Goal: Task Accomplishment & Management: Use online tool/utility

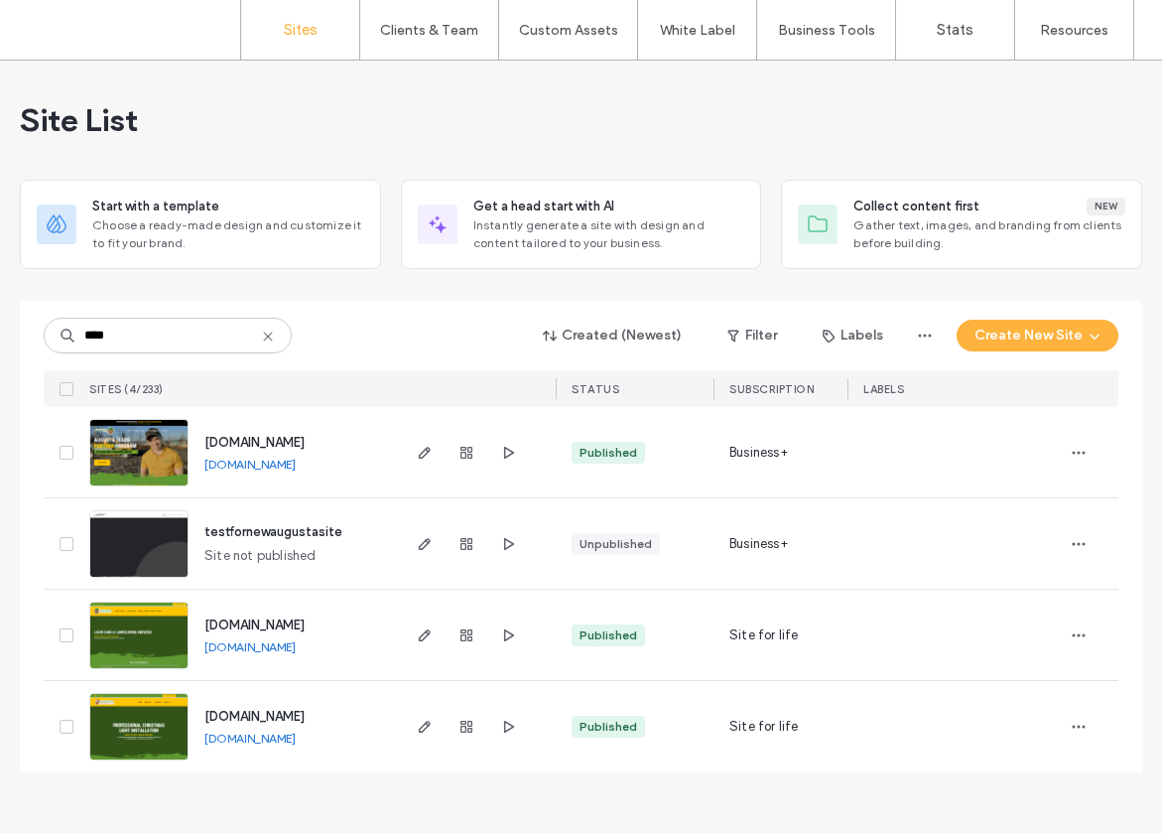
type input "****"
click at [167, 610] on img at bounding box center [138, 669] width 97 height 135
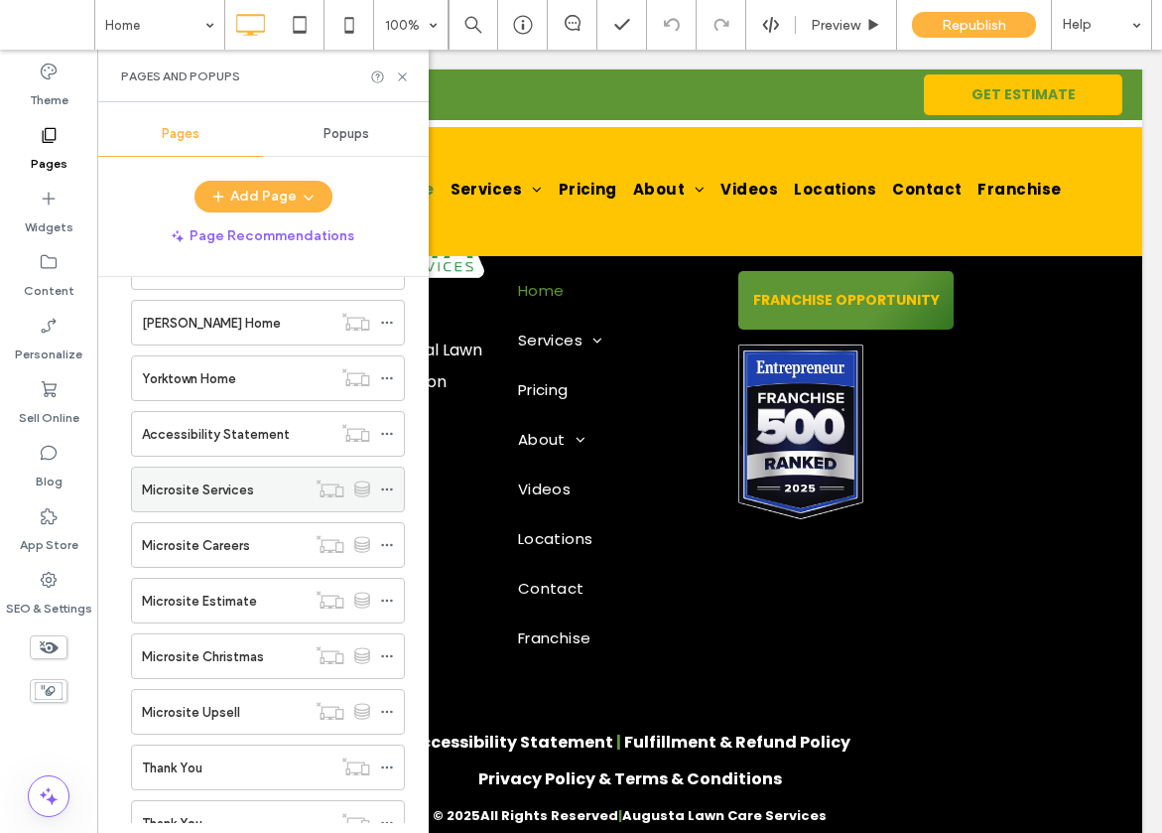
scroll to position [10149, 0]
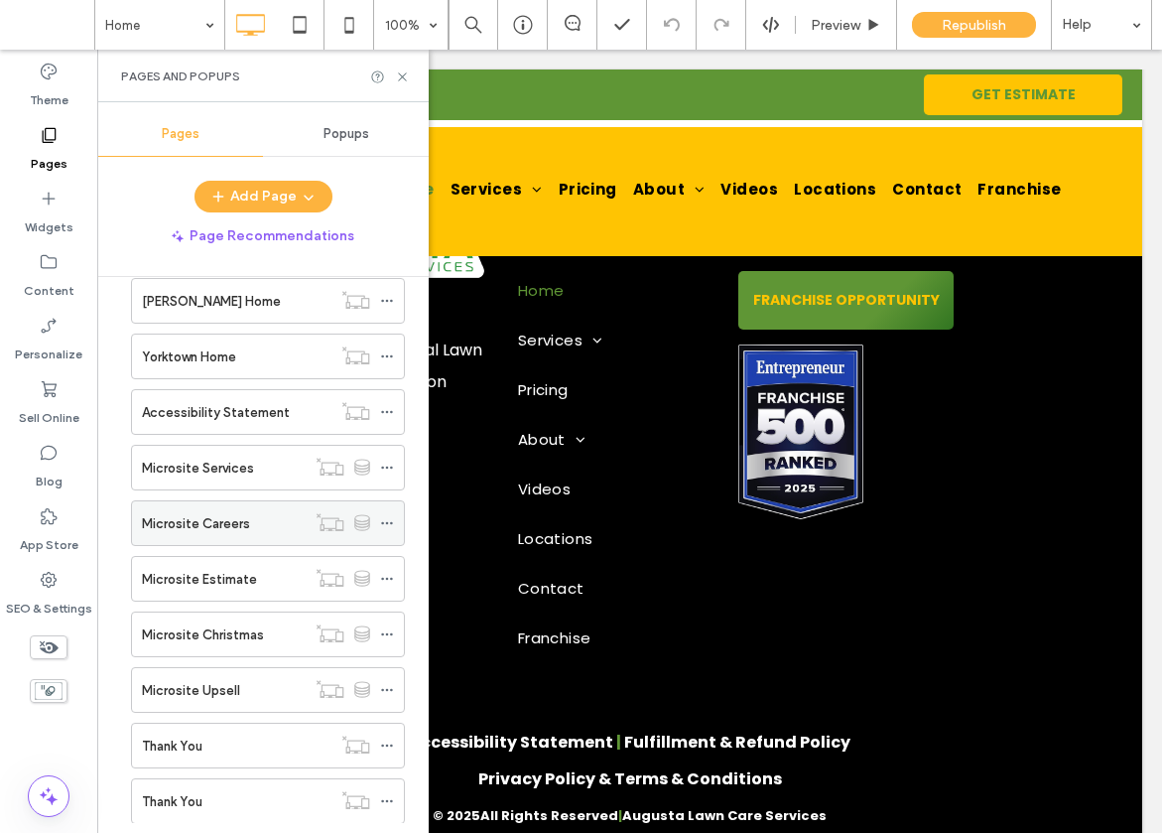
click at [214, 519] on label "Microsite Careers" at bounding box center [196, 523] width 108 height 35
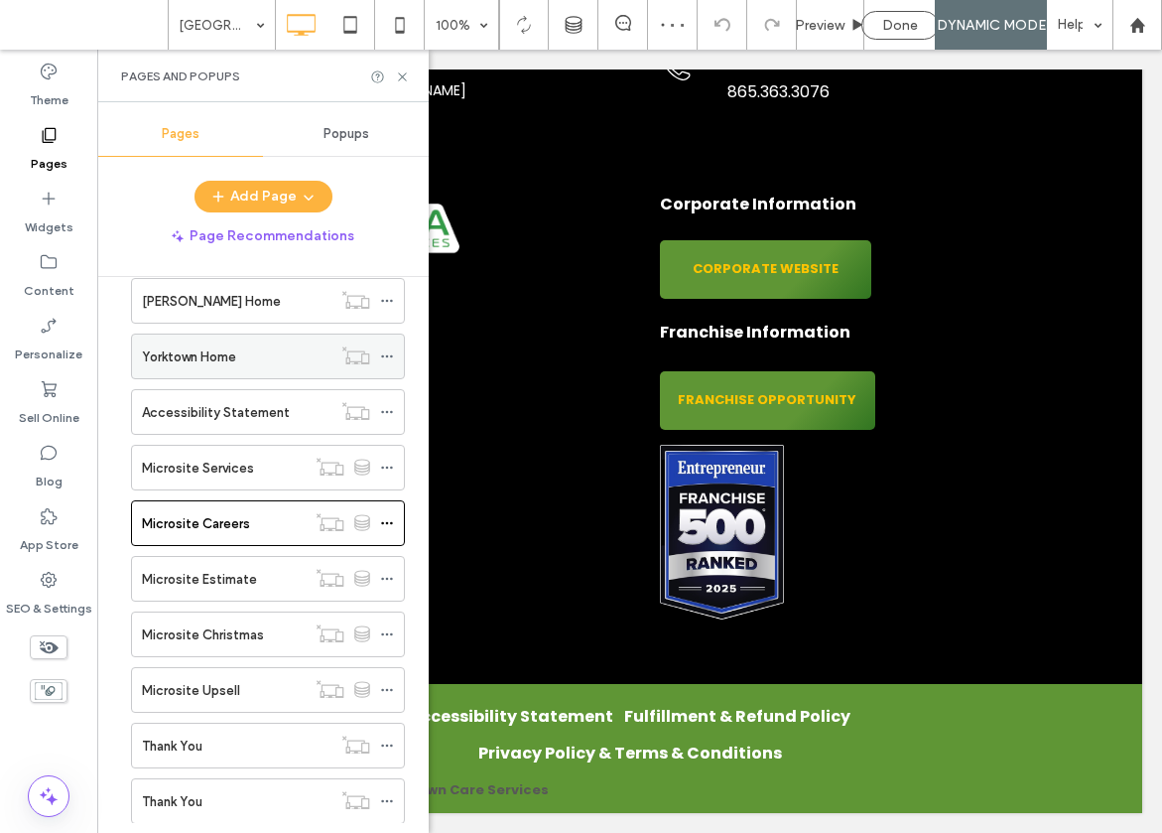
scroll to position [7671, 0]
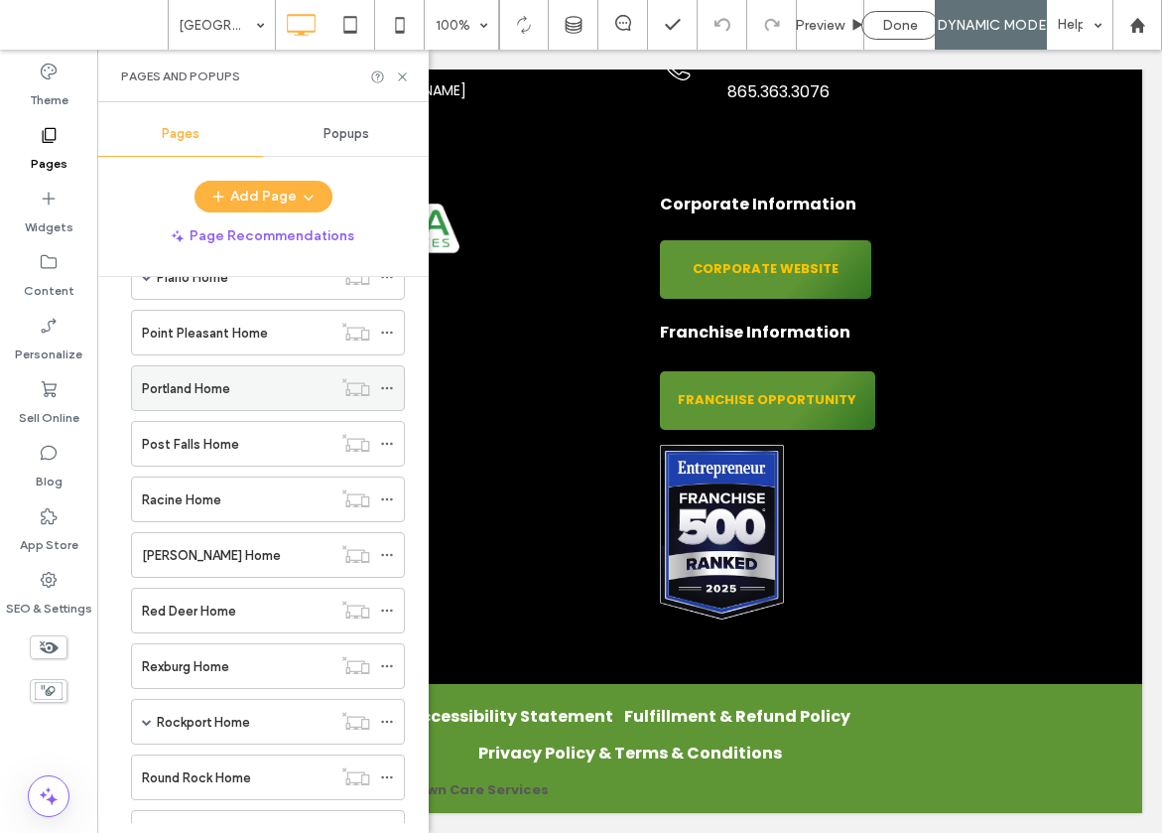
click at [206, 389] on label "Portland Home" at bounding box center [186, 388] width 88 height 35
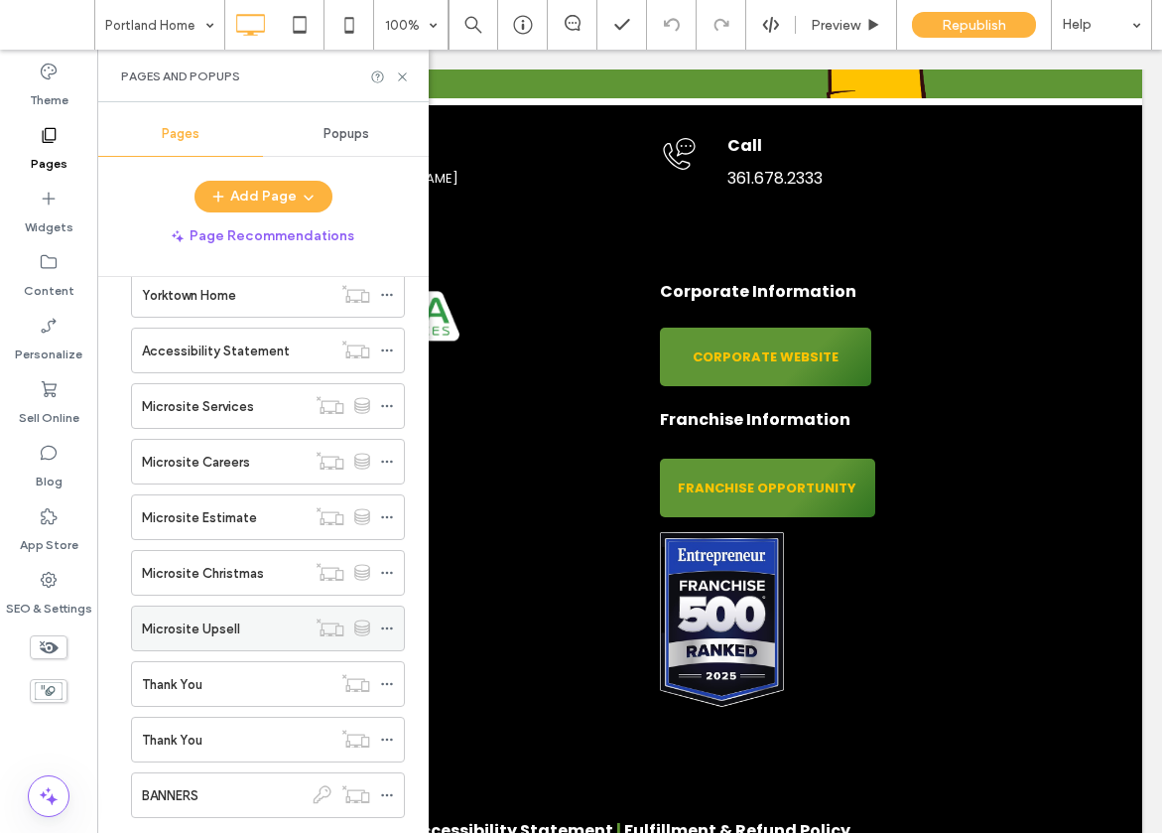
scroll to position [10209, 0]
click at [232, 463] on label "Microsite Careers" at bounding box center [196, 463] width 108 height 35
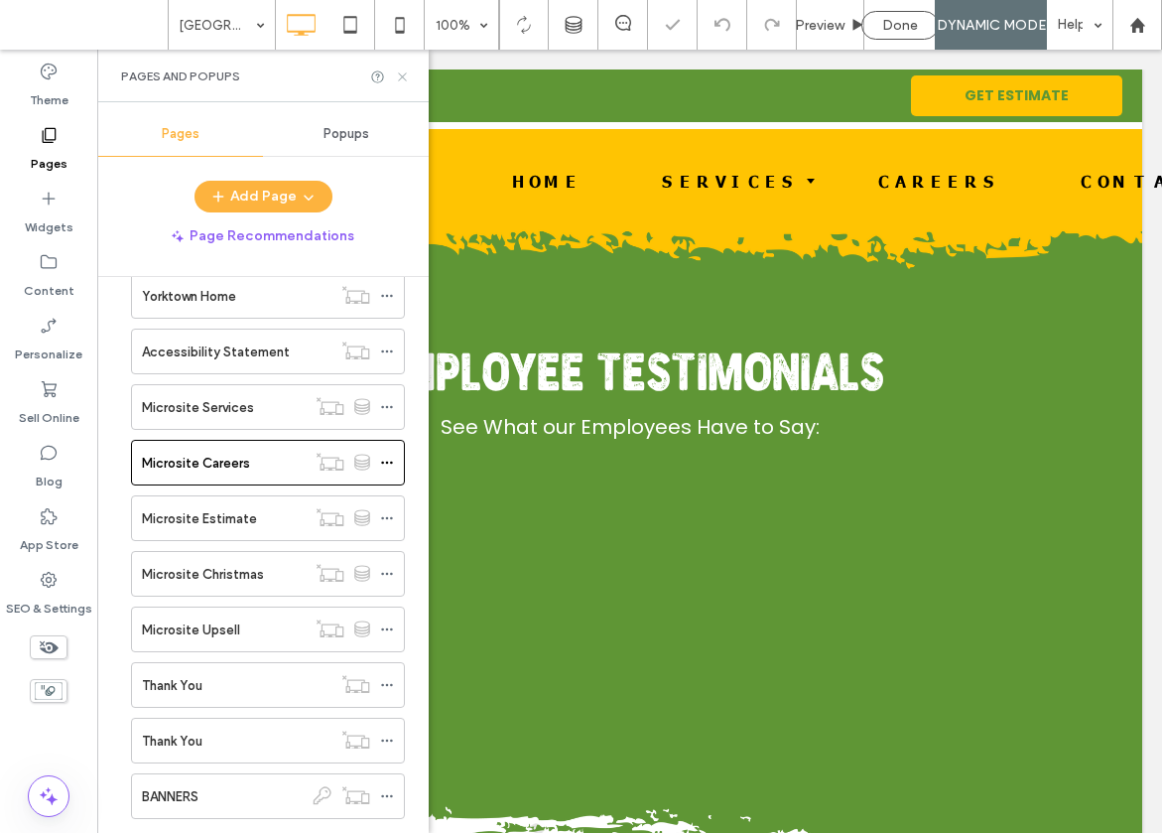
click at [400, 76] on icon at bounding box center [402, 76] width 15 height 15
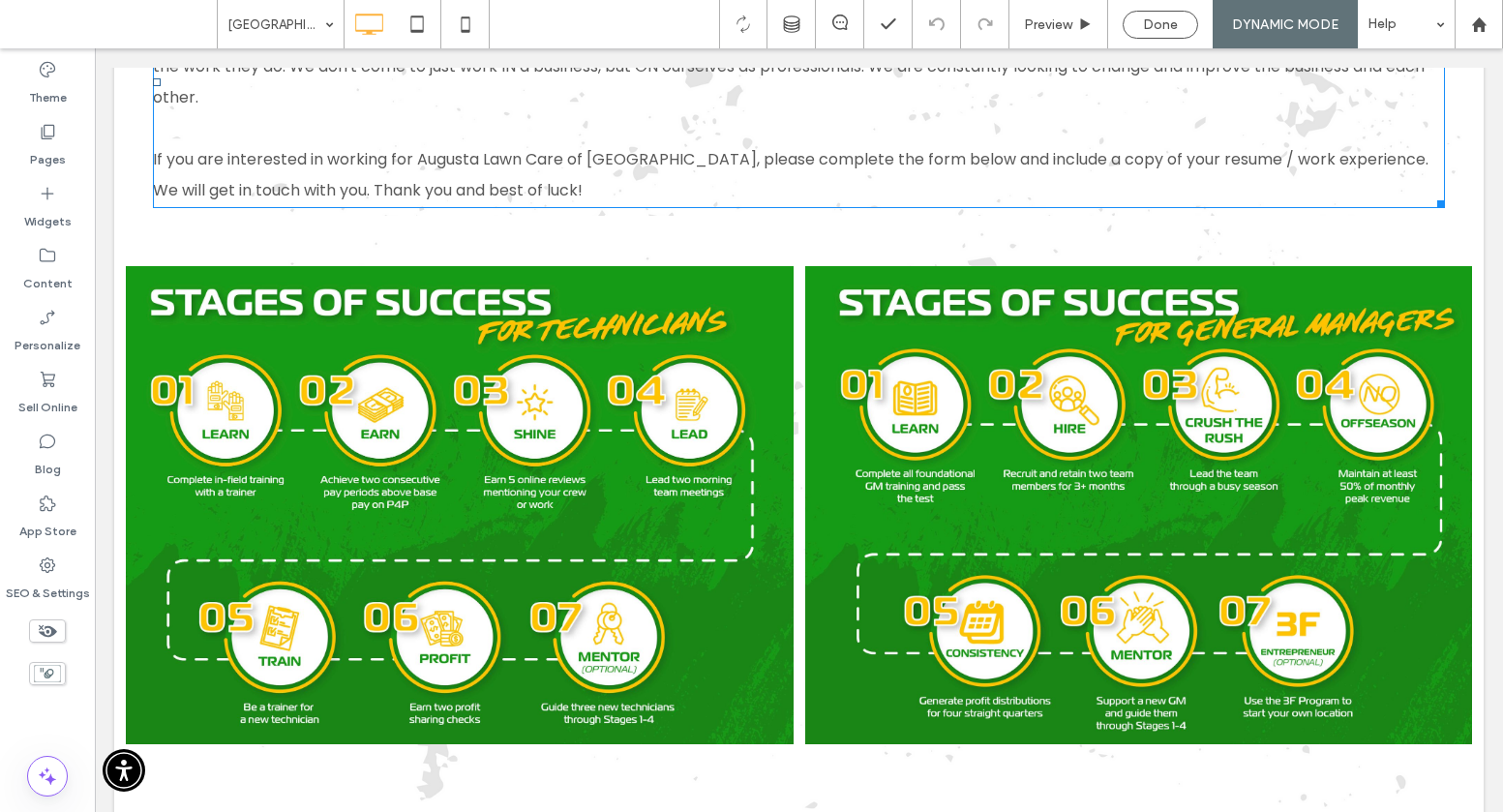
scroll to position [1105, 0]
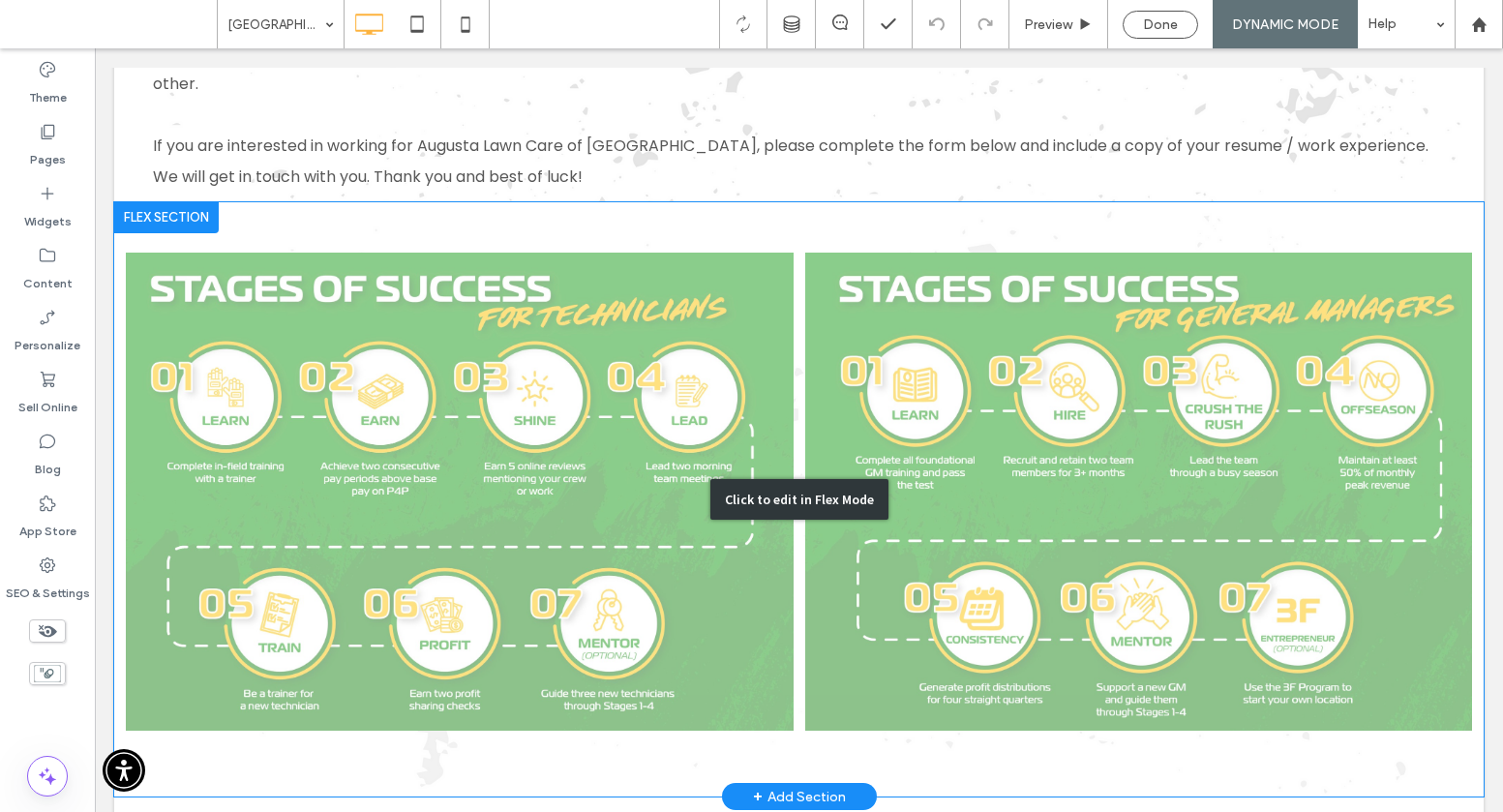
click at [537, 325] on div "Click to edit in Flex Mode" at bounding box center [799, 499] width 1369 height 595
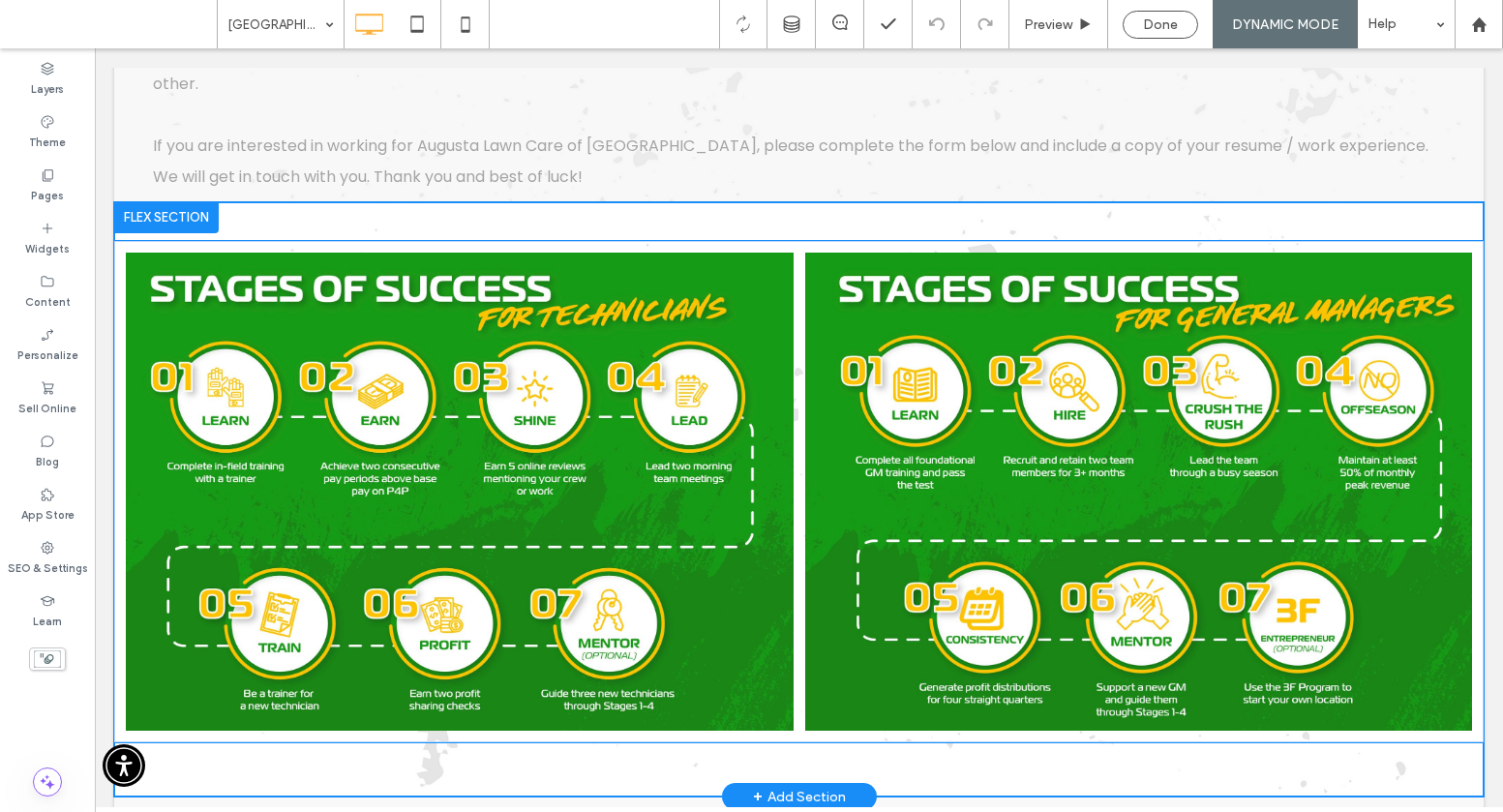
scroll to position [1067, 0]
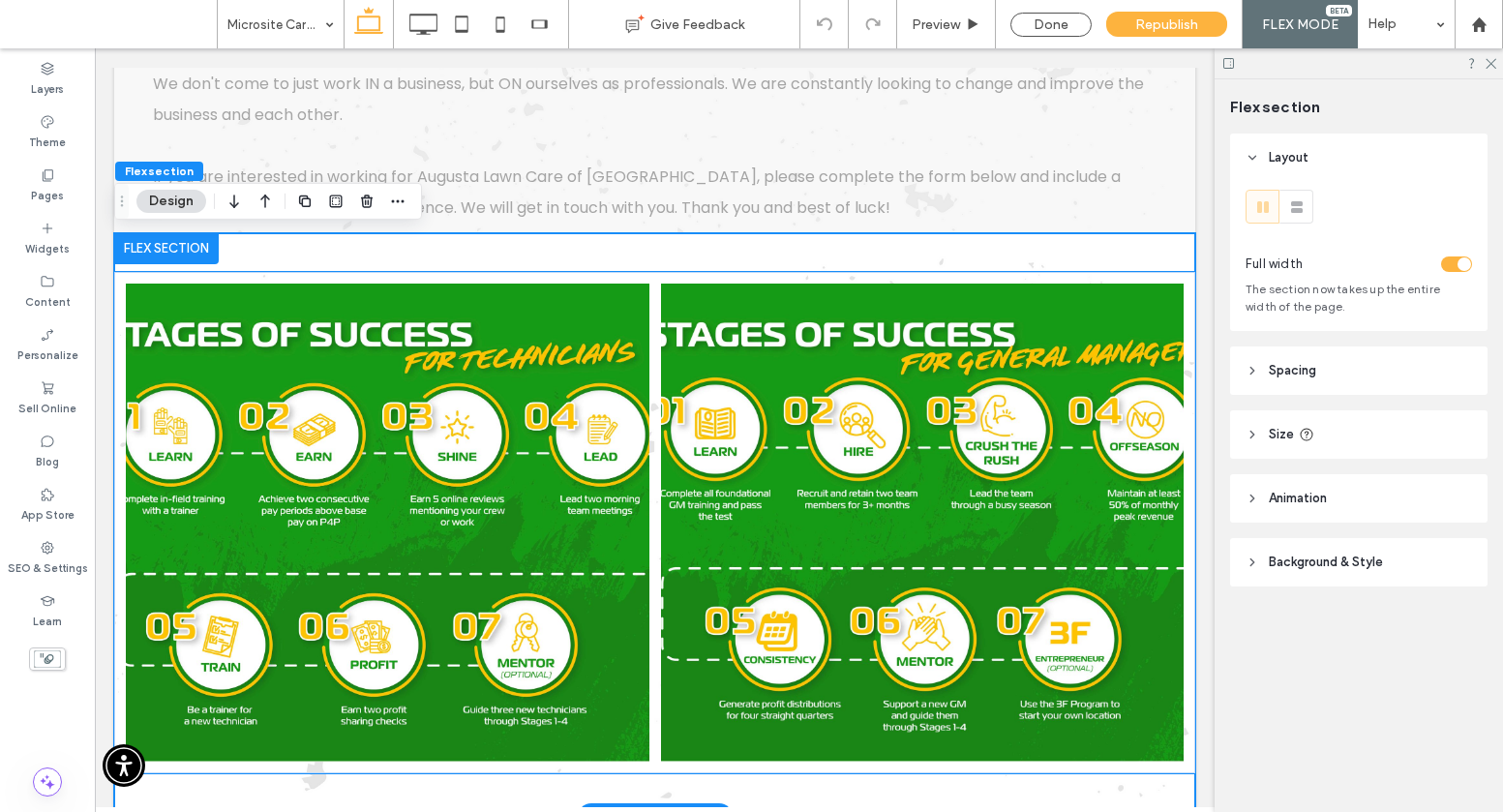
click at [537, 325] on link at bounding box center [387, 522] width 524 height 478
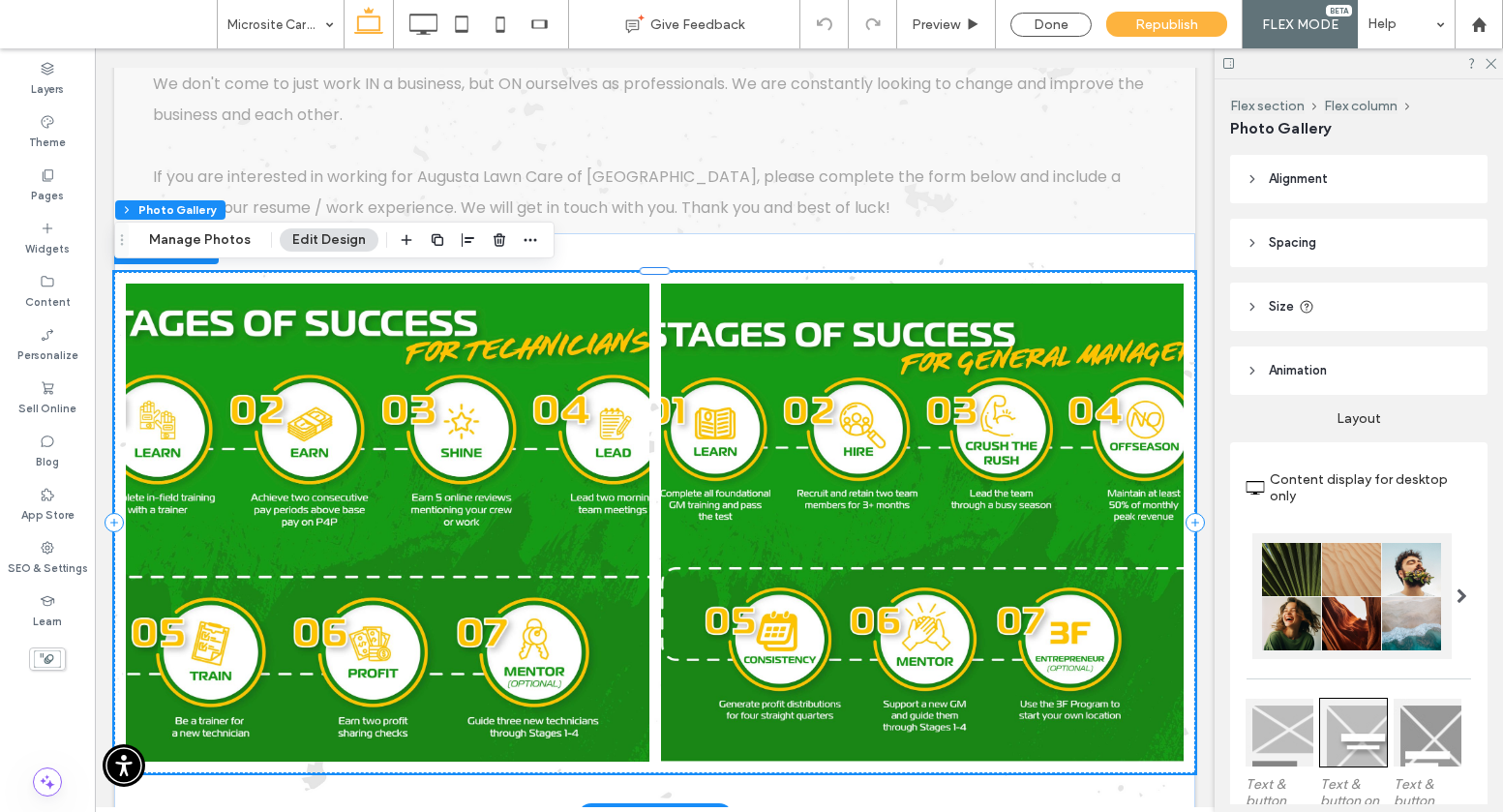
click at [537, 325] on link at bounding box center [387, 522] width 555 height 507
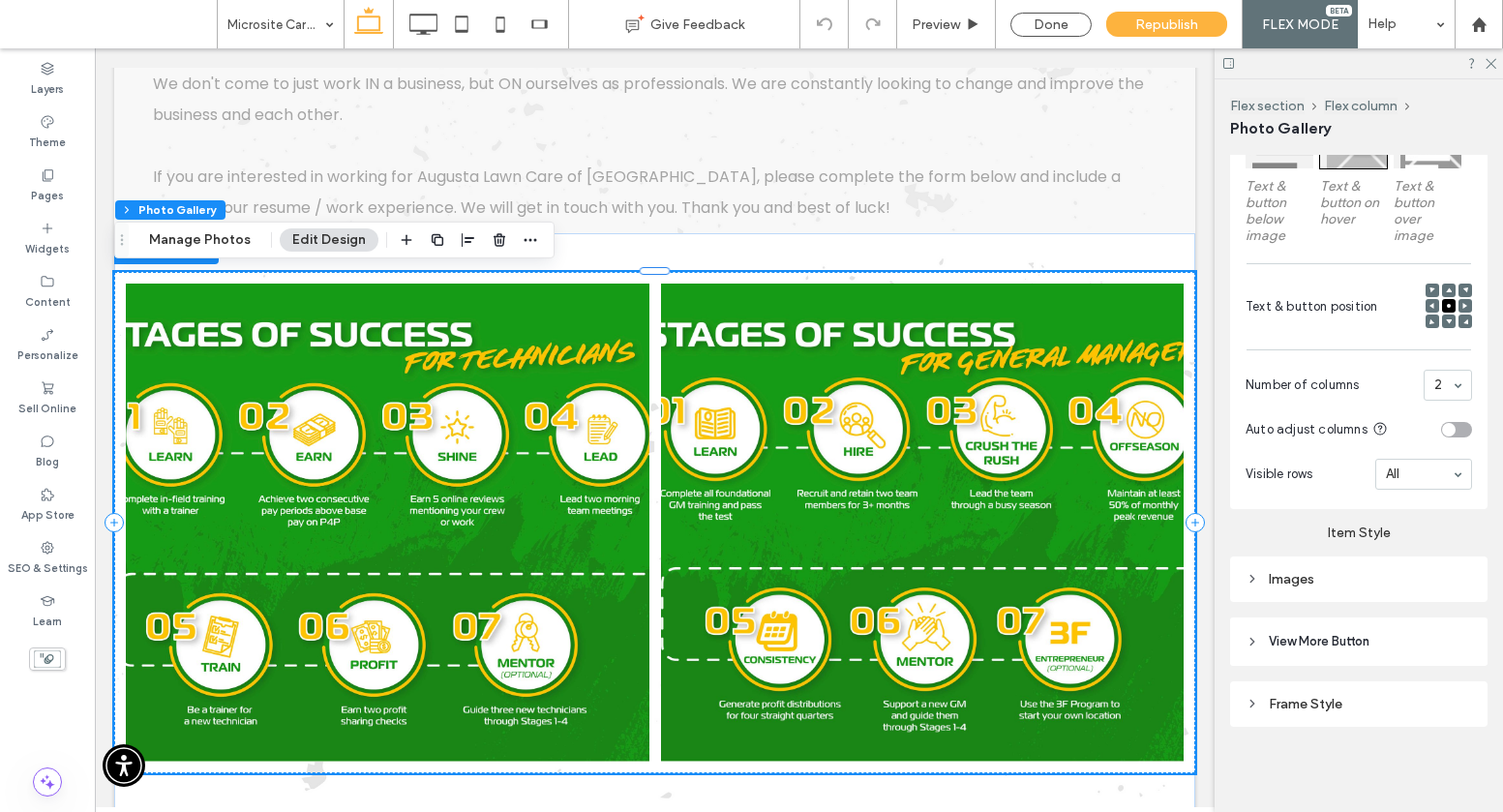
click at [1132, 586] on div "Images" at bounding box center [1359, 579] width 226 height 17
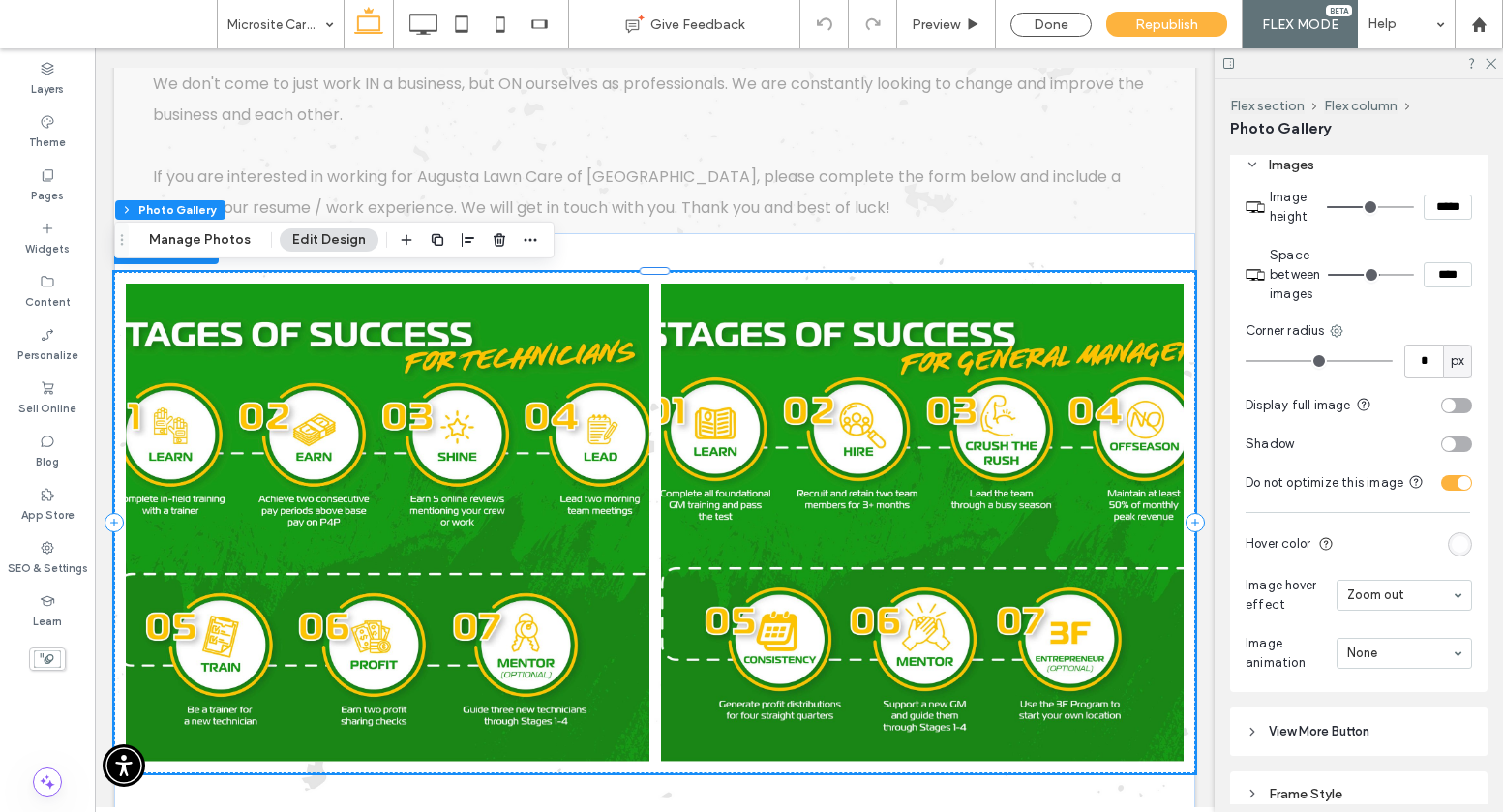
scroll to position [1064, 0]
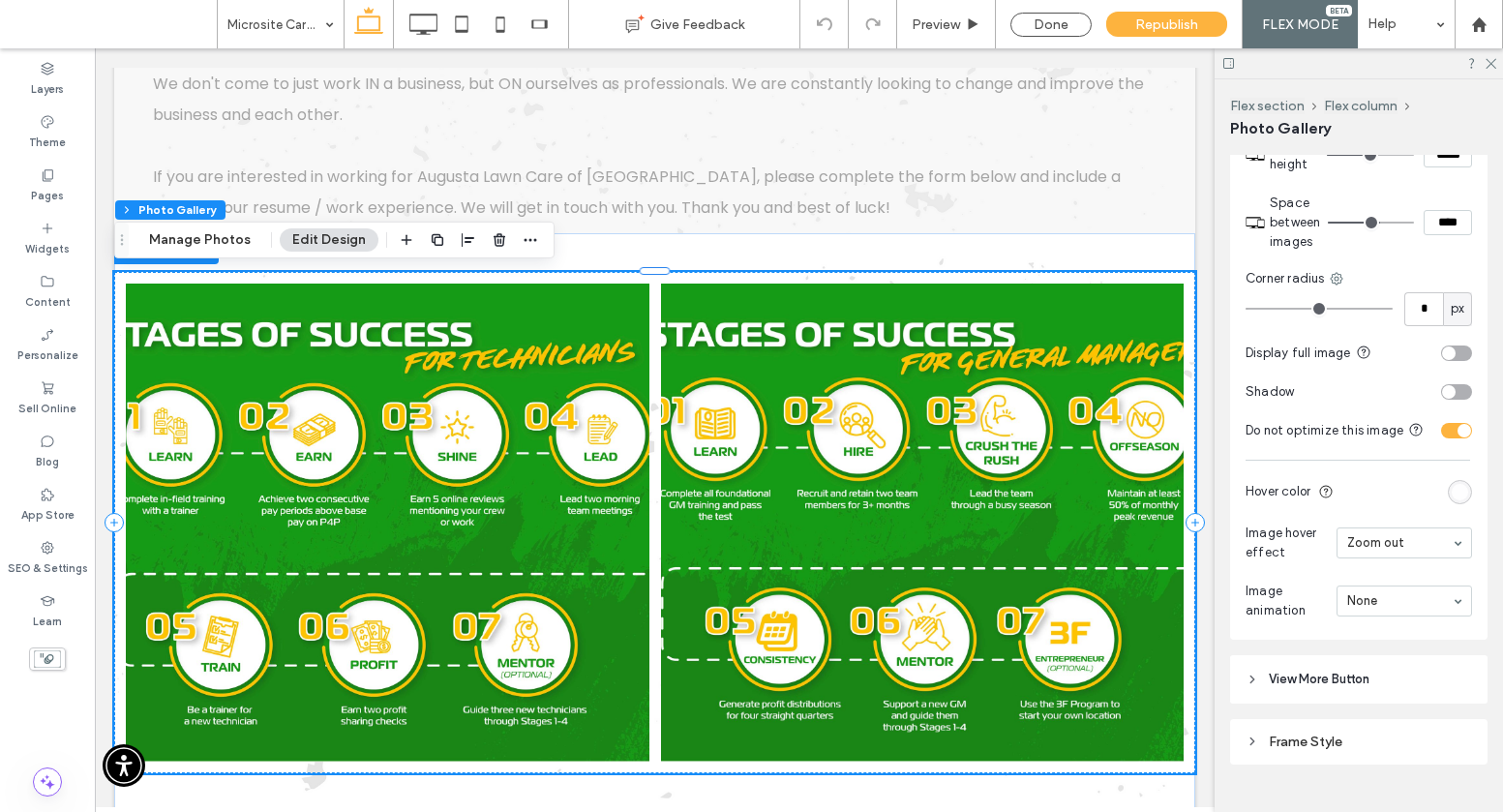
click at [1132, 345] on div "toggle" at bounding box center [1457, 353] width 31 height 16
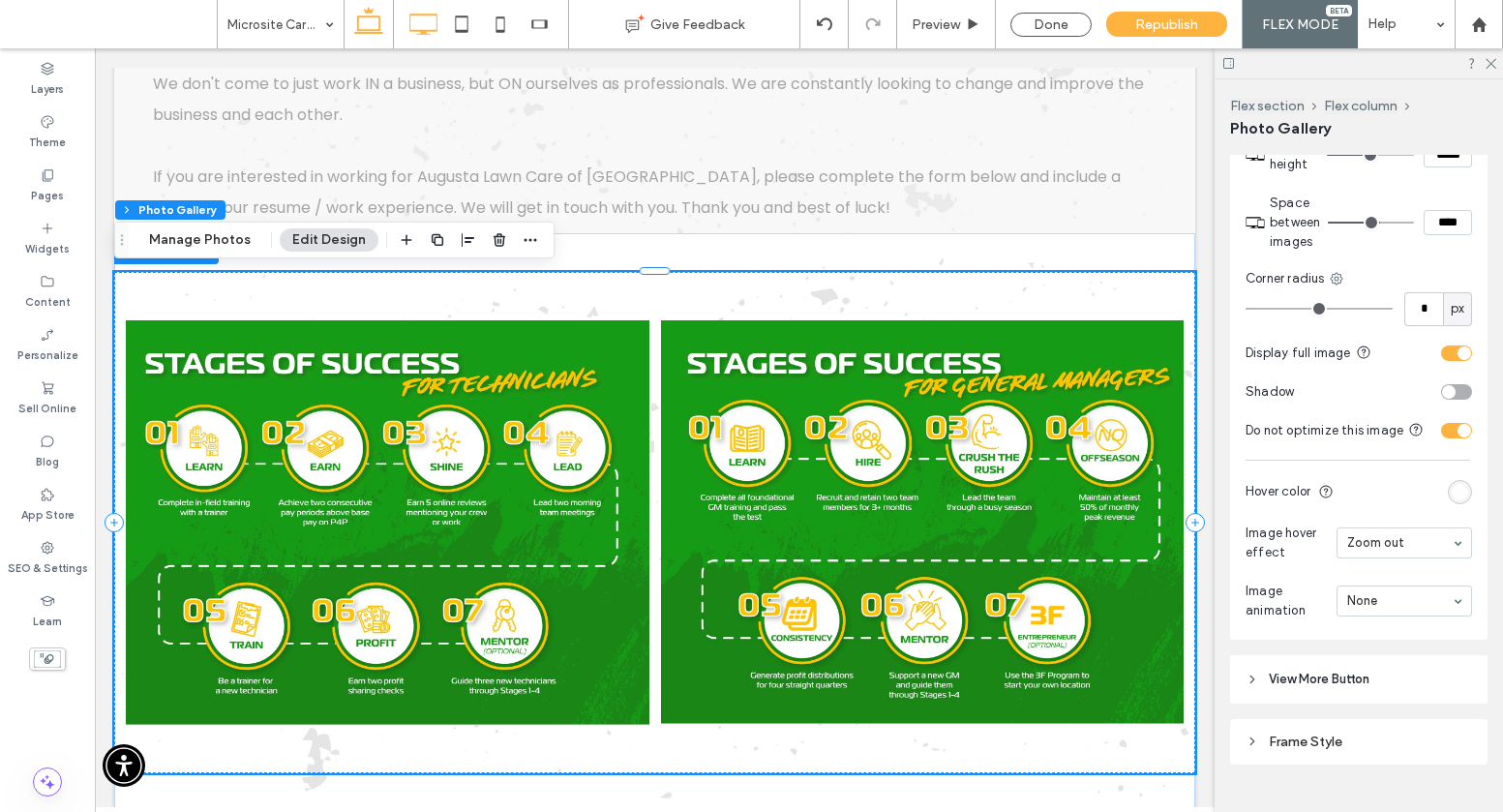
click at [424, 26] on icon at bounding box center [423, 24] width 39 height 39
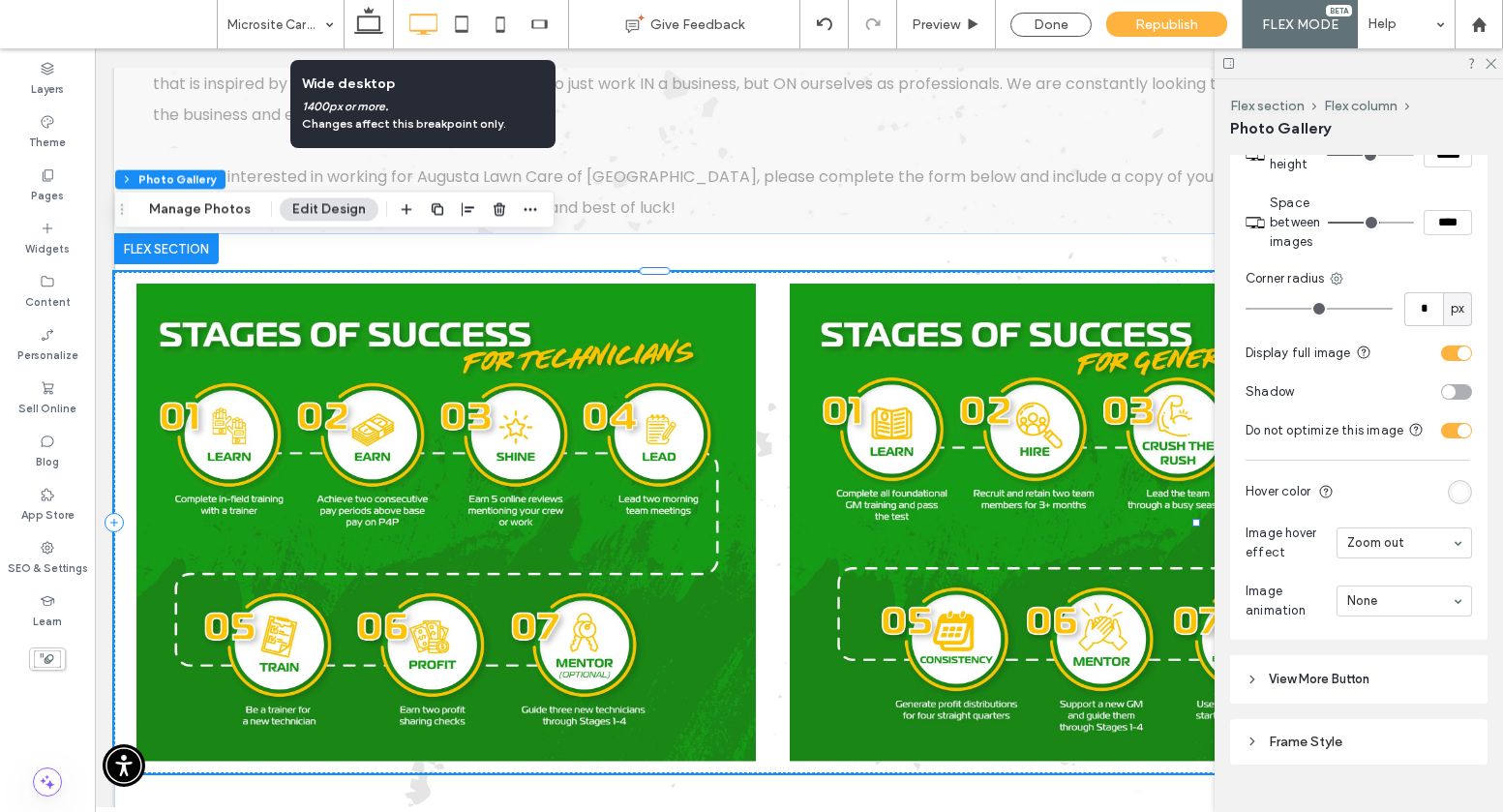
scroll to position [1099, 0]
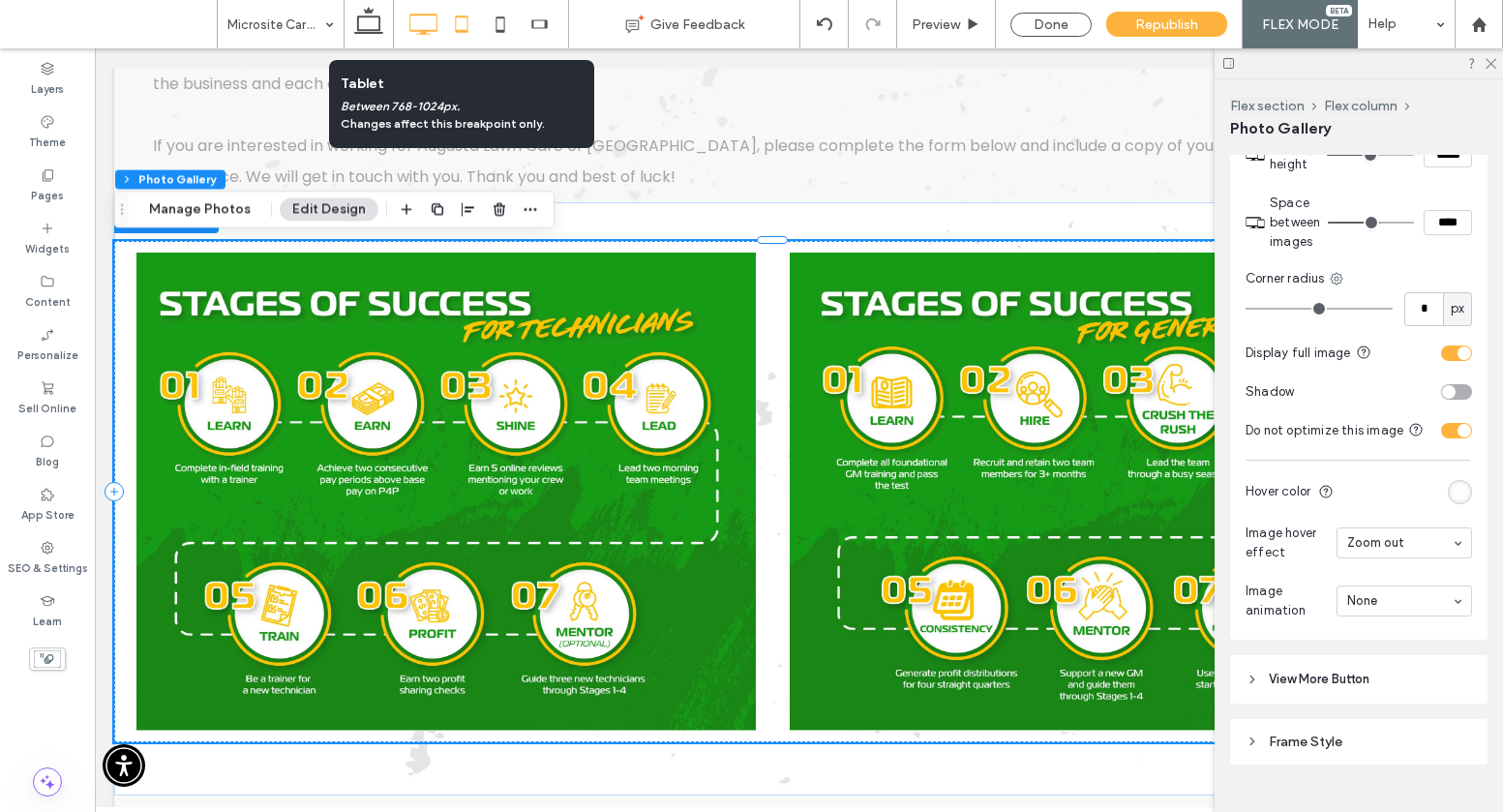
click at [475, 26] on icon at bounding box center [462, 24] width 39 height 39
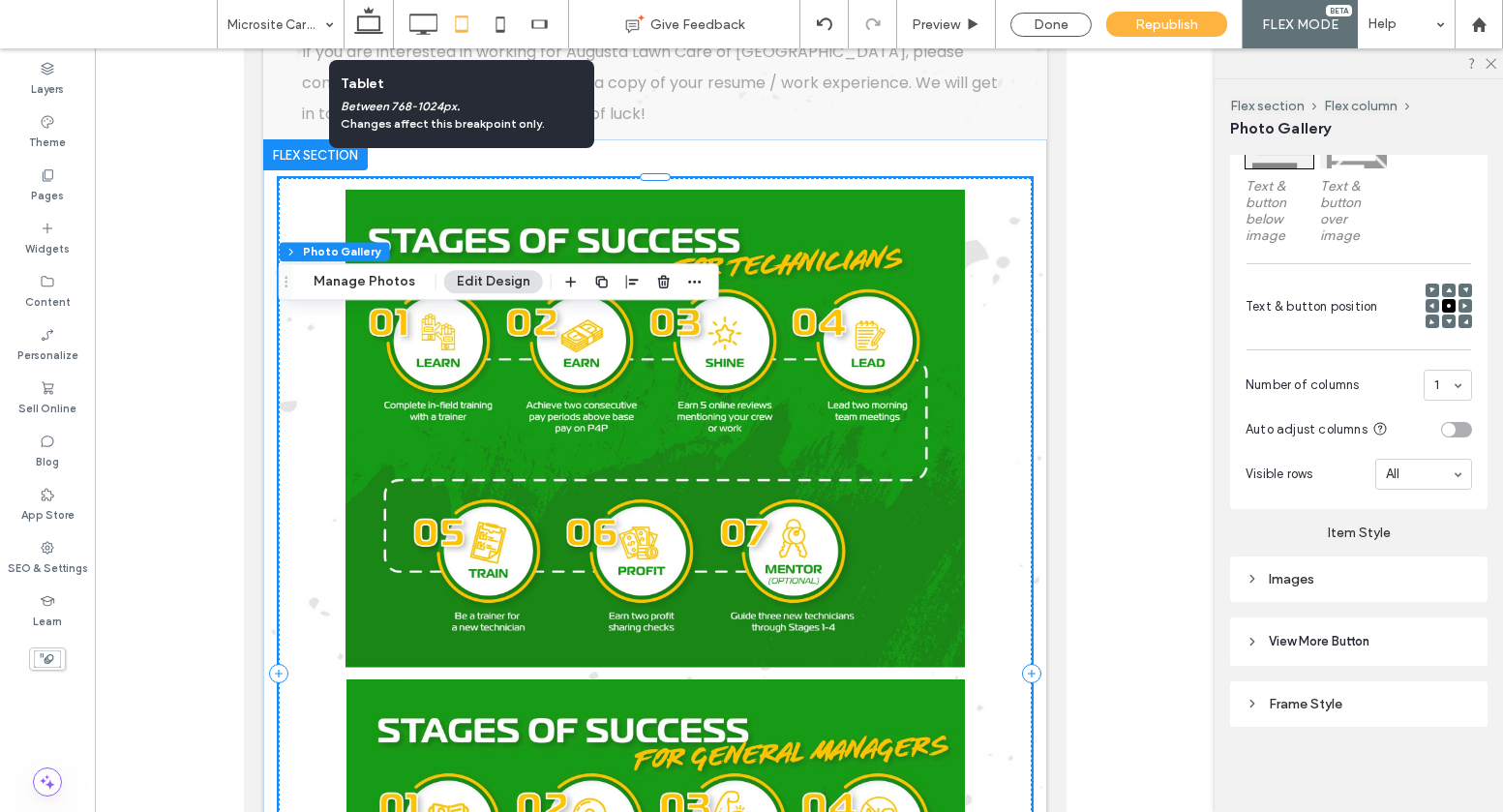
scroll to position [177, 0]
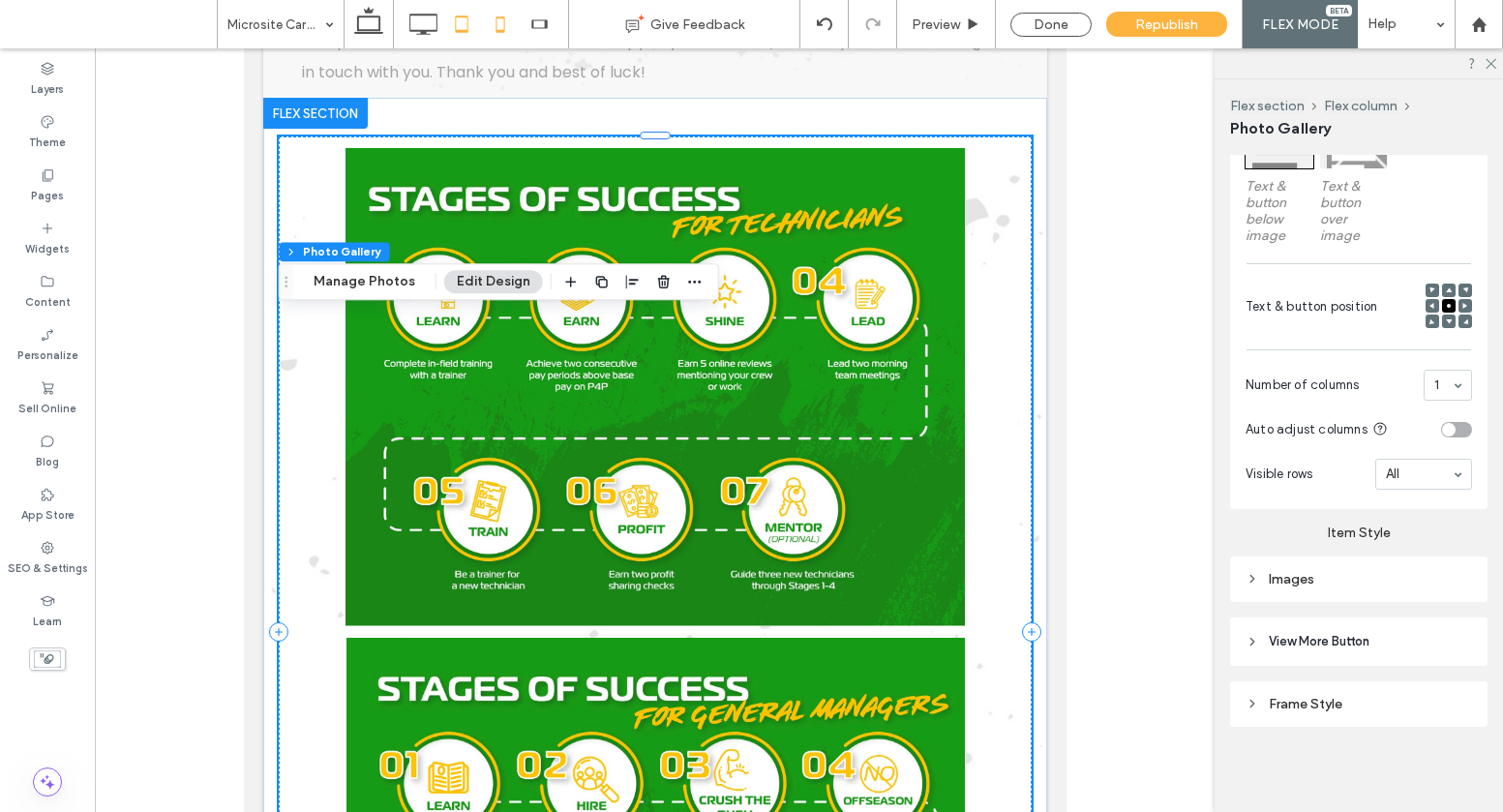
click at [487, 24] on icon at bounding box center [500, 24] width 39 height 39
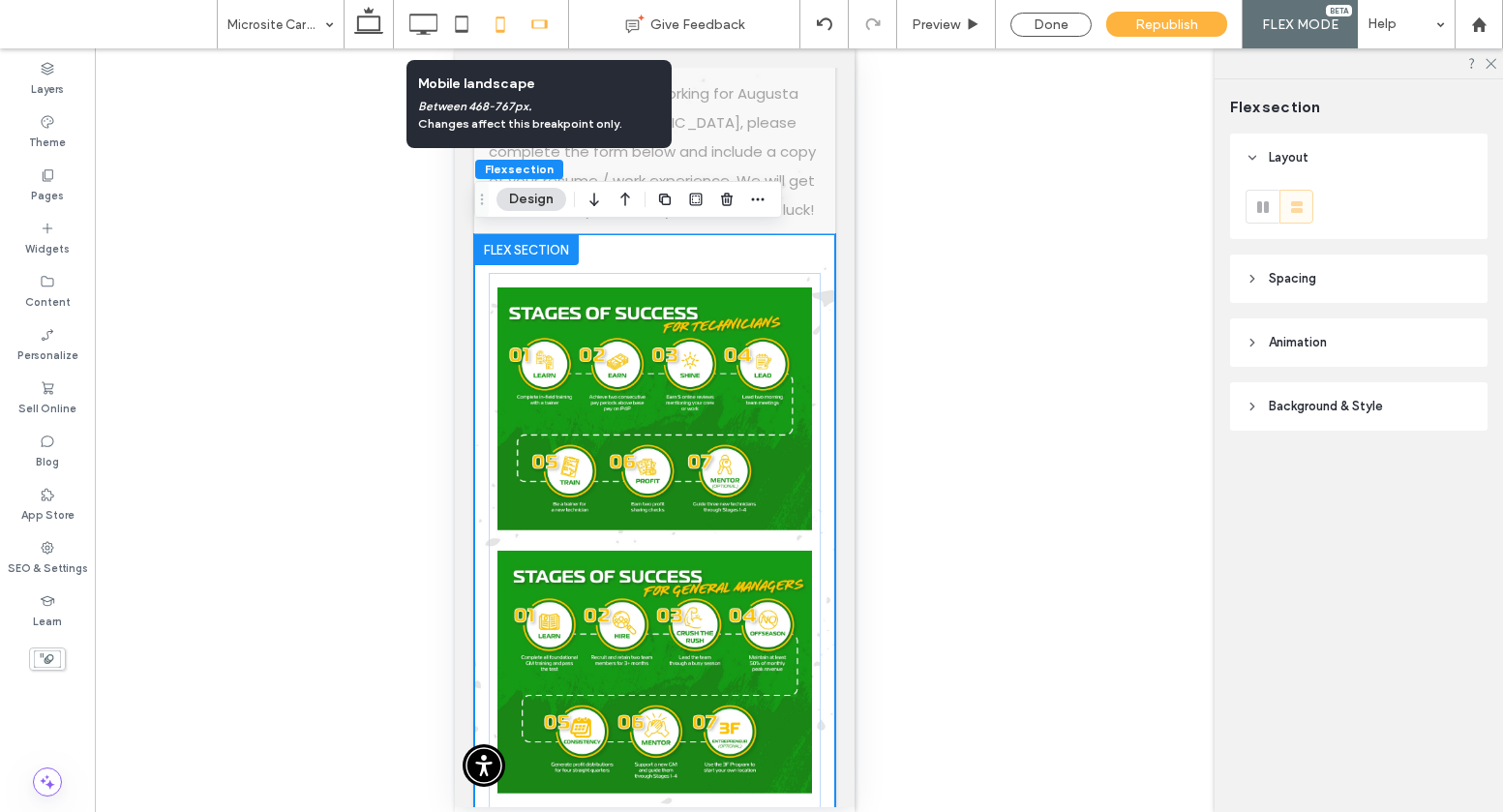
scroll to position [1360, 0]
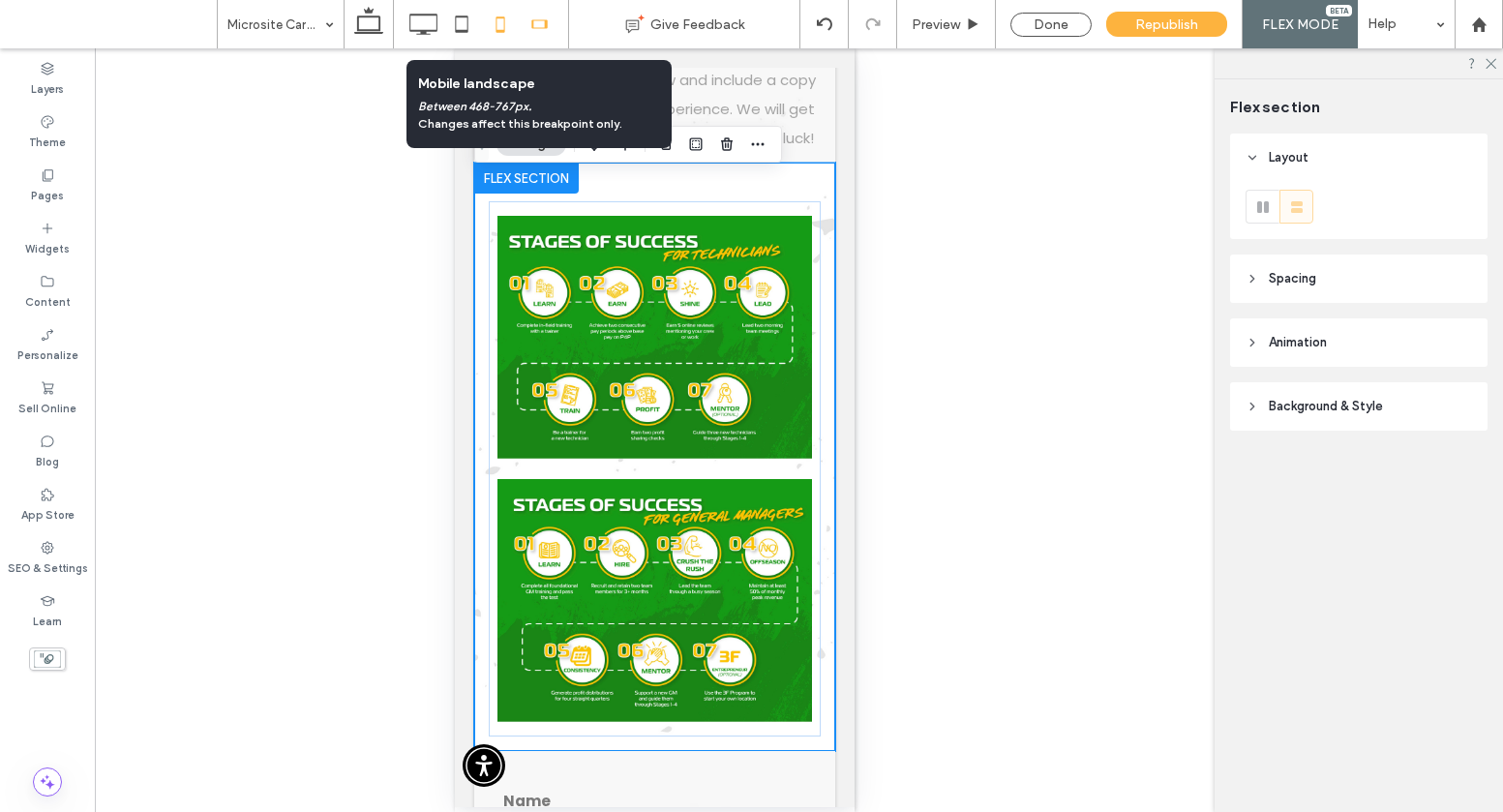
click at [533, 25] on use at bounding box center [539, 23] width 16 height 9
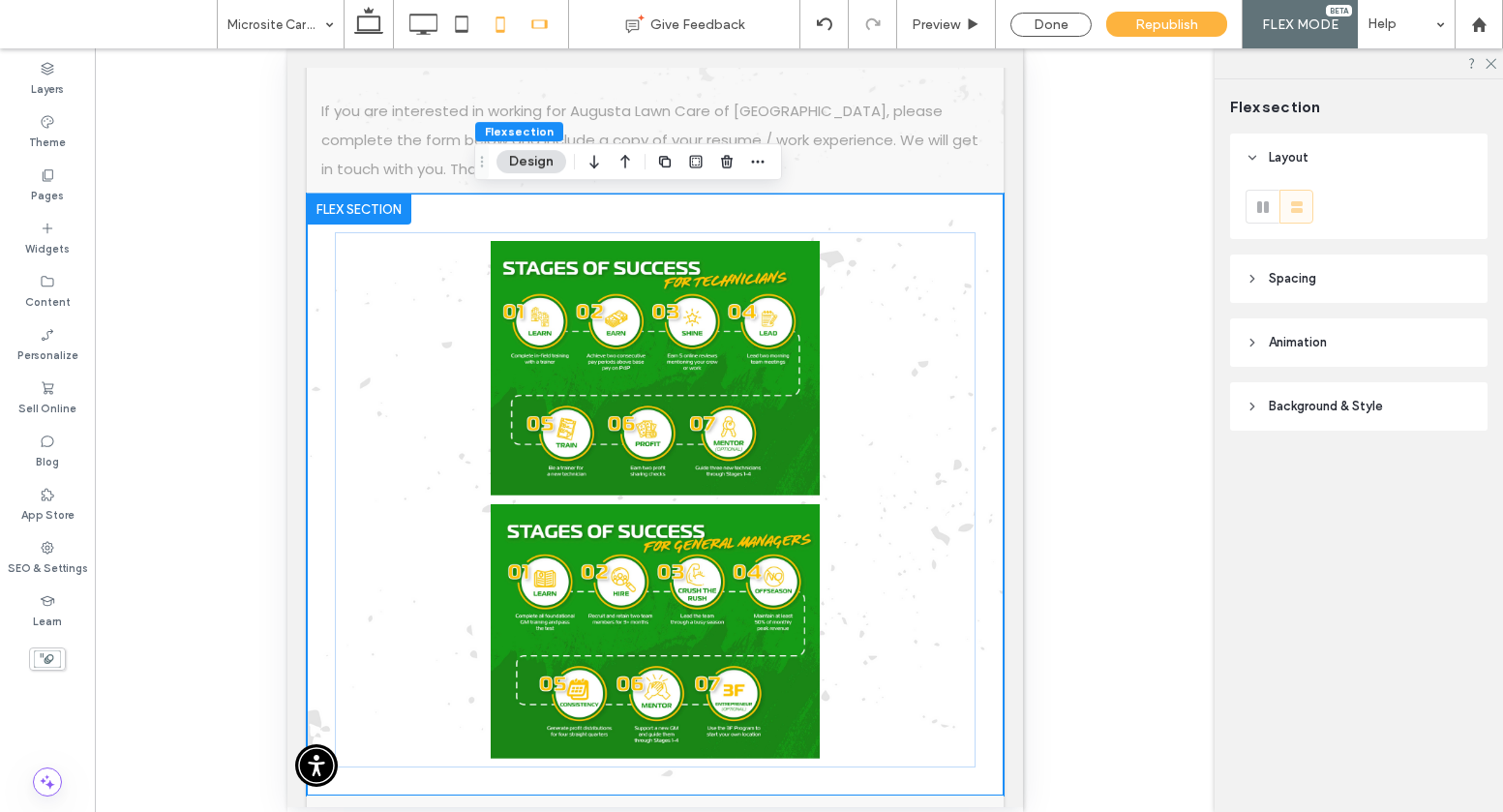
click at [495, 12] on icon at bounding box center [500, 24] width 39 height 39
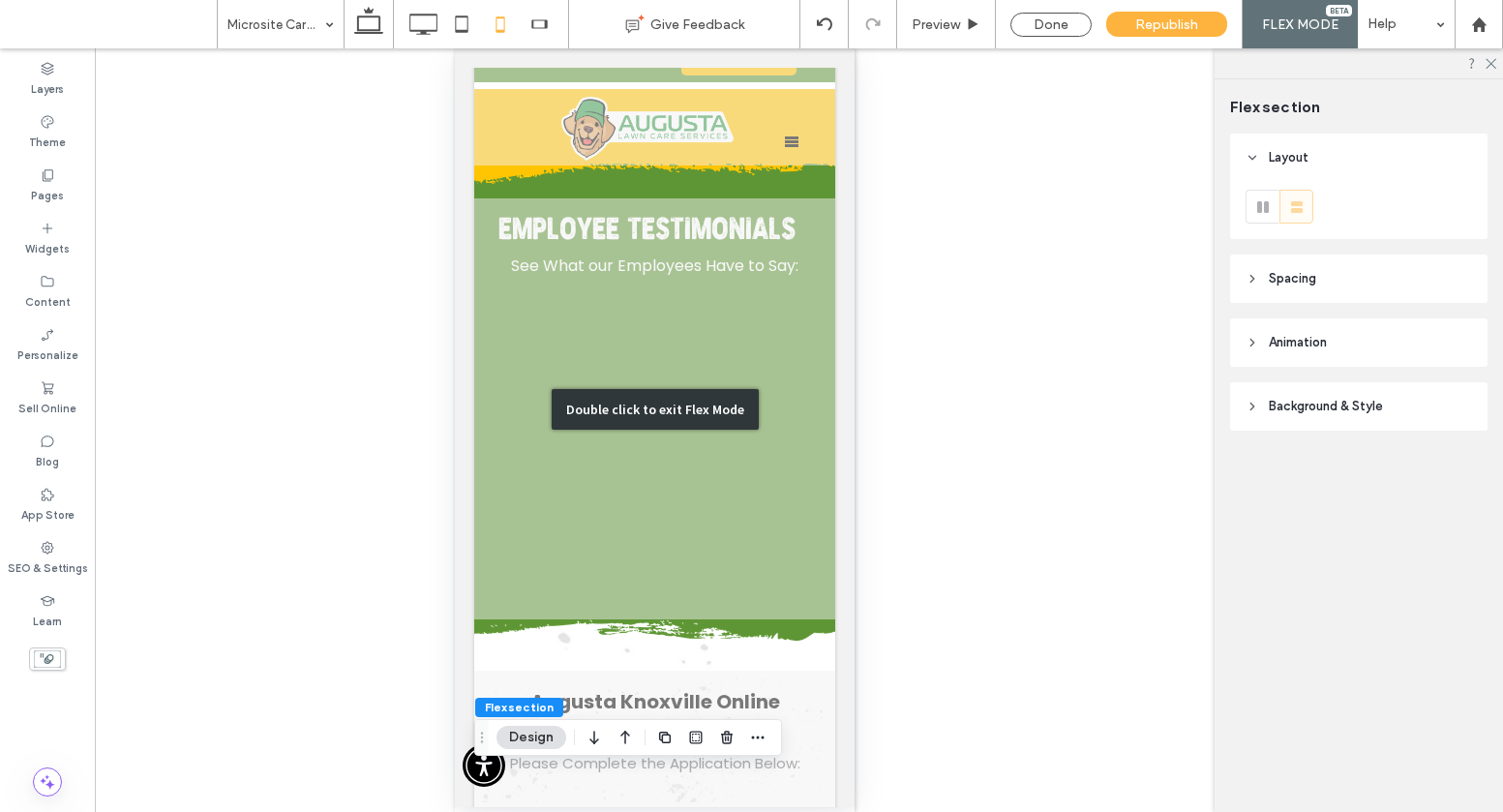
scroll to position [0, 0]
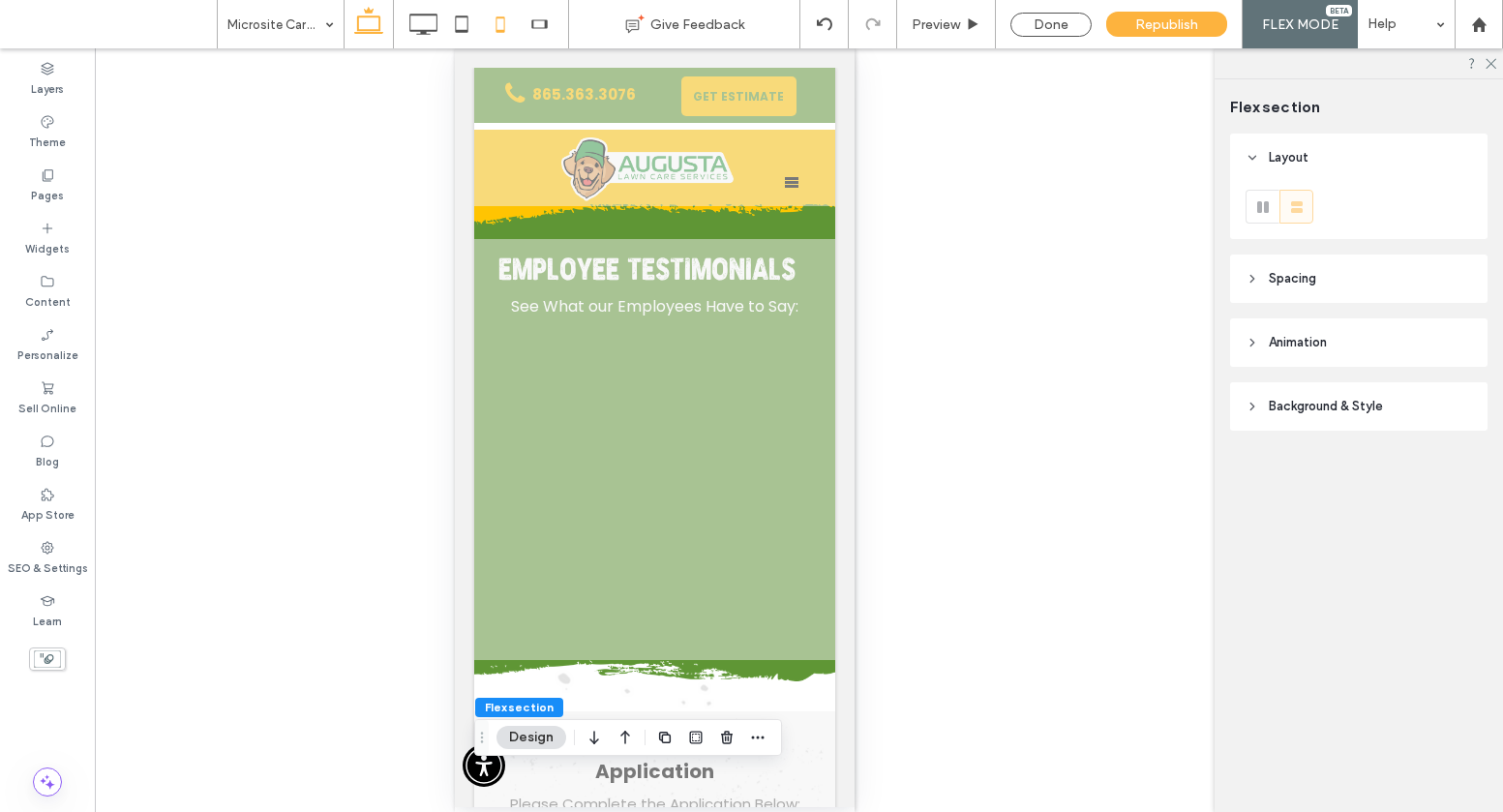
click at [357, 31] on use at bounding box center [369, 20] width 29 height 27
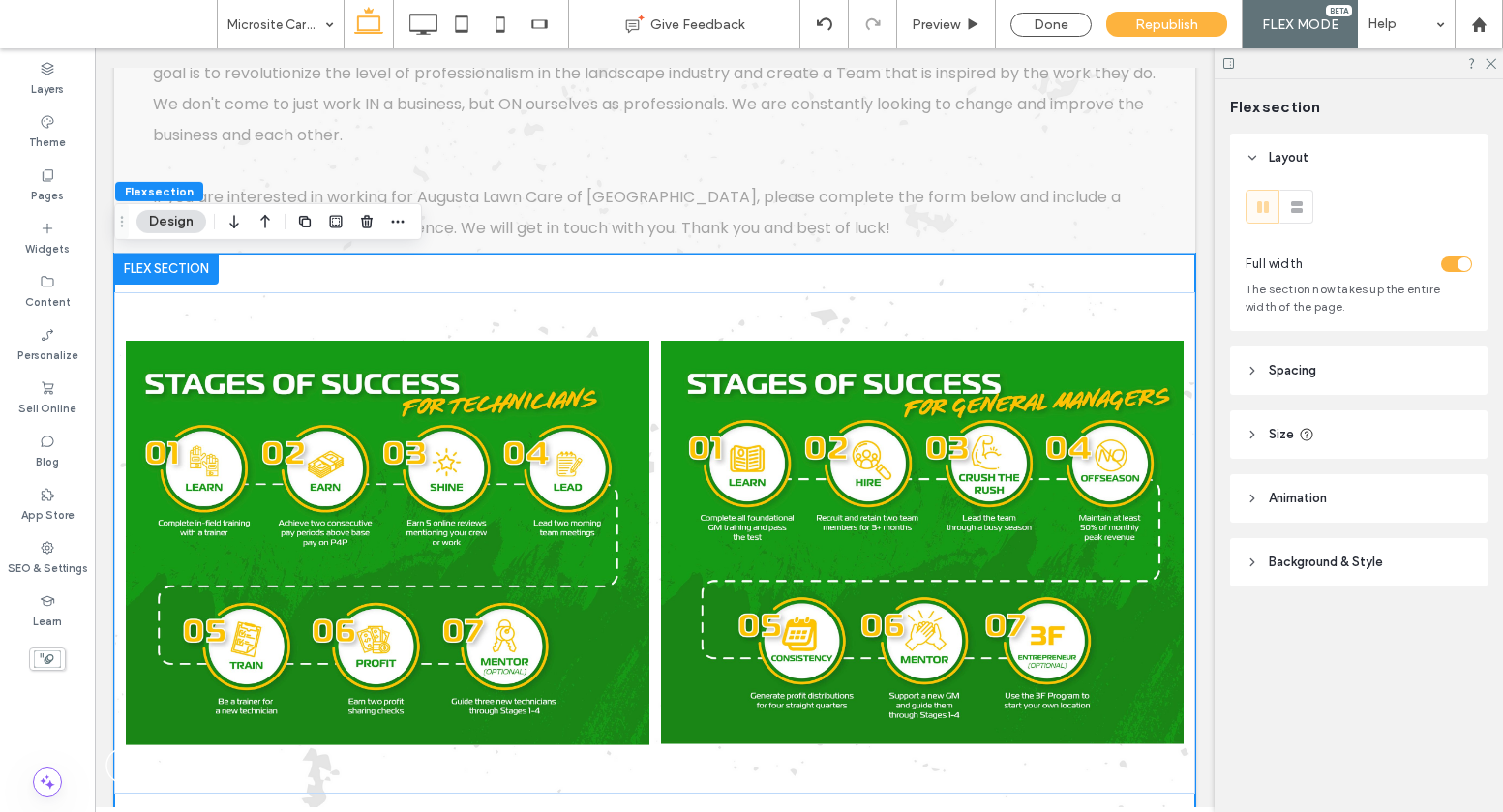
scroll to position [1164, 0]
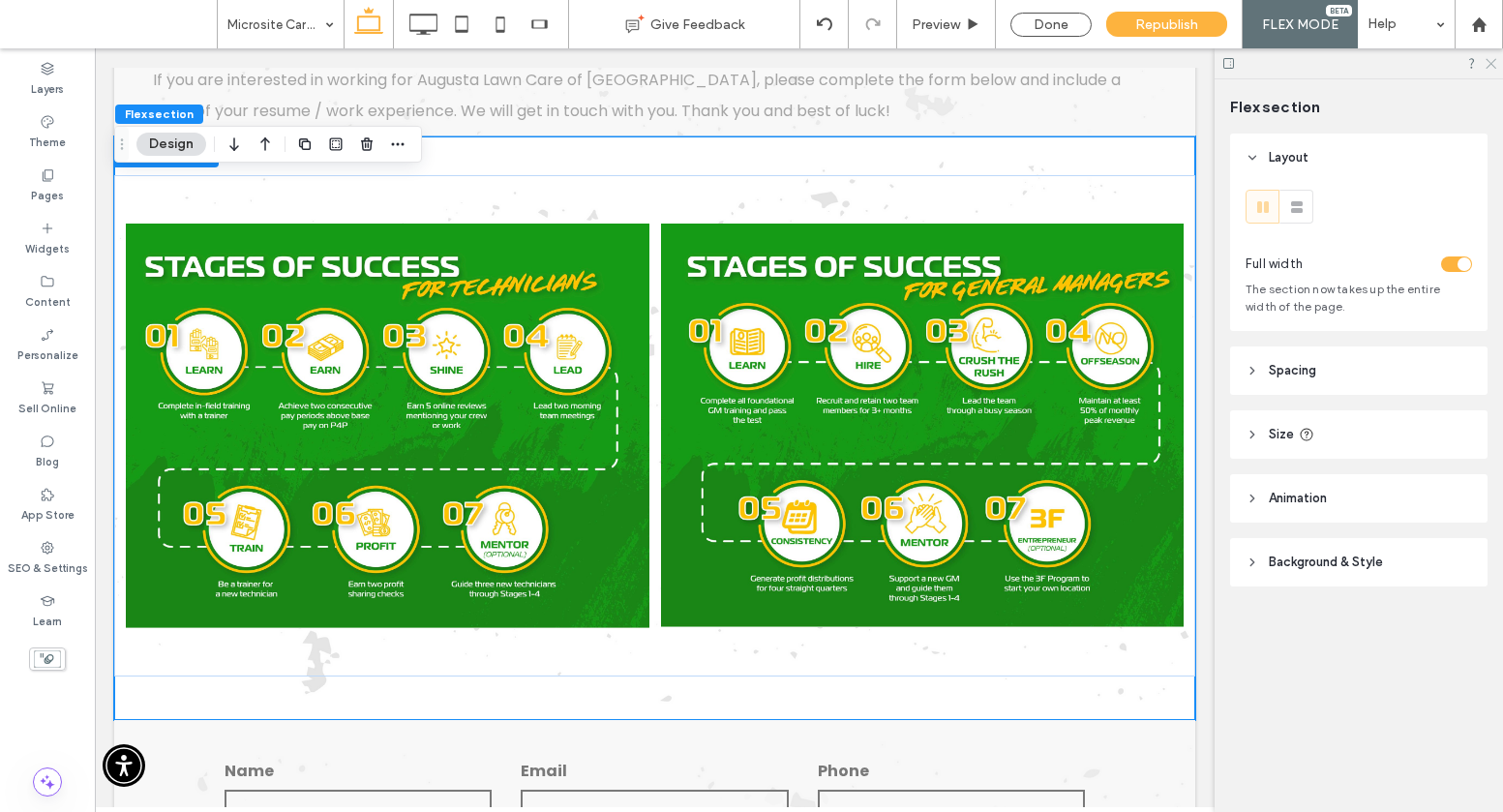
click at [1132, 65] on icon at bounding box center [1490, 62] width 13 height 13
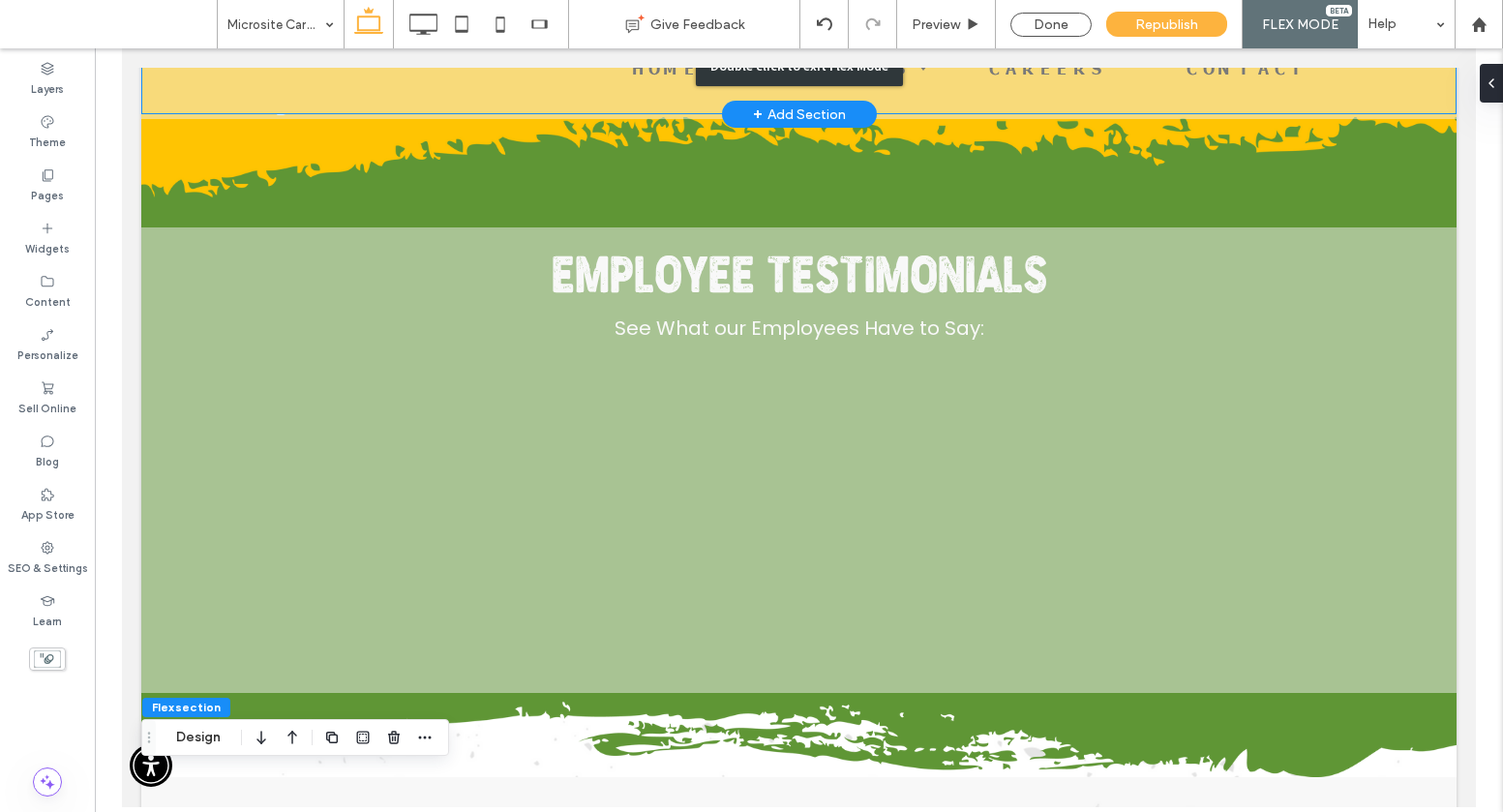
scroll to position [0, 0]
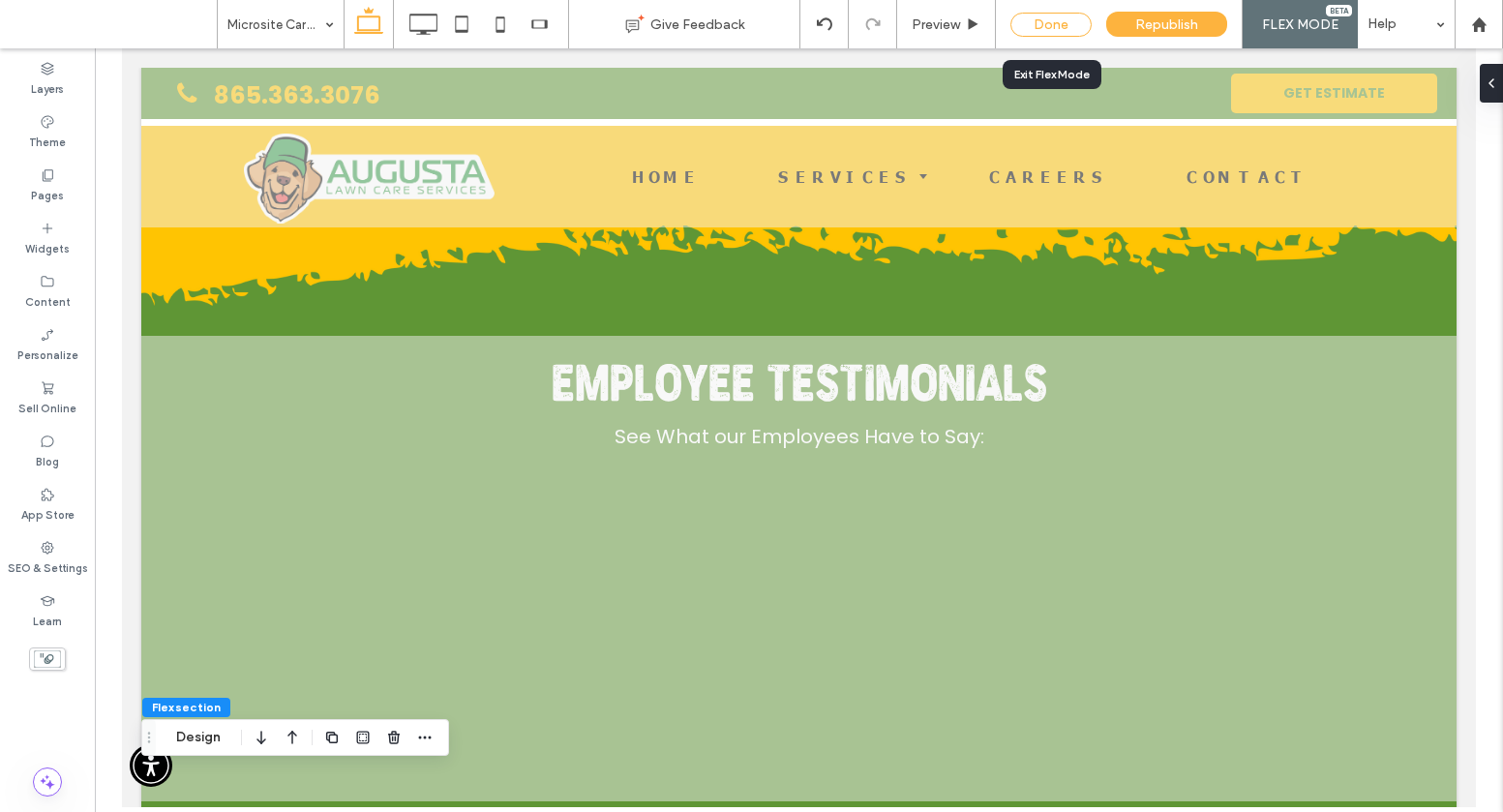
click at [1070, 27] on div "Done" at bounding box center [1050, 24] width 81 height 24
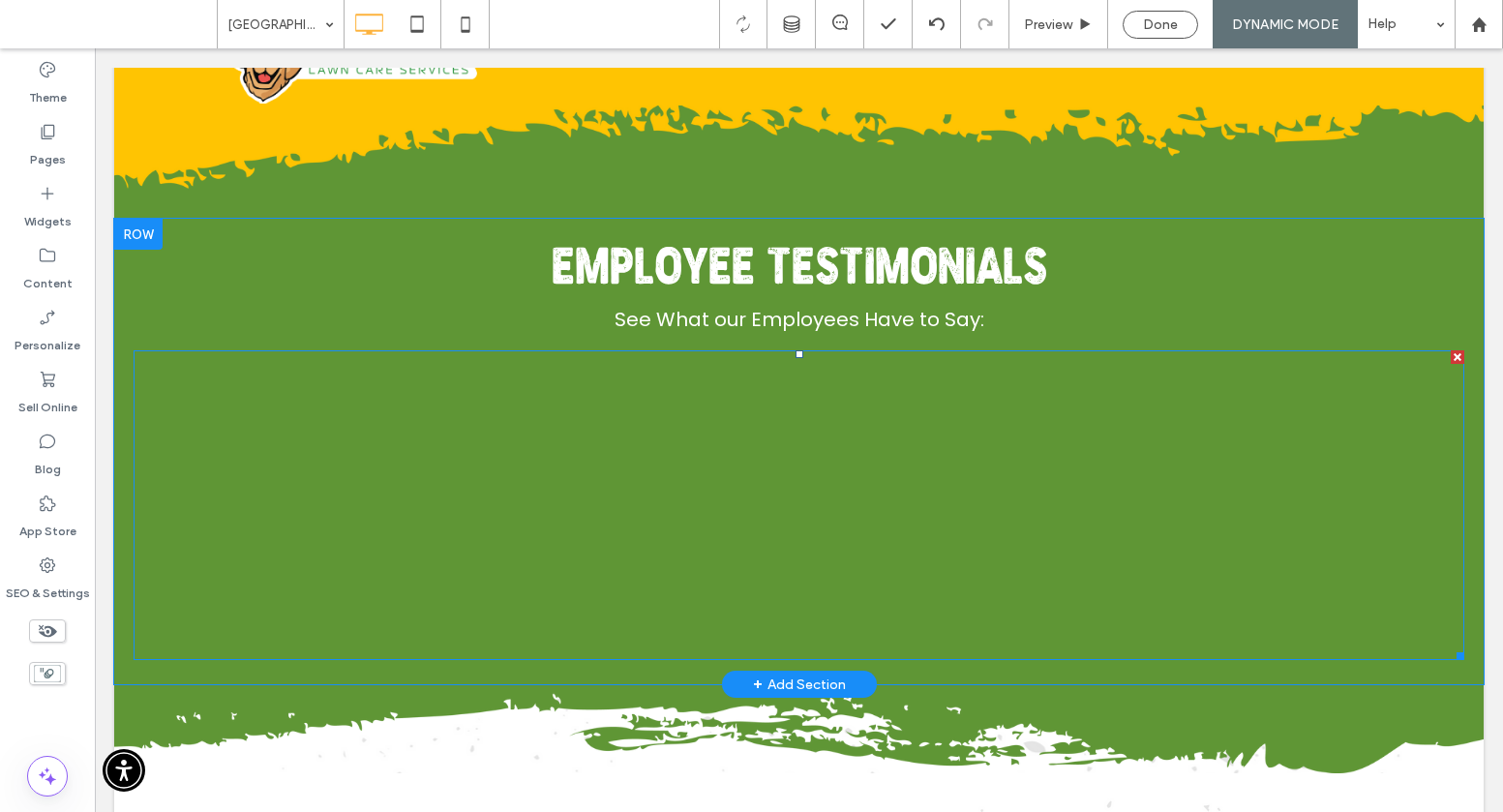
scroll to position [175, 0]
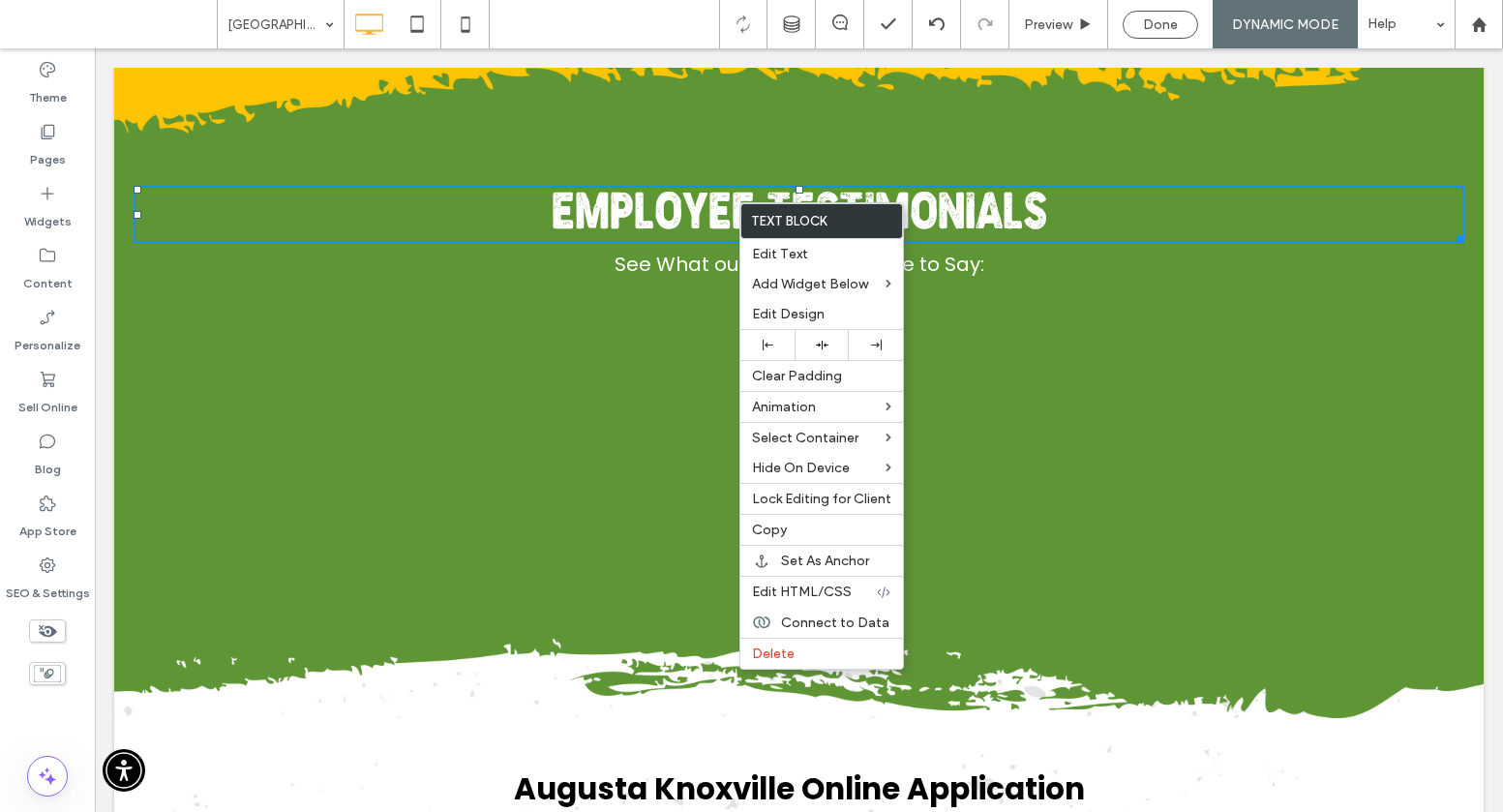
click at [707, 194] on span "Employee Testimonials" at bounding box center [800, 216] width 495 height 50
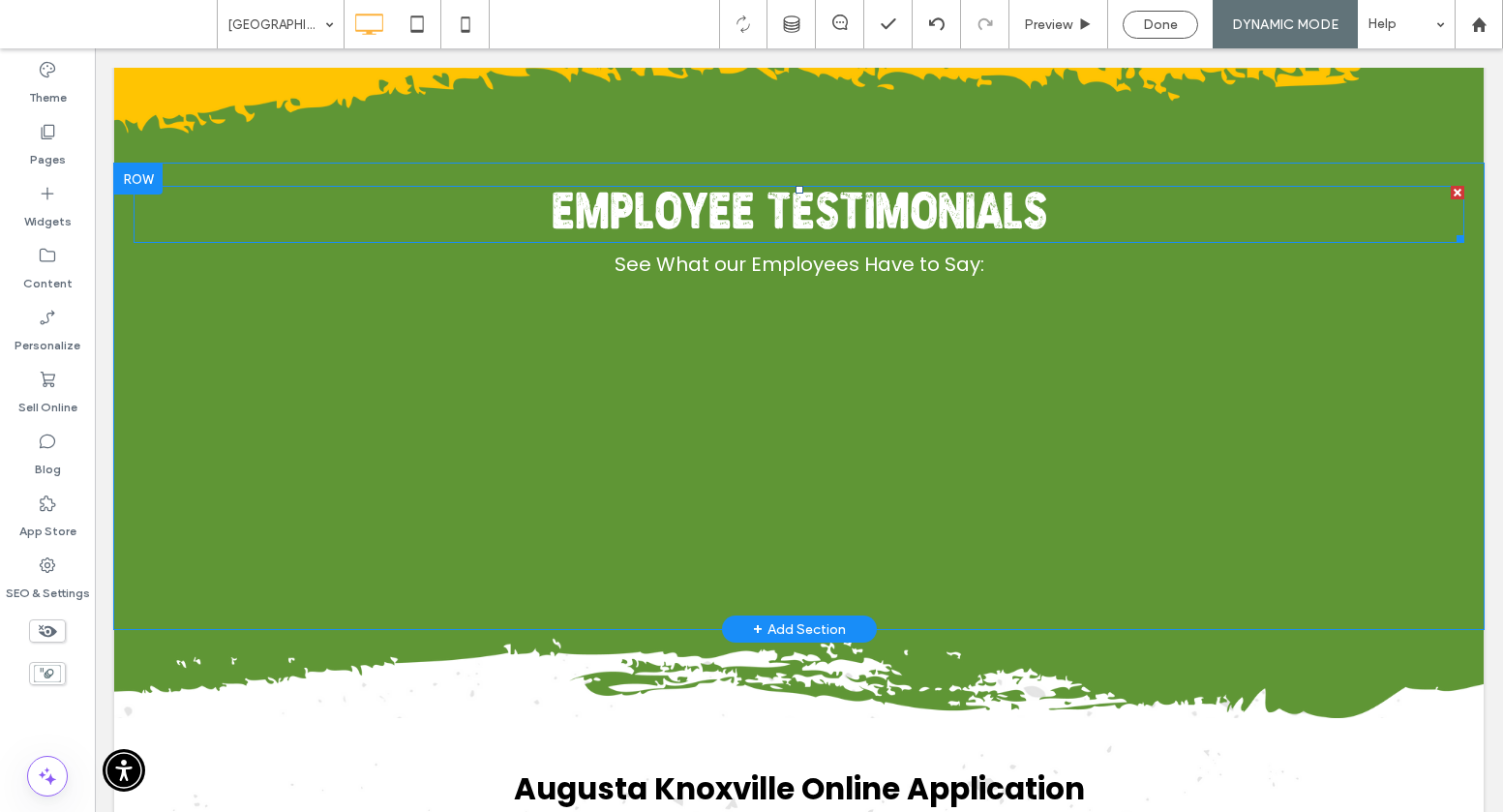
click at [707, 194] on span "Employee Testimonials" at bounding box center [800, 216] width 495 height 50
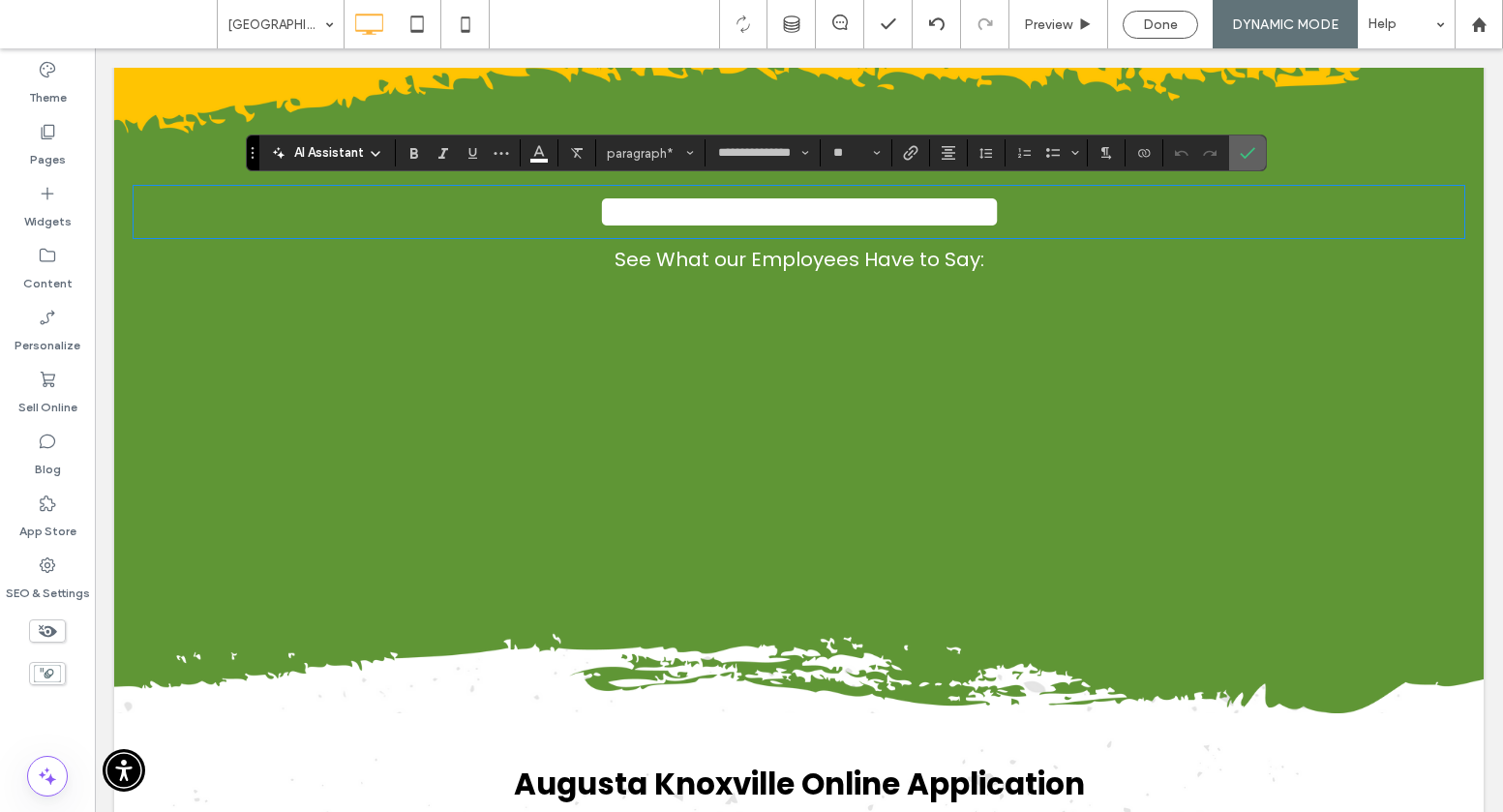
click at [1132, 153] on label "Confirm" at bounding box center [1247, 153] width 29 height 35
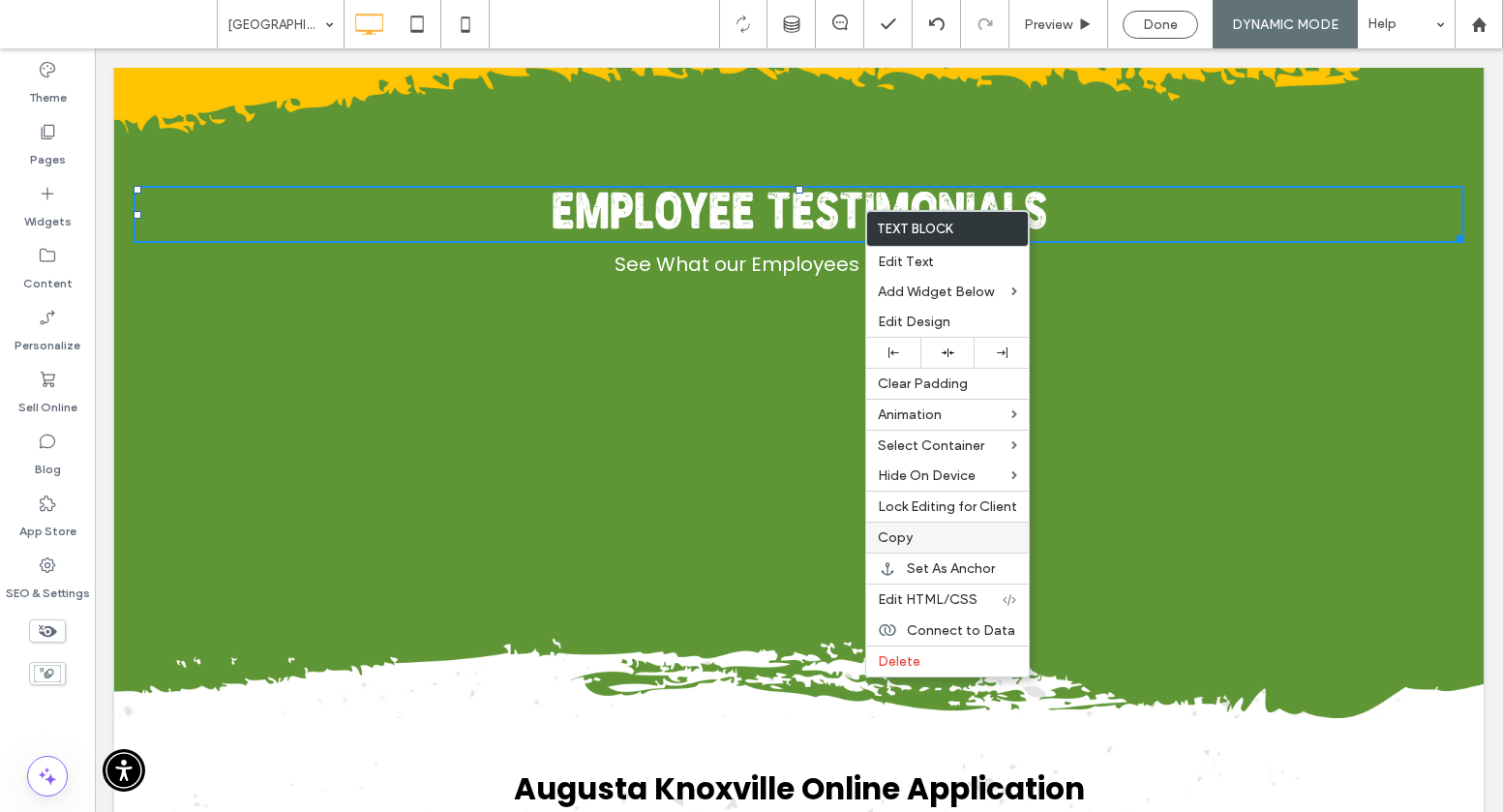
click at [917, 534] on label "Copy" at bounding box center [947, 537] width 139 height 17
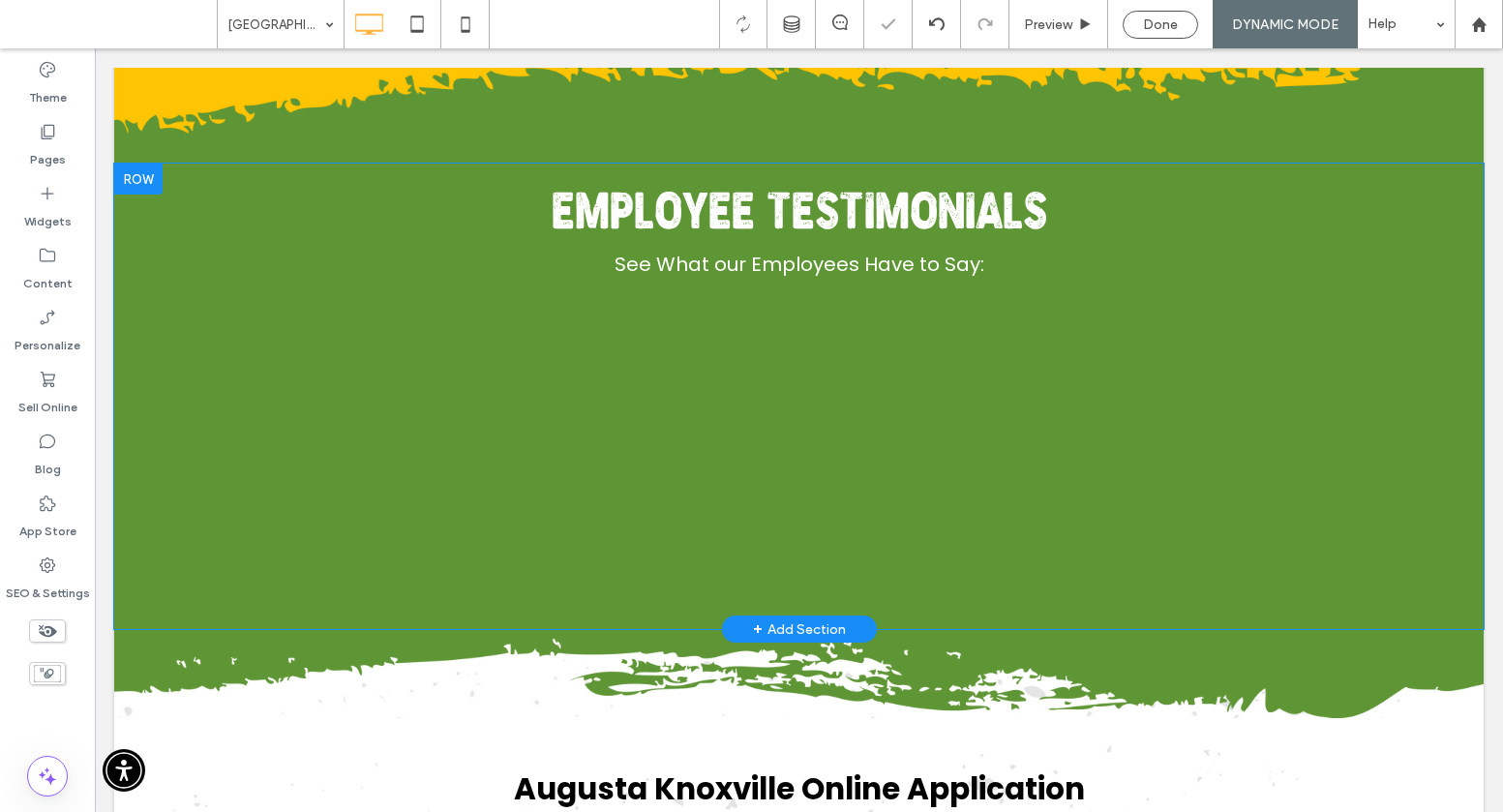
click at [820, 610] on div "Employee Testimonials See What our Employees Have to Say: Click To Paste Click …" at bounding box center [799, 397] width 1331 height 437
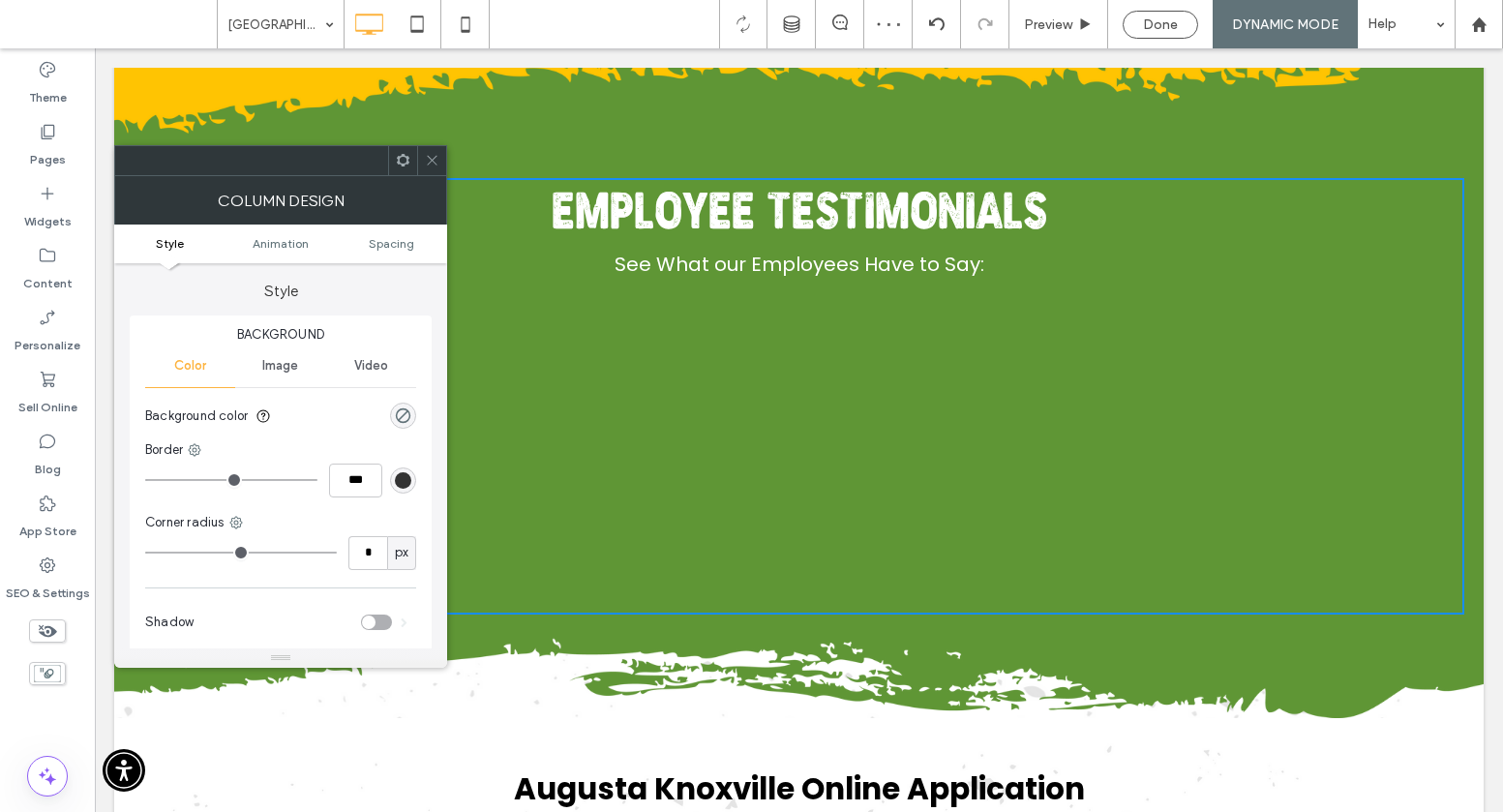
click at [429, 149] on span at bounding box center [432, 161] width 15 height 29
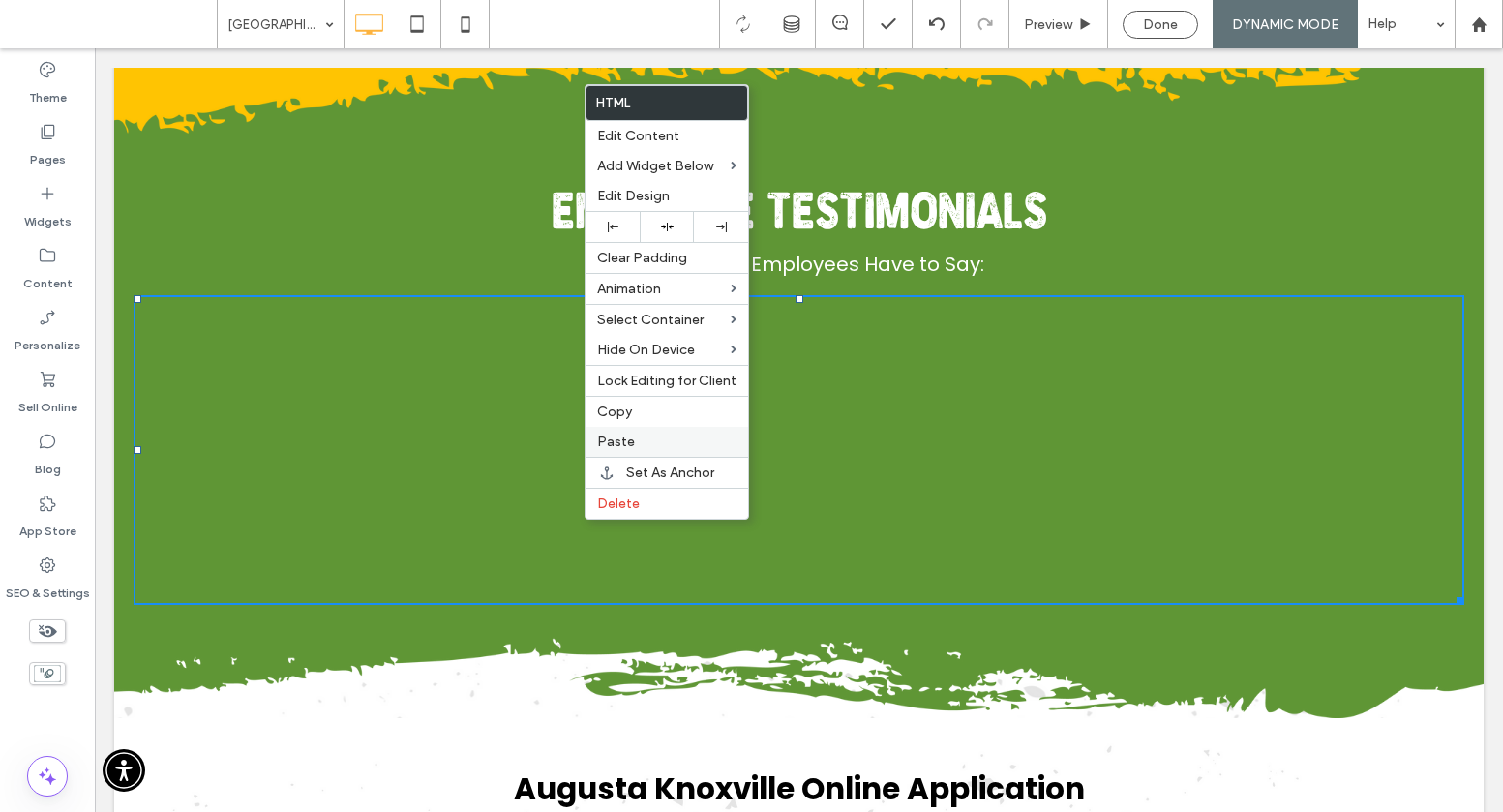
click at [613, 429] on div "Paste" at bounding box center [666, 442] width 163 height 30
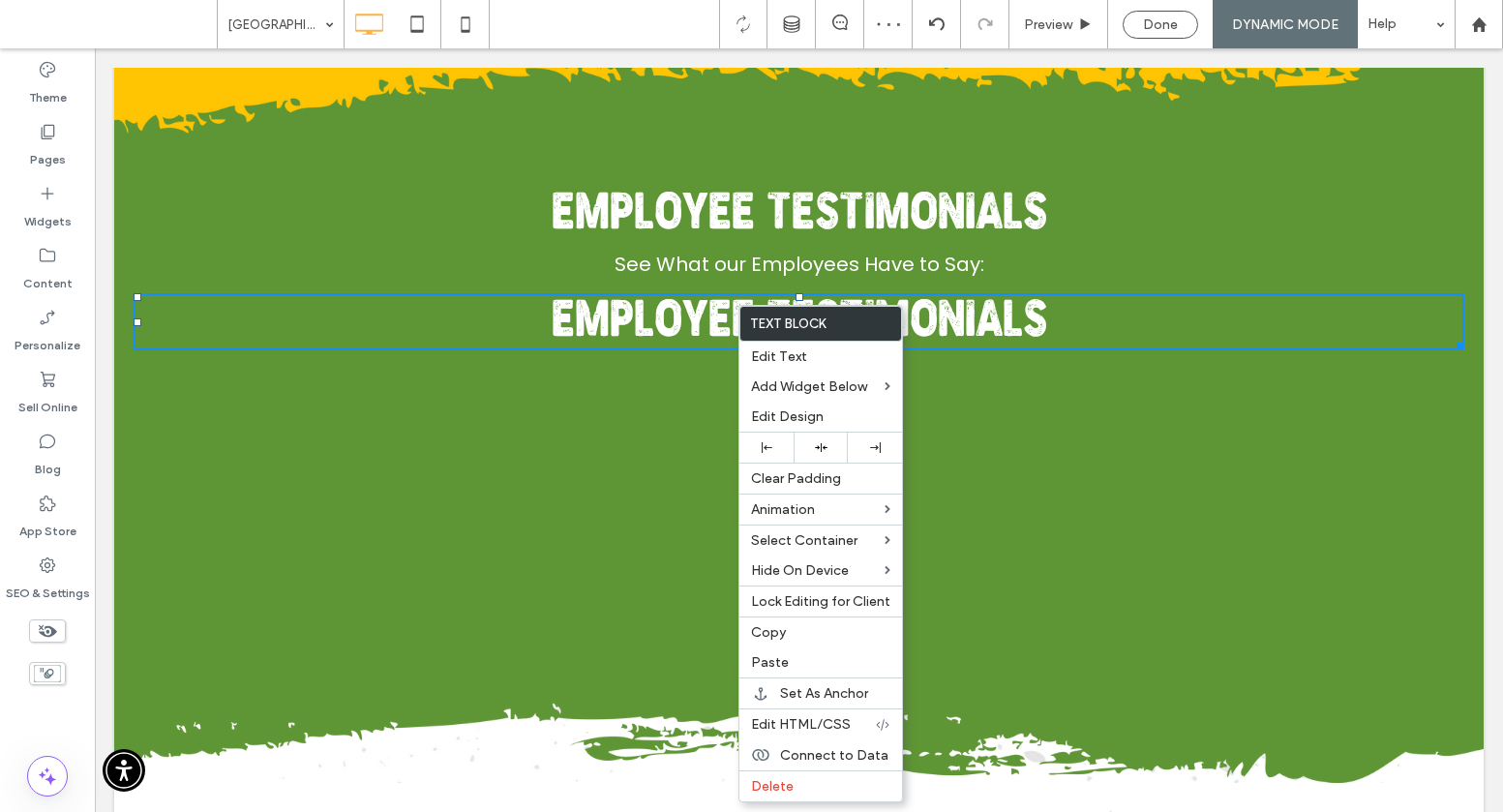
click at [700, 332] on span "Employee Testimonials" at bounding box center [800, 324] width 495 height 50
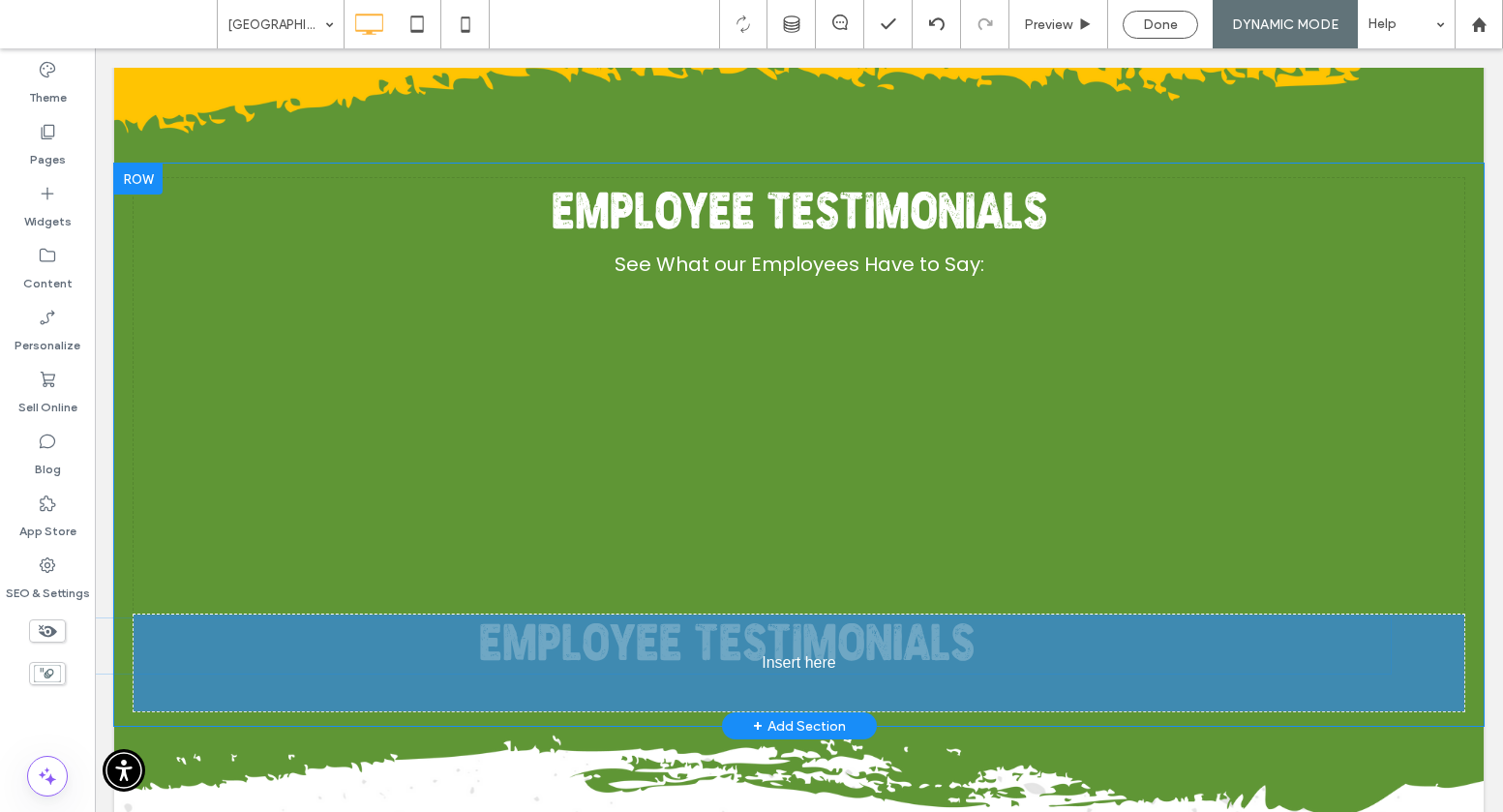
drag, startPoint x: 693, startPoint y: 314, endPoint x: 343, endPoint y: 655, distance: 488.7
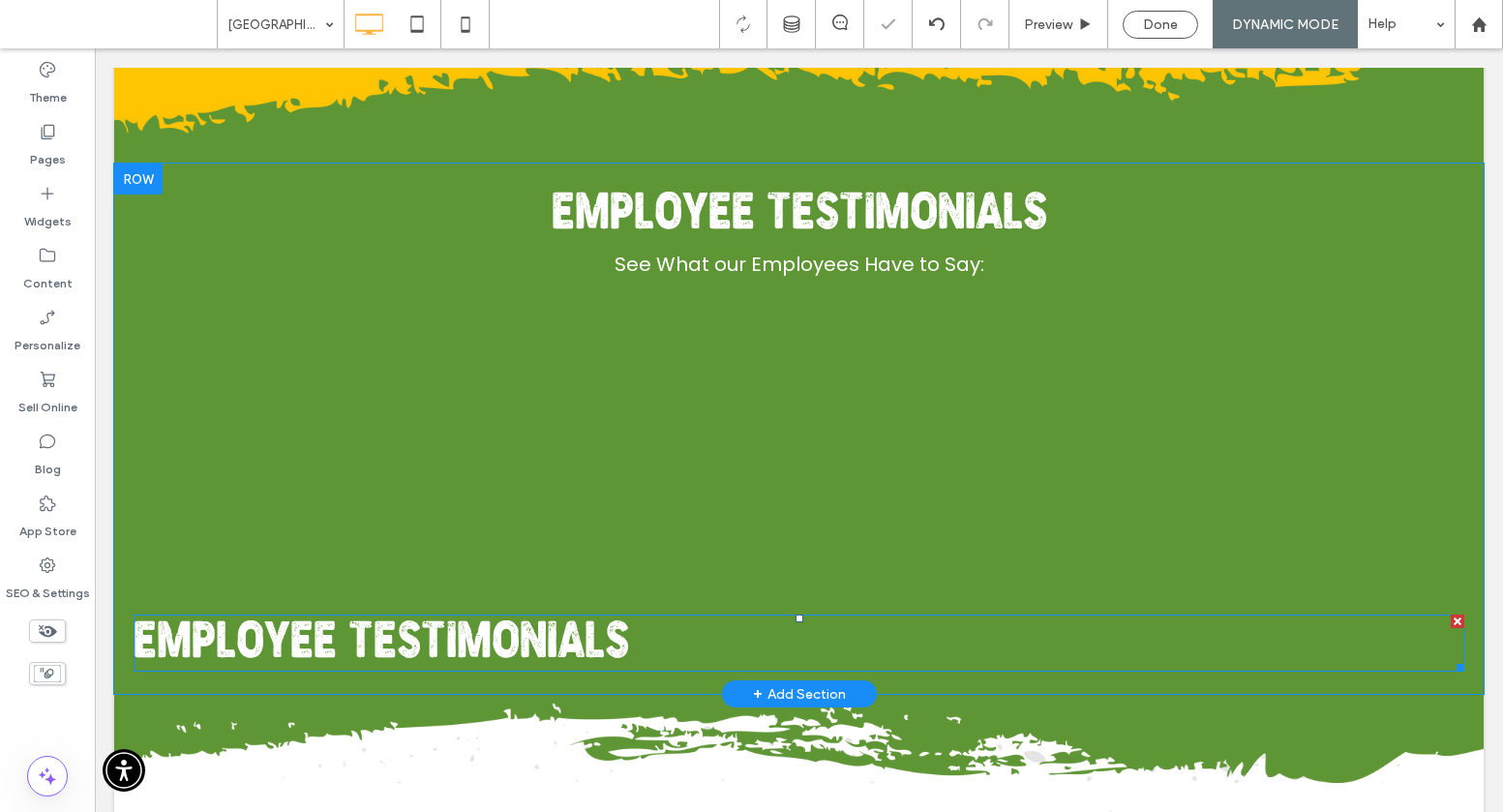
click at [507, 637] on span "Employee Testimonials" at bounding box center [381, 644] width 495 height 50
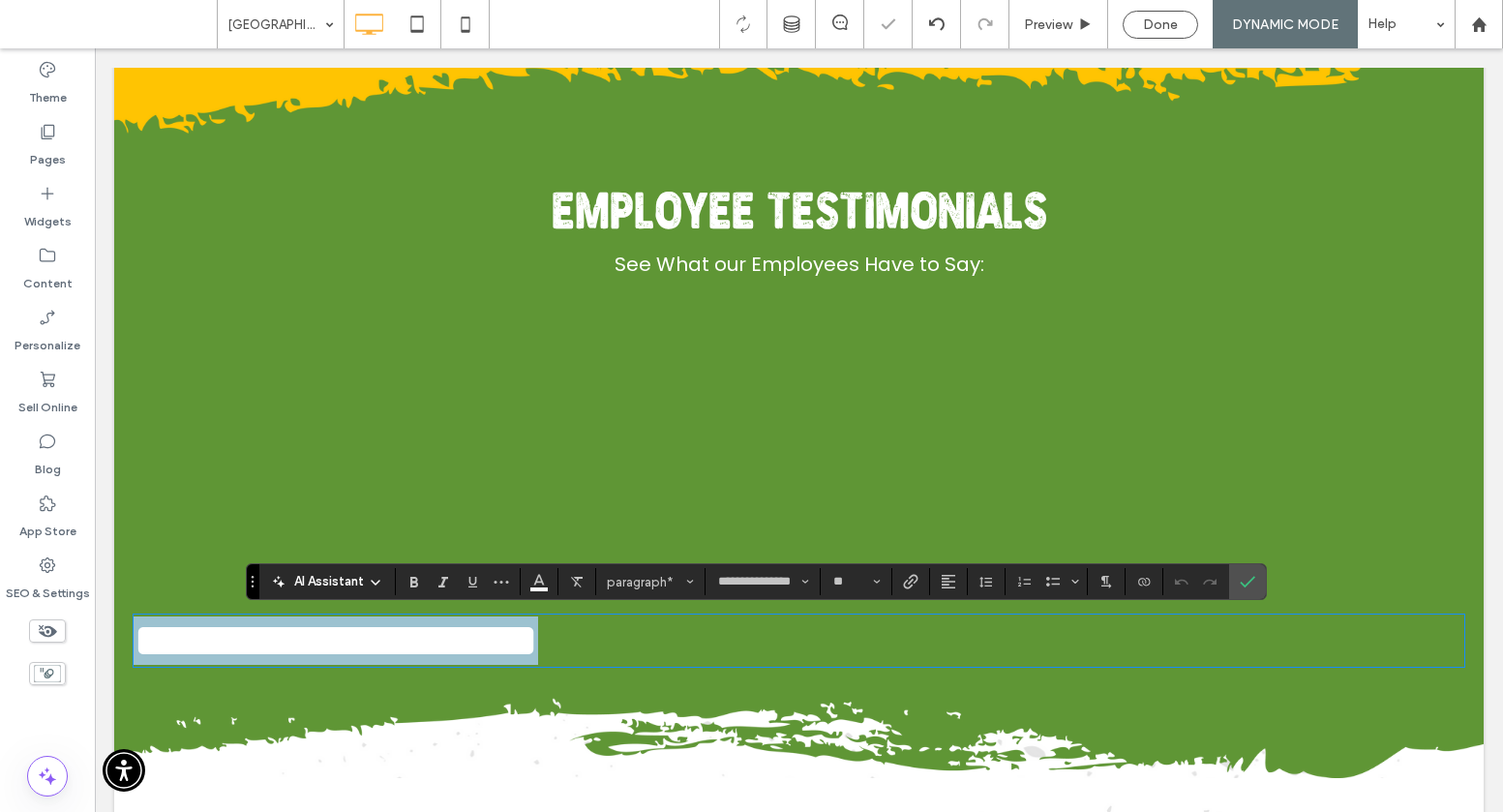
click at [507, 637] on span "**********" at bounding box center [336, 639] width 405 height 48
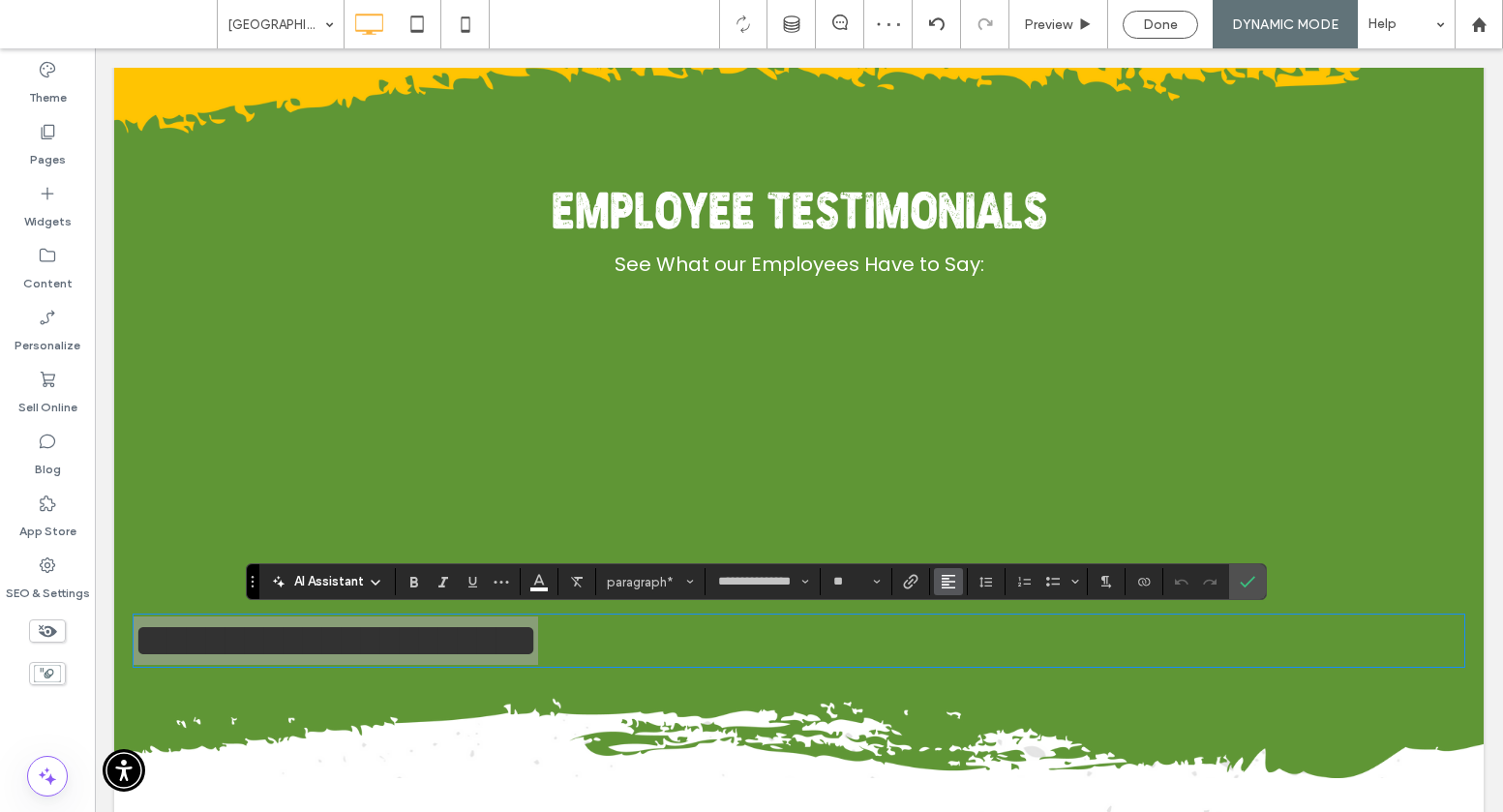
click at [965, 588] on section at bounding box center [949, 582] width 38 height 27
click at [954, 584] on icon "Alignment" at bounding box center [949, 582] width 16 height 16
drag, startPoint x: 962, startPoint y: 493, endPoint x: 865, endPoint y: 446, distance: 107.8
click at [962, 493] on use "ui.textEditor.alignment.center" at bounding box center [964, 494] width 14 height 14
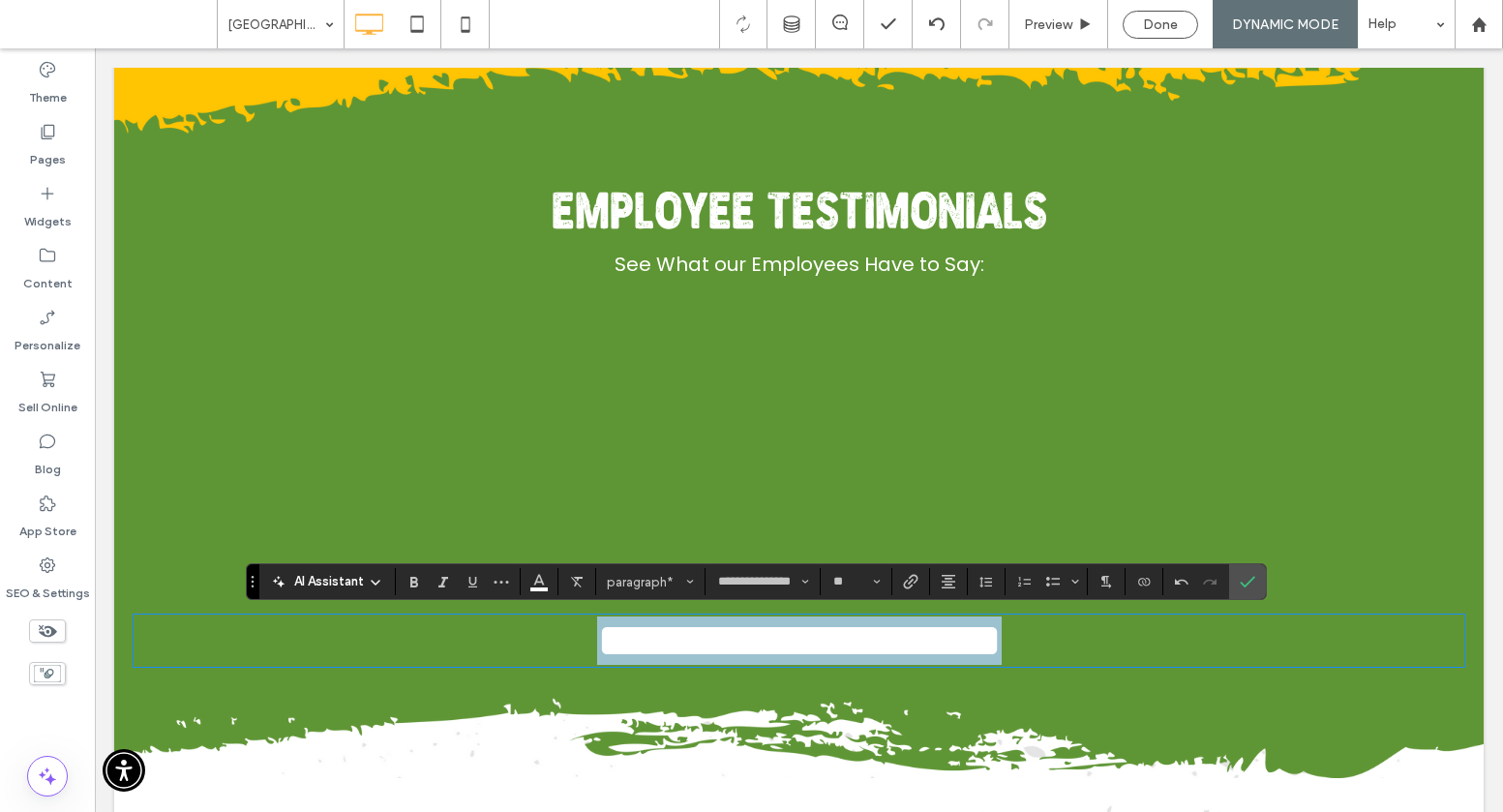
click at [798, 625] on span "**********" at bounding box center [799, 639] width 405 height 48
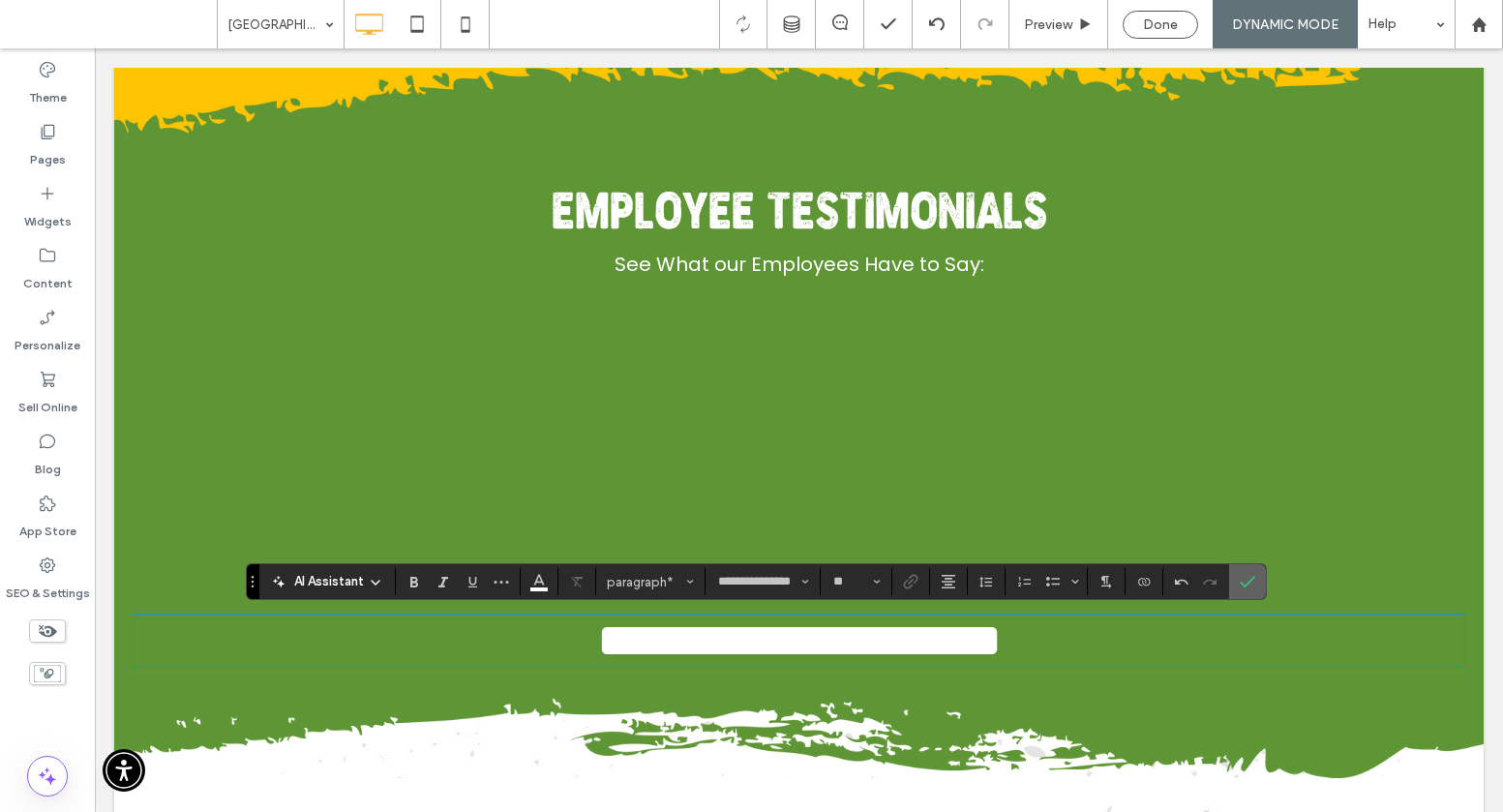
drag, startPoint x: 1246, startPoint y: 579, endPoint x: 1016, endPoint y: 560, distance: 230.8
click at [1132, 579] on icon "Confirm" at bounding box center [1247, 582] width 16 height 16
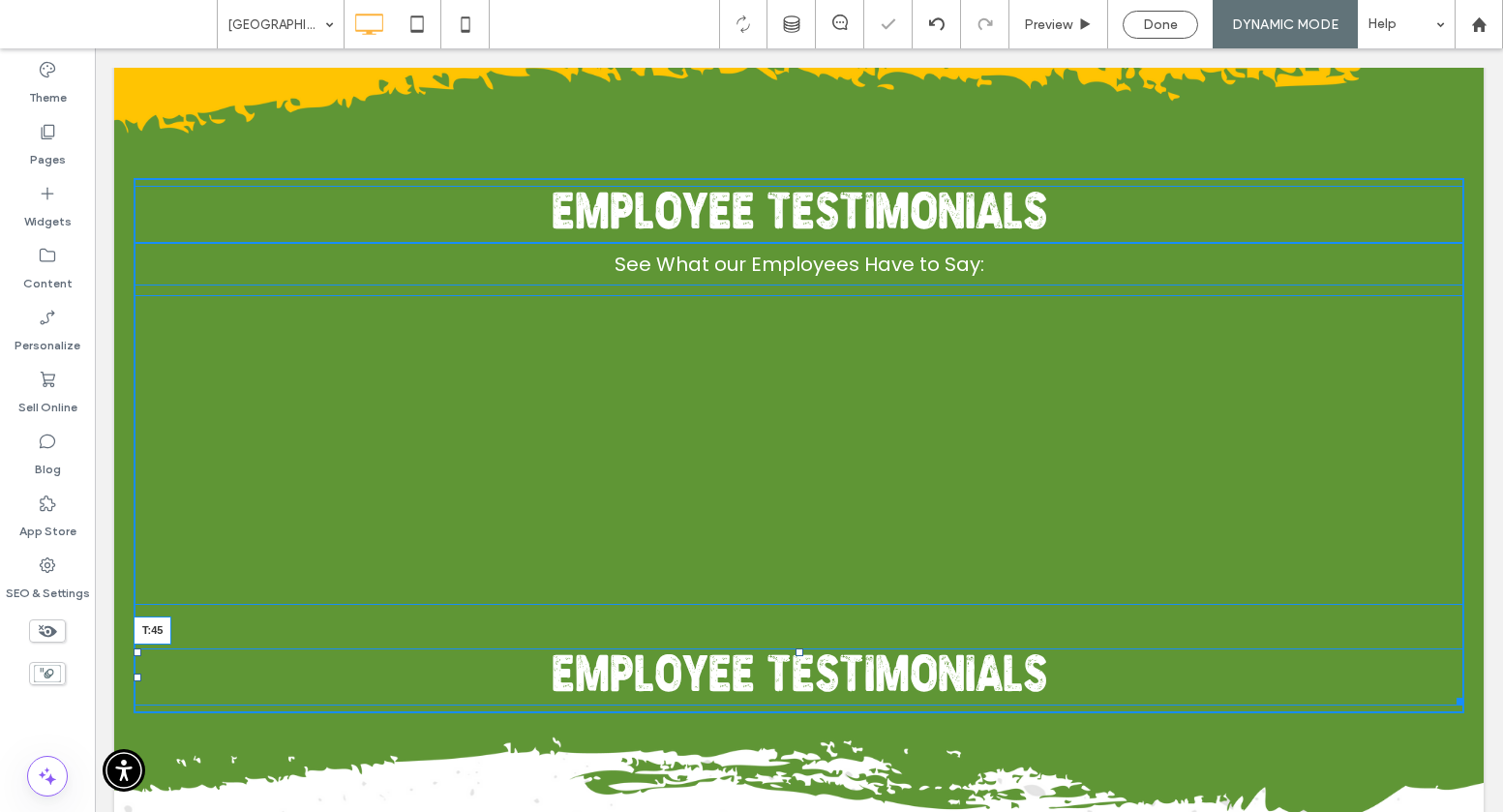
drag, startPoint x: 803, startPoint y: 616, endPoint x: 801, endPoint y: 652, distance: 36.1
click at [801, 652] on div at bounding box center [800, 652] width 8 height 8
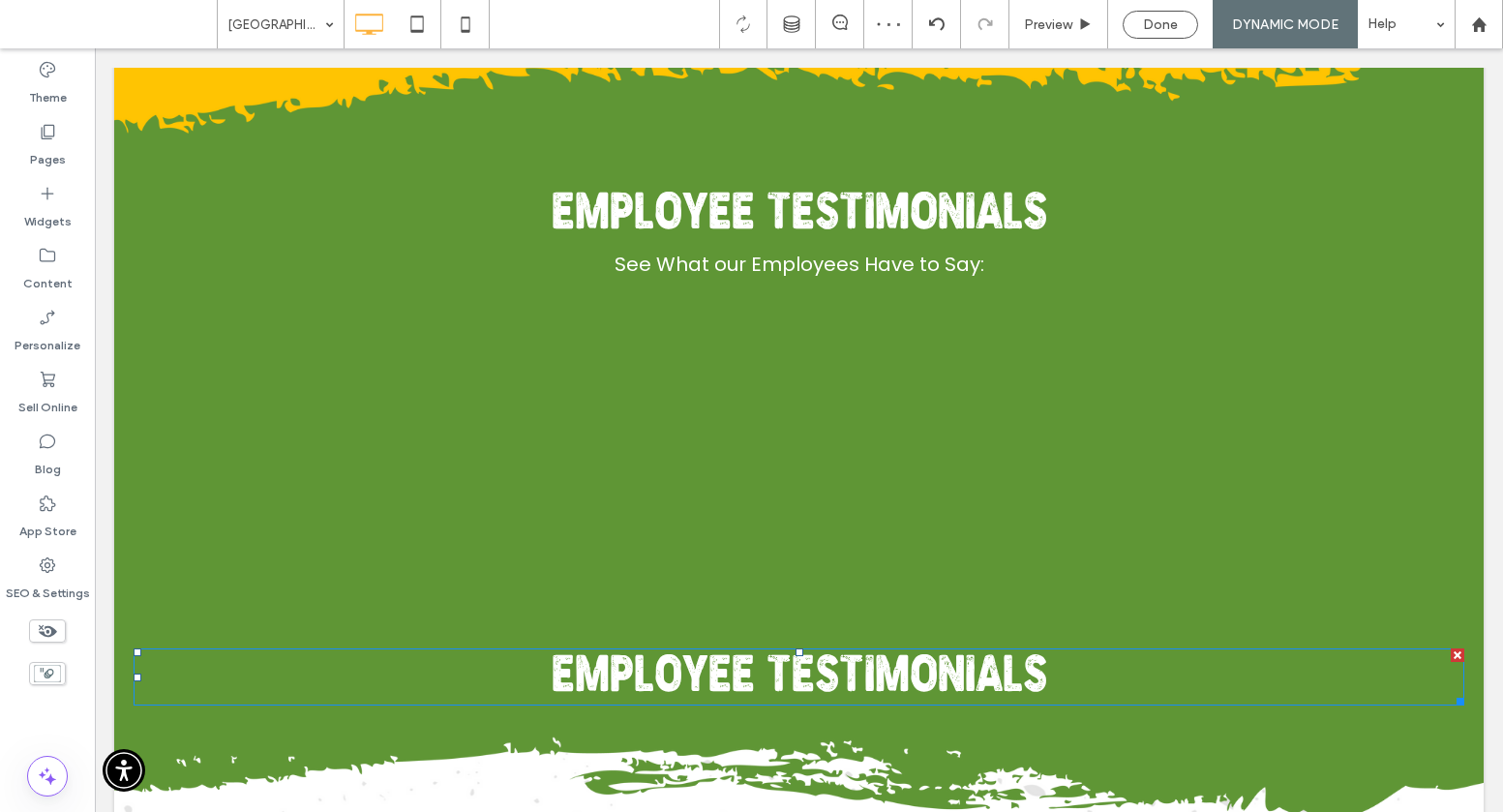
click at [765, 671] on span "Employee Testimonials" at bounding box center [800, 678] width 495 height 50
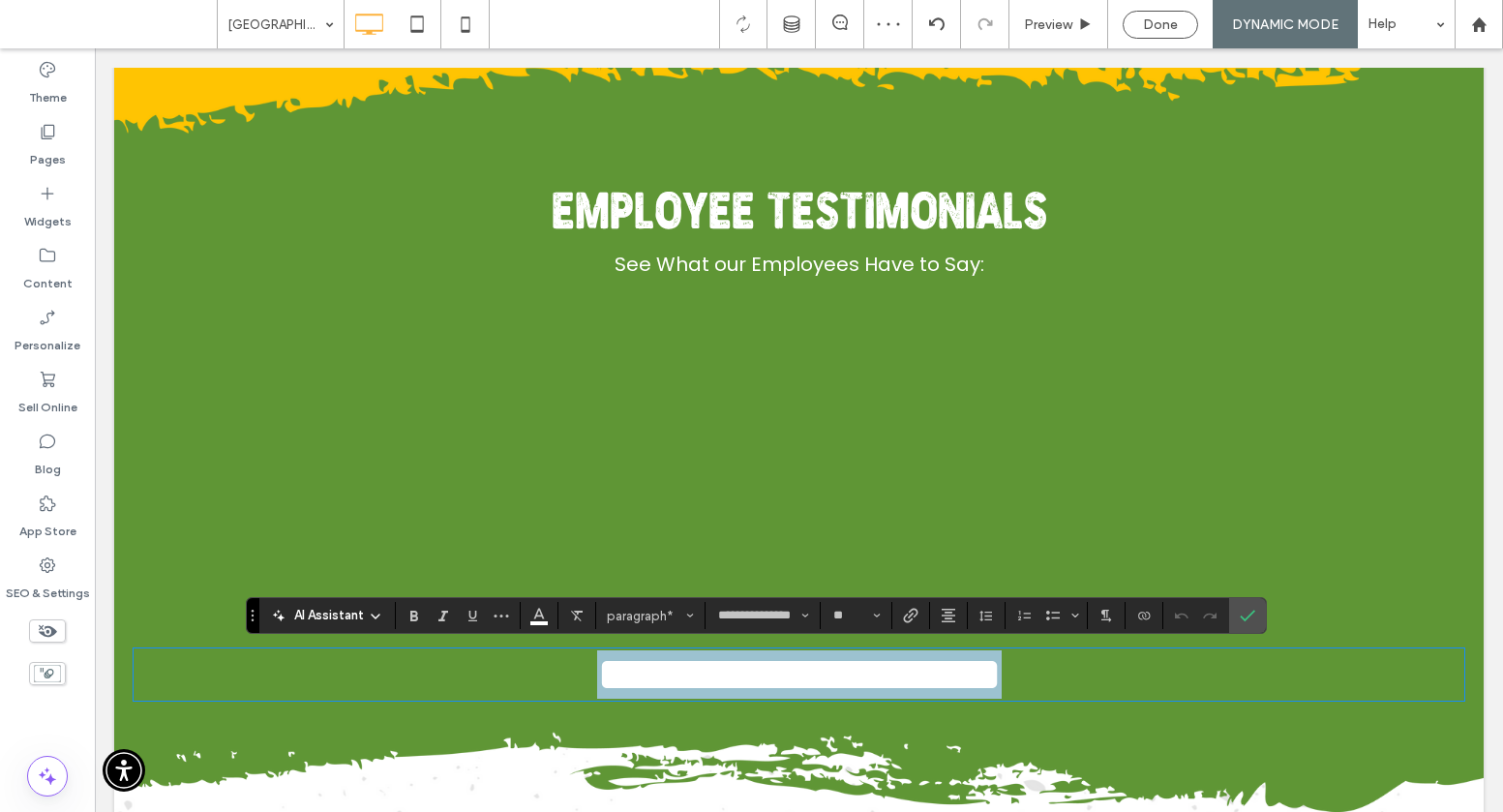
click at [765, 671] on span "**********" at bounding box center [799, 674] width 405 height 48
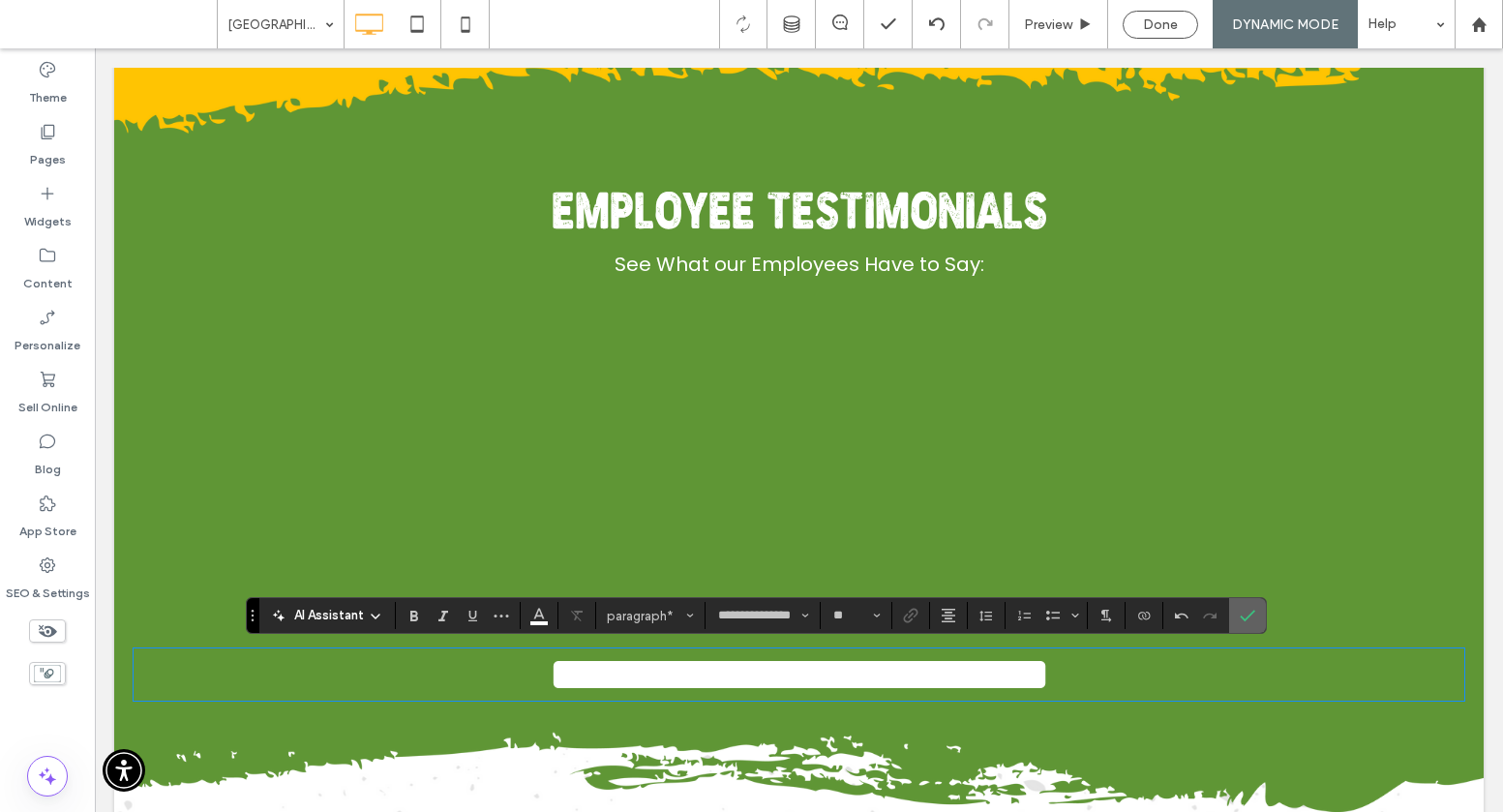
click at [1132, 615] on use "Confirm" at bounding box center [1247, 616] width 16 height 12
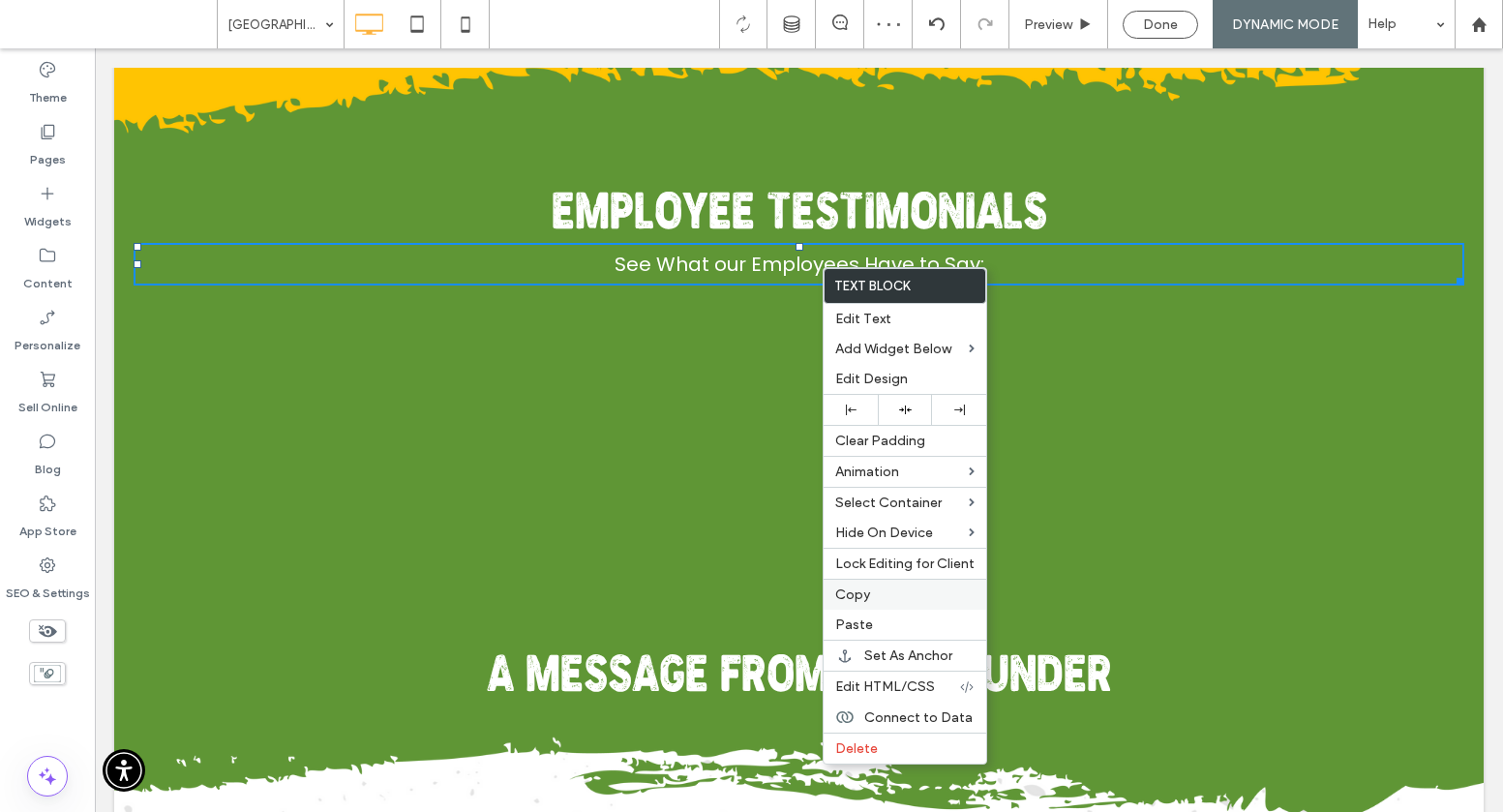
click at [866, 593] on span "Copy" at bounding box center [853, 594] width 35 height 17
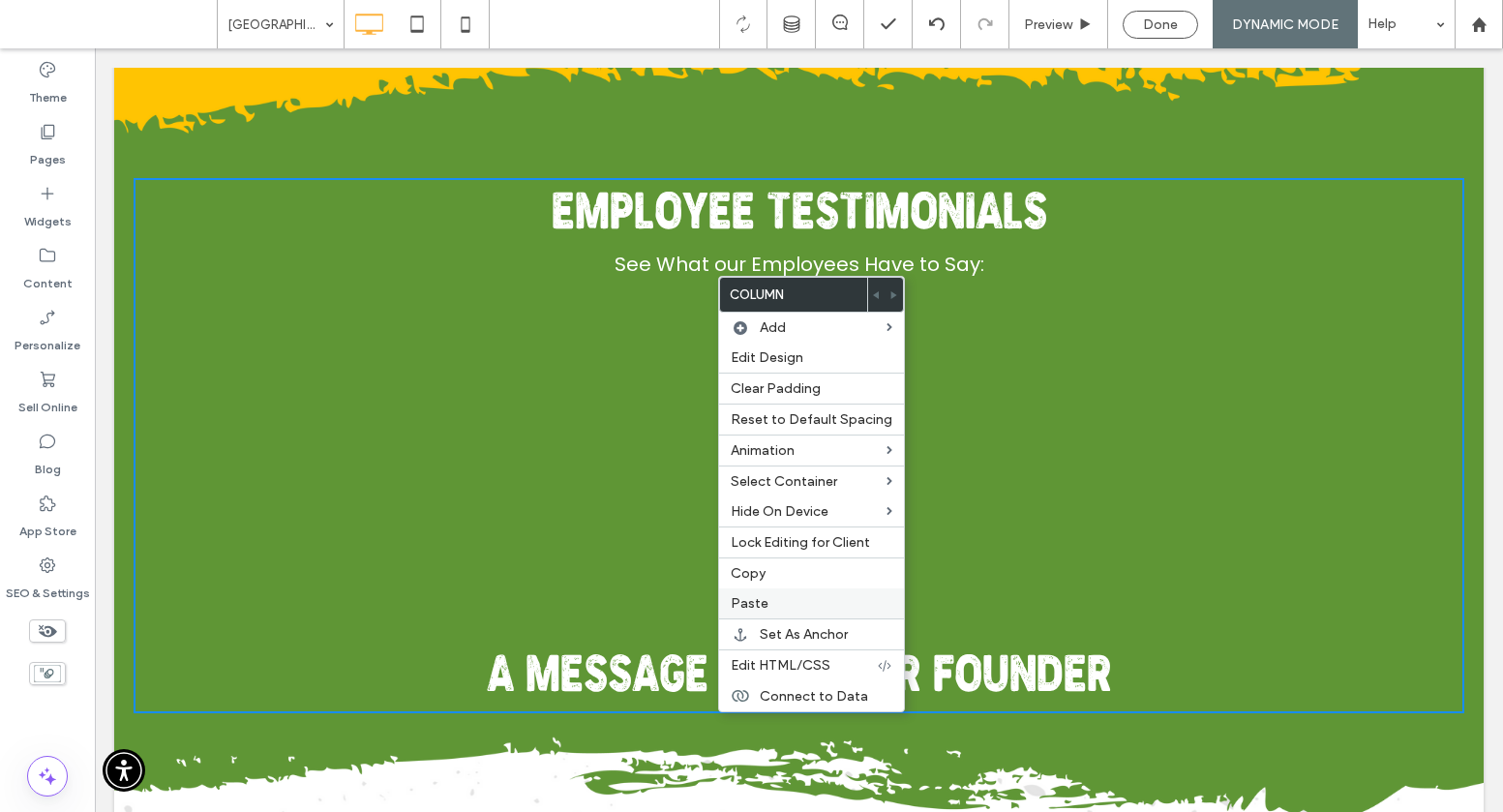
click at [757, 600] on span "Paste" at bounding box center [749, 602] width 38 height 17
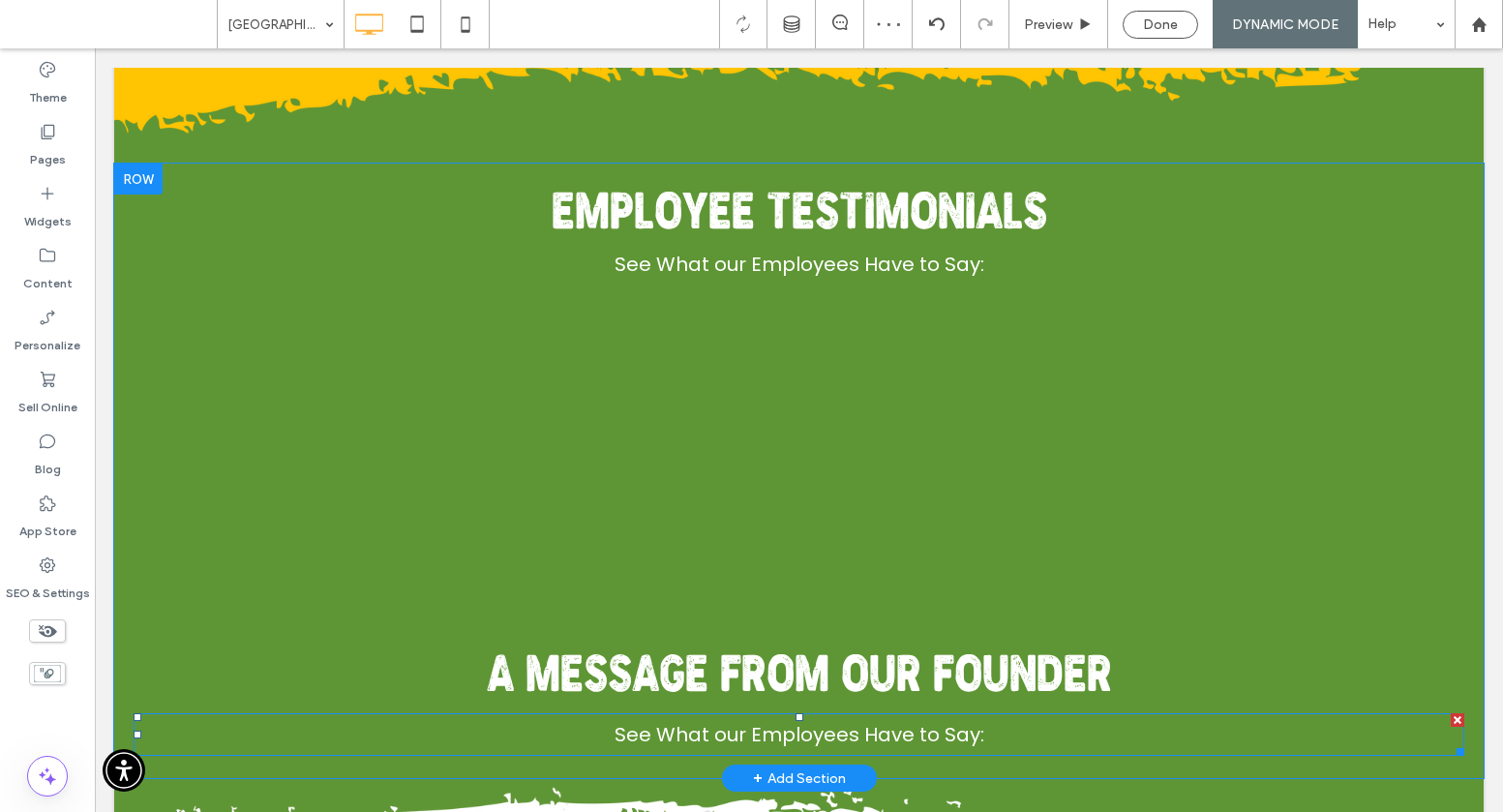
click at [758, 735] on span "See What our Employees Have to Say:" at bounding box center [799, 734] width 370 height 27
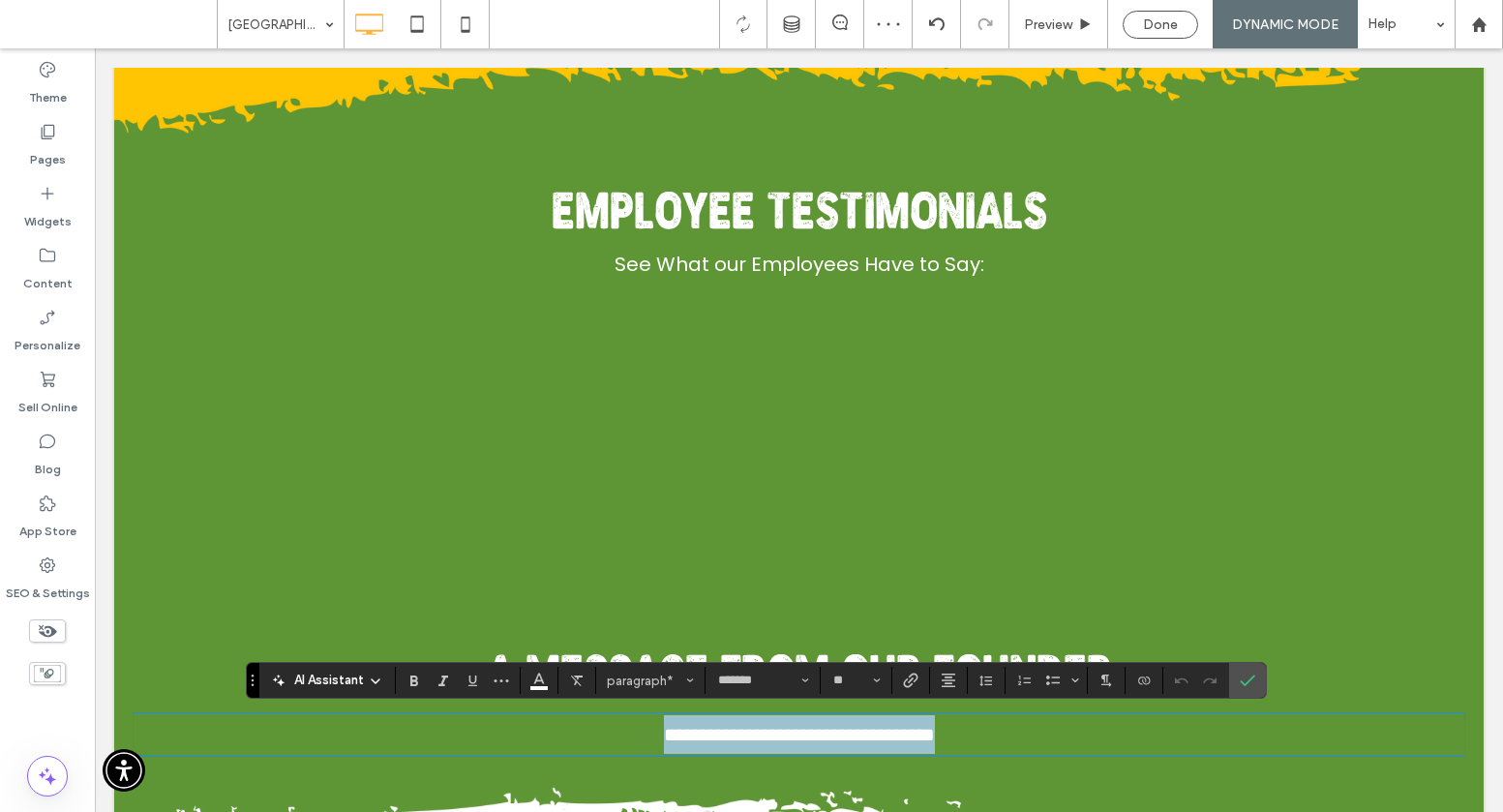
click at [758, 735] on span "**********" at bounding box center [800, 734] width 271 height 19
click at [703, 737] on span "**********" at bounding box center [800, 734] width 271 height 19
drag, startPoint x: 715, startPoint y: 737, endPoint x: 906, endPoint y: 725, distance: 191.4
click at [906, 725] on span "**********" at bounding box center [800, 734] width 271 height 19
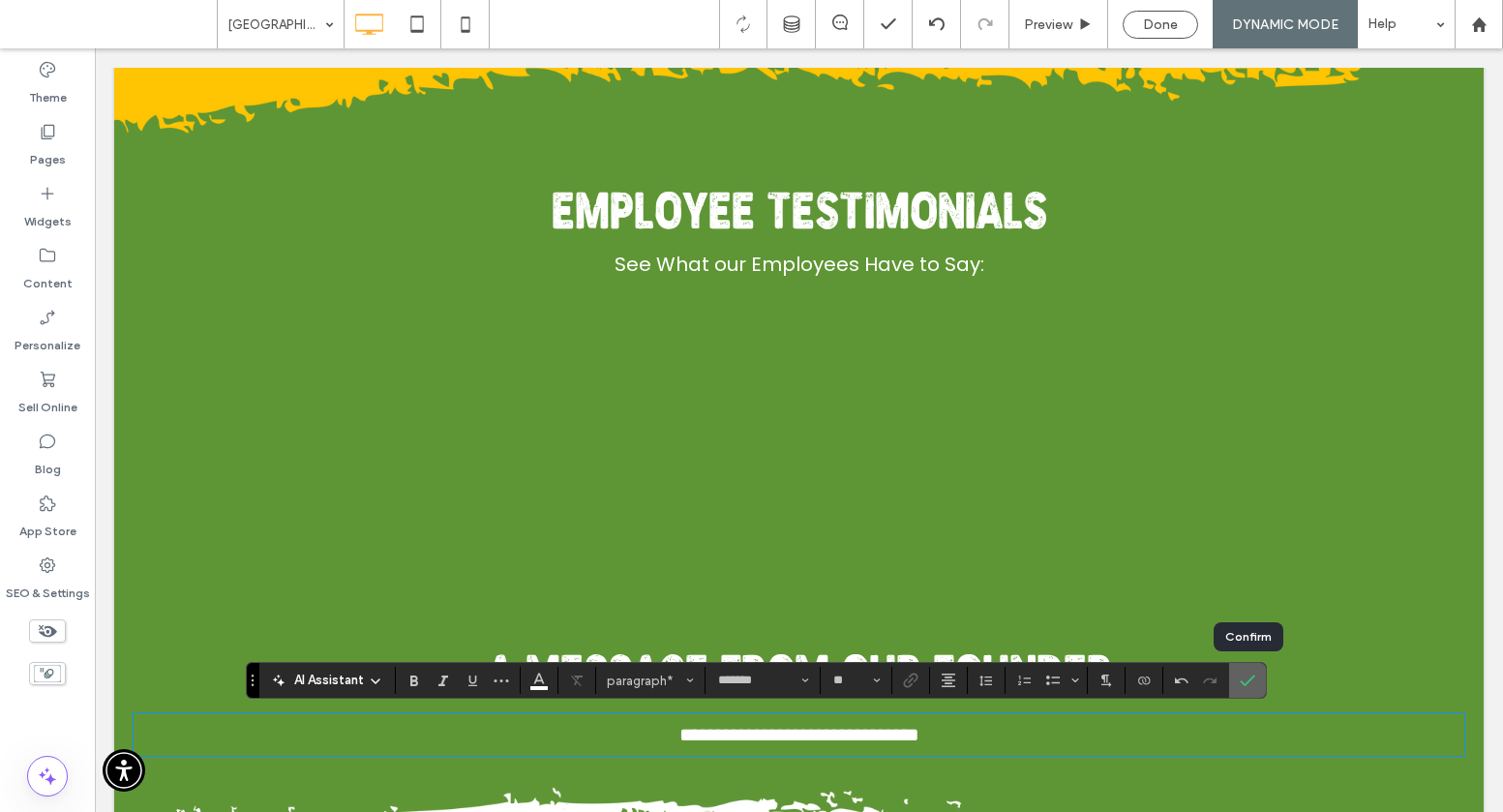
drag, startPoint x: 1244, startPoint y: 685, endPoint x: 1122, endPoint y: 627, distance: 135.1
click at [1132, 685] on icon "Confirm" at bounding box center [1247, 680] width 16 height 16
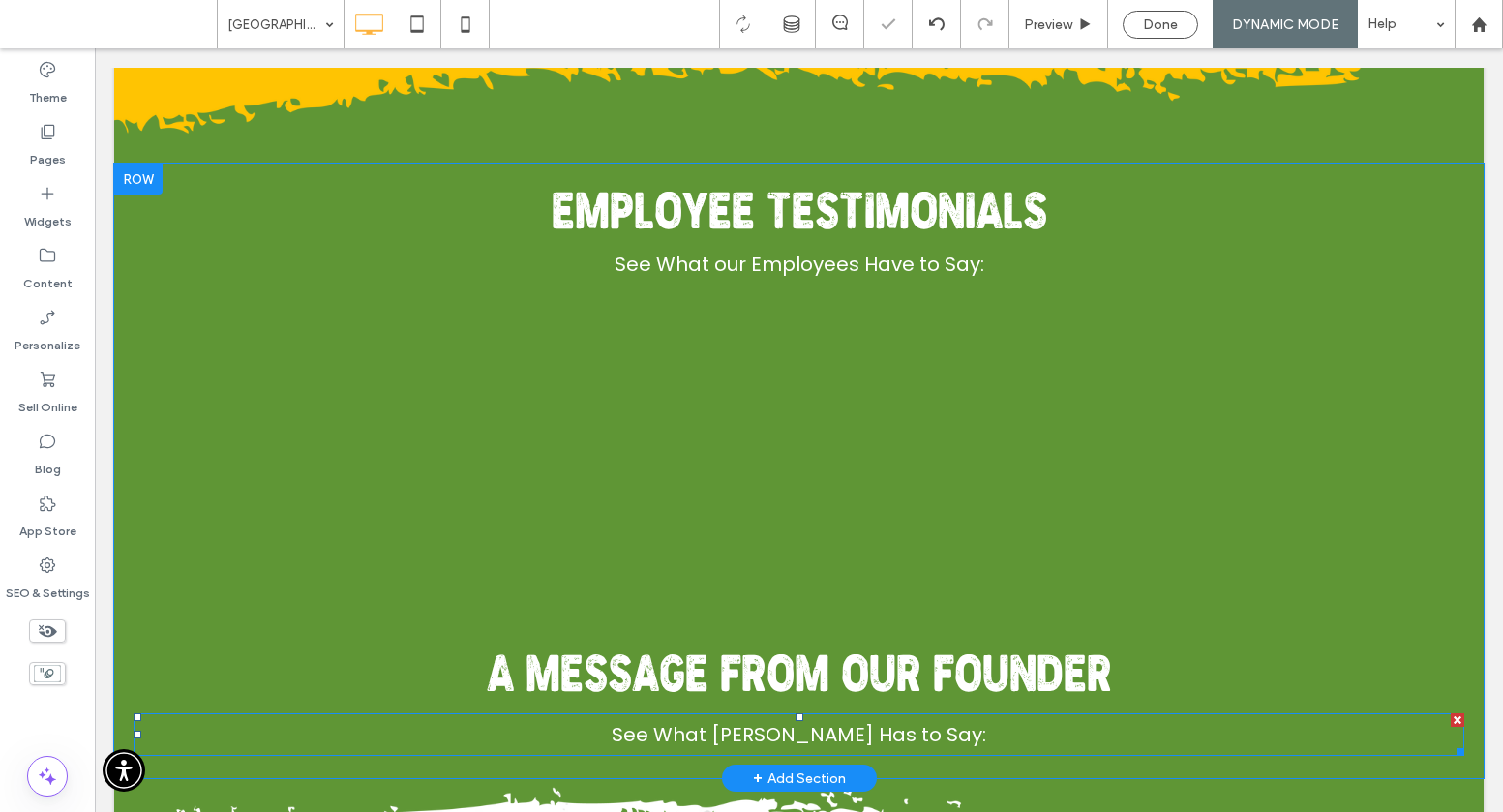
click at [811, 739] on span "See What Mike Andes Has to Say:" at bounding box center [799, 734] width 375 height 27
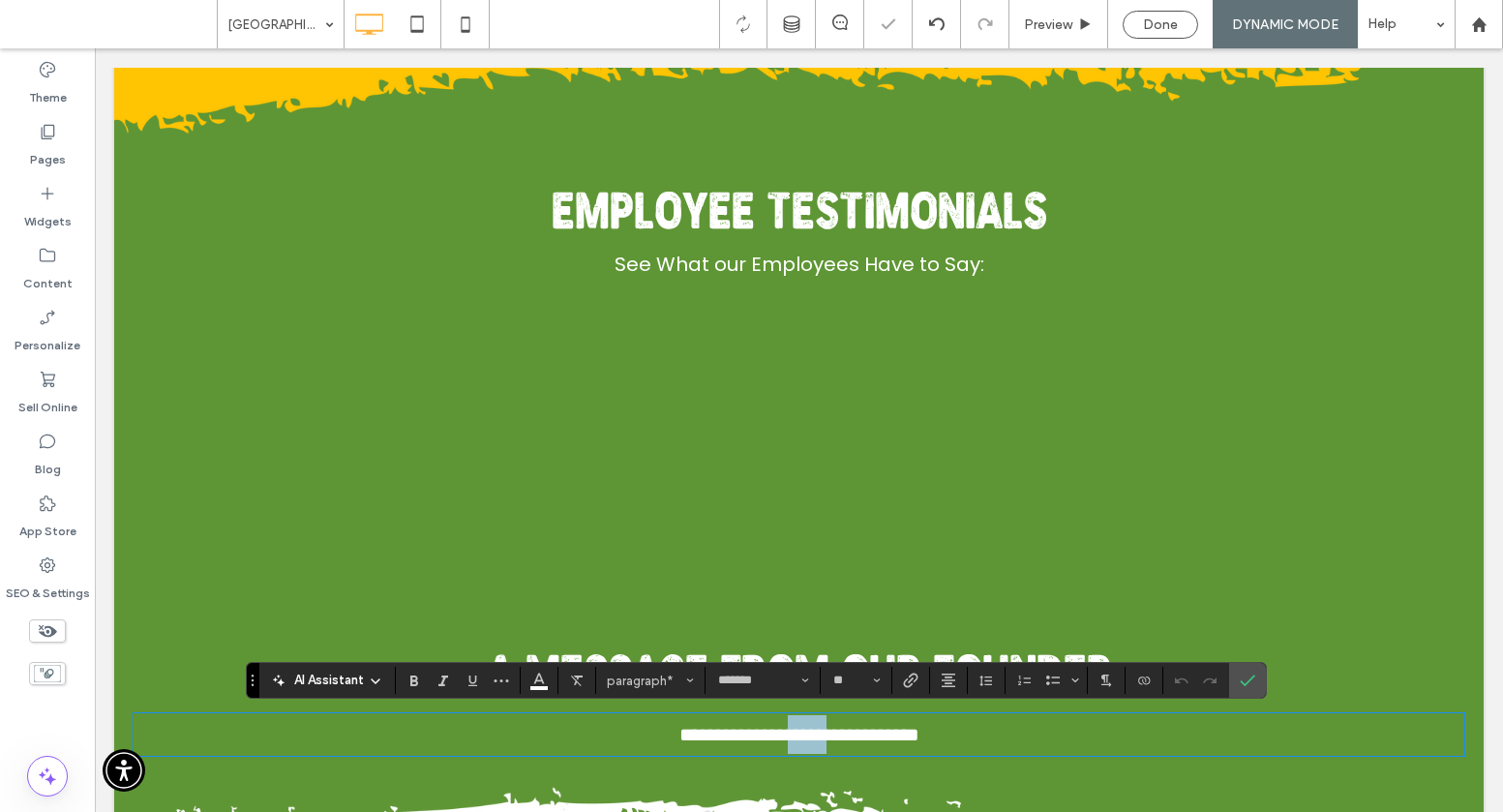
click at [811, 739] on span "**********" at bounding box center [800, 734] width 240 height 19
click at [744, 733] on span "**********" at bounding box center [800, 734] width 240 height 19
click at [1132, 673] on icon "Confirm" at bounding box center [1247, 680] width 16 height 16
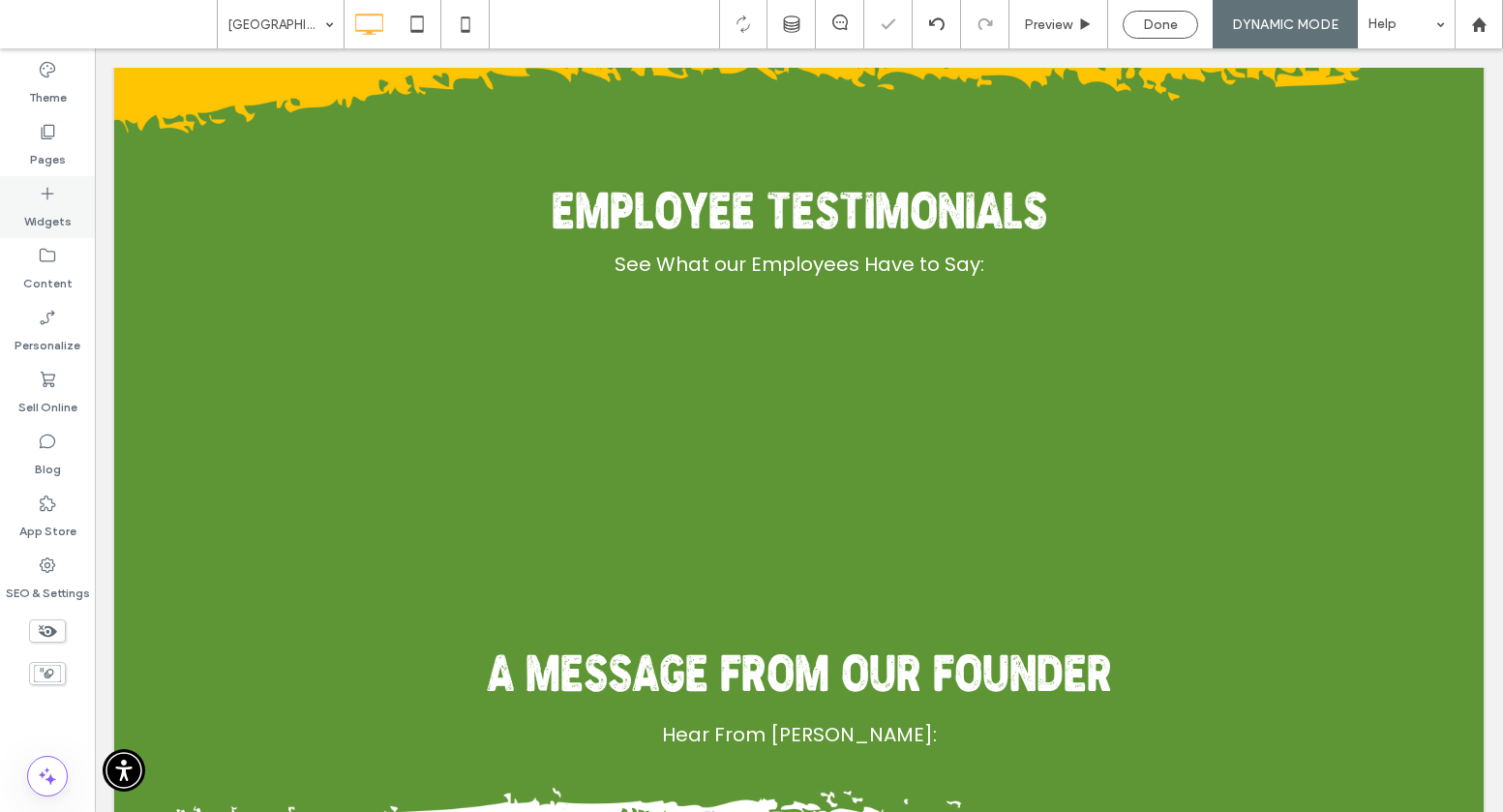
click at [48, 197] on icon at bounding box center [48, 194] width 20 height 19
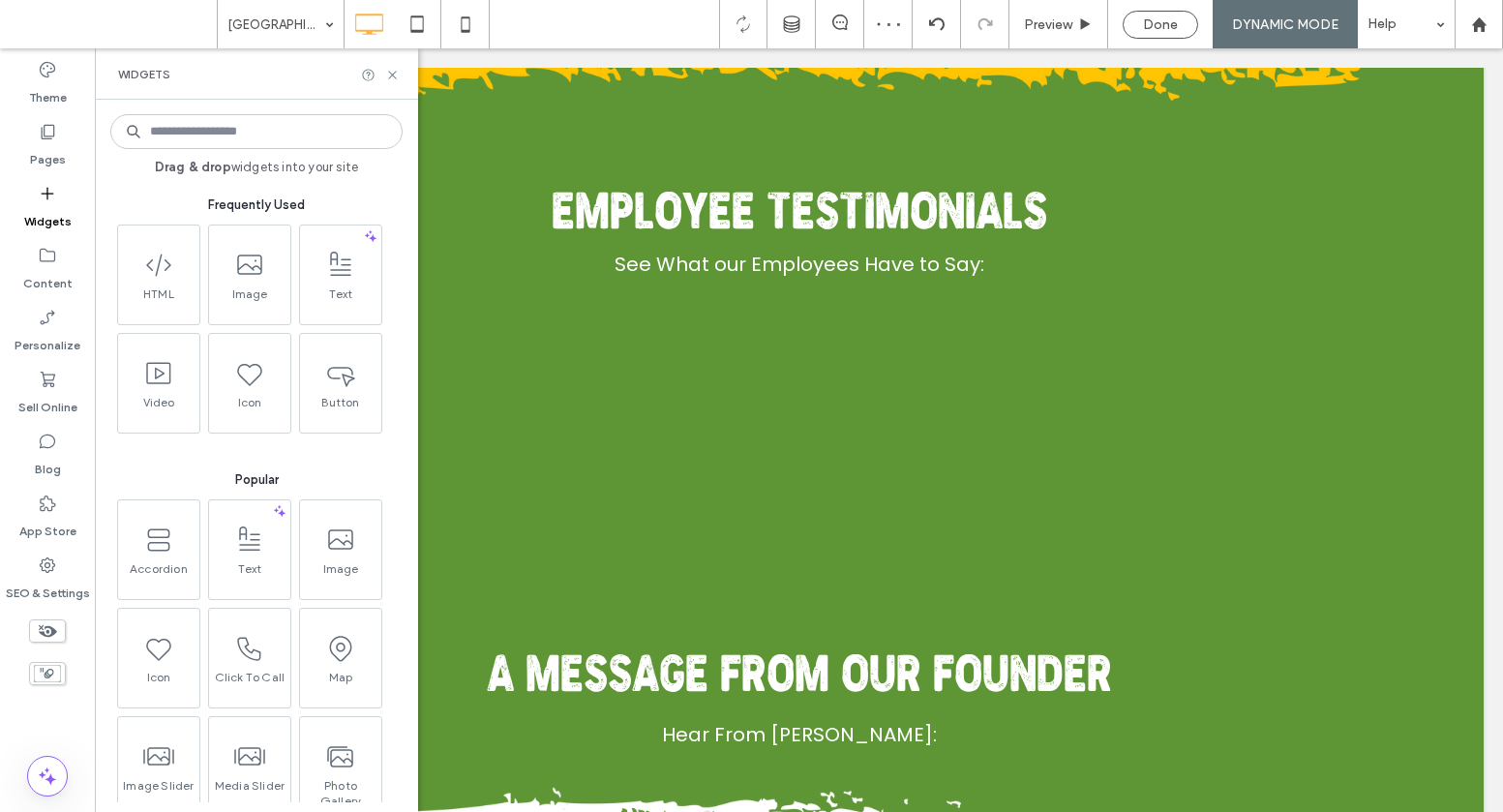
click at [198, 128] on input at bounding box center [257, 132] width 293 height 35
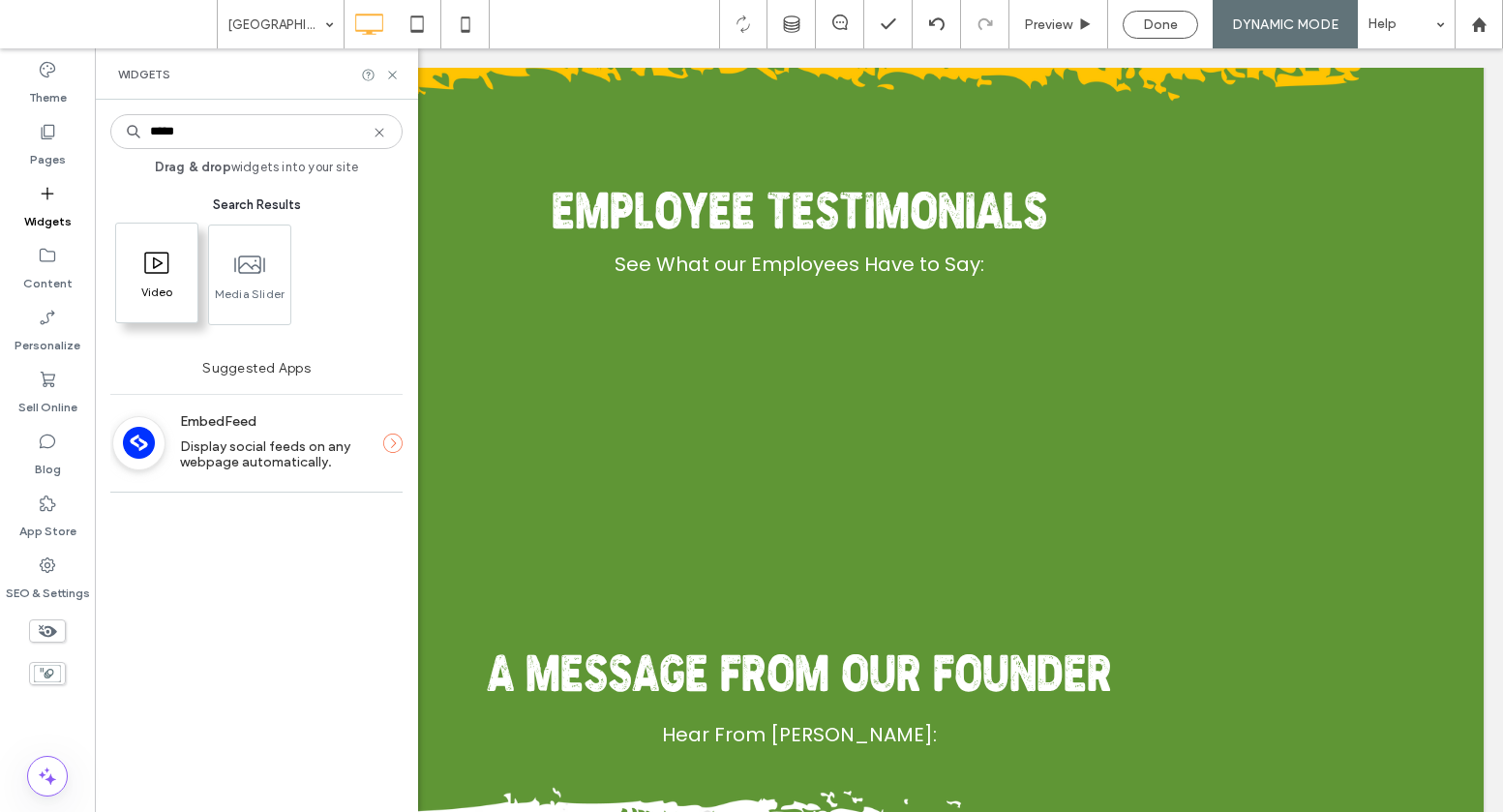
type input "*****"
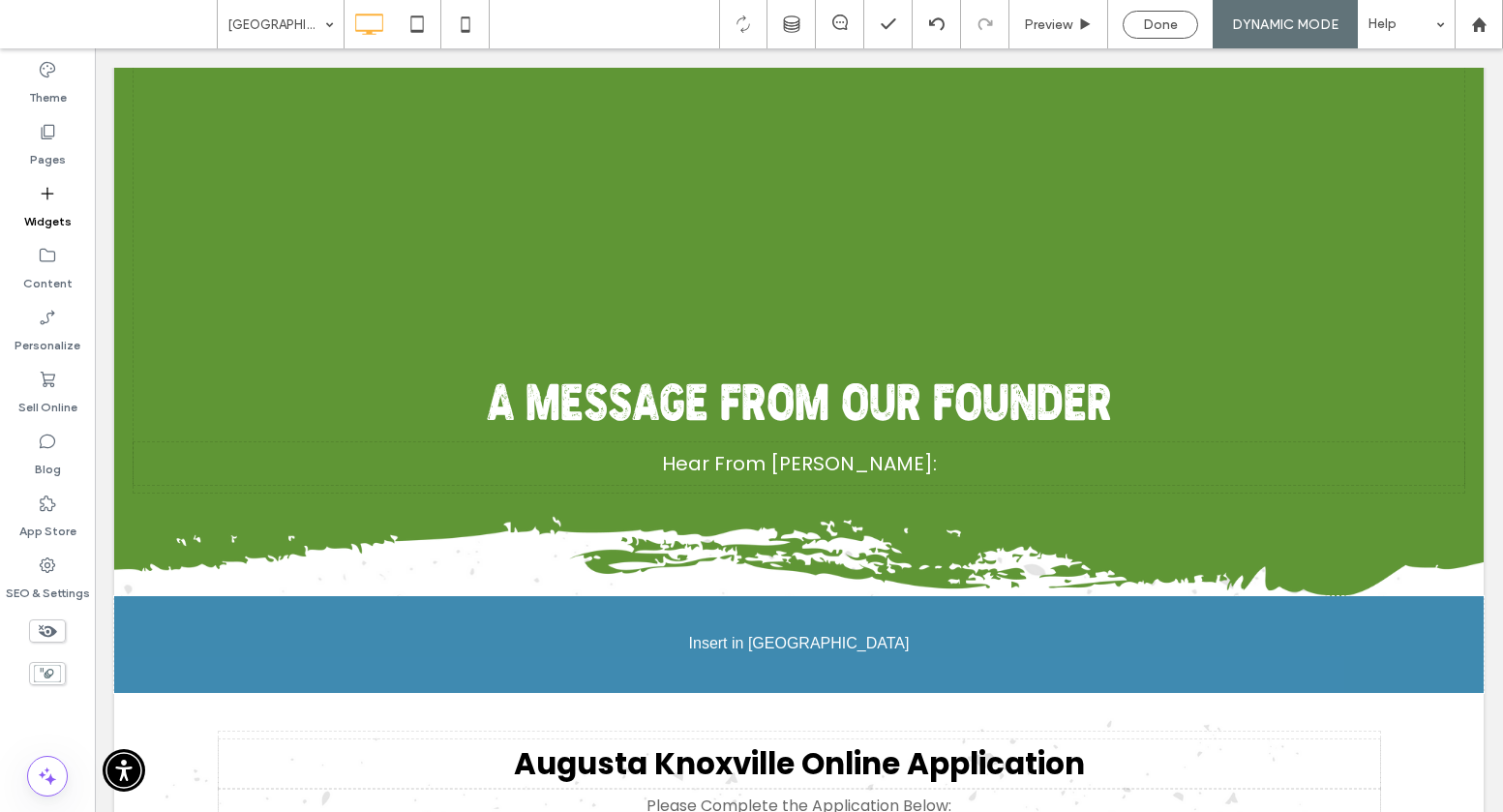
scroll to position [451, 0]
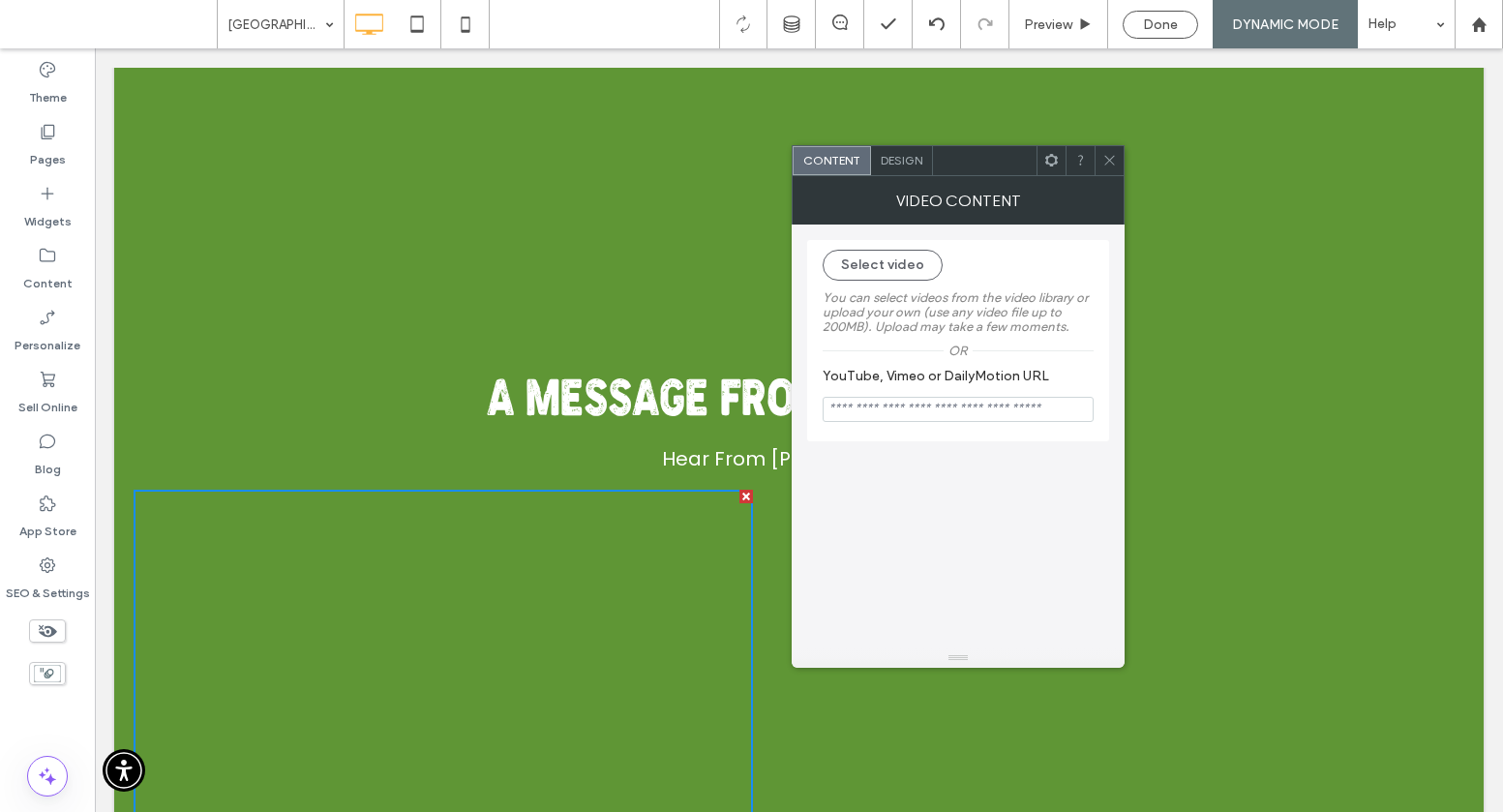
click at [881, 408] on input "YouTube, Vimeo or DailyMotion URL" at bounding box center [959, 409] width 271 height 25
paste input "**********"
type input "**********"
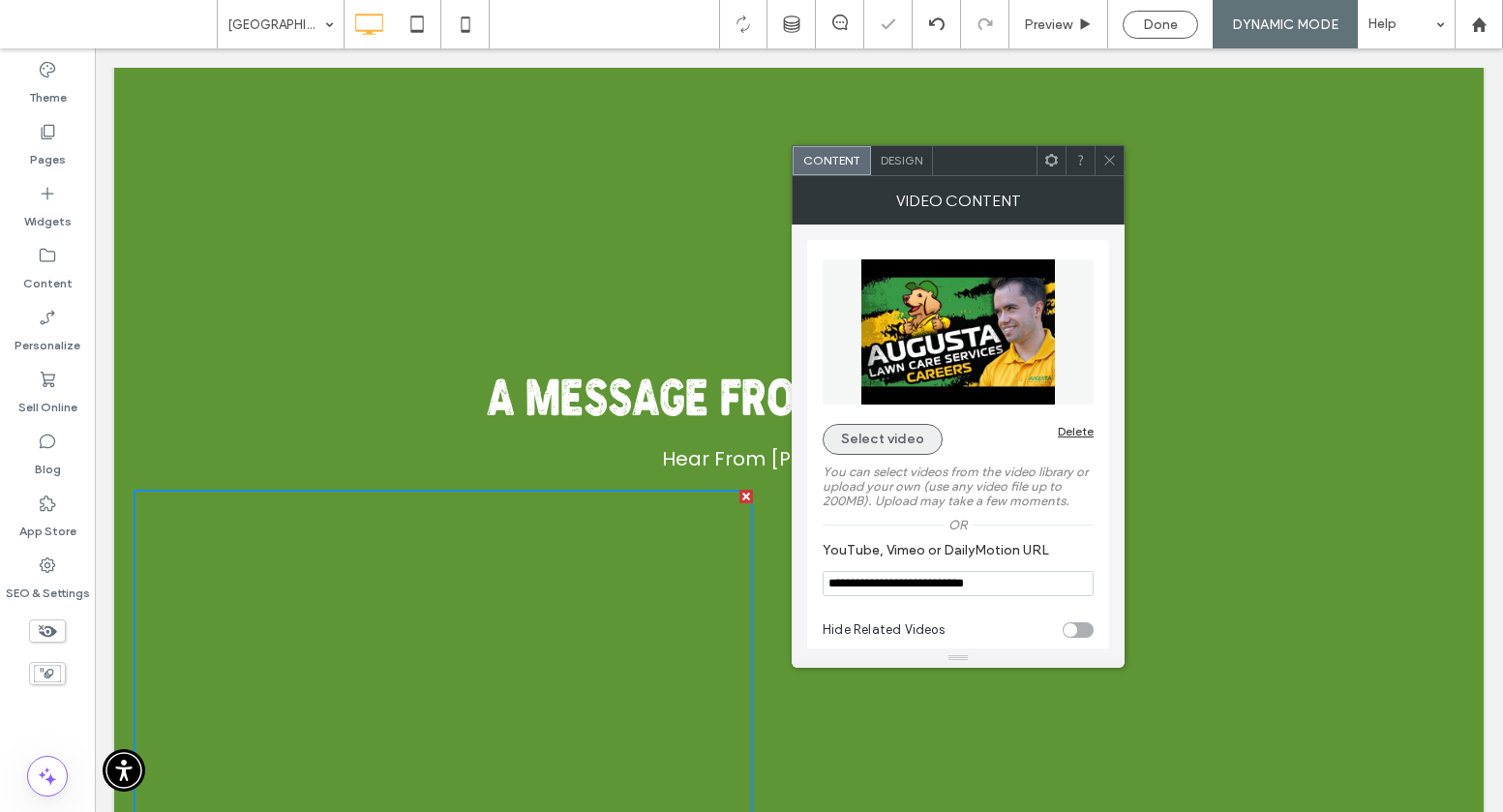
click at [871, 266] on img at bounding box center [959, 331] width 271 height 145
click at [1110, 156] on icon at bounding box center [1109, 160] width 15 height 15
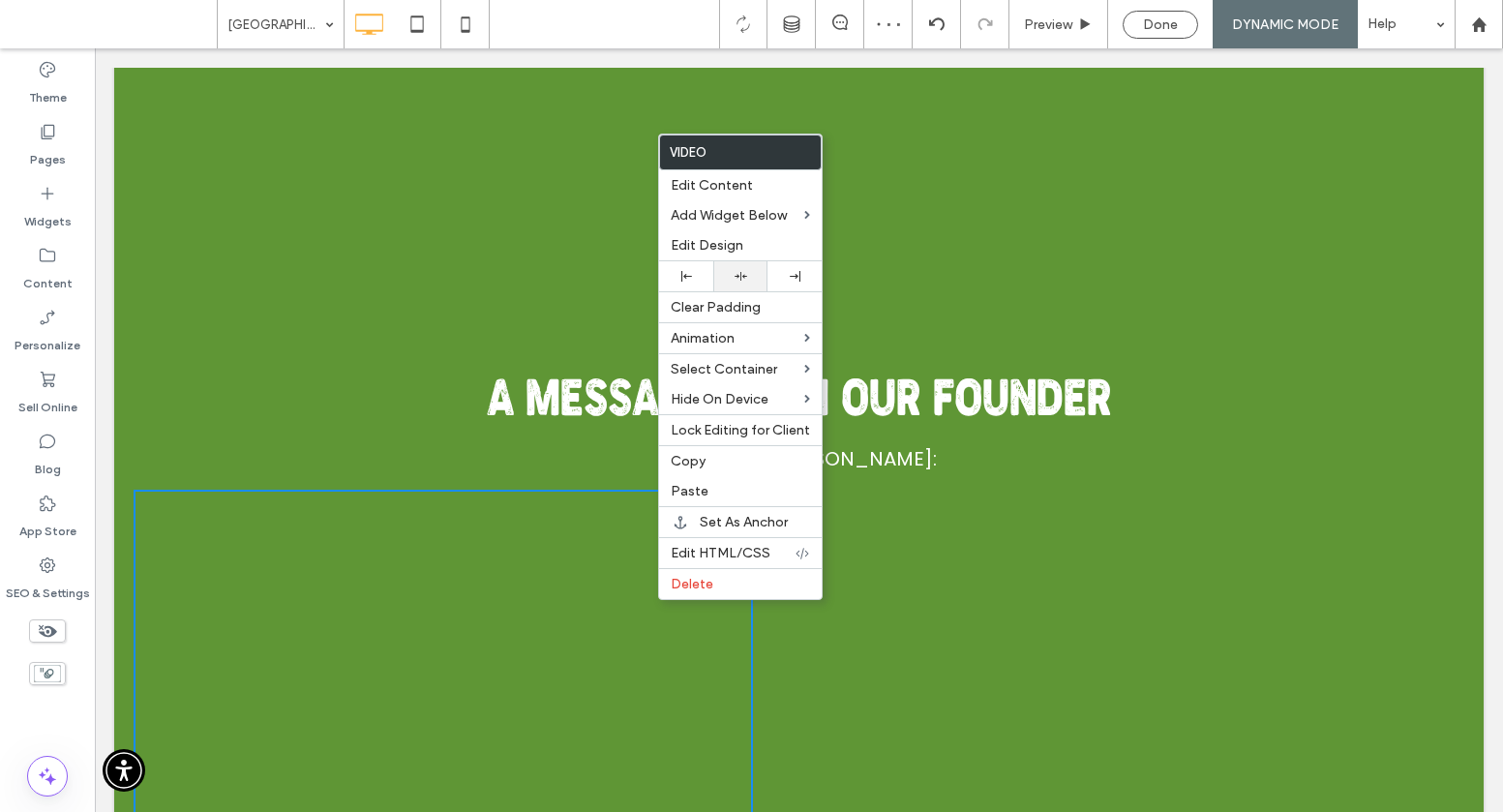
click at [734, 273] on icon at bounding box center [740, 276] width 13 height 13
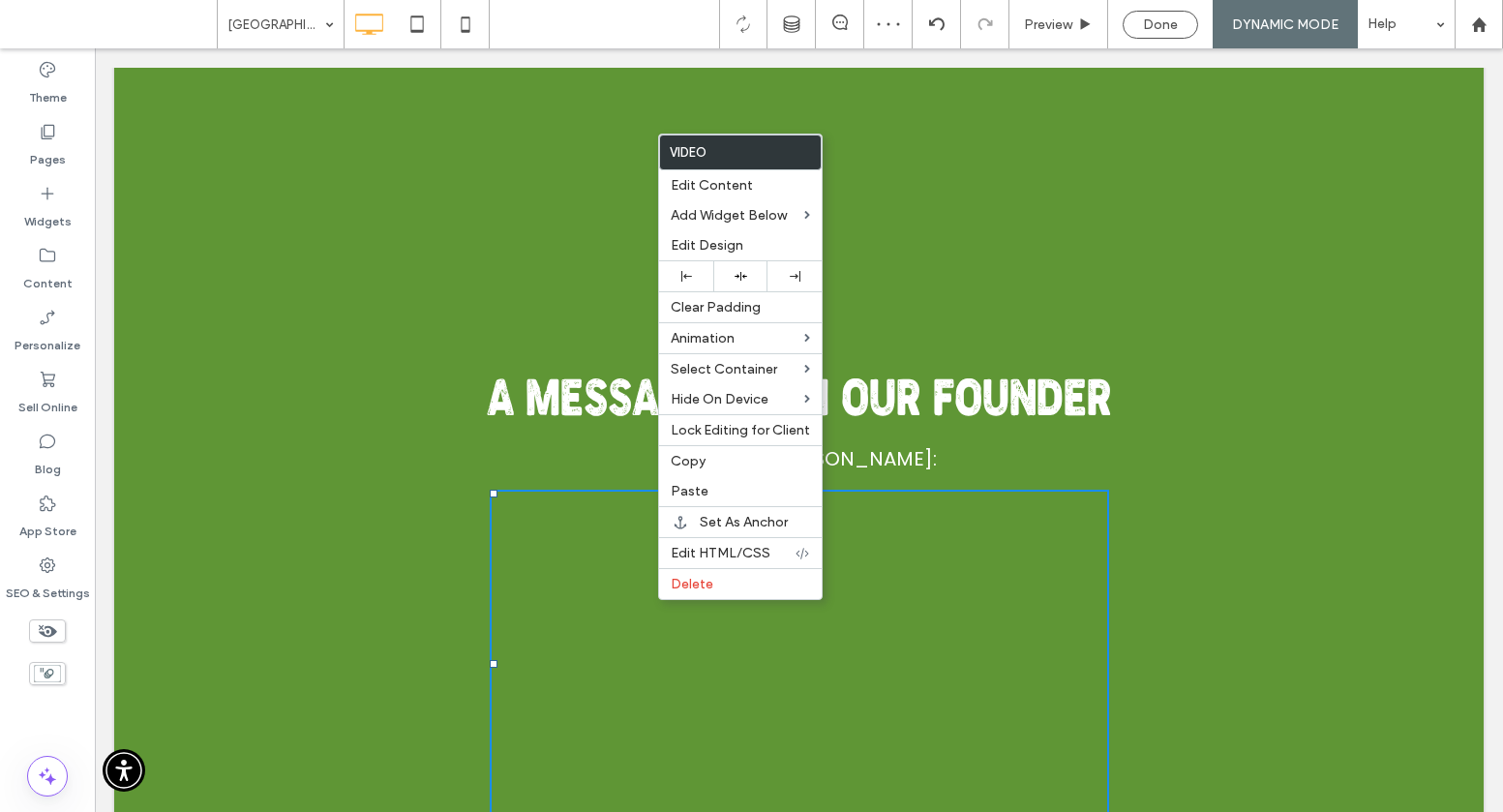
click at [1132, 450] on p "Hear From Mike Andes:" at bounding box center [799, 459] width 1331 height 39
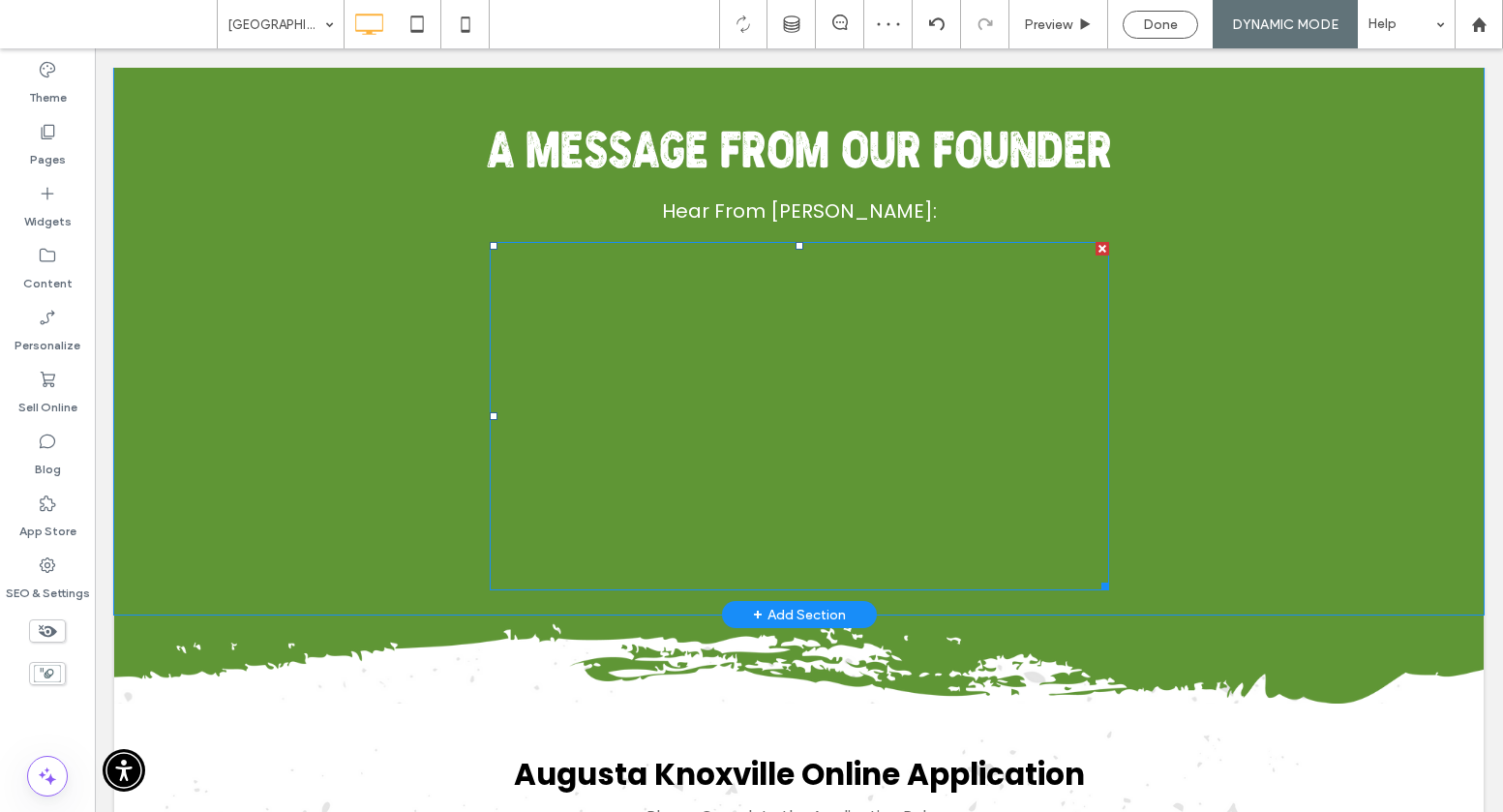
scroll to position [795, 0]
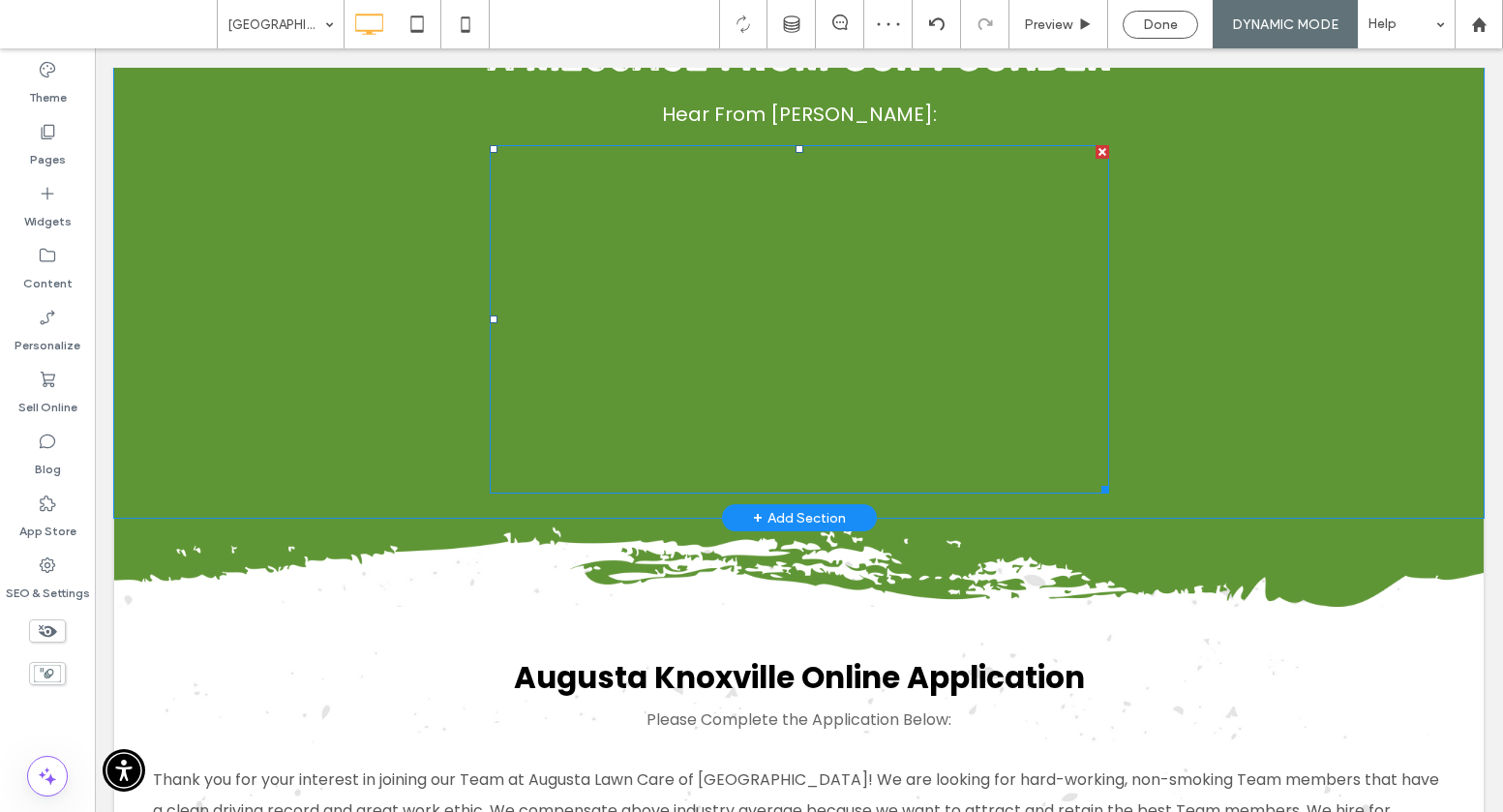
click at [977, 464] on span at bounding box center [799, 319] width 619 height 348
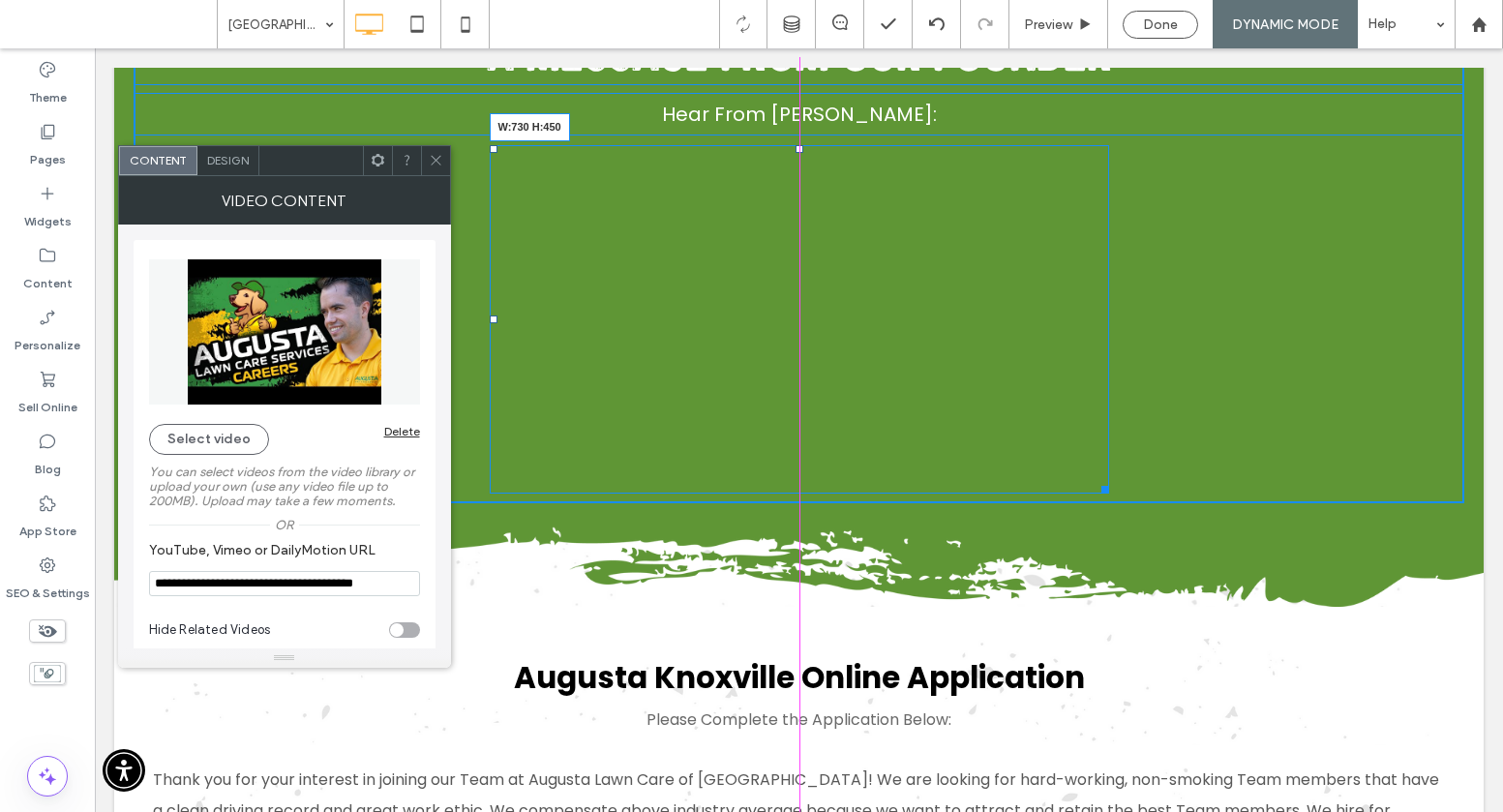
drag, startPoint x: 1108, startPoint y: 491, endPoint x: 1148, endPoint y: 577, distance: 94.8
click at [1109, 493] on div at bounding box center [1102, 485] width 15 height 15
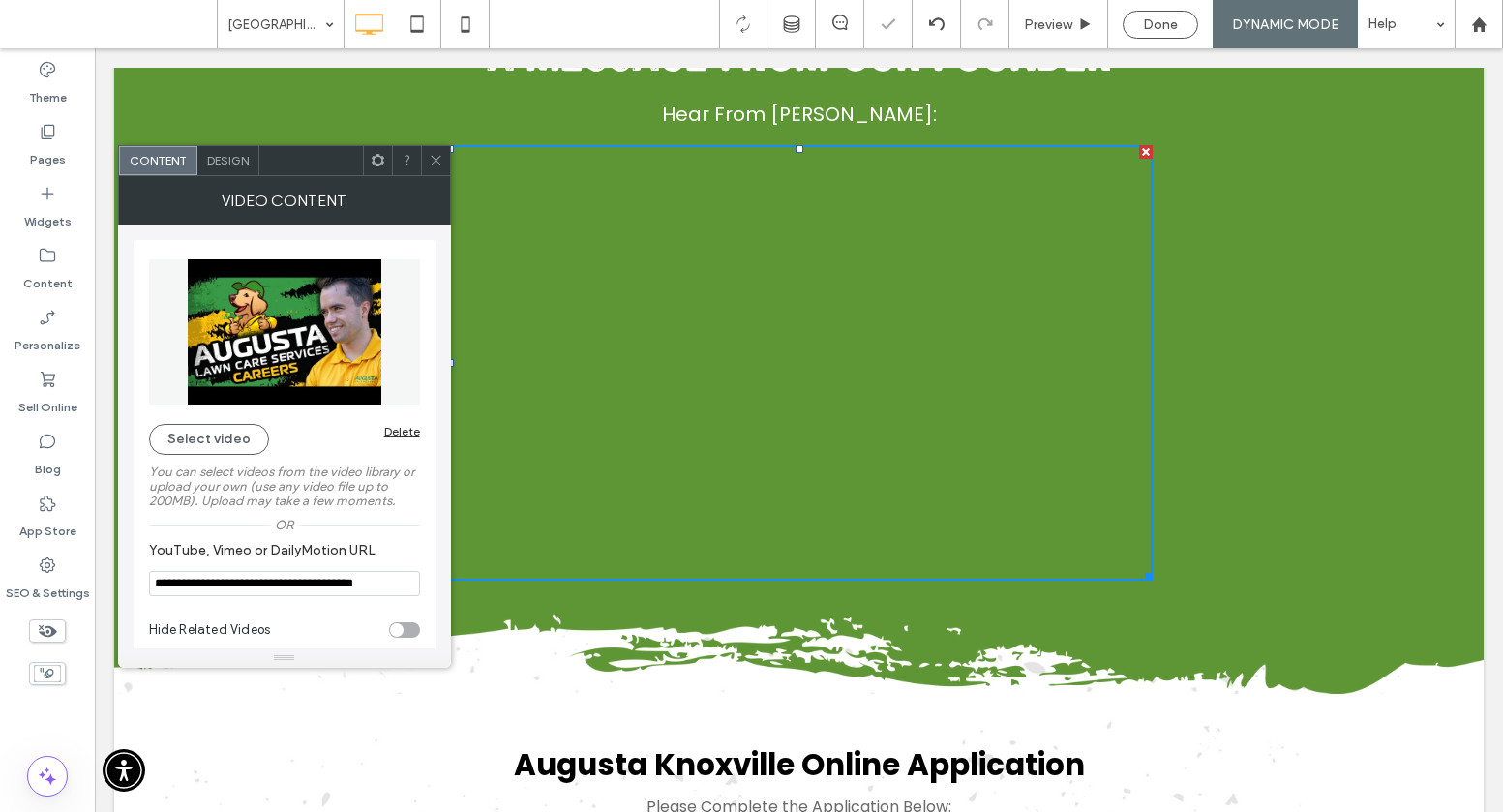
drag, startPoint x: 432, startPoint y: 152, endPoint x: 378, endPoint y: 60, distance: 106.7
click at [432, 153] on icon at bounding box center [436, 160] width 15 height 15
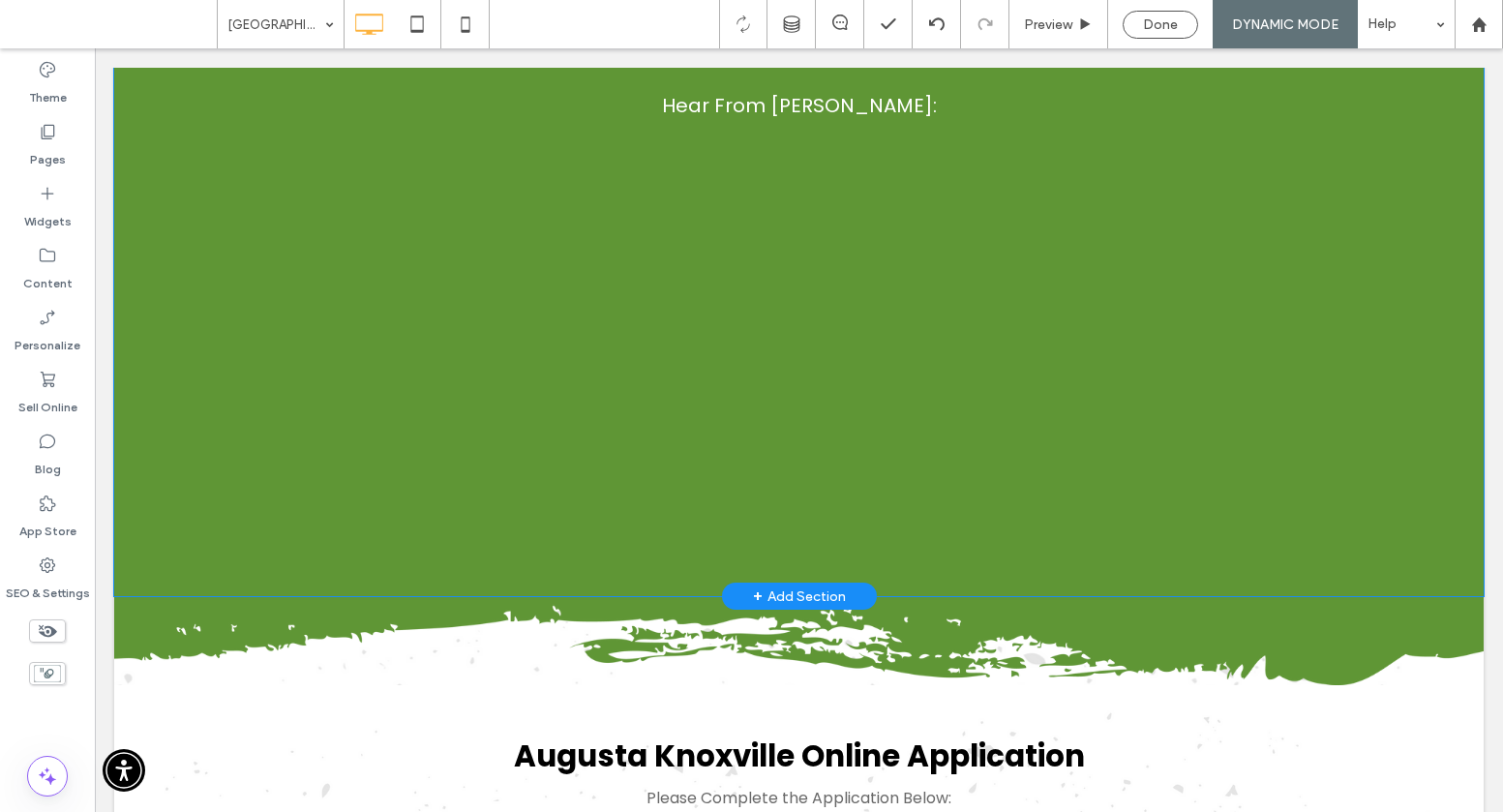
scroll to position [823, 0]
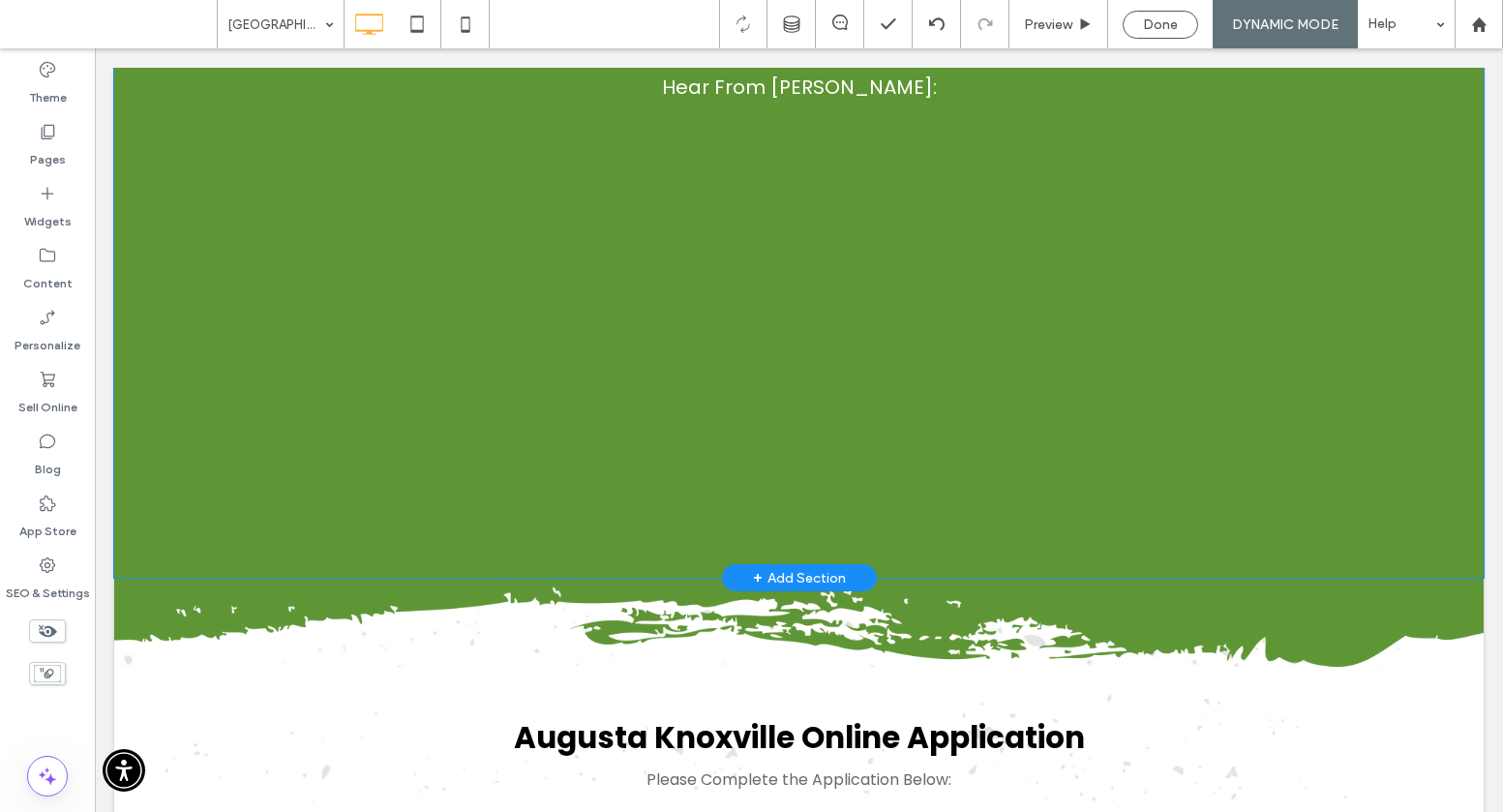
click at [1132, 559] on div "Employee Testimonials See What our Employees Have to Say: A Message From Our Fo…" at bounding box center [799, 47] width 1331 height 1032
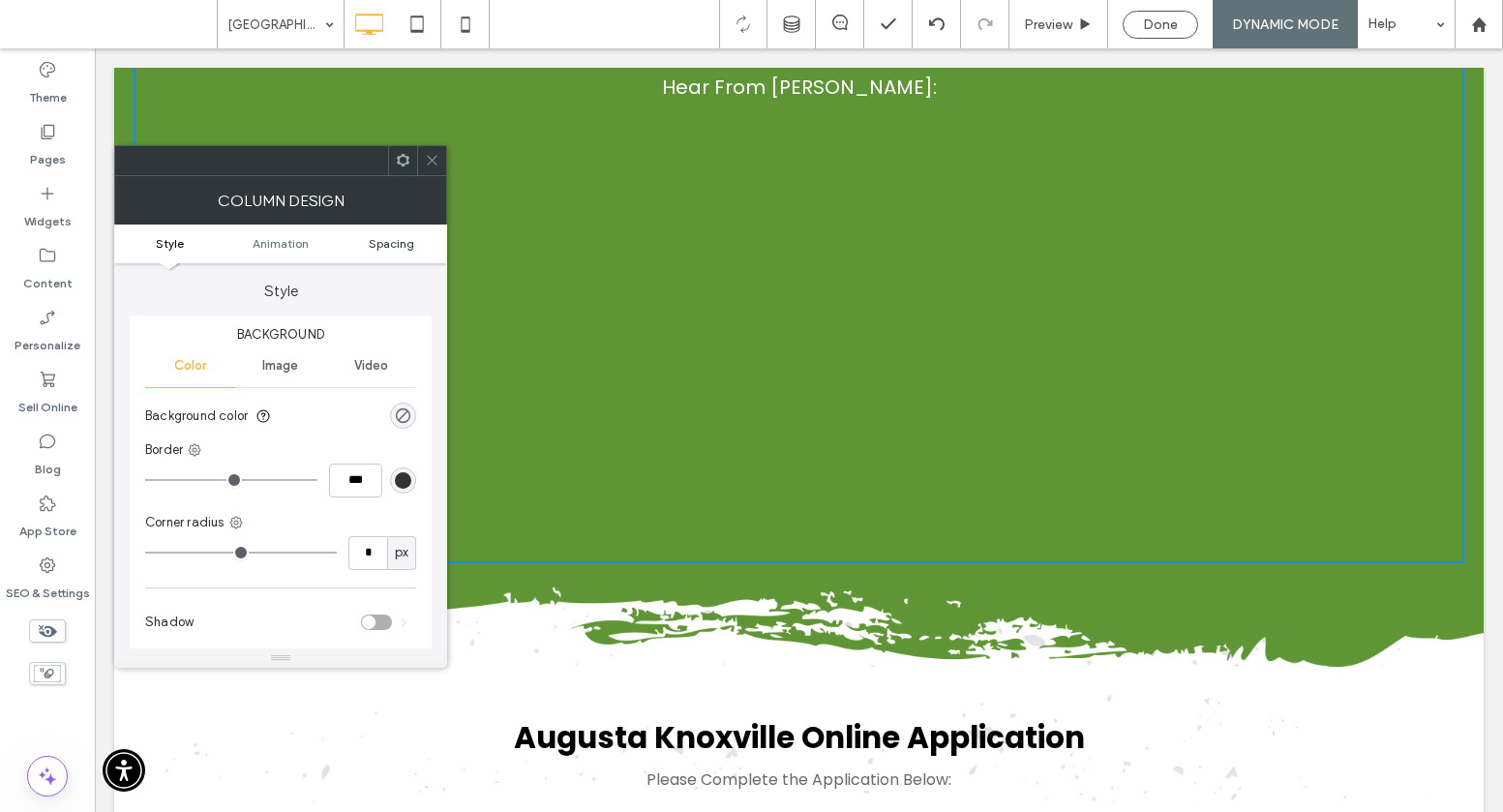
click at [383, 244] on span "Spacing" at bounding box center [391, 243] width 46 height 15
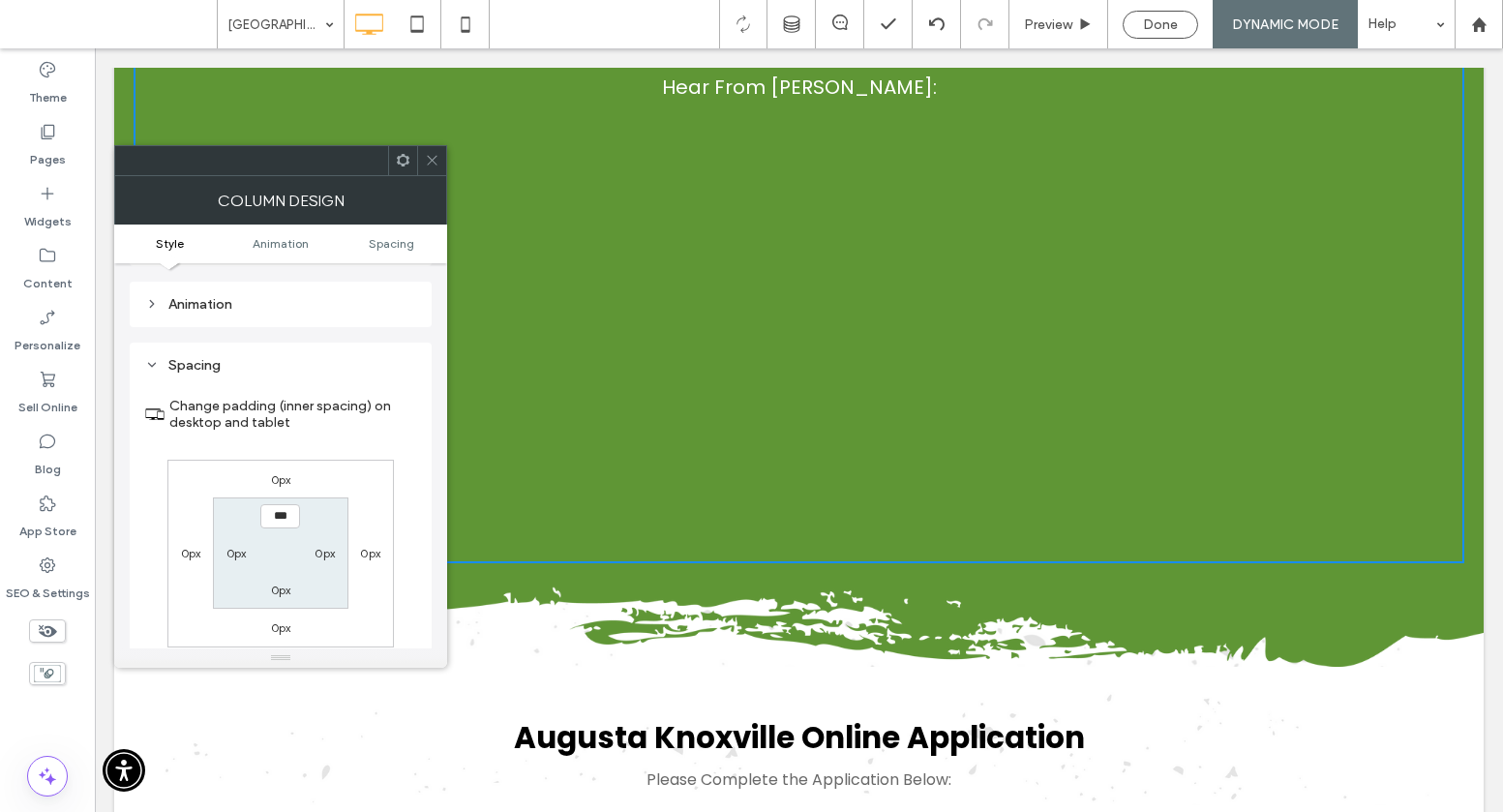
scroll to position [453, 0]
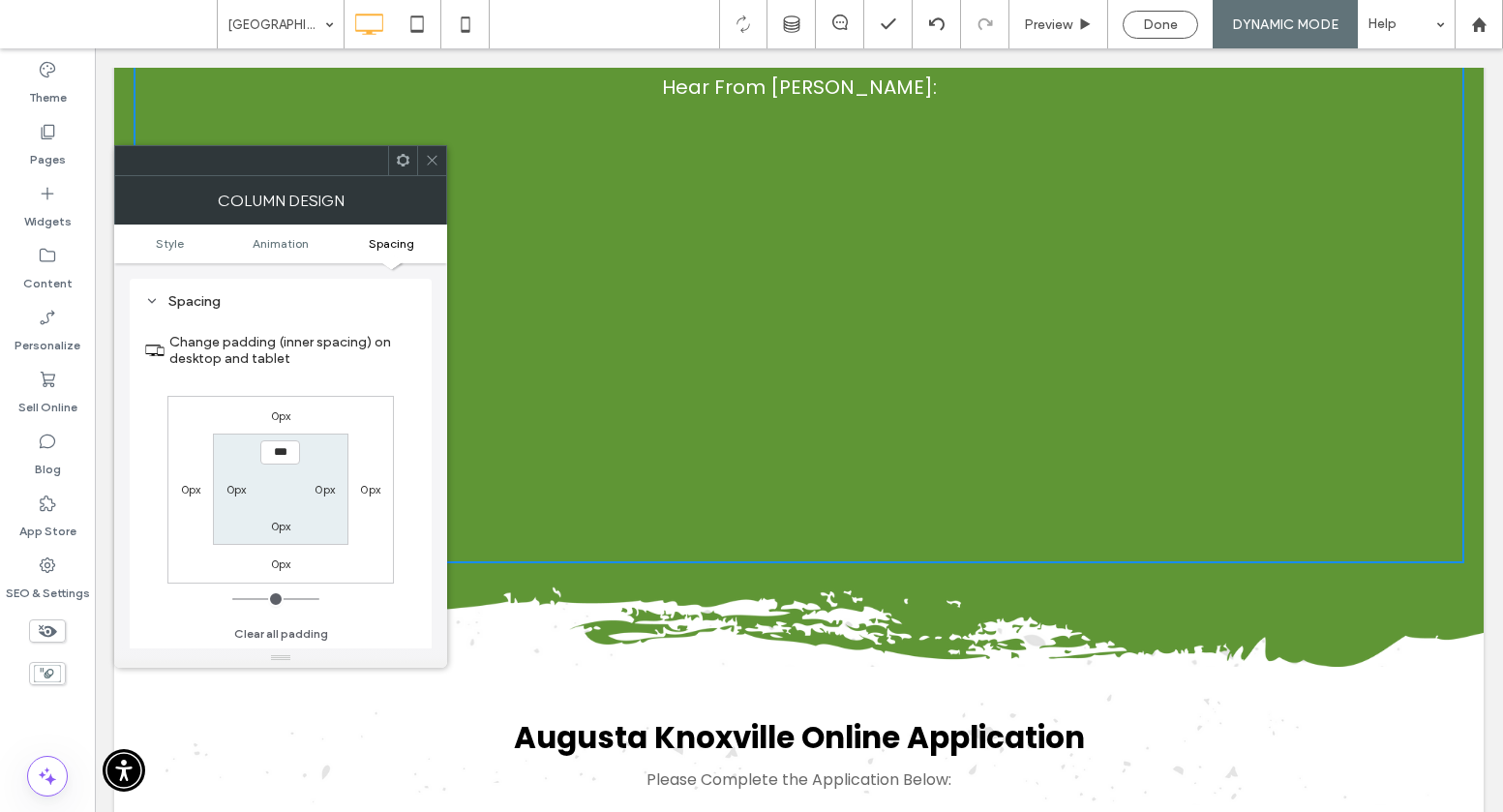
click at [273, 527] on label "0px" at bounding box center [281, 525] width 20 height 15
click at [273, 527] on input "***" at bounding box center [280, 525] width 40 height 24
type input "**"
type input "****"
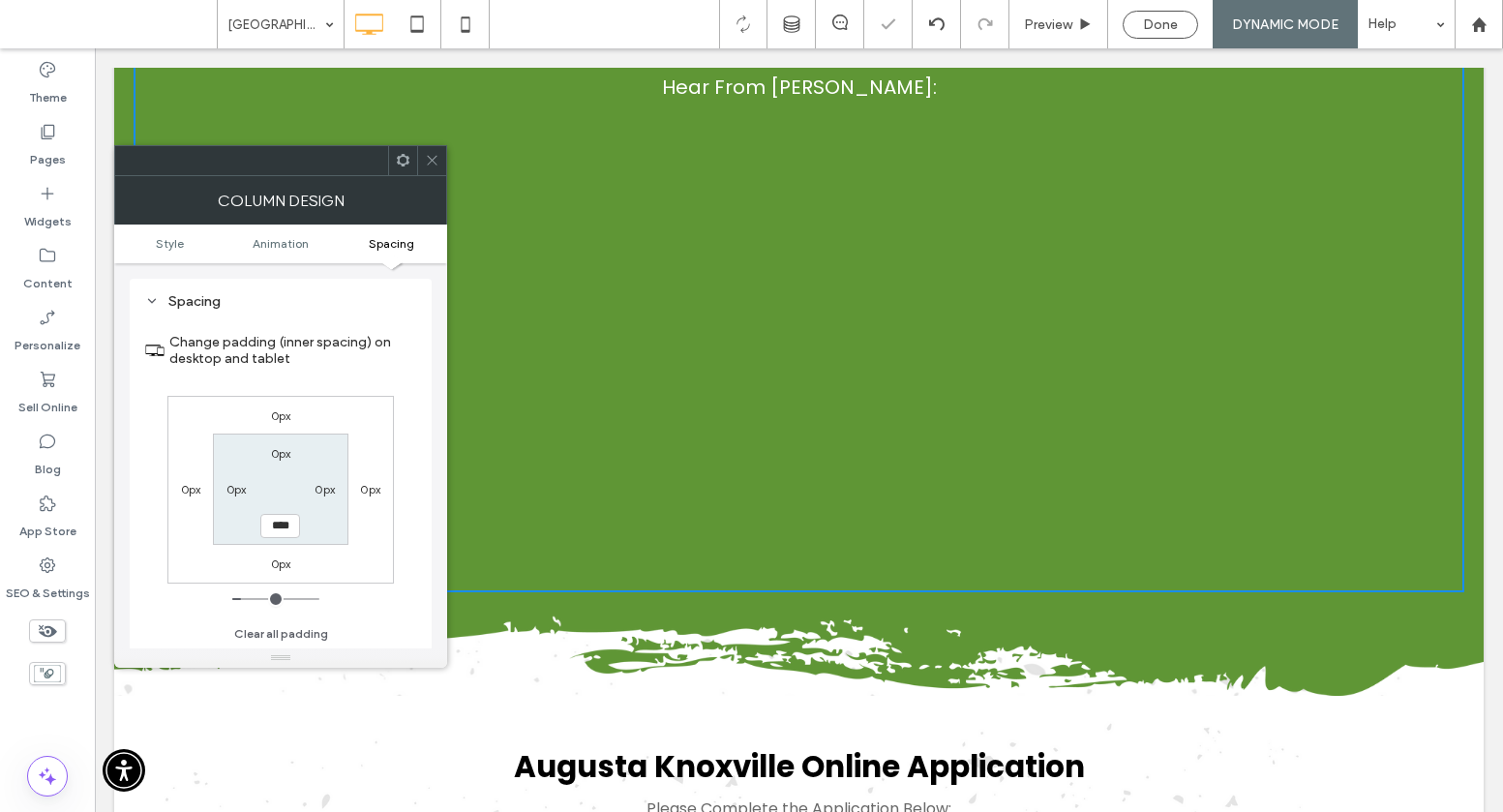
drag, startPoint x: 433, startPoint y: 172, endPoint x: 430, endPoint y: 152, distance: 20.2
click at [433, 170] on span at bounding box center [432, 161] width 15 height 29
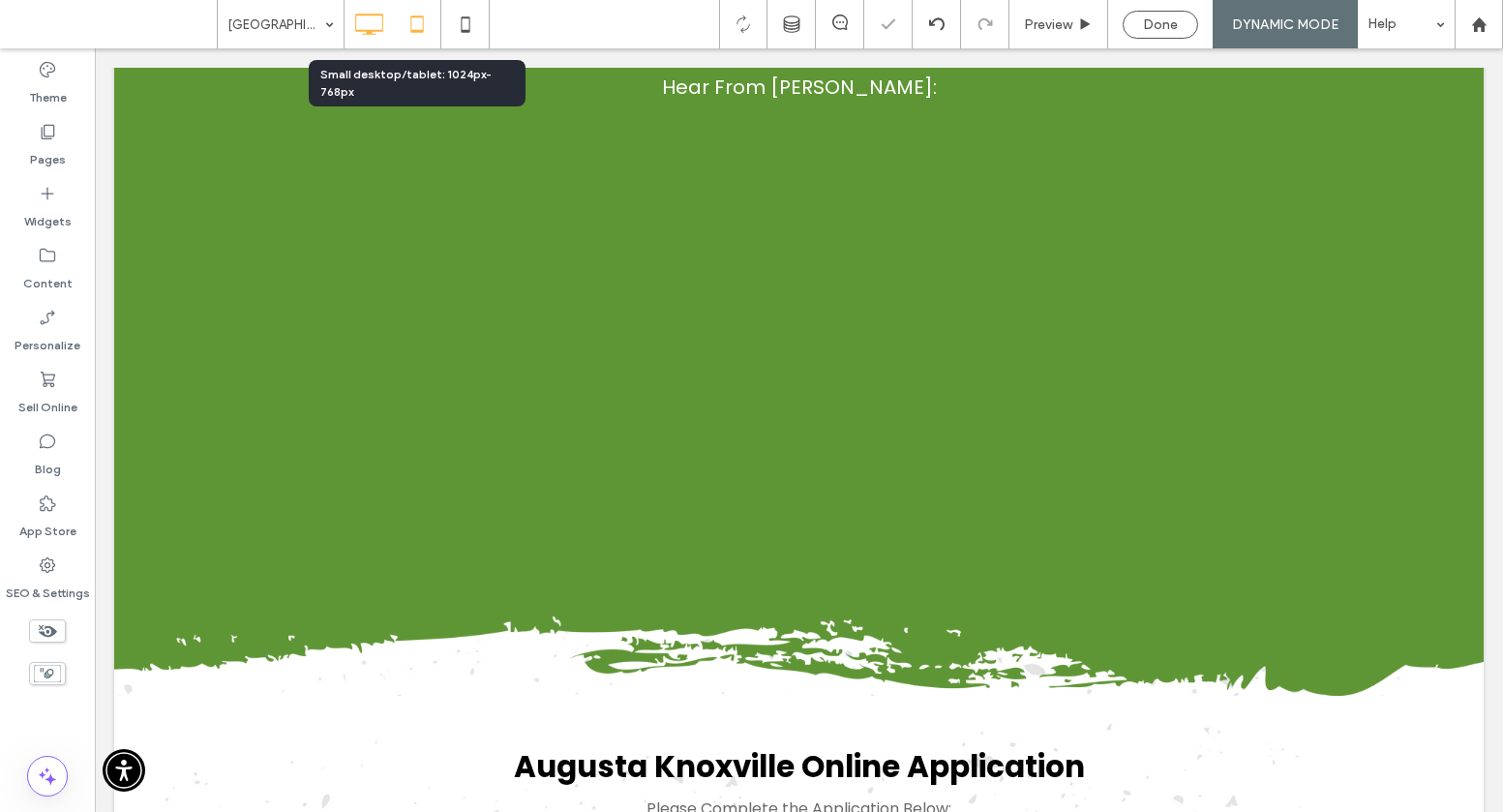
click at [409, 31] on icon at bounding box center [417, 24] width 39 height 39
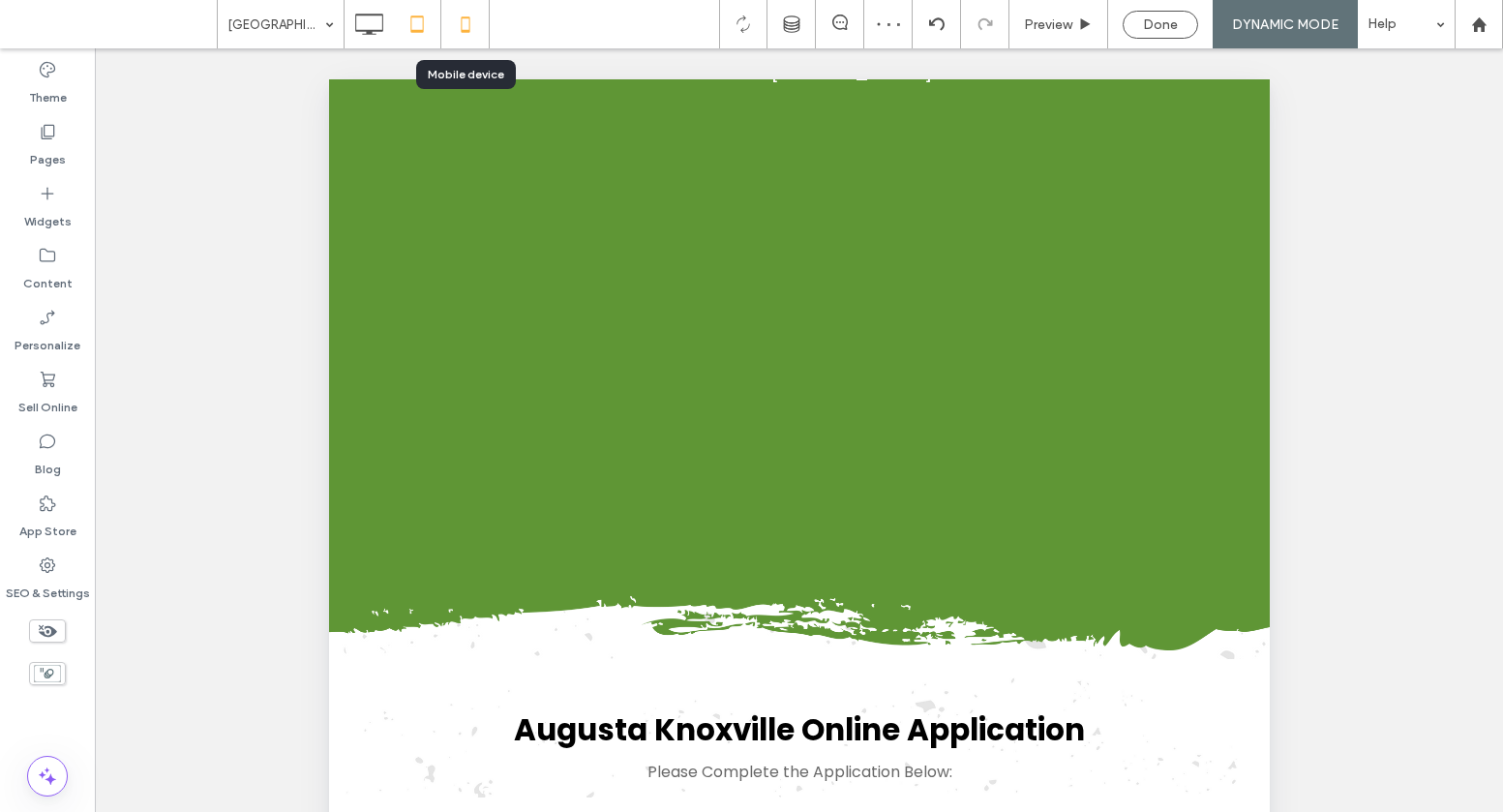
click at [466, 36] on icon at bounding box center [466, 24] width 39 height 39
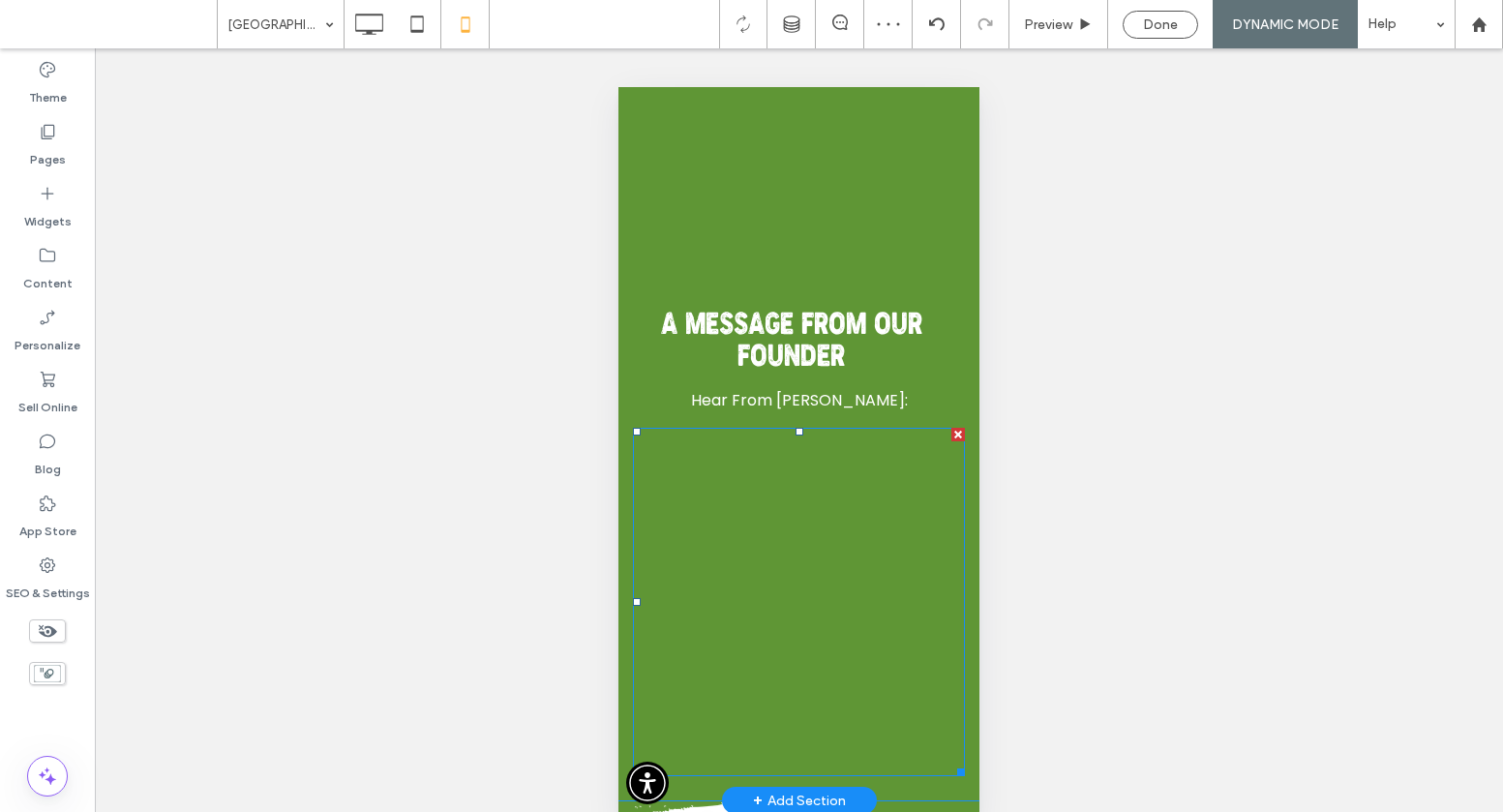
scroll to position [411, 0]
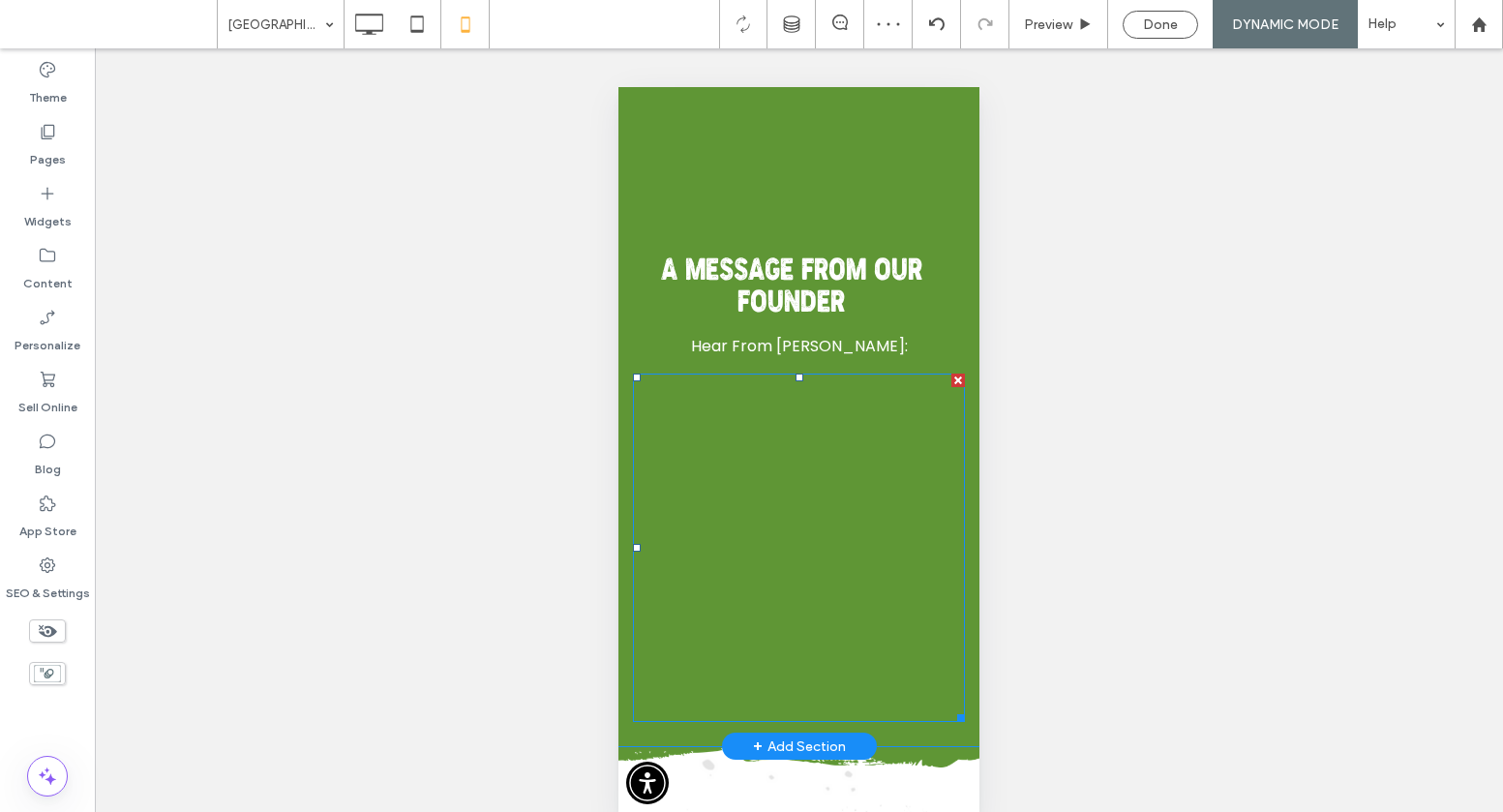
click at [900, 520] on span at bounding box center [799, 547] width 332 height 348
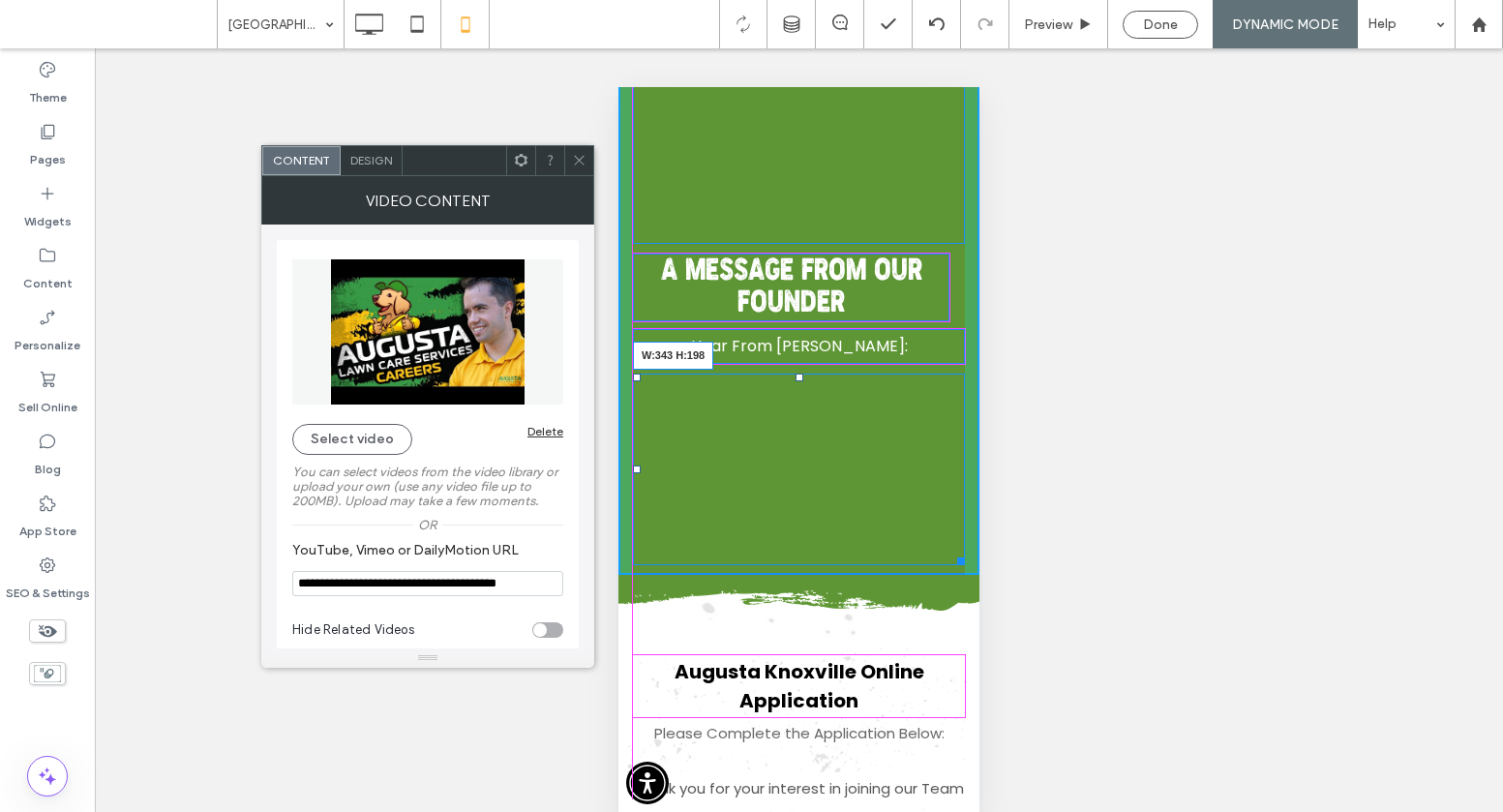
drag, startPoint x: 957, startPoint y: 715, endPoint x: 977, endPoint y: 560, distance: 156.3
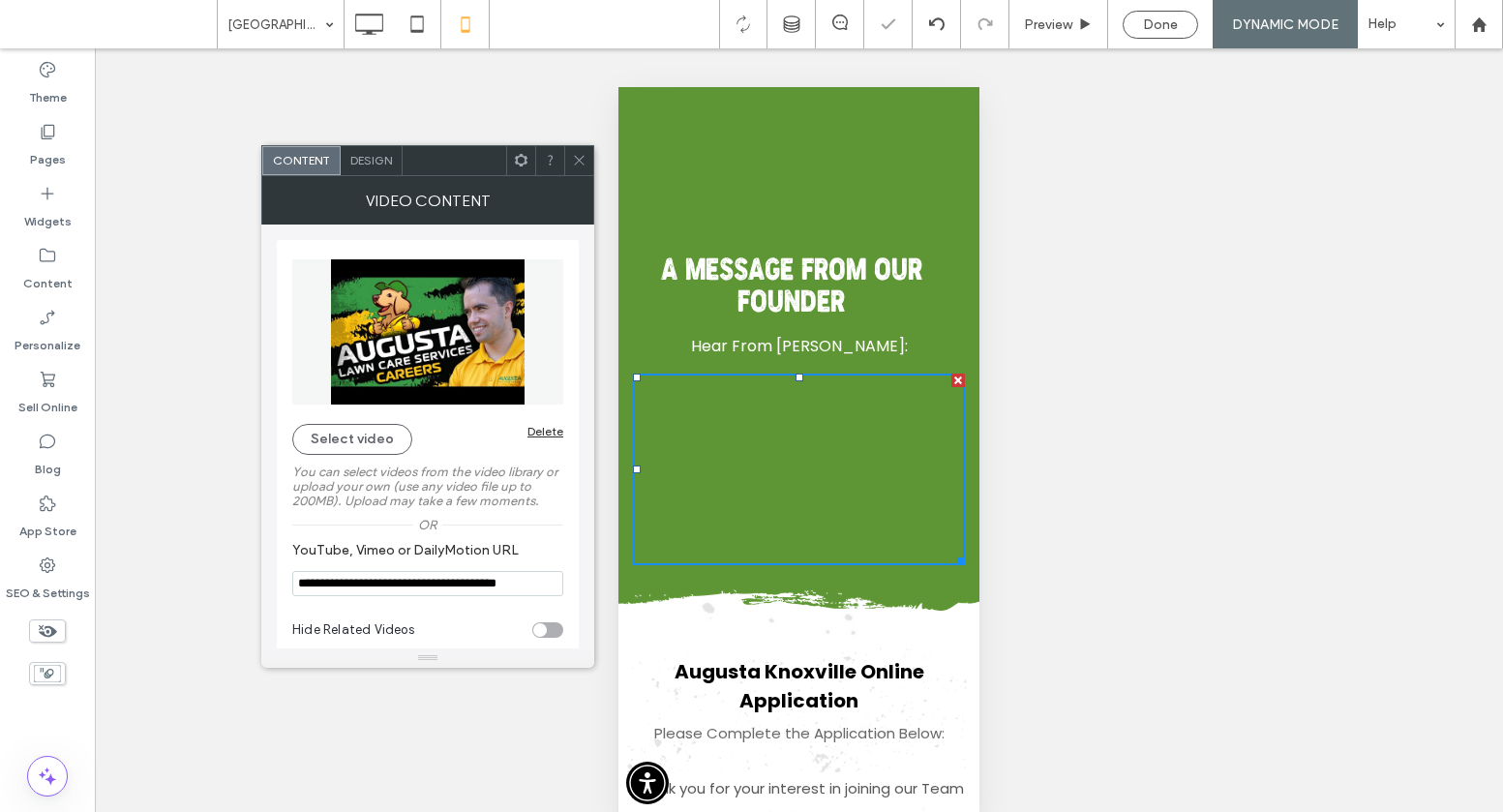
click at [781, 282] on span "A Message From Our Founder" at bounding box center [792, 289] width 261 height 62
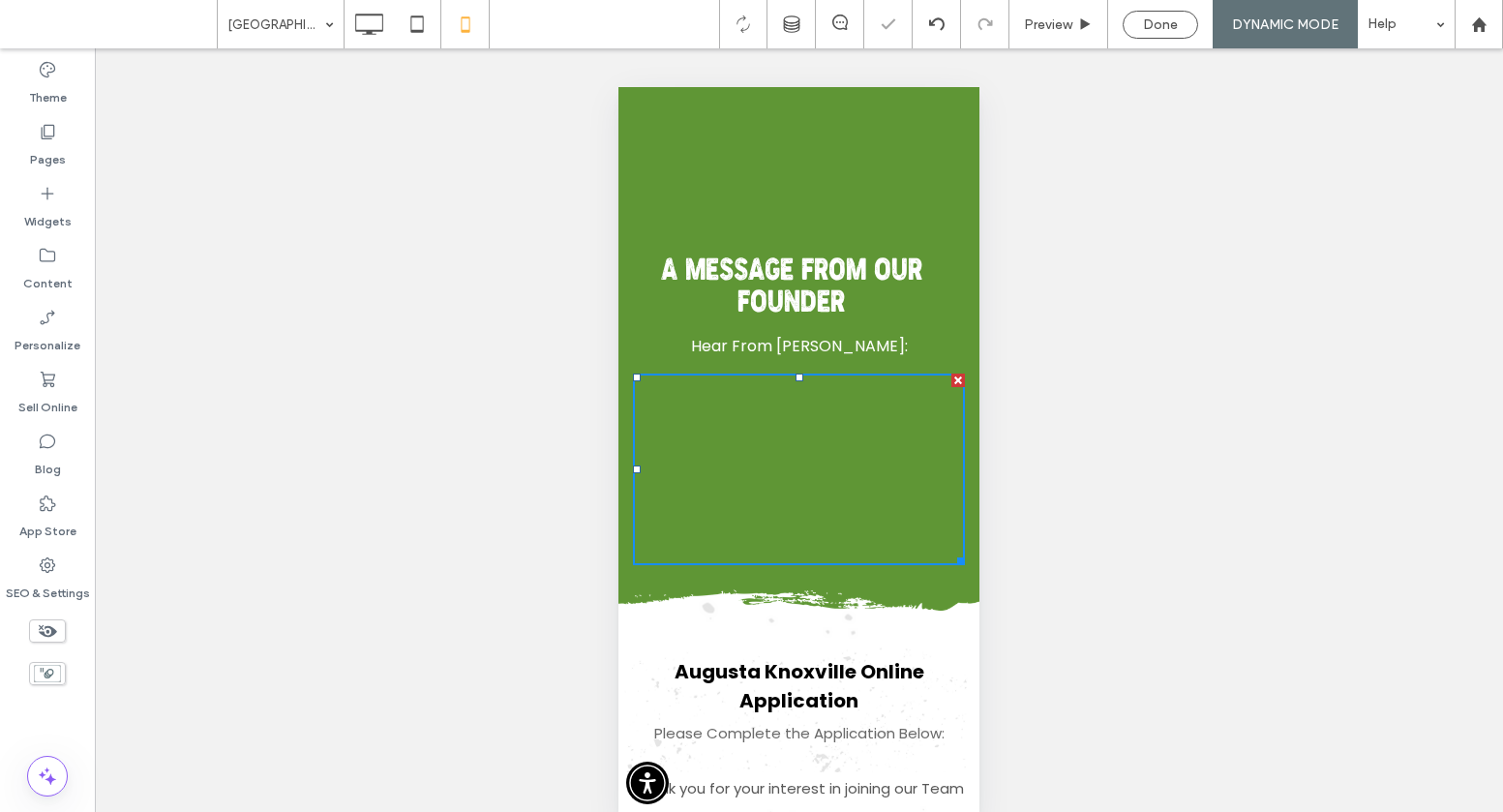
type input "**********"
type input "**"
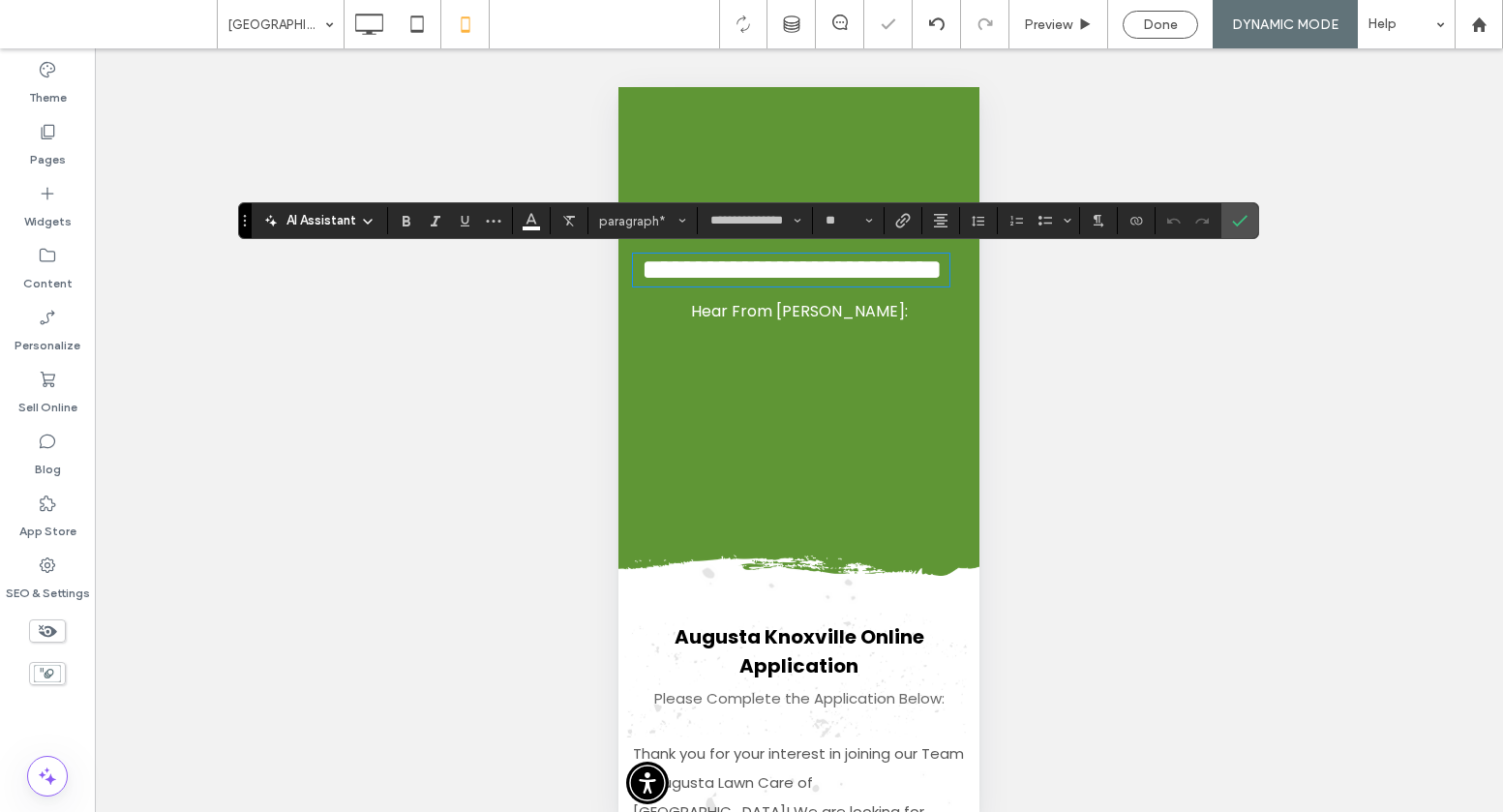
click at [577, 156] on div "Unhide? Yes Unhide? Yes Unhide? Yes Unhide? Yes Unhide? Yes Unhide? Yes Unhide?…" at bounding box center [799, 448] width 1408 height 800
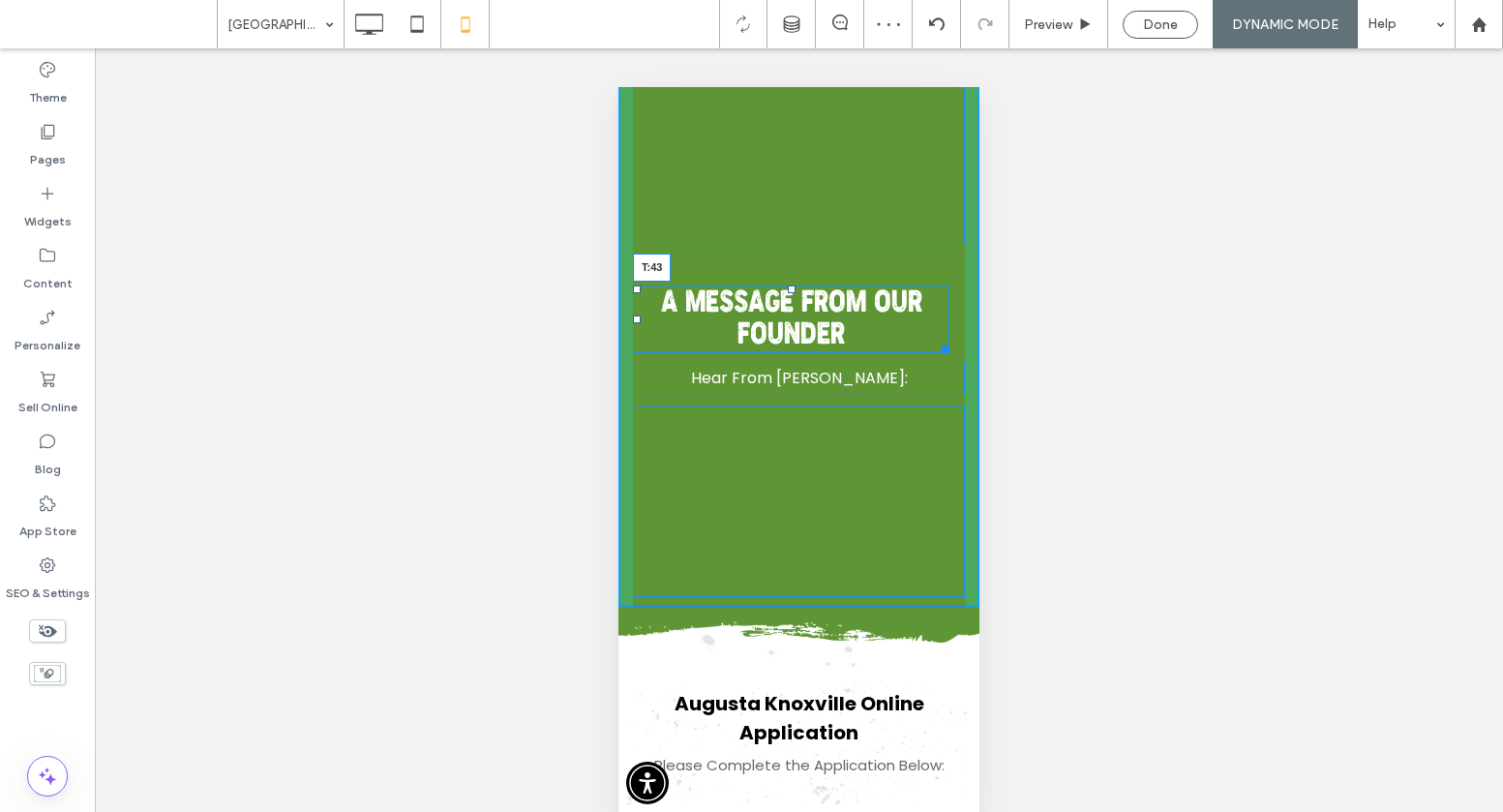
drag, startPoint x: 790, startPoint y: 257, endPoint x: 788, endPoint y: 291, distance: 34.1
click at [788, 291] on div at bounding box center [792, 290] width 8 height 8
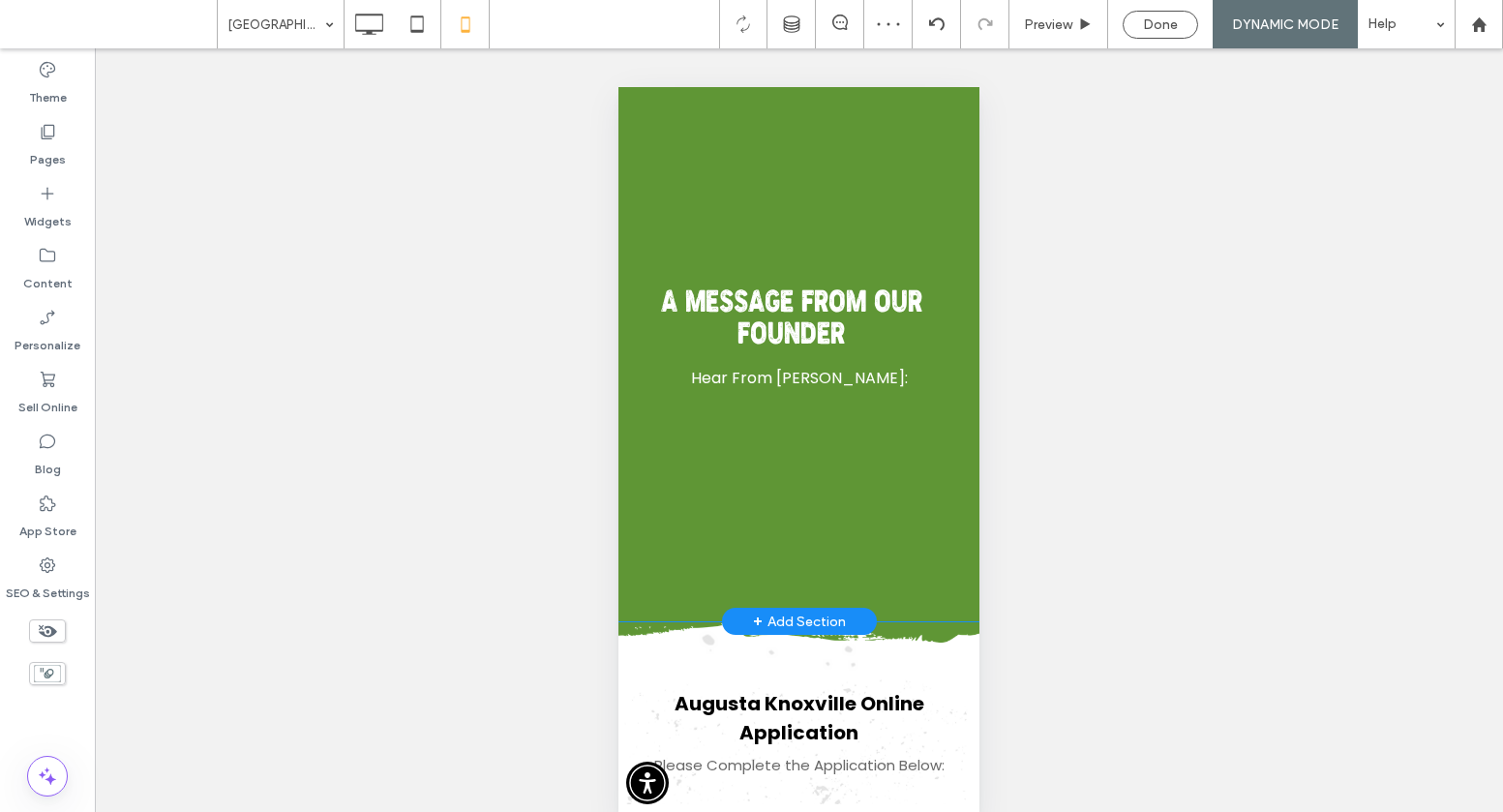
click at [900, 606] on div "Employee Testimonials See What our Employees Have to Say: A Message From Our Fo…" at bounding box center [799, 234] width 361 height 774
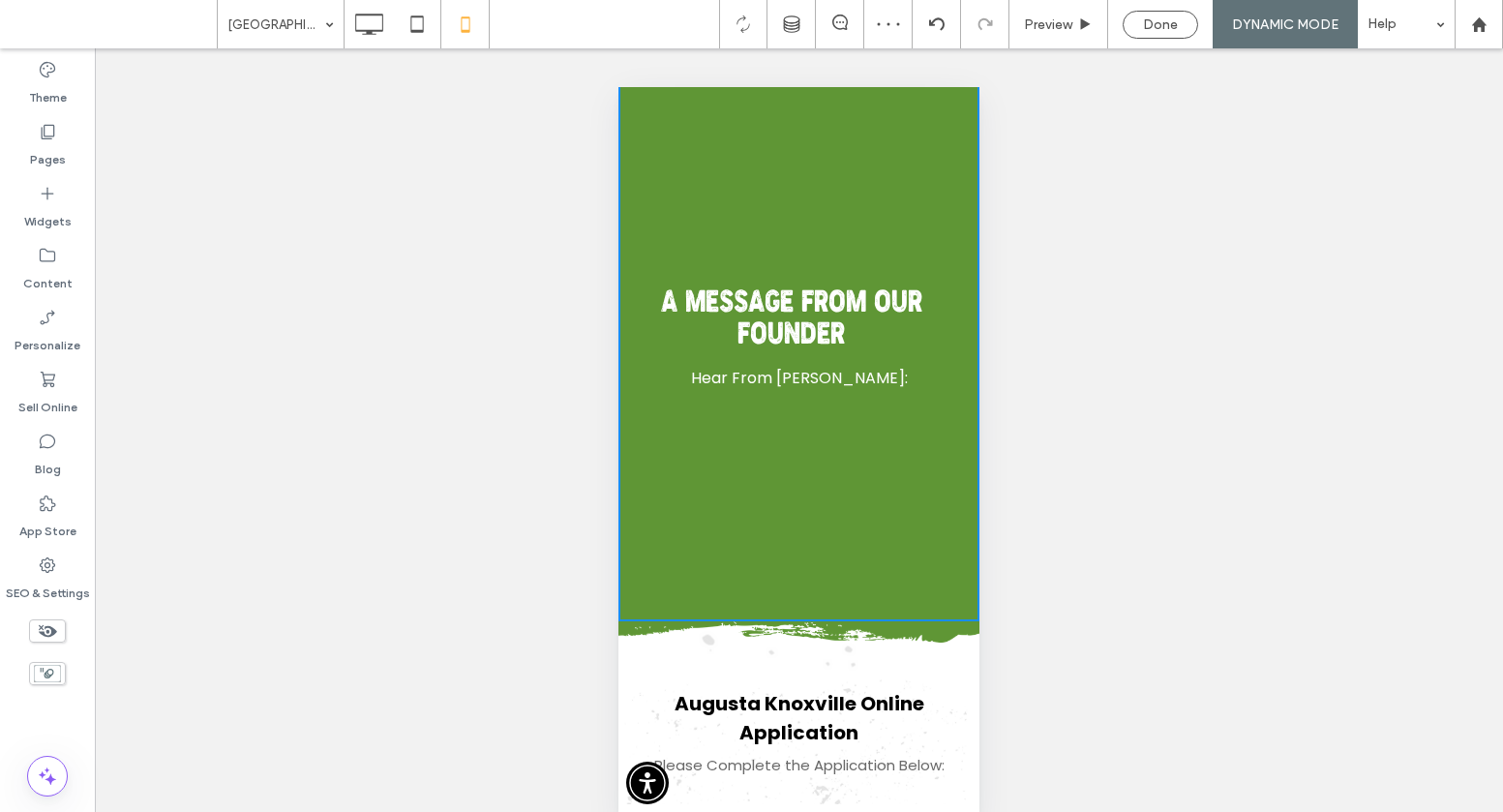
scroll to position [0, 0]
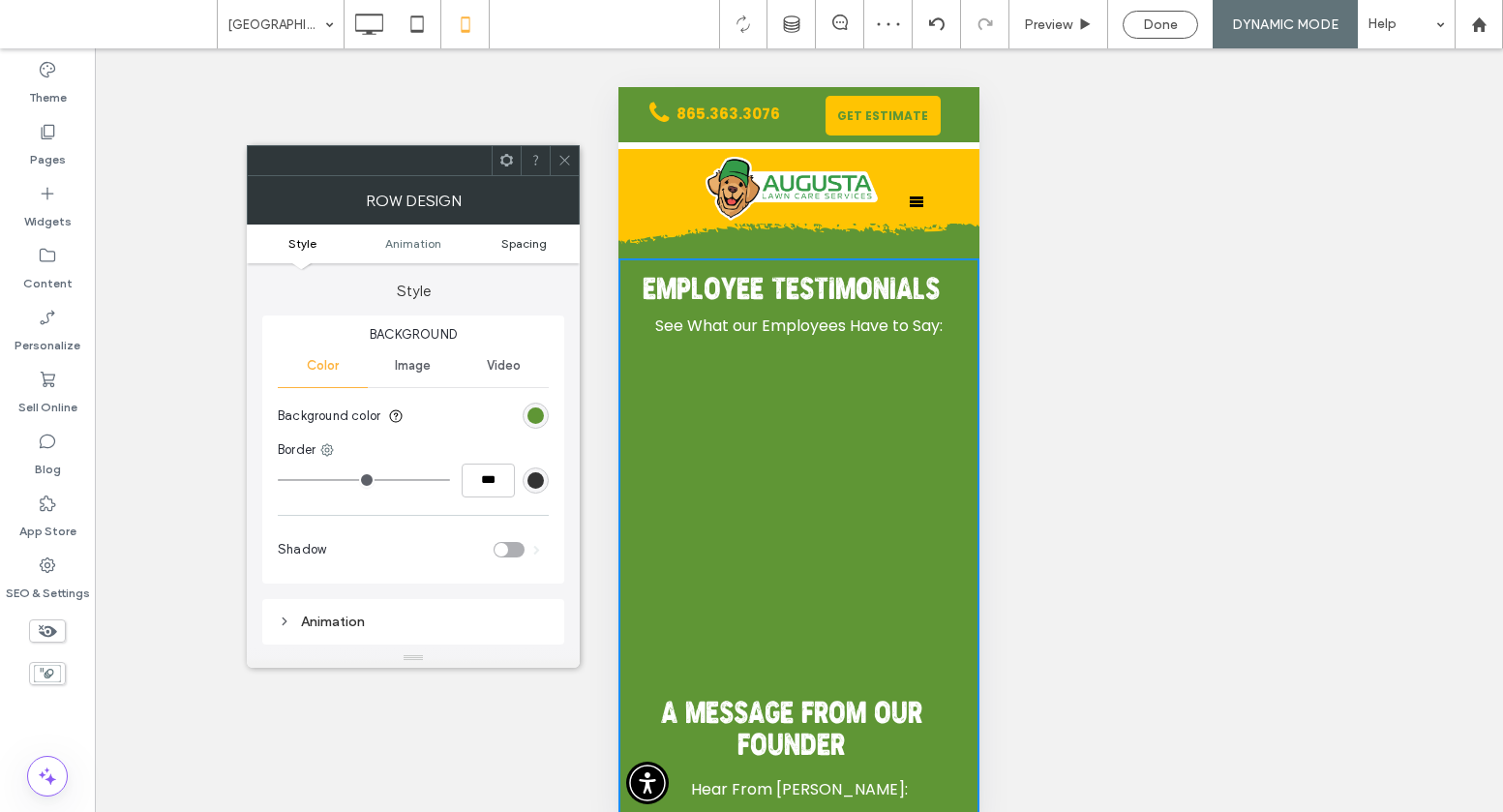
click at [520, 243] on span "Spacing" at bounding box center [524, 243] width 46 height 15
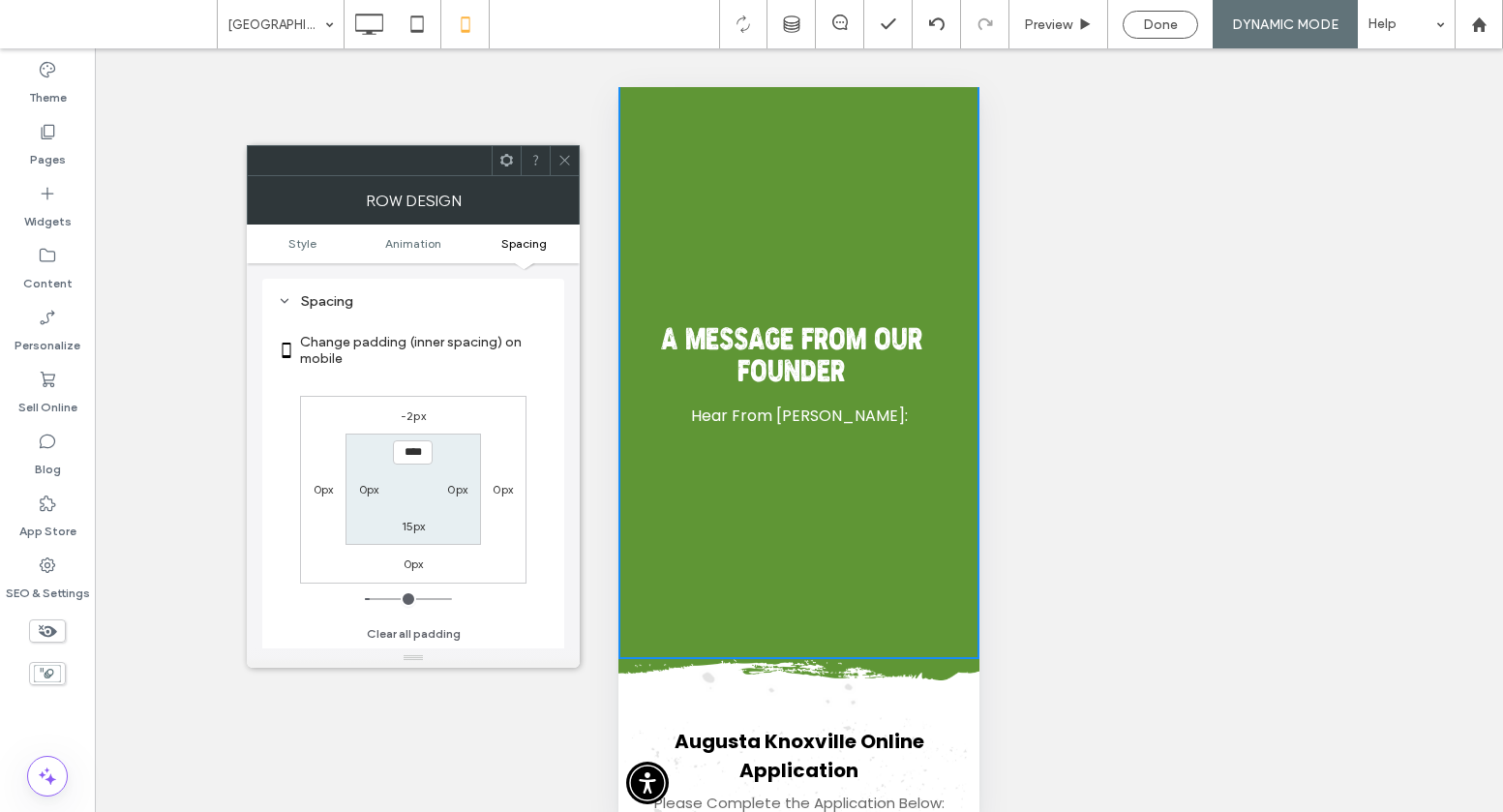
scroll to position [407, 0]
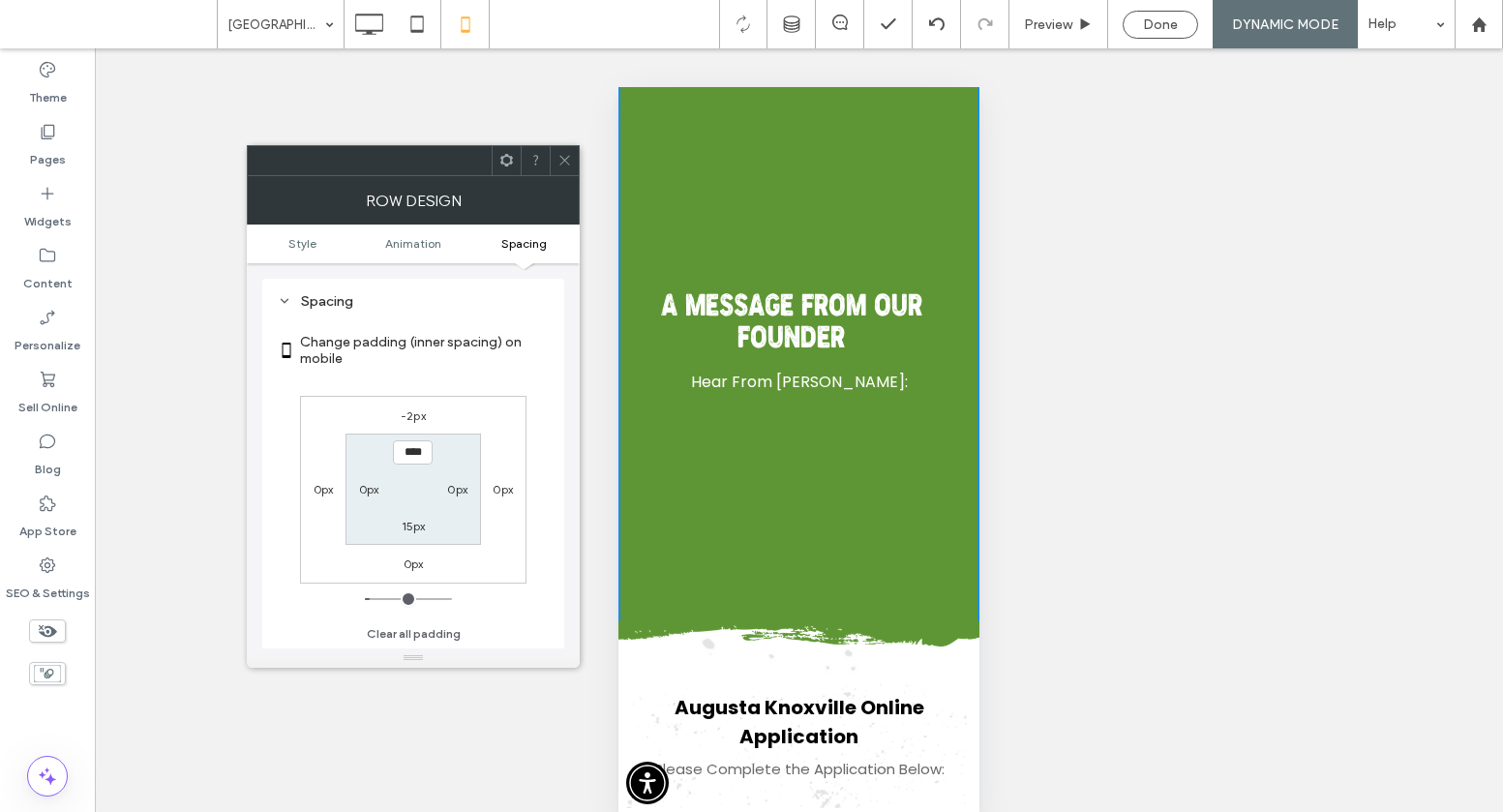
click at [415, 523] on label "15px" at bounding box center [414, 525] width 24 height 15
type input "**"
type input "****"
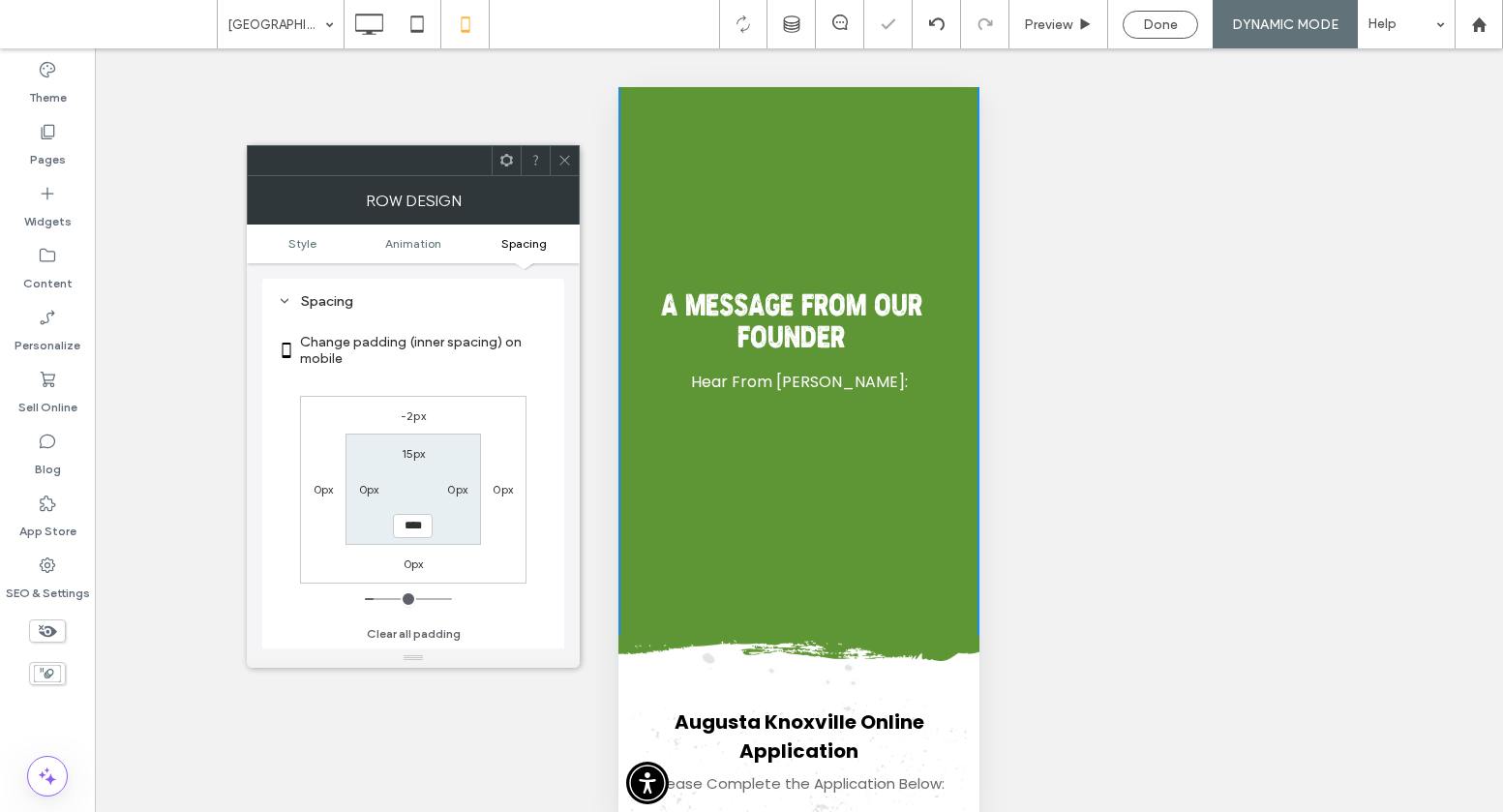
click at [558, 162] on icon at bounding box center [565, 160] width 15 height 15
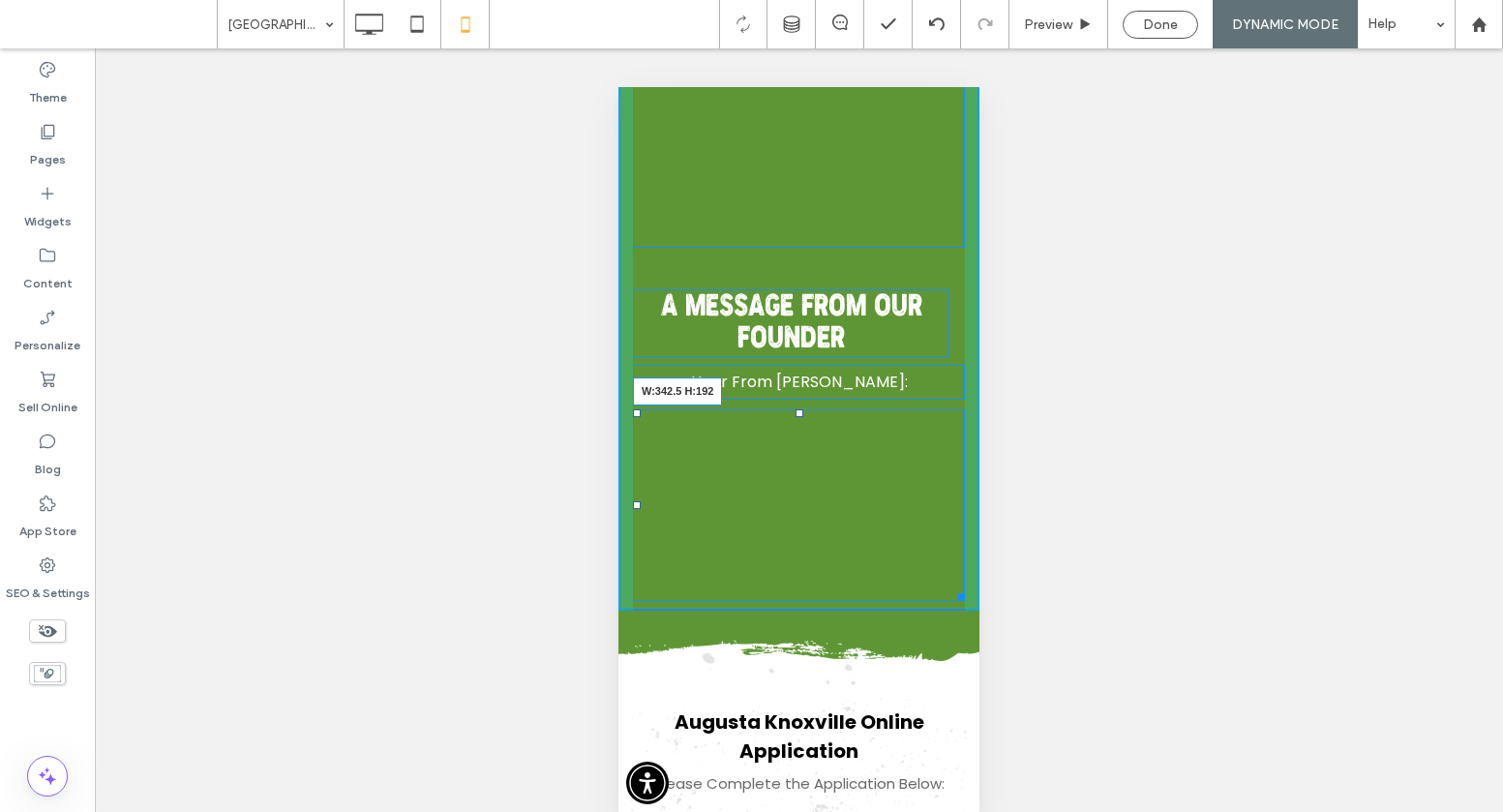
click at [958, 589] on div at bounding box center [958, 593] width 15 height 15
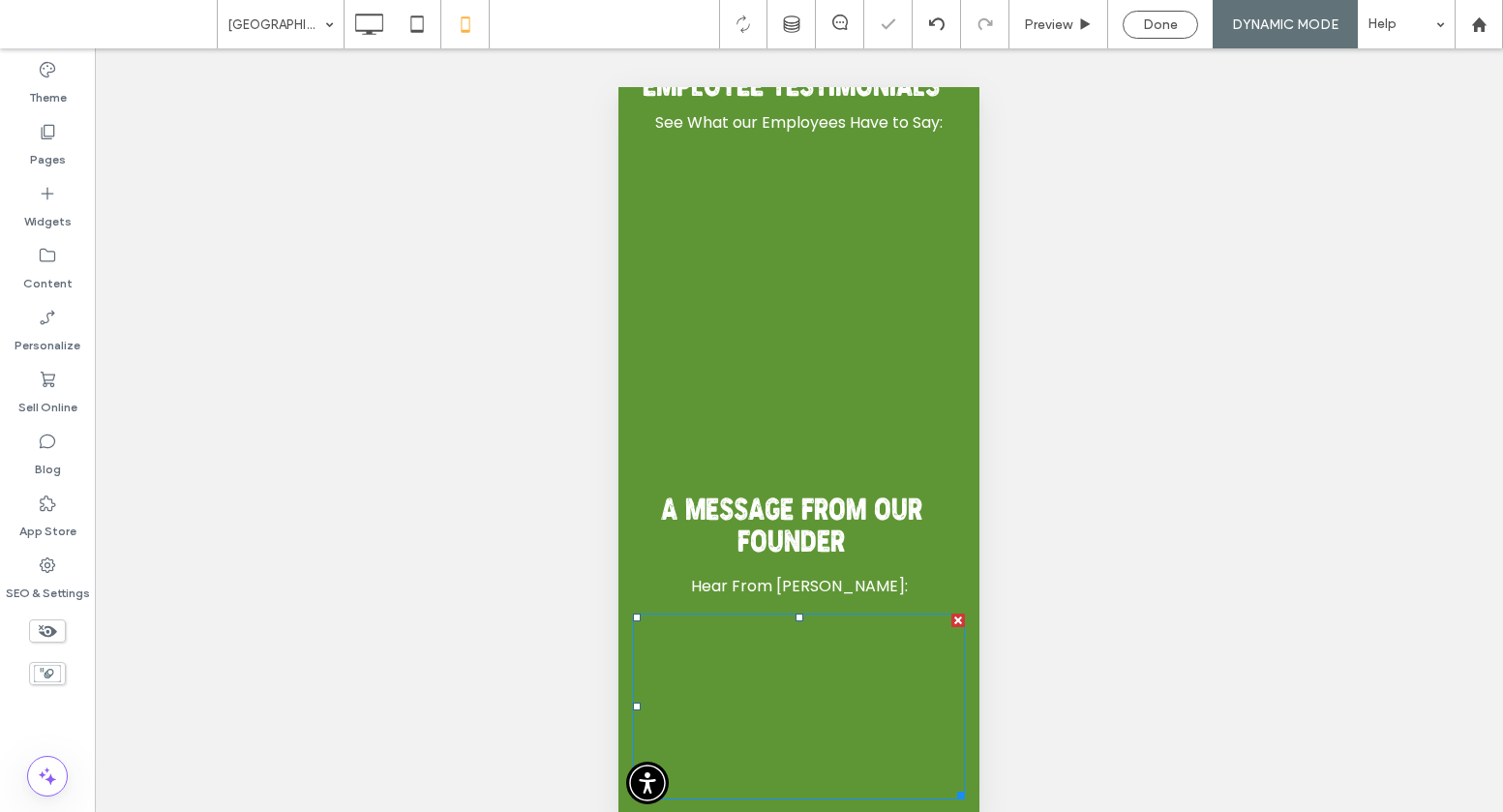
scroll to position [399, 0]
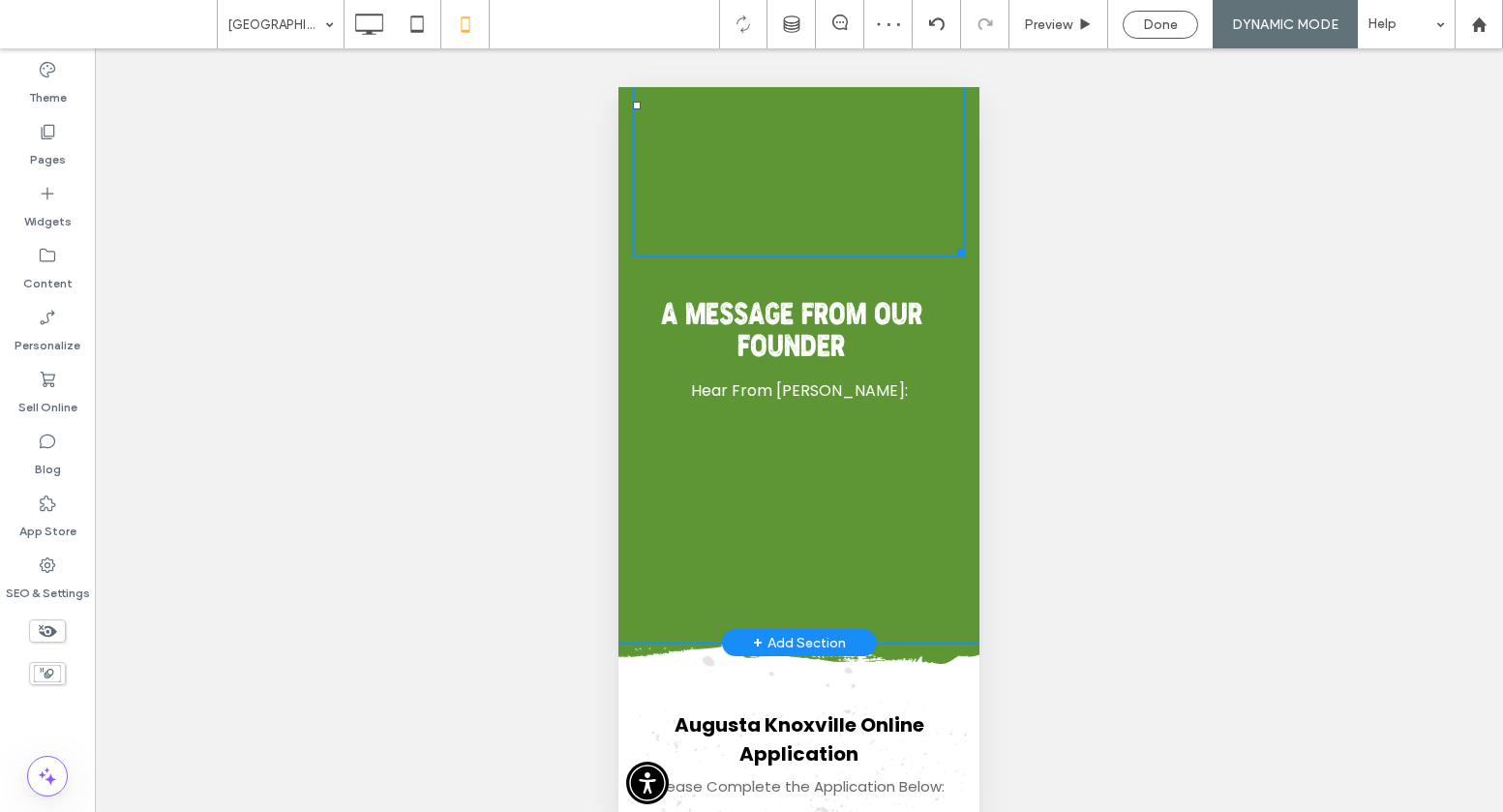
click at [839, 174] on span at bounding box center [799, 105] width 332 height 302
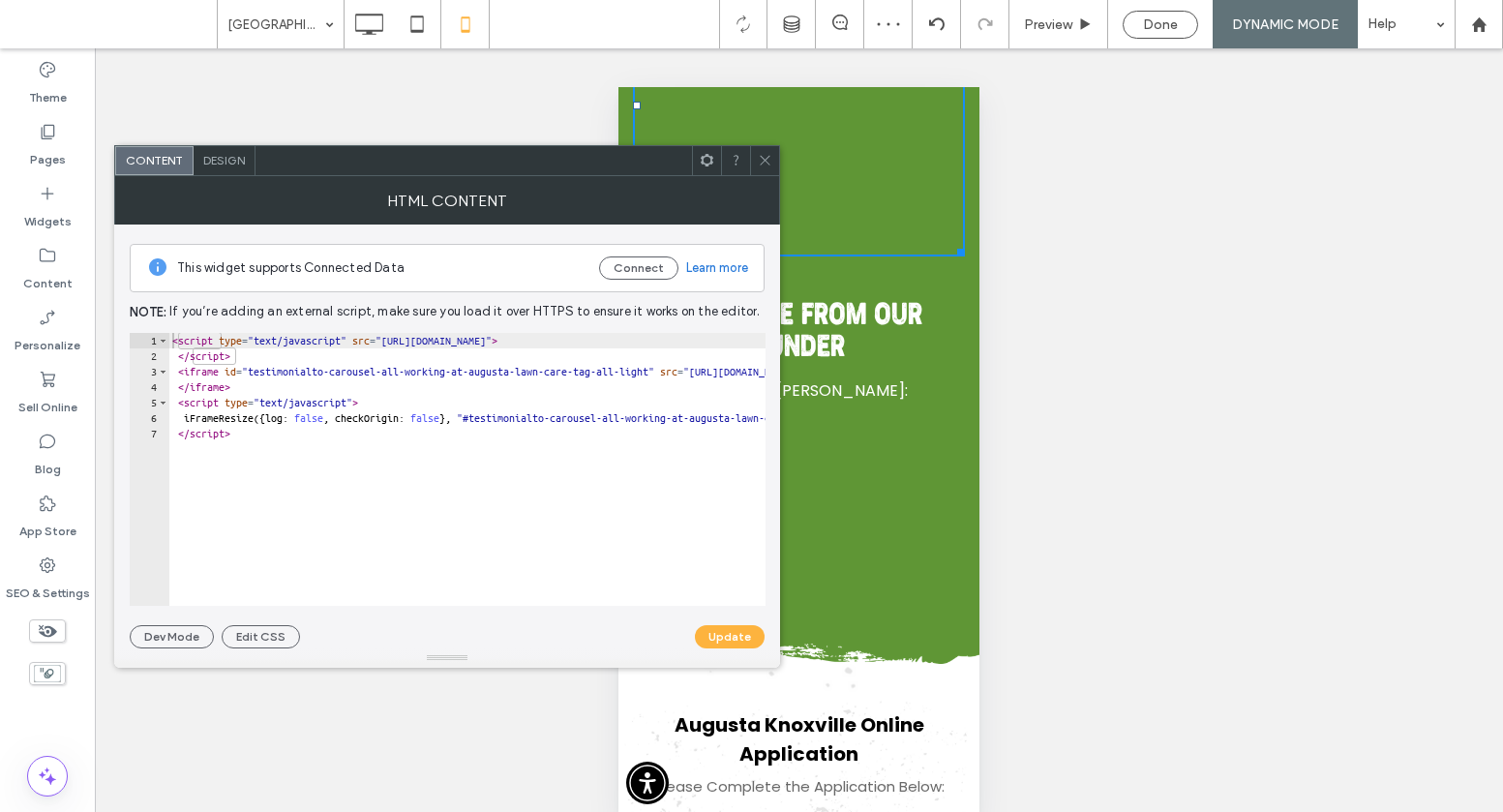
click at [769, 166] on icon at bounding box center [765, 160] width 15 height 15
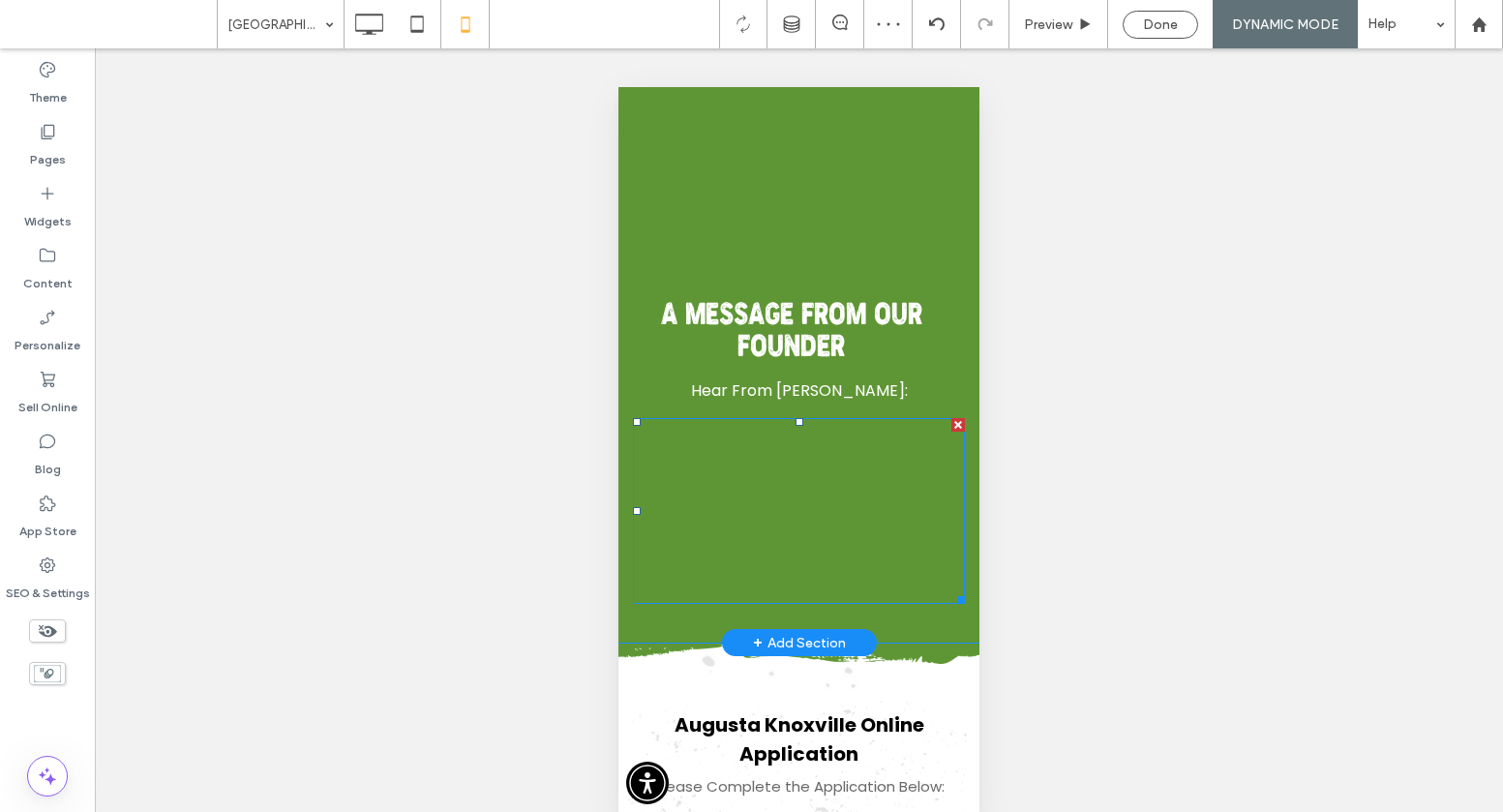
click at [905, 528] on span at bounding box center [799, 511] width 332 height 186
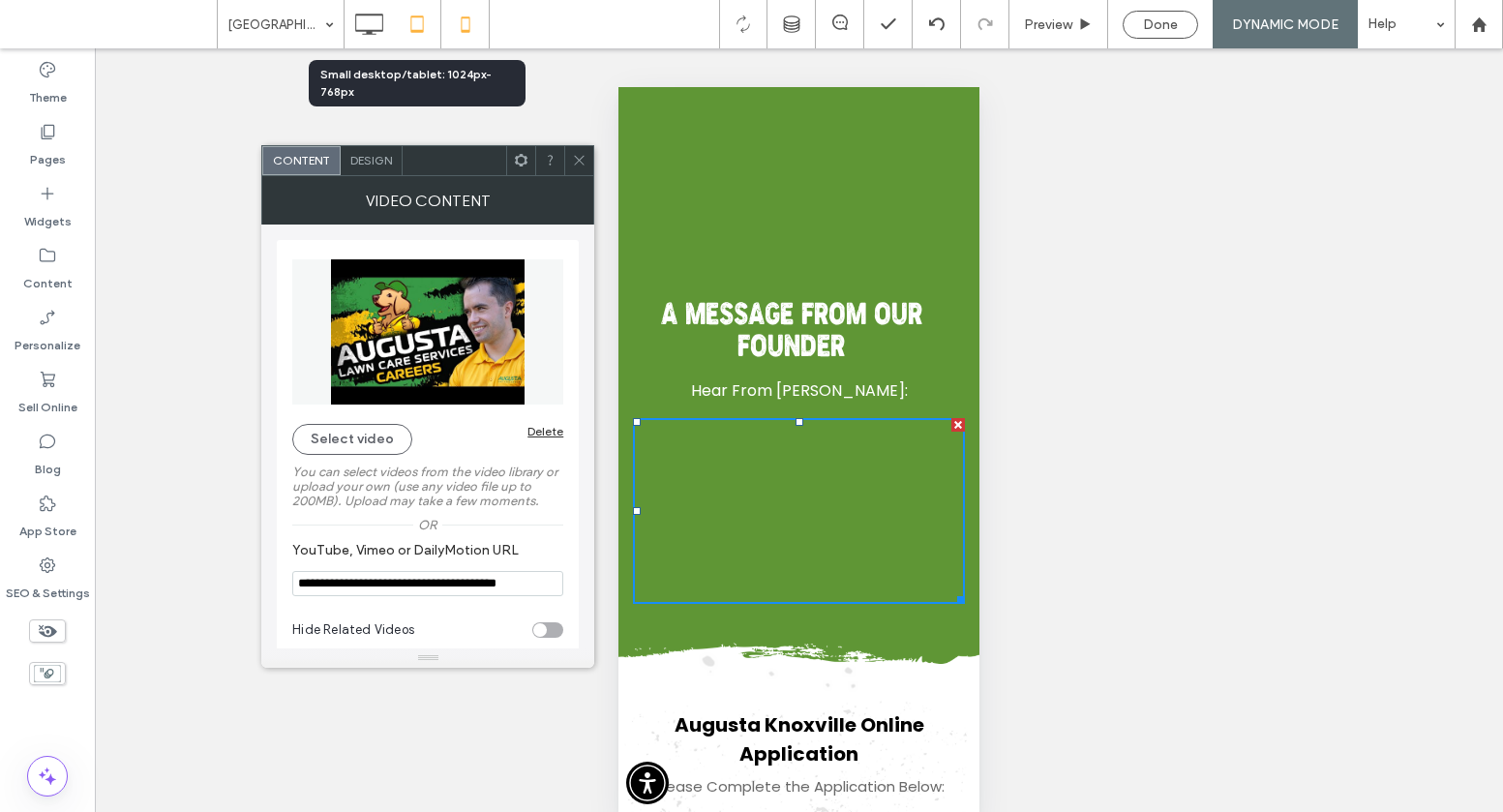
click at [398, 19] on icon at bounding box center [417, 24] width 39 height 39
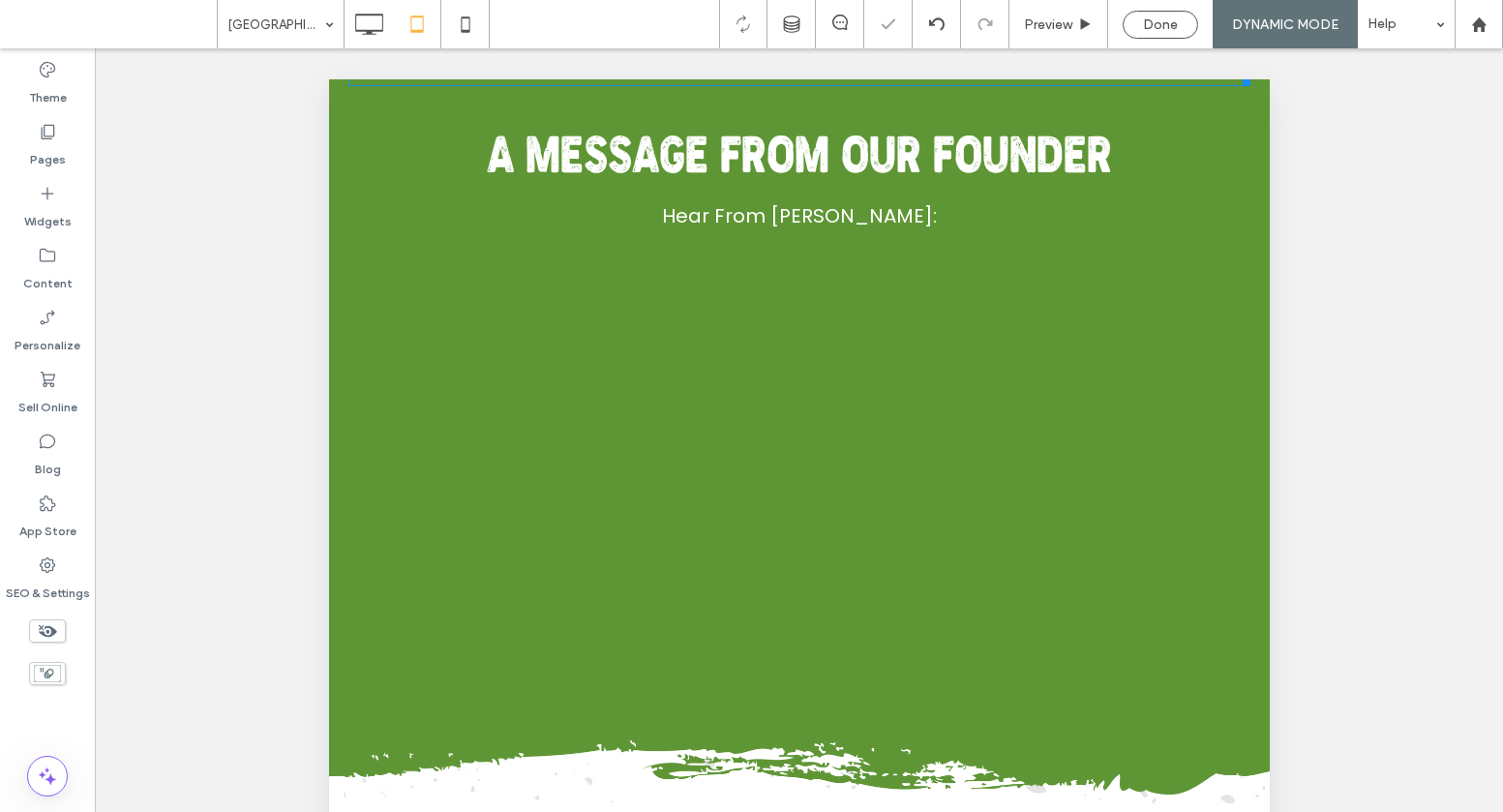
scroll to position [695, 0]
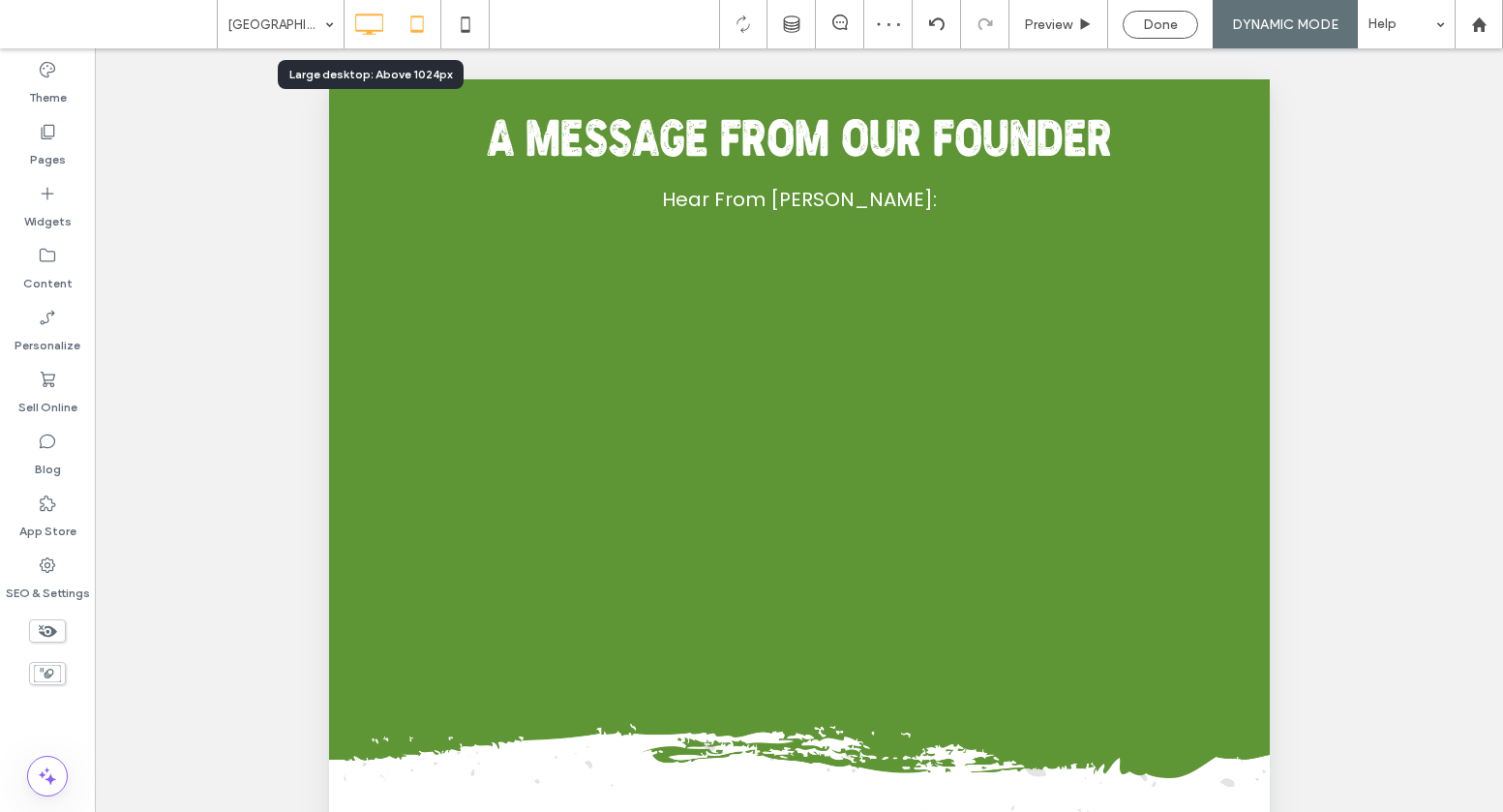
click at [367, 6] on icon at bounding box center [369, 24] width 39 height 39
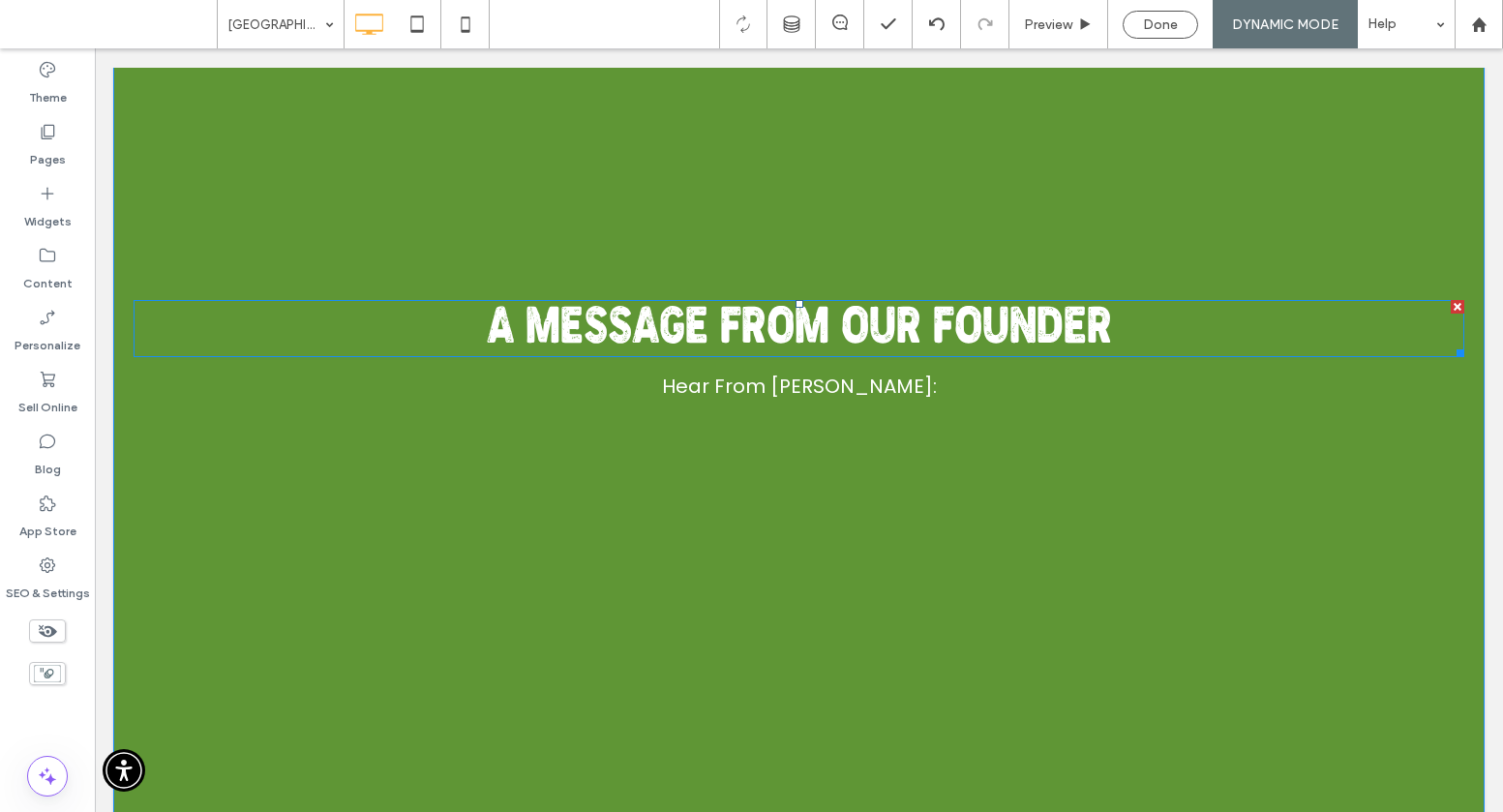
scroll to position [635, 0]
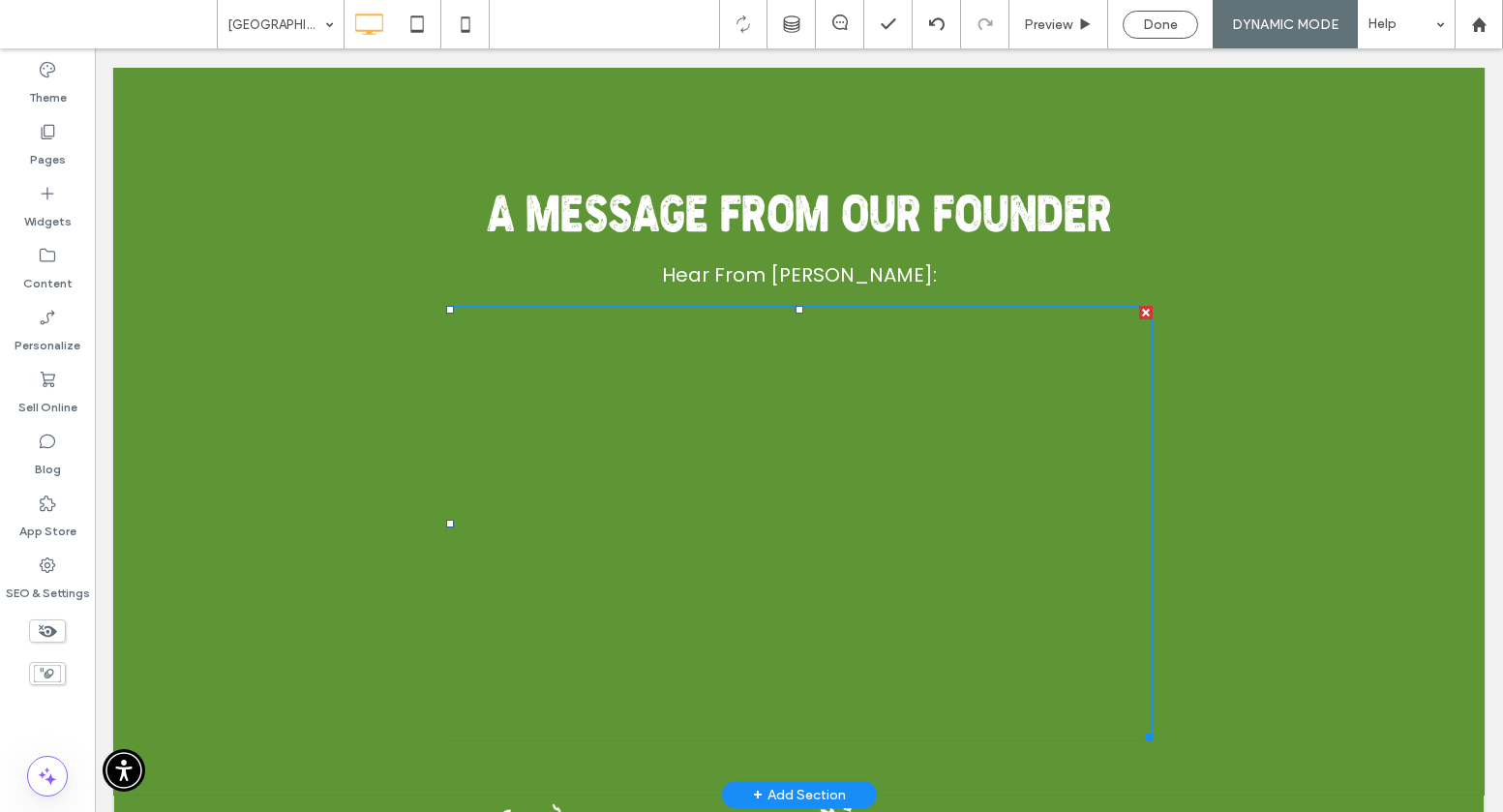
click at [772, 477] on span at bounding box center [800, 523] width 707 height 436
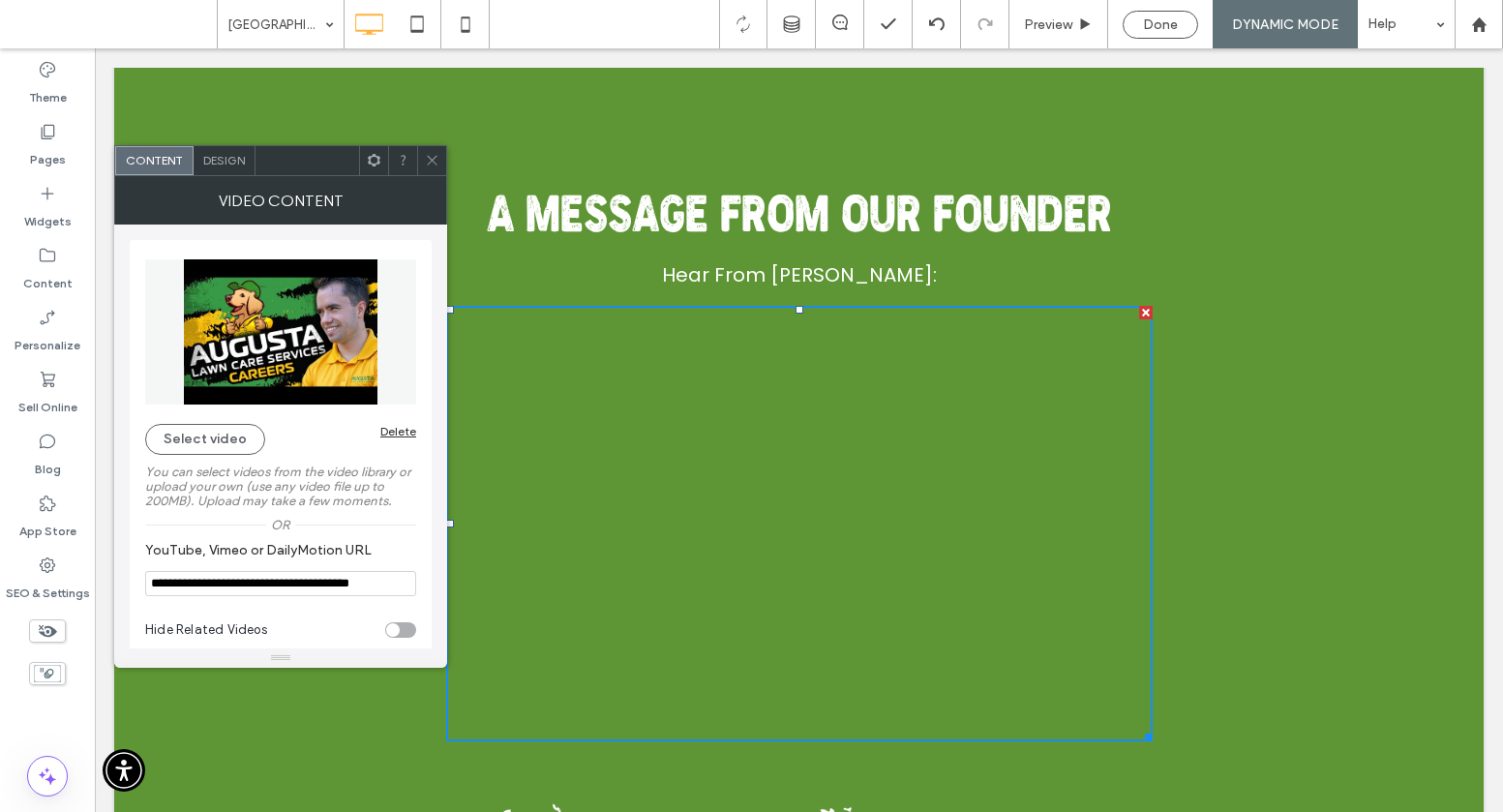
click at [418, 159] on div at bounding box center [432, 161] width 29 height 29
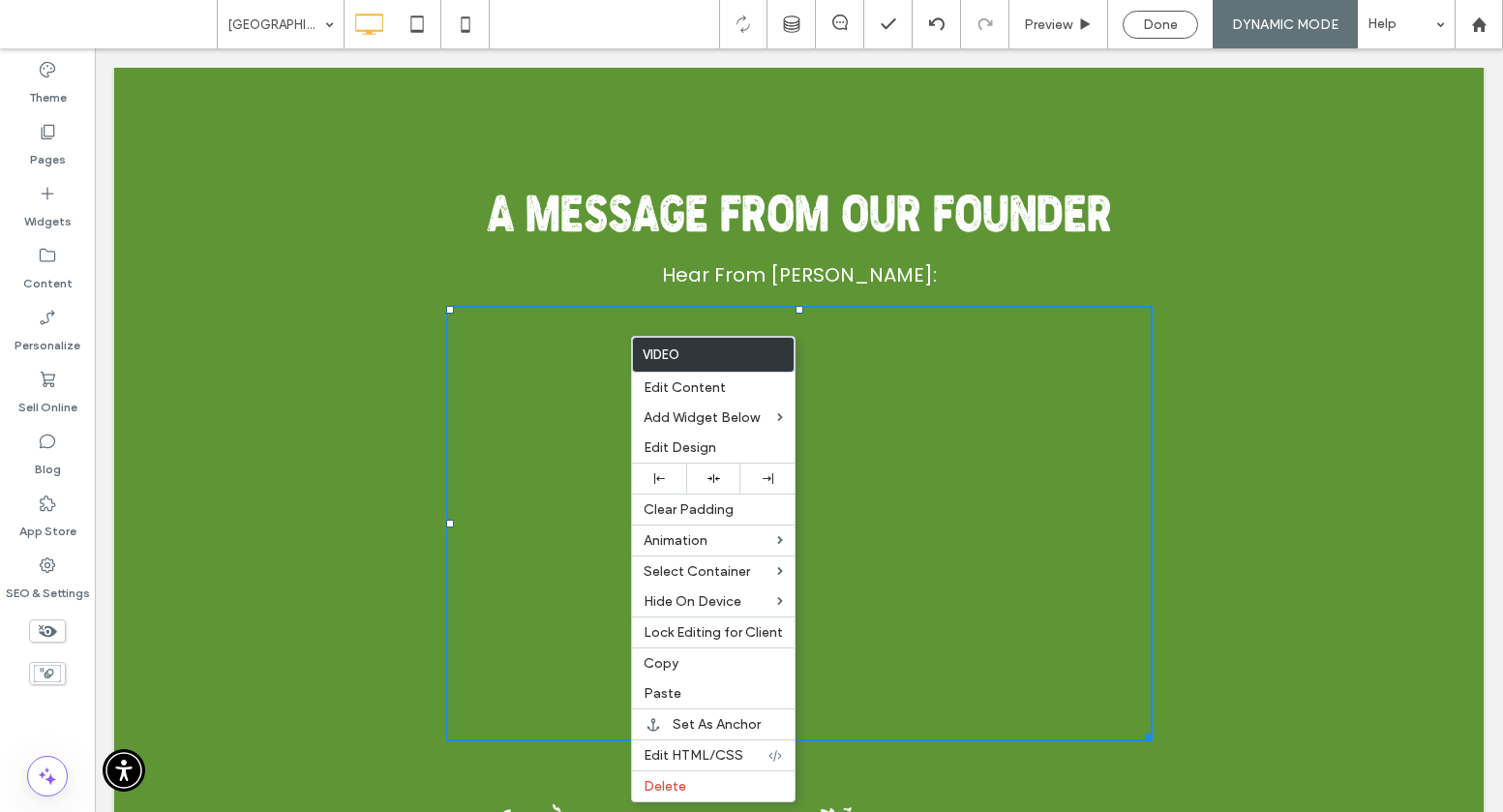
click at [444, 259] on p "Hear From Mike Andes:" at bounding box center [799, 275] width 1331 height 39
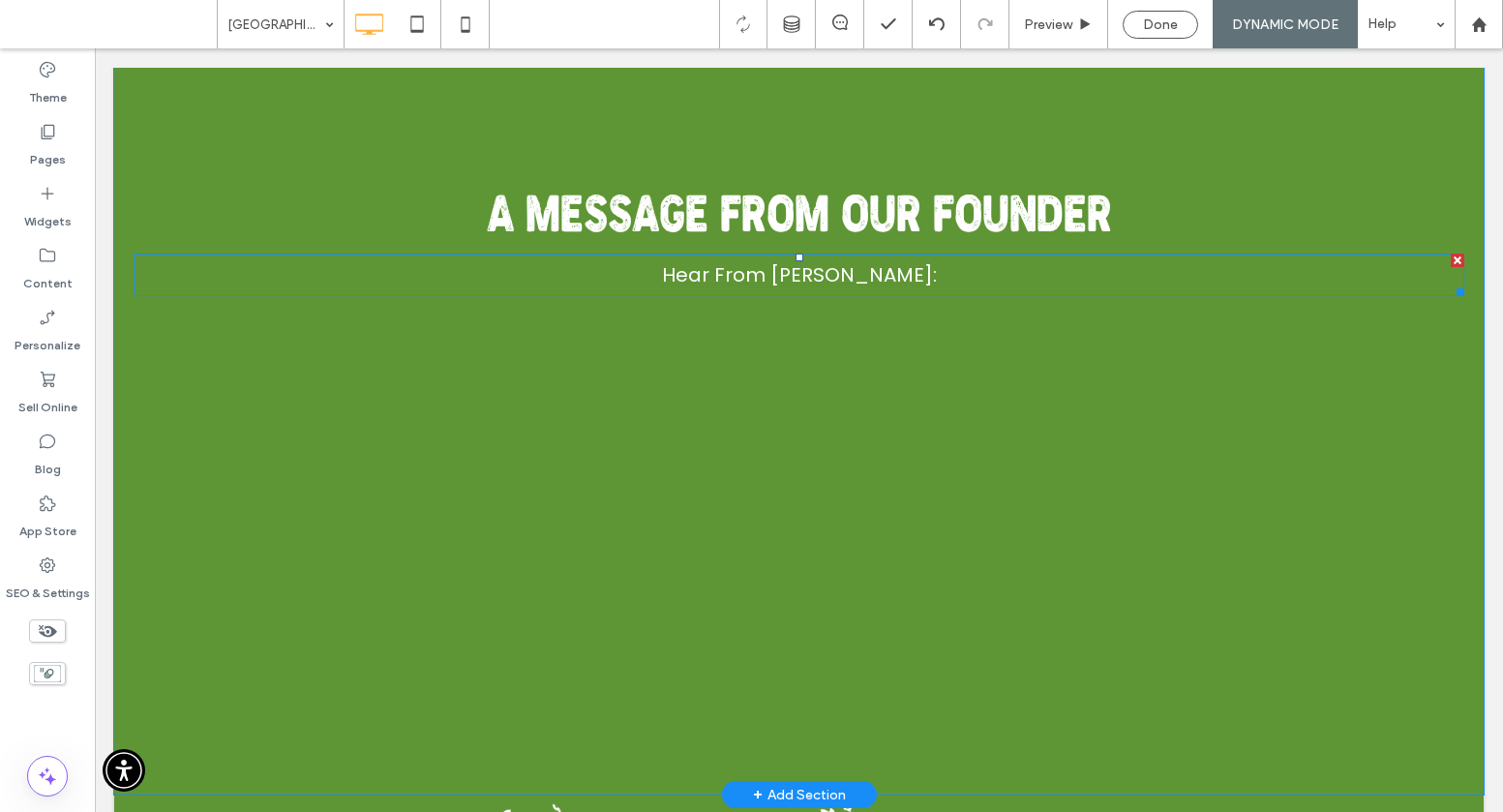
click at [443, 259] on p "Hear From Mike Andes:" at bounding box center [799, 275] width 1331 height 39
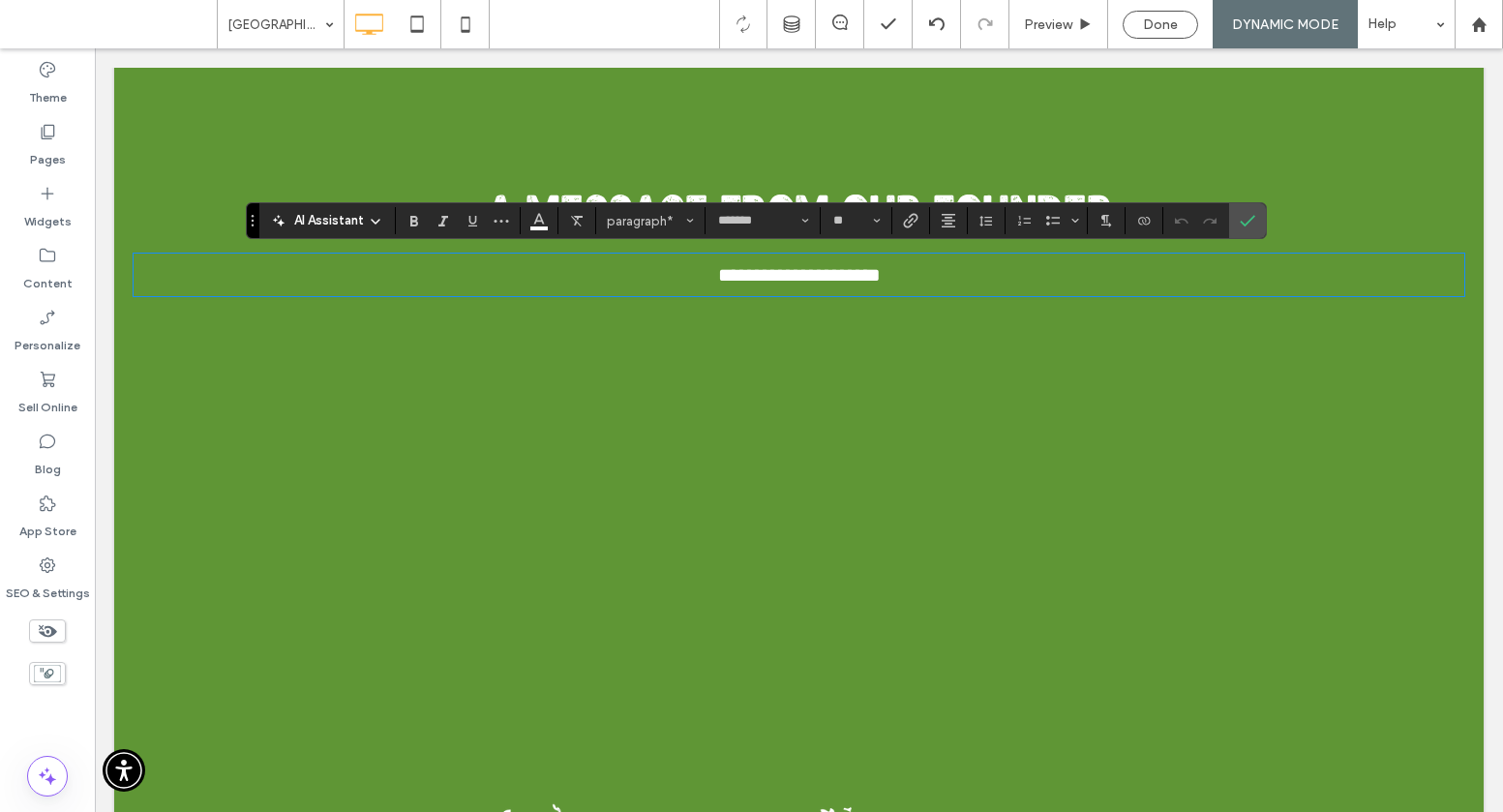
click at [360, 339] on div "**********" at bounding box center [799, 249] width 1331 height 1062
drag, startPoint x: 385, startPoint y: 345, endPoint x: 691, endPoint y: 275, distance: 313.9
click at [422, 331] on div "**********" at bounding box center [799, 249] width 1331 height 1062
click at [1132, 214] on section at bounding box center [1248, 220] width 37 height 35
click at [1132, 215] on icon "Confirm" at bounding box center [1247, 220] width 16 height 16
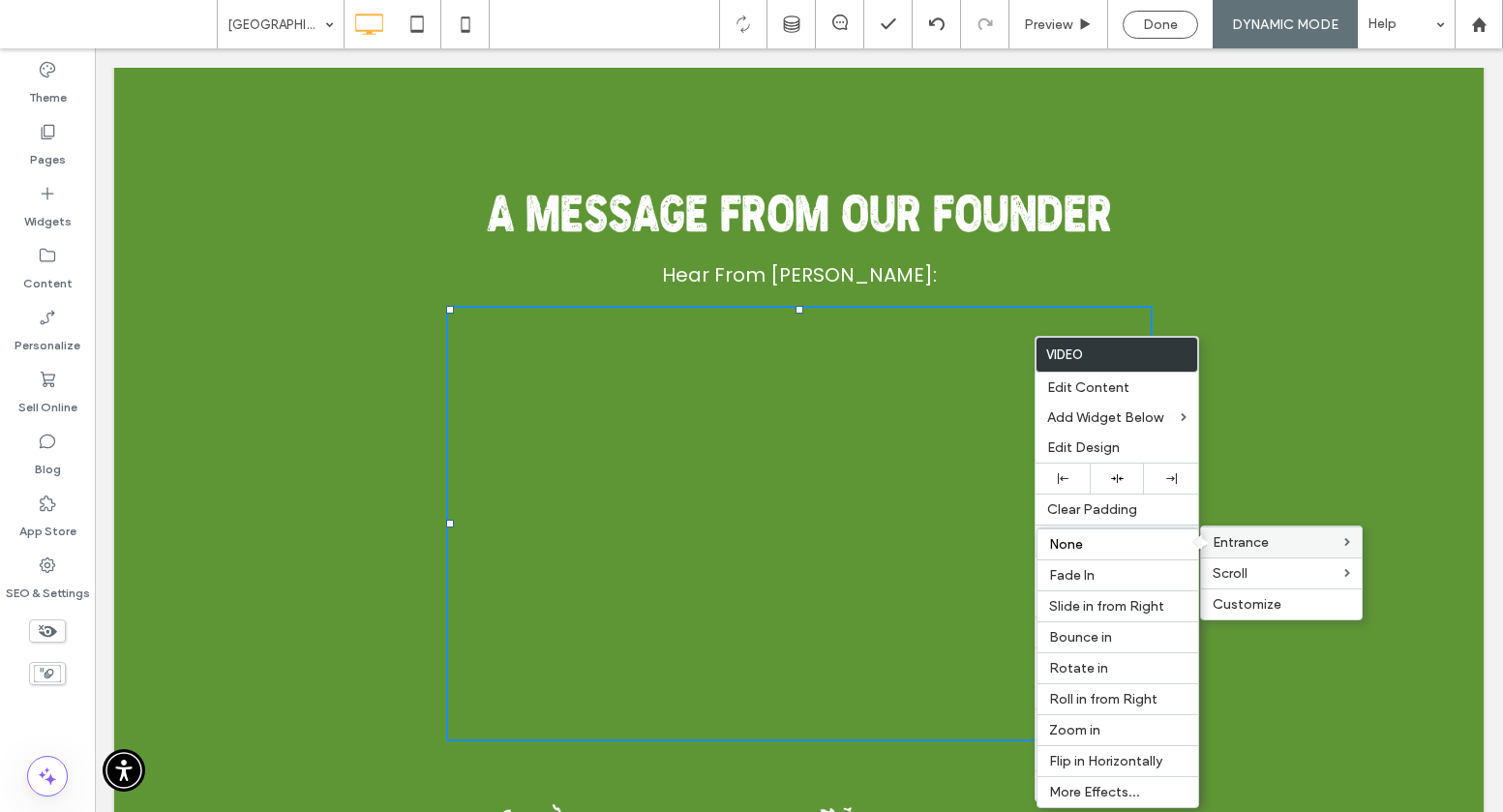
click at [1132, 535] on span "Entrance" at bounding box center [1242, 542] width 57 height 17
click at [1109, 638] on span "Bounce in" at bounding box center [1081, 637] width 63 height 17
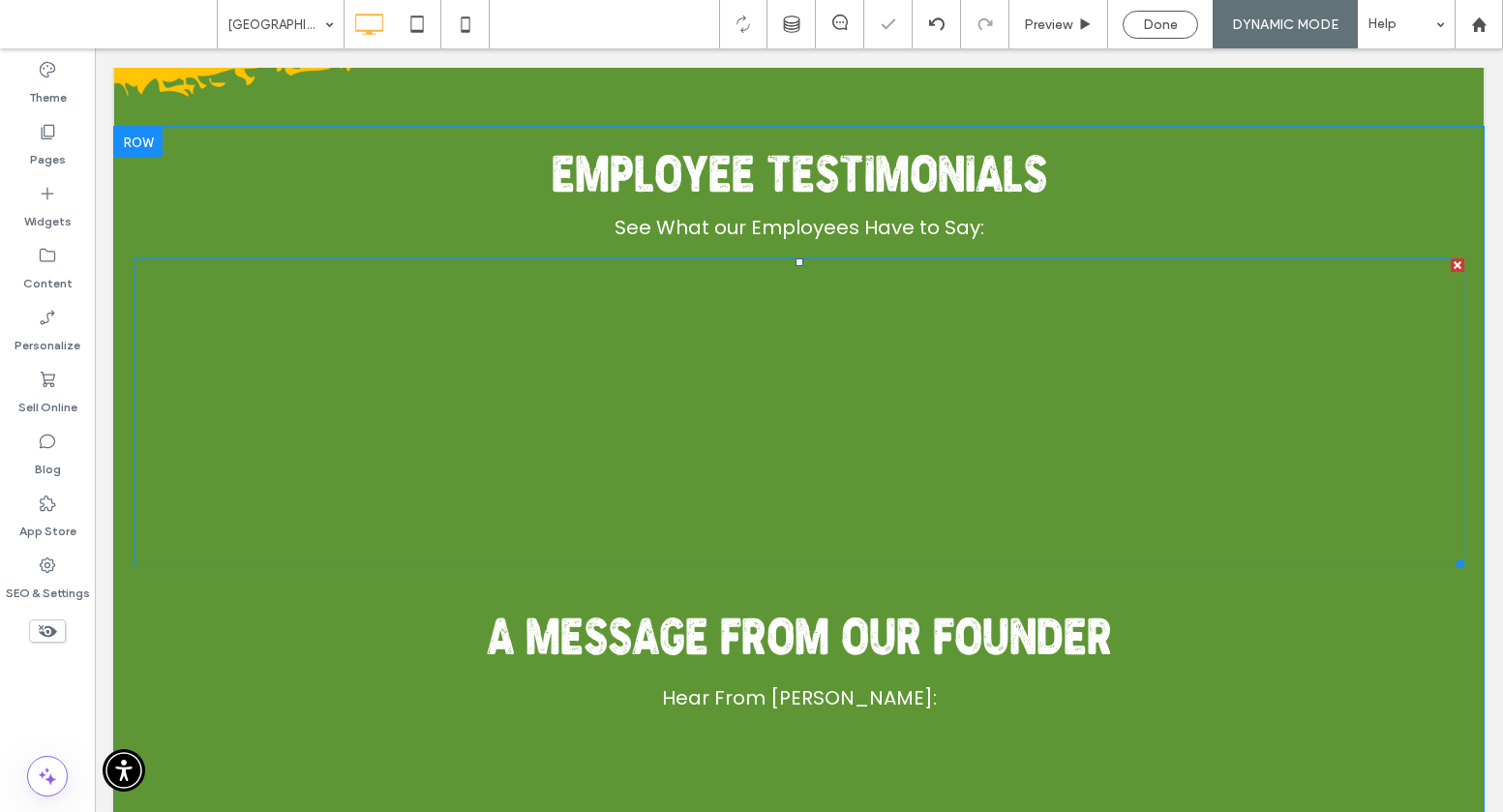
scroll to position [0, 0]
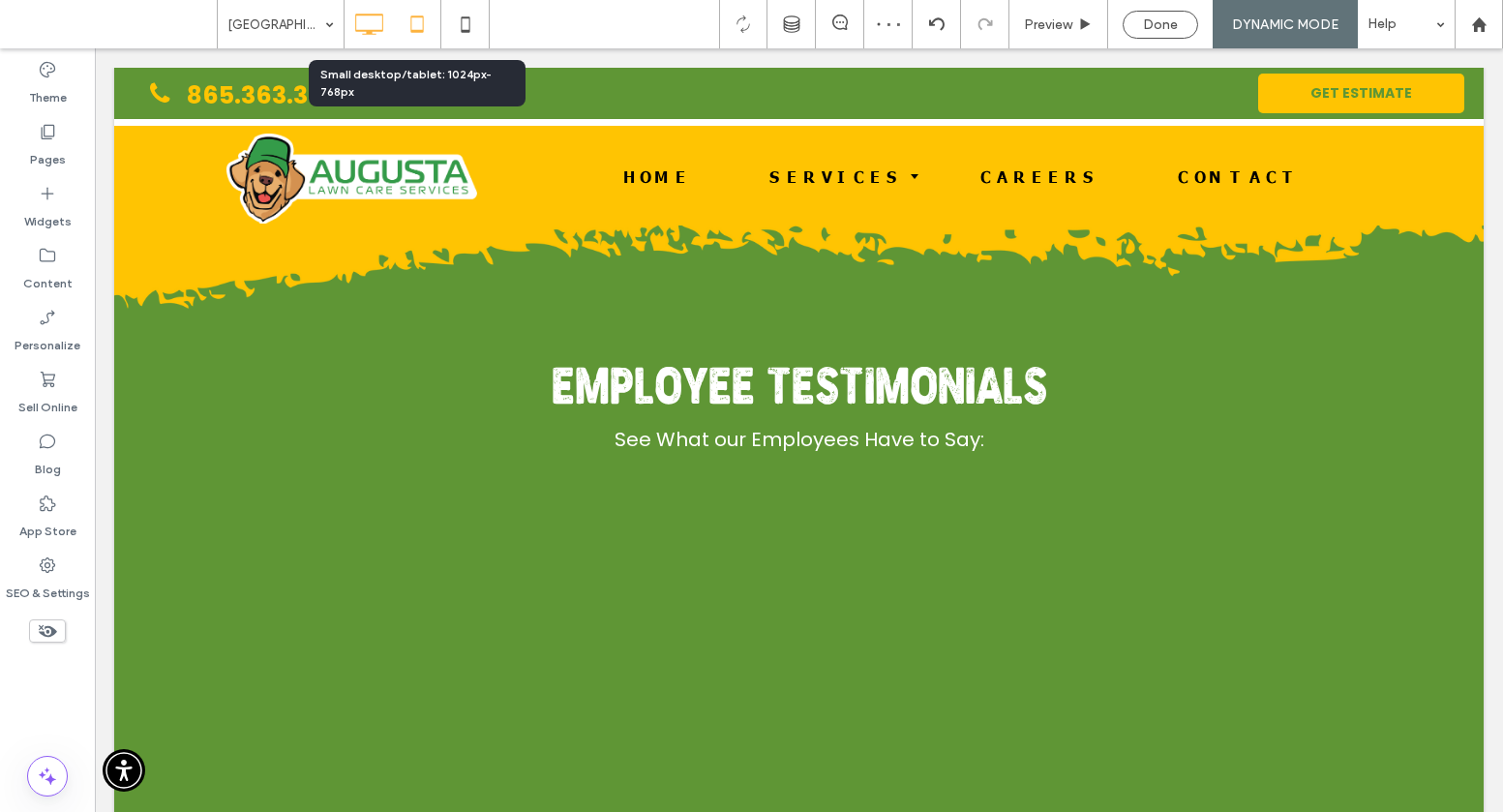
click at [407, 10] on icon at bounding box center [417, 24] width 39 height 39
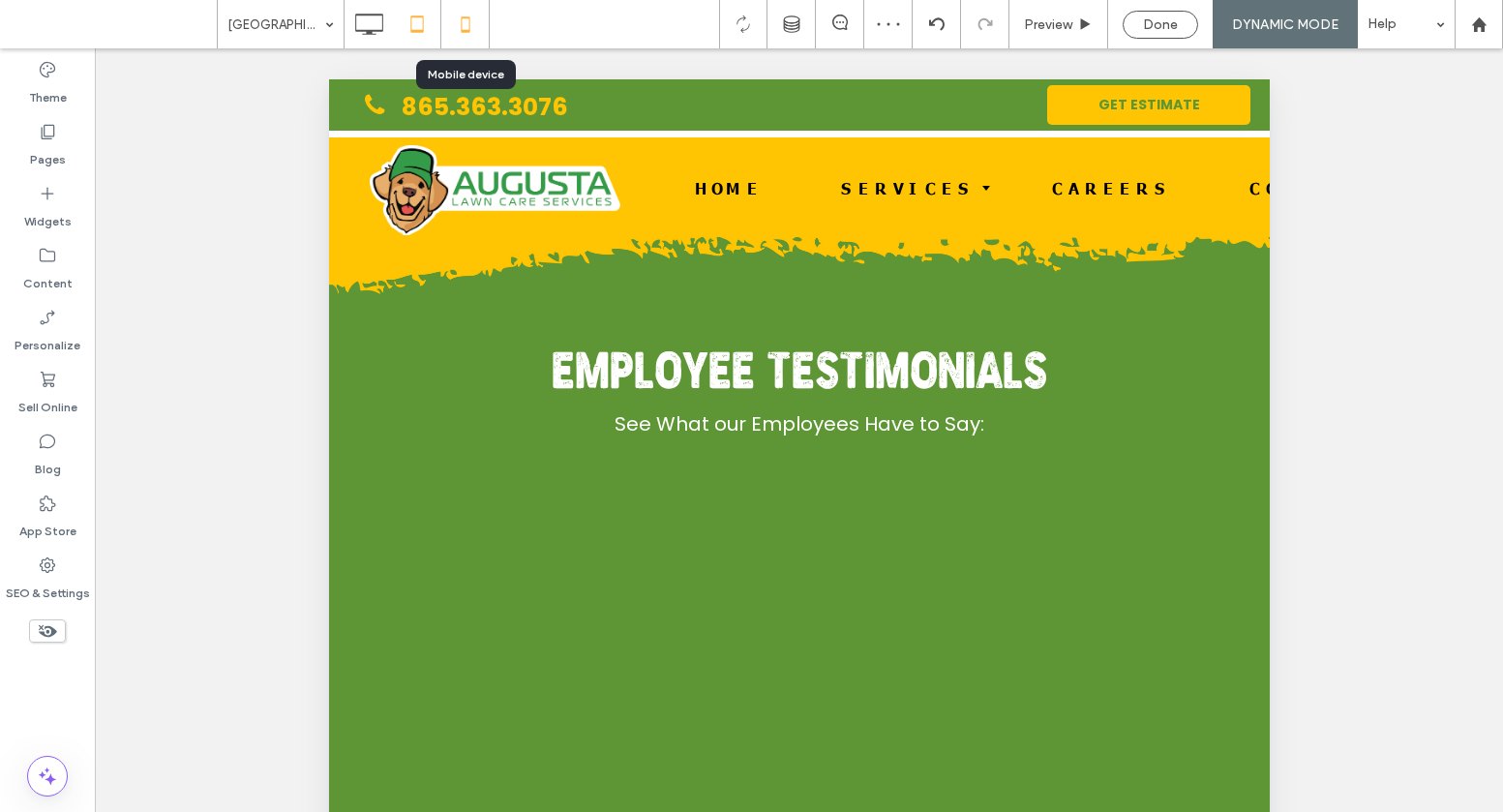
click at [464, 19] on icon at bounding box center [466, 24] width 39 height 39
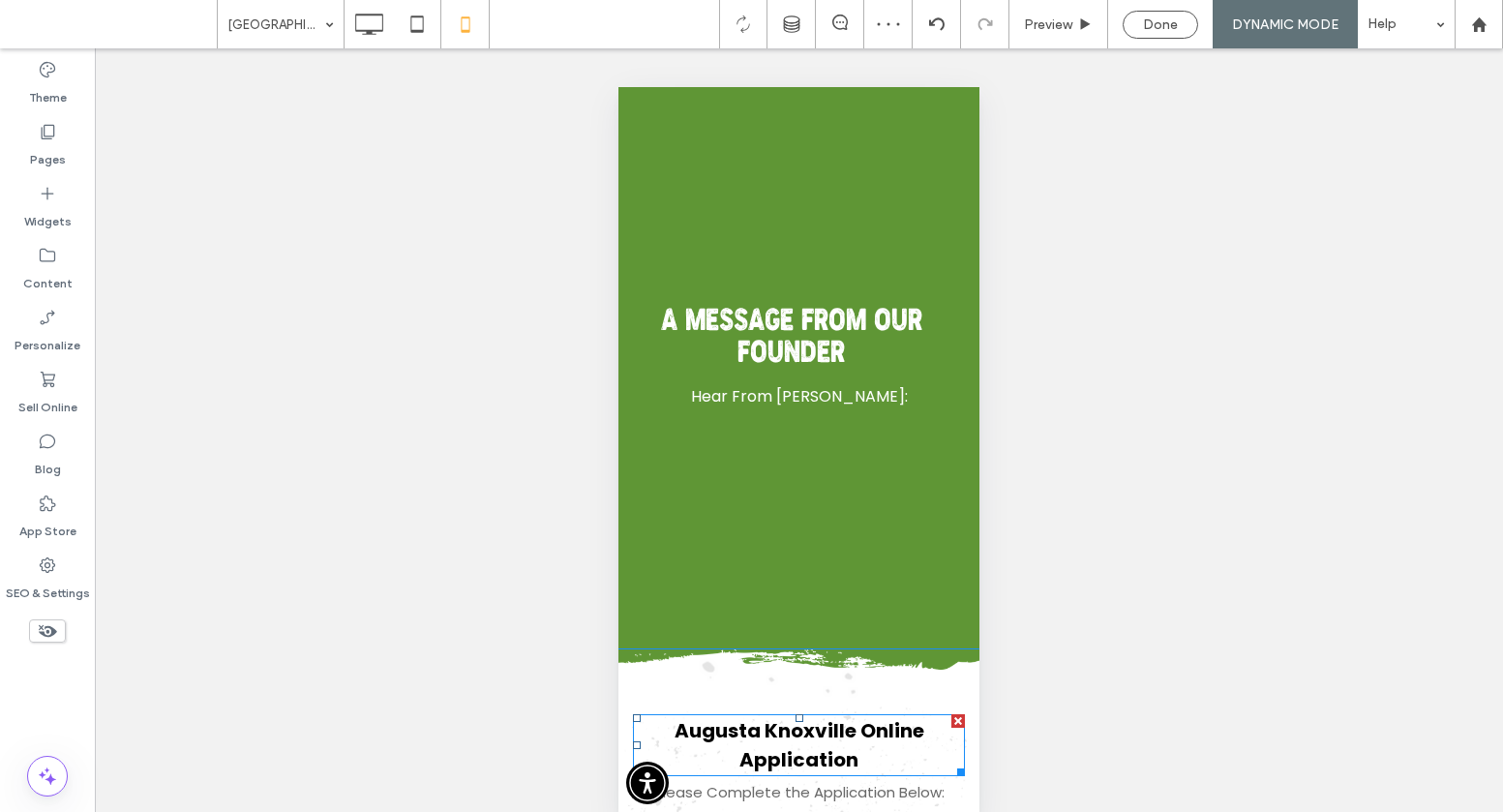
scroll to position [391, 0]
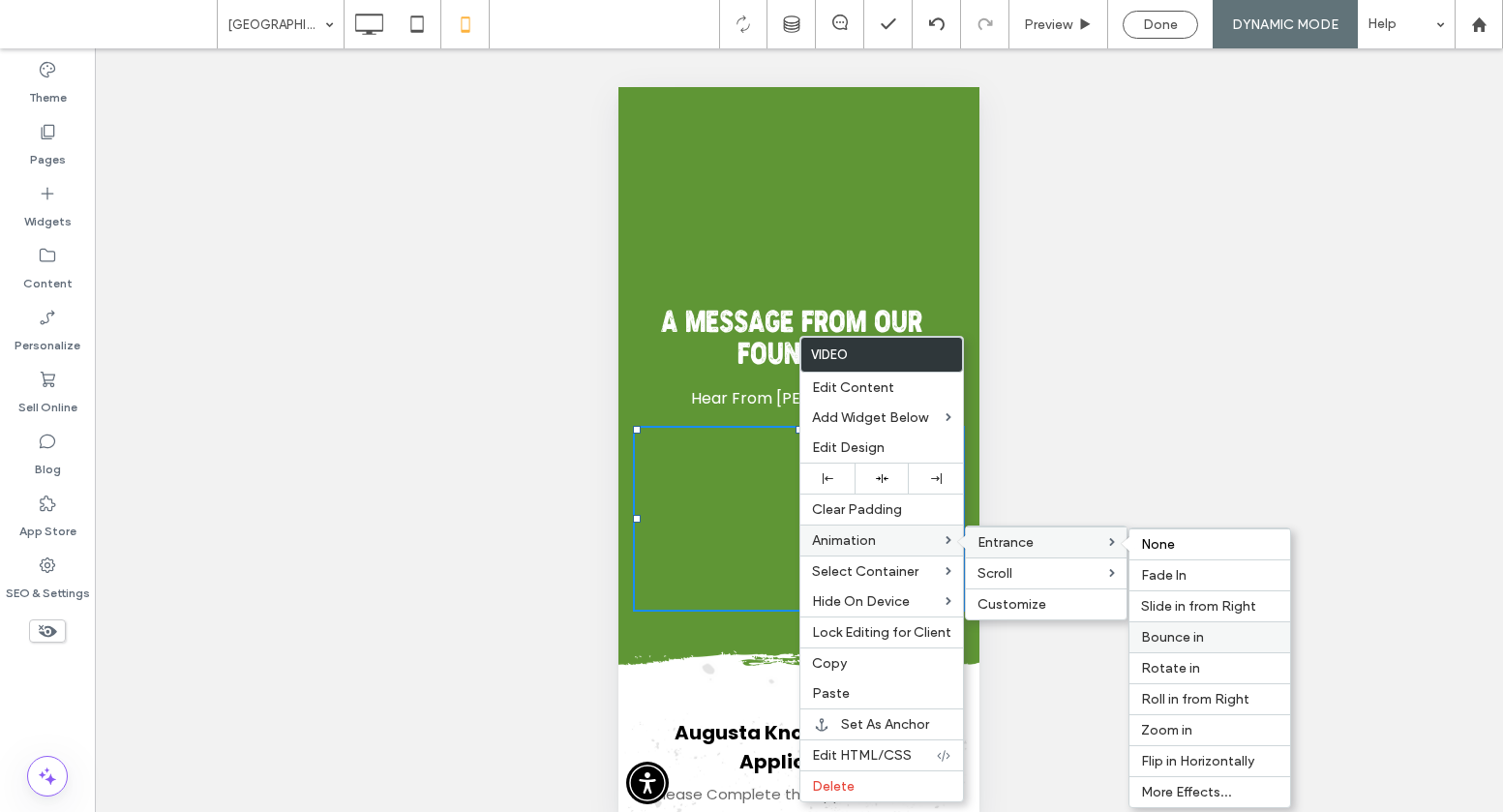
click at [1194, 631] on span "Bounce in" at bounding box center [1172, 637] width 63 height 17
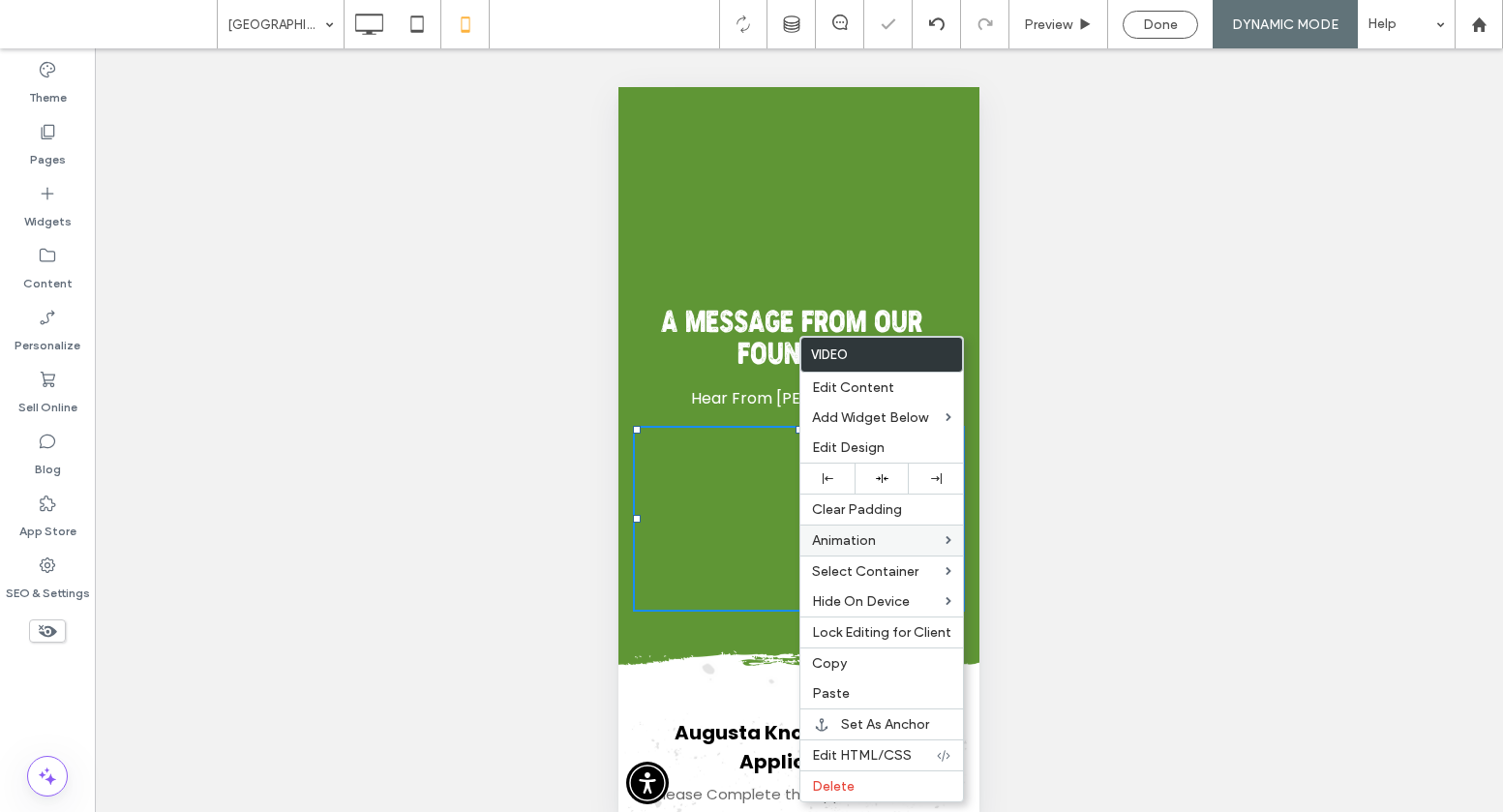
click at [970, 395] on div "Employee Testimonials See What our Employees Have to Say: A Message From Our Fo…" at bounding box center [799, 251] width 361 height 739
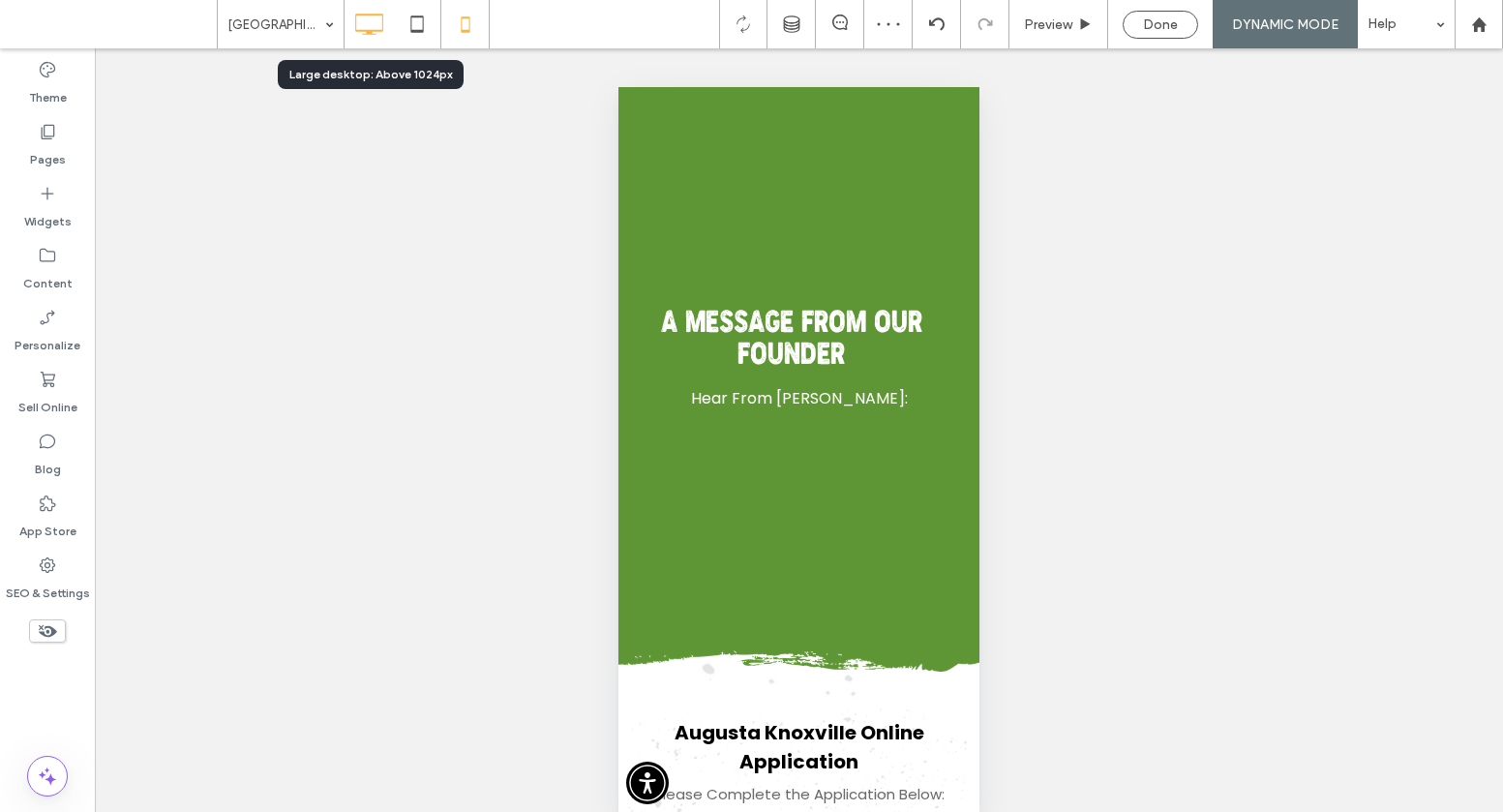
click at [361, 10] on icon at bounding box center [369, 24] width 39 height 39
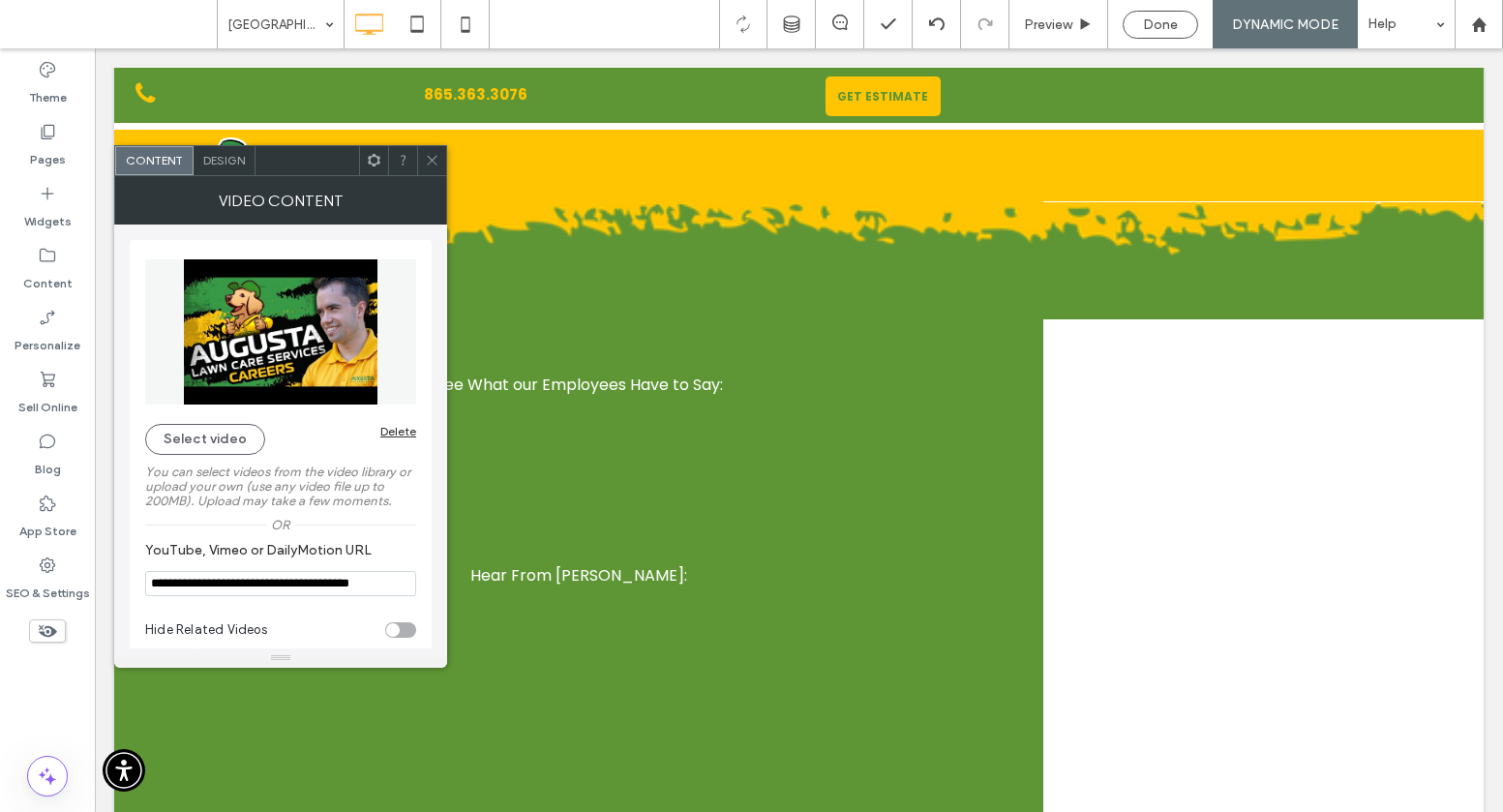
scroll to position [17, 0]
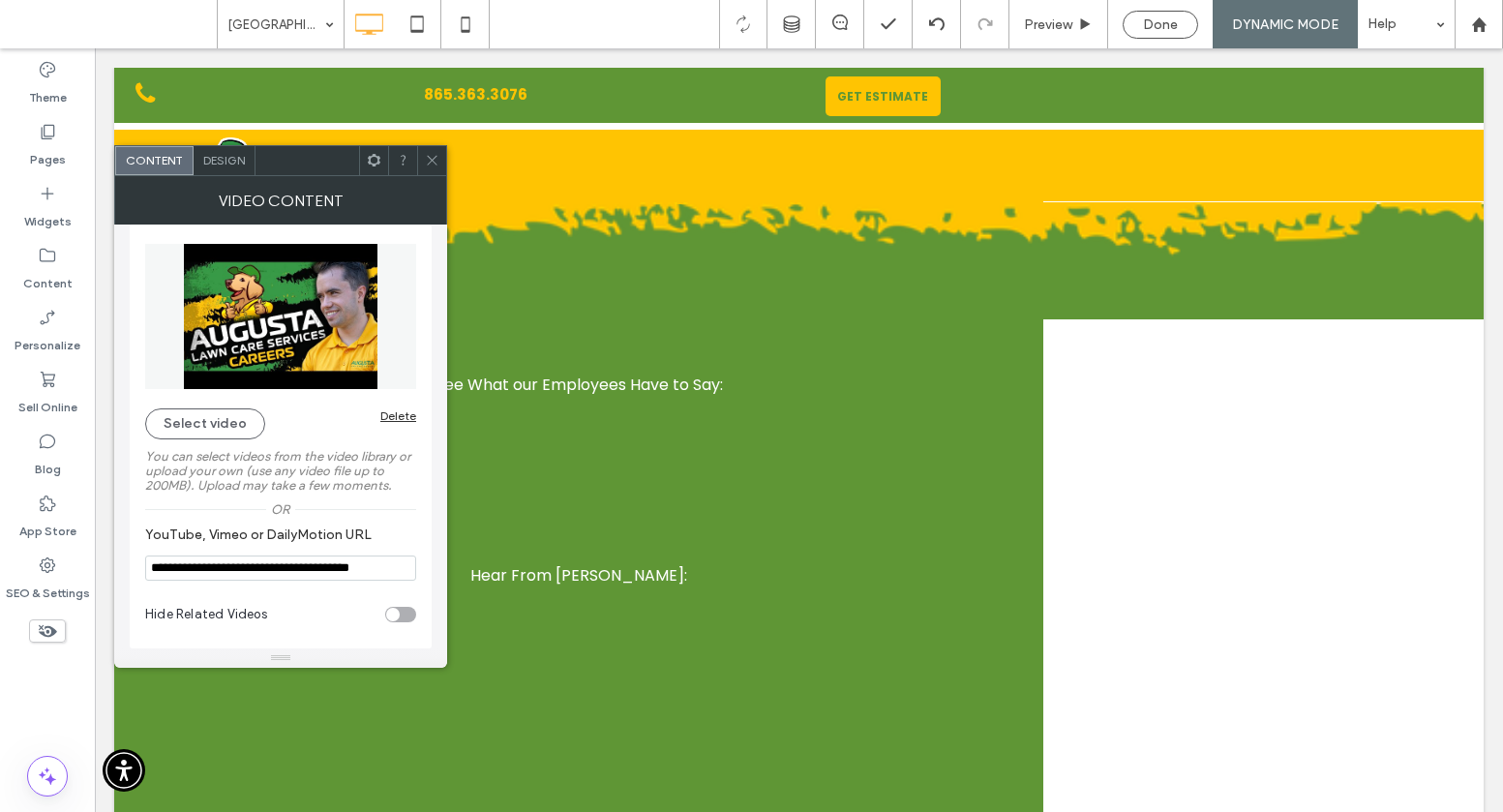
click at [233, 160] on span "Design" at bounding box center [223, 160] width 42 height 15
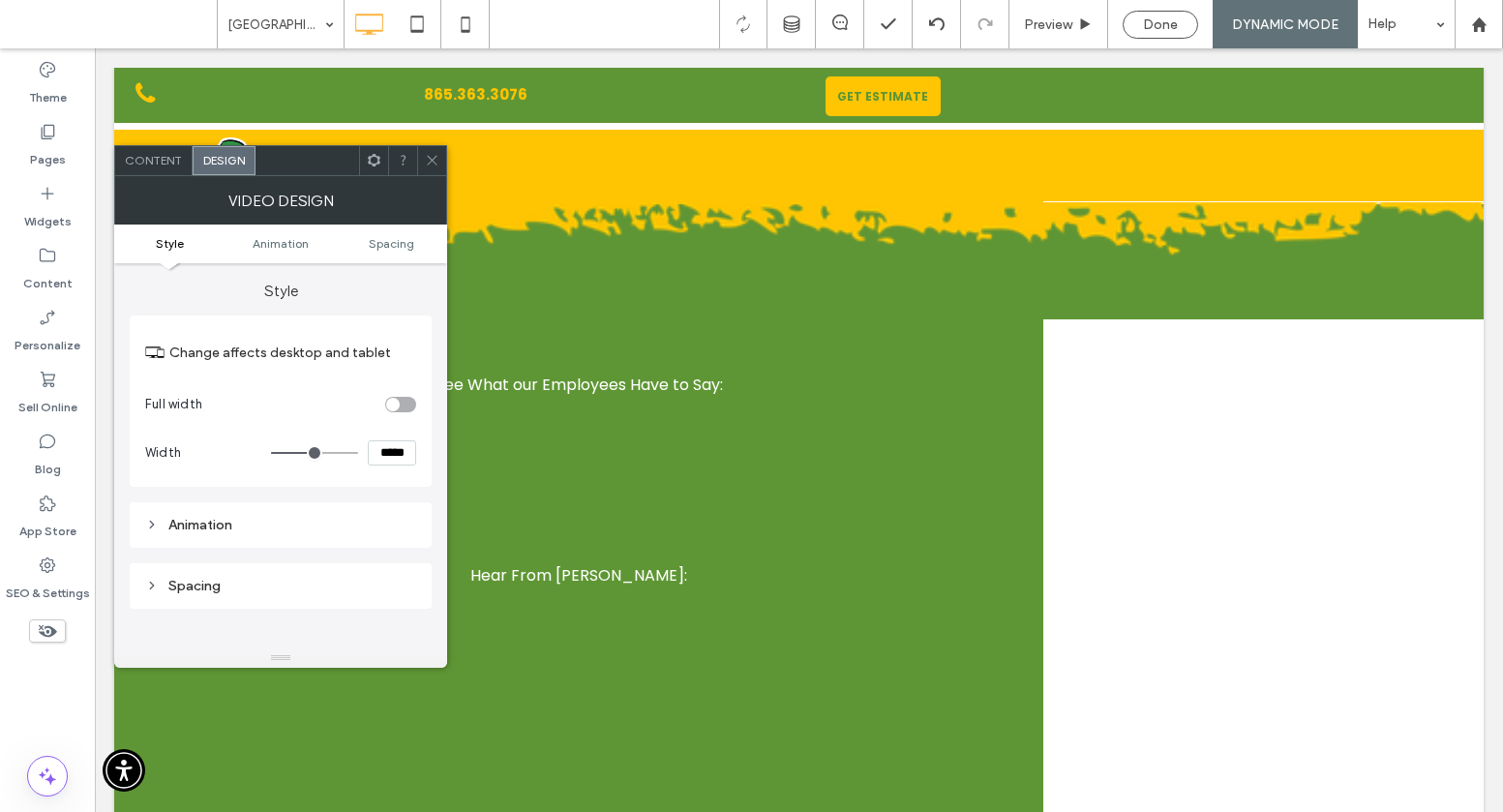
click at [154, 151] on div "Content" at bounding box center [153, 161] width 77 height 29
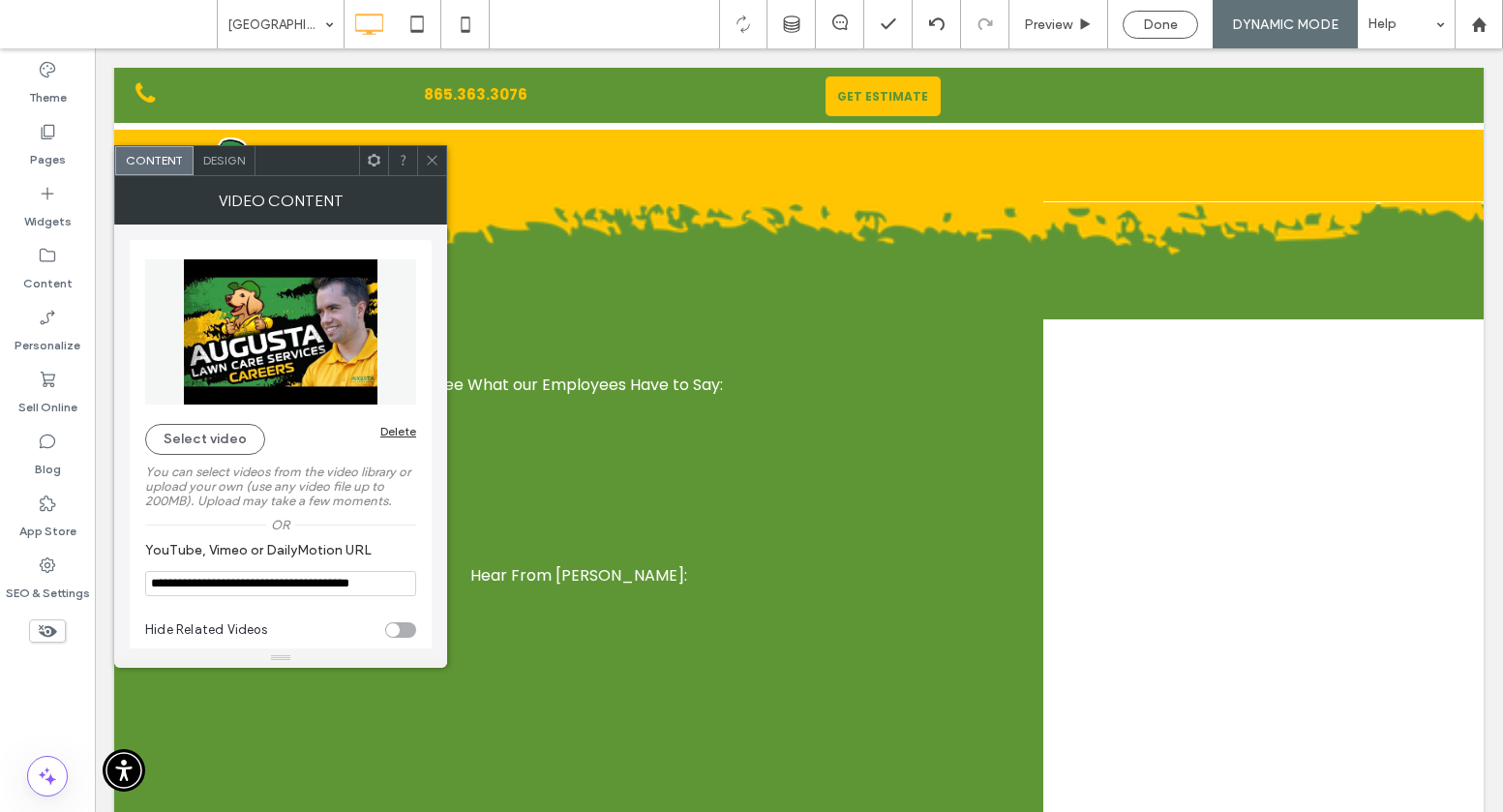
click at [391, 626] on div "toggle" at bounding box center [393, 630] width 14 height 14
type input "**********"
click at [213, 150] on div "Design" at bounding box center [225, 161] width 62 height 29
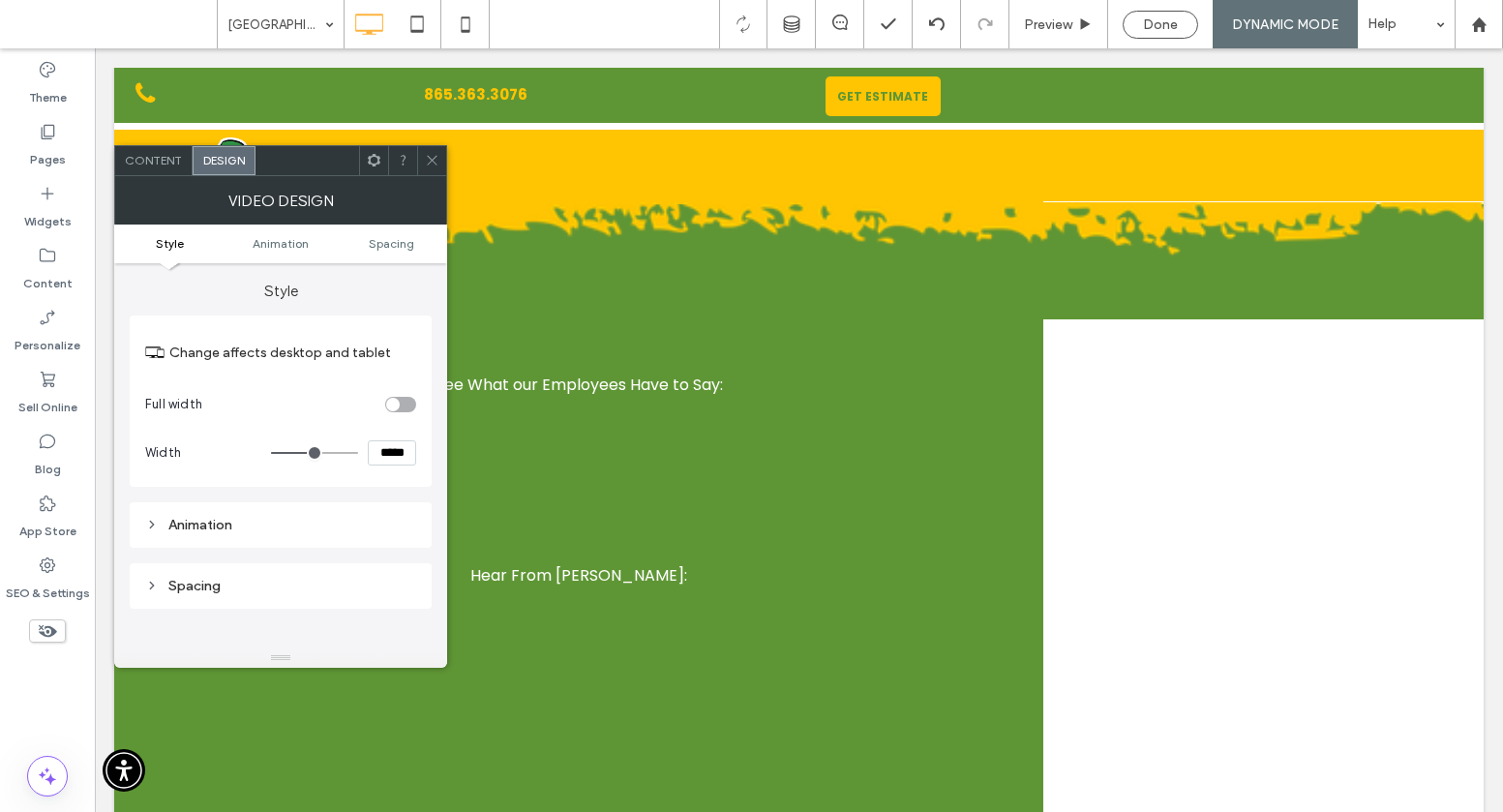
click at [234, 526] on div "Animation" at bounding box center [281, 524] width 271 height 17
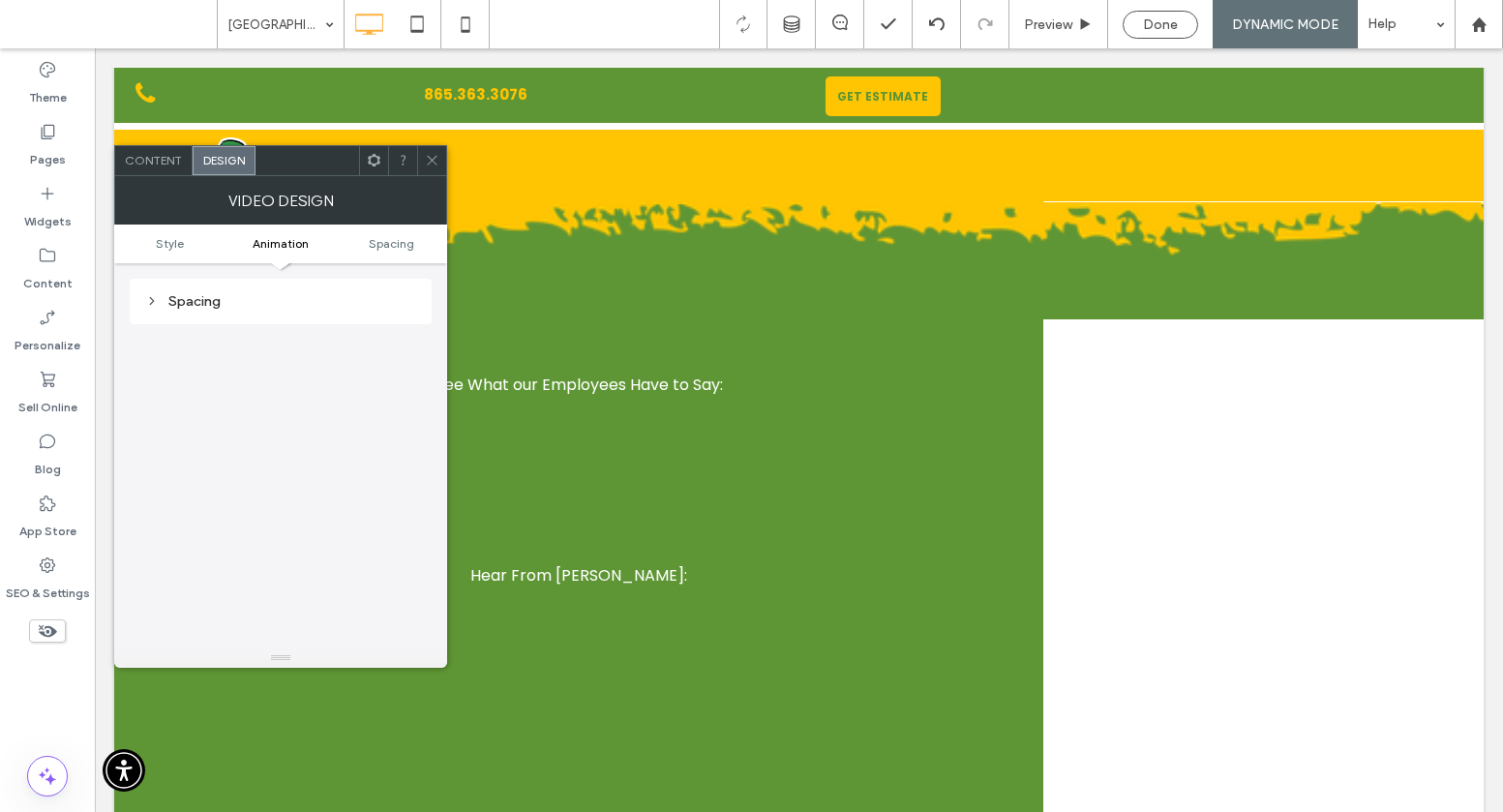
scroll to position [0, 0]
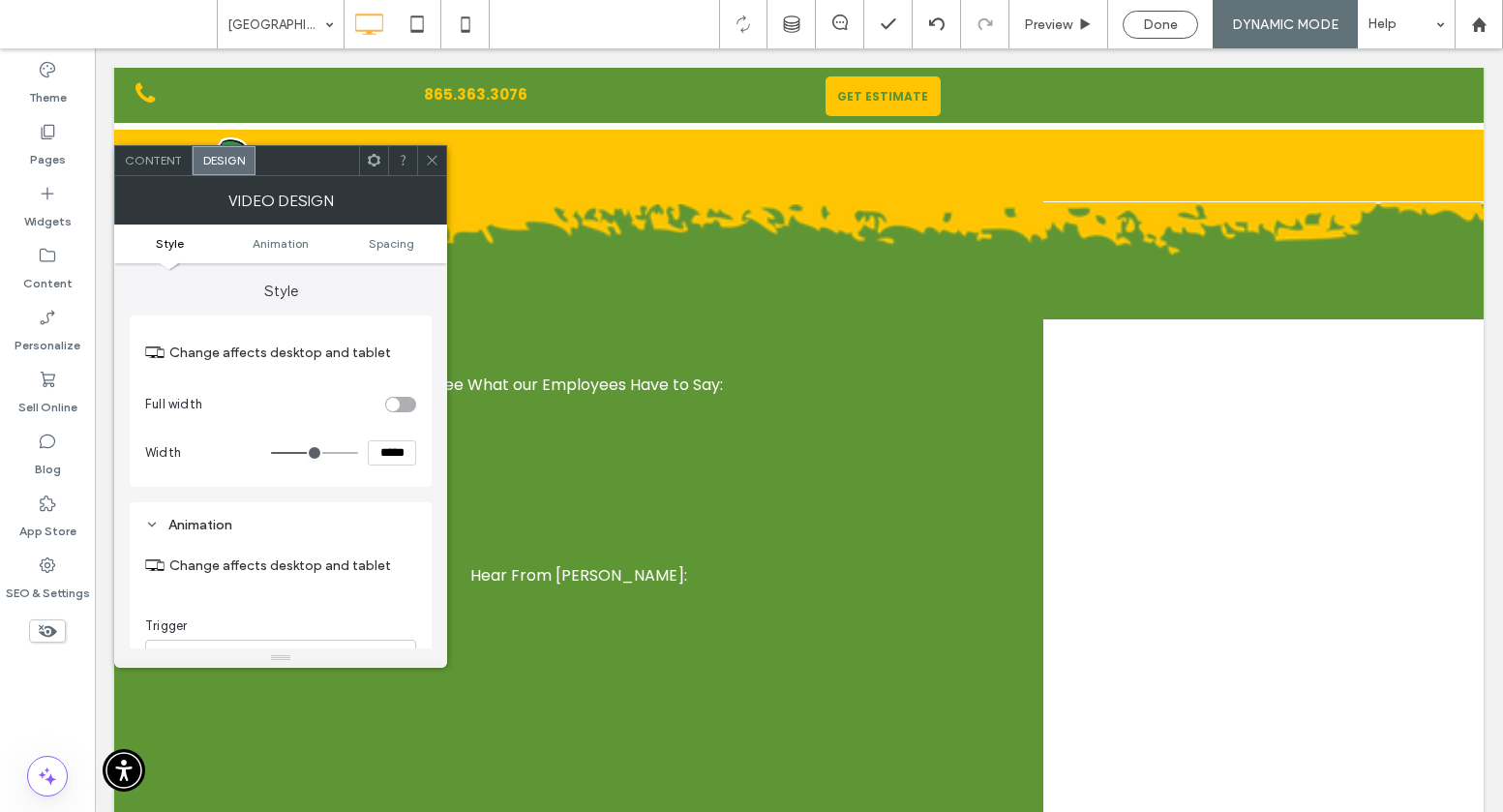
click at [430, 157] on icon at bounding box center [432, 160] width 15 height 15
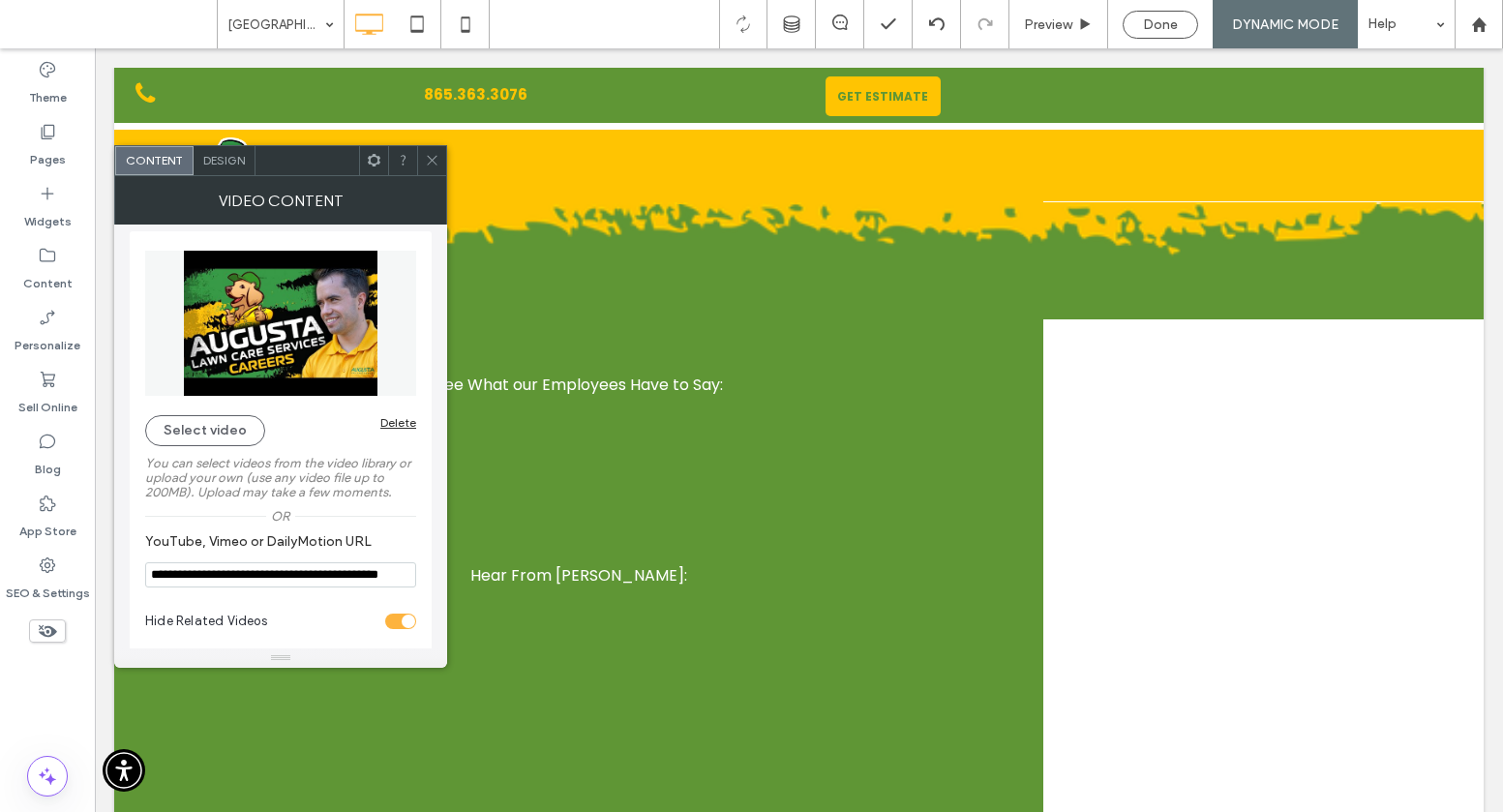
scroll to position [17, 0]
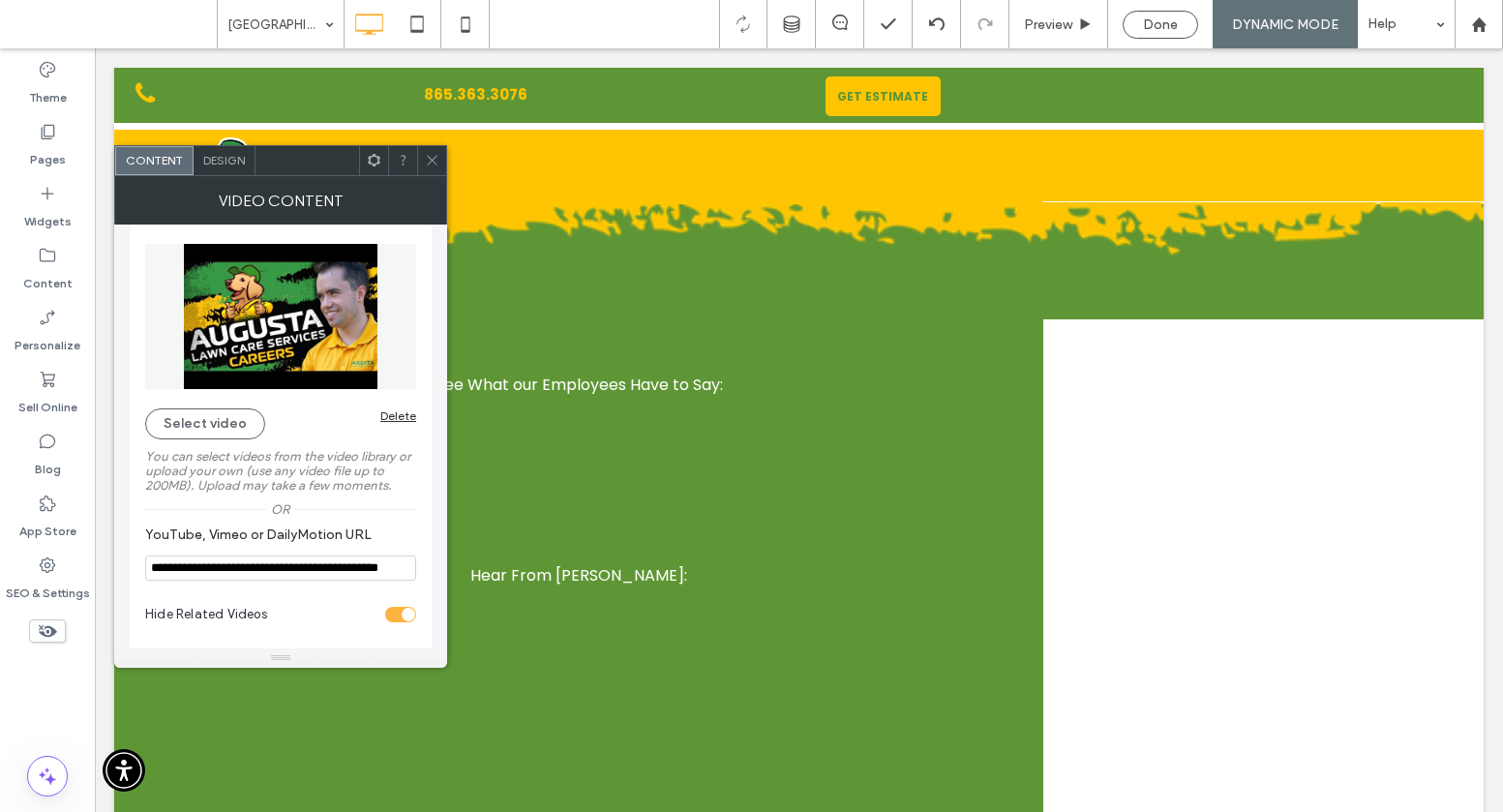
click at [239, 147] on div "Design" at bounding box center [225, 161] width 62 height 29
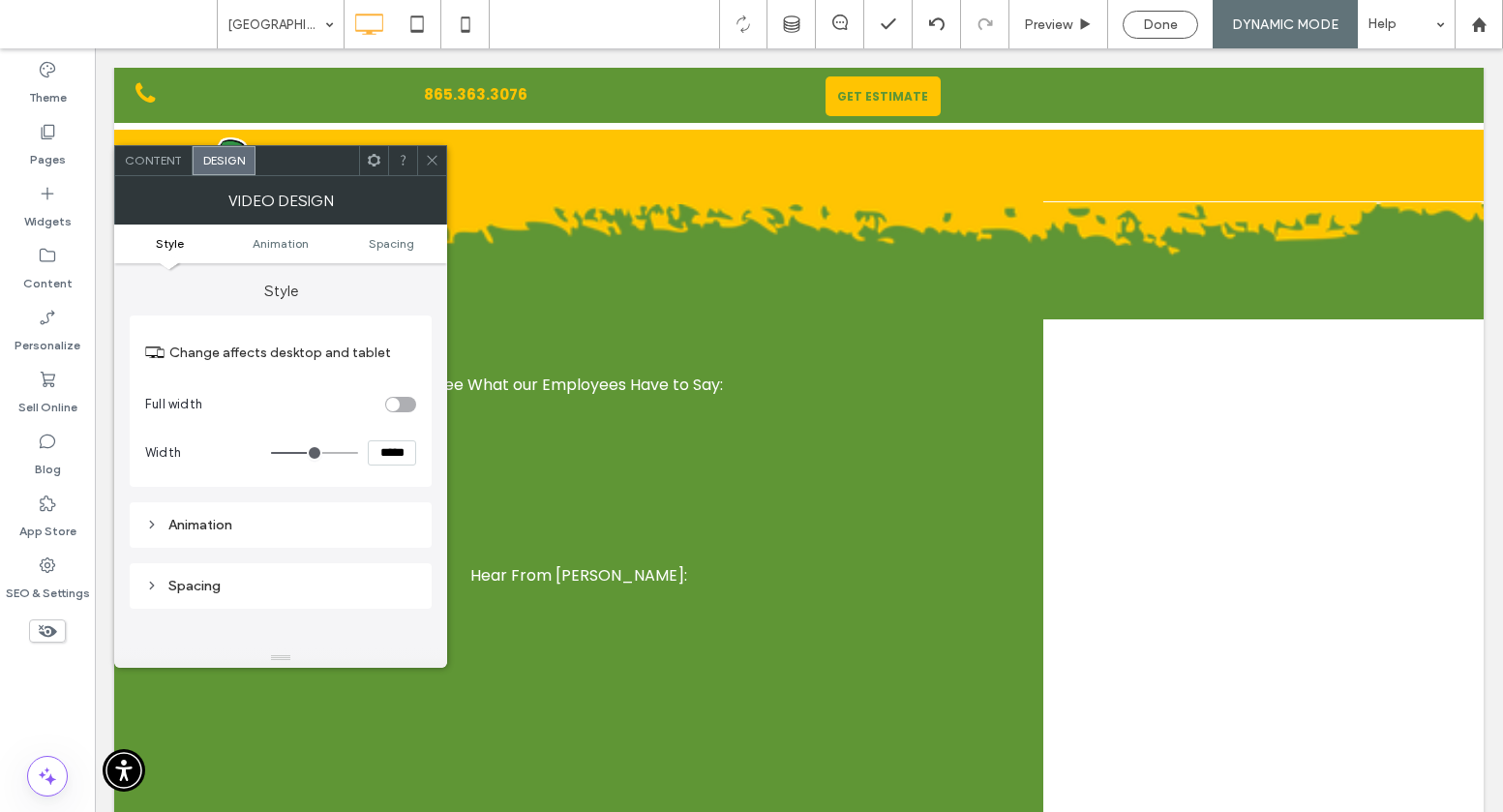
click at [443, 147] on div at bounding box center [432, 161] width 29 height 29
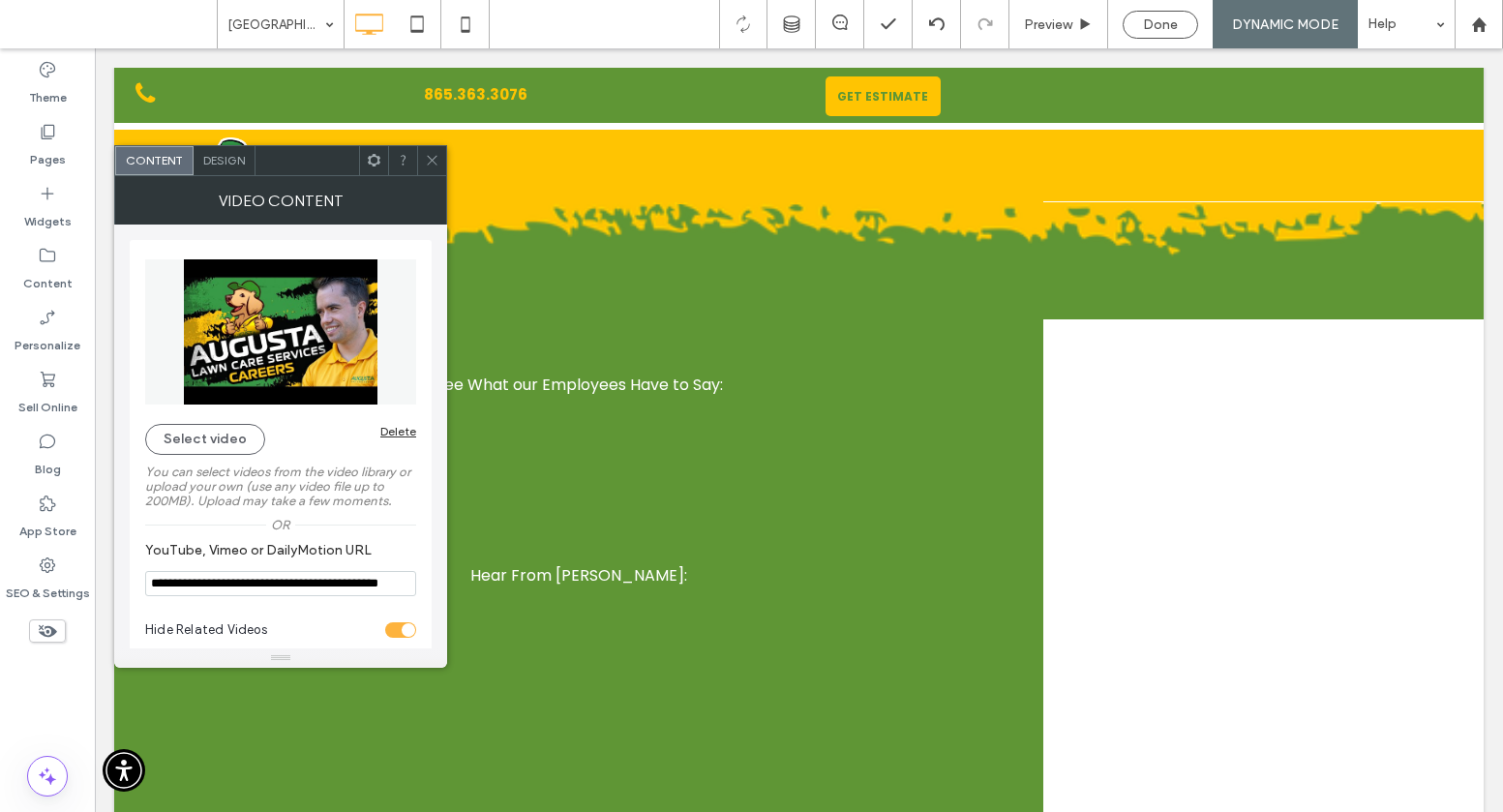
click at [435, 168] on span at bounding box center [432, 161] width 15 height 29
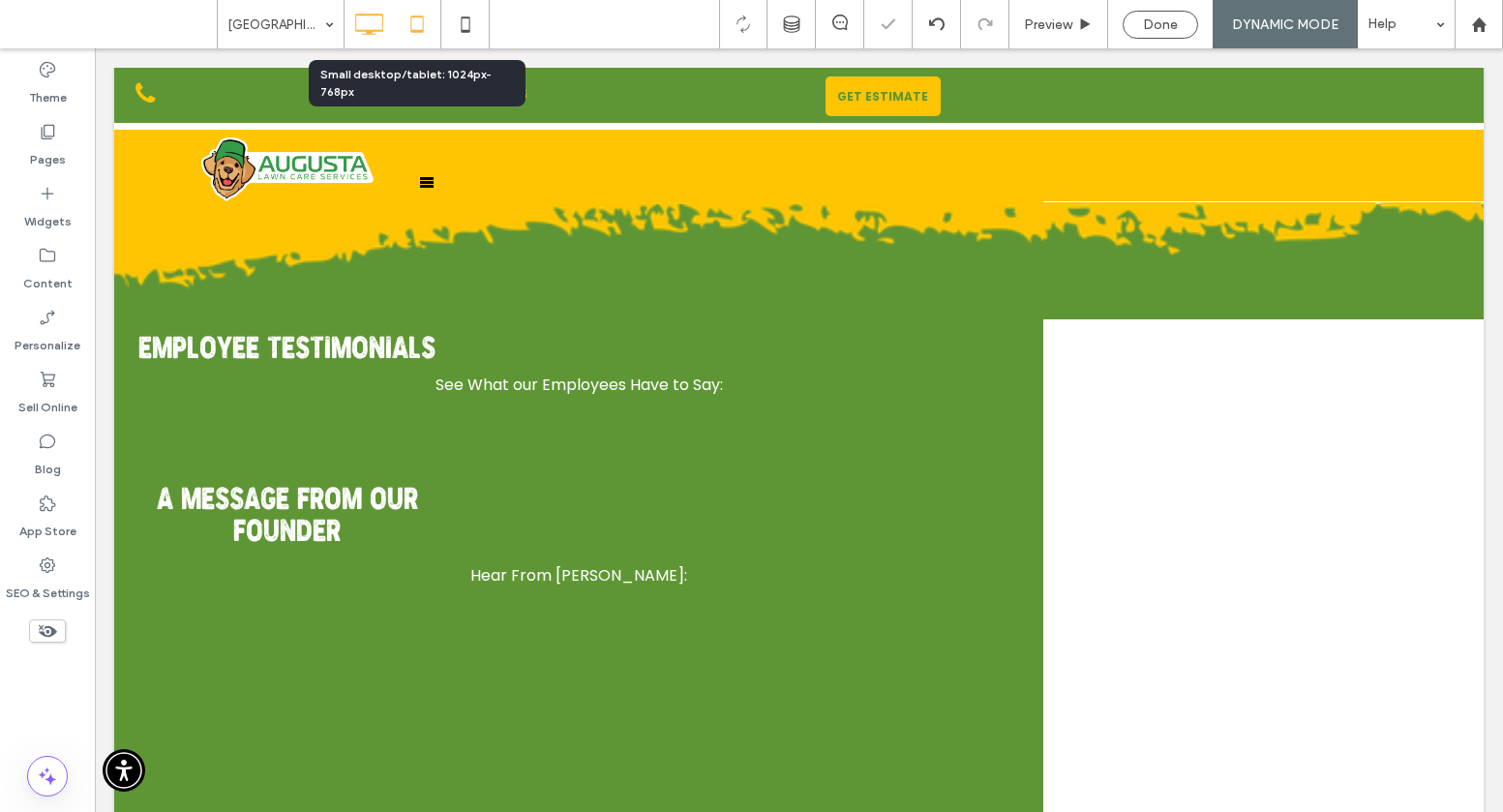
click at [415, 24] on icon at bounding box center [417, 24] width 39 height 39
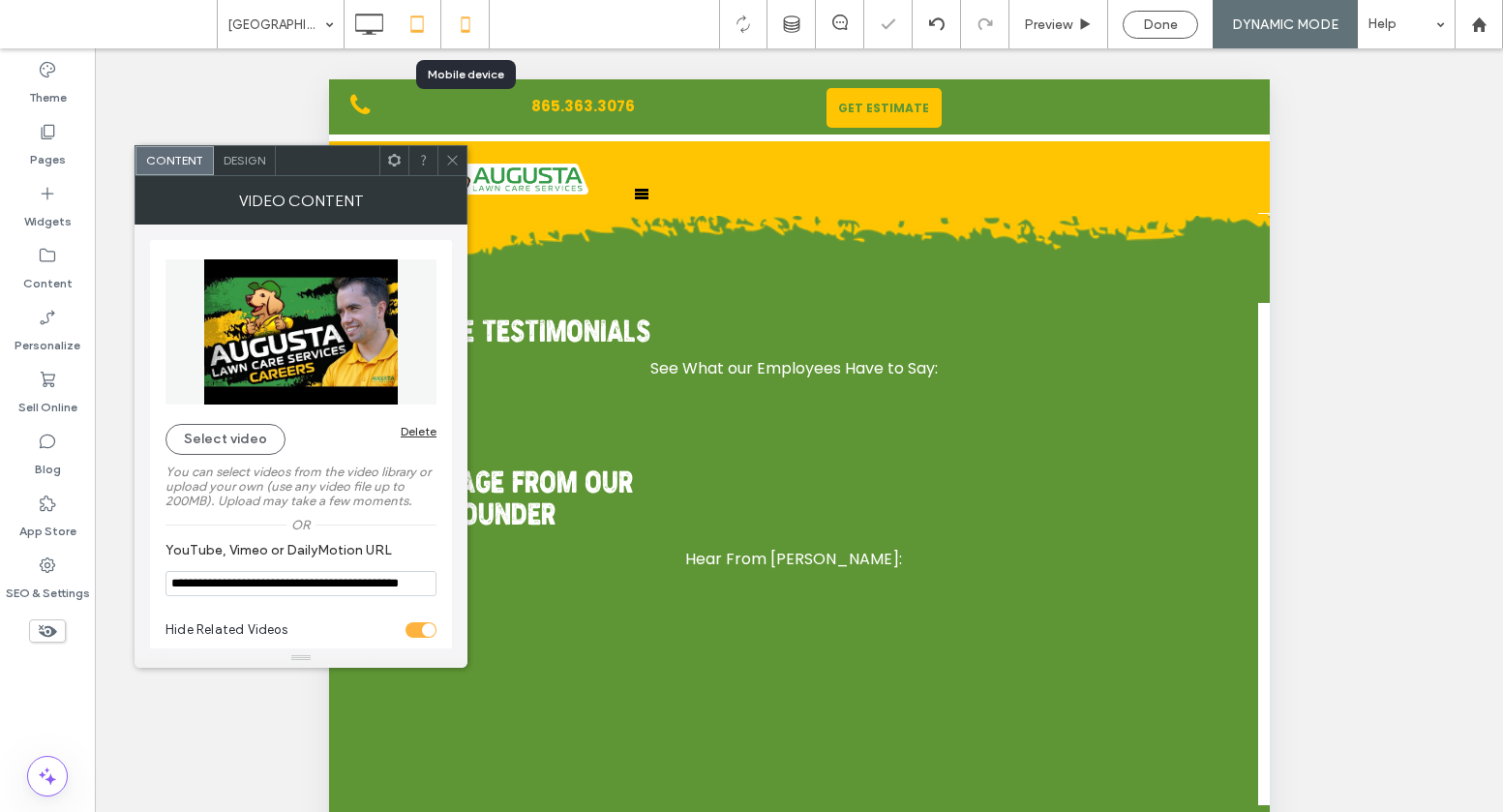
click at [466, 31] on use at bounding box center [464, 24] width 9 height 16
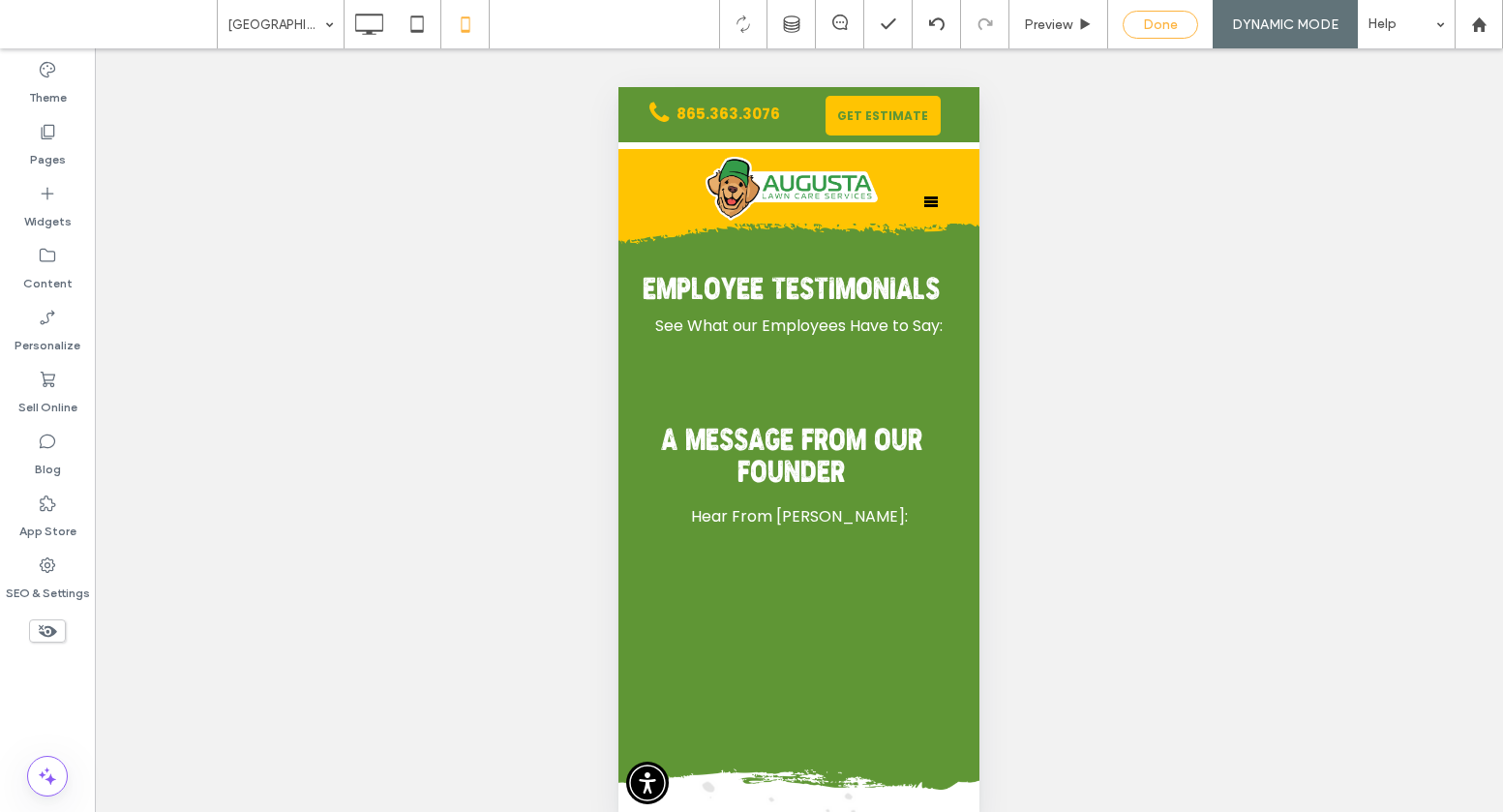
click at [1134, 27] on div "Done" at bounding box center [1160, 24] width 73 height 17
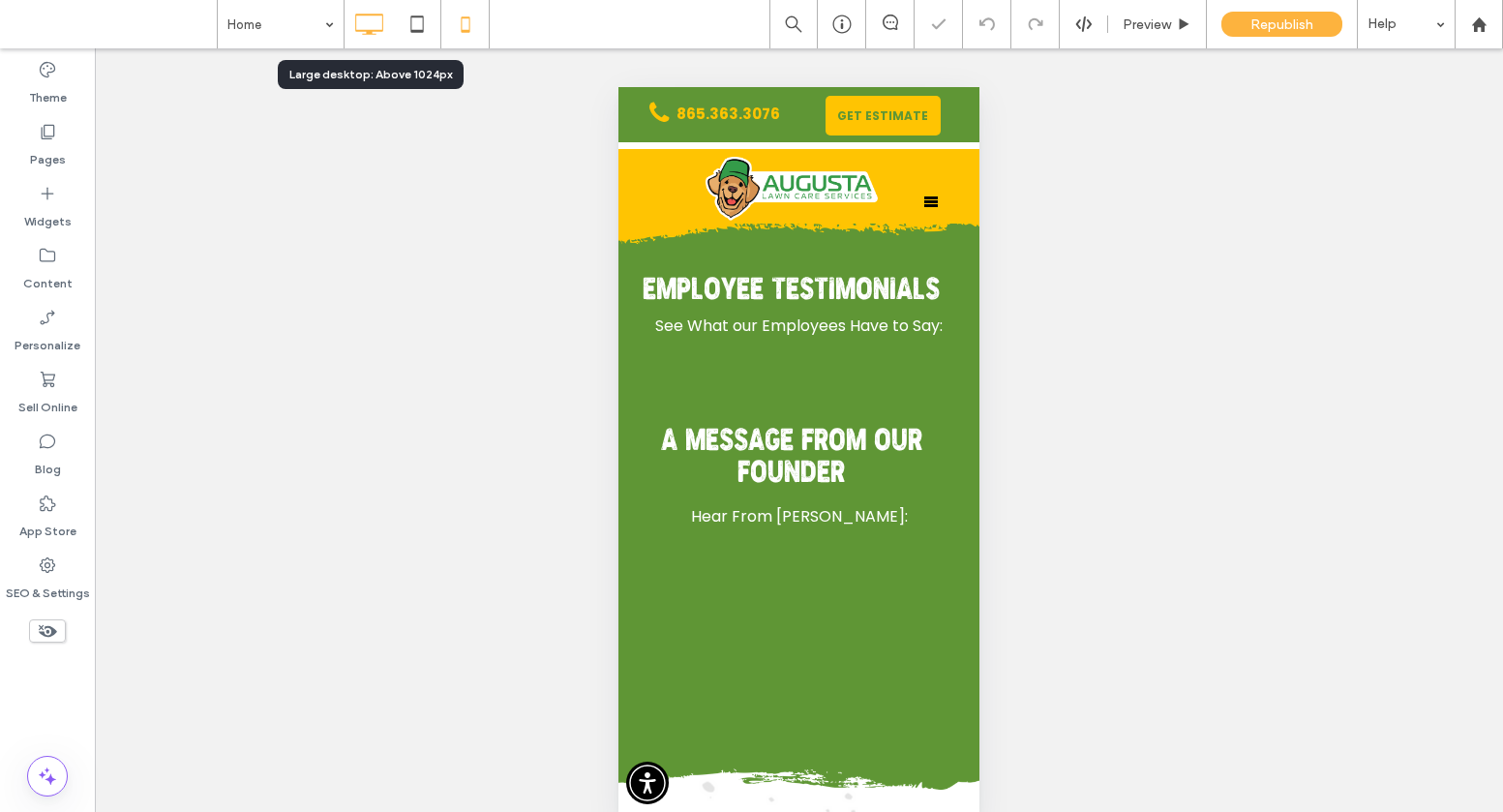
click at [363, 25] on icon at bounding box center [369, 24] width 39 height 39
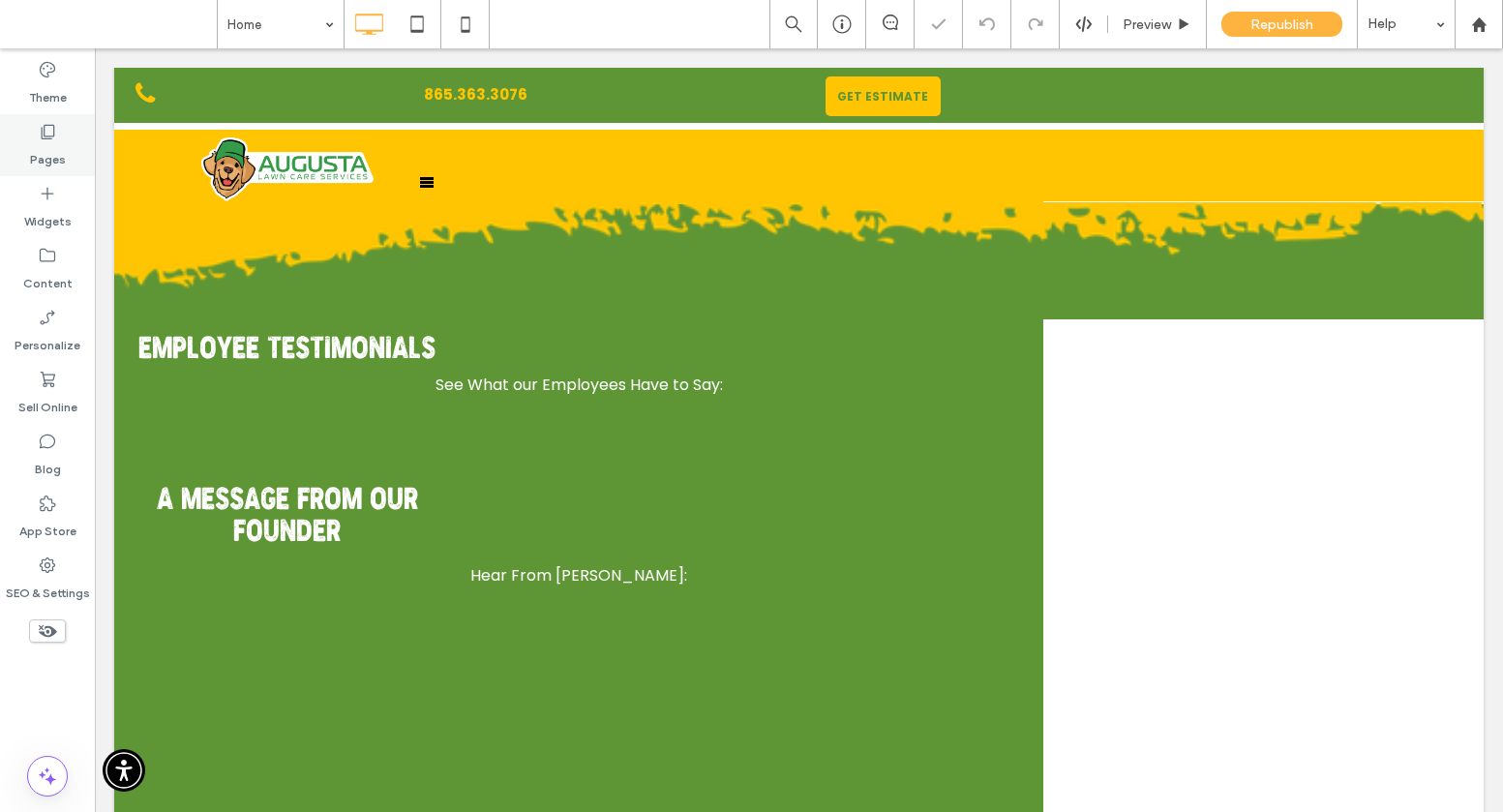
click at [64, 159] on div "Pages" at bounding box center [47, 145] width 95 height 62
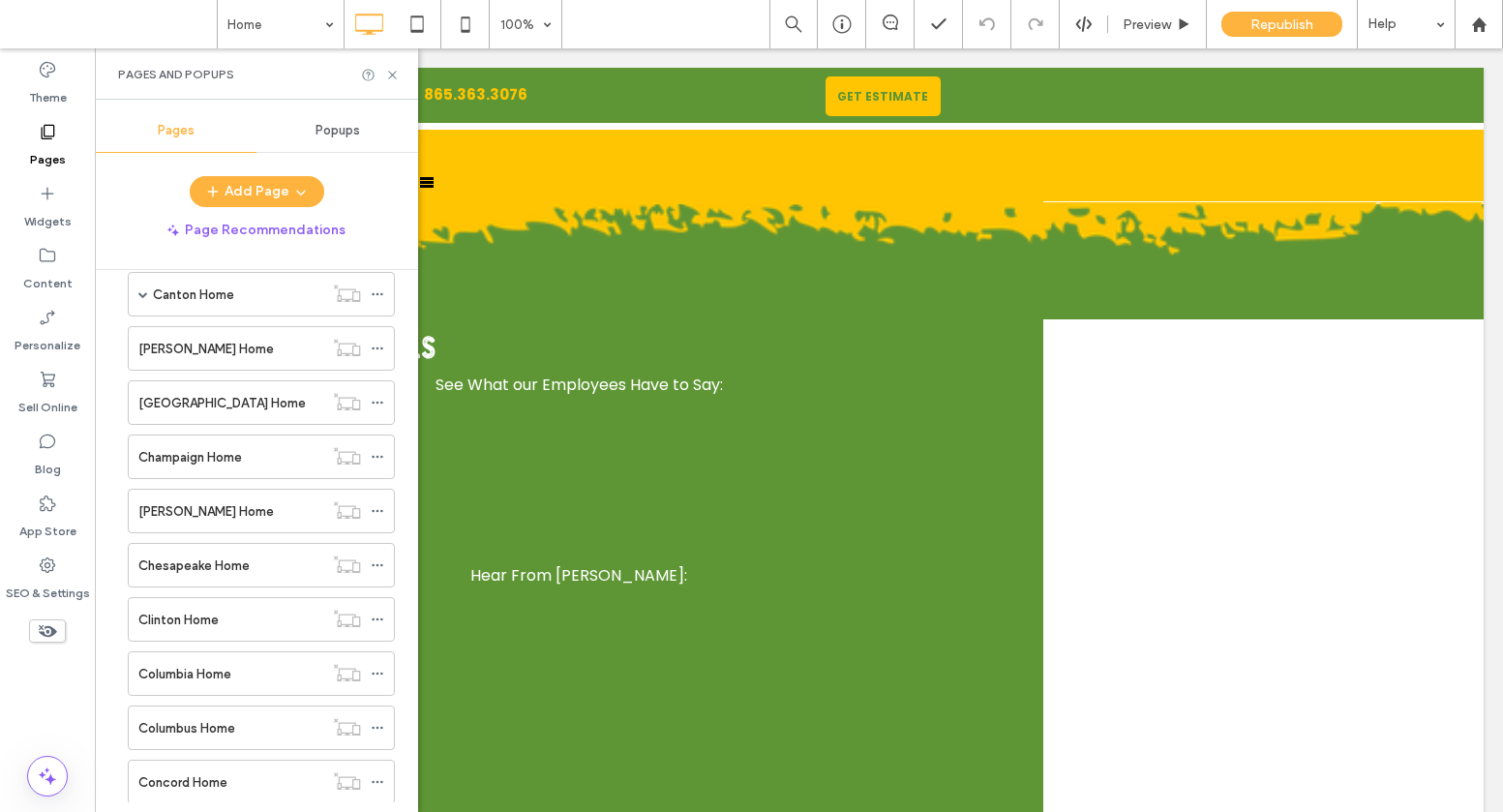
scroll to position [606, 0]
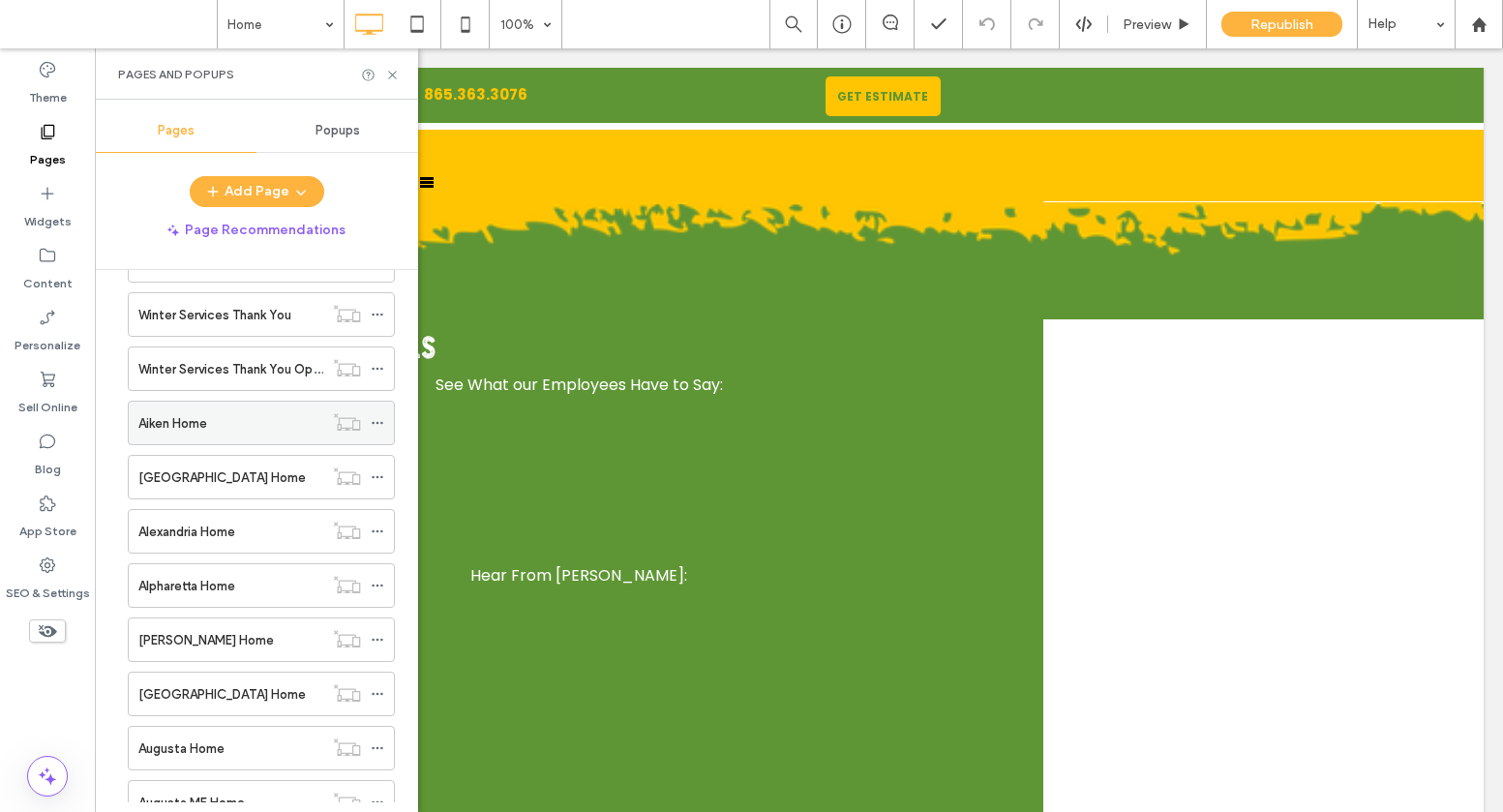
click at [211, 415] on div "Aiken Home" at bounding box center [231, 423] width 185 height 20
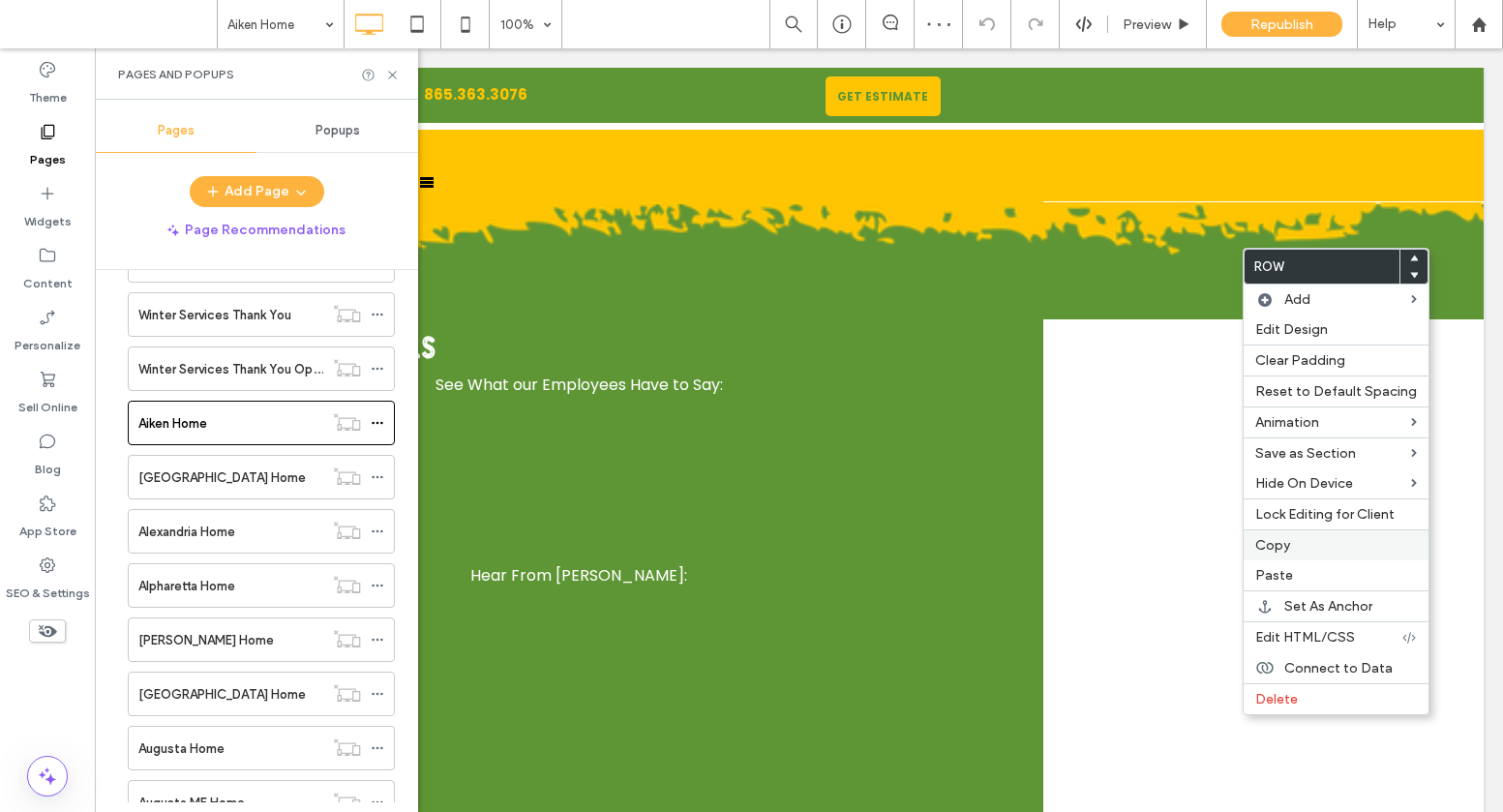
click at [1272, 540] on span "Copy" at bounding box center [1273, 545] width 35 height 17
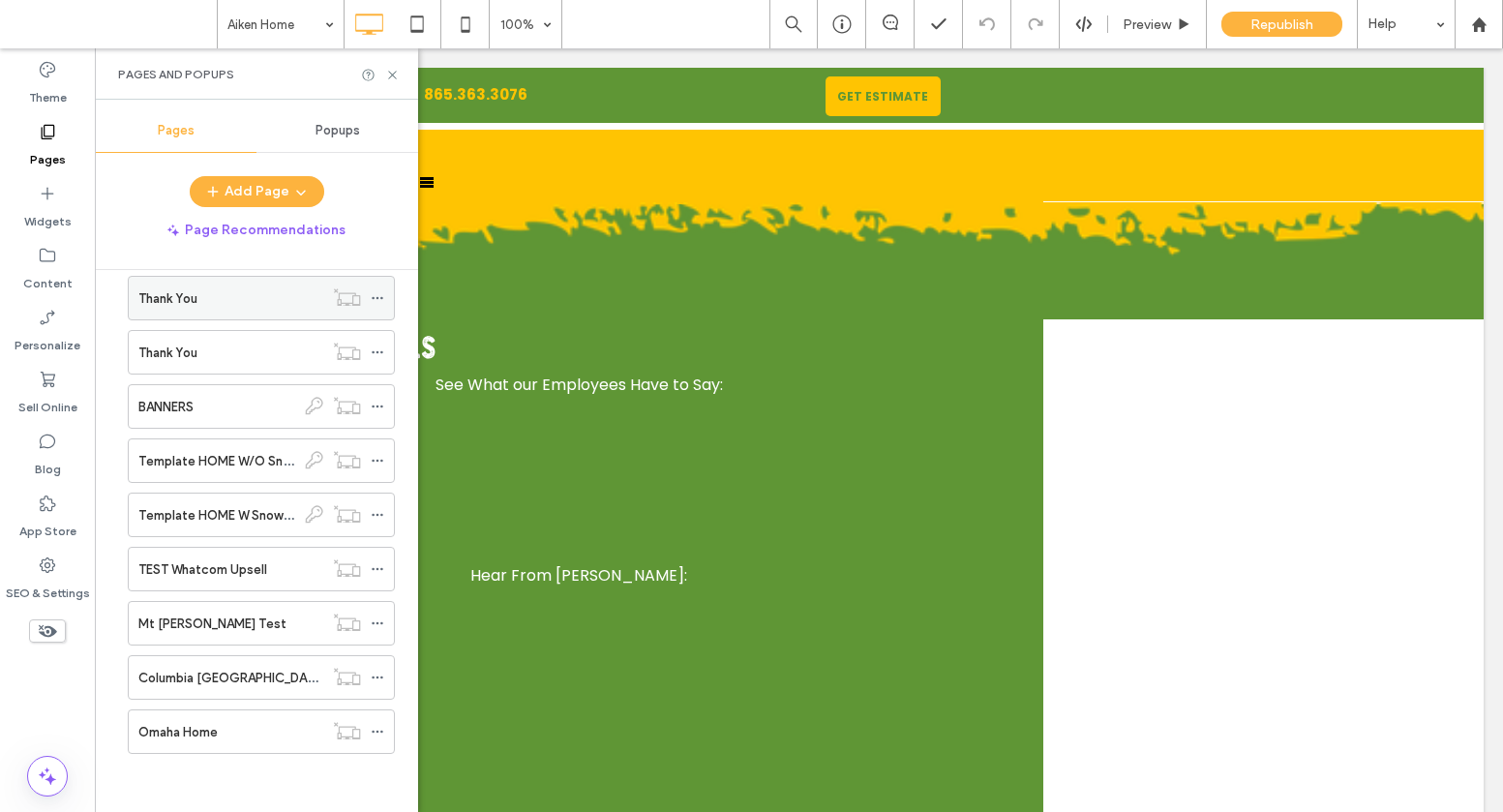
scroll to position [9681, 0]
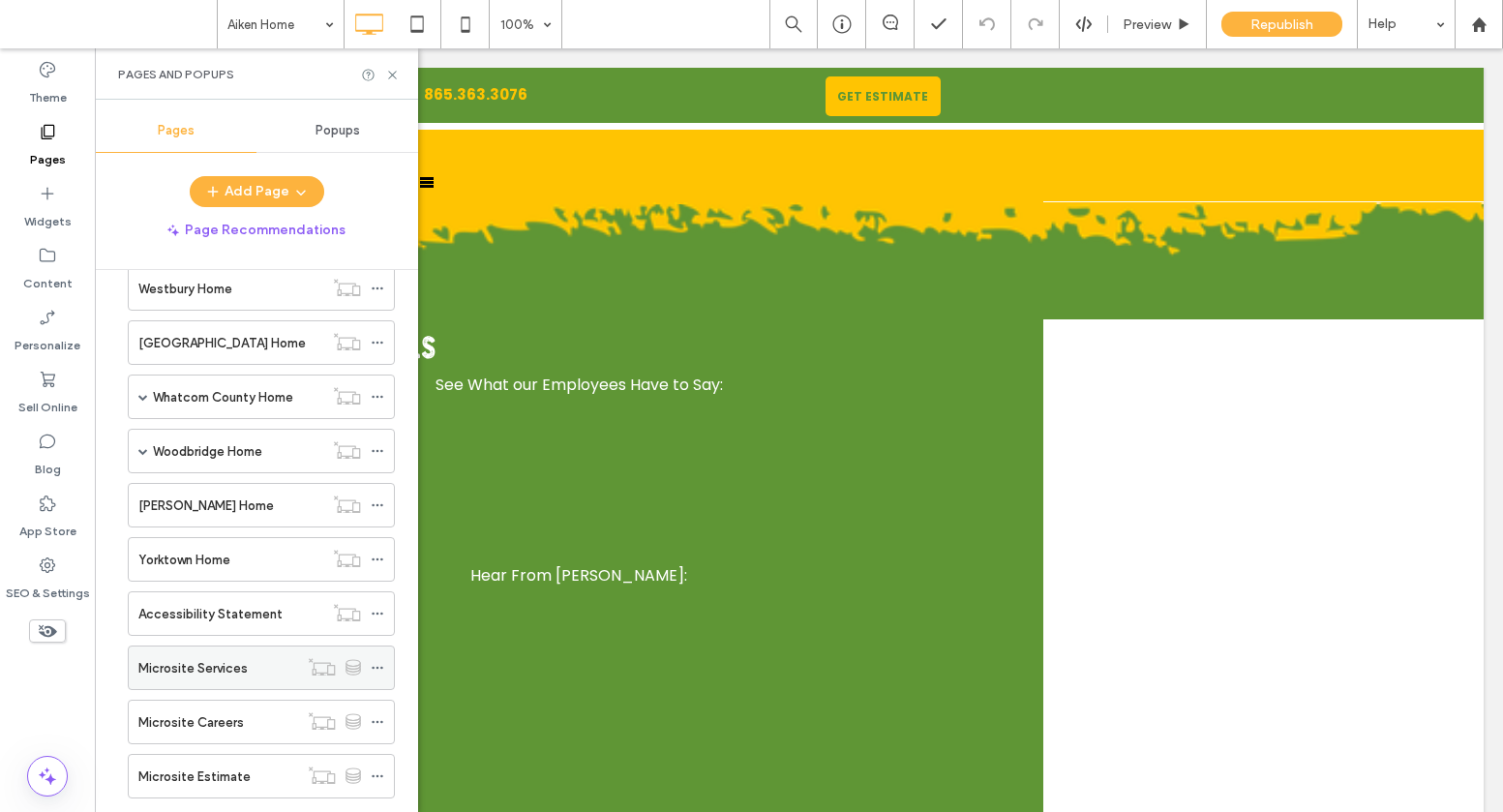
click at [277, 660] on div "Microsite Services" at bounding box center [218, 668] width 160 height 20
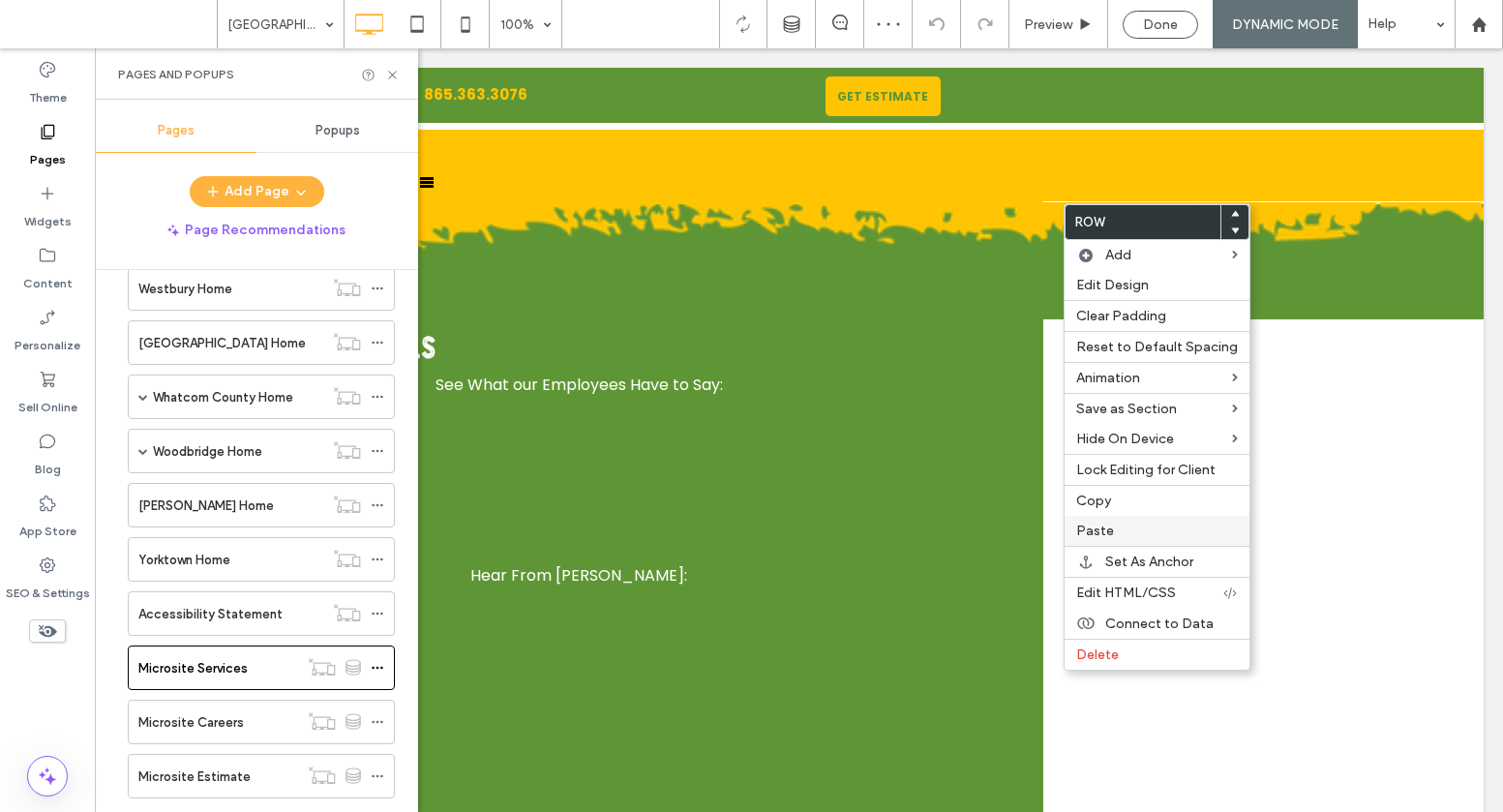
click at [1099, 532] on span "Paste" at bounding box center [1095, 530] width 38 height 17
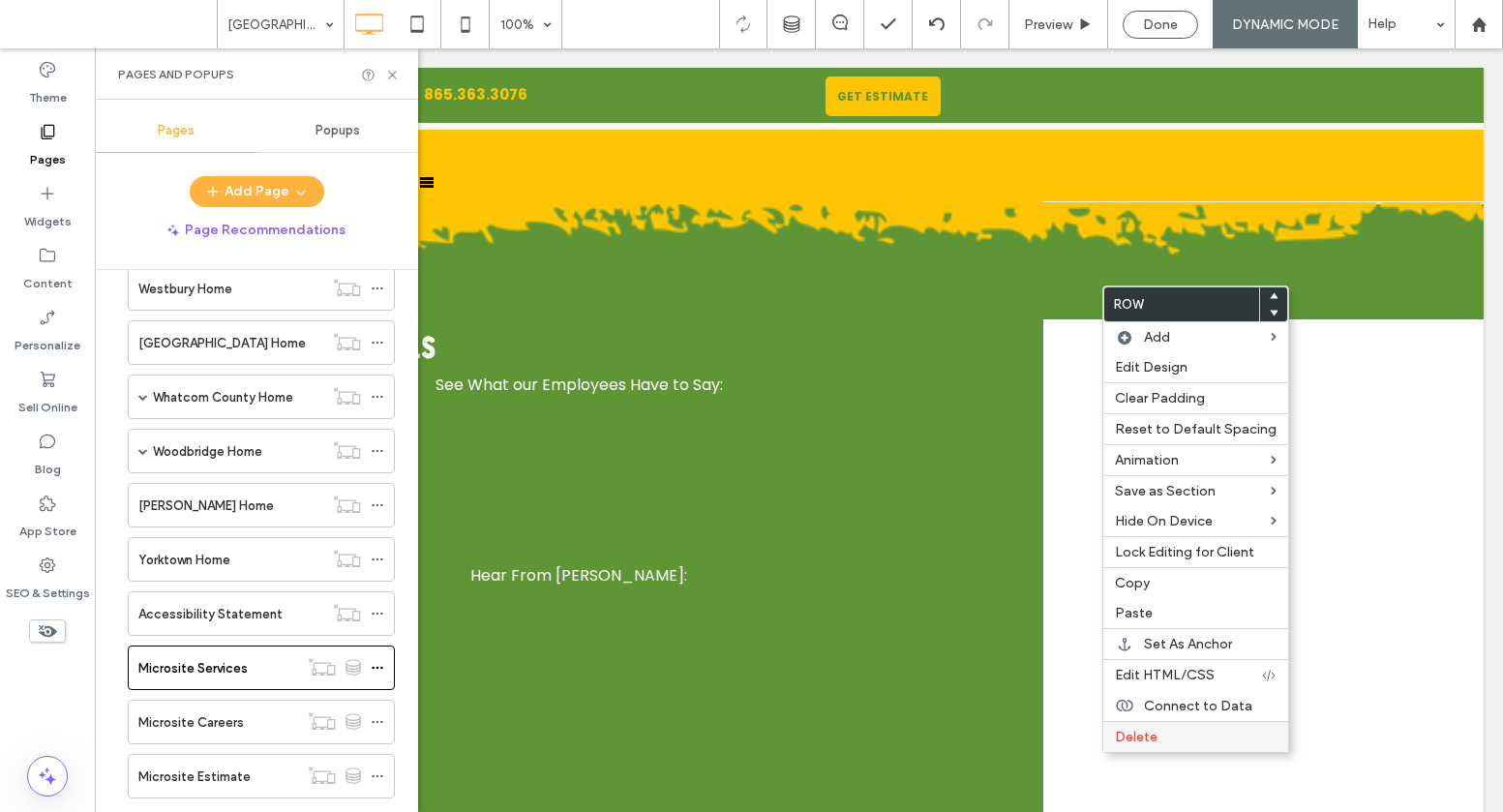
click at [1124, 735] on span "Delete" at bounding box center [1136, 736] width 43 height 17
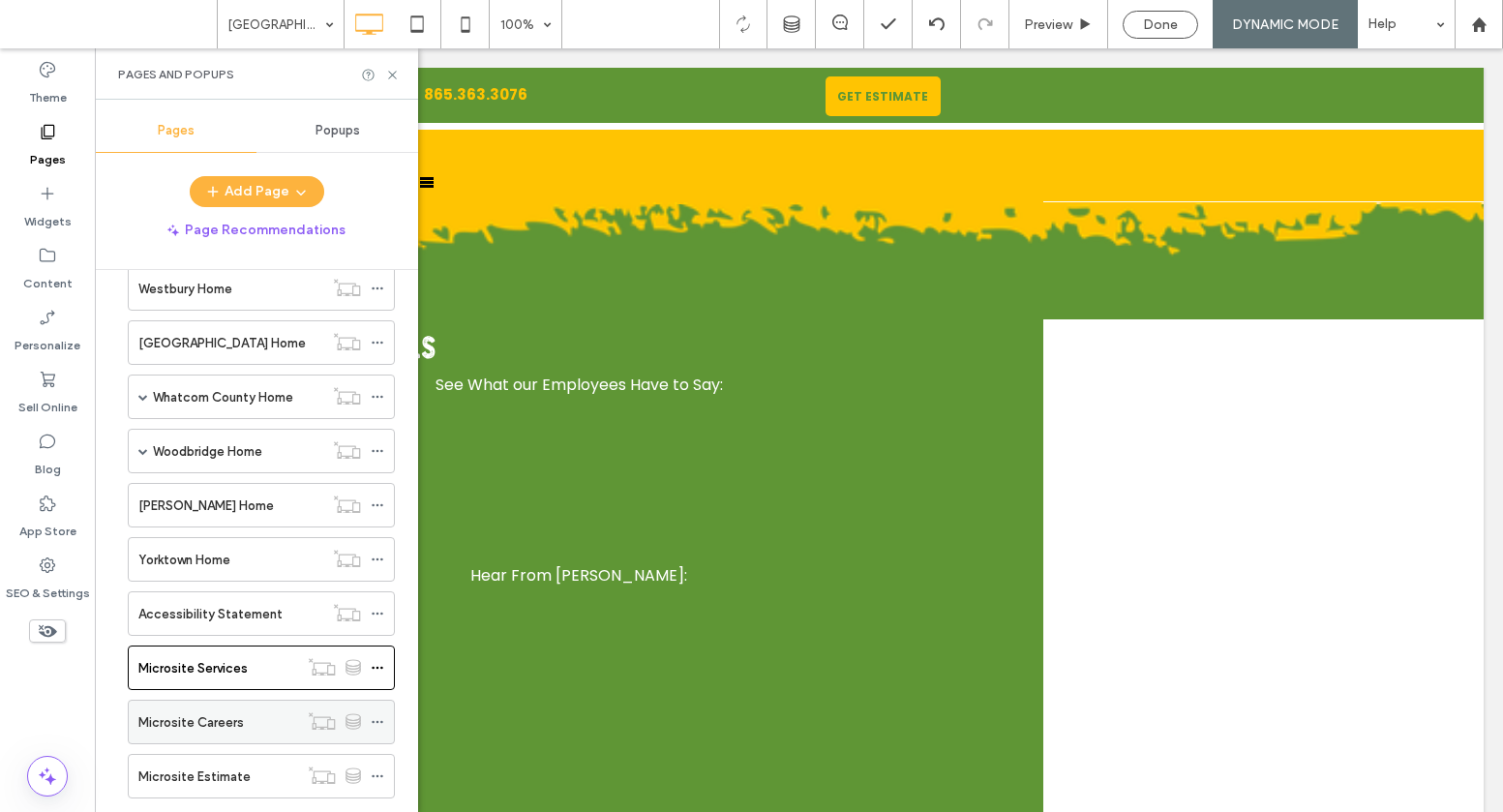
click at [222, 712] on label "Microsite Careers" at bounding box center [191, 722] width 105 height 34
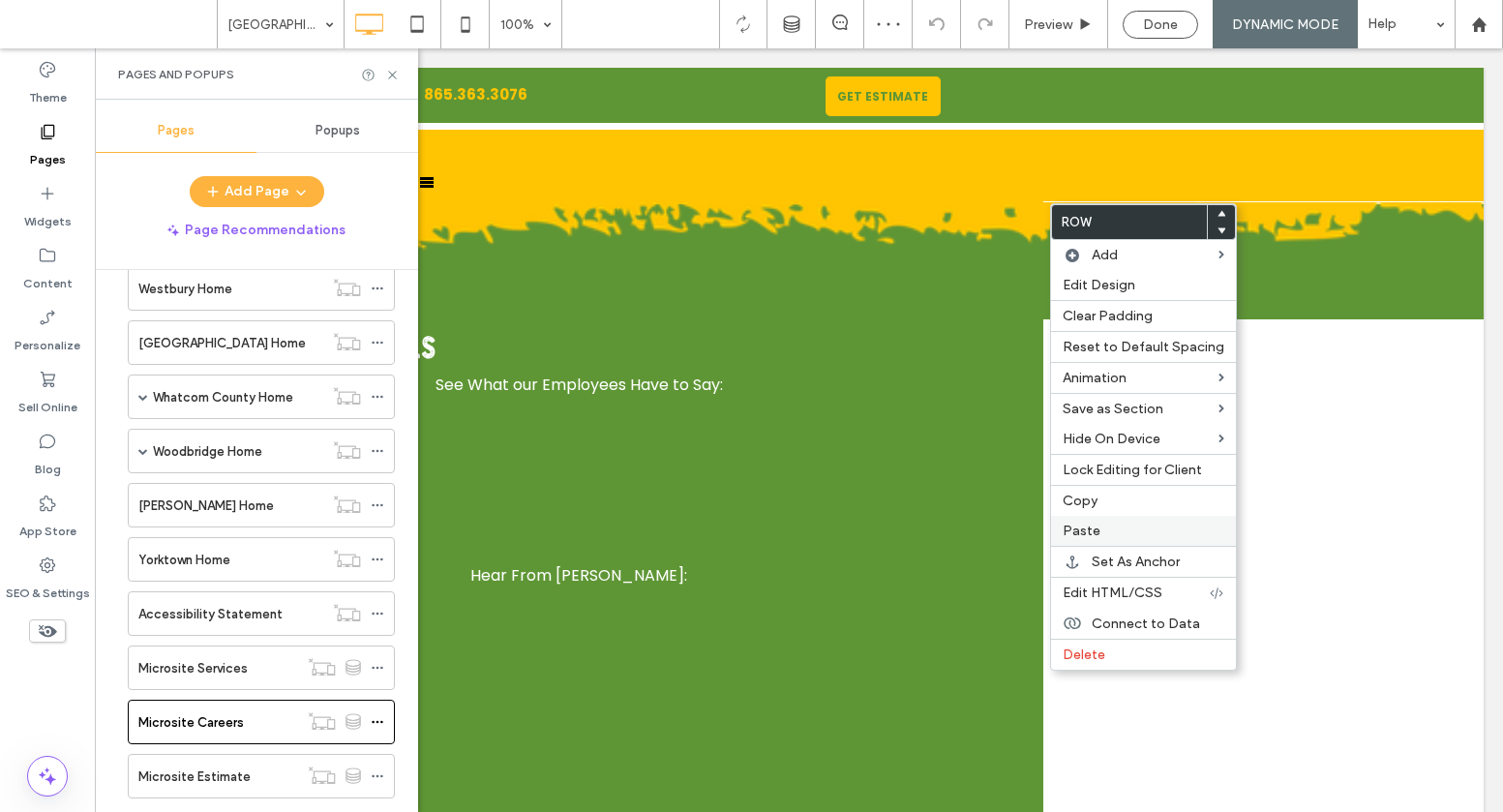
click at [1088, 522] on span "Paste" at bounding box center [1082, 530] width 38 height 17
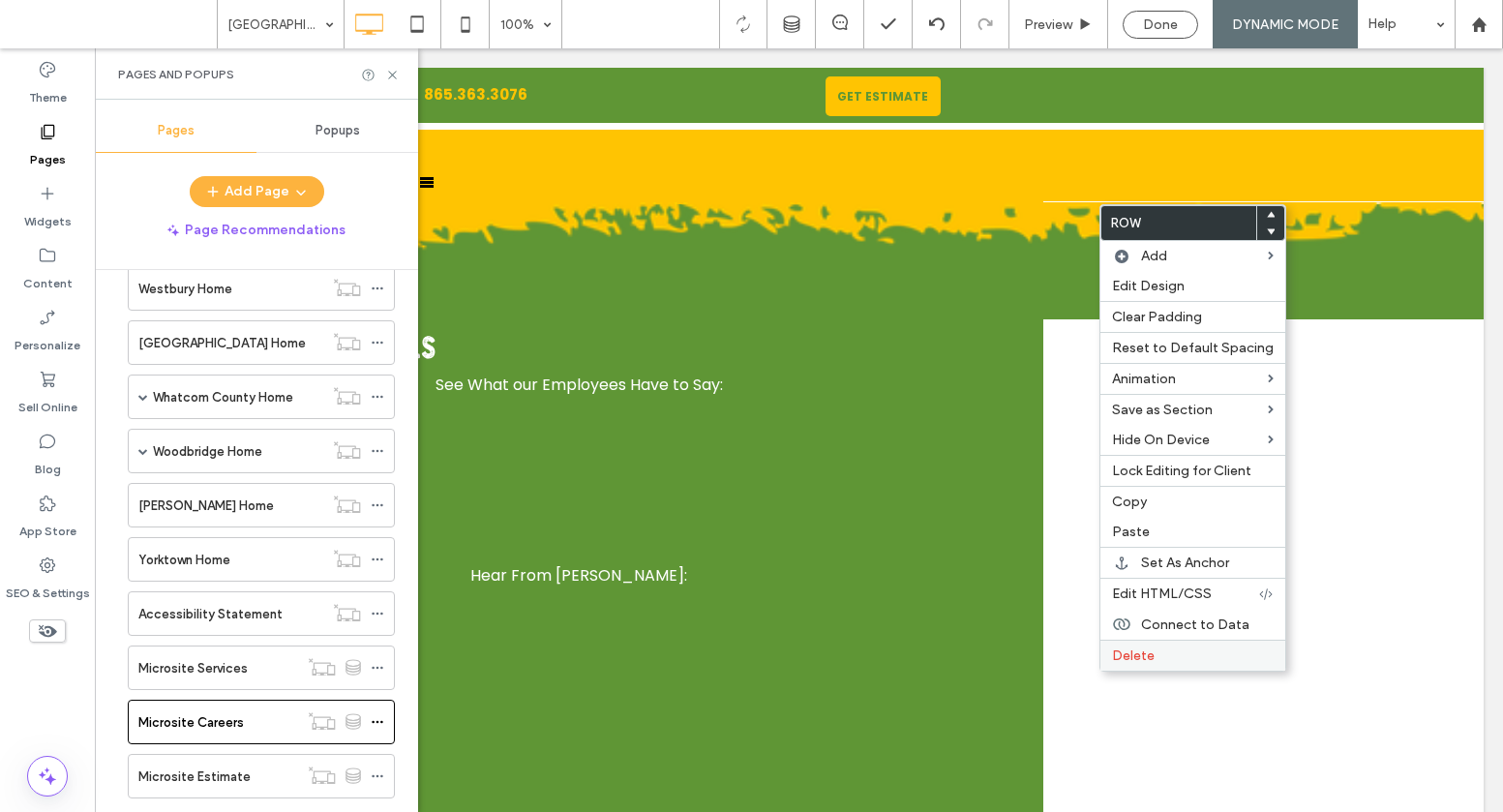
click at [1126, 655] on span "Delete" at bounding box center [1133, 655] width 43 height 17
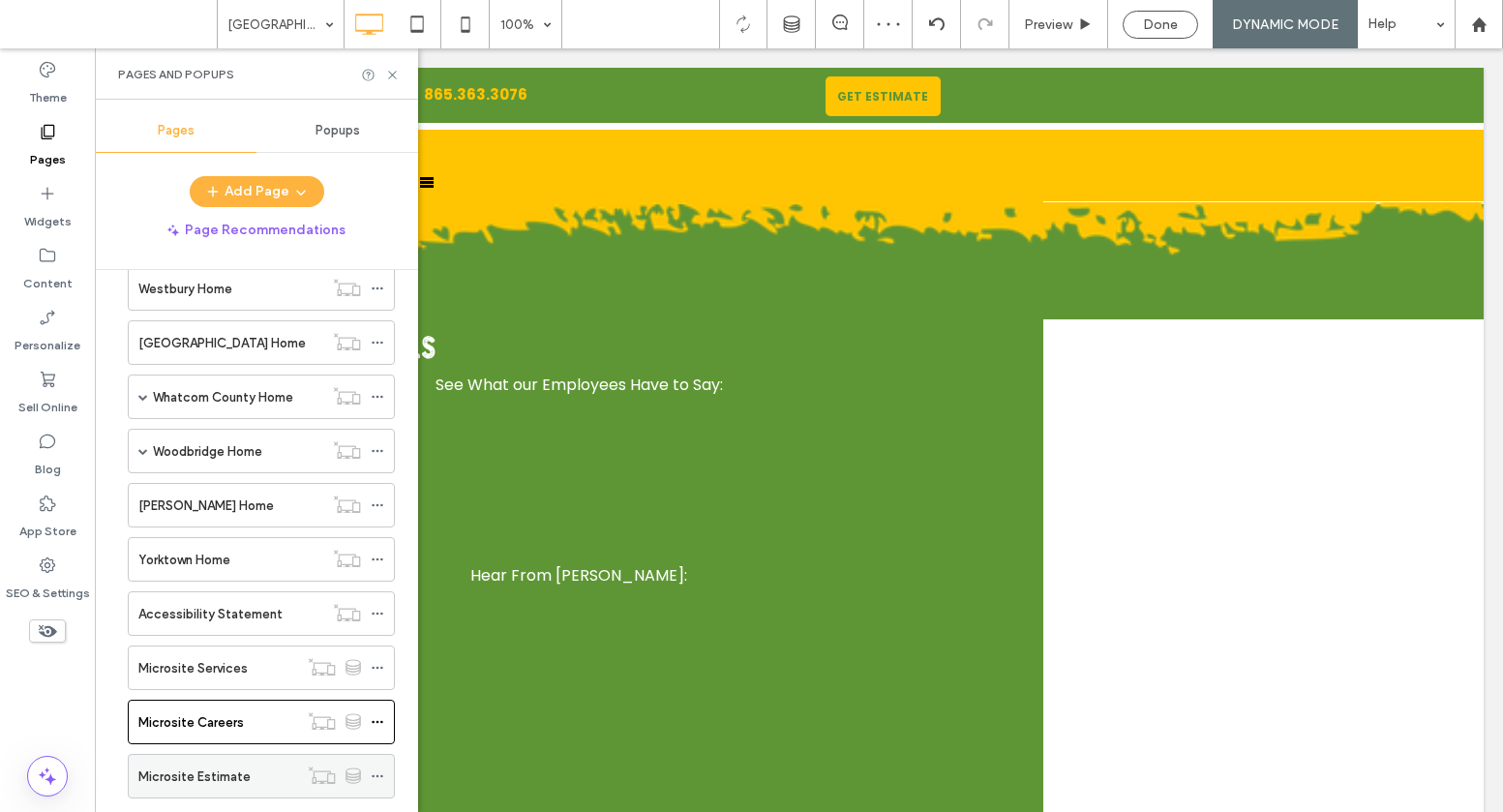
click at [231, 768] on label "Microsite Estimate" at bounding box center [194, 776] width 112 height 34
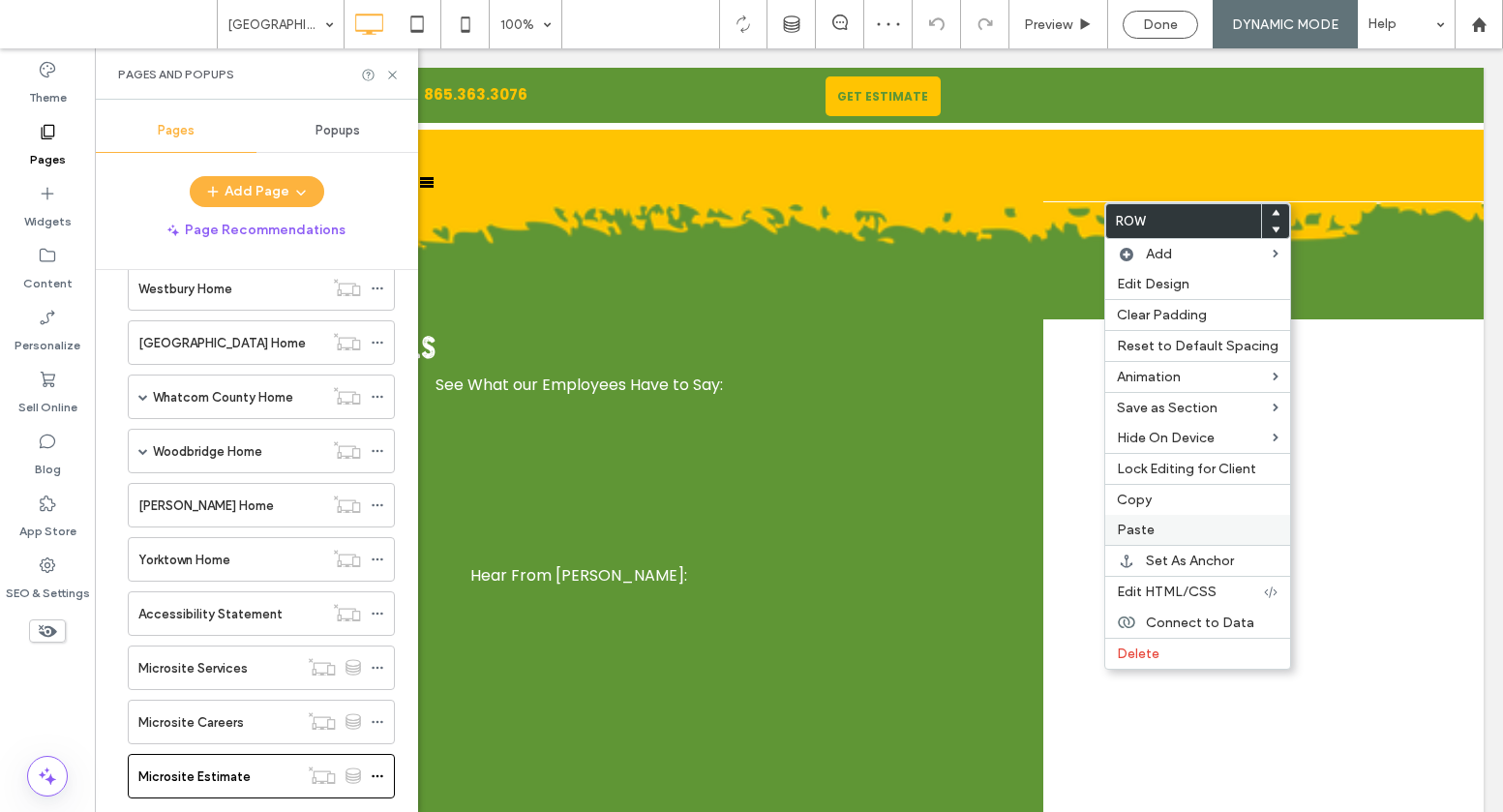
click at [1143, 522] on span "Paste" at bounding box center [1135, 529] width 38 height 17
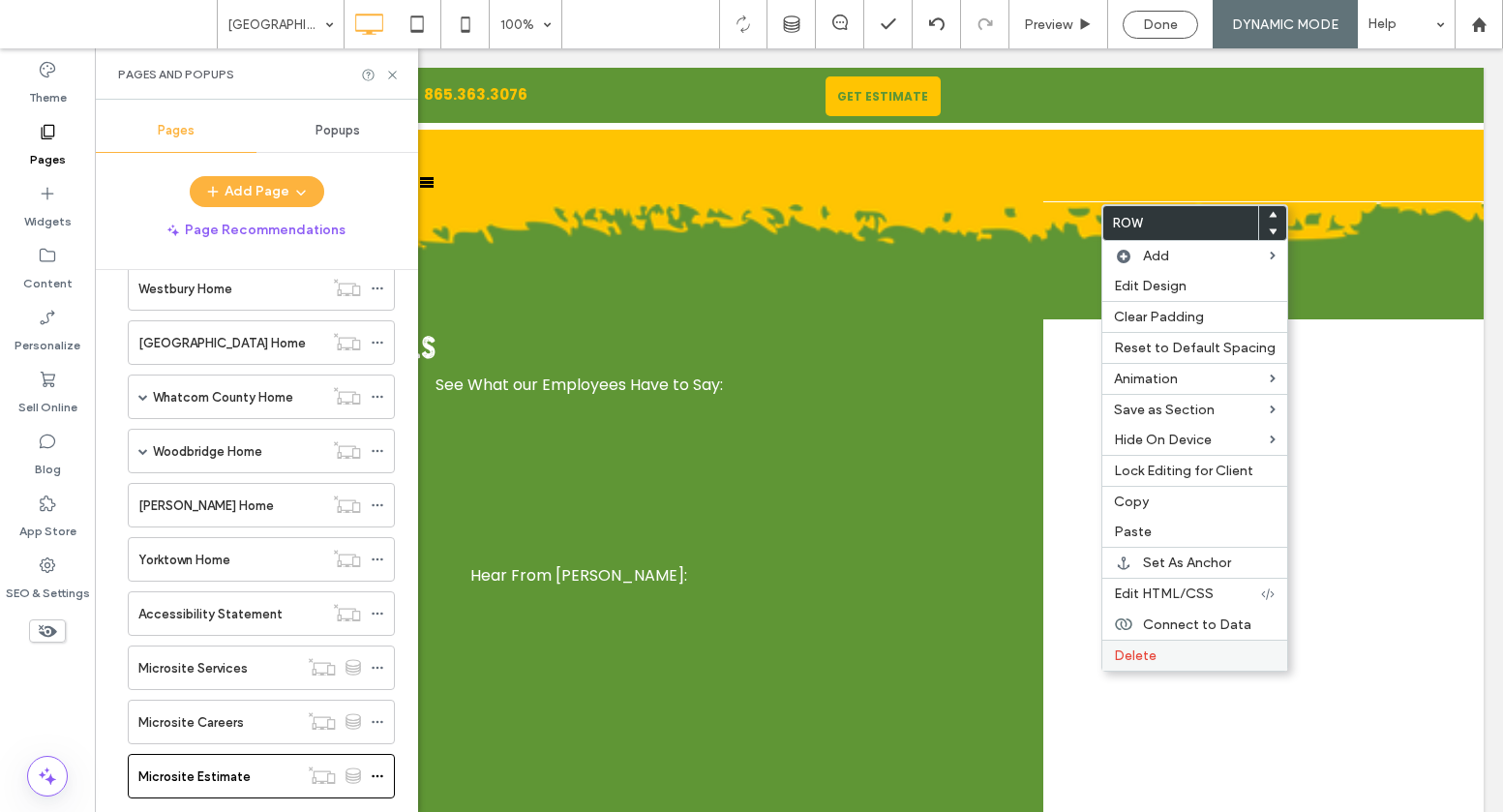
click at [1123, 659] on span "Delete" at bounding box center [1135, 655] width 43 height 17
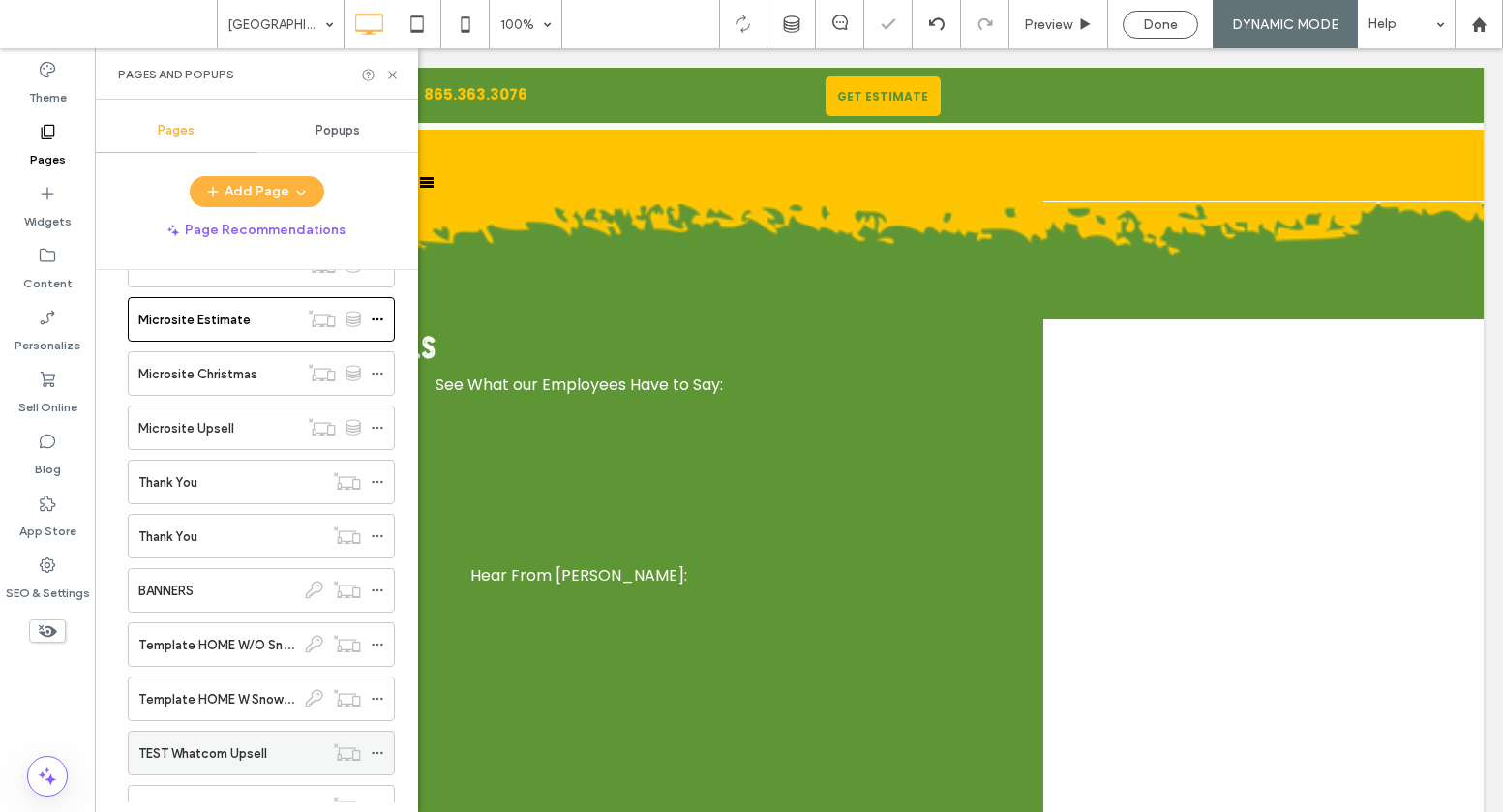
scroll to position [10031, 0]
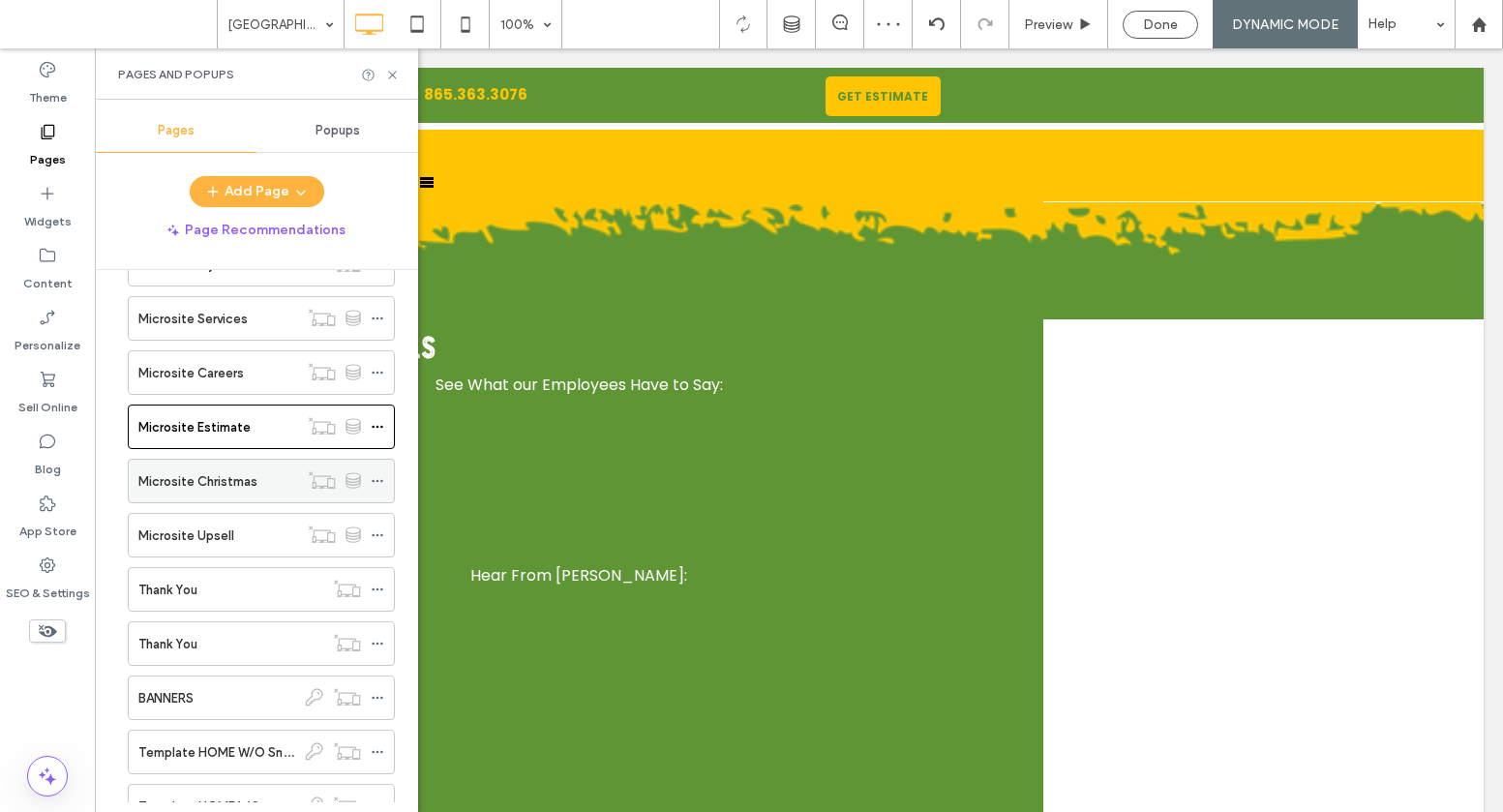
click at [225, 473] on label "Microsite Christmas" at bounding box center [198, 481] width 119 height 34
click at [242, 530] on div "Microsite Upsell" at bounding box center [218, 535] width 160 height 20
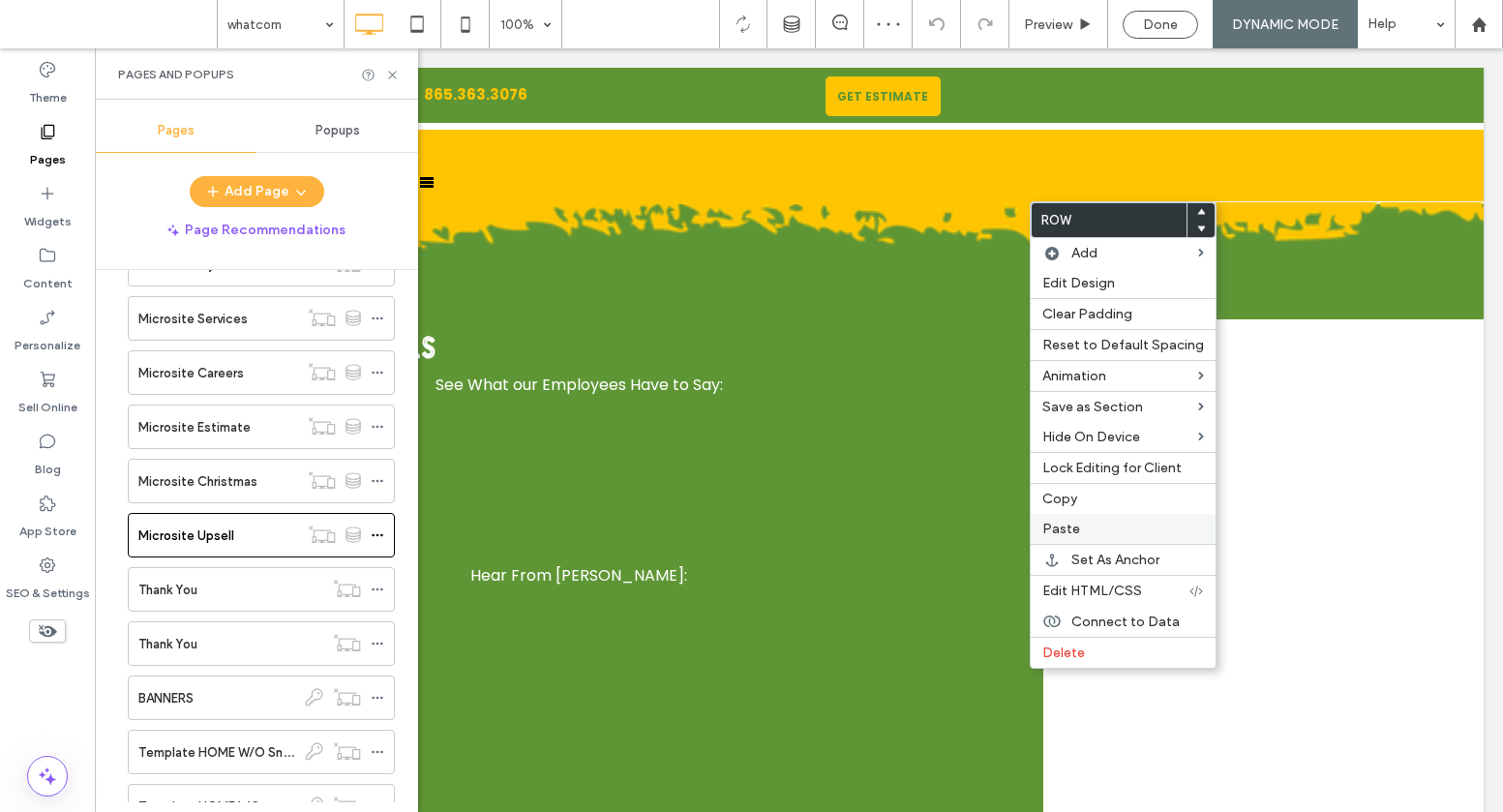
click at [1055, 533] on span "Paste" at bounding box center [1061, 528] width 38 height 17
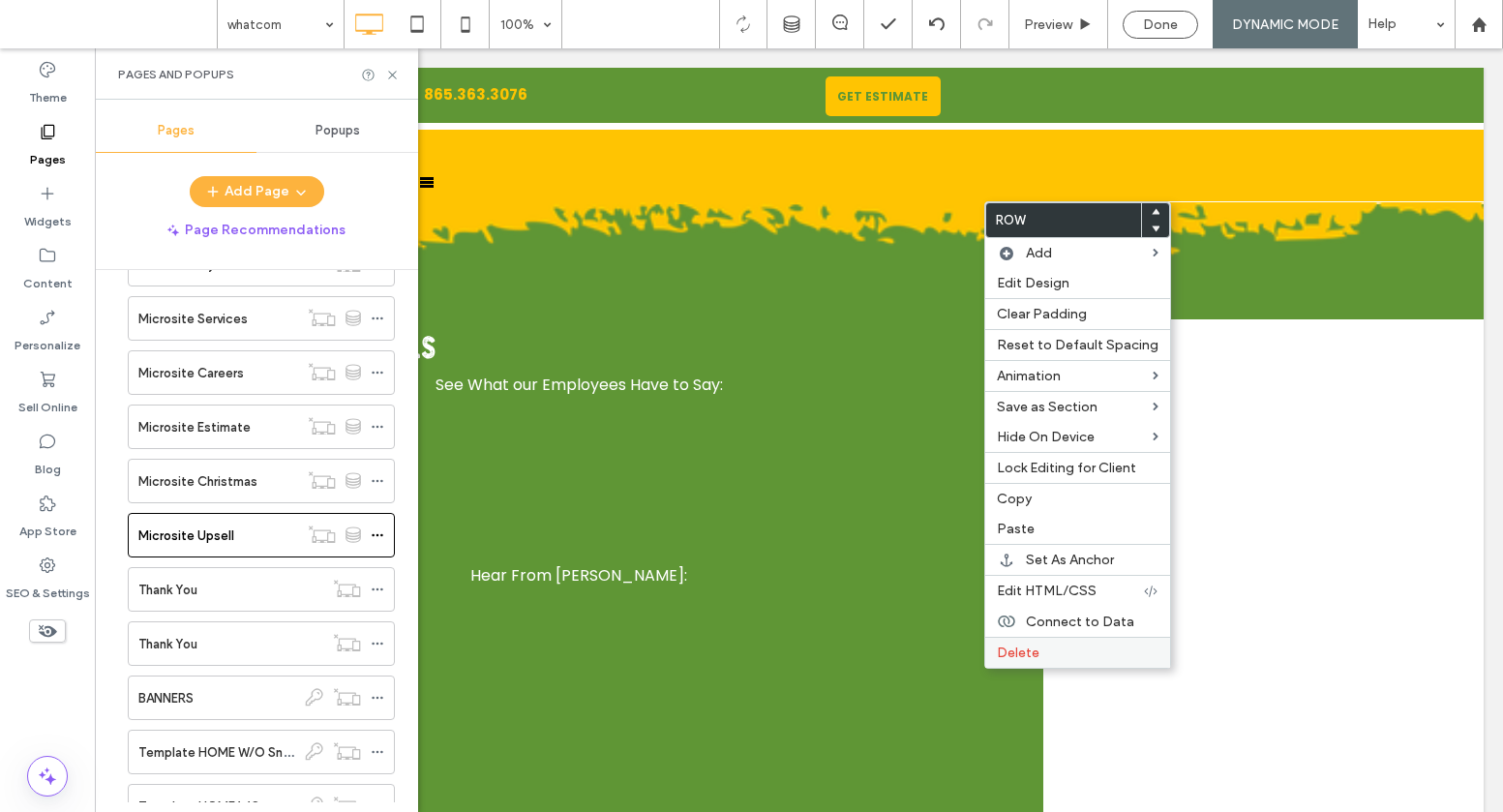
click at [1003, 650] on span "Delete" at bounding box center [1018, 652] width 43 height 17
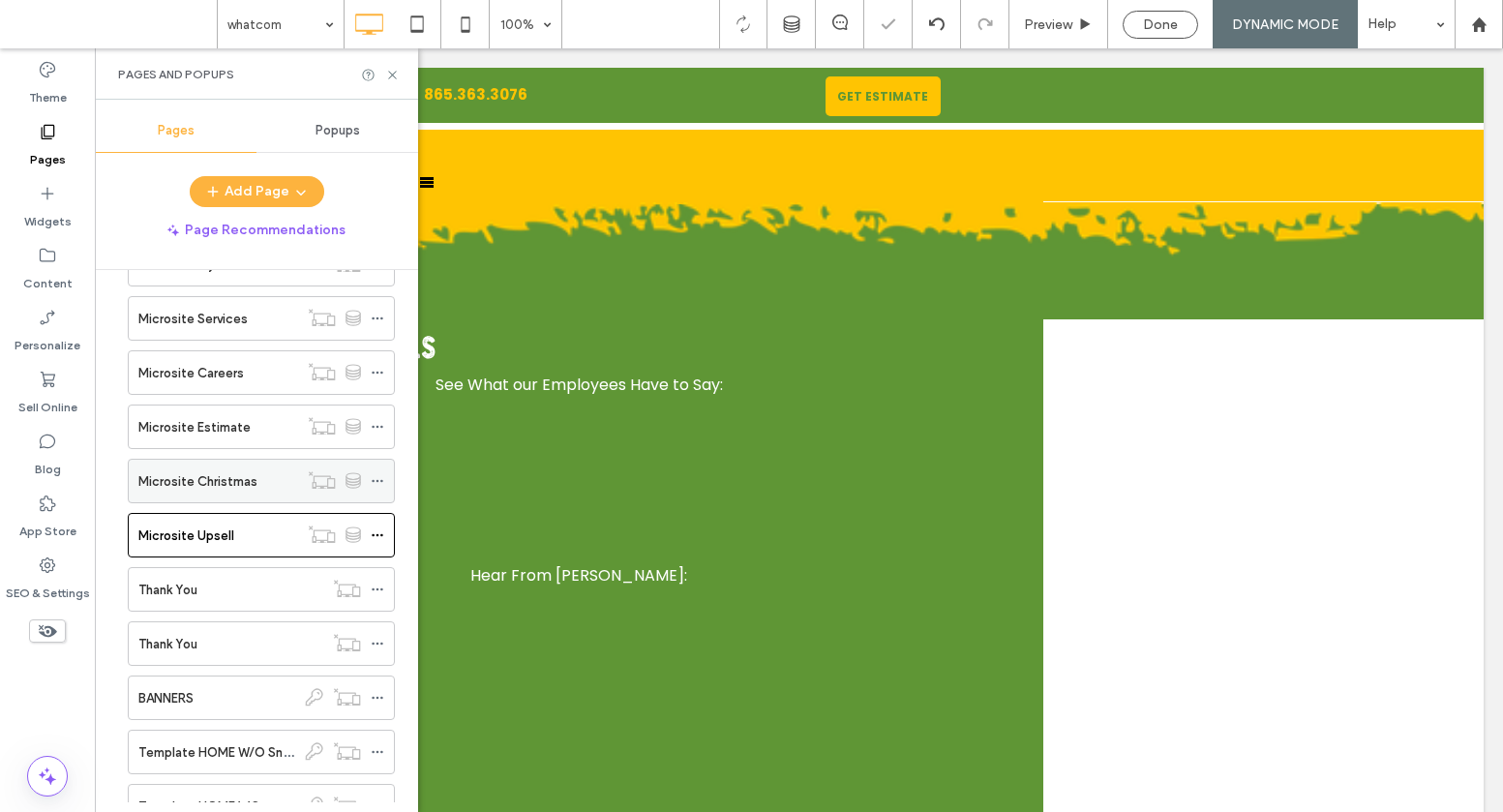
click at [264, 482] on div "Microsite Christmas" at bounding box center [218, 481] width 160 height 20
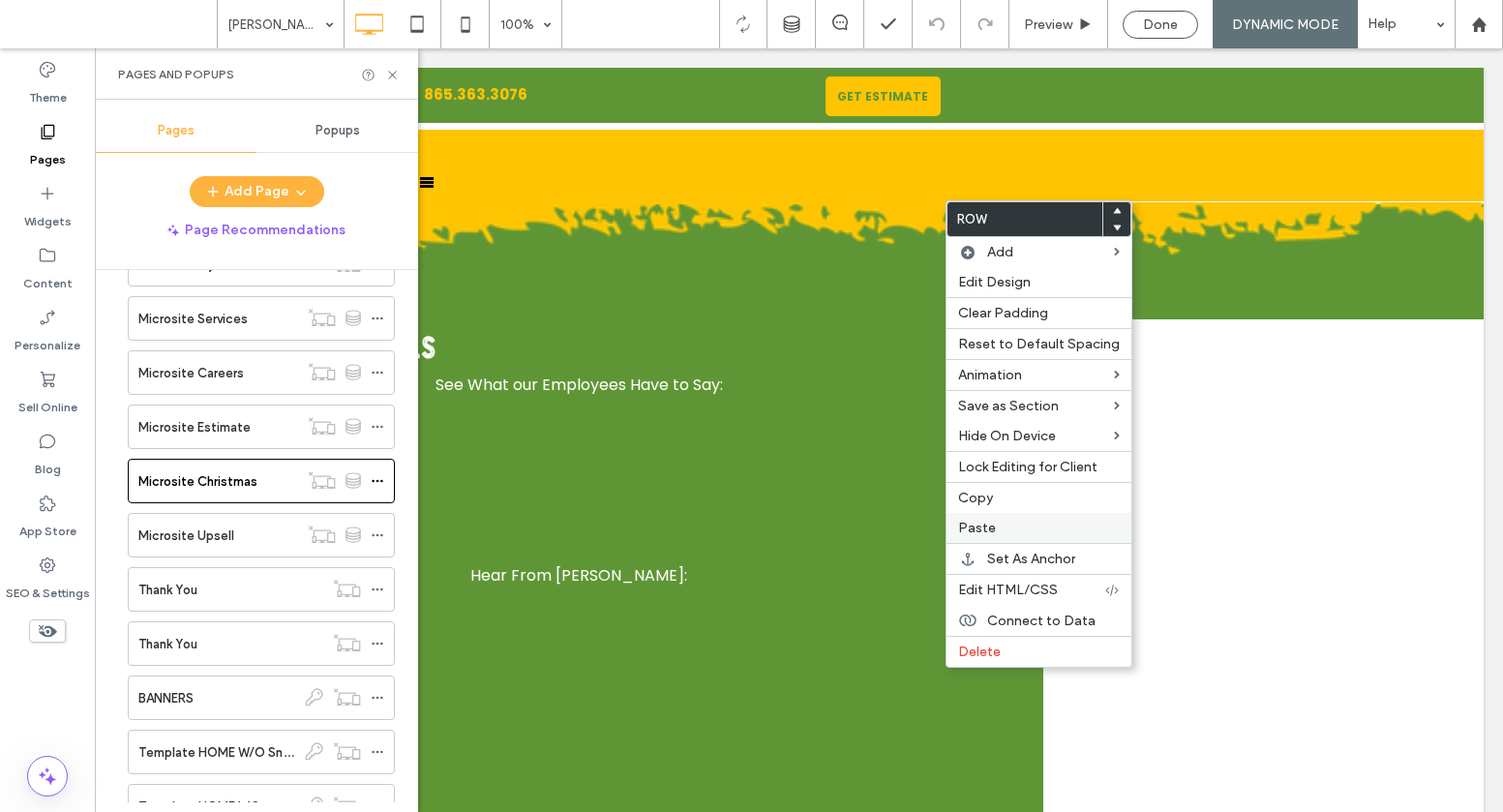
click at [976, 523] on span "Paste" at bounding box center [977, 527] width 38 height 17
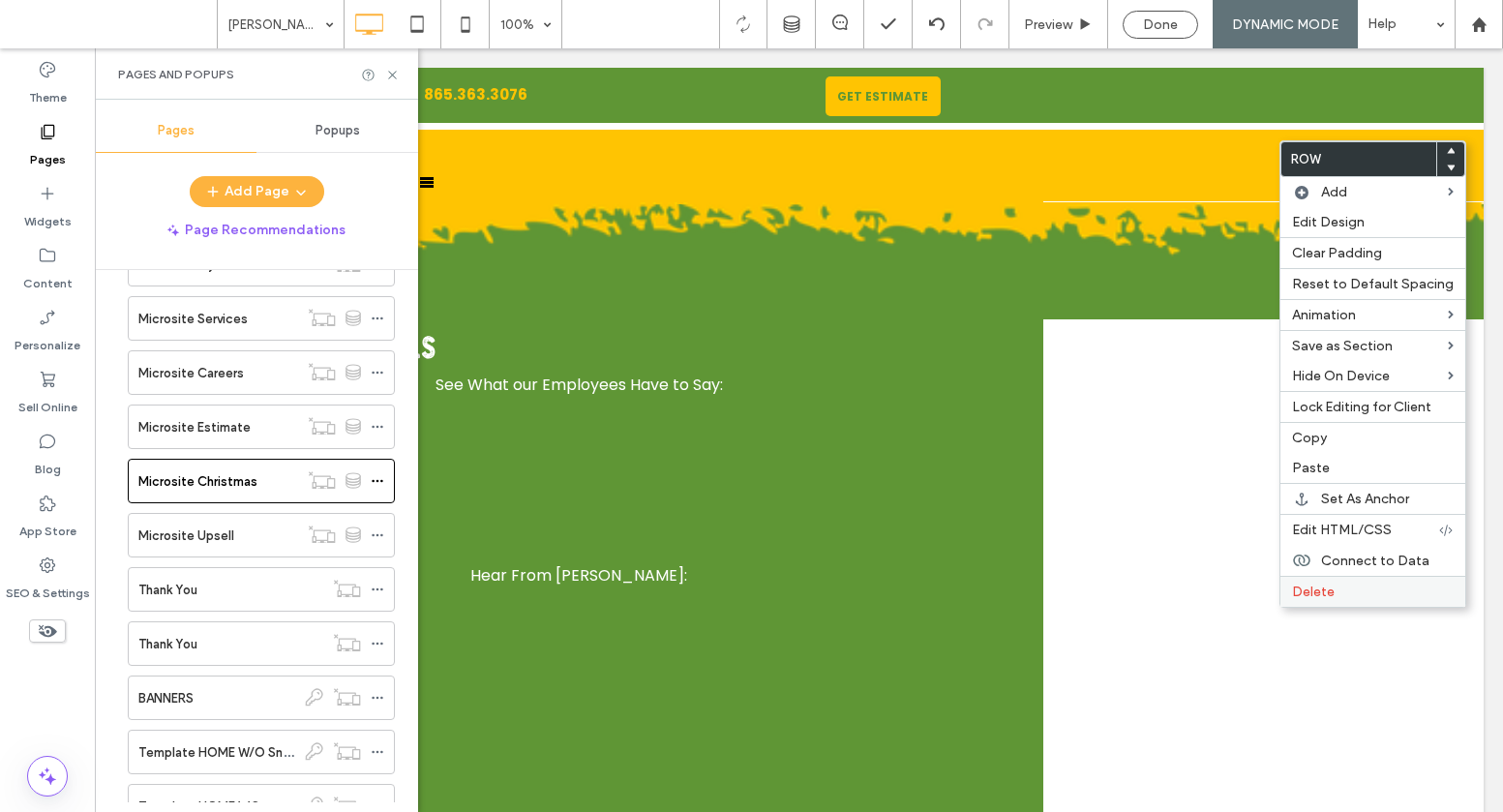
click at [1383, 597] on label "Delete" at bounding box center [1373, 591] width 162 height 17
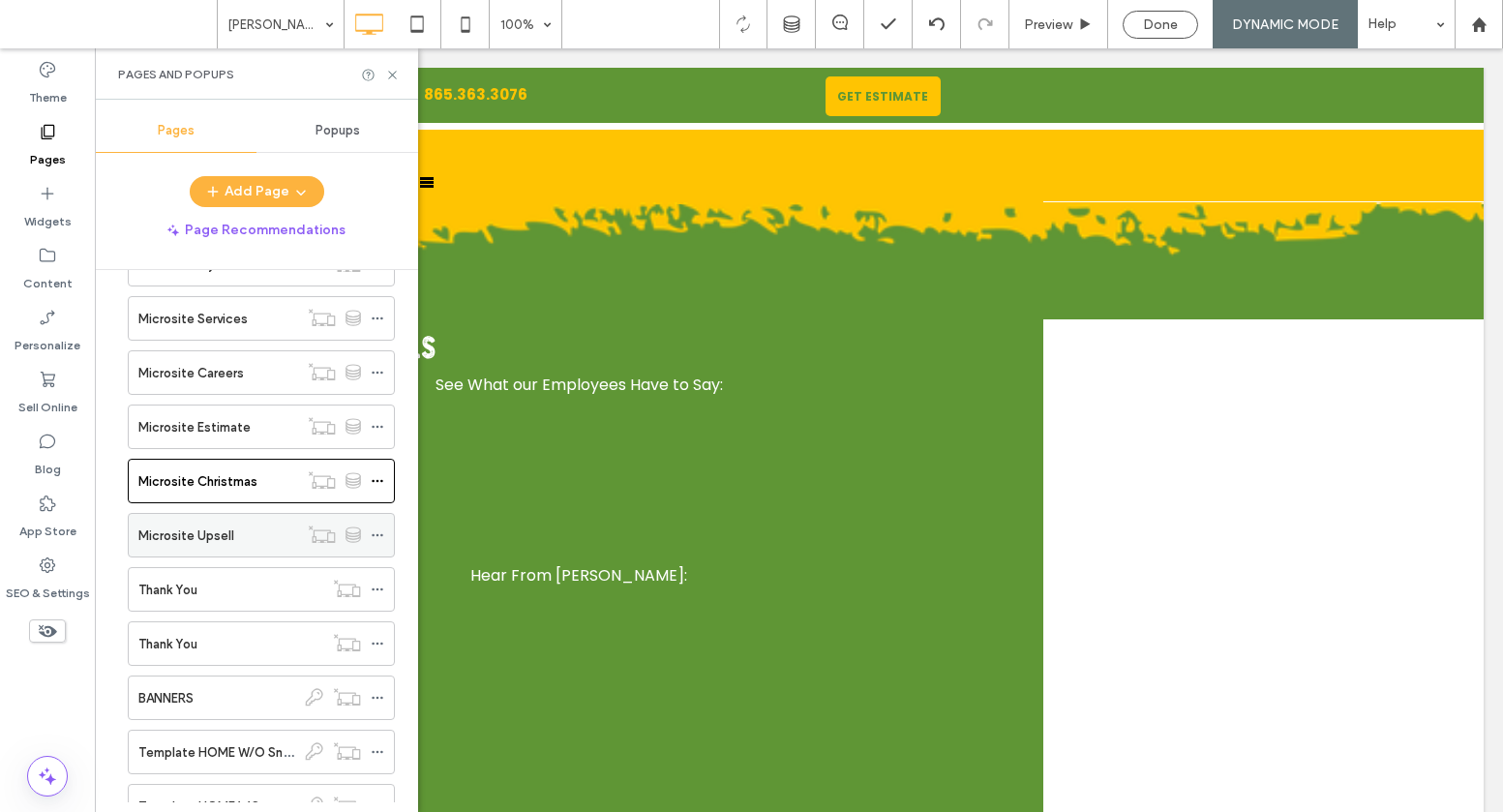
click at [255, 543] on div "Microsite Upsell" at bounding box center [218, 535] width 160 height 20
click at [249, 584] on div "Thank You" at bounding box center [231, 590] width 185 height 20
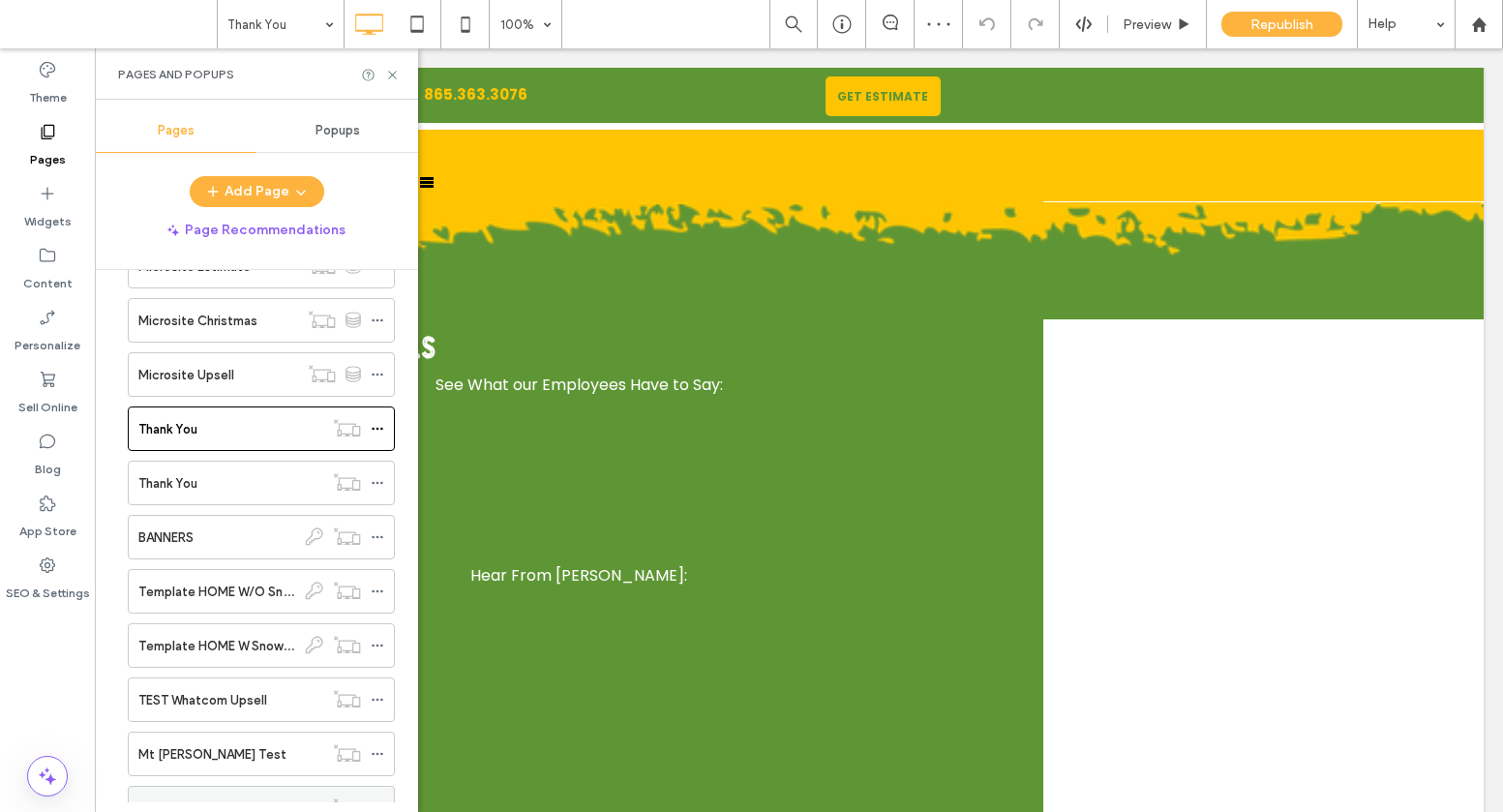
scroll to position [10321, 0]
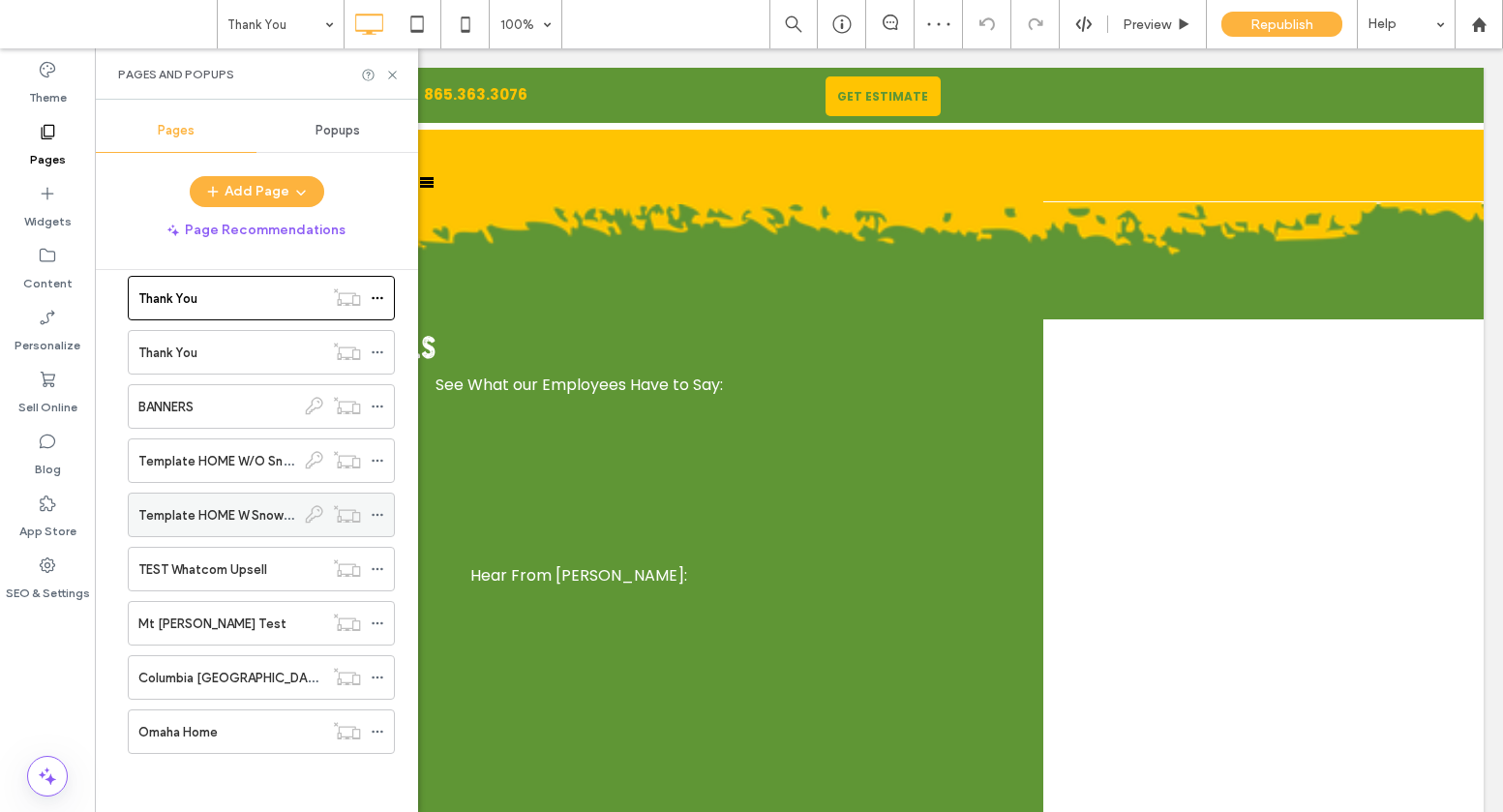
click at [236, 492] on div "Template HOME W Snow Removal Home" at bounding box center [261, 515] width 267 height 45
click at [233, 469] on label "Template HOME W/O Snow Removal Home" at bounding box center [263, 461] width 251 height 34
click at [285, 520] on label "Template HOME W Snow Removal Home" at bounding box center [256, 515] width 234 height 34
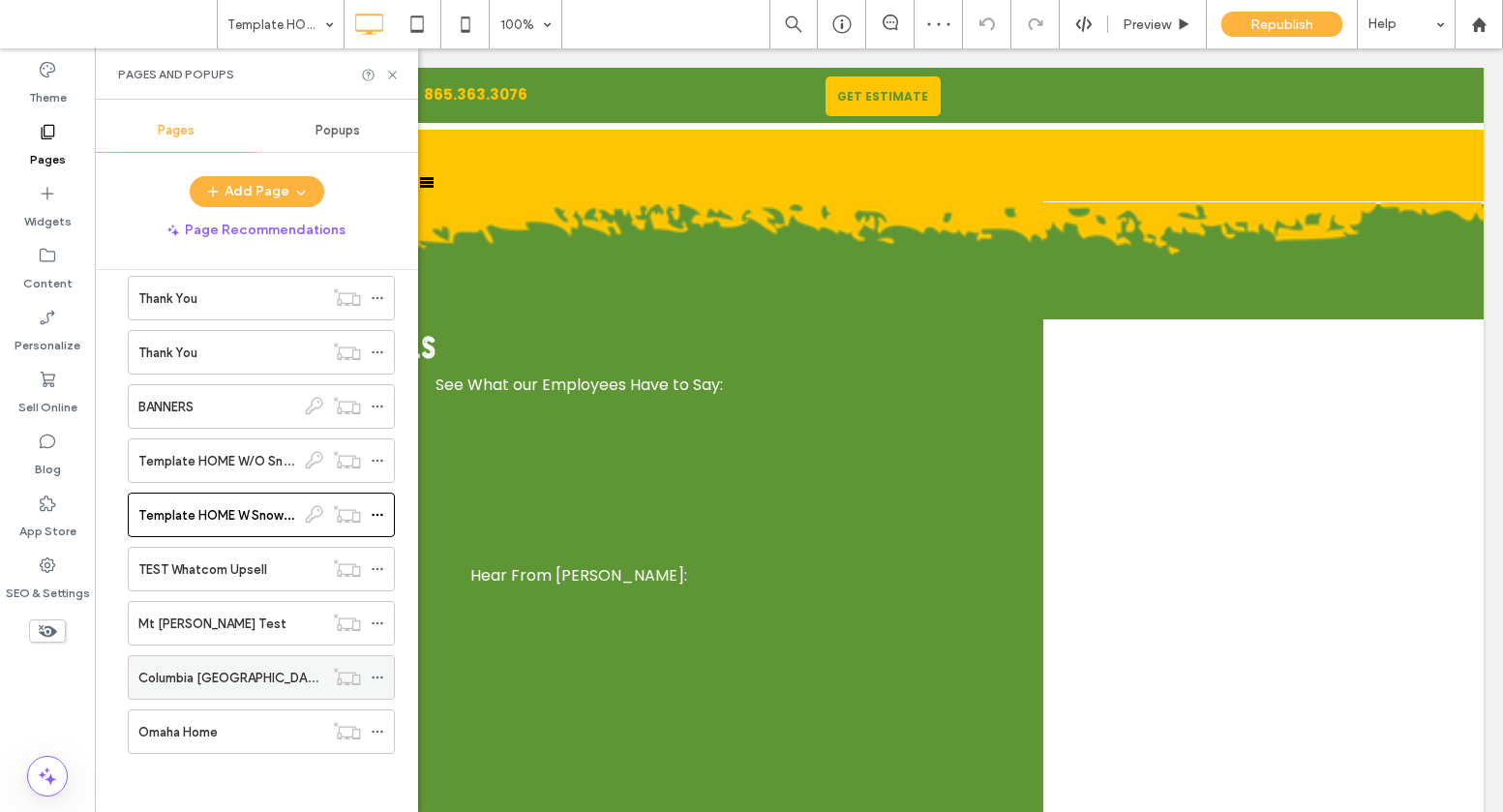
click at [169, 656] on div "Columbia MO Home" at bounding box center [231, 677] width 185 height 43
click at [178, 621] on div at bounding box center [751, 406] width 1503 height 812
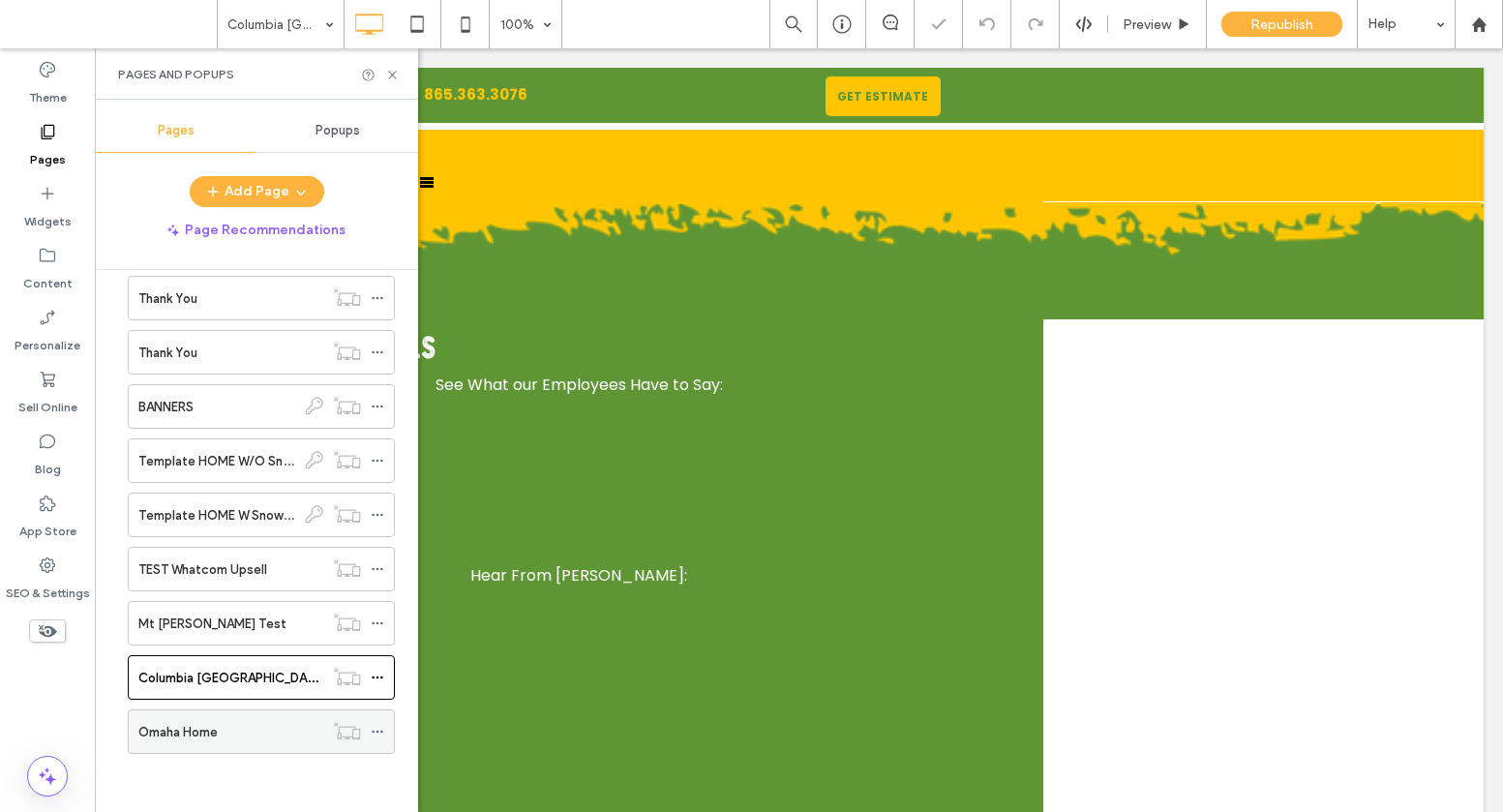
click at [235, 729] on div "Omaha Home" at bounding box center [231, 731] width 185 height 20
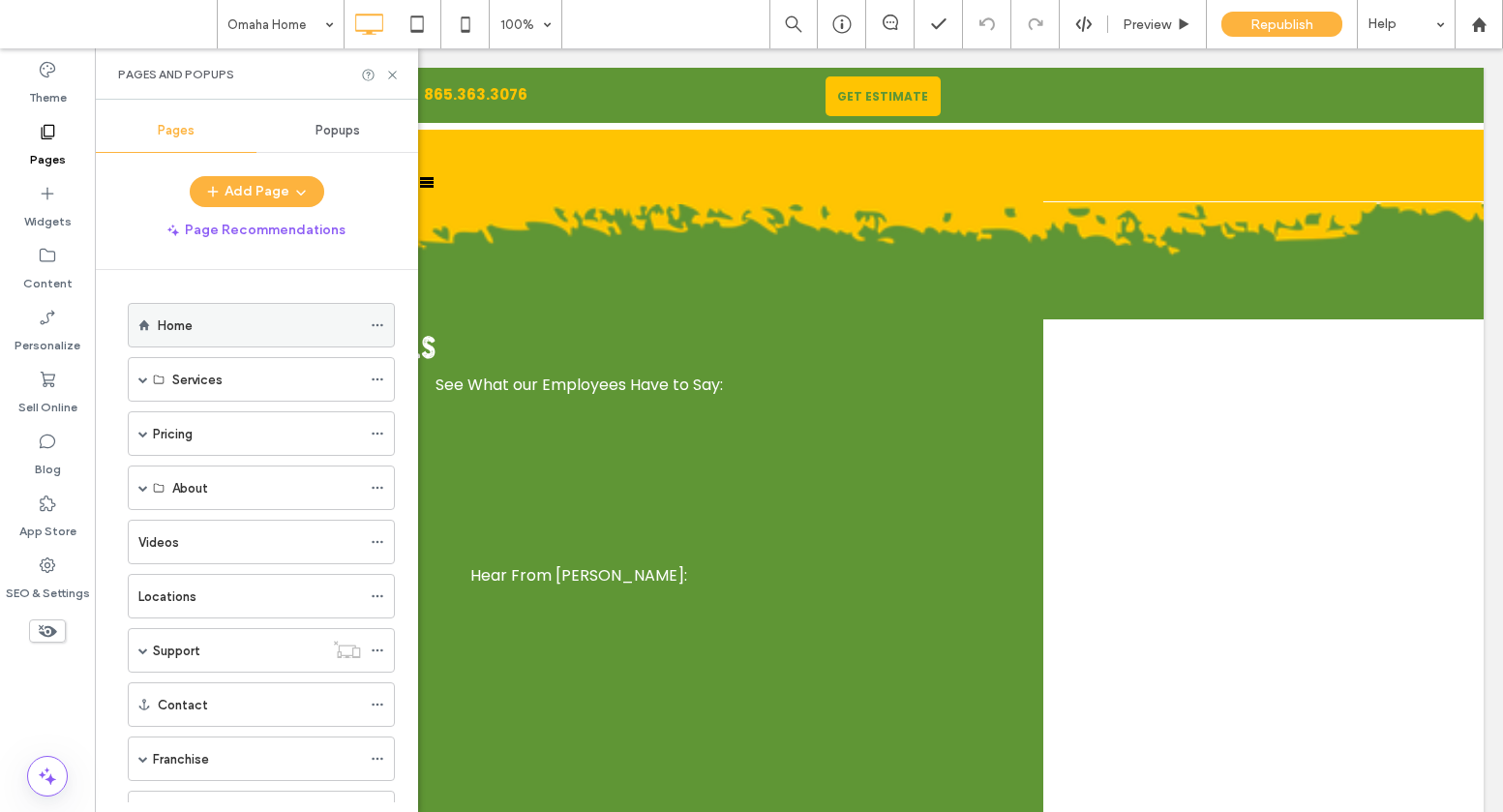
click at [267, 327] on div "Home" at bounding box center [259, 326] width 203 height 20
click at [395, 70] on use at bounding box center [392, 74] width 8 height 8
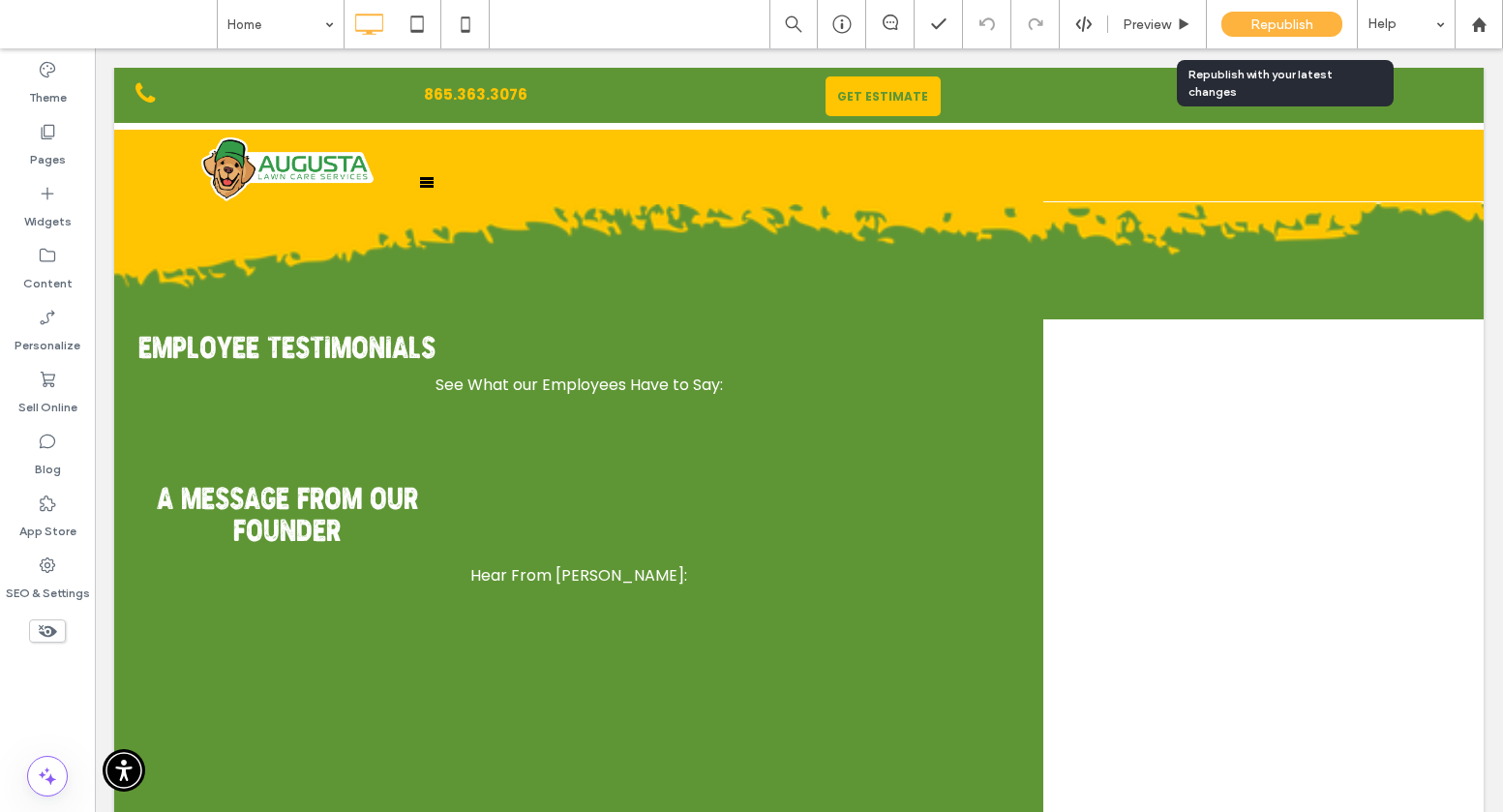
click at [1253, 26] on span "Republish" at bounding box center [1282, 24] width 63 height 17
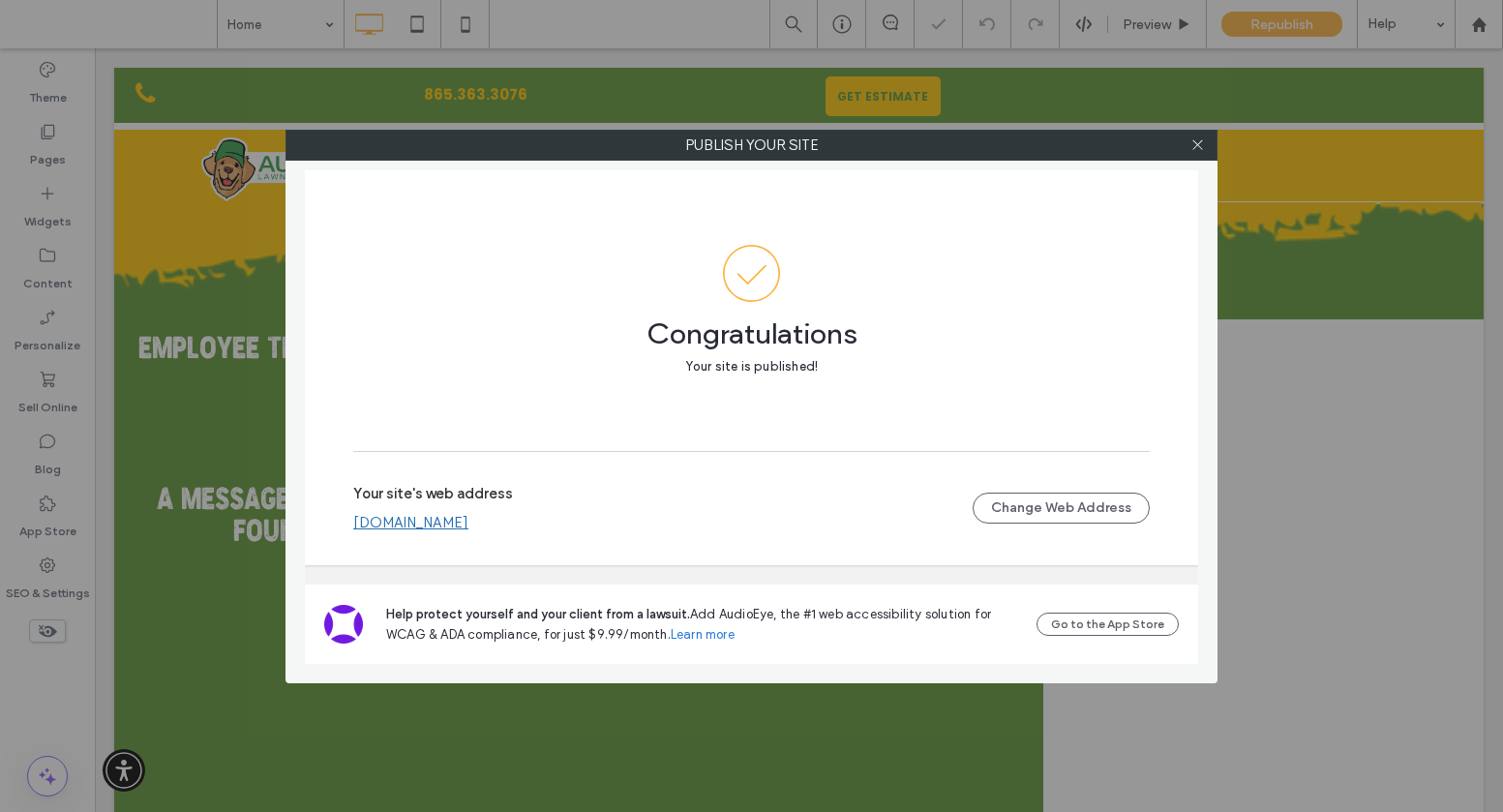
click at [463, 522] on link "www.augustalawncareservices.com" at bounding box center [411, 522] width 115 height 18
click at [1203, 142] on icon at bounding box center [1198, 144] width 15 height 15
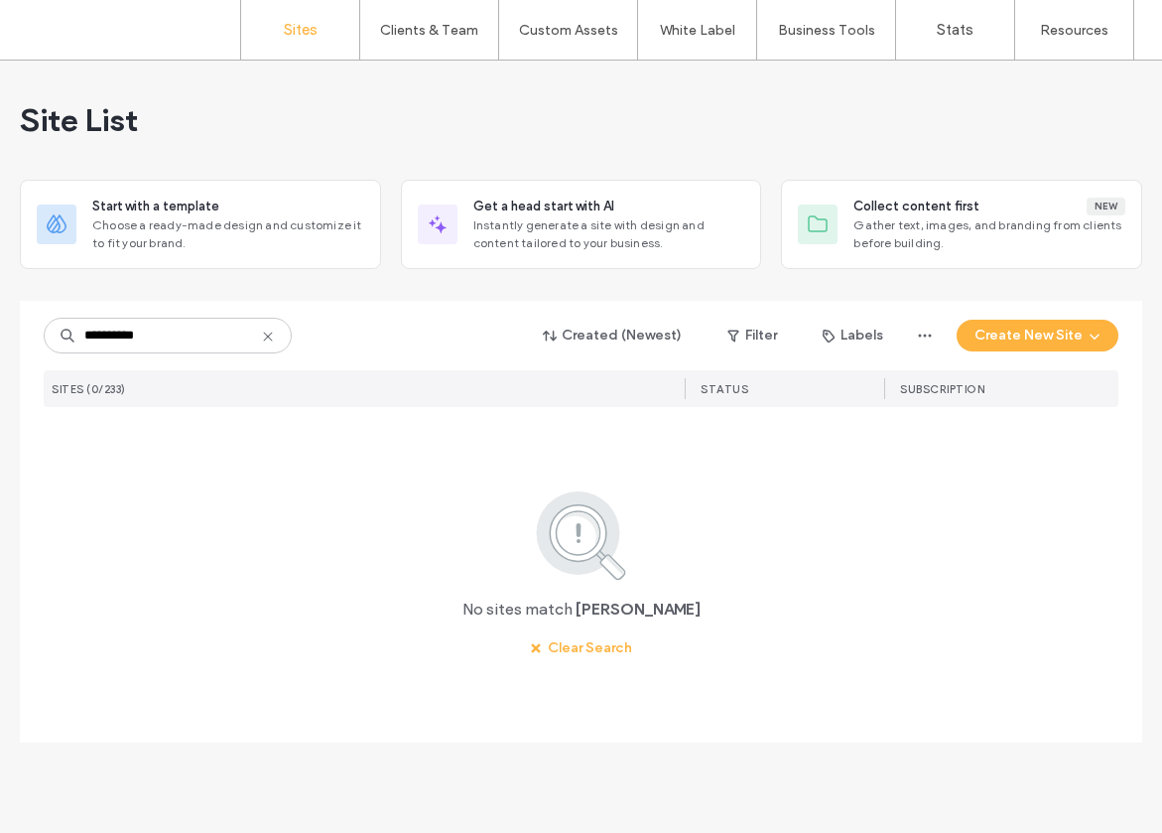
click at [158, 344] on input "**********" at bounding box center [168, 336] width 248 height 36
type input "*********"
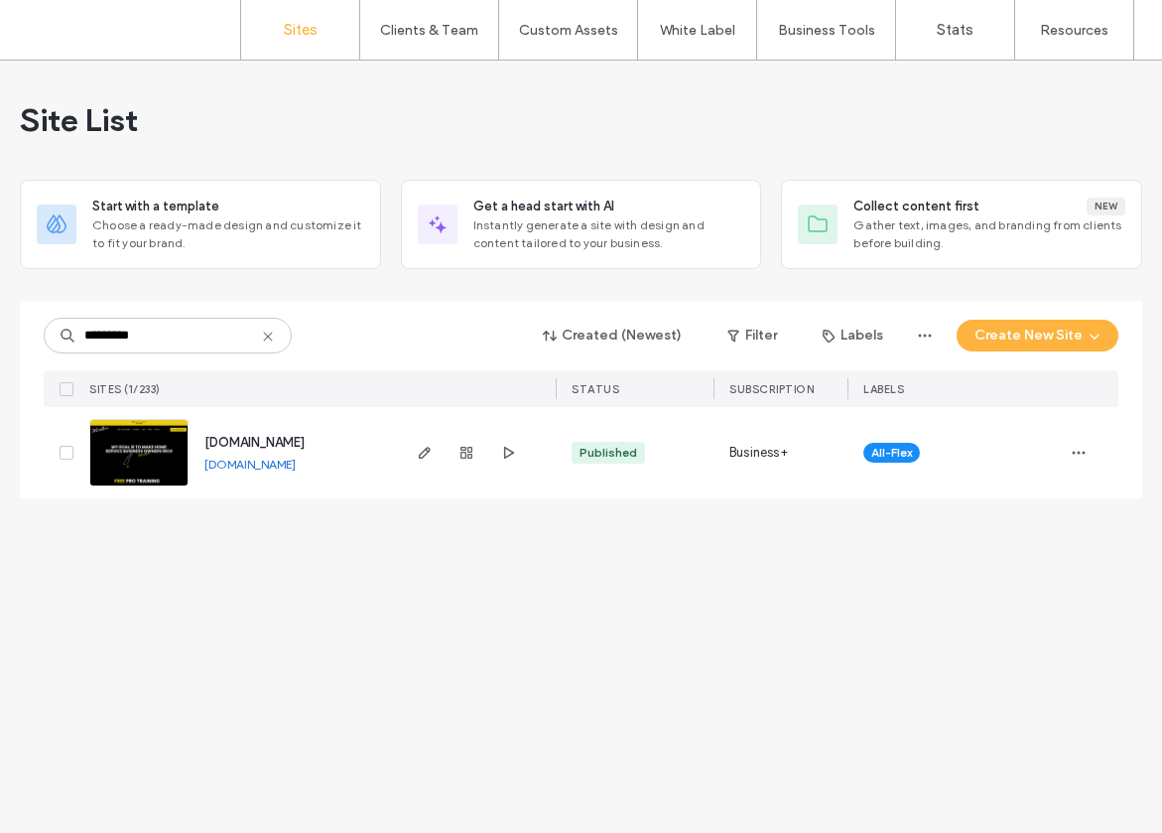
click at [143, 484] on img at bounding box center [138, 487] width 97 height 135
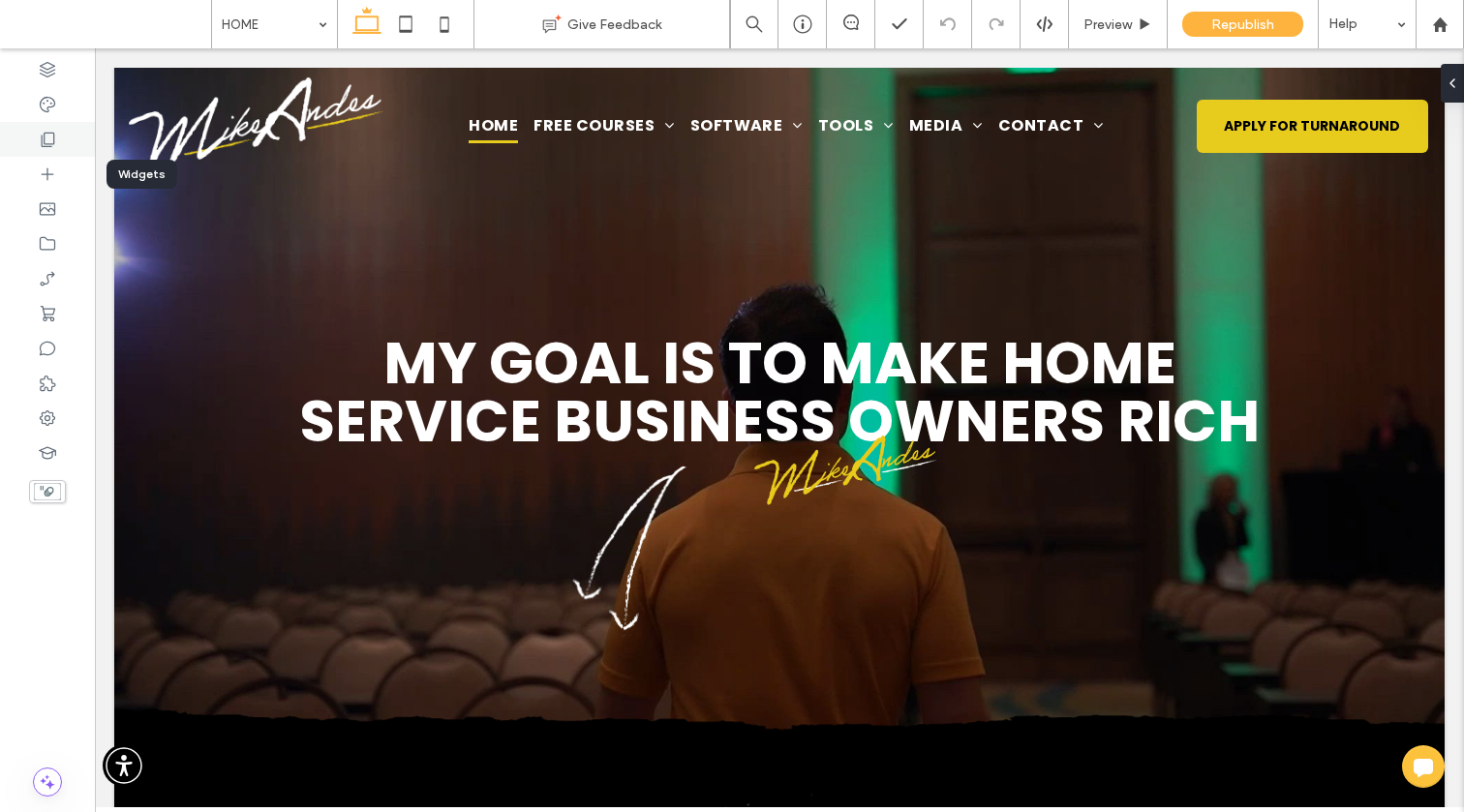
click at [42, 147] on icon at bounding box center [48, 139] width 20 height 19
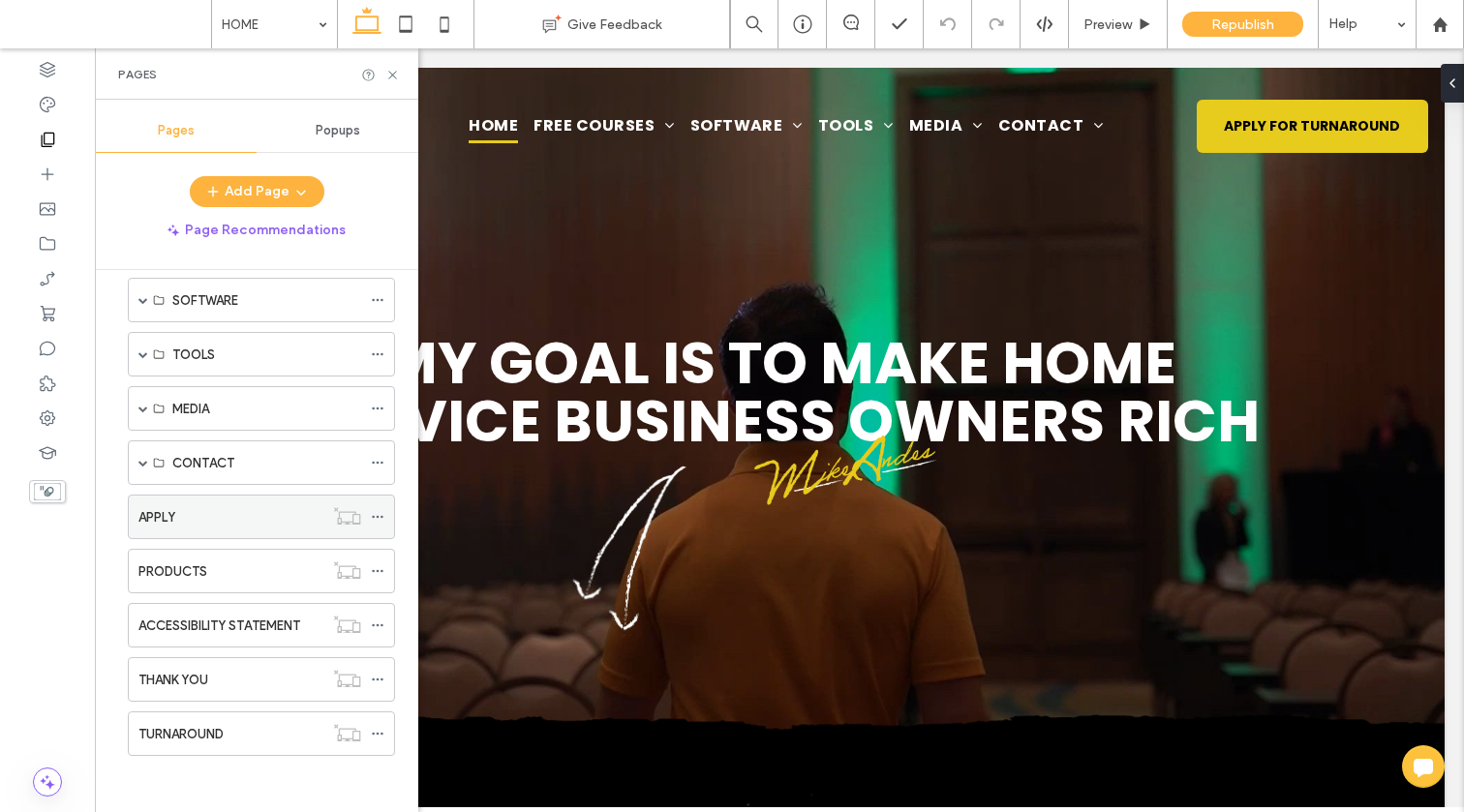
scroll to position [135, 0]
click at [138, 456] on span at bounding box center [143, 460] width 10 height 10
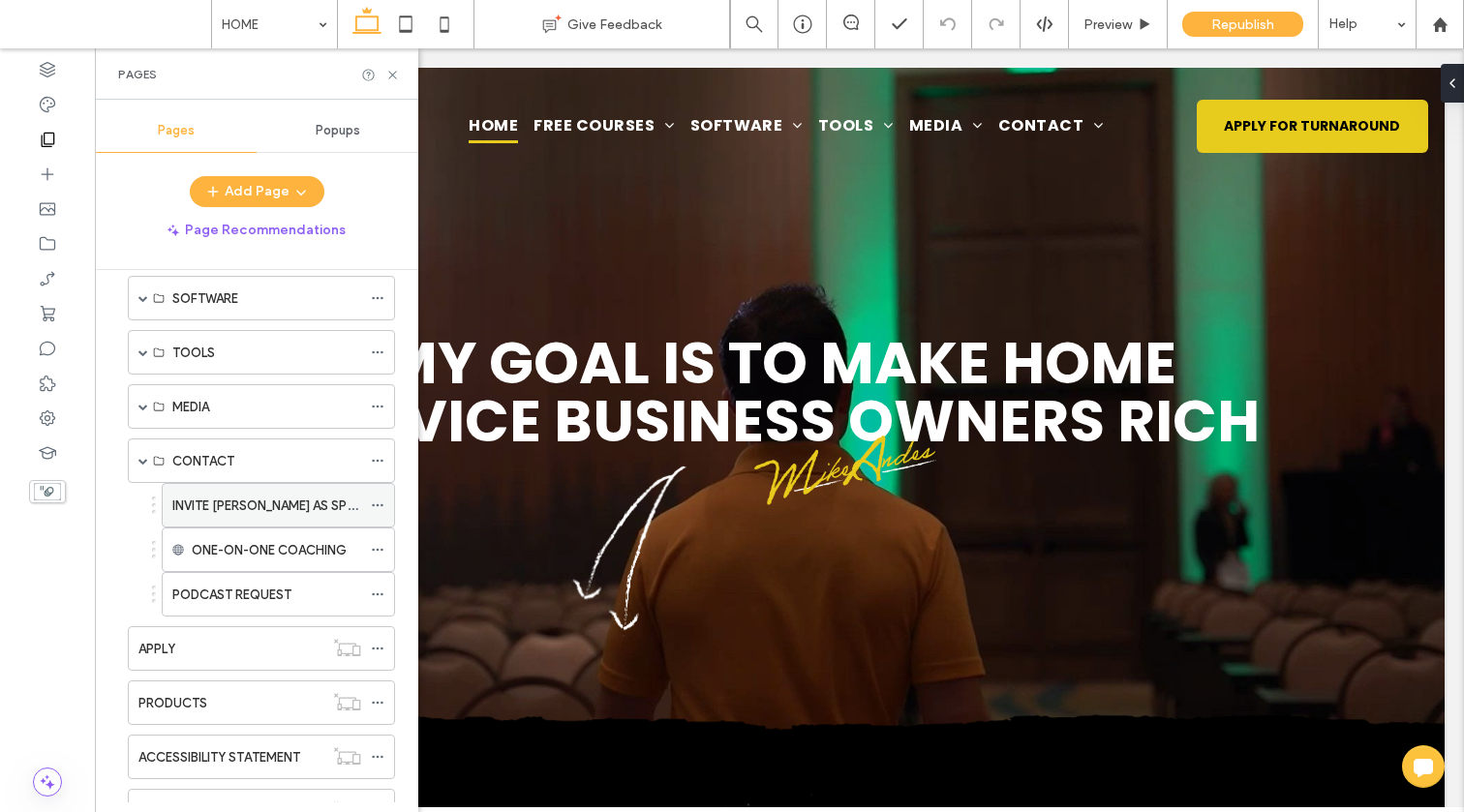
click at [228, 502] on label "INVITE [PERSON_NAME] AS SPEAKER" at bounding box center [277, 505] width 210 height 34
click at [381, 501] on icon at bounding box center [377, 505] width 14 height 14
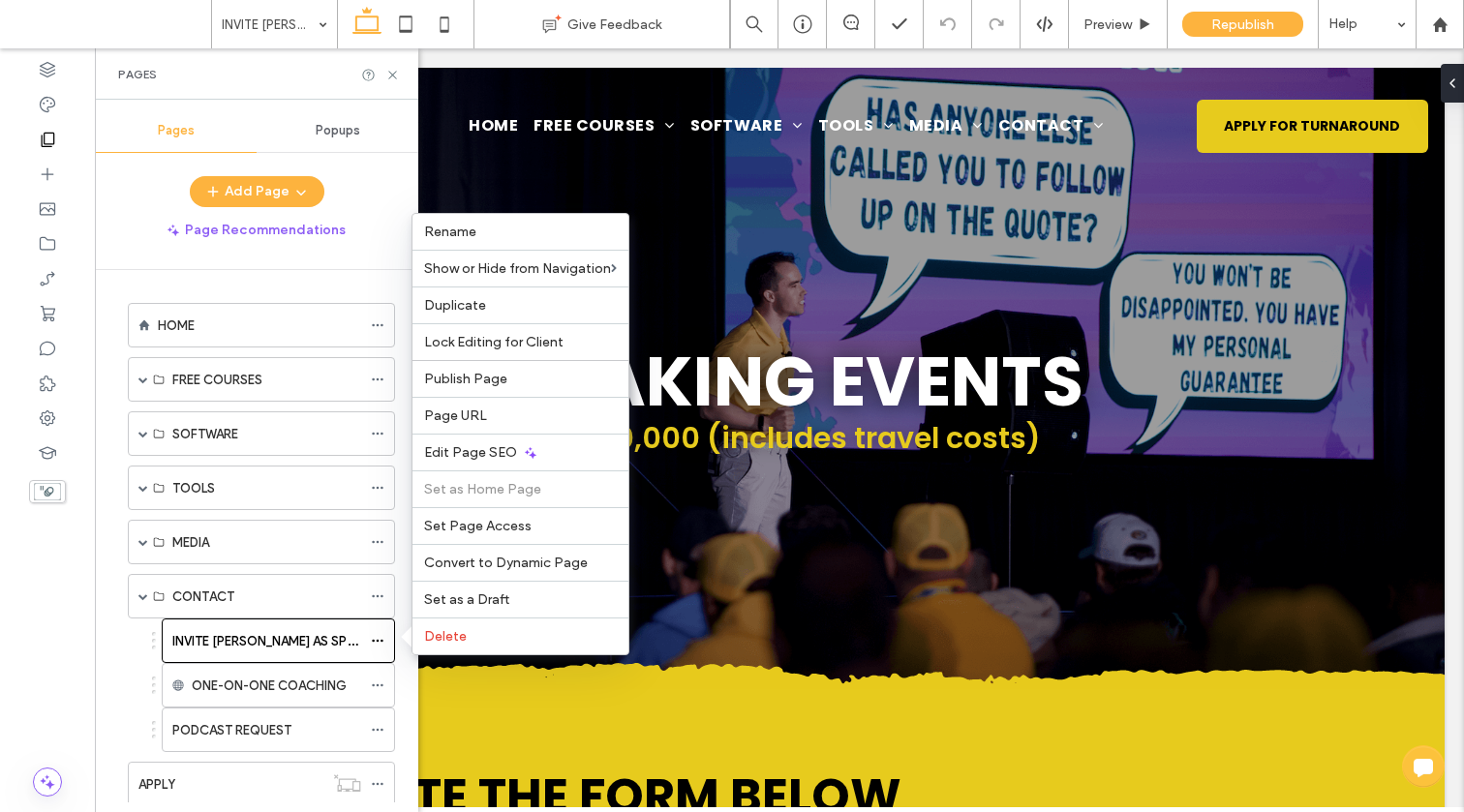
click at [352, 137] on span "Popups" at bounding box center [338, 131] width 45 height 16
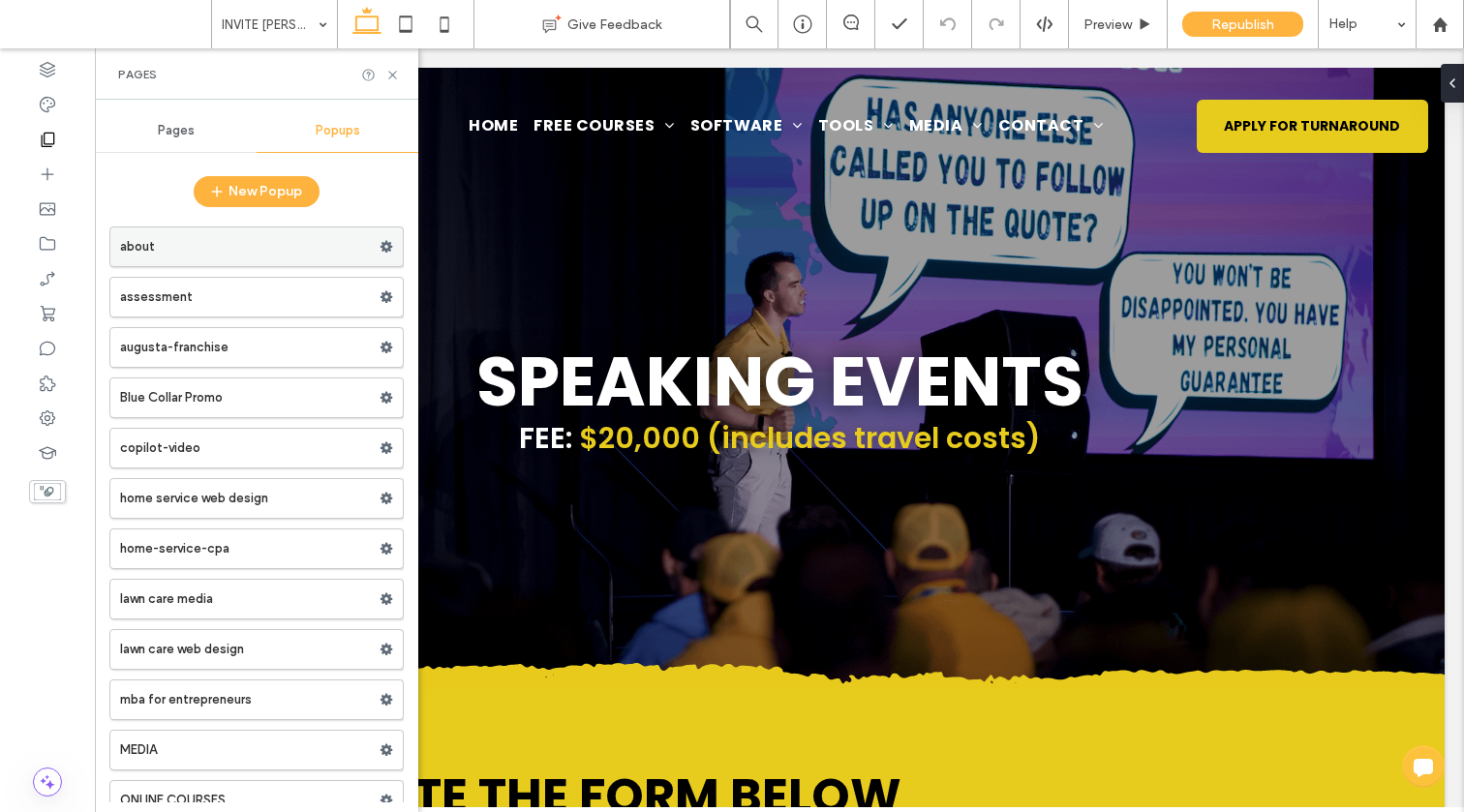
click at [261, 251] on label "about" at bounding box center [250, 247] width 259 height 39
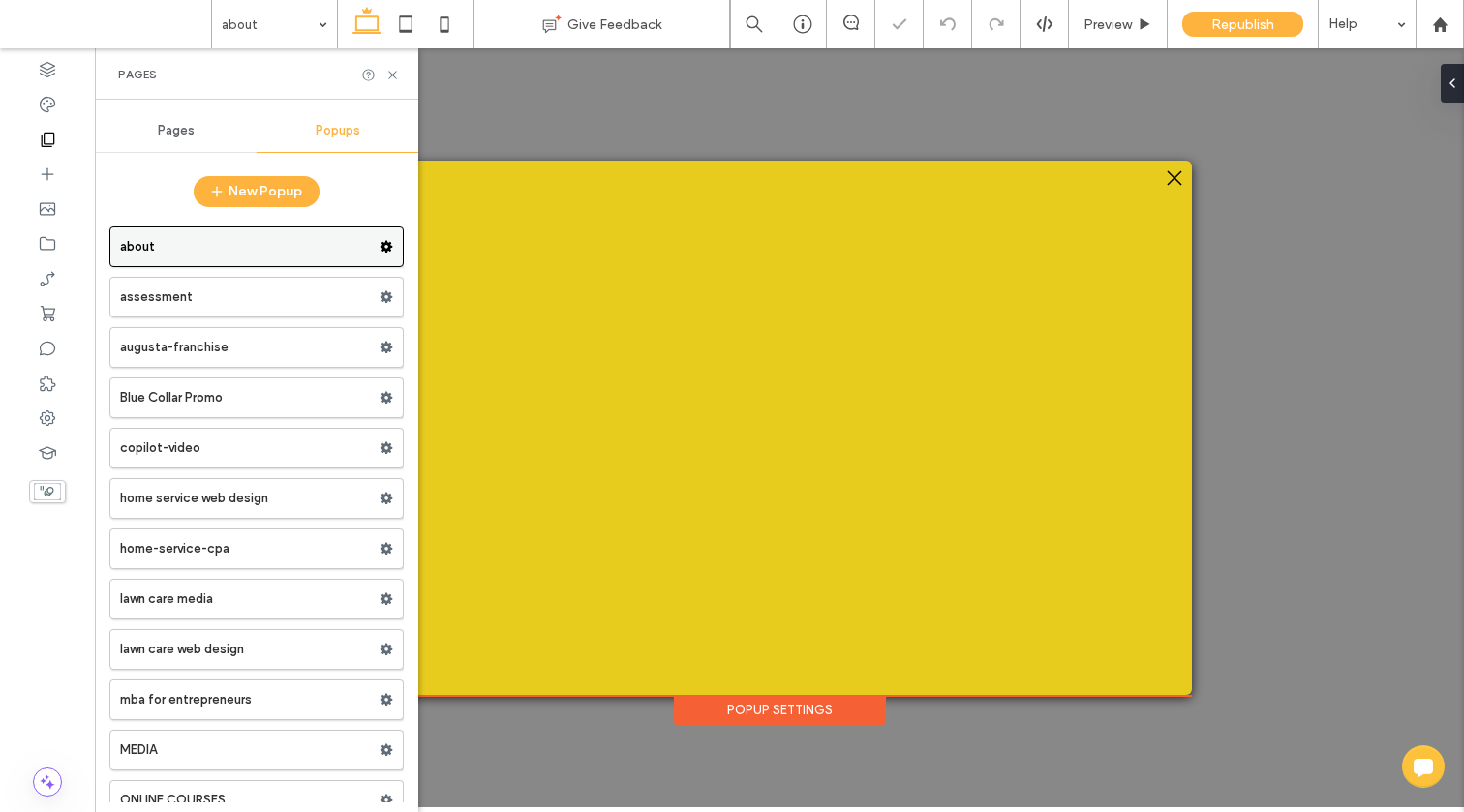
click at [380, 248] on use at bounding box center [386, 247] width 13 height 12
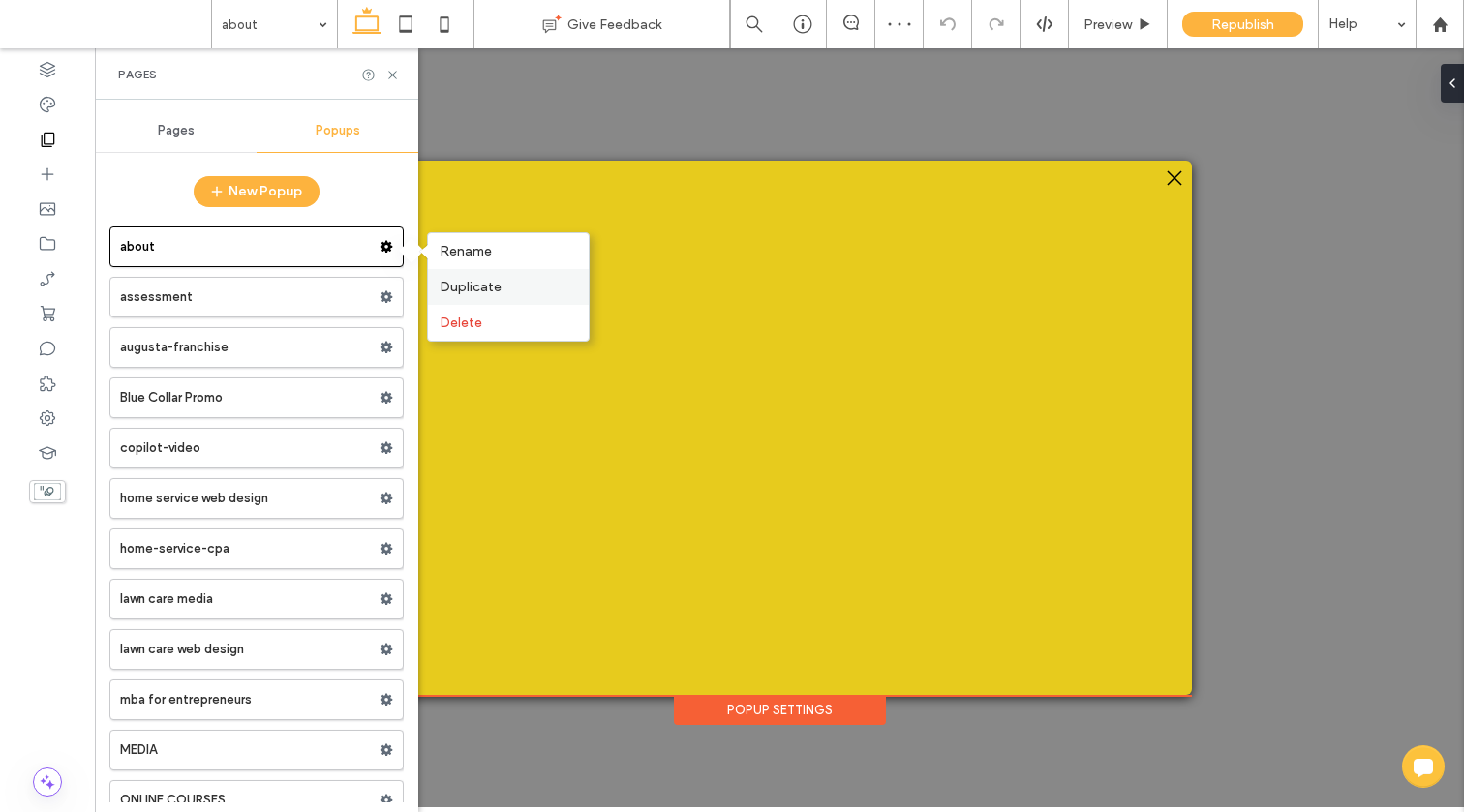
click at [451, 289] on span "Duplicate" at bounding box center [471, 287] width 62 height 17
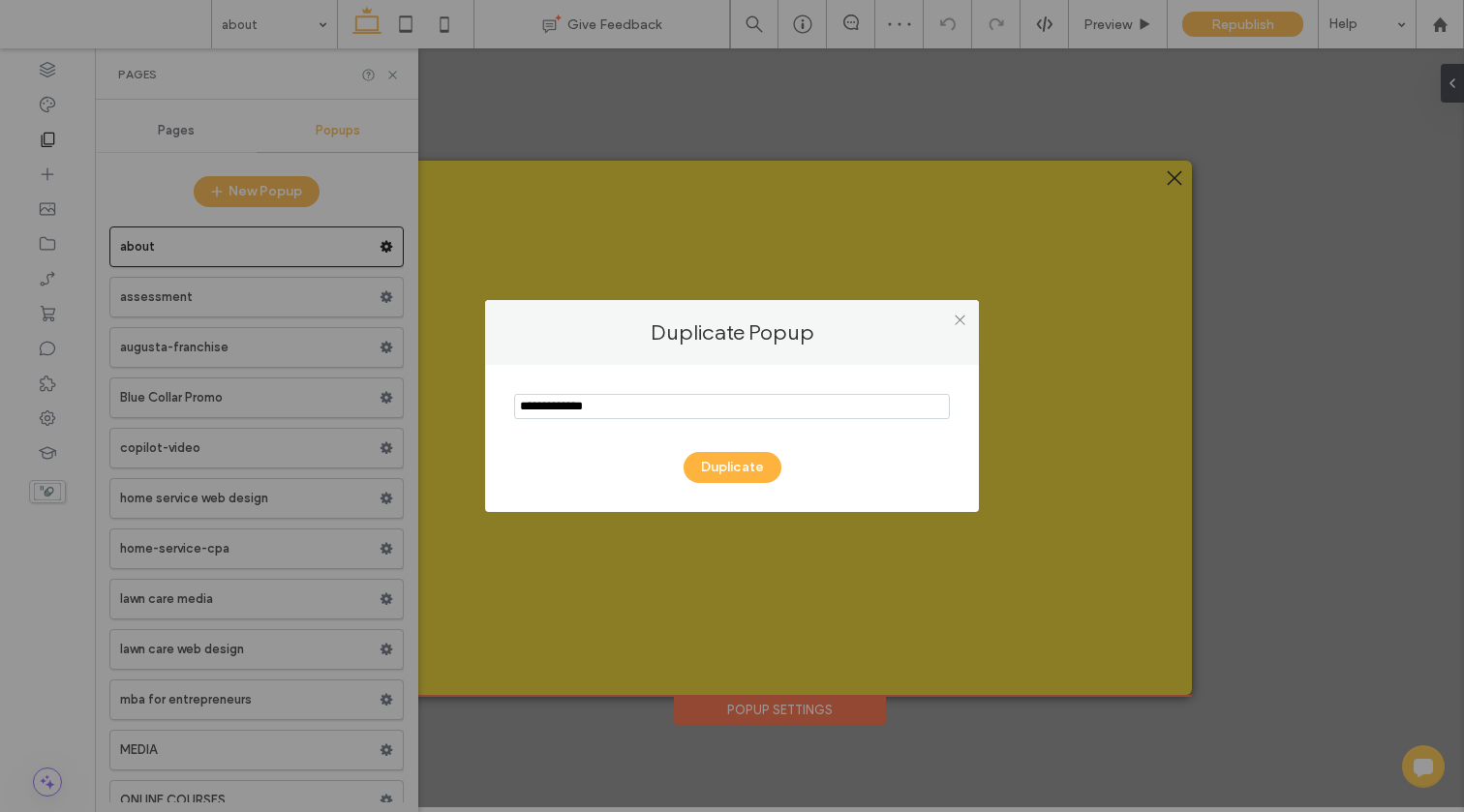
click at [619, 412] on input "notEmpty" at bounding box center [732, 406] width 436 height 25
type input "**********"
click at [766, 462] on button "Duplicate" at bounding box center [732, 468] width 98 height 31
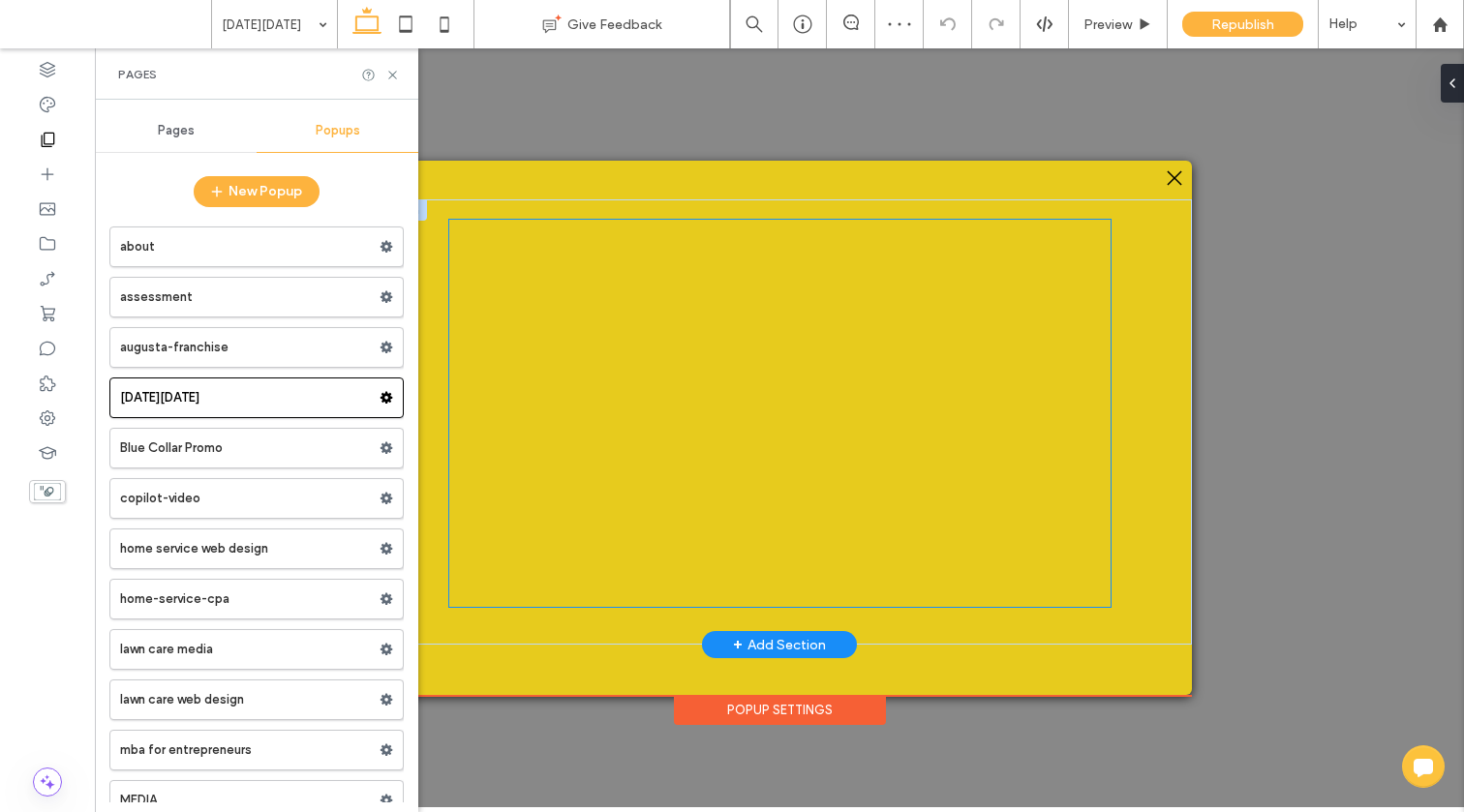
click at [583, 478] on div at bounding box center [780, 412] width 661 height 387
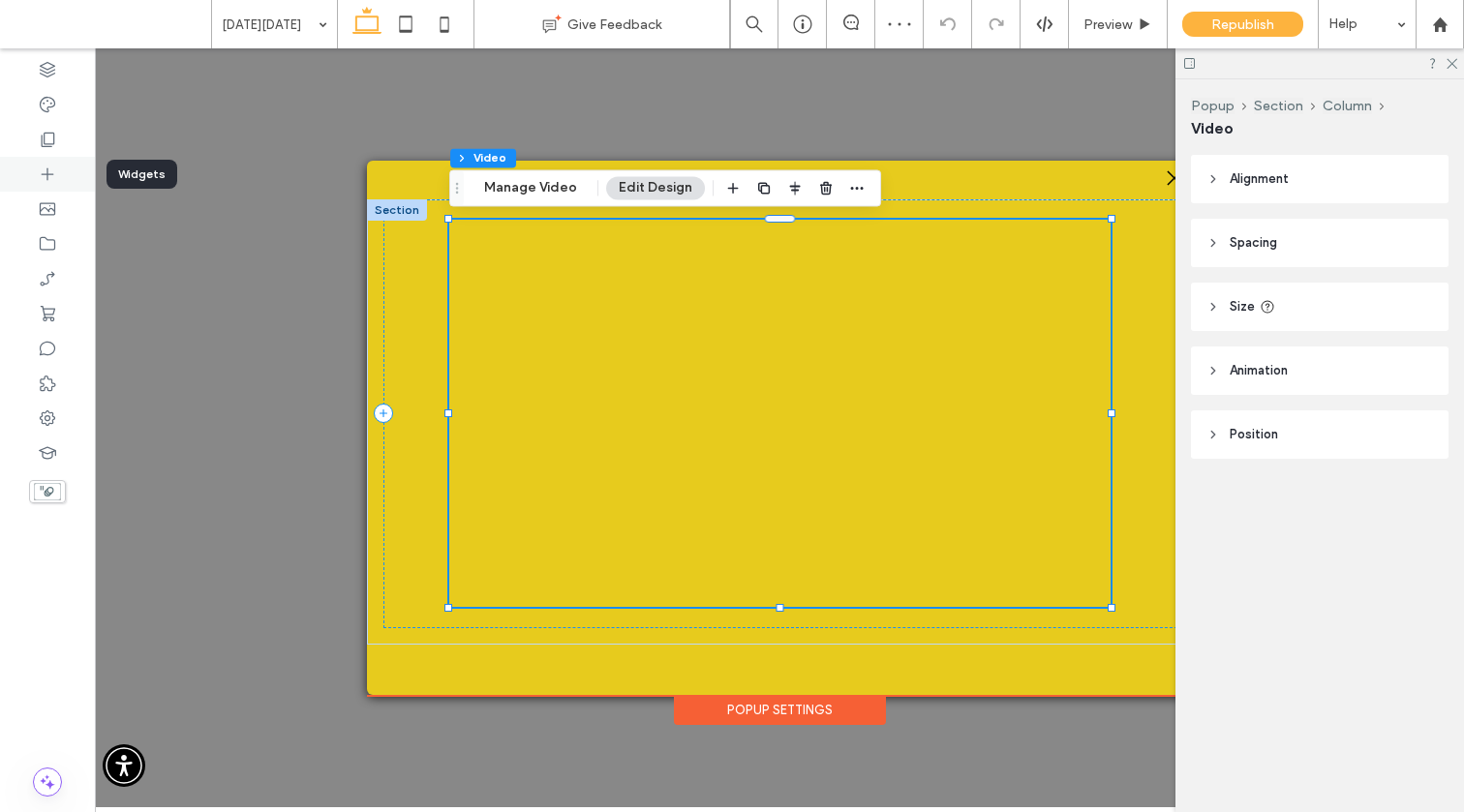
click at [31, 178] on div at bounding box center [47, 174] width 95 height 35
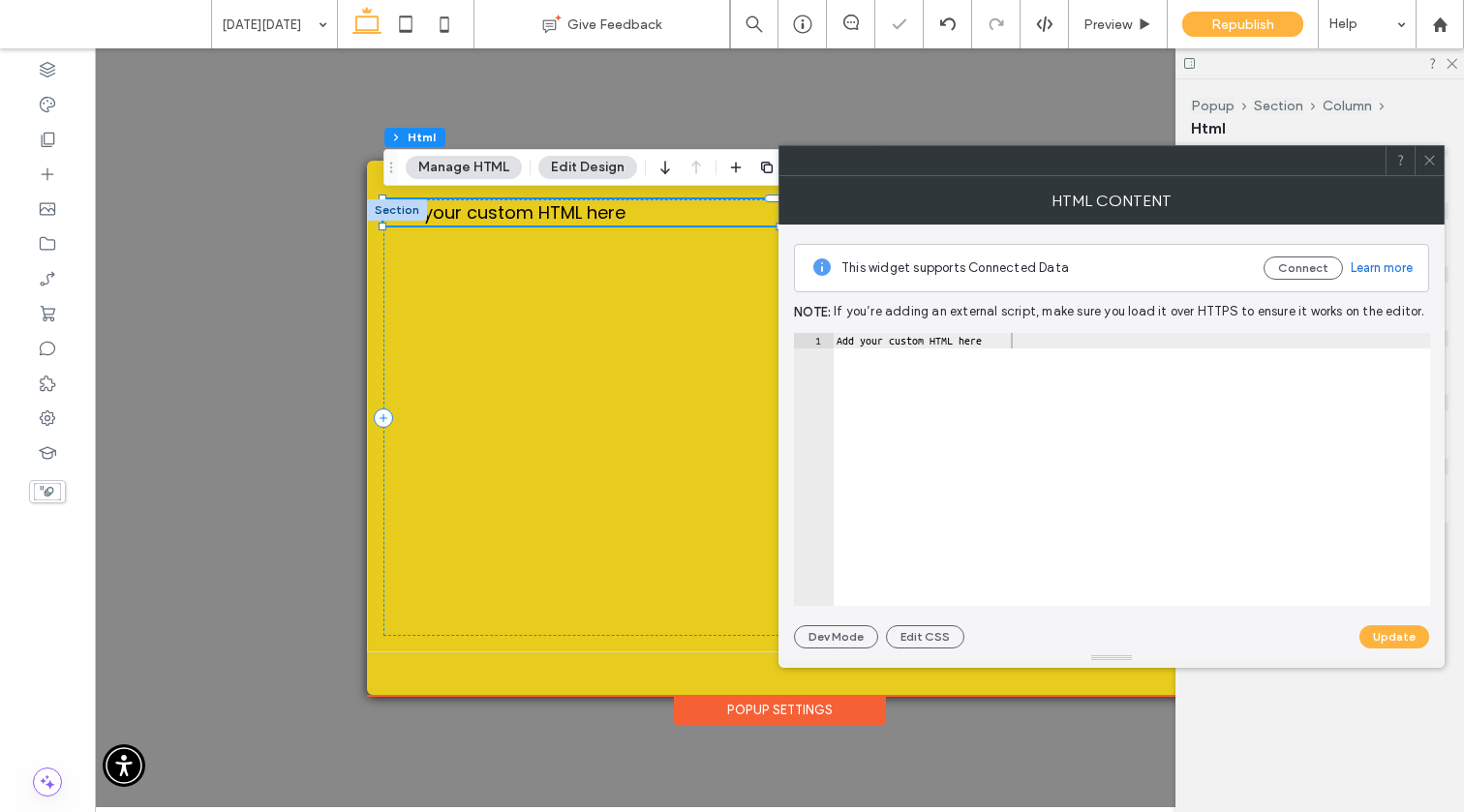
click at [880, 346] on div "Add your custom HTML here" at bounding box center [1131, 484] width 597 height 304
paste textarea "**********"
type textarea "**********"
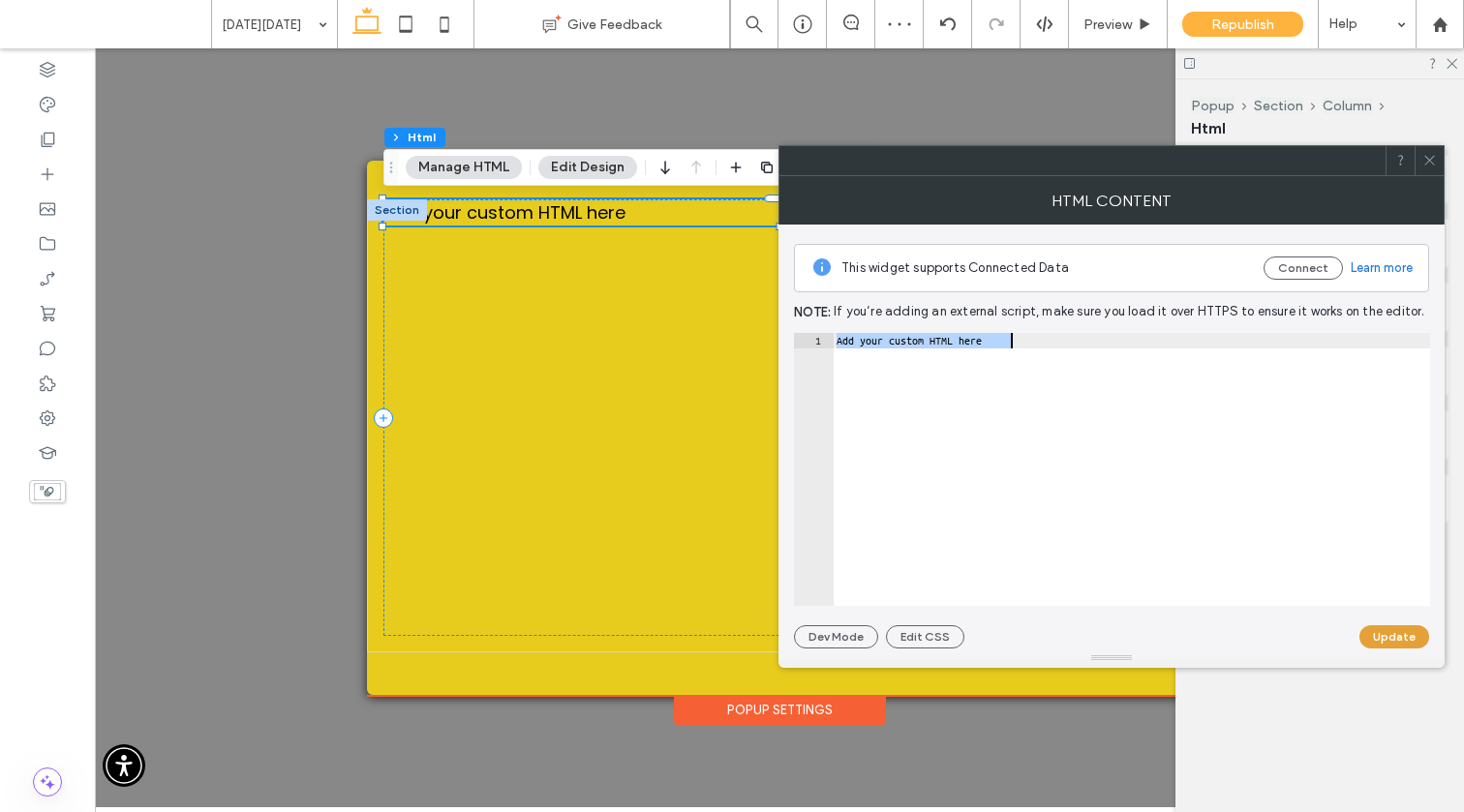
scroll to position [0, 1593]
click at [1132, 637] on button "Update" at bounding box center [1394, 637] width 69 height 23
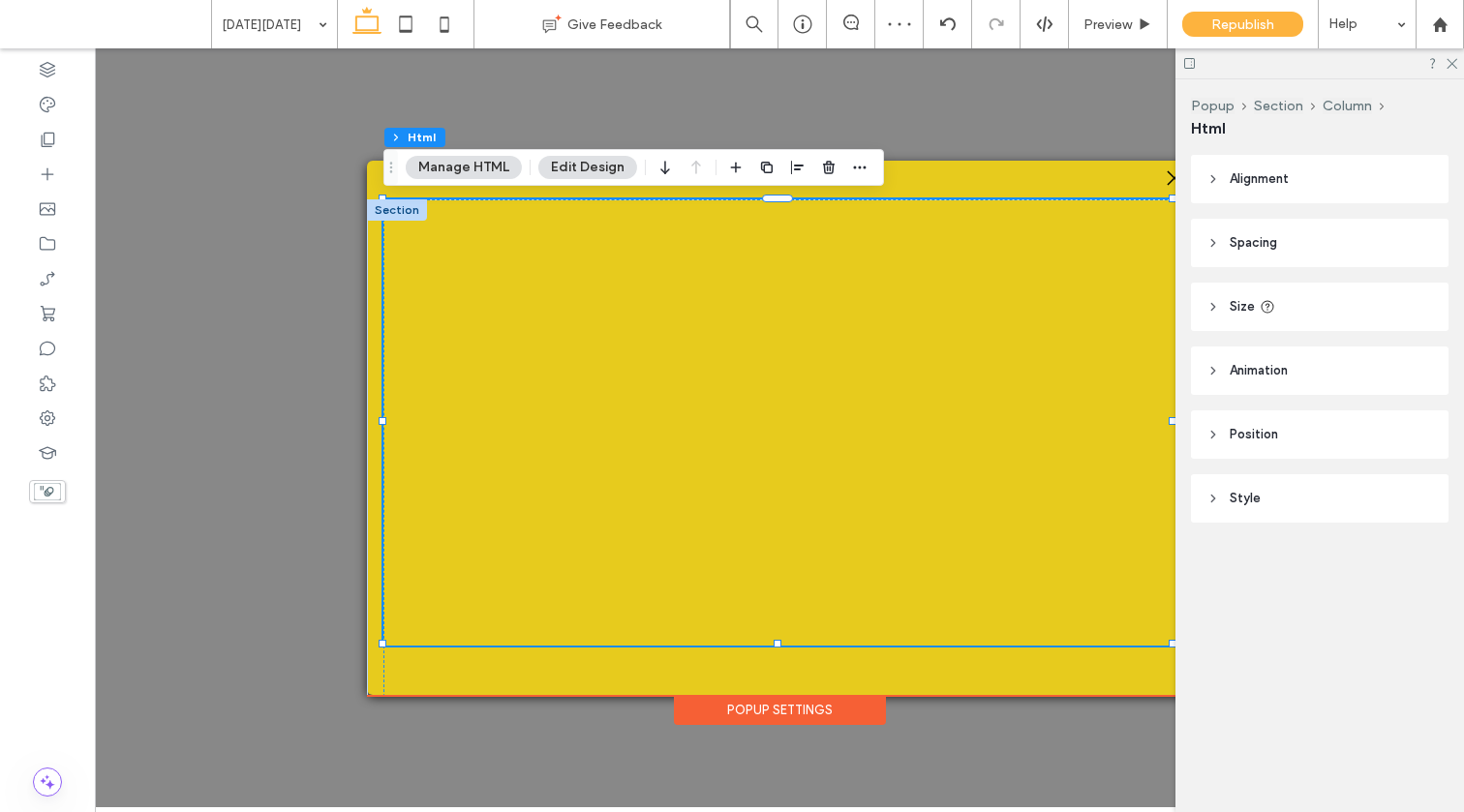
scroll to position [0, 0]
click at [1132, 161] on header "Alignment" at bounding box center [1320, 179] width 257 height 49
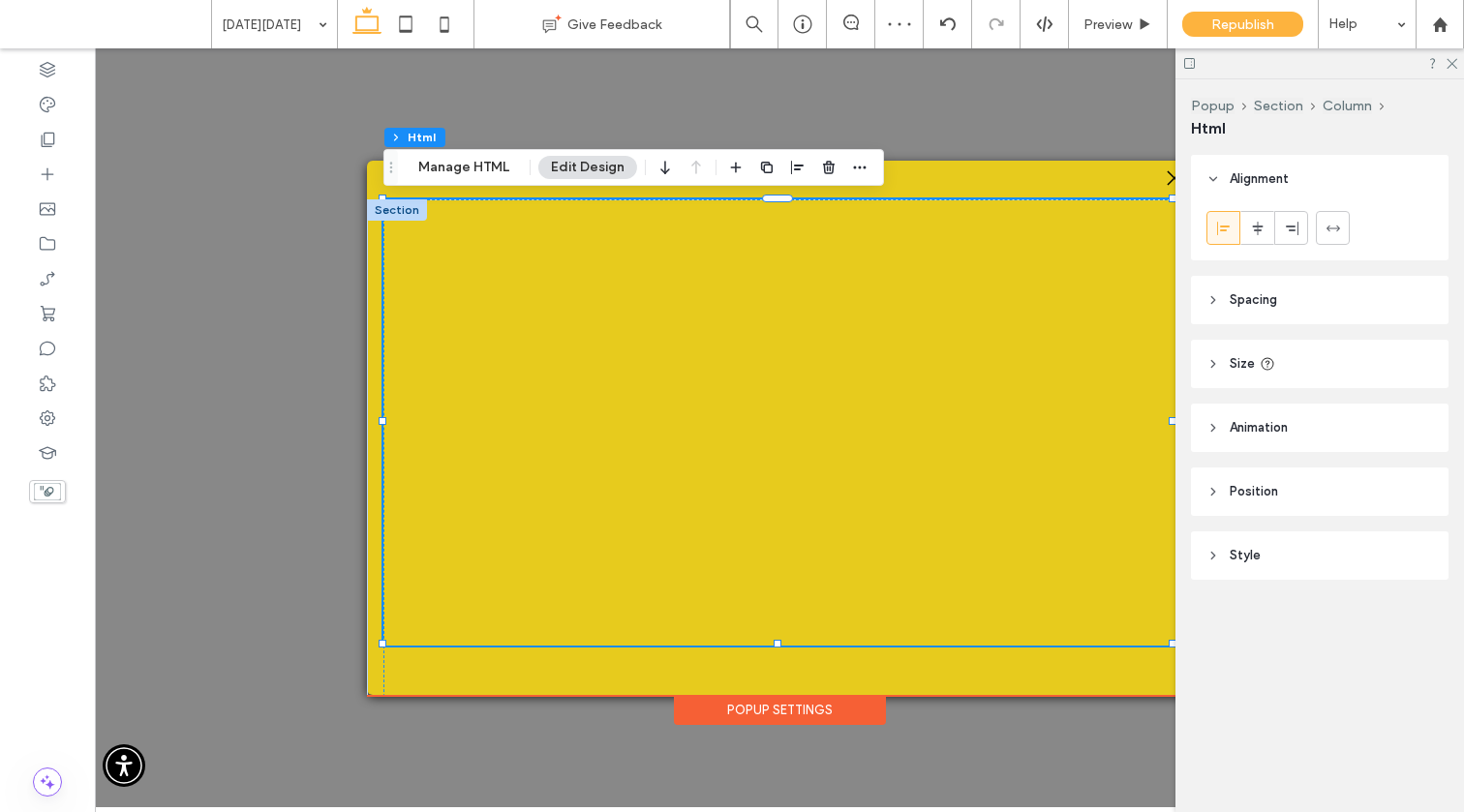
scroll to position [318, 0]
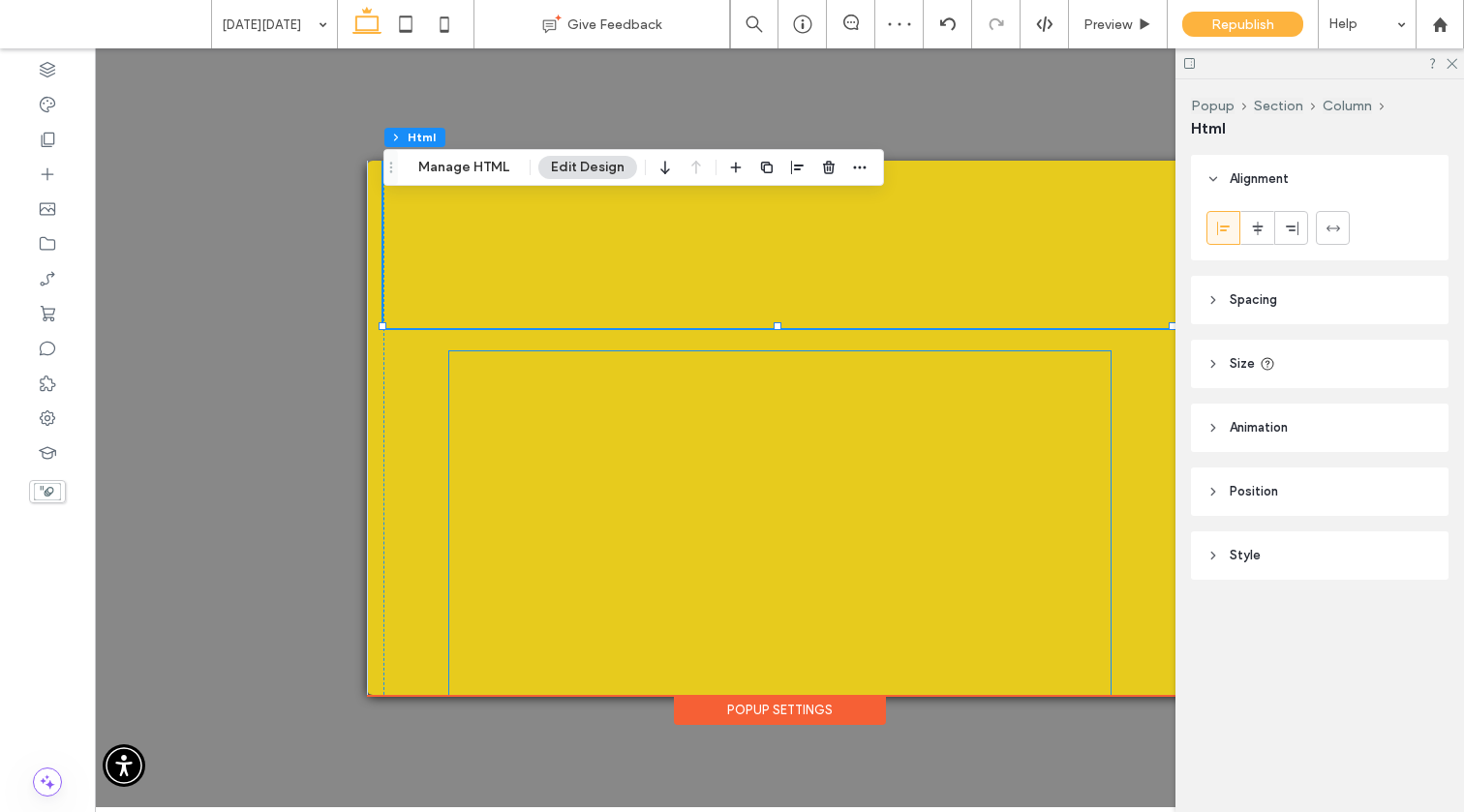
click at [845, 466] on div at bounding box center [780, 544] width 661 height 387
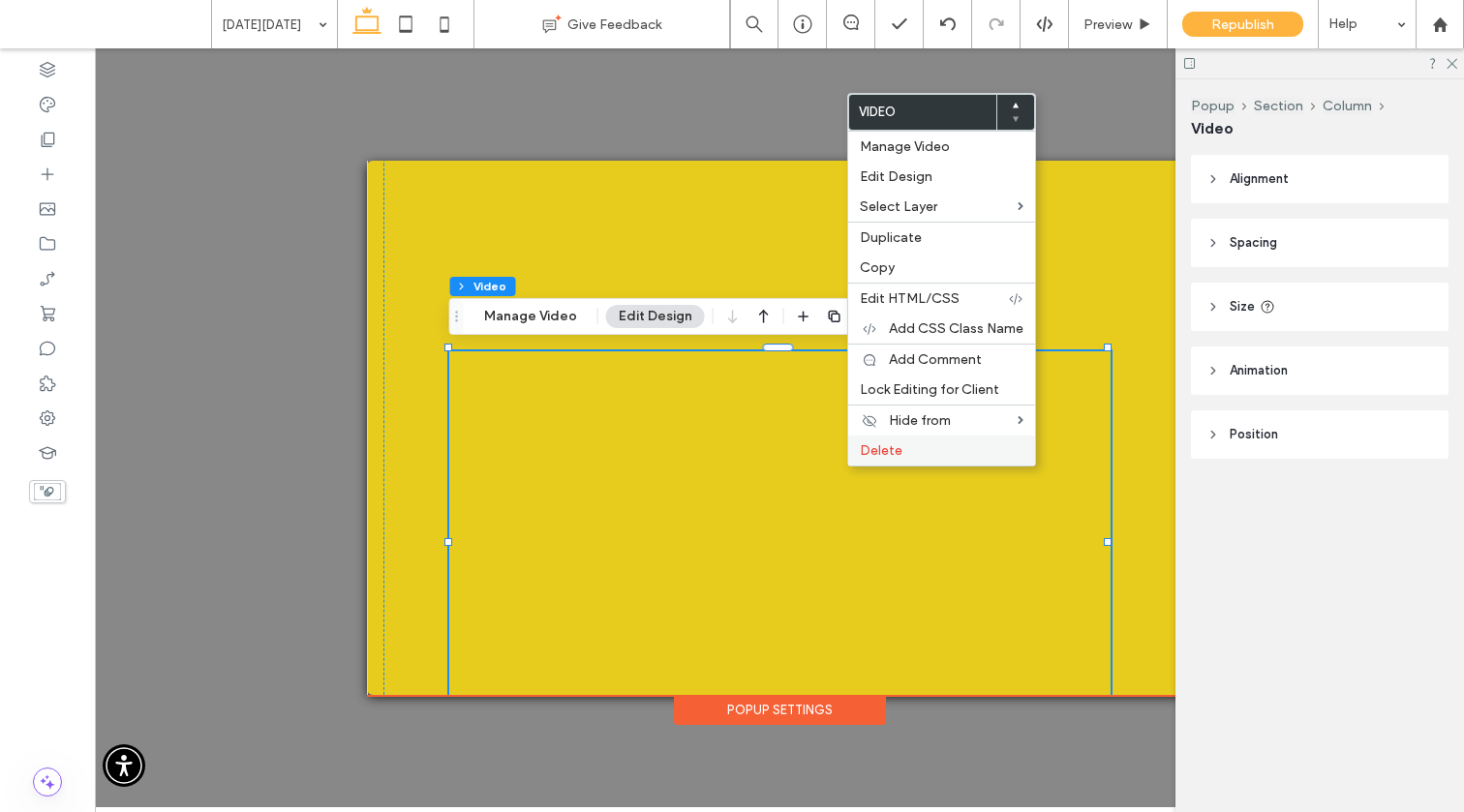
click at [886, 449] on span "Delete" at bounding box center [881, 450] width 43 height 17
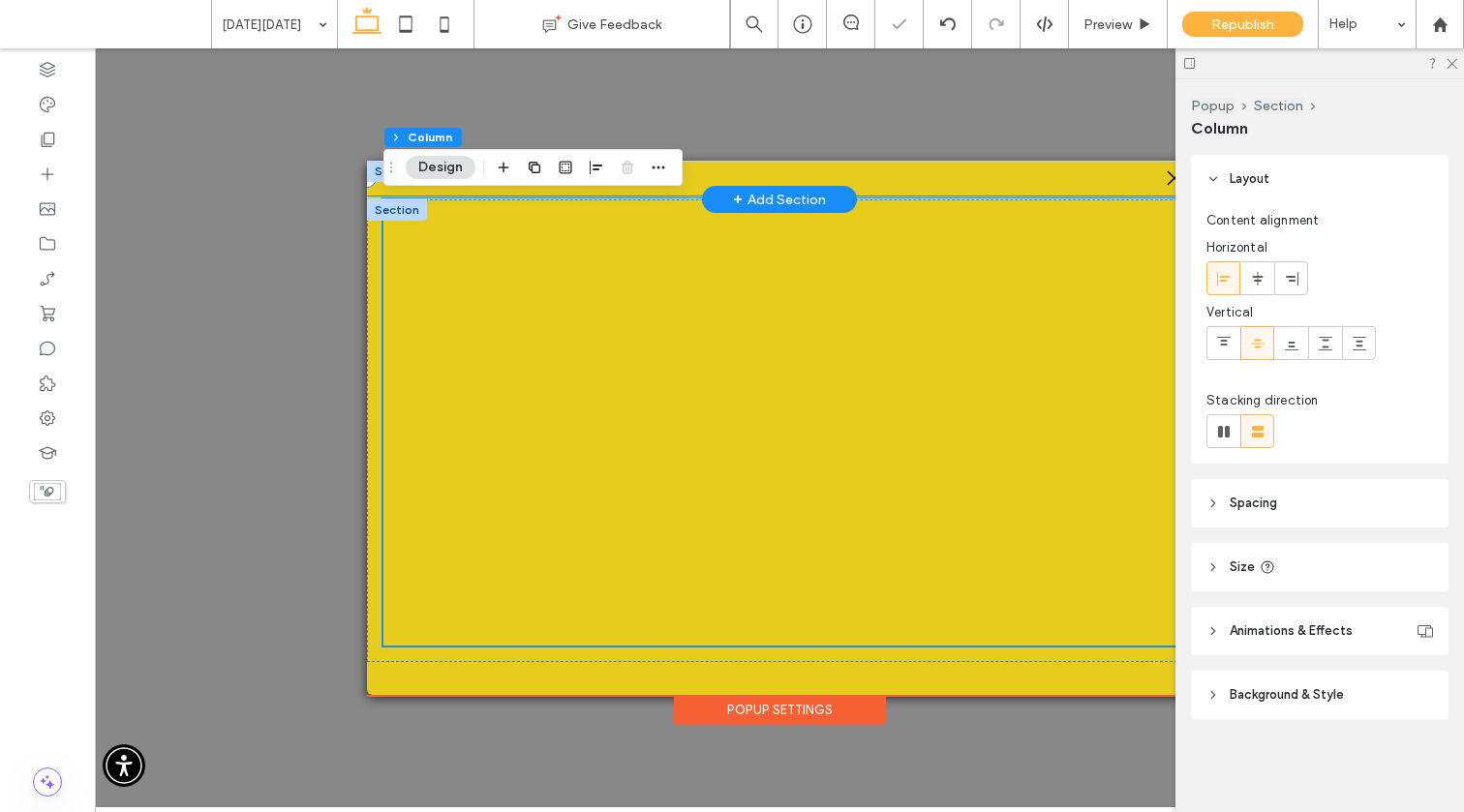
click at [839, 181] on div ".st0-1091118977{fill-rule:evenodd;clip-rule:evenodd;}" at bounding box center [779, 178] width 825 height 35
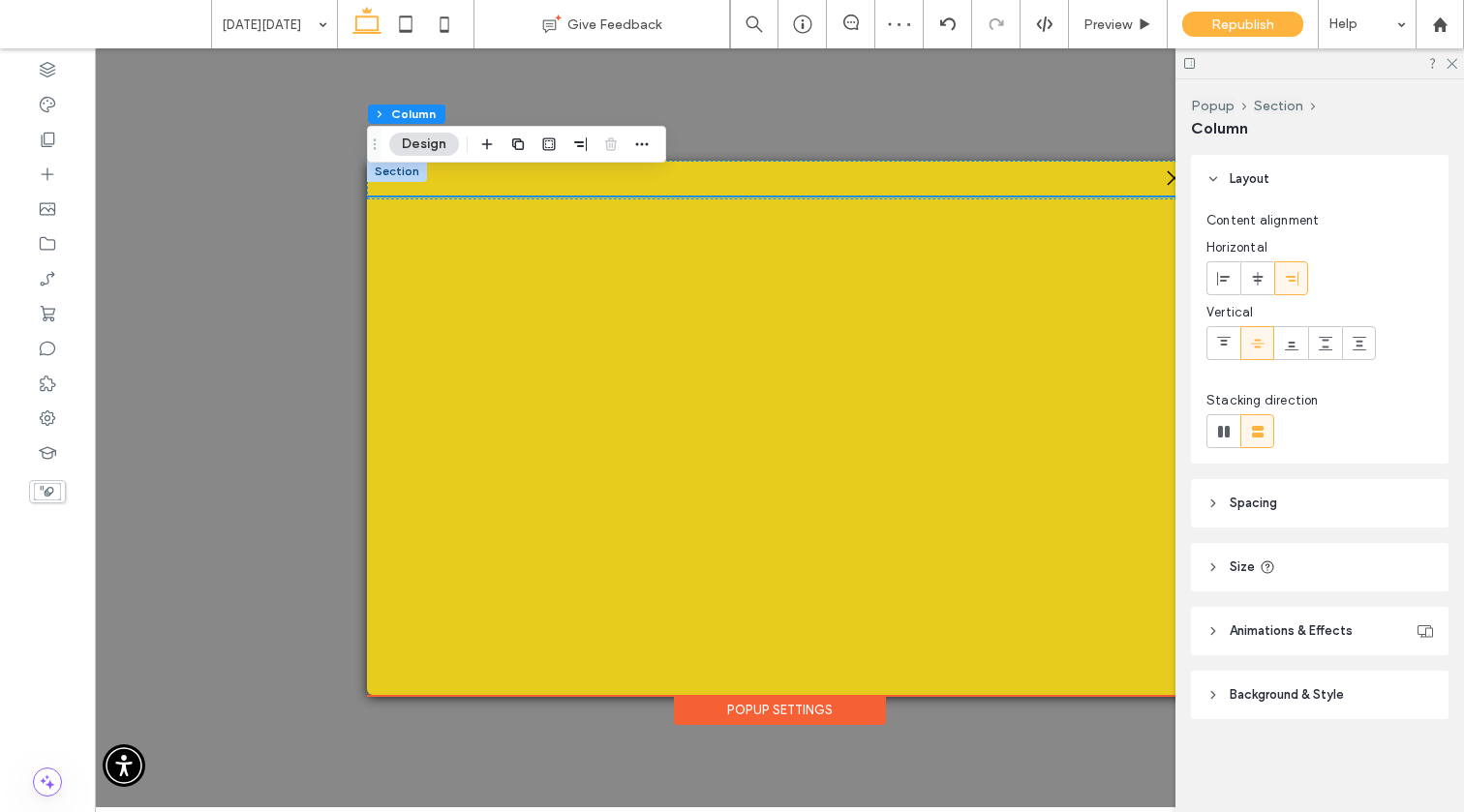
click at [834, 703] on div "Popup Settings" at bounding box center [779, 710] width 212 height 30
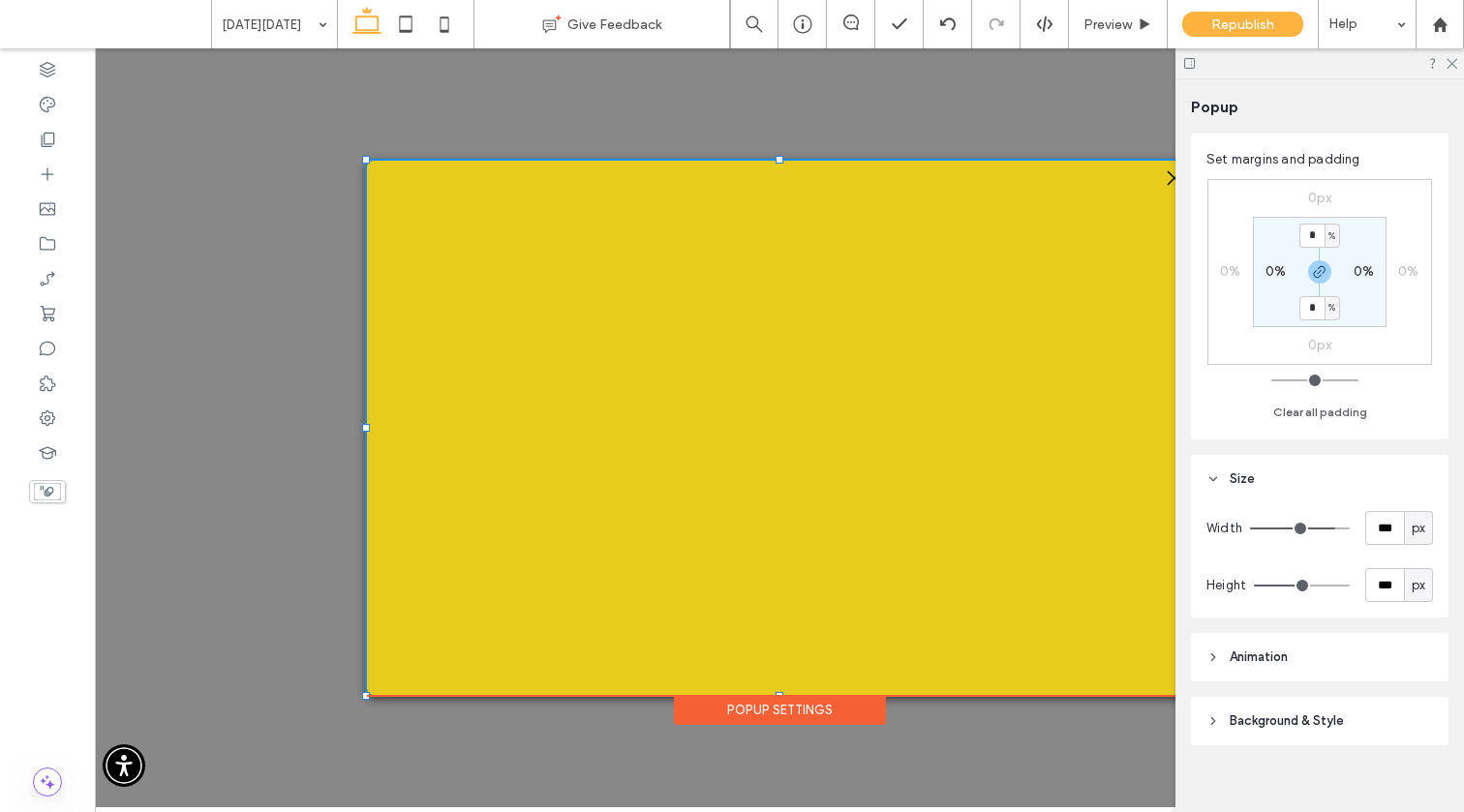
scroll to position [58, 0]
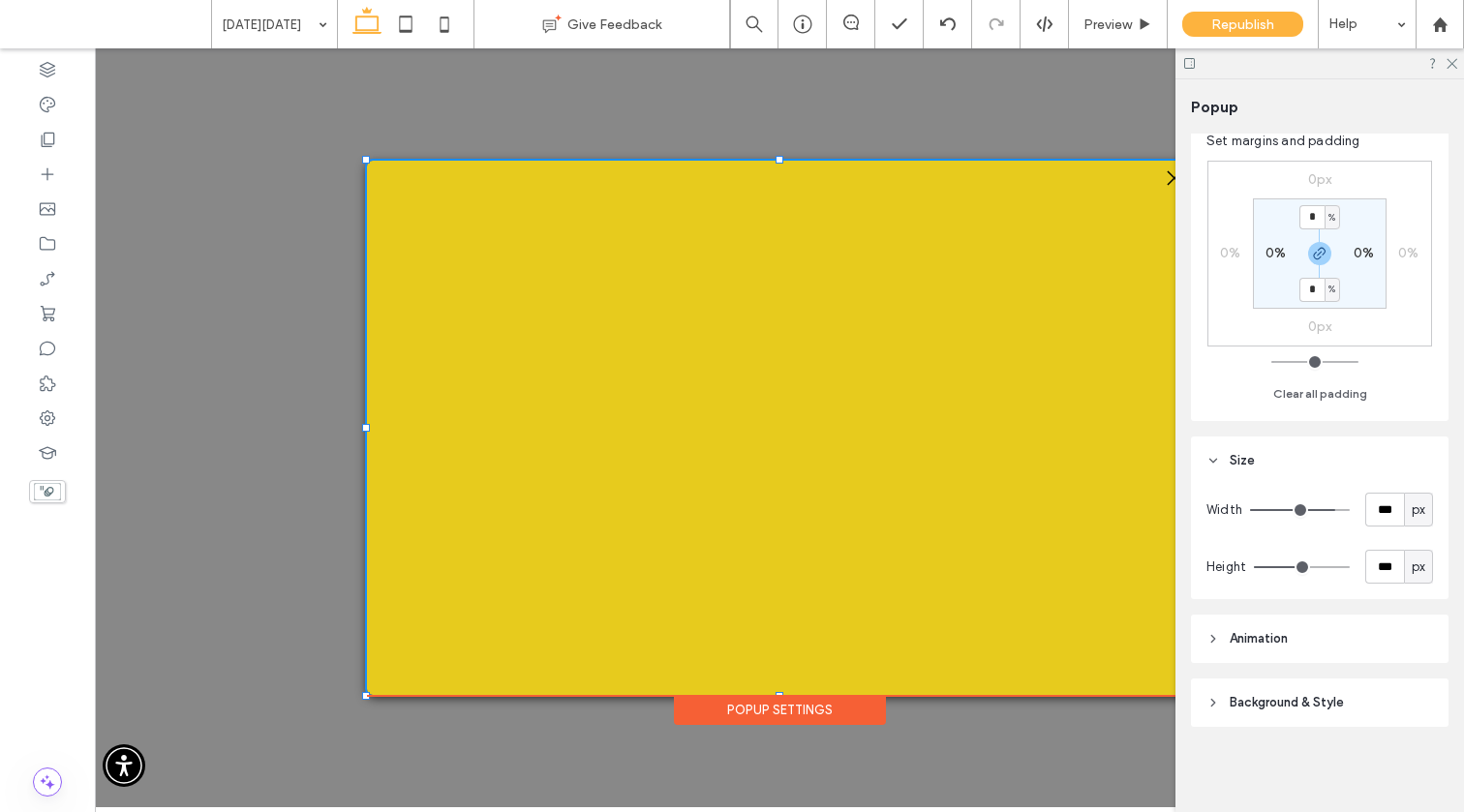
click at [1132, 699] on span "Background & Style" at bounding box center [1286, 703] width 114 height 19
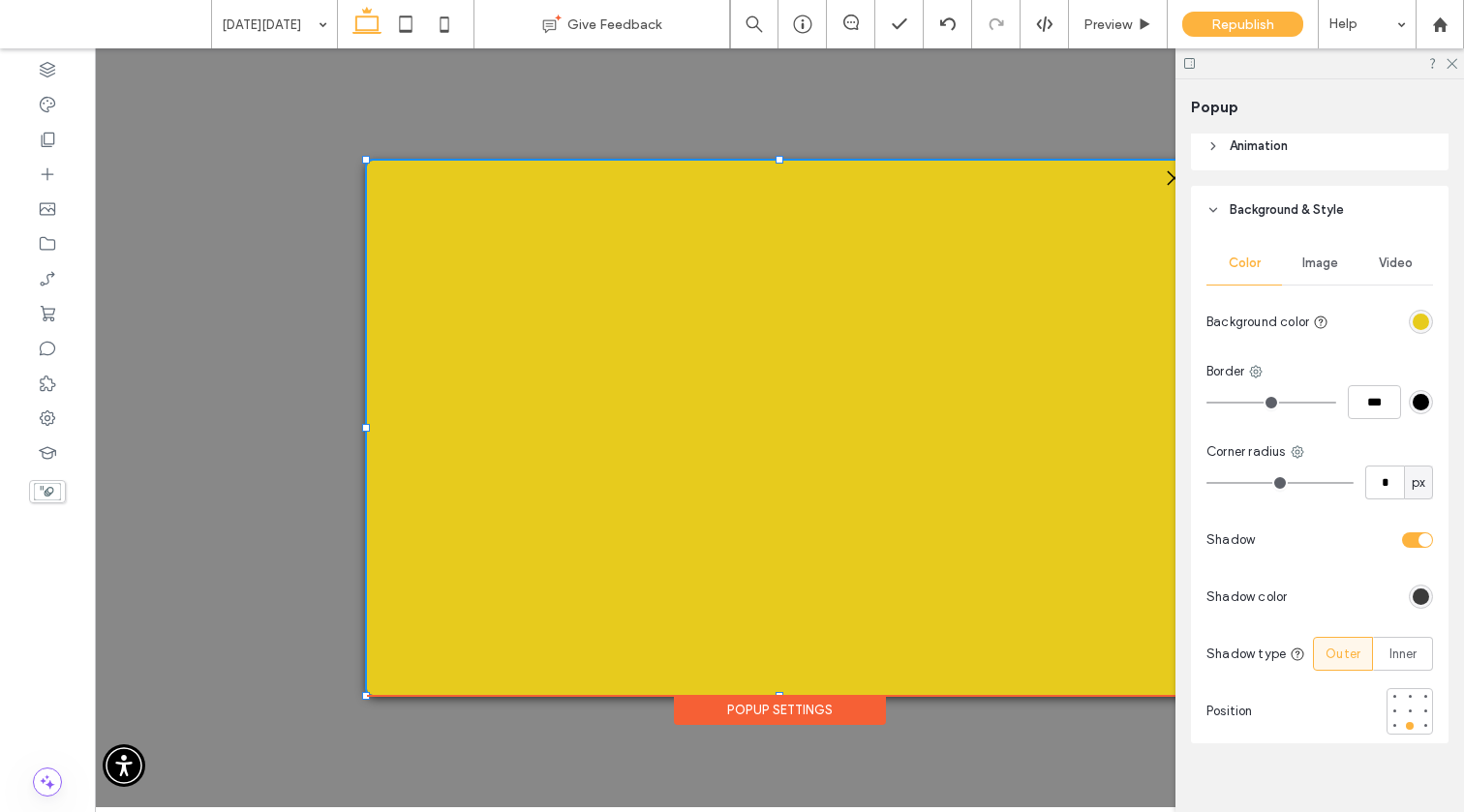
scroll to position [567, 0]
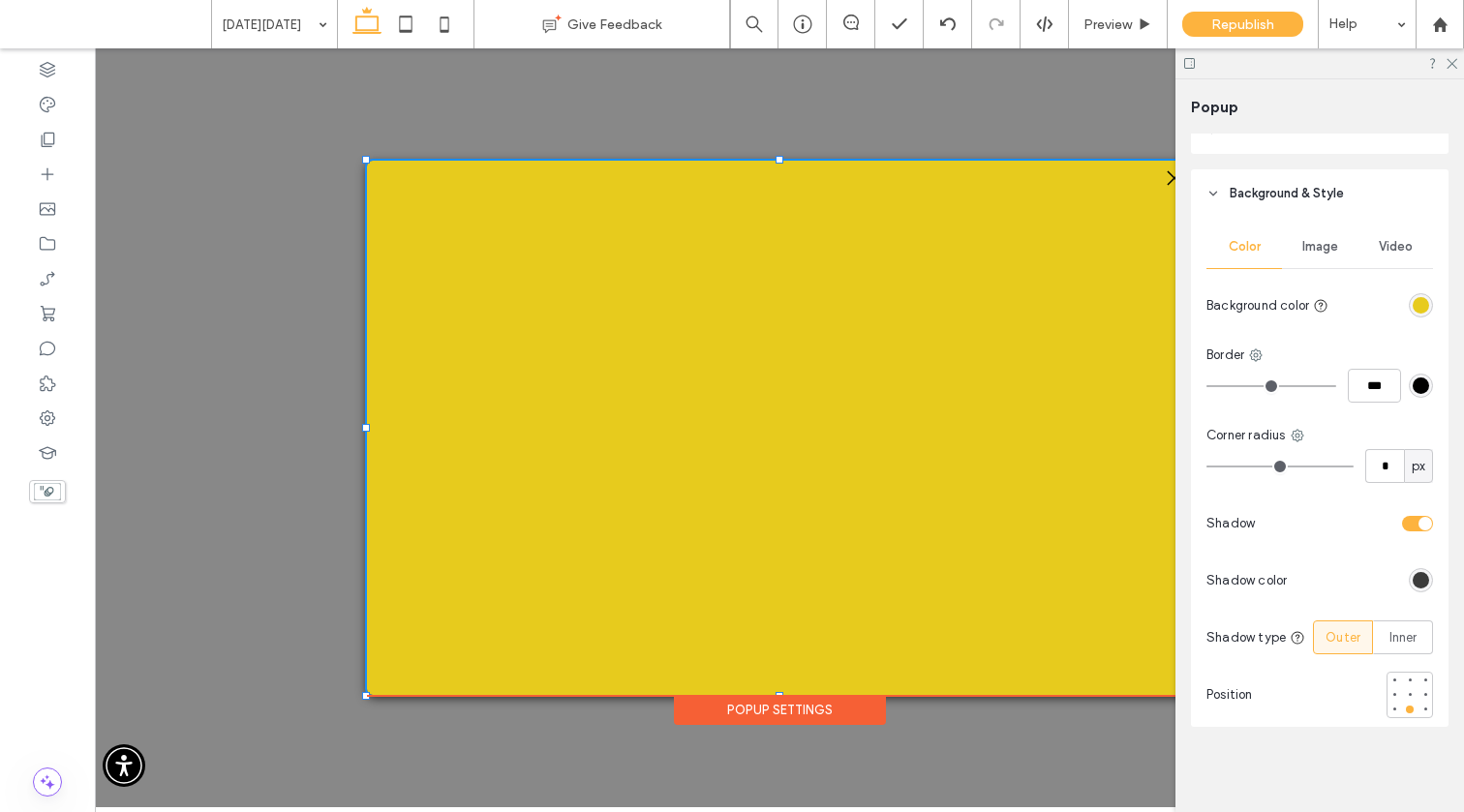
click at [1132, 302] on div "rgba(231,203,29,1)" at bounding box center [1420, 305] width 17 height 17
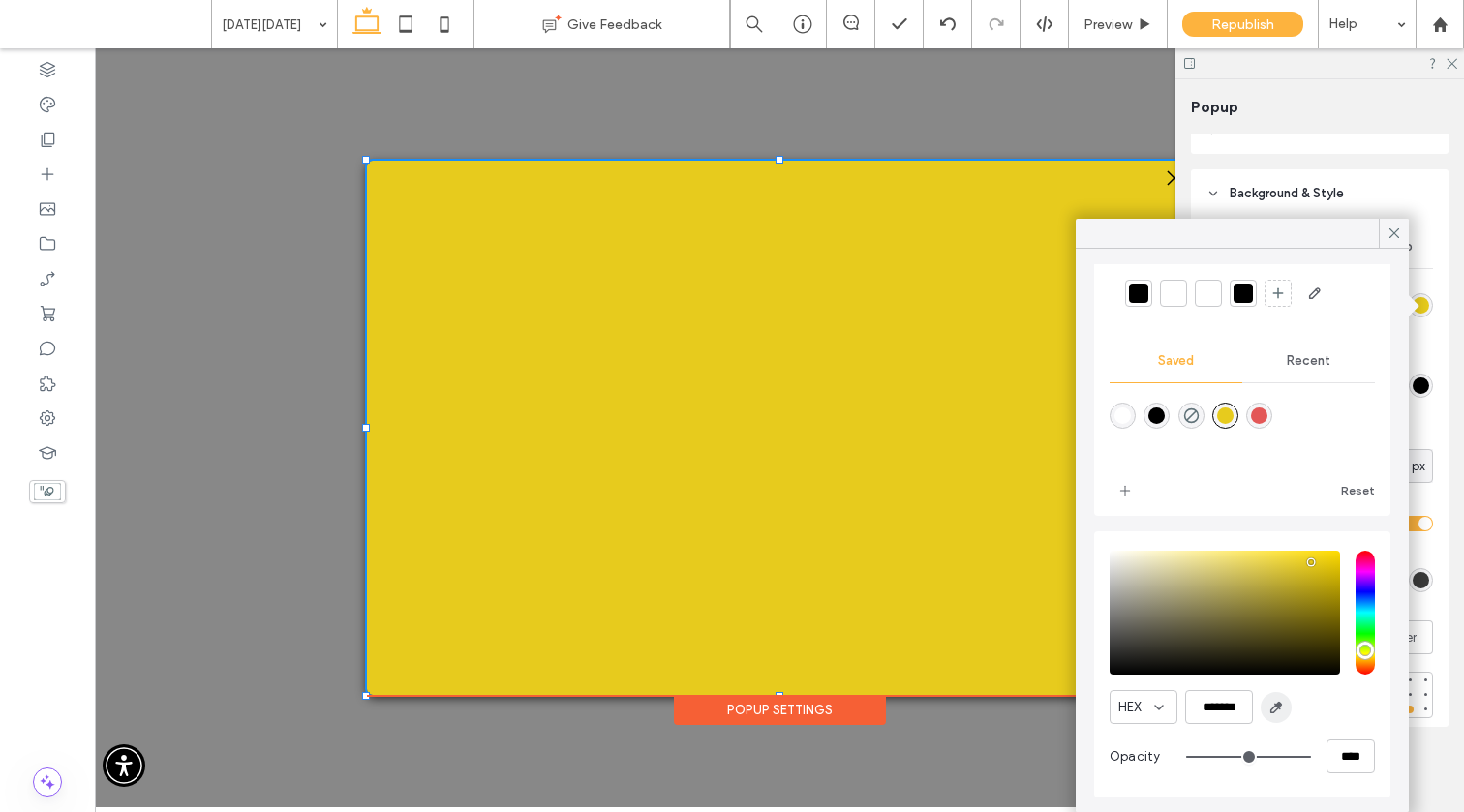
scroll to position [64, 0]
click at [1132, 715] on span "button" at bounding box center [1276, 707] width 31 height 31
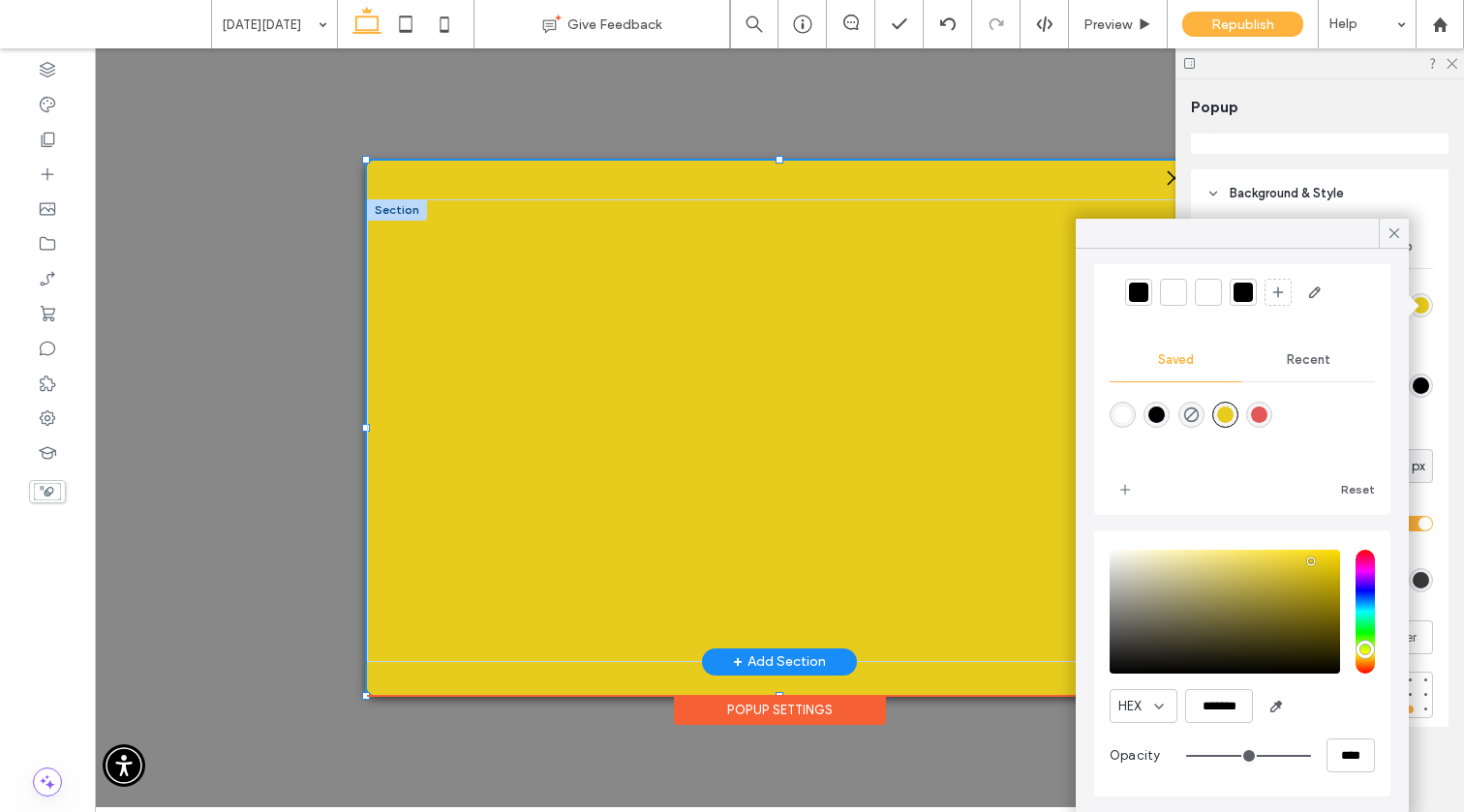
type input "*******"
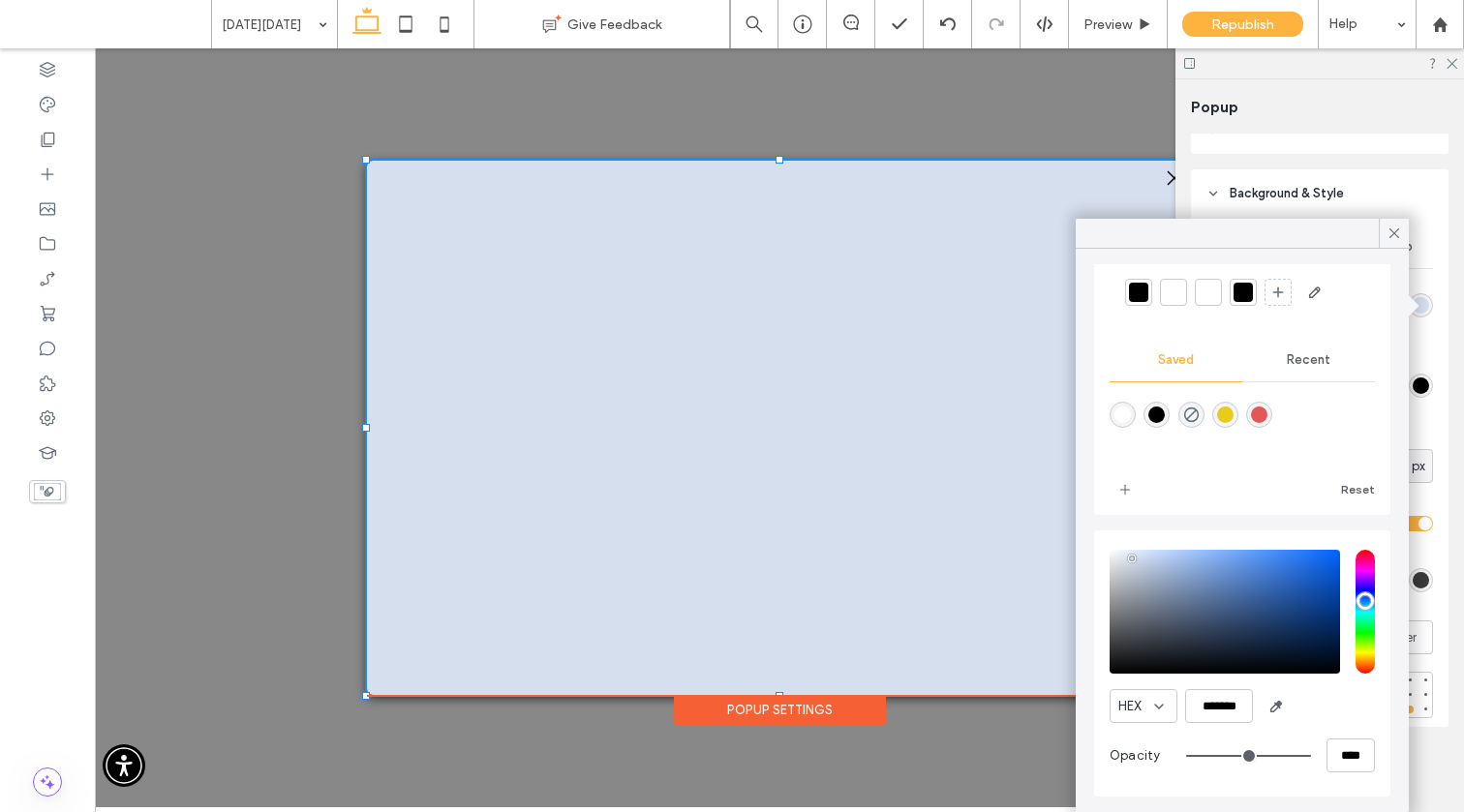
click at [1132, 579] on div "rgba(0, 0, 0, 0.76)" at bounding box center [1420, 580] width 17 height 17
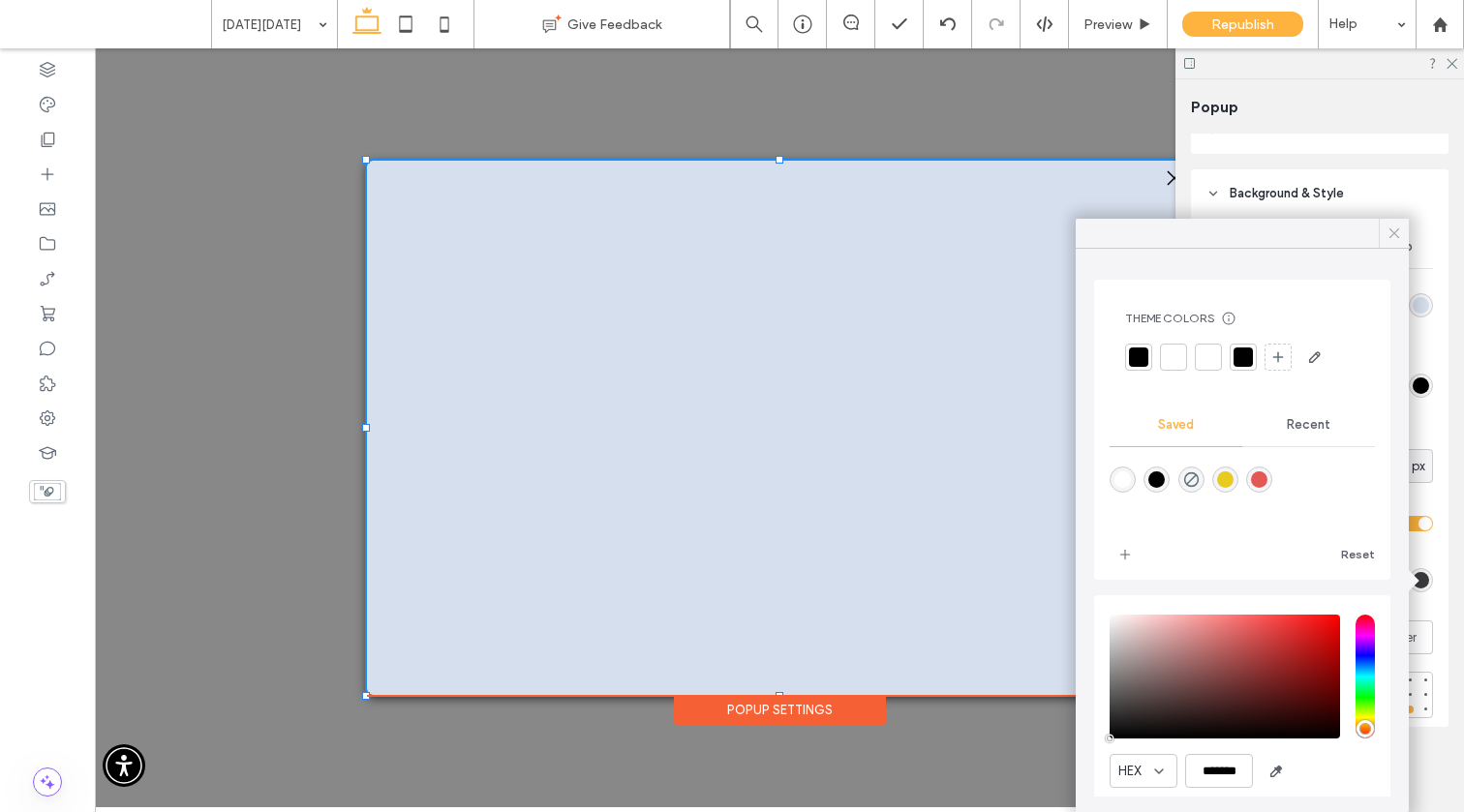
click at [1132, 233] on icon at bounding box center [1394, 233] width 18 height 18
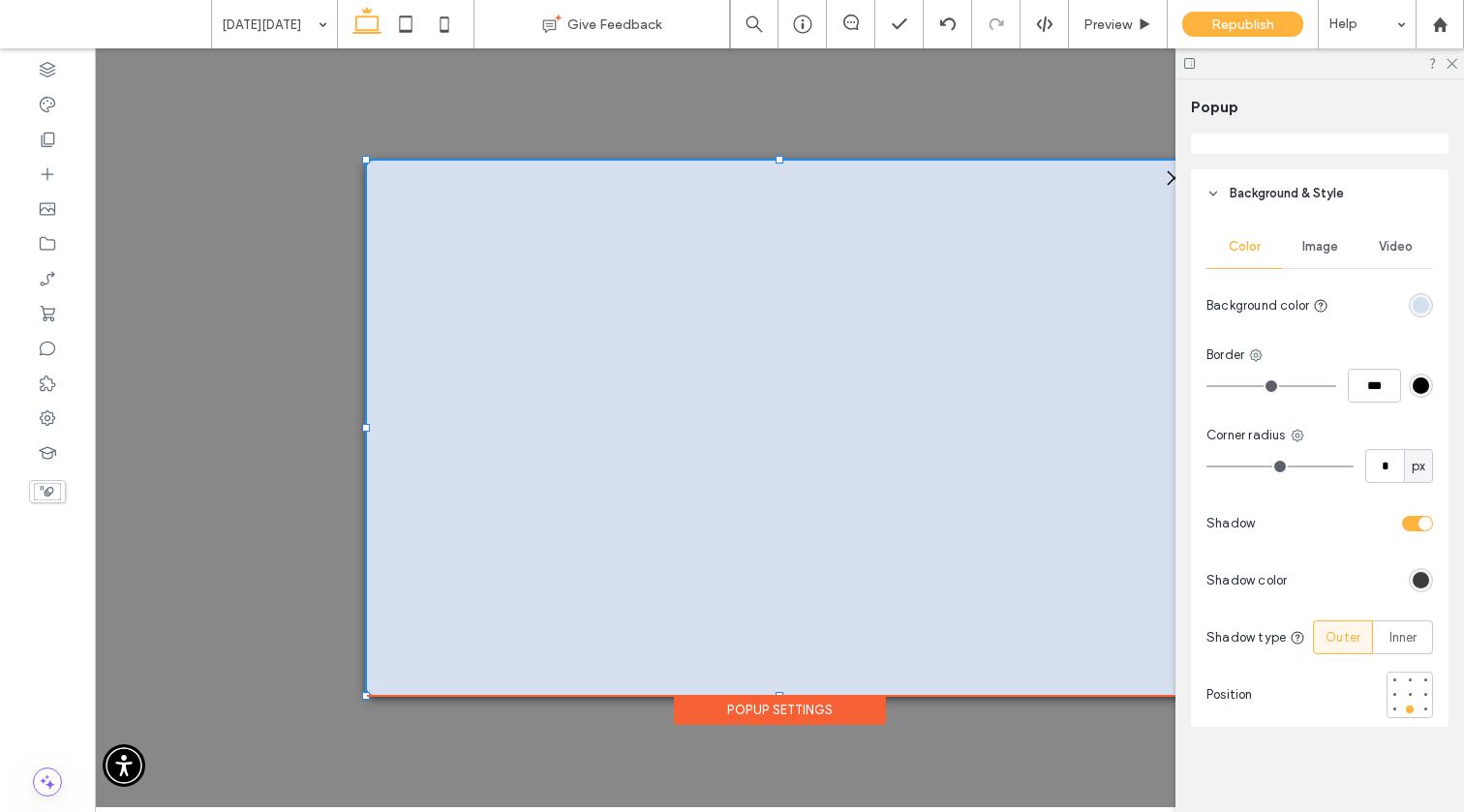
click at [1132, 578] on div "rgba(0, 0, 0, 0.76)" at bounding box center [1420, 580] width 17 height 17
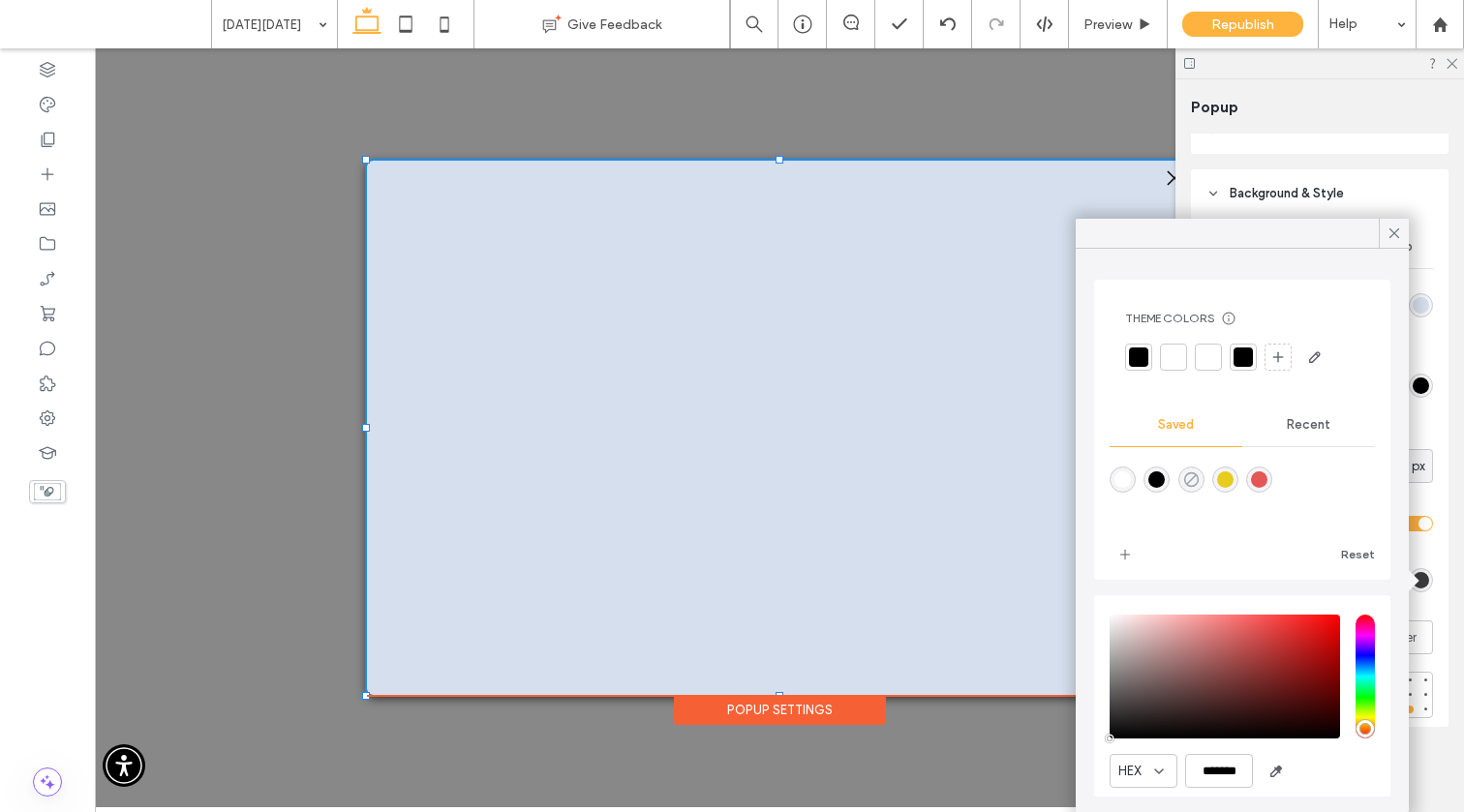
click at [1132, 477] on use "rgba(0,0,0,0)" at bounding box center [1190, 479] width 15 height 15
type input "*"
type input "**"
click at [1132, 477] on div "rgba(0,0,0,1)" at bounding box center [1156, 479] width 17 height 17
type input "***"
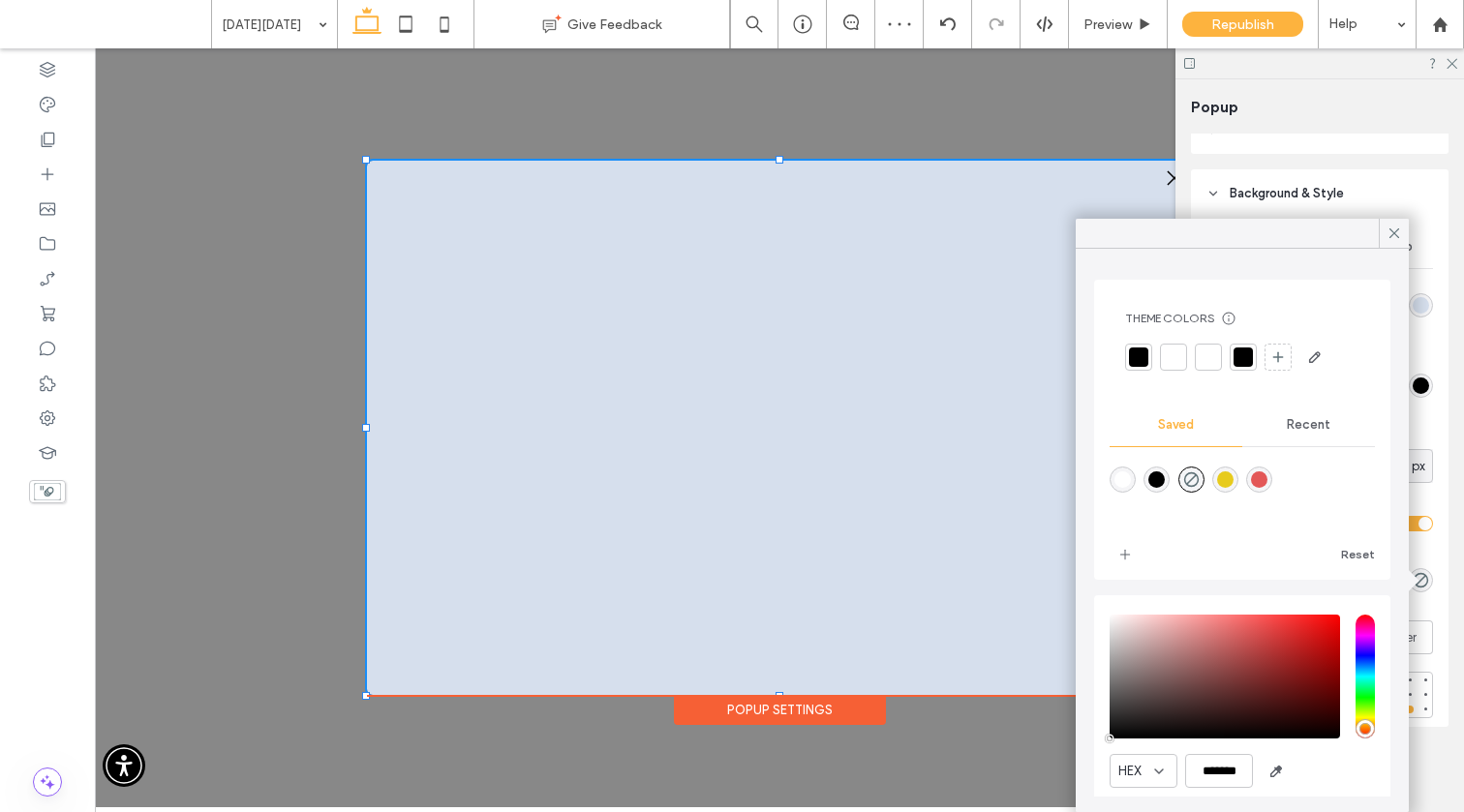
type input "****"
click at [1132, 236] on icon at bounding box center [1394, 233] width 18 height 18
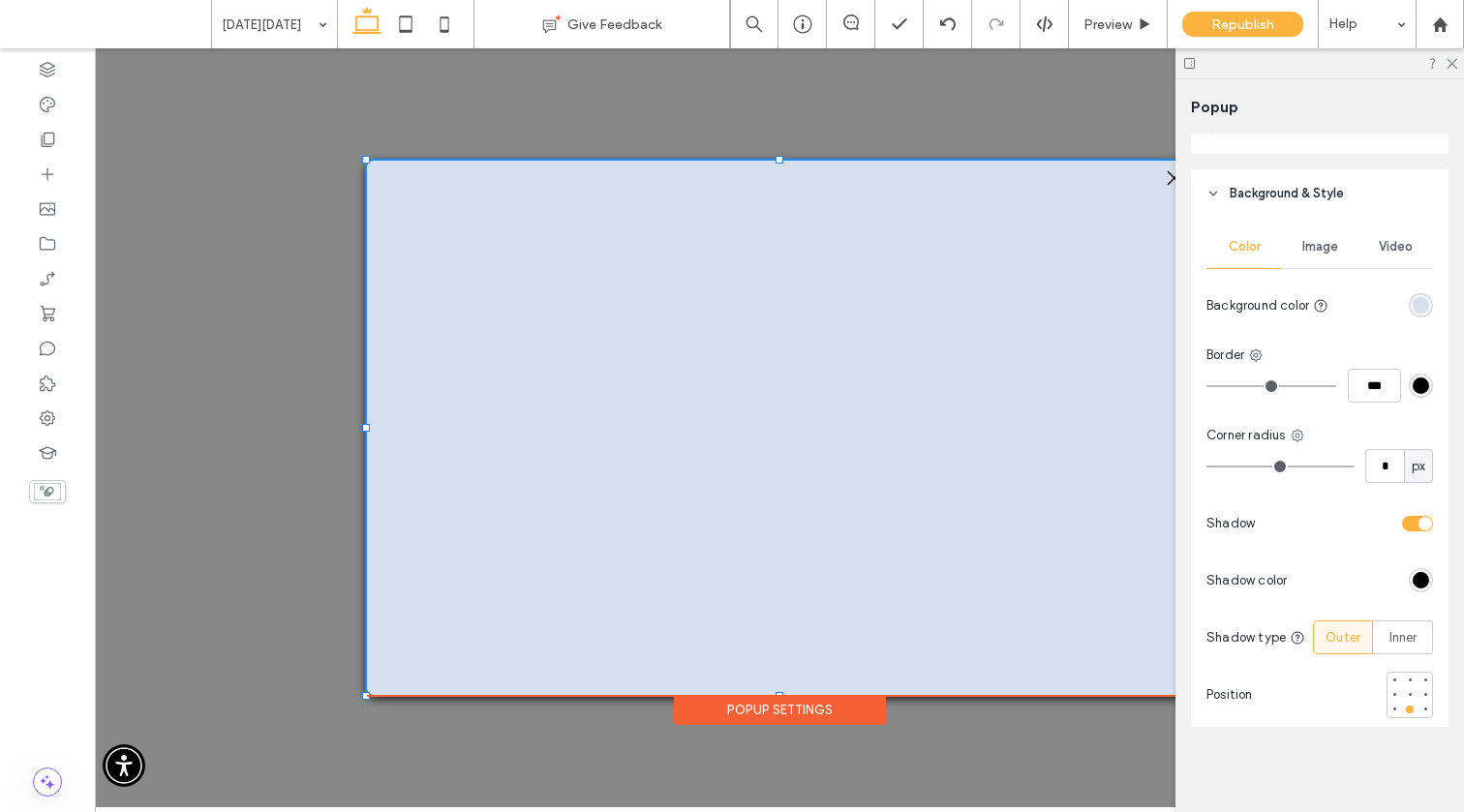
click at [1132, 306] on div "rgba(214, 223, 237, 1)" at bounding box center [1420, 305] width 17 height 17
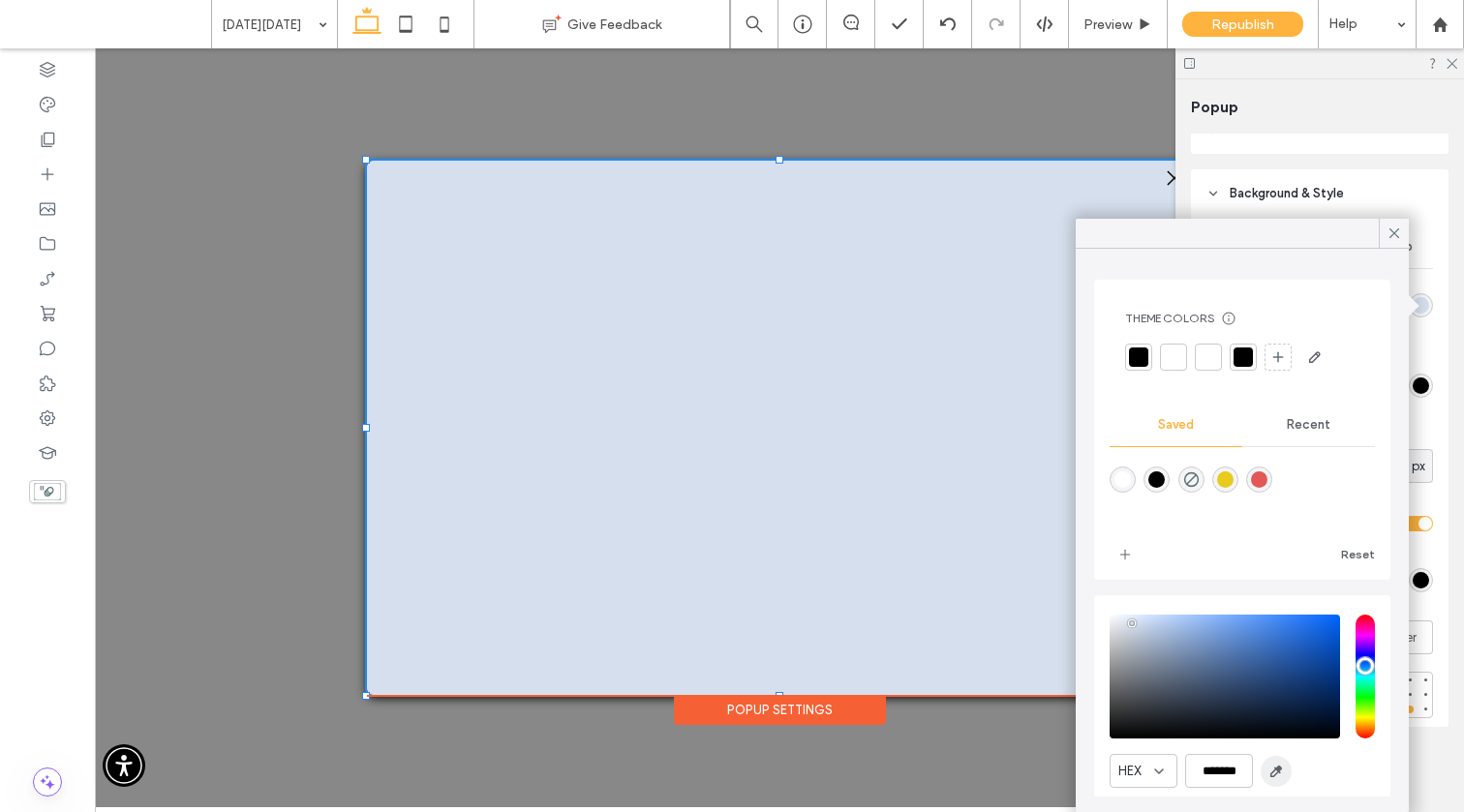
click at [1132, 767] on use "button" at bounding box center [1276, 771] width 11 height 11
type input "*******"
click at [1132, 234] on use at bounding box center [1394, 233] width 10 height 10
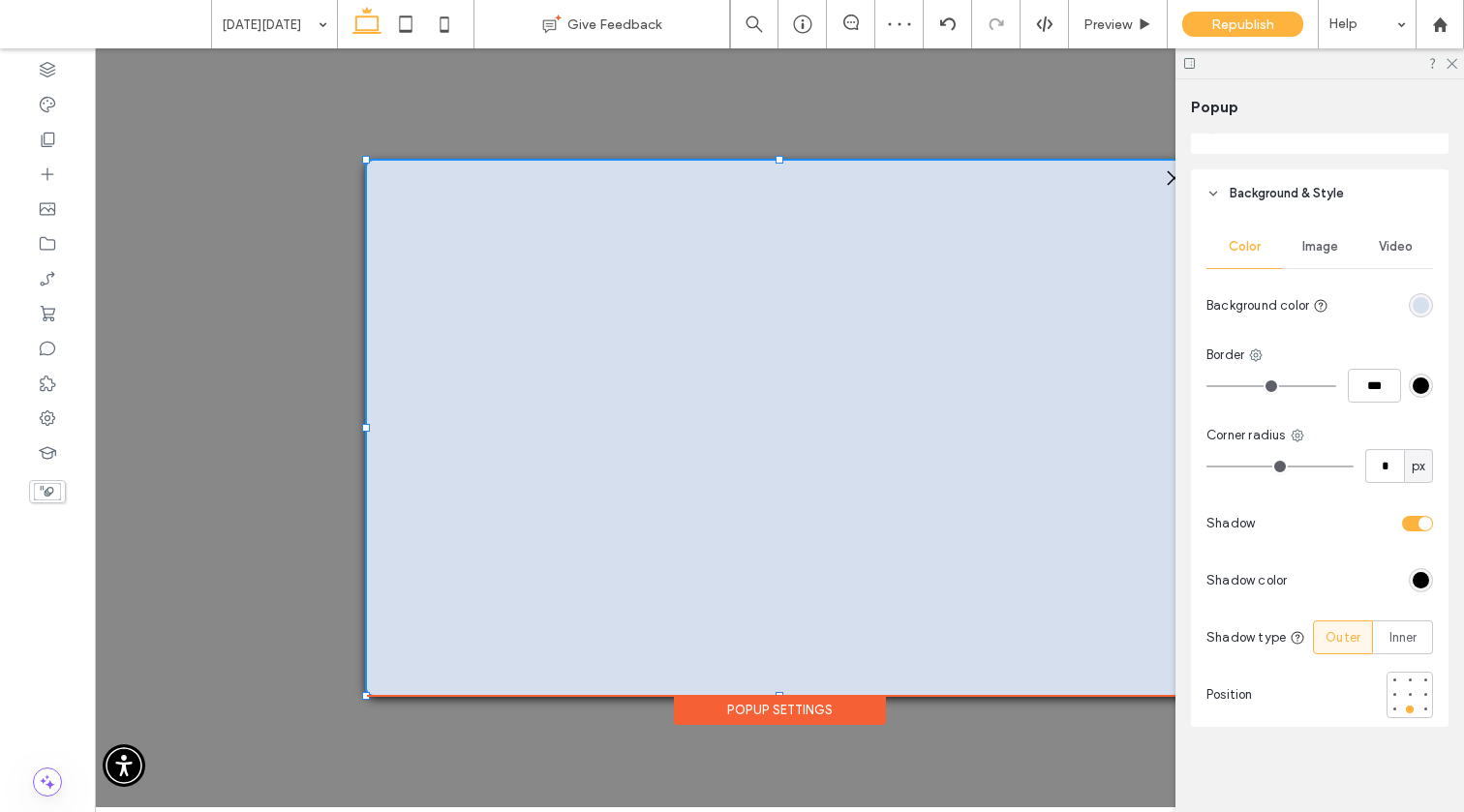
click at [1132, 306] on div "rgba(214, 223, 238, 1)" at bounding box center [1420, 305] width 17 height 17
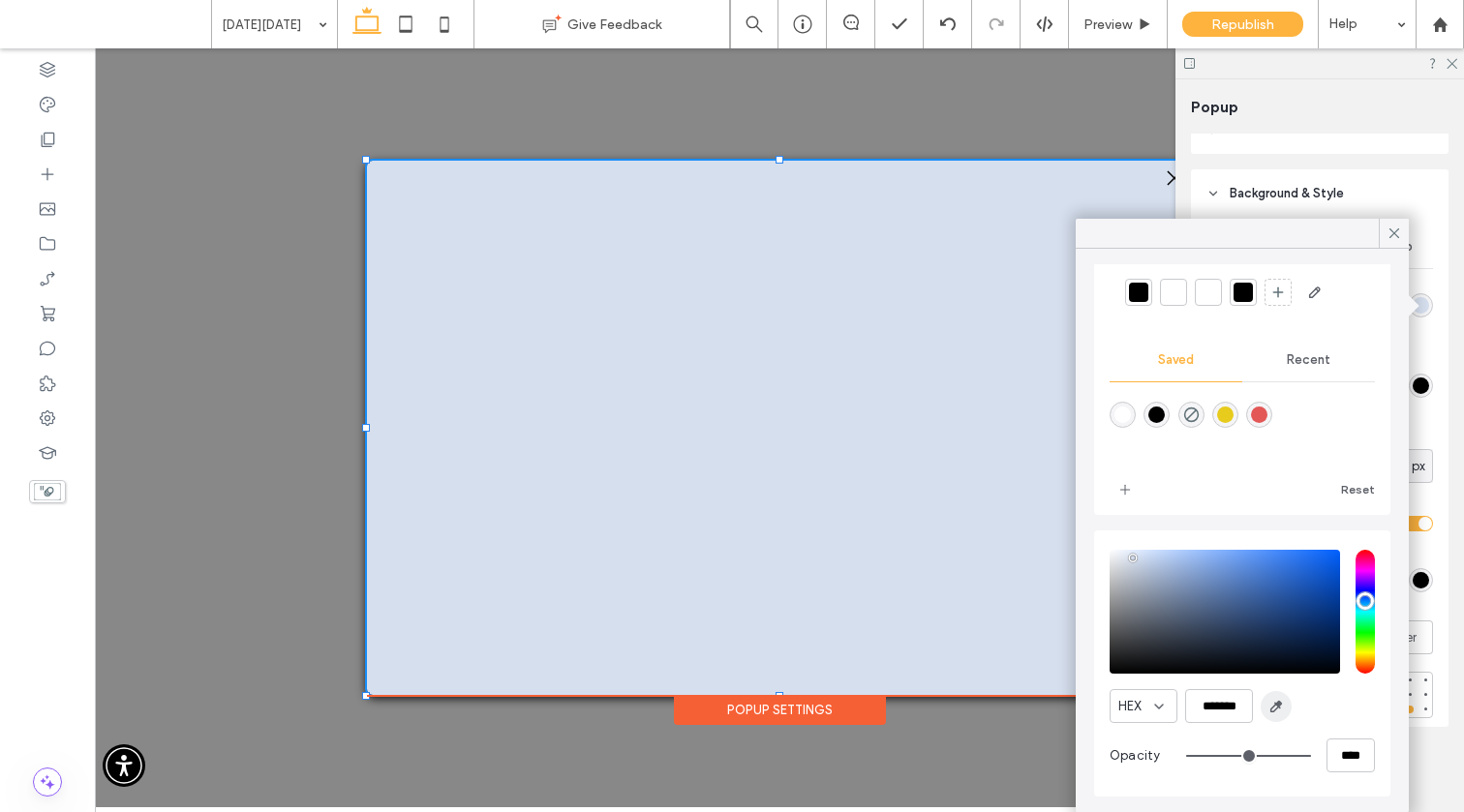
click at [1132, 702] on icon "button" at bounding box center [1276, 707] width 16 height 16
type input "*******"
click at [1132, 229] on icon at bounding box center [1394, 233] width 18 height 18
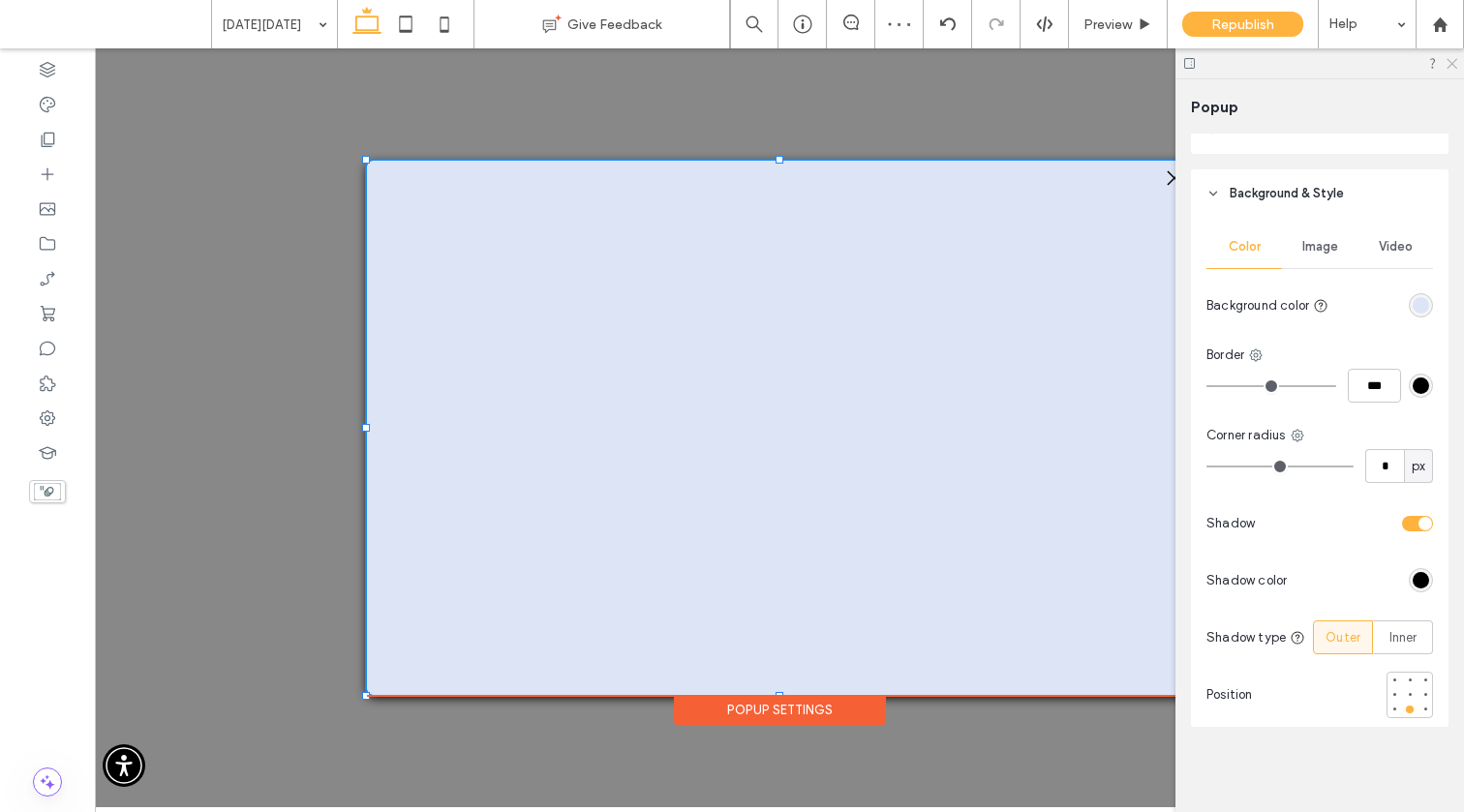
click at [1132, 66] on icon at bounding box center [1450, 62] width 13 height 13
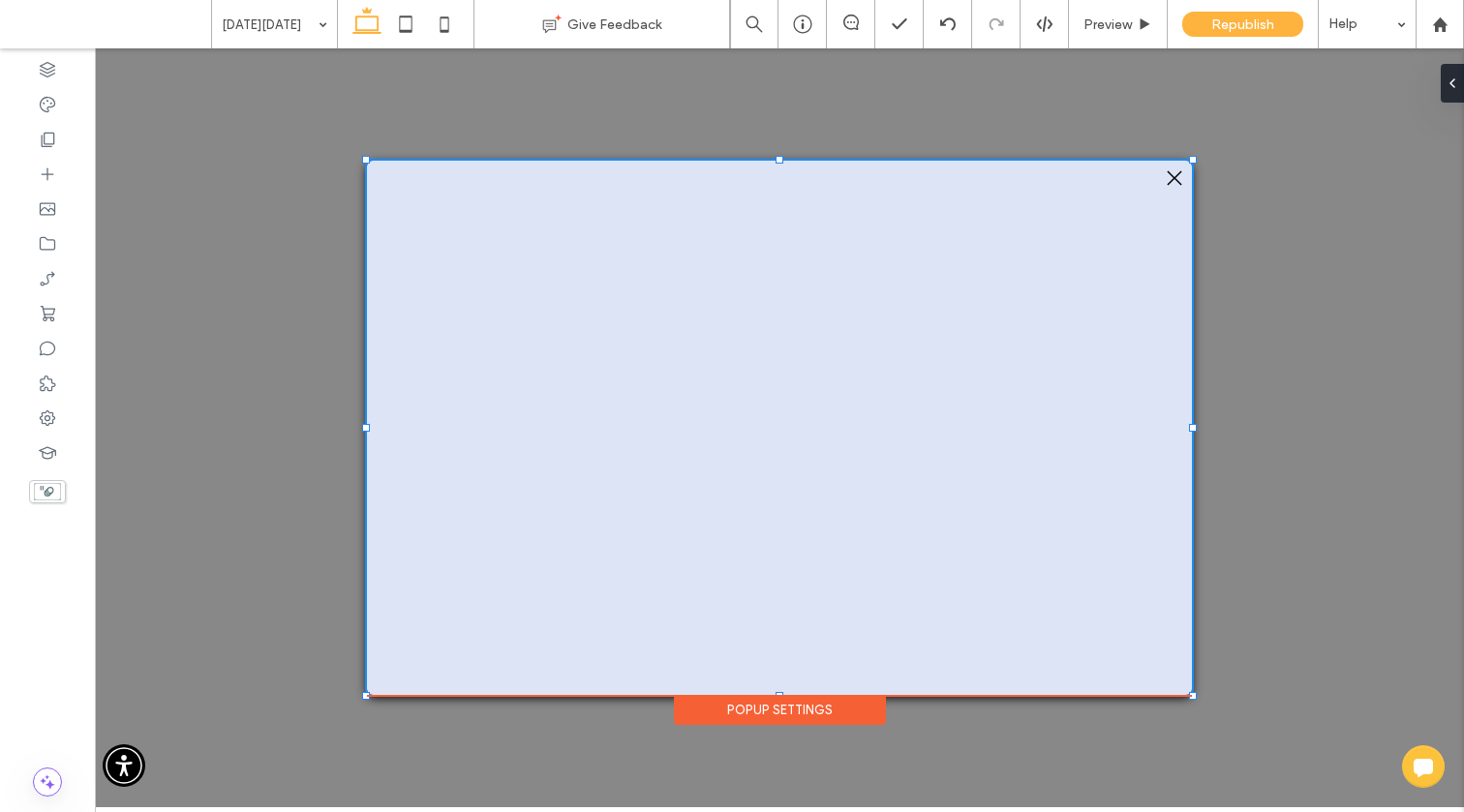
click at [866, 710] on div "Popup Settings" at bounding box center [779, 710] width 212 height 30
click at [1132, 77] on icon at bounding box center [1444, 83] width 16 height 16
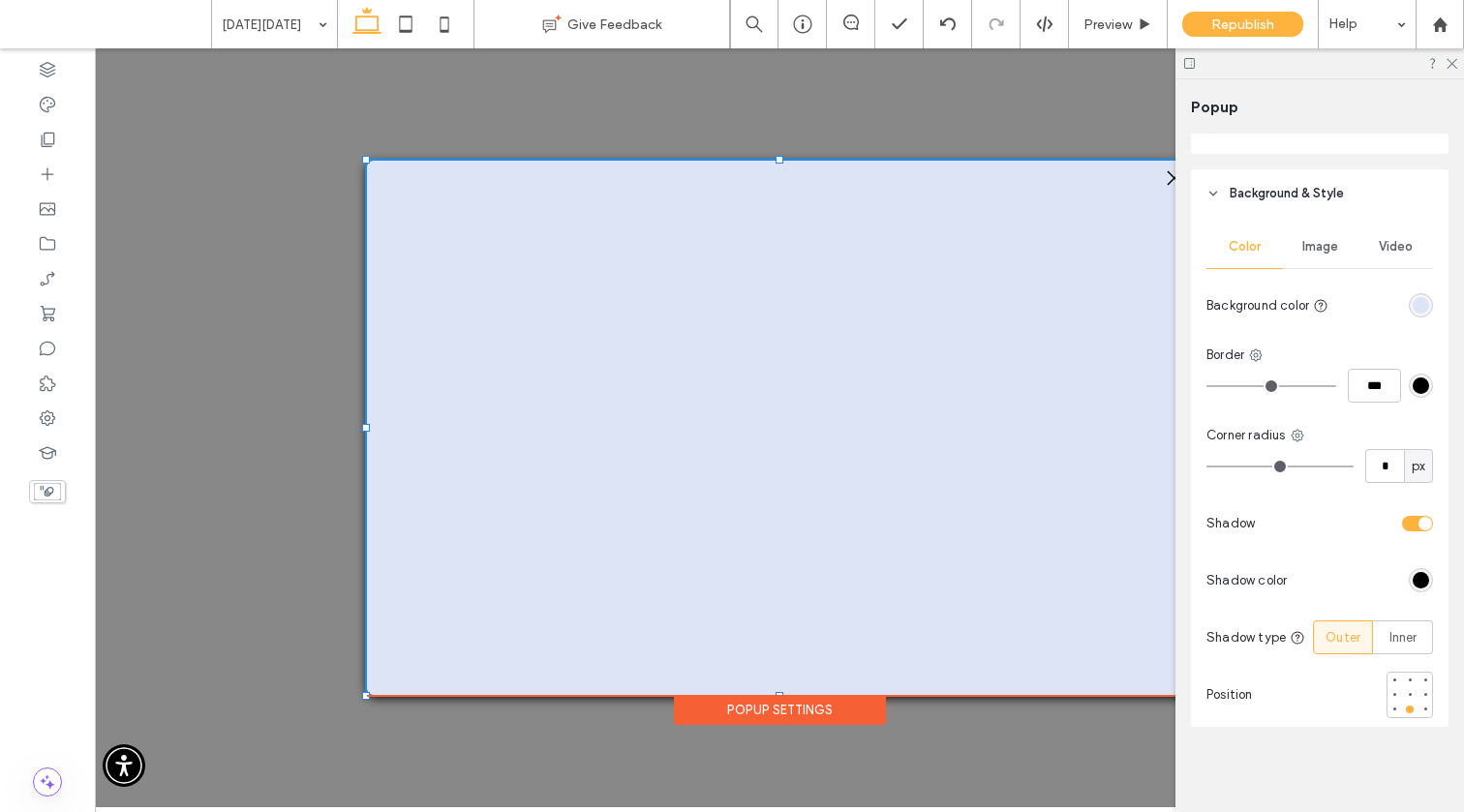
scroll to position [563, 0]
type input "*"
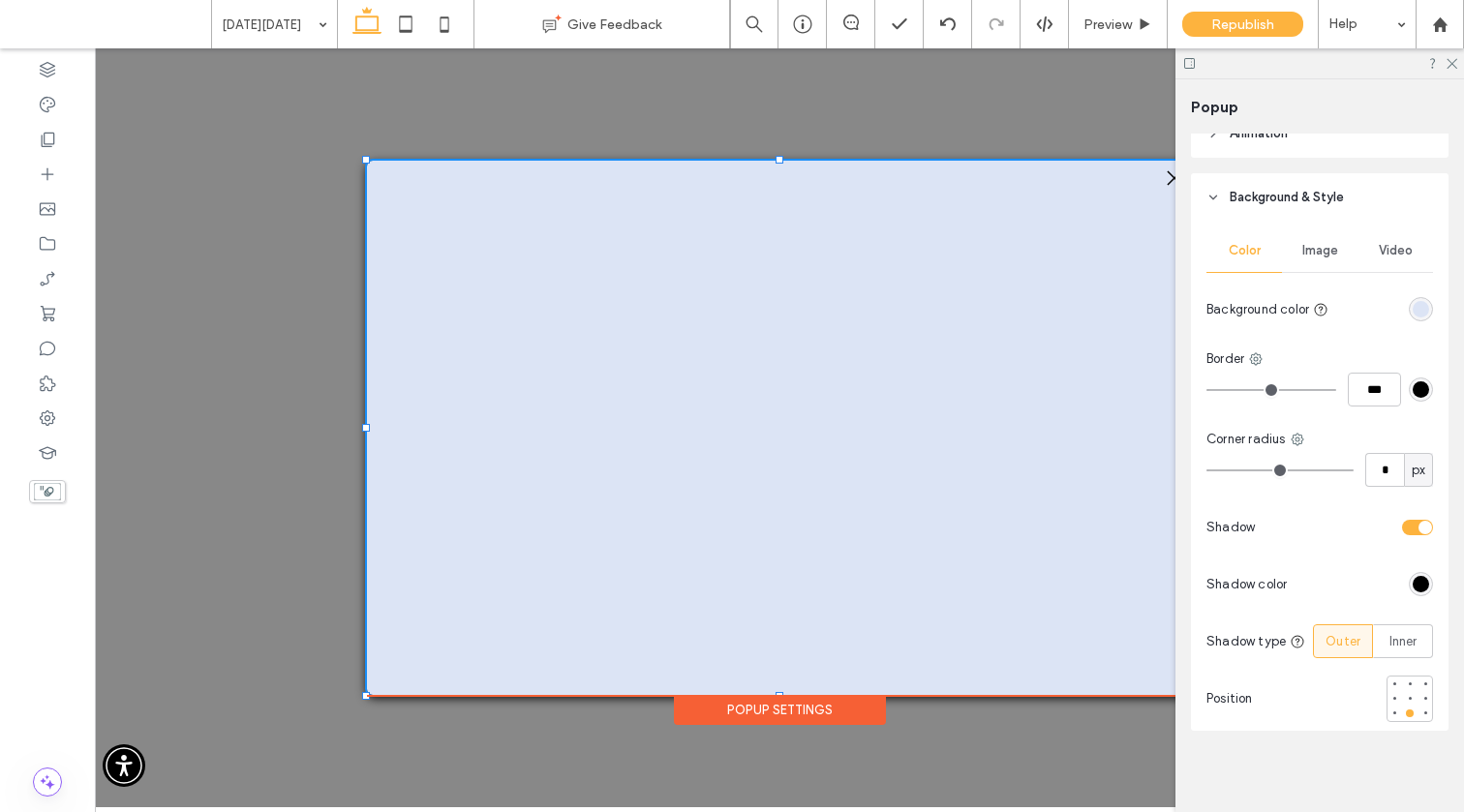
type input "**"
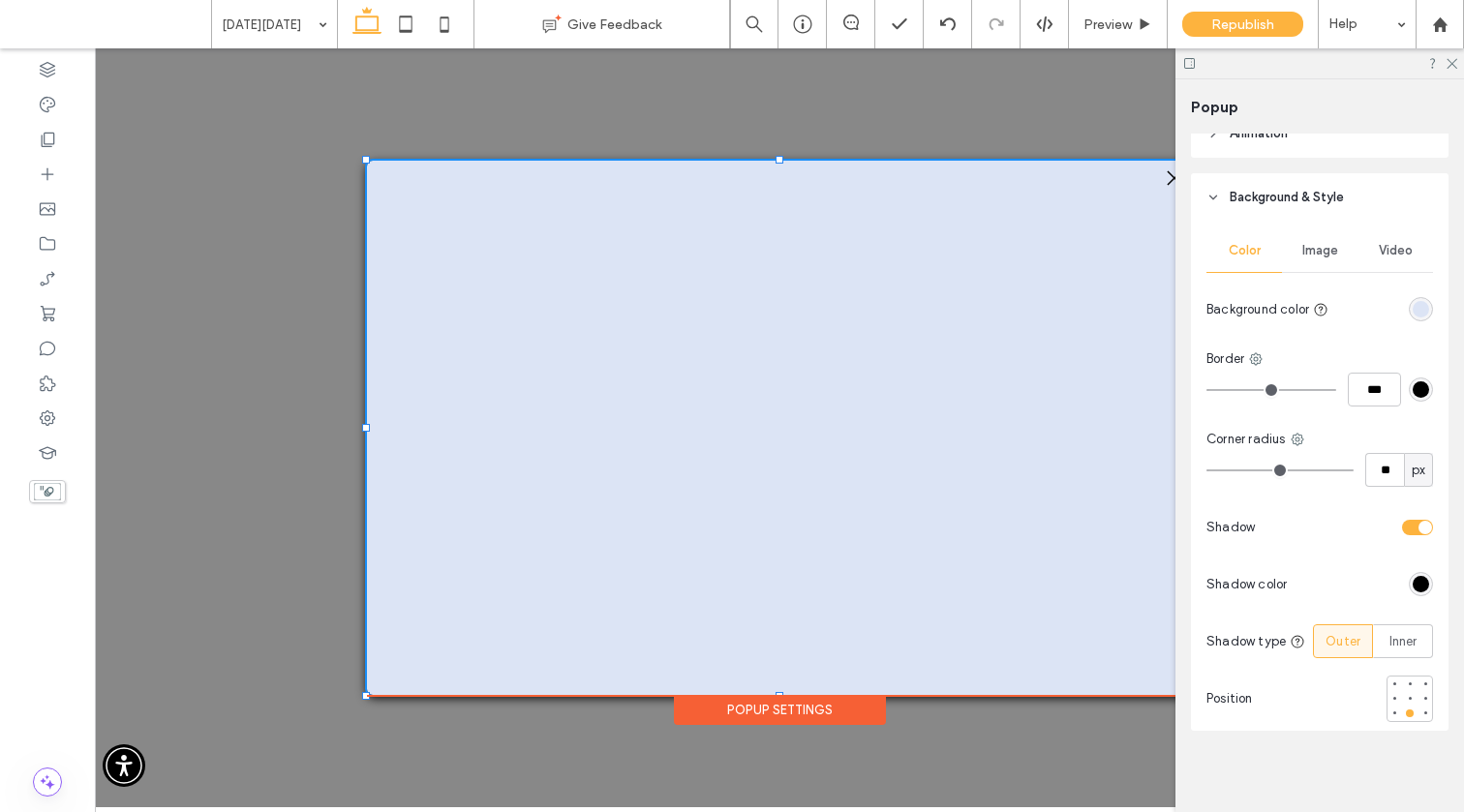
type input "**"
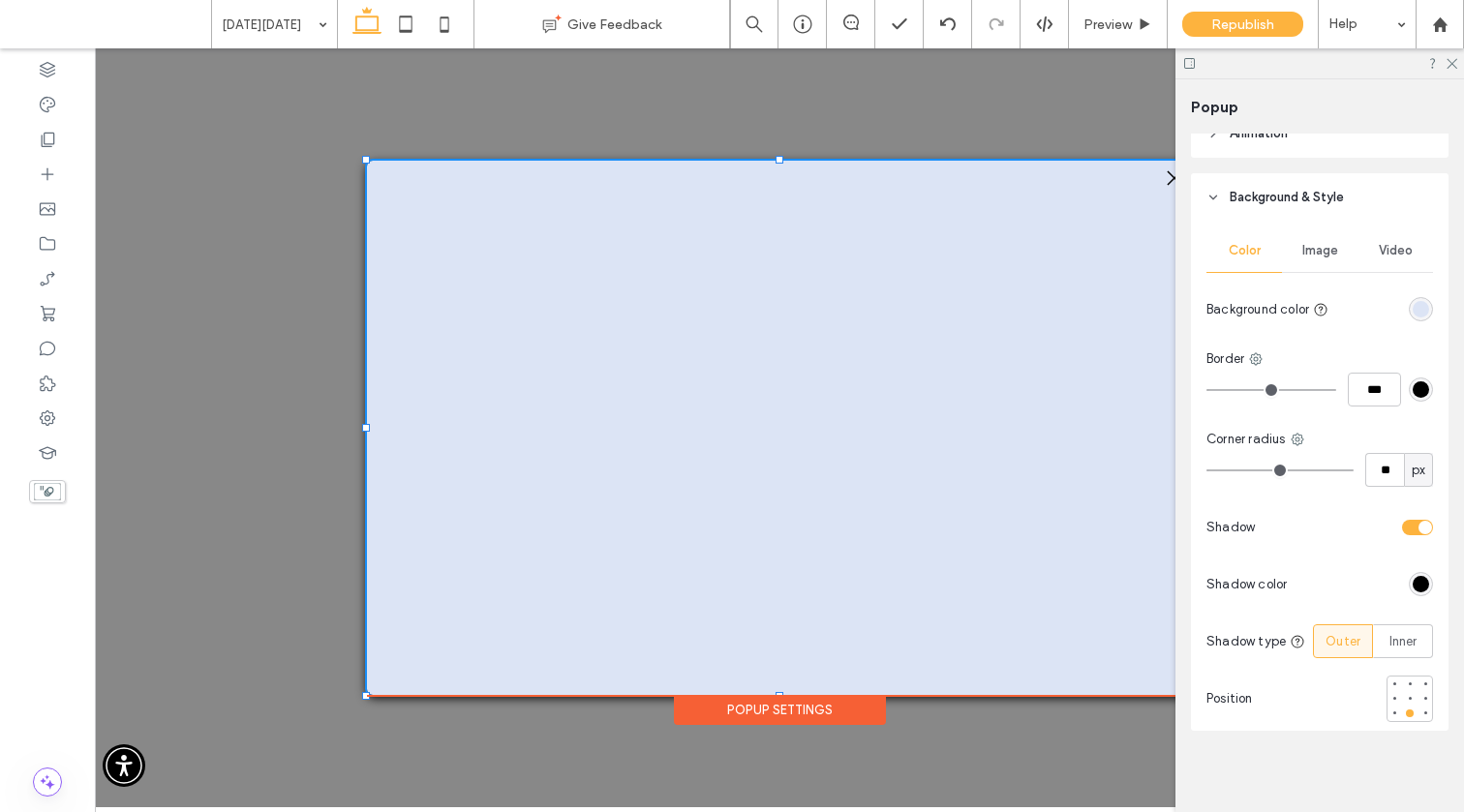
type input "**"
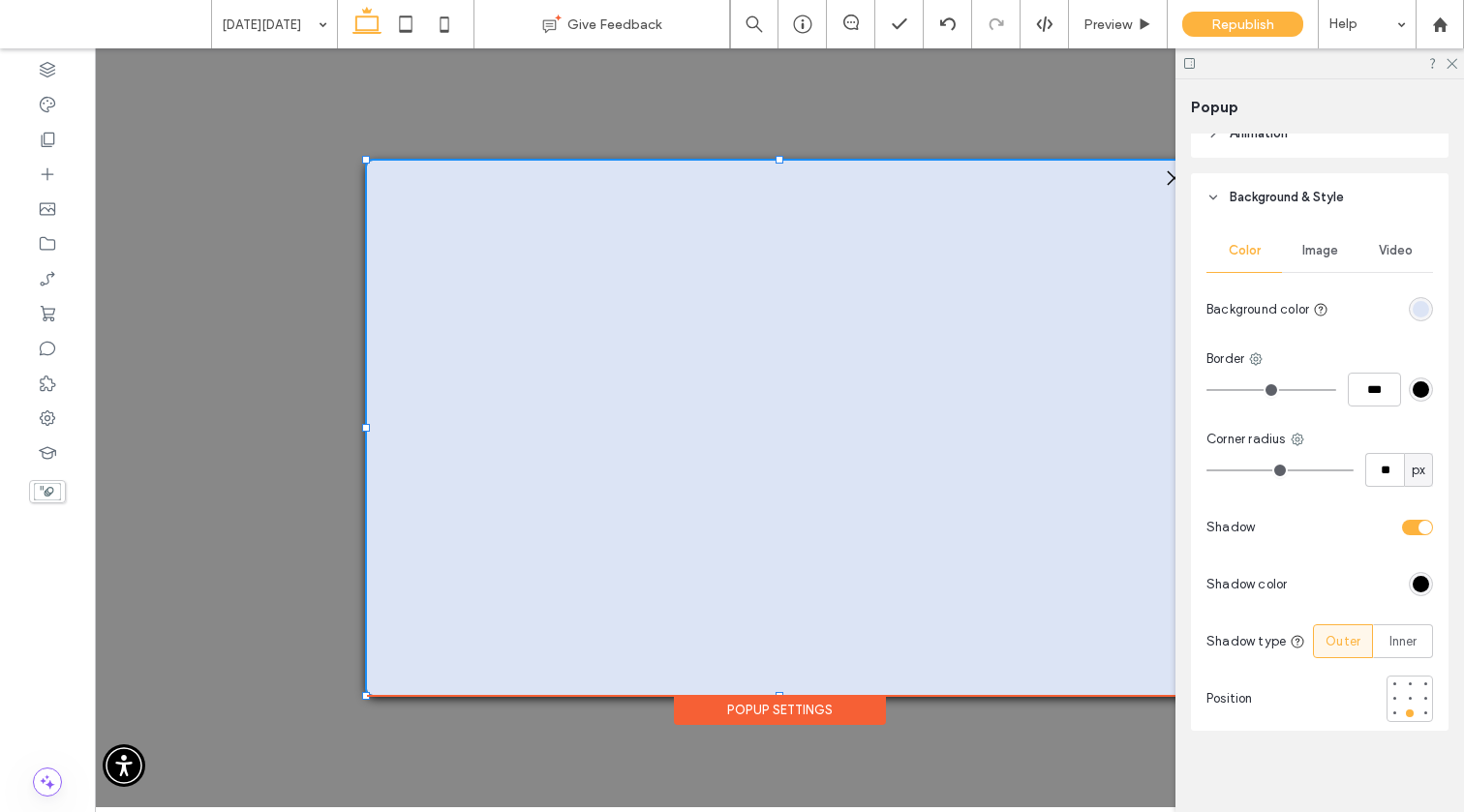
type input "**"
drag, startPoint x: 1225, startPoint y: 469, endPoint x: 1237, endPoint y: 468, distance: 12.0
click at [1132, 469] on input "range" at bounding box center [1280, 470] width 147 height 2
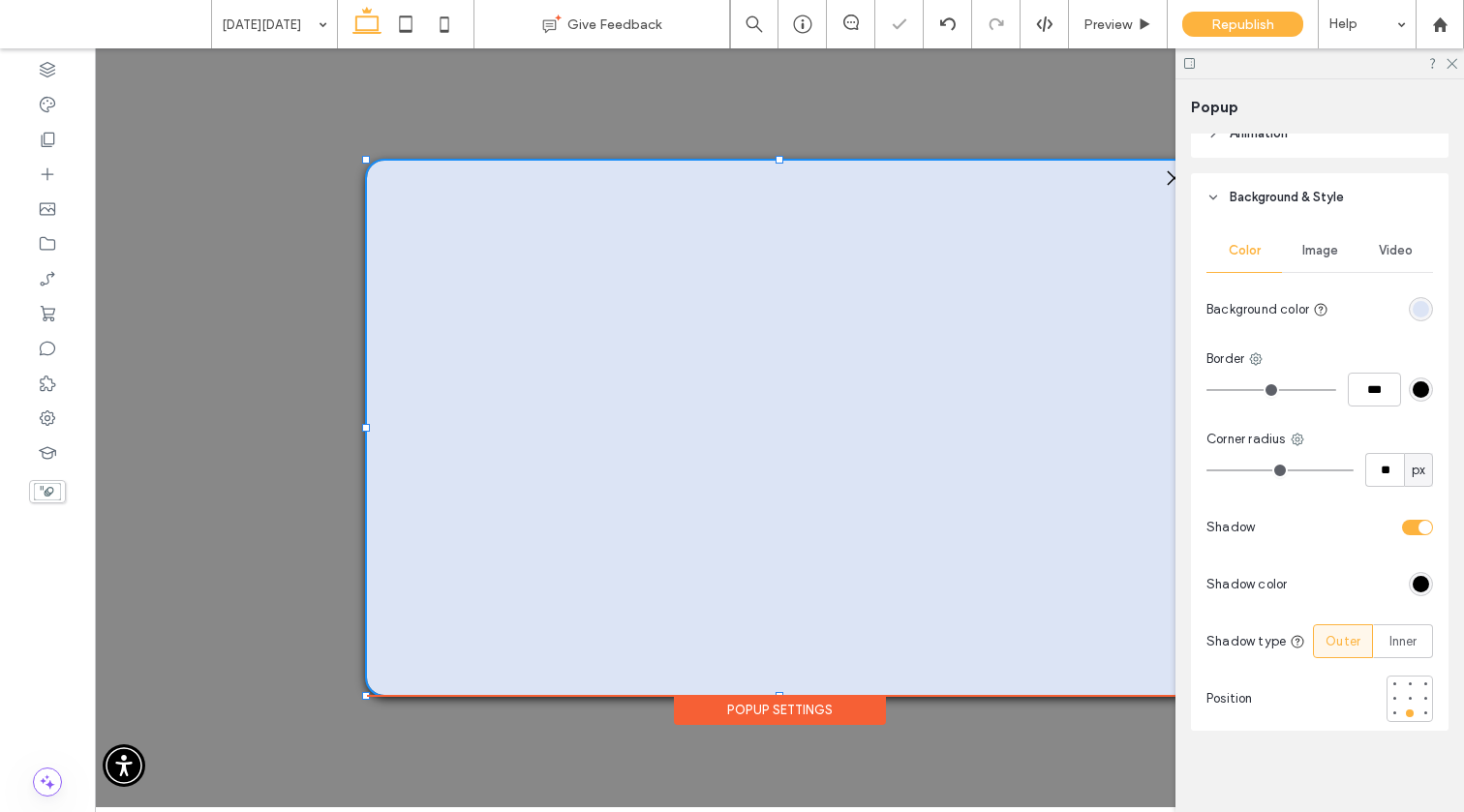
type input "**"
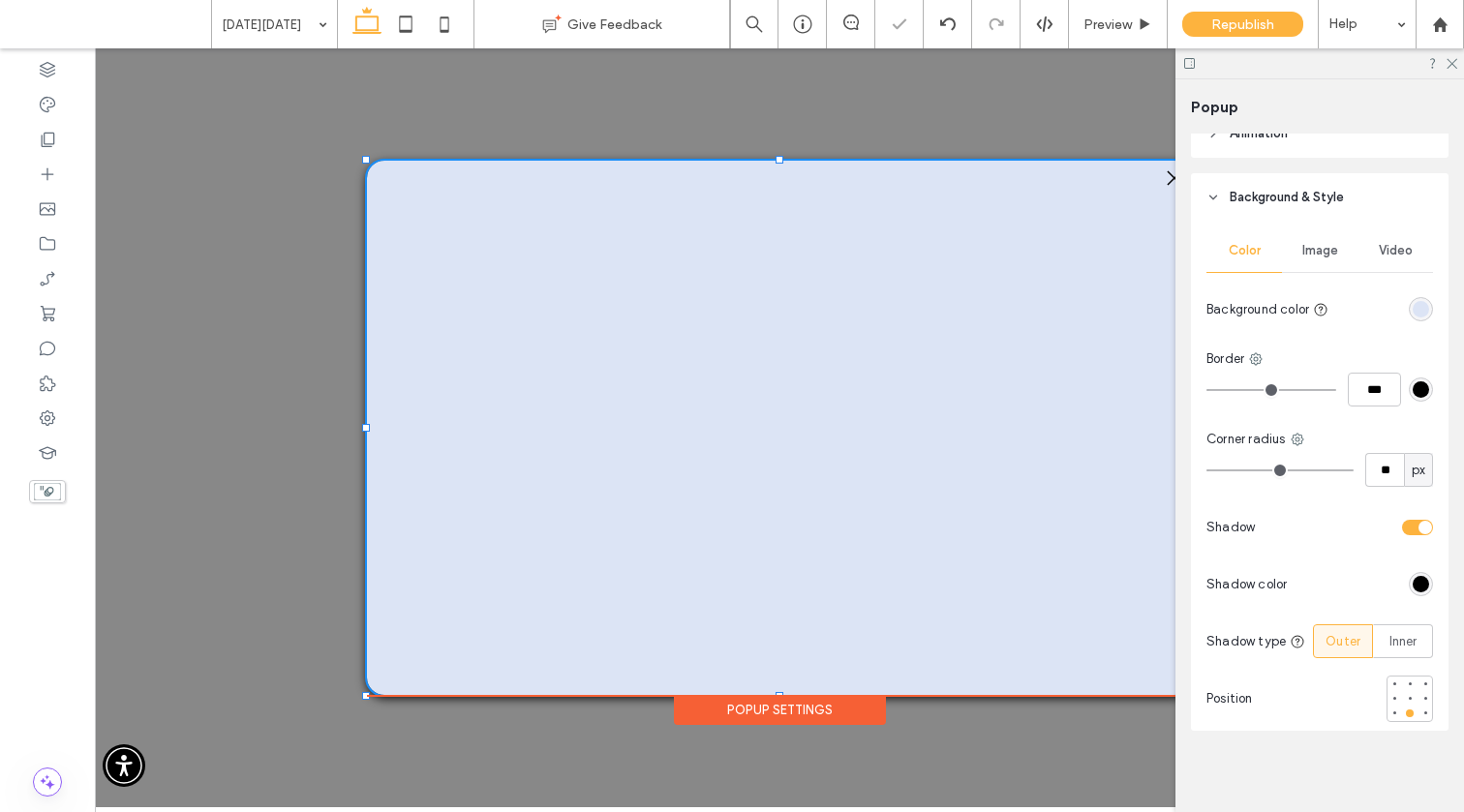
type input "**"
click at [1132, 469] on input "range" at bounding box center [1280, 470] width 147 height 2
type input "**"
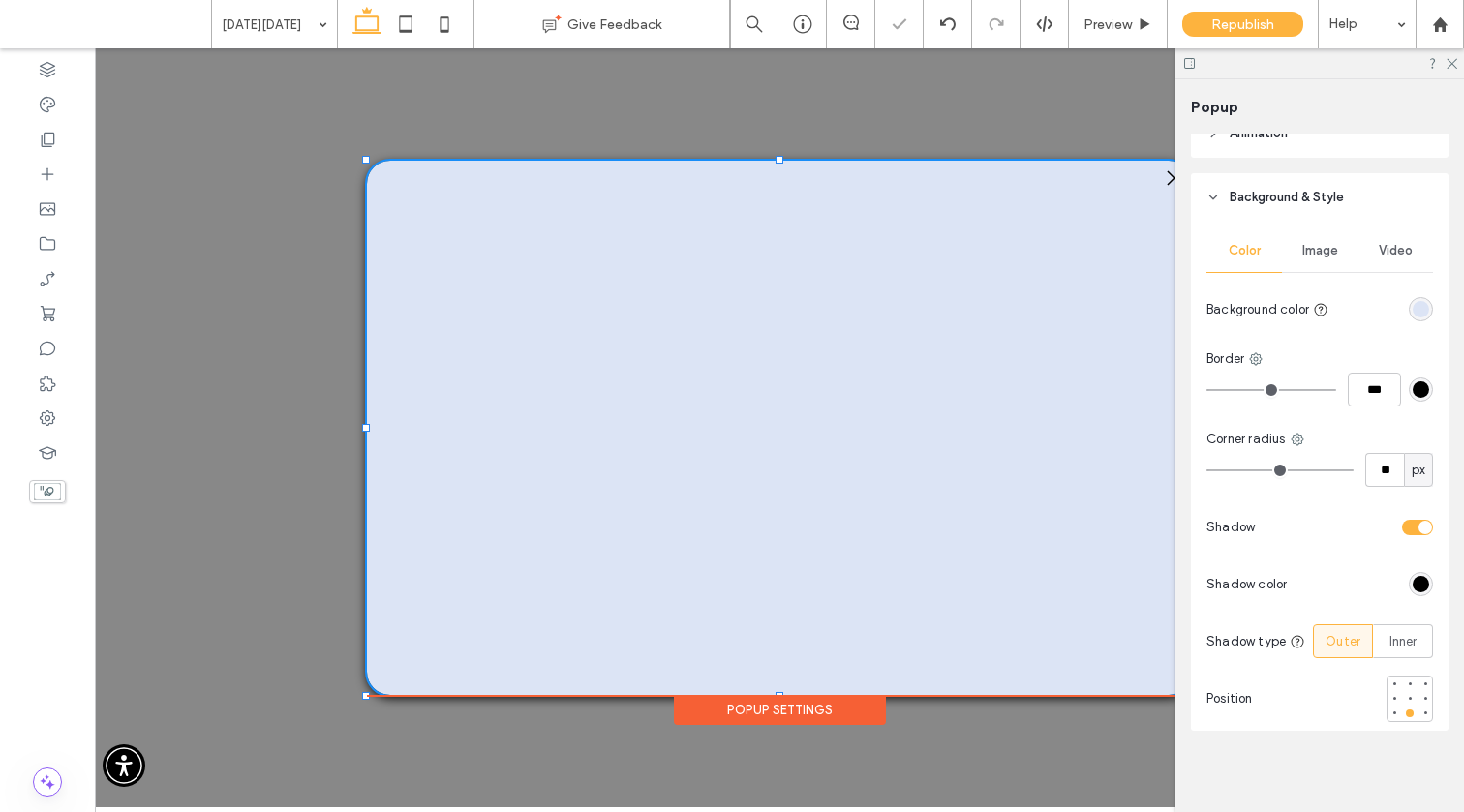
type input "**"
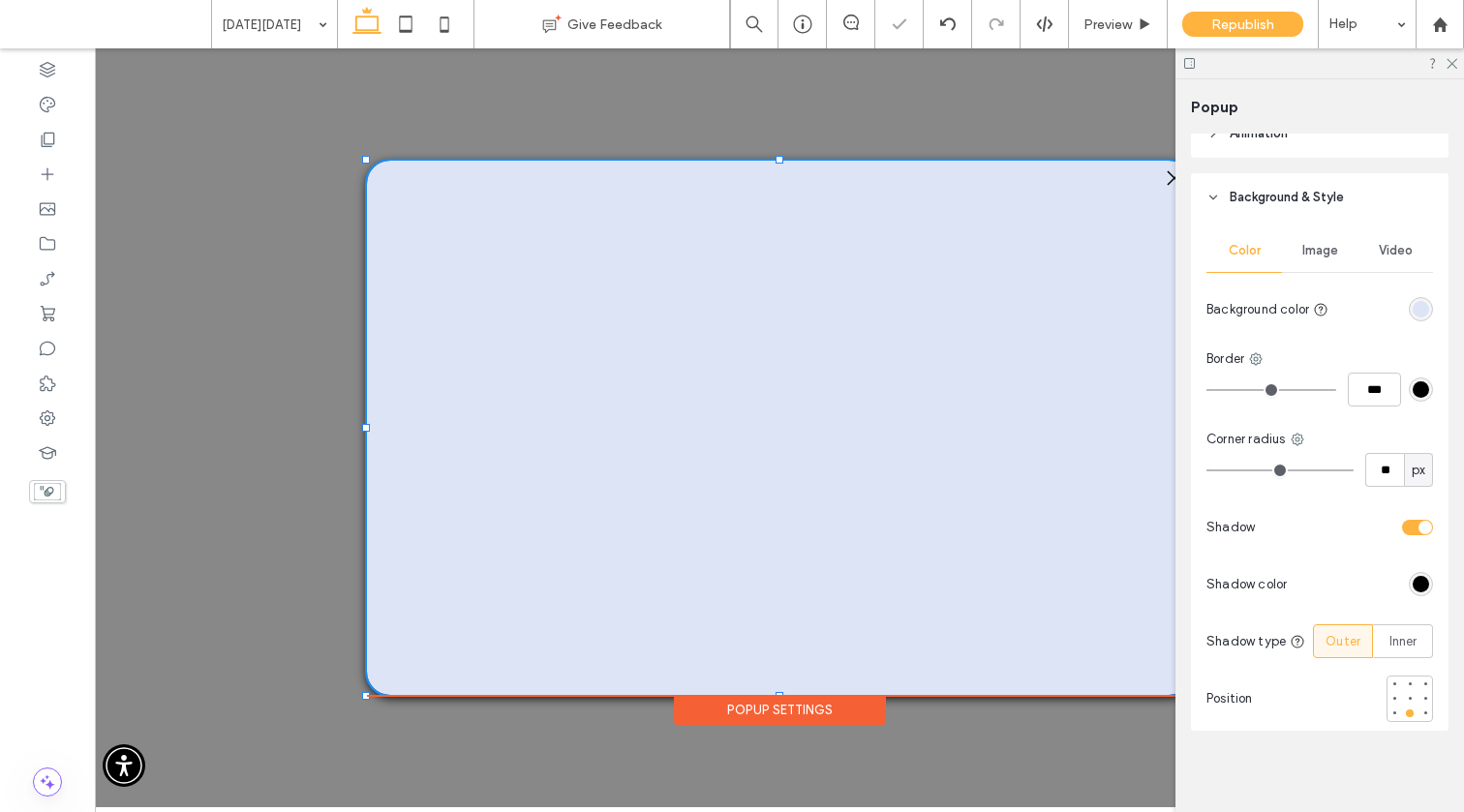
type input "**"
click at [1132, 469] on input "range" at bounding box center [1280, 470] width 147 height 2
click at [418, 37] on icon at bounding box center [406, 24] width 39 height 39
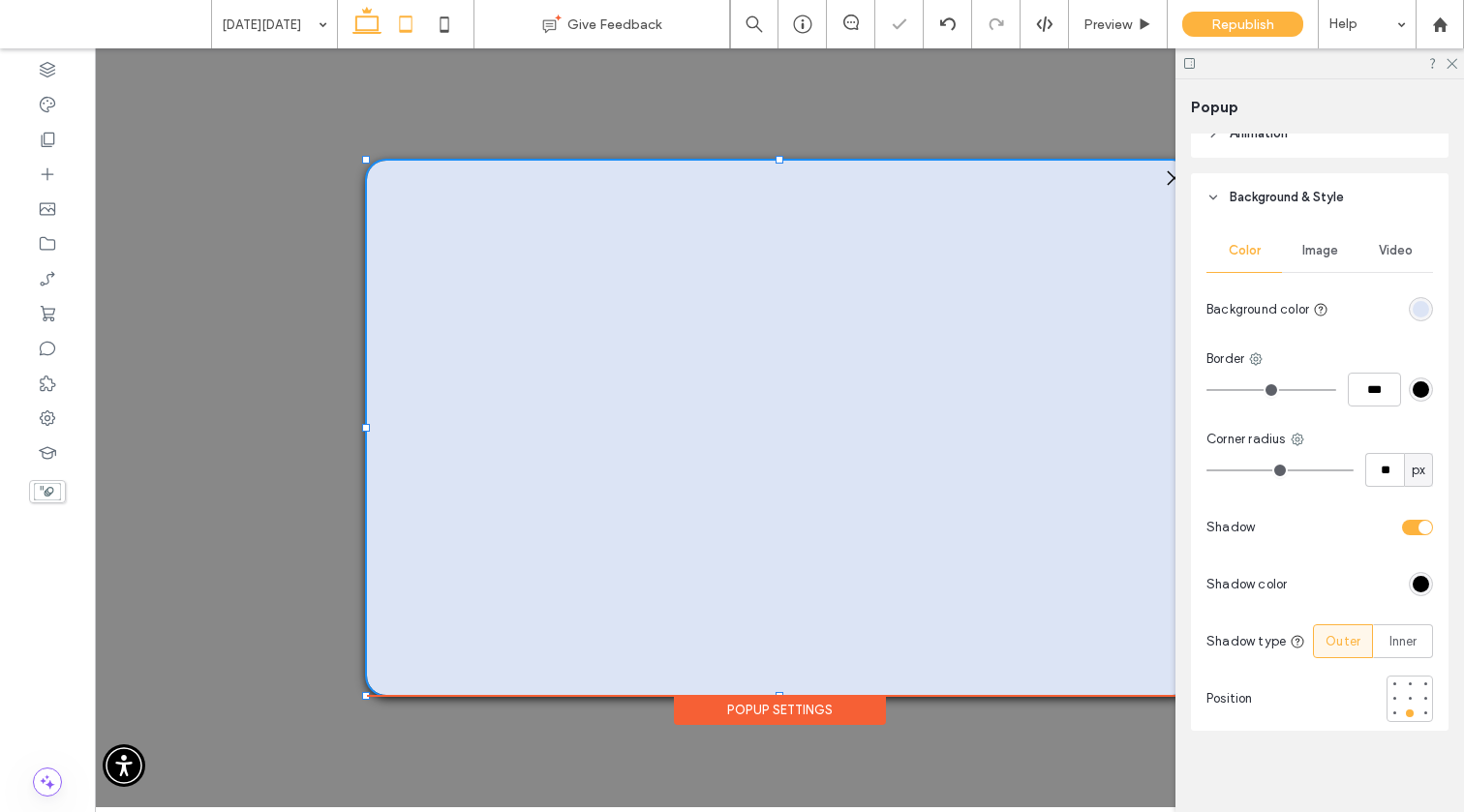
type input "***"
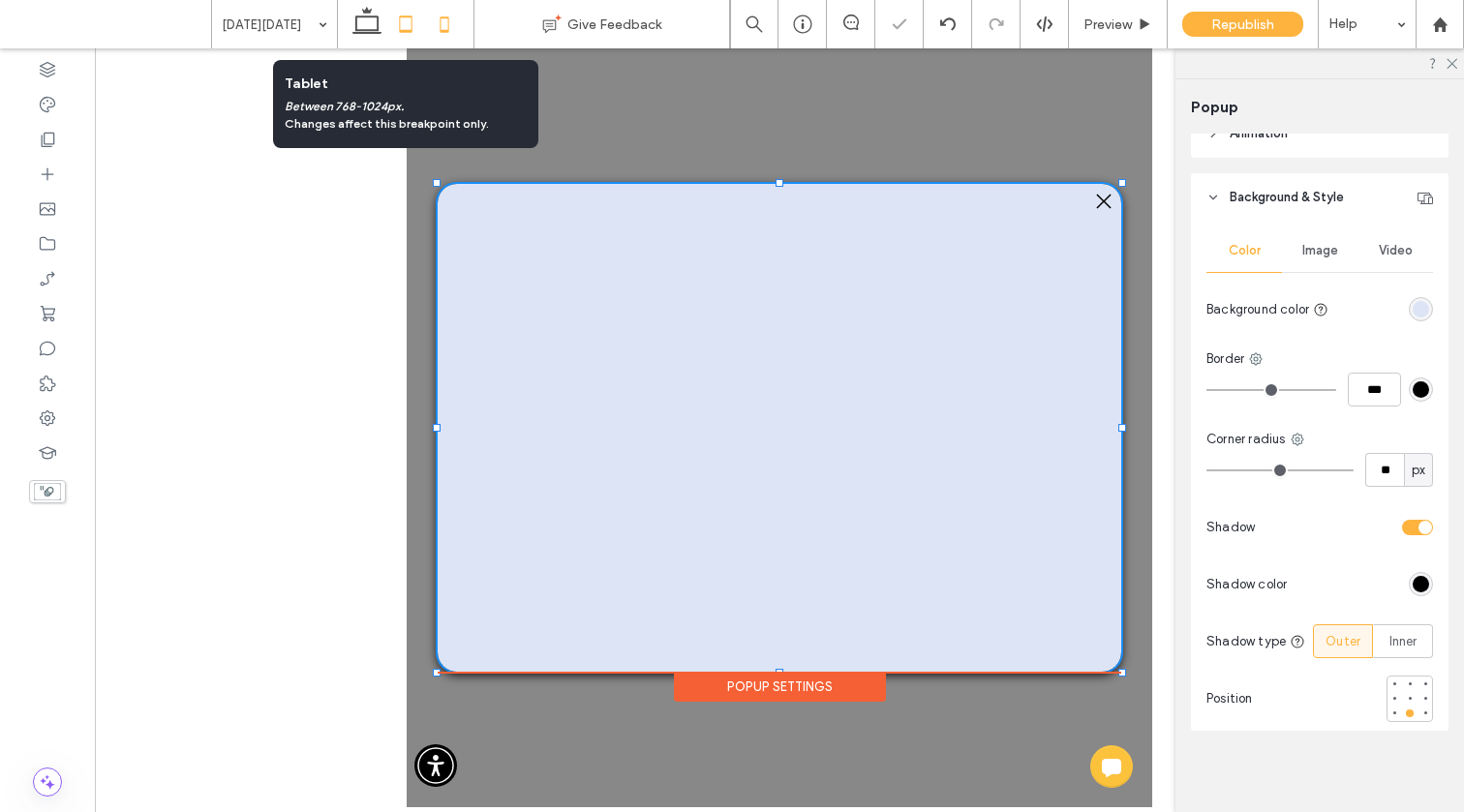
click at [445, 27] on icon at bounding box center [445, 24] width 39 height 39
type input "***"
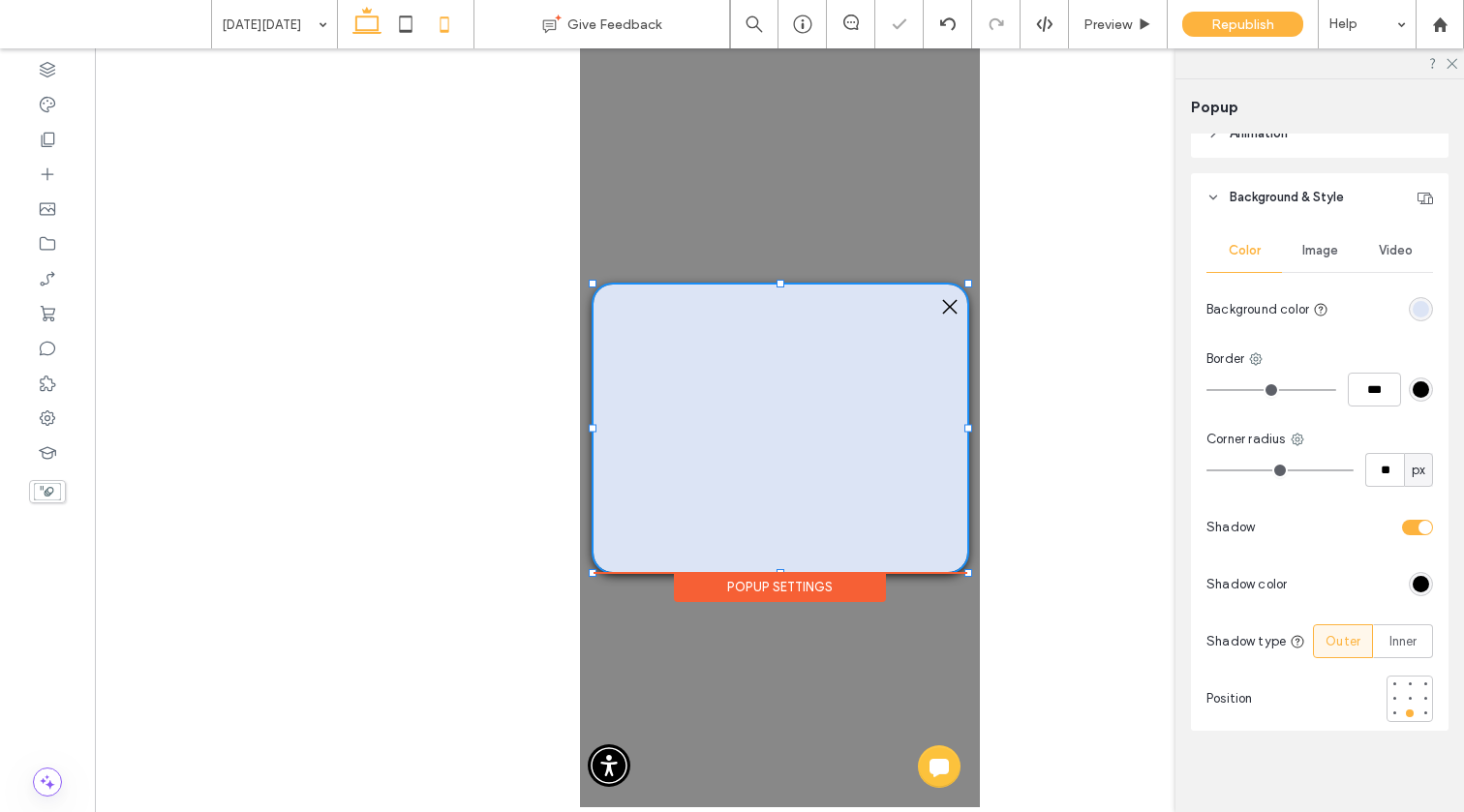
click at [368, 33] on icon at bounding box center [367, 24] width 39 height 39
type input "***"
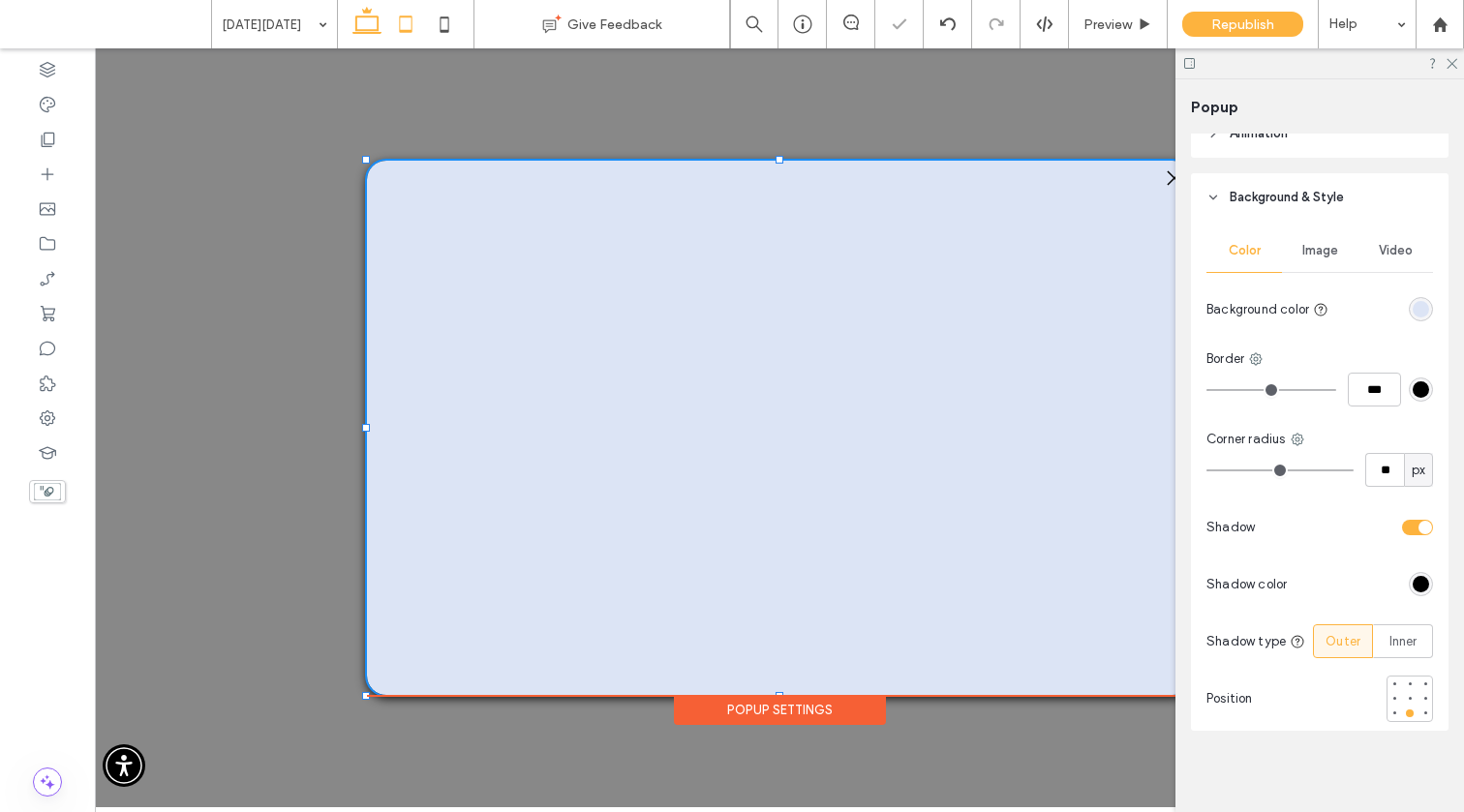
click at [407, 20] on icon at bounding box center [406, 24] width 39 height 39
type input "***"
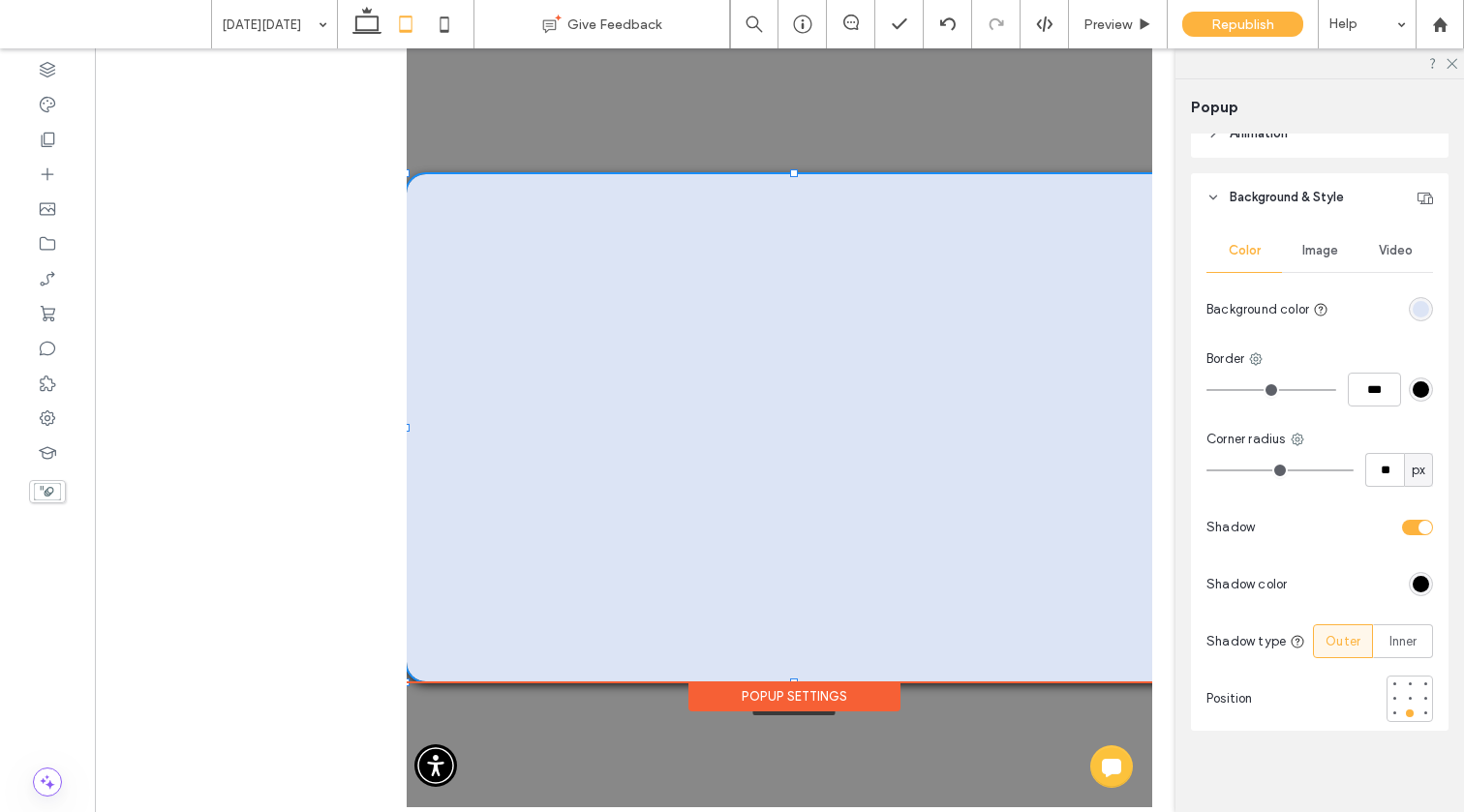
drag, startPoint x: 1122, startPoint y: 673, endPoint x: 1167, endPoint y: 681, distance: 45.7
click at [1132, 681] on html "HOME FREE COURSES HOME SERVICE MILLIONAIRE WORKSHOP LANDSCAPE BUSINESS COURSE T…" at bounding box center [779, 428] width 745 height 758
type input "***"
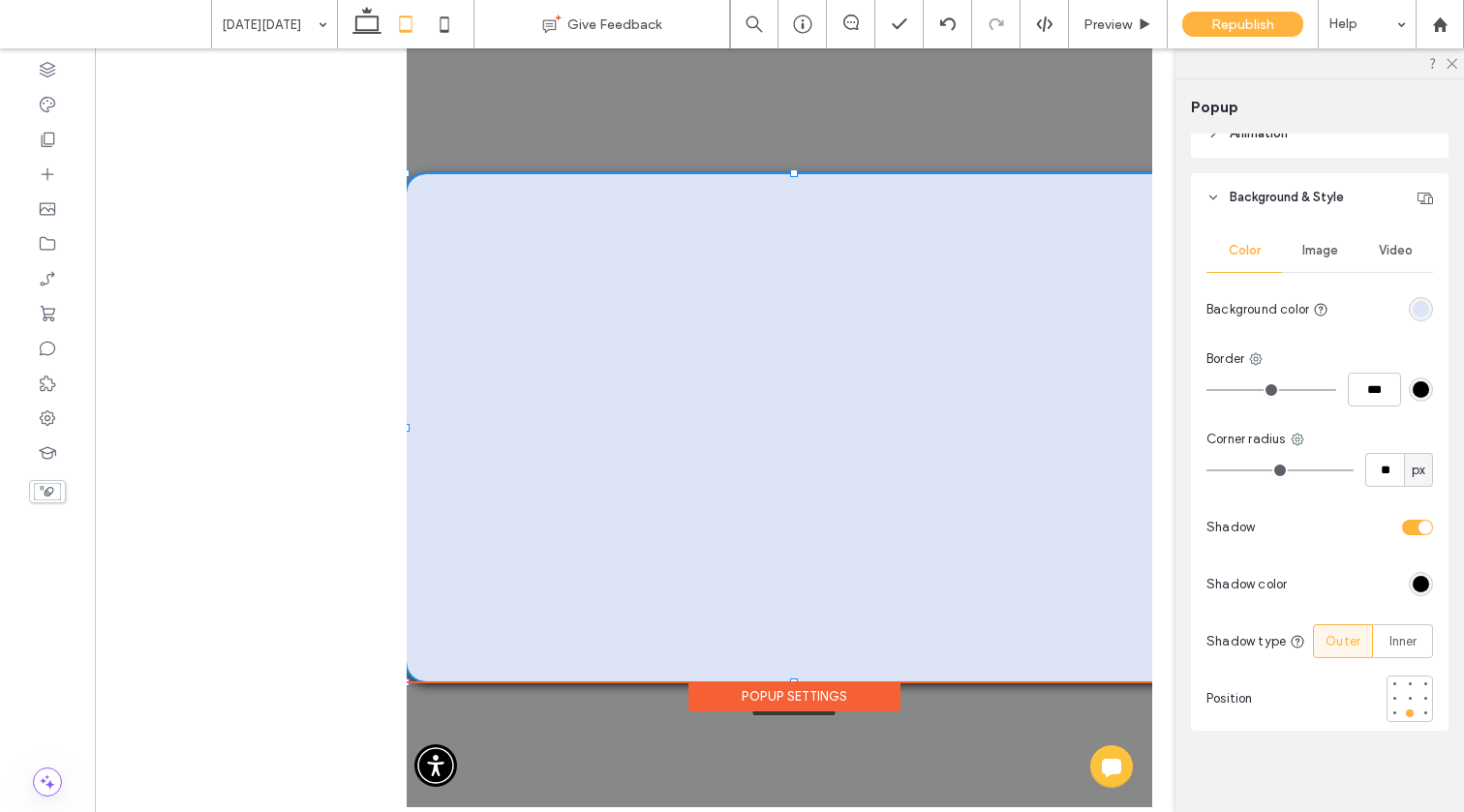
type input "***"
click at [1132, 62] on icon at bounding box center [1450, 62] width 13 height 13
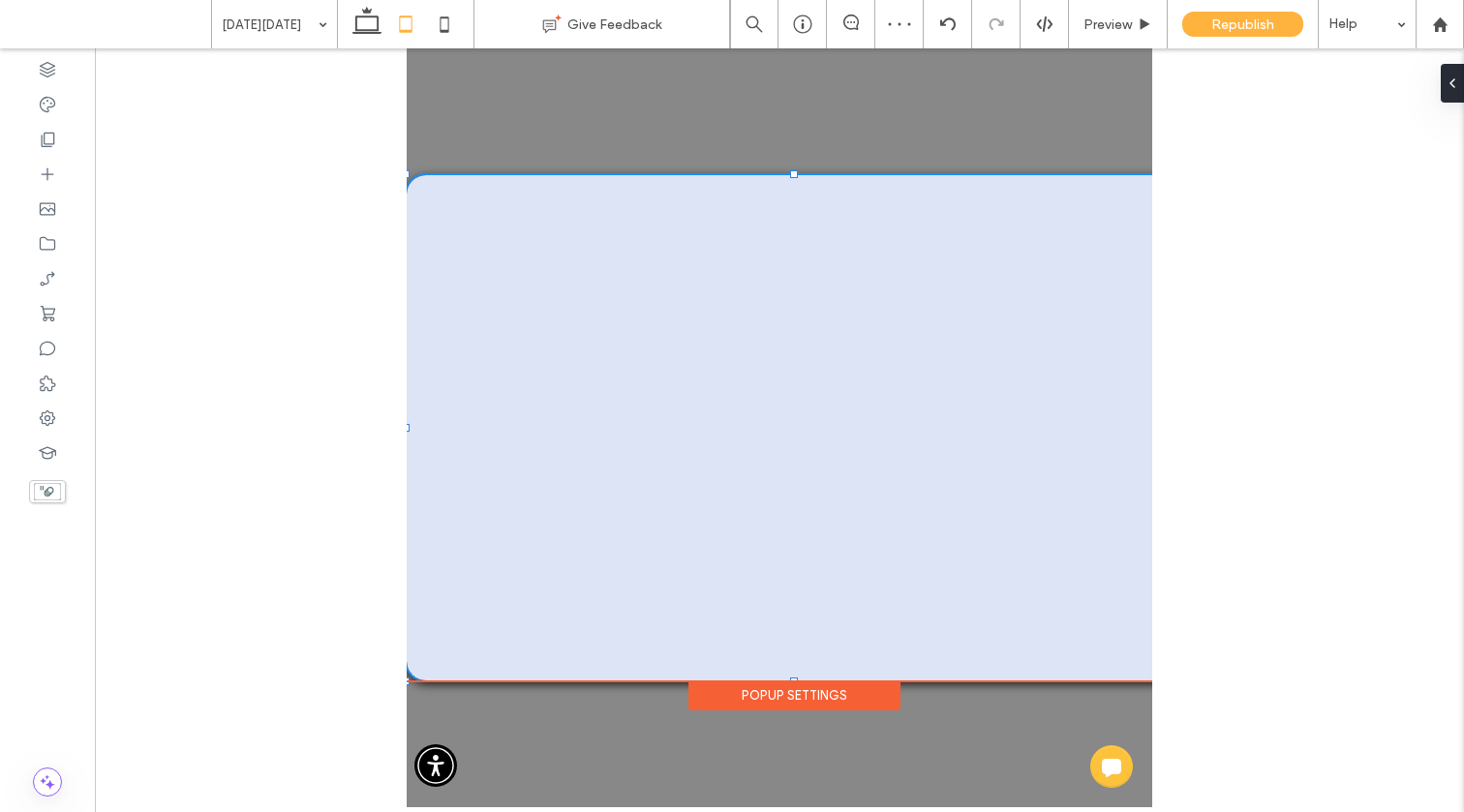
click at [844, 700] on div "Popup Settings" at bounding box center [794, 695] width 212 height 30
click at [829, 685] on div "Popup Settings" at bounding box center [794, 695] width 212 height 30
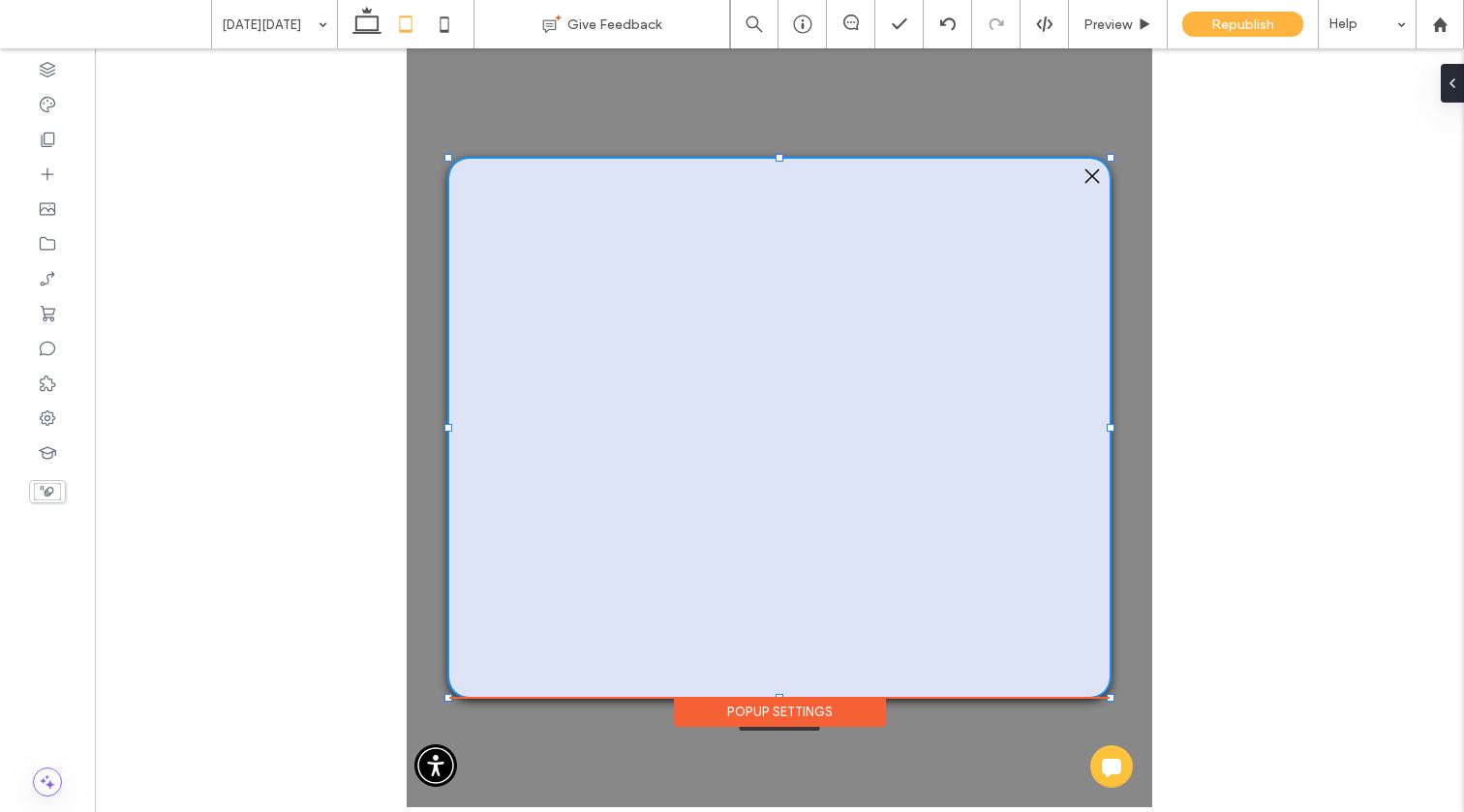
drag, startPoint x: 407, startPoint y: 684, endPoint x: 463, endPoint y: 701, distance: 58.5
click at [463, 701] on div ".st0-1091118977{fill-rule:evenodd;clip-rule:evenodd;} + Add Section + Add Secti…" at bounding box center [779, 428] width 745 height 758
type input "***"
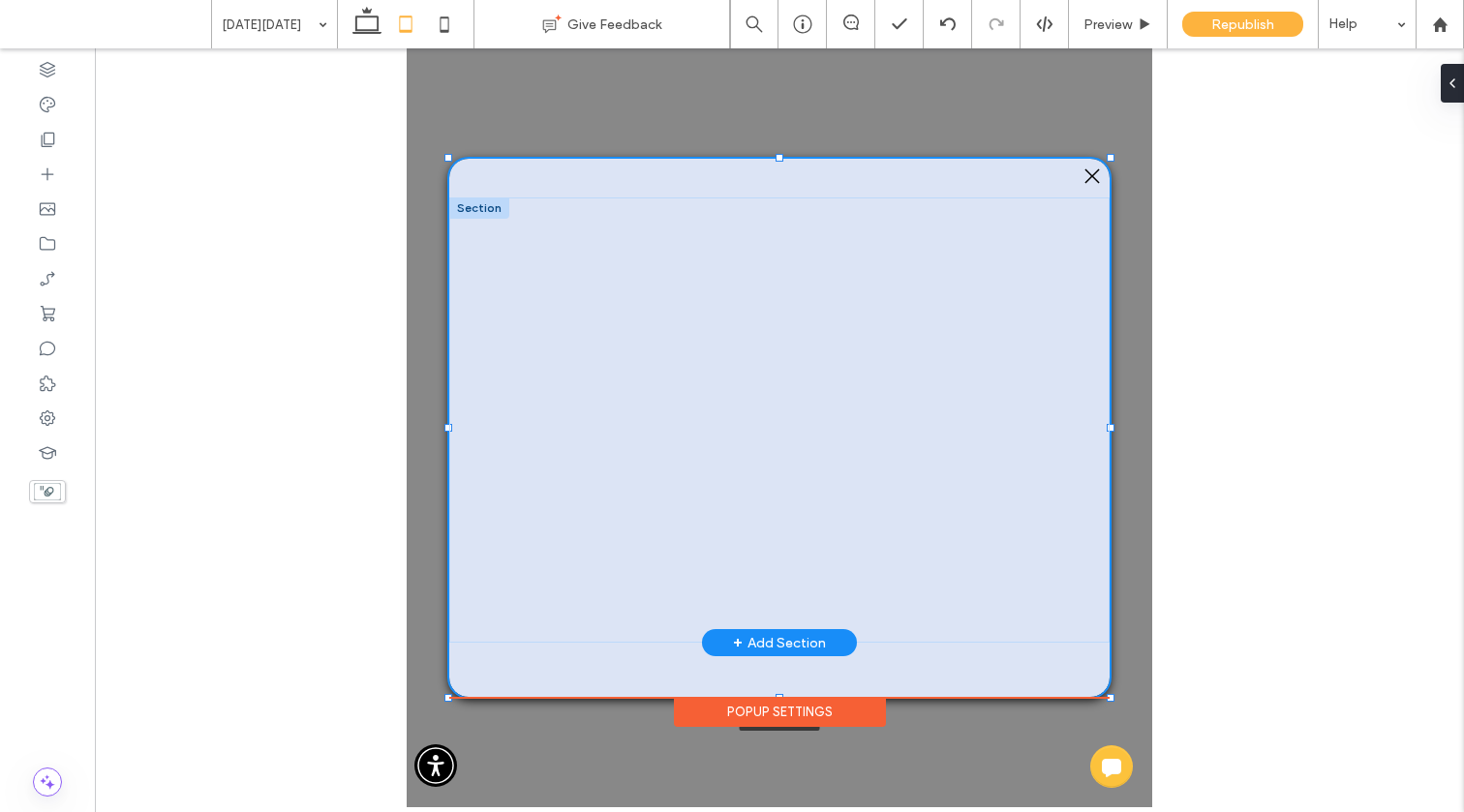
type input "***"
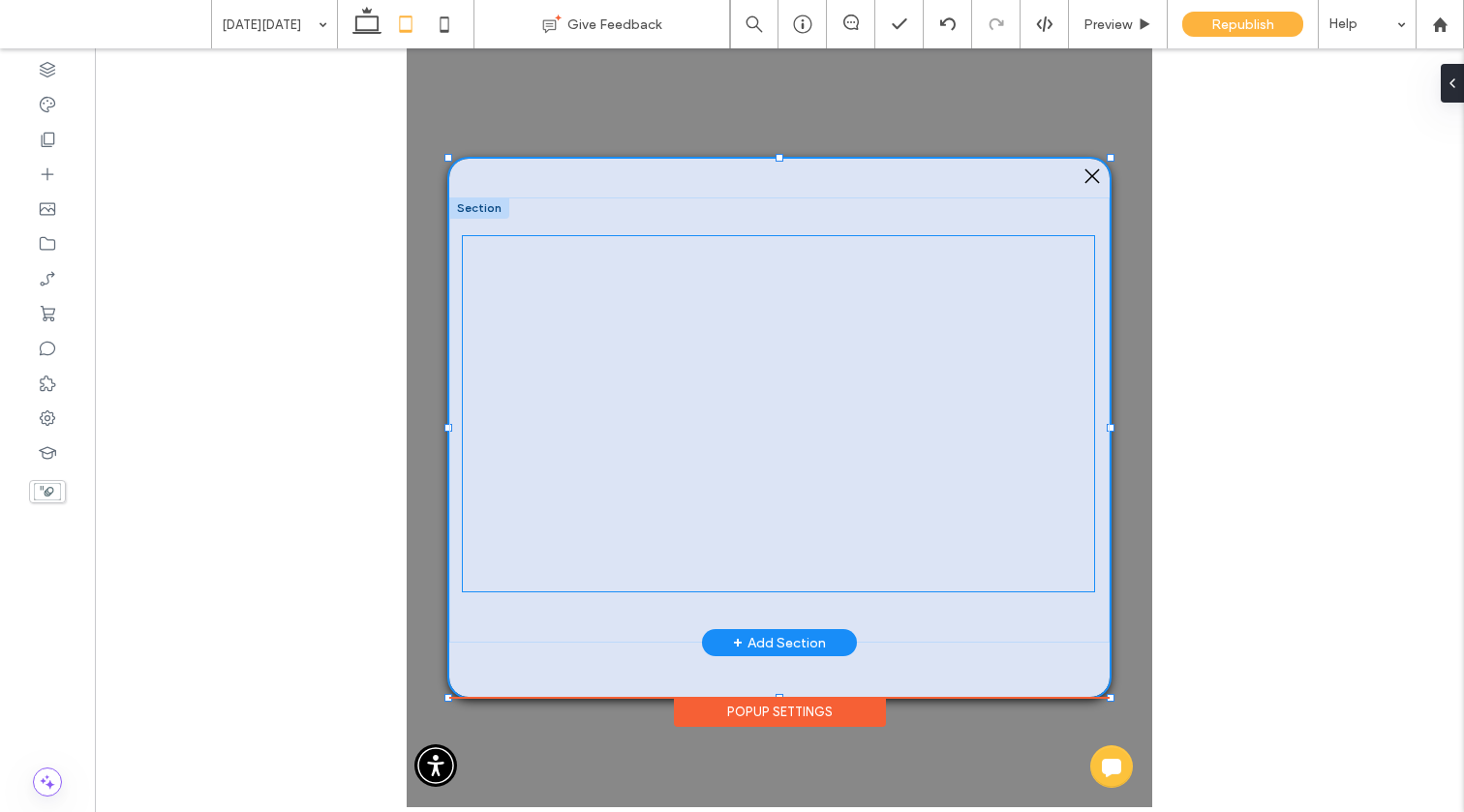
click at [556, 552] on div at bounding box center [777, 413] width 631 height 355
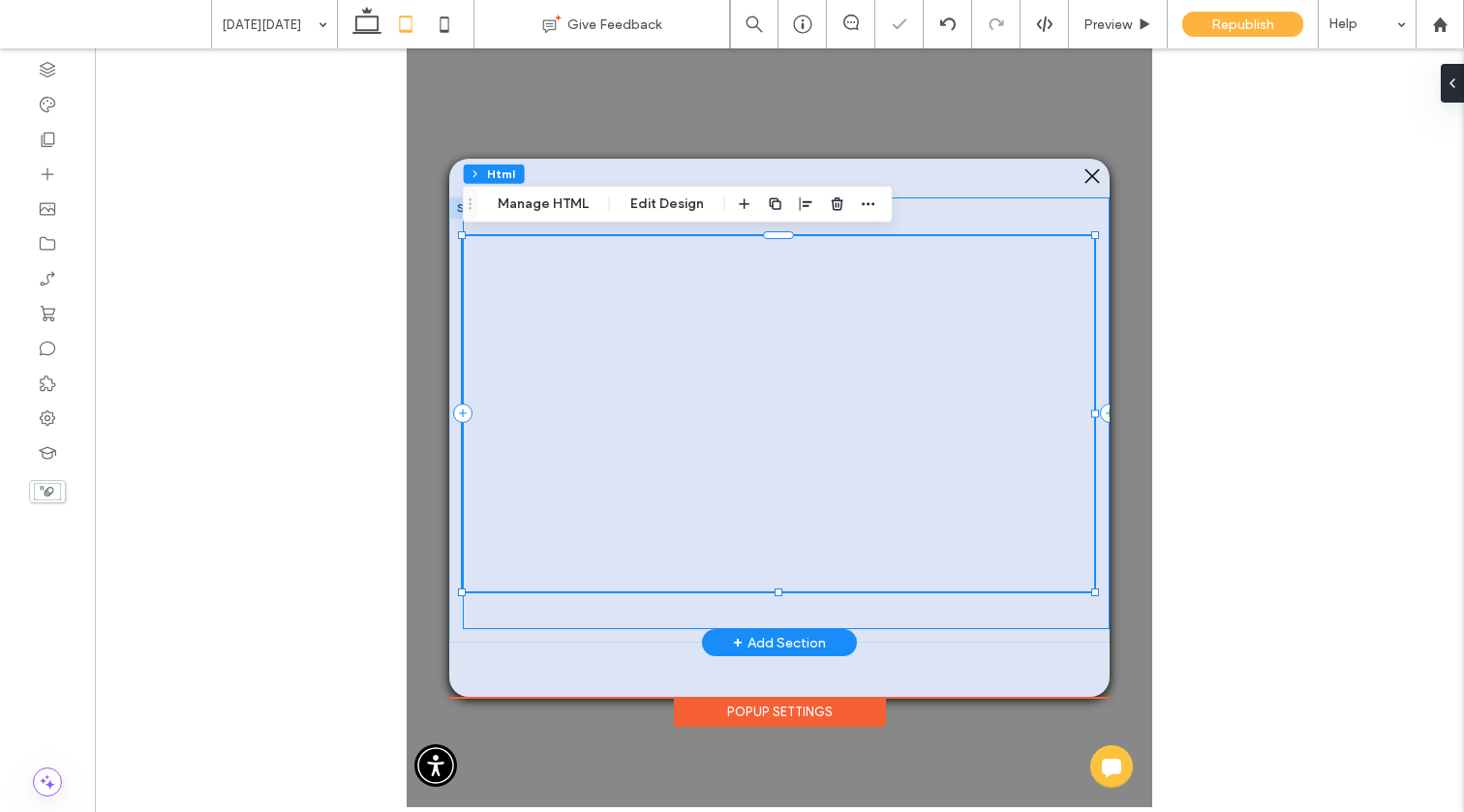
click at [781, 611] on div at bounding box center [785, 412] width 647 height 432
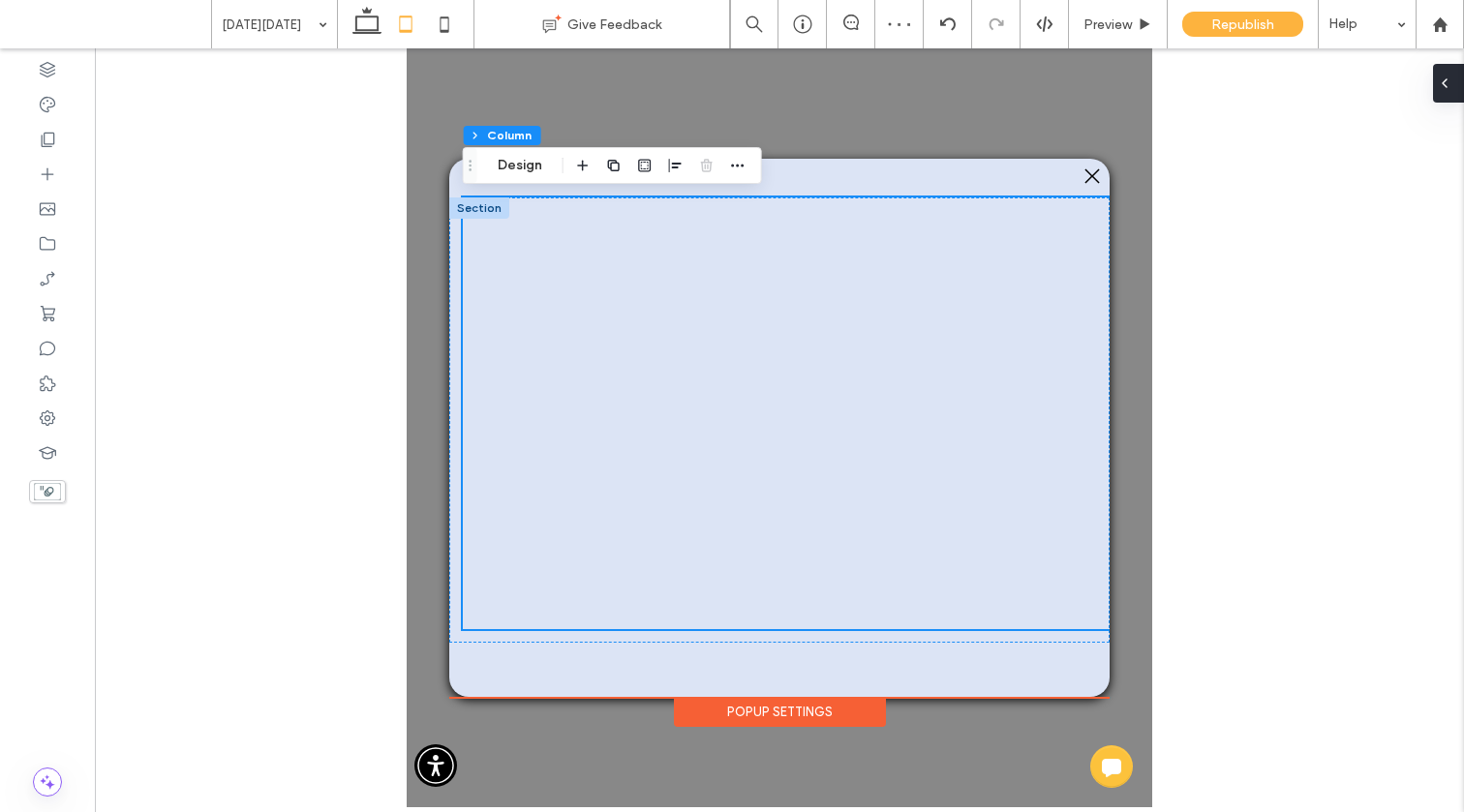
click at [1132, 85] on div at bounding box center [1448, 84] width 31 height 39
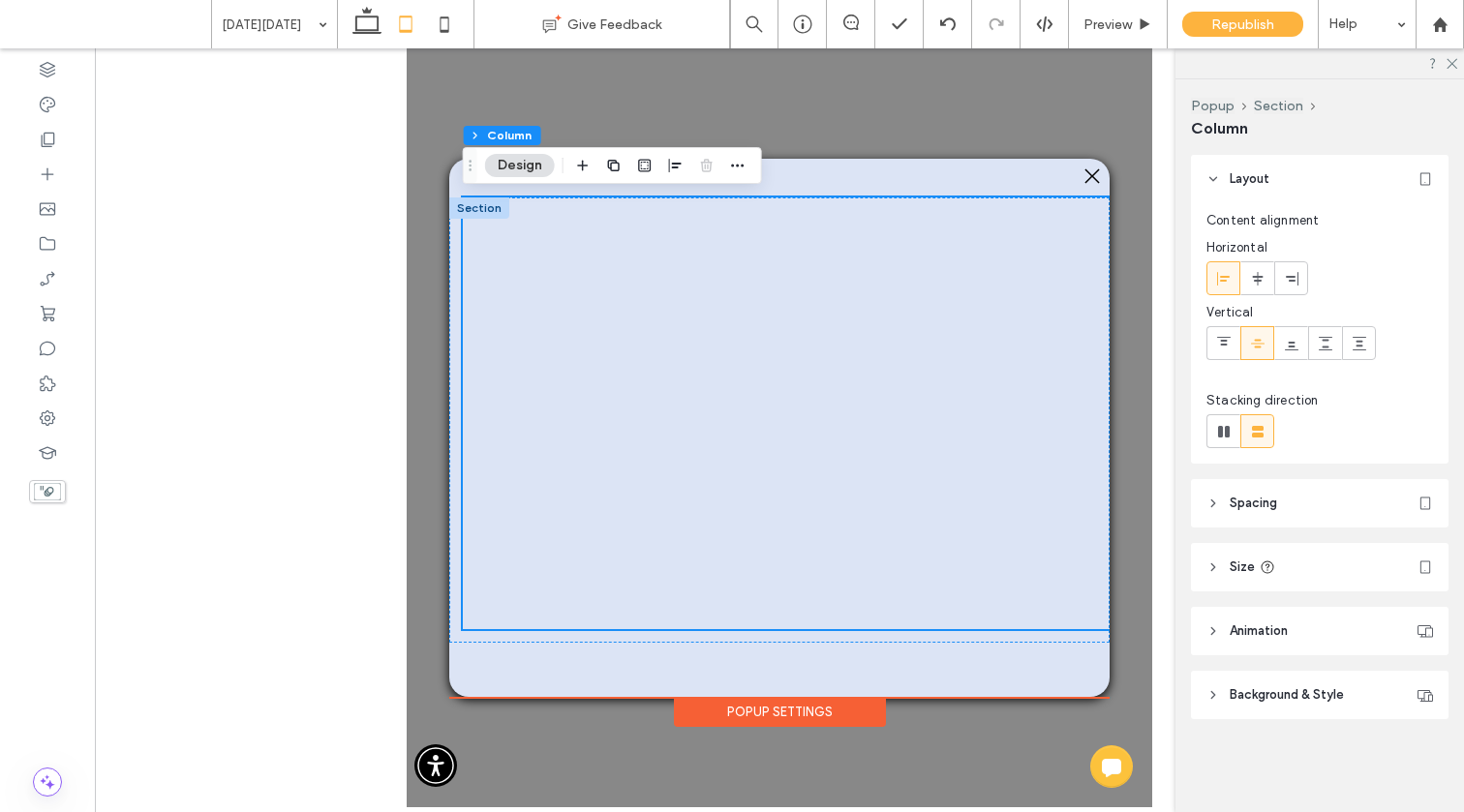
click at [1132, 510] on span "Spacing" at bounding box center [1253, 503] width 48 height 19
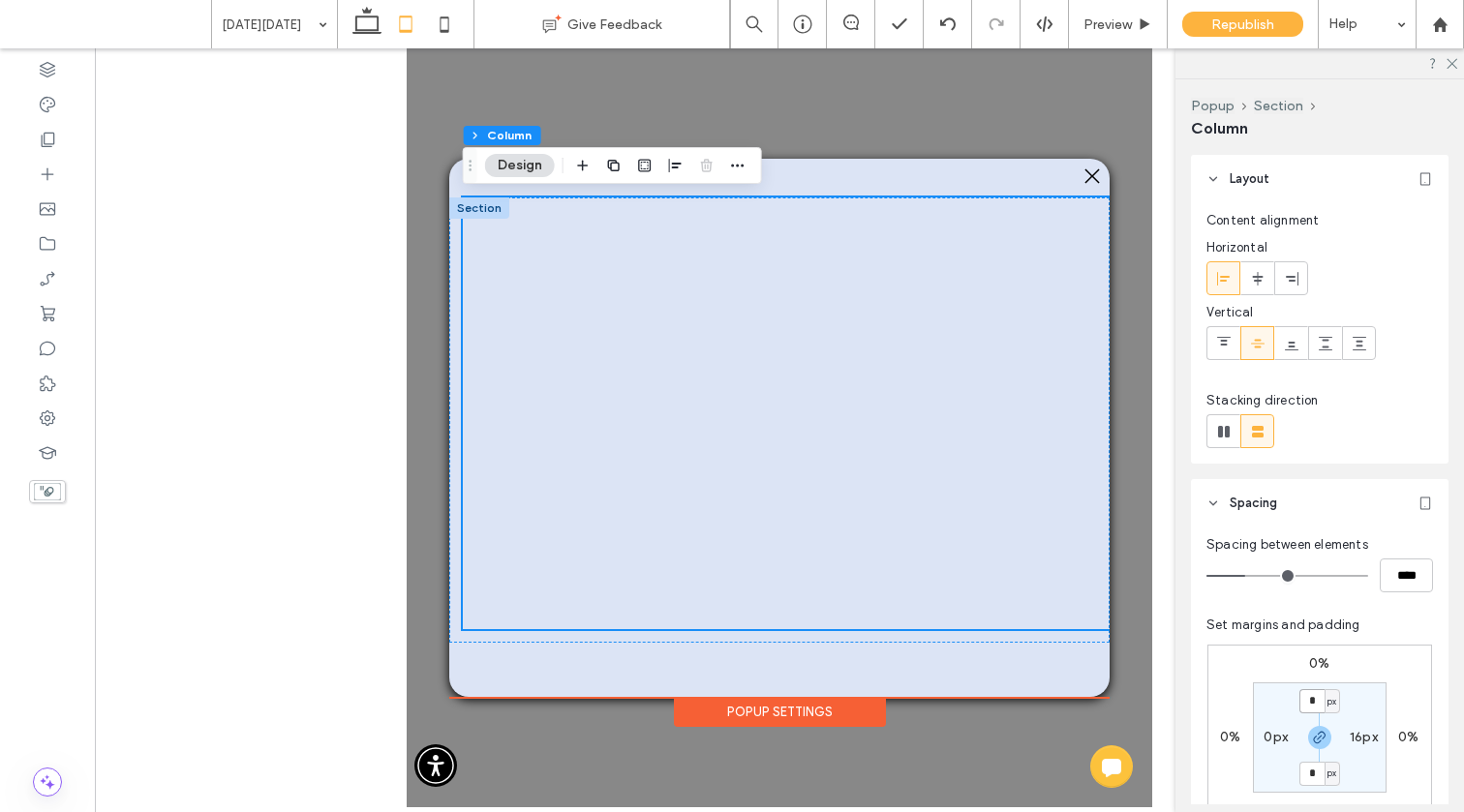
click at [1132, 696] on input "*" at bounding box center [1312, 701] width 25 height 24
type input "*"
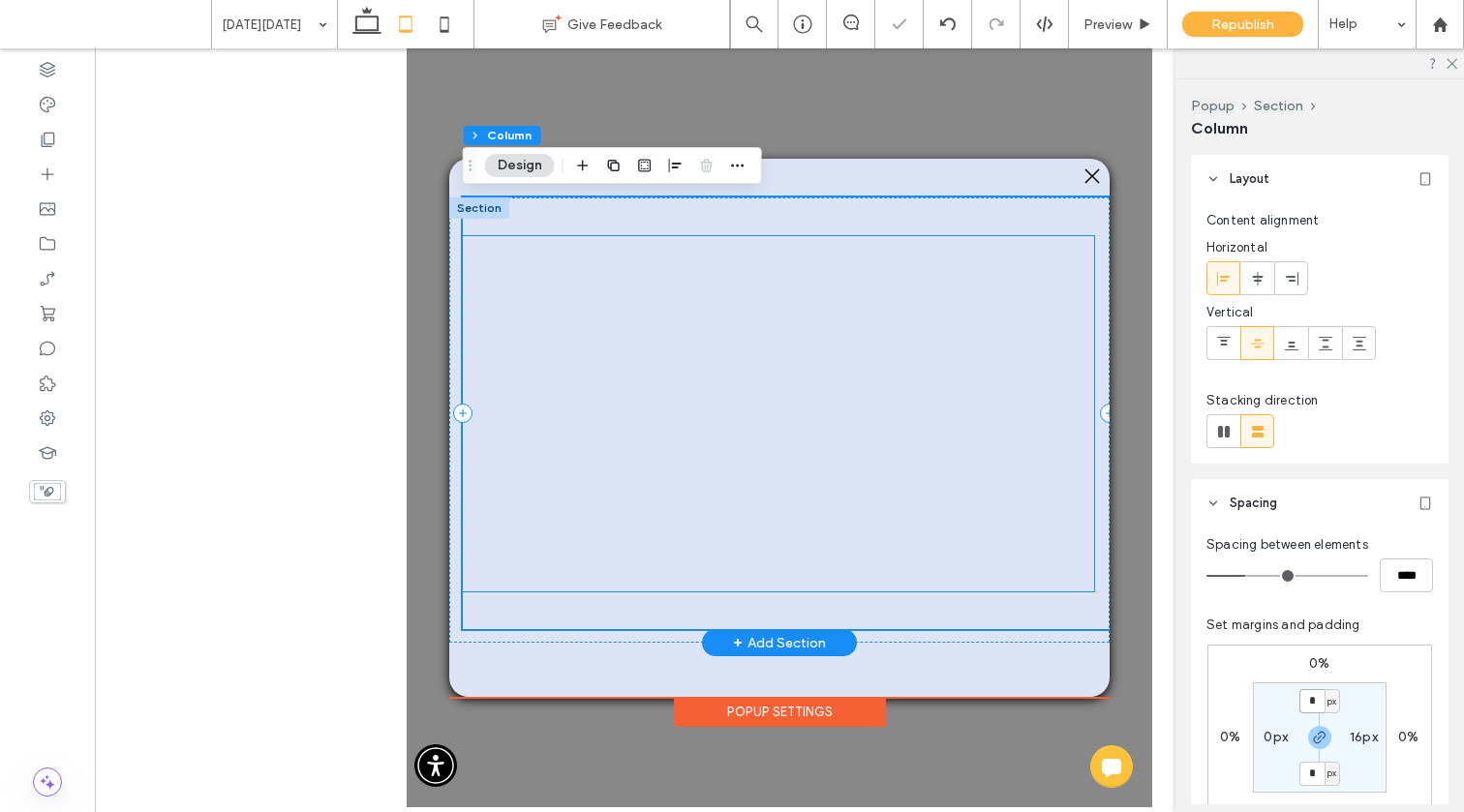
click at [982, 575] on div at bounding box center [777, 413] width 631 height 355
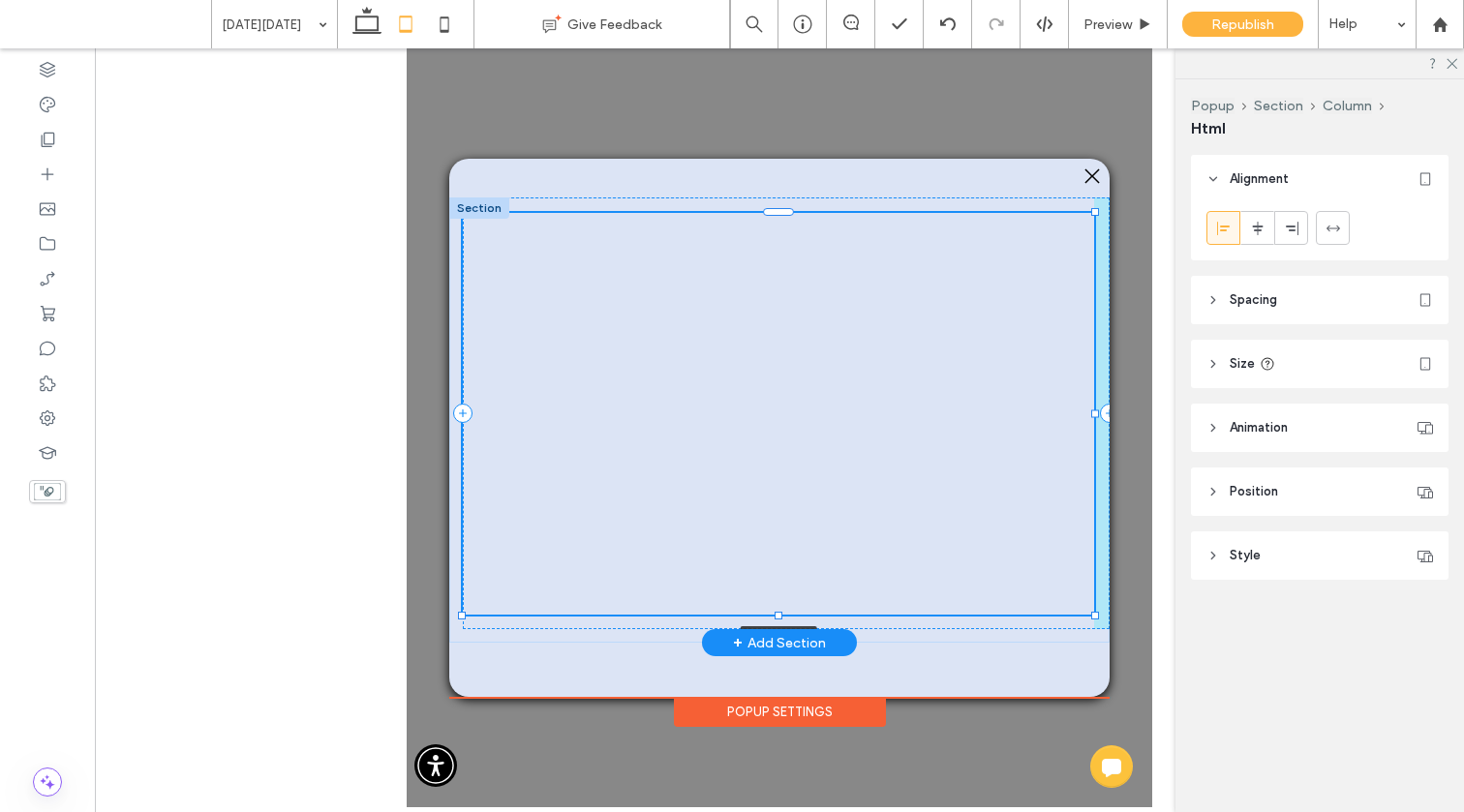
drag, startPoint x: 780, startPoint y: 591, endPoint x: 789, endPoint y: 611, distance: 21.9
click at [463, 213] on div at bounding box center [462, 213] width 1 height 1
type input "***"
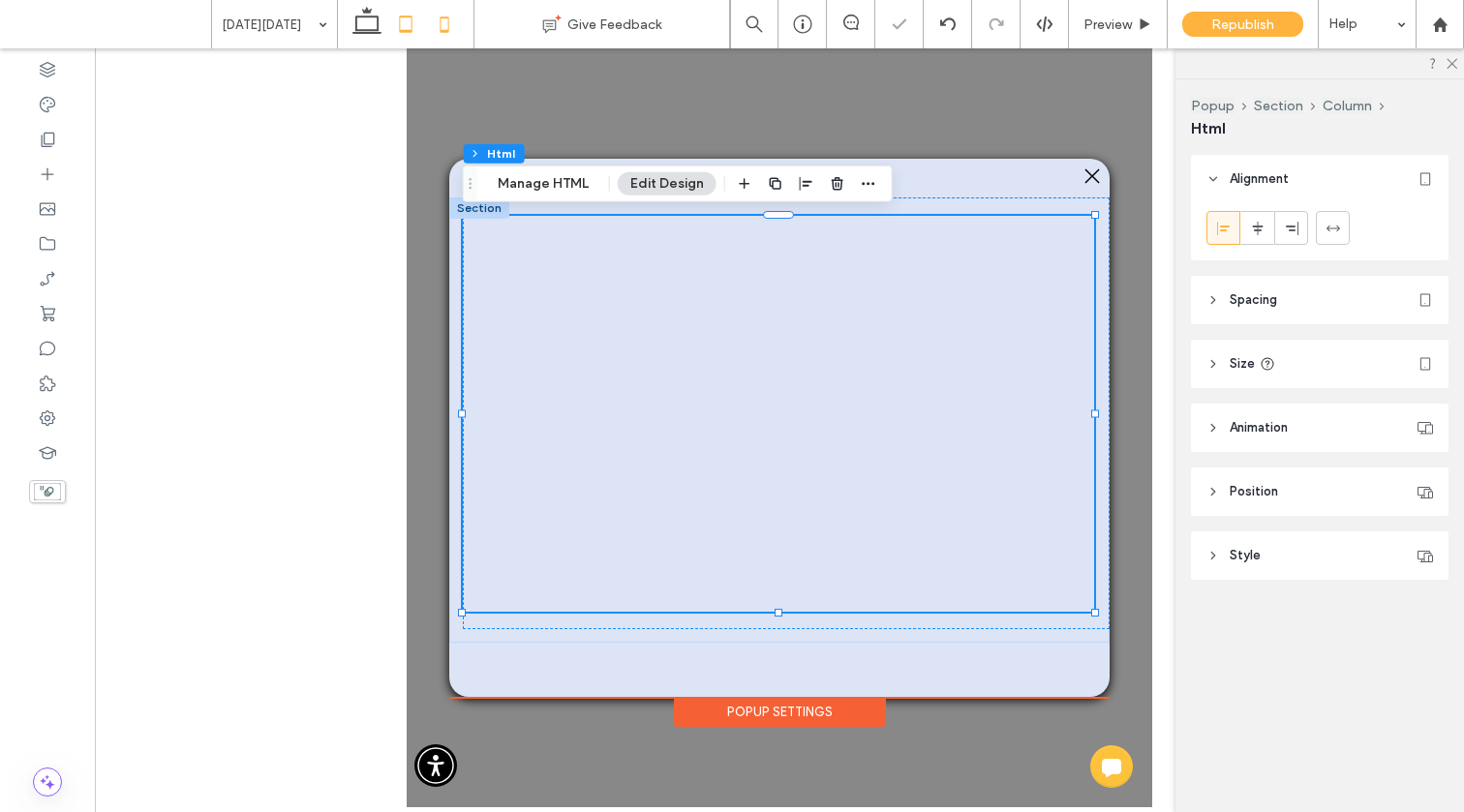
click at [450, 16] on icon at bounding box center [445, 24] width 39 height 39
type input "*"
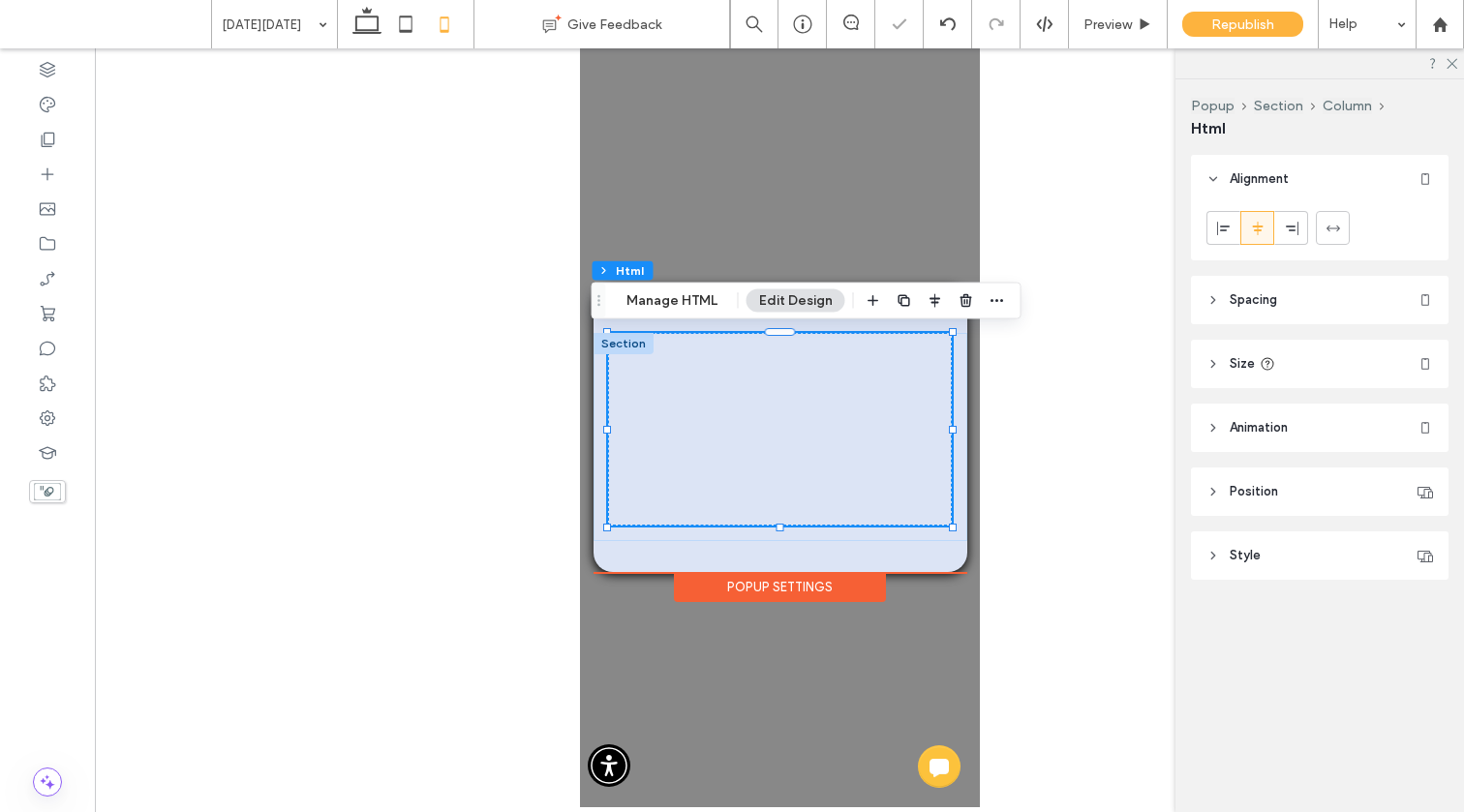
click at [823, 588] on div "Popup Settings" at bounding box center [778, 587] width 212 height 30
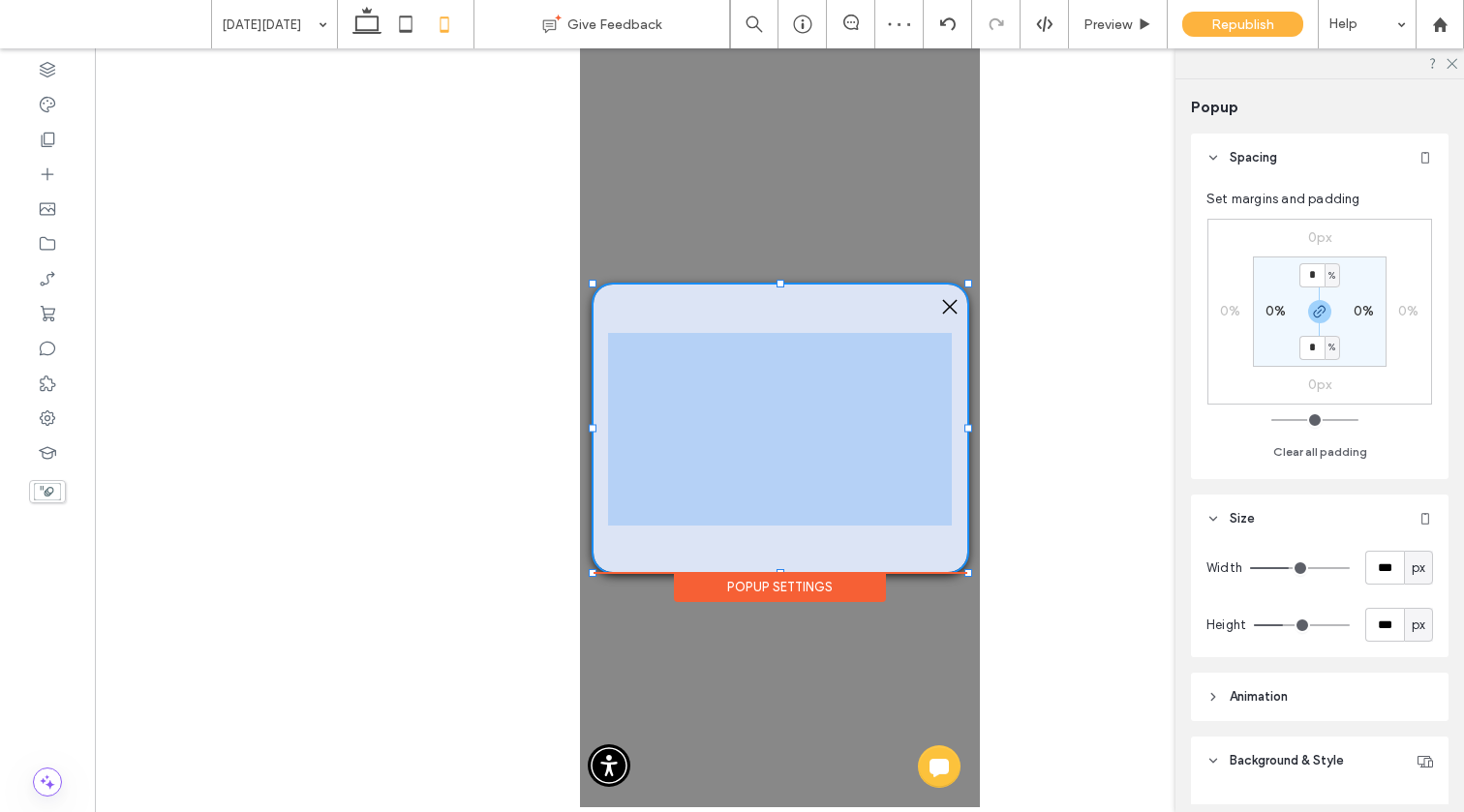
drag, startPoint x: 966, startPoint y: 572, endPoint x: 965, endPoint y: 625, distance: 53.0
click at [965, 625] on div ".st0-1091118977{fill-rule:evenodd;clip-rule:evenodd;} + Add Section + Add Secti…" at bounding box center [779, 428] width 400 height 758
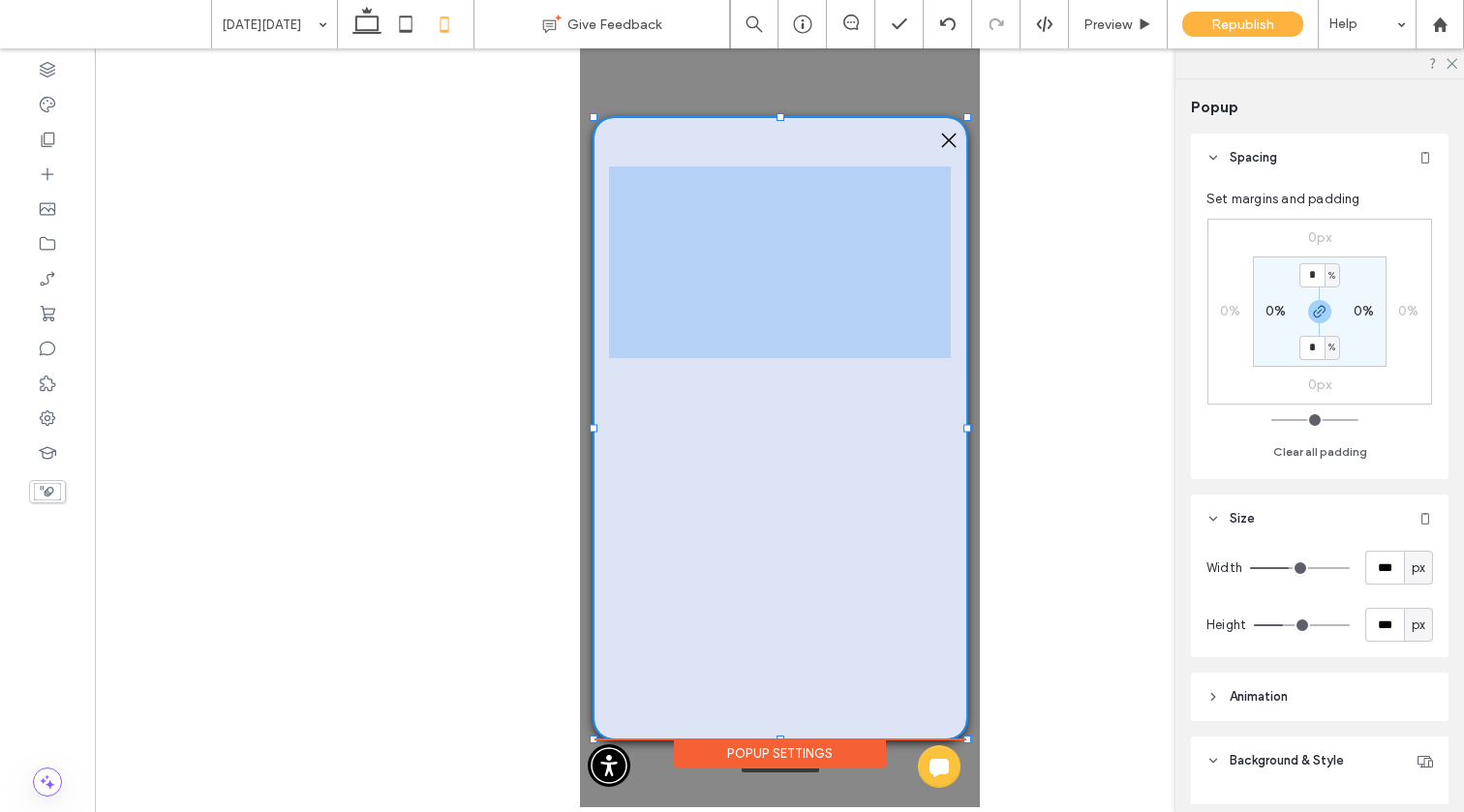
drag, startPoint x: 967, startPoint y: 572, endPoint x: 964, endPoint y: 736, distance: 164.0
click at [966, 738] on div at bounding box center [967, 739] width 8 height 8
type input "***"
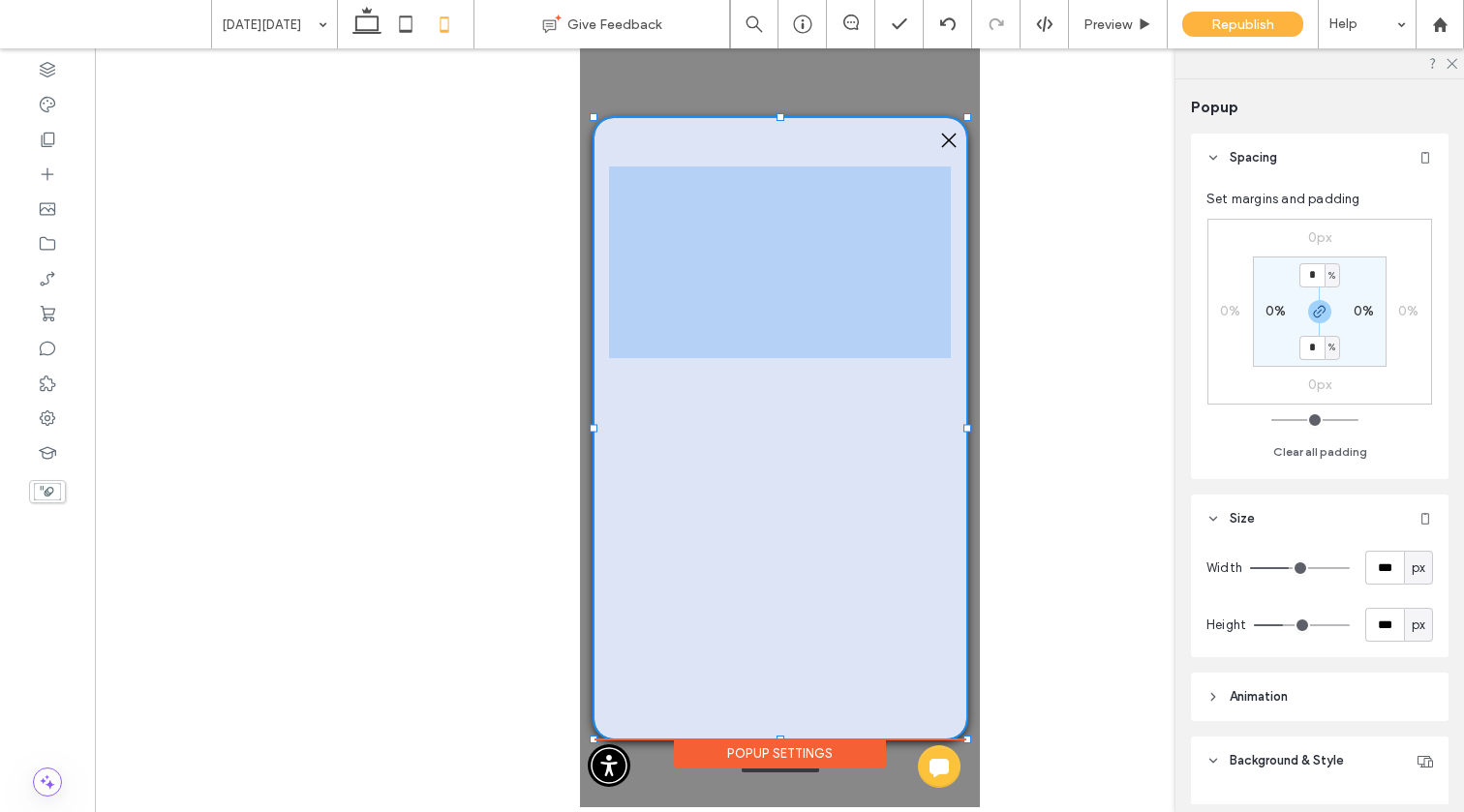
type input "***"
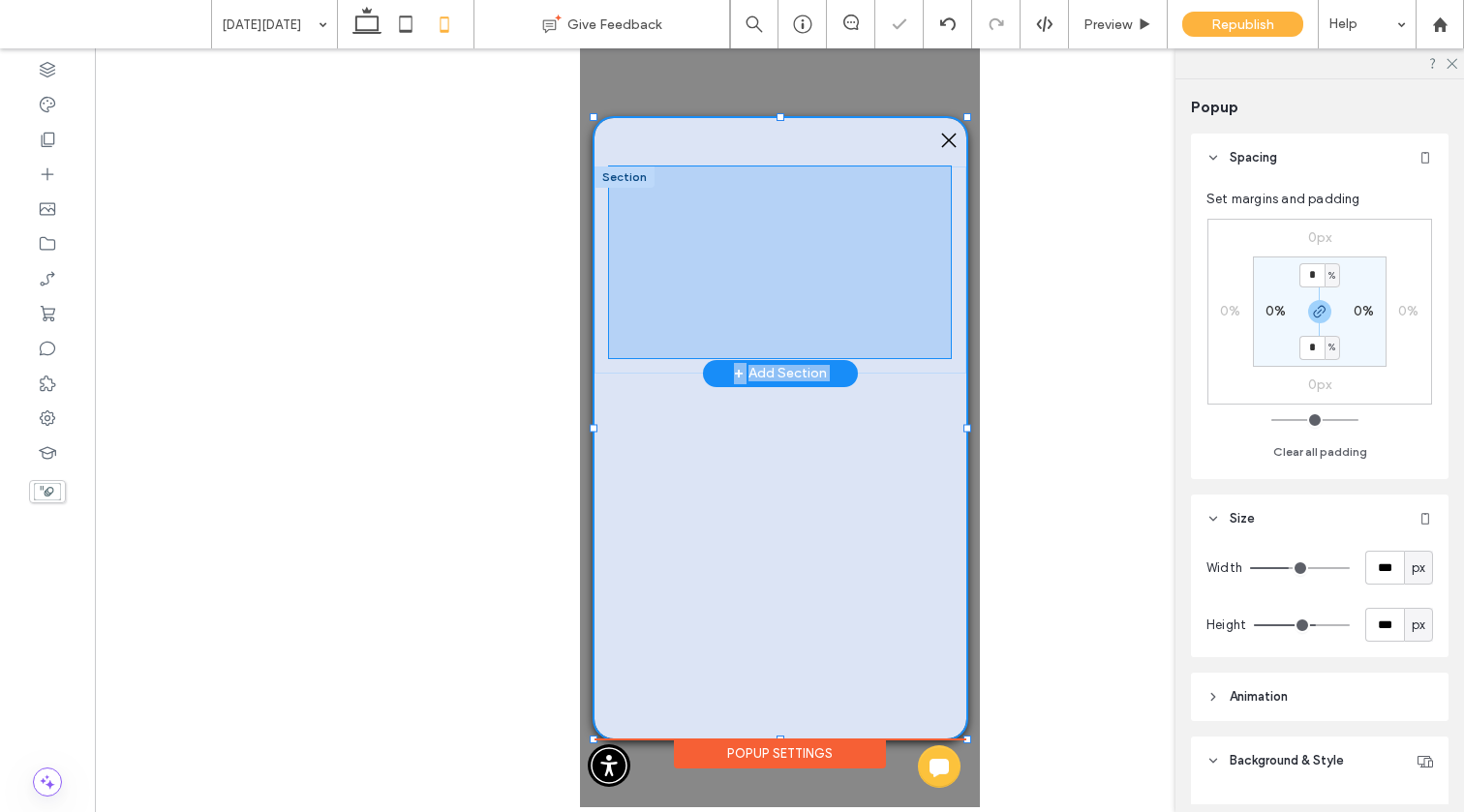
click at [811, 323] on div at bounding box center [778, 263] width 341 height 193
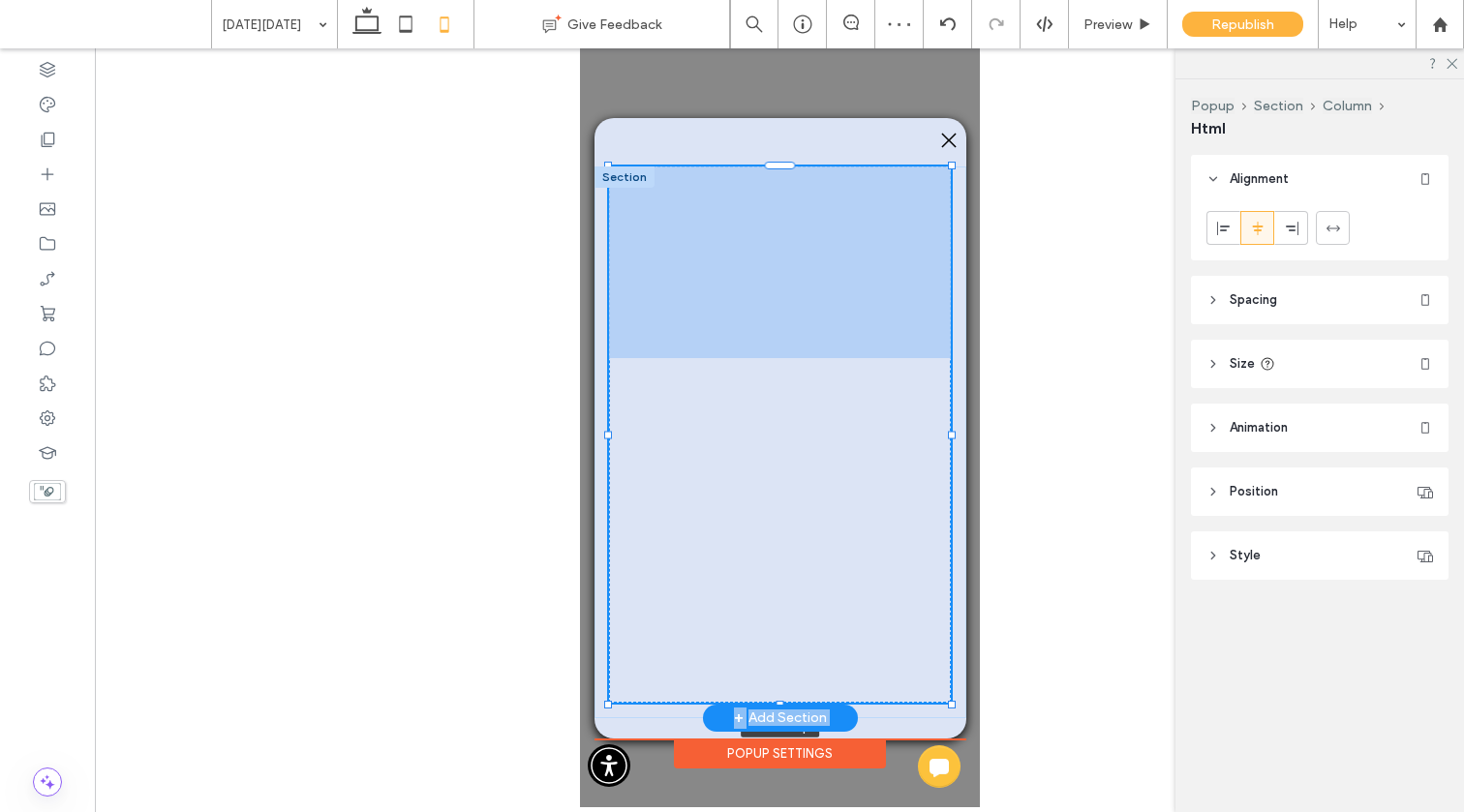
drag, startPoint x: 778, startPoint y: 357, endPoint x: 789, endPoint y: 528, distance: 171.4
click at [789, 528] on div "100% , 555px" at bounding box center [778, 443] width 372 height 552
type input "***"
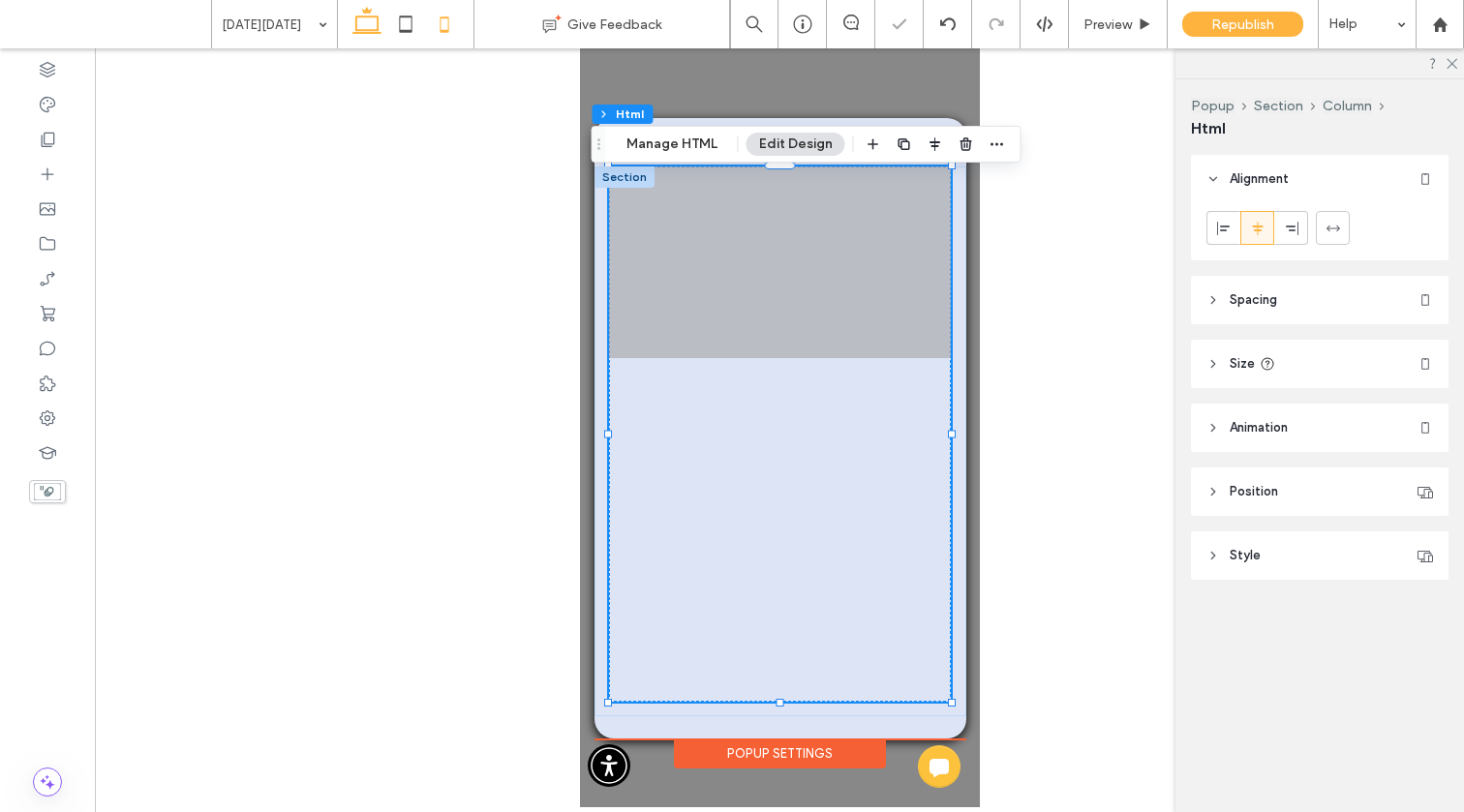
click at [357, 26] on icon at bounding box center [367, 24] width 39 height 39
type input "*"
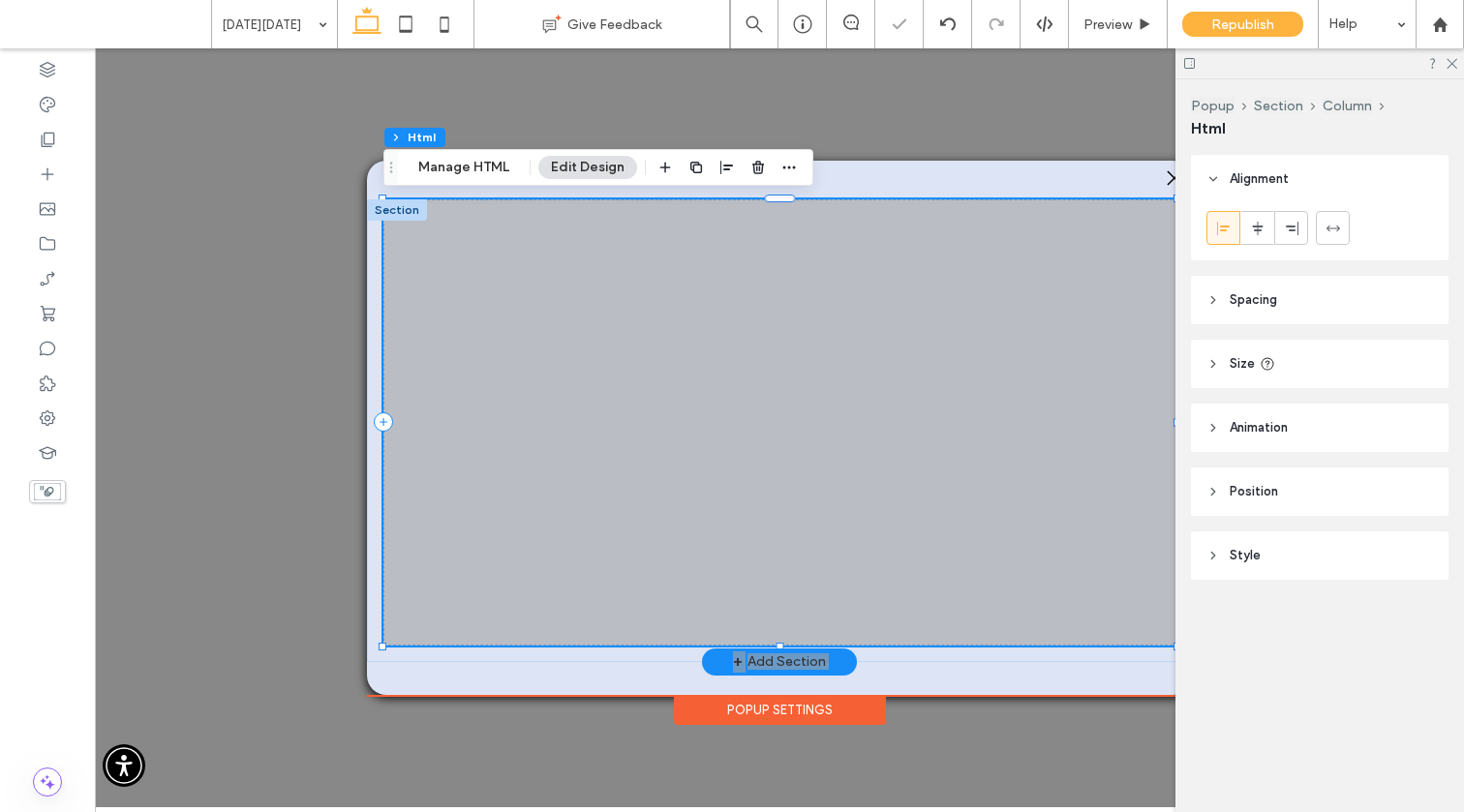
click at [638, 326] on div at bounding box center [779, 422] width 793 height 446
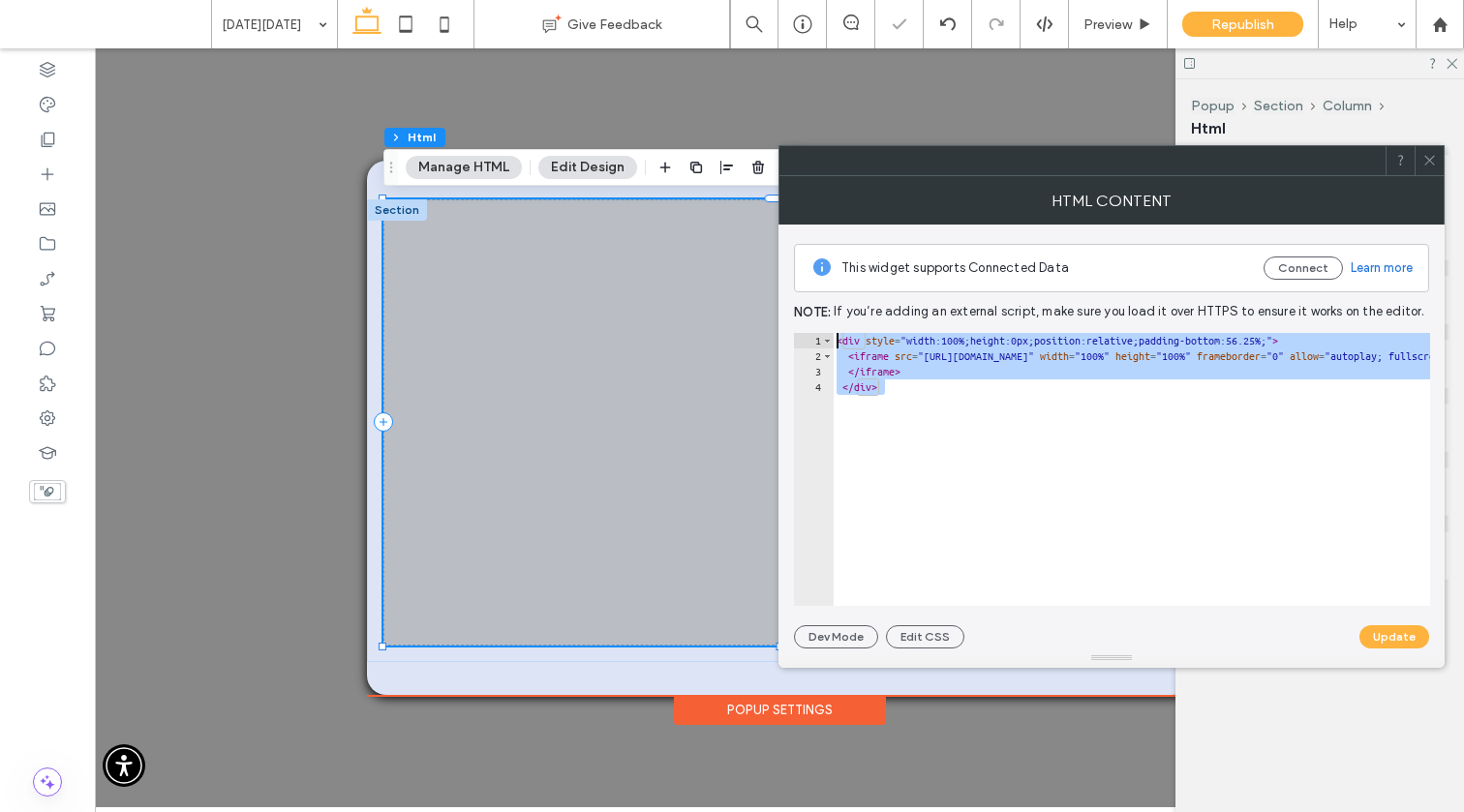
drag, startPoint x: 899, startPoint y: 389, endPoint x: 833, endPoint y: 338, distance: 83.4
click at [778, 313] on div "This widget supports Connected Data Connect Learn more Note: If you’re adding a…" at bounding box center [1111, 436] width 666 height 424
type textarea "**********"
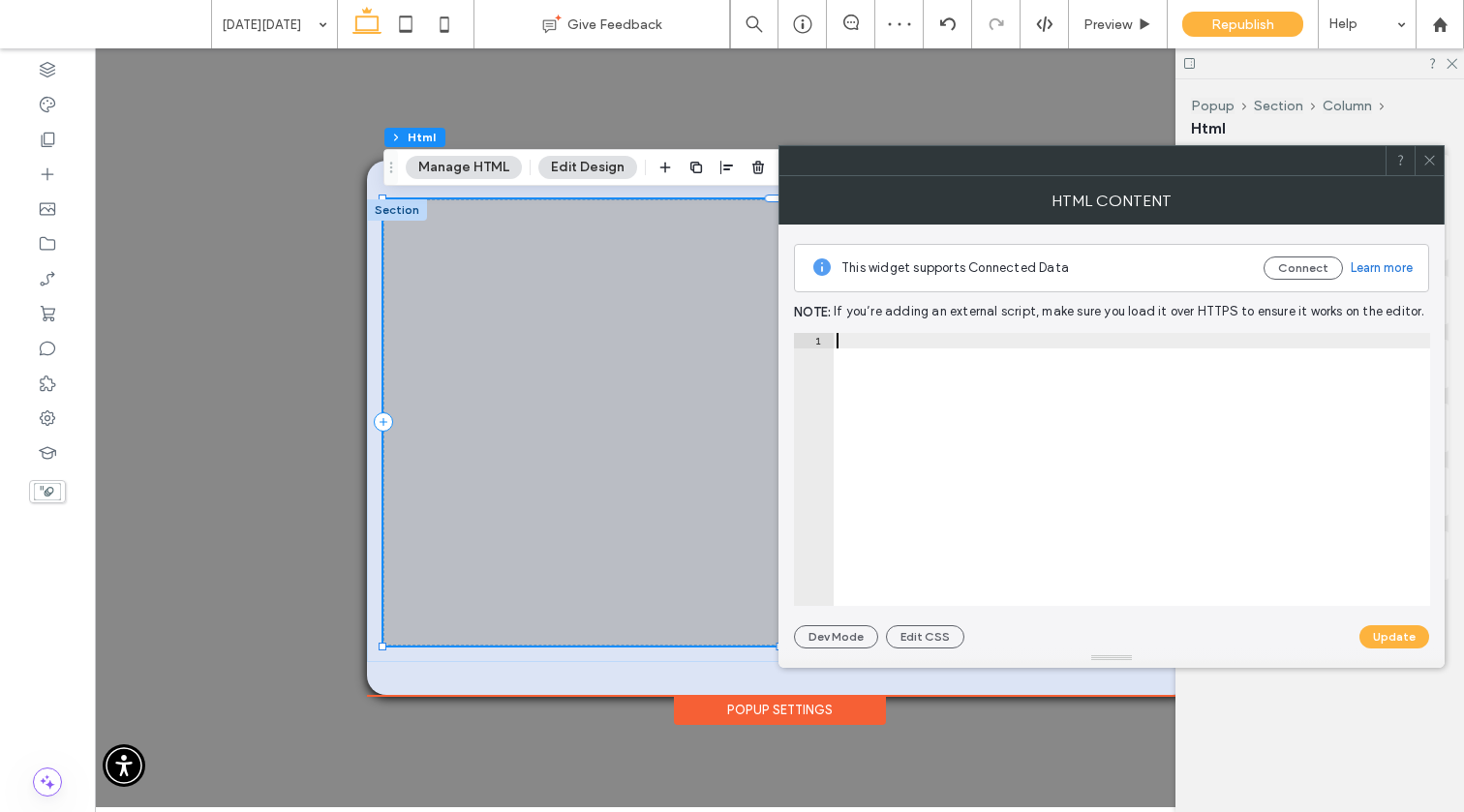
click at [1132, 635] on button "Update" at bounding box center [1394, 637] width 69 height 23
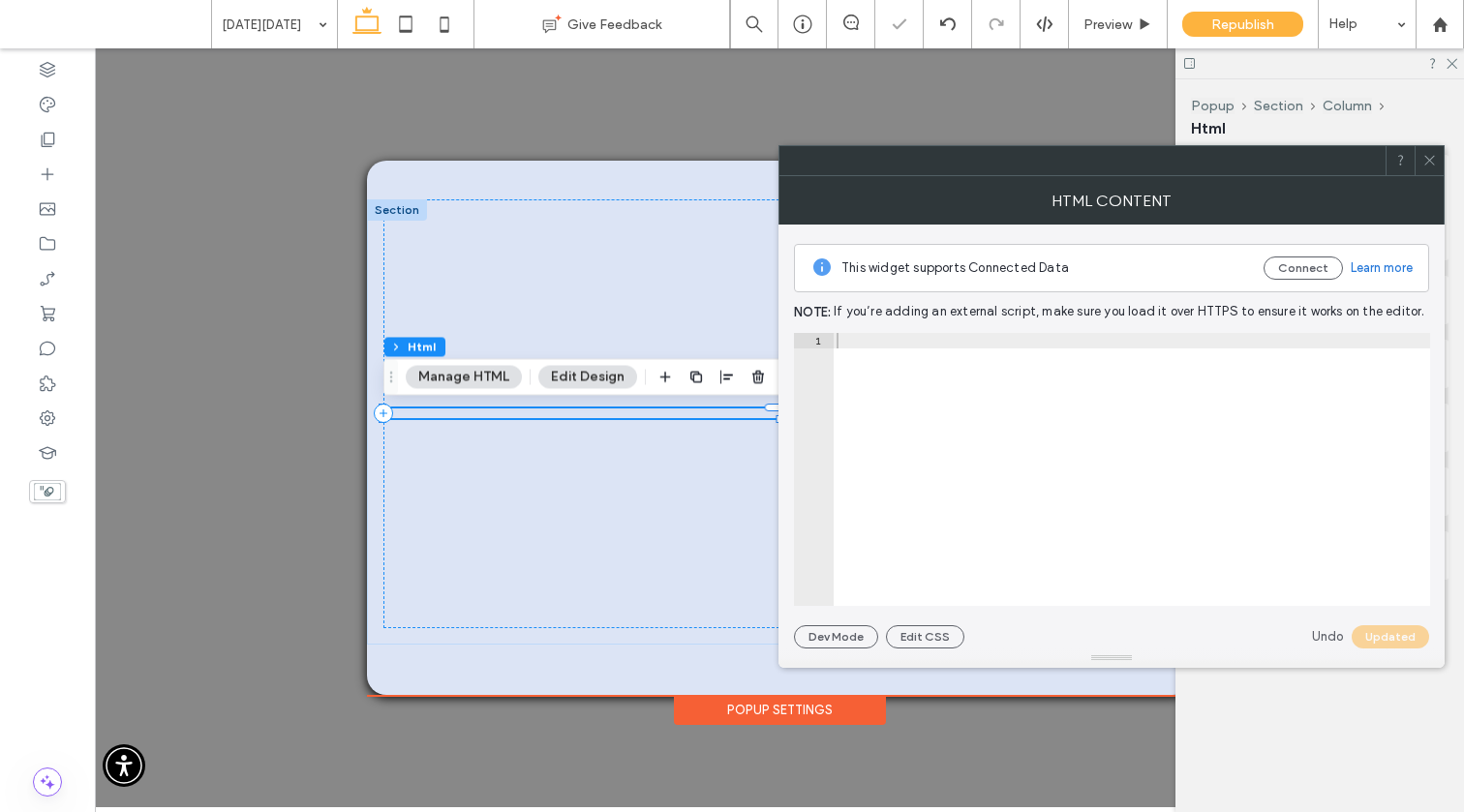
click at [1132, 162] on icon at bounding box center [1429, 160] width 15 height 15
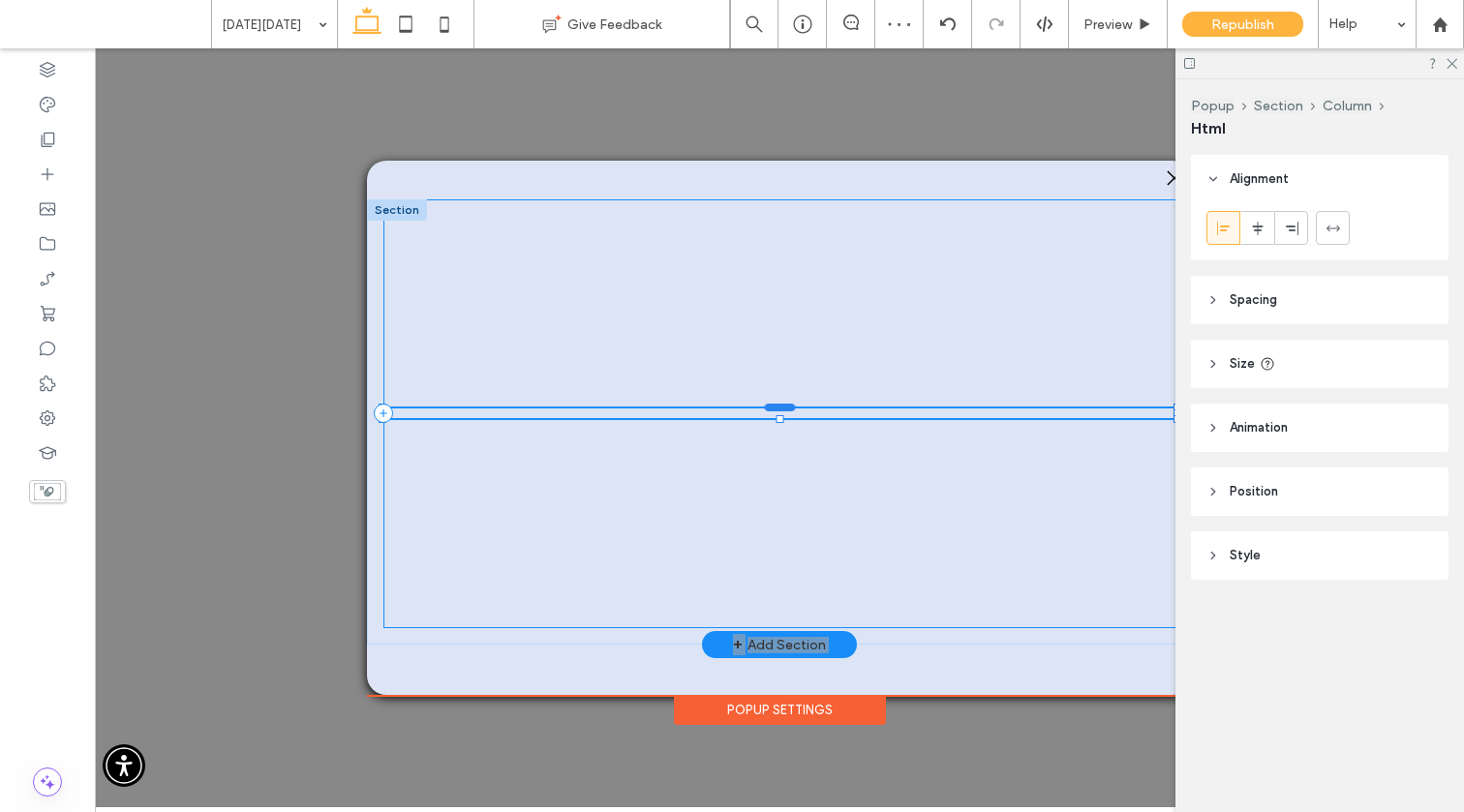
click at [769, 406] on div at bounding box center [780, 407] width 31 height 8
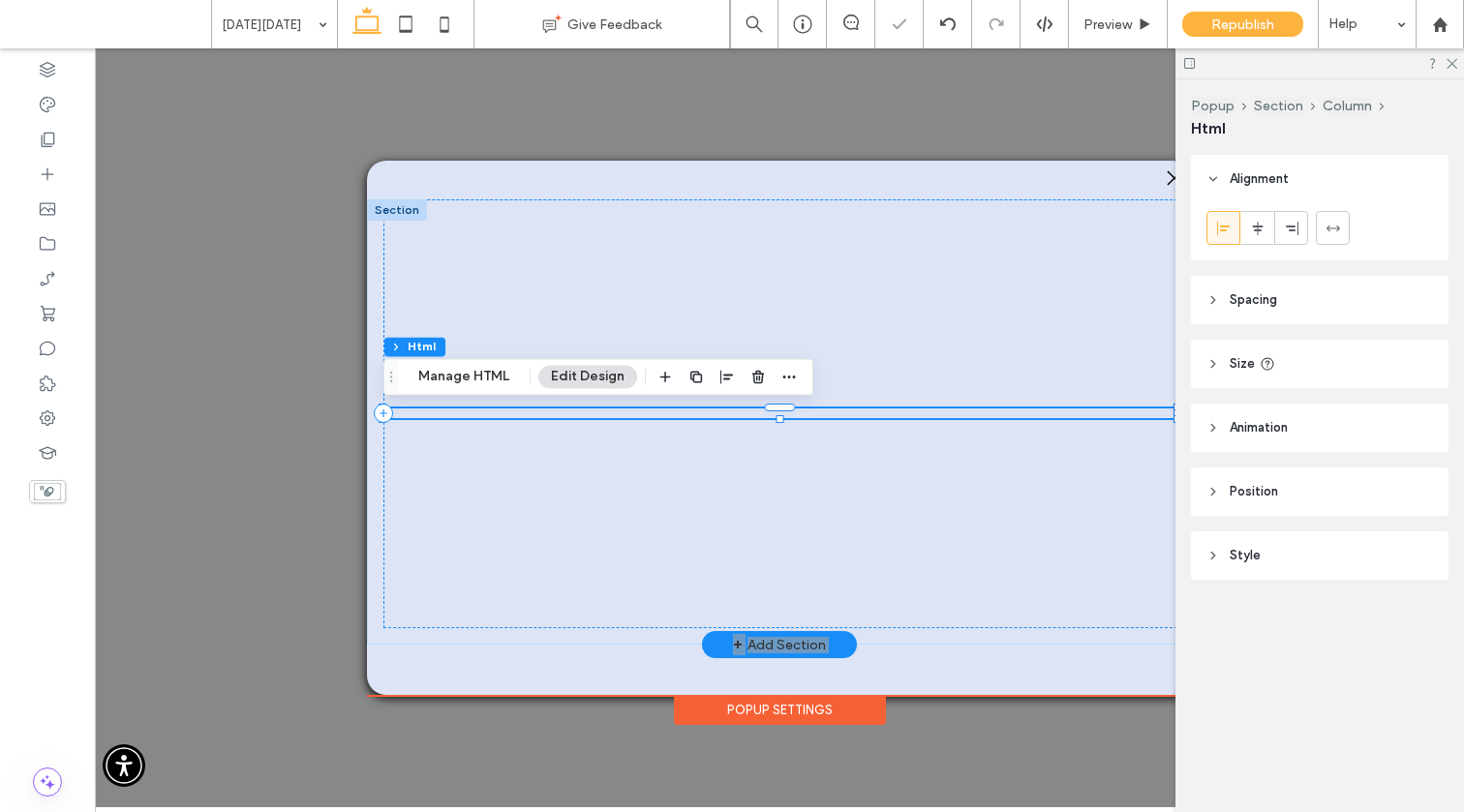
click at [761, 410] on div at bounding box center [779, 413] width 793 height 10
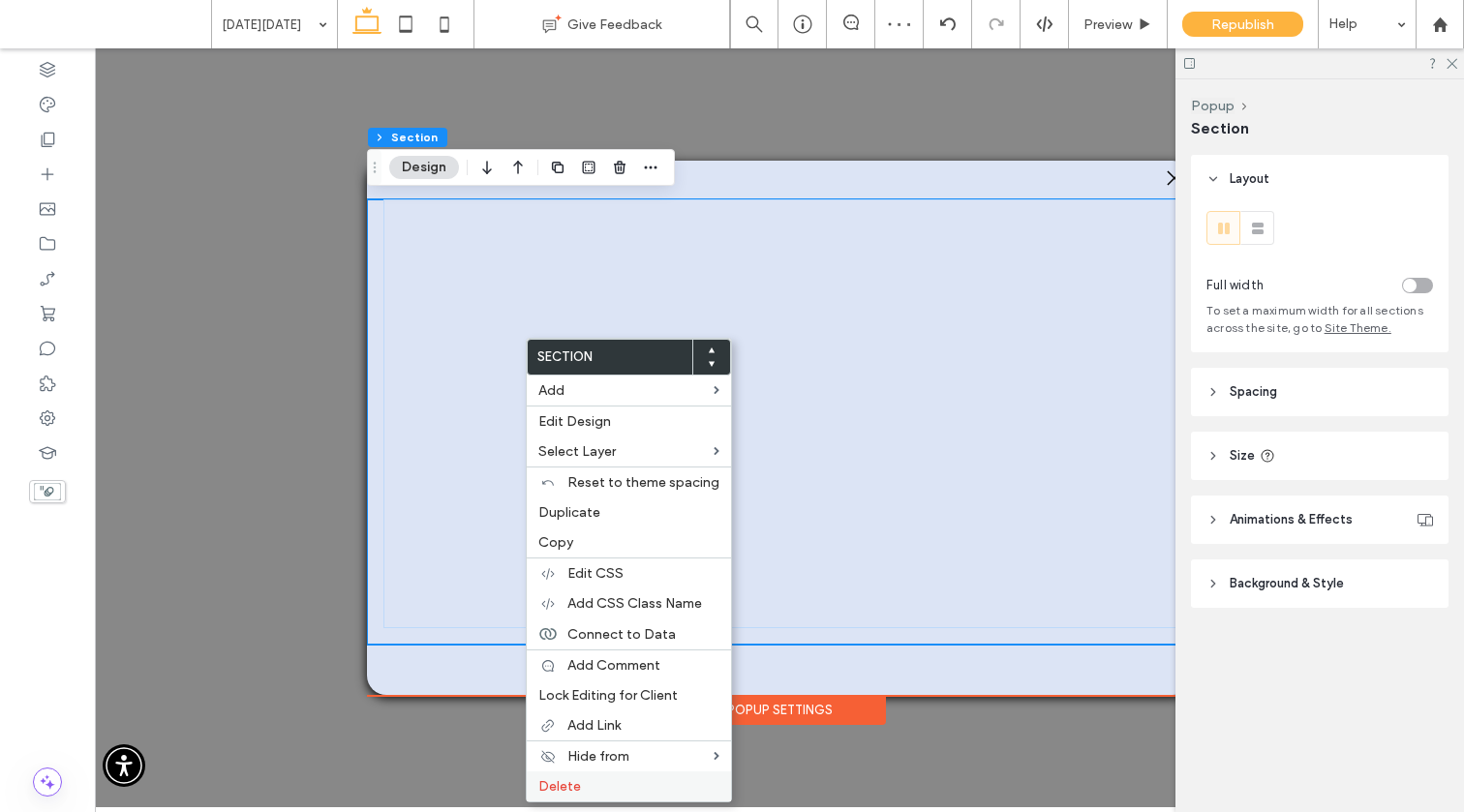
click at [574, 781] on span "Delete" at bounding box center [560, 786] width 43 height 17
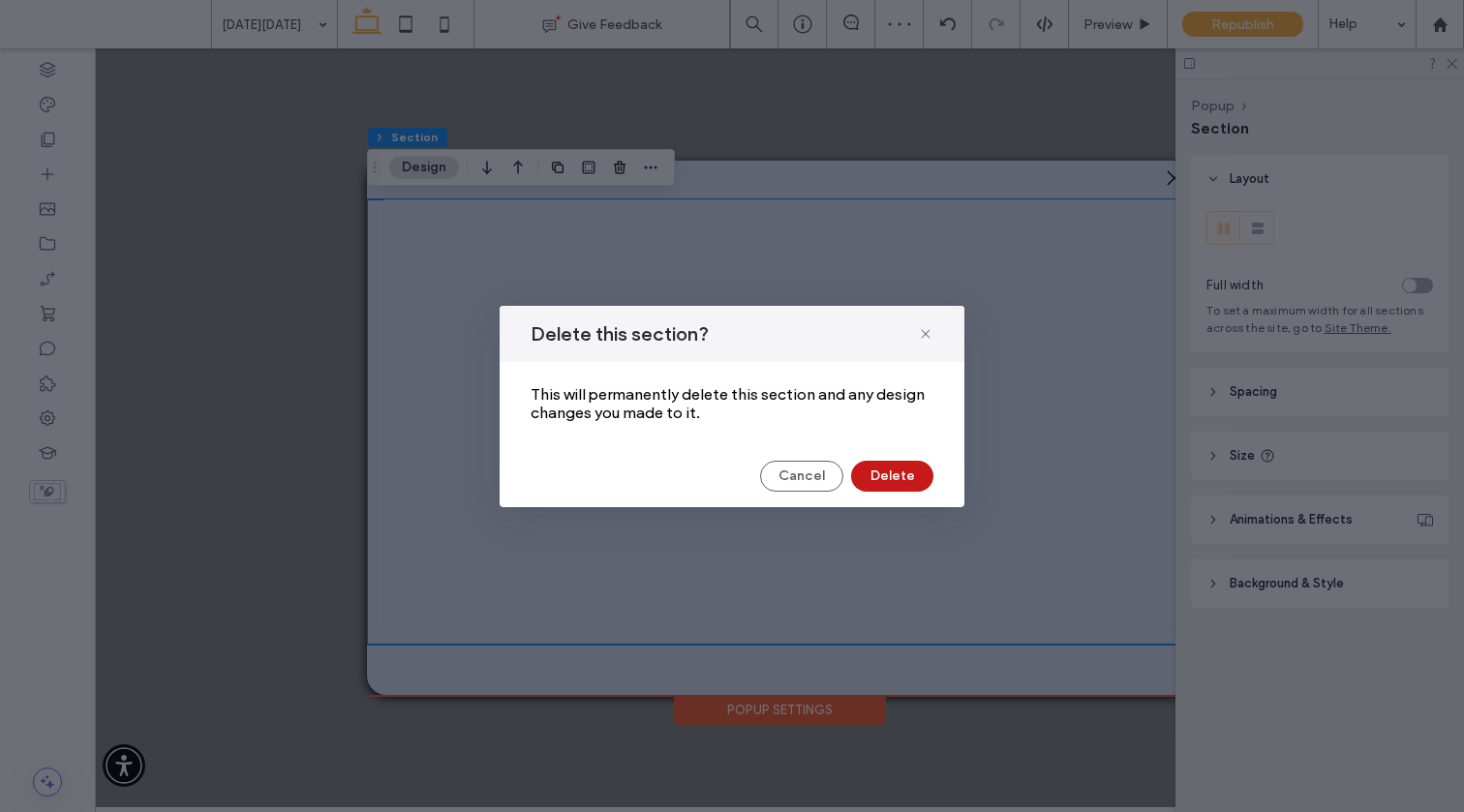
click at [896, 473] on button "Delete" at bounding box center [891, 476] width 82 height 31
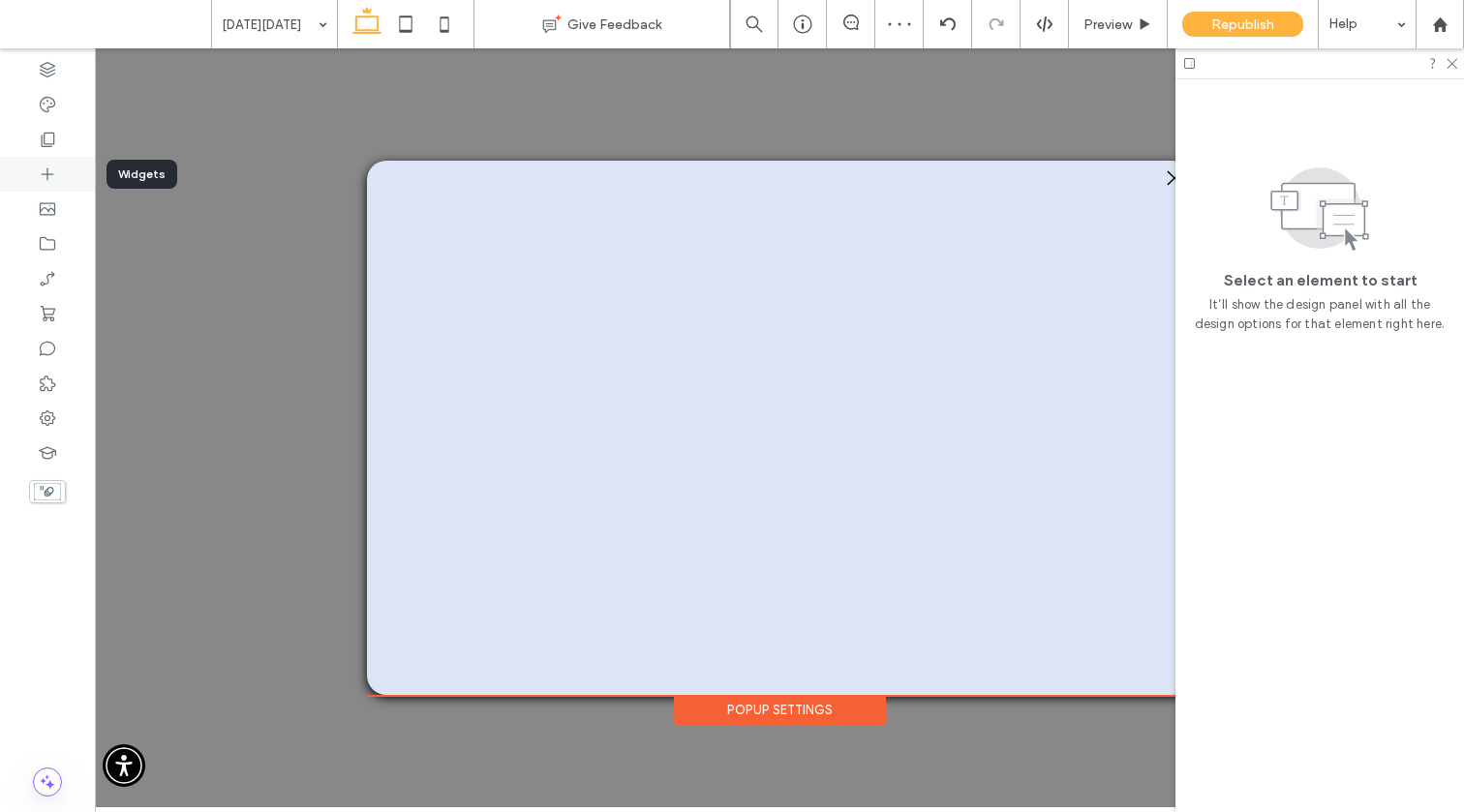
click at [50, 174] on use at bounding box center [48, 174] width 13 height 13
click at [852, 476] on div ".st0-1091118977{fill-rule:evenodd;clip-rule:evenodd;} + Add Section" at bounding box center [779, 428] width 825 height 534
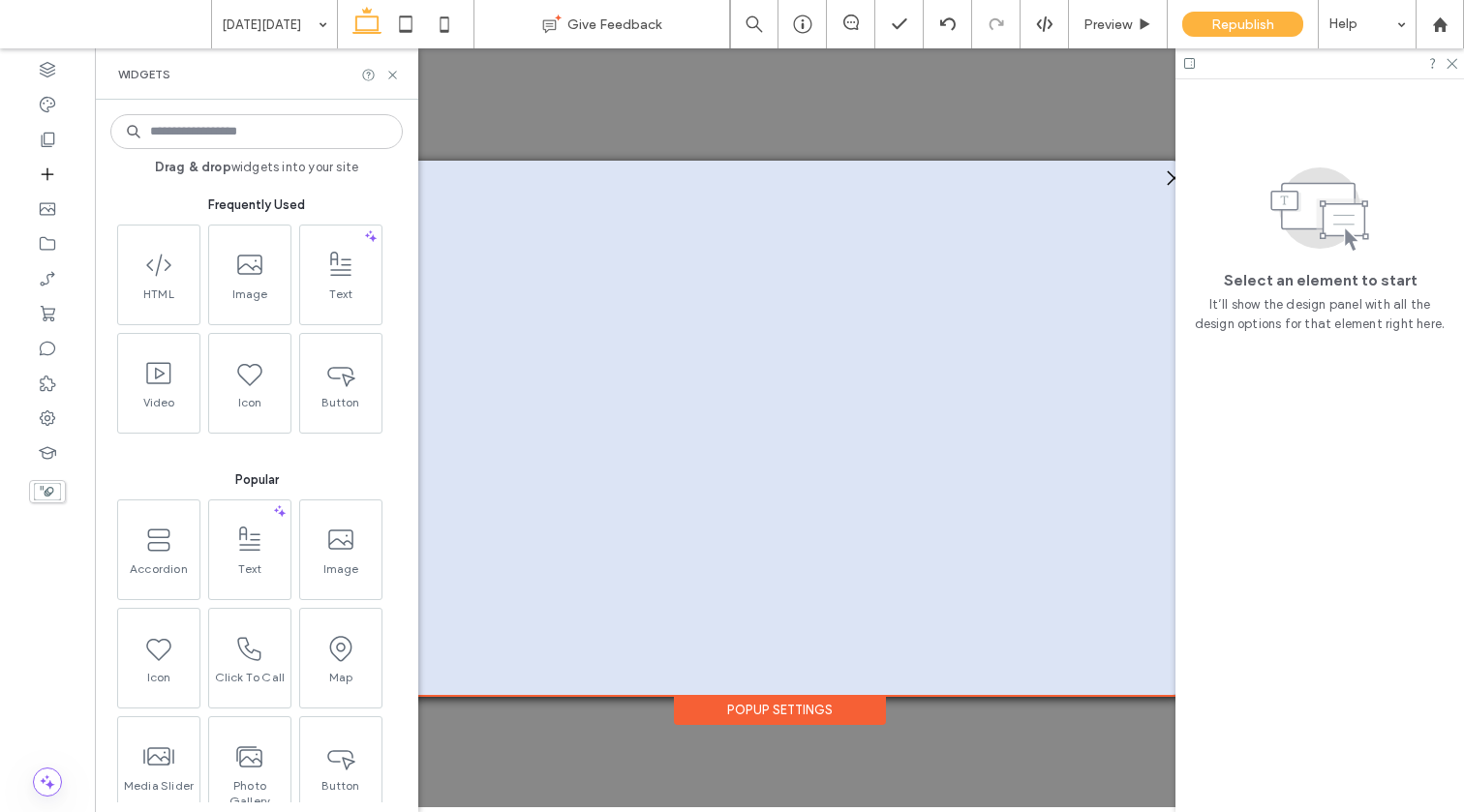
click at [819, 439] on div ".st0-1091118977{fill-rule:evenodd;clip-rule:evenodd;} + Add Section" at bounding box center [779, 428] width 825 height 534
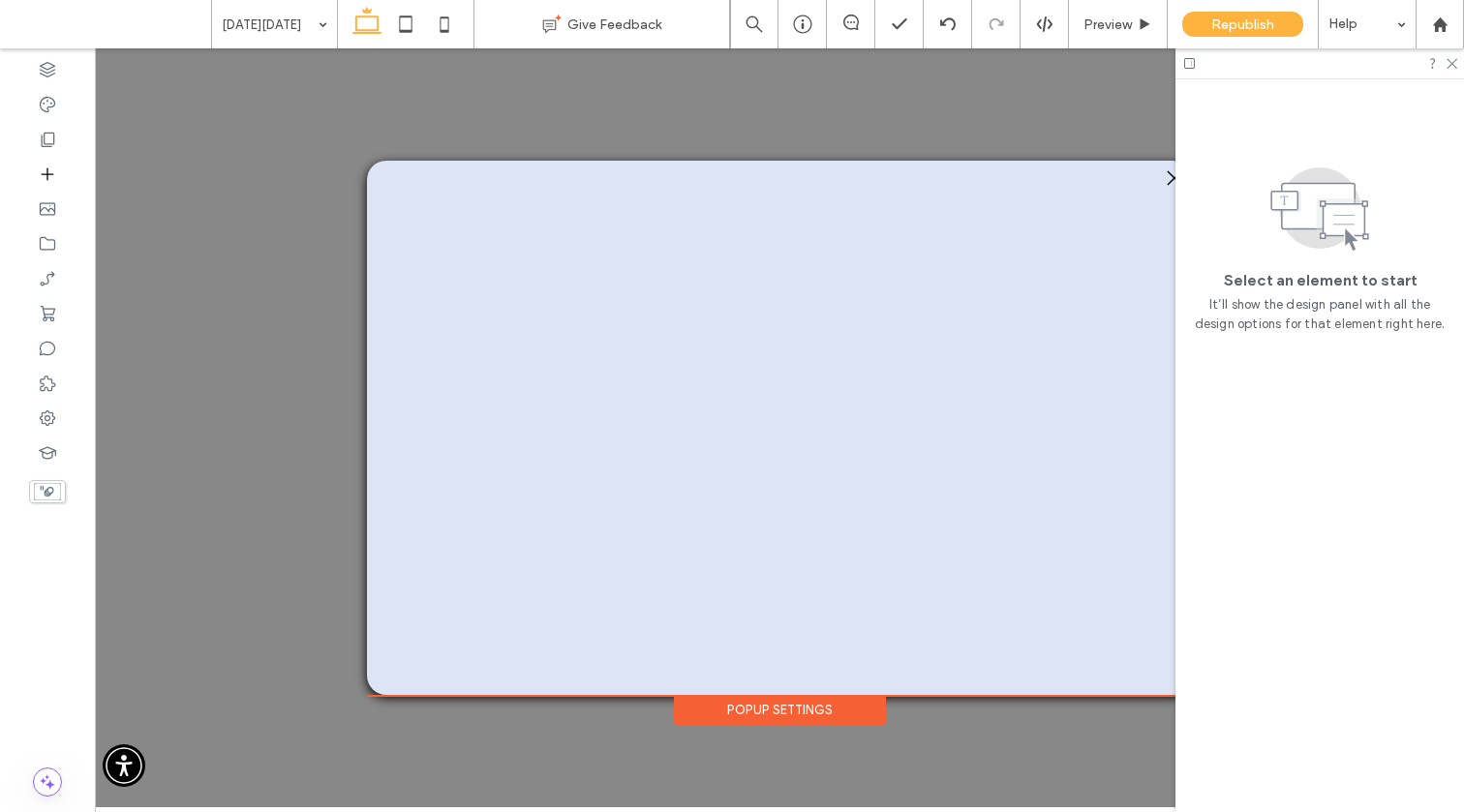
click at [1014, 281] on div ".st0-1091118977{fill-rule:evenodd;clip-rule:evenodd;} + Add Section" at bounding box center [779, 428] width 825 height 534
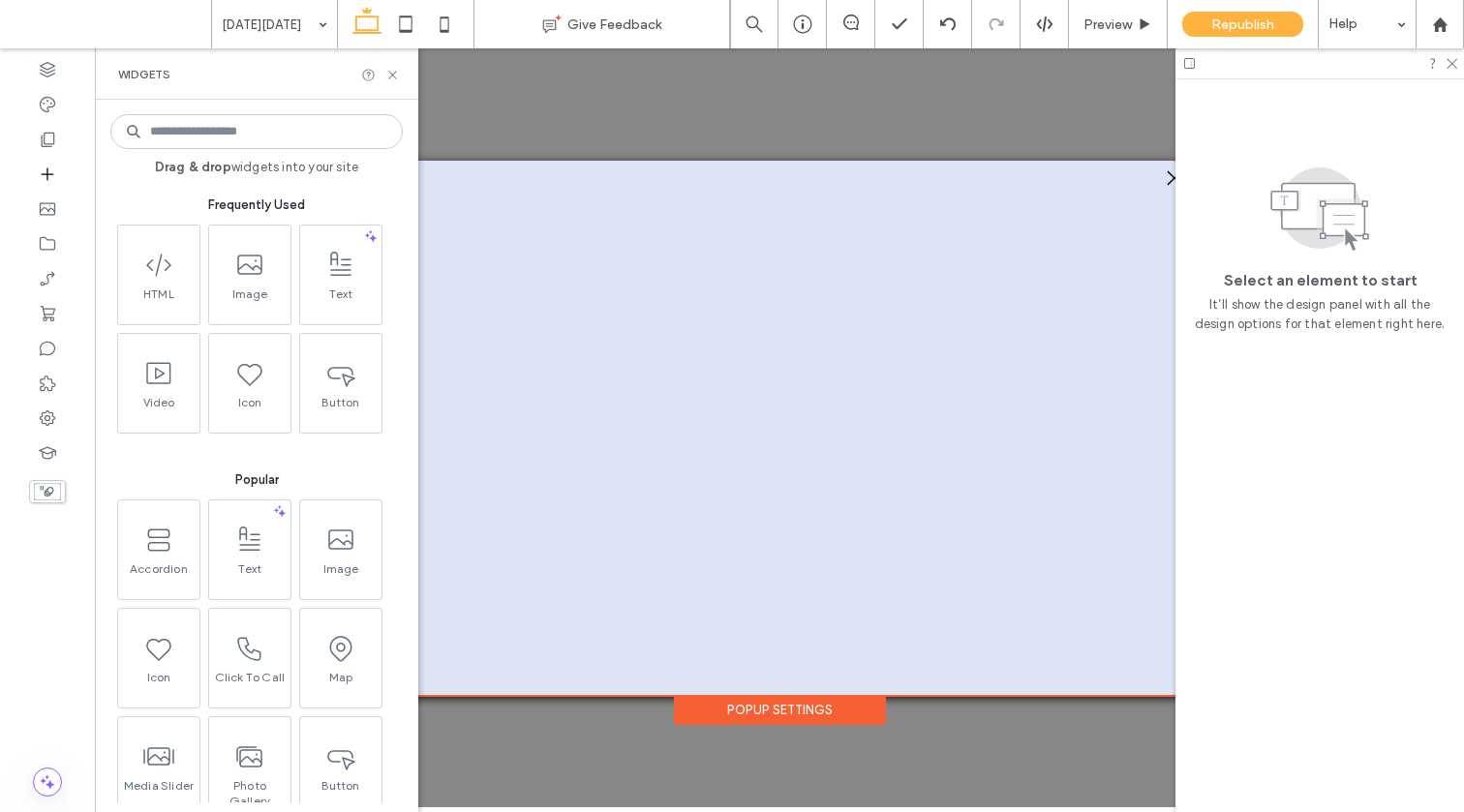
drag, startPoint x: 1014, startPoint y: 284, endPoint x: 1007, endPoint y: 310, distance: 26.9
click at [1009, 307] on div ".st0-1091118977{fill-rule:evenodd;clip-rule:evenodd;} + Add Section" at bounding box center [779, 428] width 825 height 534
click at [1007, 310] on div ".st0-1091118977{fill-rule:evenodd;clip-rule:evenodd;} + Add Section" at bounding box center [779, 428] width 825 height 534
click at [940, 19] on icon at bounding box center [948, 24] width 16 height 16
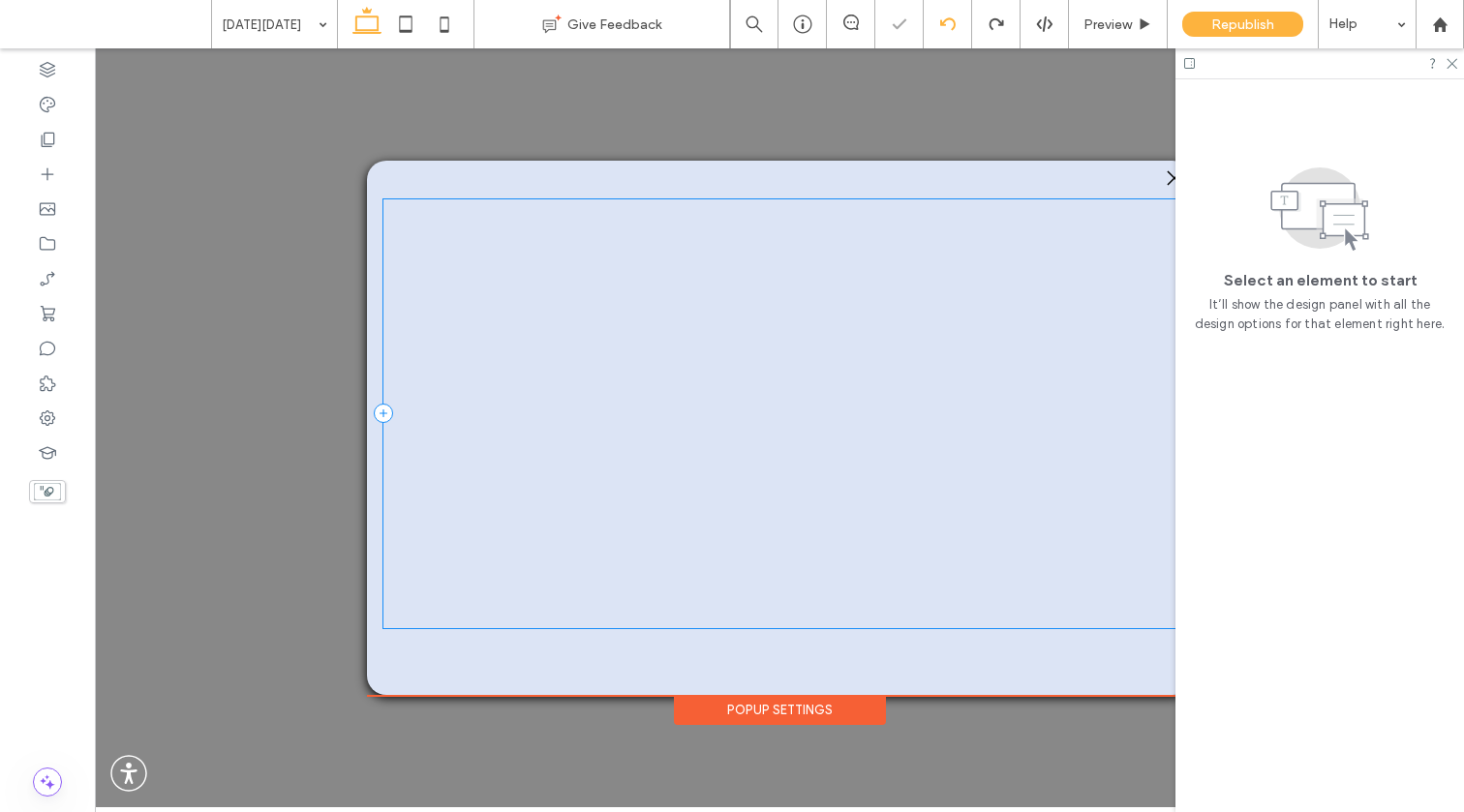
scroll to position [0, 0]
click at [665, 333] on div at bounding box center [787, 413] width 809 height 429
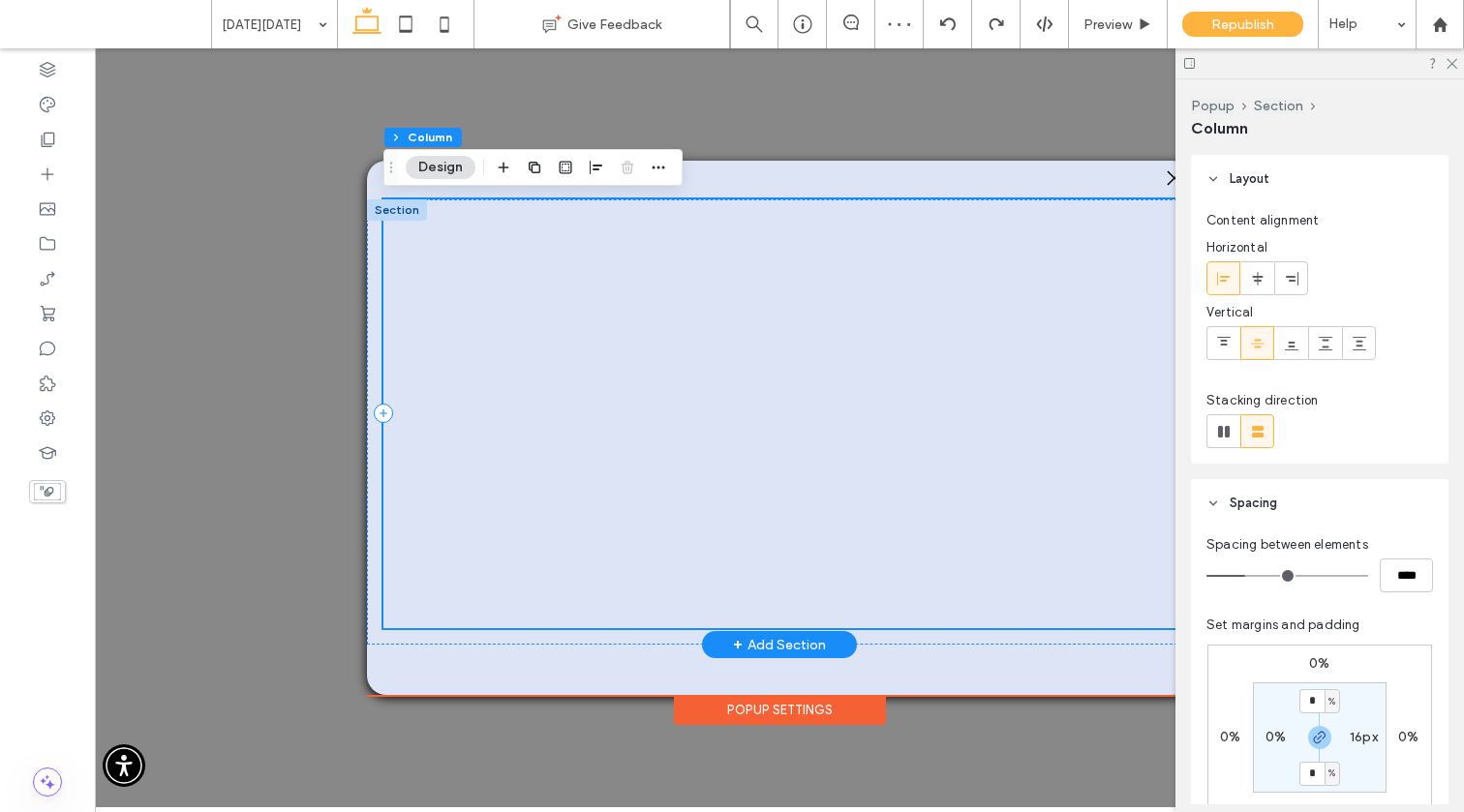
click at [636, 435] on div at bounding box center [787, 413] width 809 height 429
click at [32, 170] on div at bounding box center [47, 174] width 95 height 35
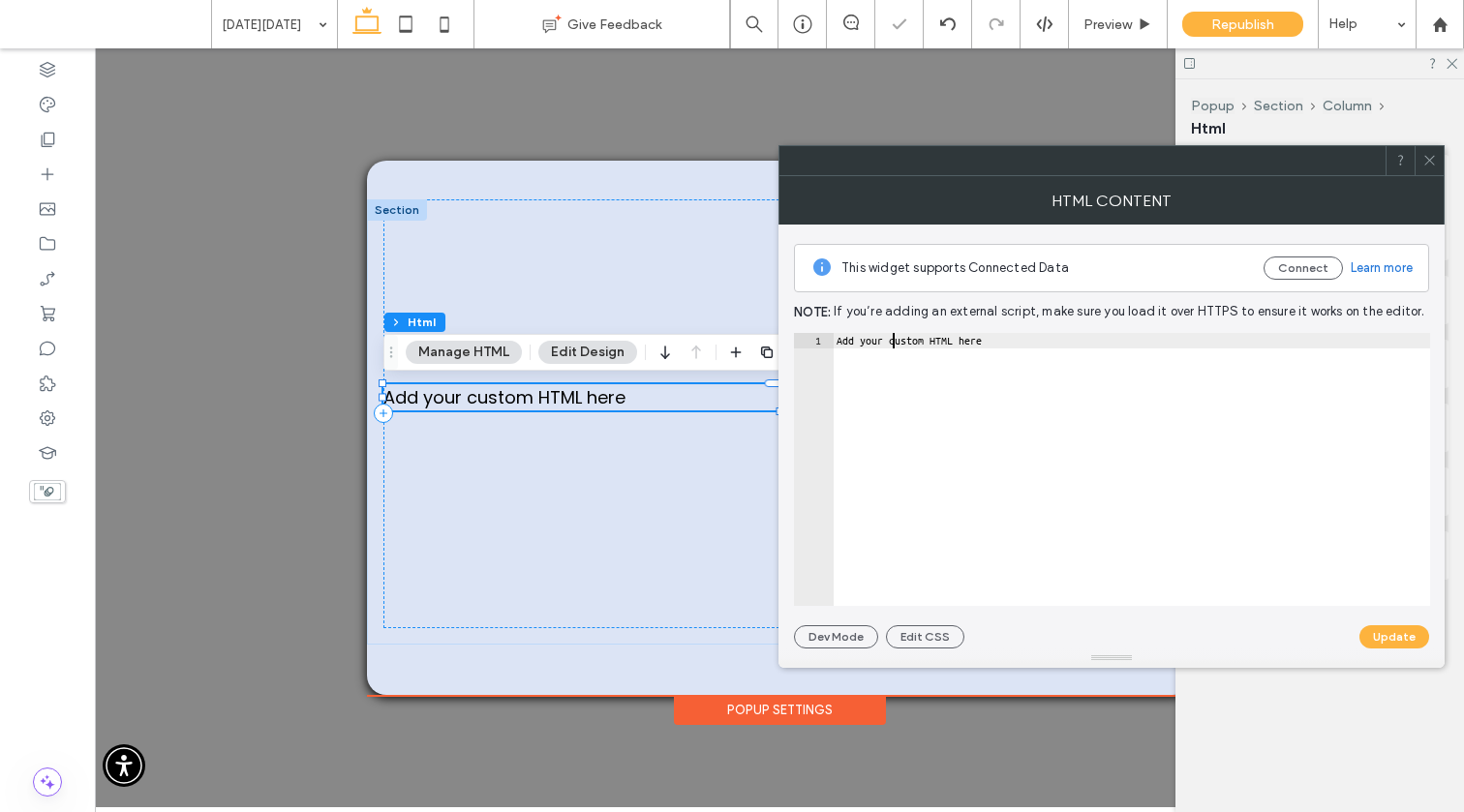
click at [894, 339] on div "Add your custom HTML here" at bounding box center [1131, 484] width 597 height 304
paste textarea "Cursor at row 1"
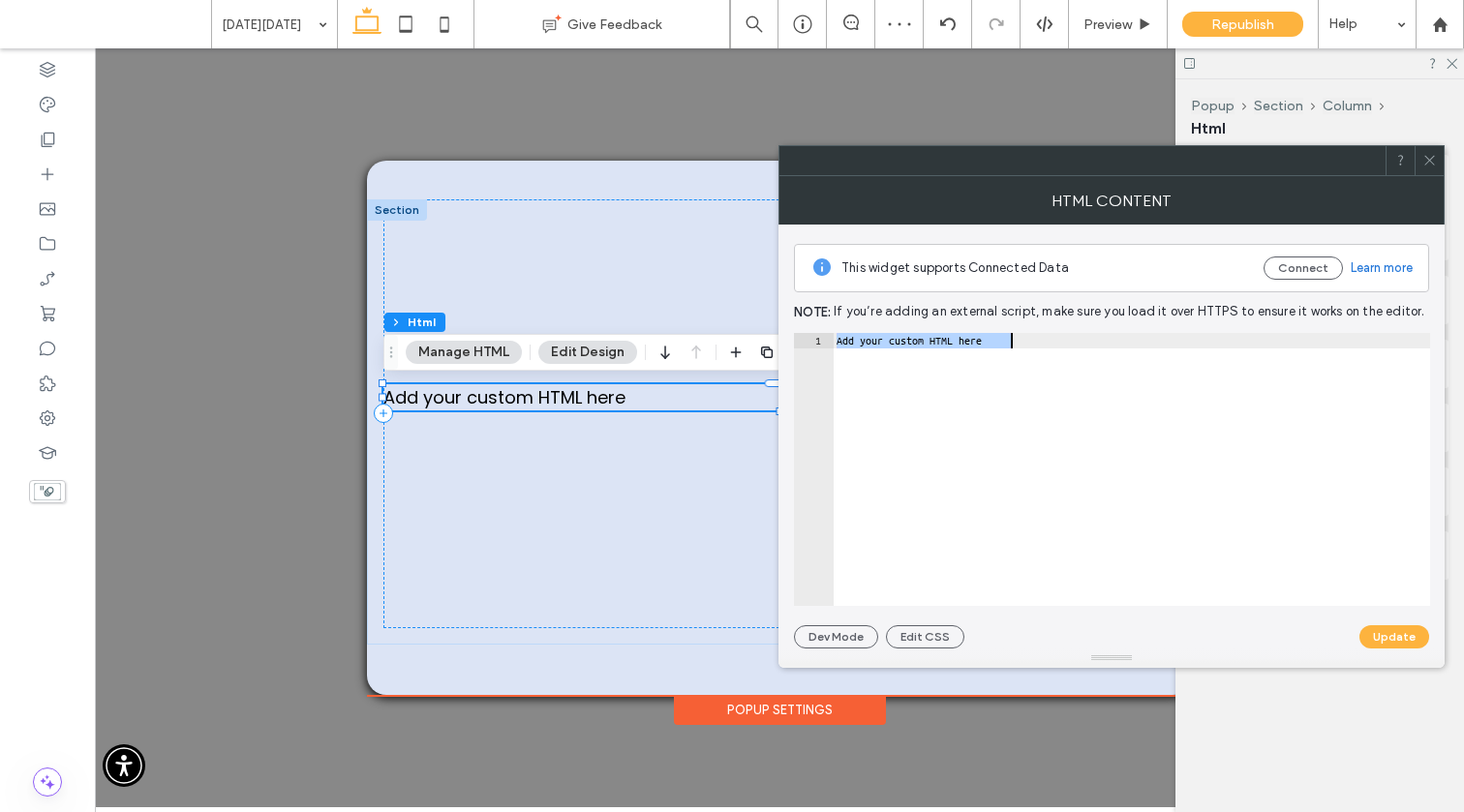
type textarea "******"
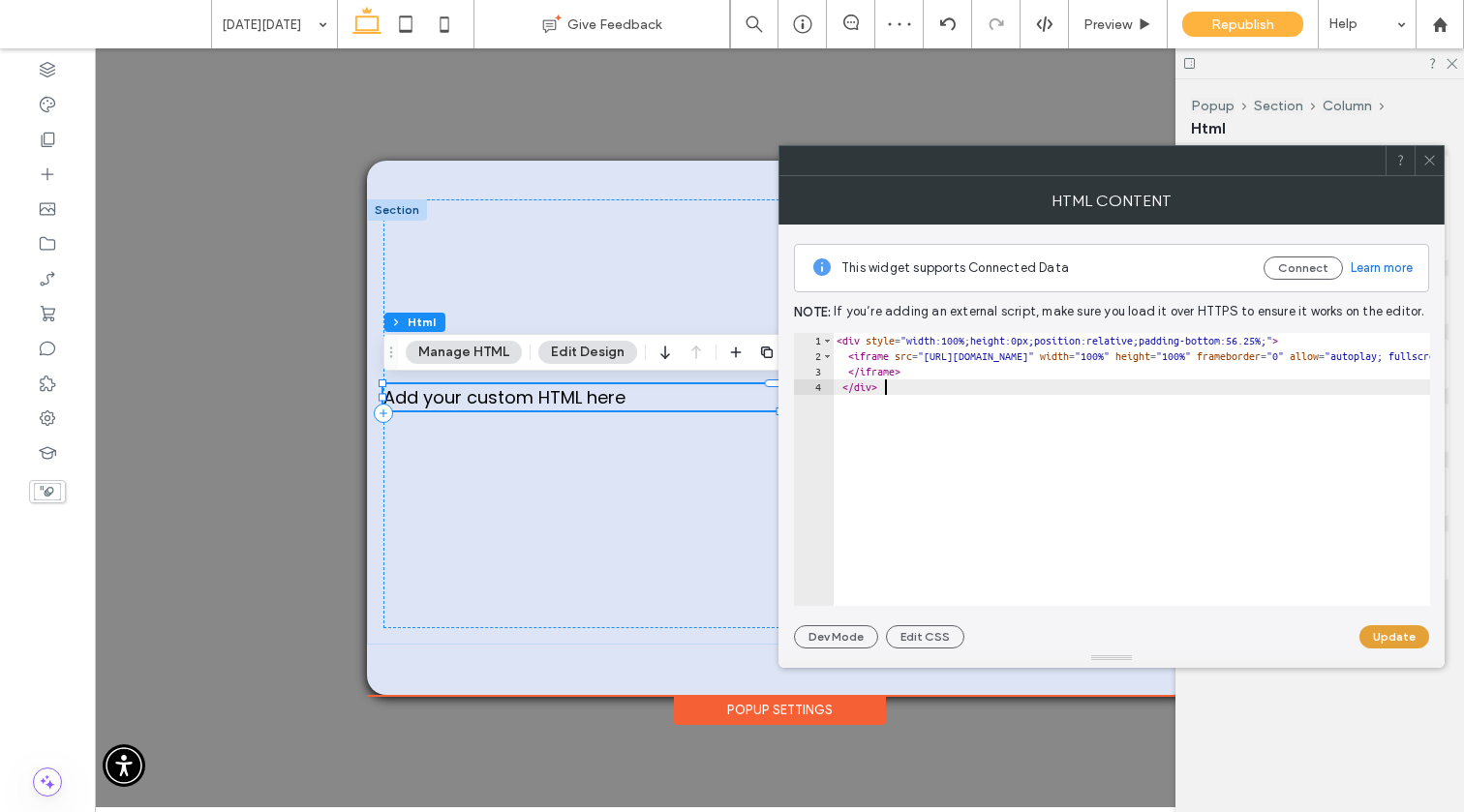
click at [1132, 637] on button "Update" at bounding box center [1394, 637] width 69 height 23
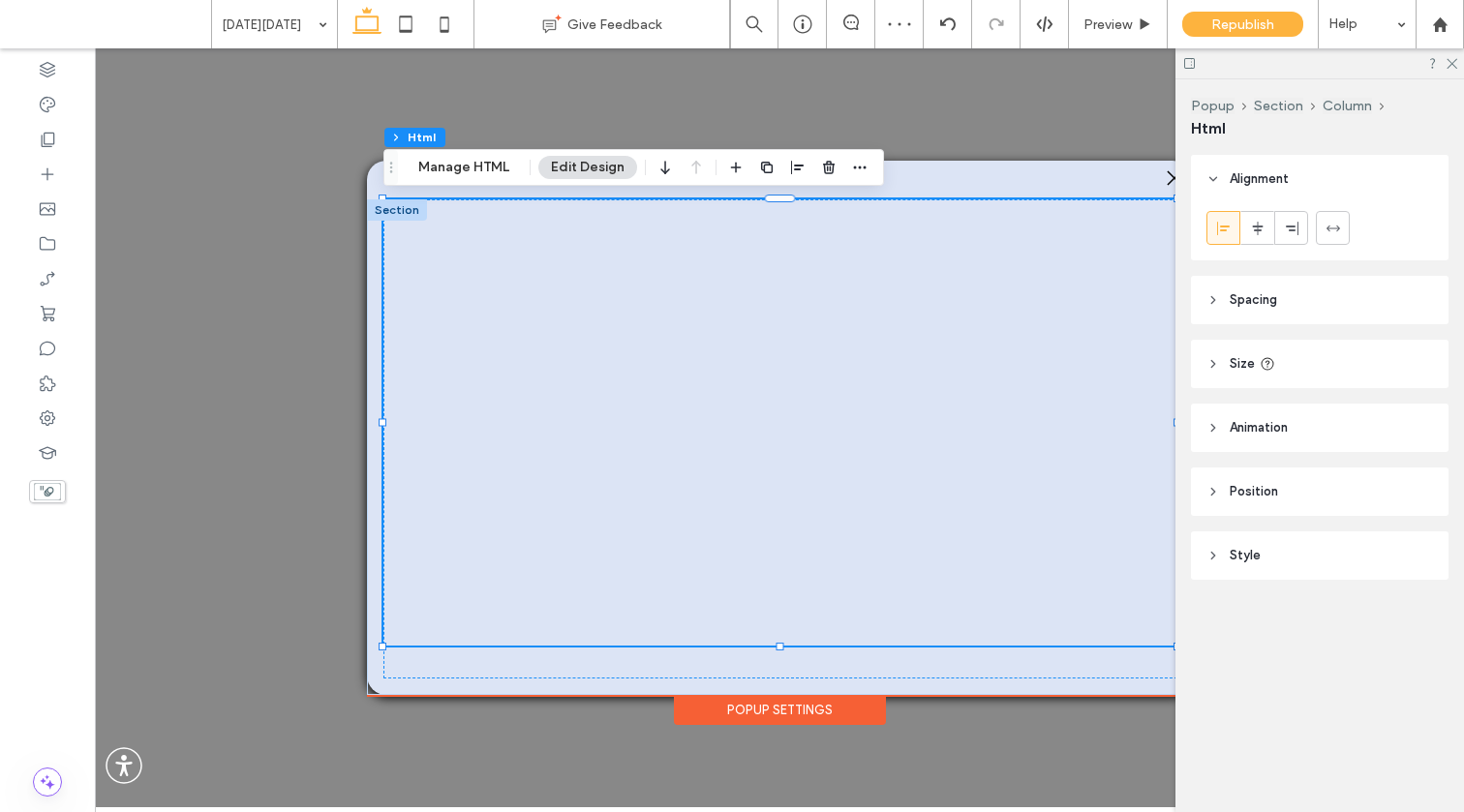
click at [1132, 166] on header "Alignment" at bounding box center [1320, 179] width 257 height 49
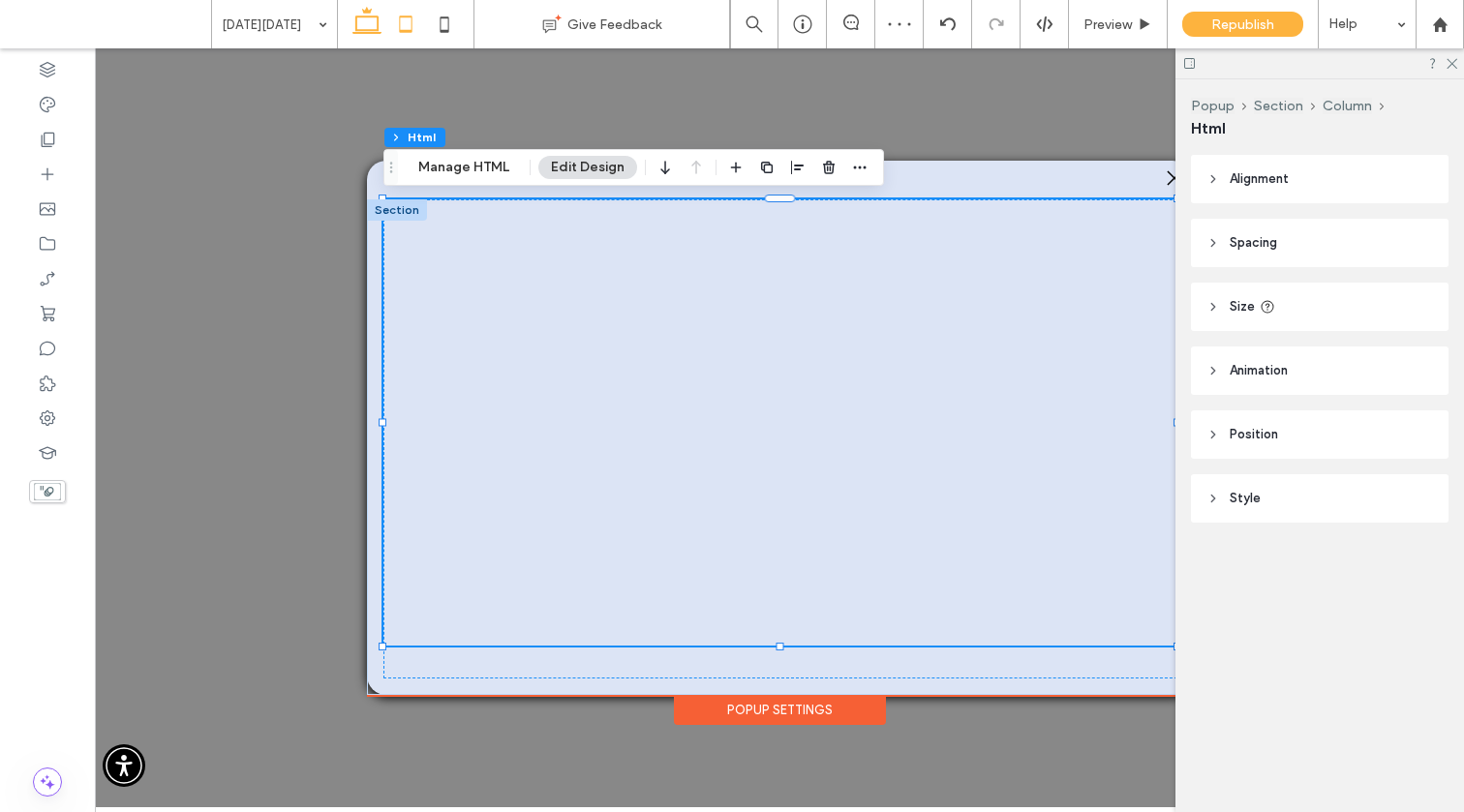
click at [408, 24] on icon at bounding box center [406, 24] width 39 height 39
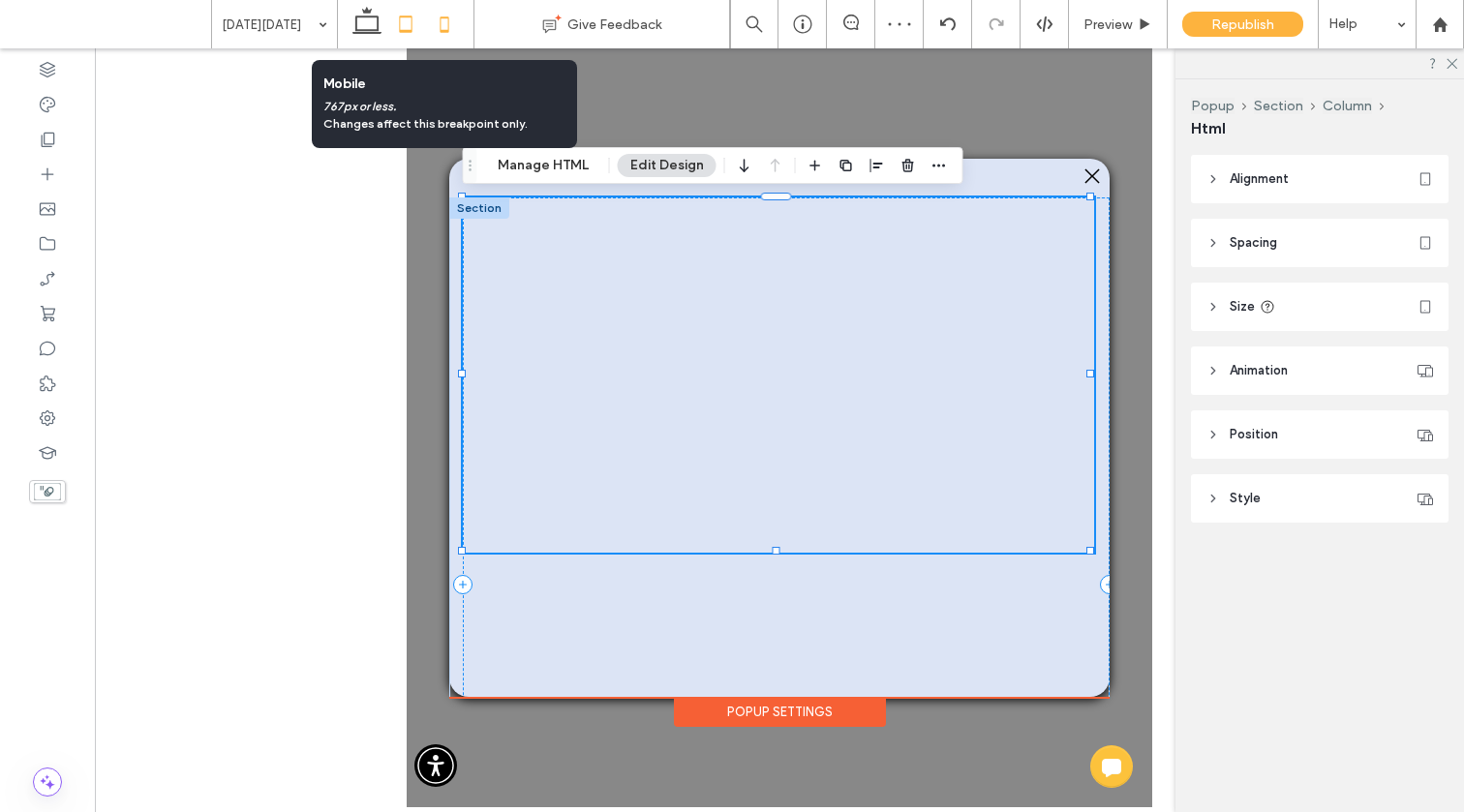
click at [454, 28] on icon at bounding box center [445, 24] width 39 height 39
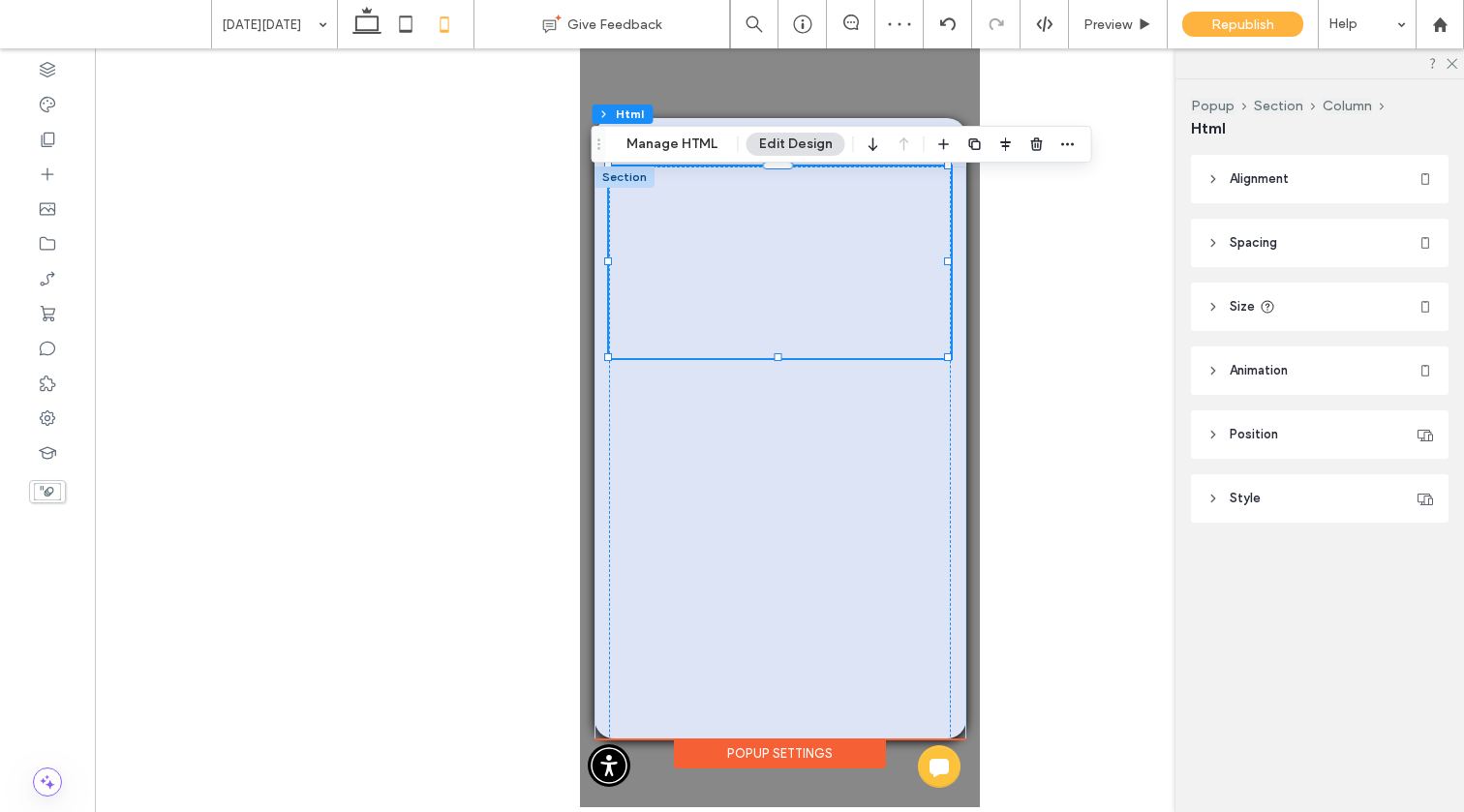
click at [824, 338] on div at bounding box center [778, 263] width 341 height 193
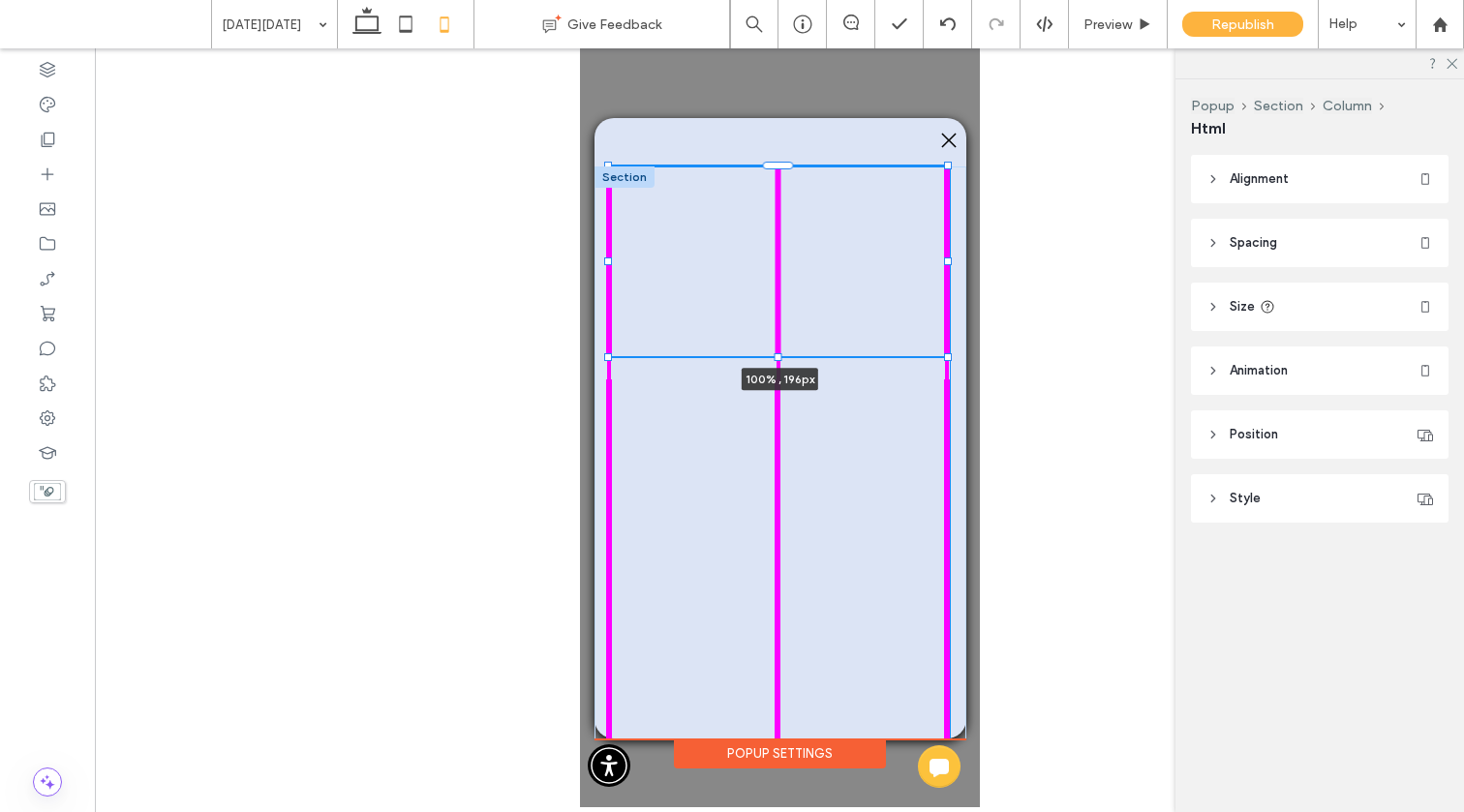
click at [779, 356] on div at bounding box center [776, 356] width 8 height 8
type input "***"
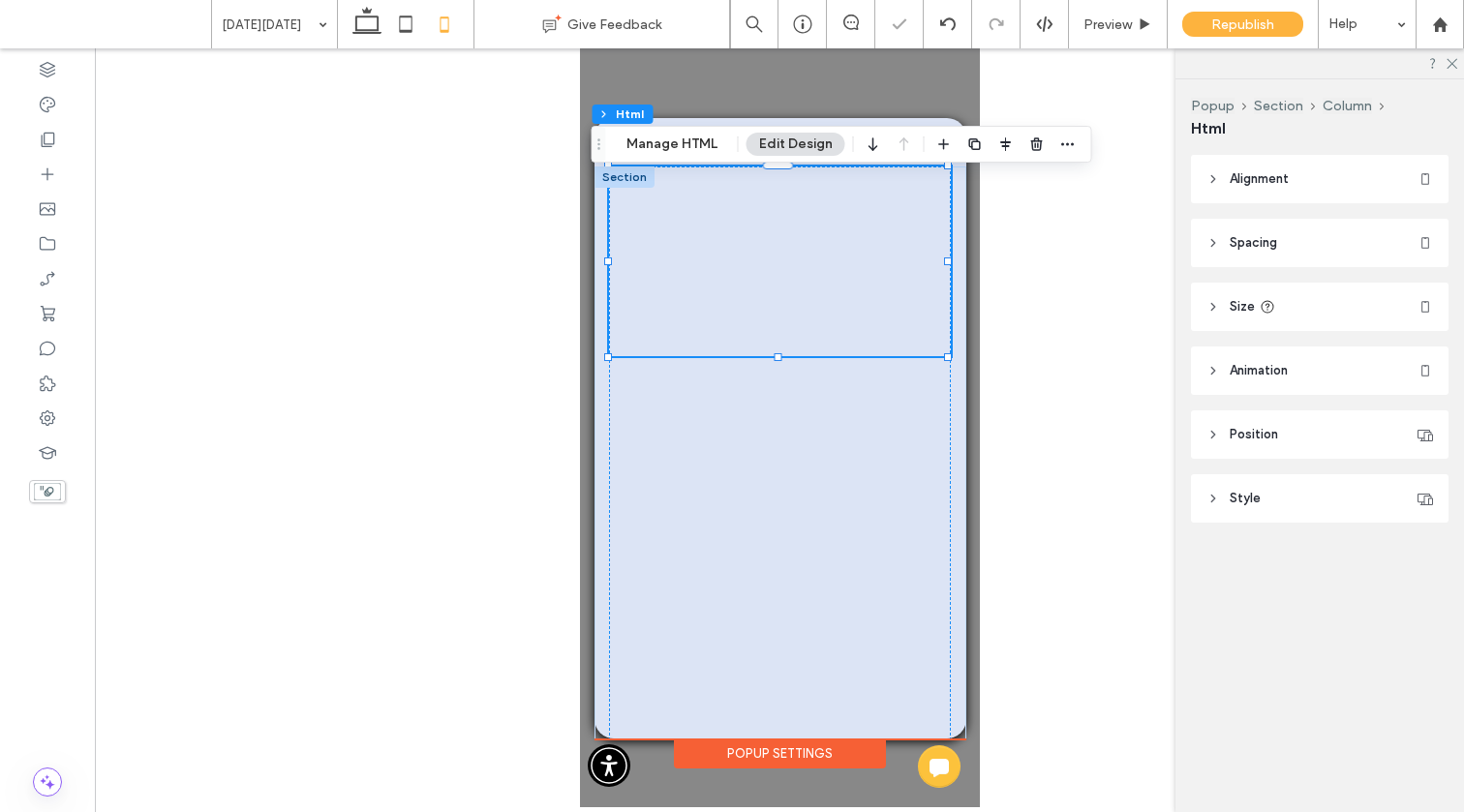
click at [781, 278] on div at bounding box center [778, 263] width 341 height 193
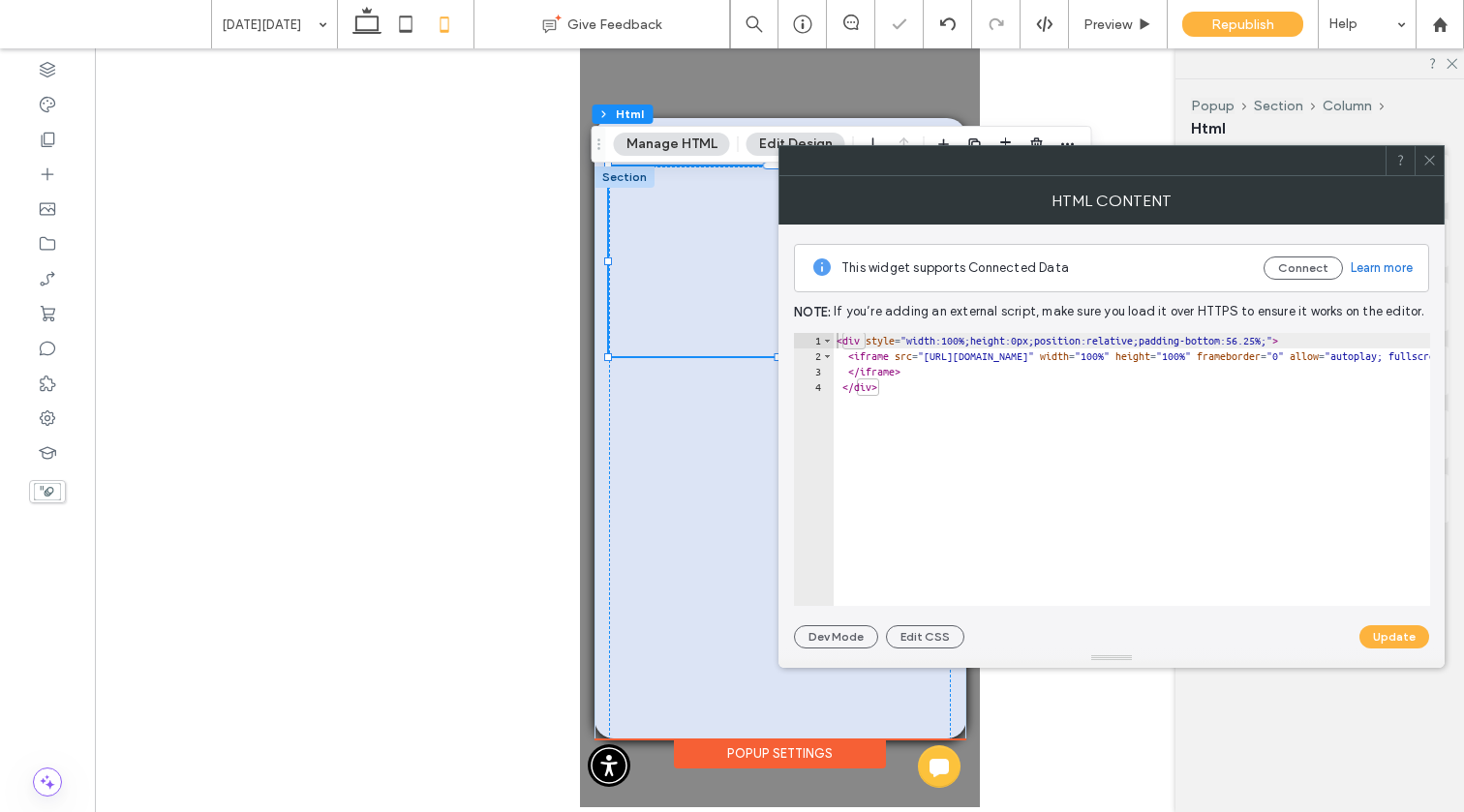
drag, startPoint x: 1175, startPoint y: 340, endPoint x: 1391, endPoint y: 352, distance: 216.3
click at [1132, 336] on div "This widget supports Connected Data Connect Learn more Note: If you’re adding a…" at bounding box center [1111, 436] width 666 height 424
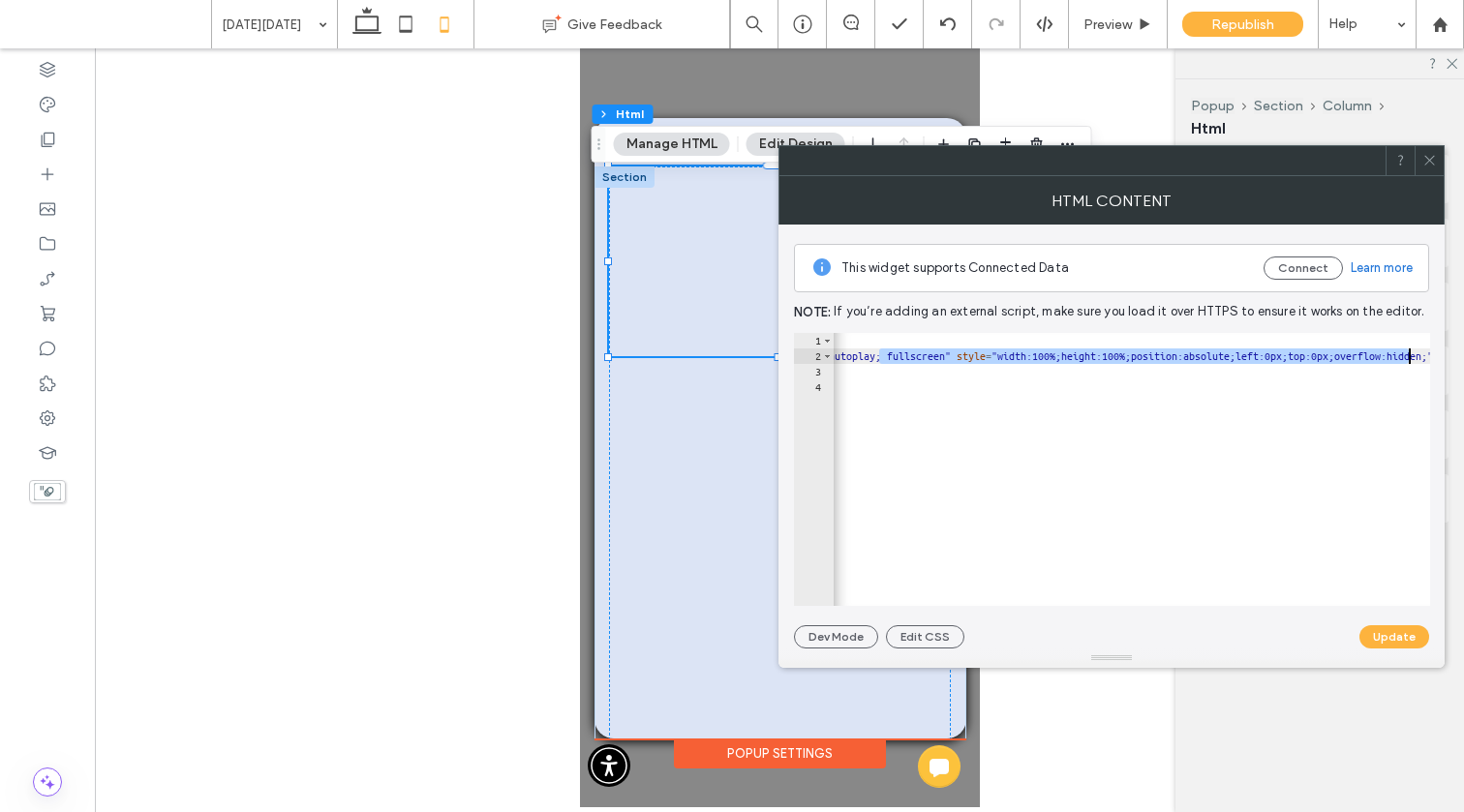
drag, startPoint x: 1382, startPoint y: 356, endPoint x: 1282, endPoint y: 355, distance: 100.0
click at [1132, 356] on div "< div style = "width:100%;height:0px;position:relative;padding-bottom:56.25%;" …" at bounding box center [1115, 484] width 1569 height 304
click at [1090, 367] on div "< div style = "width:100%;height:0px;position:relative;padding-bottom:56.25%;" …" at bounding box center [997, 484] width 1569 height 304
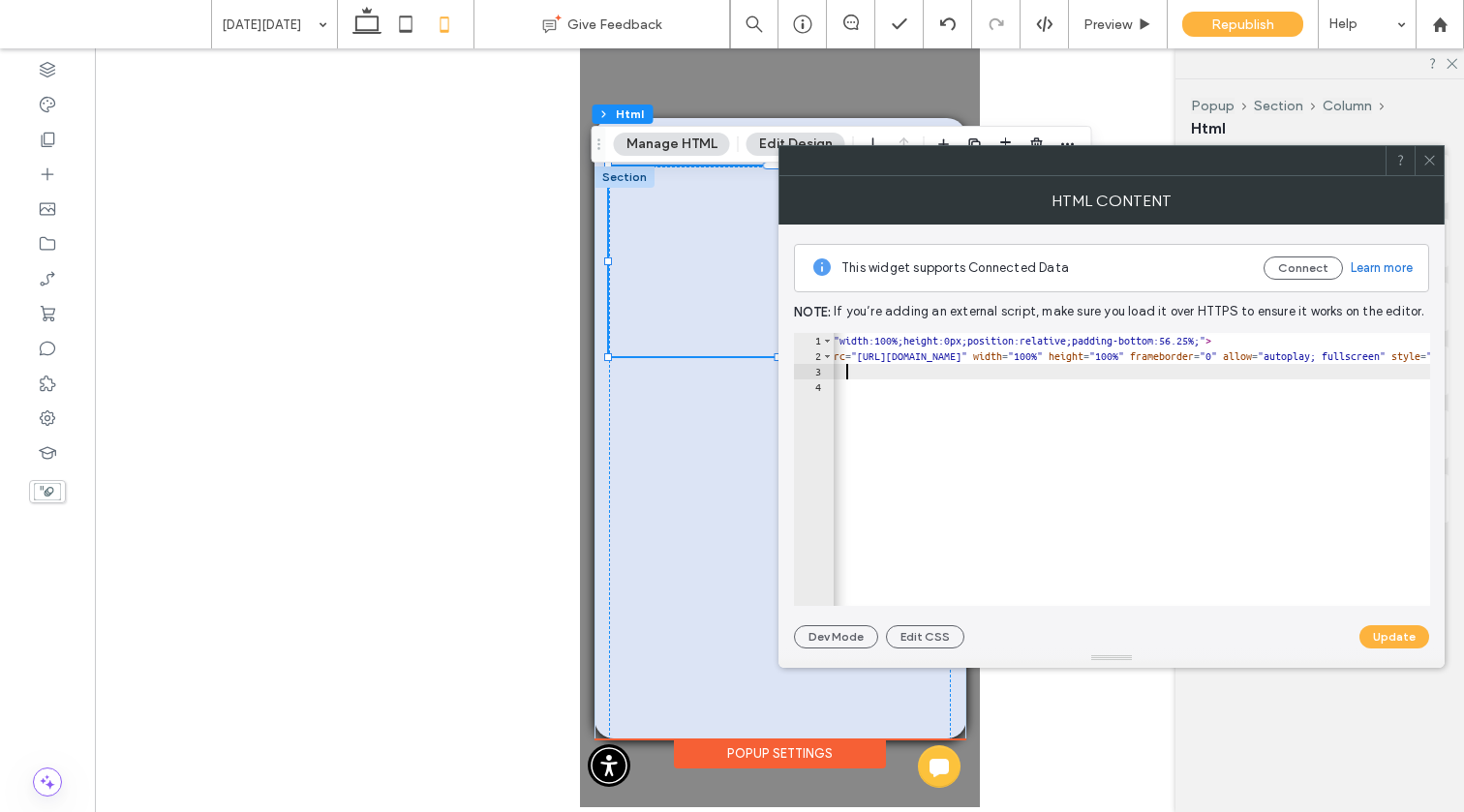
scroll to position [0, 66]
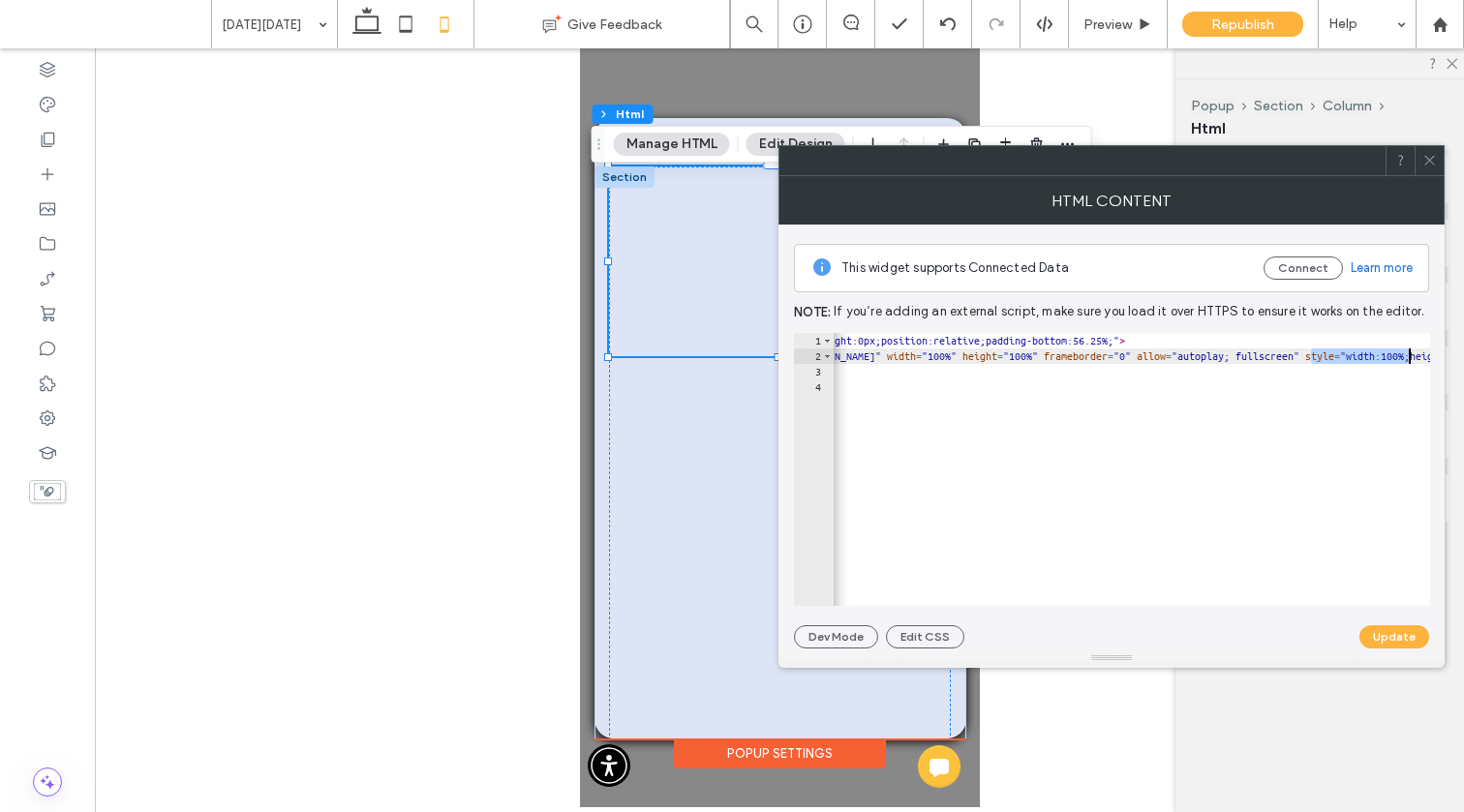
scroll to position [0, 222]
drag, startPoint x: 1399, startPoint y: 356, endPoint x: 1260, endPoint y: 351, distance: 139.1
click at [1132, 351] on div "< div style = "width:100%;height:0px;position:relative;padding-bottom:56.25%;" …" at bounding box center [1394, 484] width 1569 height 304
type textarea "**********"
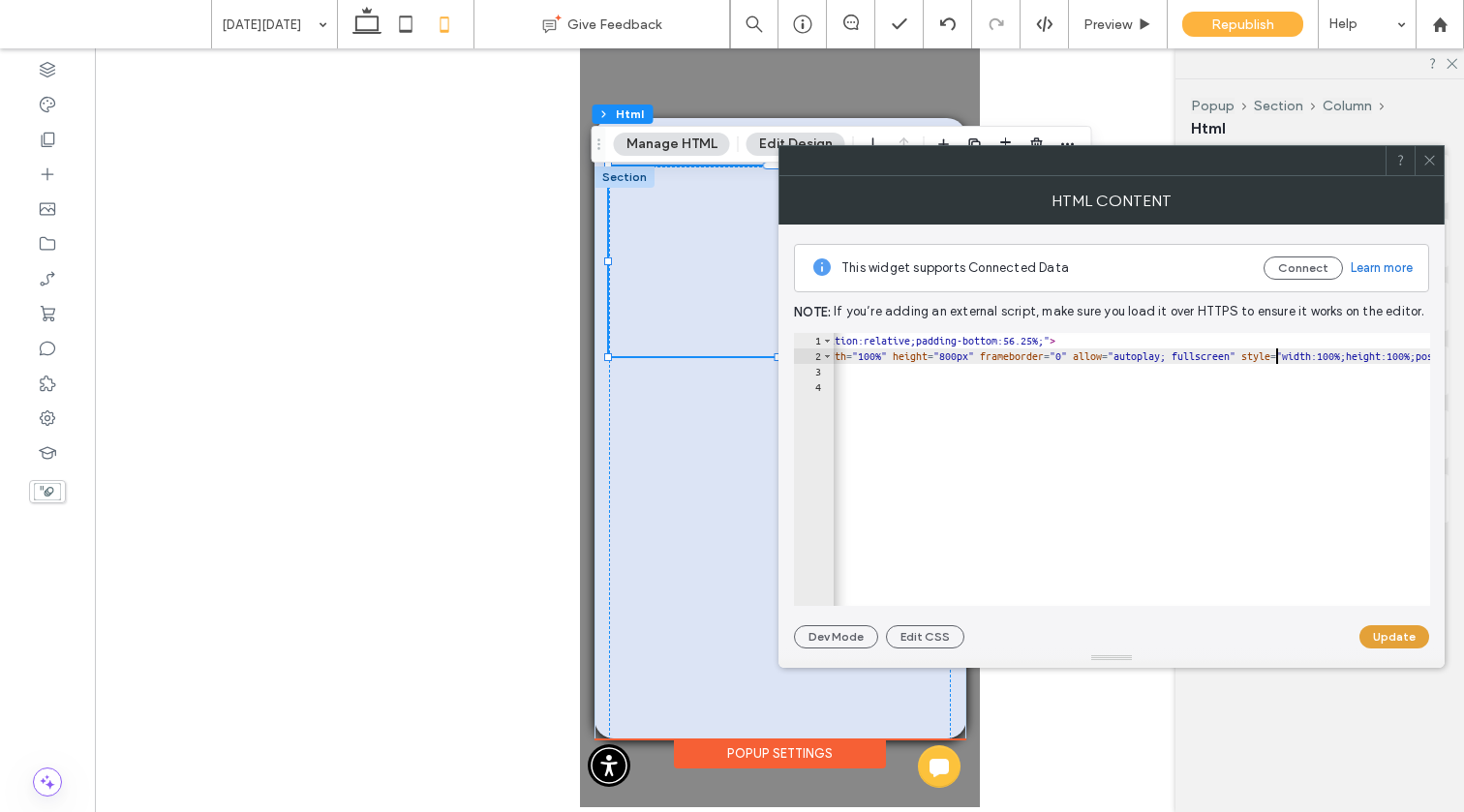
click at [1132, 639] on button "Update" at bounding box center [1394, 637] width 69 height 23
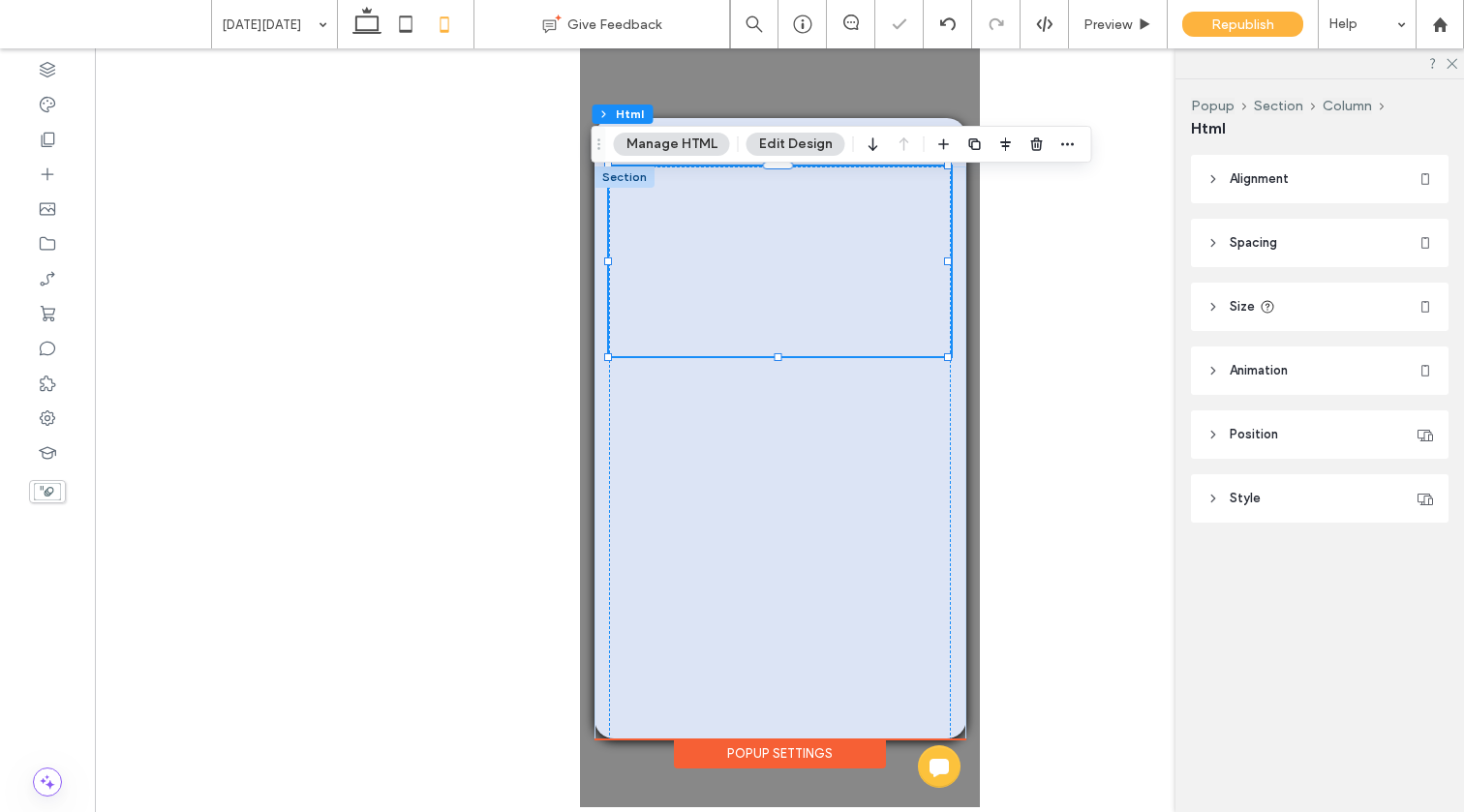
scroll to position [0, 0]
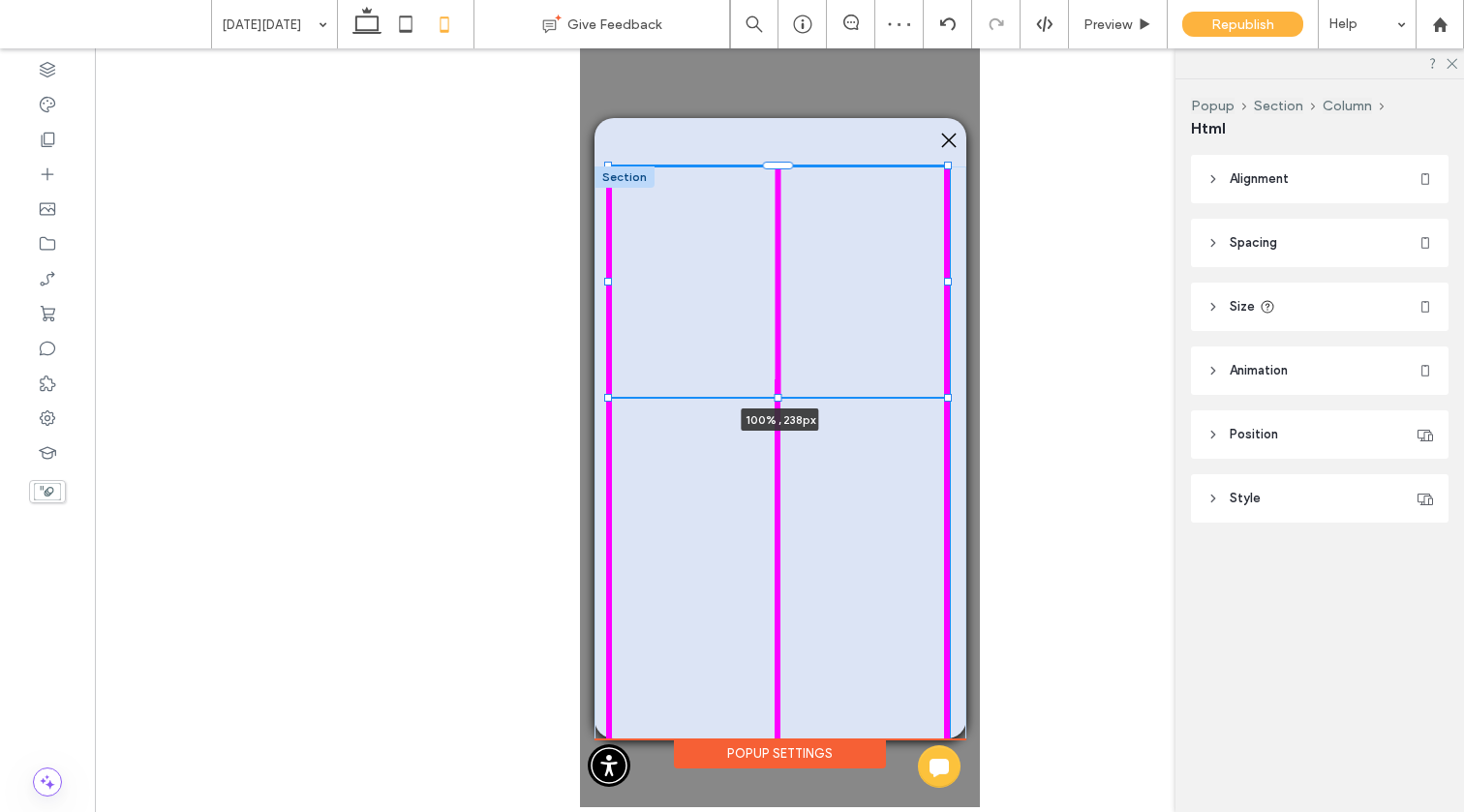
drag, startPoint x: 777, startPoint y: 356, endPoint x: 778, endPoint y: 378, distance: 22.0
click at [778, 378] on div "100% , 238px" at bounding box center [778, 568] width 372 height 803
type input "***"
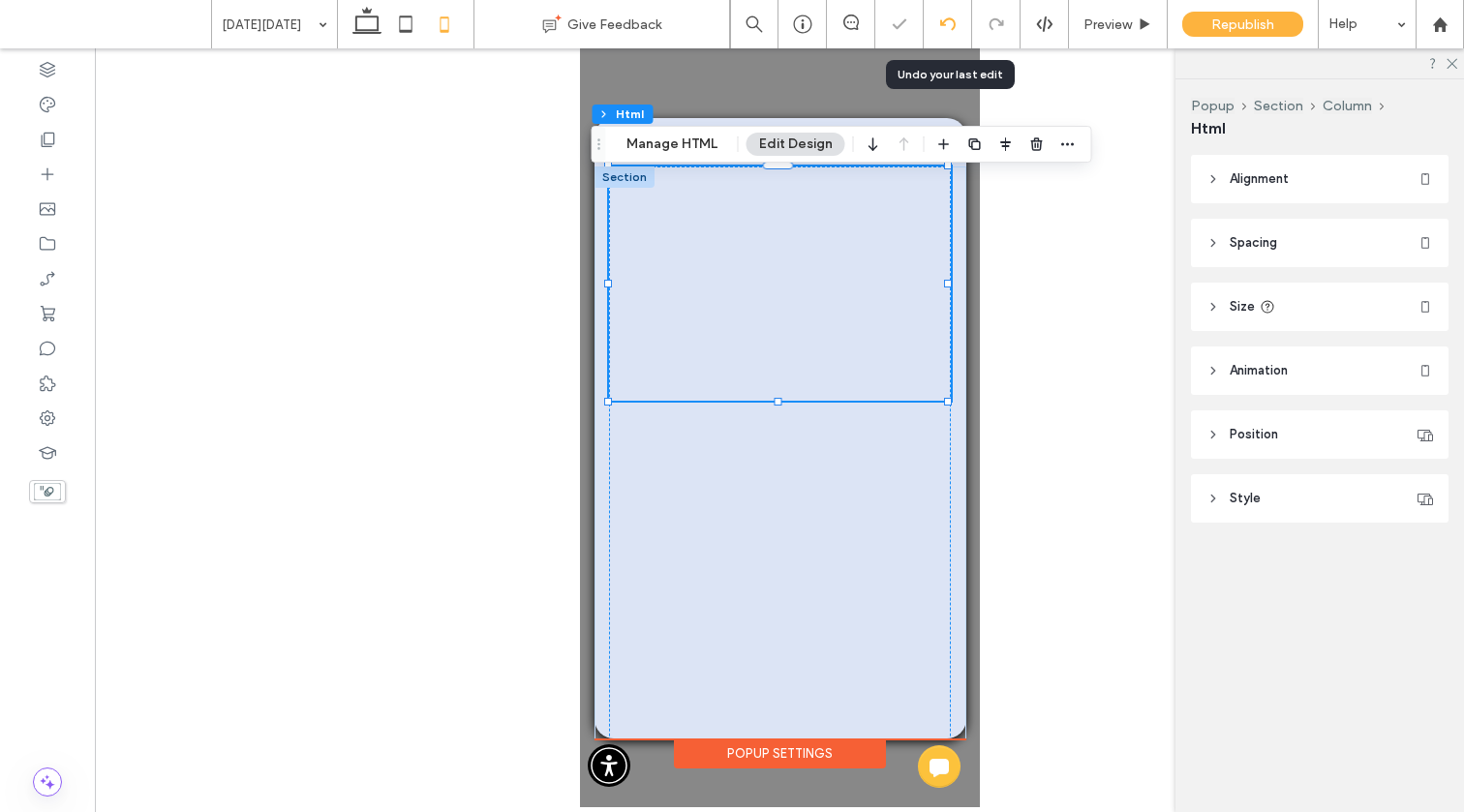
click at [937, 21] on div at bounding box center [947, 24] width 48 height 16
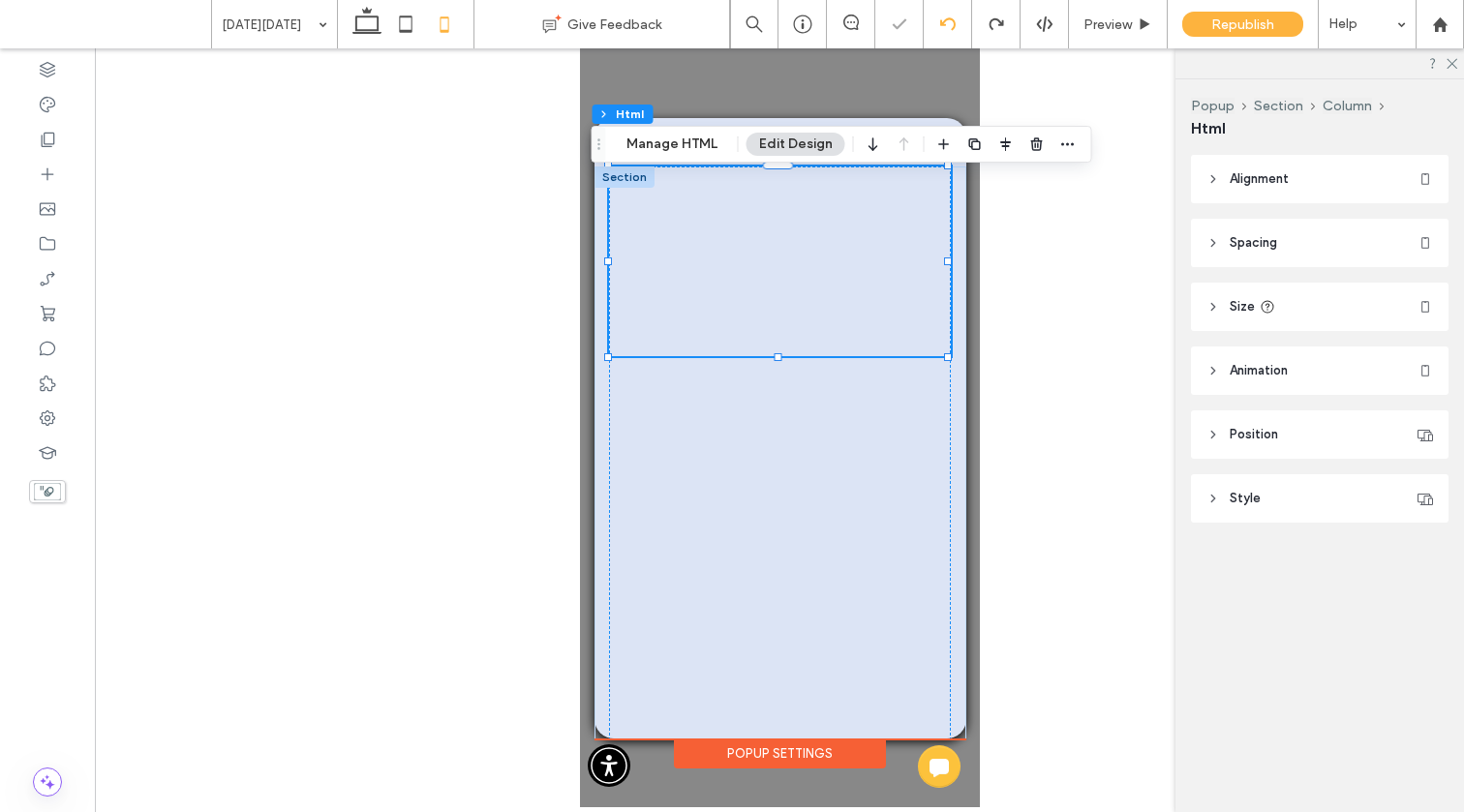
click at [837, 207] on div at bounding box center [778, 263] width 341 height 193
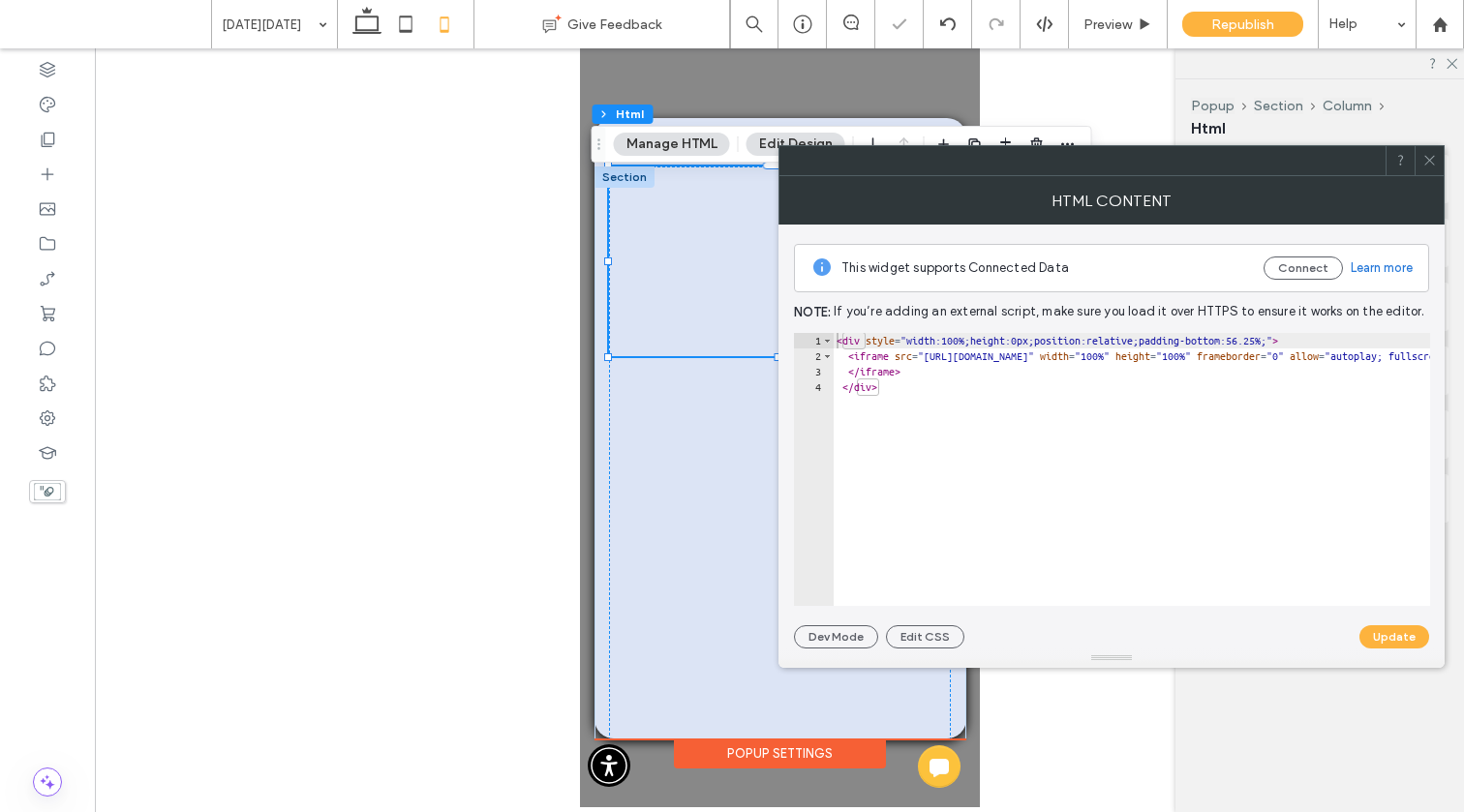
click at [1132, 156] on icon at bounding box center [1429, 160] width 15 height 15
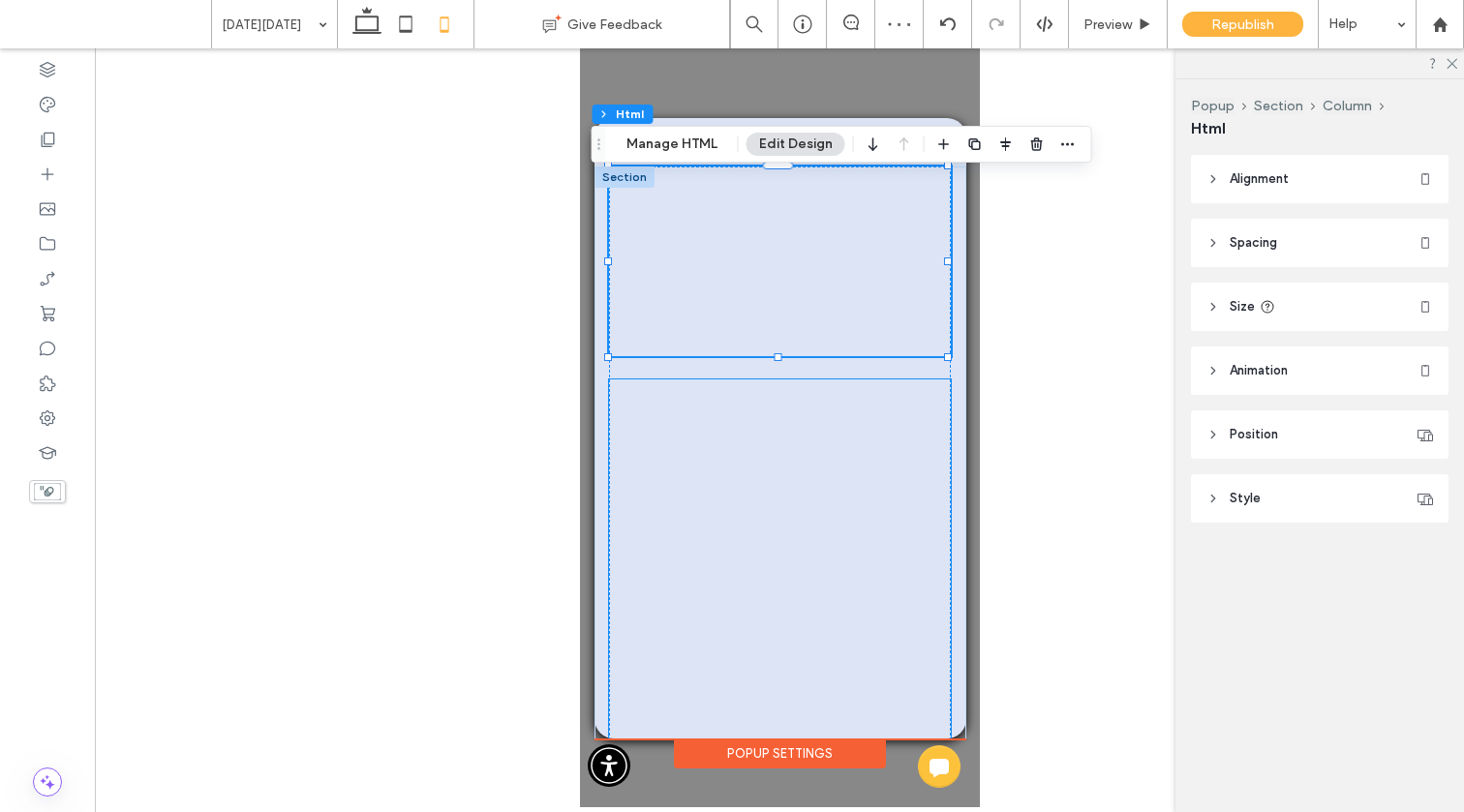
click at [760, 428] on div at bounding box center [778, 646] width 341 height 535
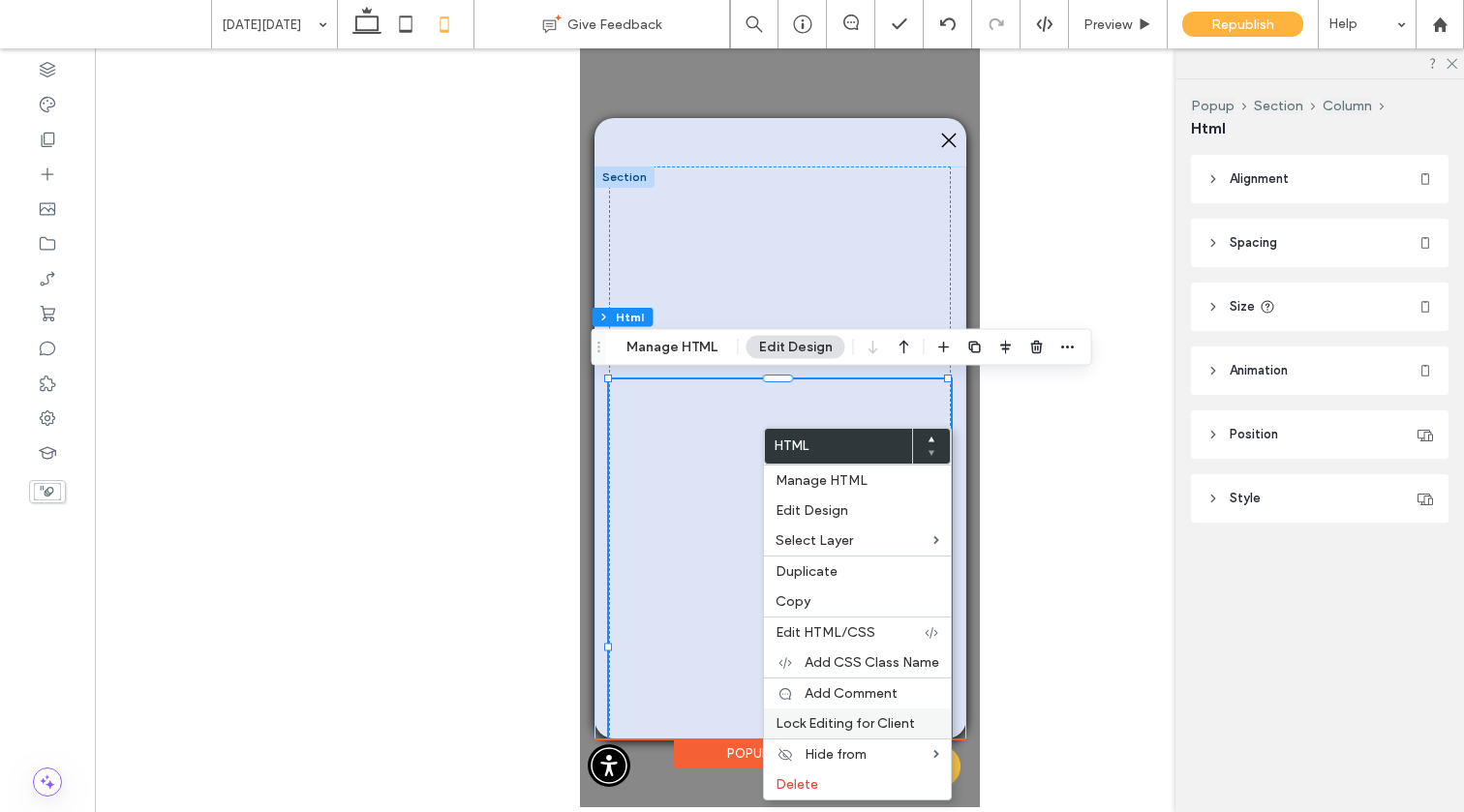
drag, startPoint x: 801, startPoint y: 781, endPoint x: 794, endPoint y: 727, distance: 54.5
click at [801, 780] on span "Delete" at bounding box center [797, 784] width 43 height 17
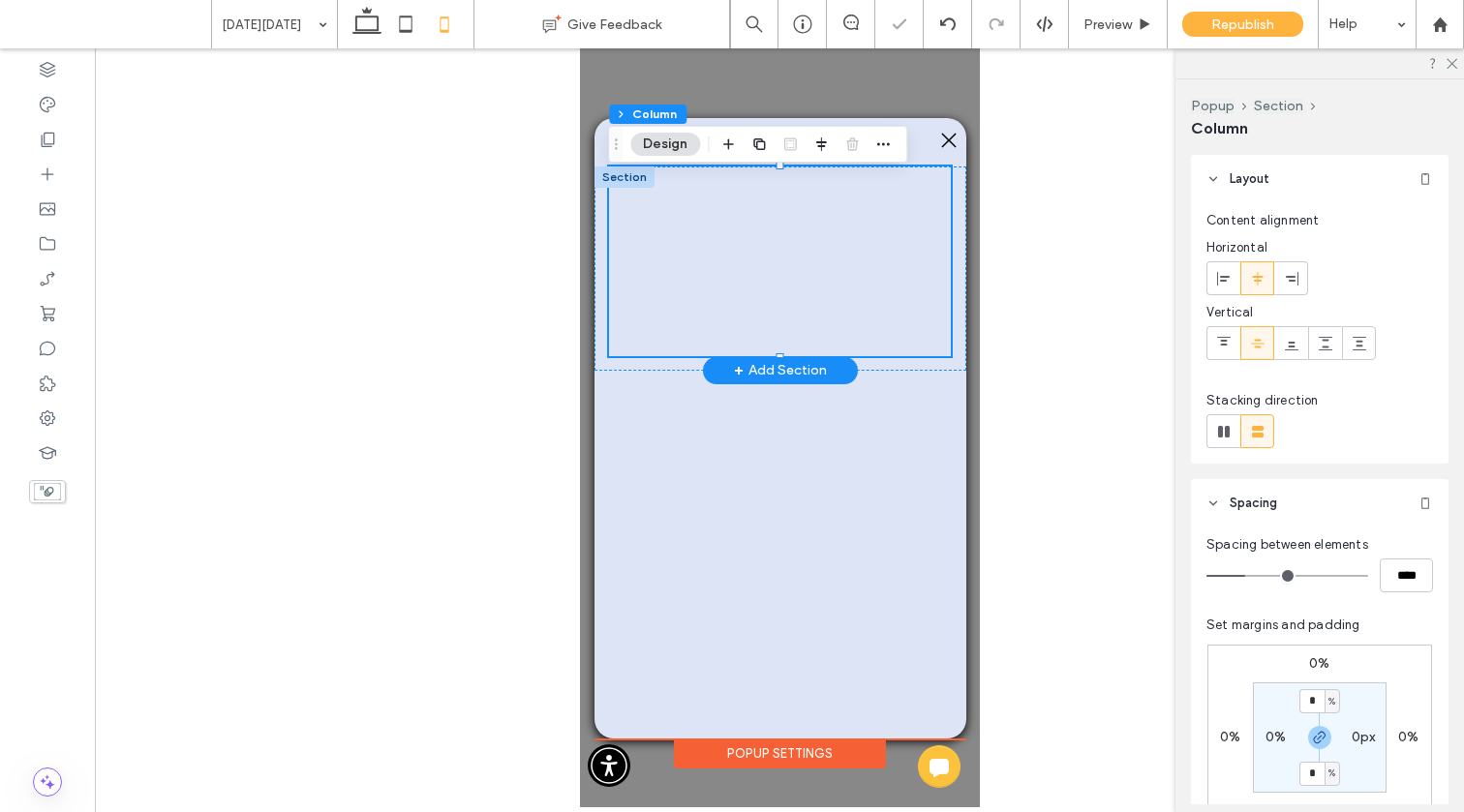
click at [799, 315] on div at bounding box center [778, 263] width 341 height 193
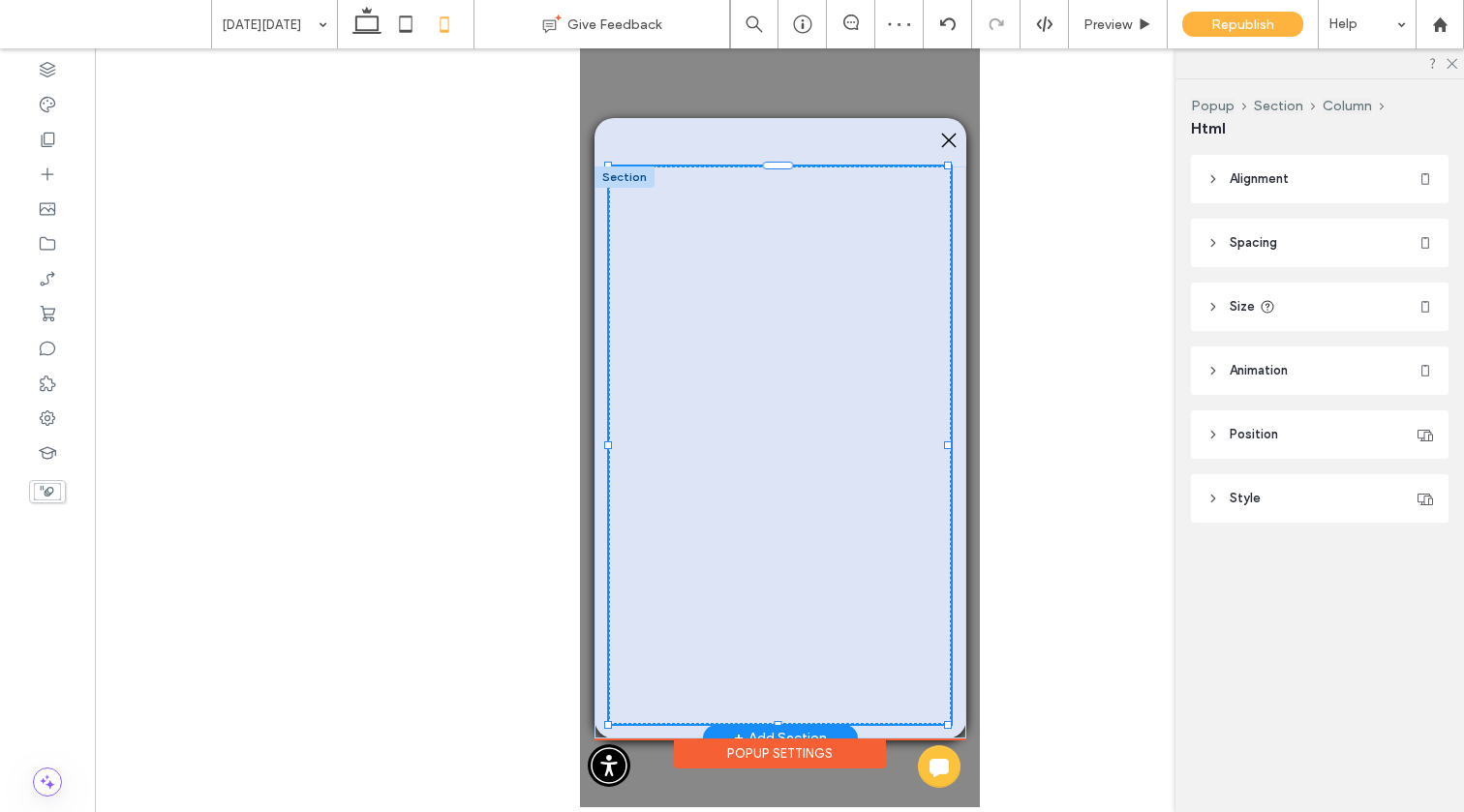
drag, startPoint x: 778, startPoint y: 352, endPoint x: 781, endPoint y: 533, distance: 181.0
click at [781, 534] on div "100% , 576px" at bounding box center [778, 452] width 372 height 572
type input "***"
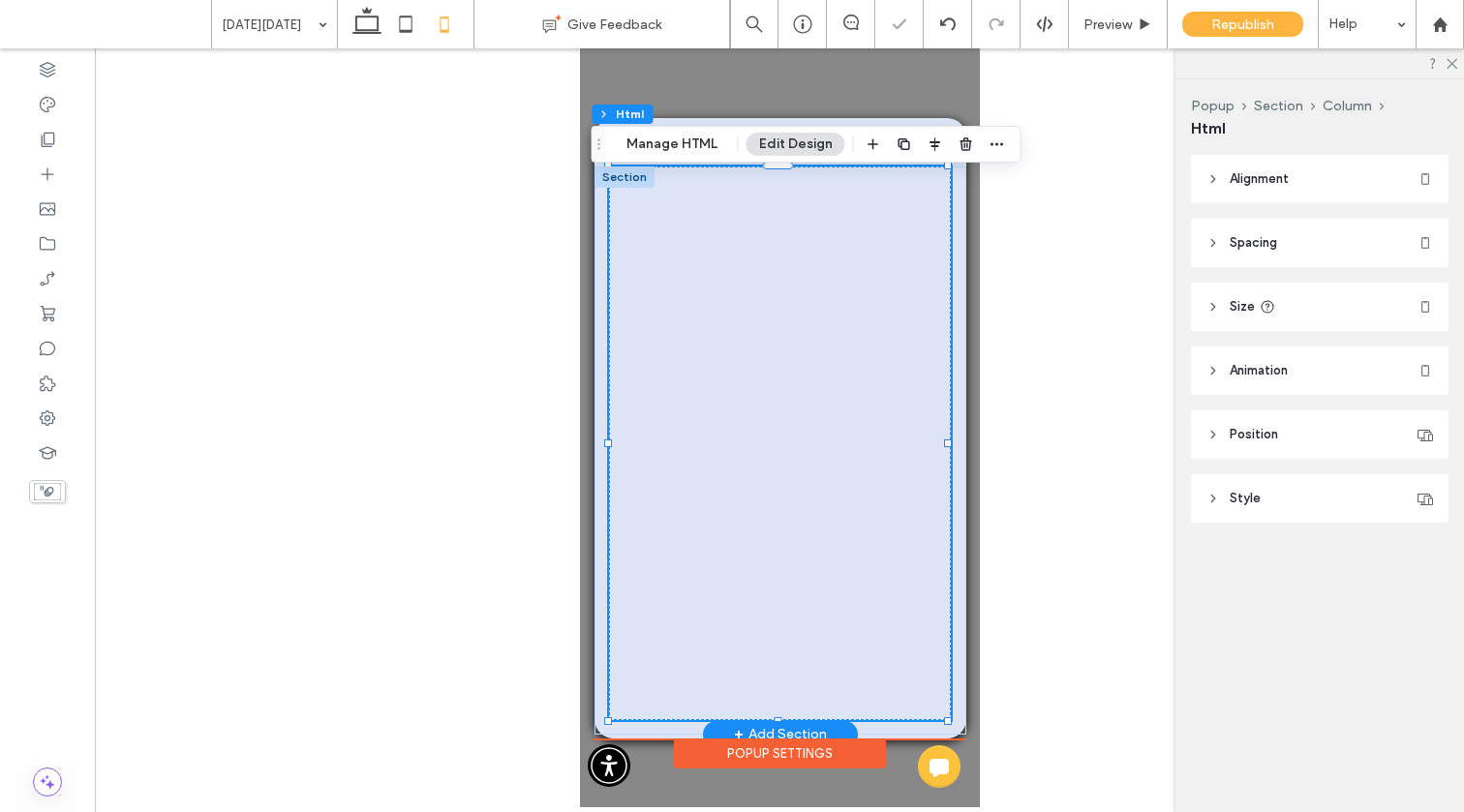
click at [791, 291] on div at bounding box center [778, 263] width 341 height 193
click at [762, 435] on div at bounding box center [778, 444] width 341 height 554
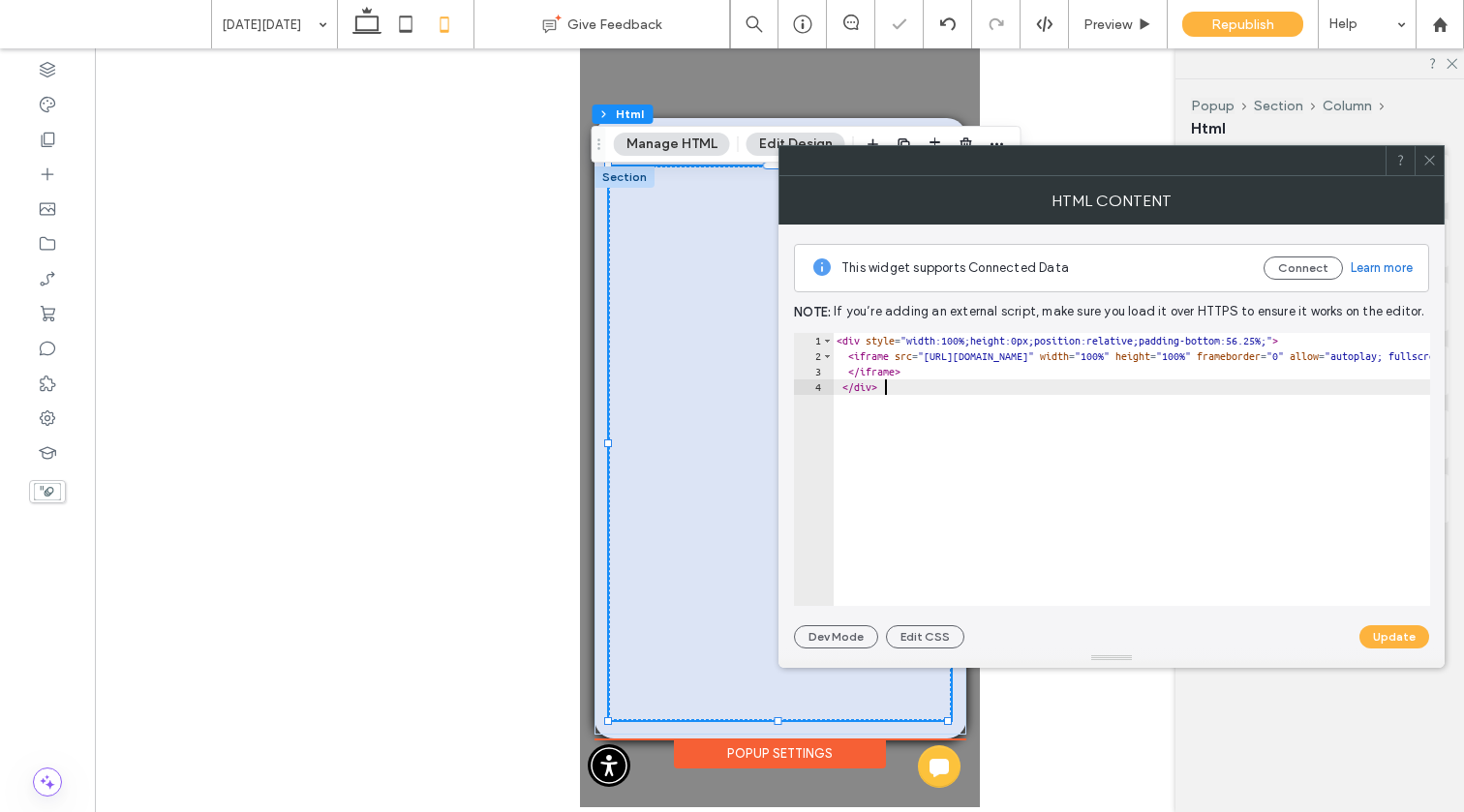
drag, startPoint x: 964, startPoint y: 388, endPoint x: 816, endPoint y: 320, distance: 162.9
click at [816, 320] on div "This widget supports Connected Data Connect Learn more Note: If you’re adding a…" at bounding box center [1111, 436] width 635 height 424
type textarea "**********"
click at [1380, 634] on button "Update" at bounding box center [1394, 637] width 69 height 23
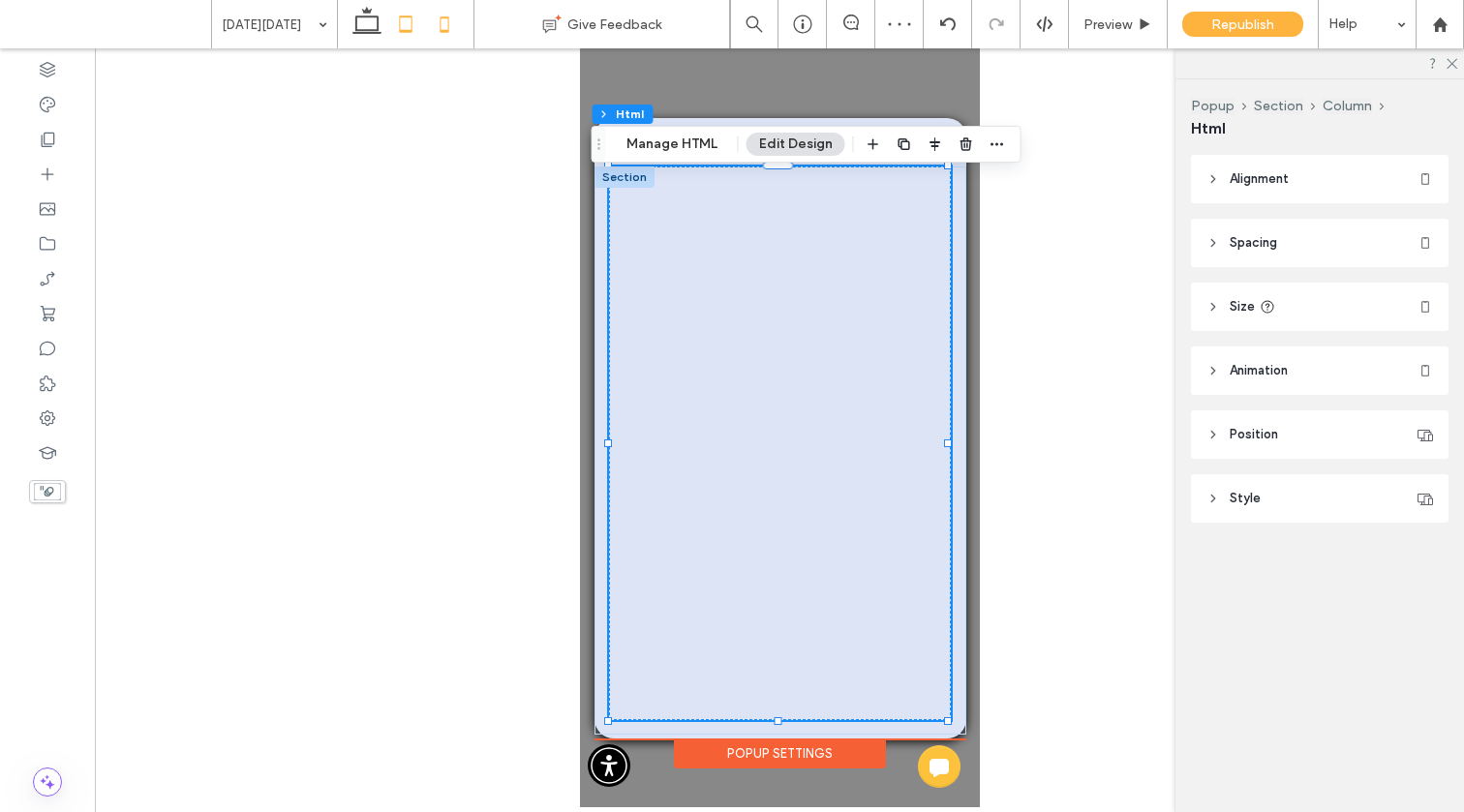
click at [406, 19] on icon at bounding box center [406, 24] width 39 height 39
type input "*"
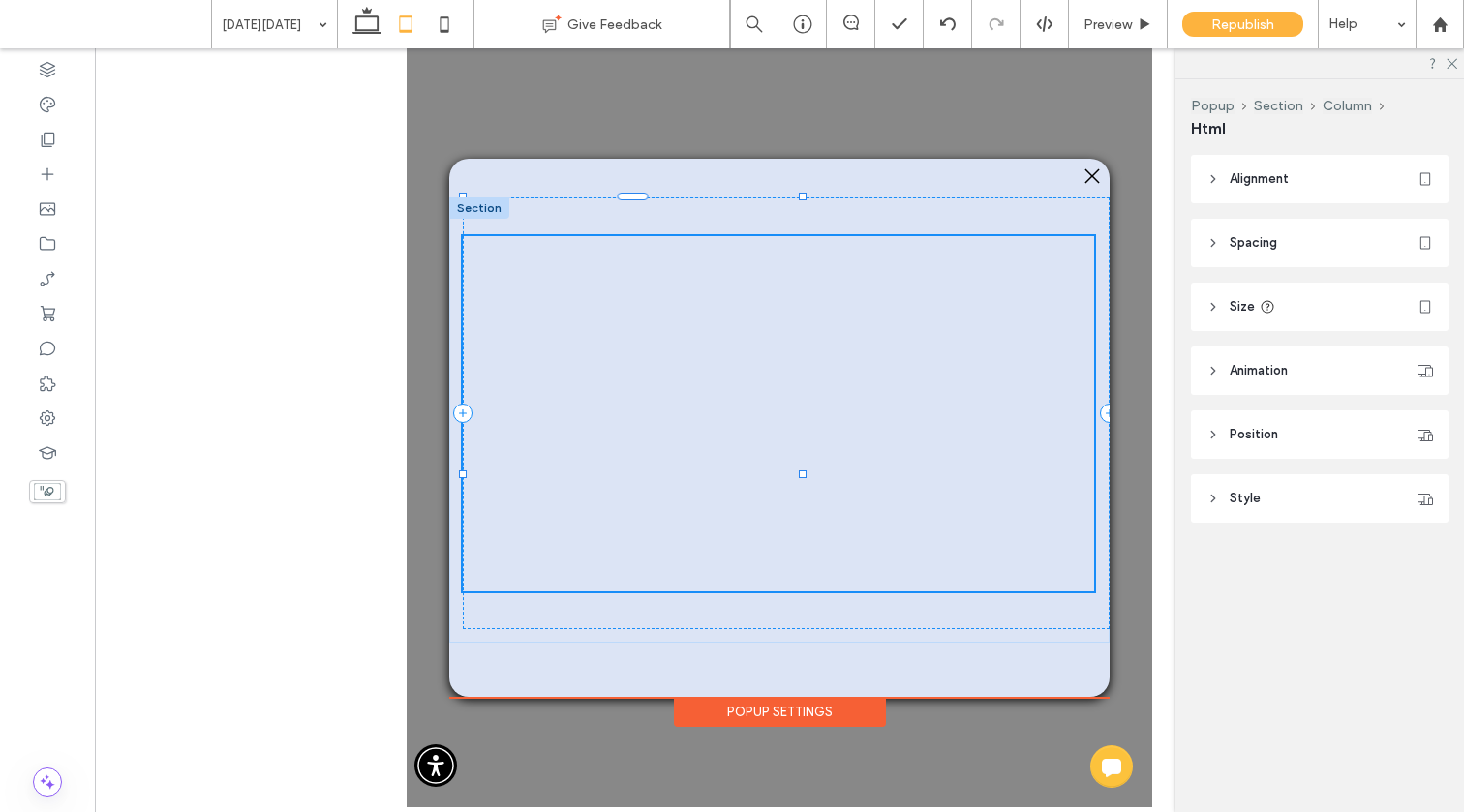
type input "***"
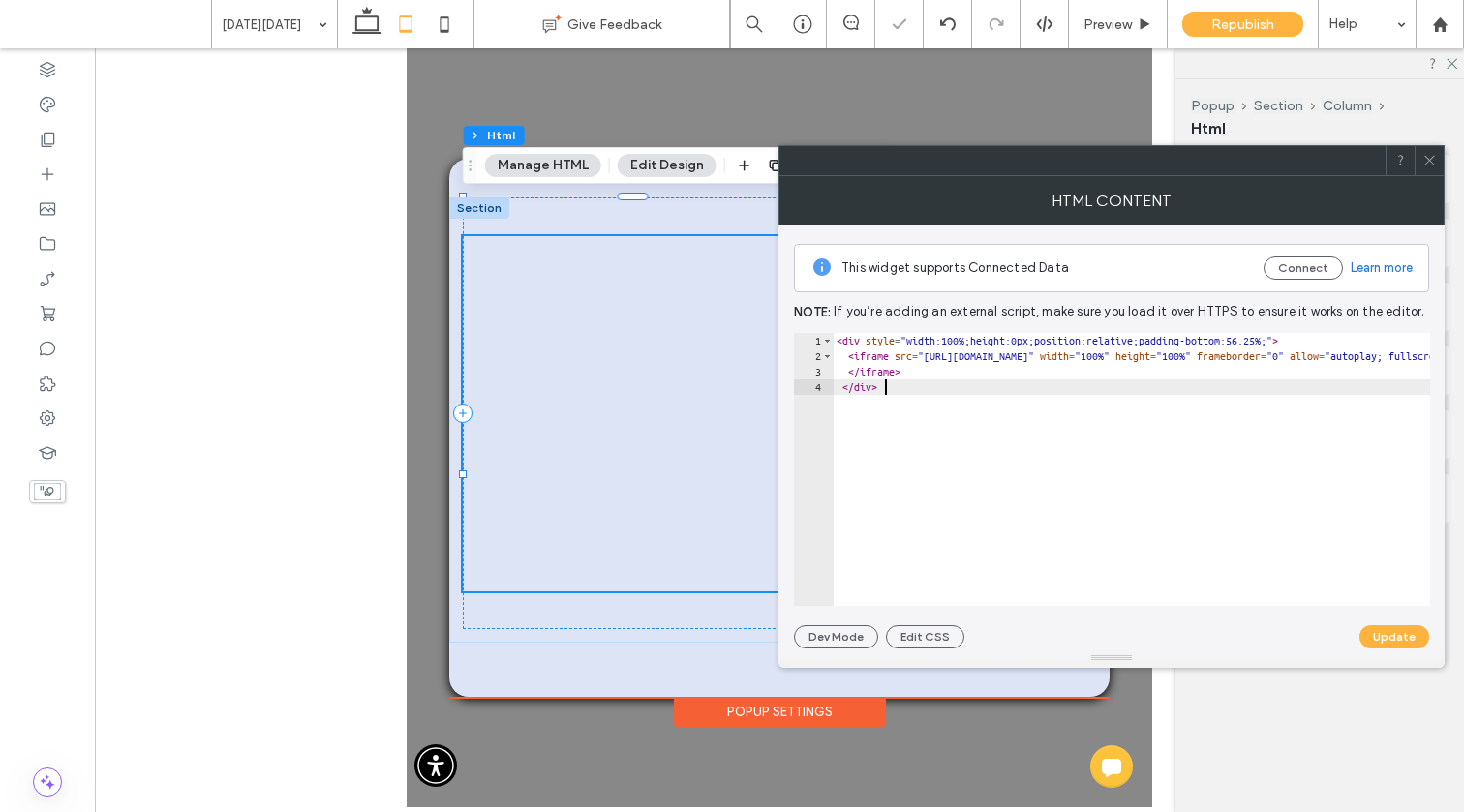
drag, startPoint x: 929, startPoint y: 380, endPoint x: 780, endPoint y: 305, distance: 166.8
click at [780, 305] on div "This widget supports Connected Data Connect Learn more Note: If you’re adding a…" at bounding box center [1111, 436] width 666 height 424
type textarea "**********"
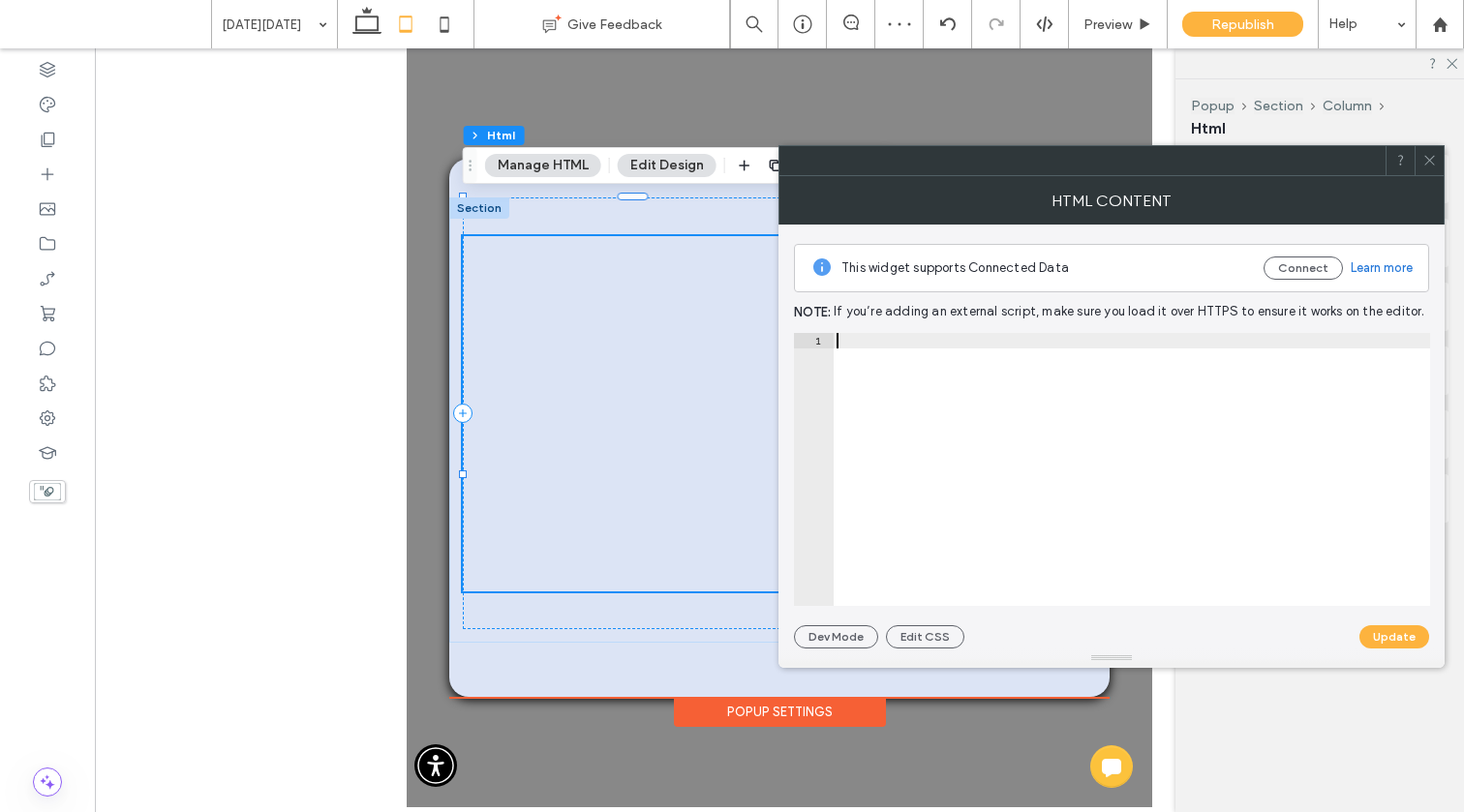
click at [1392, 640] on button "Update" at bounding box center [1394, 637] width 69 height 23
click at [366, 29] on icon at bounding box center [367, 24] width 39 height 39
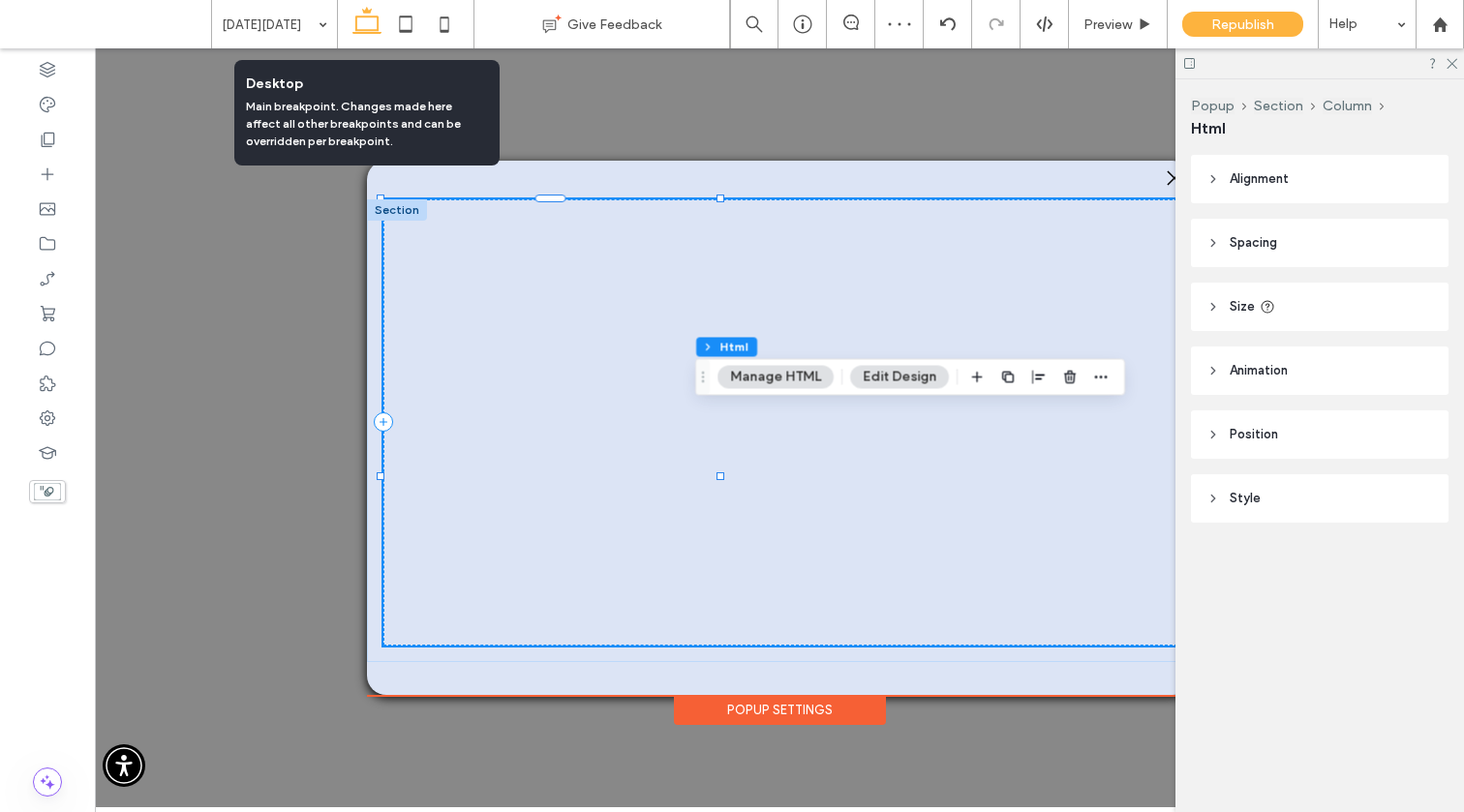
type input "*"
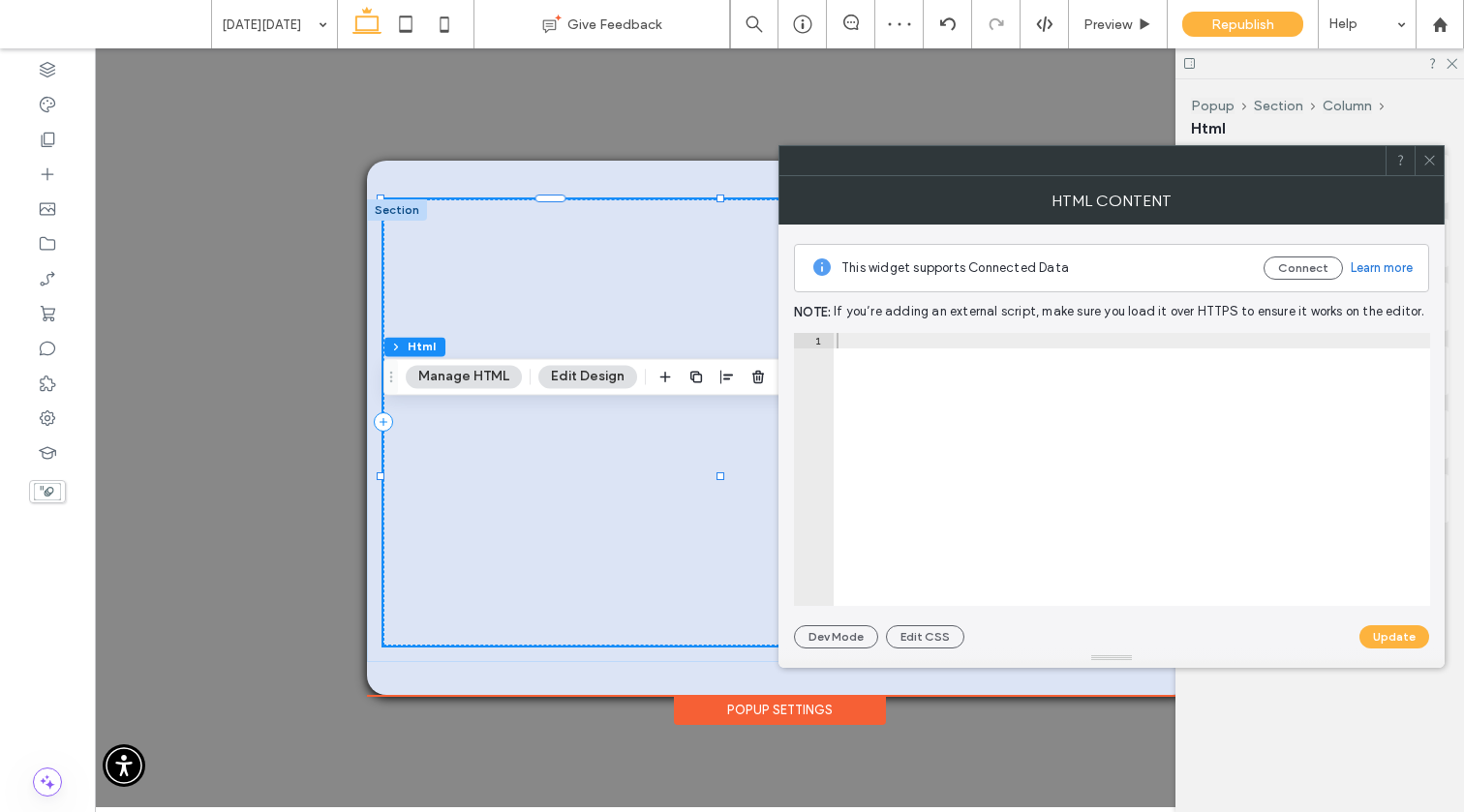
click at [925, 342] on div at bounding box center [1131, 484] width 597 height 304
paste textarea "******"
type textarea "******"
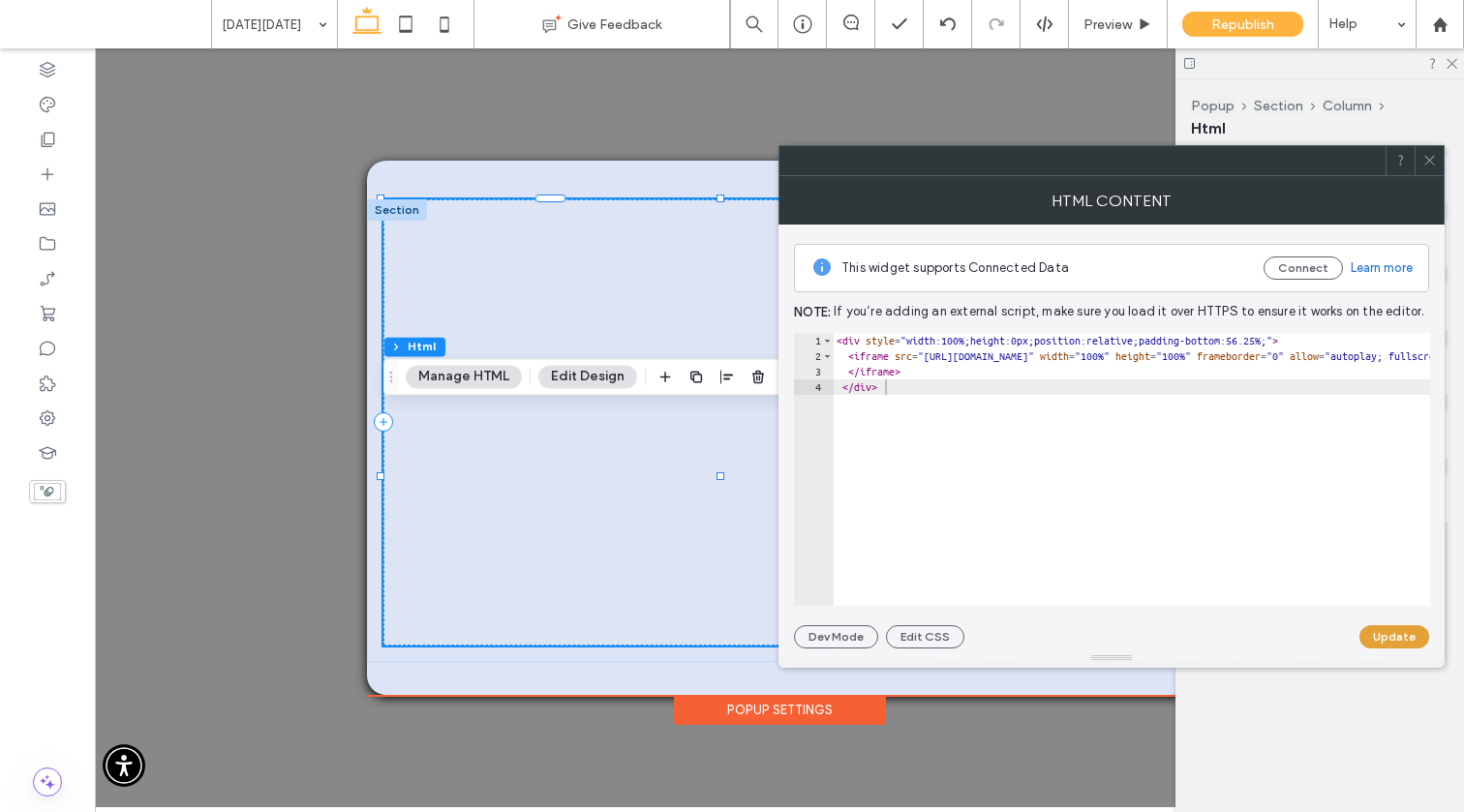
click at [1390, 638] on button "Update" at bounding box center [1394, 637] width 69 height 23
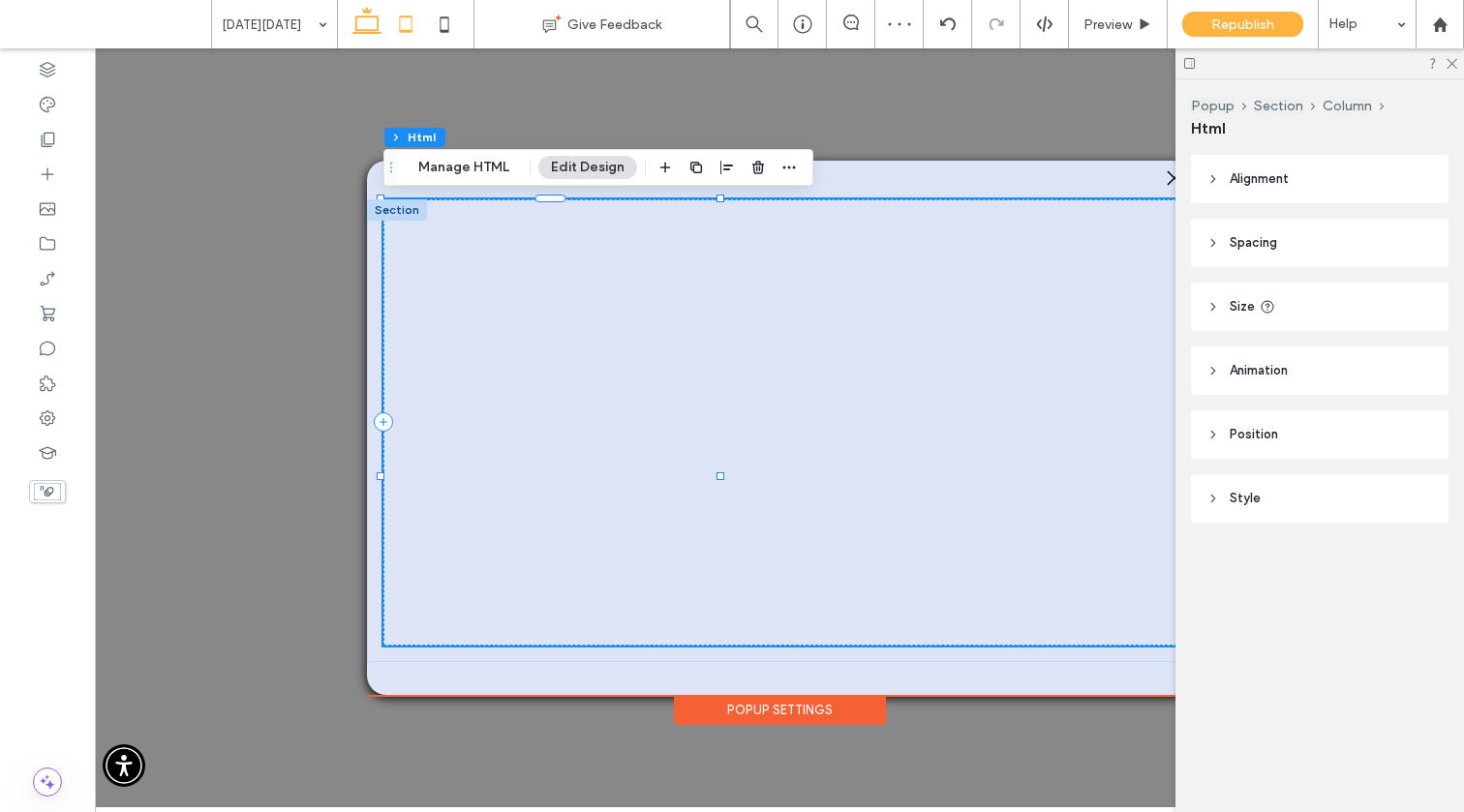
click at [392, 11] on icon at bounding box center [406, 24] width 39 height 39
type input "***"
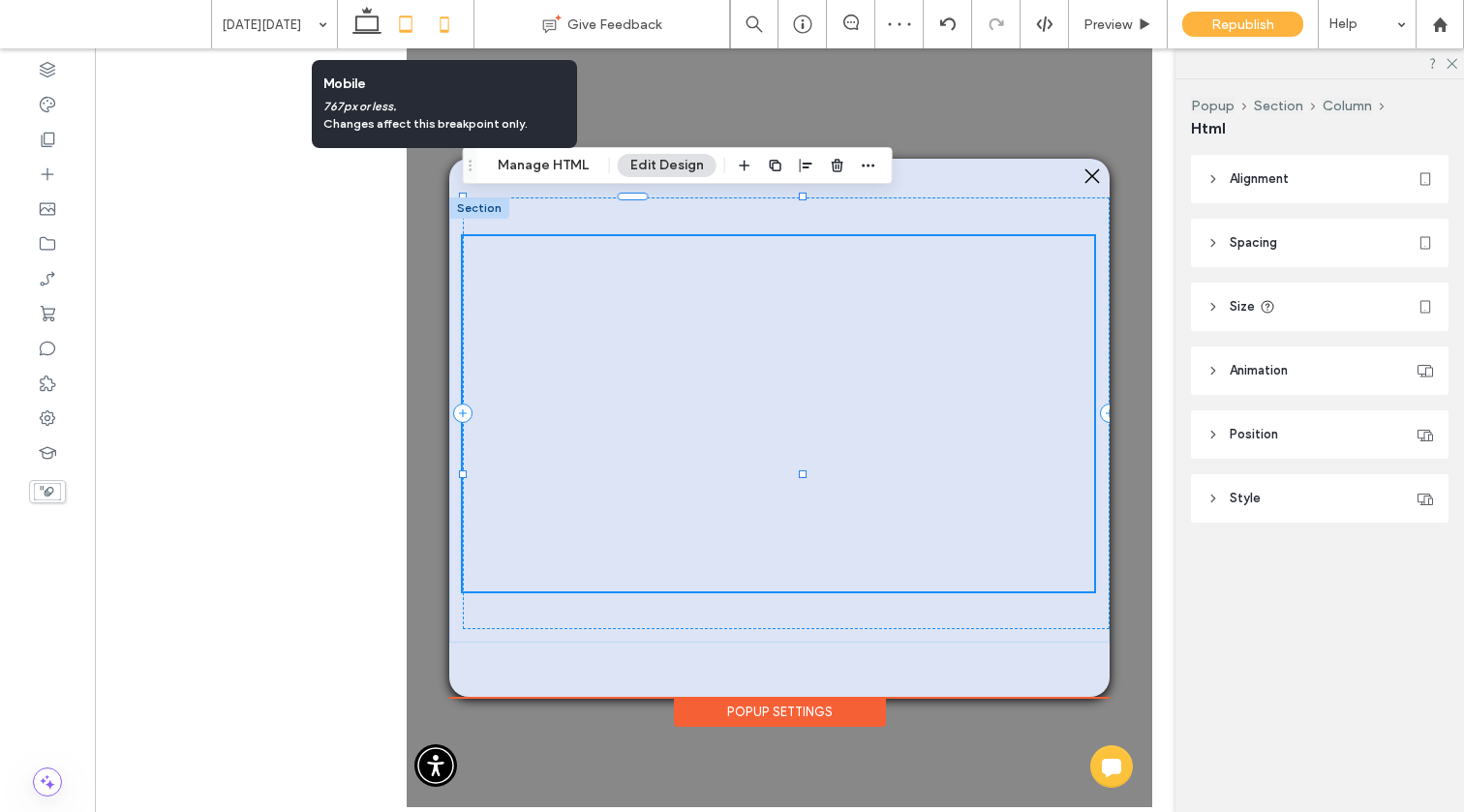
click at [444, 19] on icon at bounding box center [445, 24] width 39 height 39
type input "***"
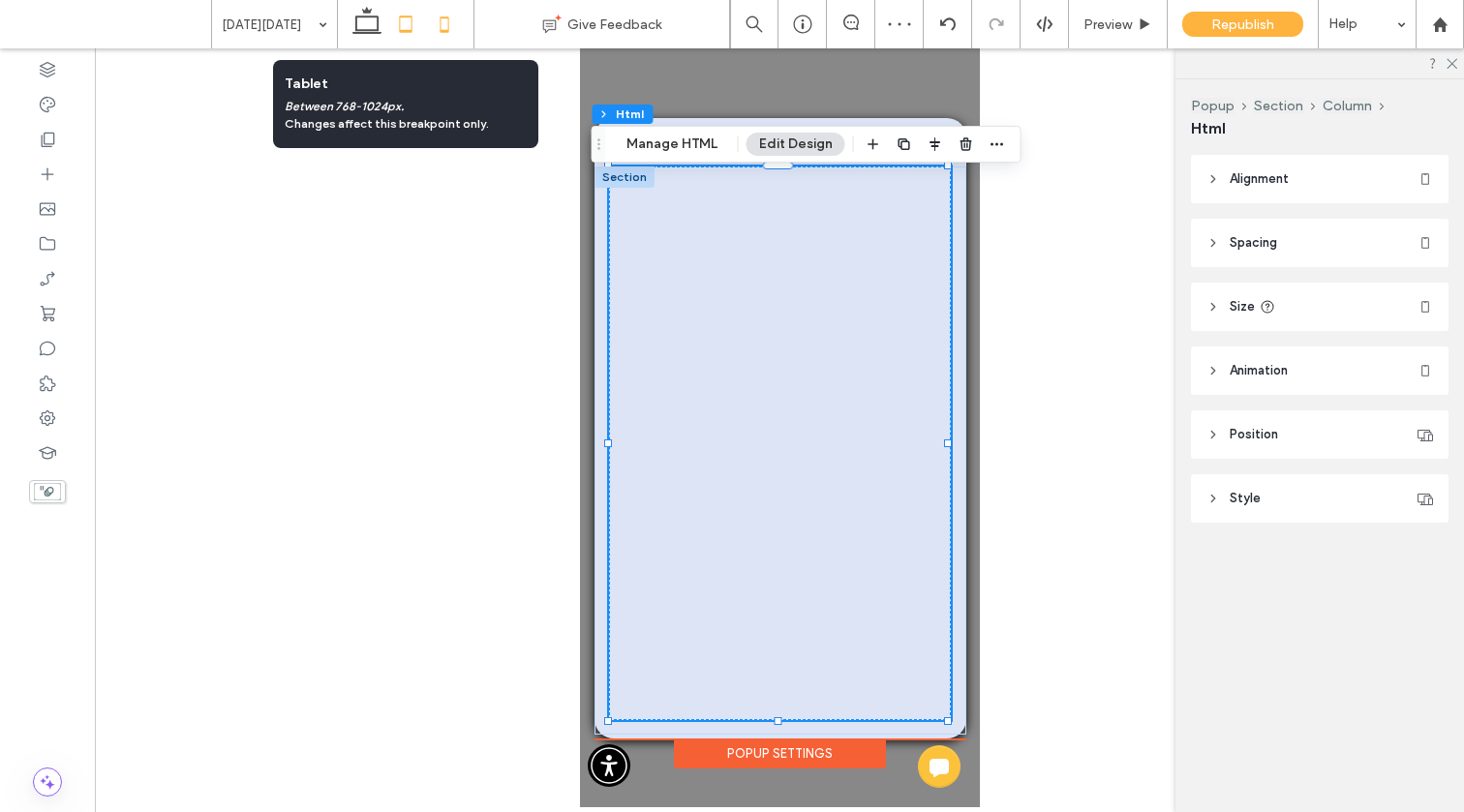
click at [409, 19] on icon at bounding box center [406, 24] width 39 height 39
type input "***"
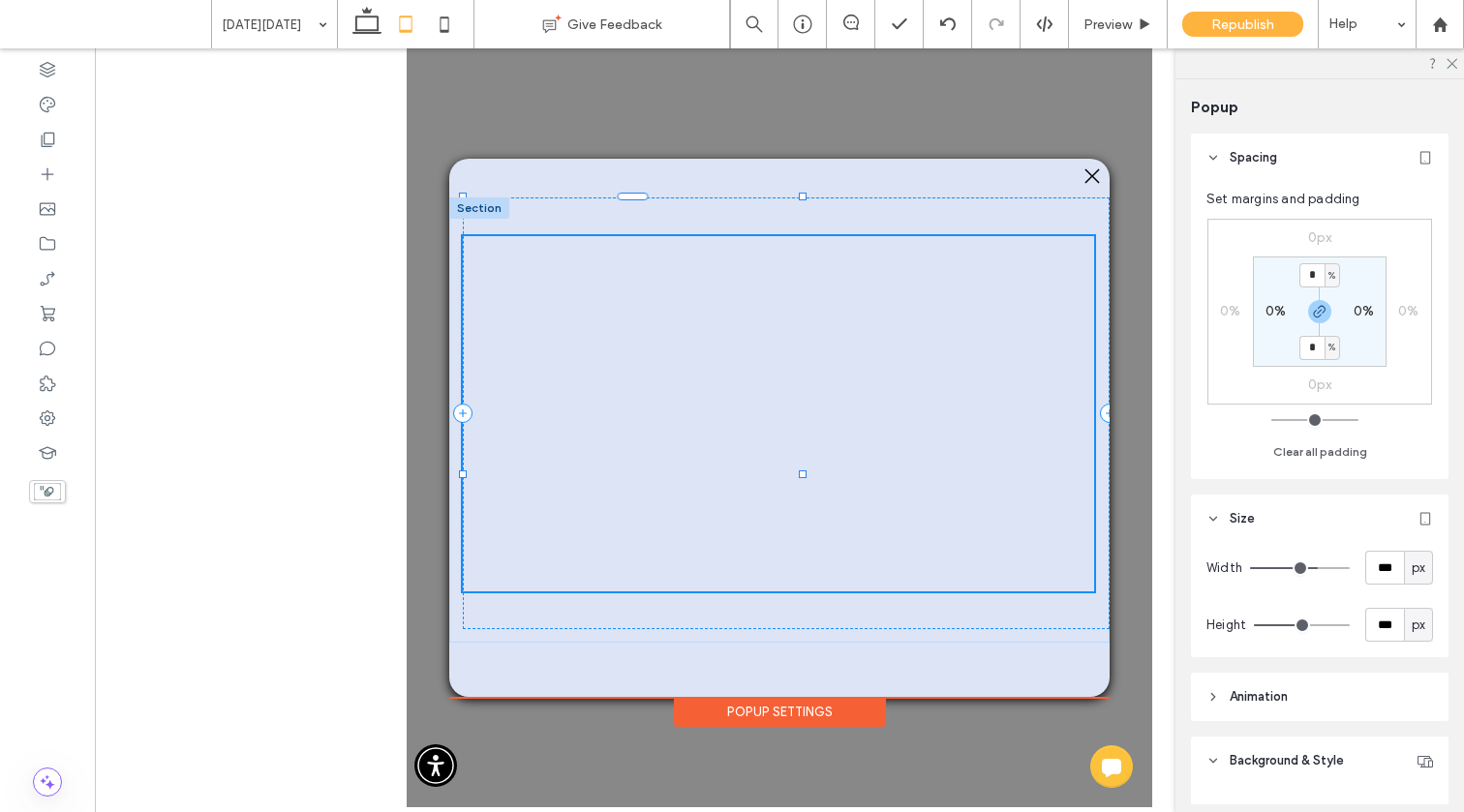
type input "***"
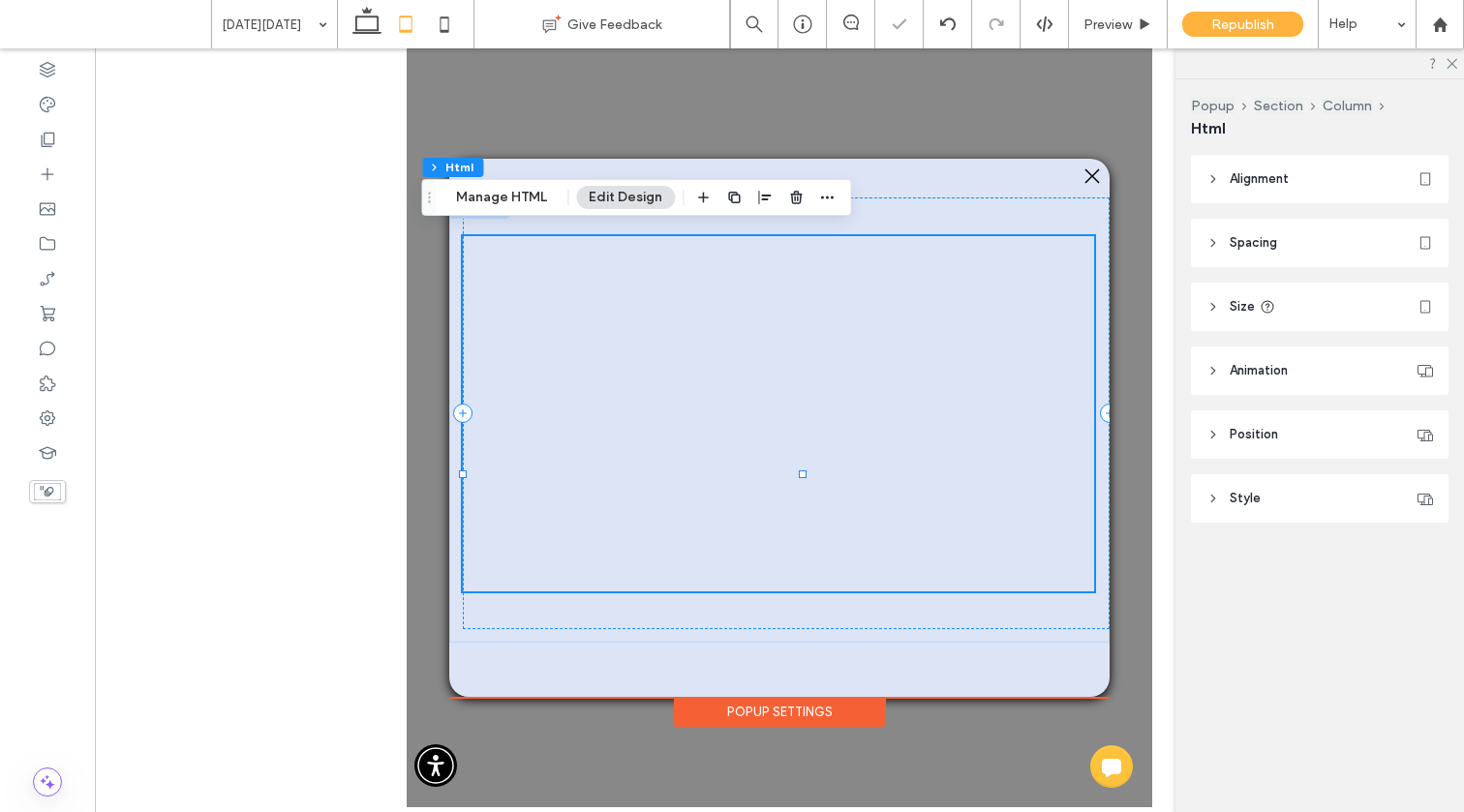
click at [1246, 233] on span "Spacing" at bounding box center [1253, 243] width 48 height 19
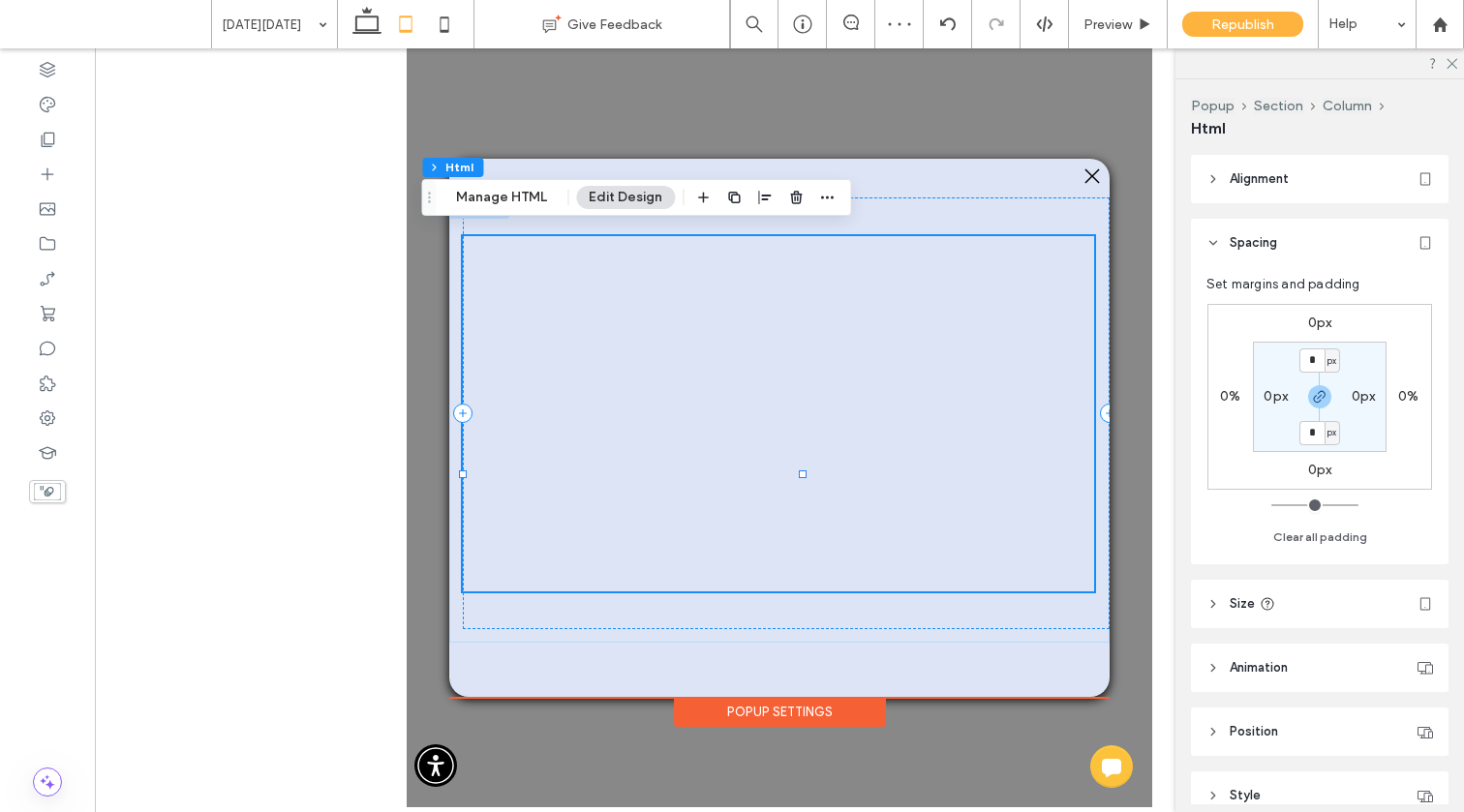
click at [1253, 185] on span "Alignment" at bounding box center [1259, 179] width 59 height 19
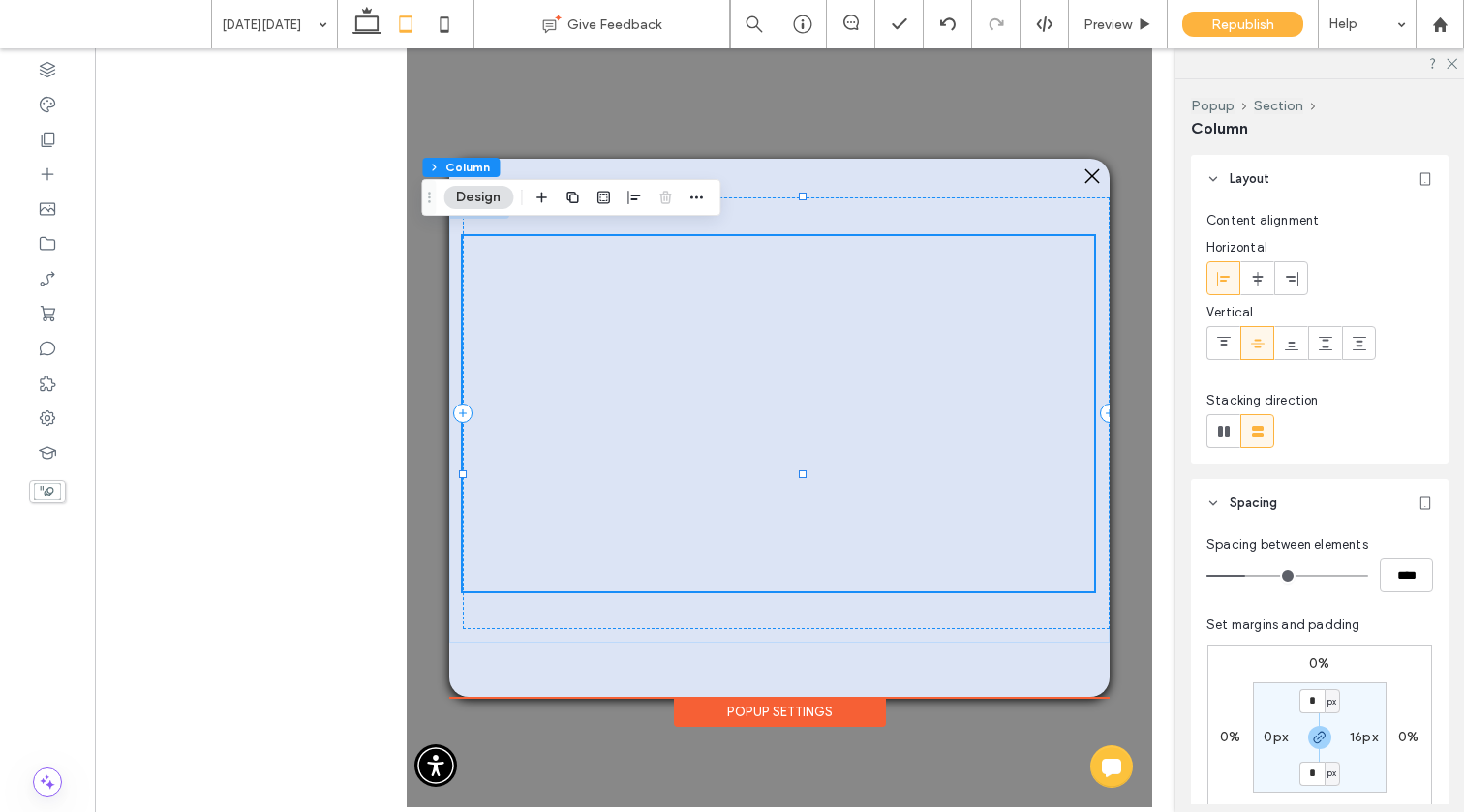
click at [1362, 738] on label "16px" at bounding box center [1364, 736] width 28 height 17
type input "**"
click at [1361, 739] on input "**" at bounding box center [1356, 736] width 25 height 24
type input "*"
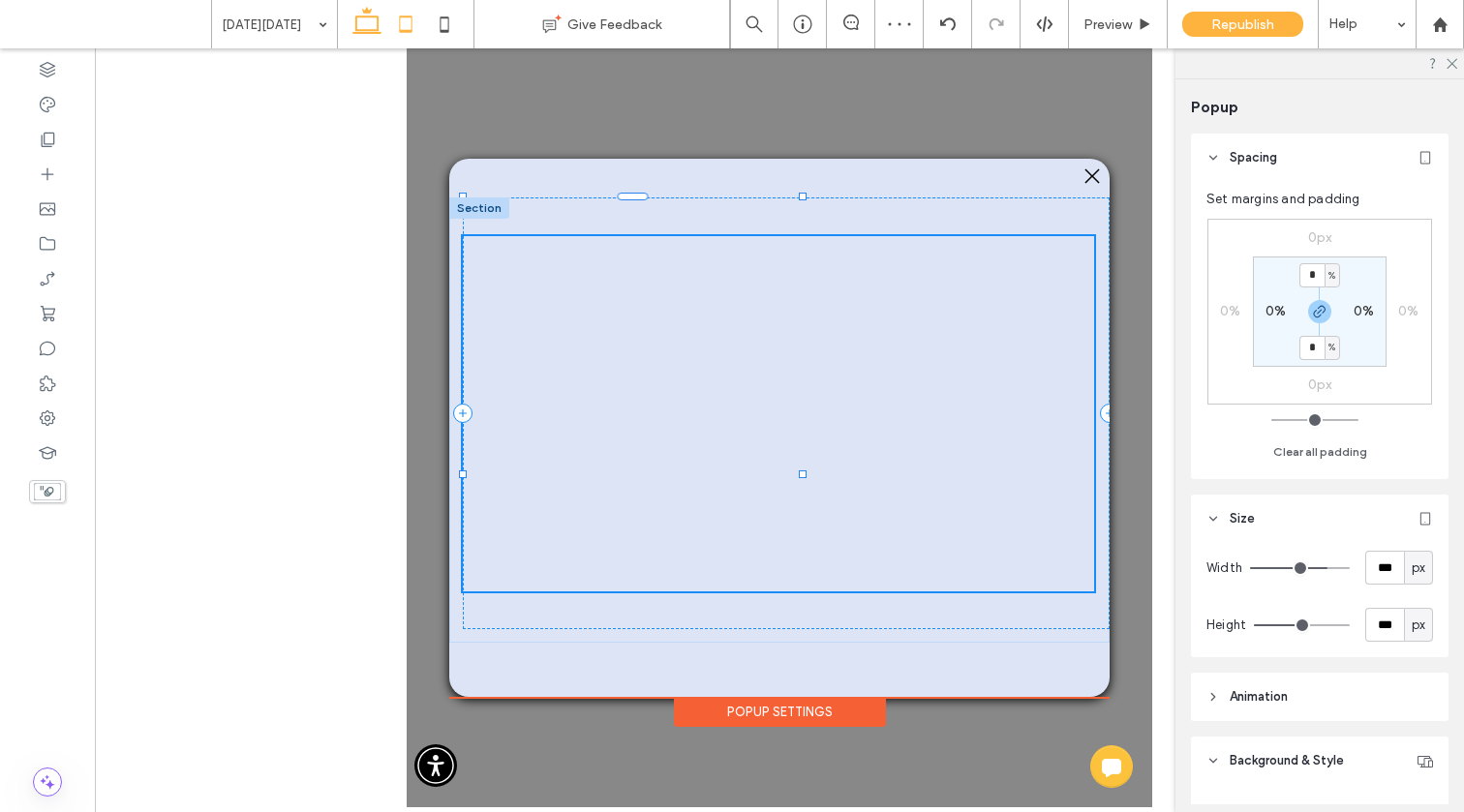
click at [366, 20] on icon at bounding box center [367, 24] width 39 height 39
type input "***"
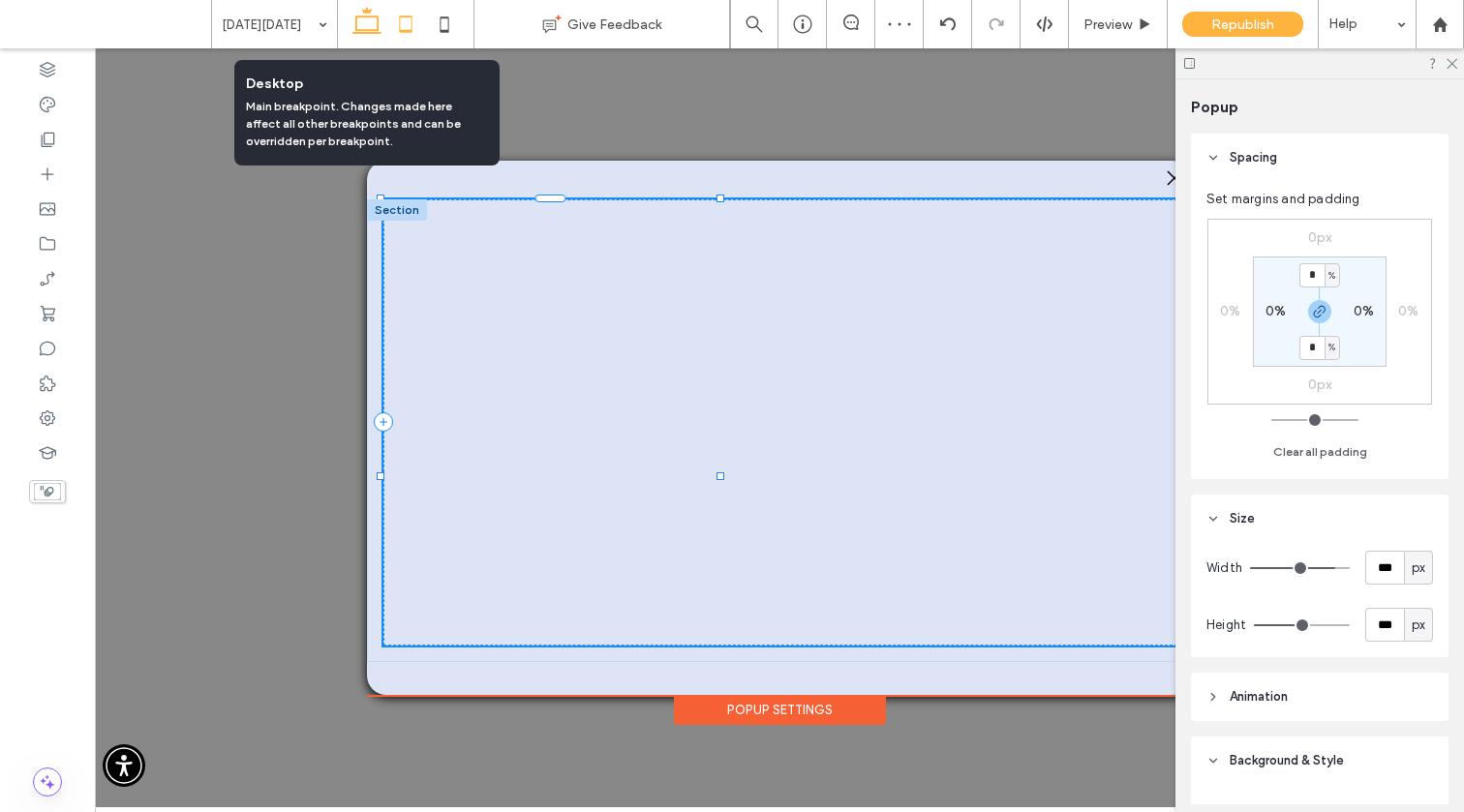
click at [392, 22] on icon at bounding box center [406, 24] width 39 height 39
type input "***"
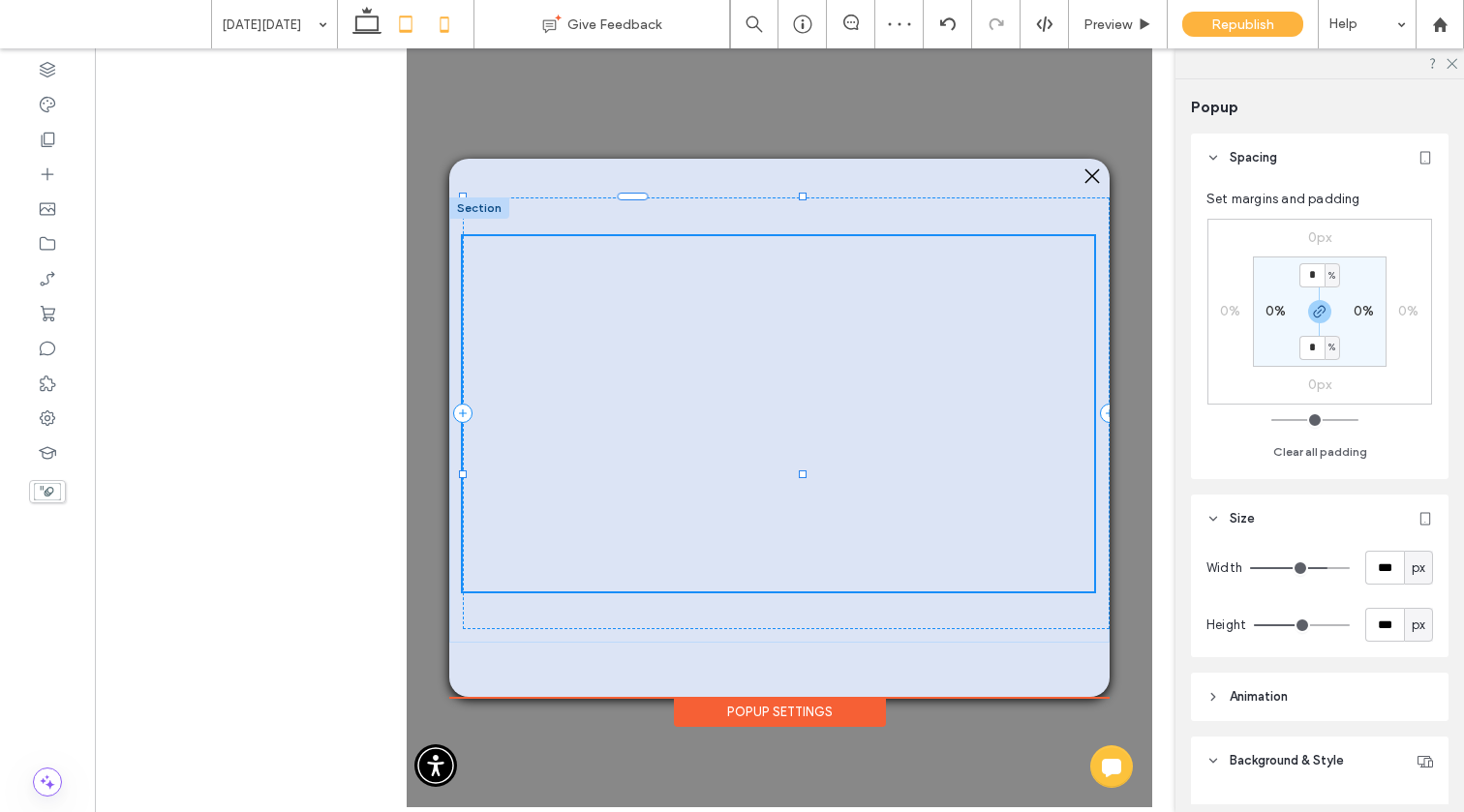
click at [441, 29] on use at bounding box center [445, 24] width 9 height 16
type input "***"
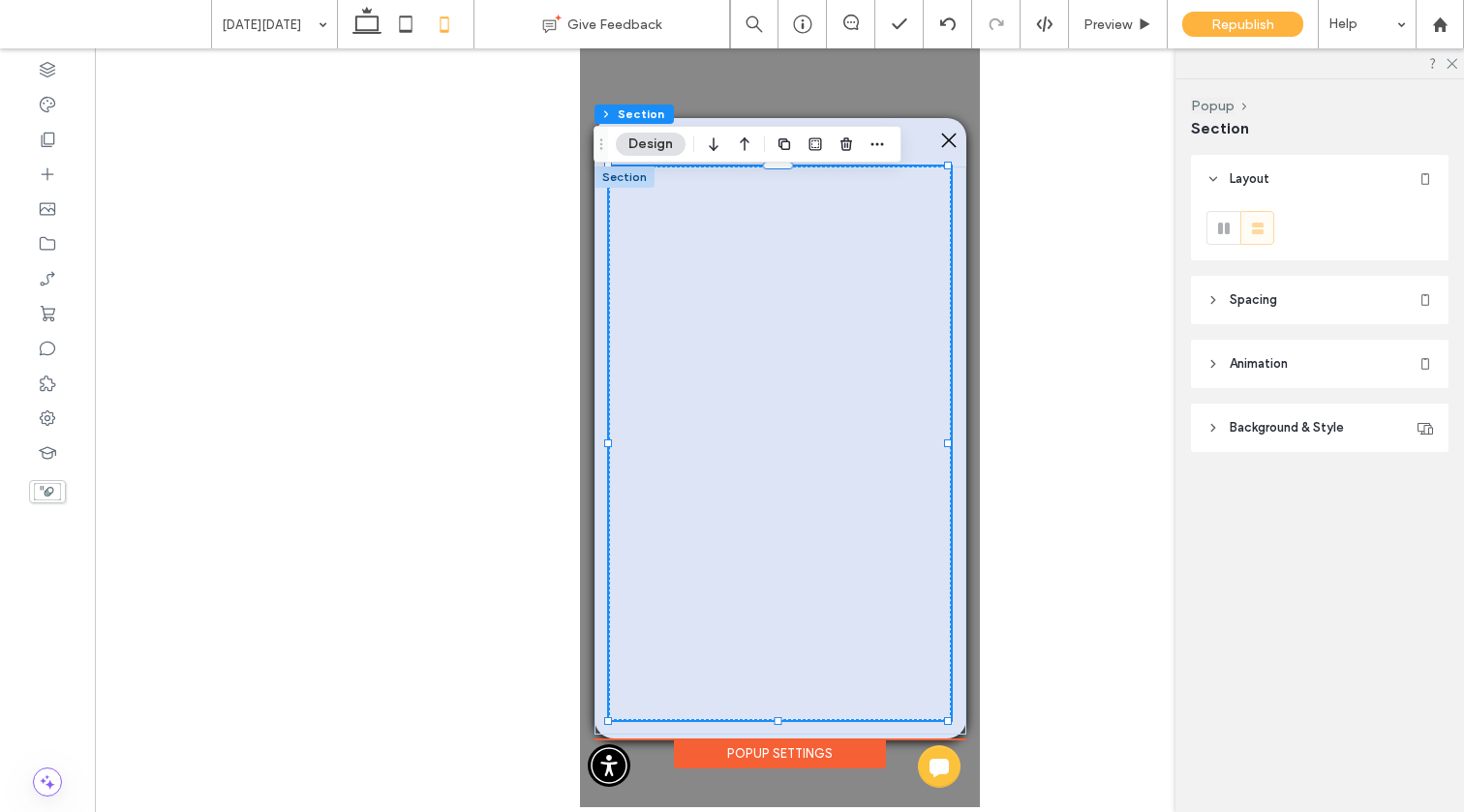
click at [1240, 299] on span "Spacing" at bounding box center [1253, 300] width 48 height 19
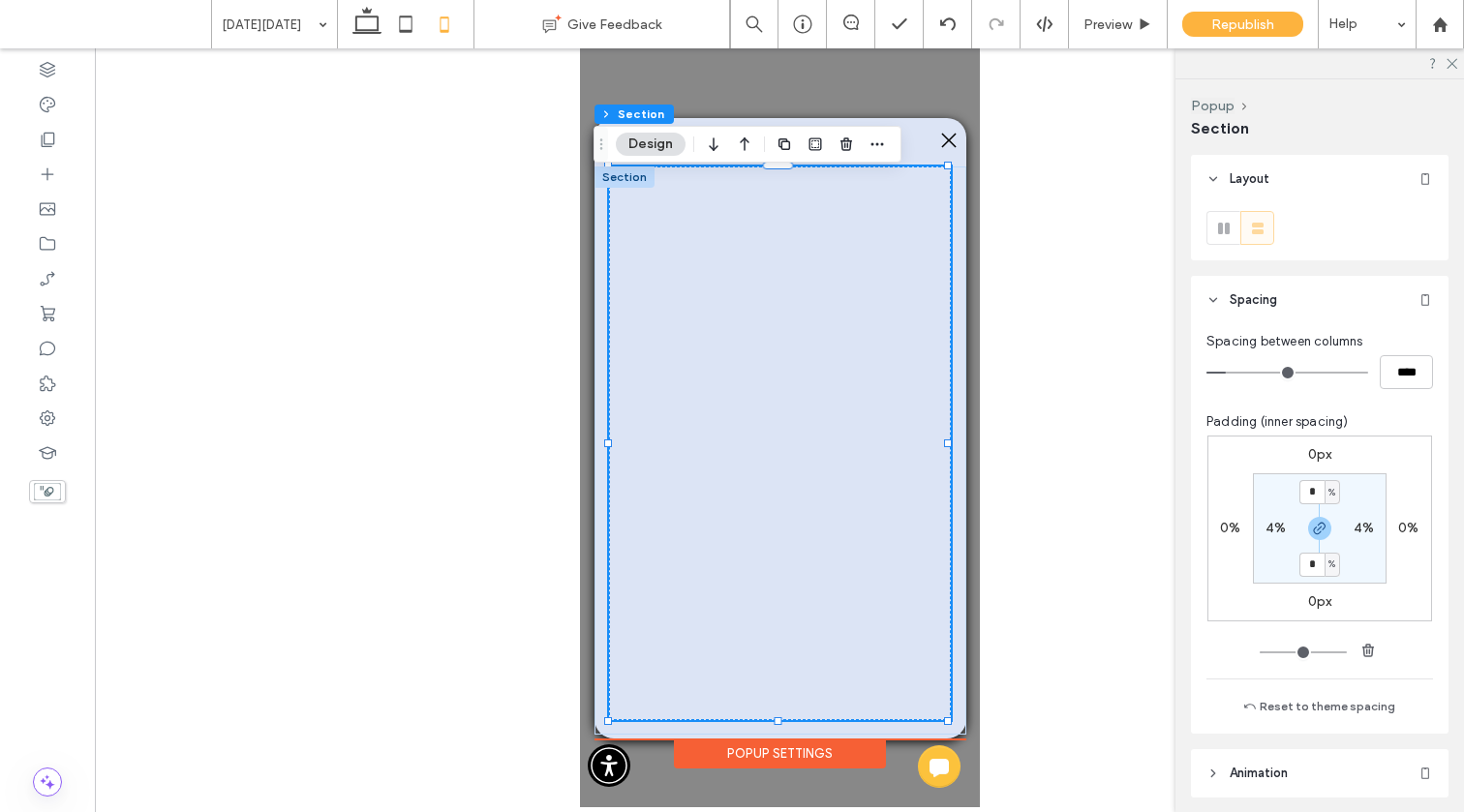
click at [1267, 524] on label "4%" at bounding box center [1275, 527] width 20 height 17
type input "*"
click at [1267, 522] on input "*" at bounding box center [1268, 527] width 25 height 24
type input "**"
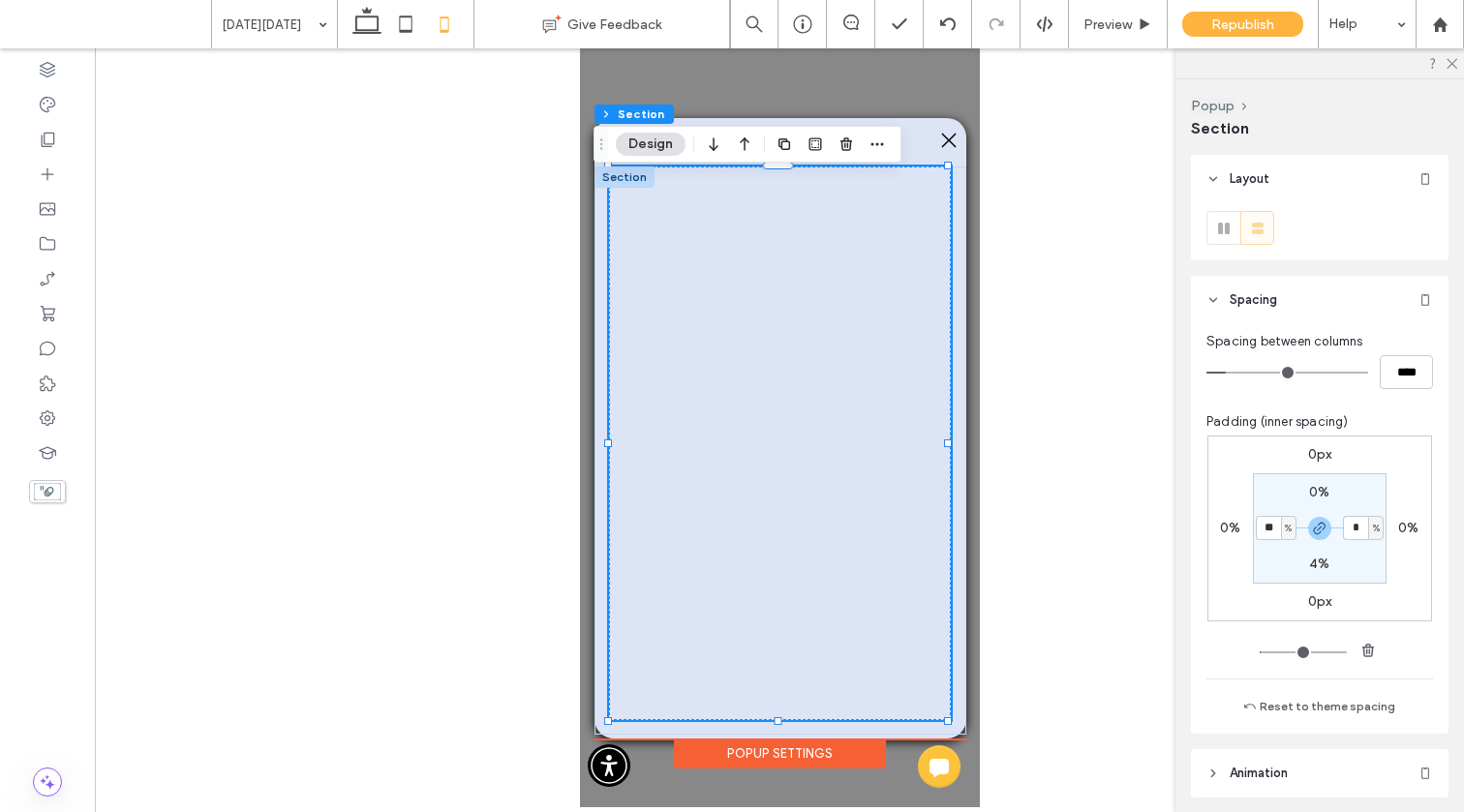
type input "**"
click at [1277, 536] on input "**" at bounding box center [1268, 527] width 25 height 24
type input "*"
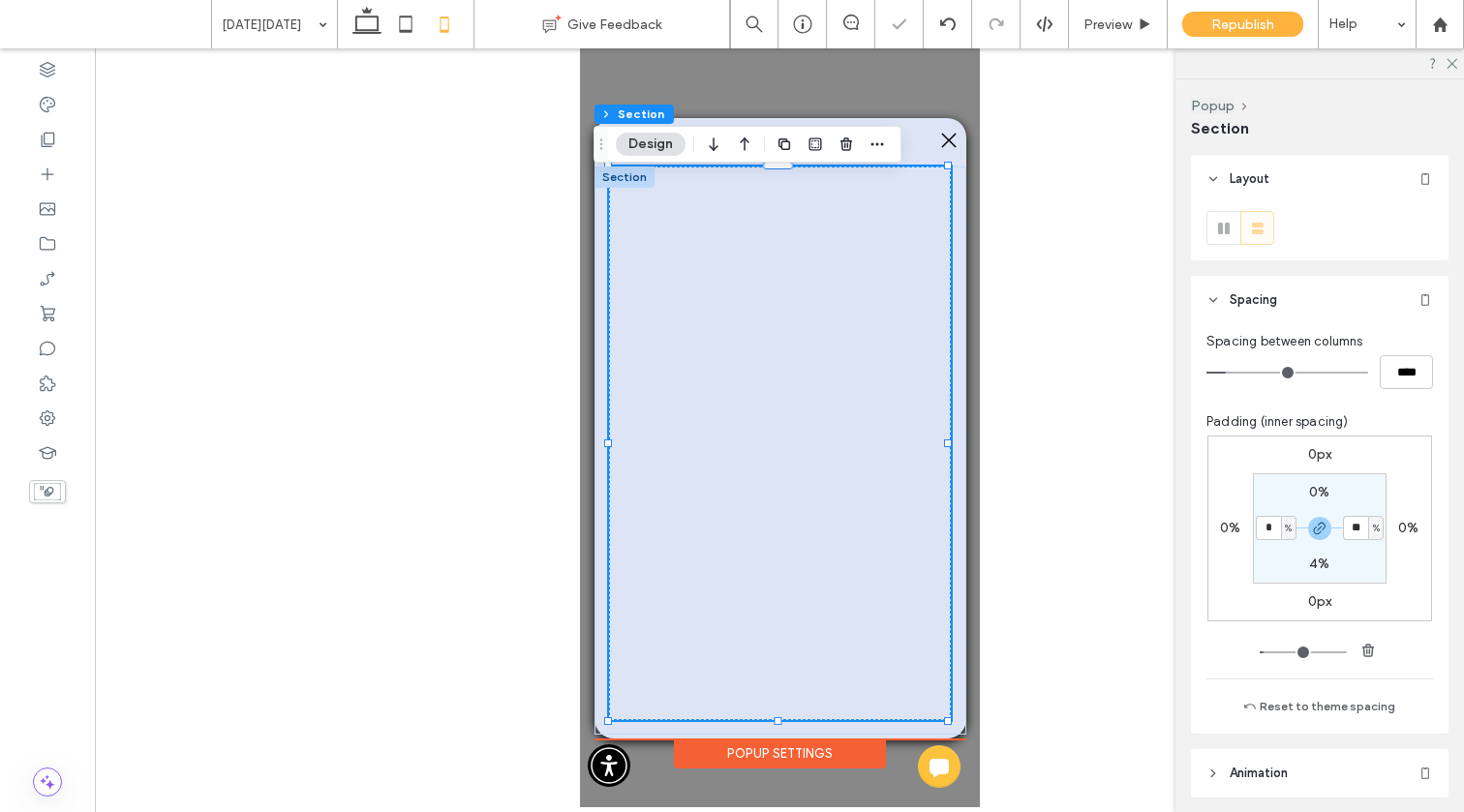
type input "*"
click at [1317, 562] on label "4%" at bounding box center [1319, 563] width 20 height 17
type input "*"
click at [1317, 563] on input "*" at bounding box center [1312, 564] width 25 height 24
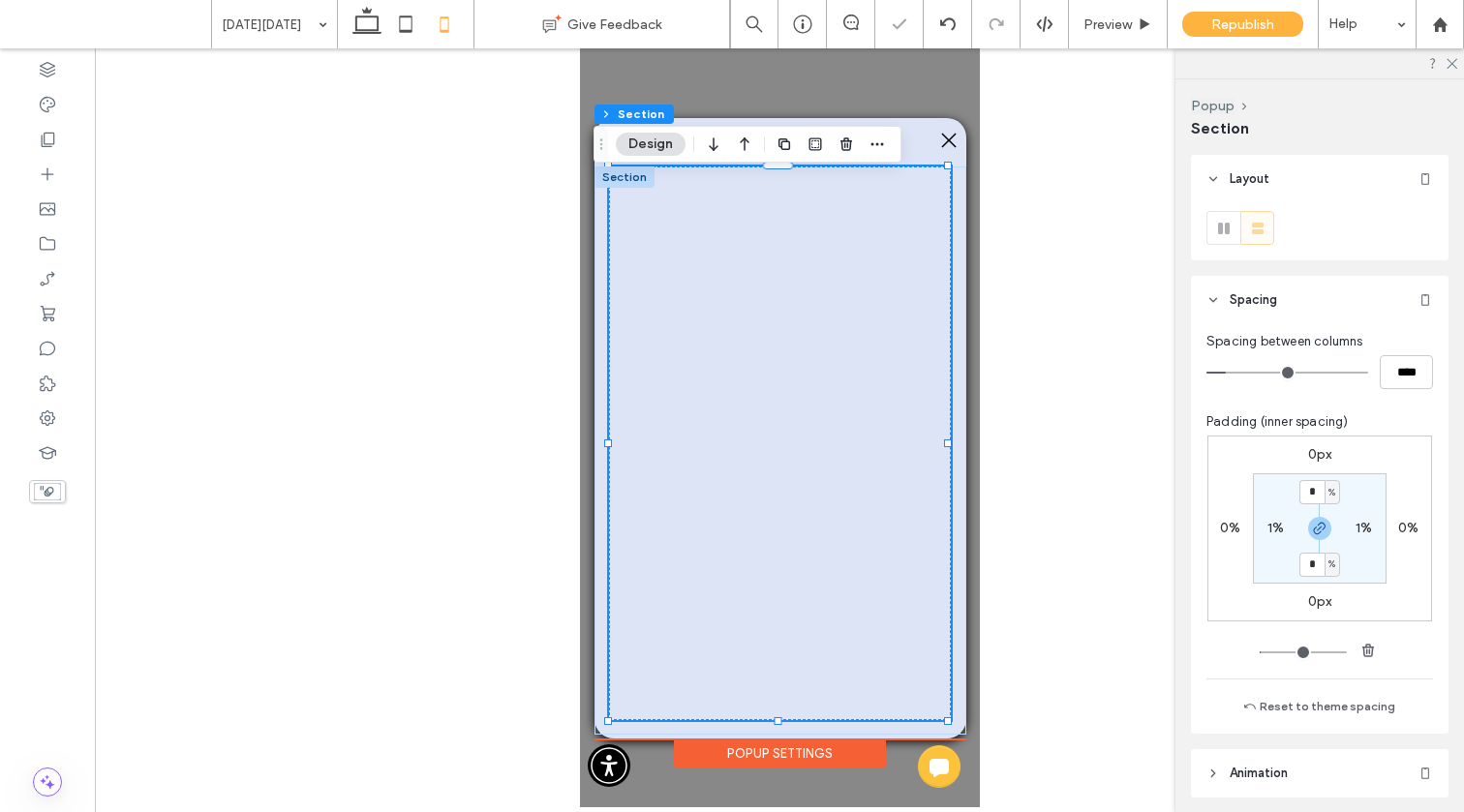
type input "*"
click at [1279, 526] on label "1%" at bounding box center [1275, 527] width 17 height 17
type input "*"
click at [1279, 526] on input "*" at bounding box center [1268, 527] width 25 height 24
type input "*"
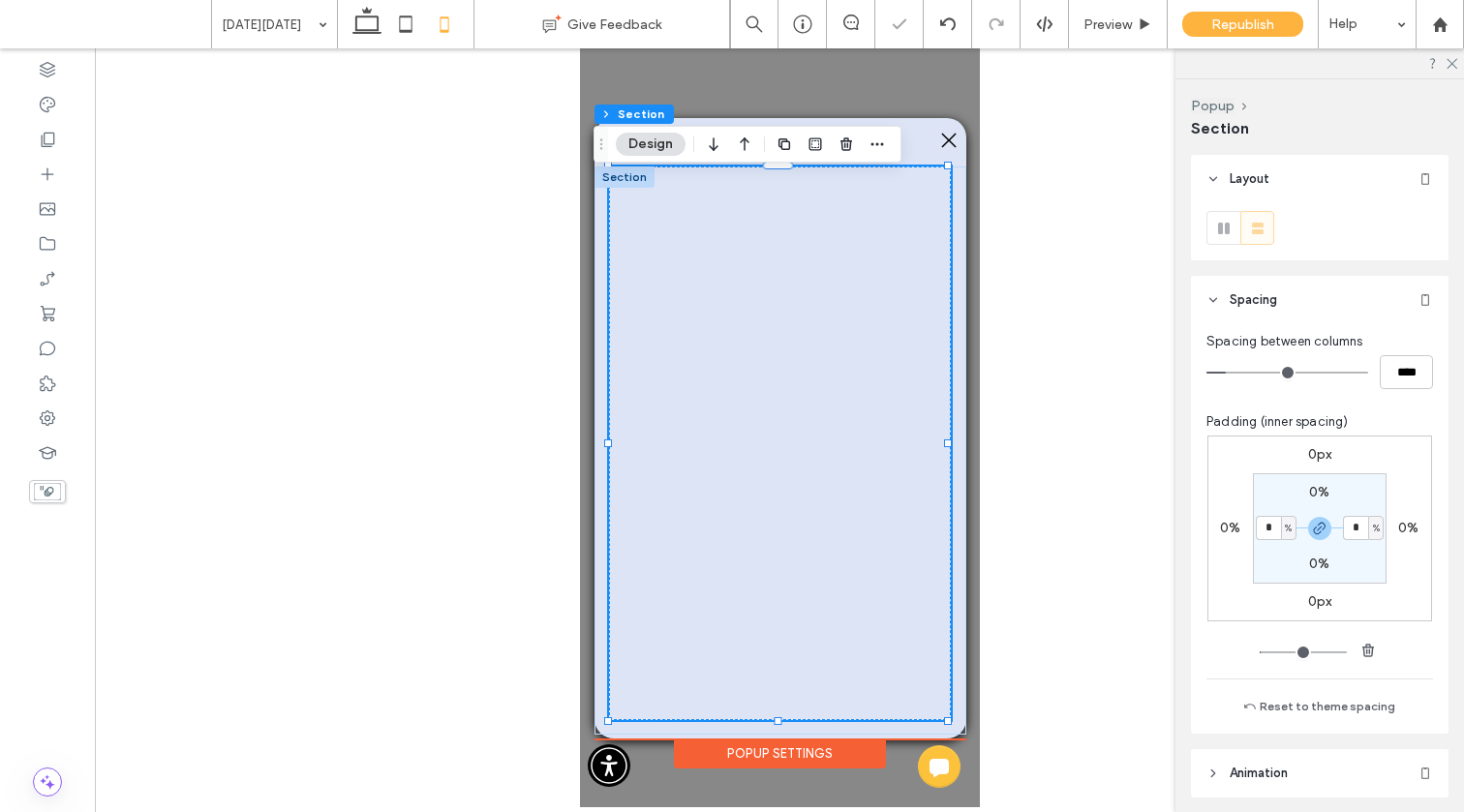
type input "*"
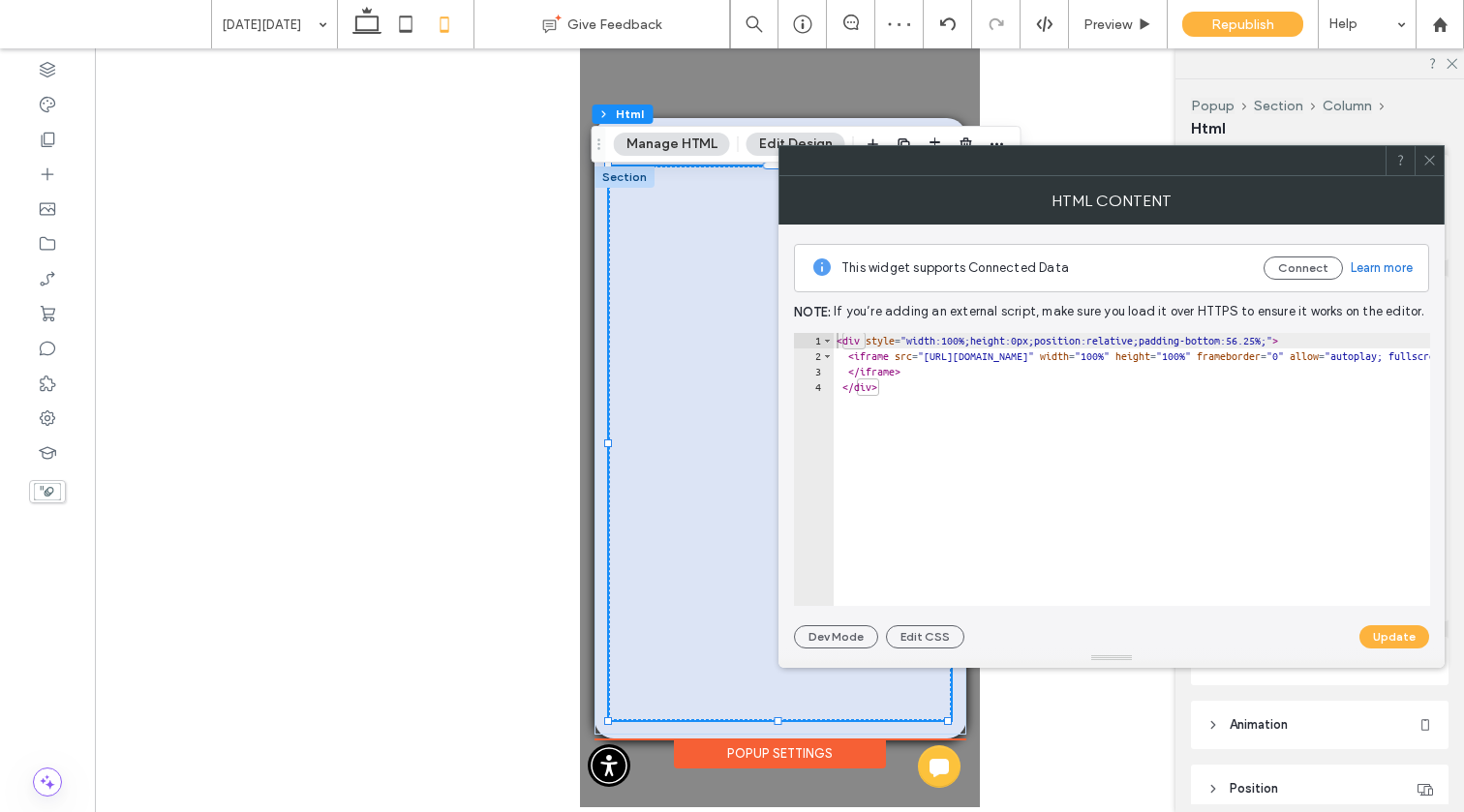
click at [1428, 164] on icon at bounding box center [1429, 160] width 15 height 15
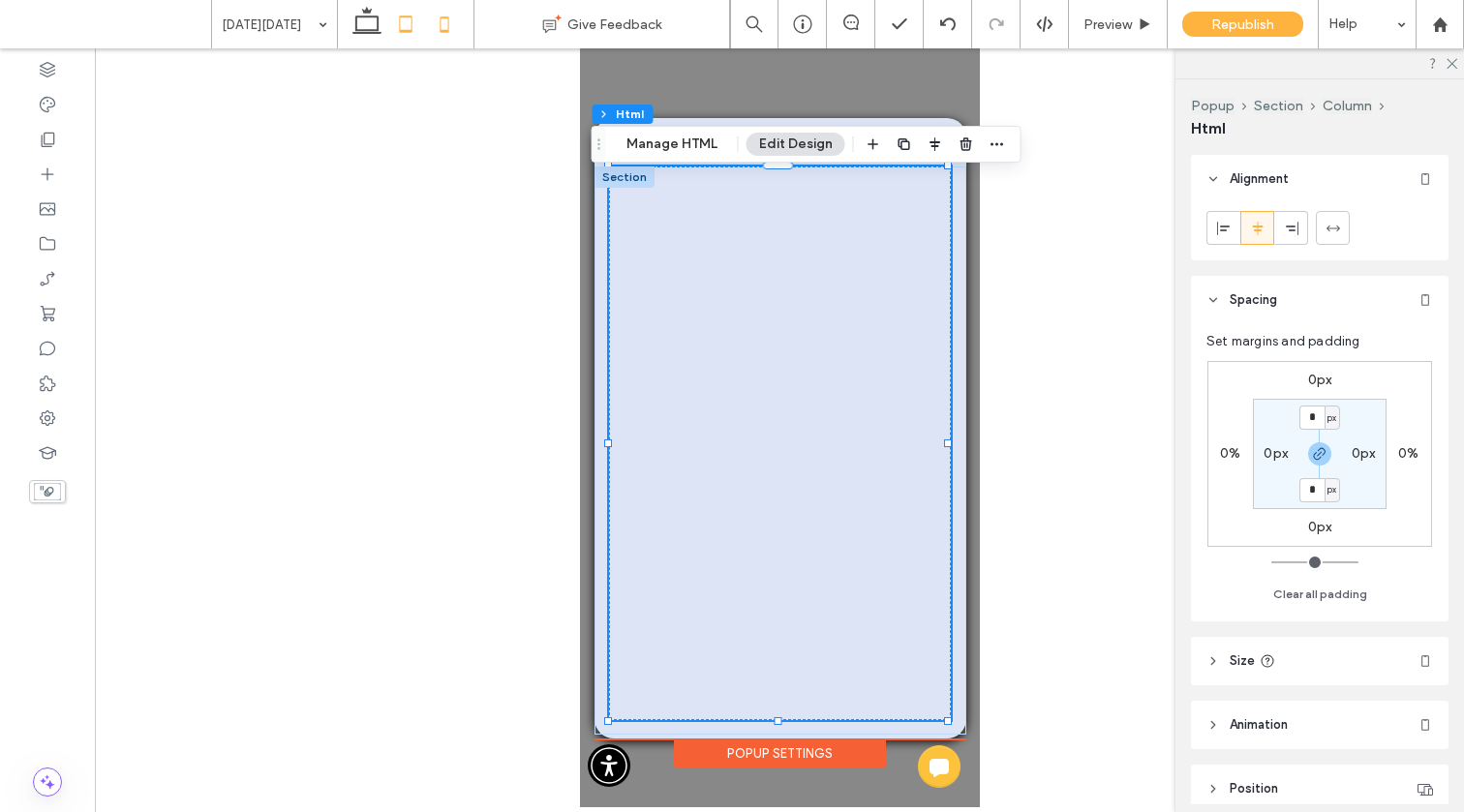
click at [412, 36] on icon at bounding box center [406, 24] width 39 height 39
type input "***"
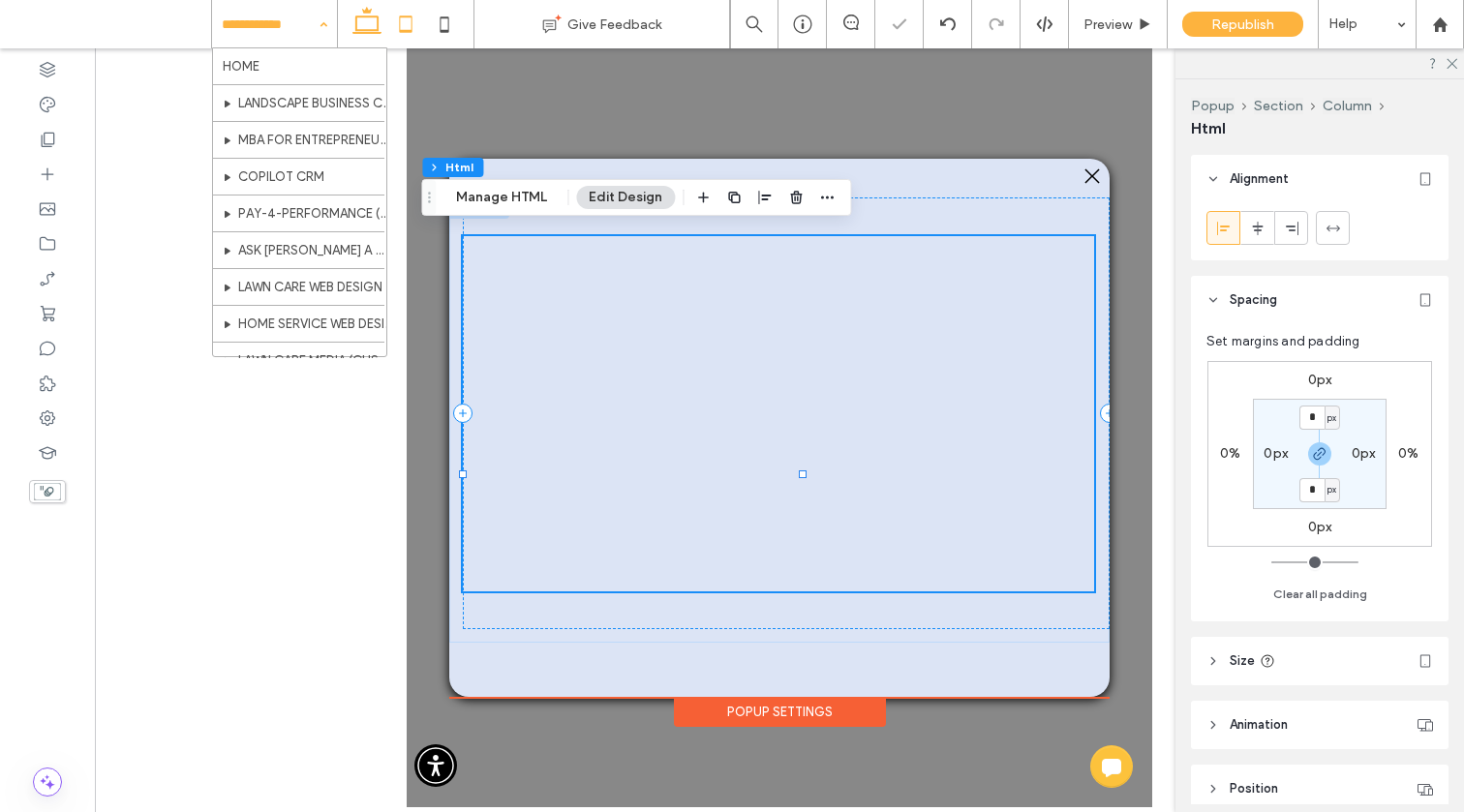
click at [354, 18] on icon at bounding box center [367, 24] width 39 height 39
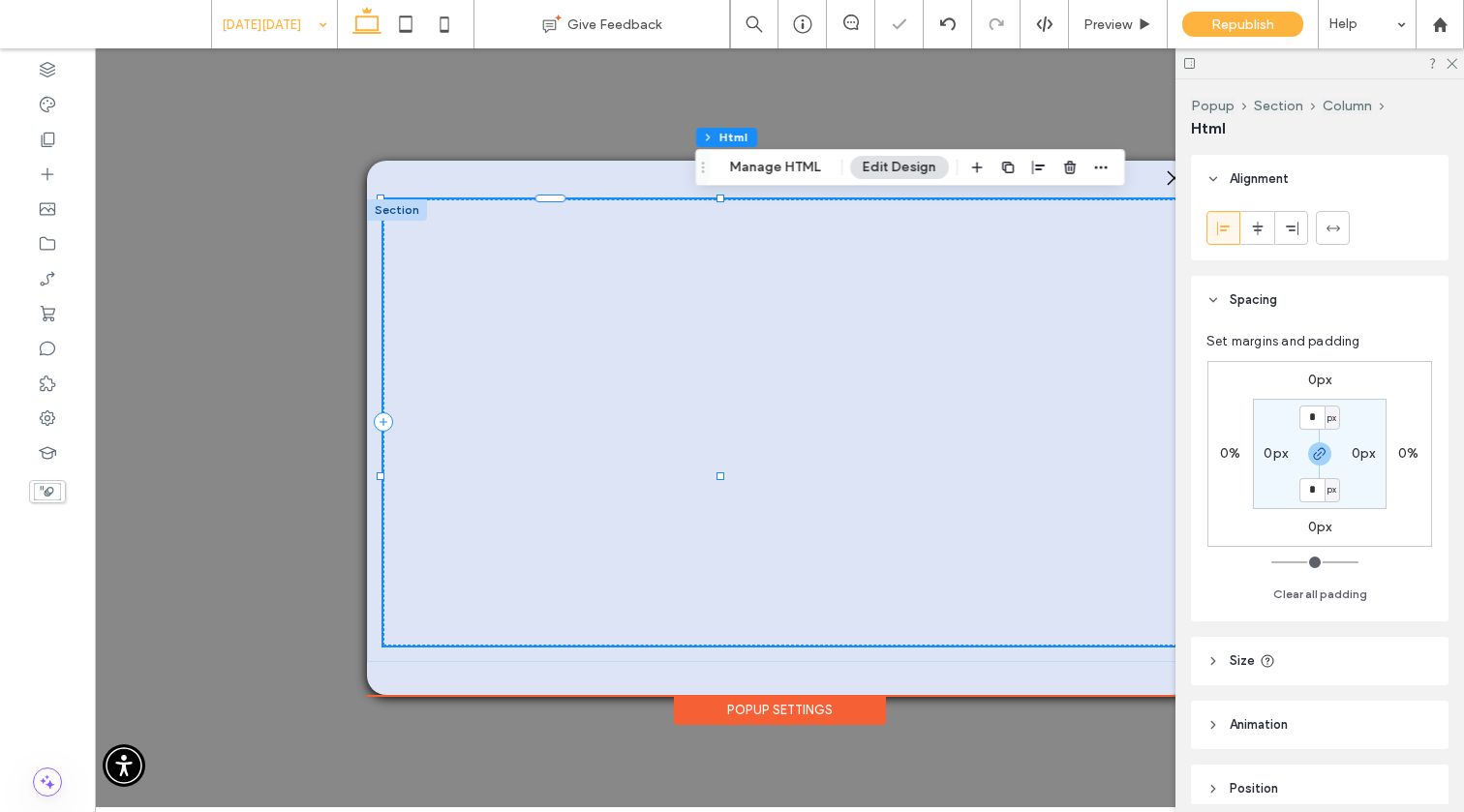
type input "*"
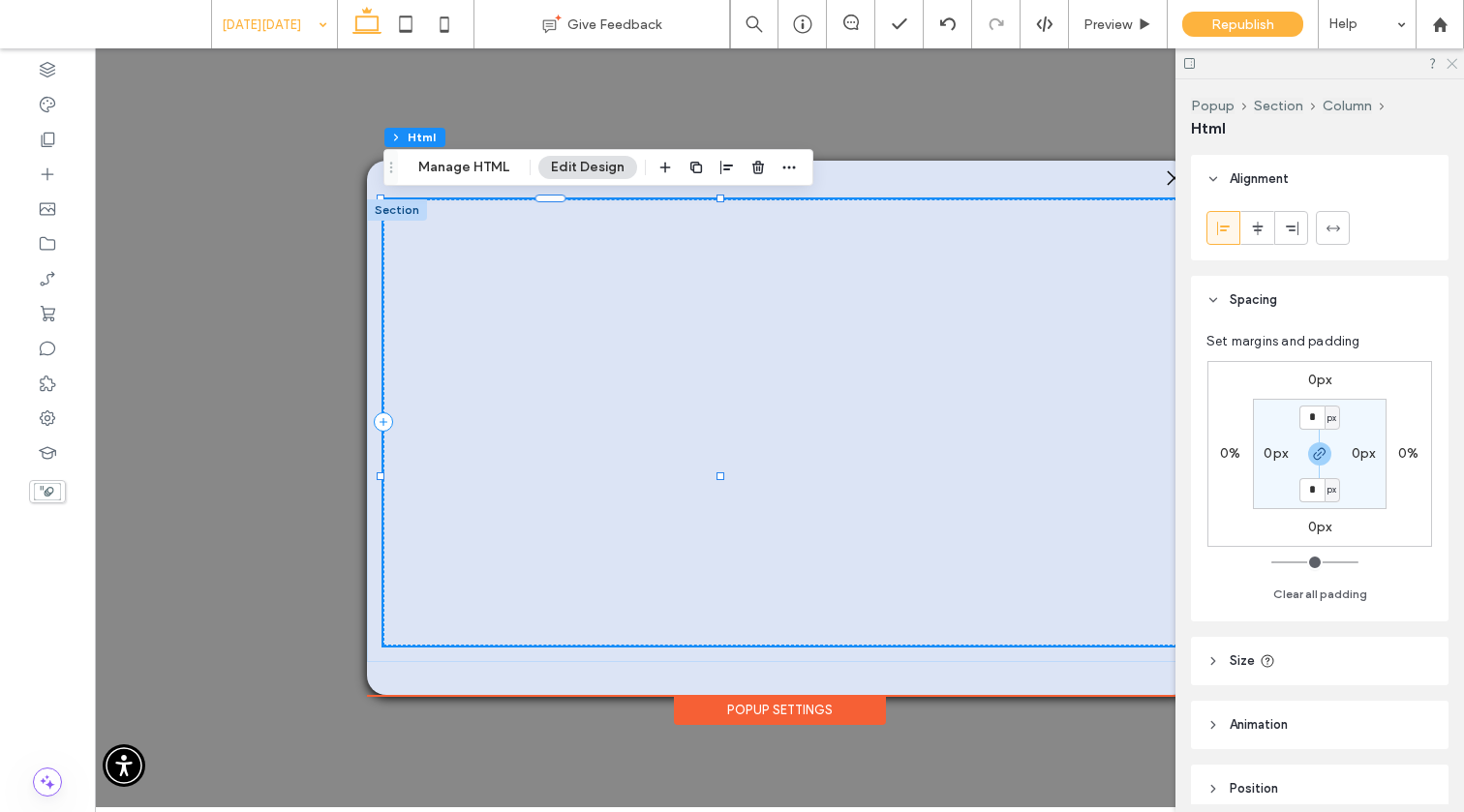
click at [1449, 57] on icon at bounding box center [1450, 62] width 13 height 13
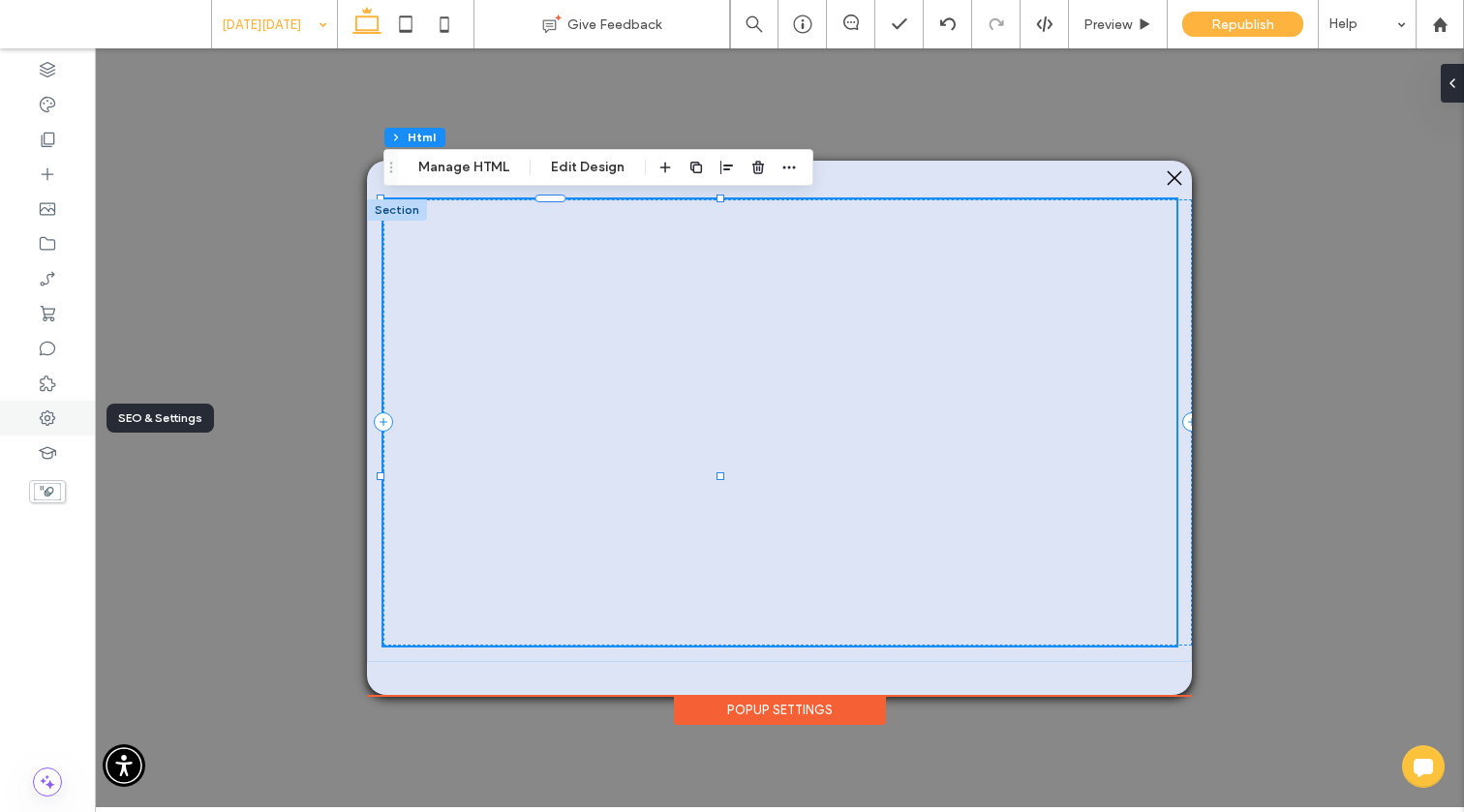
click at [54, 424] on icon at bounding box center [48, 418] width 20 height 19
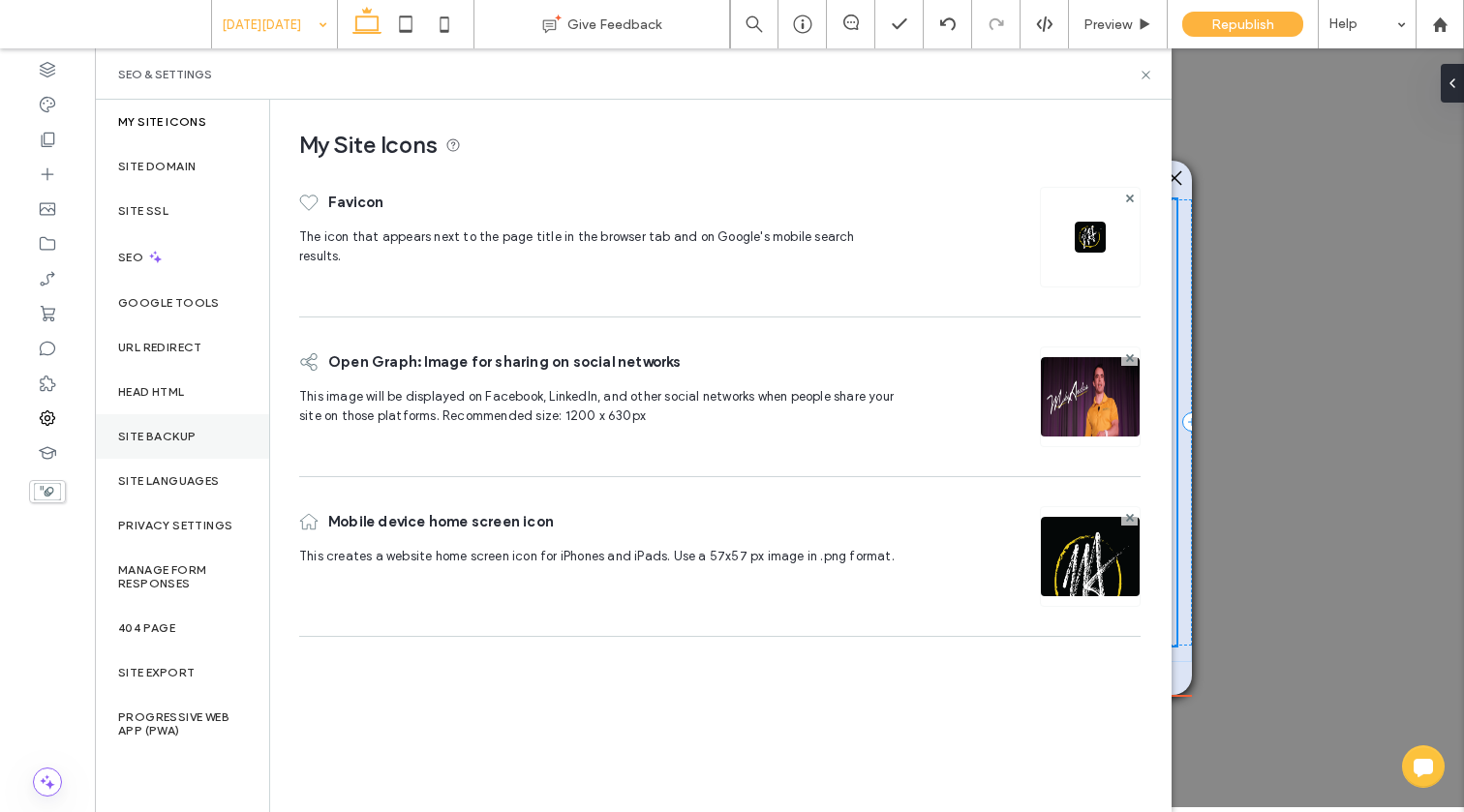
click at [171, 431] on label "Site Backup" at bounding box center [156, 437] width 77 height 14
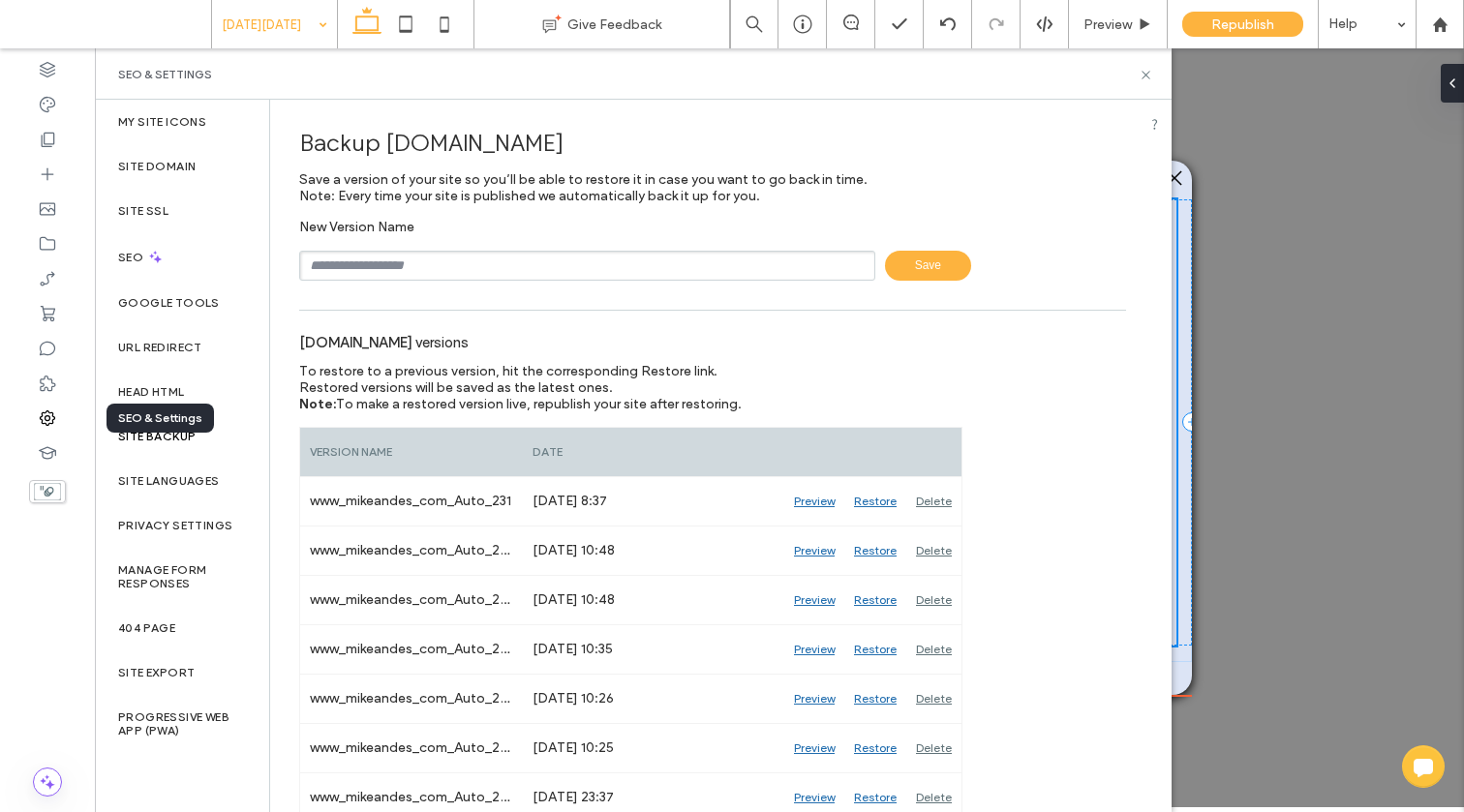
click at [53, 414] on use at bounding box center [48, 418] width 16 height 16
click at [53, 413] on use at bounding box center [48, 418] width 16 height 16
click at [46, 98] on icon at bounding box center [48, 104] width 20 height 19
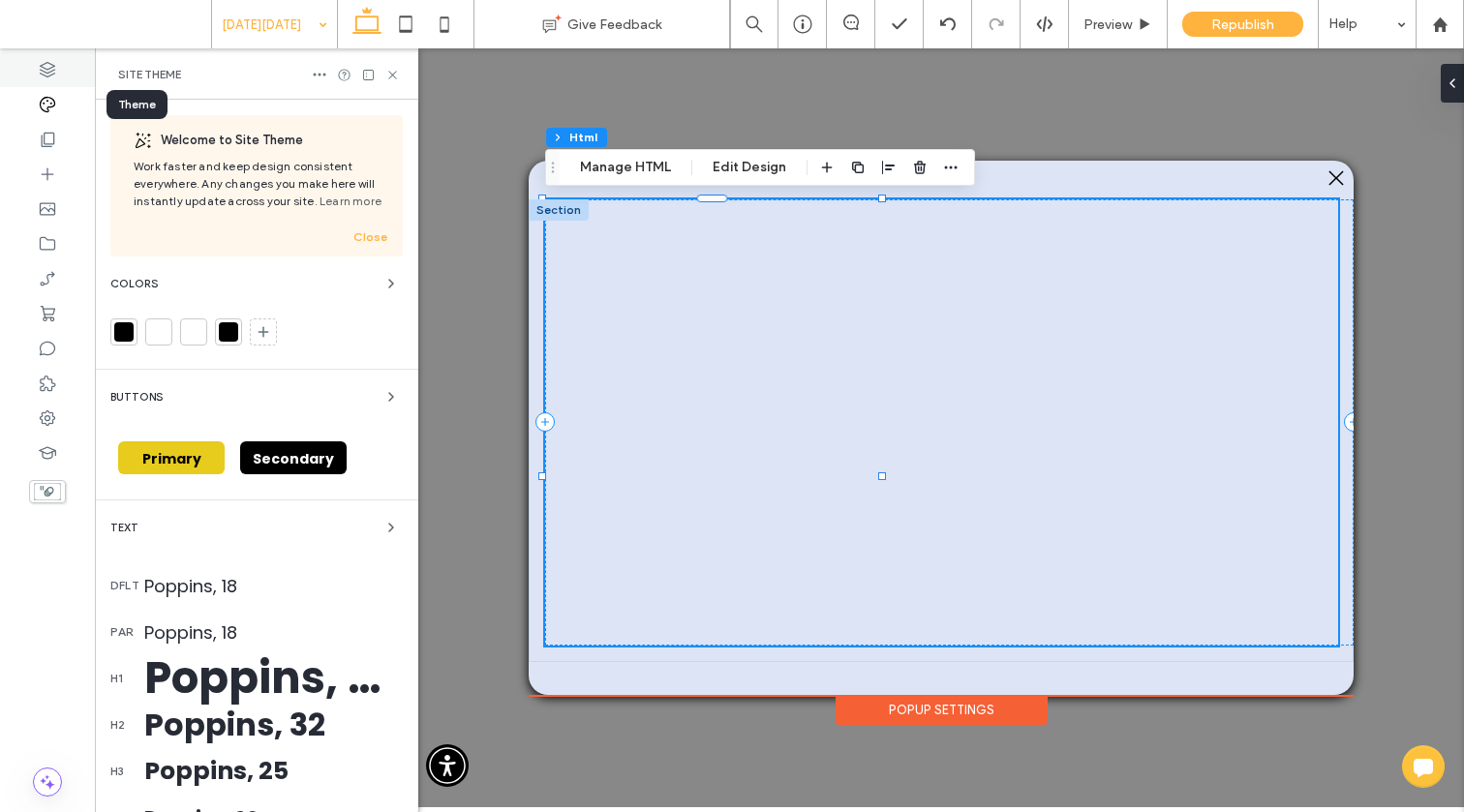
click at [42, 68] on icon at bounding box center [48, 70] width 20 height 19
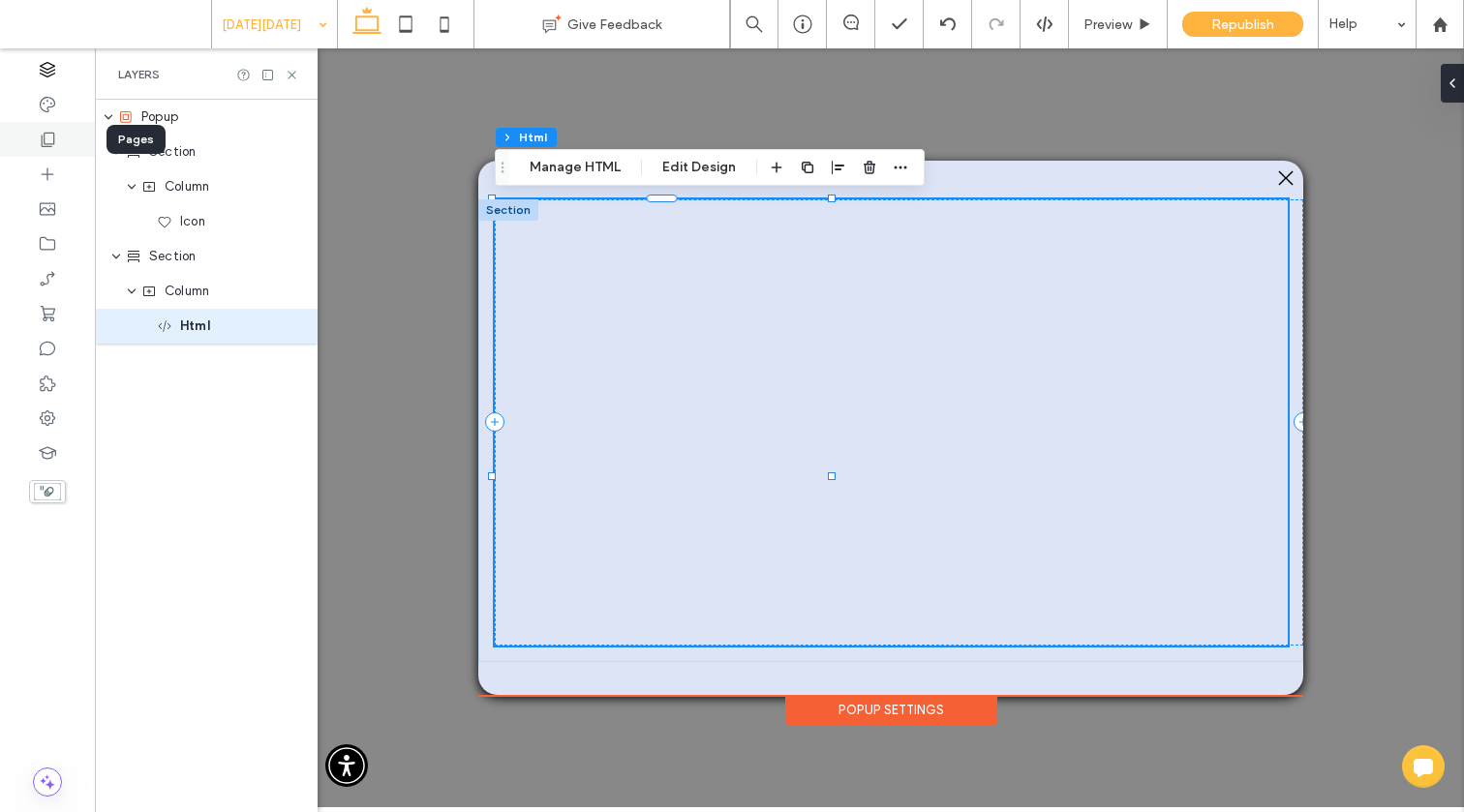
click at [38, 125] on div at bounding box center [47, 139] width 95 height 35
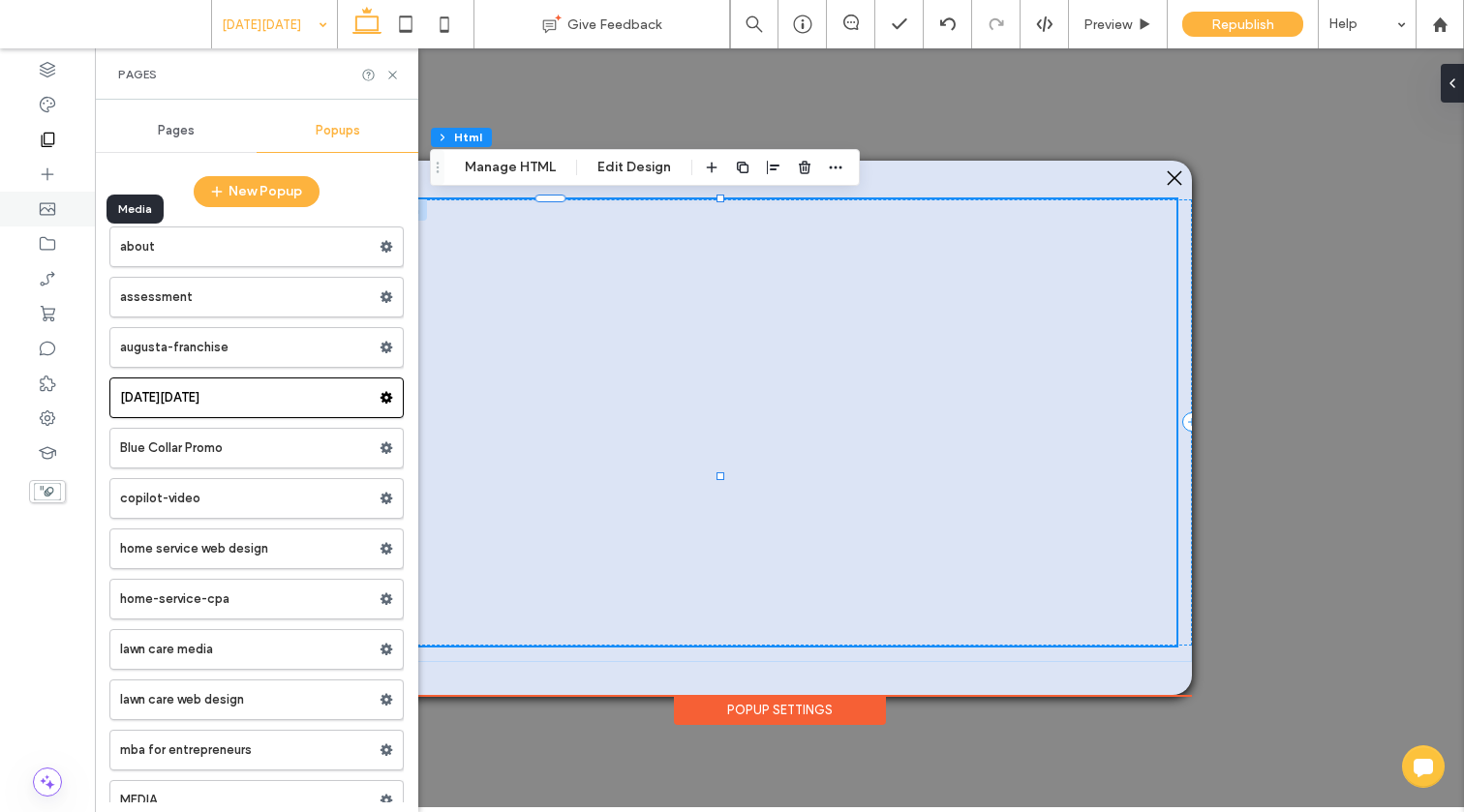
click at [50, 210] on icon at bounding box center [48, 209] width 20 height 19
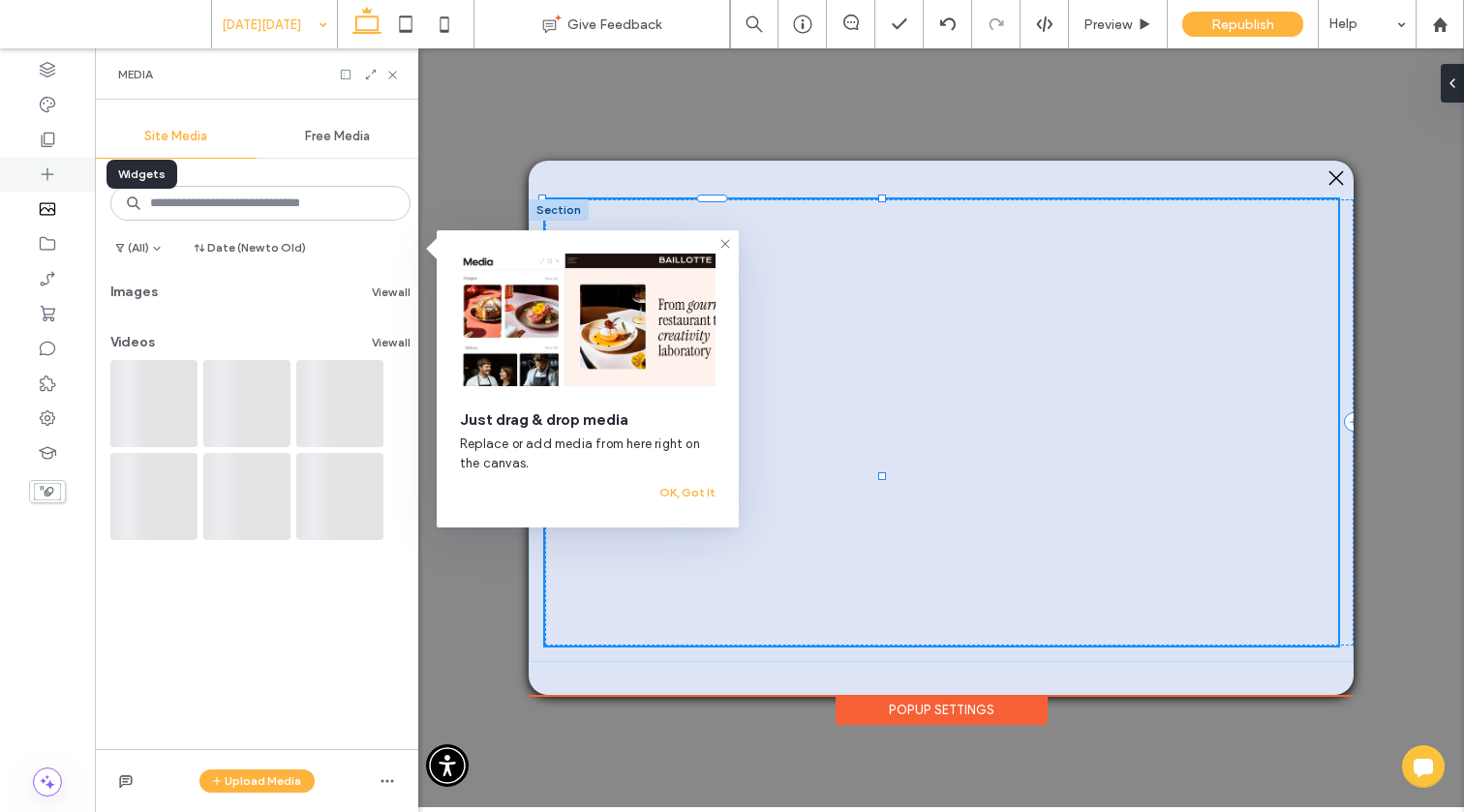
click at [48, 162] on div at bounding box center [47, 174] width 95 height 35
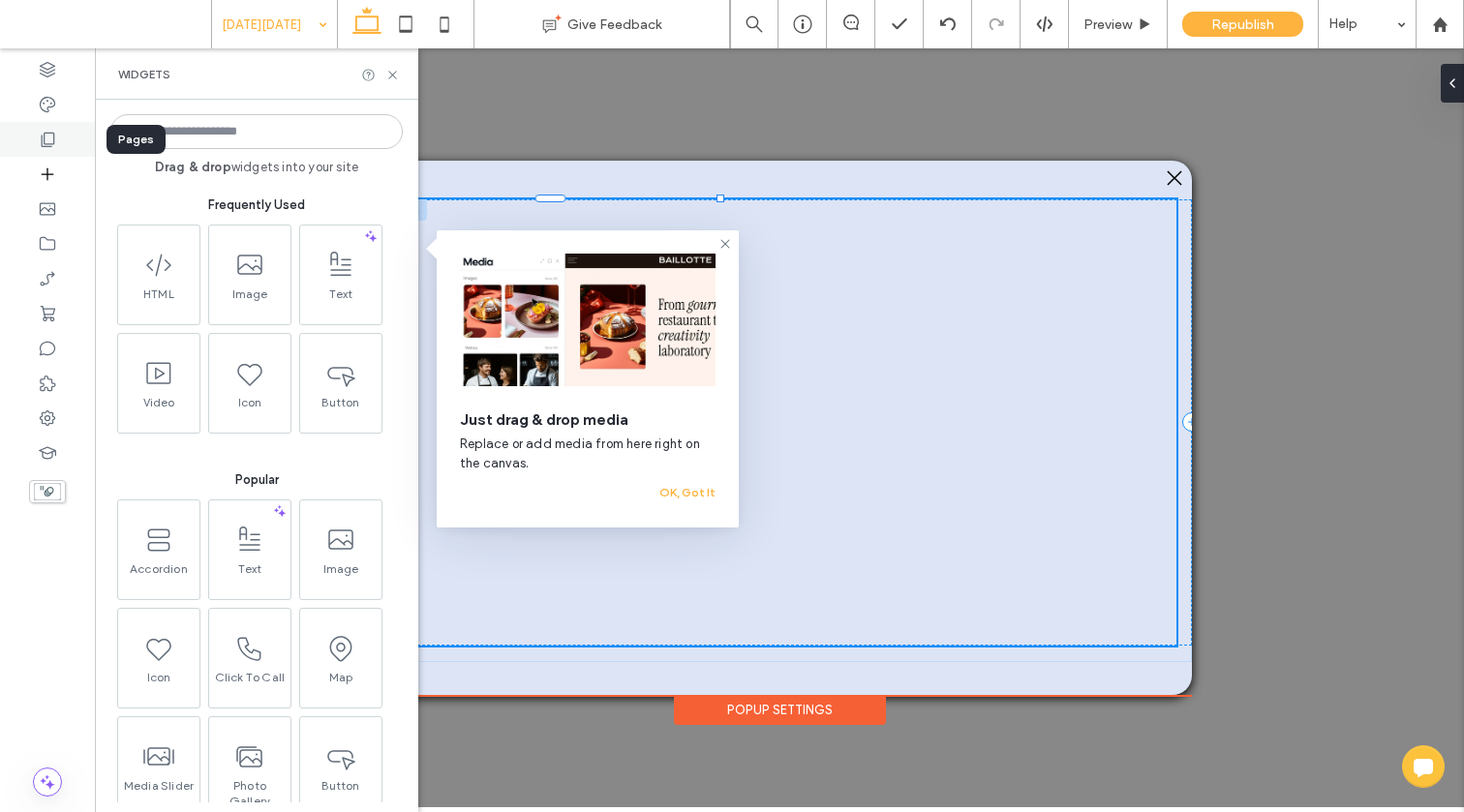
click at [44, 130] on icon at bounding box center [48, 139] width 20 height 19
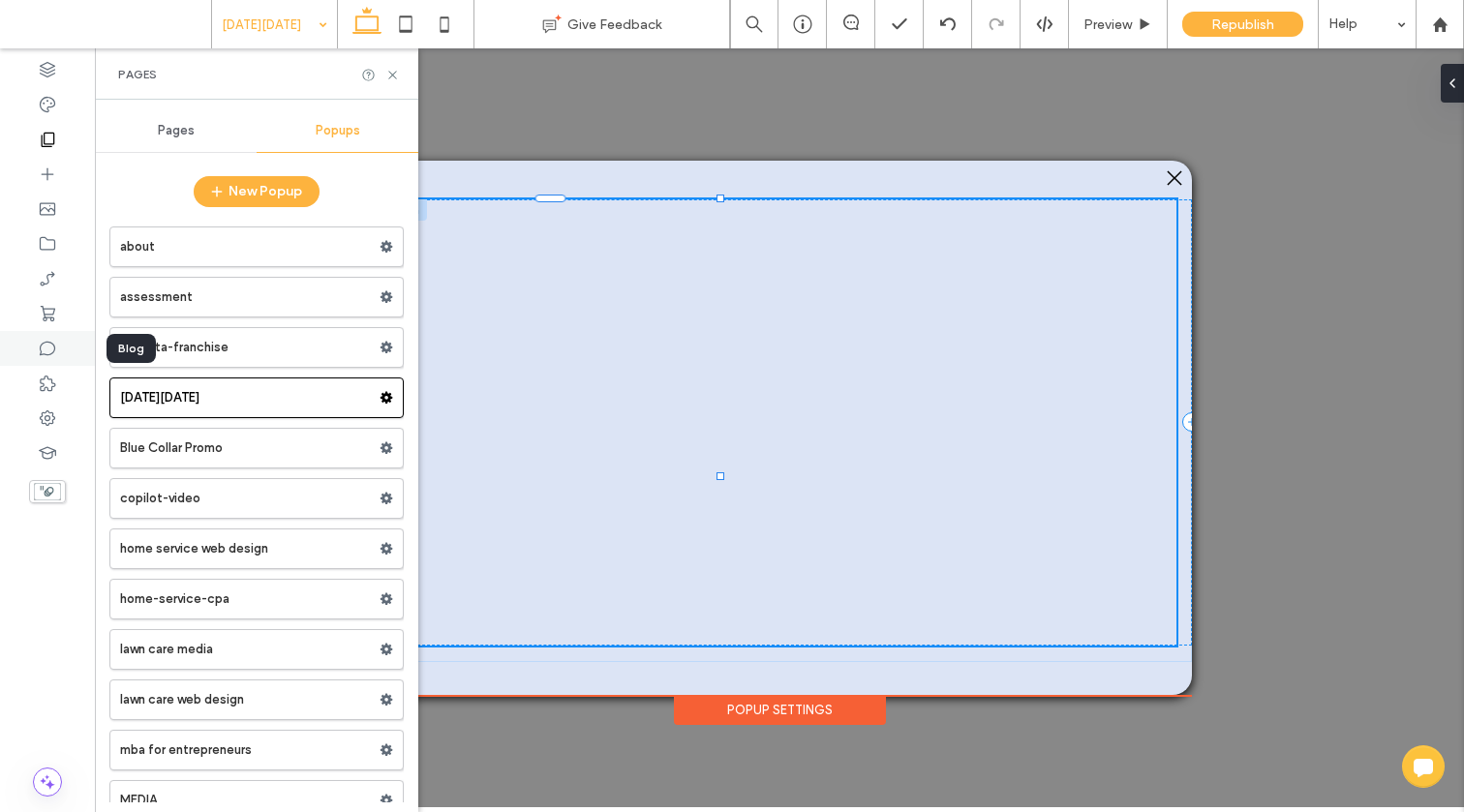
click at [51, 344] on icon at bounding box center [48, 348] width 20 height 19
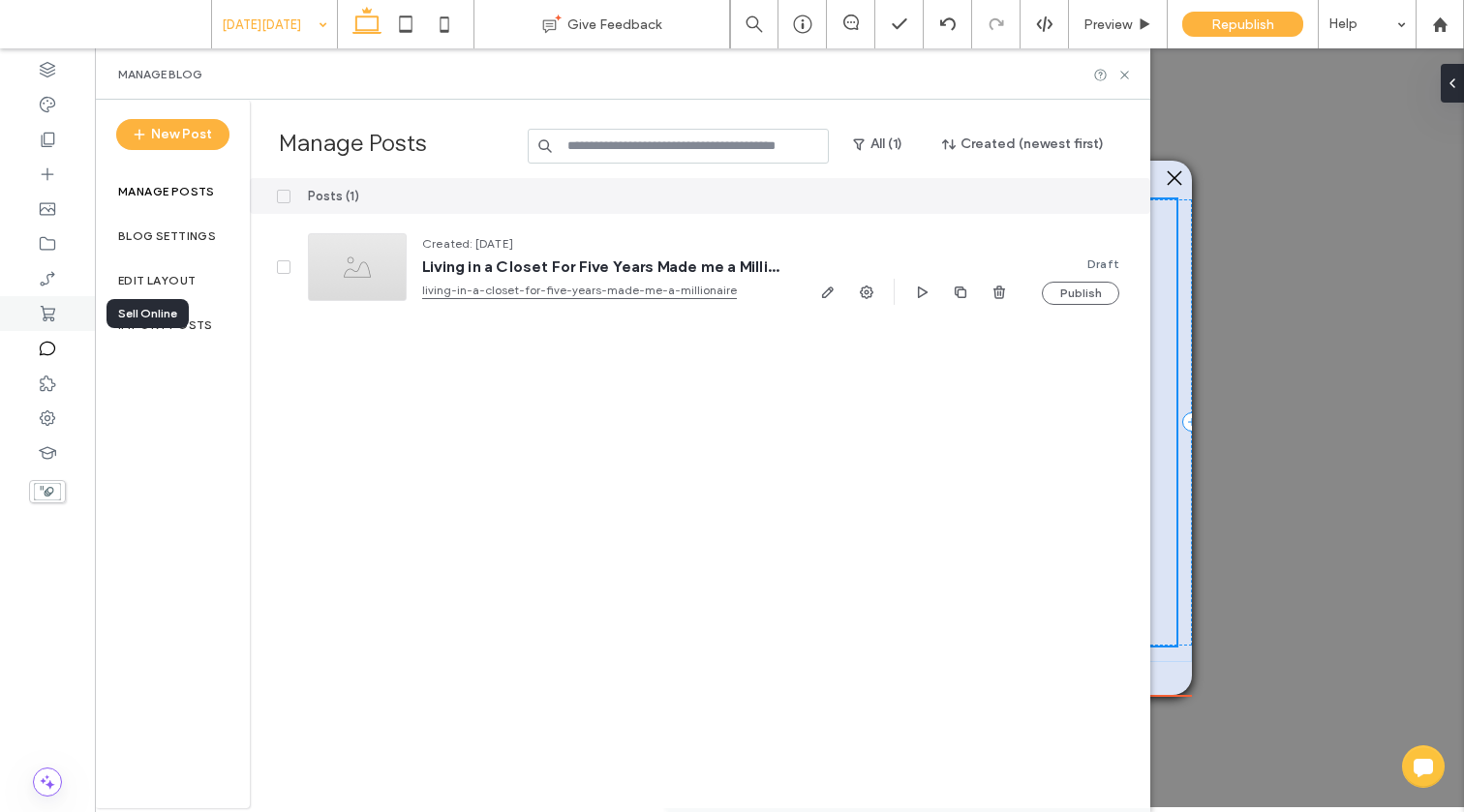
click at [46, 315] on use at bounding box center [48, 314] width 15 height 16
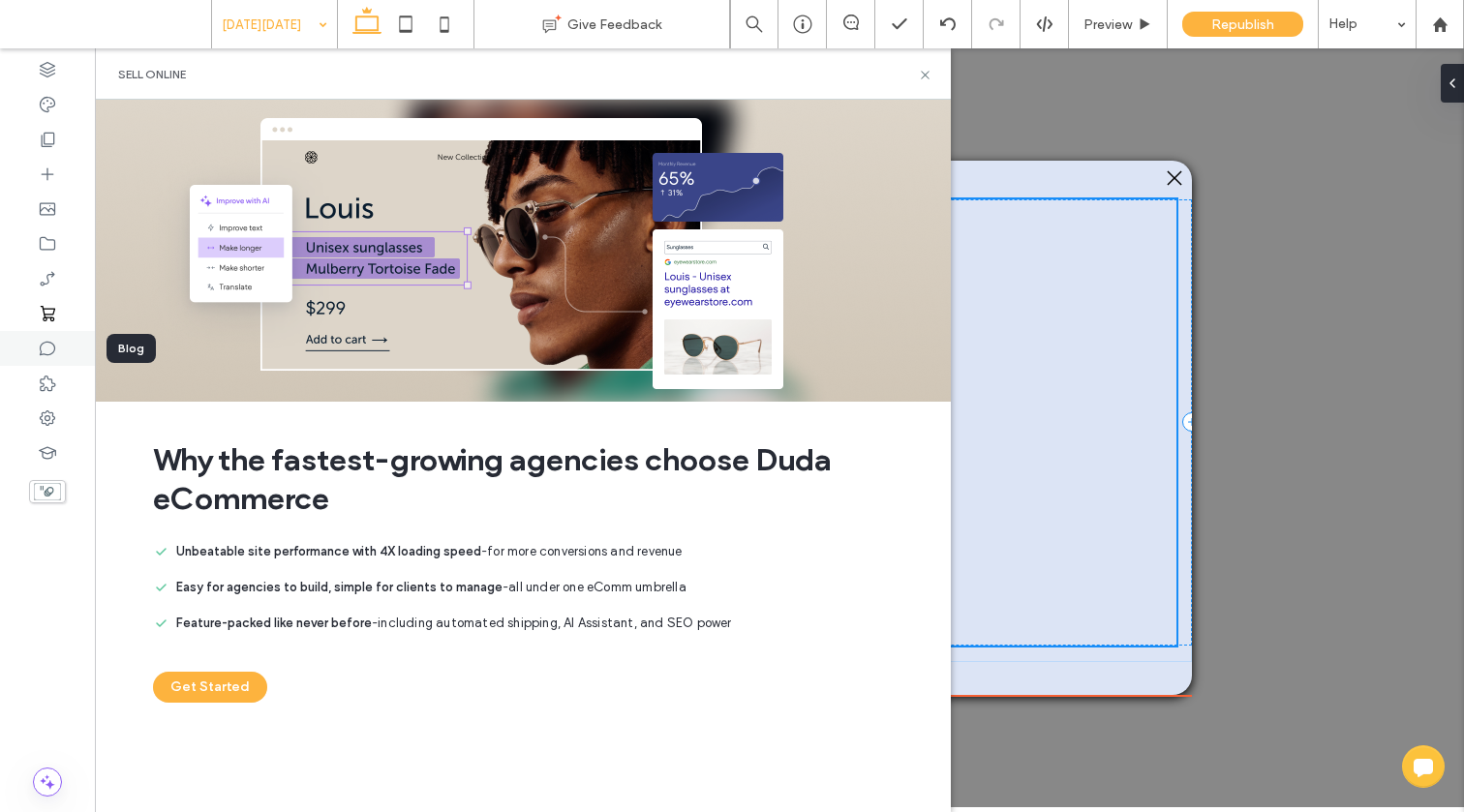
click at [46, 351] on icon at bounding box center [48, 348] width 20 height 19
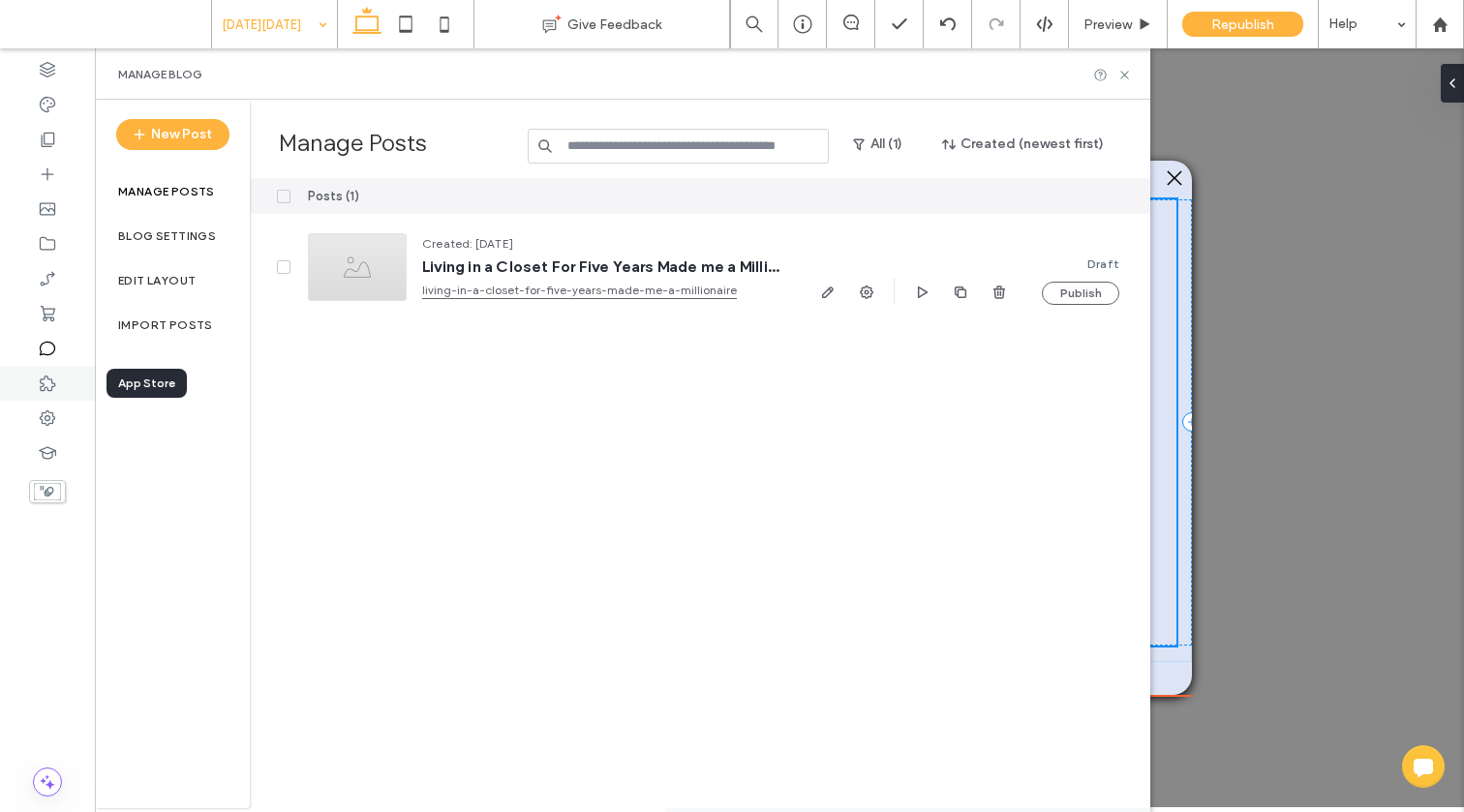
click at [48, 389] on use at bounding box center [48, 383] width 16 height 16
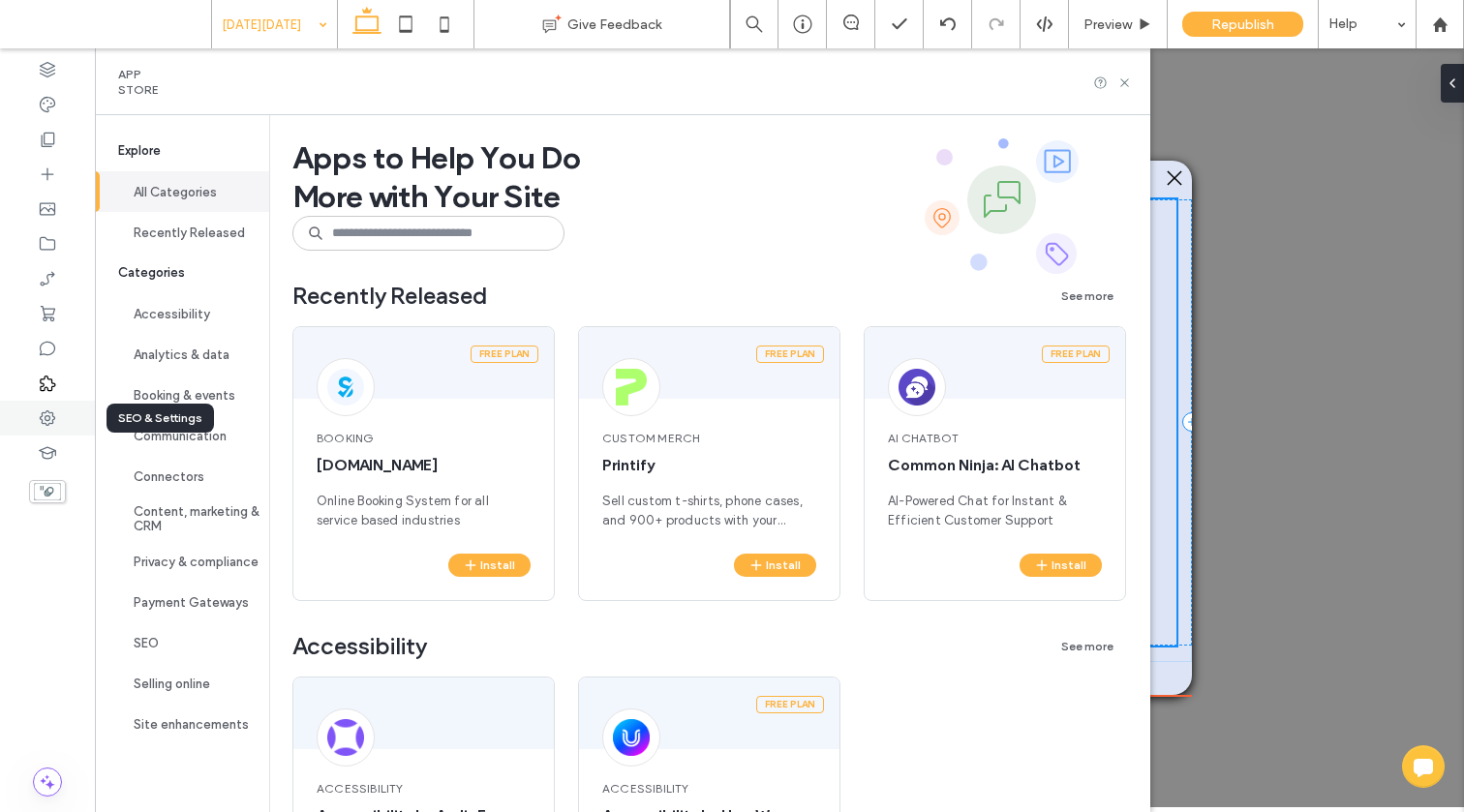
click at [47, 419] on icon at bounding box center [48, 418] width 20 height 19
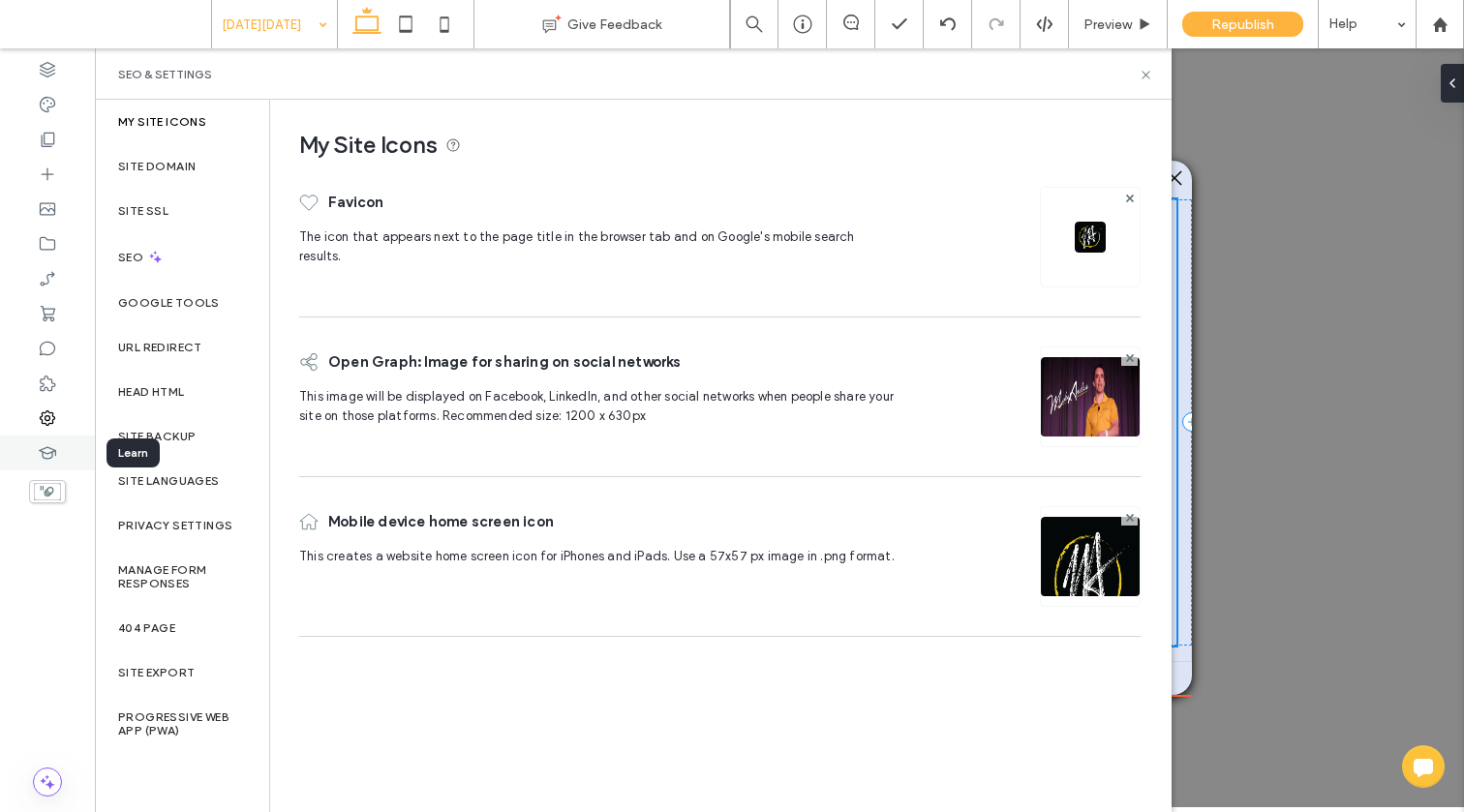
click at [48, 449] on icon at bounding box center [48, 453] width 20 height 19
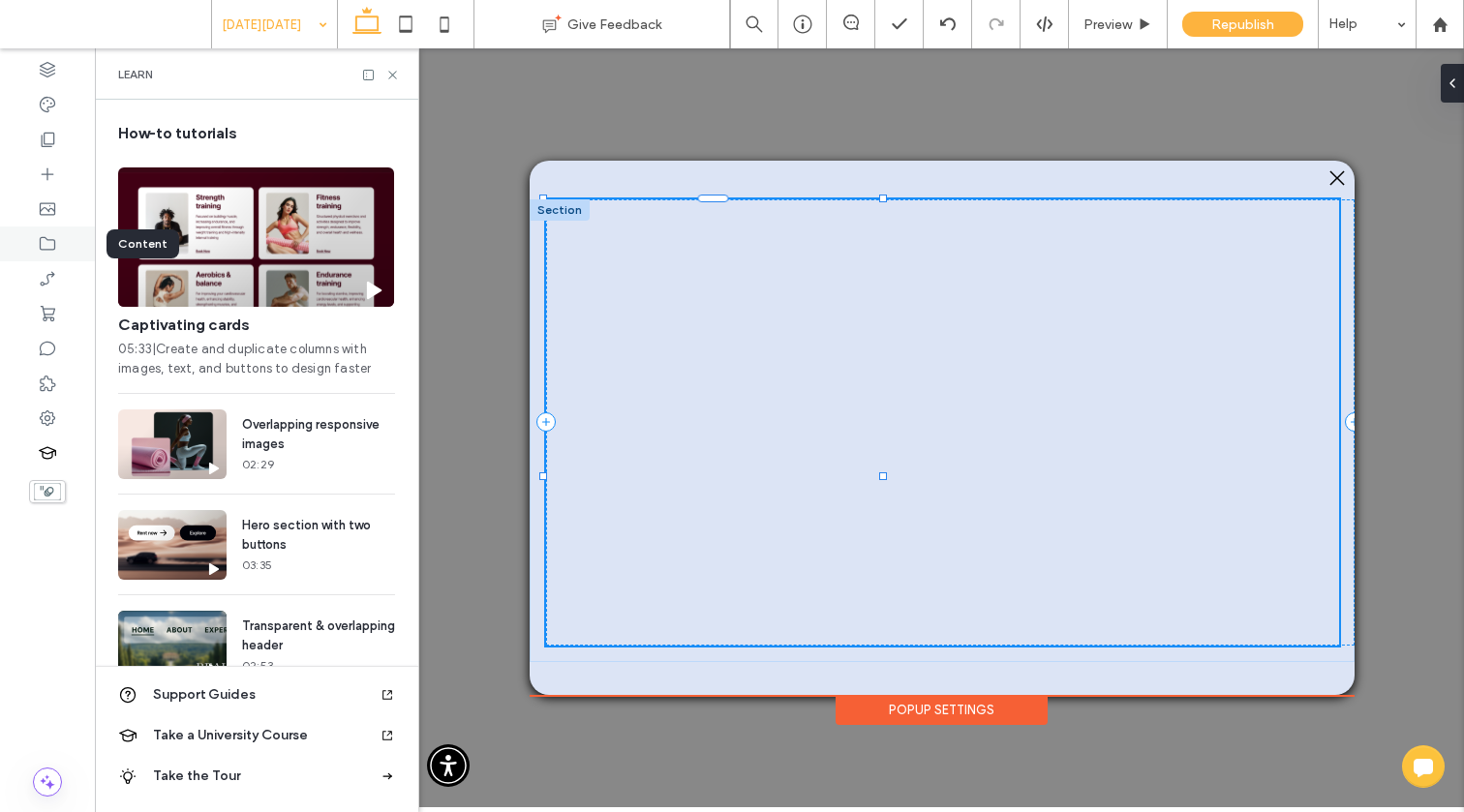
click at [38, 249] on icon at bounding box center [48, 244] width 20 height 19
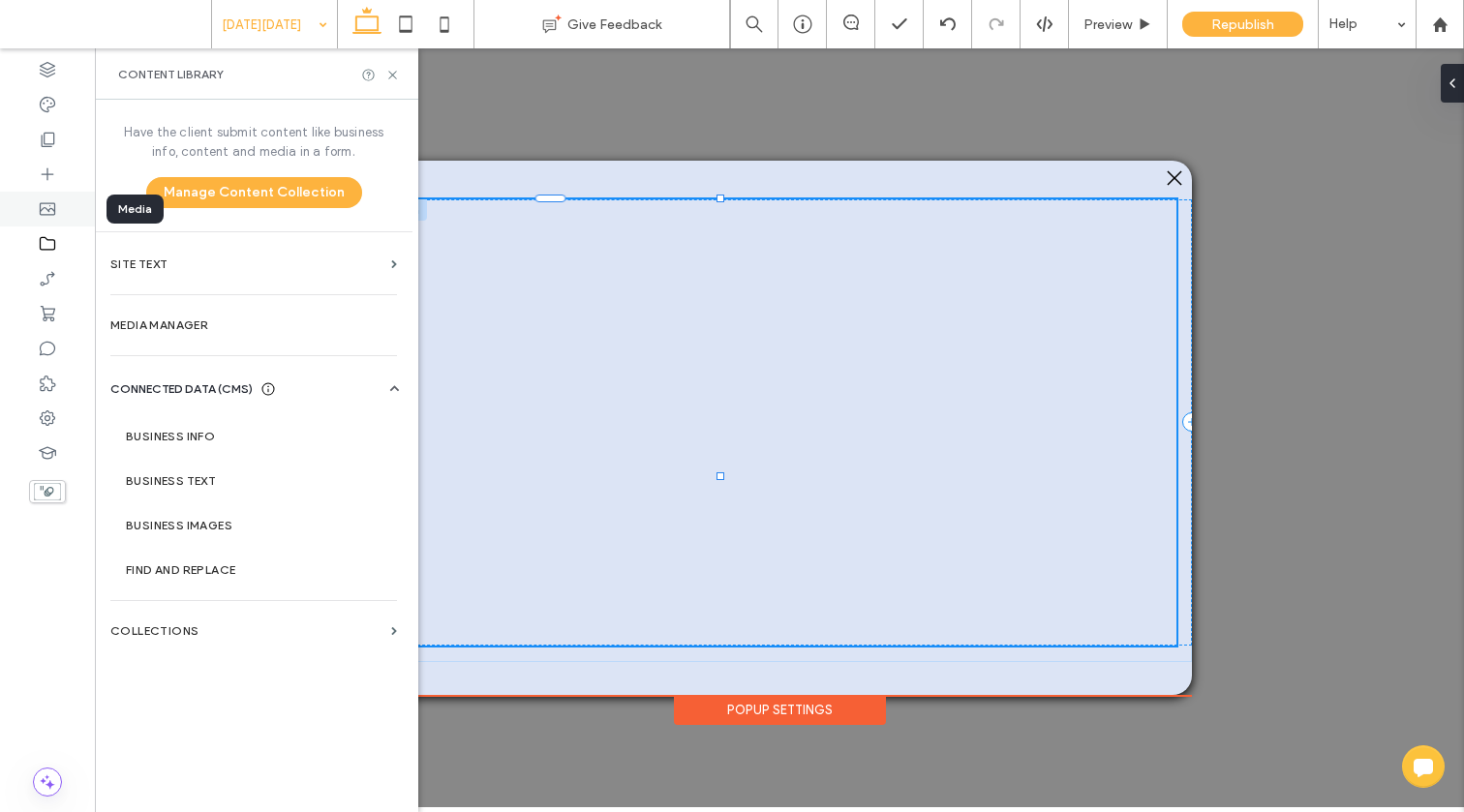
click at [42, 209] on use at bounding box center [48, 209] width 16 height 13
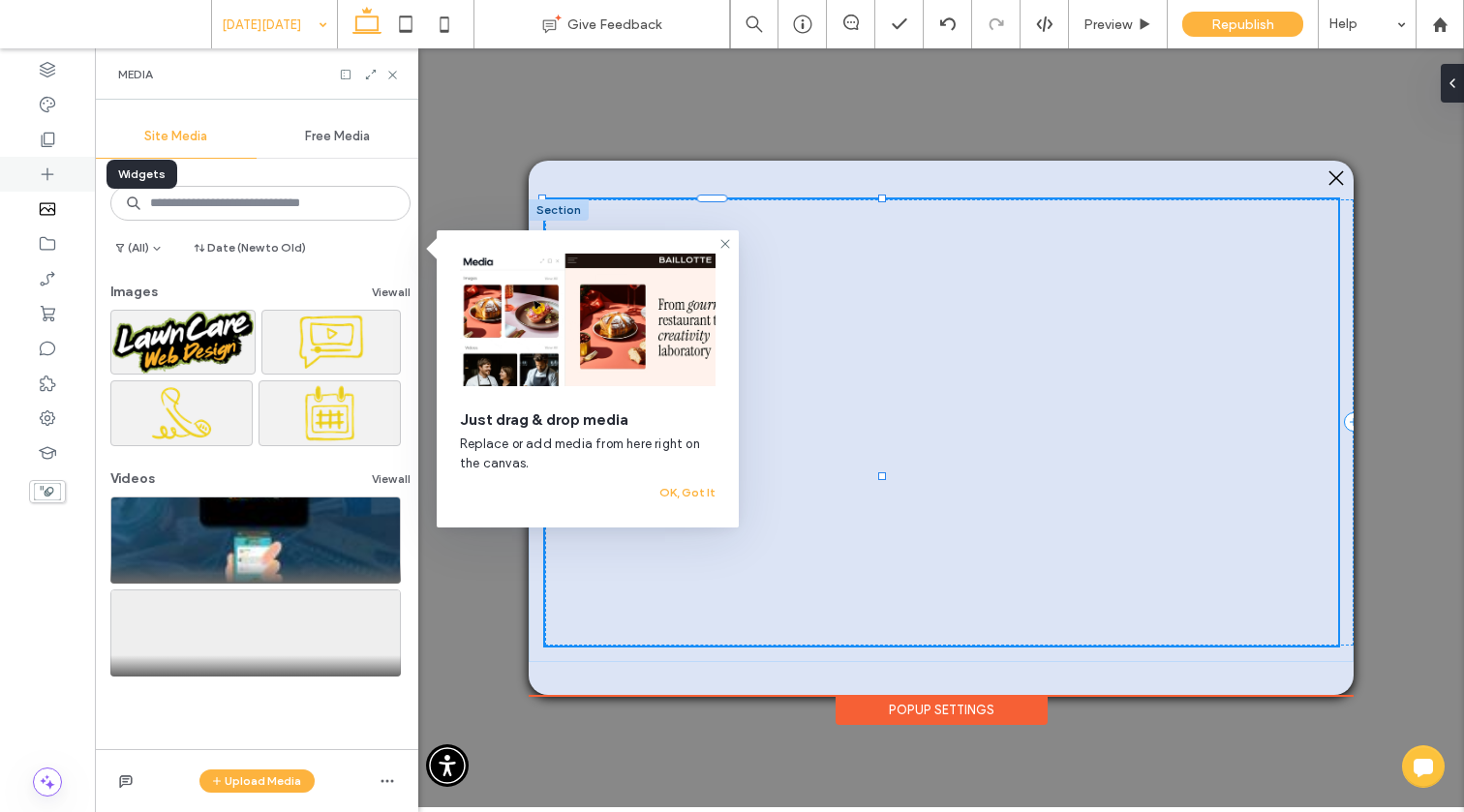
click at [44, 174] on use at bounding box center [48, 174] width 13 height 13
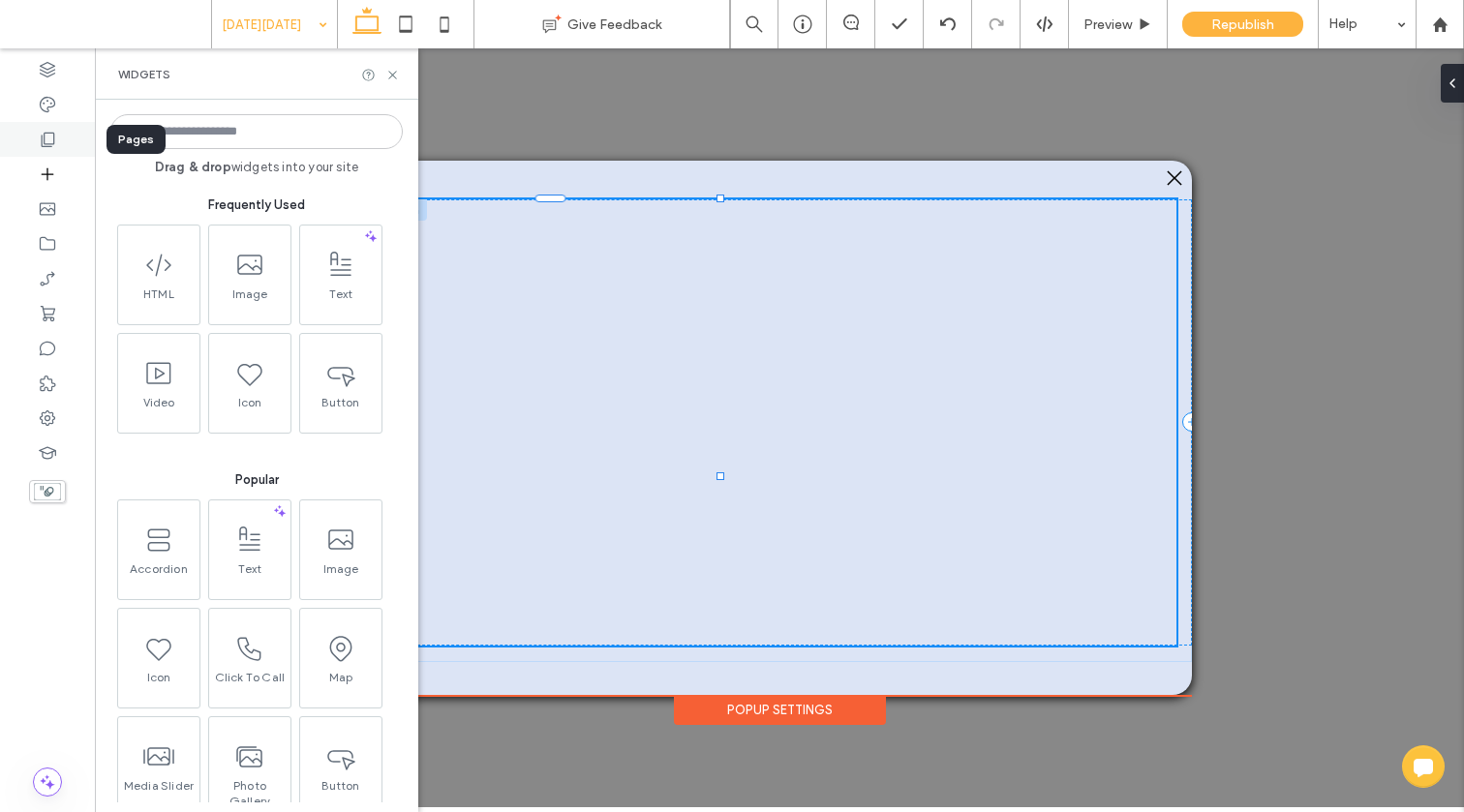
click at [47, 140] on icon at bounding box center [48, 139] width 20 height 19
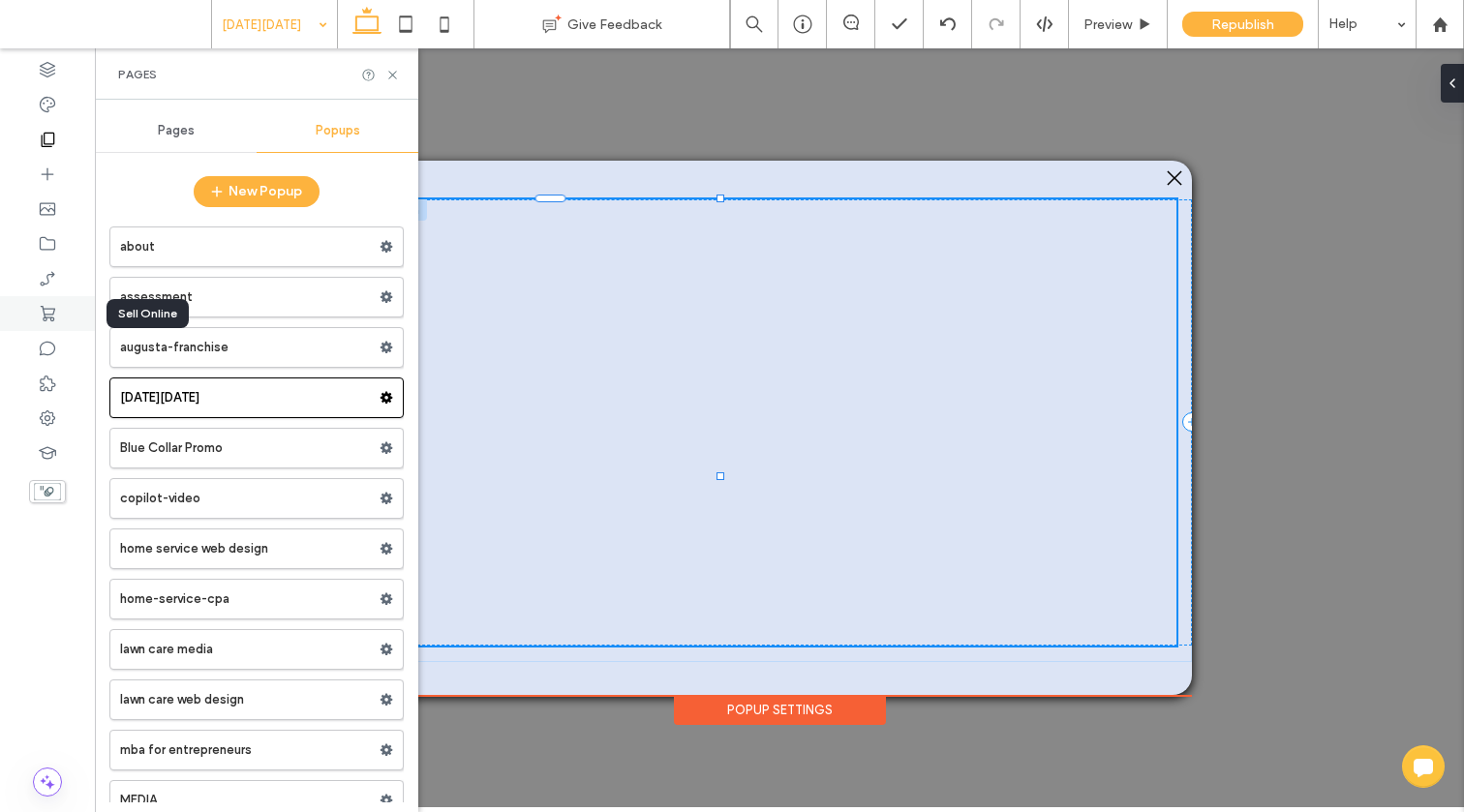
click at [65, 308] on div at bounding box center [47, 314] width 95 height 35
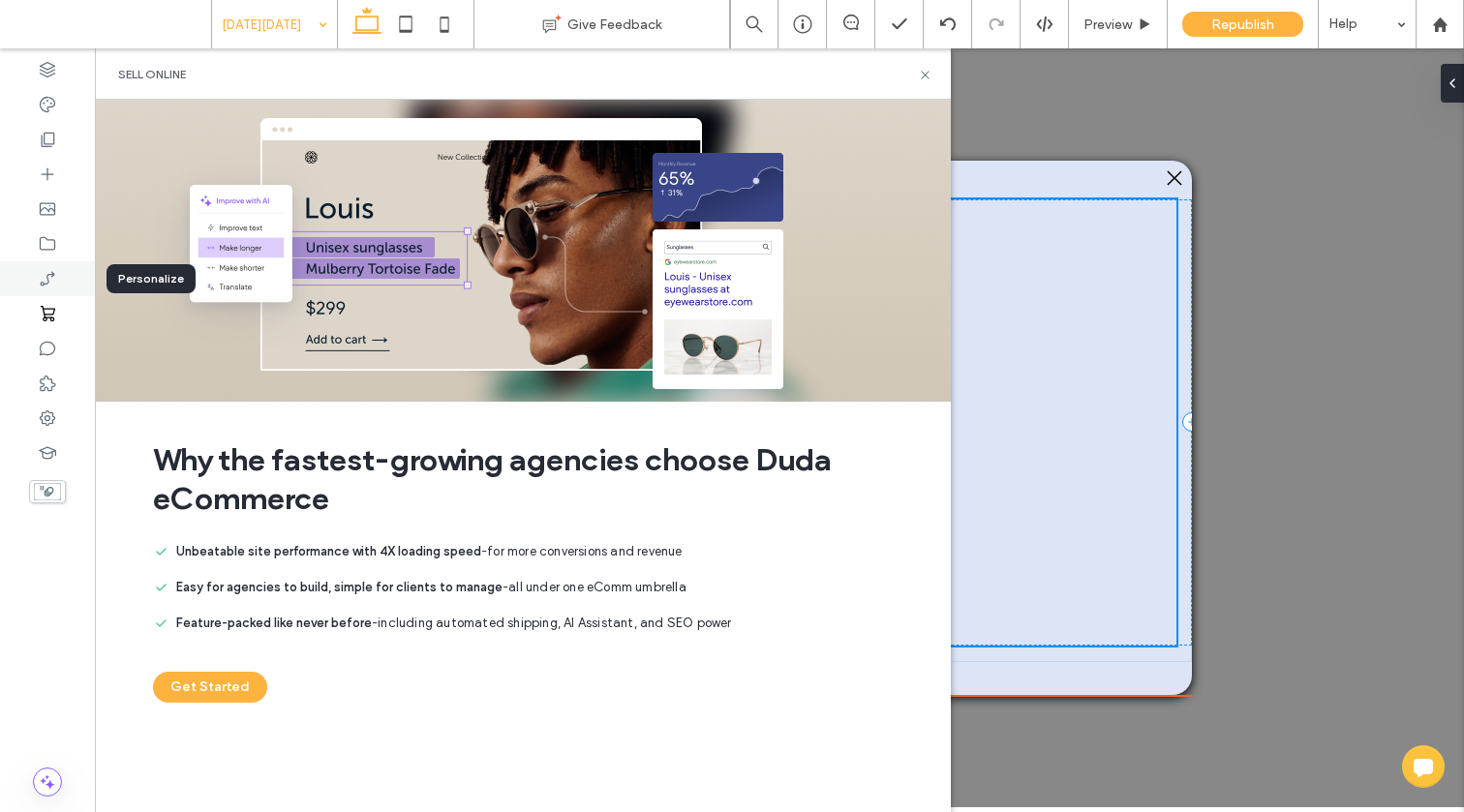
click at [57, 276] on icon at bounding box center [48, 279] width 20 height 19
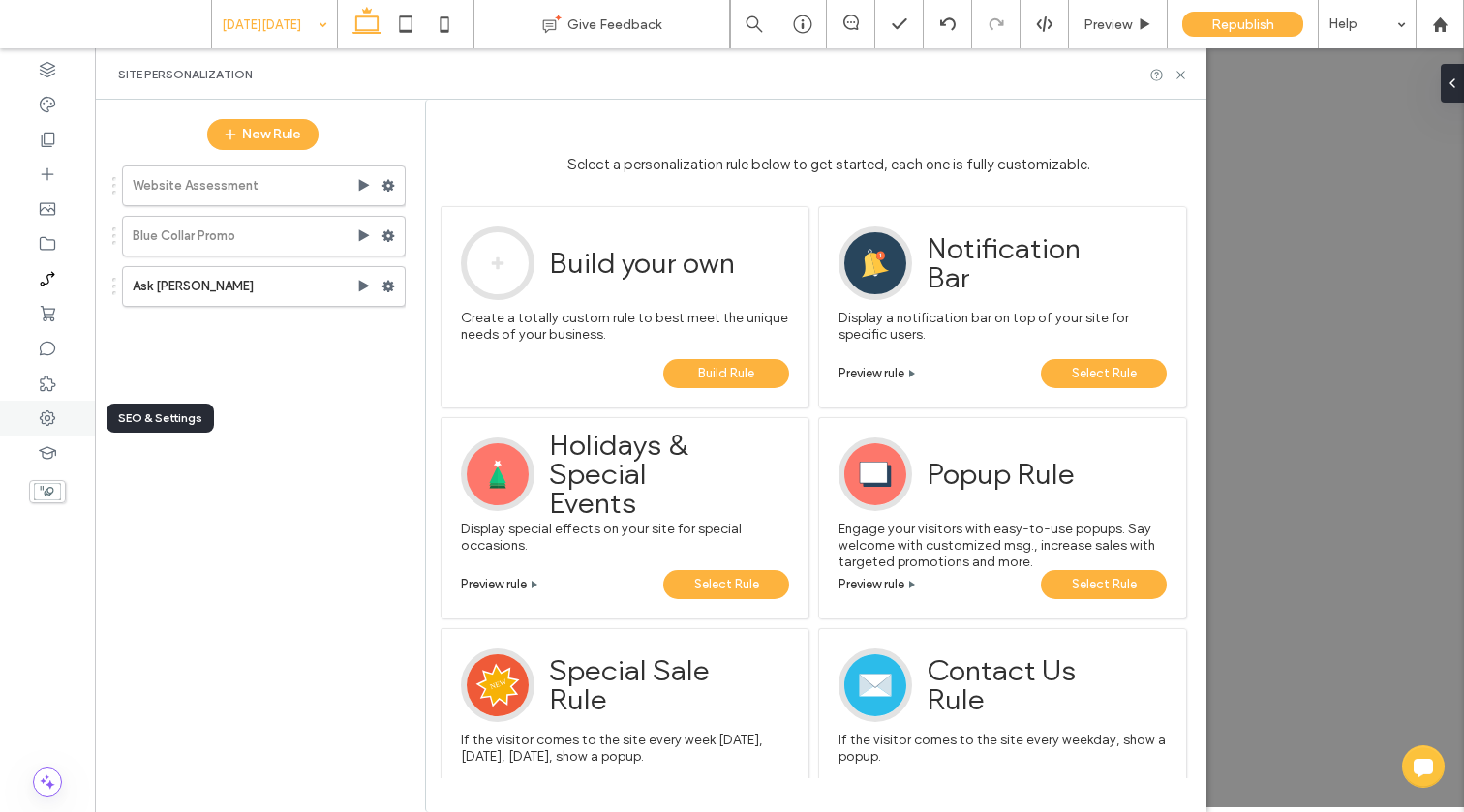
click at [63, 418] on div at bounding box center [47, 418] width 95 height 35
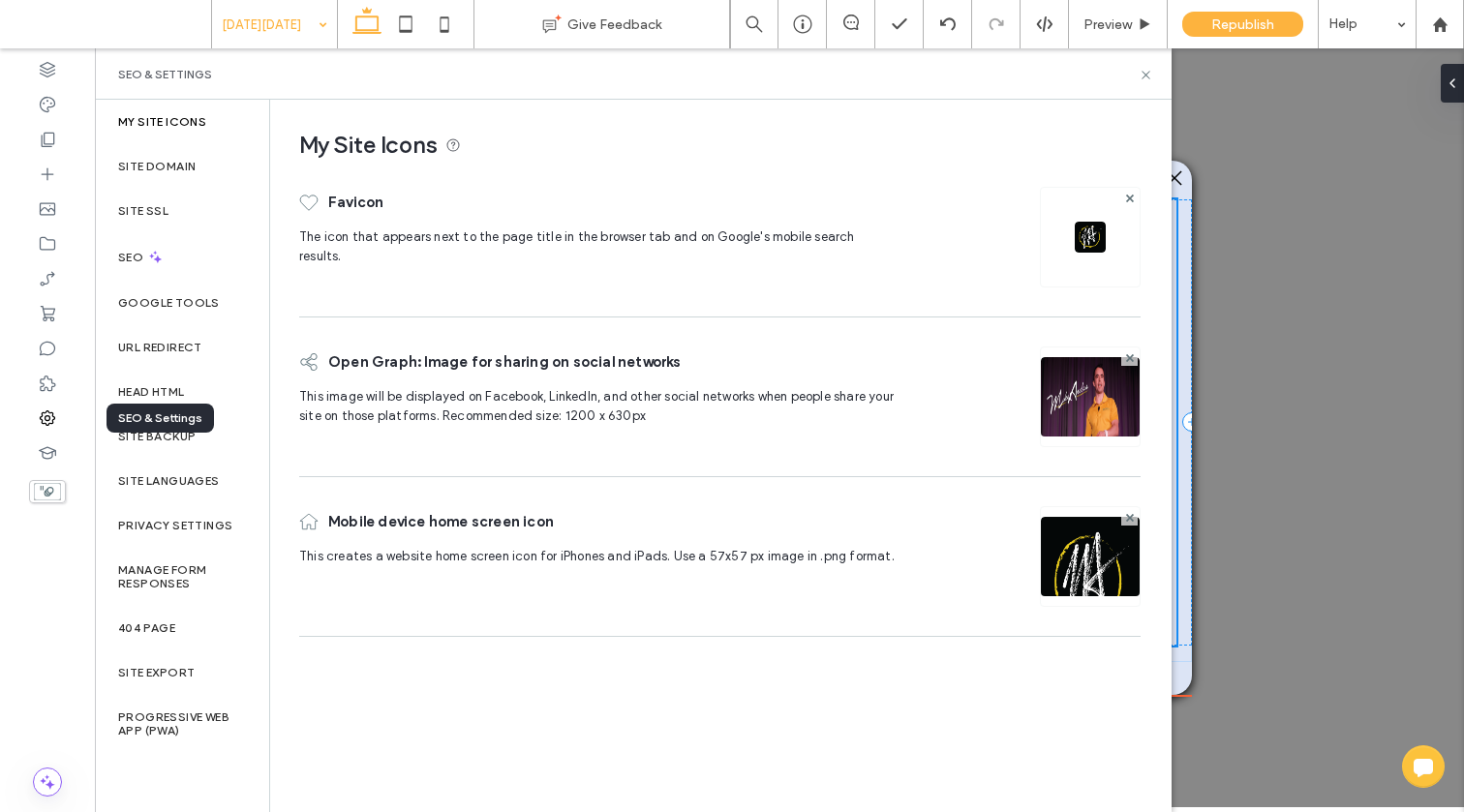
click at [48, 417] on icon at bounding box center [48, 418] width 20 height 19
click at [47, 448] on use at bounding box center [48, 453] width 18 height 13
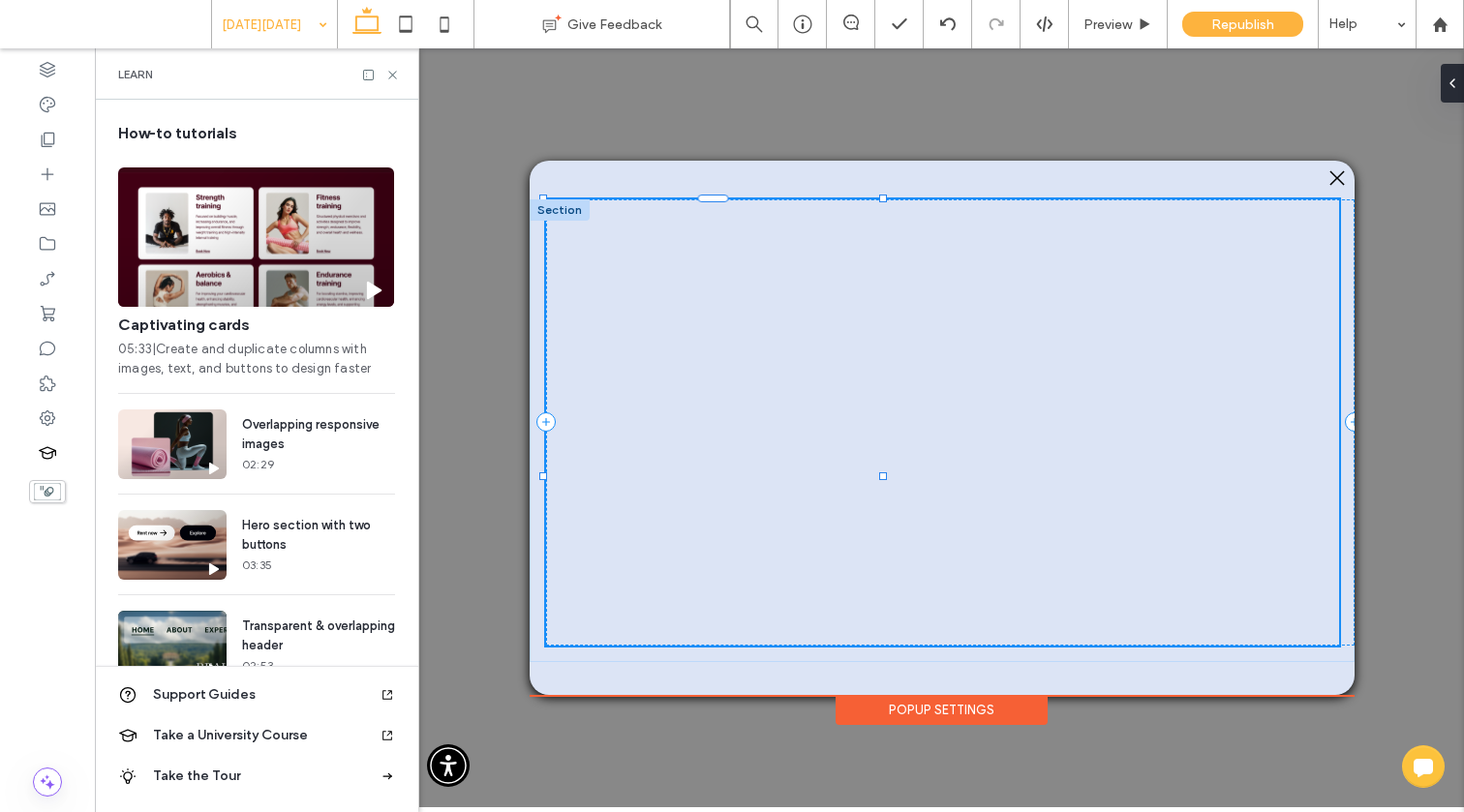
click at [46, 483] on use at bounding box center [48, 491] width 27 height 18
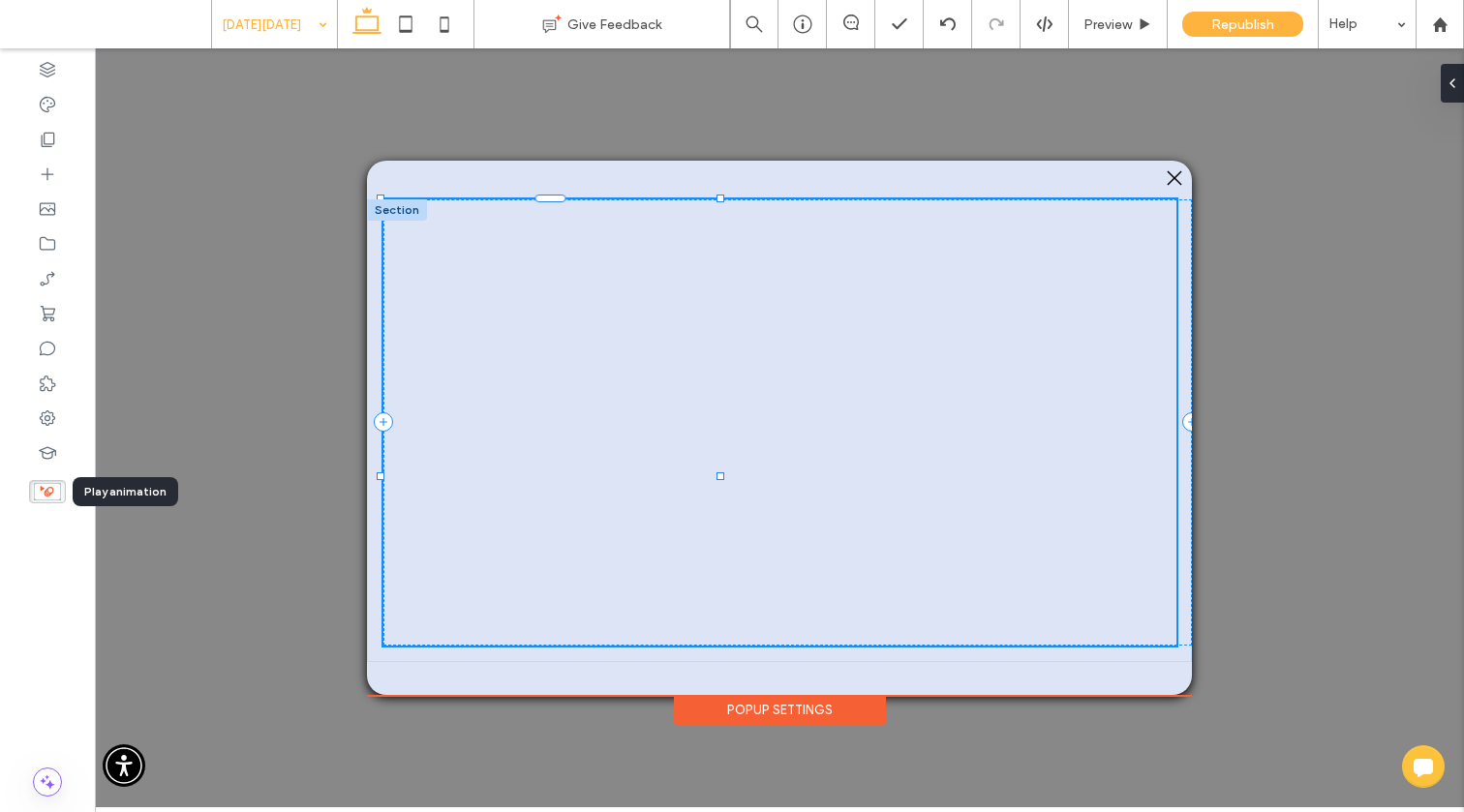
click at [46, 483] on use at bounding box center [48, 491] width 27 height 18
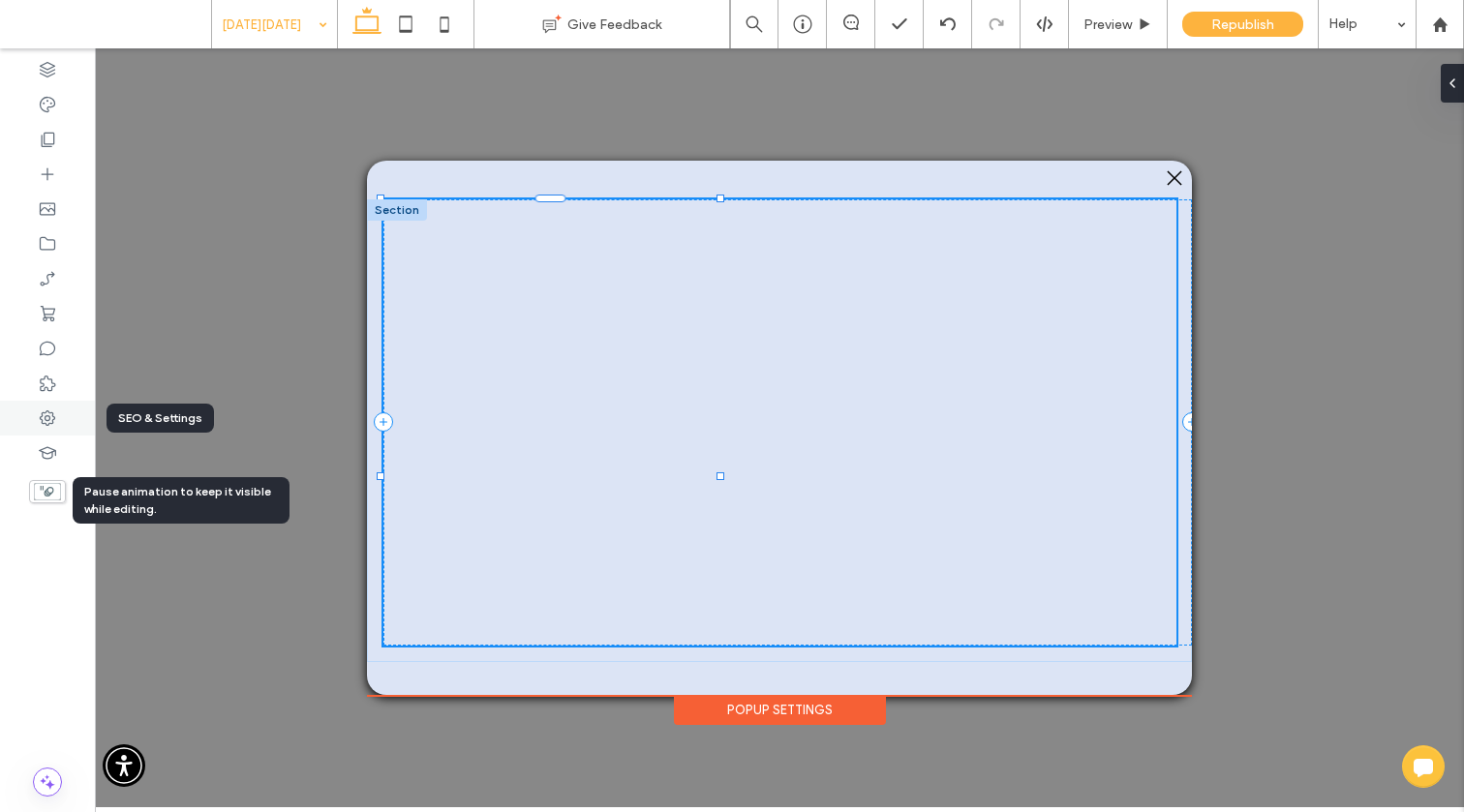
click at [43, 406] on div at bounding box center [47, 418] width 95 height 35
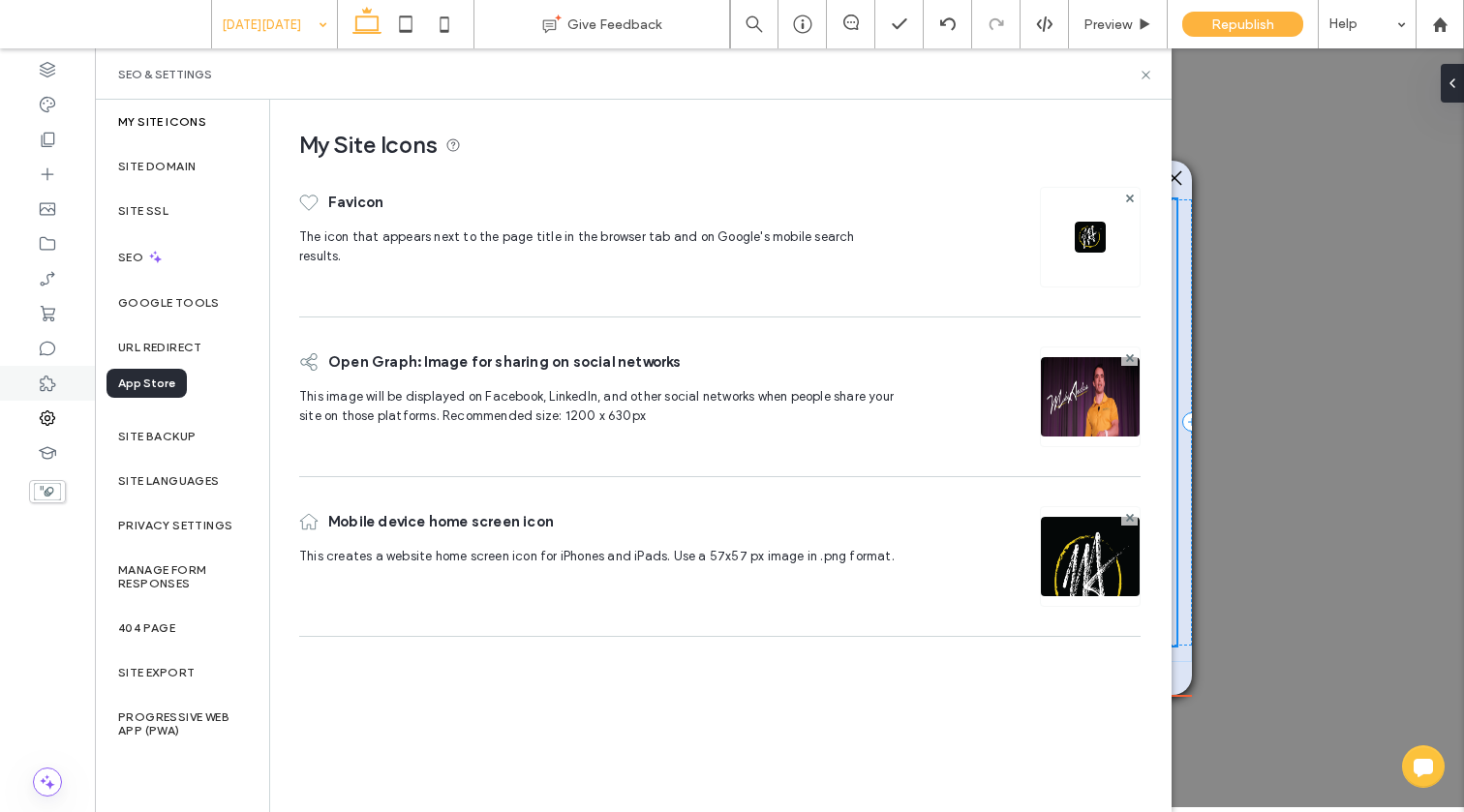
click at [45, 381] on icon at bounding box center [48, 383] width 20 height 19
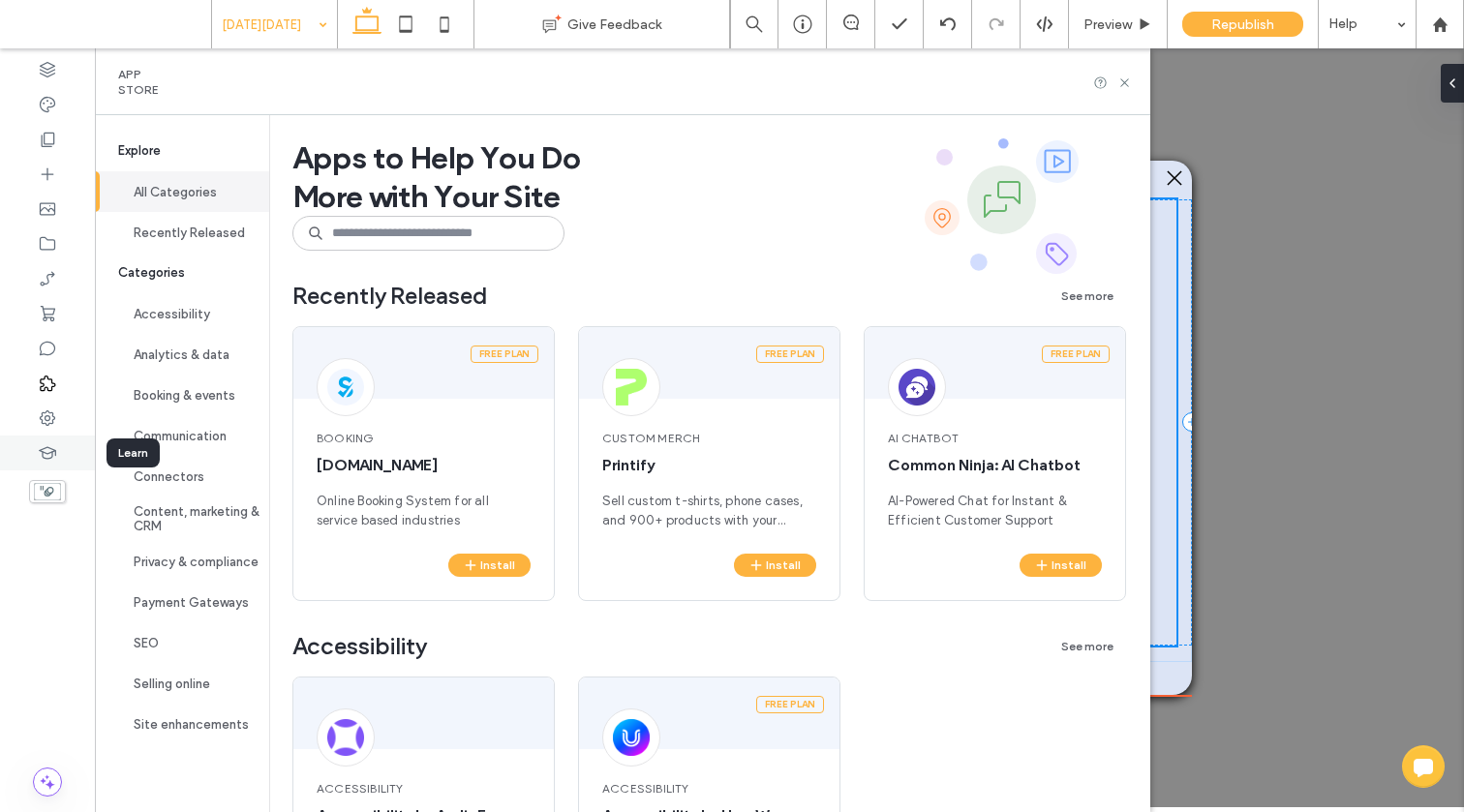
click at [50, 438] on div at bounding box center [47, 453] width 95 height 35
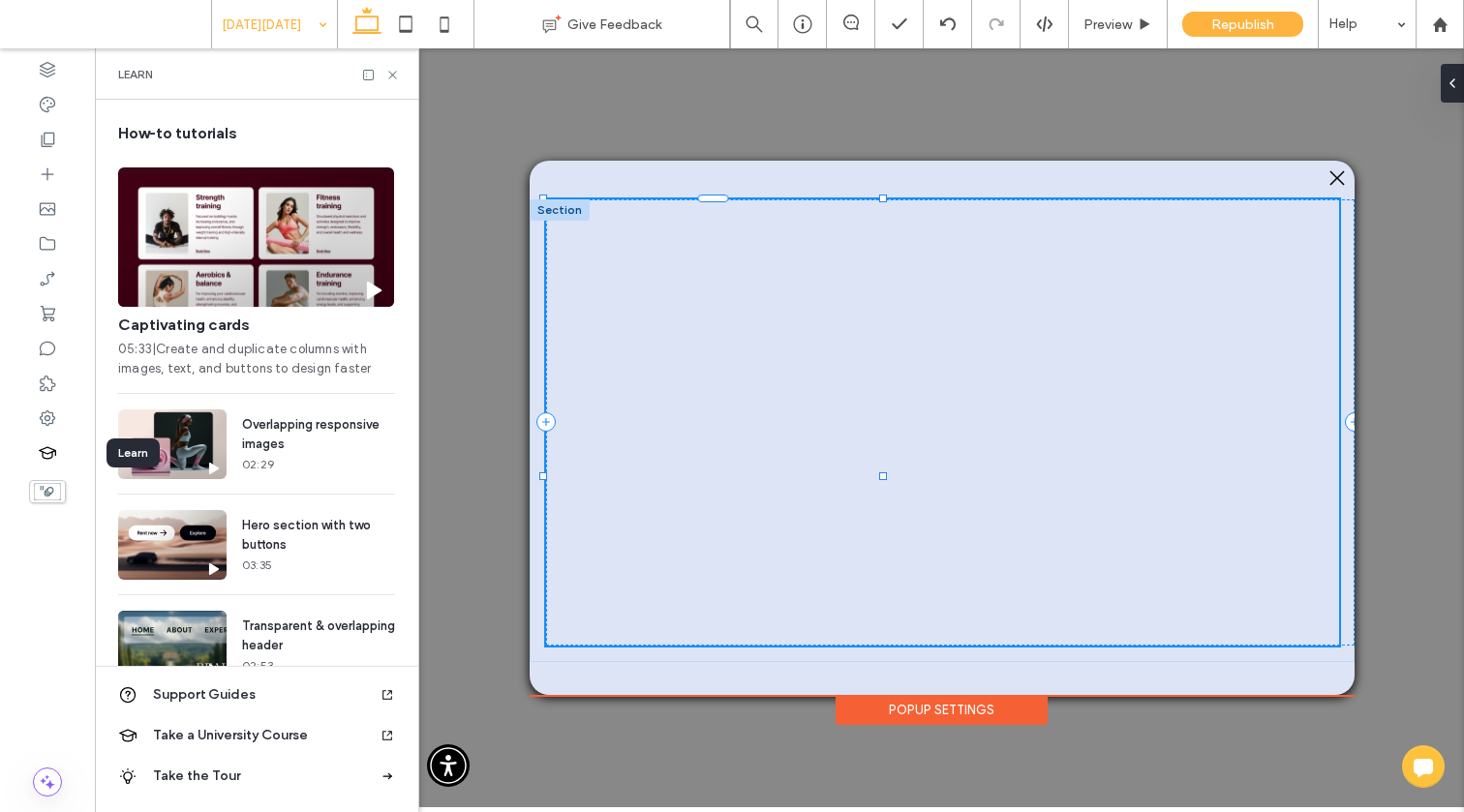
click at [52, 446] on icon at bounding box center [48, 453] width 20 height 19
click at [48, 422] on icon at bounding box center [48, 418] width 20 height 19
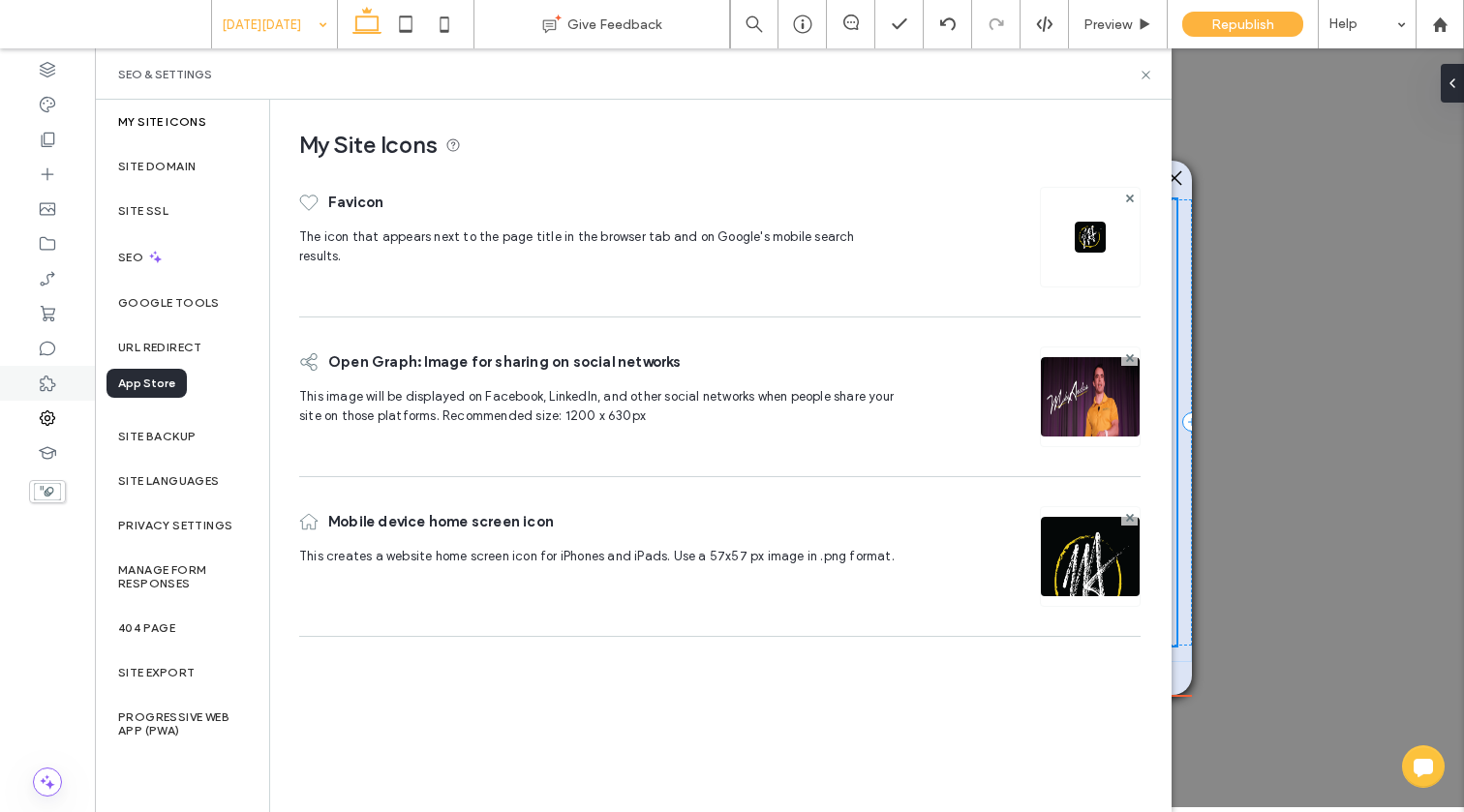
click at [49, 380] on icon at bounding box center [48, 383] width 20 height 19
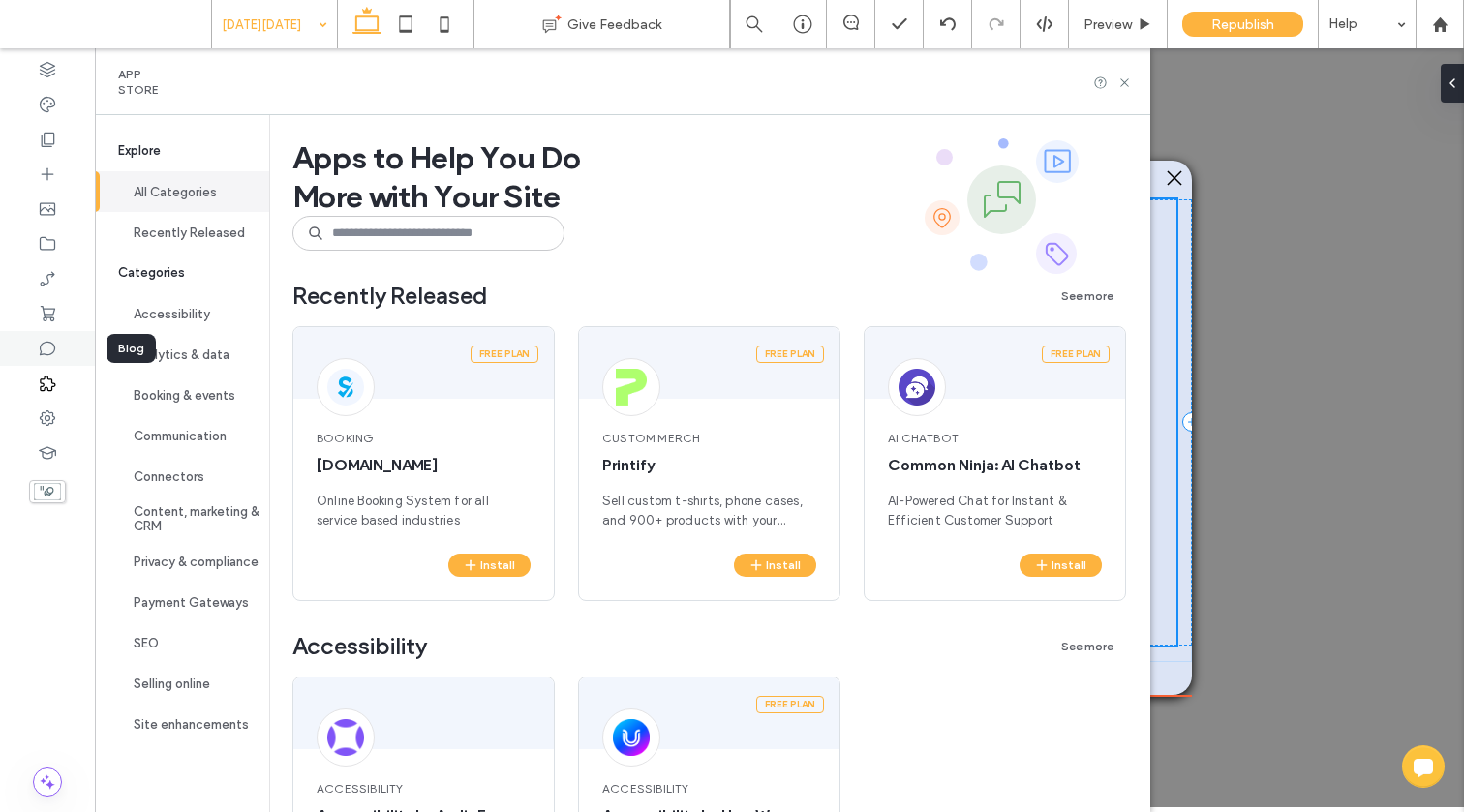
click at [47, 357] on icon at bounding box center [48, 348] width 20 height 19
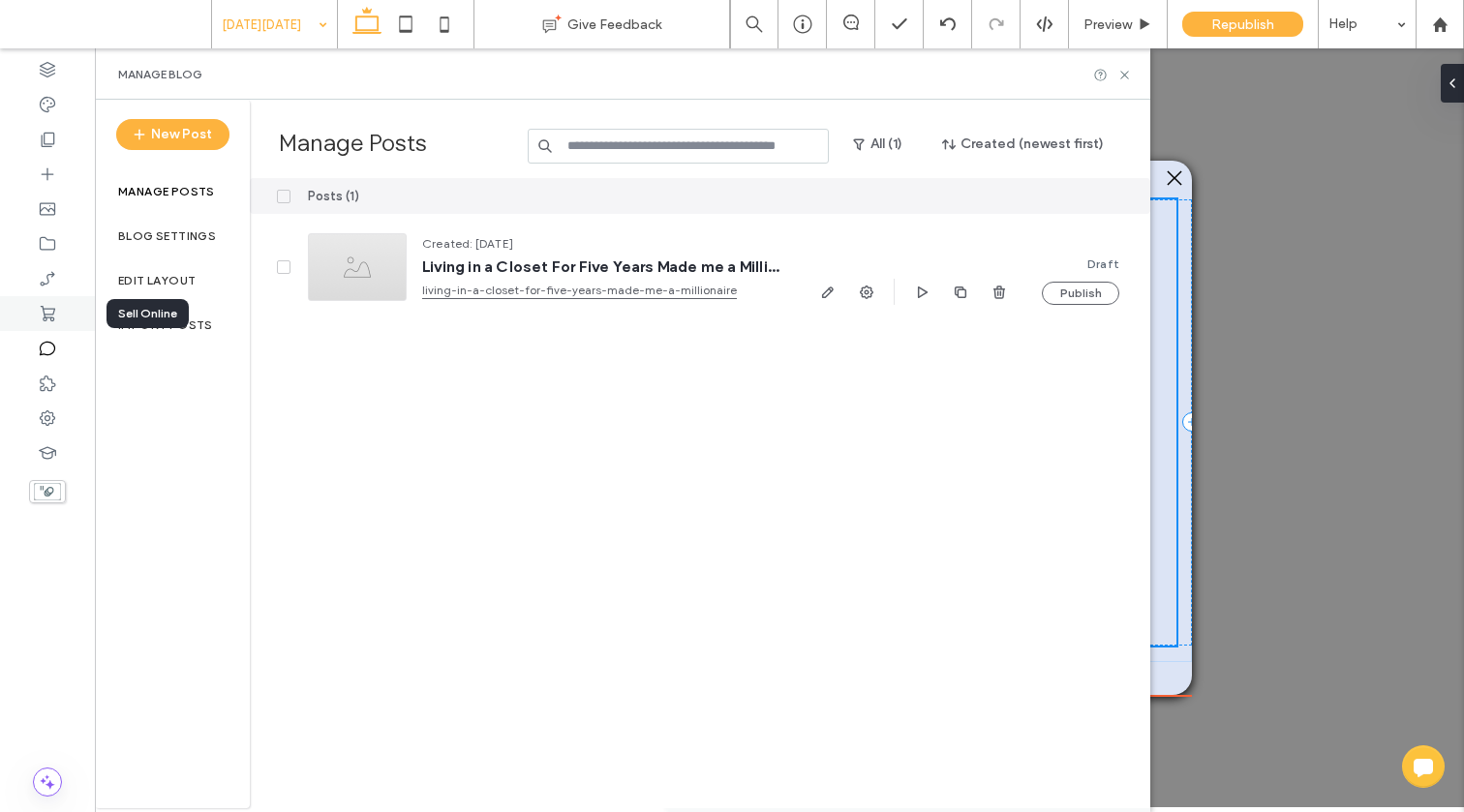
click at [46, 320] on use at bounding box center [48, 314] width 15 height 16
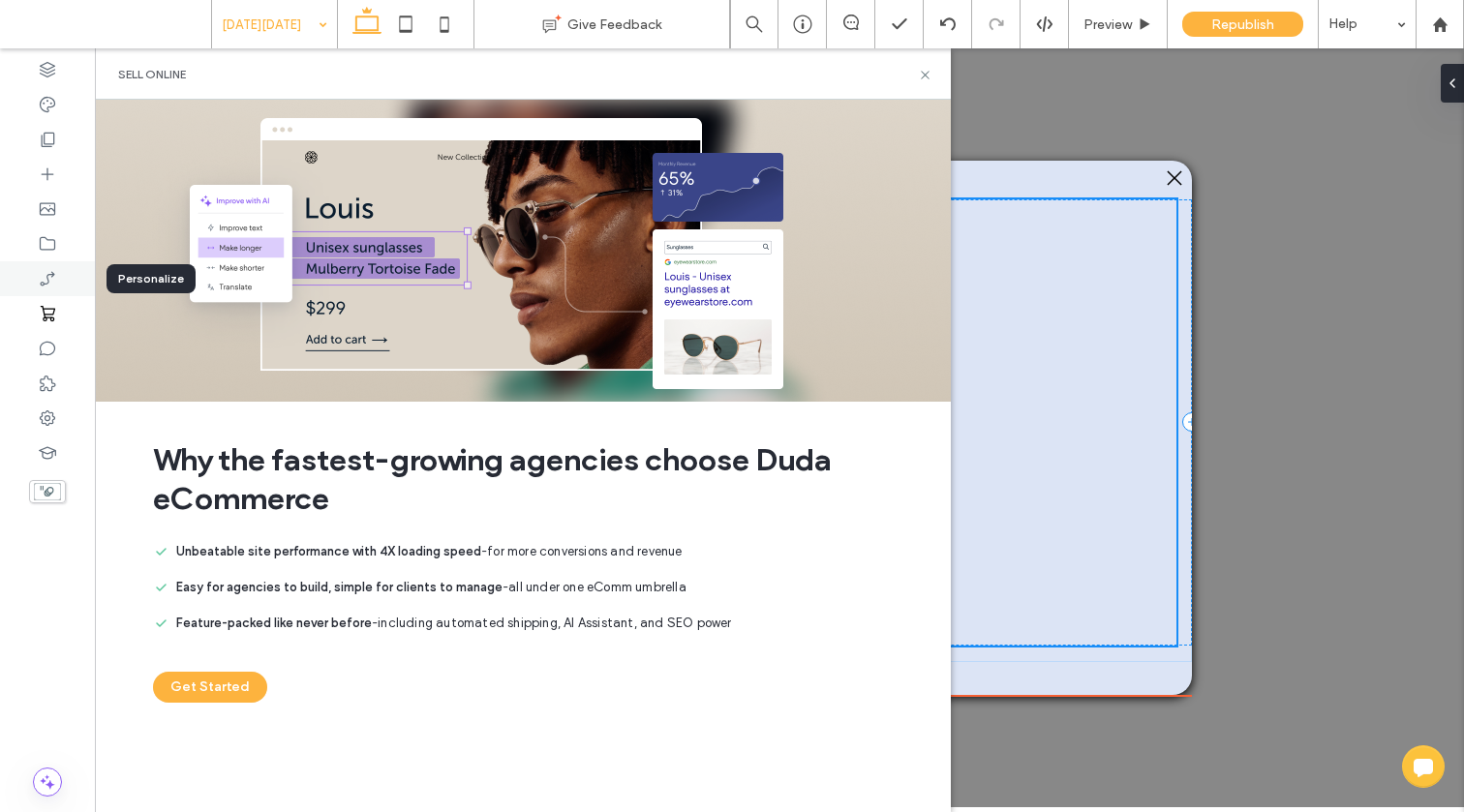
click at [46, 274] on icon at bounding box center [48, 279] width 20 height 19
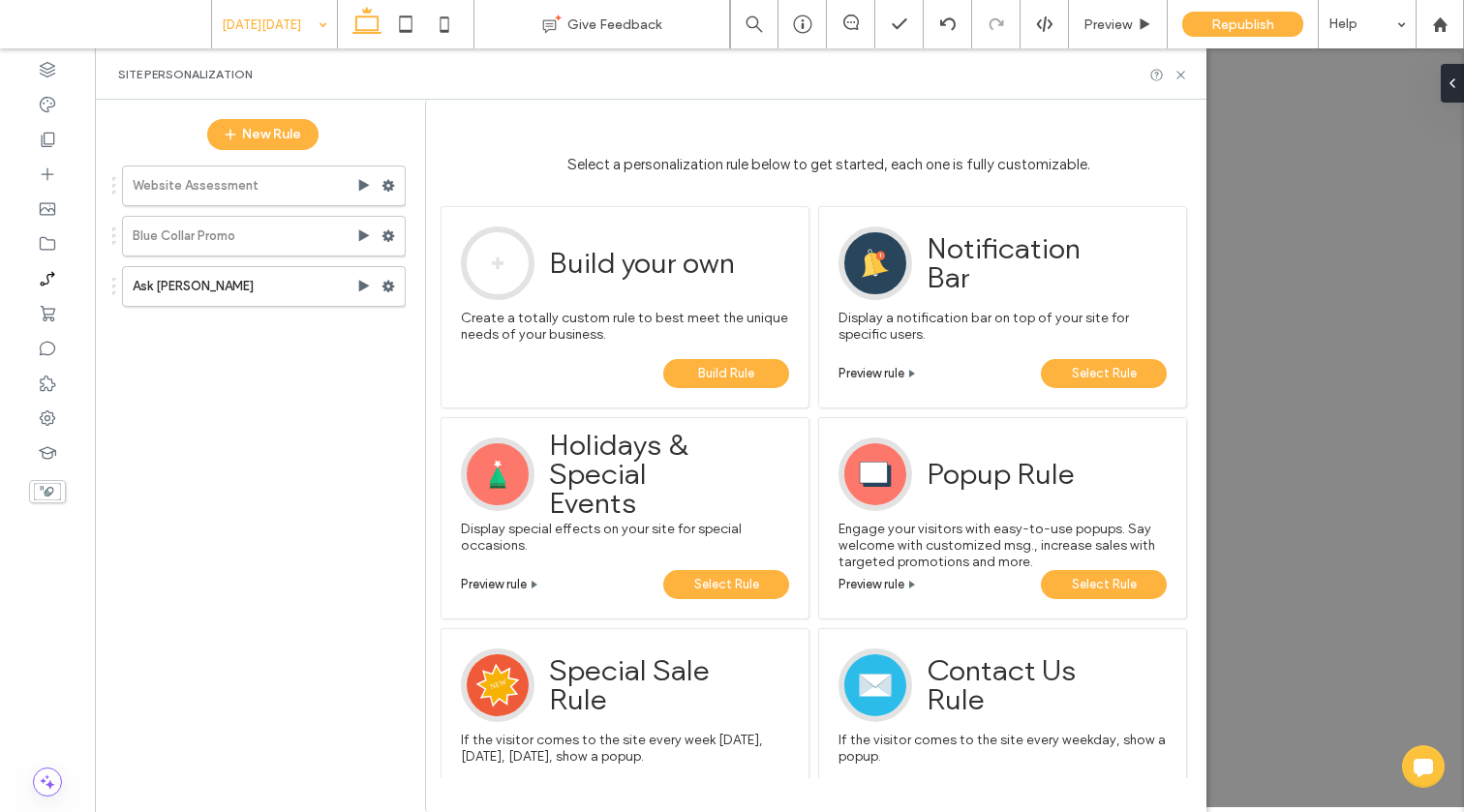
drag, startPoint x: 1068, startPoint y: 583, endPoint x: 732, endPoint y: 366, distance: 400.0
click at [783, 410] on div "Example Use our list of triggers and actions to build your own personalized exp…" at bounding box center [815, 483] width 779 height 591
click at [732, 366] on span "Build Rule" at bounding box center [727, 373] width 57 height 29
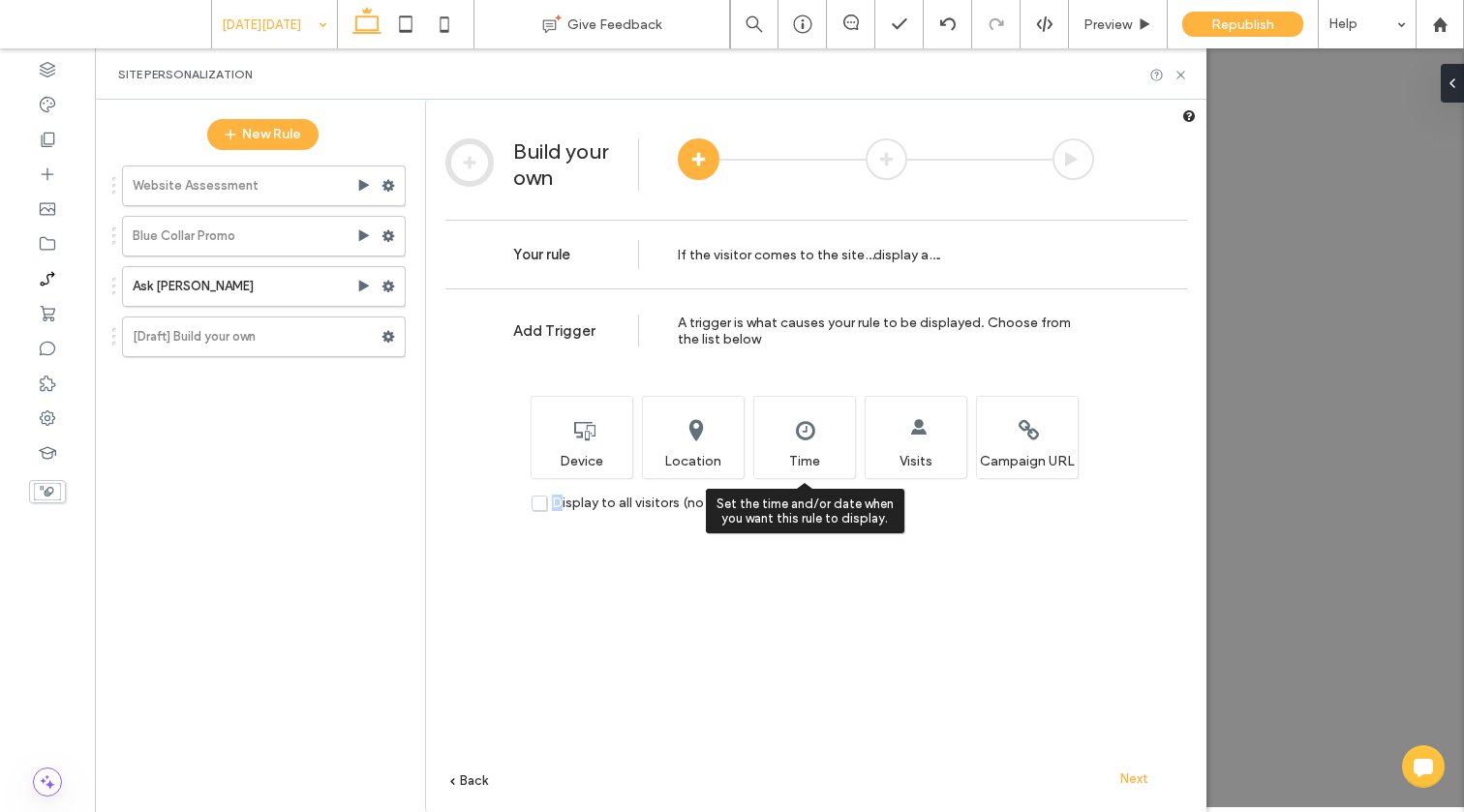
drag, startPoint x: 558, startPoint y: 502, endPoint x: 822, endPoint y: 456, distance: 268.0
click at [828, 457] on div "Add Trigger A trigger is what causes your rule to be displayed. Choose from the…" at bounding box center [816, 579] width 780 height 582
click at [816, 443] on div "Set the time and/or date when you want this rule to display. Time" at bounding box center [804, 437] width 101 height 82
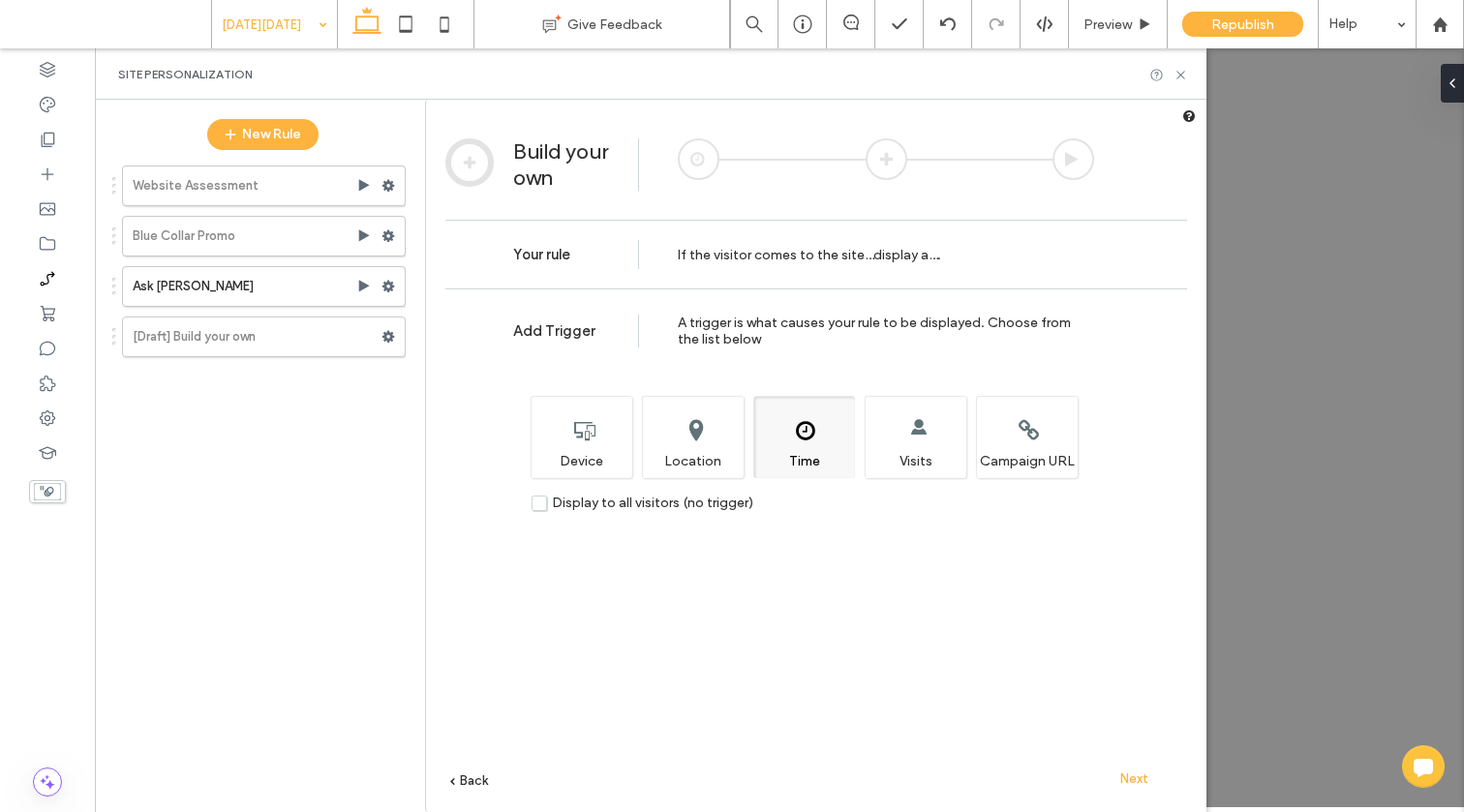
click at [656, 505] on span "Display to all visitors (no trigger)" at bounding box center [653, 502] width 201 height 17
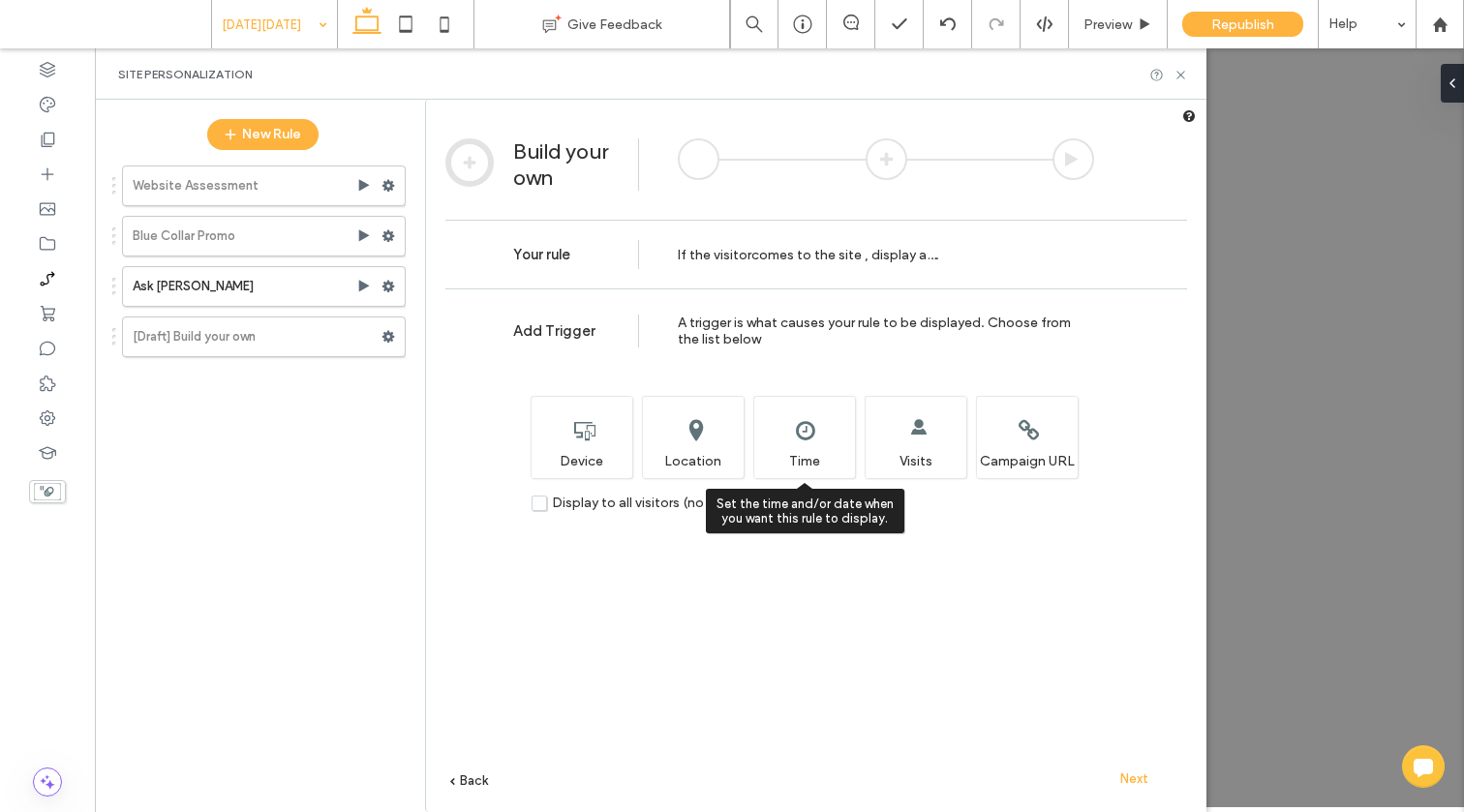
click at [810, 446] on div "Set the time and/or date when you want this rule to display. Time" at bounding box center [804, 437] width 101 height 82
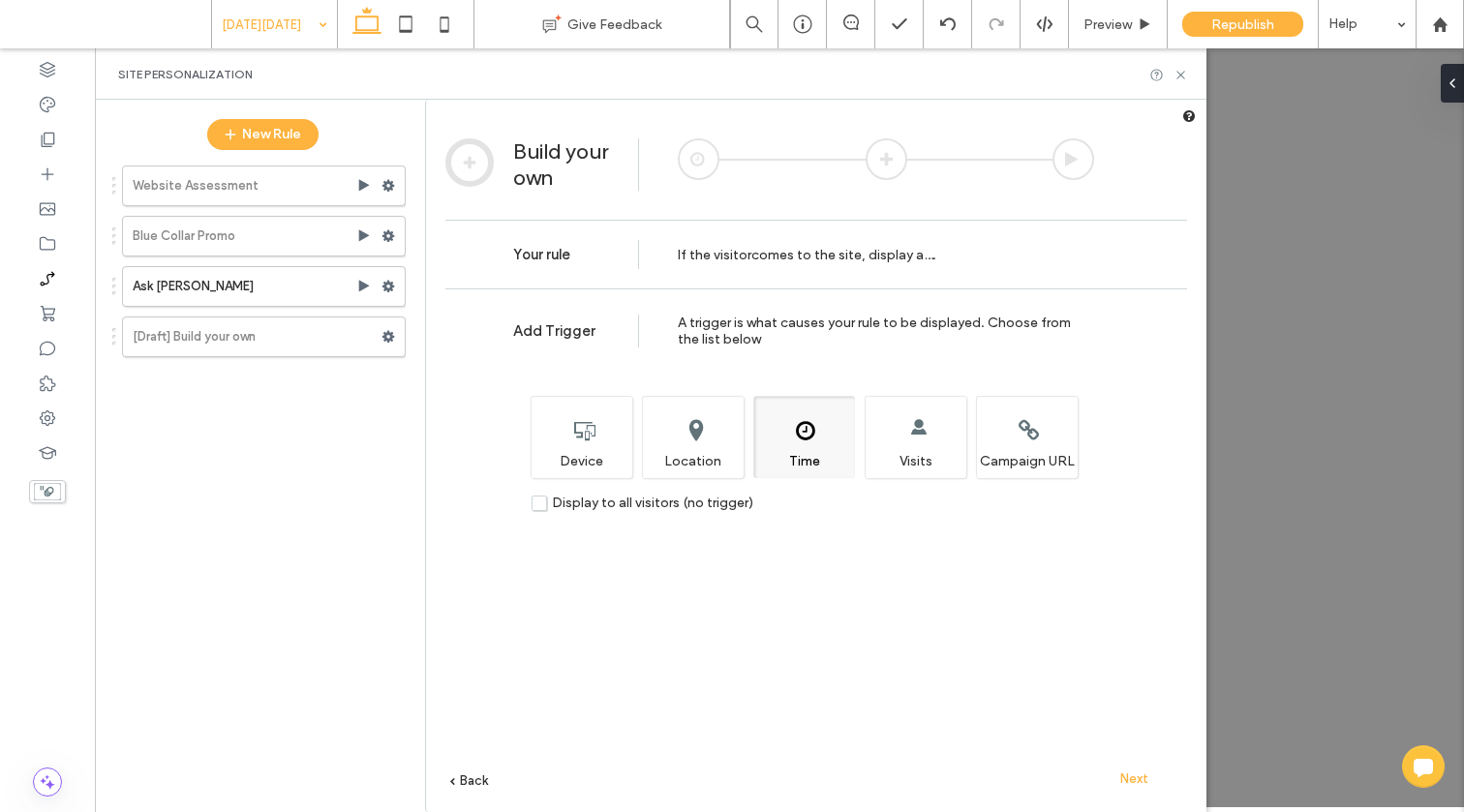
click at [1141, 783] on span "Next" at bounding box center [1133, 778] width 28 height 15
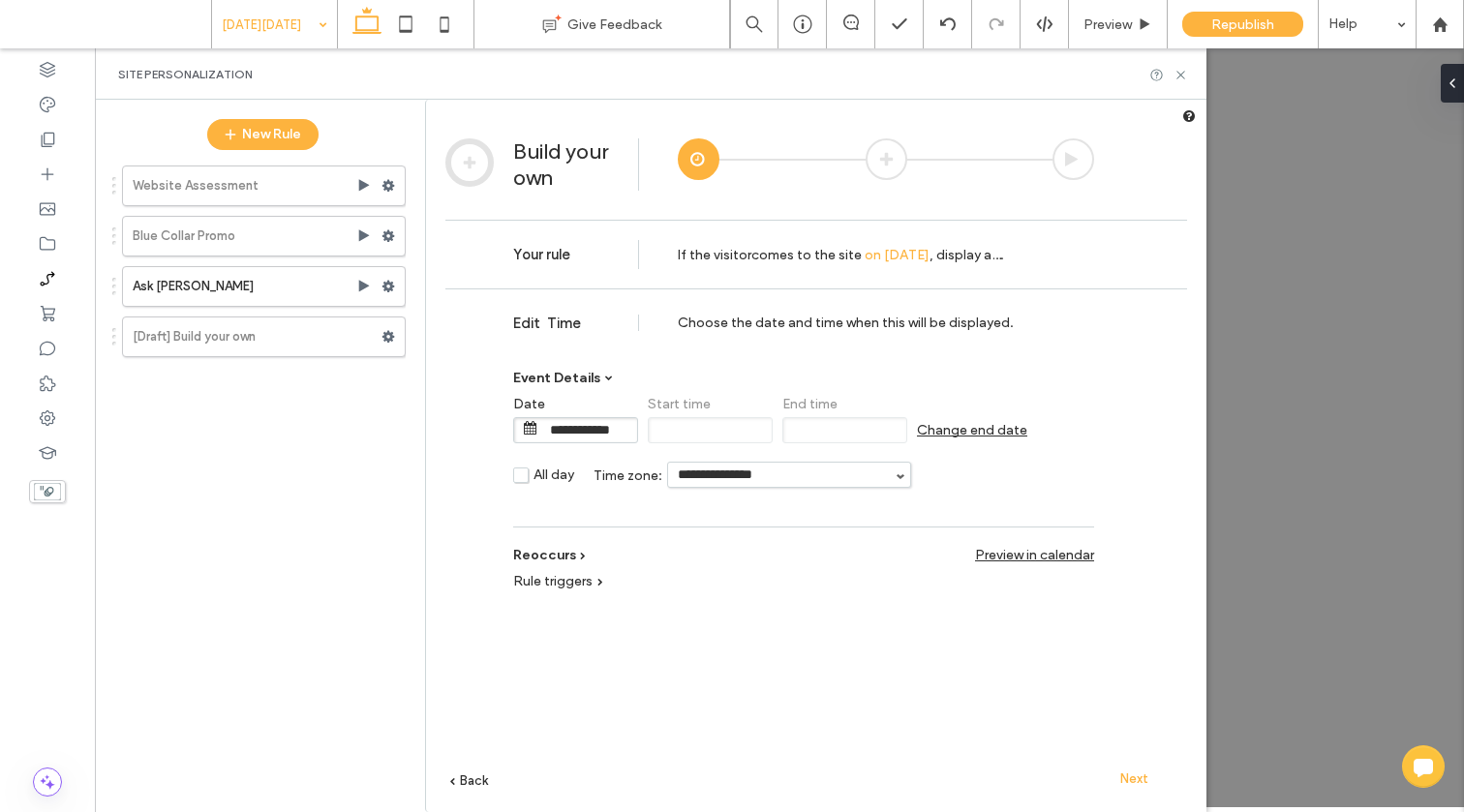
click at [625, 430] on input "**********" at bounding box center [588, 430] width 97 height 24
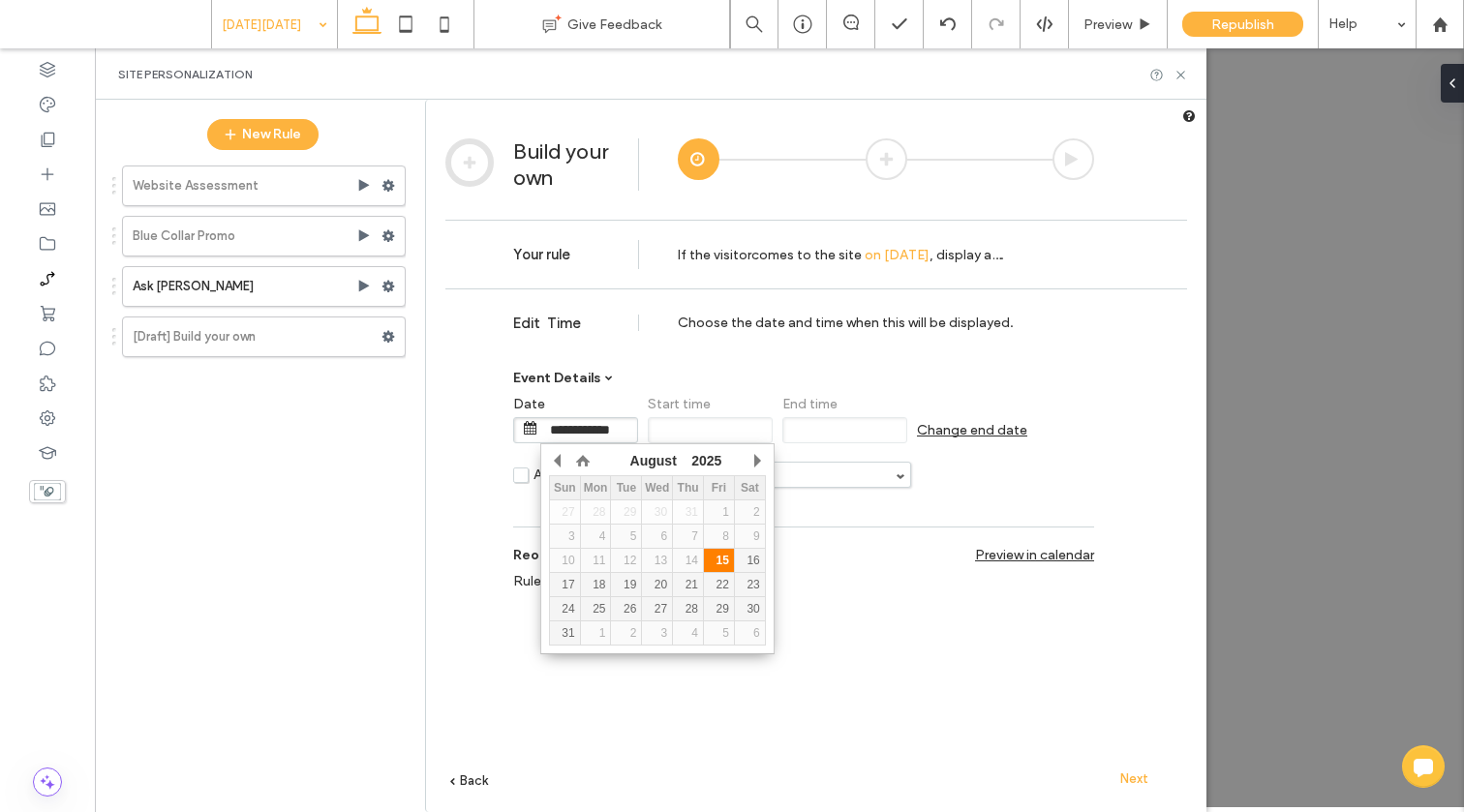
click at [726, 563] on div "15" at bounding box center [719, 561] width 30 height 14
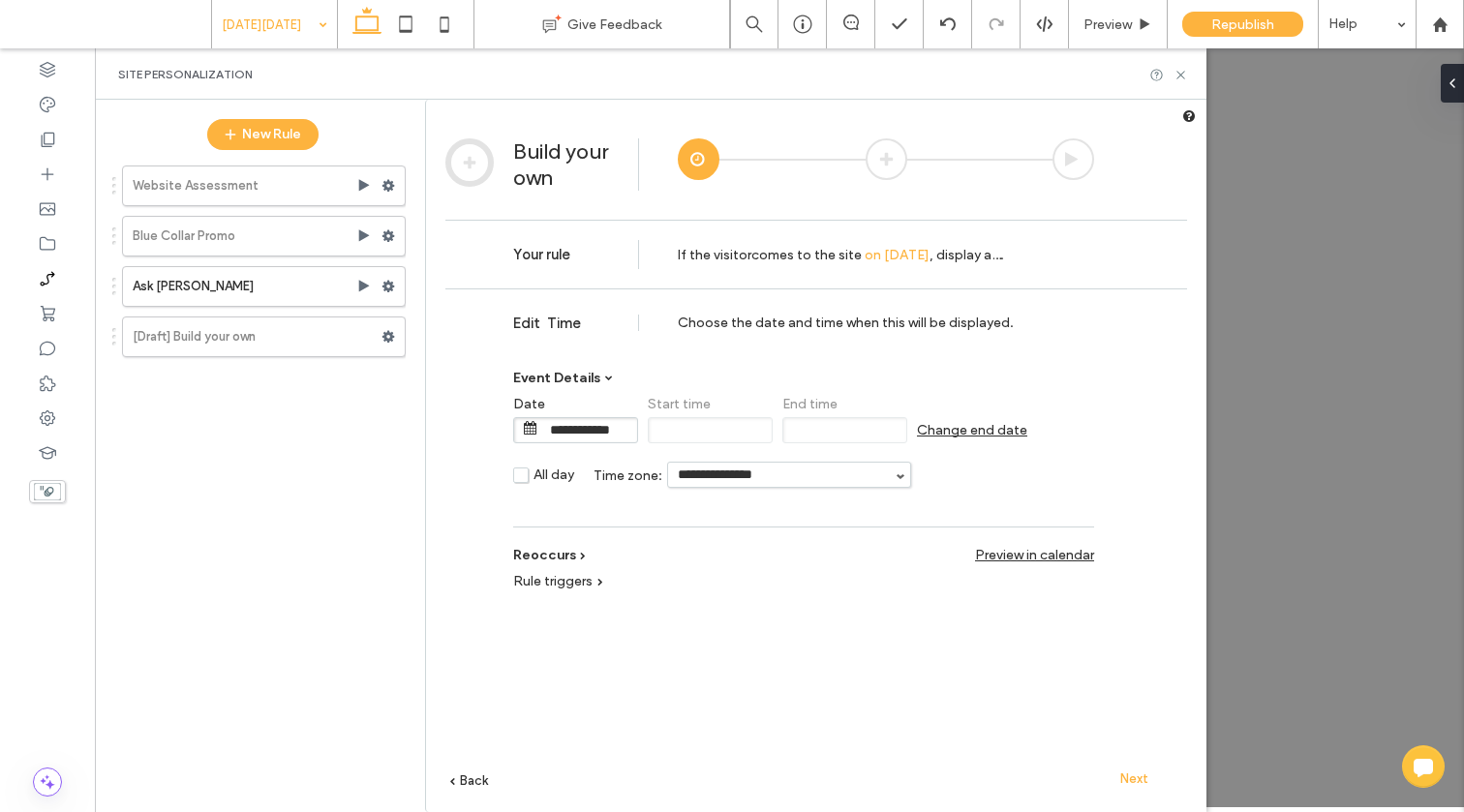
click at [988, 428] on span "Change end date" at bounding box center [971, 430] width 110 height 17
click at [990, 428] on input "**********" at bounding box center [992, 430] width 97 height 24
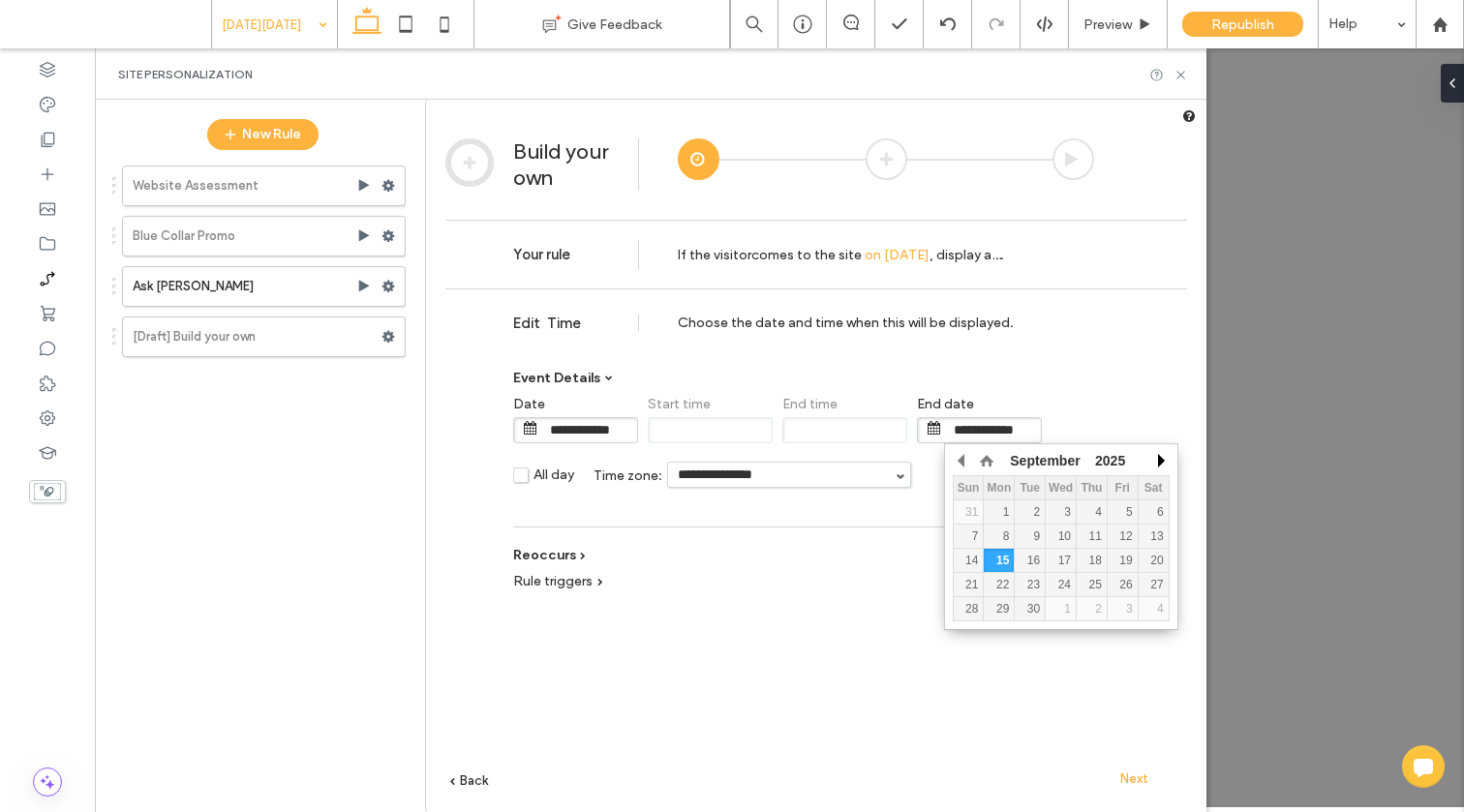
click at [1157, 455] on button "button" at bounding box center [1160, 461] width 20 height 29
click at [1040, 603] on div "25" at bounding box center [1029, 608] width 30 height 14
type input "**********"
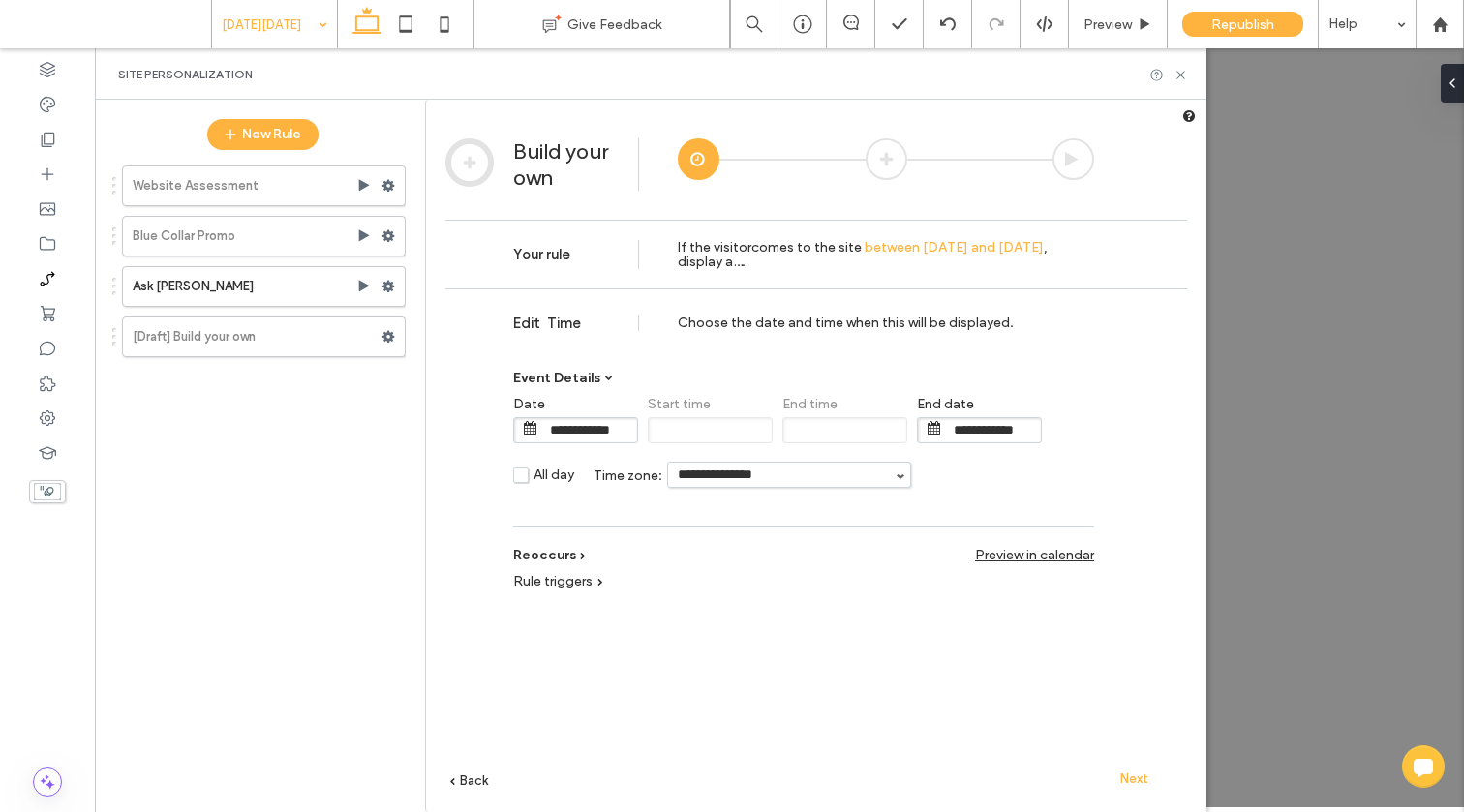
click at [583, 581] on span "Rule triggers" at bounding box center [552, 581] width 79 height 17
click at [1133, 776] on span "Next" at bounding box center [1133, 778] width 28 height 15
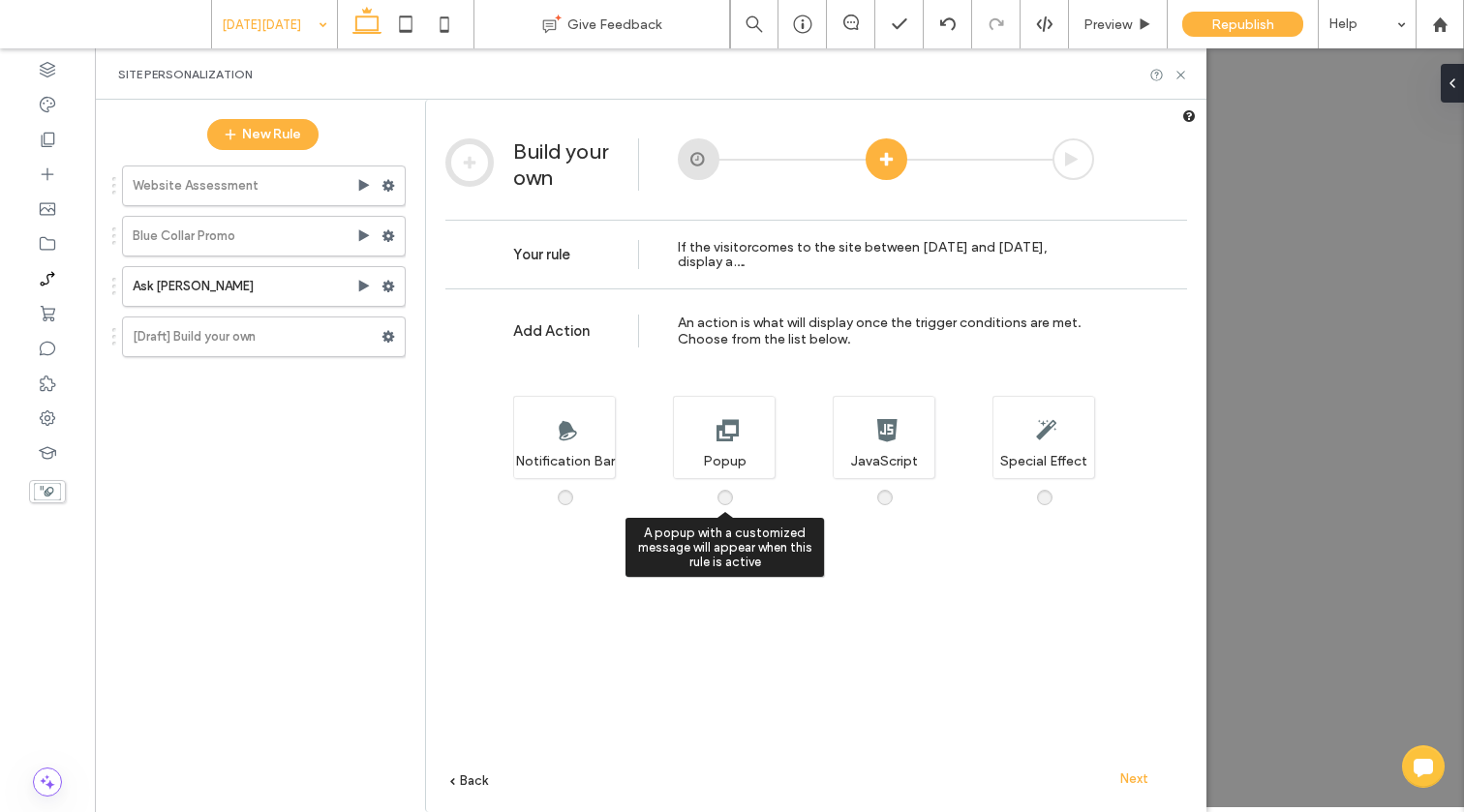
click at [736, 487] on span at bounding box center [736, 487] width 0 height 0
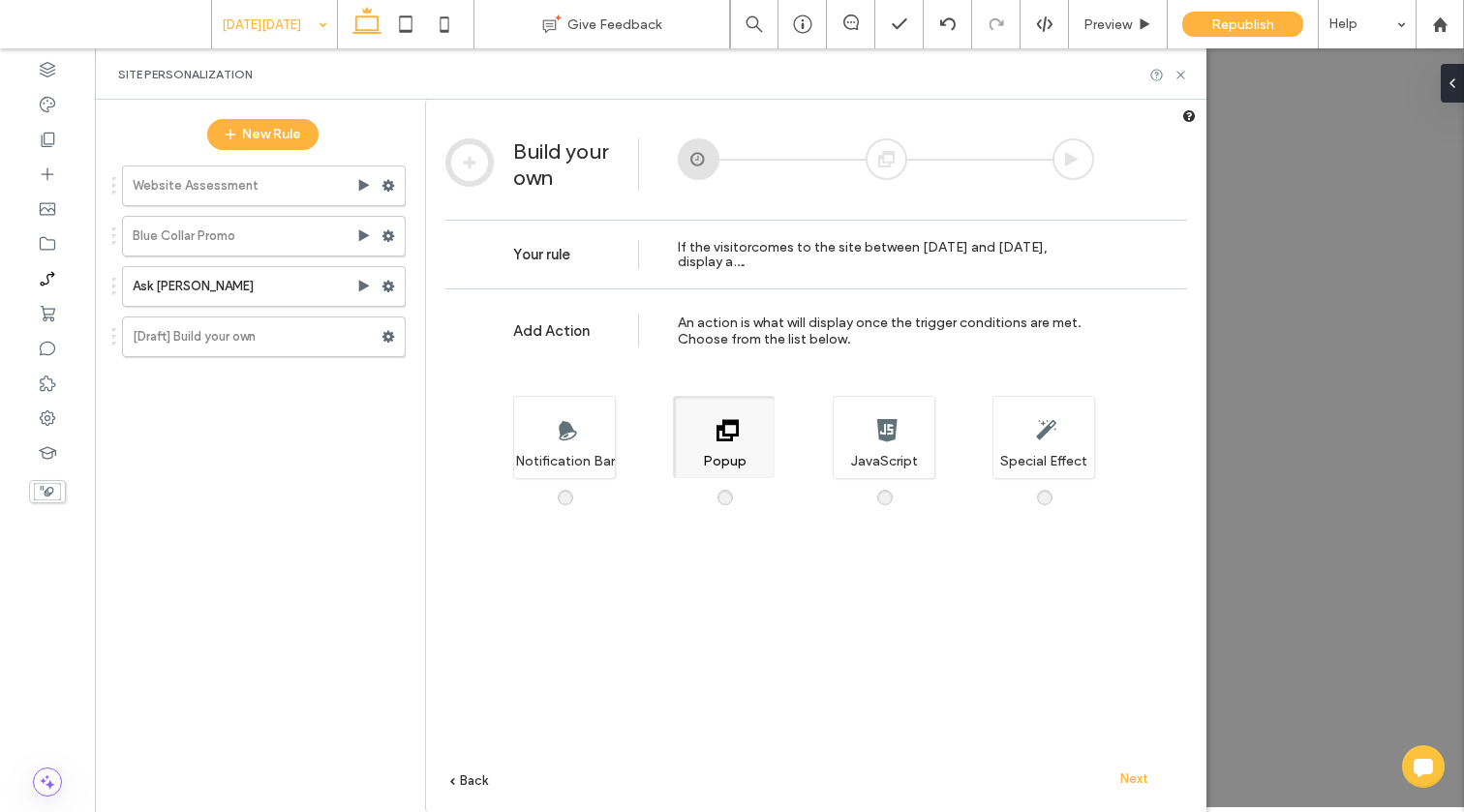
click at [1148, 778] on div "Next" at bounding box center [1133, 778] width 106 height 29
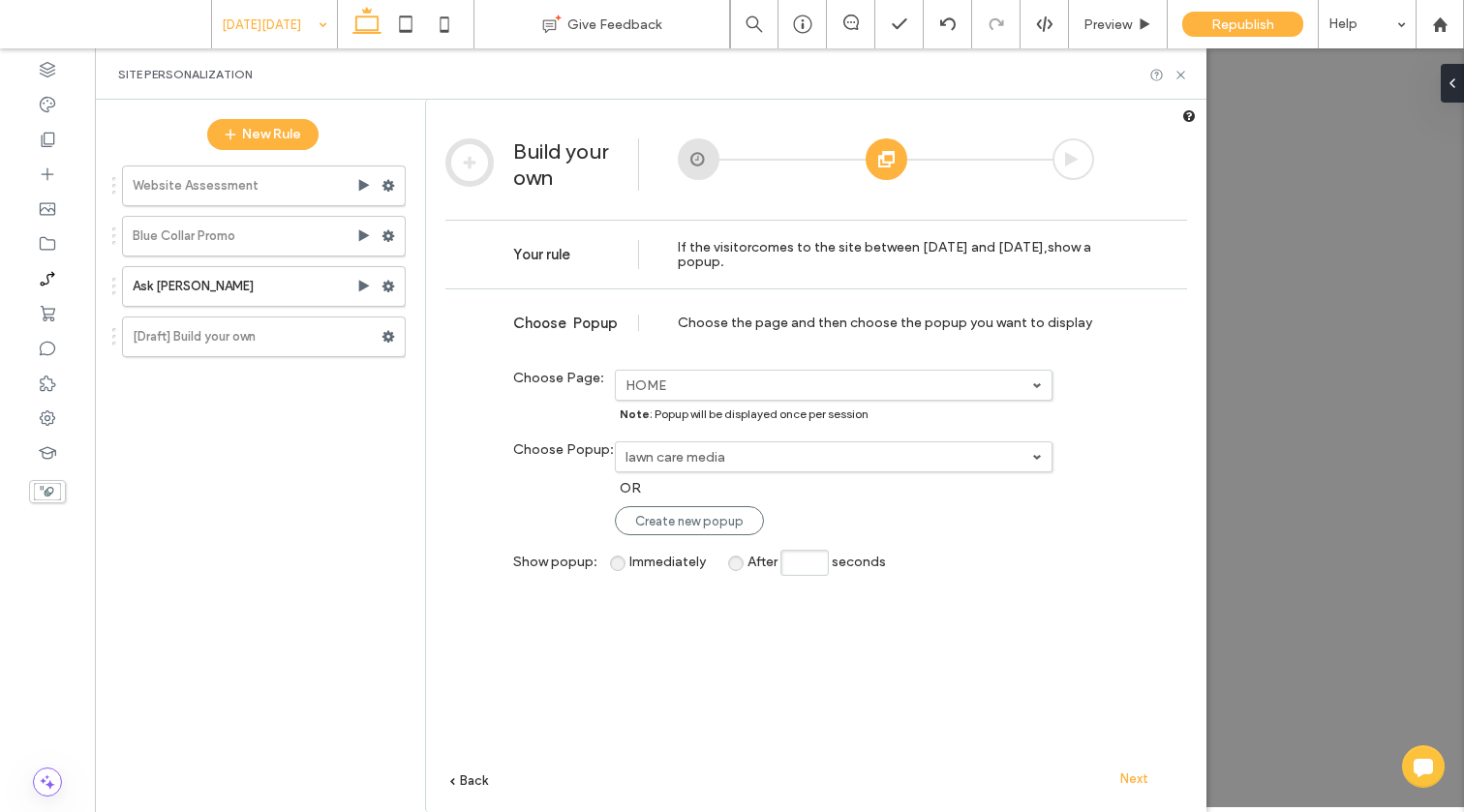
click at [766, 394] on label "lawn care media" at bounding box center [828, 385] width 407 height 17
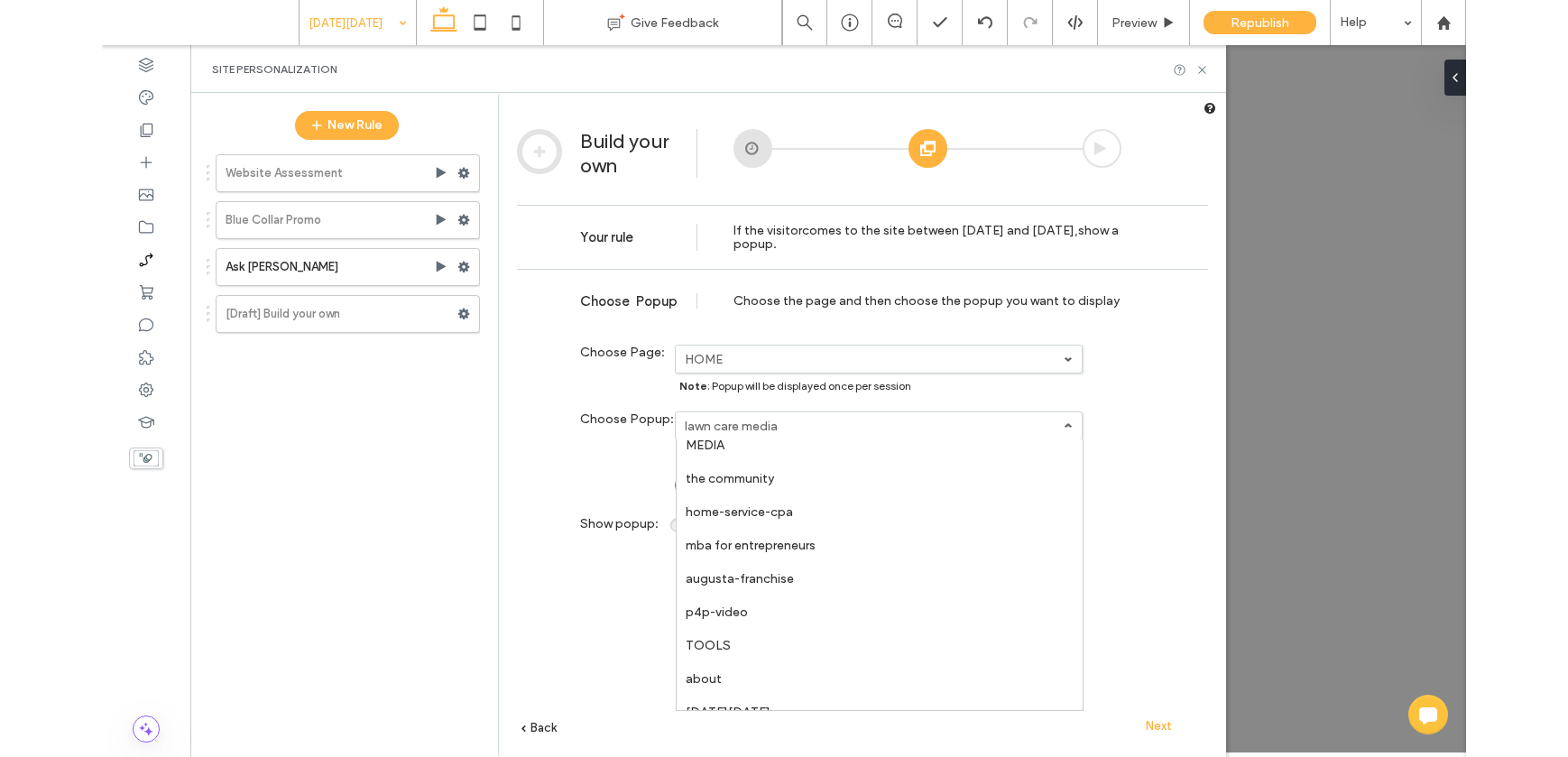
scroll to position [297, 0]
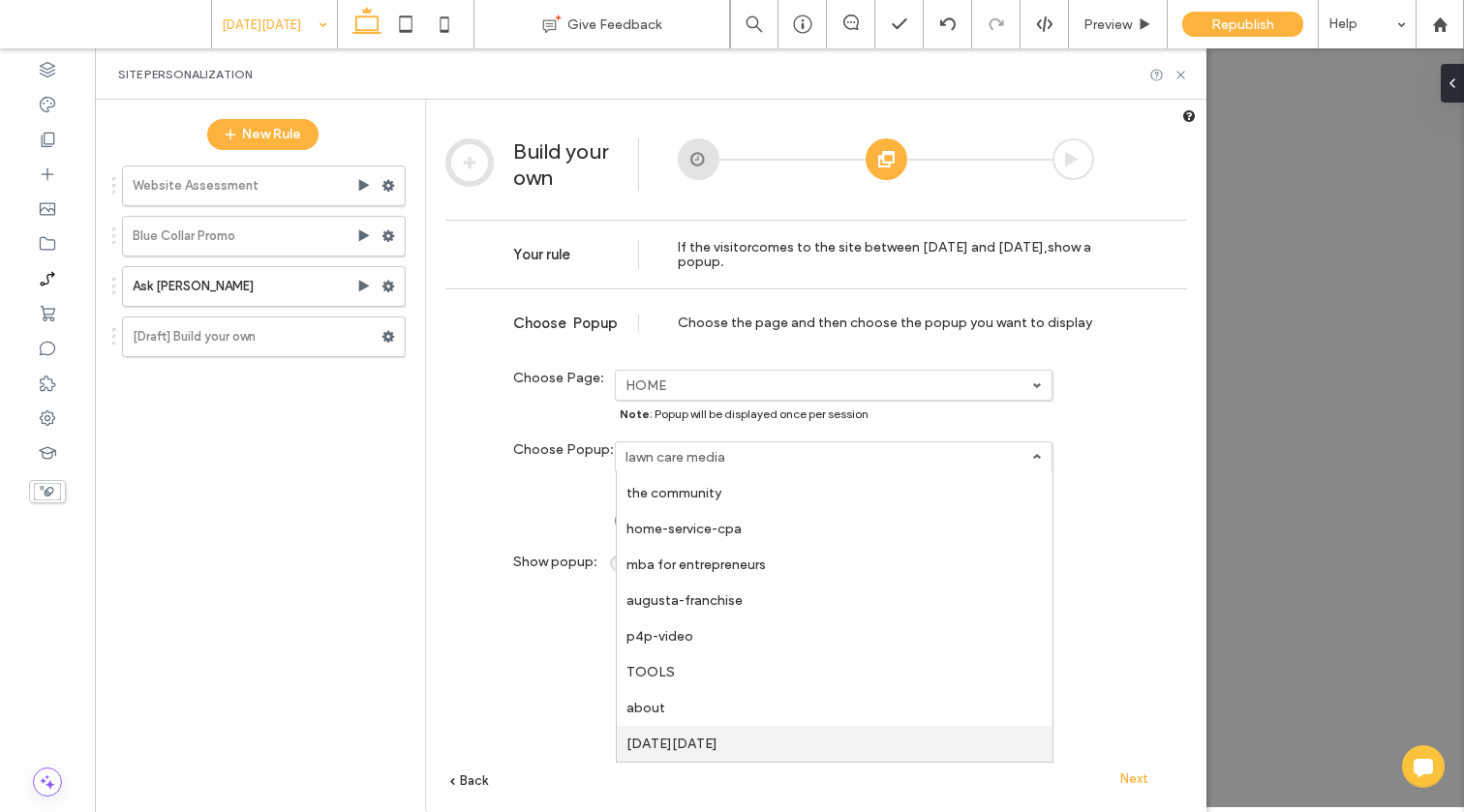
click at [0, 0] on link "[DATE][DATE]" at bounding box center [0, 0] width 0 height 0
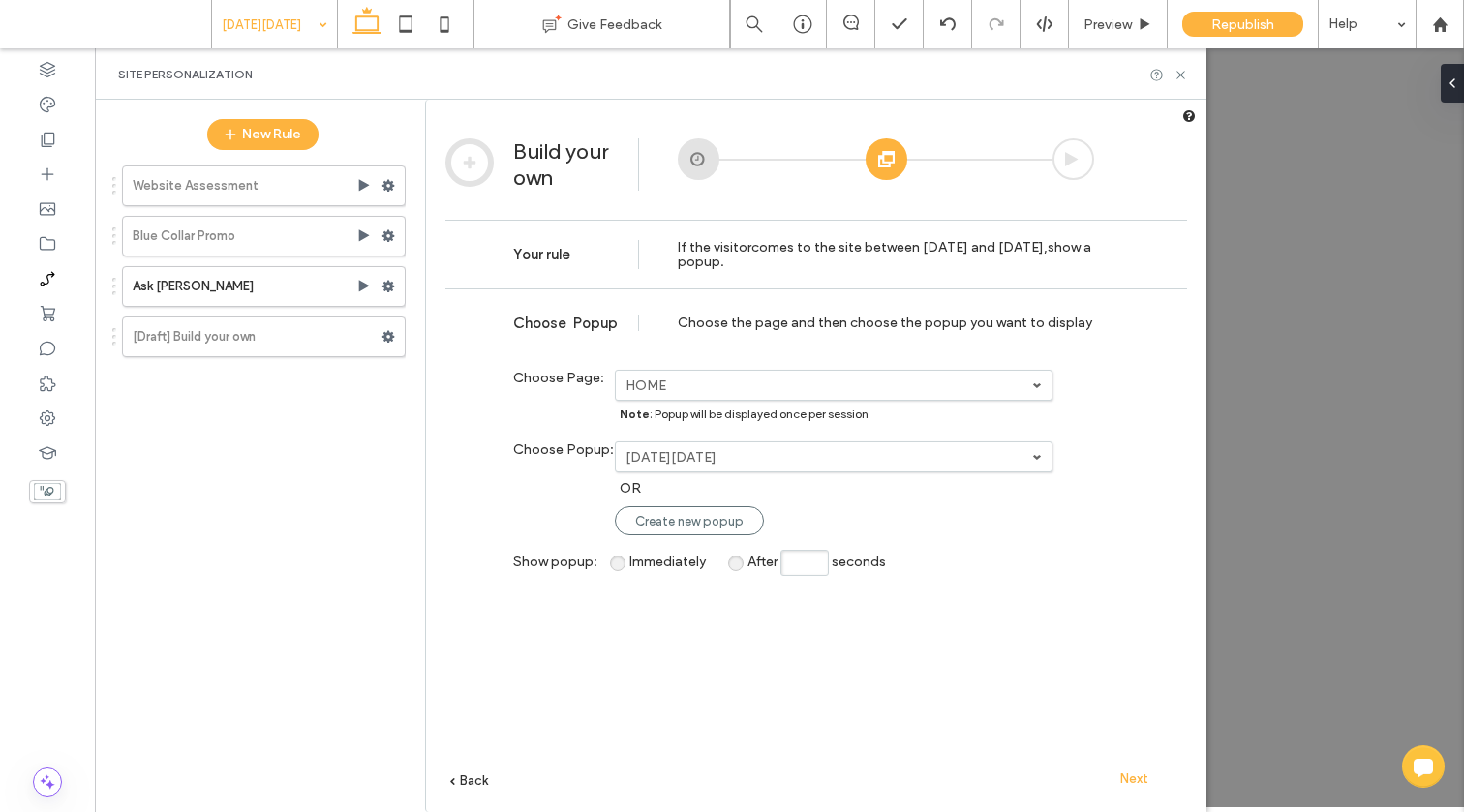
click at [1130, 776] on span "Next" at bounding box center [1133, 778] width 28 height 15
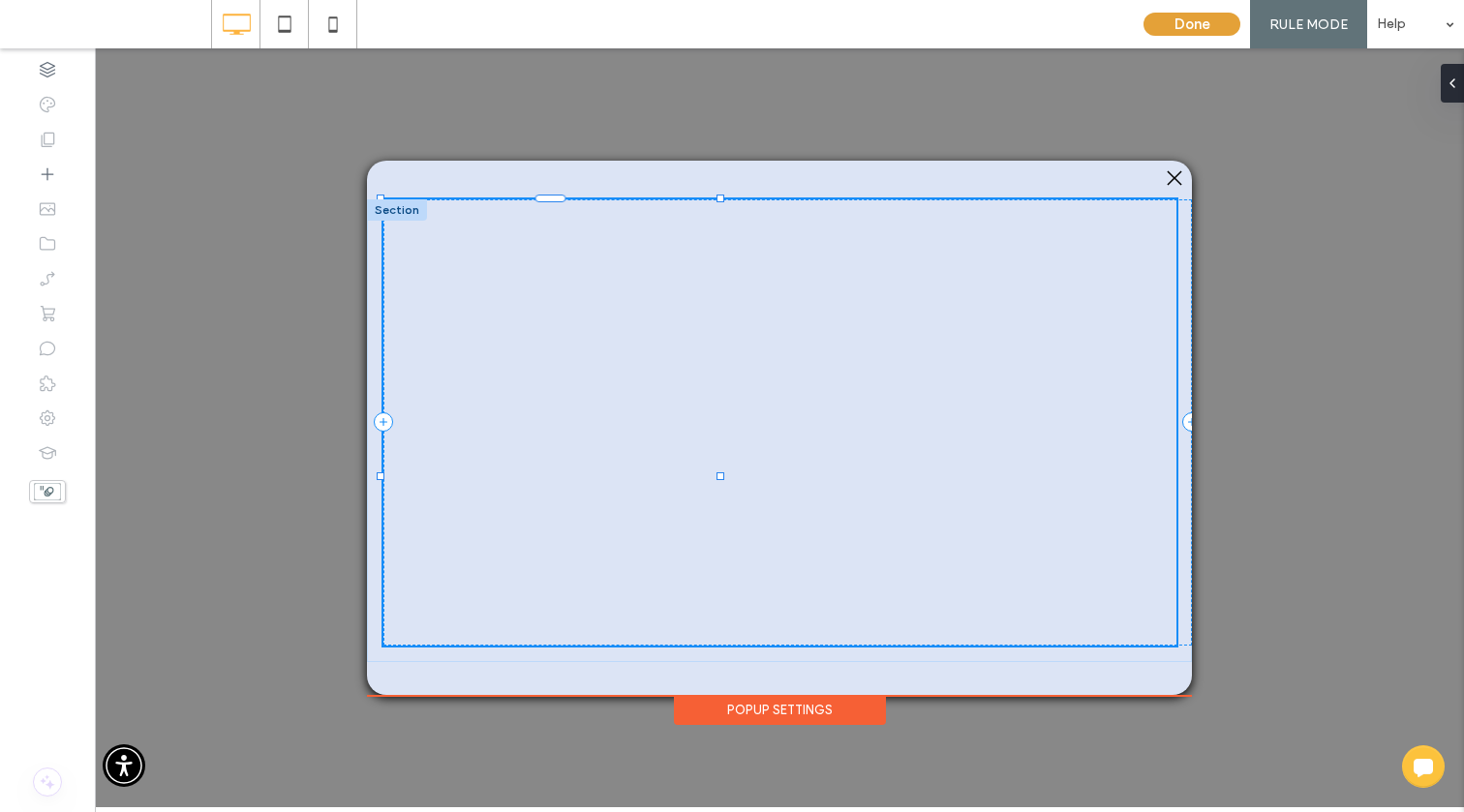
click at [1187, 19] on button "Done" at bounding box center [1191, 24] width 97 height 23
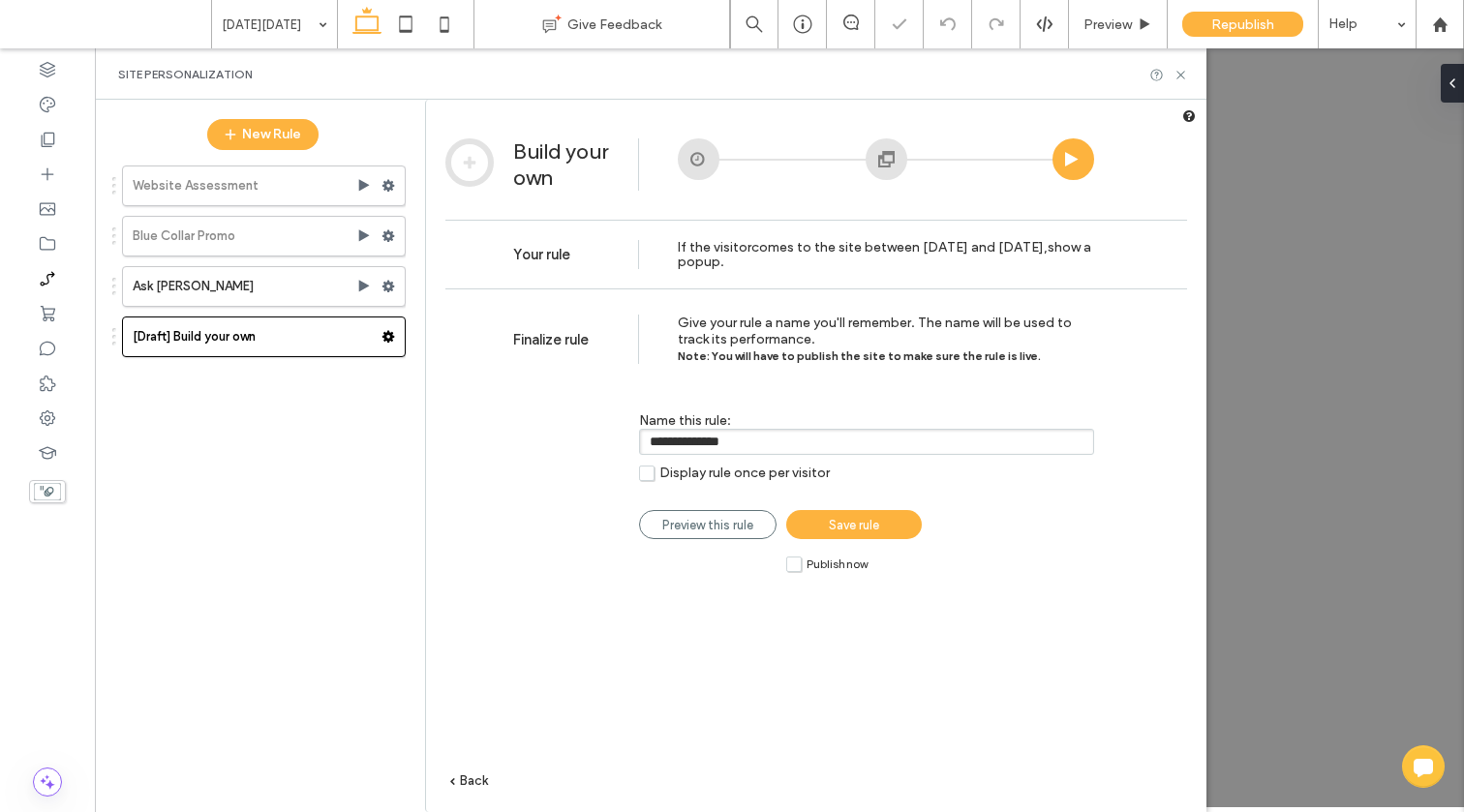
click at [812, 447] on input "**********" at bounding box center [866, 442] width 455 height 26
type input "**********"
click at [864, 522] on span "Save rule" at bounding box center [854, 524] width 51 height 15
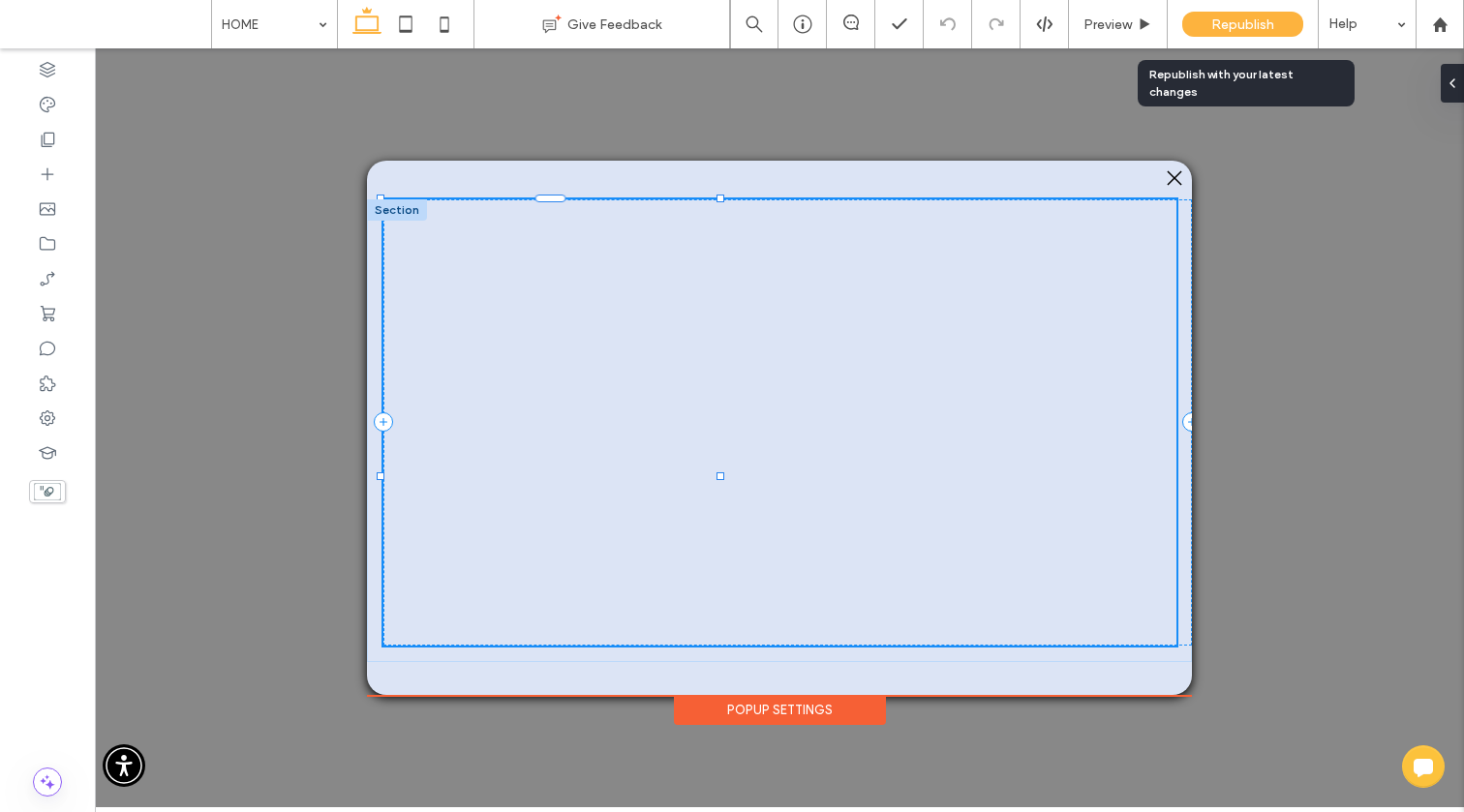
click at [1258, 31] on span "Republish" at bounding box center [1243, 24] width 63 height 17
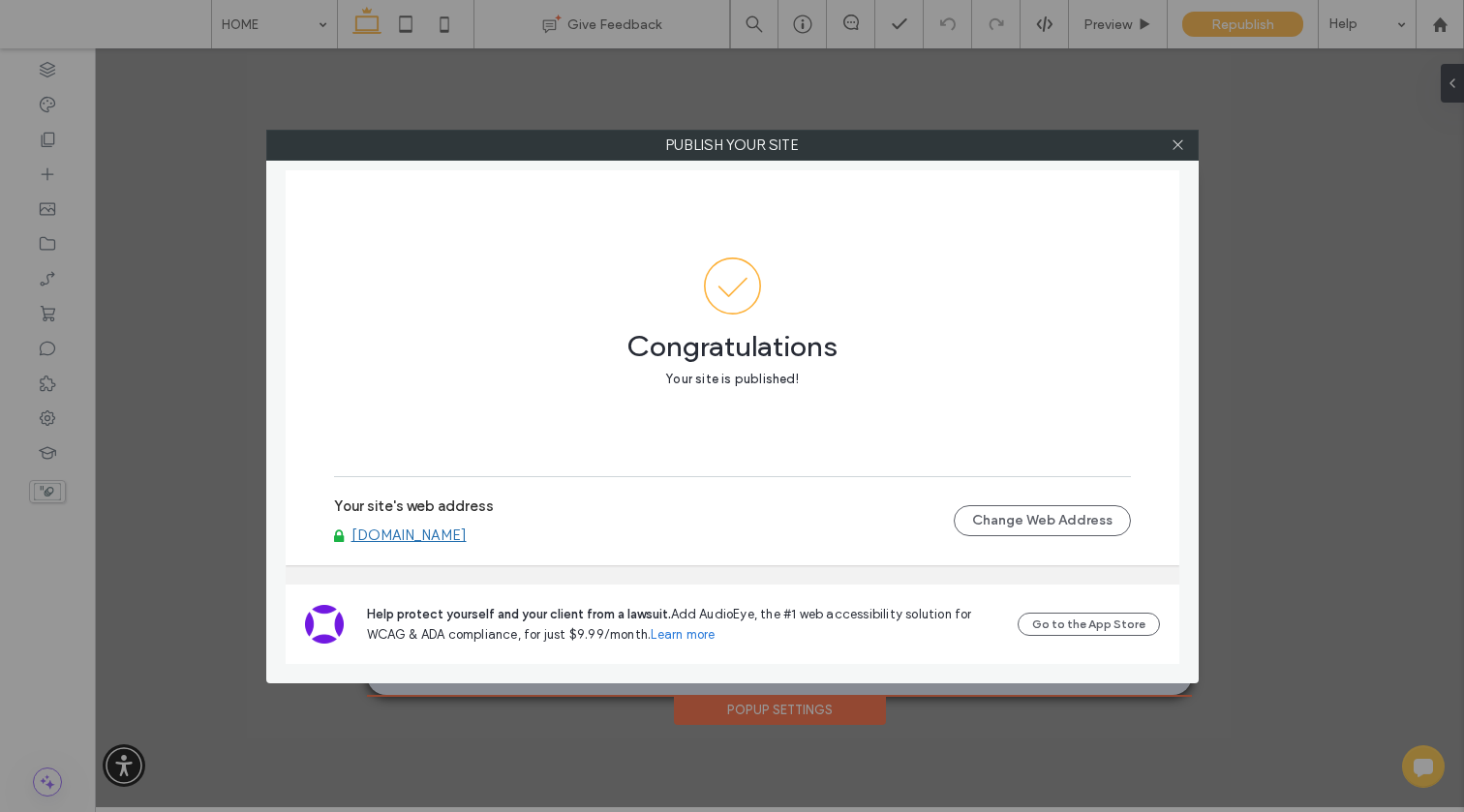
click at [464, 529] on link "[DOMAIN_NAME]" at bounding box center [409, 535] width 115 height 18
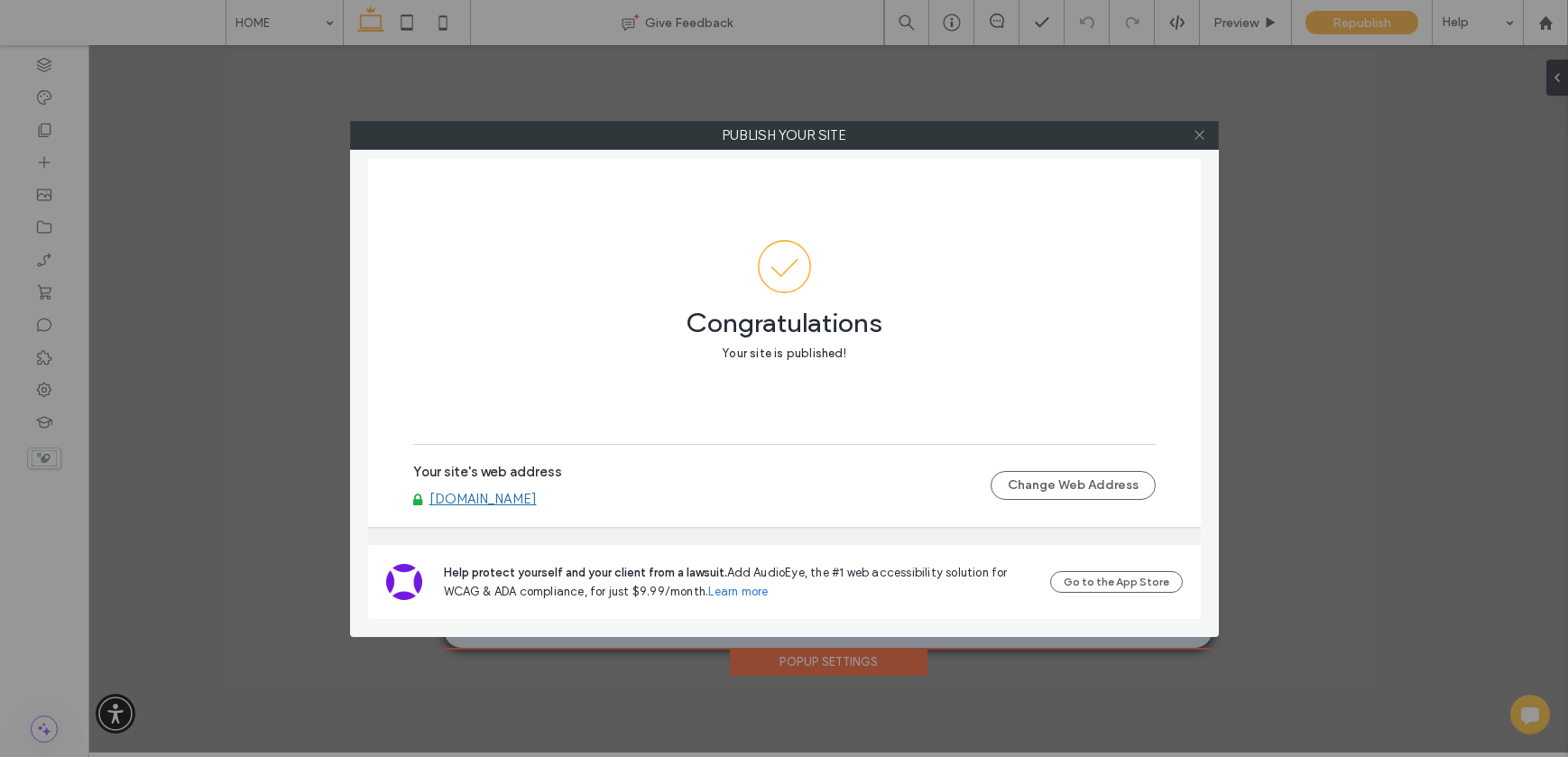
click at [1200, 132] on icon at bounding box center [1199, 134] width 14 height 14
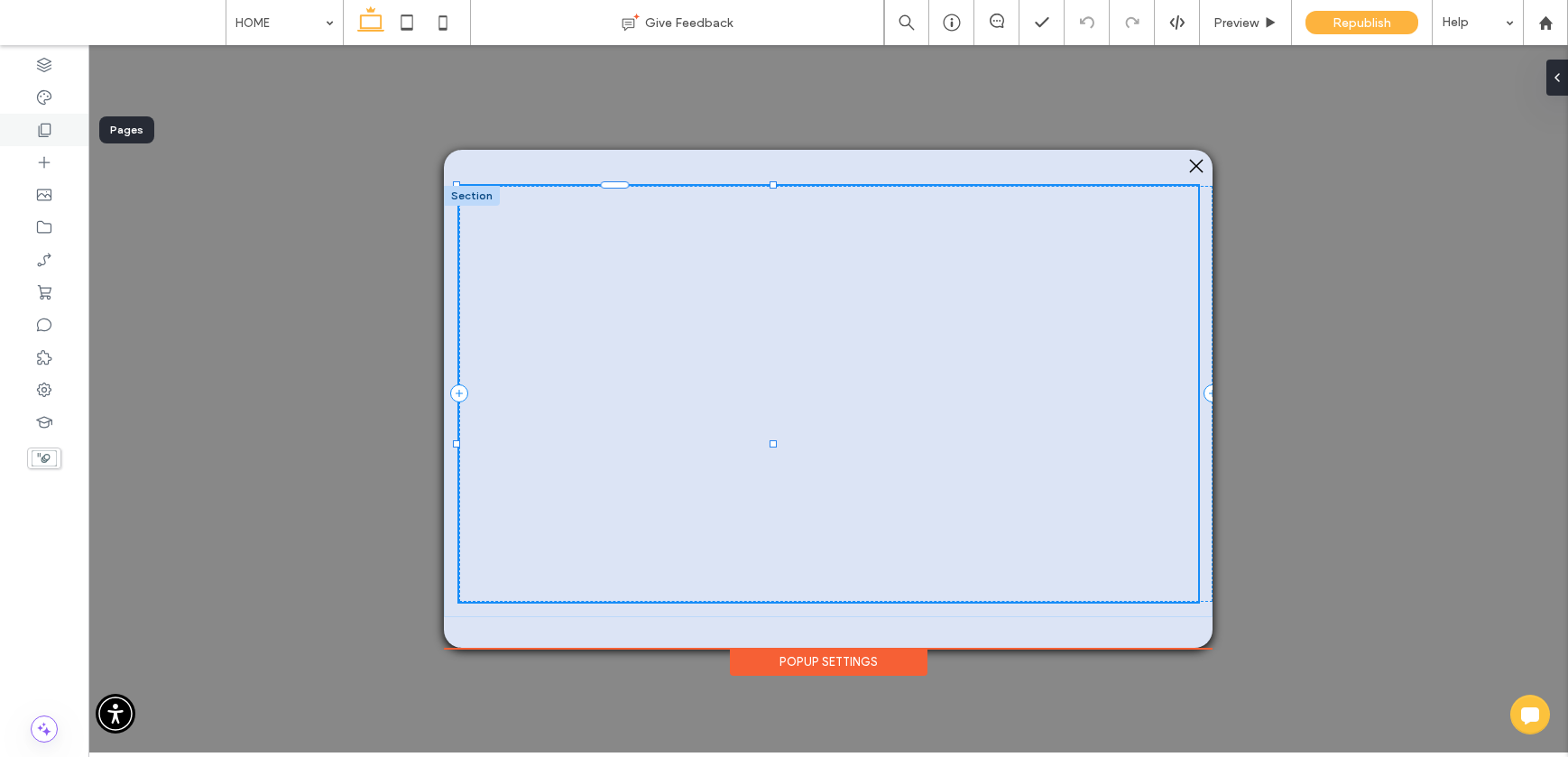
click at [62, 133] on div at bounding box center [44, 130] width 88 height 33
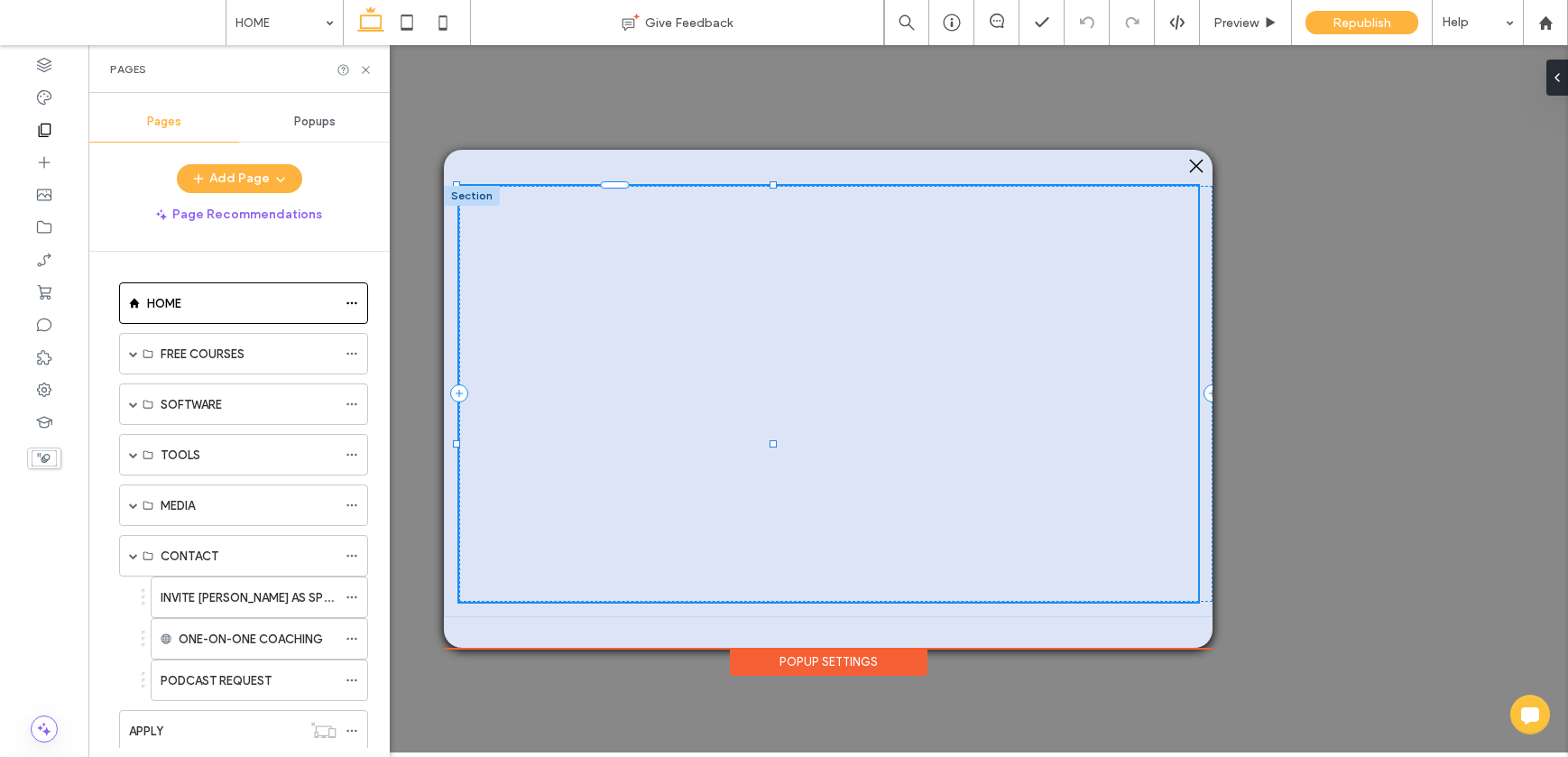
click at [297, 121] on span "Popups" at bounding box center [315, 122] width 42 height 15
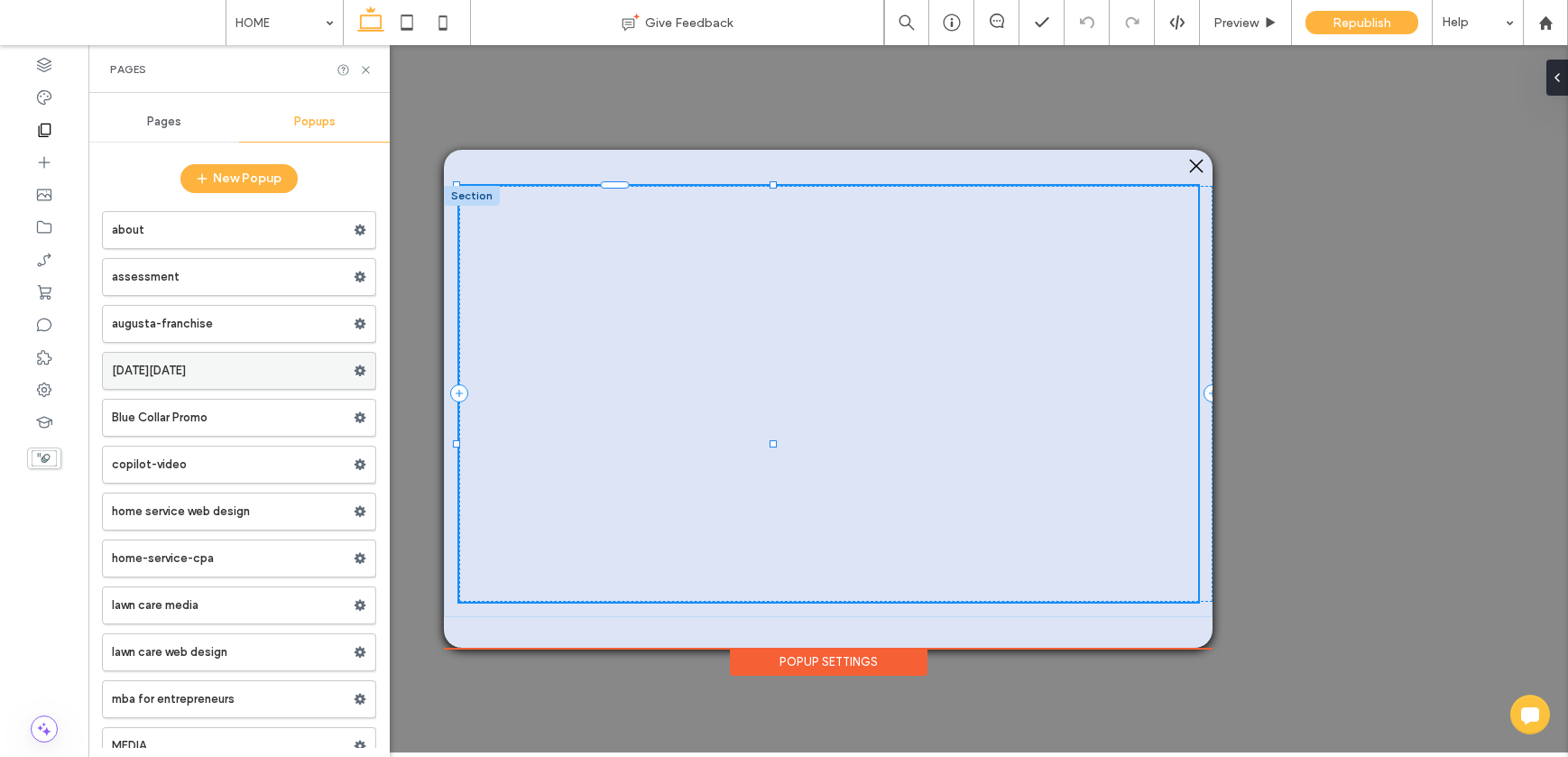
click at [223, 372] on label "[DATE][DATE]" at bounding box center [233, 371] width 242 height 36
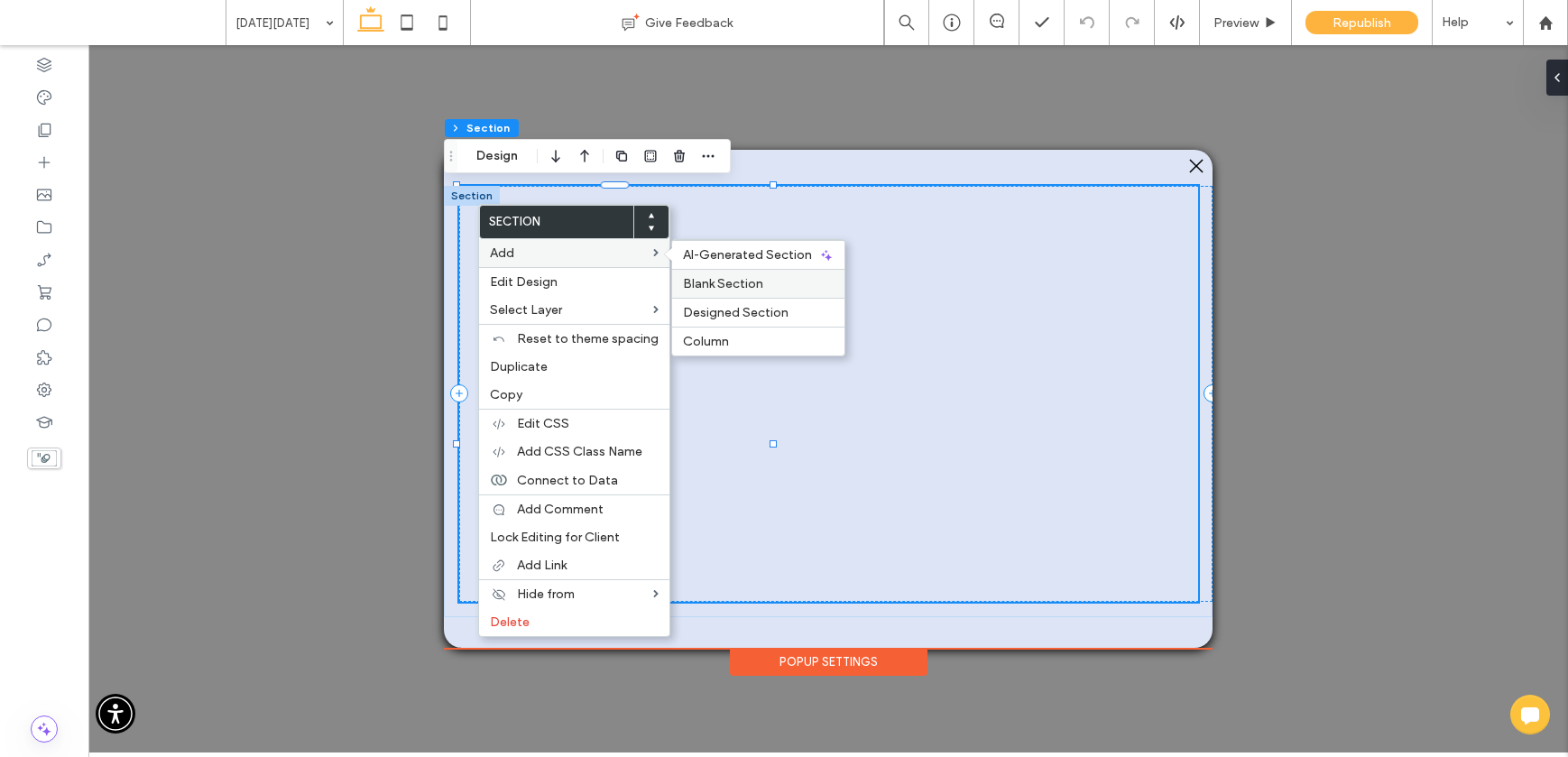
click at [752, 281] on span "Blank Section" at bounding box center [723, 284] width 80 height 15
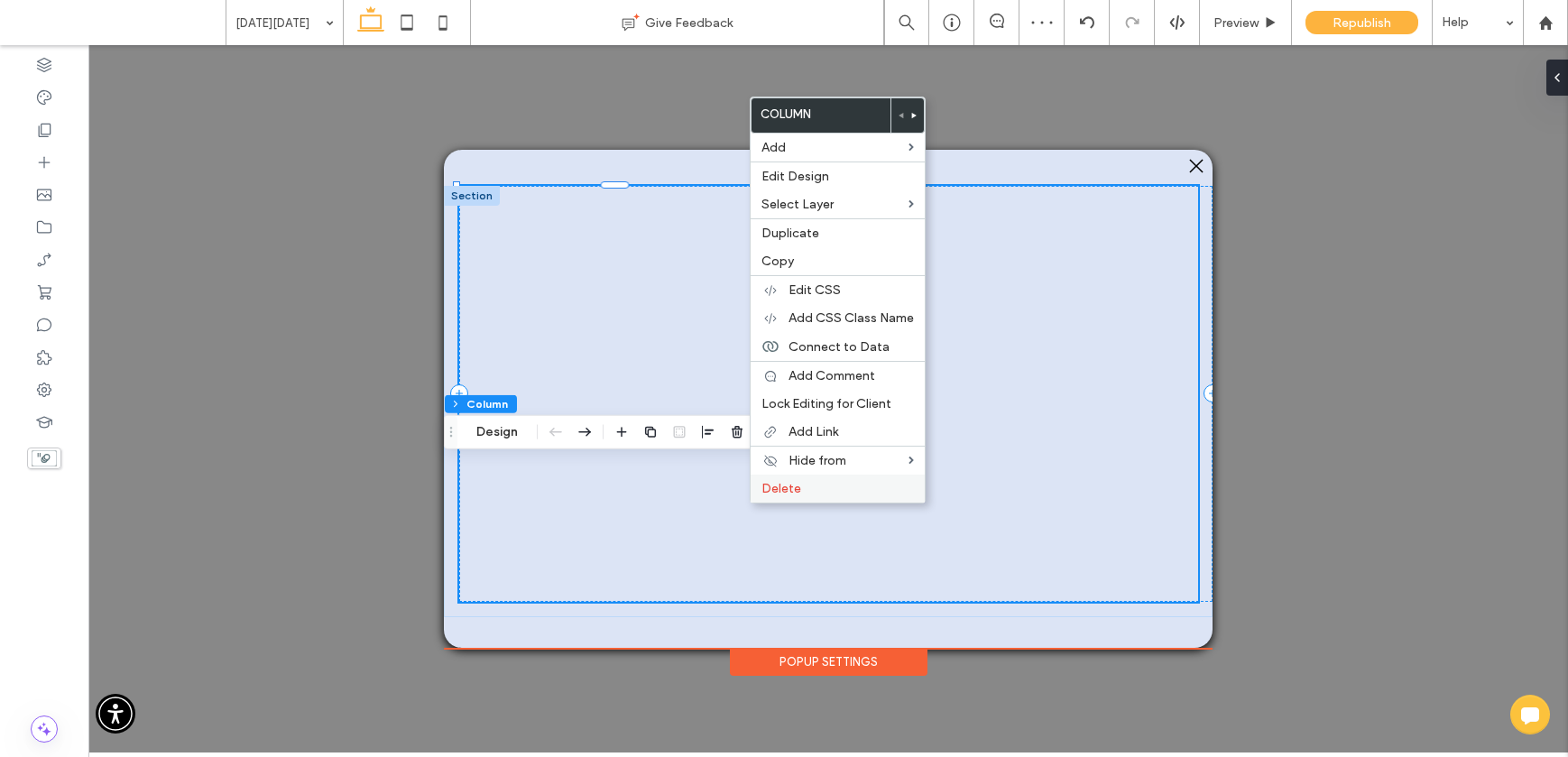
click at [786, 489] on span "Delete" at bounding box center [782, 488] width 40 height 15
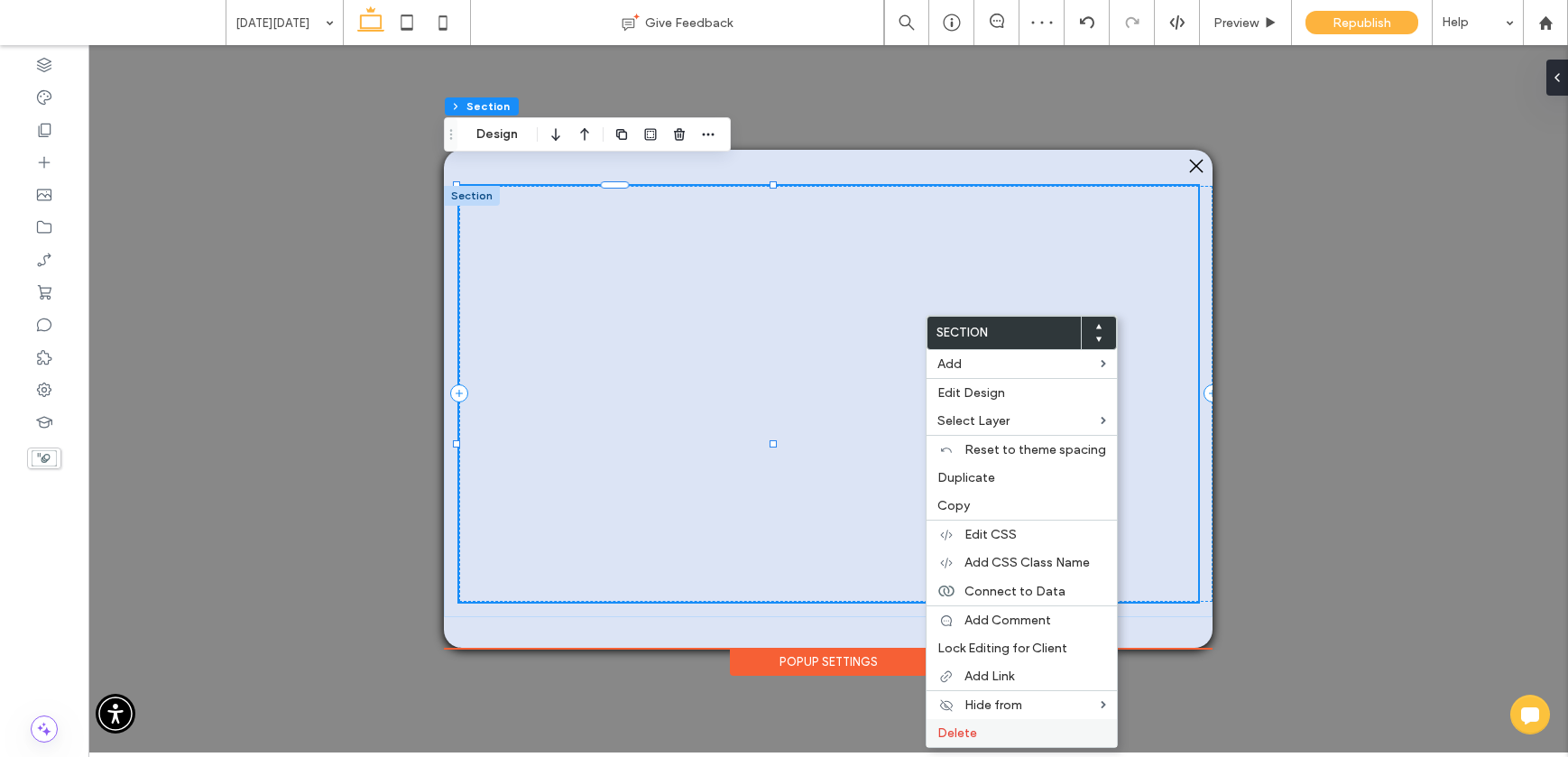
click at [957, 732] on span "Delete" at bounding box center [957, 732] width 40 height 15
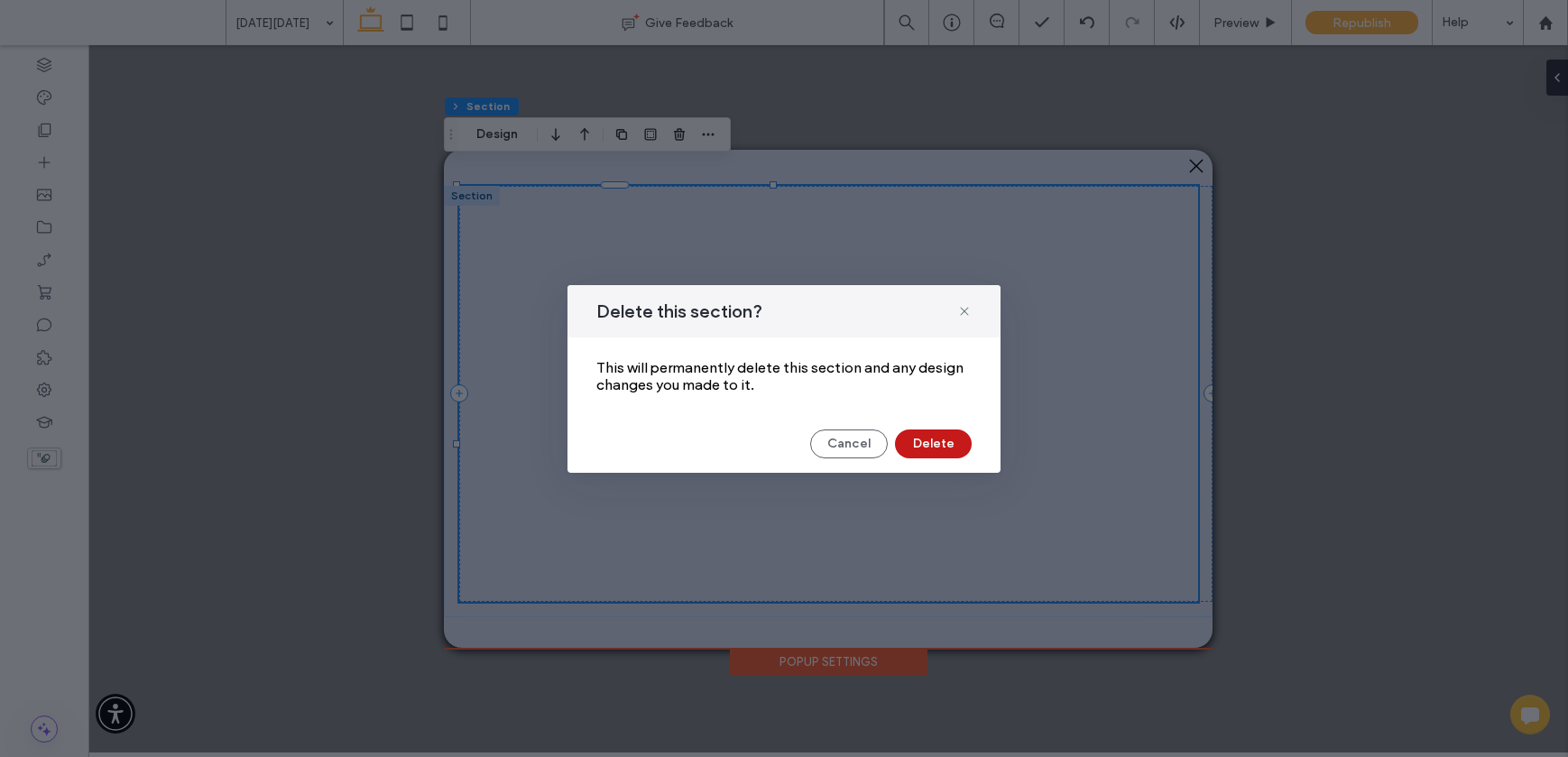
click at [930, 441] on button "Delete" at bounding box center [934, 443] width 76 height 29
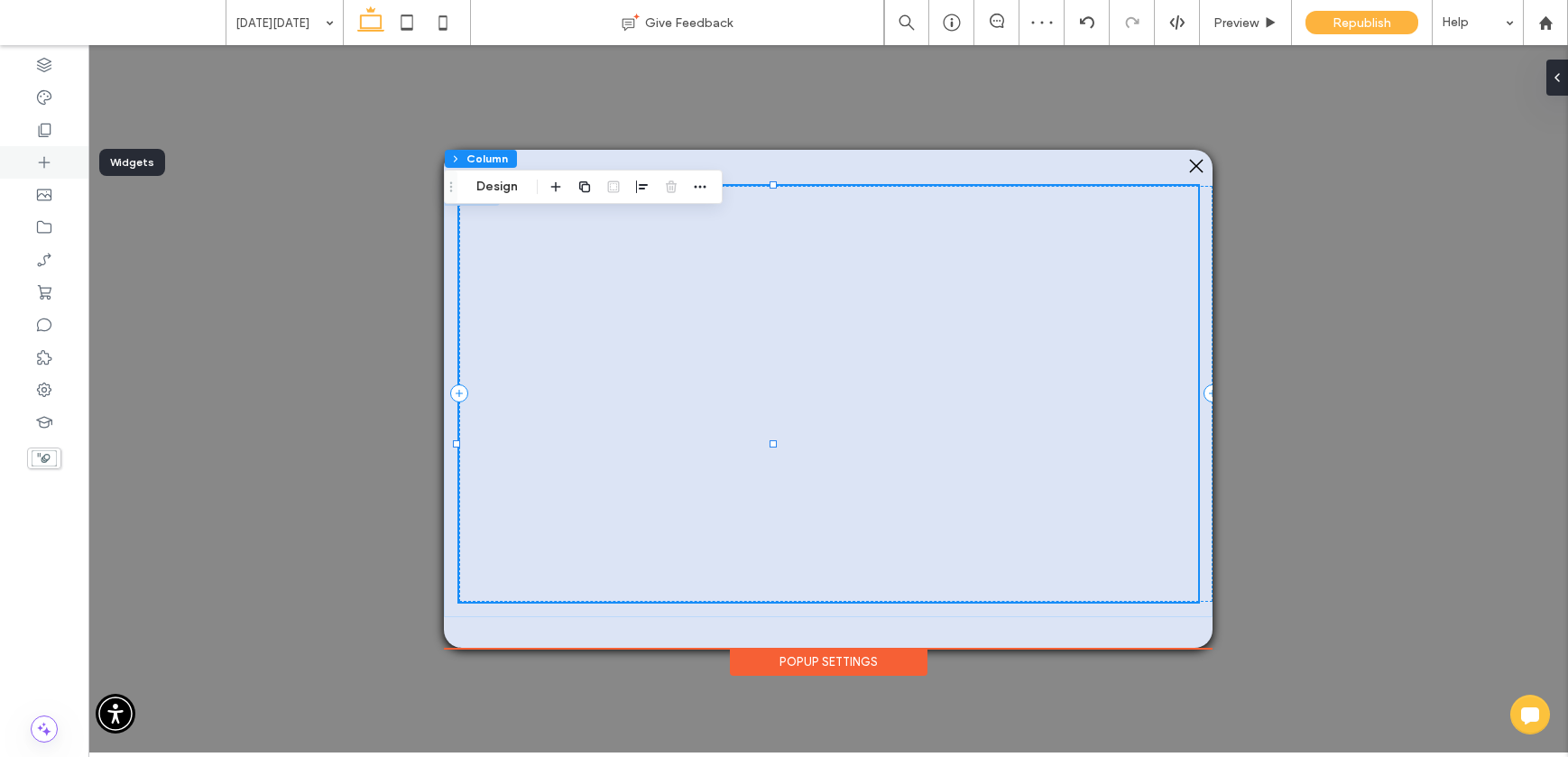
click at [49, 168] on icon at bounding box center [45, 163] width 18 height 18
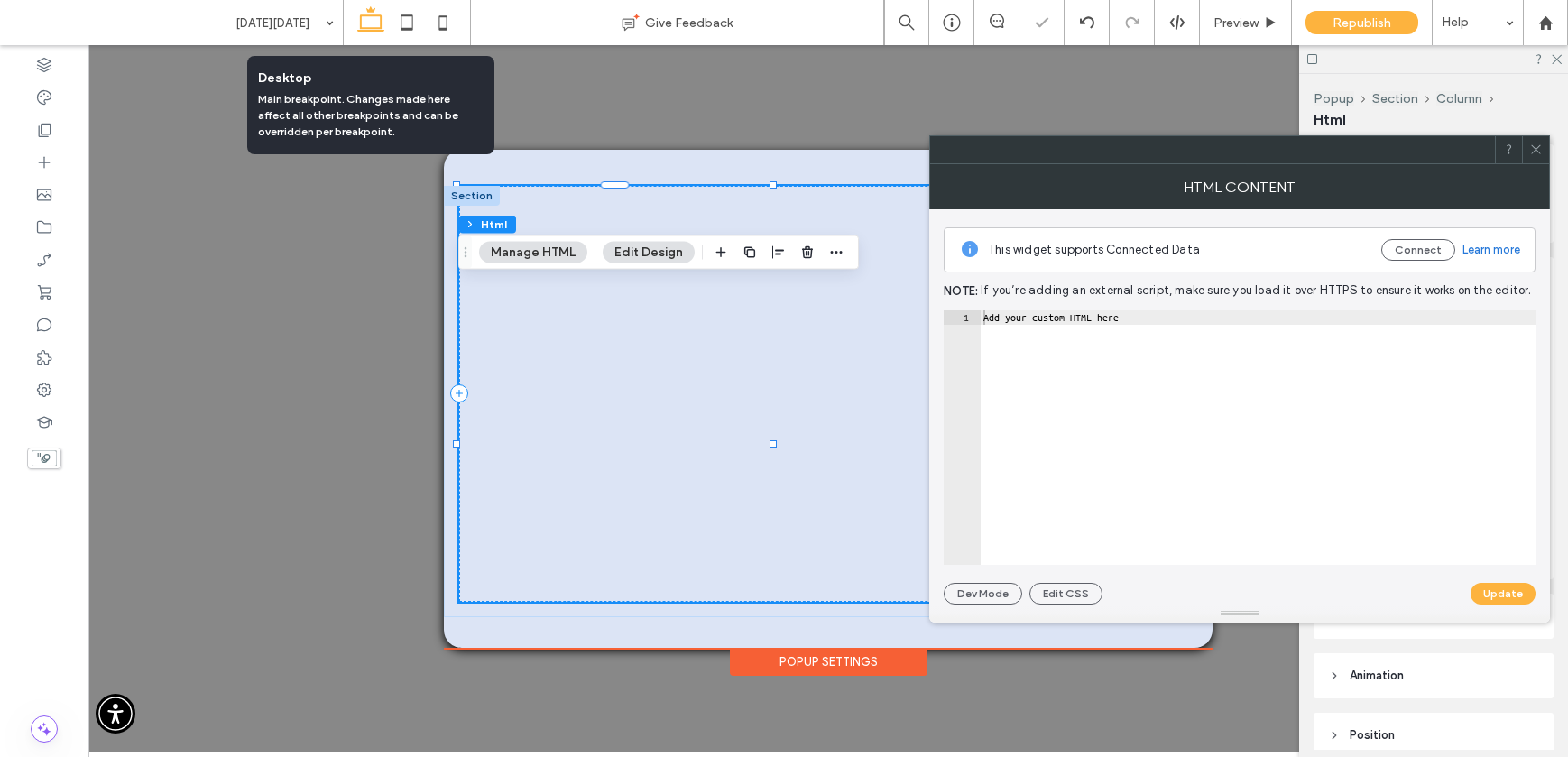
drag, startPoint x: 153, startPoint y: 255, endPoint x: 385, endPoint y: 7, distance: 339.6
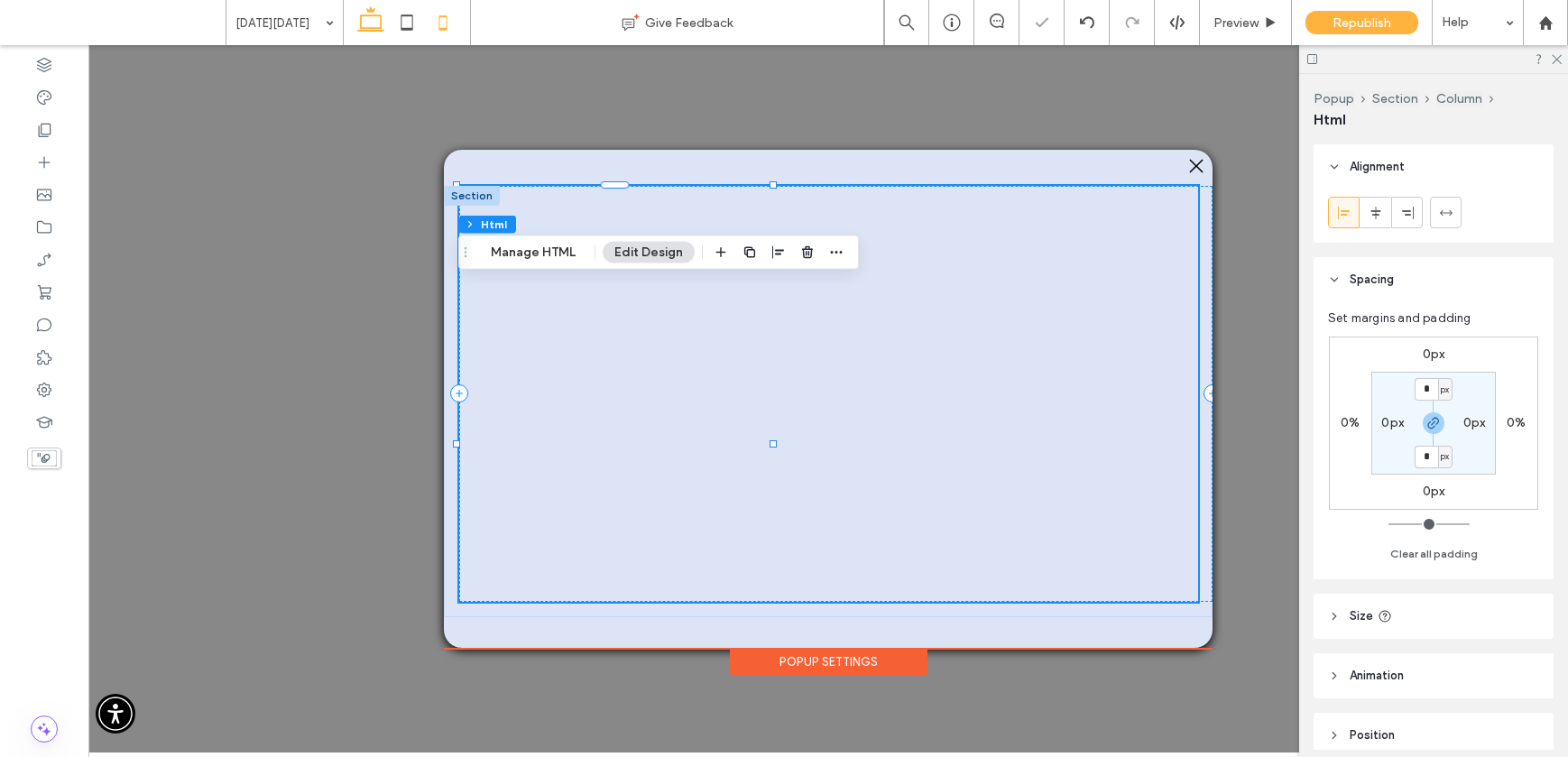
click at [439, 24] on use at bounding box center [443, 23] width 8 height 15
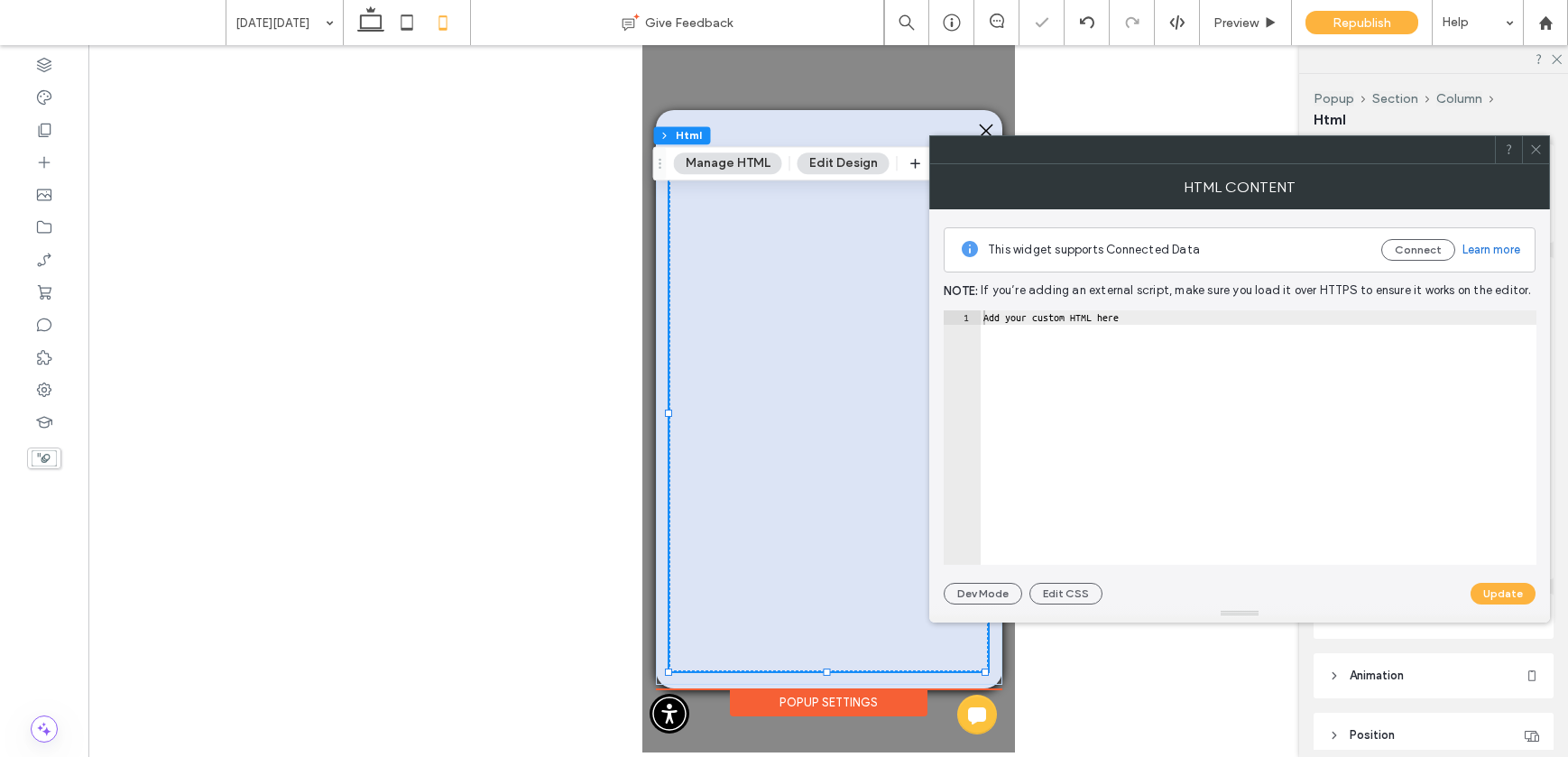
click at [1013, 317] on div "Add your custom HTML here" at bounding box center [1258, 452] width 556 height 284
paste textarea "**********"
type textarea "**********"
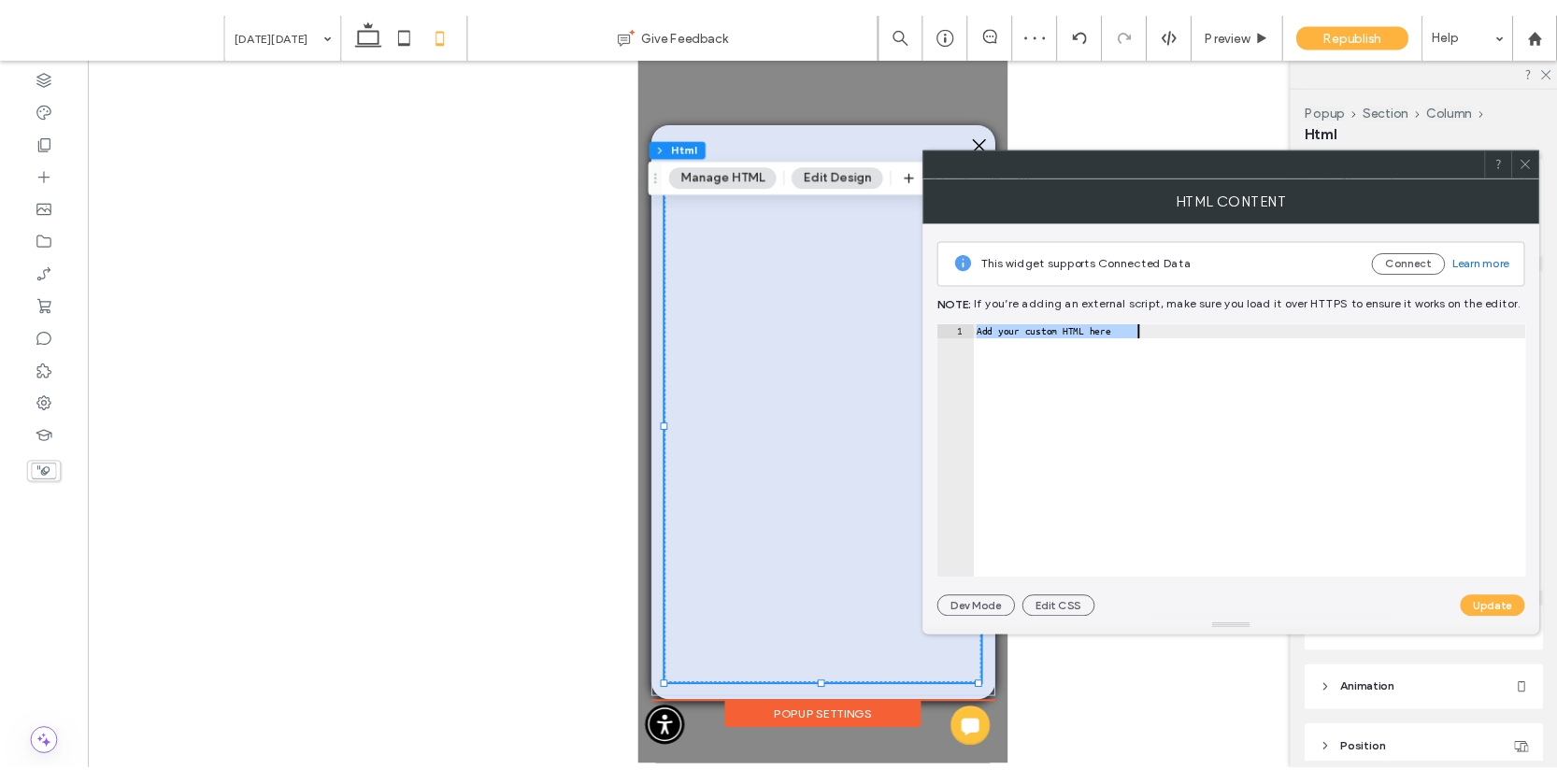
scroll to position [0, 1537]
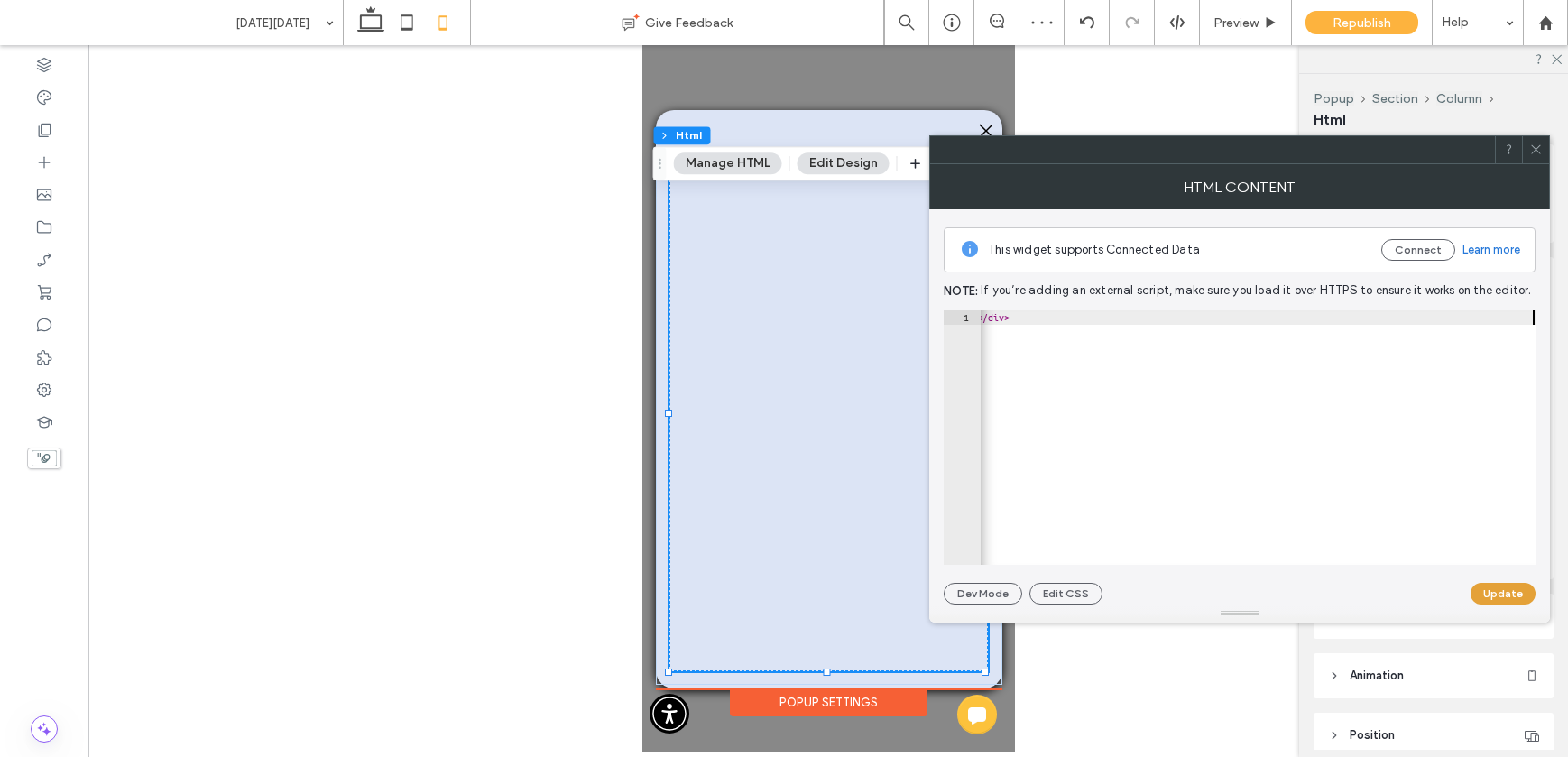
click at [1363, 599] on button "Update" at bounding box center [1503, 593] width 65 height 22
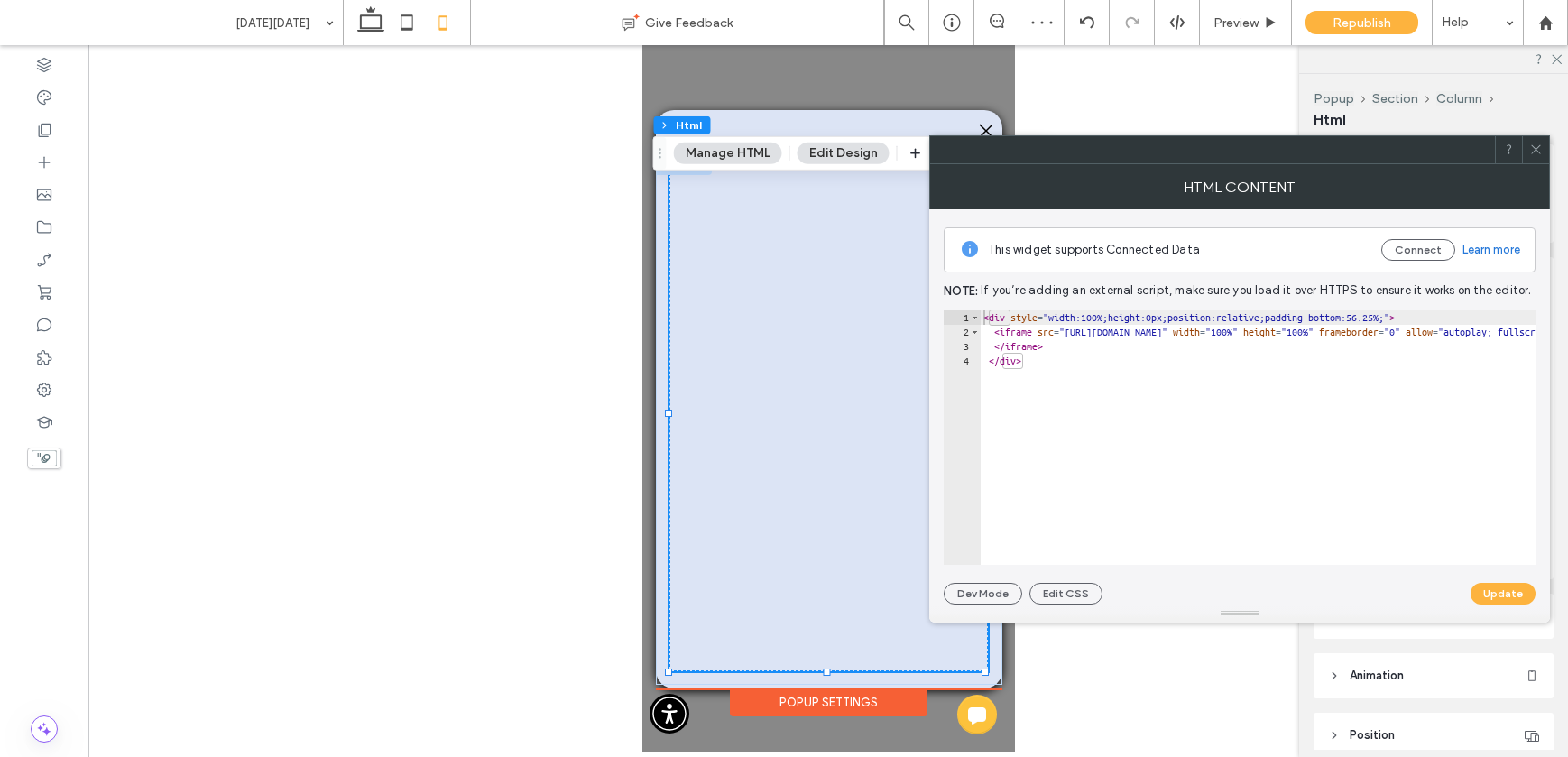
click at [1363, 144] on icon at bounding box center [1535, 149] width 14 height 14
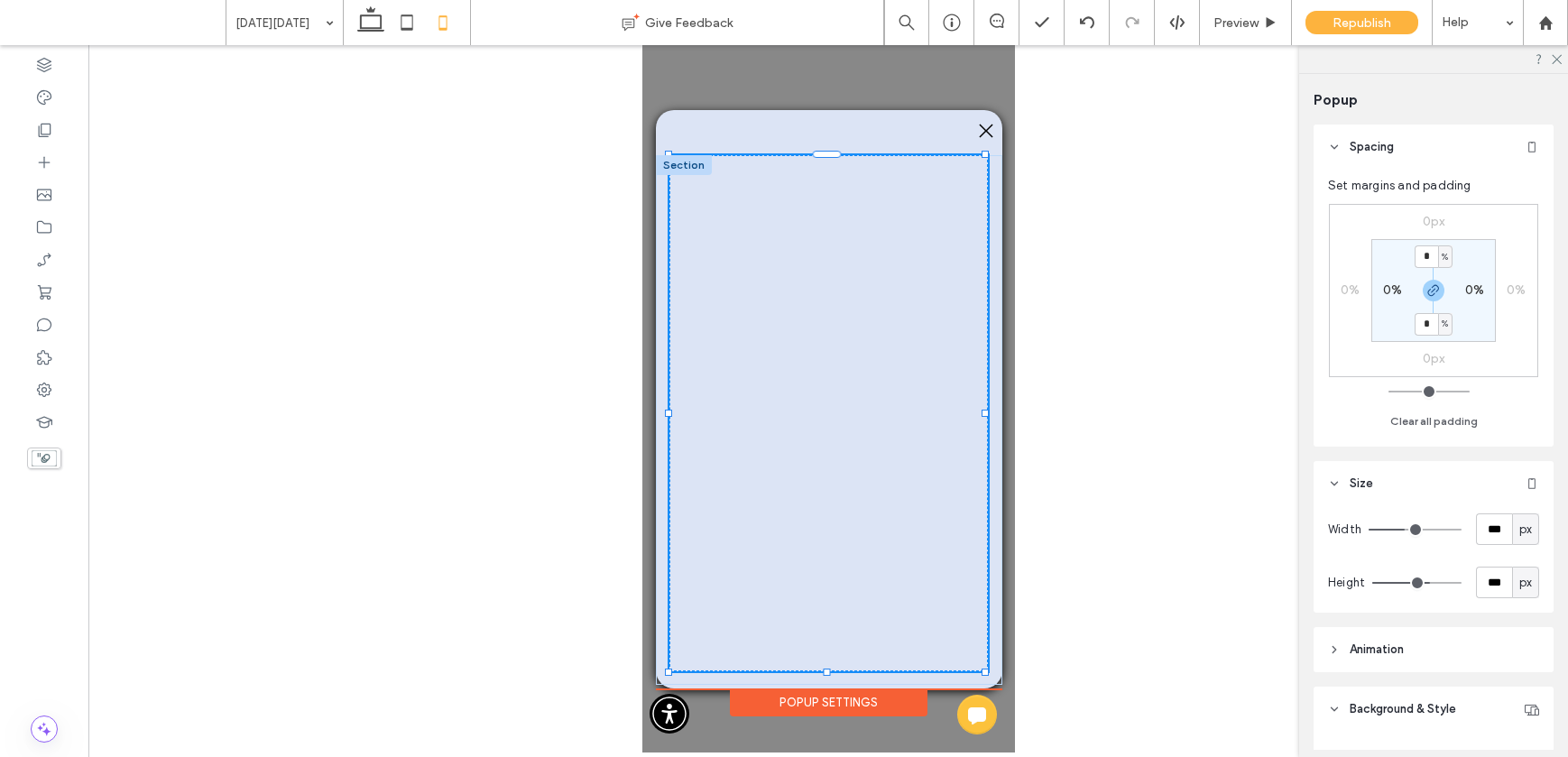
type input "***"
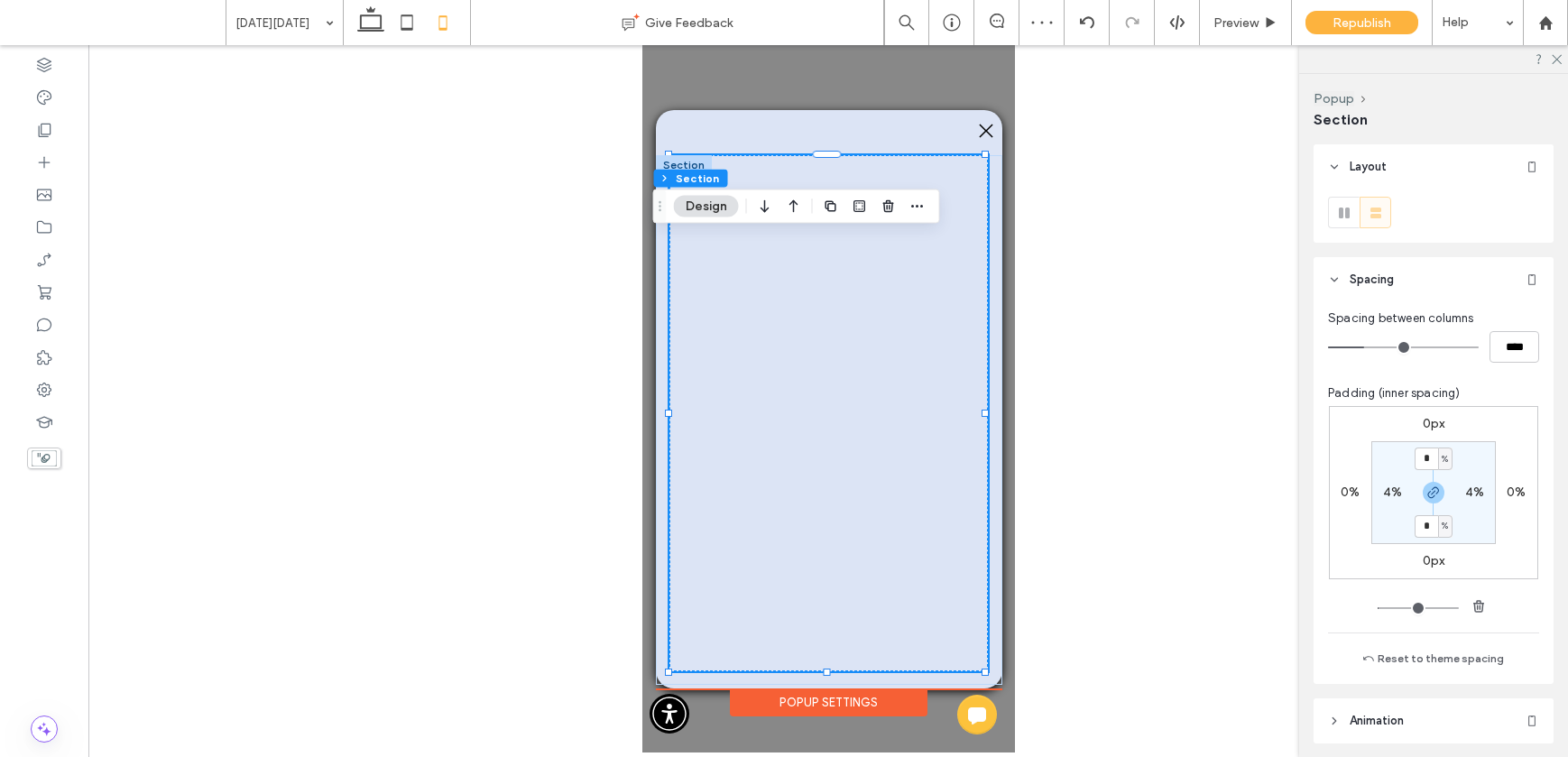
click at [1363, 495] on label "4%" at bounding box center [1393, 492] width 19 height 15
type input "*"
click at [1363, 459] on input "*" at bounding box center [1426, 458] width 24 height 23
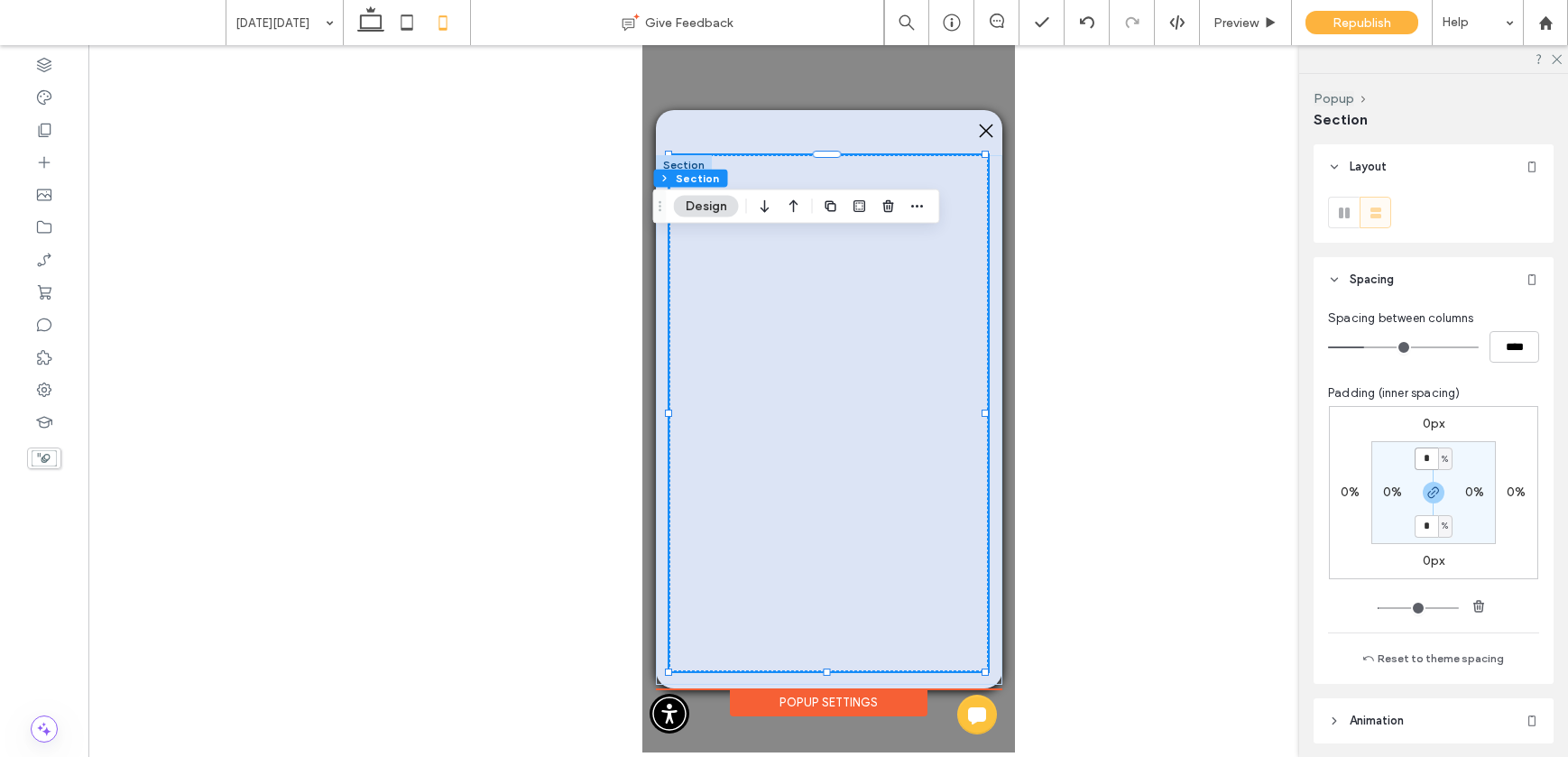
click at [1363, 459] on input "*" at bounding box center [1426, 458] width 24 height 23
type input "*"
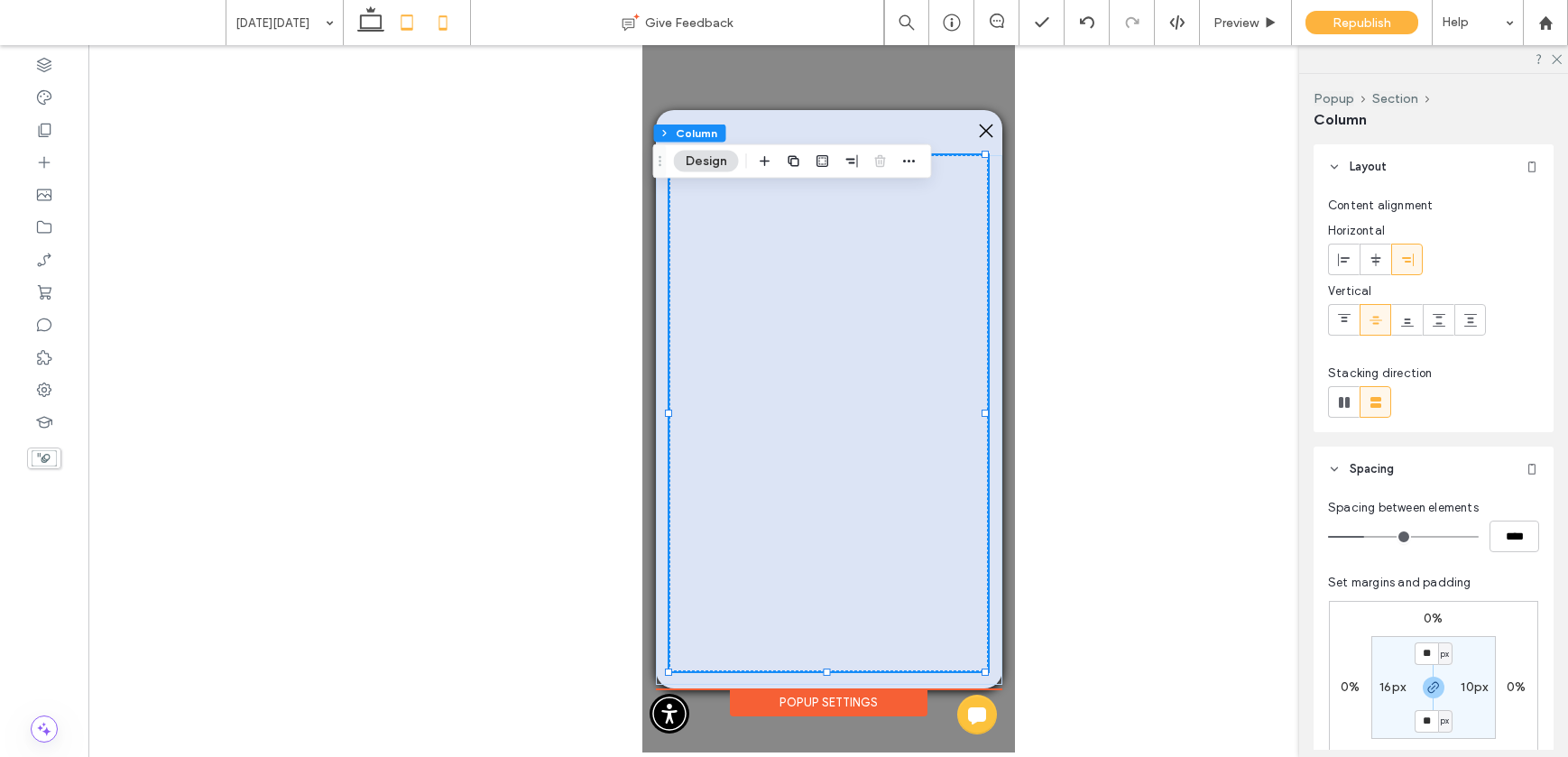
click at [404, 15] on use at bounding box center [407, 22] width 12 height 15
type input "***"
type input "****"
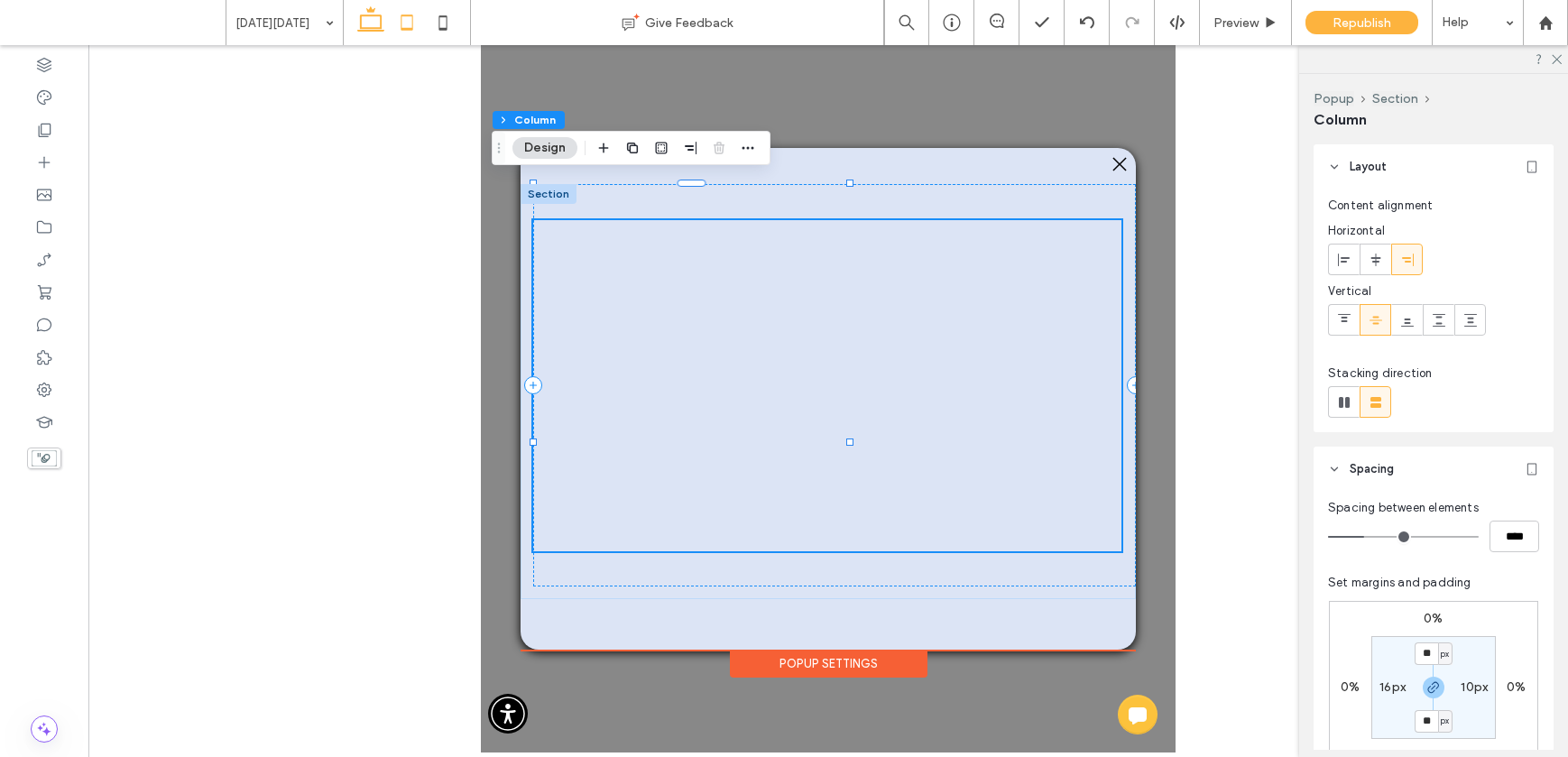
click at [367, 21] on icon at bounding box center [371, 23] width 36 height 36
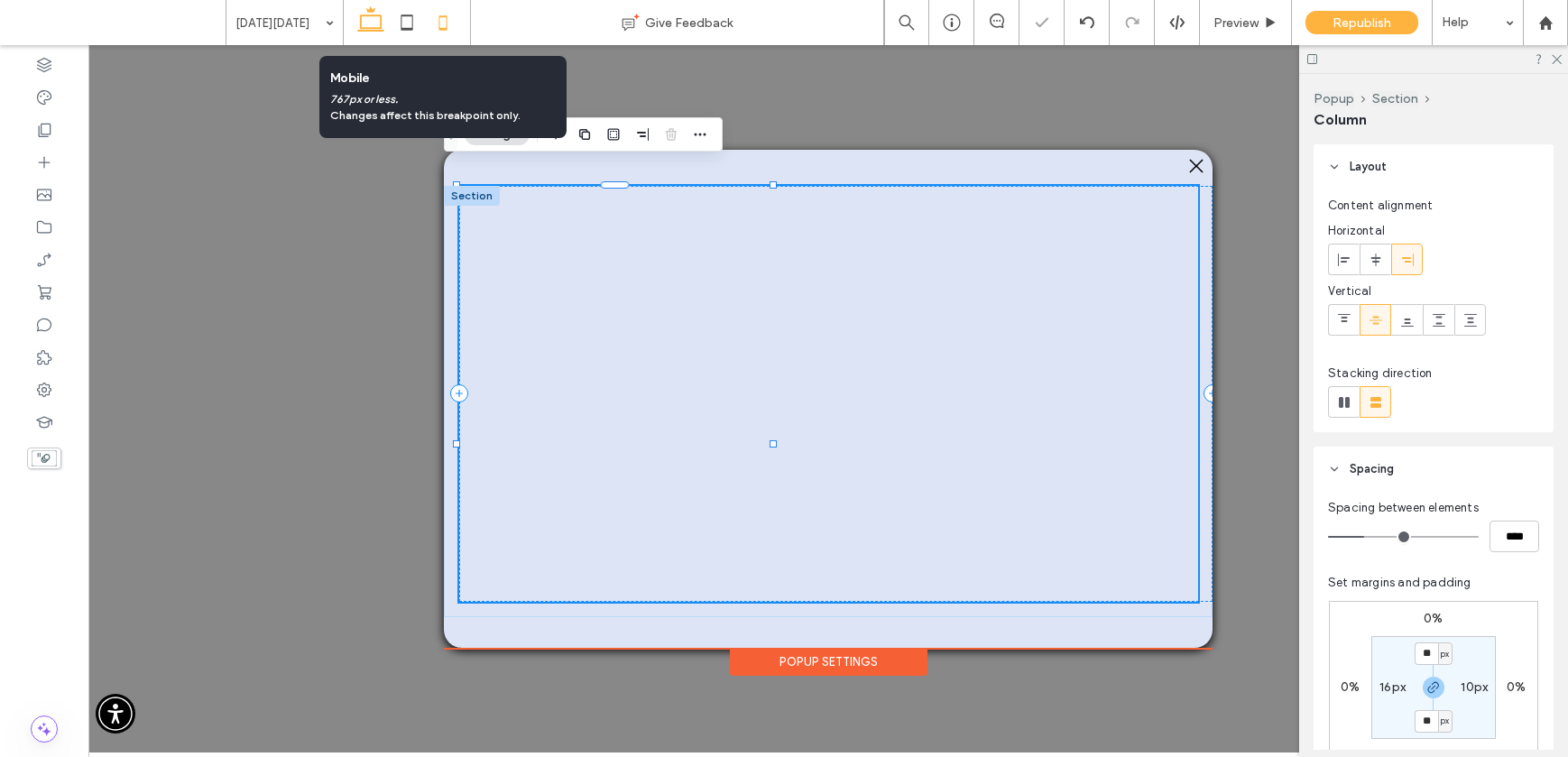
click at [448, 30] on icon at bounding box center [443, 23] width 36 height 36
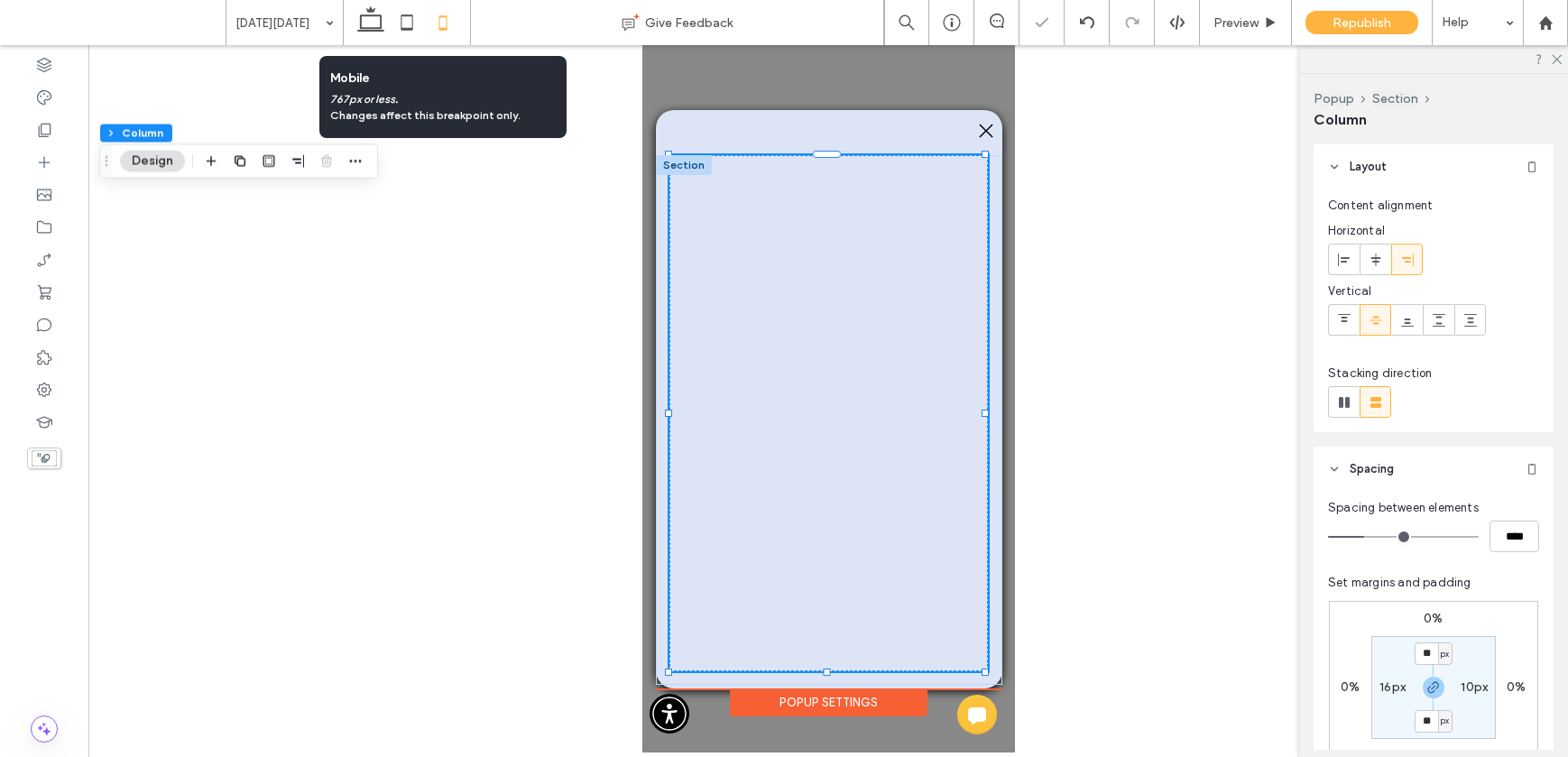
type input "**"
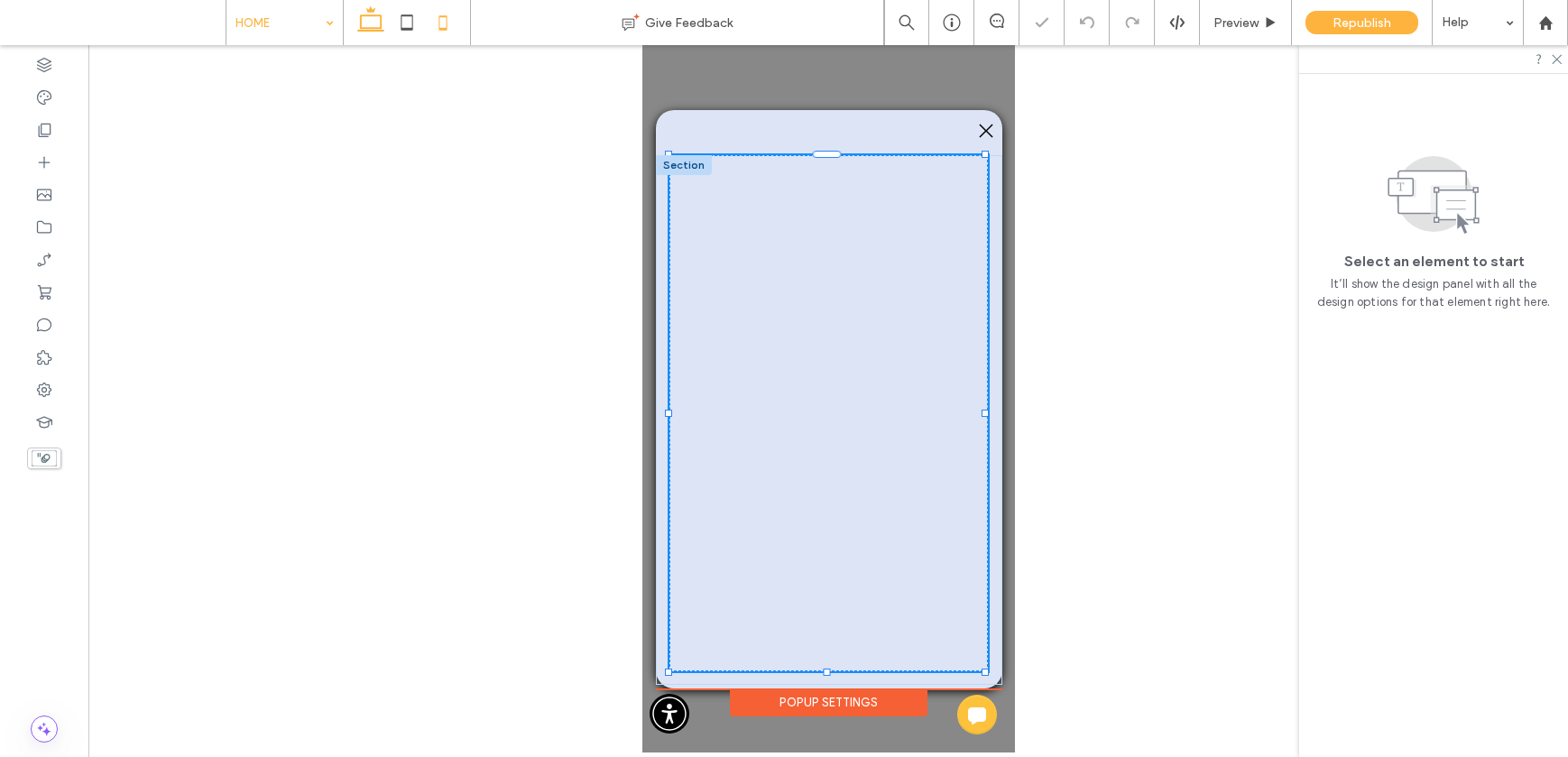
click at [363, 25] on icon at bounding box center [371, 23] width 36 height 36
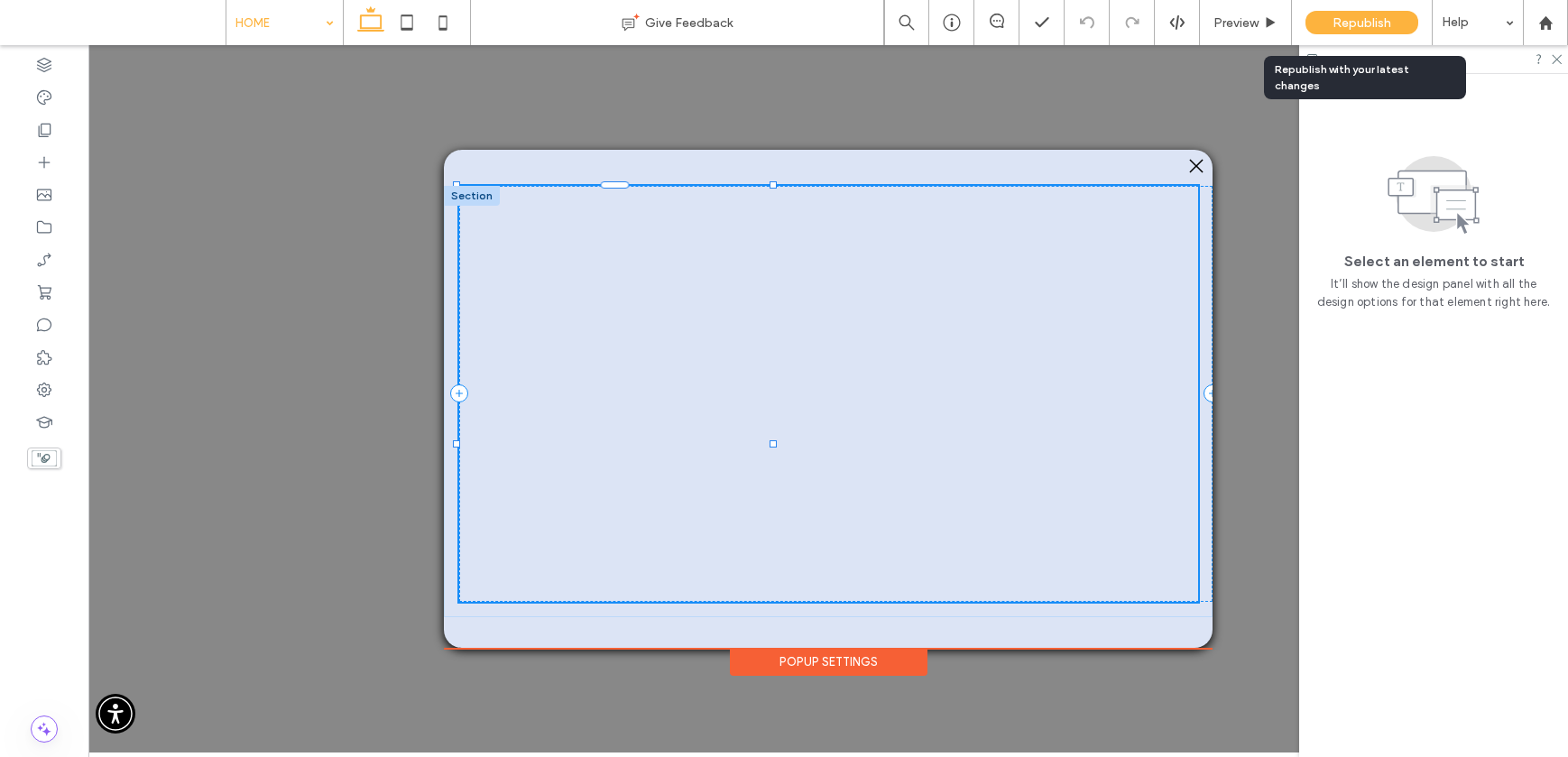
click at [1346, 39] on div "Republish" at bounding box center [1362, 23] width 113 height 45
click at [1346, 30] on div "Republish" at bounding box center [1362, 23] width 113 height 24
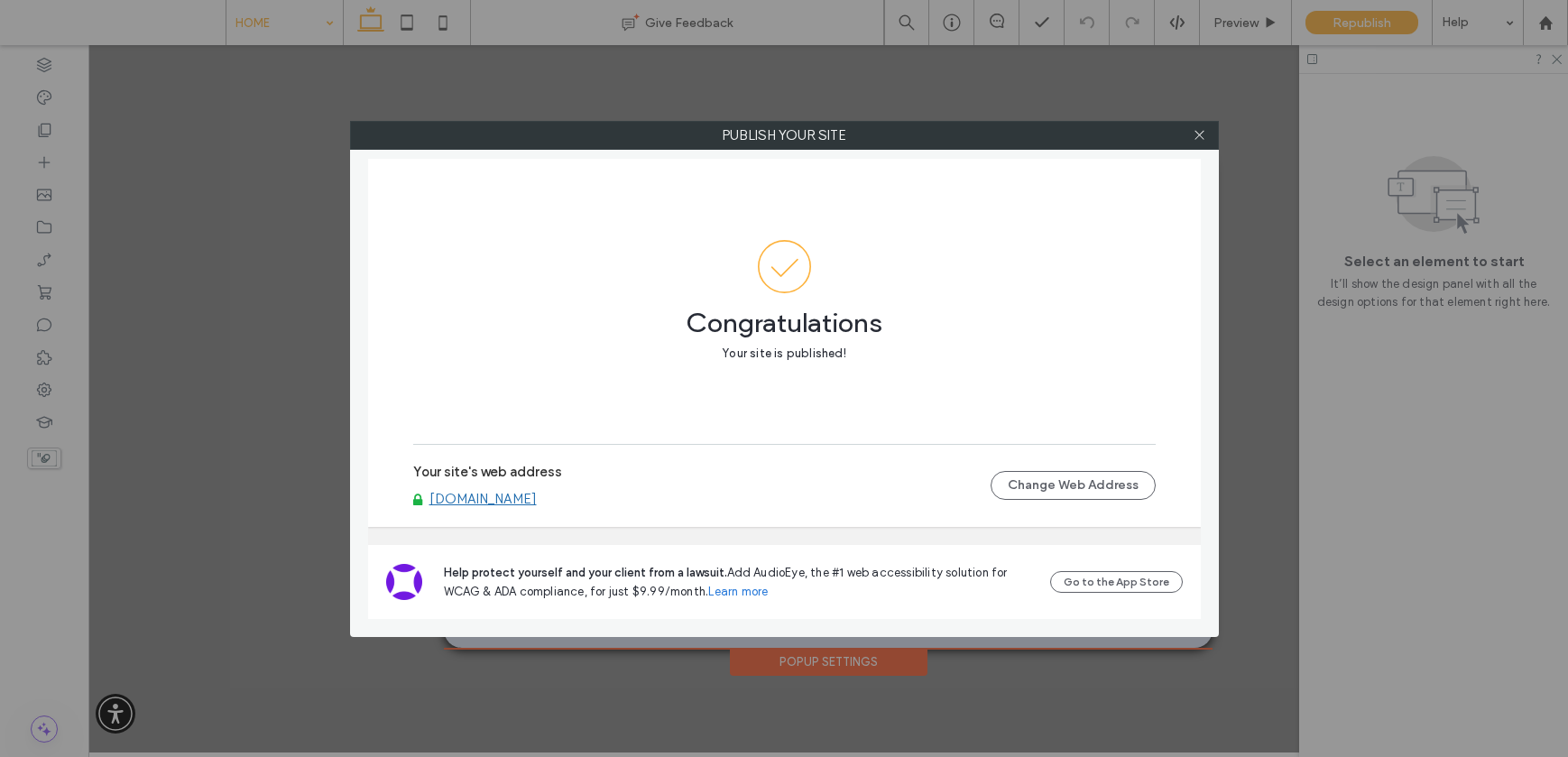
click at [480, 498] on link "[DOMAIN_NAME]" at bounding box center [483, 499] width 107 height 16
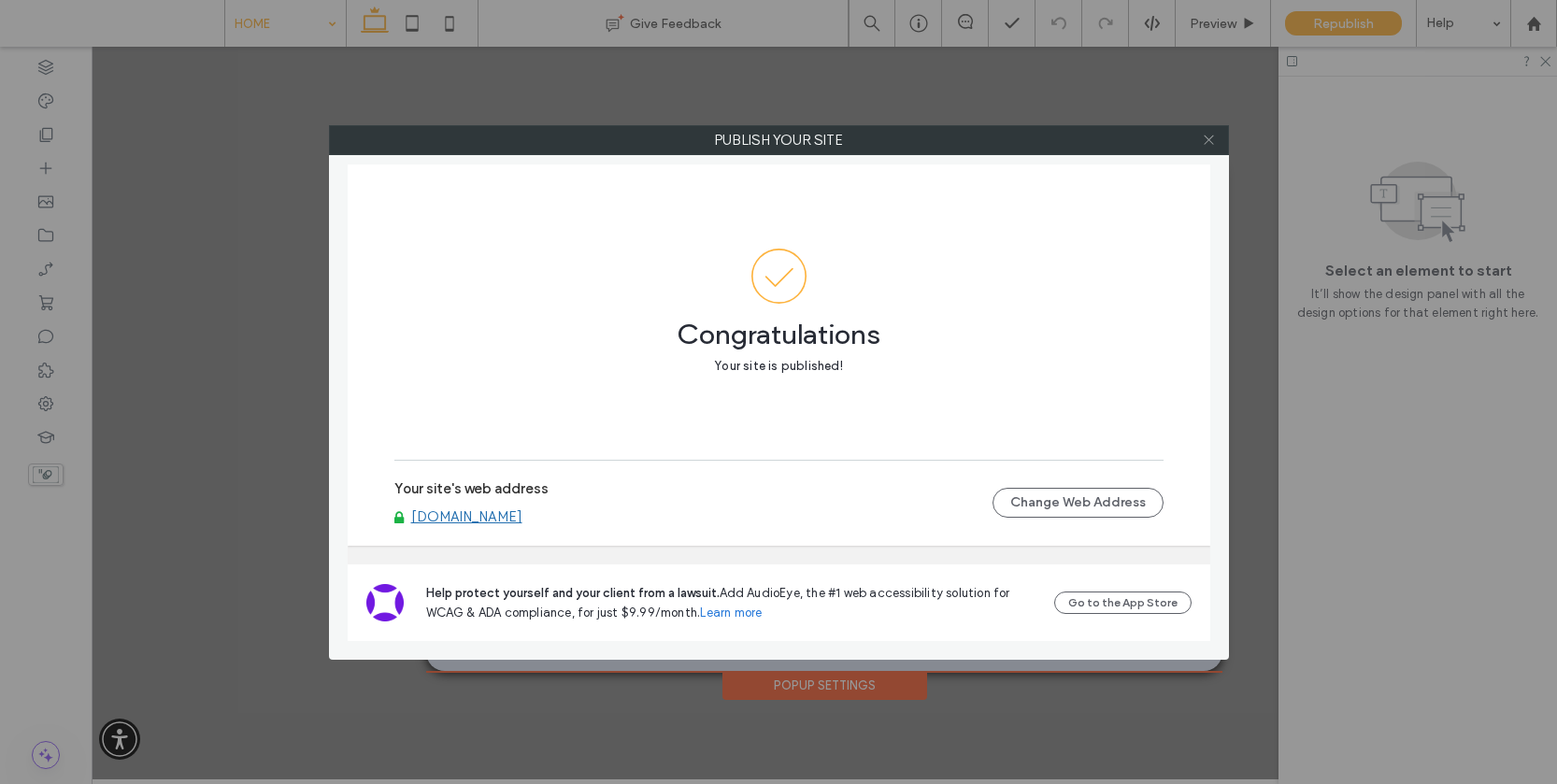
click at [1209, 141] on icon at bounding box center [1208, 139] width 14 height 14
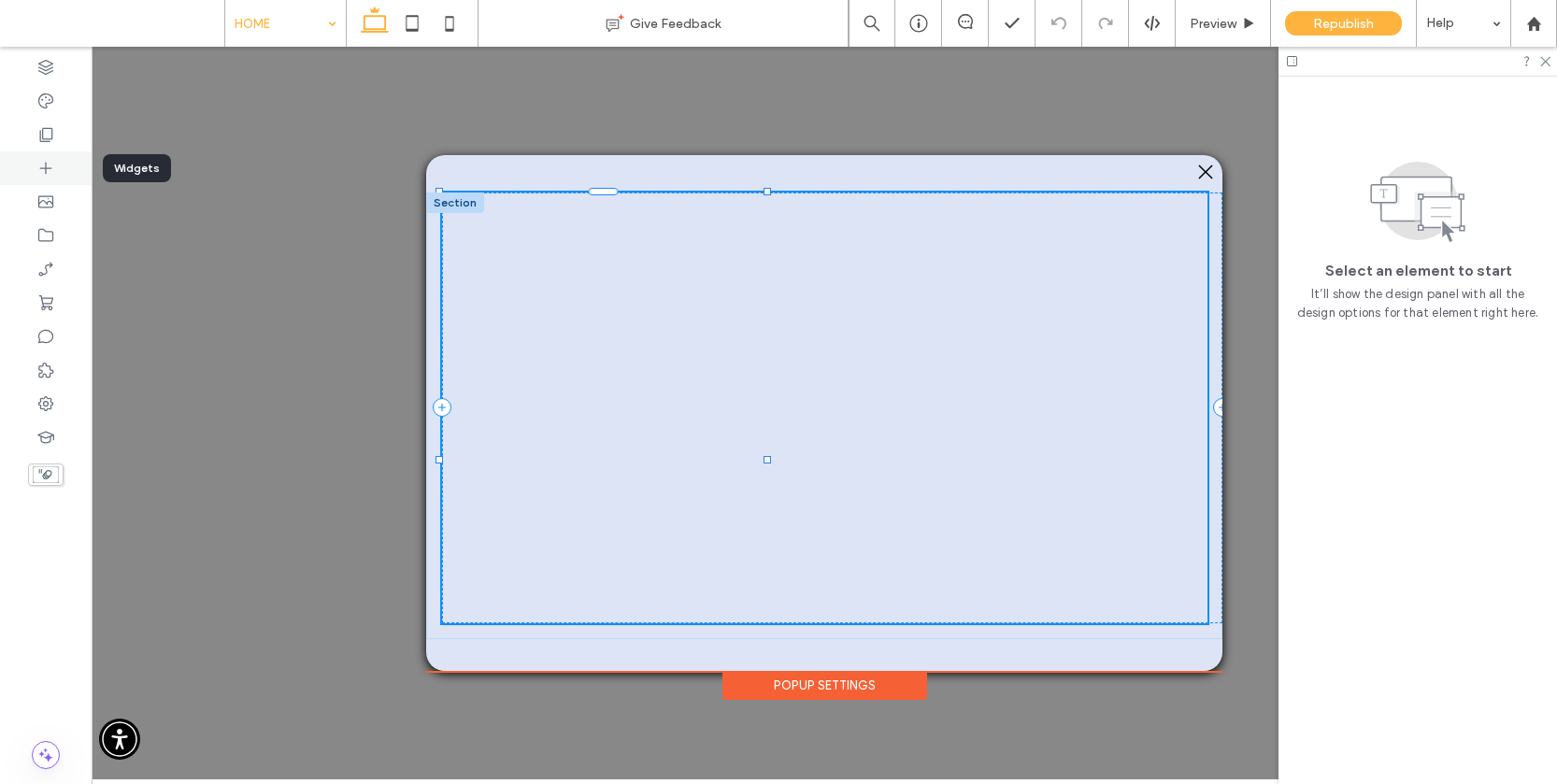
click at [49, 170] on icon at bounding box center [46, 168] width 19 height 19
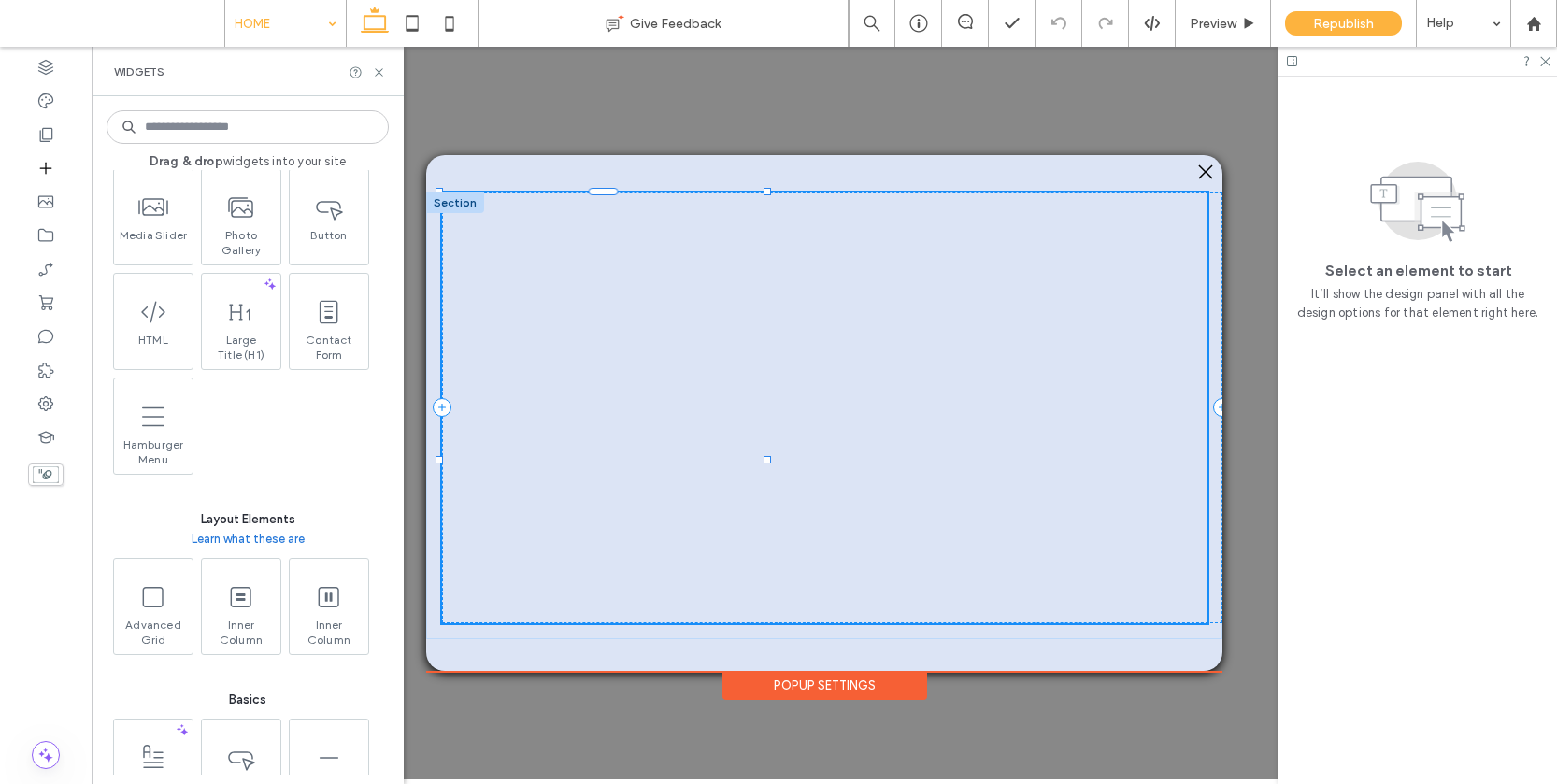
scroll to position [663, 0]
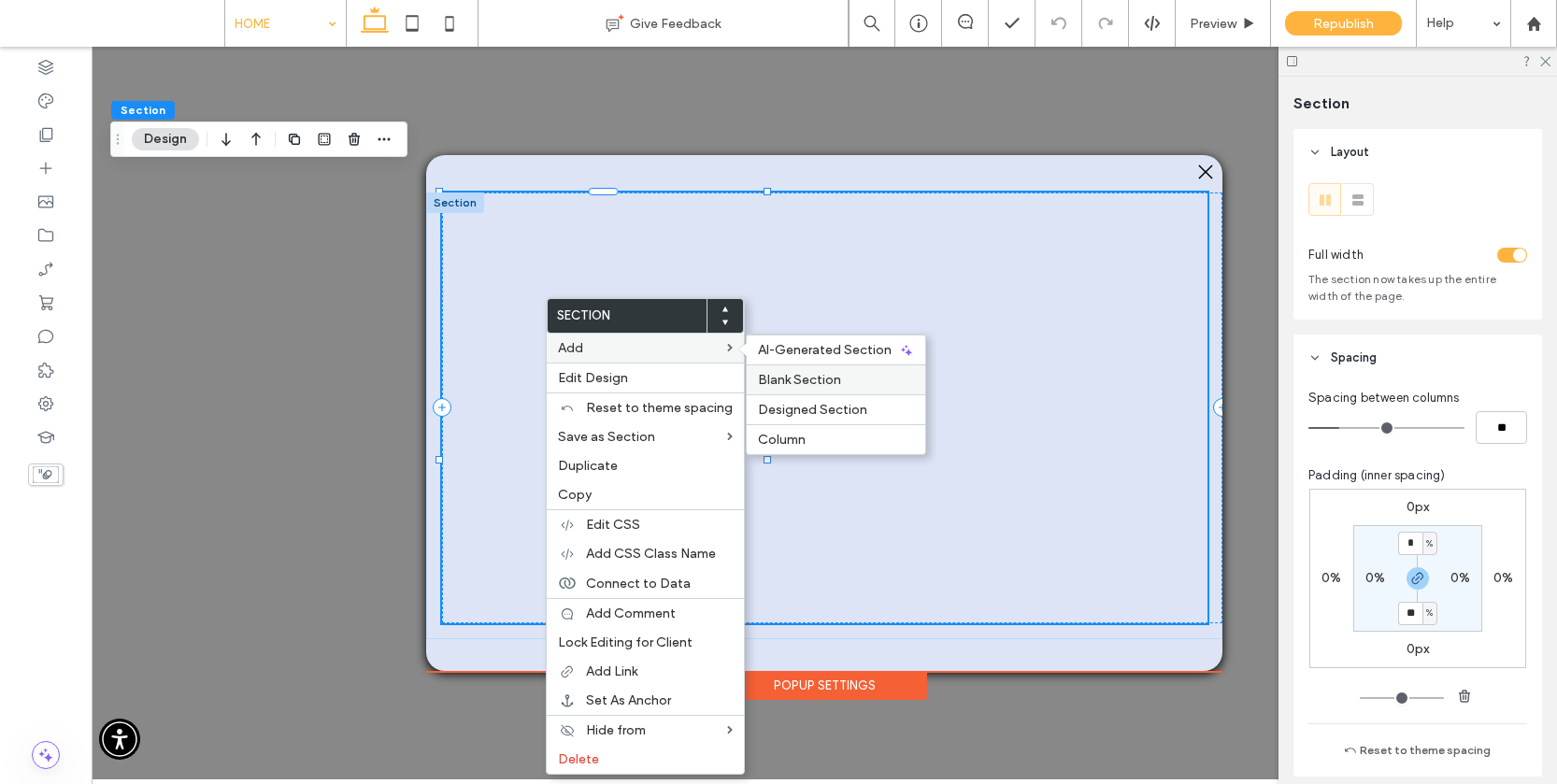
click at [788, 374] on span "Blank Section" at bounding box center [799, 379] width 83 height 16
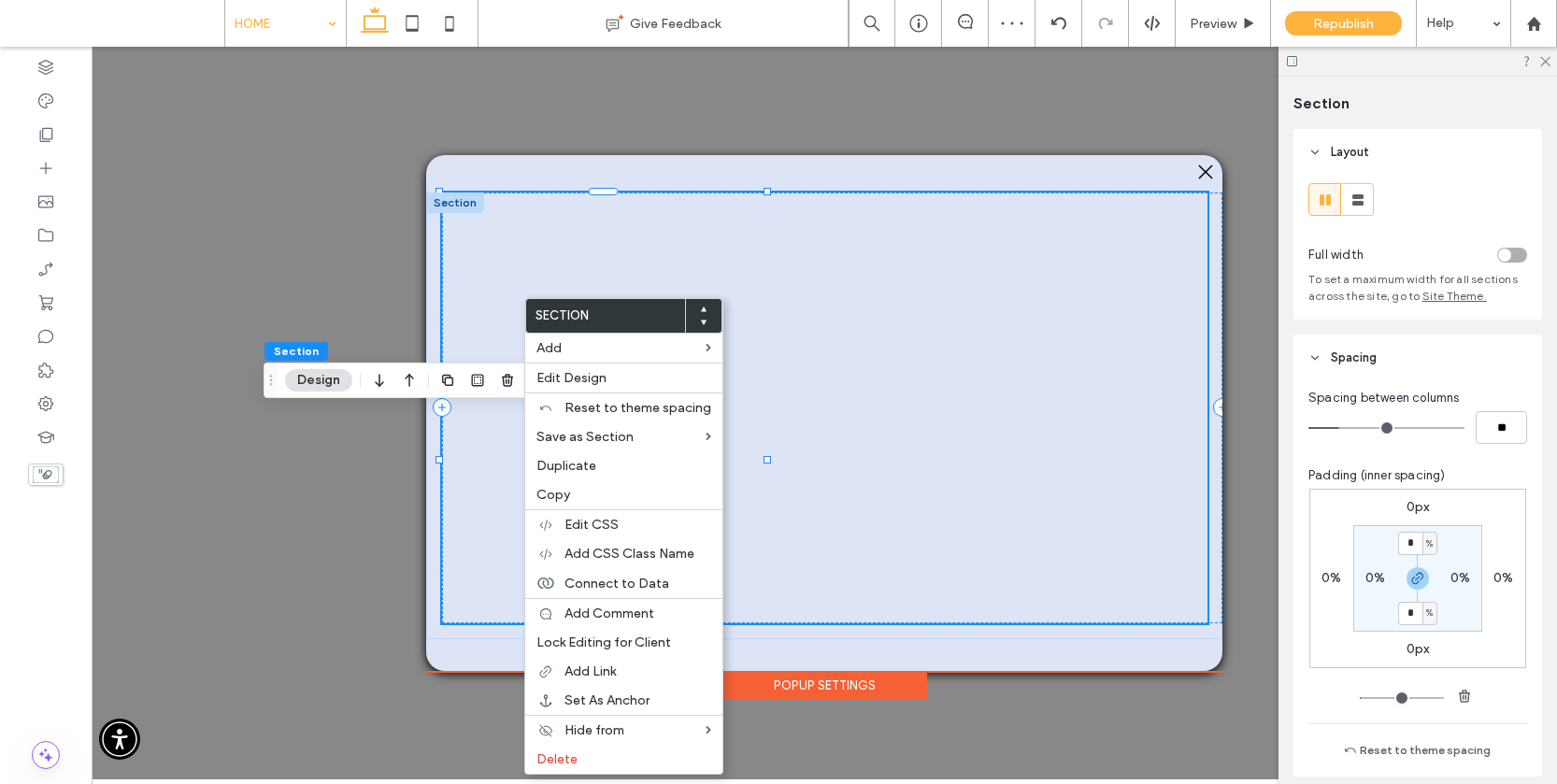
click at [700, 322] on use at bounding box center [703, 322] width 6 height 5
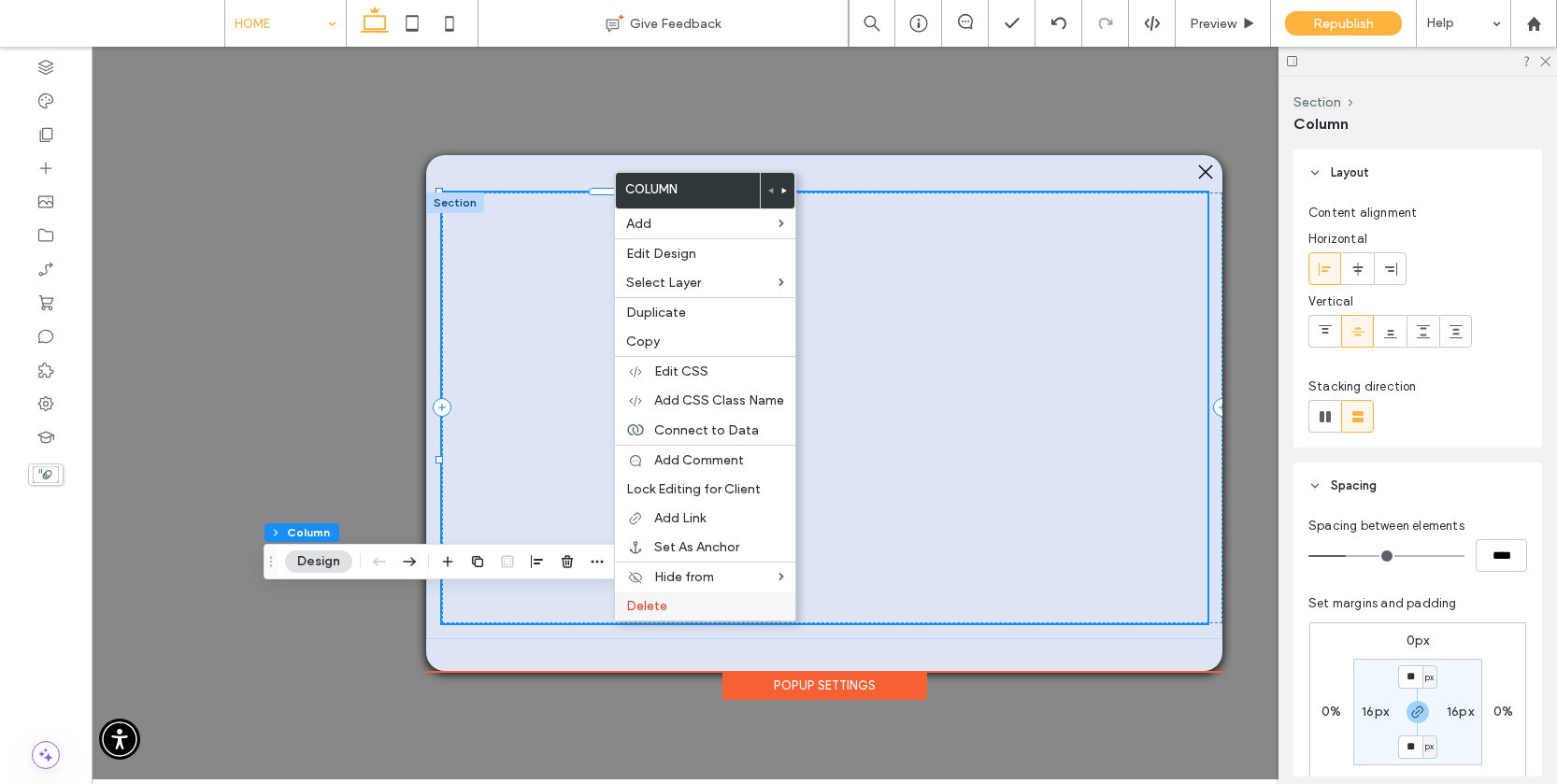
click at [639, 607] on span "Delete" at bounding box center [647, 605] width 41 height 16
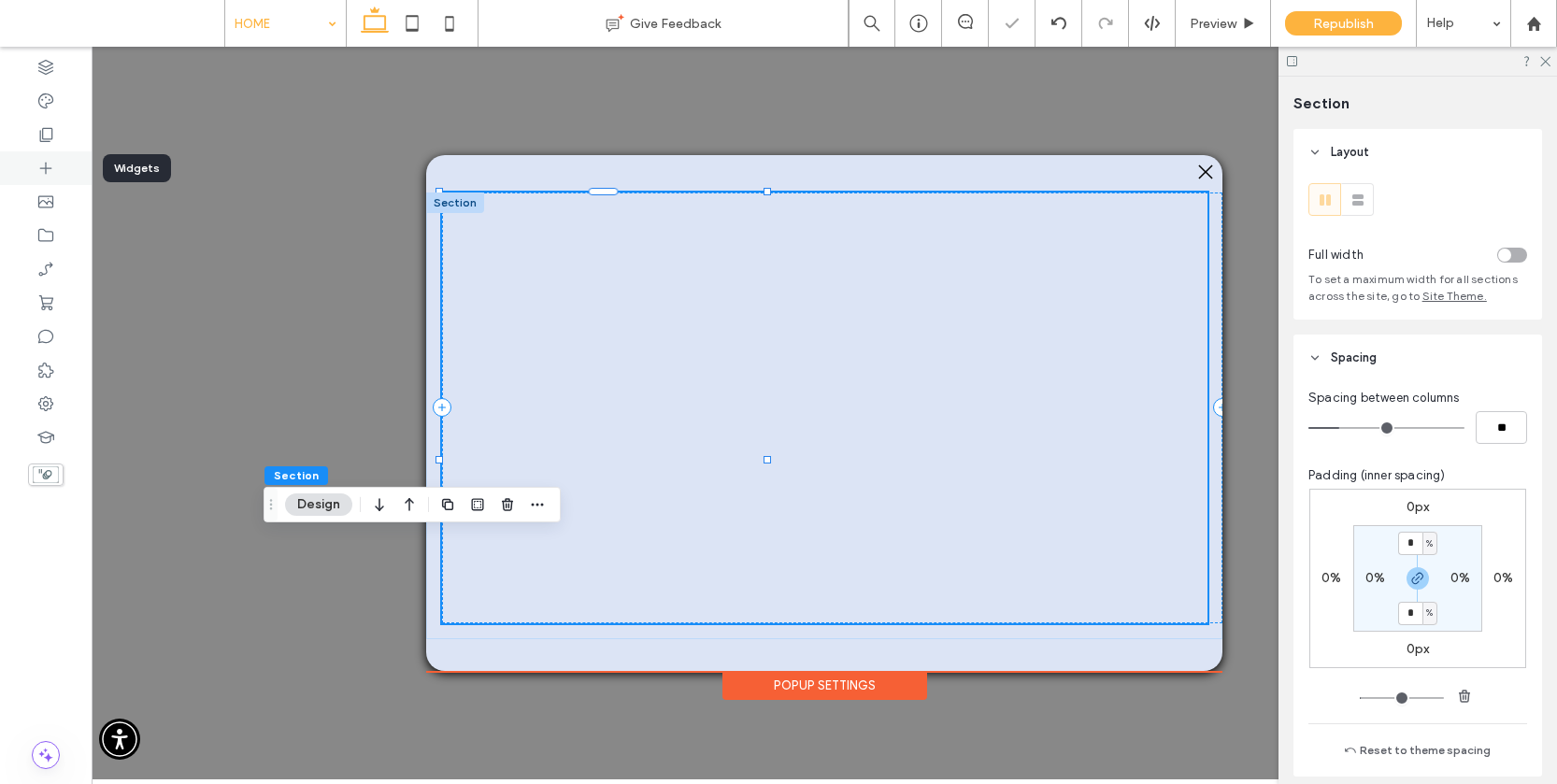
click at [38, 165] on icon at bounding box center [46, 168] width 19 height 19
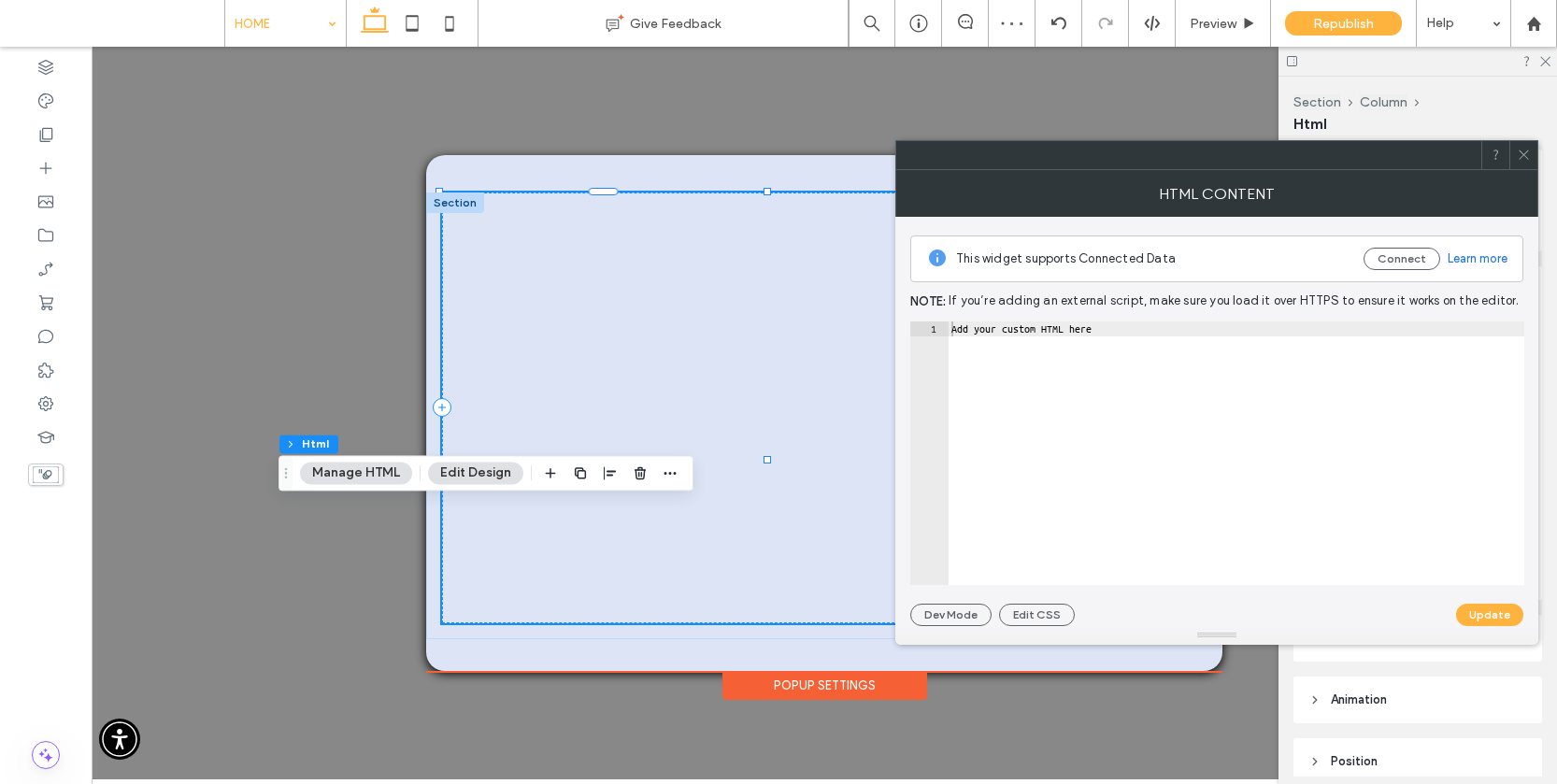
drag, startPoint x: 146, startPoint y: 264, endPoint x: 287, endPoint y: 10, distance: 290.5
click at [1010, 323] on div "Add your custom HTML here" at bounding box center [1235, 468] width 576 height 294
paste textarea "**********"
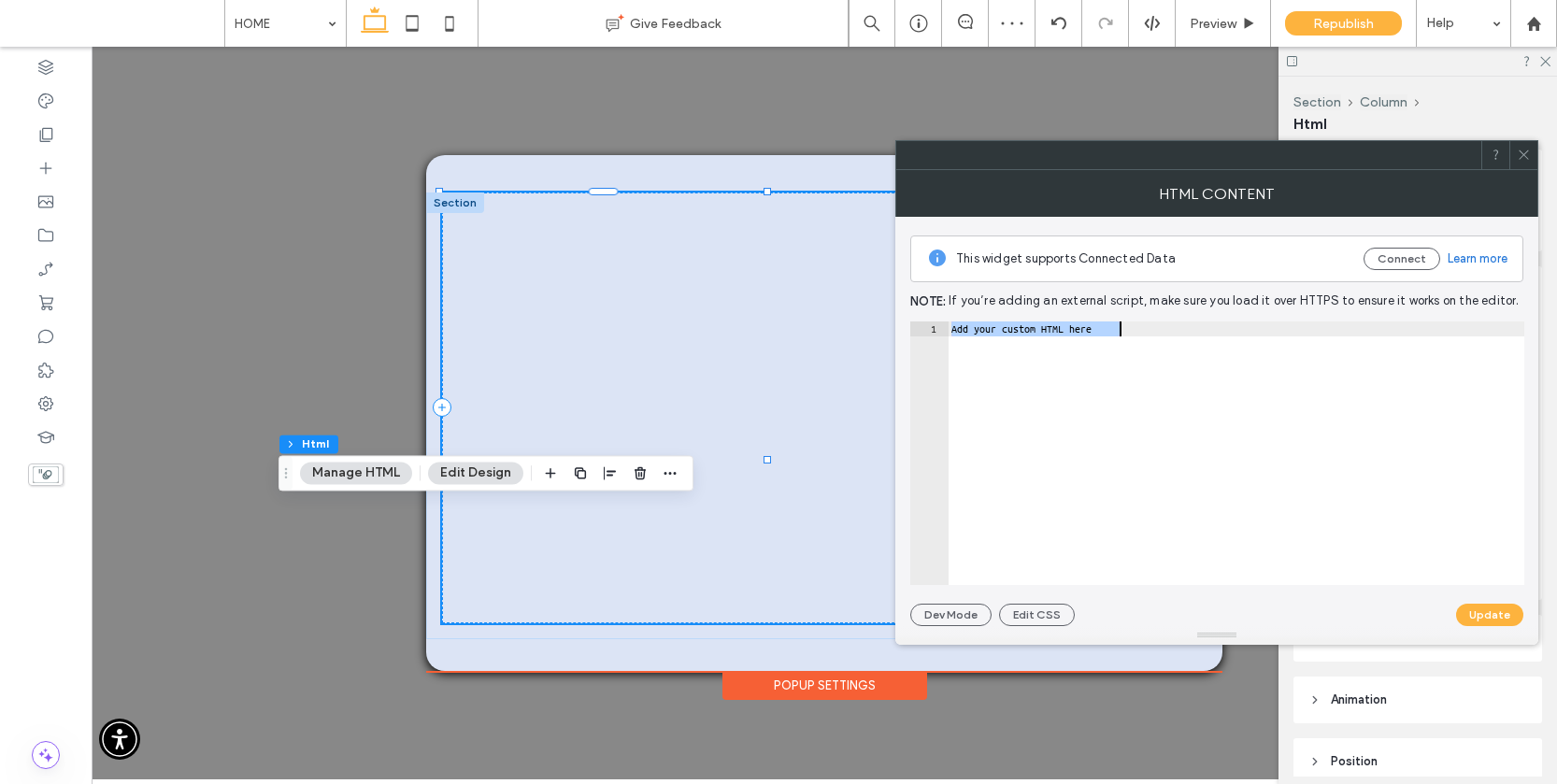
type textarea "**********"
click at [1412, 617] on button "Update" at bounding box center [1488, 615] width 67 height 23
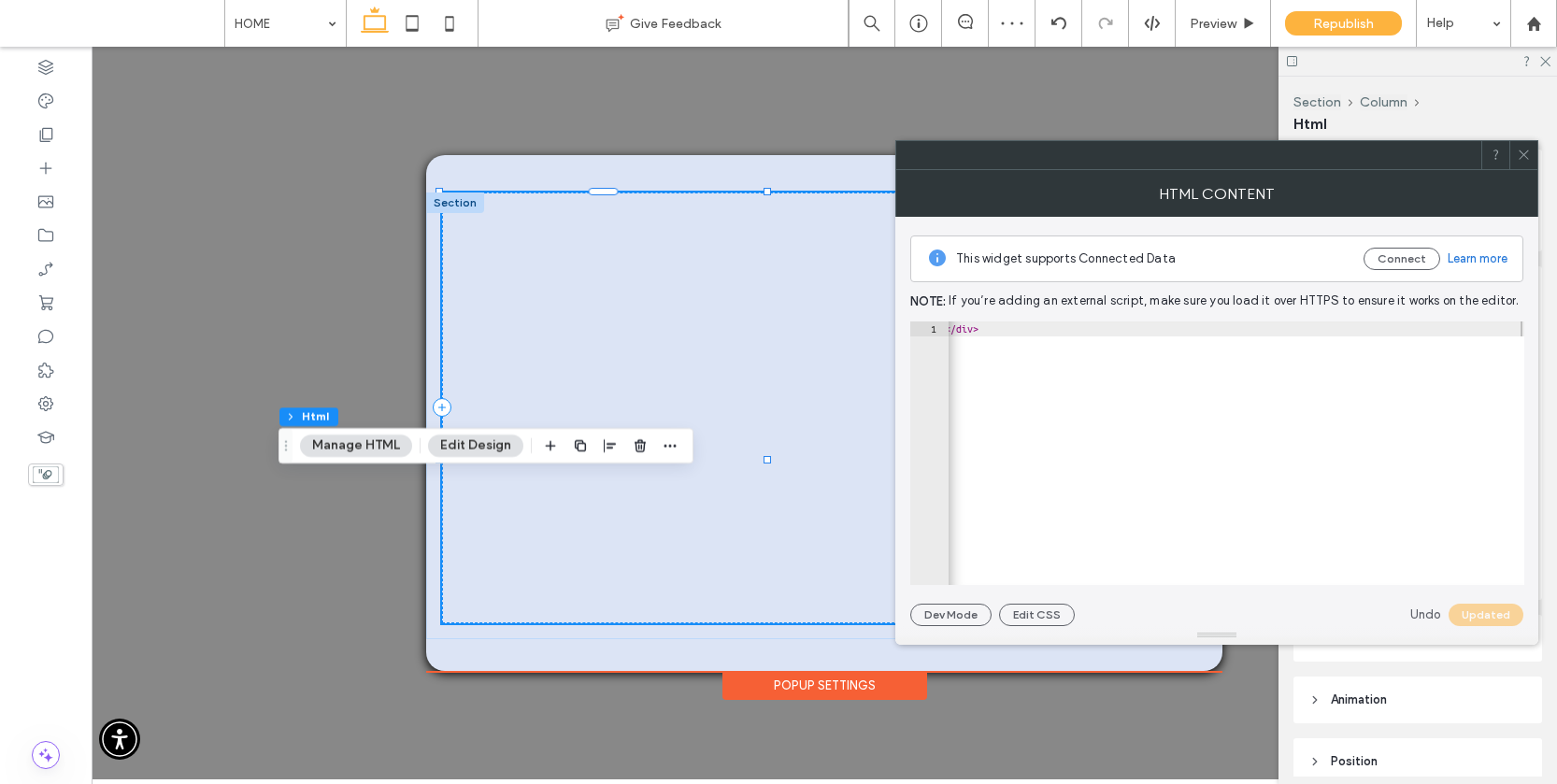
click at [1412, 158] on icon at bounding box center [1523, 154] width 14 height 14
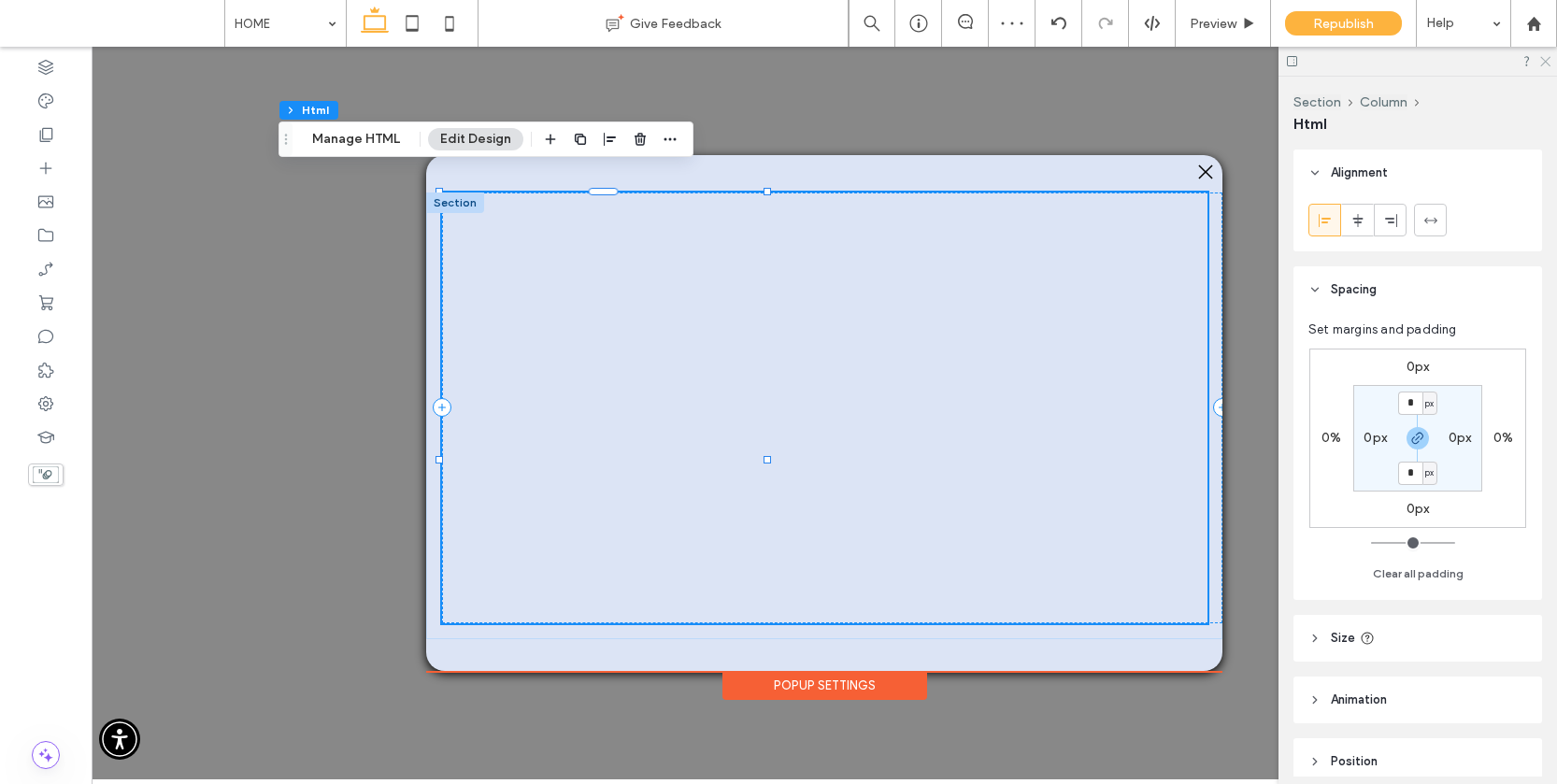
click at [1412, 57] on icon at bounding box center [1544, 60] width 12 height 12
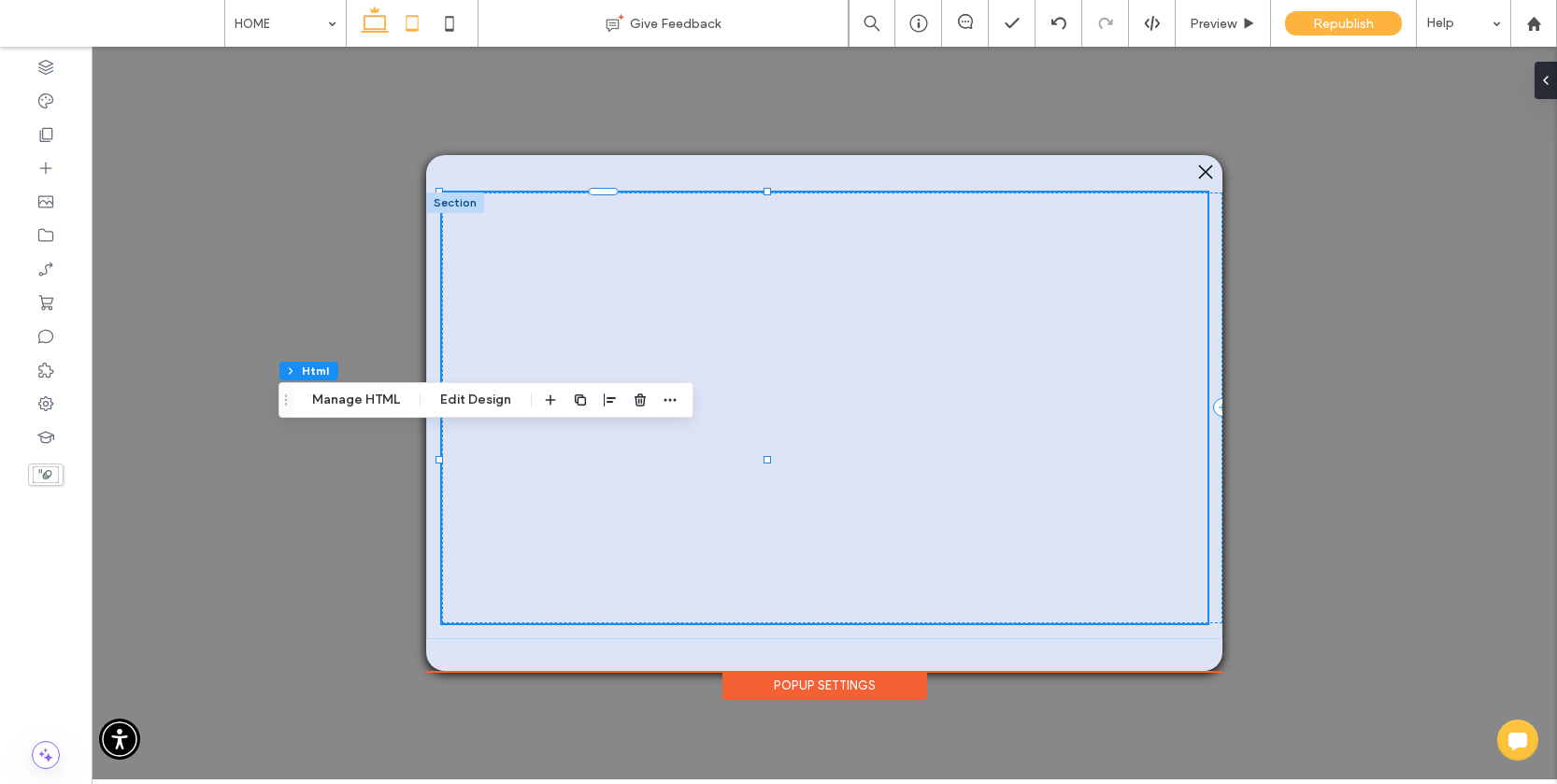
click at [416, 25] on icon at bounding box center [412, 24] width 38 height 38
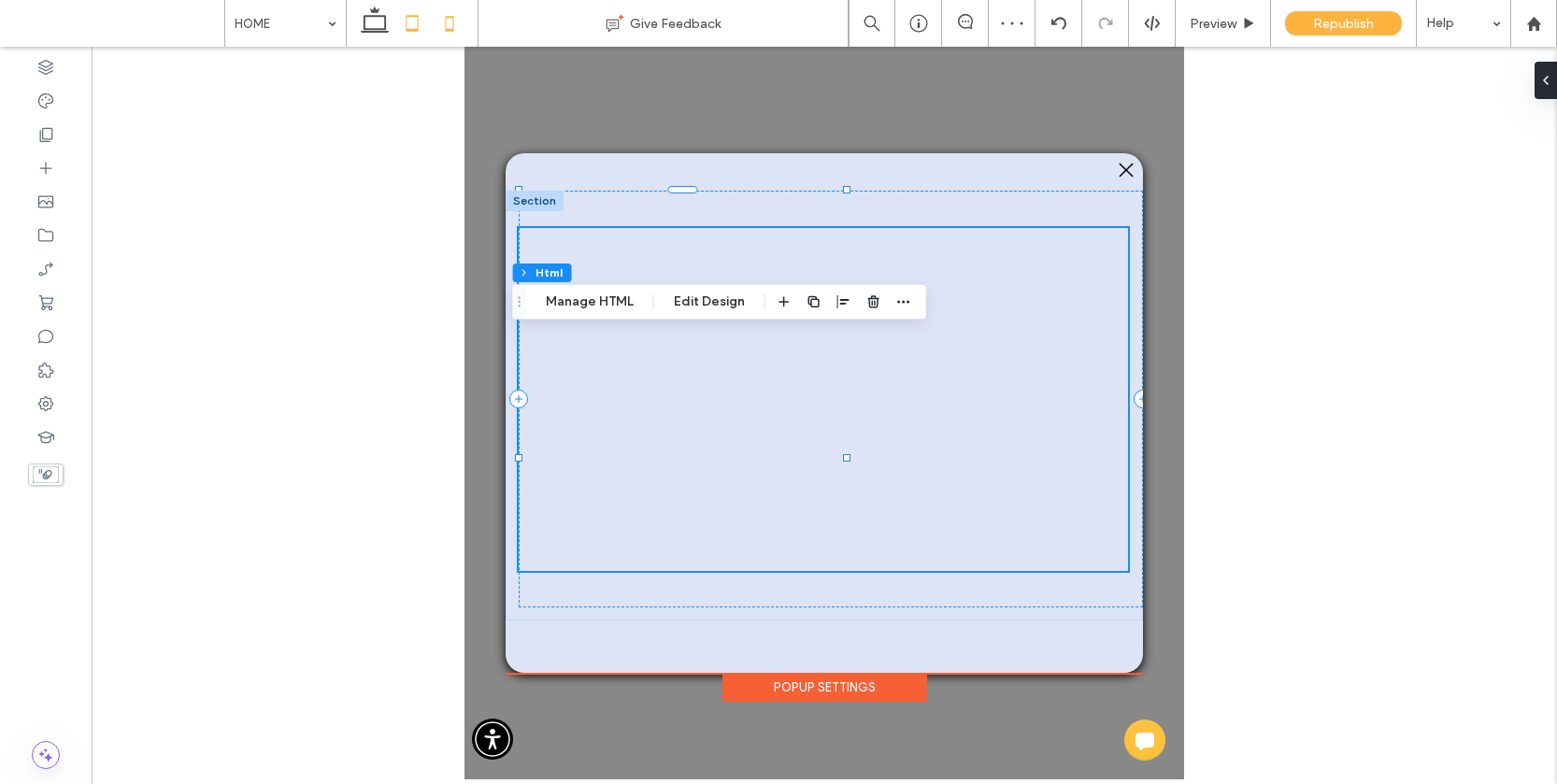
click at [452, 25] on icon at bounding box center [450, 24] width 38 height 38
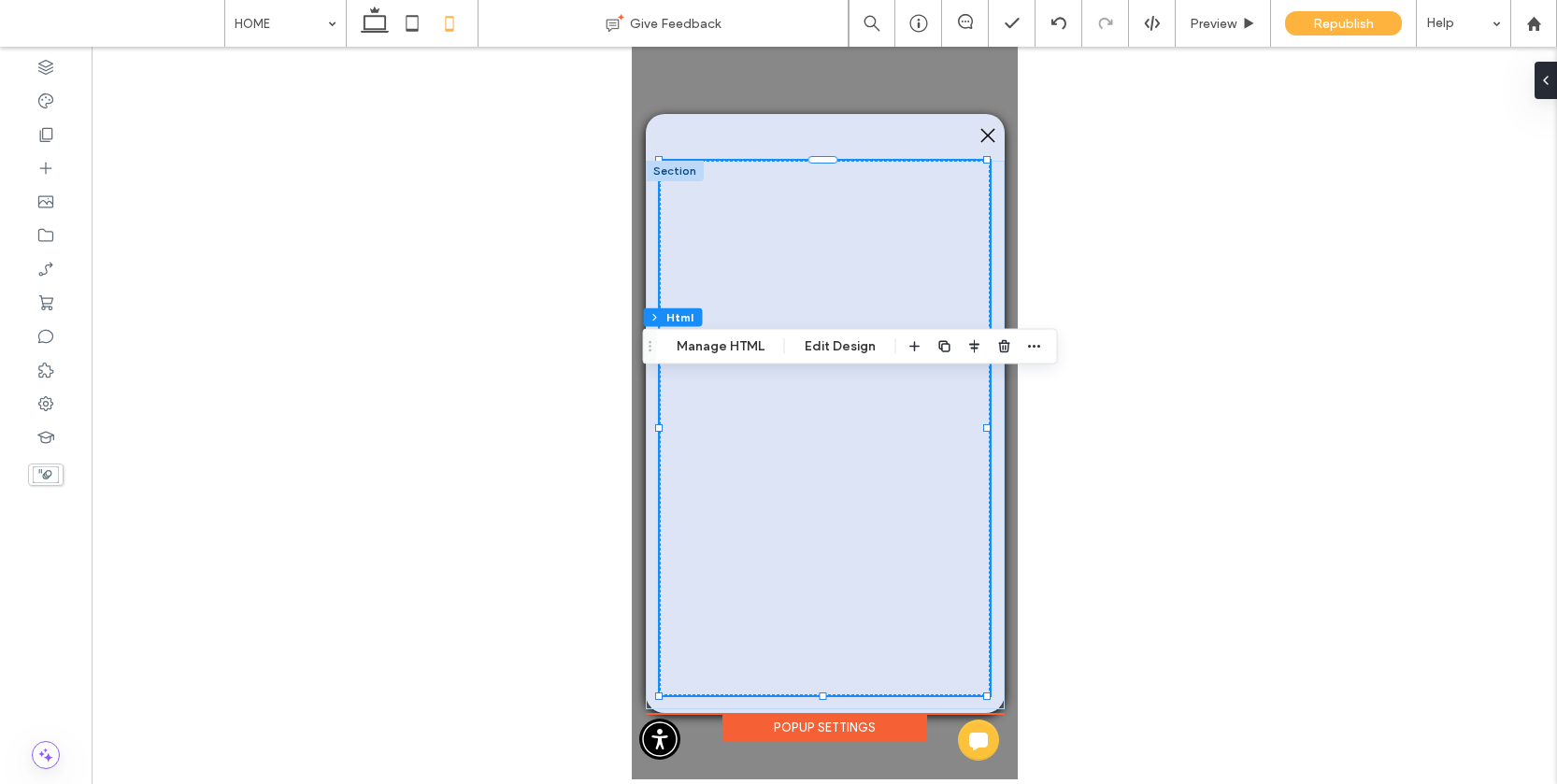
click at [353, 17] on div at bounding box center [411, 24] width 133 height 47
click at [362, 23] on icon at bounding box center [375, 24] width 38 height 38
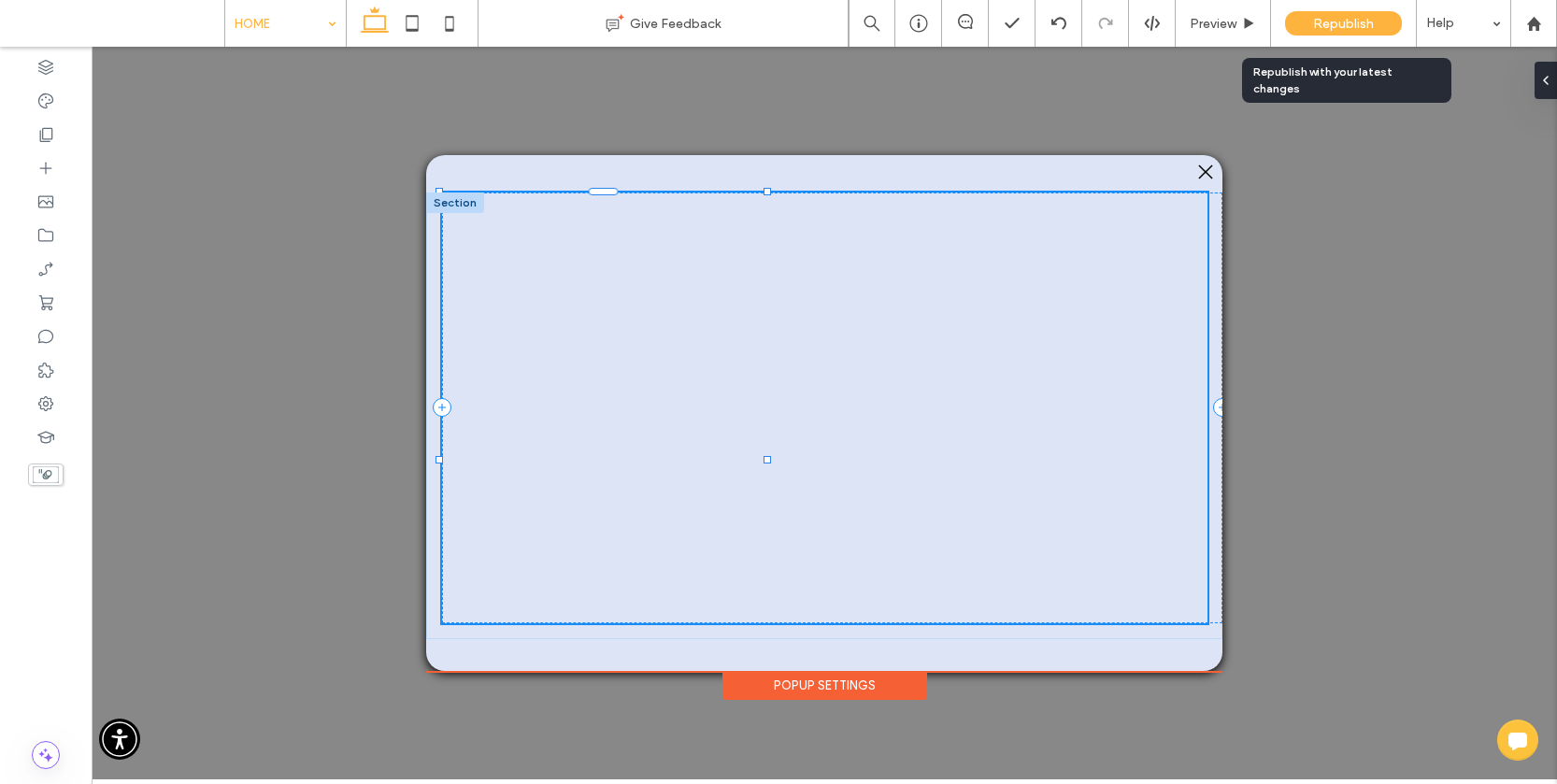
click at [1334, 24] on span "Republish" at bounding box center [1343, 24] width 61 height 16
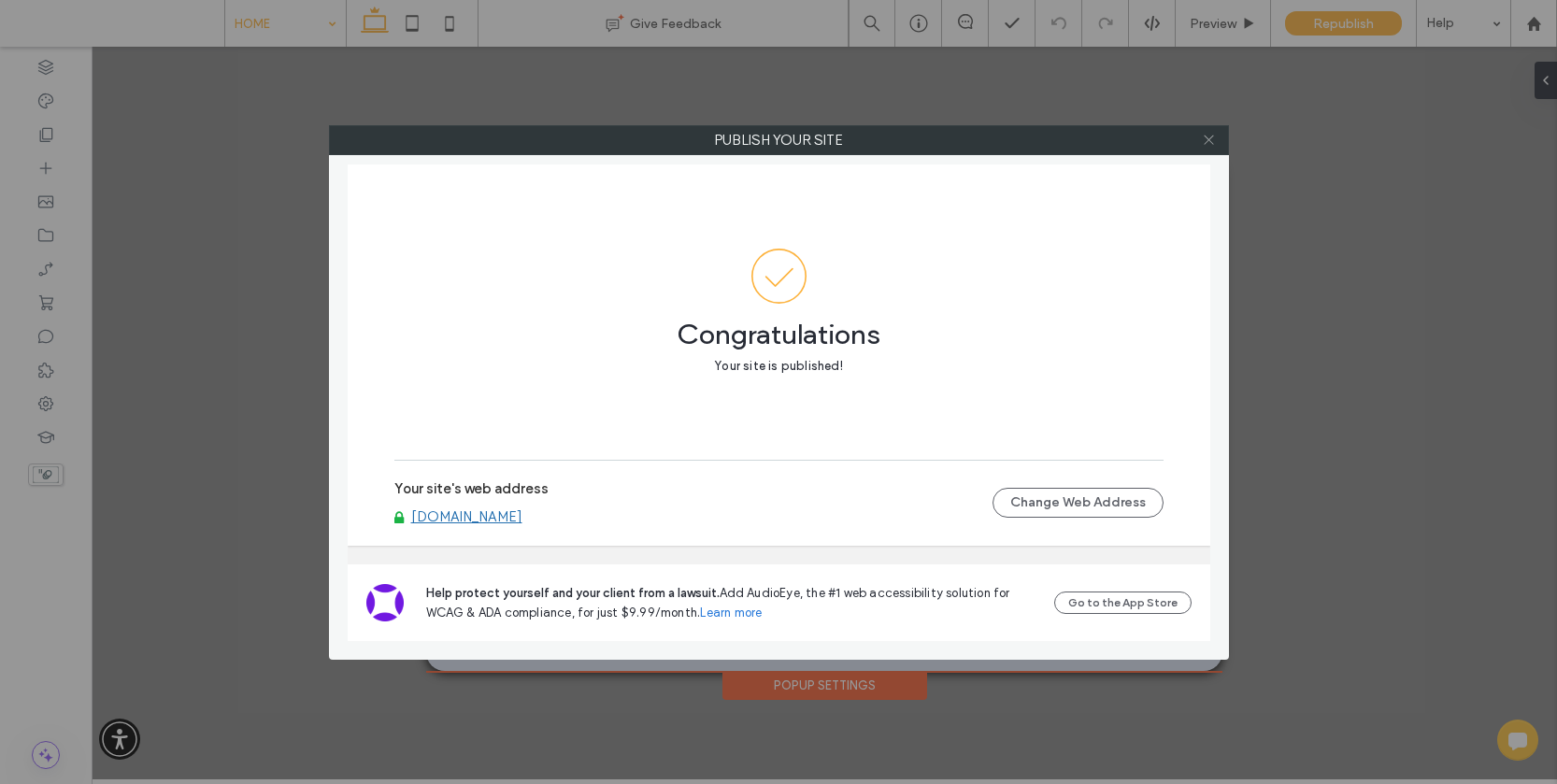
click at [1212, 136] on icon at bounding box center [1208, 139] width 14 height 14
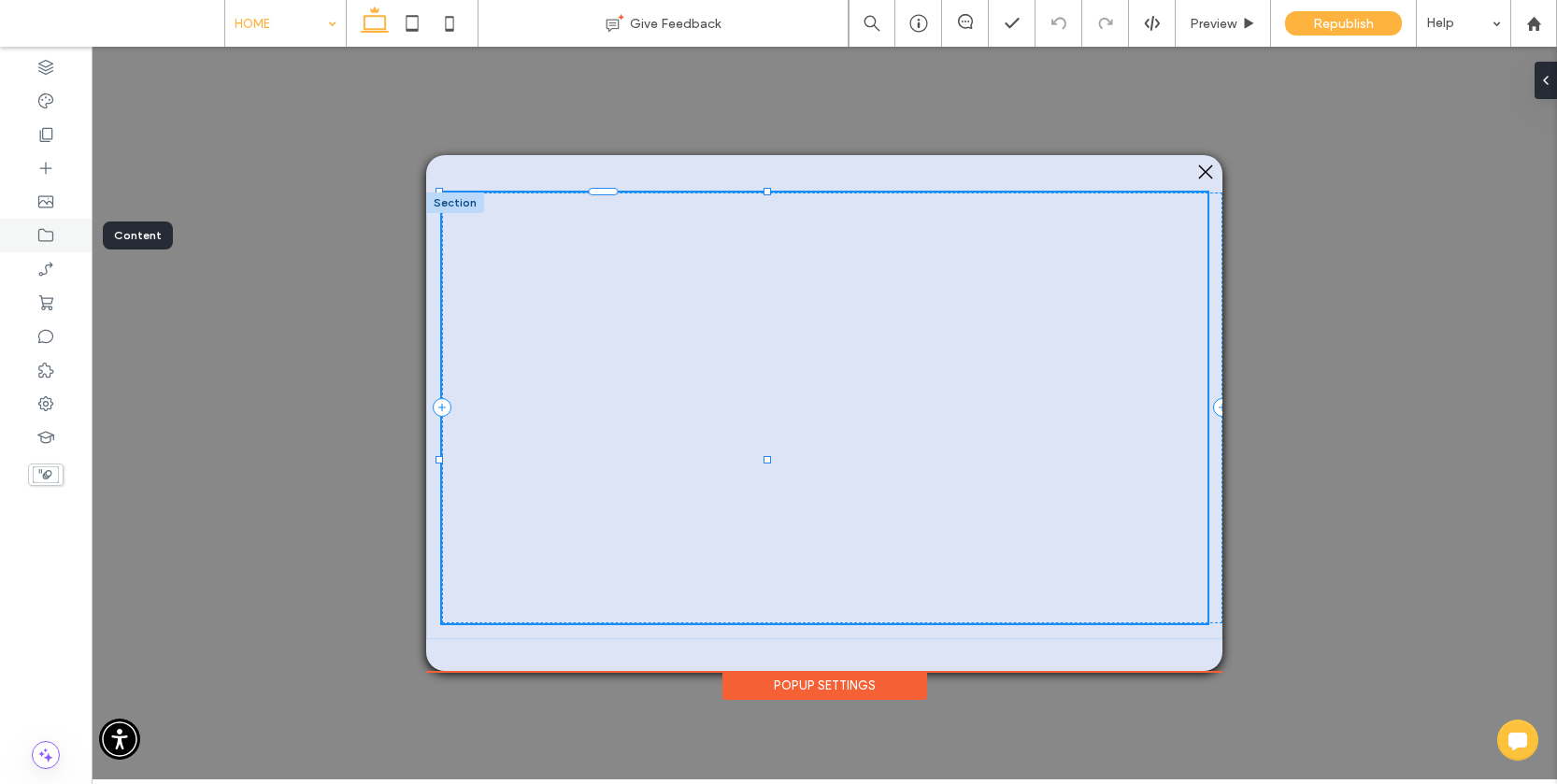
click at [36, 224] on div at bounding box center [45, 235] width 91 height 34
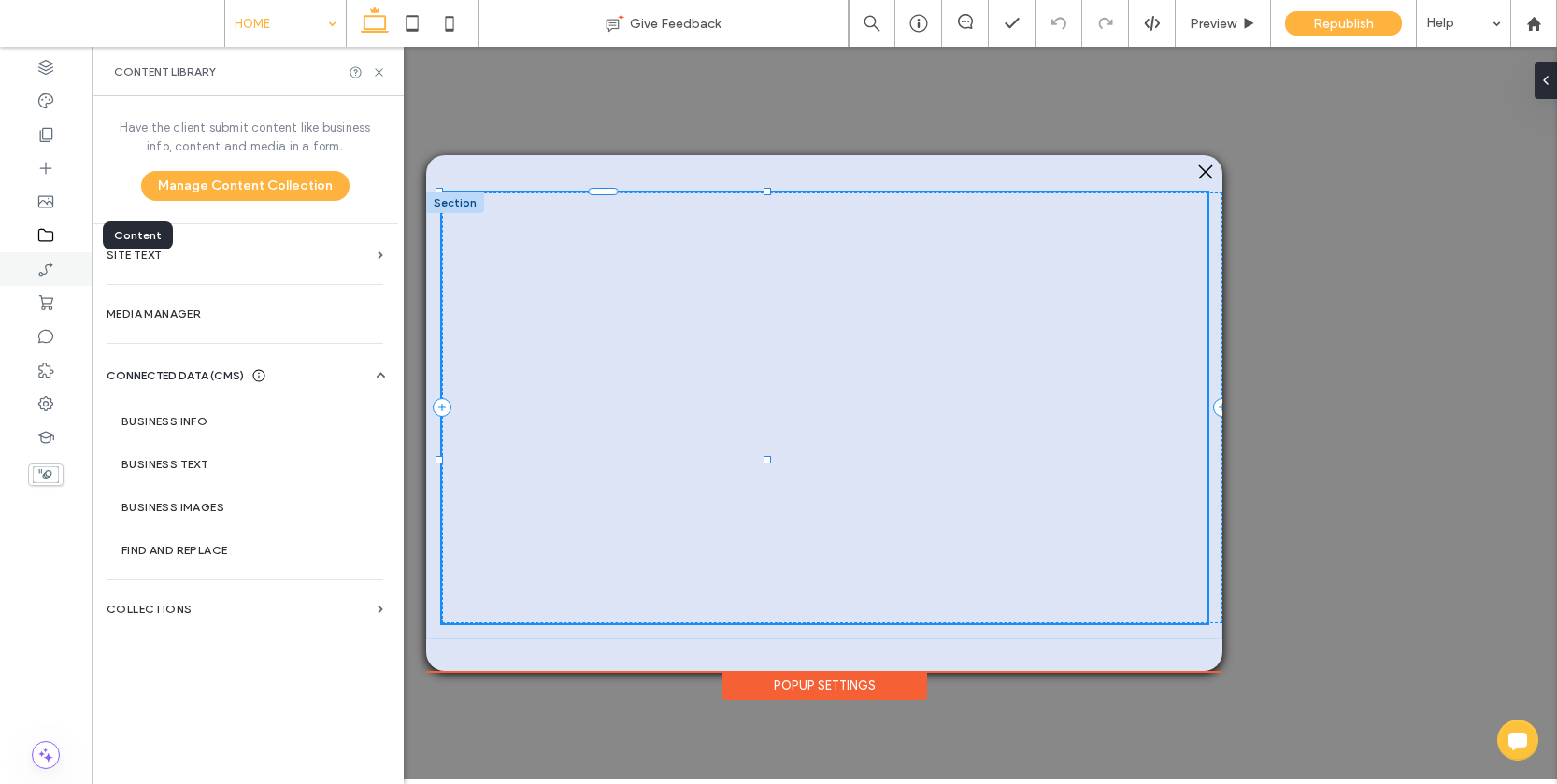
click at [42, 254] on div at bounding box center [45, 269] width 91 height 34
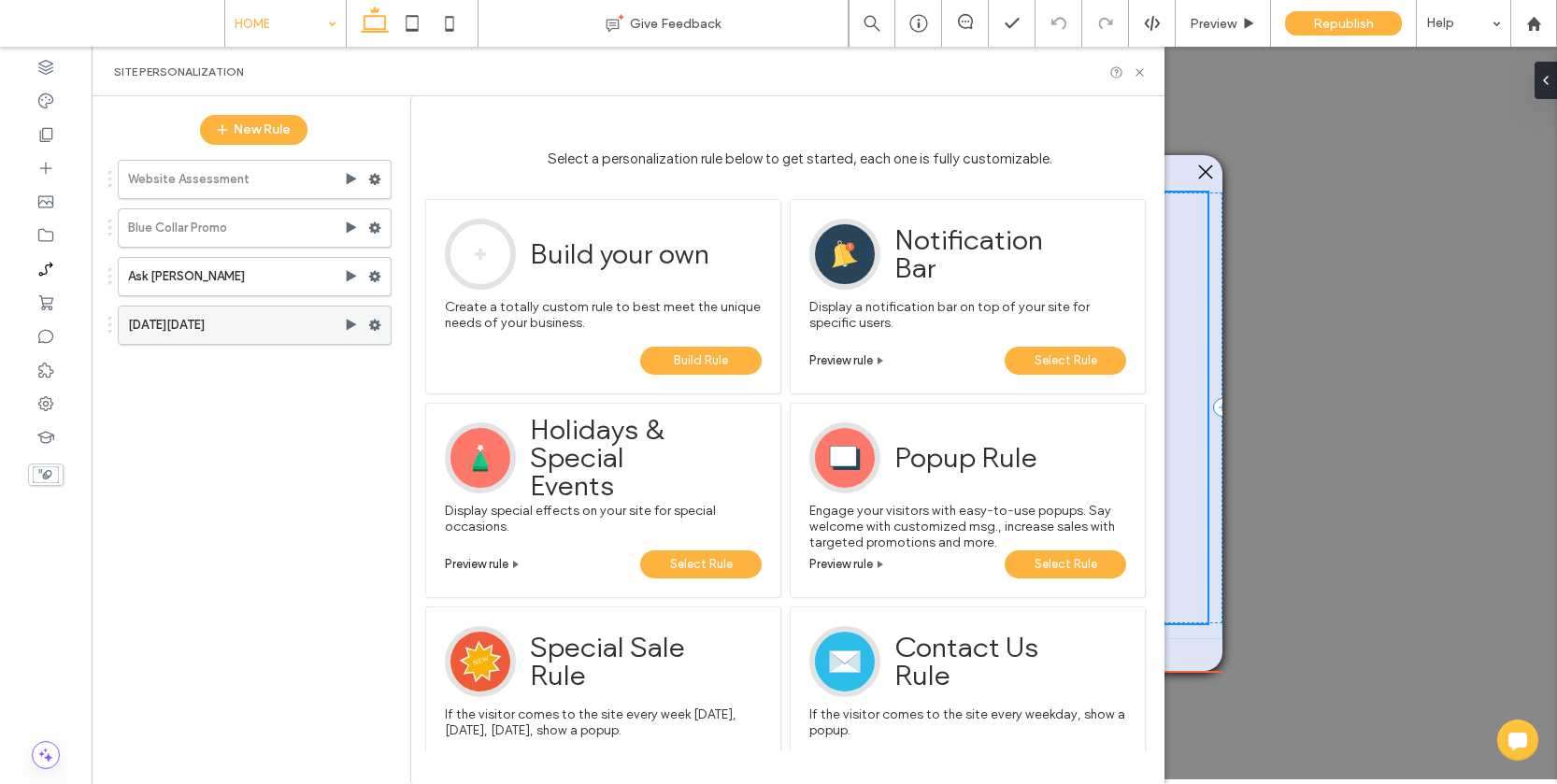
click at [265, 321] on label "[DATE][DATE]" at bounding box center [235, 326] width 216 height 38
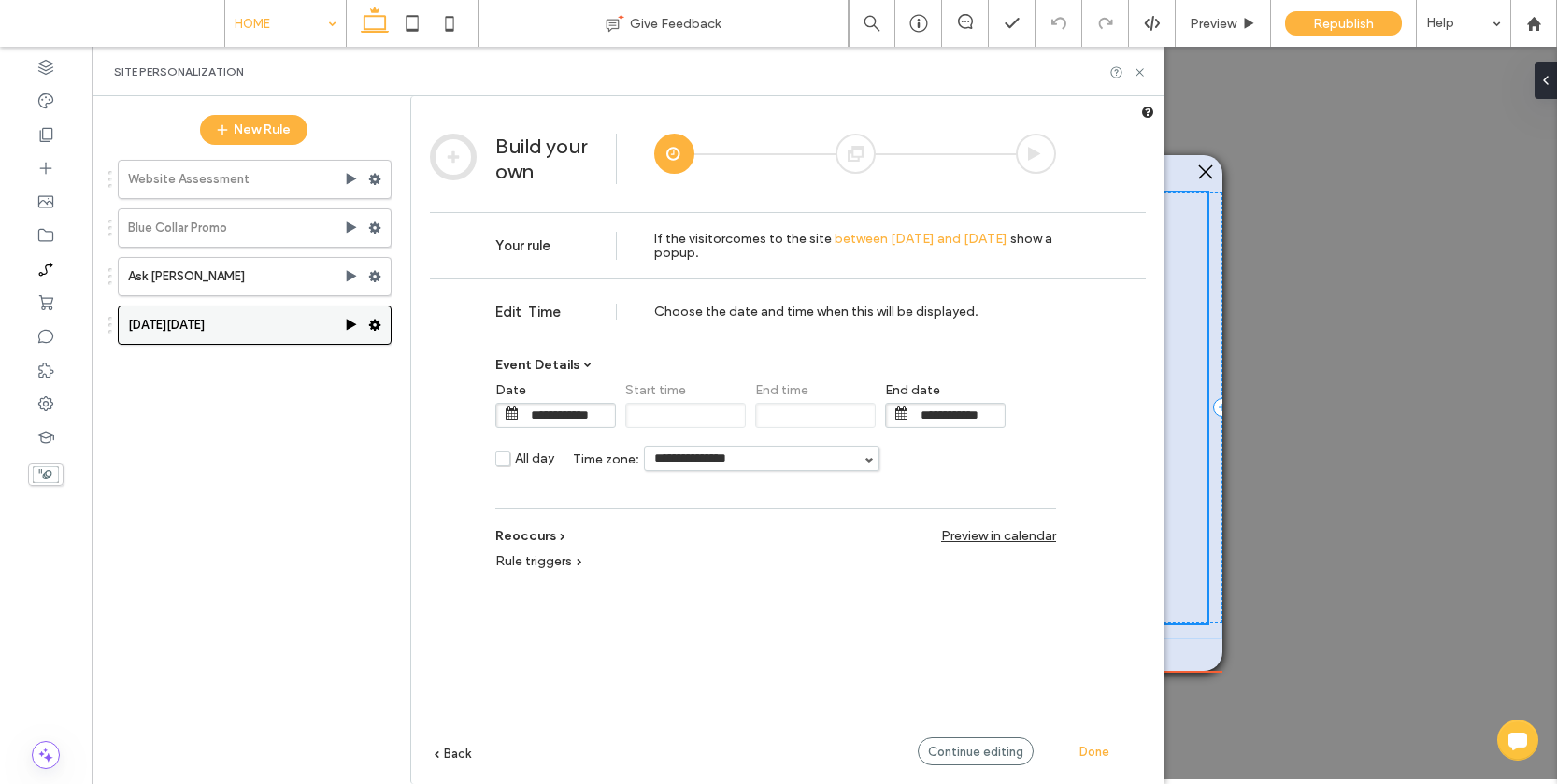
click at [374, 323] on icon at bounding box center [375, 325] width 13 height 13
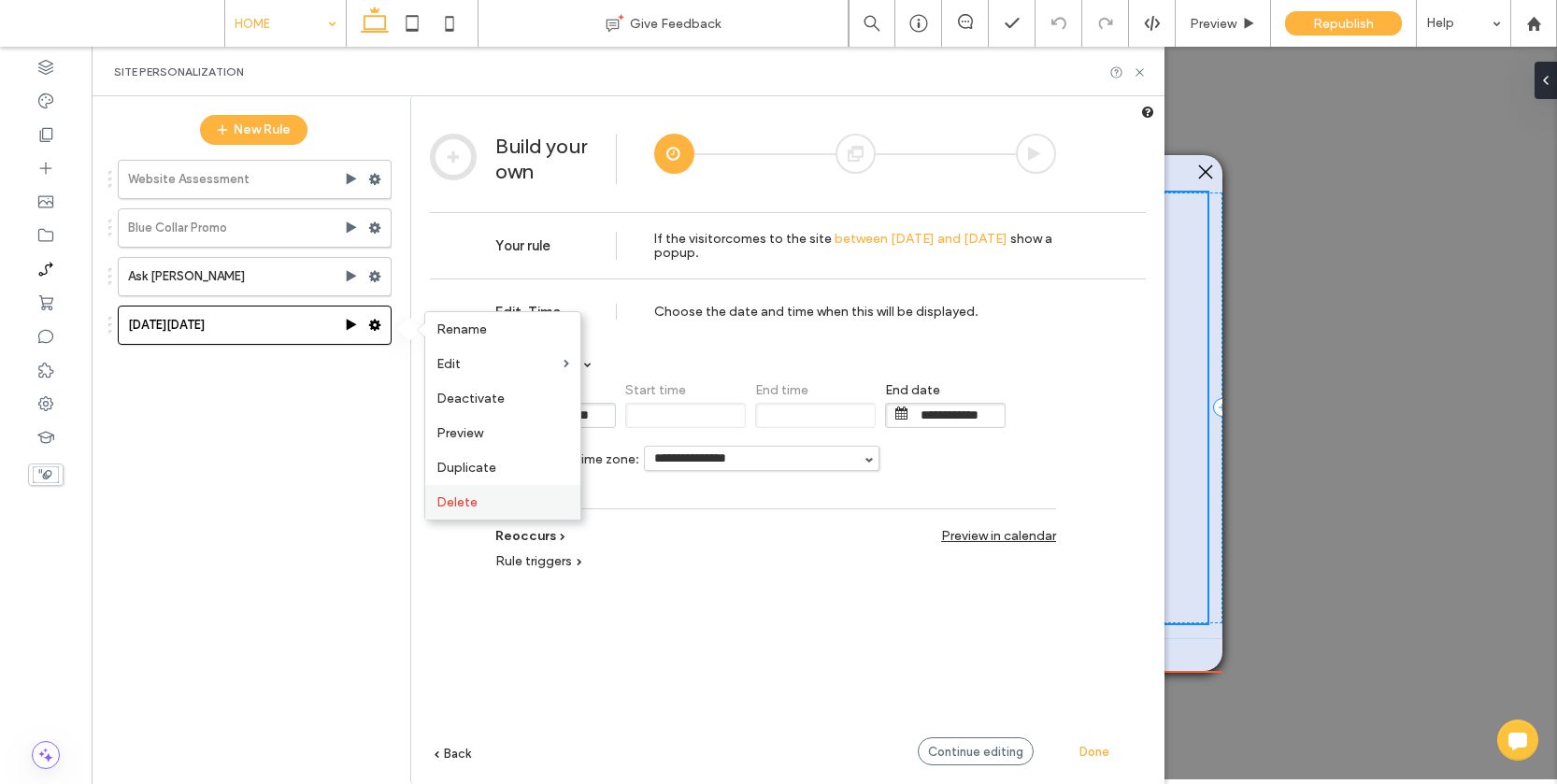
click at [474, 498] on span "Delete" at bounding box center [457, 502] width 41 height 16
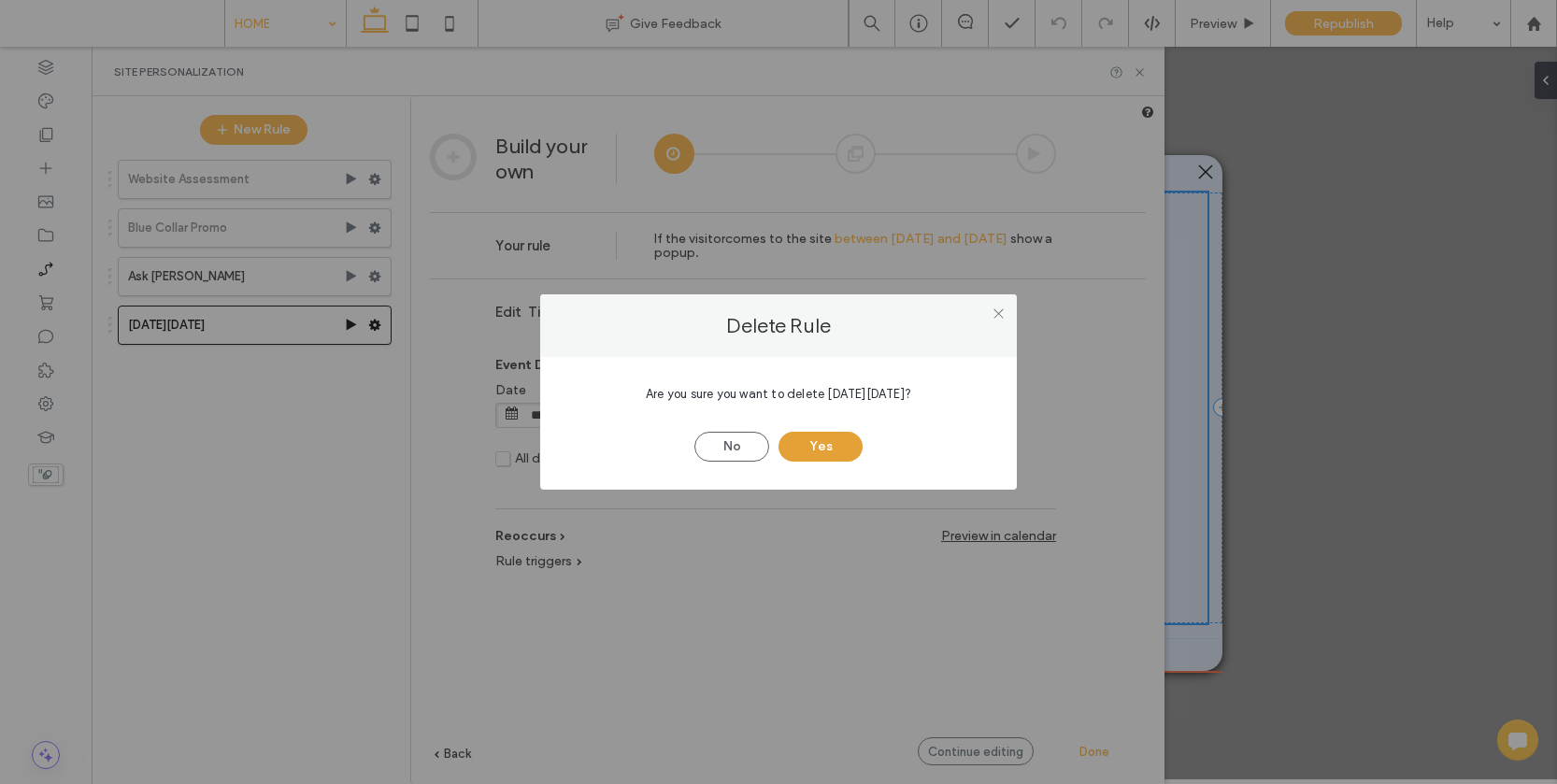
click at [810, 455] on button "Yes" at bounding box center [820, 447] width 84 height 30
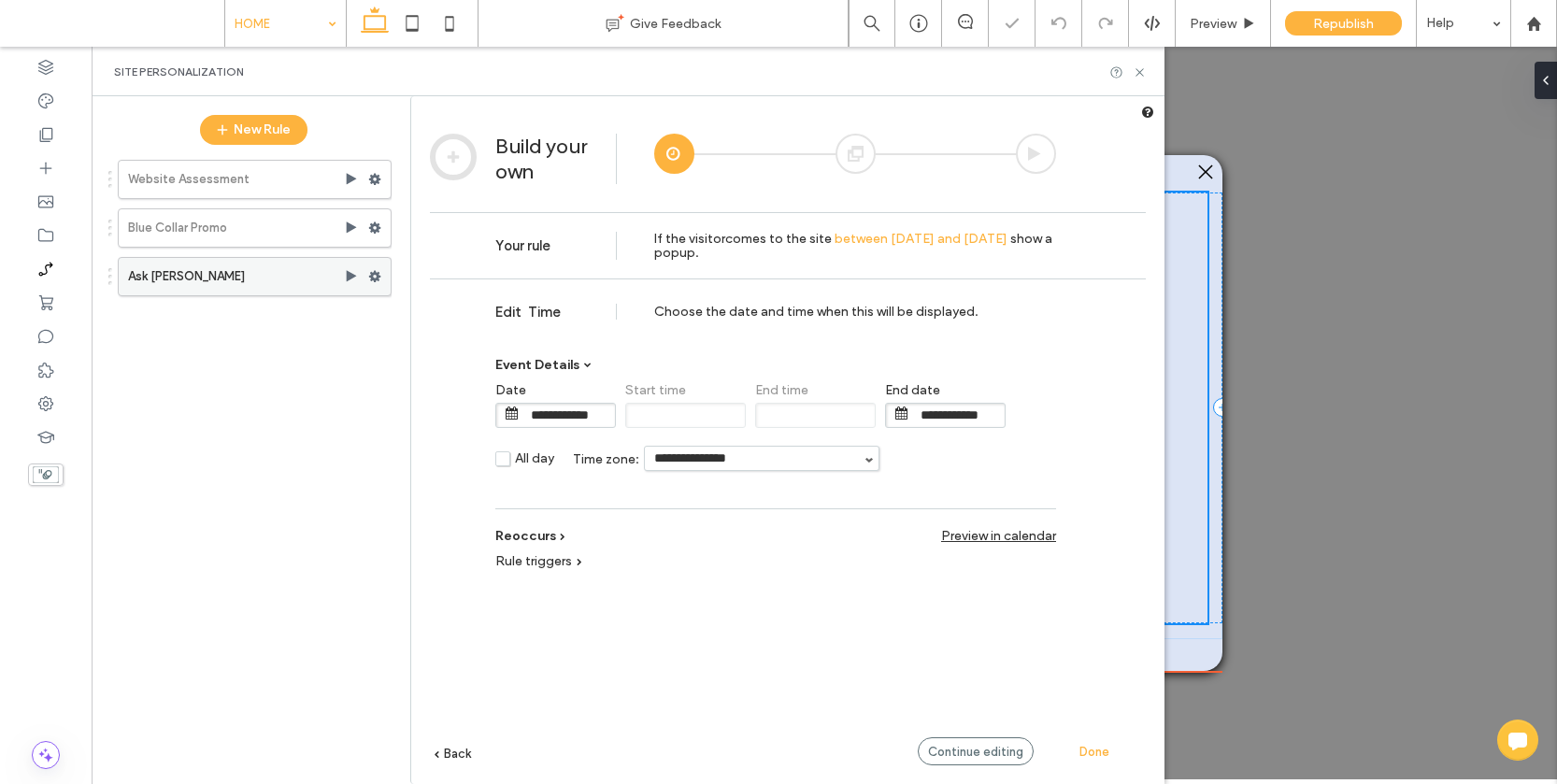
click at [289, 272] on label "Ask [PERSON_NAME]" at bounding box center [235, 277] width 216 height 38
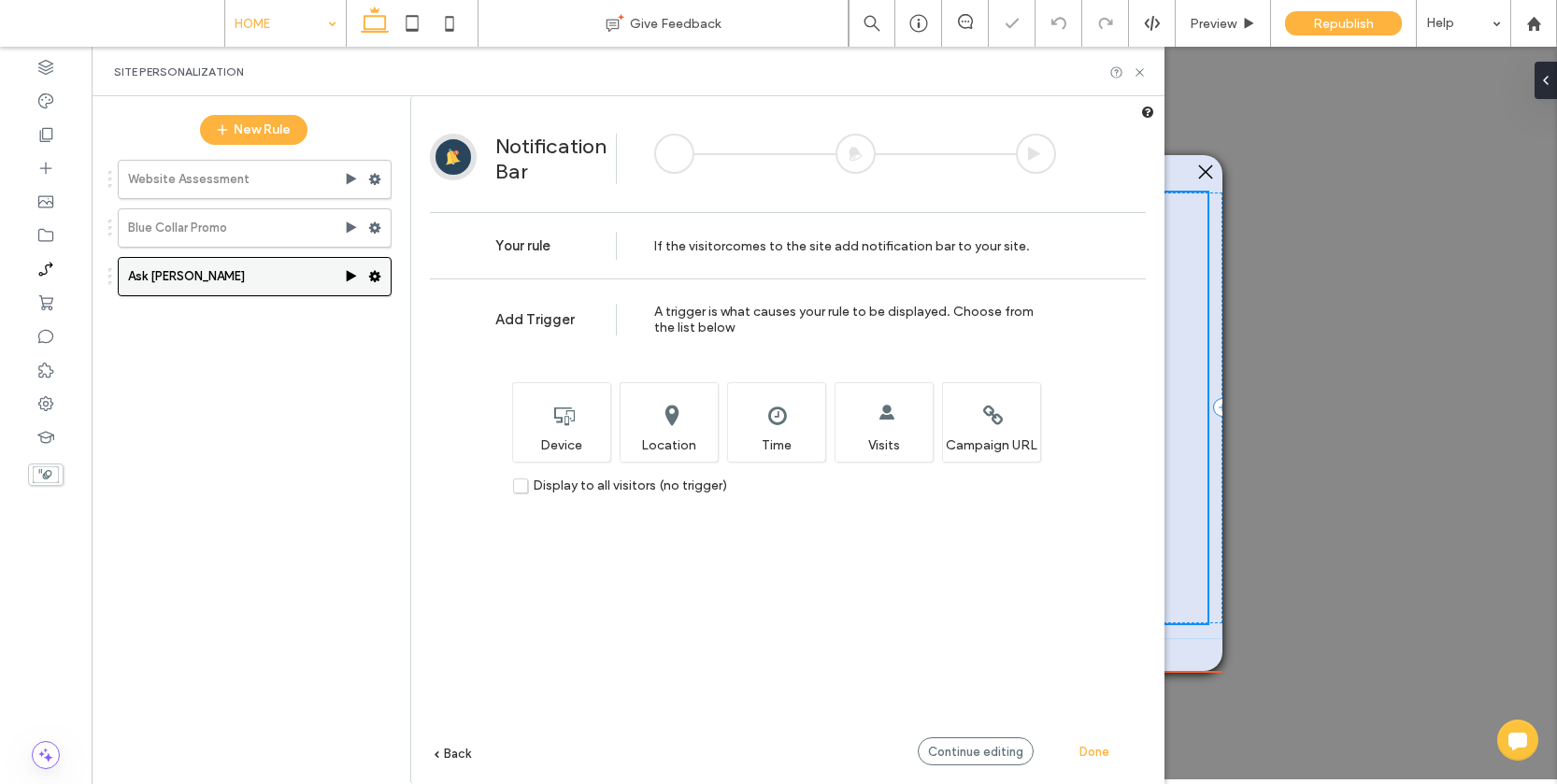
click at [380, 277] on use at bounding box center [375, 277] width 12 height 11
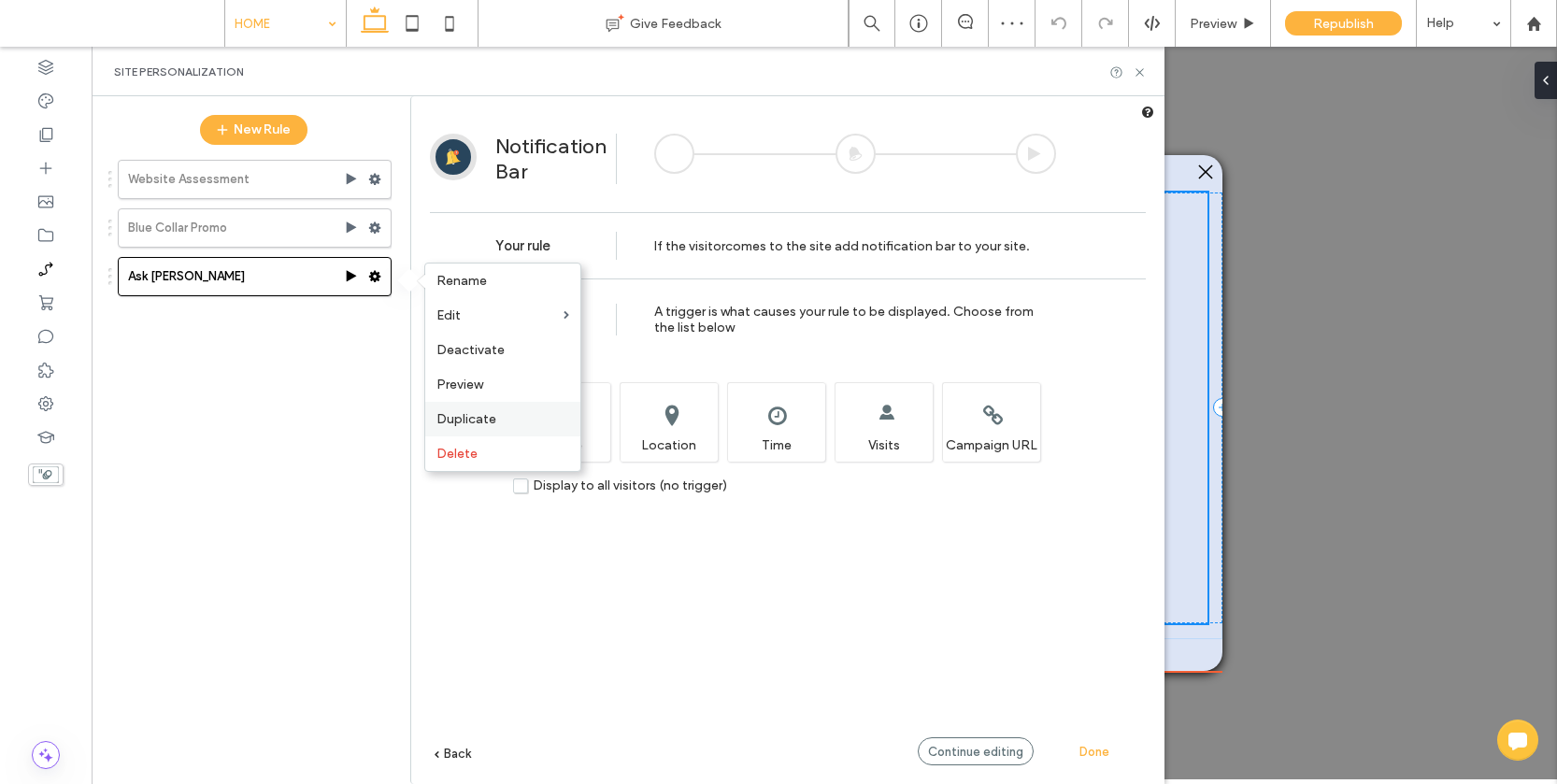
click at [472, 416] on span "Duplicate" at bounding box center [467, 419] width 60 height 16
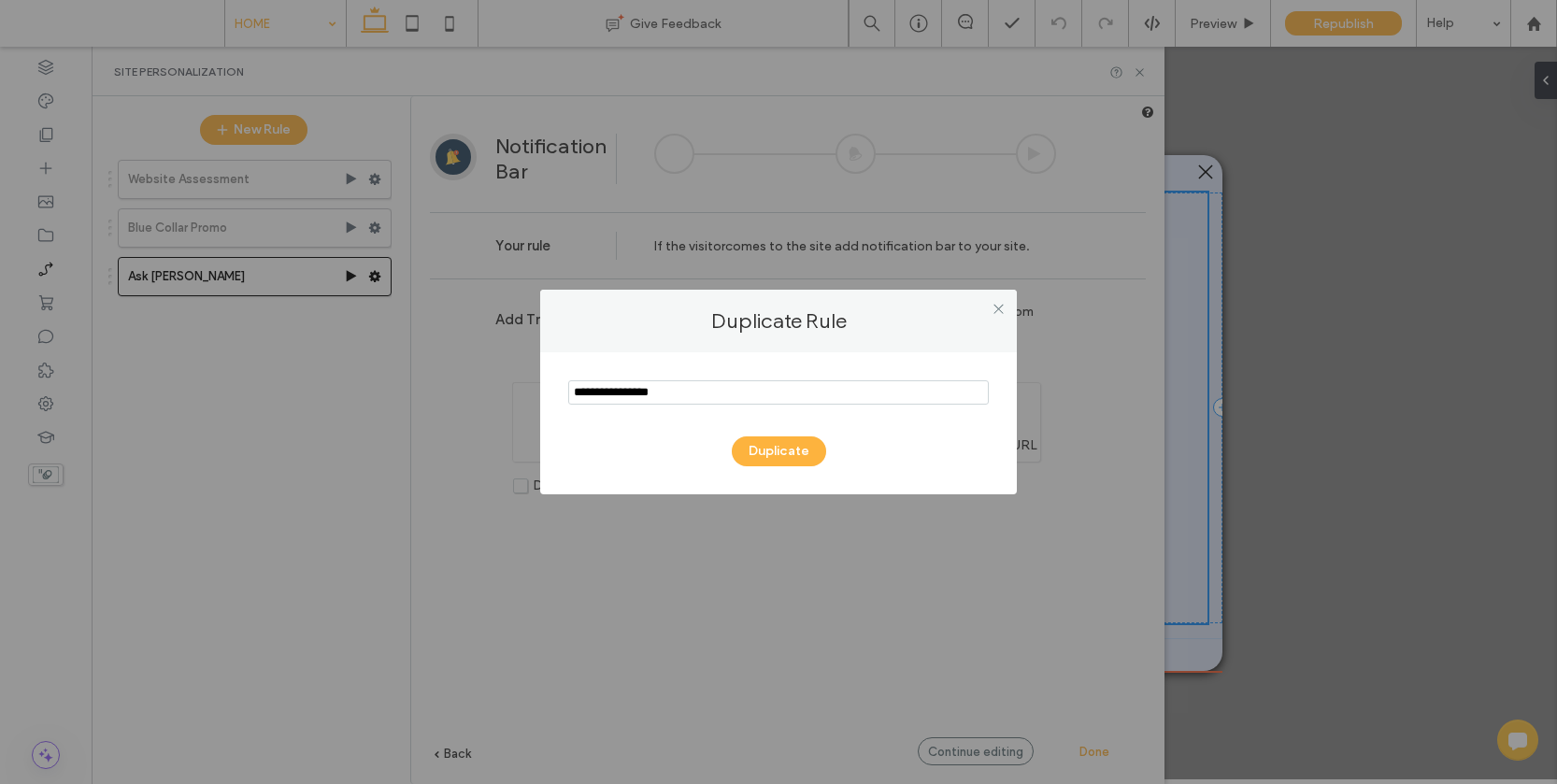
click at [626, 398] on input "notEmpty" at bounding box center [778, 392] width 421 height 24
type input "**********"
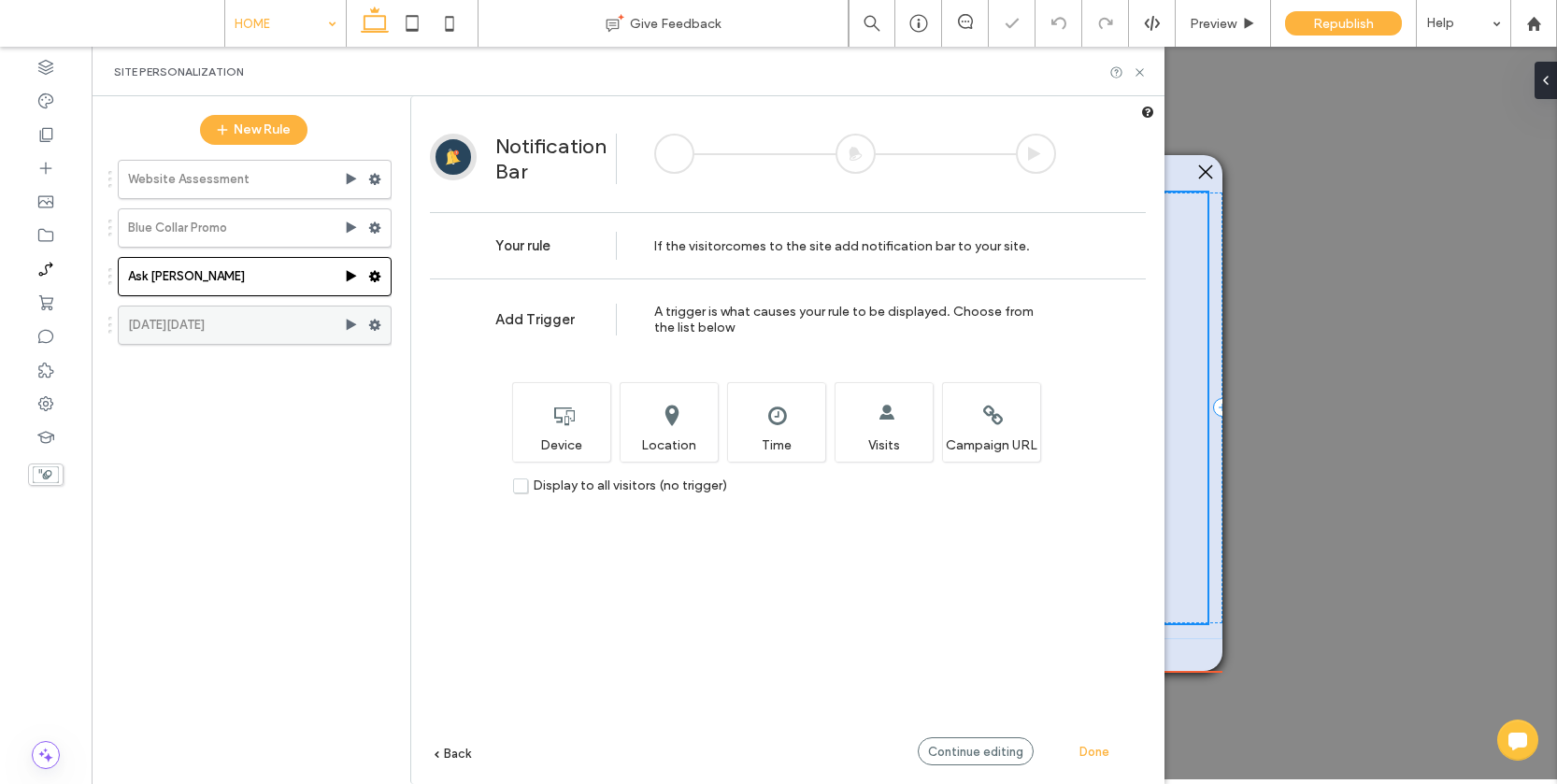
click at [210, 320] on label "[DATE][DATE]" at bounding box center [235, 326] width 216 height 38
click at [374, 275] on icon at bounding box center [375, 277] width 13 height 13
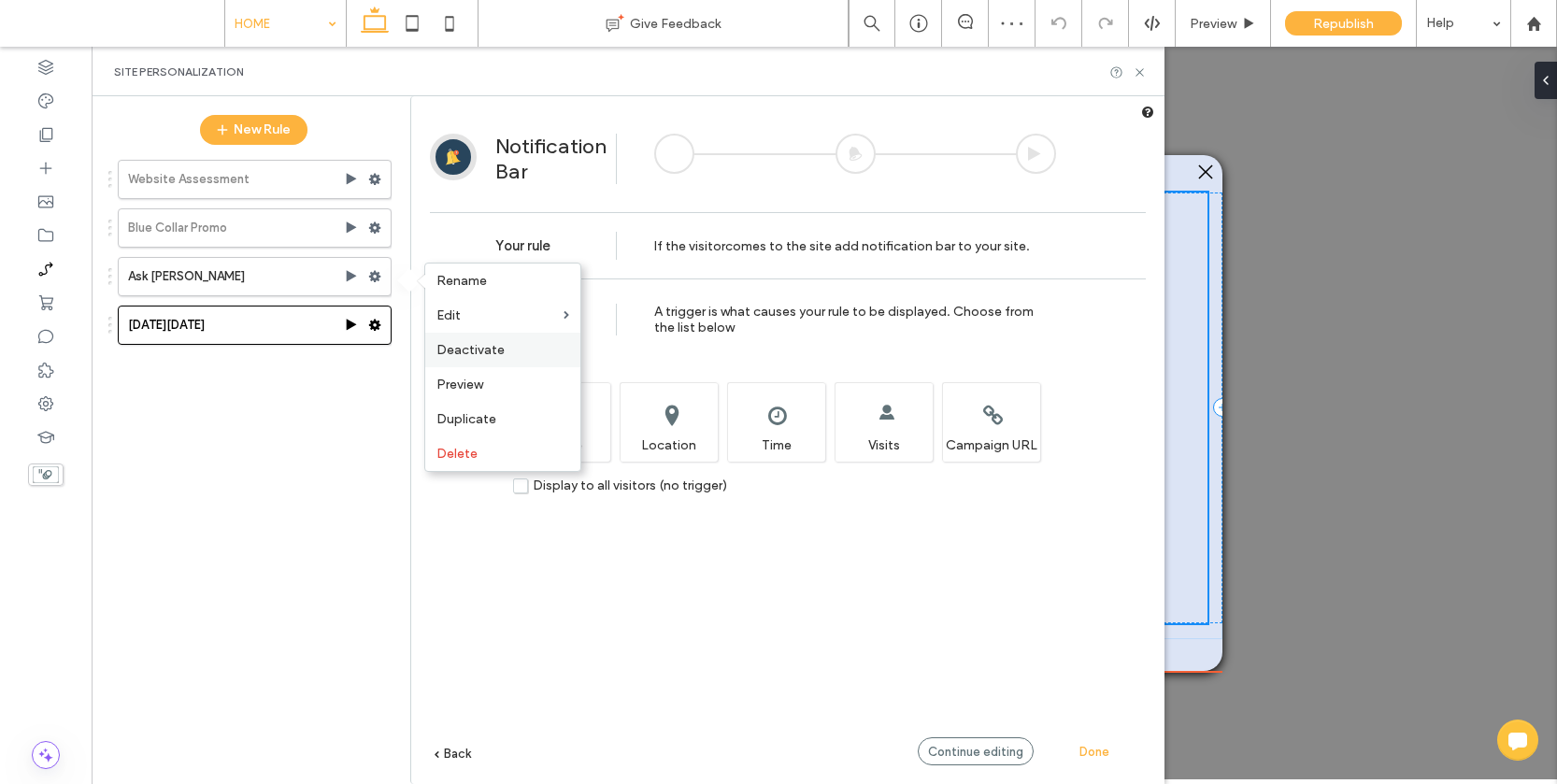
click at [467, 352] on span "Deactivate" at bounding box center [471, 349] width 68 height 16
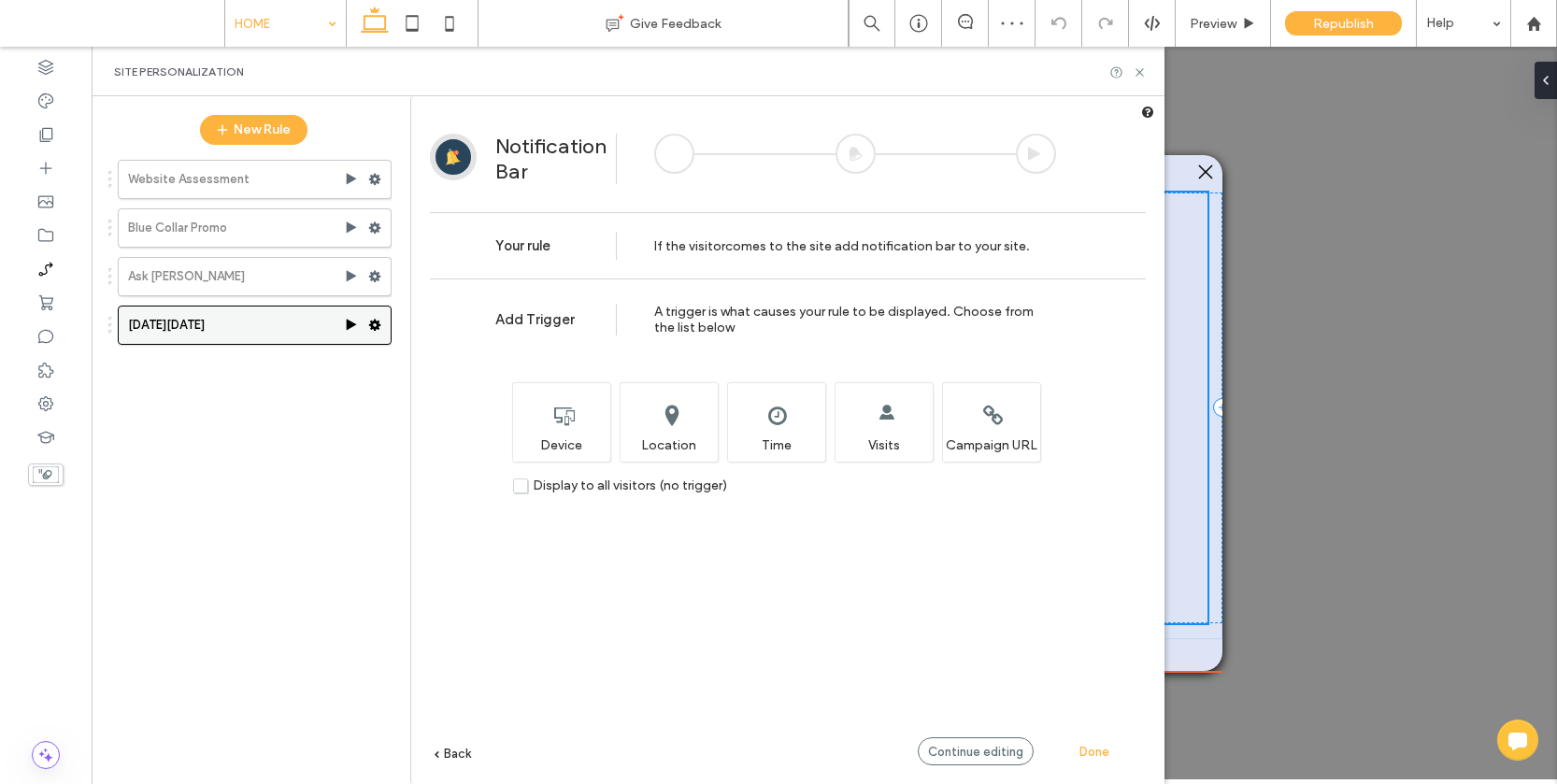
click at [296, 327] on label "[DATE][DATE]" at bounding box center [235, 326] width 216 height 38
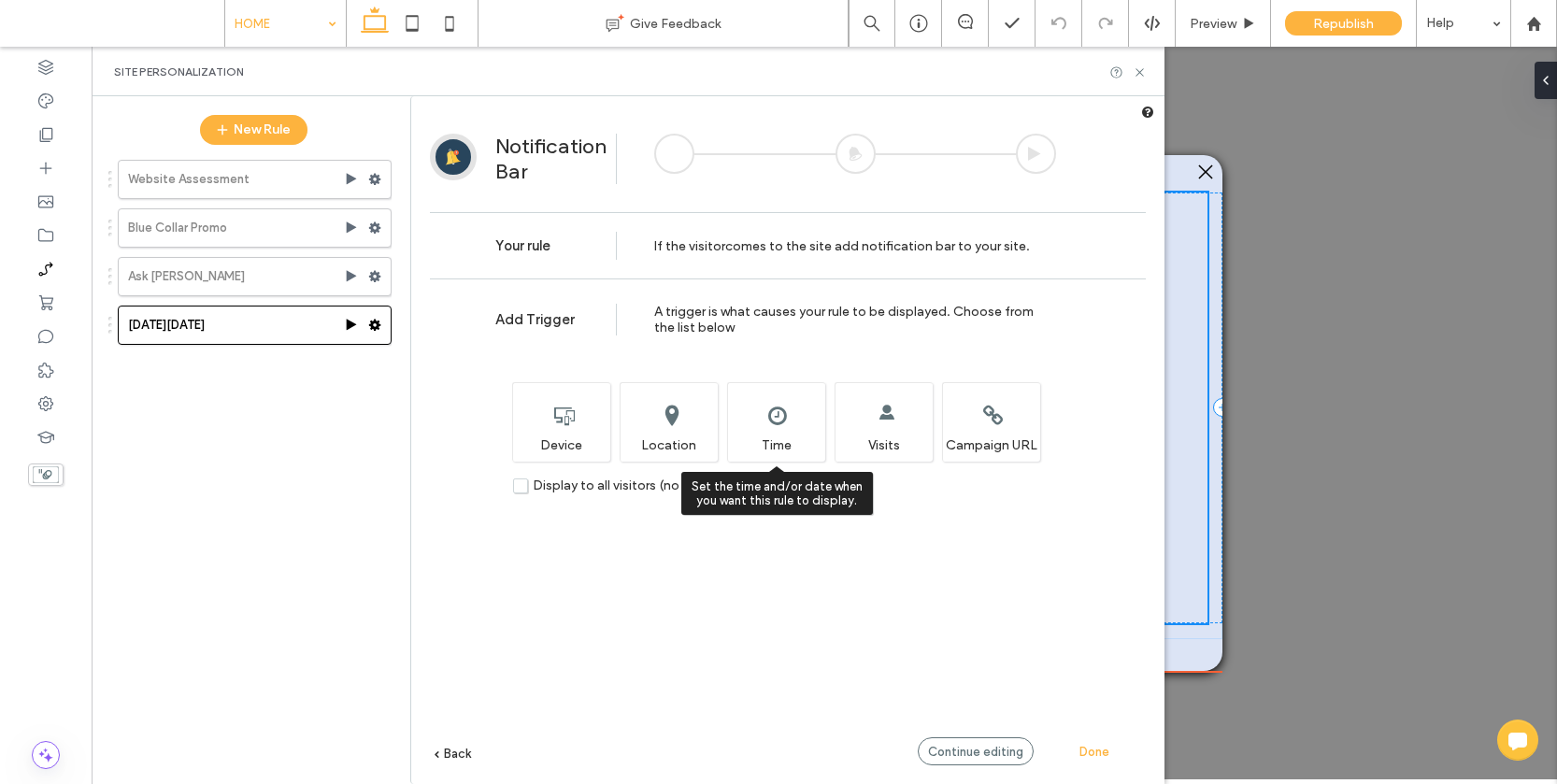
click at [747, 417] on div "Set the time and/or date when you want this rule to display. Time" at bounding box center [776, 422] width 98 height 79
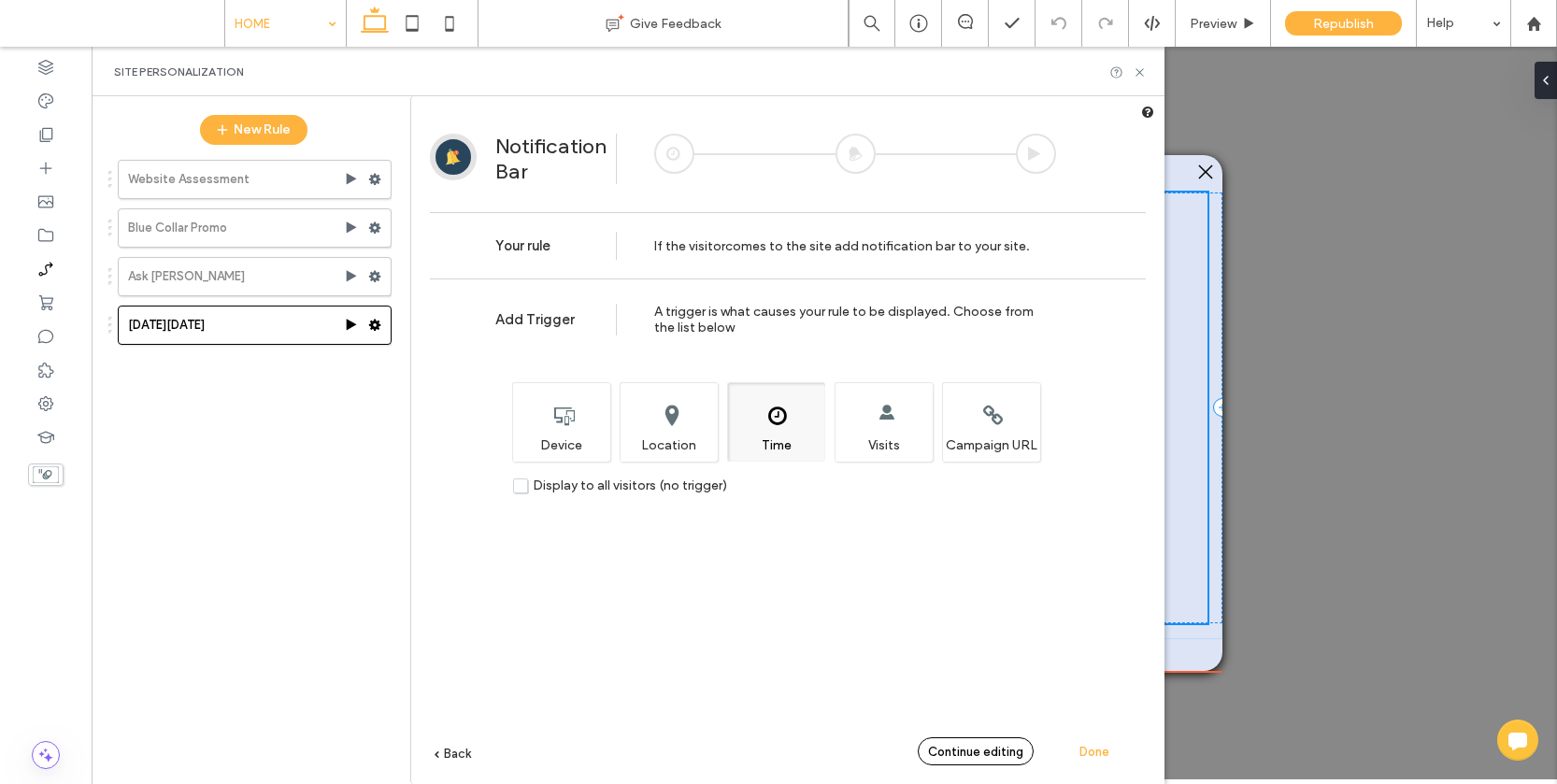
click at [964, 758] on span "Continue editing" at bounding box center [975, 751] width 95 height 14
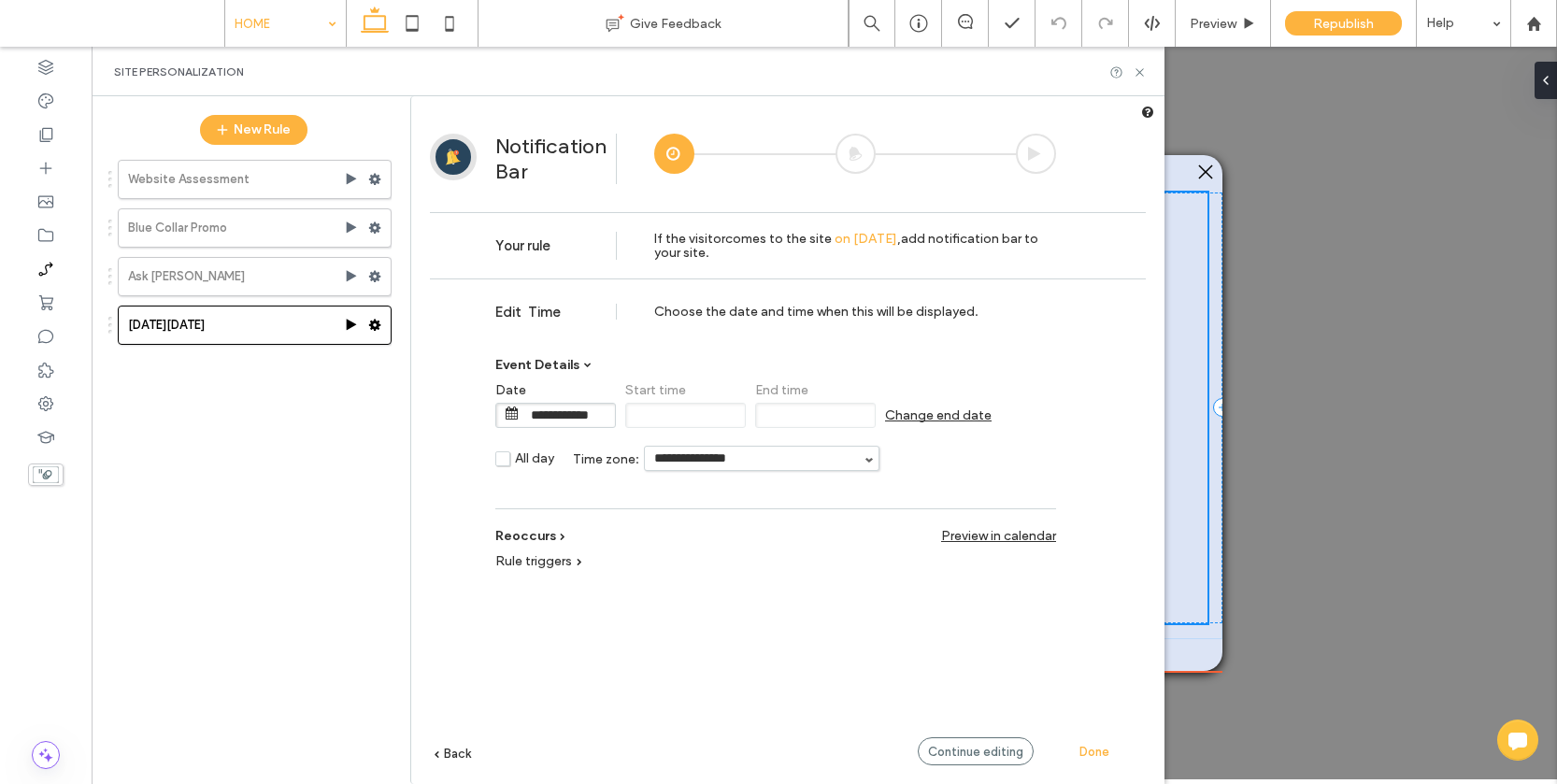
click at [929, 416] on span "Change end date" at bounding box center [938, 415] width 106 height 16
click at [955, 416] on input "**********" at bounding box center [957, 415] width 93 height 24
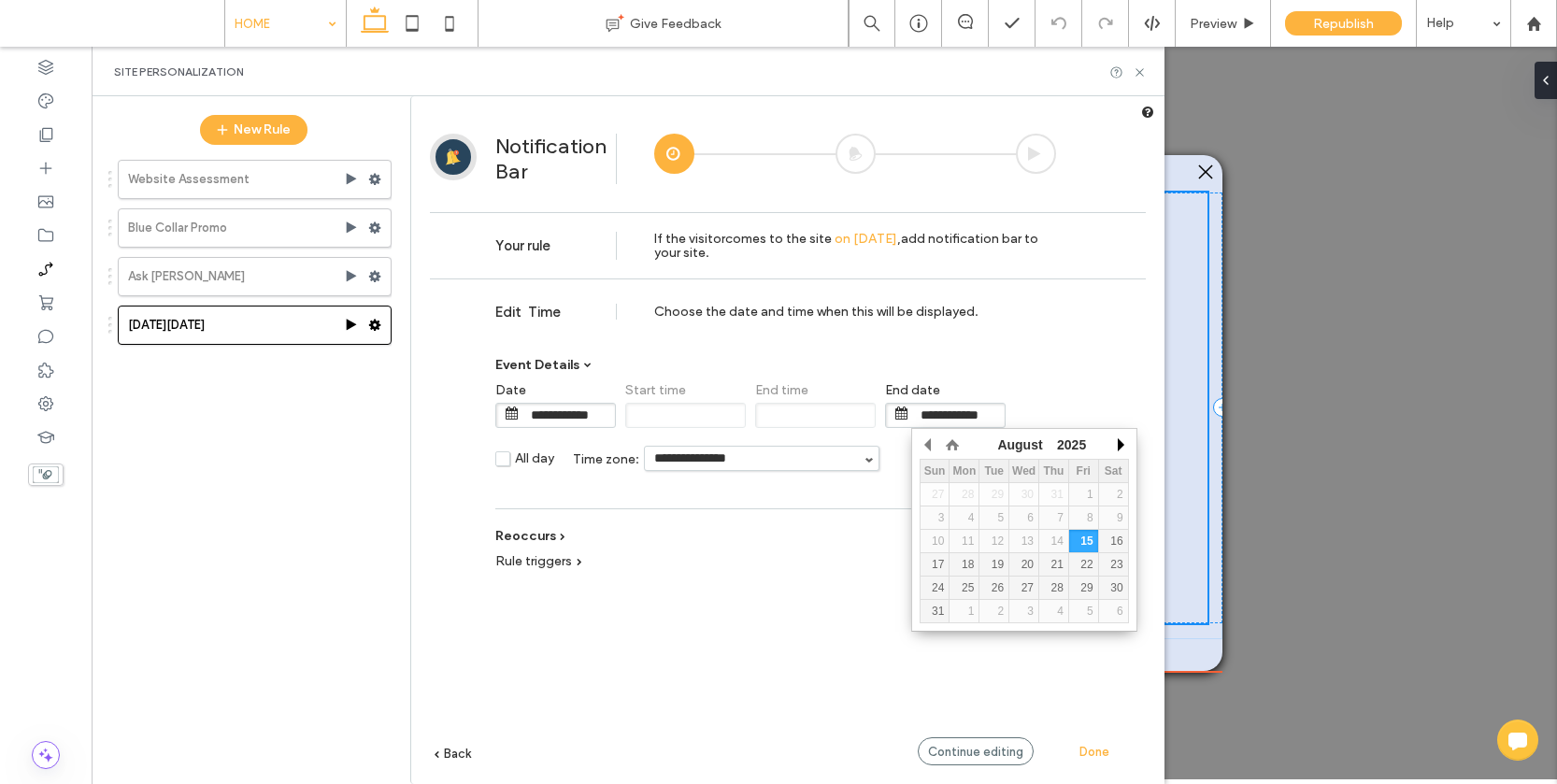
click at [1111, 440] on button "button" at bounding box center [1119, 445] width 19 height 28
click at [1001, 588] on div "25" at bounding box center [993, 587] width 29 height 13
type input "**********"
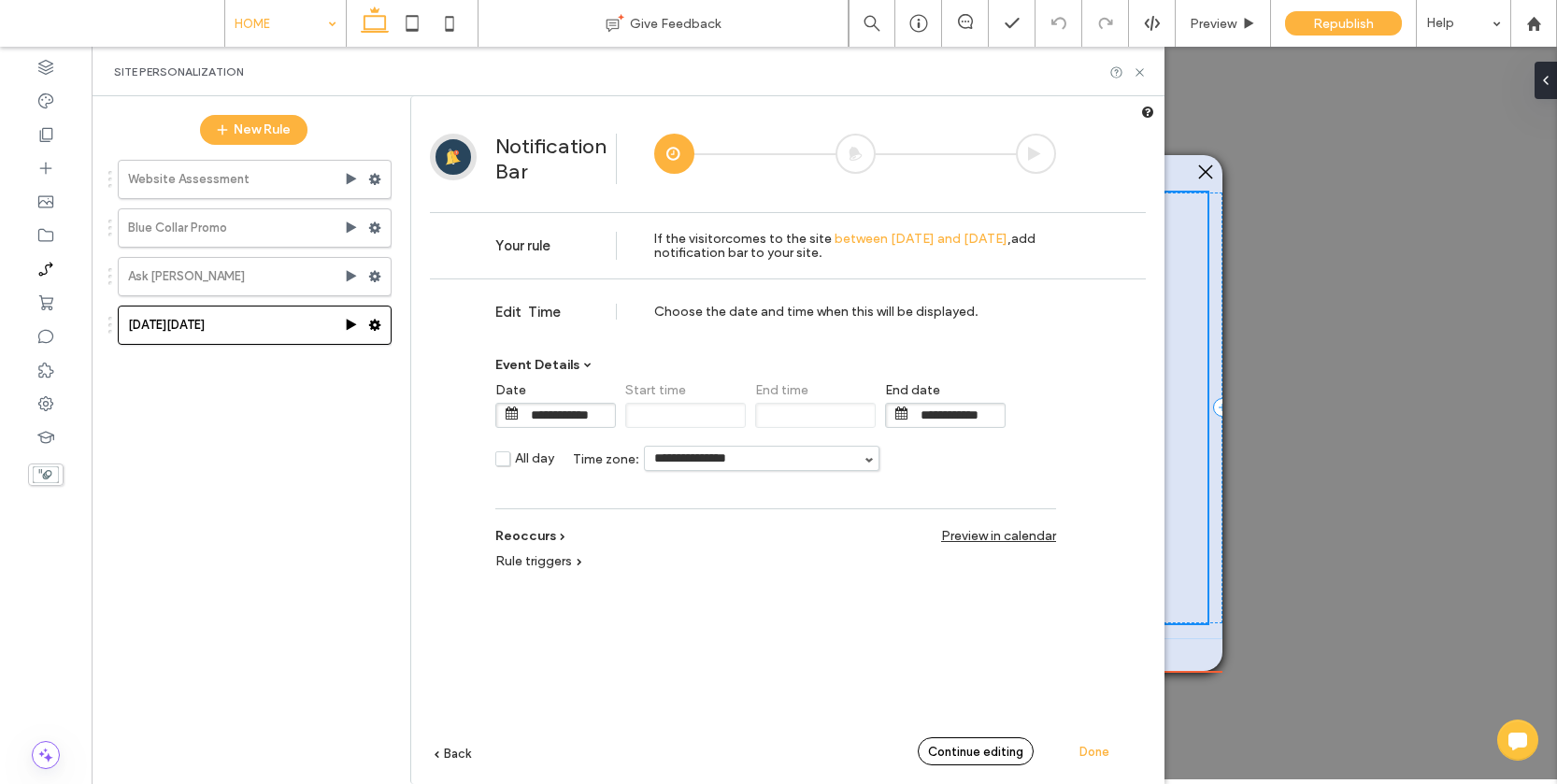
click at [971, 748] on span "Continue editing" at bounding box center [975, 751] width 95 height 14
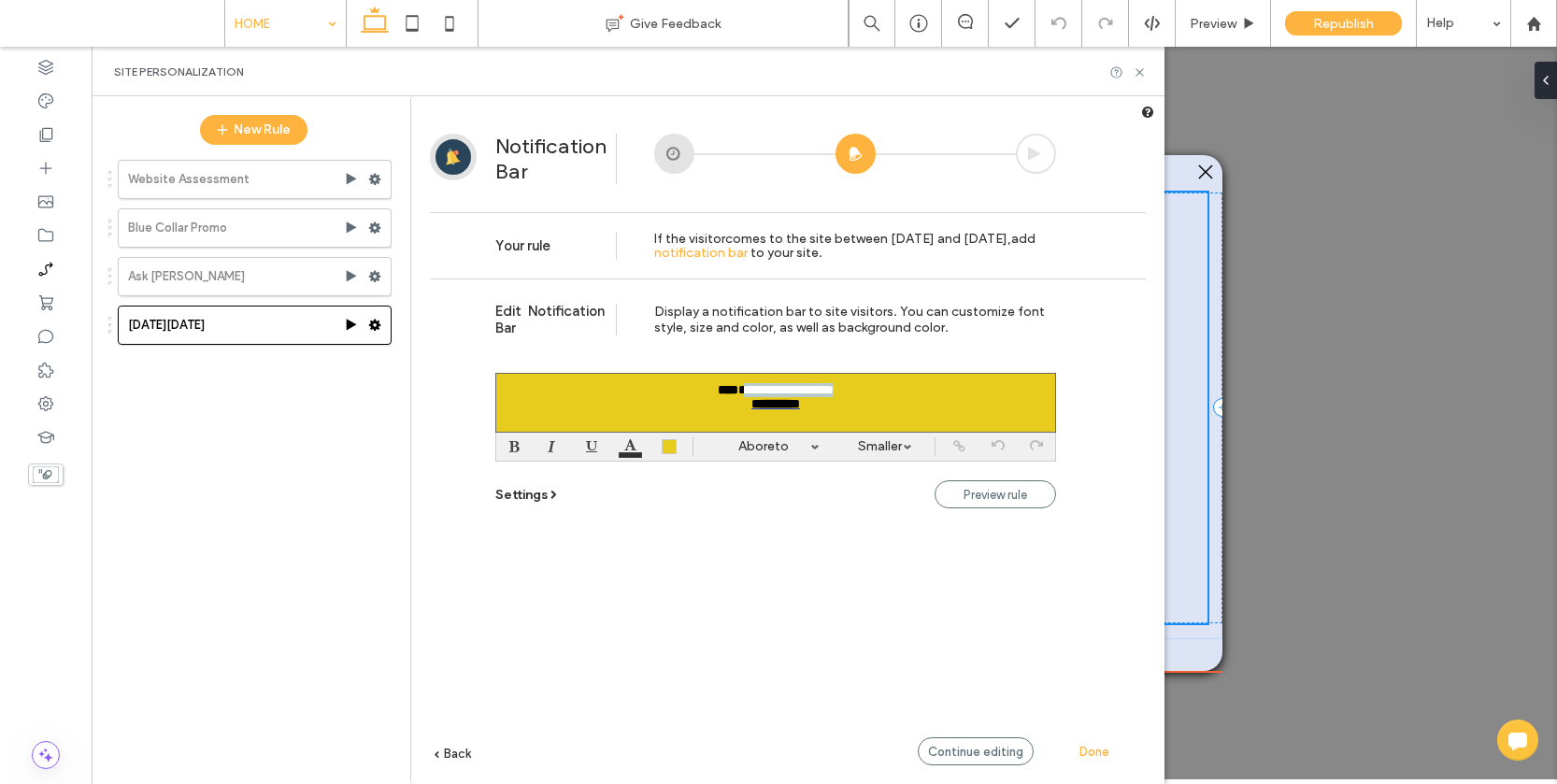
drag, startPoint x: 731, startPoint y: 391, endPoint x: 867, endPoint y: 388, distance: 136.0
click at [867, 388] on div "**********" at bounding box center [776, 403] width 561 height 60
drag, startPoint x: 805, startPoint y: 412, endPoint x: 739, endPoint y: 410, distance: 66.0
click at [751, 410] on b "**********" at bounding box center [776, 404] width 49 height 13
click at [730, 391] on font "**********" at bounding box center [775, 390] width 116 height 13
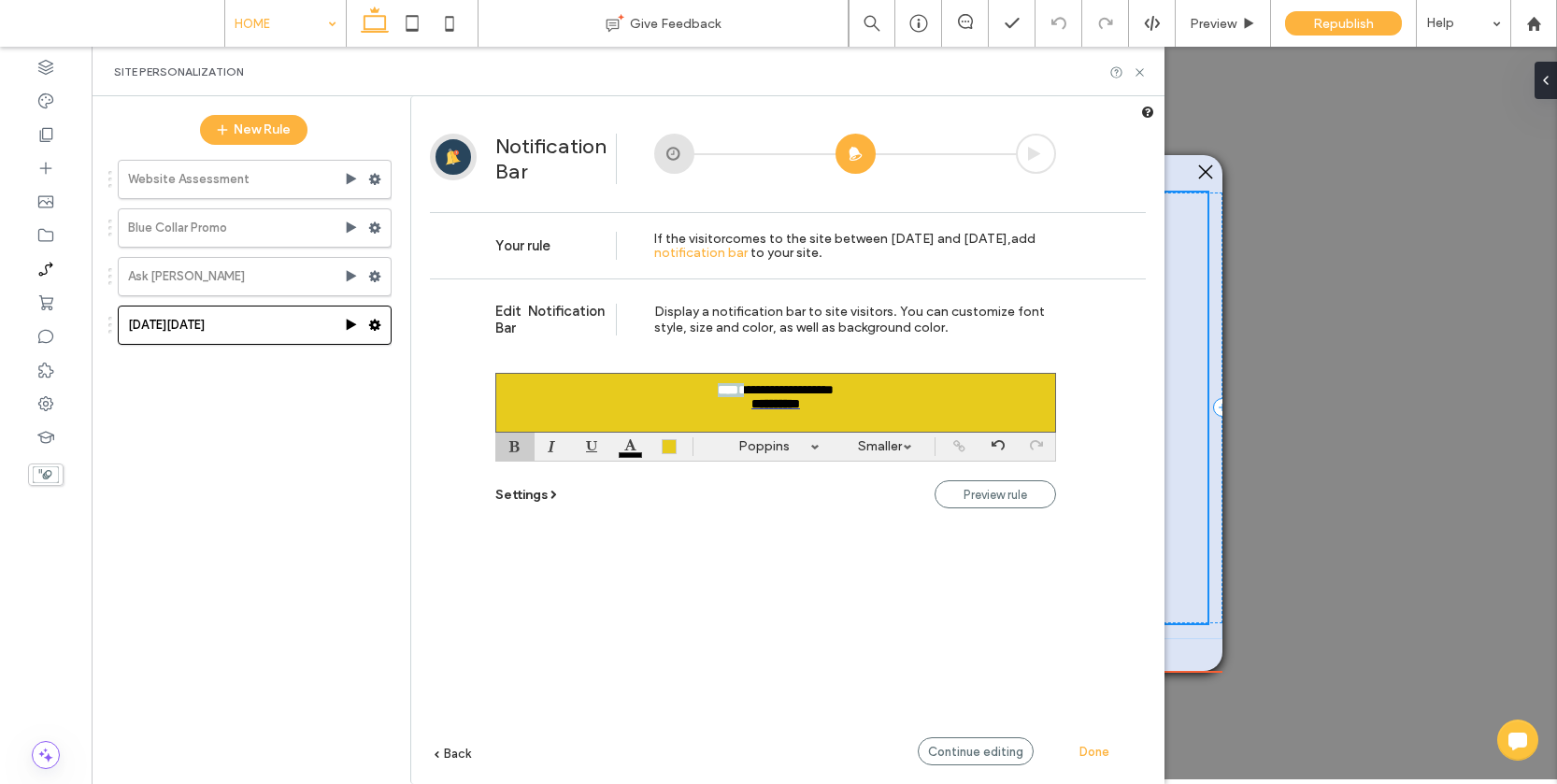
drag, startPoint x: 733, startPoint y: 392, endPoint x: 637, endPoint y: 392, distance: 96.0
click at [637, 392] on div "**********" at bounding box center [776, 403] width 561 height 60
click at [804, 392] on font "**********" at bounding box center [776, 390] width 90 height 13
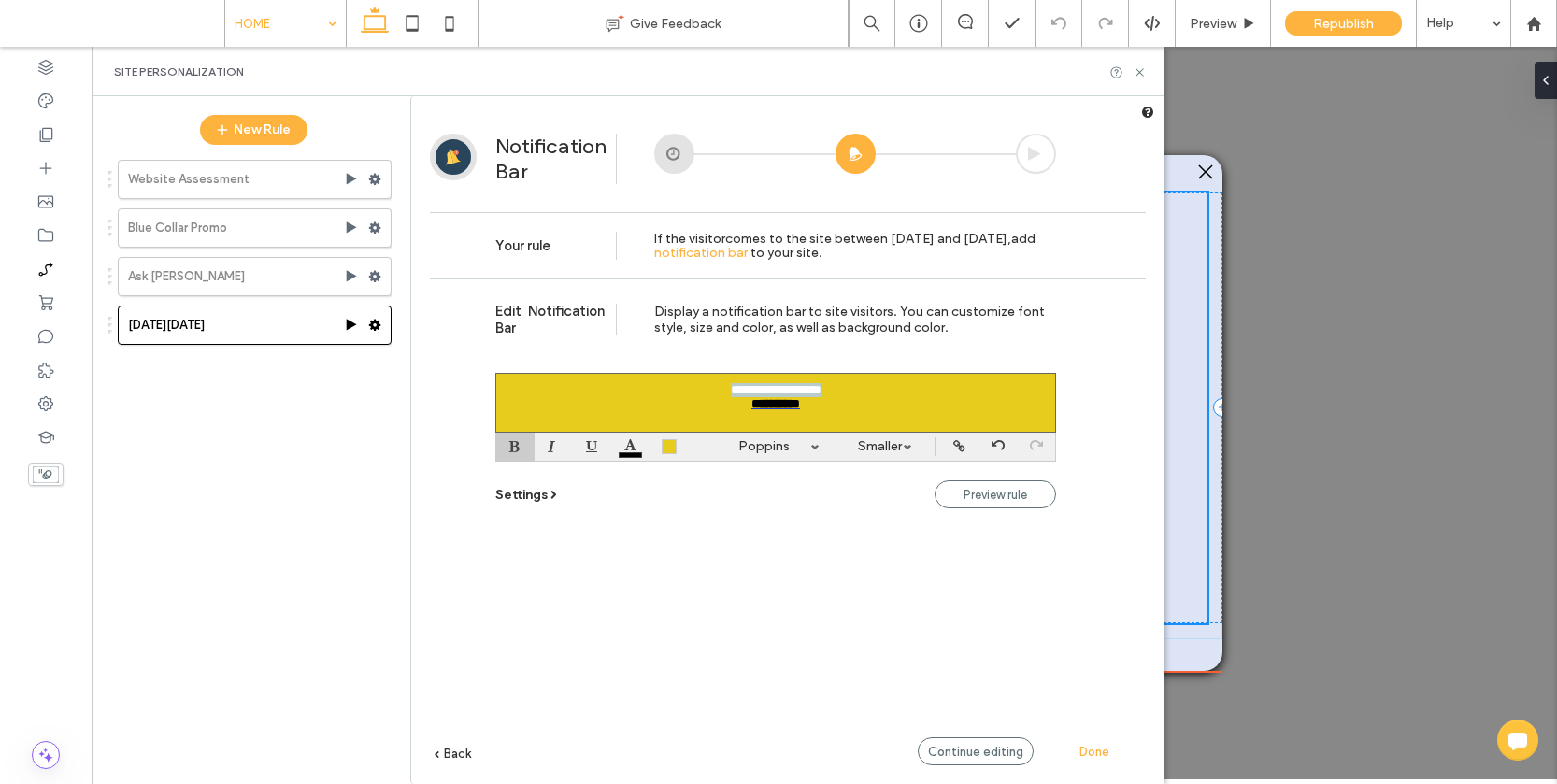
click at [523, 438] on div at bounding box center [515, 447] width 39 height 28
click at [824, 380] on div "**********" at bounding box center [776, 403] width 561 height 60
click at [757, 409] on b "**********" at bounding box center [776, 404] width 49 height 13
drag, startPoint x: 775, startPoint y: 412, endPoint x: 736, endPoint y: 413, distance: 39.0
click at [733, 410] on div "**********" at bounding box center [776, 404] width 544 height 14
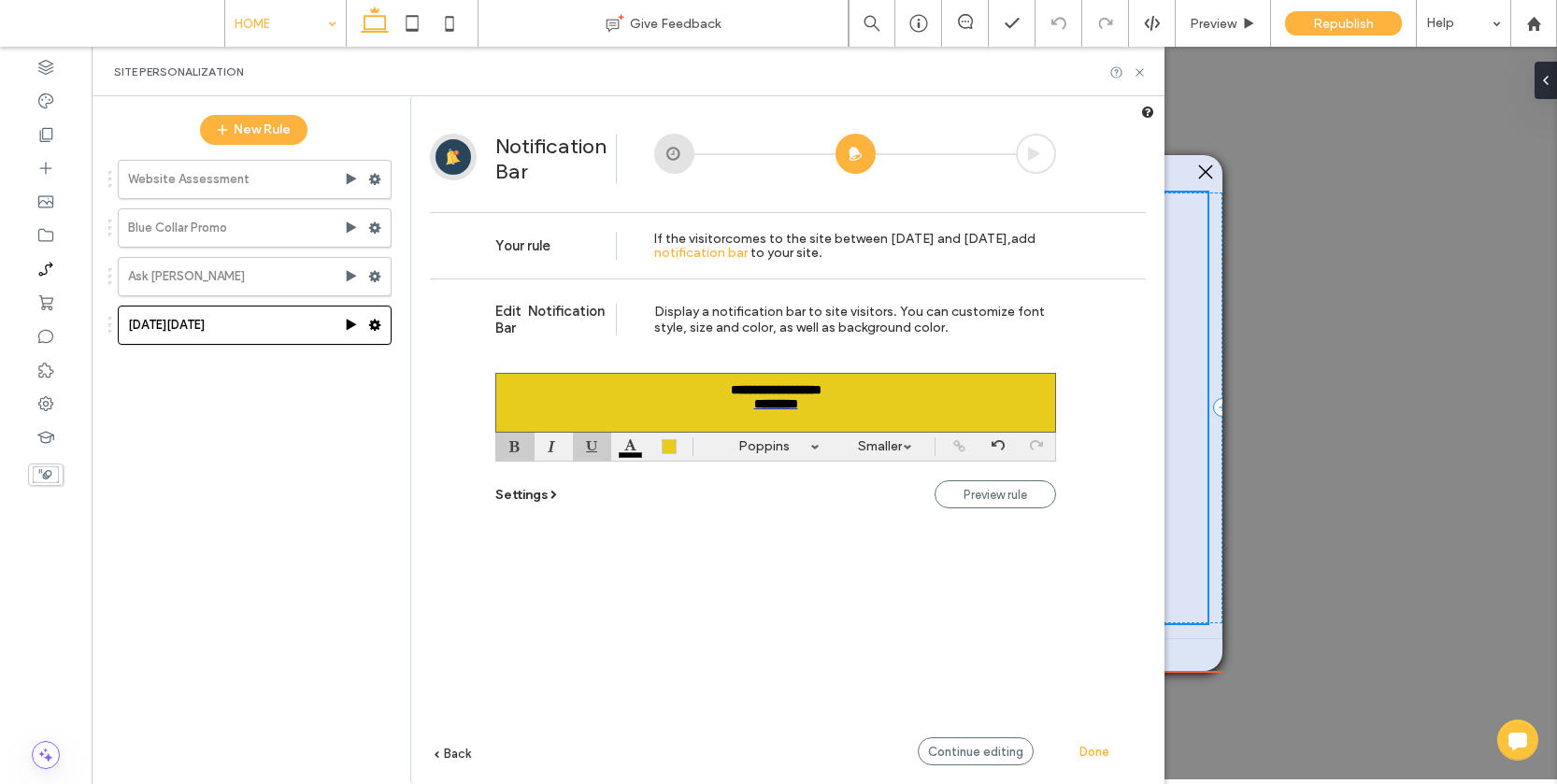
click at [823, 344] on div "Edit Notification Bar Display a notification bar to site visitors. You can cust…" at bounding box center [788, 316] width 715 height 75
click at [1002, 753] on span "Continue editing" at bounding box center [975, 751] width 95 height 14
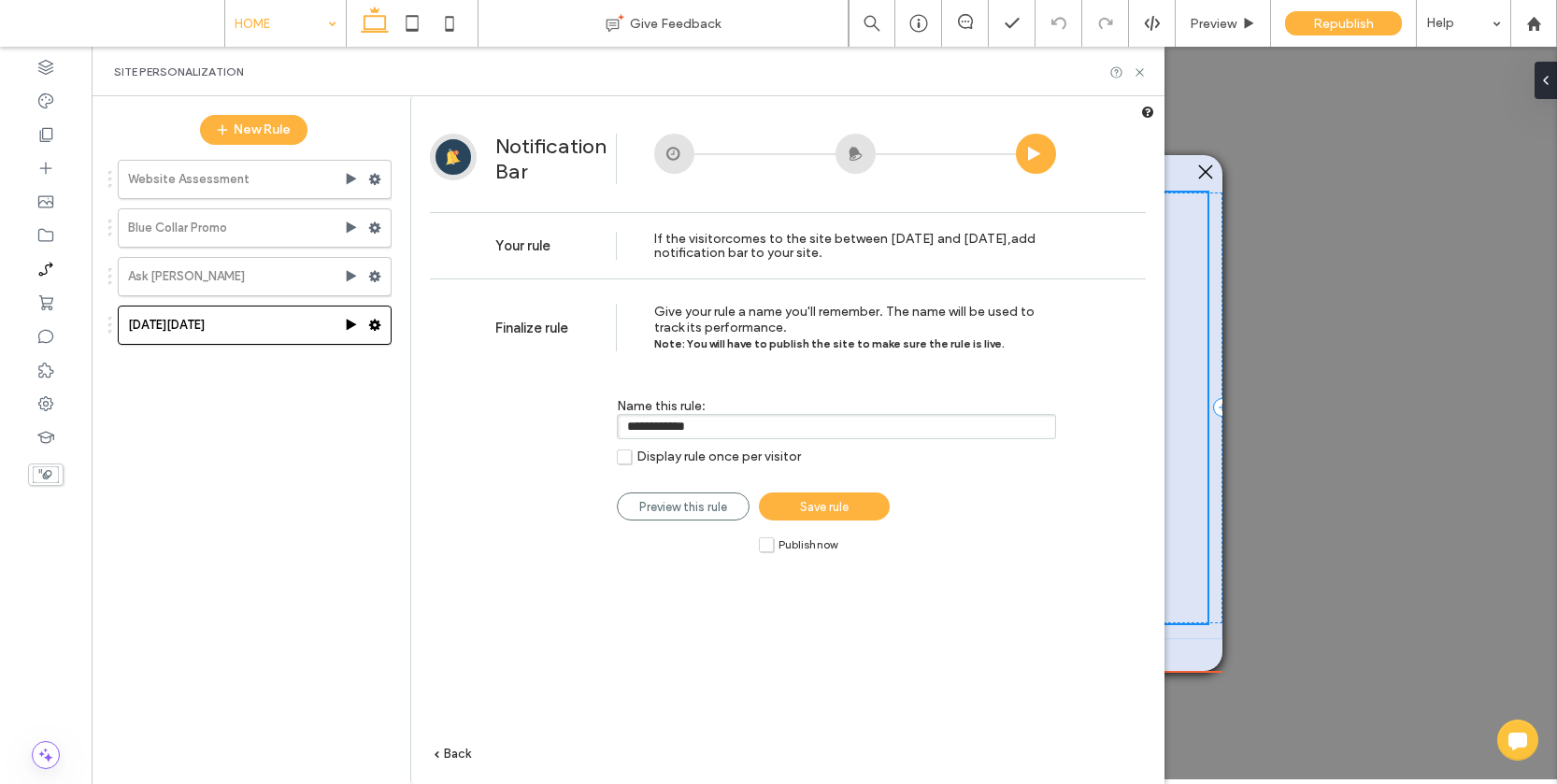
click at [845, 516] on link "Save rule" at bounding box center [824, 506] width 131 height 28
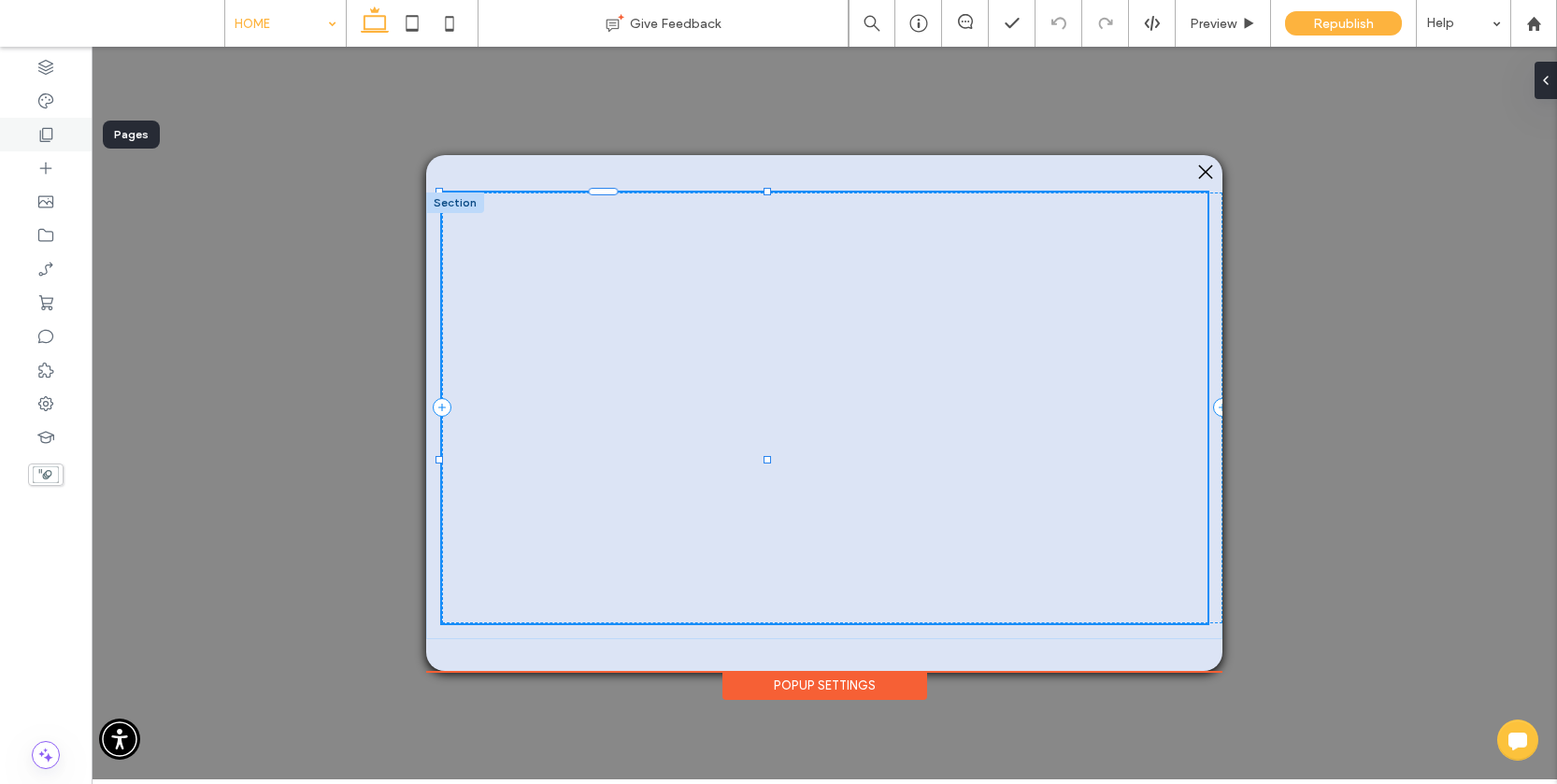
click at [45, 136] on icon at bounding box center [46, 135] width 19 height 19
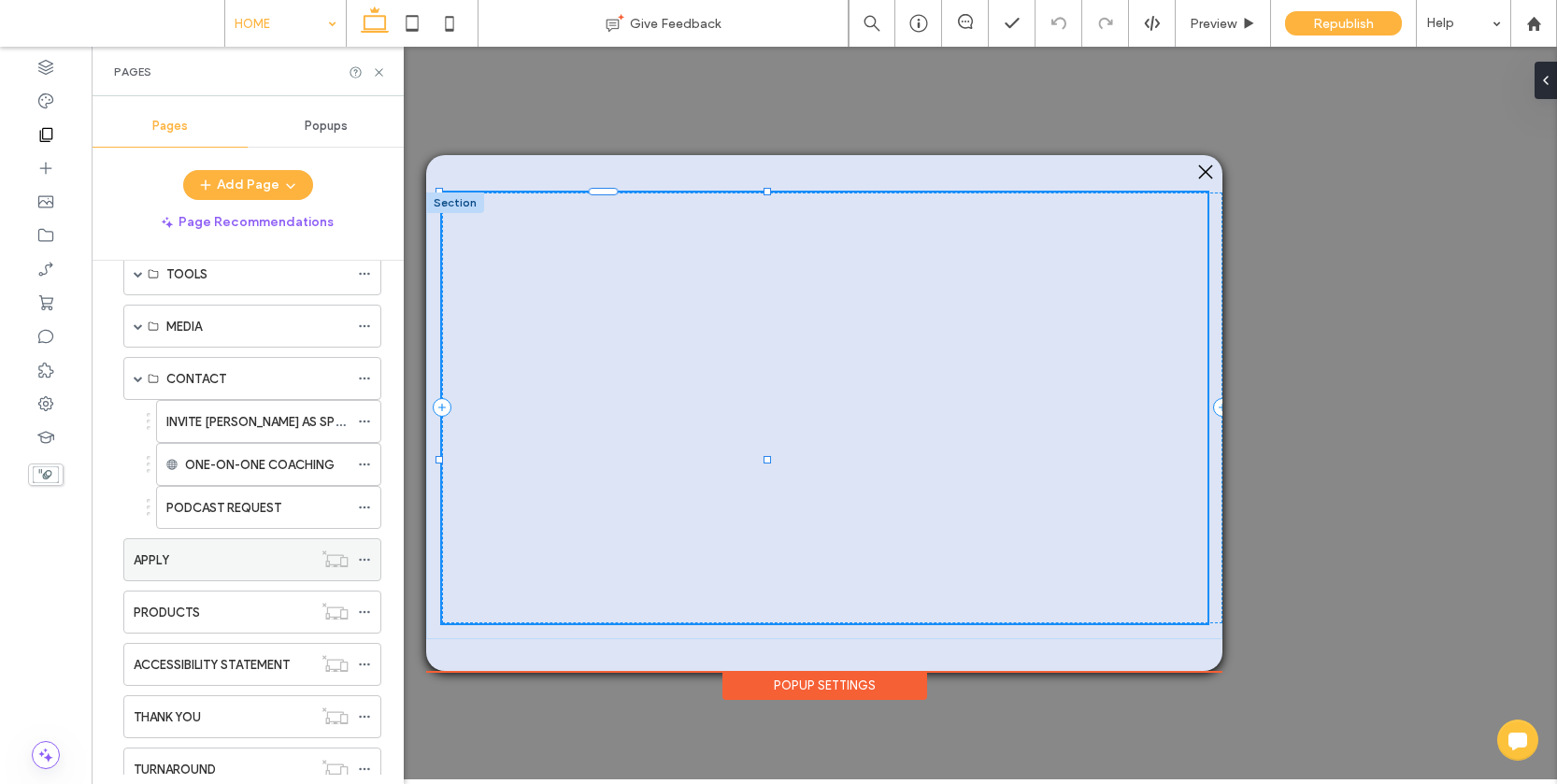
scroll to position [260, 0]
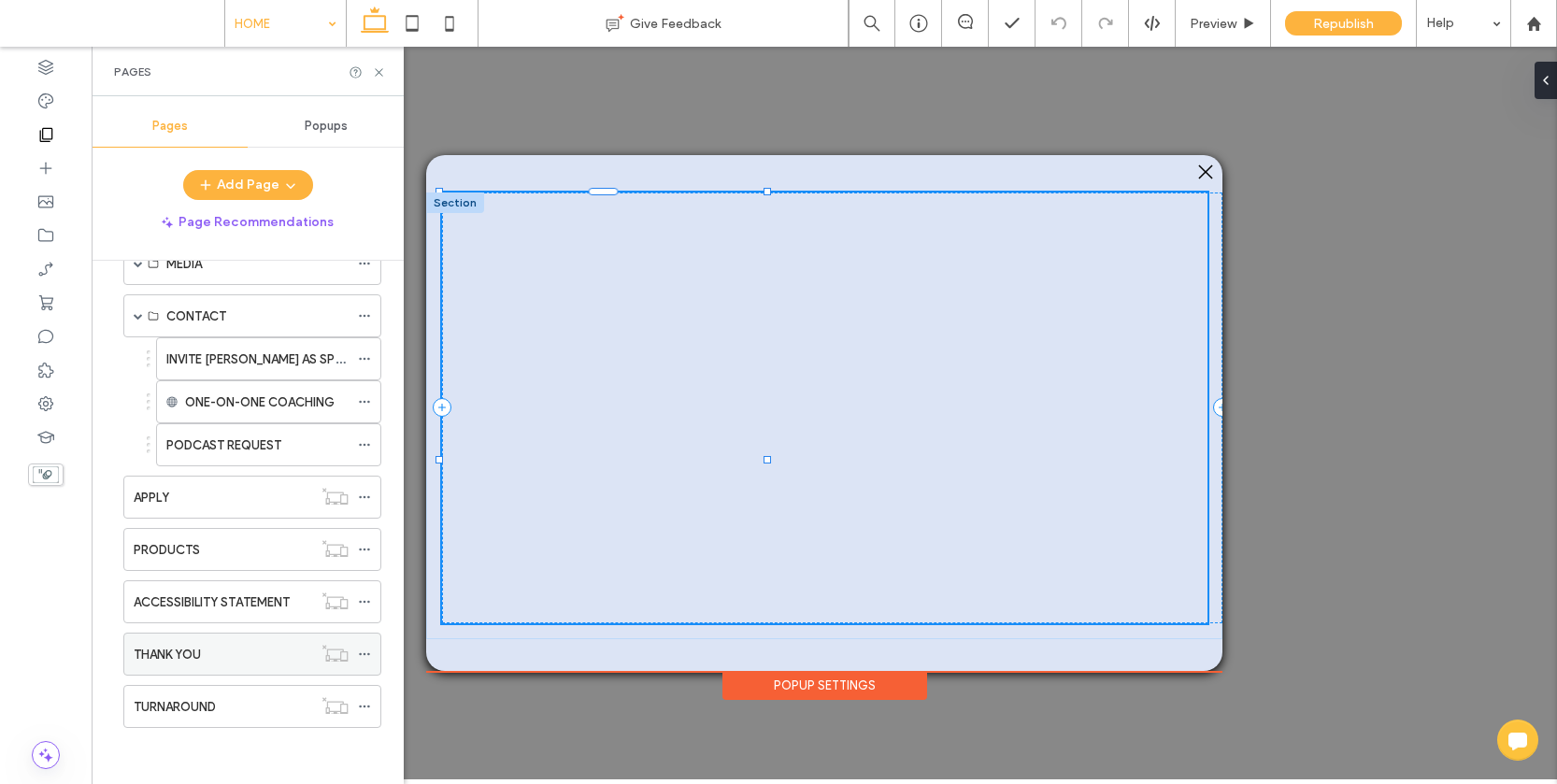
click at [197, 647] on label "THANK YOU" at bounding box center [167, 654] width 67 height 33
click at [207, 698] on label "TURNAROUND" at bounding box center [174, 706] width 82 height 33
click at [208, 663] on div "THANK YOU" at bounding box center [223, 654] width 179 height 20
click at [365, 652] on icon at bounding box center [364, 654] width 13 height 13
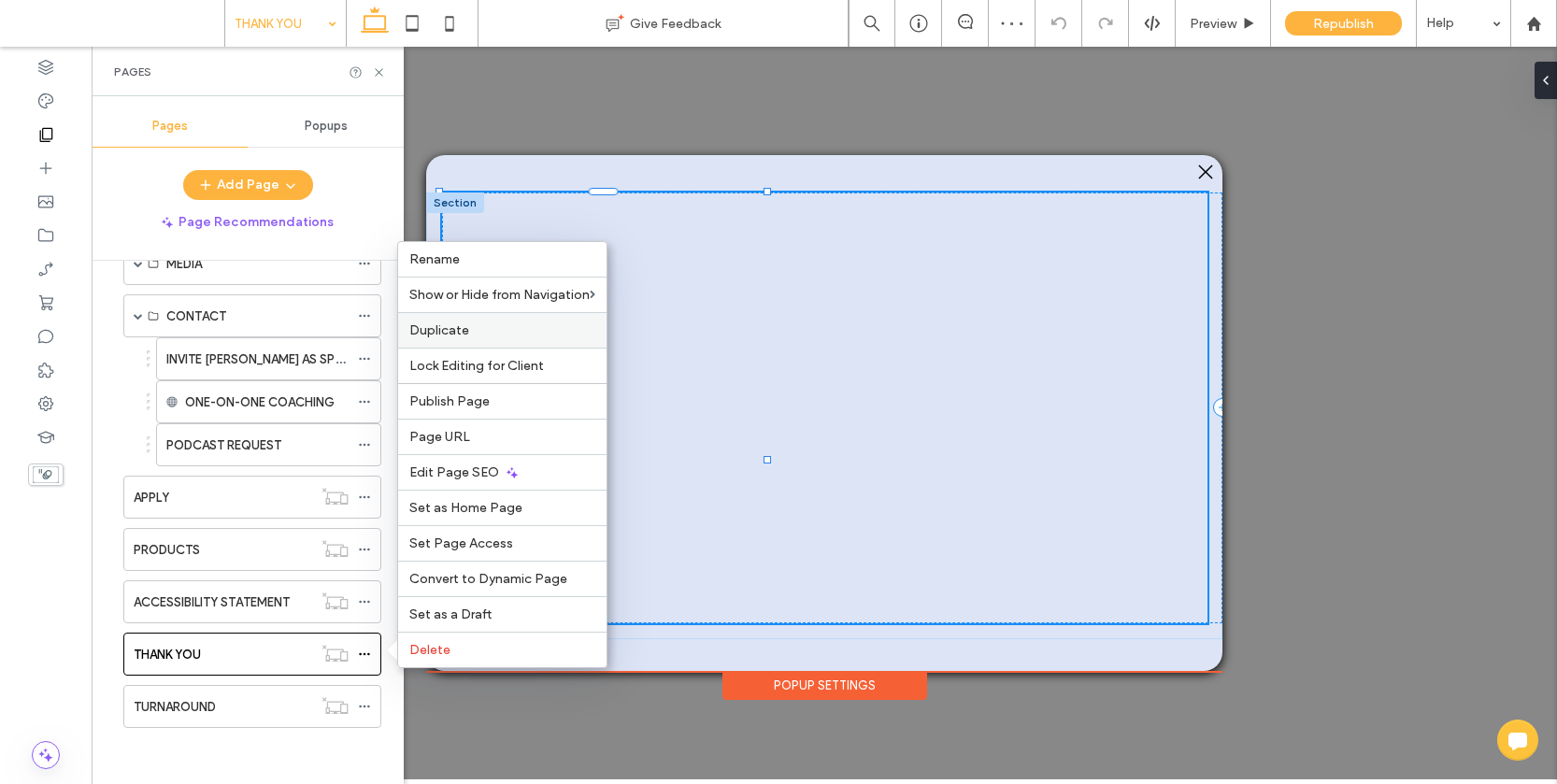
click at [453, 323] on span "Duplicate" at bounding box center [440, 329] width 60 height 16
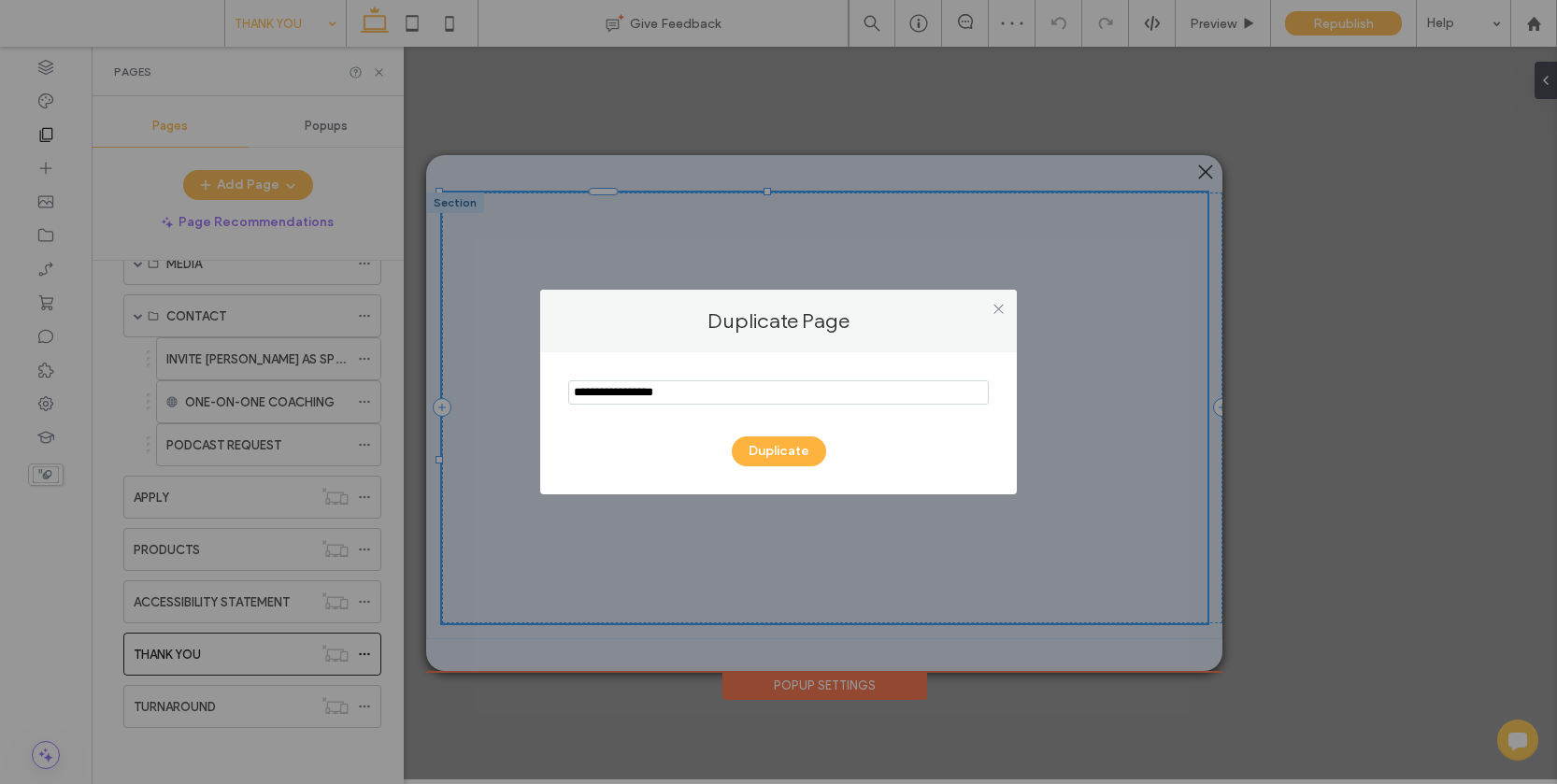
click at [621, 395] on input "notEmpty" at bounding box center [778, 392] width 421 height 24
type input "**********"
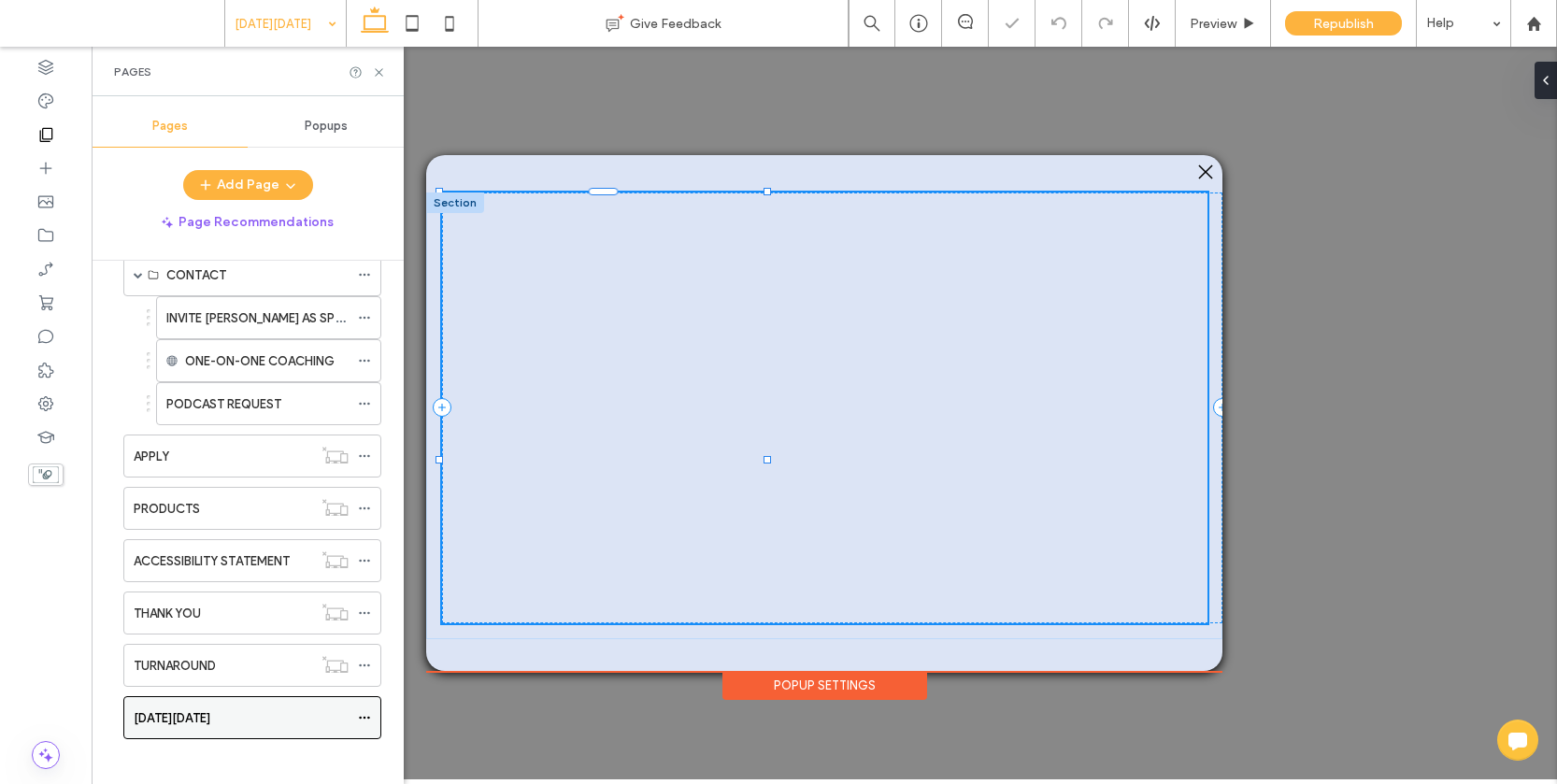
scroll to position [312, 0]
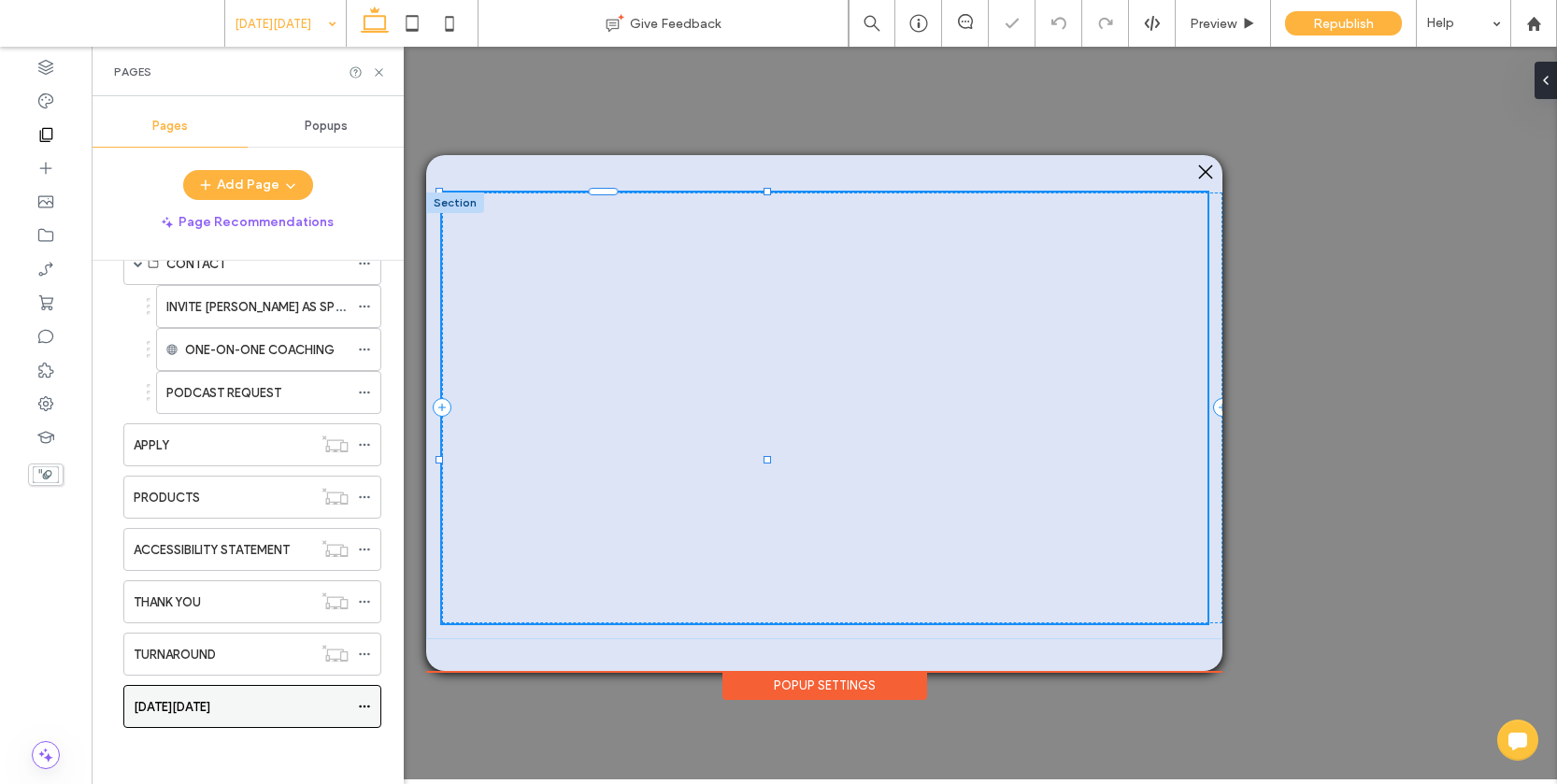
click at [363, 706] on use at bounding box center [363, 706] width 10 height 3
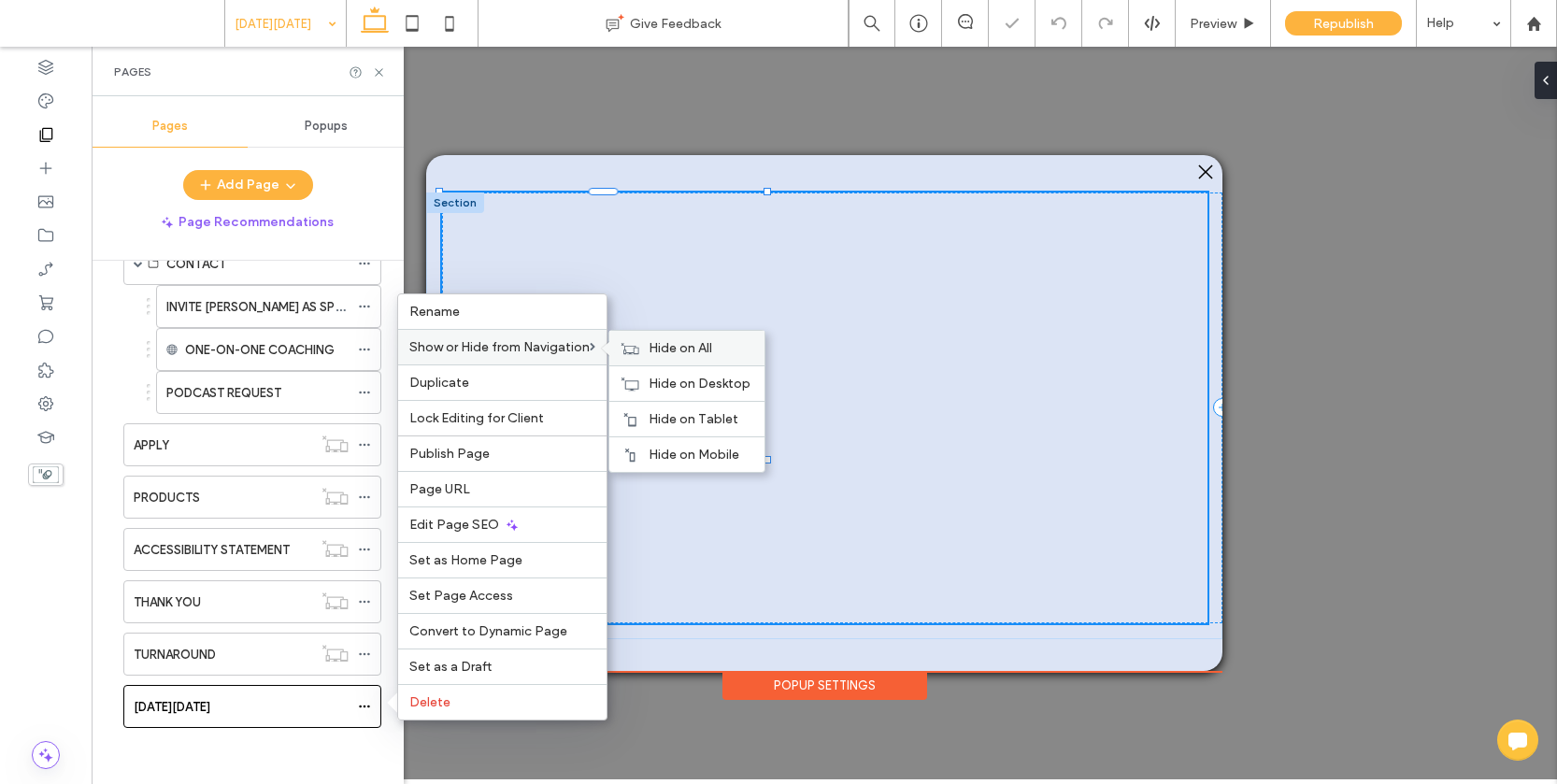
click at [708, 346] on span "Hide on All" at bounding box center [680, 347] width 63 height 16
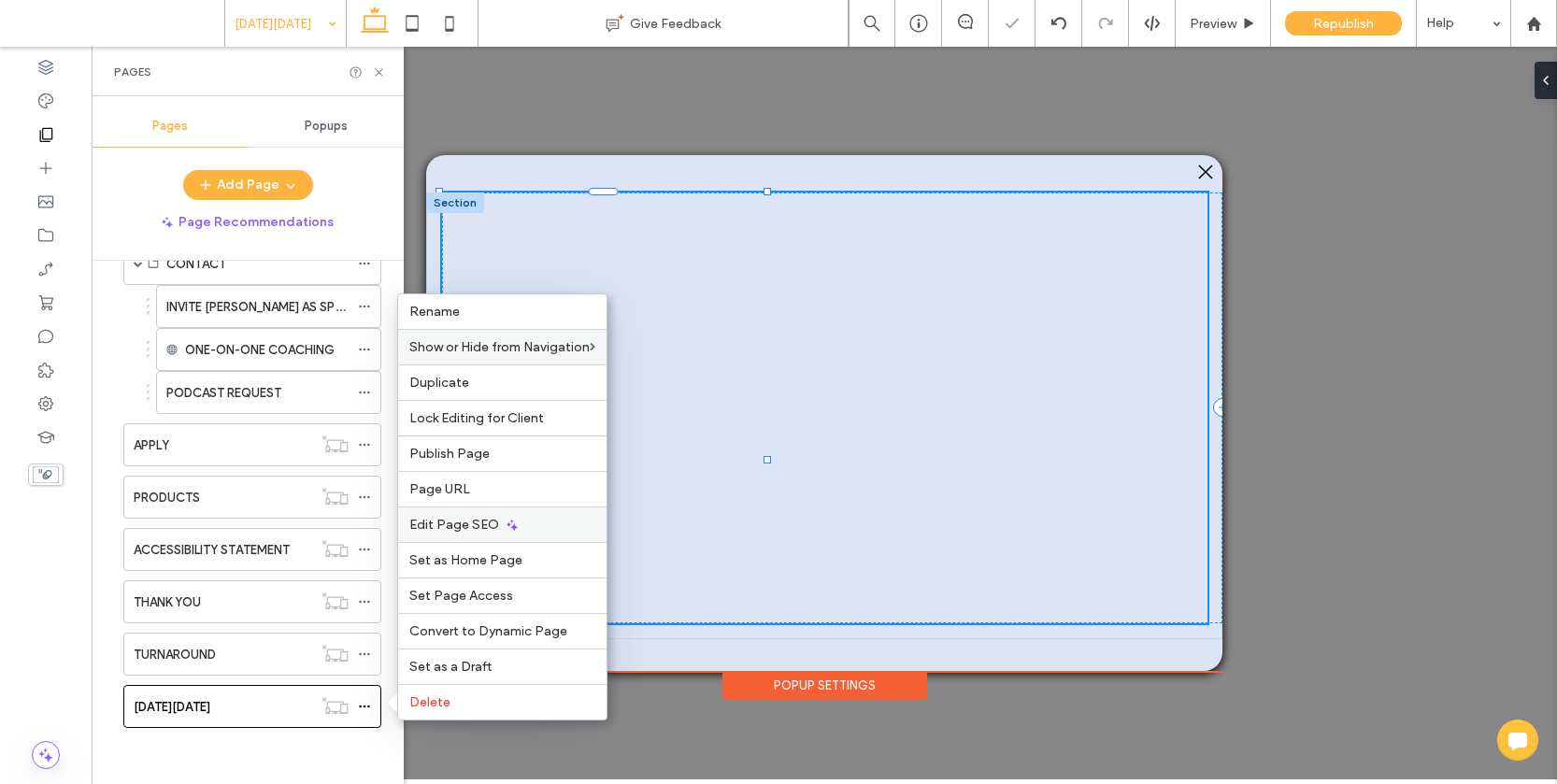
click at [477, 519] on span "Edit Page SEO" at bounding box center [454, 524] width 89 height 16
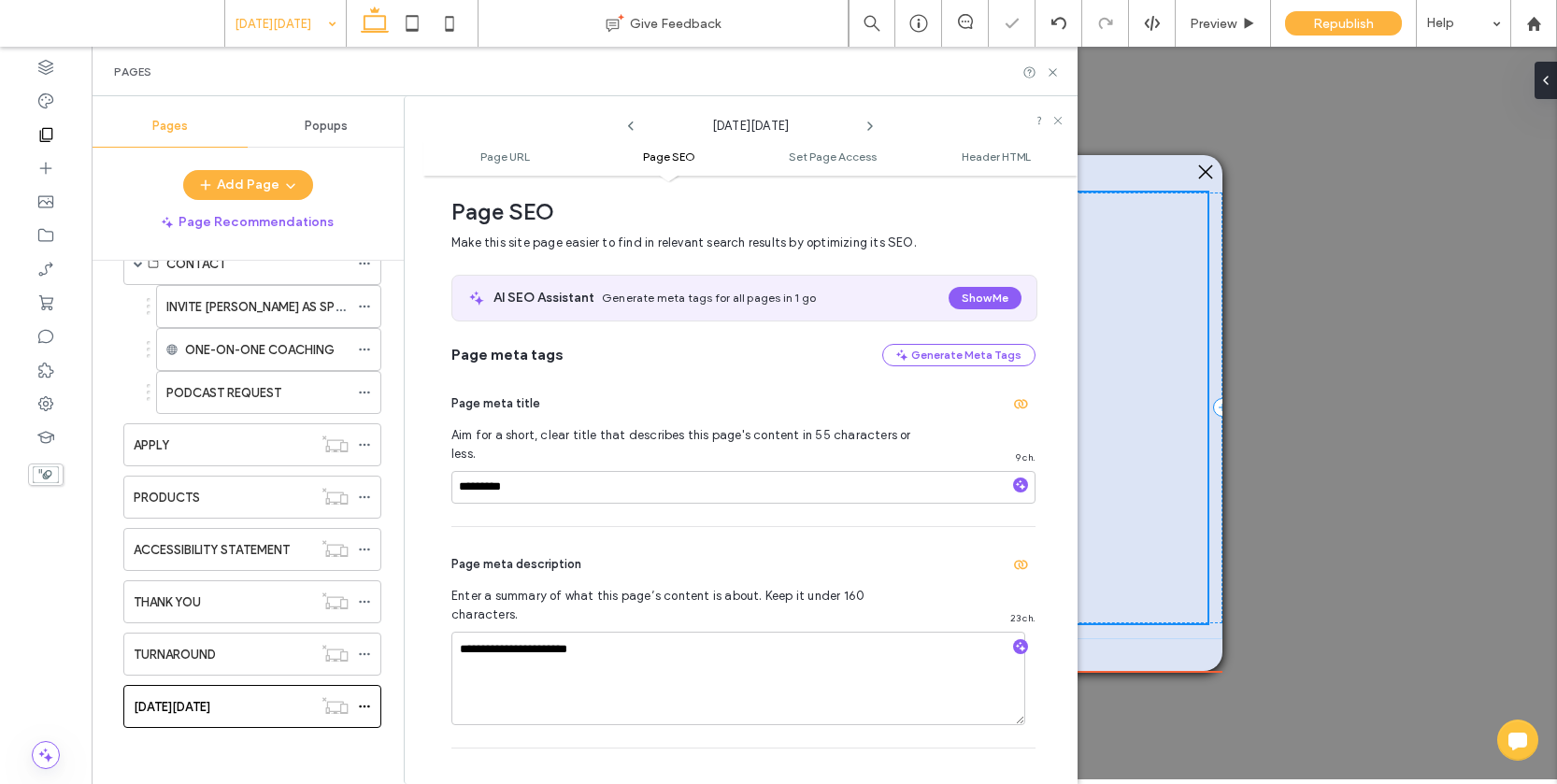
scroll to position [252, 0]
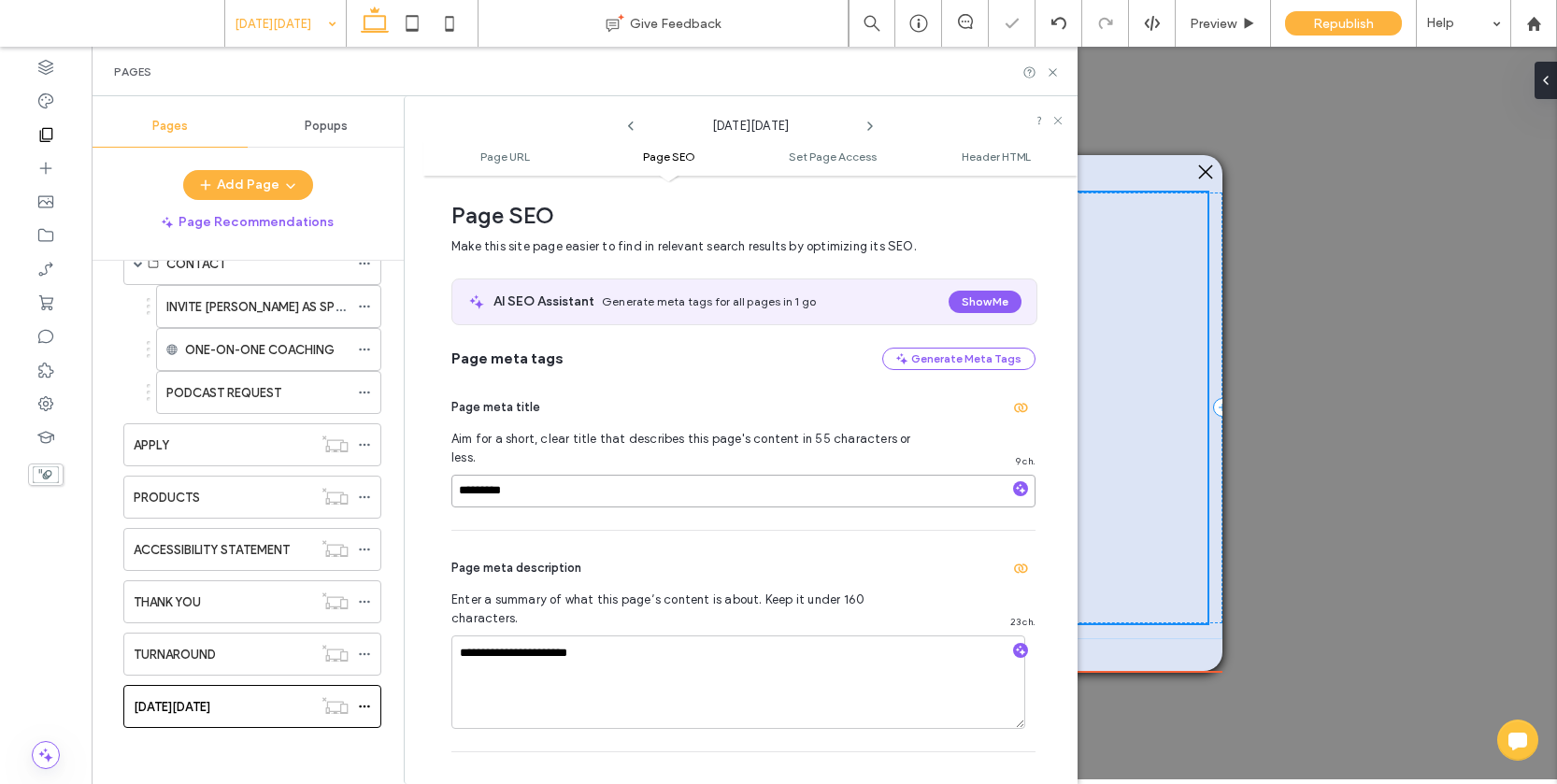
click at [550, 476] on input "*********" at bounding box center [743, 490] width 584 height 33
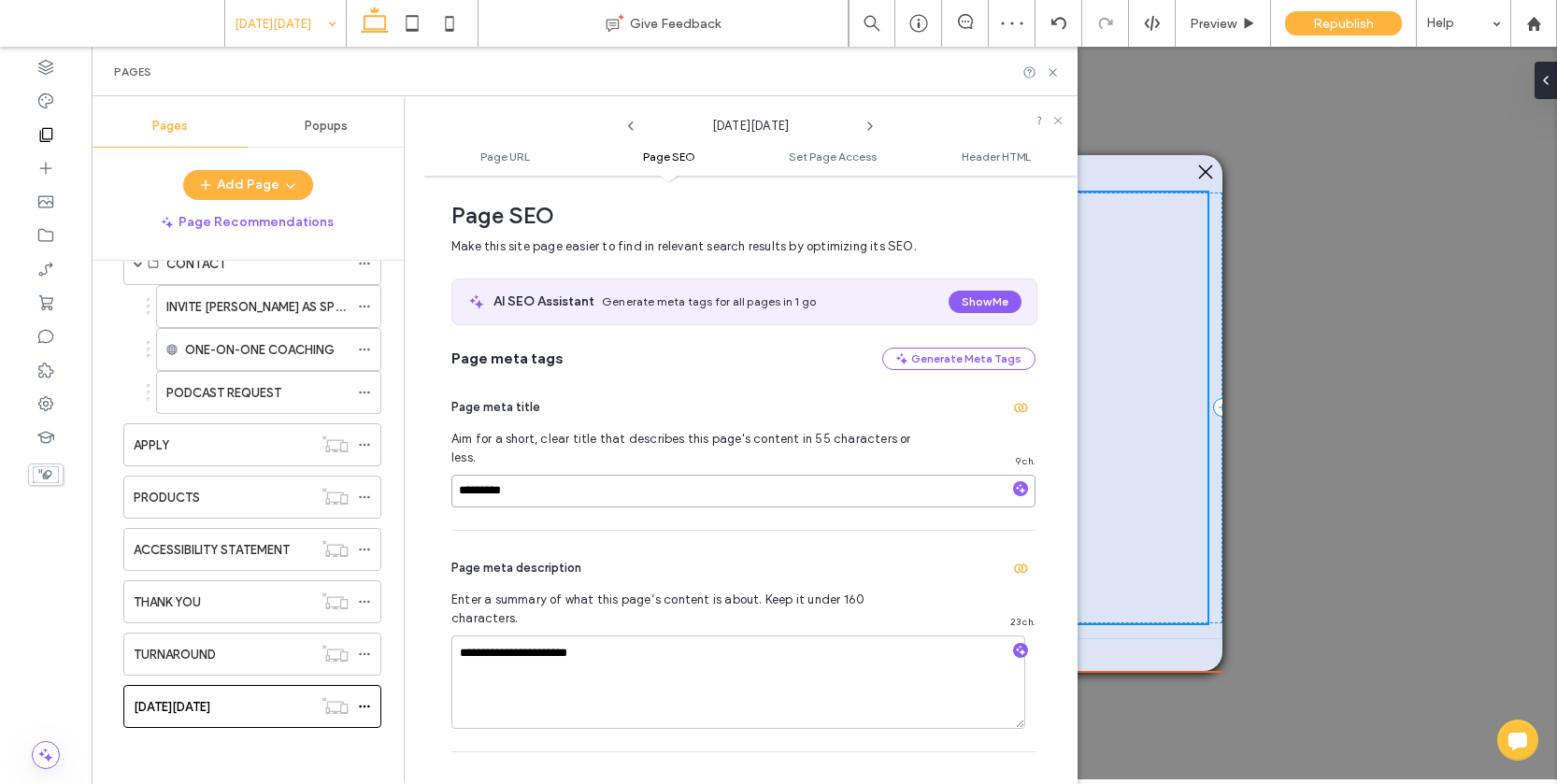
click at [550, 476] on input "*********" at bounding box center [743, 490] width 584 height 33
type input "**********"
click at [517, 635] on textarea "**********" at bounding box center [737, 681] width 573 height 93
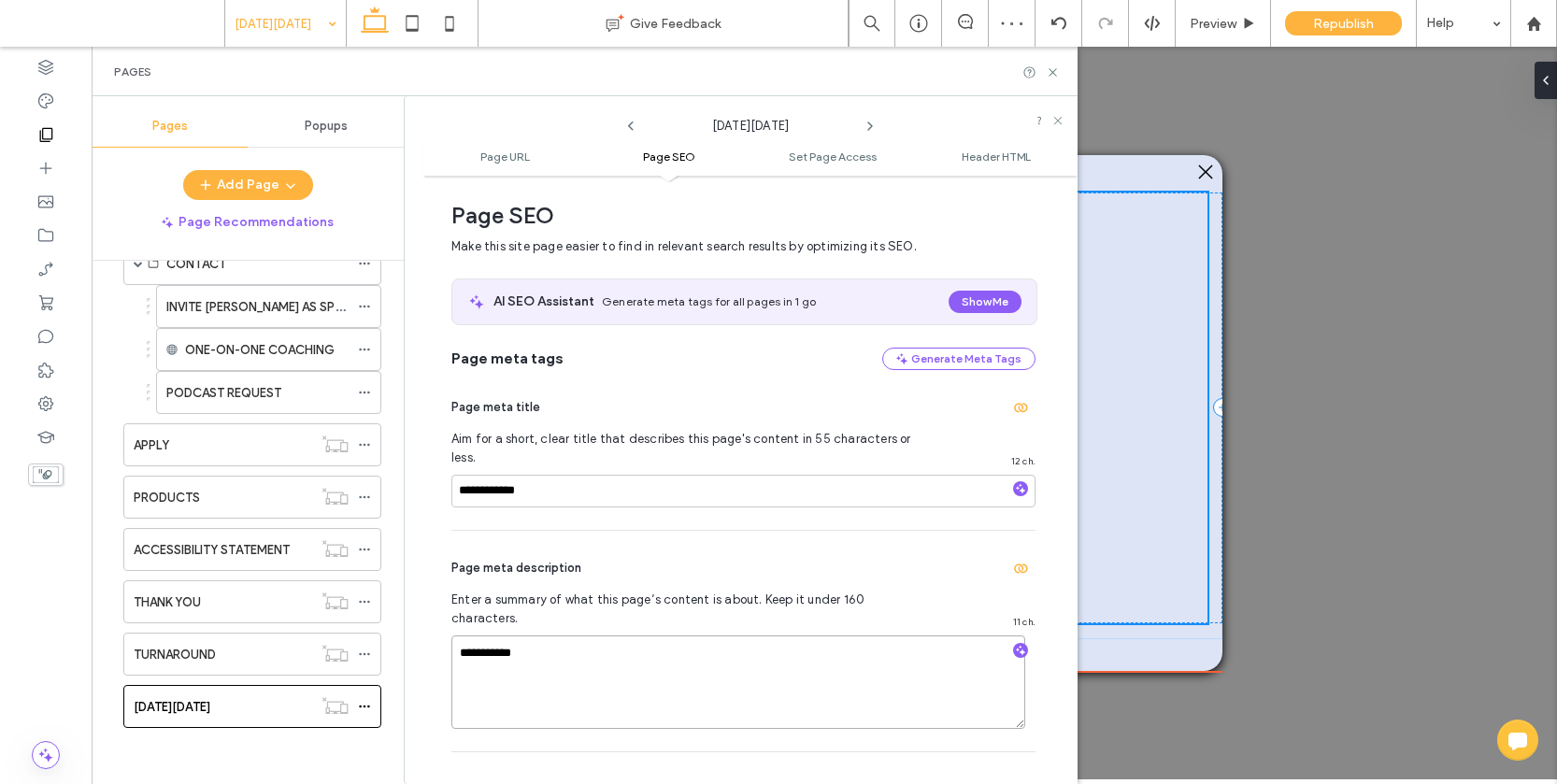
type textarea "**********"
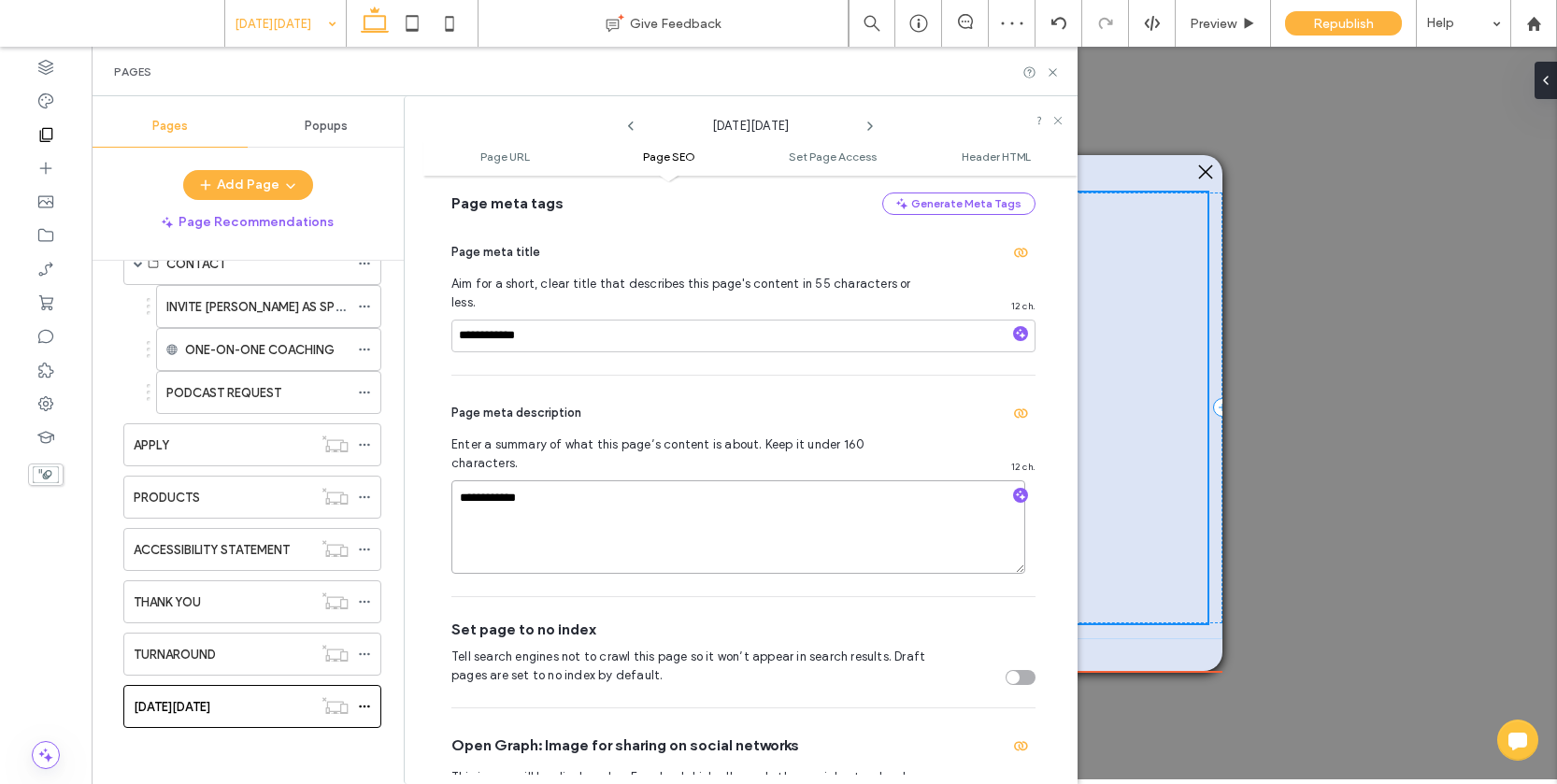
scroll to position [535, 0]
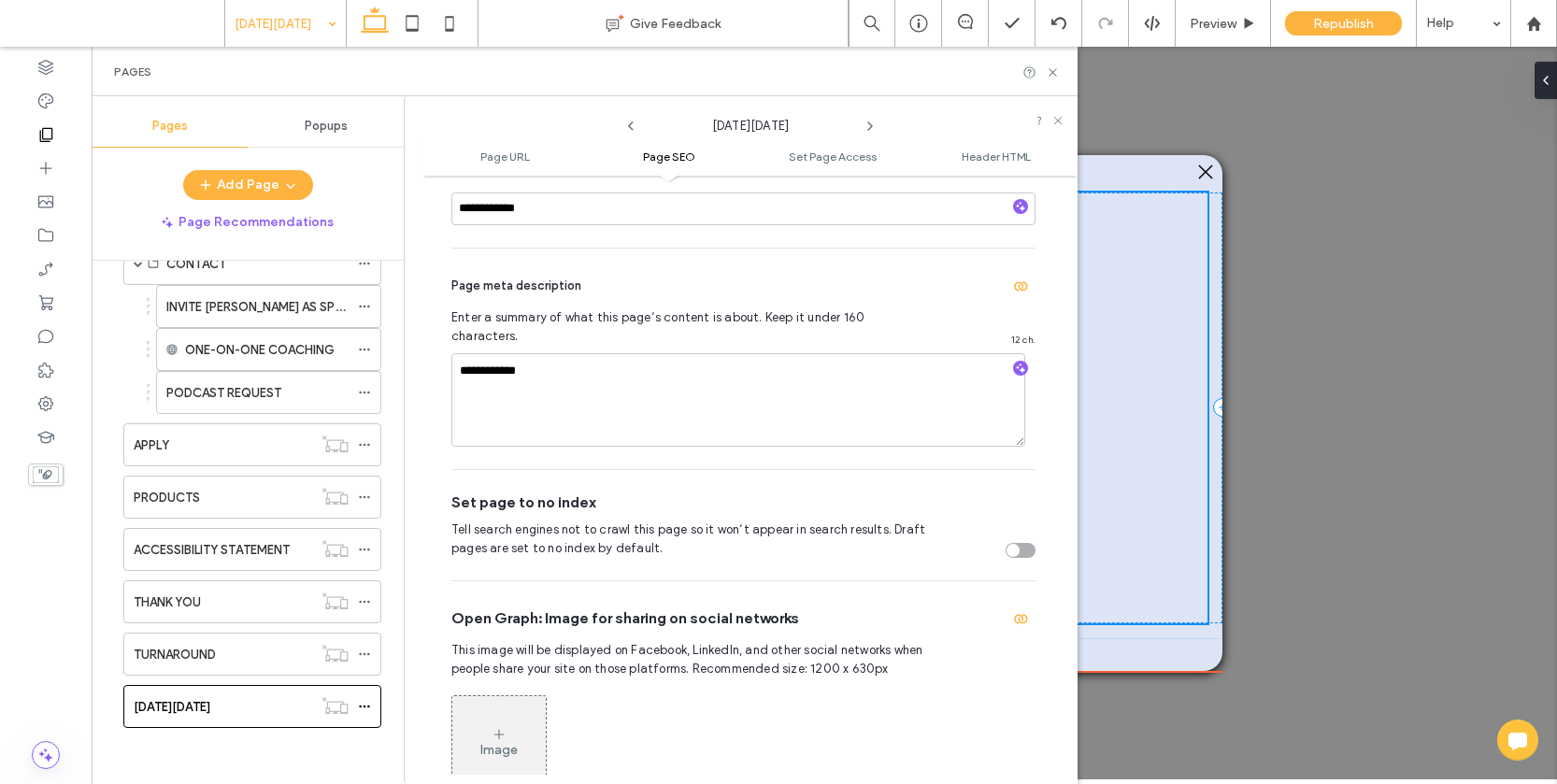
click at [1006, 544] on div "toggle" at bounding box center [1013, 551] width 13 height 13
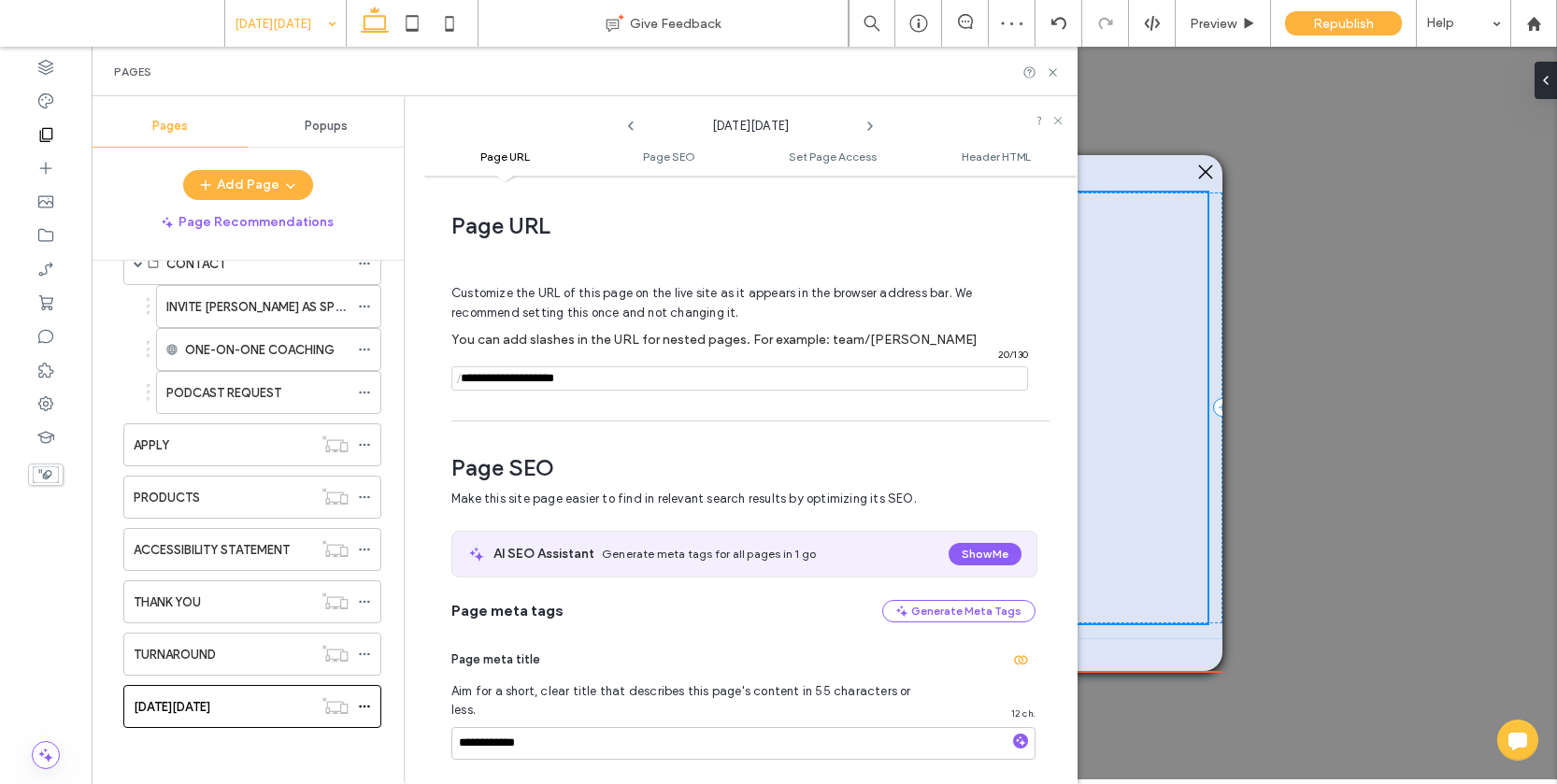
drag, startPoint x: 615, startPoint y: 379, endPoint x: 536, endPoint y: 383, distance: 79.1
click at [527, 379] on input "notEmpty" at bounding box center [739, 378] width 576 height 24
click at [557, 414] on div "**********" at bounding box center [750, 480] width 654 height 589
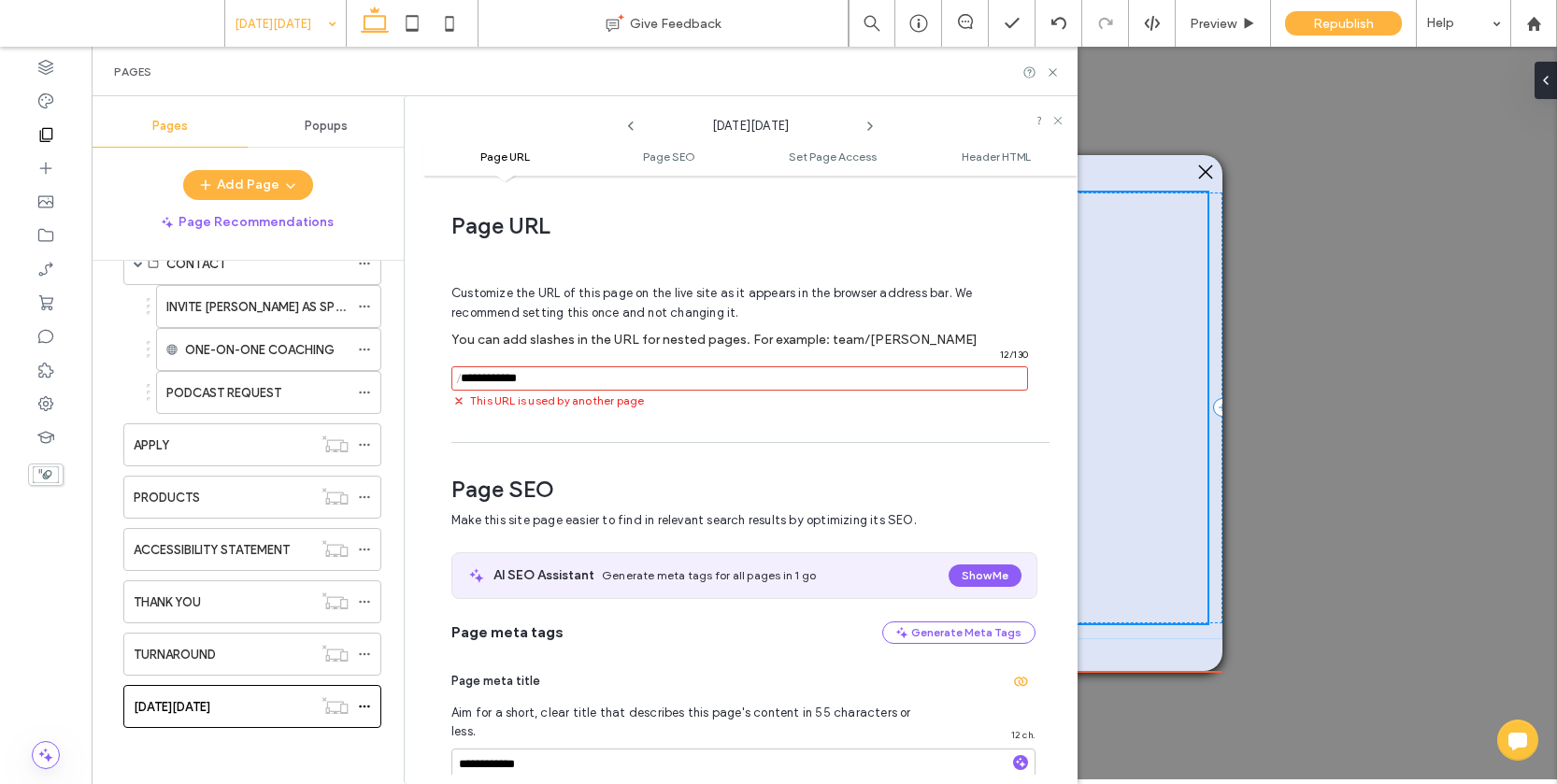
click at [549, 375] on input "notEmpty" at bounding box center [739, 378] width 576 height 24
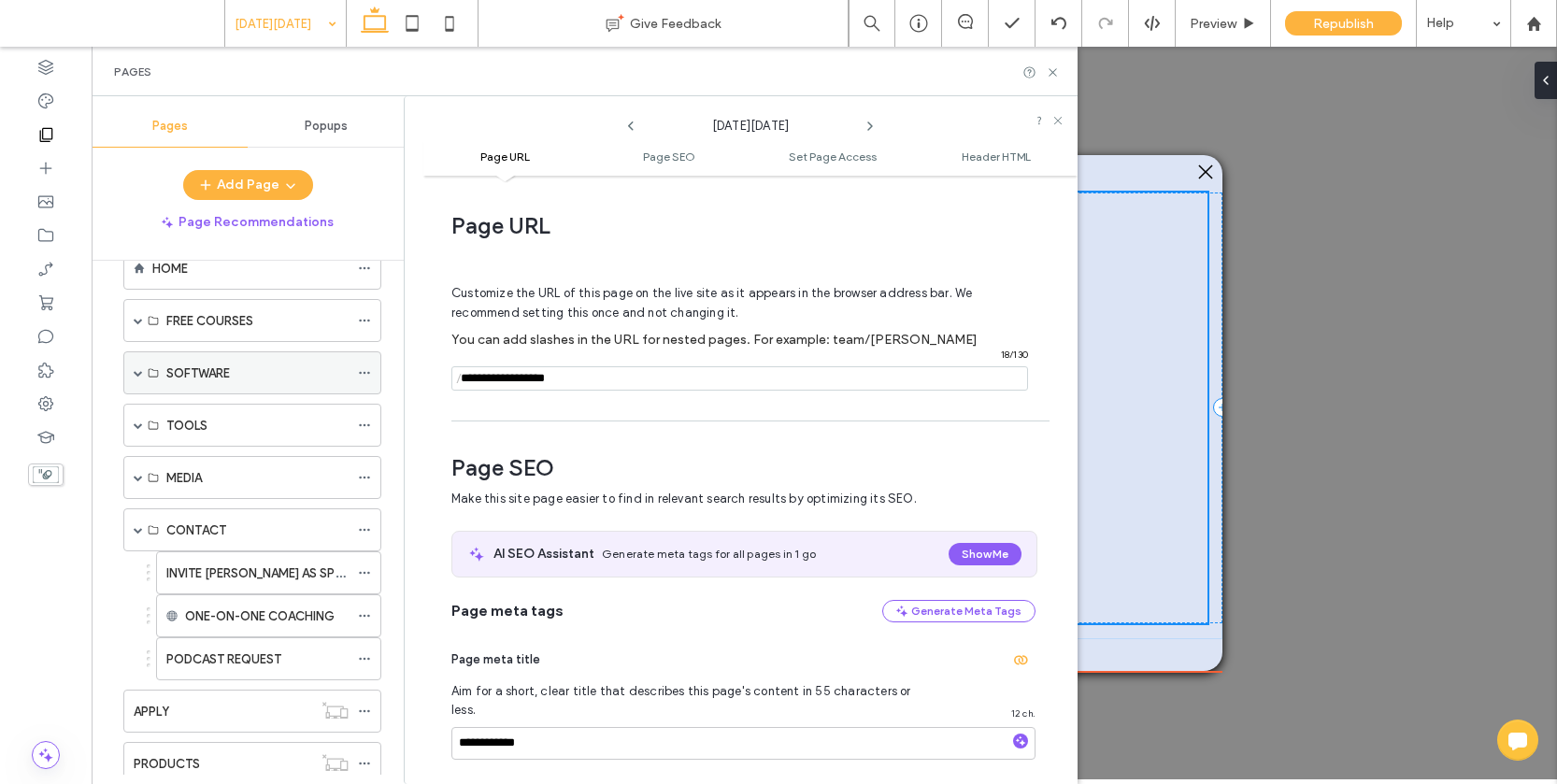
scroll to position [312, 0]
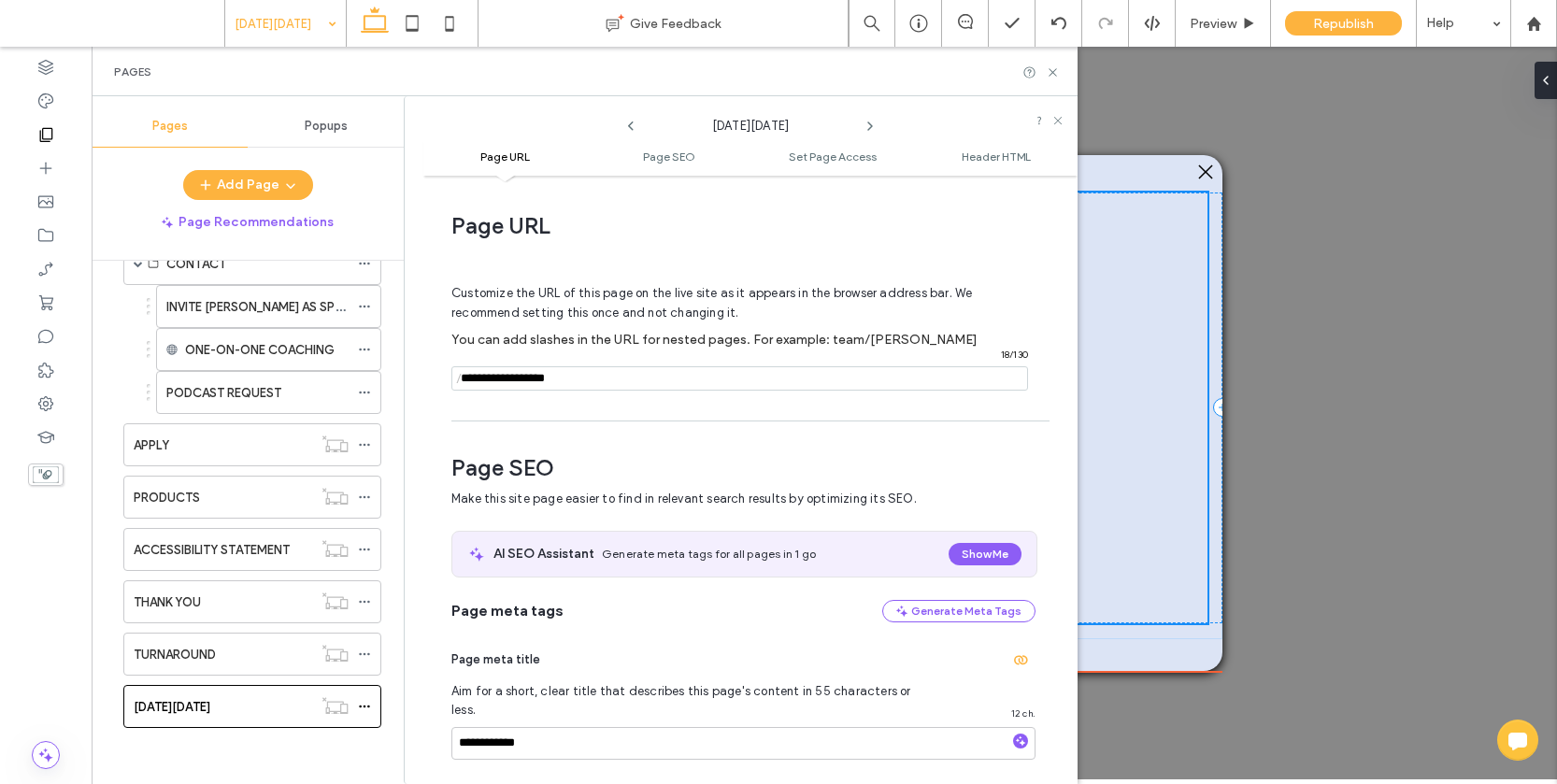
click at [578, 372] on input "notEmpty" at bounding box center [739, 378] width 576 height 24
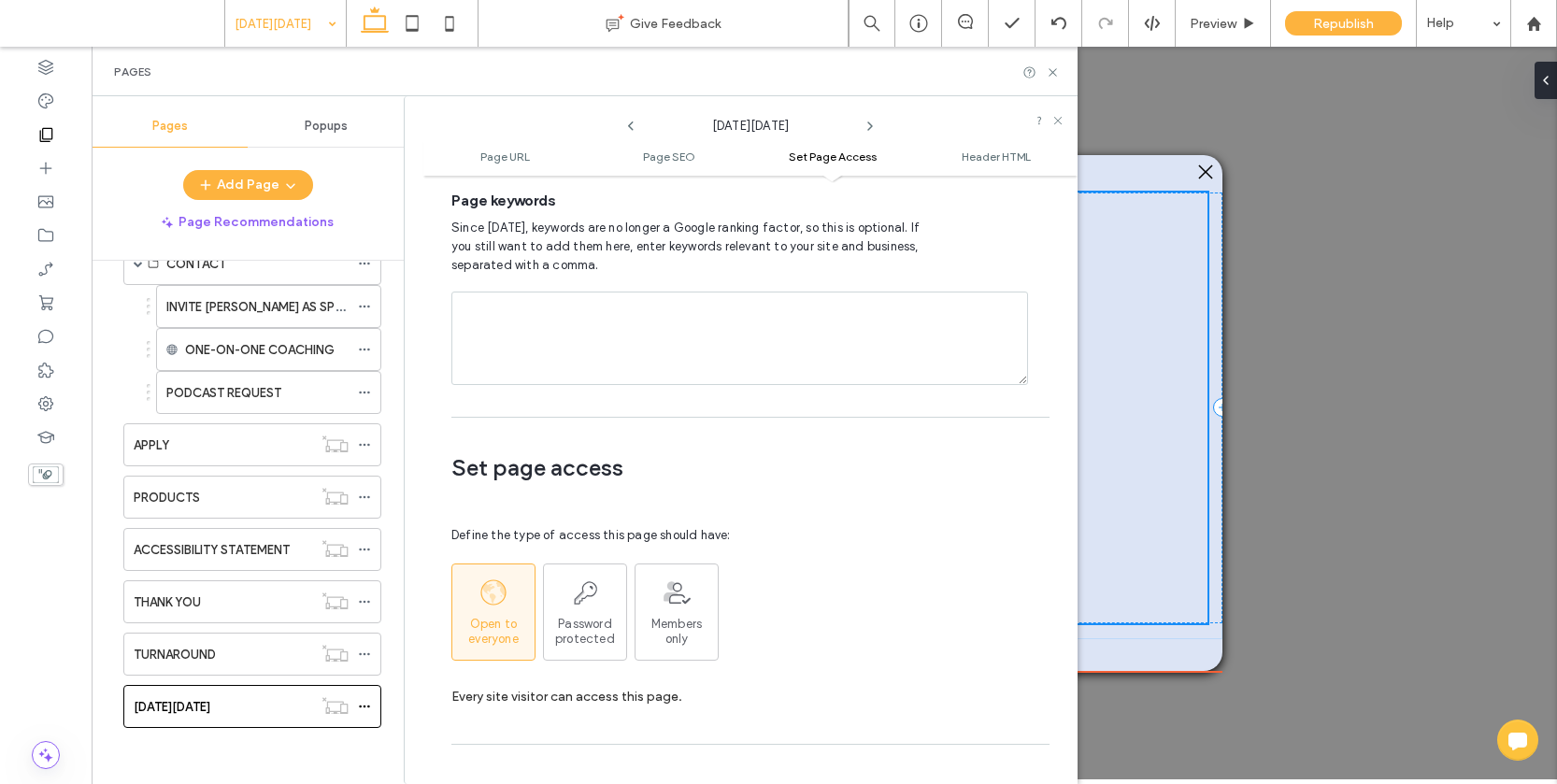
scroll to position [1726, 0]
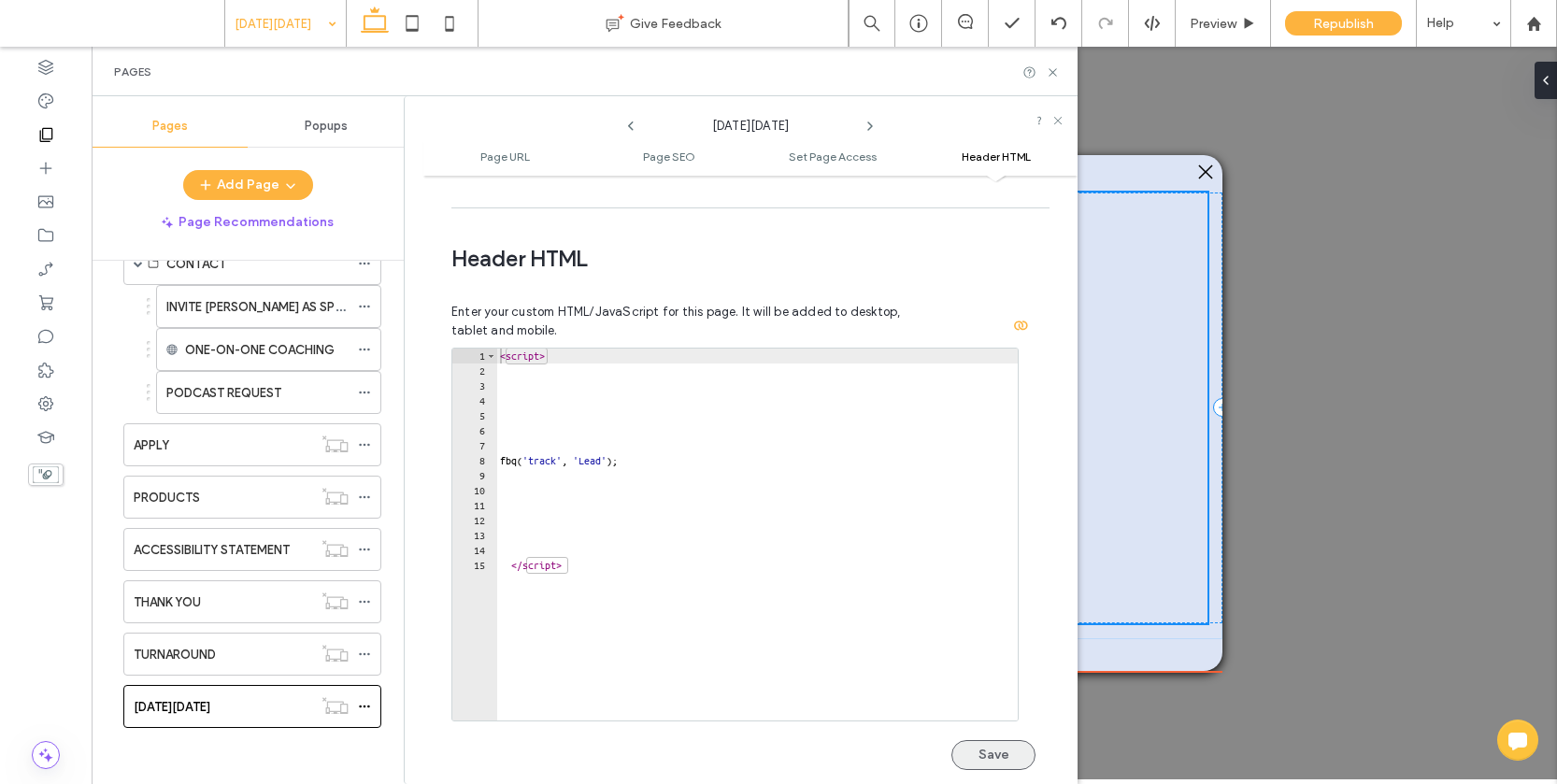
type input "**********"
click at [1002, 740] on button "Save" at bounding box center [992, 755] width 84 height 30
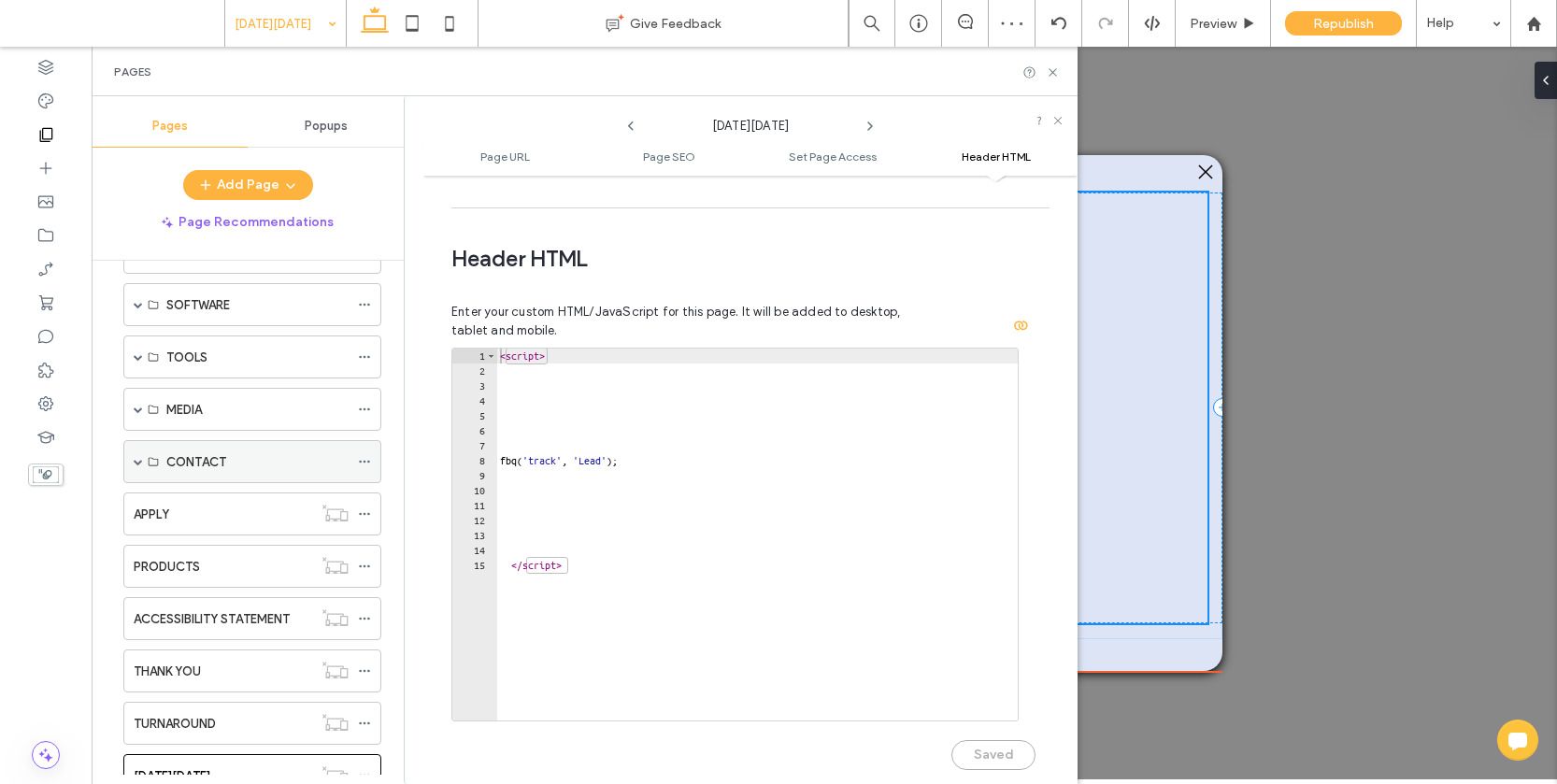
scroll to position [184, 0]
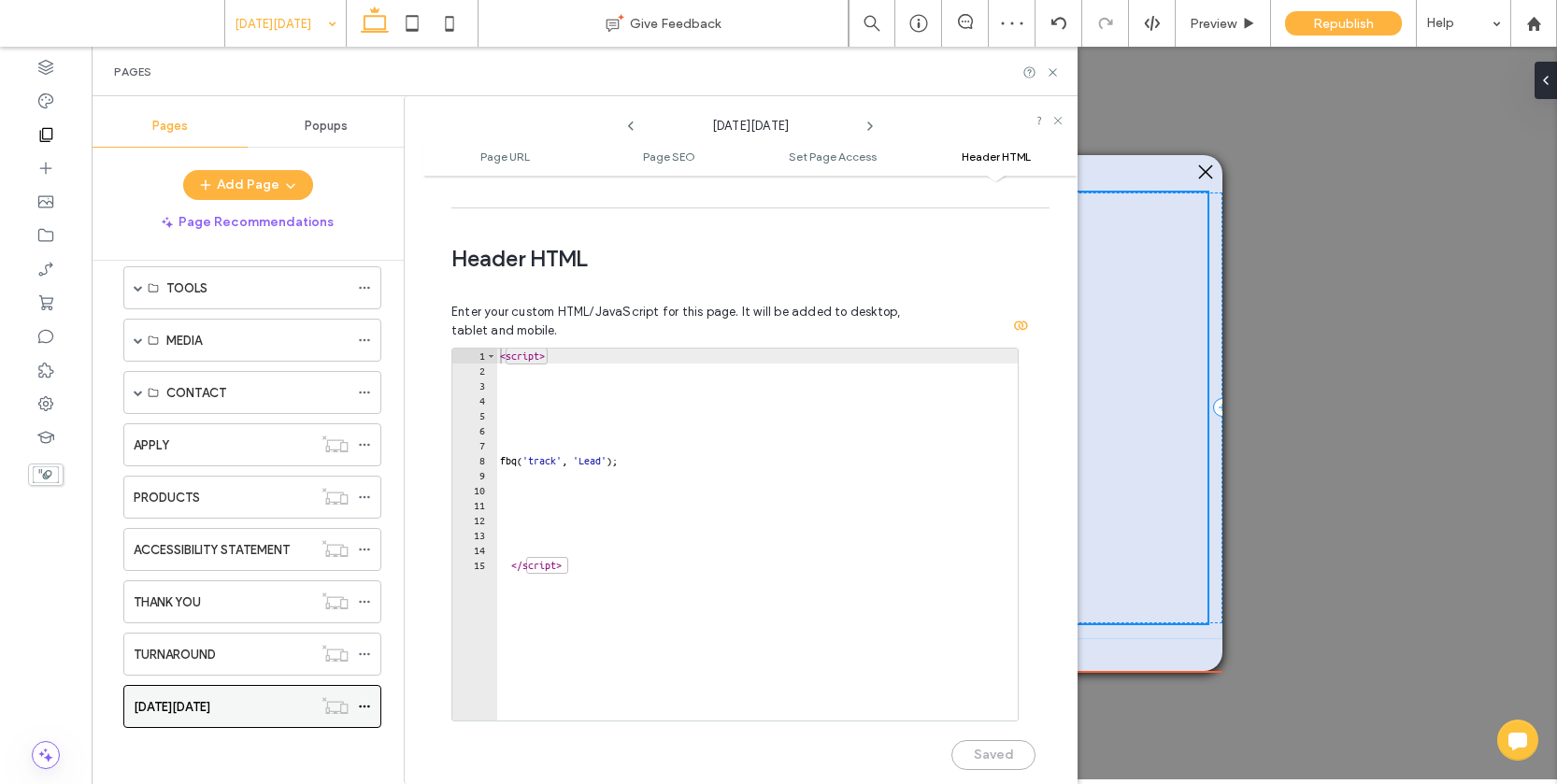
click at [260, 696] on div "BLACK FRIDAY" at bounding box center [223, 706] width 179 height 20
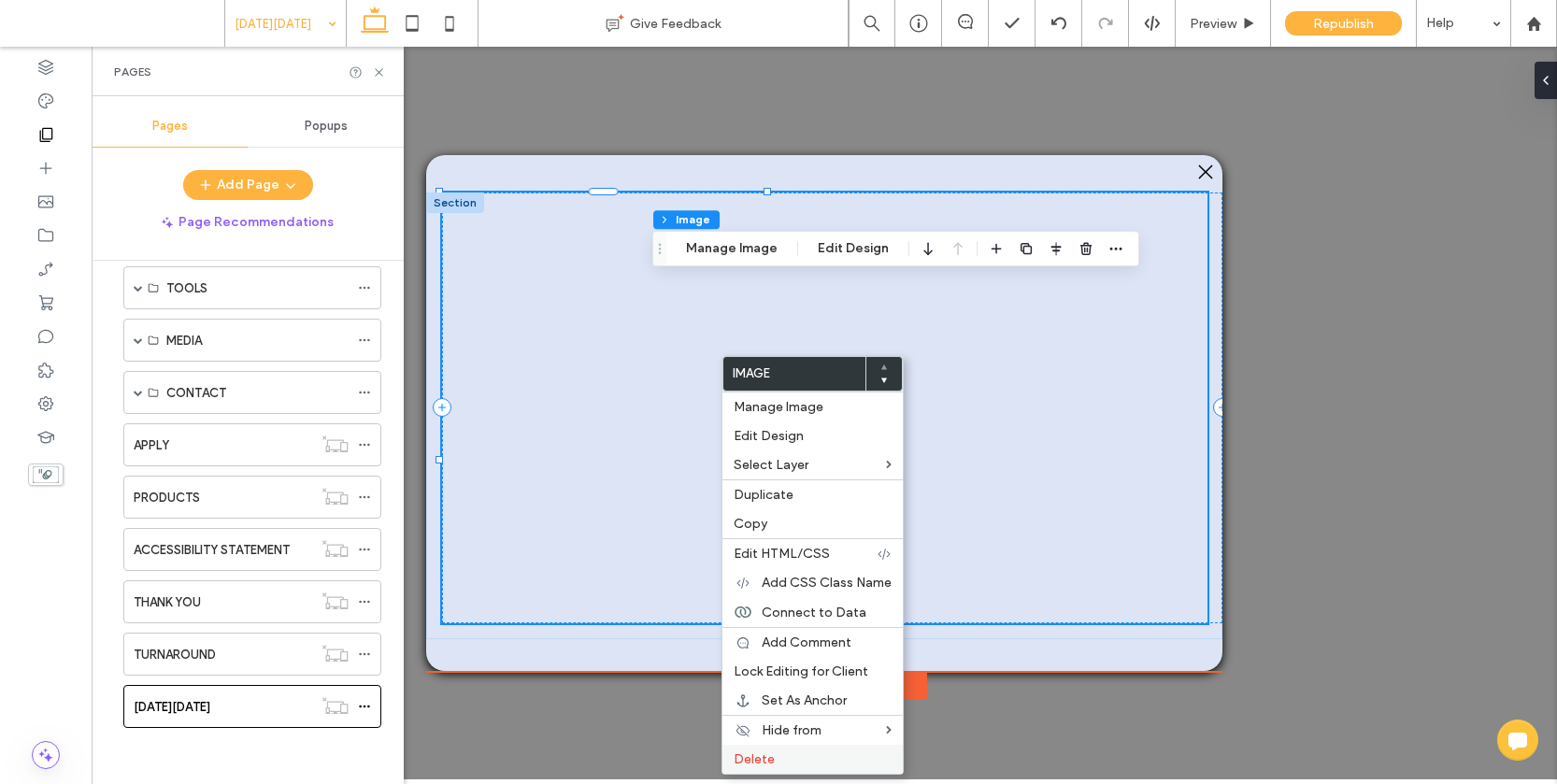
click at [766, 755] on span "Delete" at bounding box center [754, 759] width 41 height 16
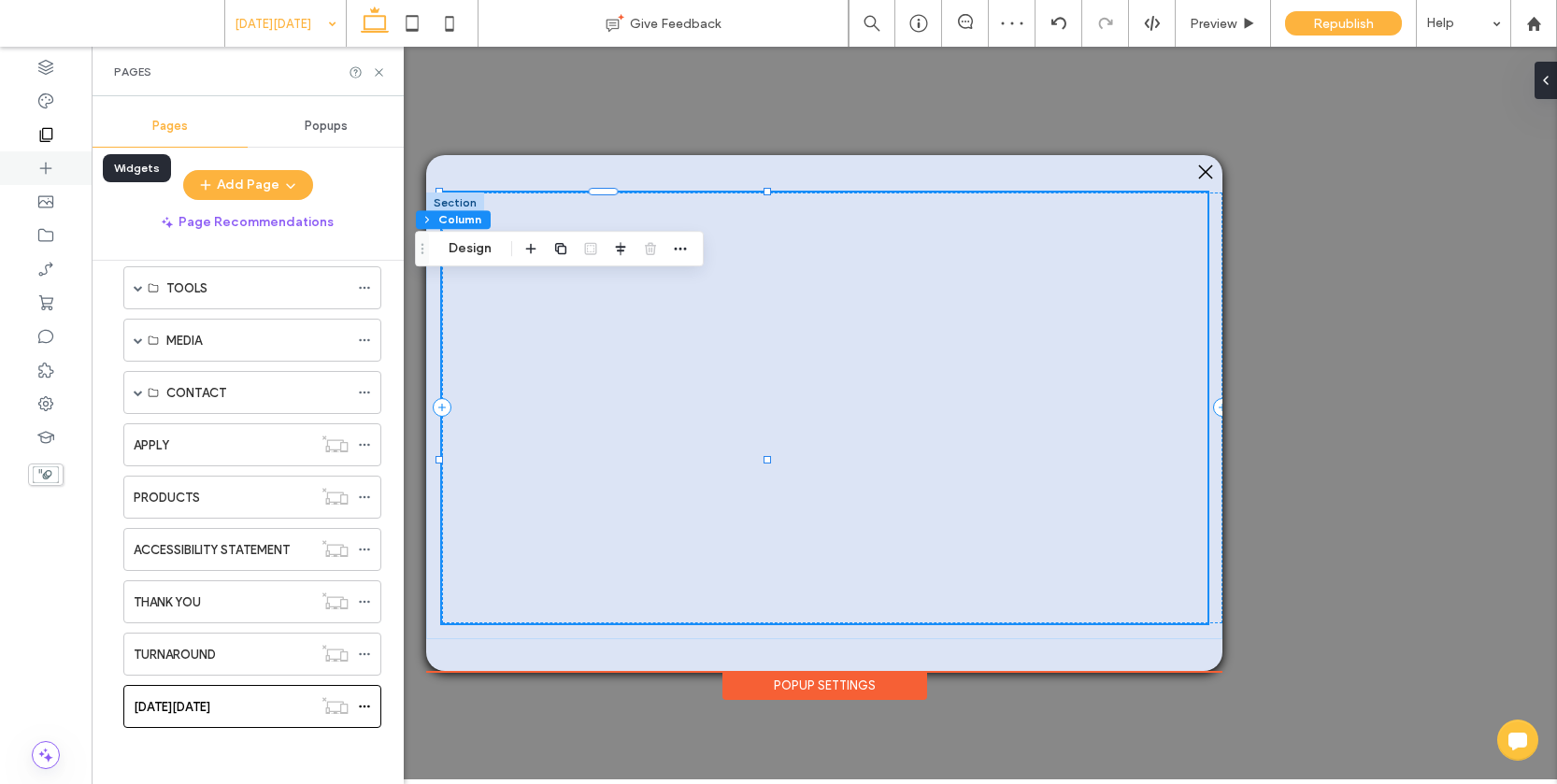
click at [38, 159] on icon at bounding box center [46, 168] width 19 height 19
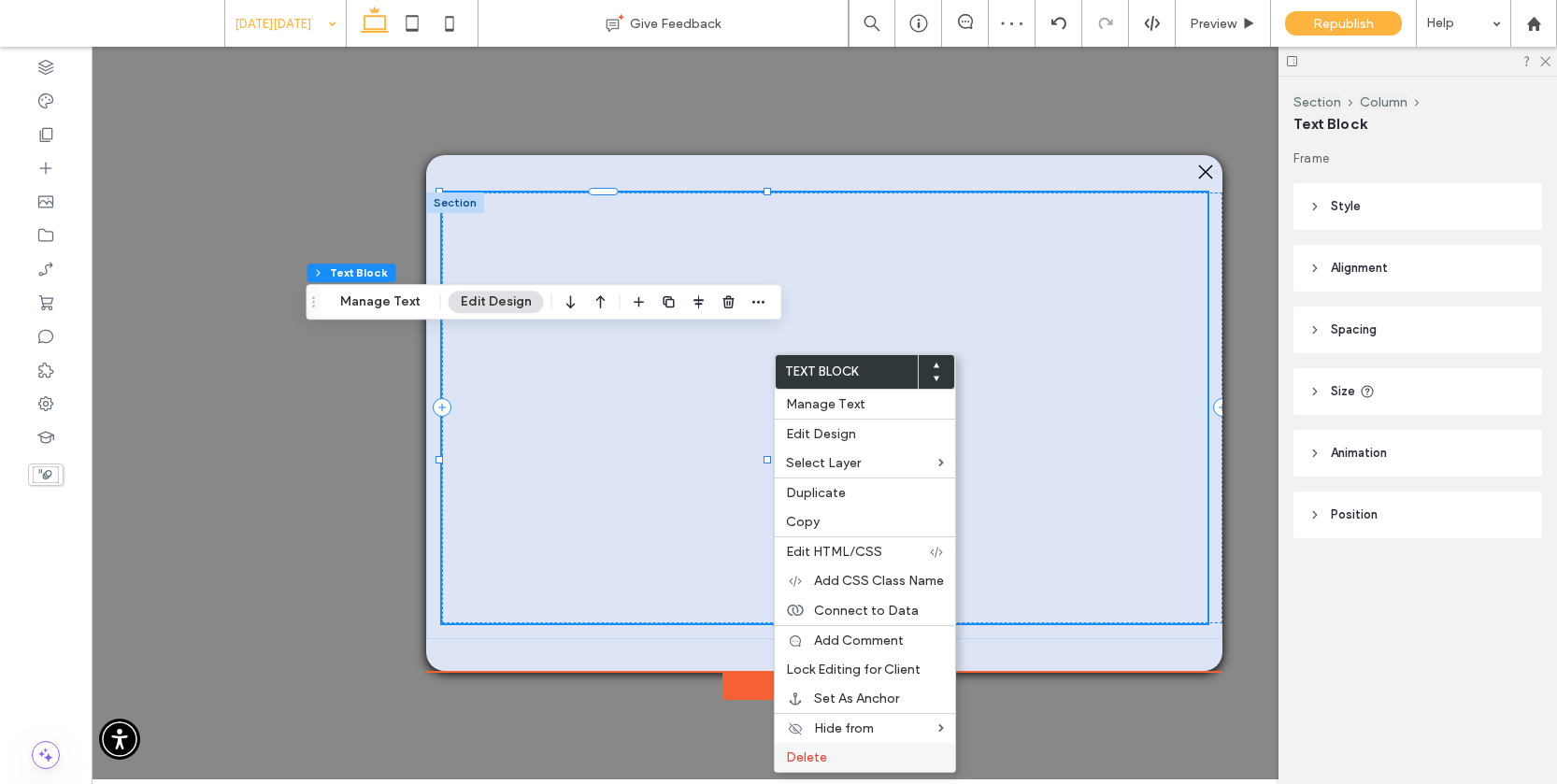
click at [821, 759] on span "Delete" at bounding box center [807, 757] width 41 height 16
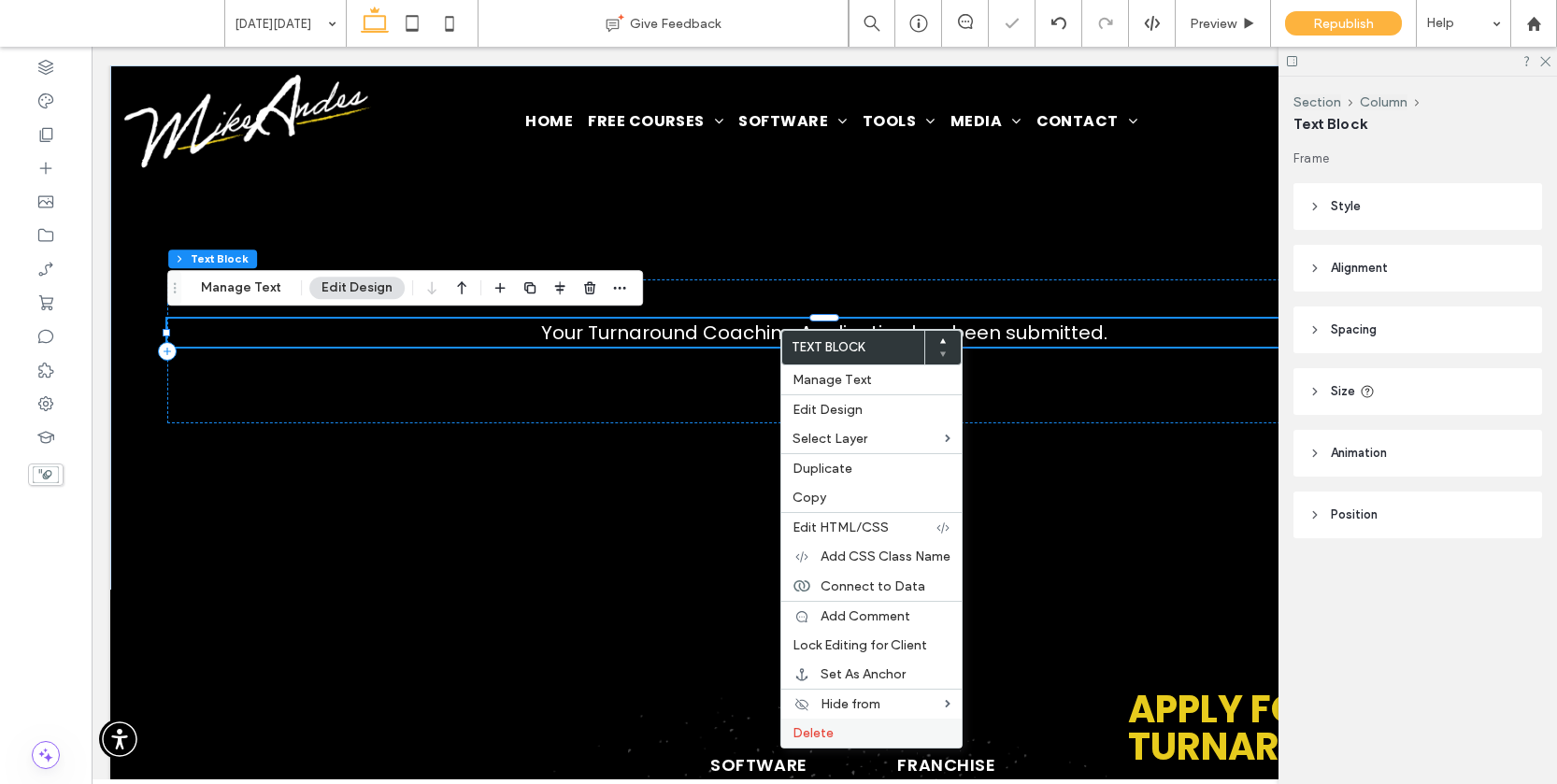
click at [826, 727] on span "Delete" at bounding box center [813, 732] width 41 height 16
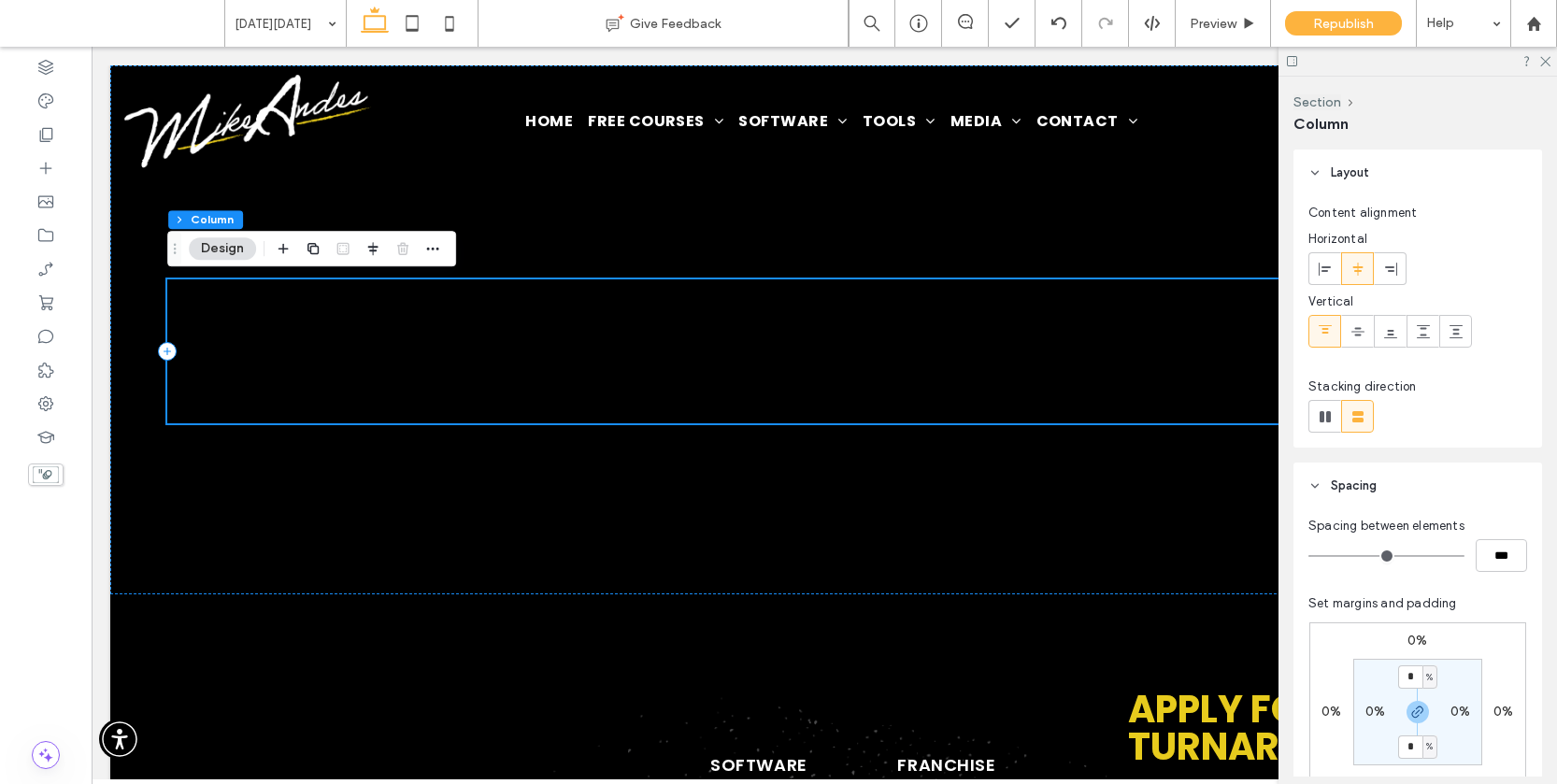
click at [500, 339] on div "Add your custom HTML here" at bounding box center [824, 351] width 1313 height 143
click at [496, 342] on div "Add your custom HTML here" at bounding box center [824, 351] width 1313 height 143
click at [450, 295] on div "Add your custom HTML here" at bounding box center [824, 292] width 1313 height 25
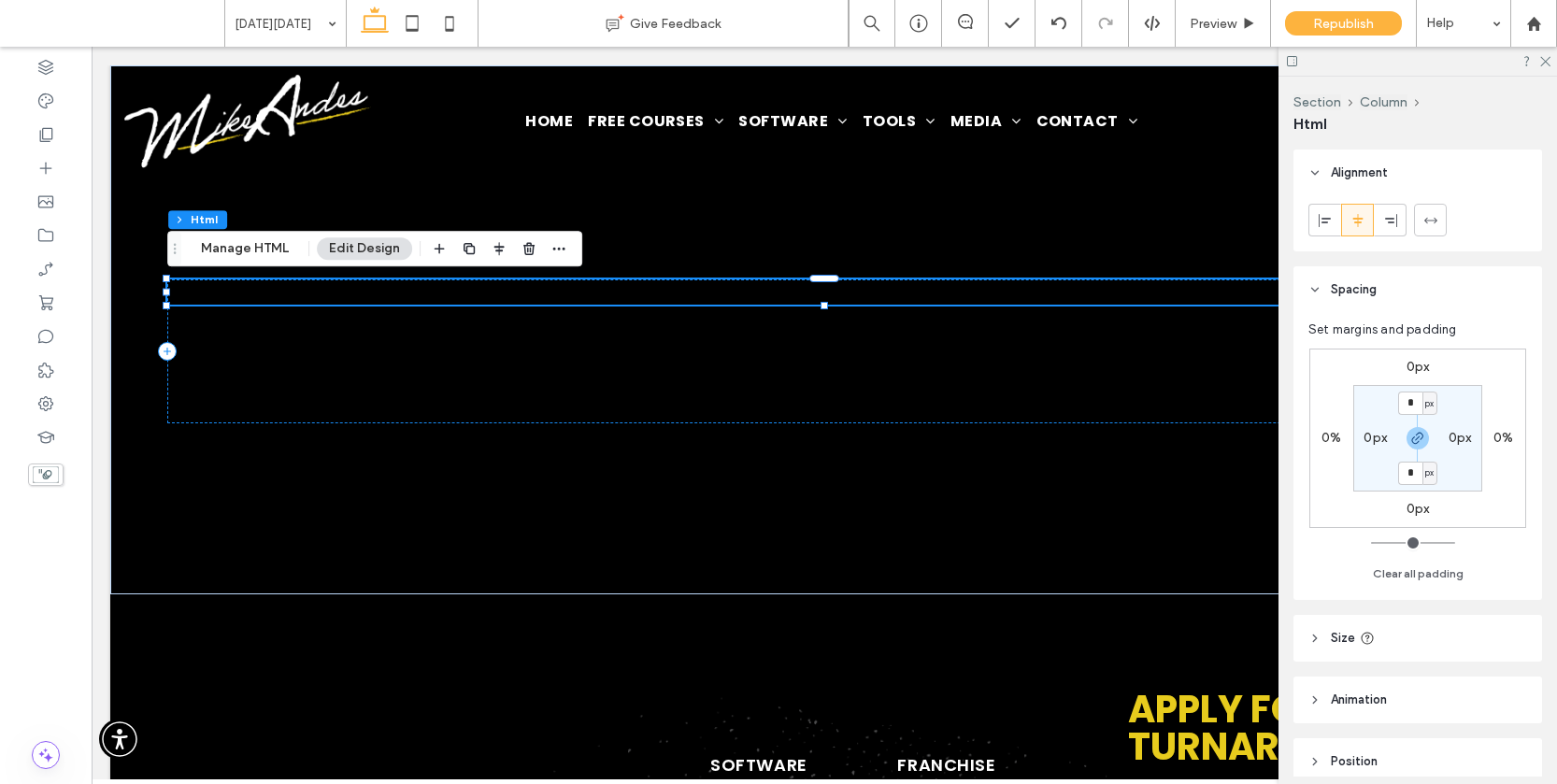
click at [442, 298] on div "Add your custom HTML here" at bounding box center [824, 292] width 1313 height 25
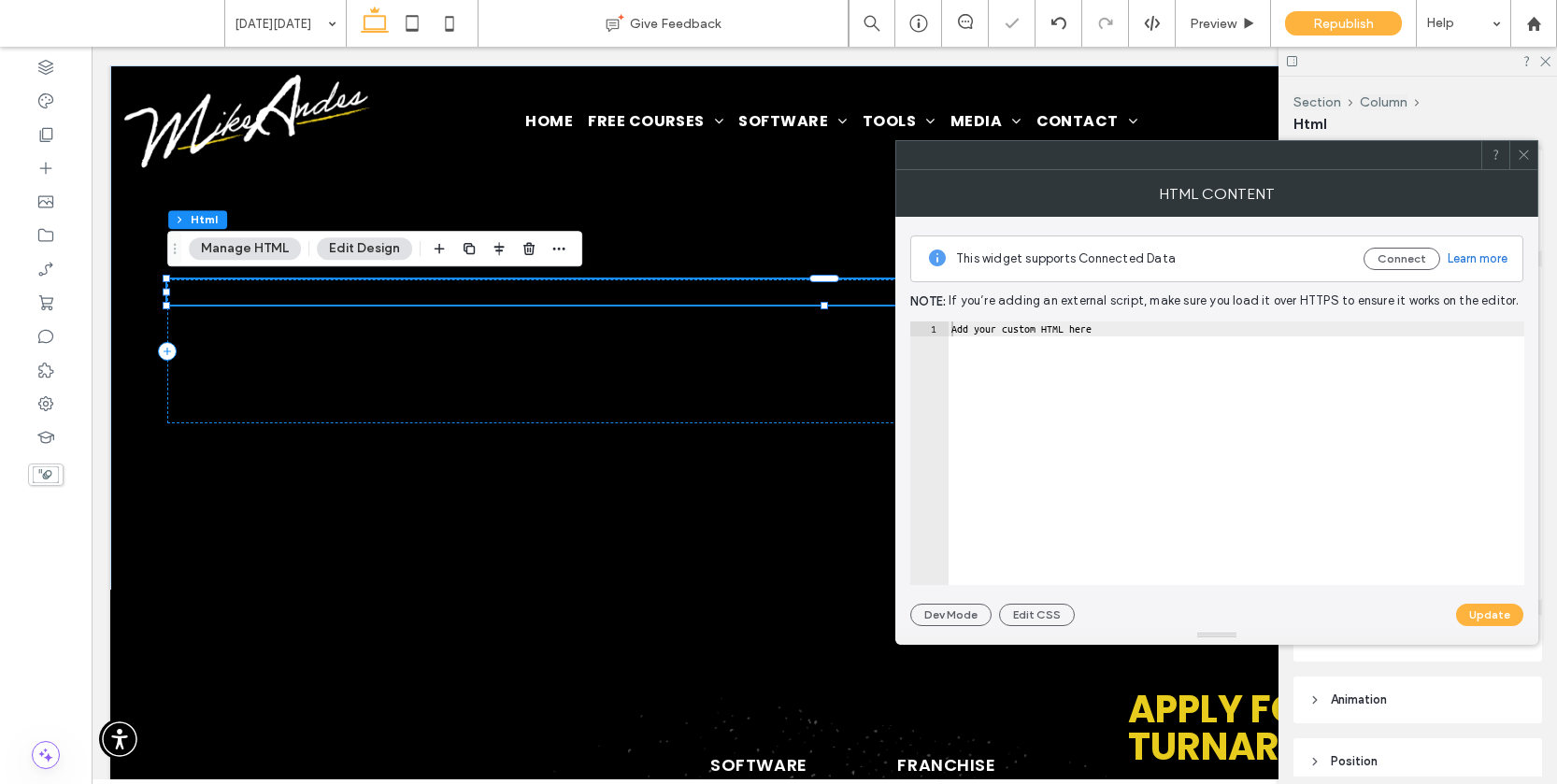
click at [1013, 318] on div "This widget supports Connected Data Connect Learn more Note: If you’re adding a…" at bounding box center [1216, 421] width 613 height 409
click at [1012, 325] on div "Add your custom HTML here" at bounding box center [1235, 468] width 576 height 294
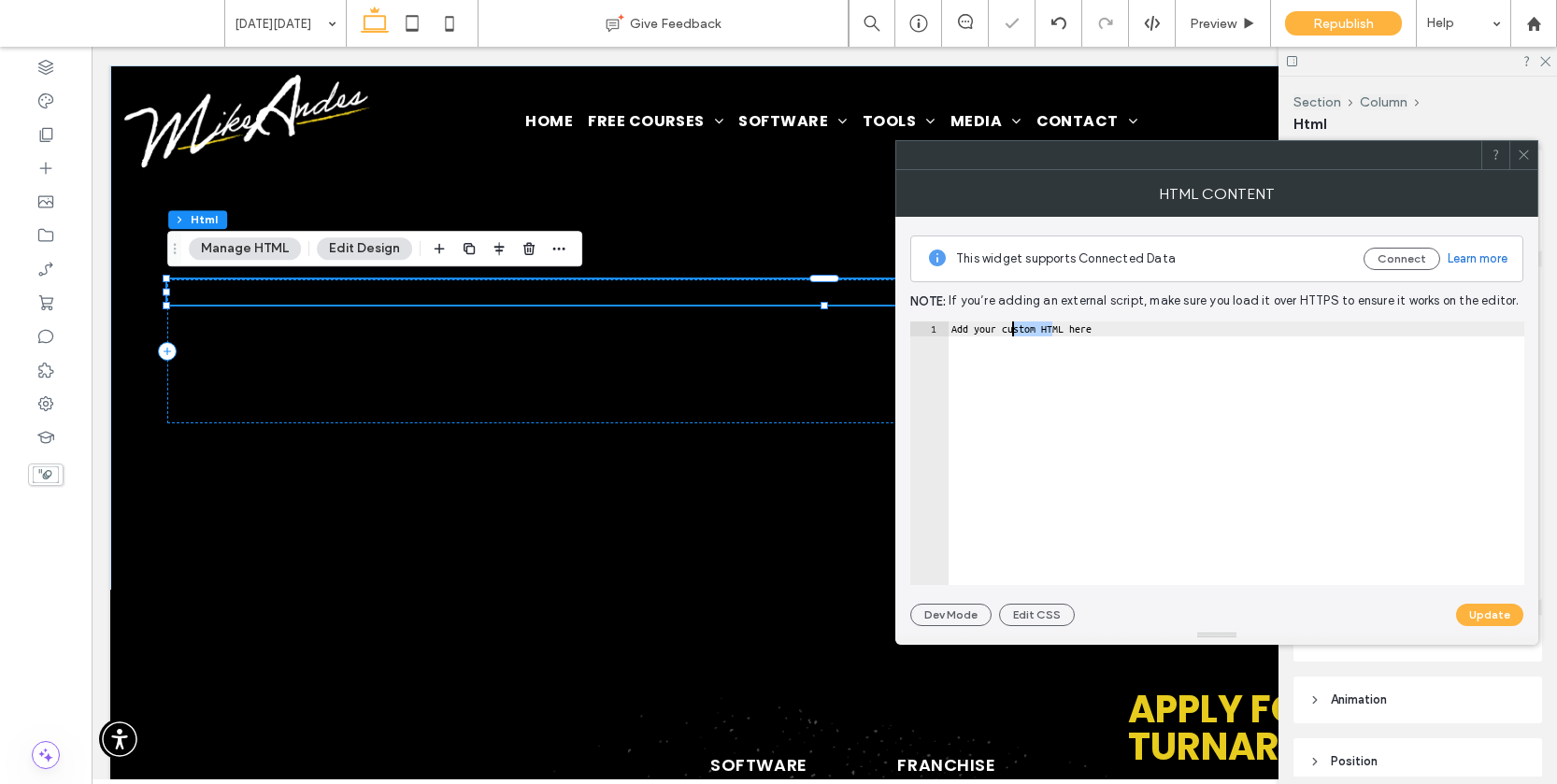
click at [1012, 325] on div "Add your custom HTML here" at bounding box center [1235, 468] width 576 height 294
paste textarea "**********"
type textarea "**********"
click at [1509, 622] on button "Update" at bounding box center [1488, 615] width 67 height 23
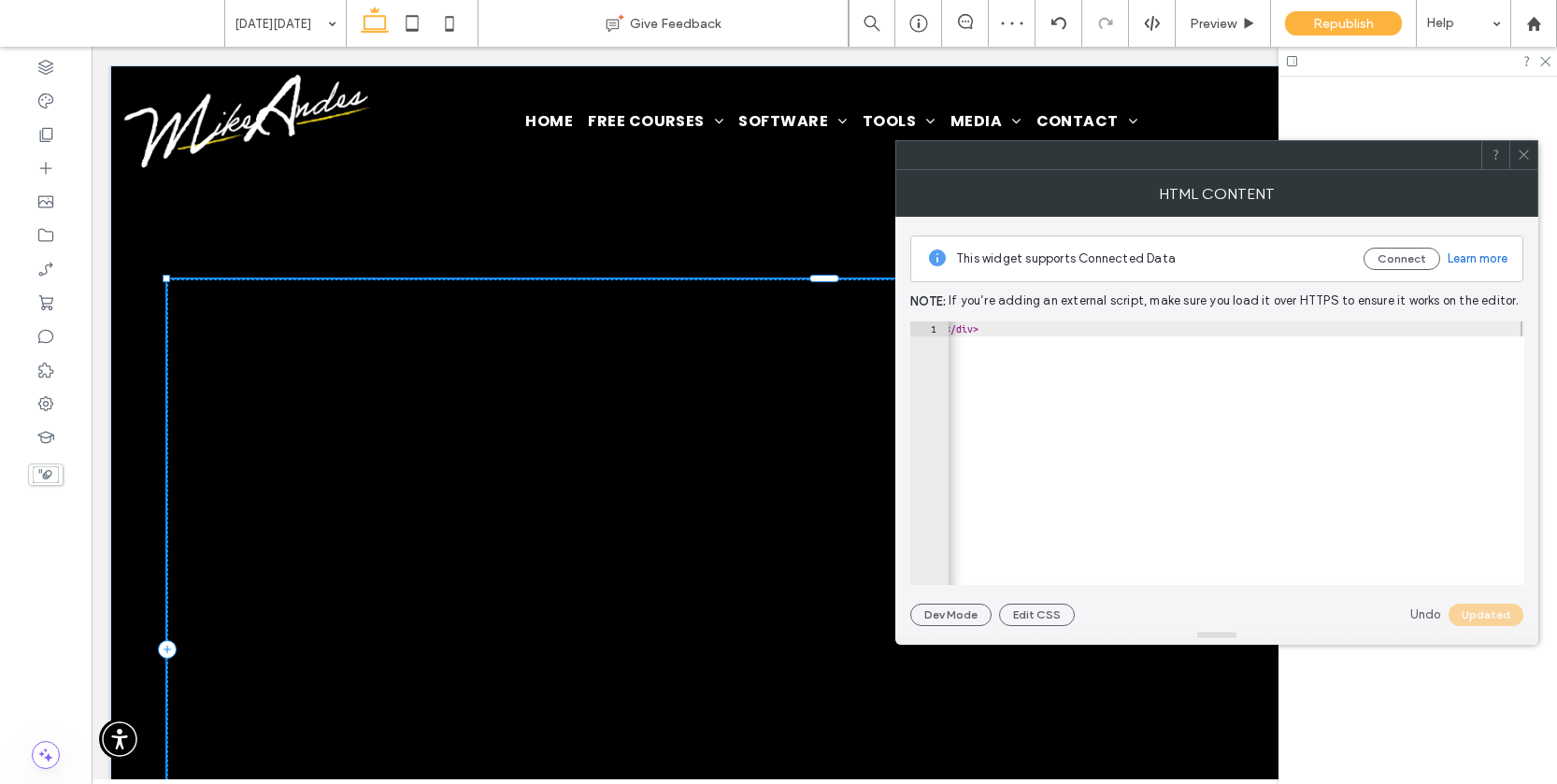
click at [1524, 152] on icon at bounding box center [1523, 154] width 14 height 14
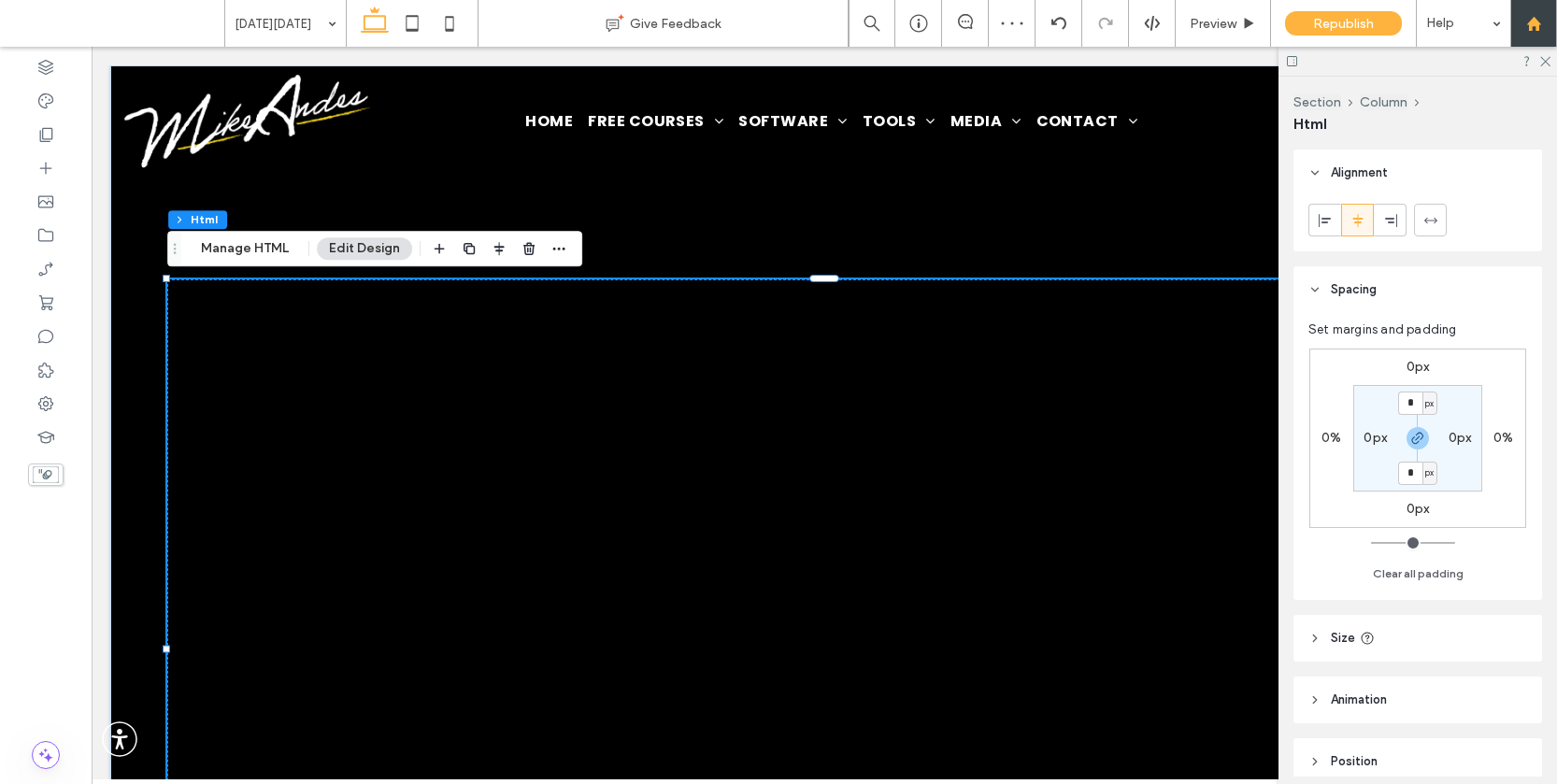
scroll to position [0, 0]
click at [1542, 56] on icon at bounding box center [1544, 60] width 12 height 12
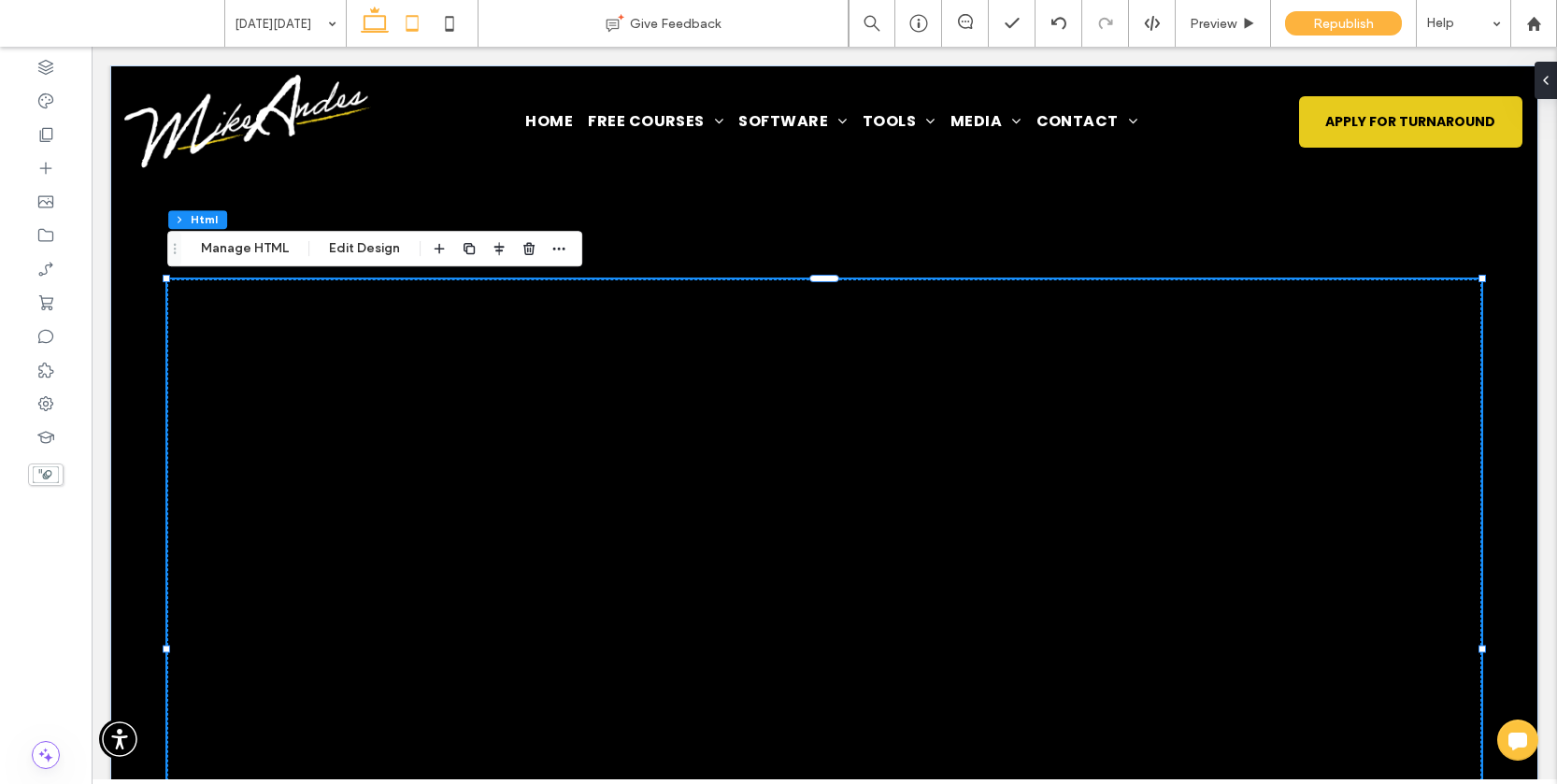
click at [421, 26] on icon at bounding box center [412, 24] width 38 height 38
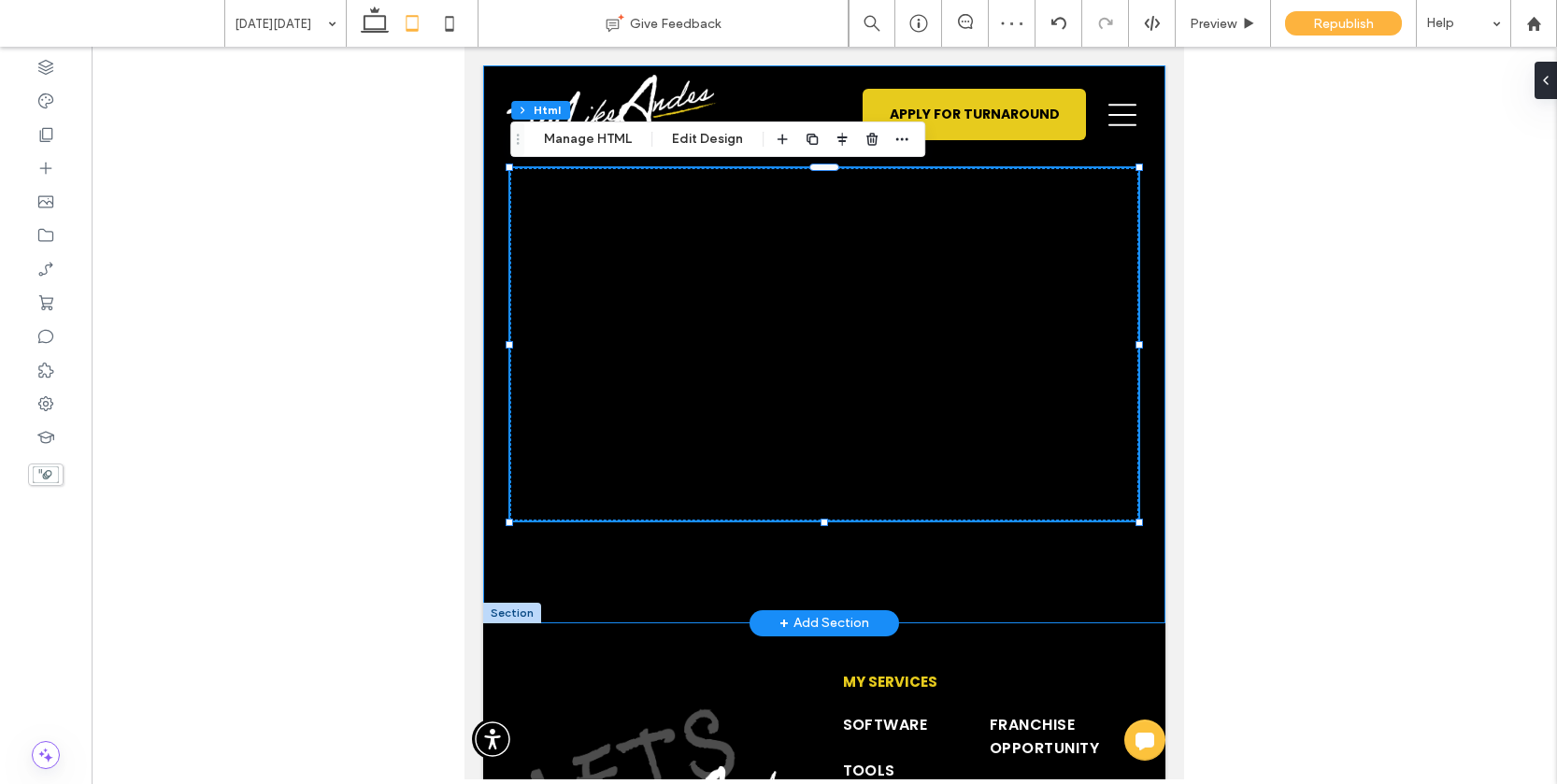
click at [1152, 469] on div at bounding box center [824, 344] width 682 height 558
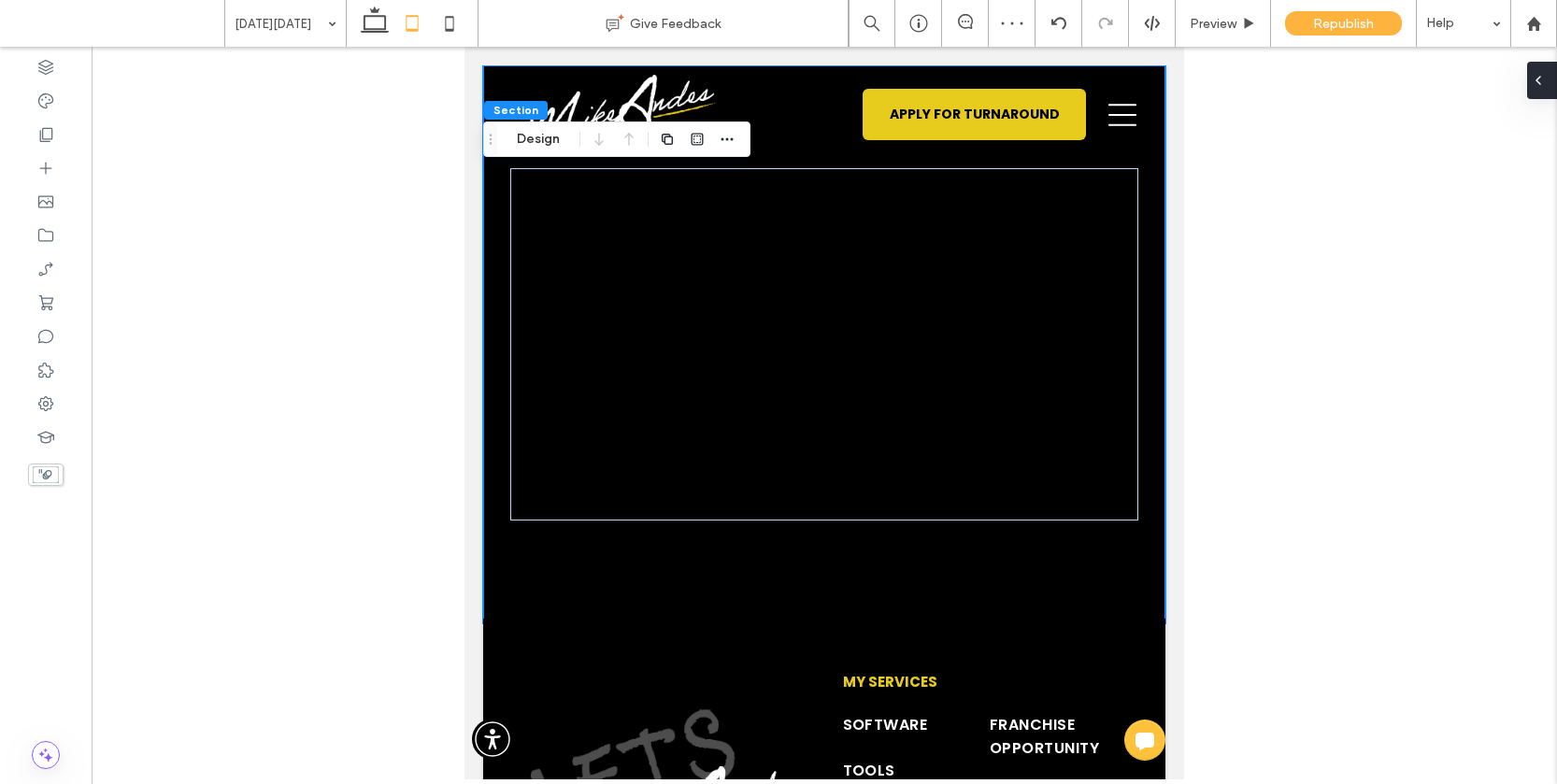
click at [1544, 77] on icon at bounding box center [1538, 80] width 15 height 15
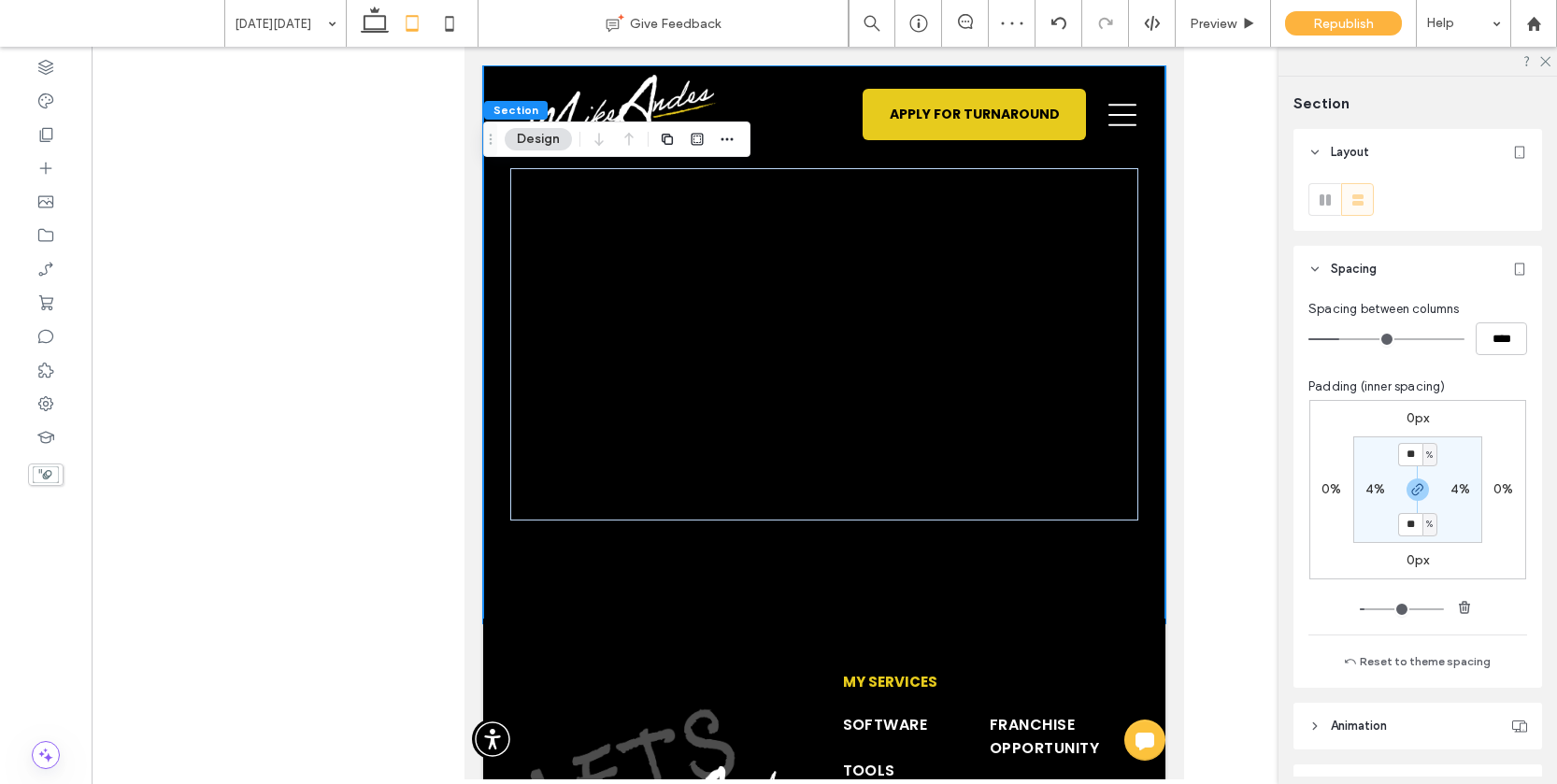
click at [1375, 488] on label "4%" at bounding box center [1374, 488] width 20 height 16
type input "*"
click at [1375, 488] on input "*" at bounding box center [1368, 488] width 24 height 24
type input "*"
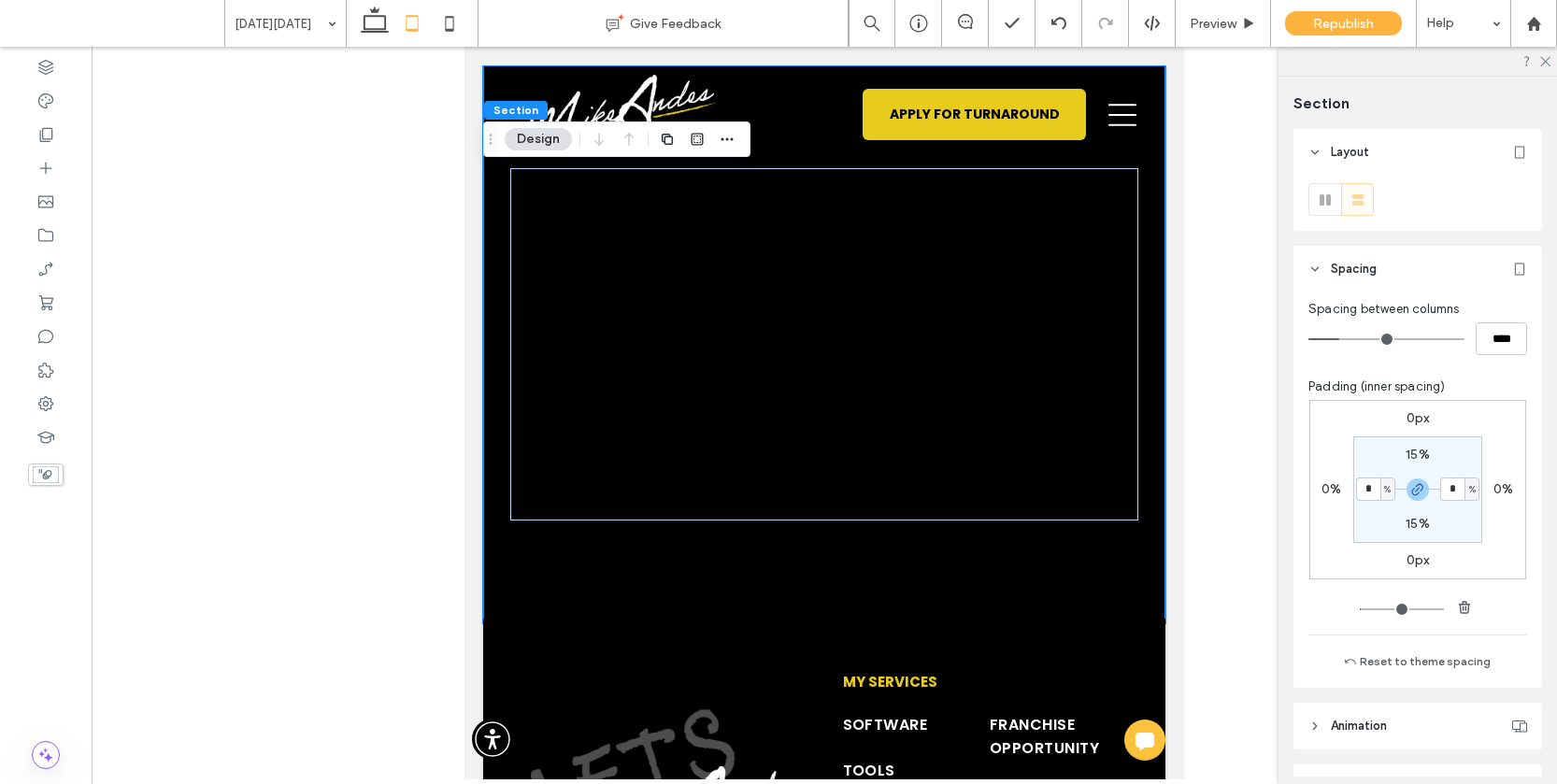
type input "*"
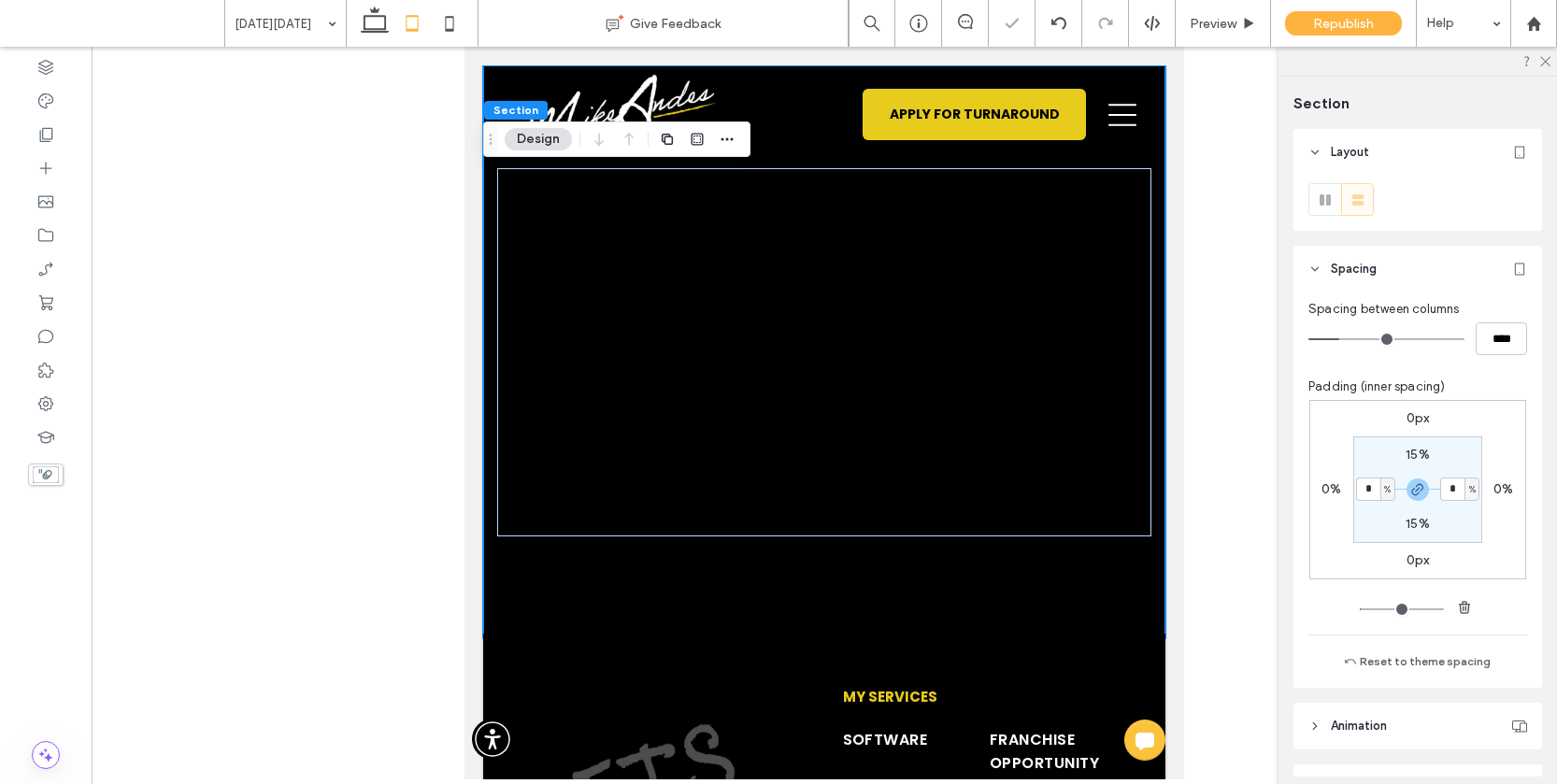
click at [1375, 488] on input "*" at bounding box center [1368, 488] width 24 height 24
type input "*"
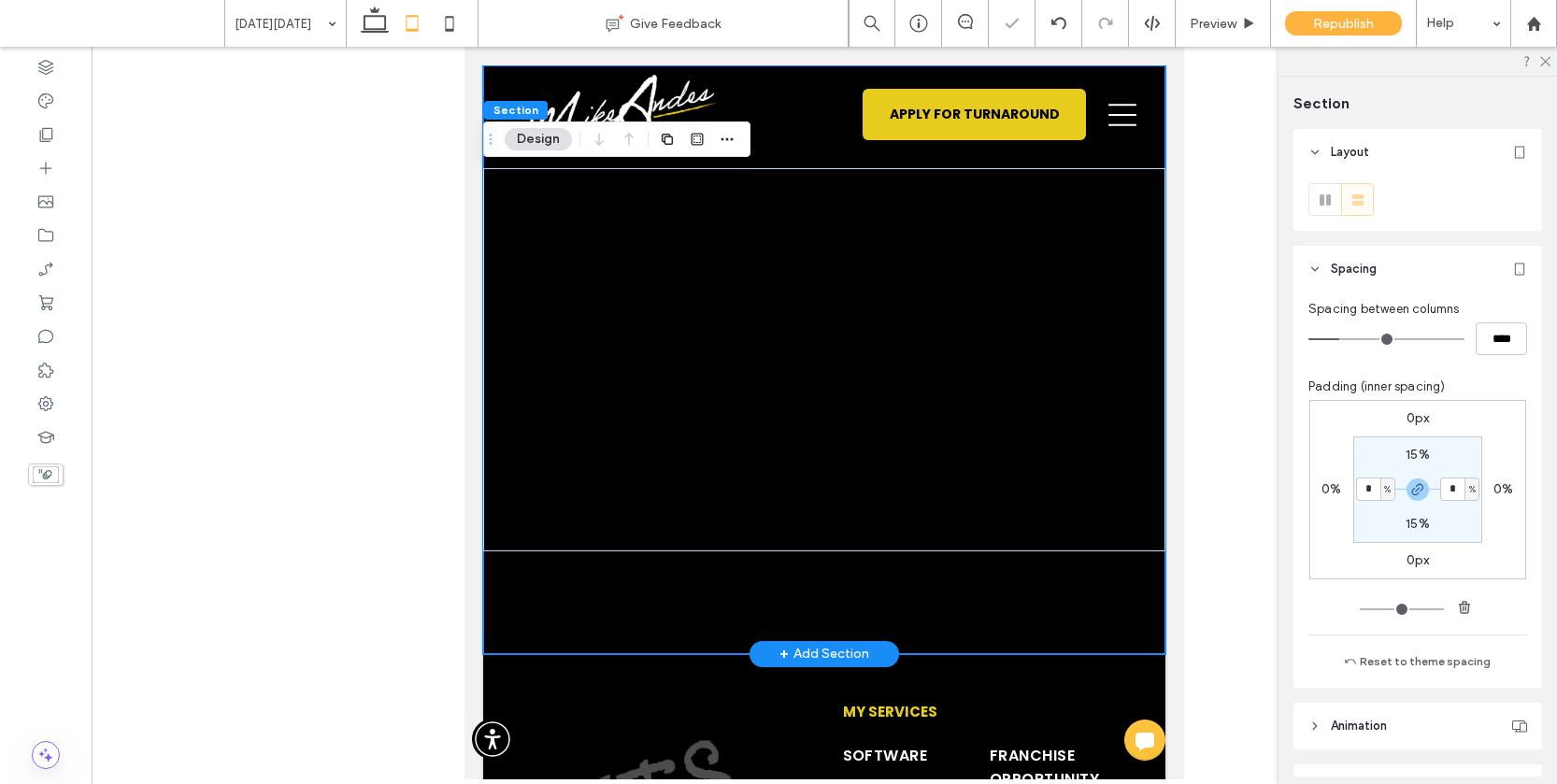
click at [1029, 579] on div at bounding box center [824, 359] width 682 height 588
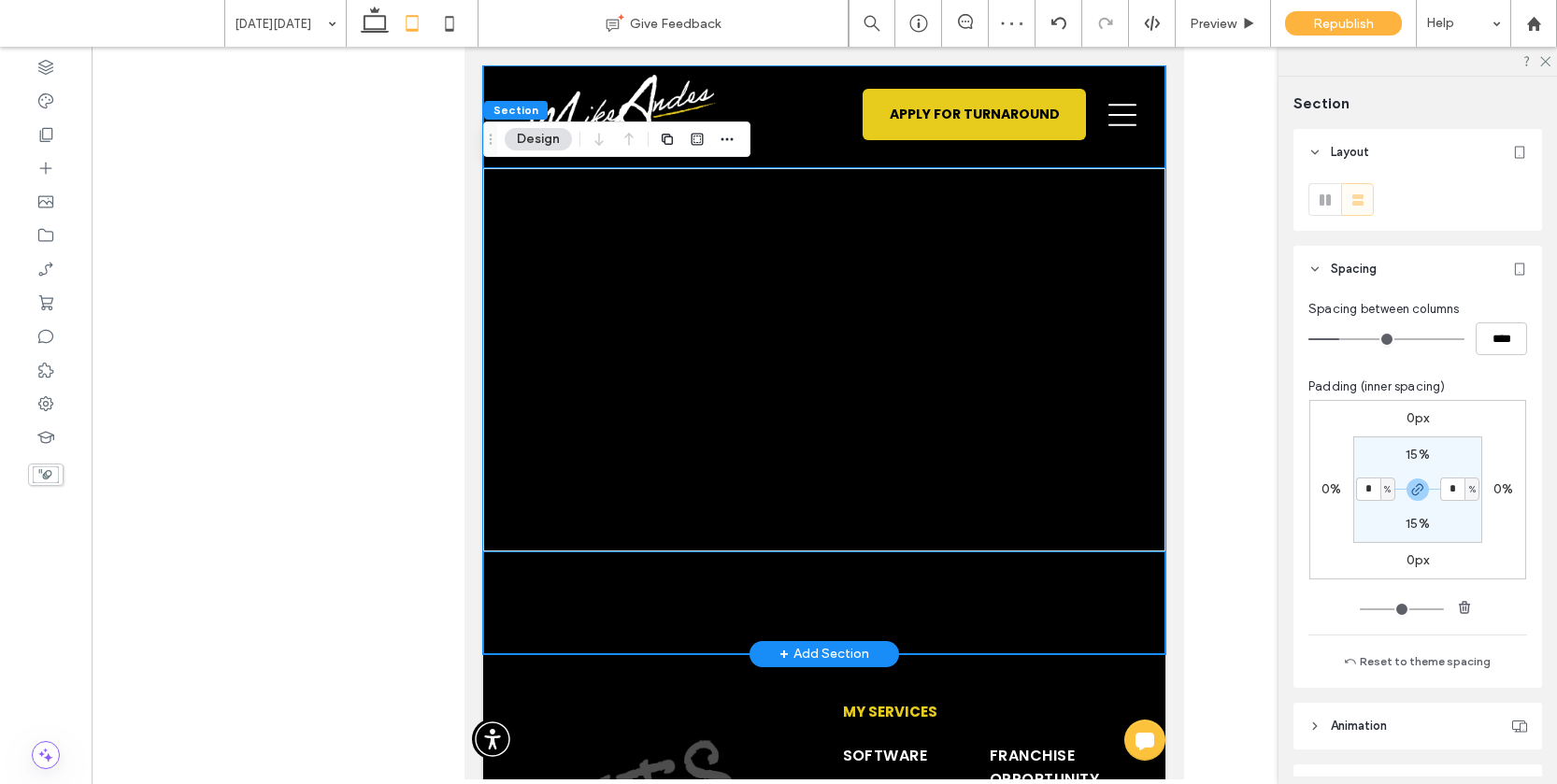
click at [1144, 529] on div at bounding box center [824, 360] width 682 height 384
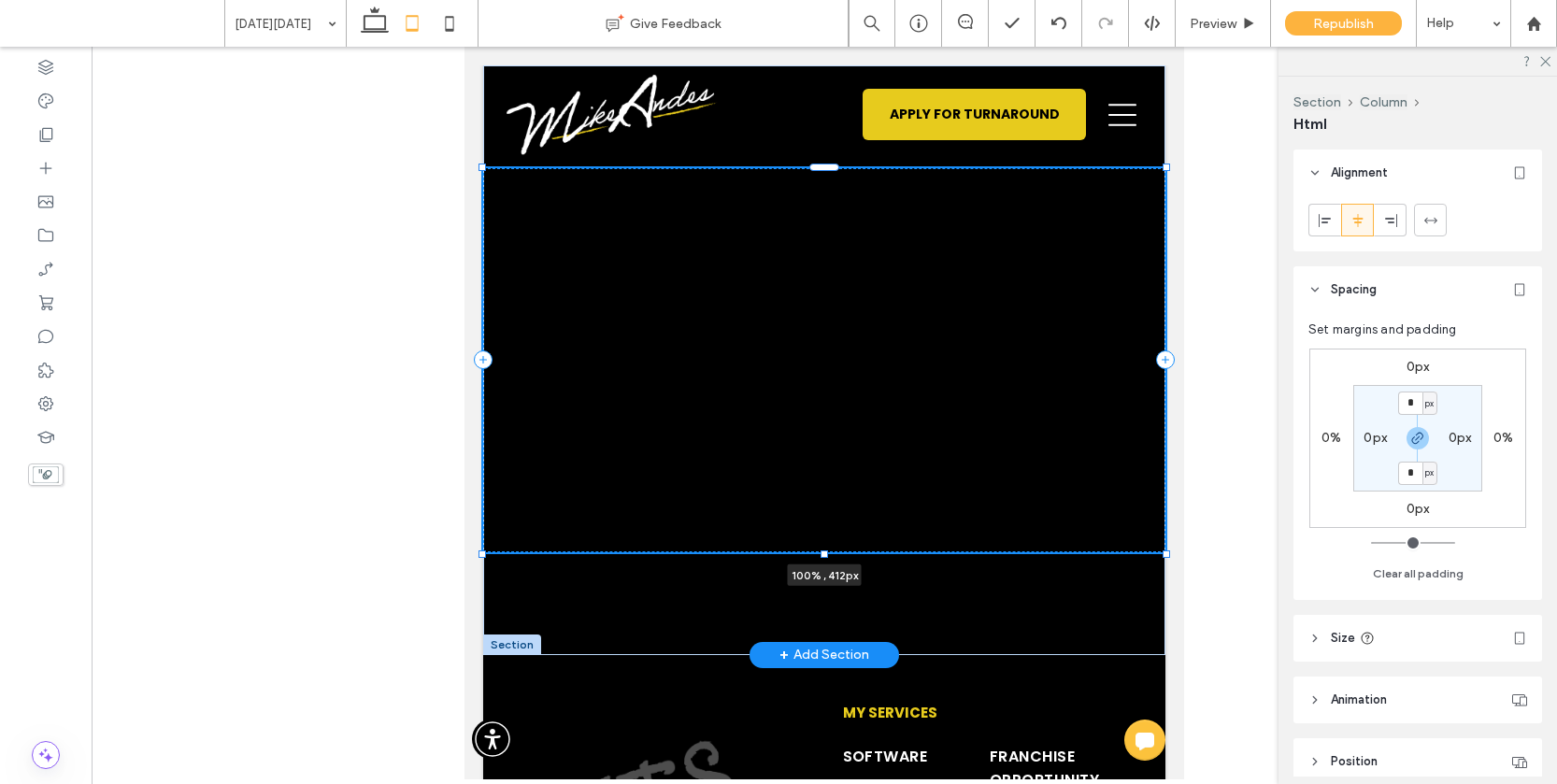
click at [1166, 553] on div at bounding box center [1166, 554] width 8 height 8
type input "***"
drag, startPoint x: 1167, startPoint y: 552, endPoint x: 1199, endPoint y: 551, distance: 32.0
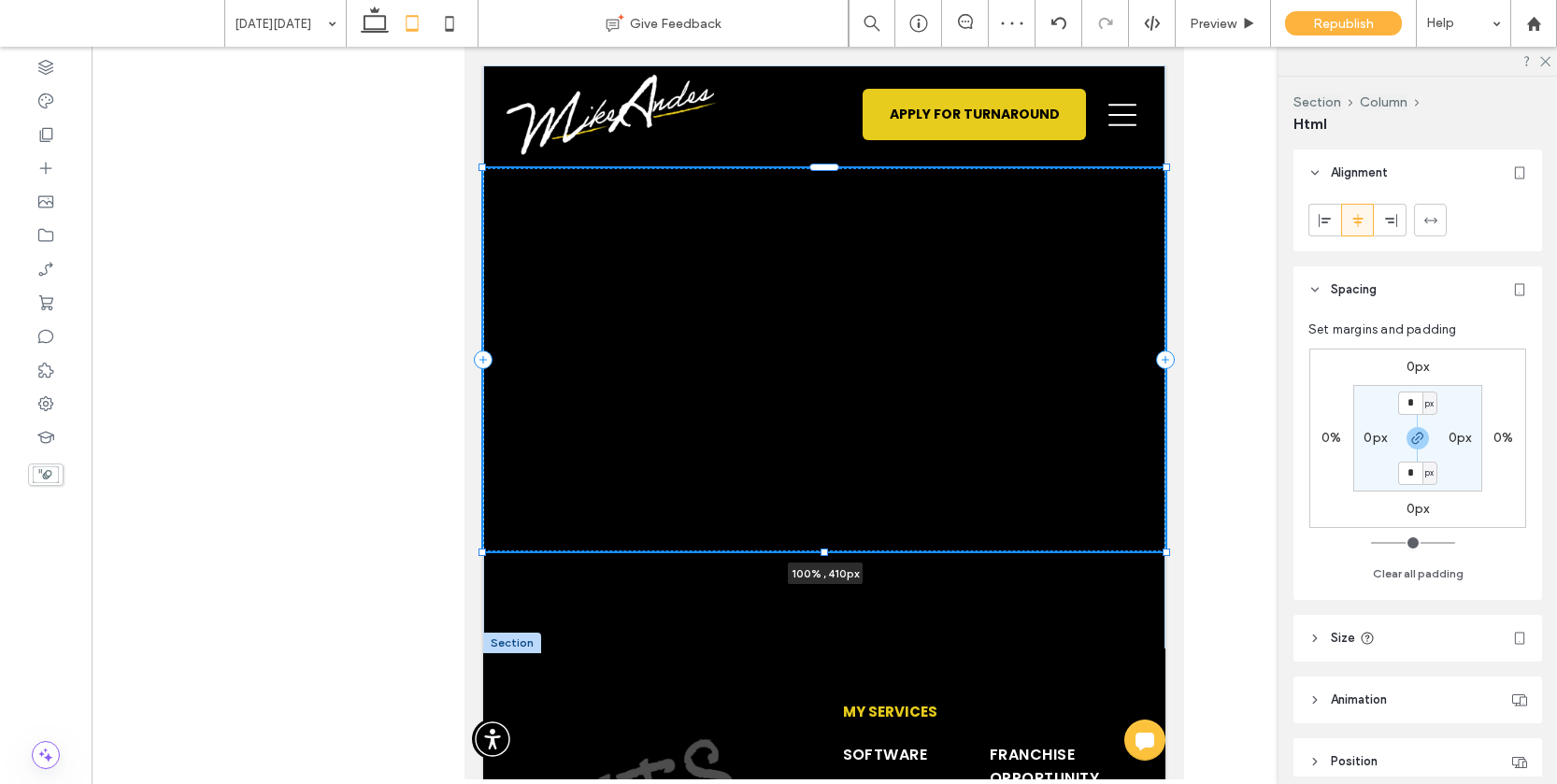
type input "***"
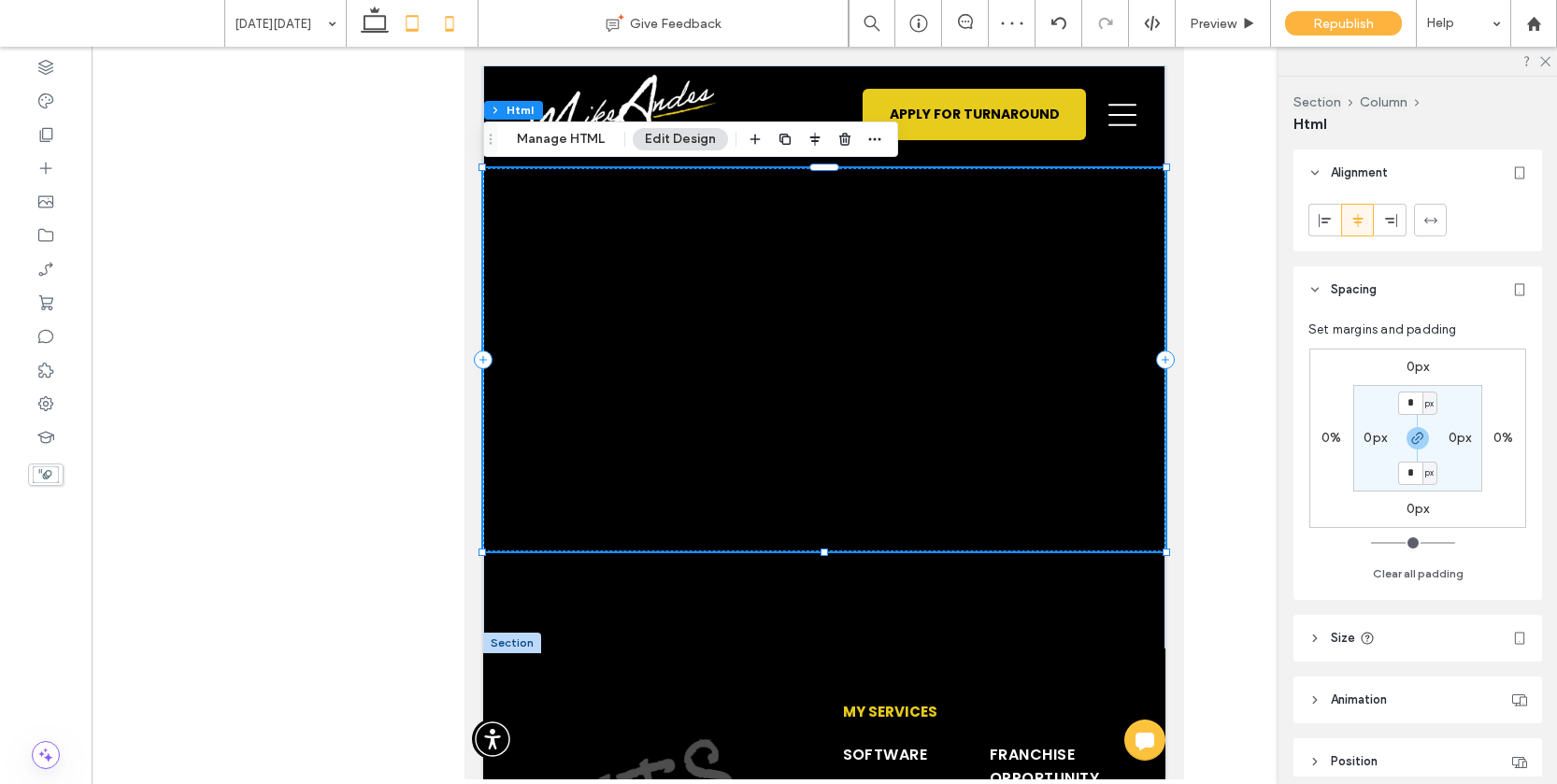
click at [456, 23] on icon at bounding box center [450, 24] width 38 height 38
type input "*"
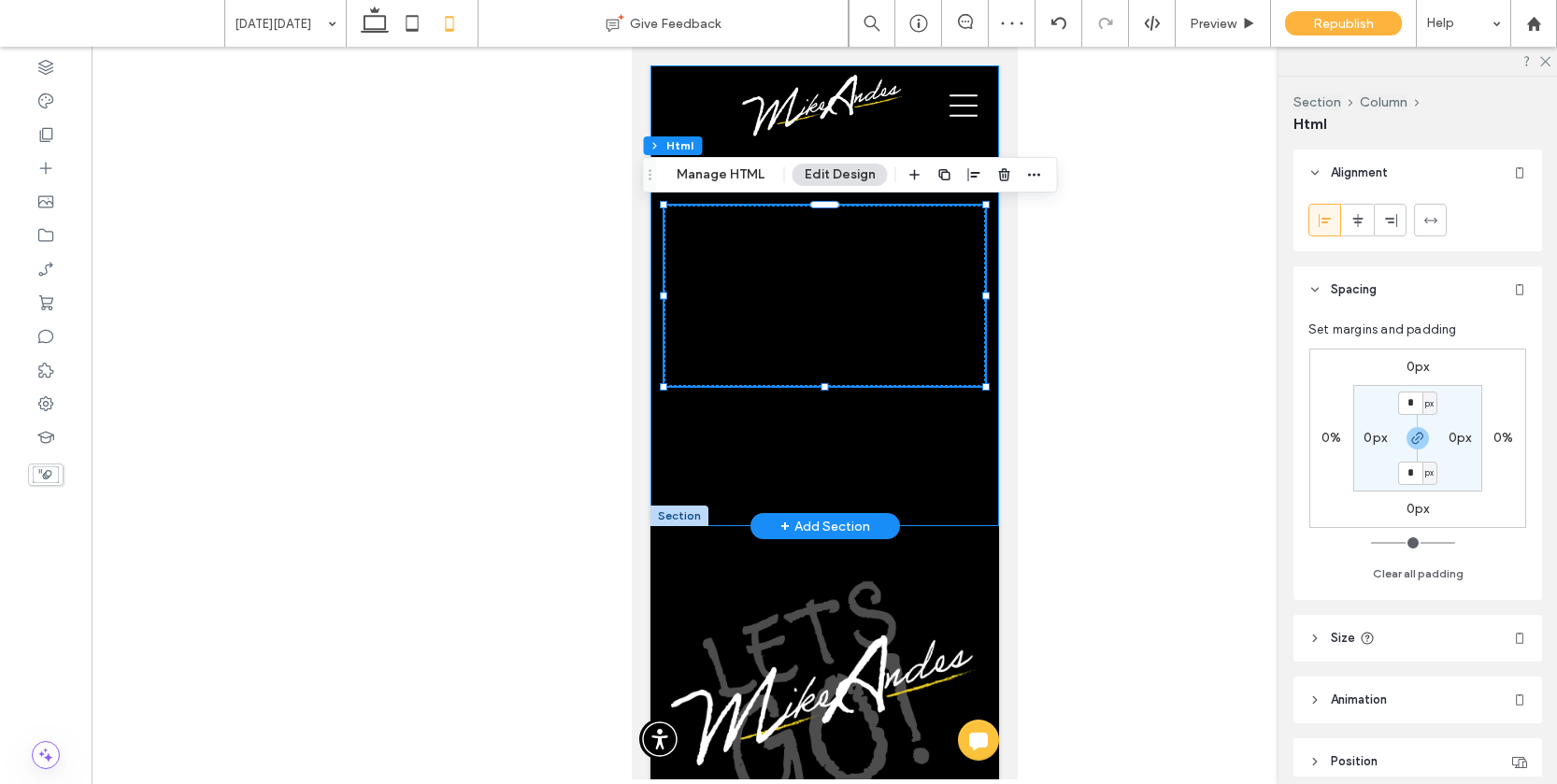
click at [970, 426] on div at bounding box center [824, 295] width 348 height 460
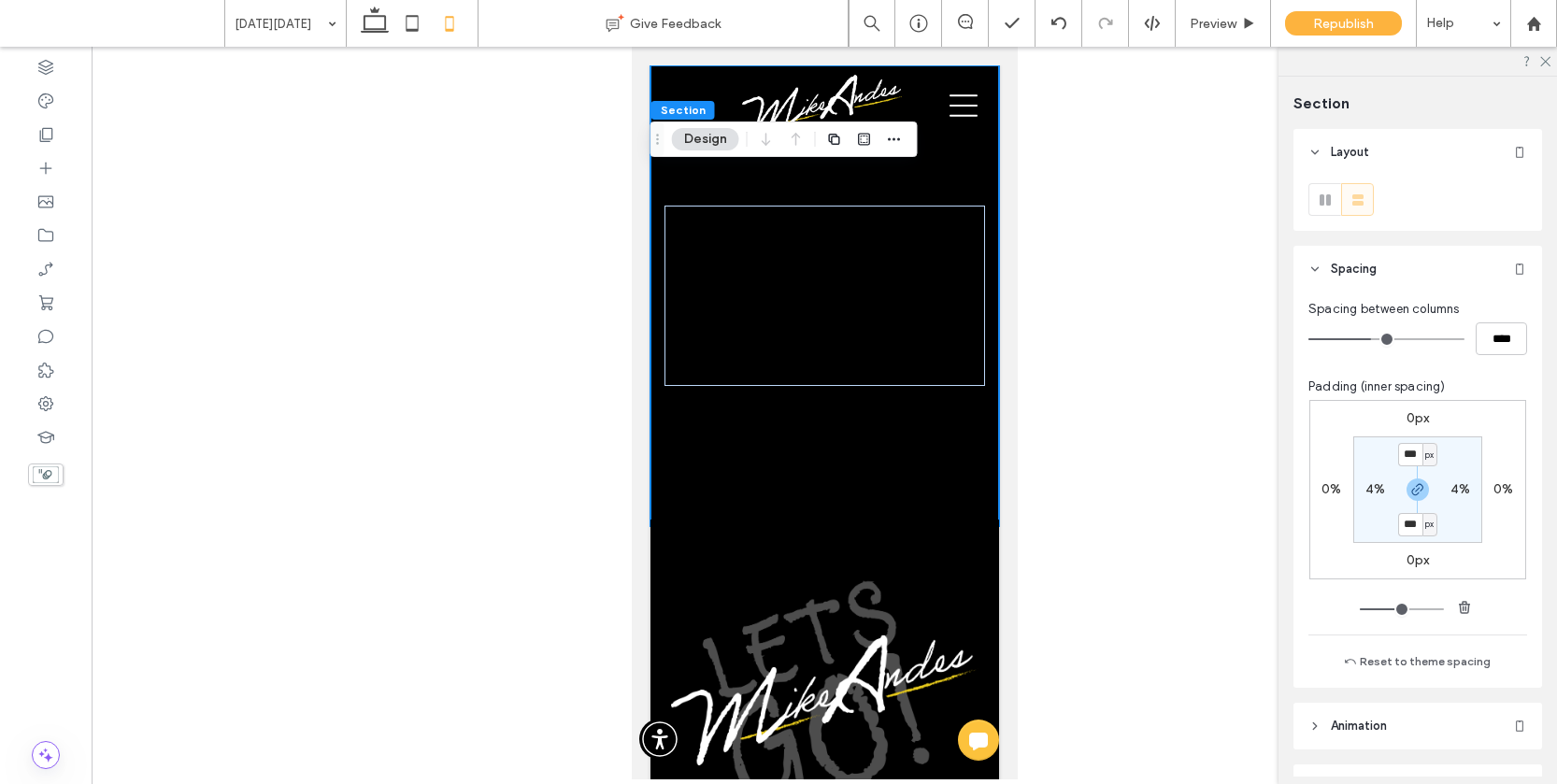
click at [1366, 495] on label "4%" at bounding box center [1374, 488] width 20 height 16
type input "*"
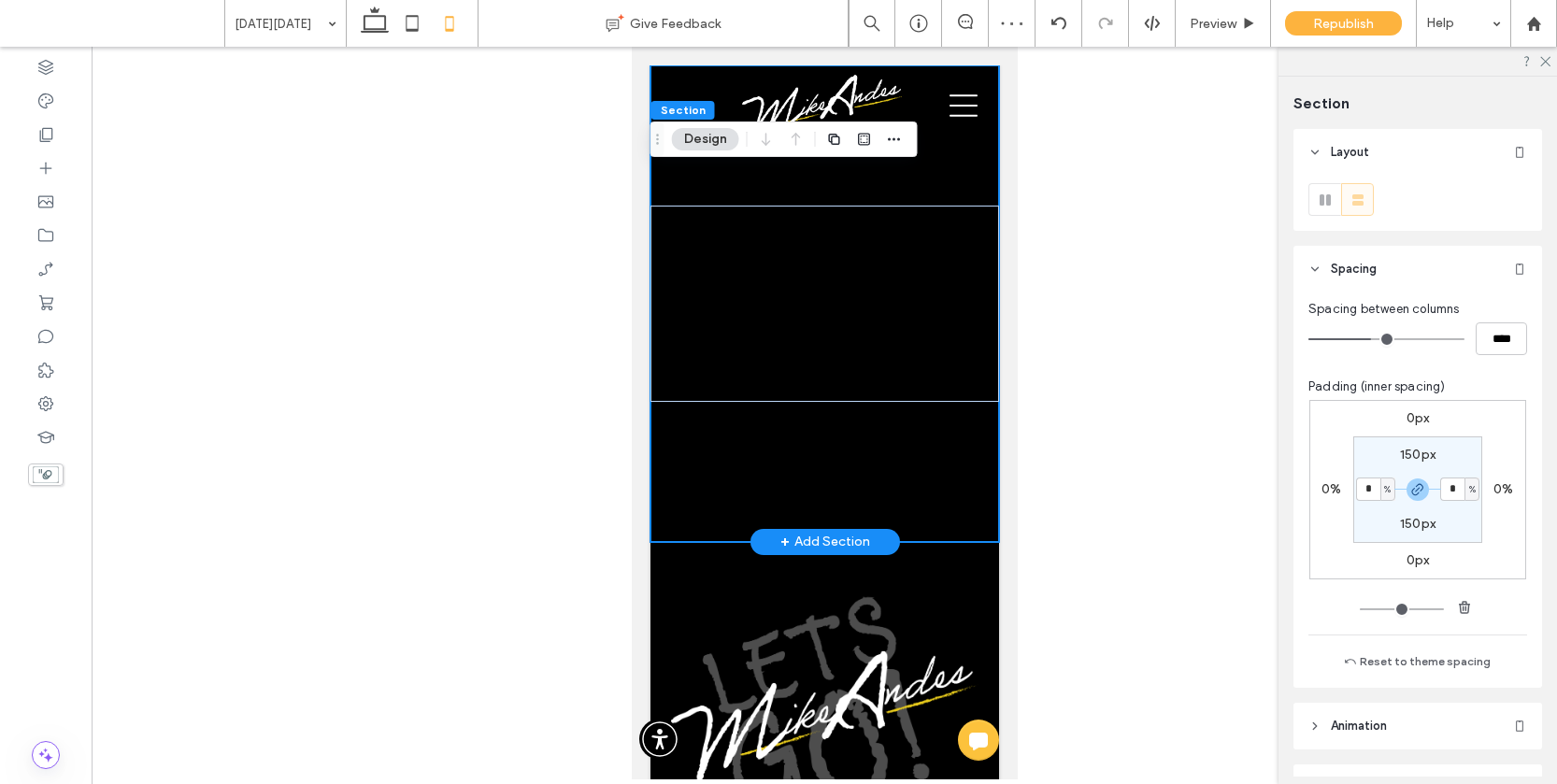
click at [917, 448] on div at bounding box center [824, 303] width 348 height 476
click at [1412, 448] on label "150px" at bounding box center [1418, 454] width 36 height 16
type input "***"
click at [1412, 448] on input "***" at bounding box center [1410, 454] width 24 height 24
type input "*"
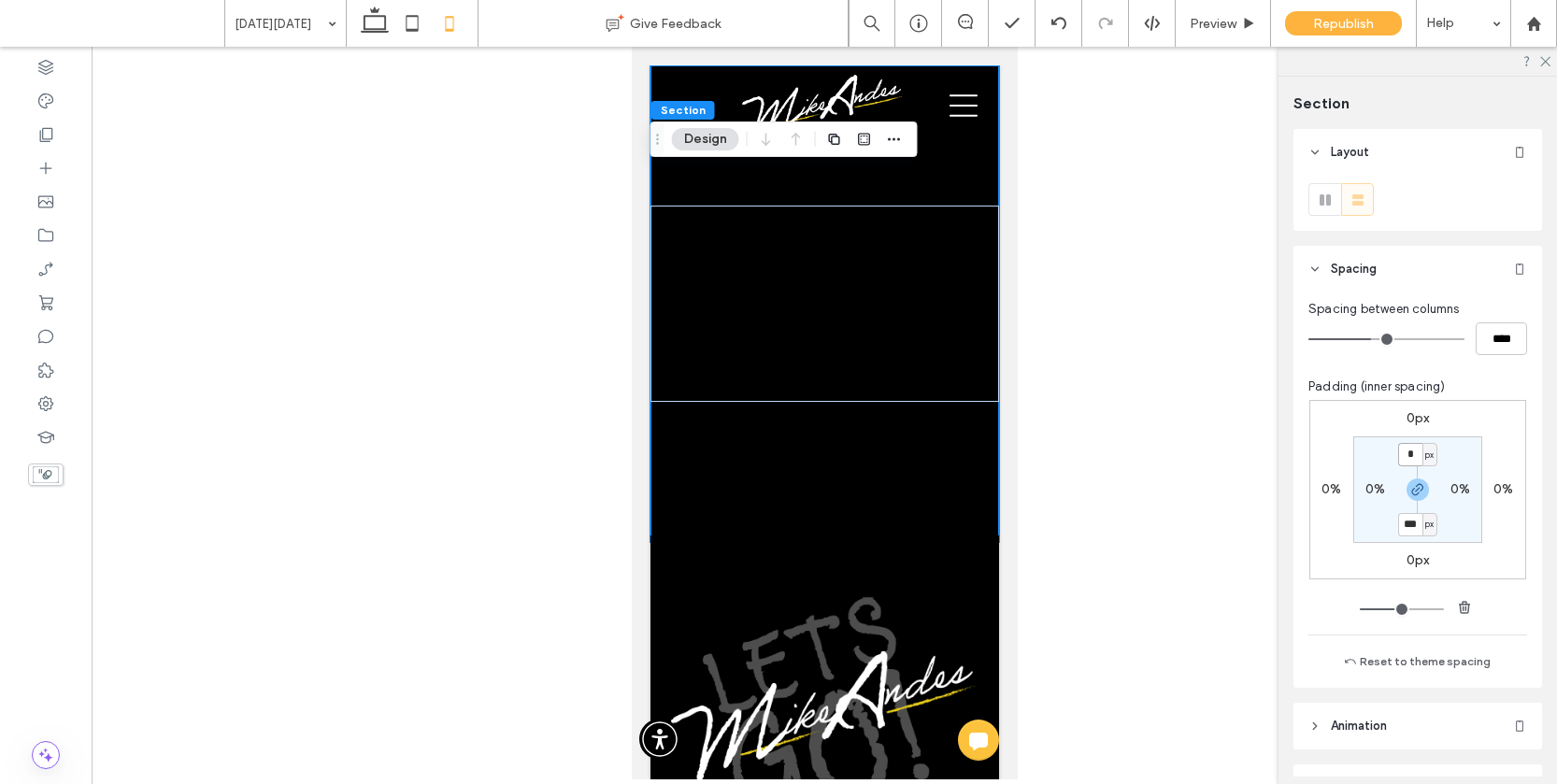
type input "*"
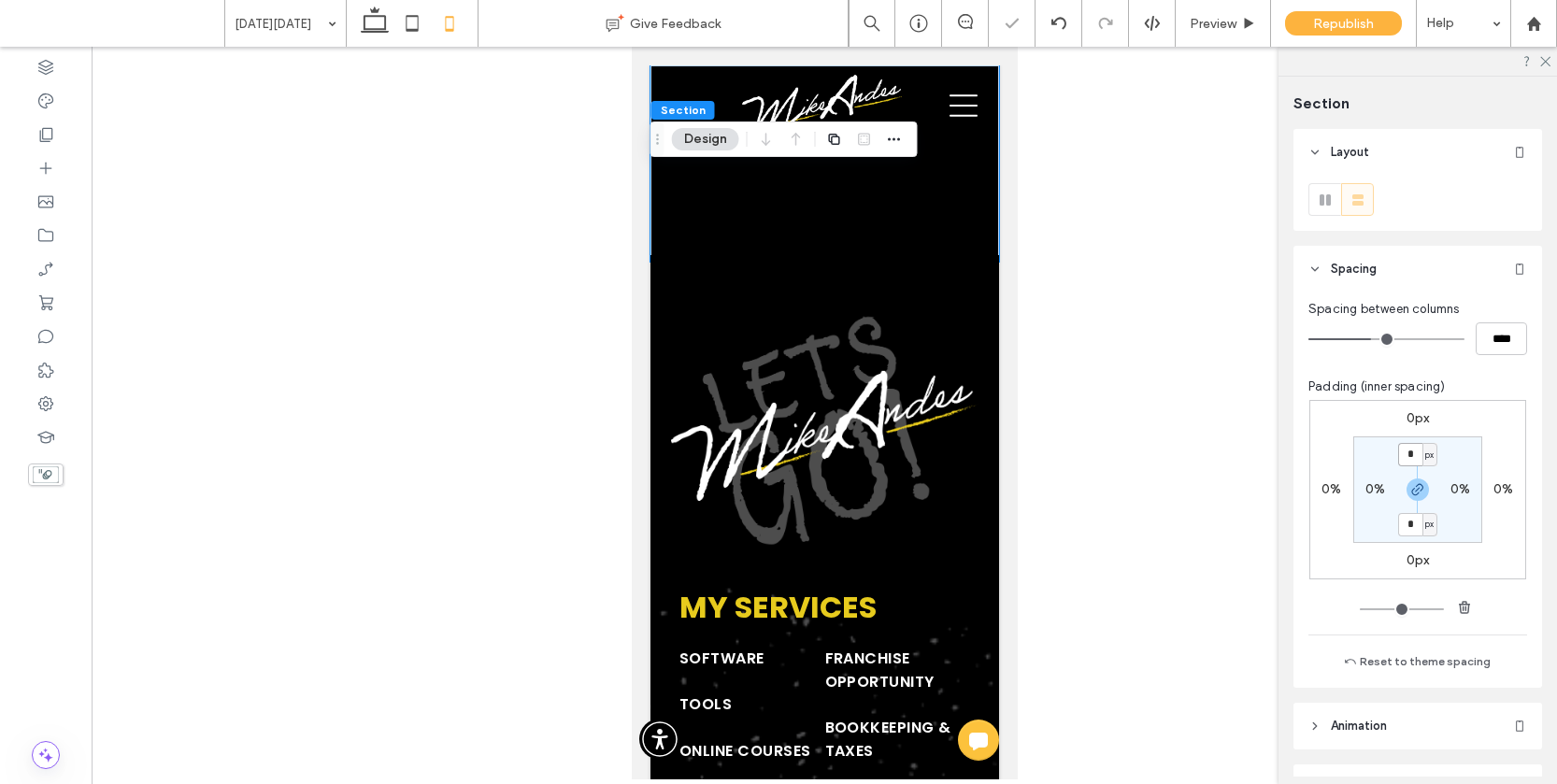
click at [1412, 448] on input "*" at bounding box center [1410, 454] width 24 height 24
type input "***"
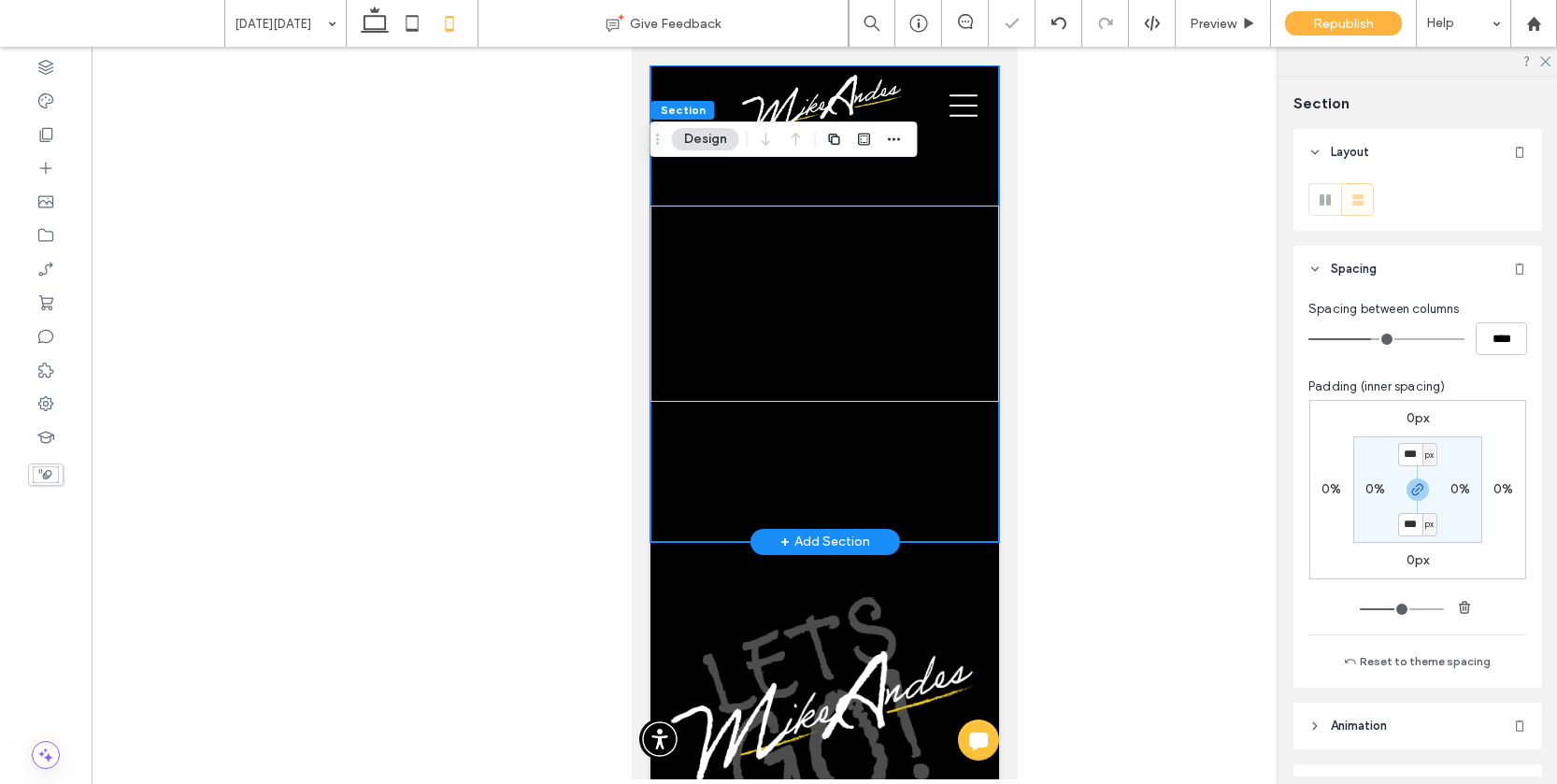
click at [778, 439] on div at bounding box center [824, 303] width 348 height 476
click at [803, 360] on div at bounding box center [824, 303] width 348 height 196
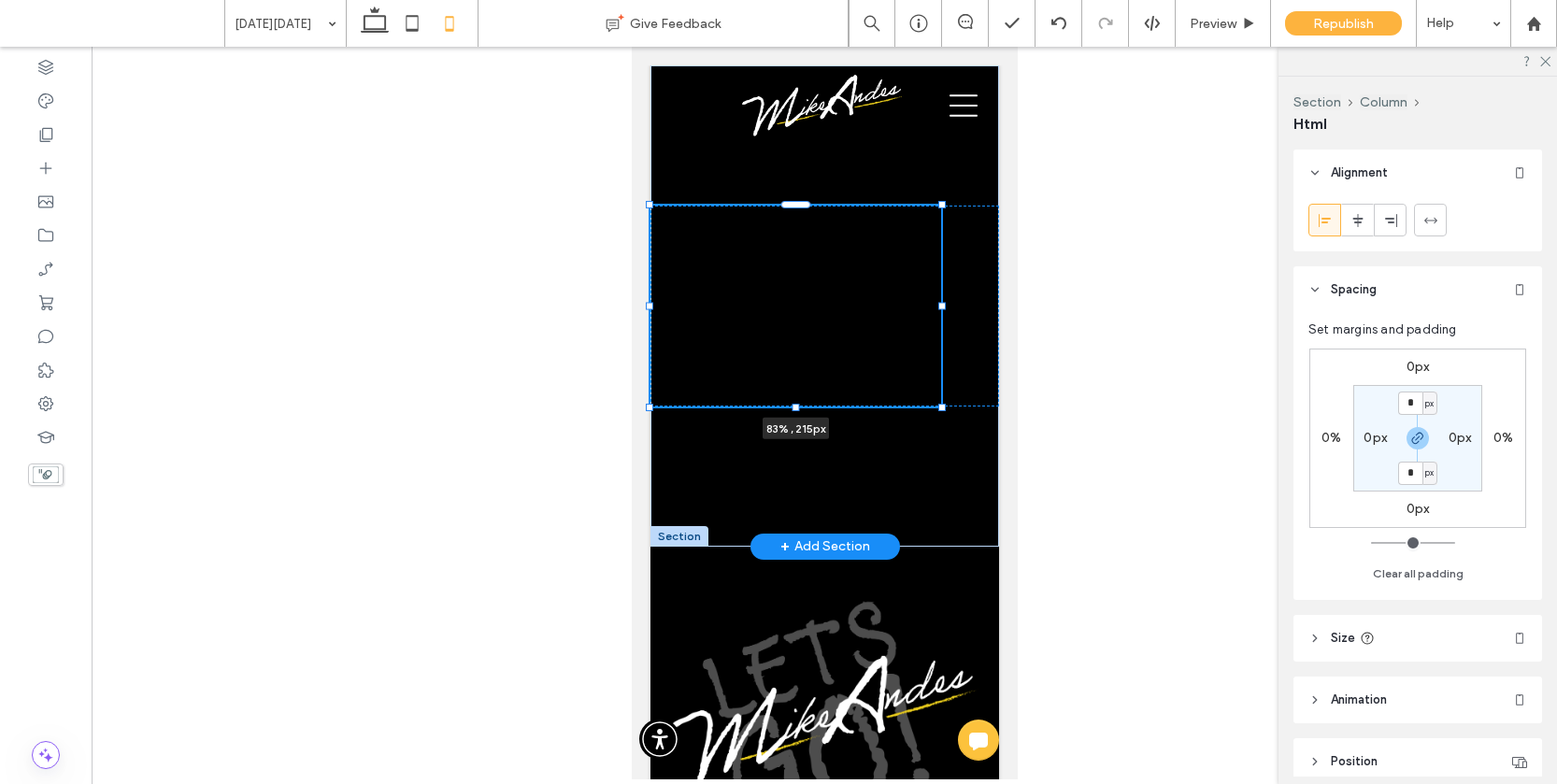
drag, startPoint x: 993, startPoint y: 399, endPoint x: 939, endPoint y: 390, distance: 54.7
click at [650, 206] on div at bounding box center [650, 205] width 1 height 1
type input "**"
type input "****"
type input "***"
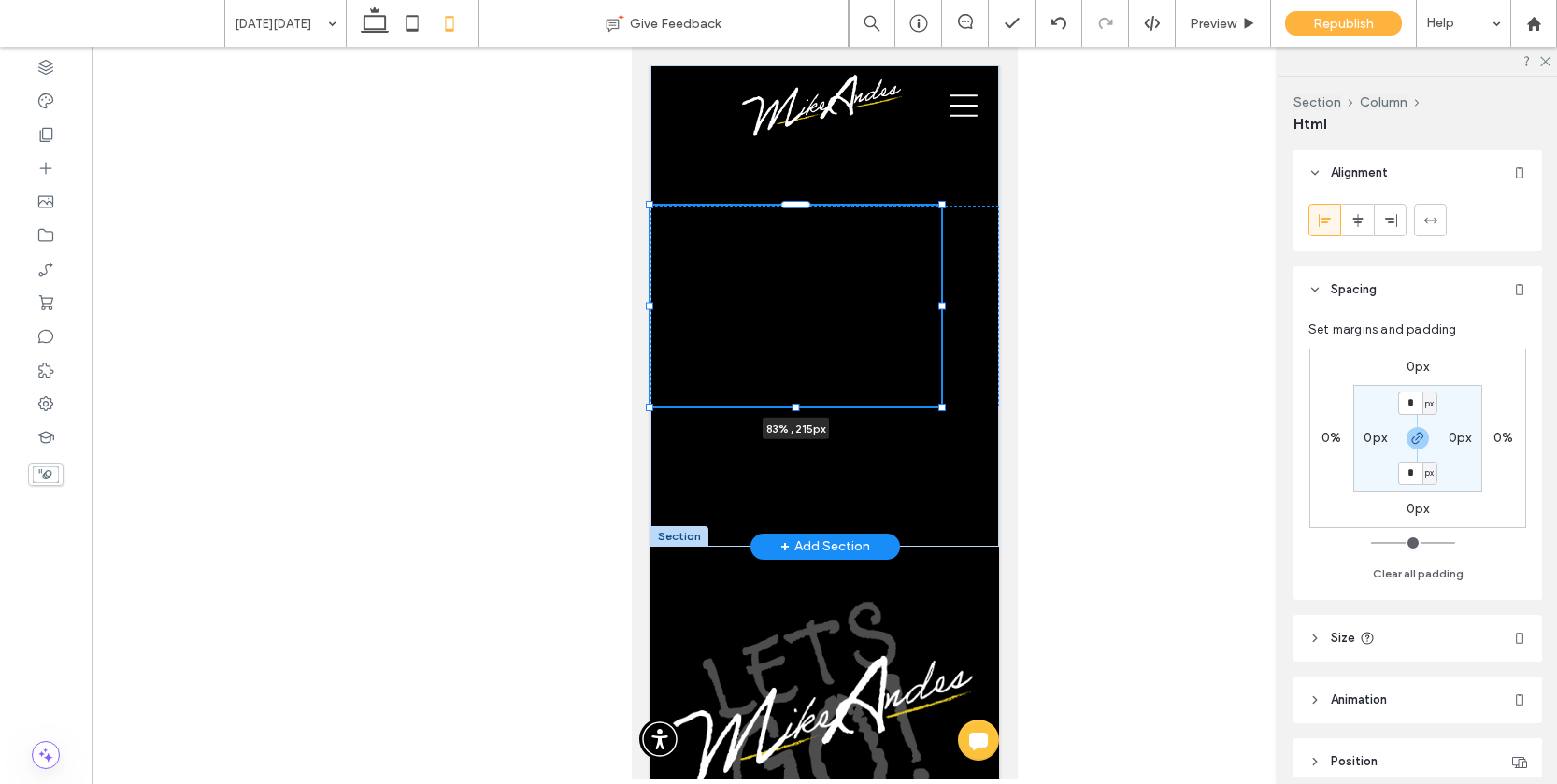
type input "***"
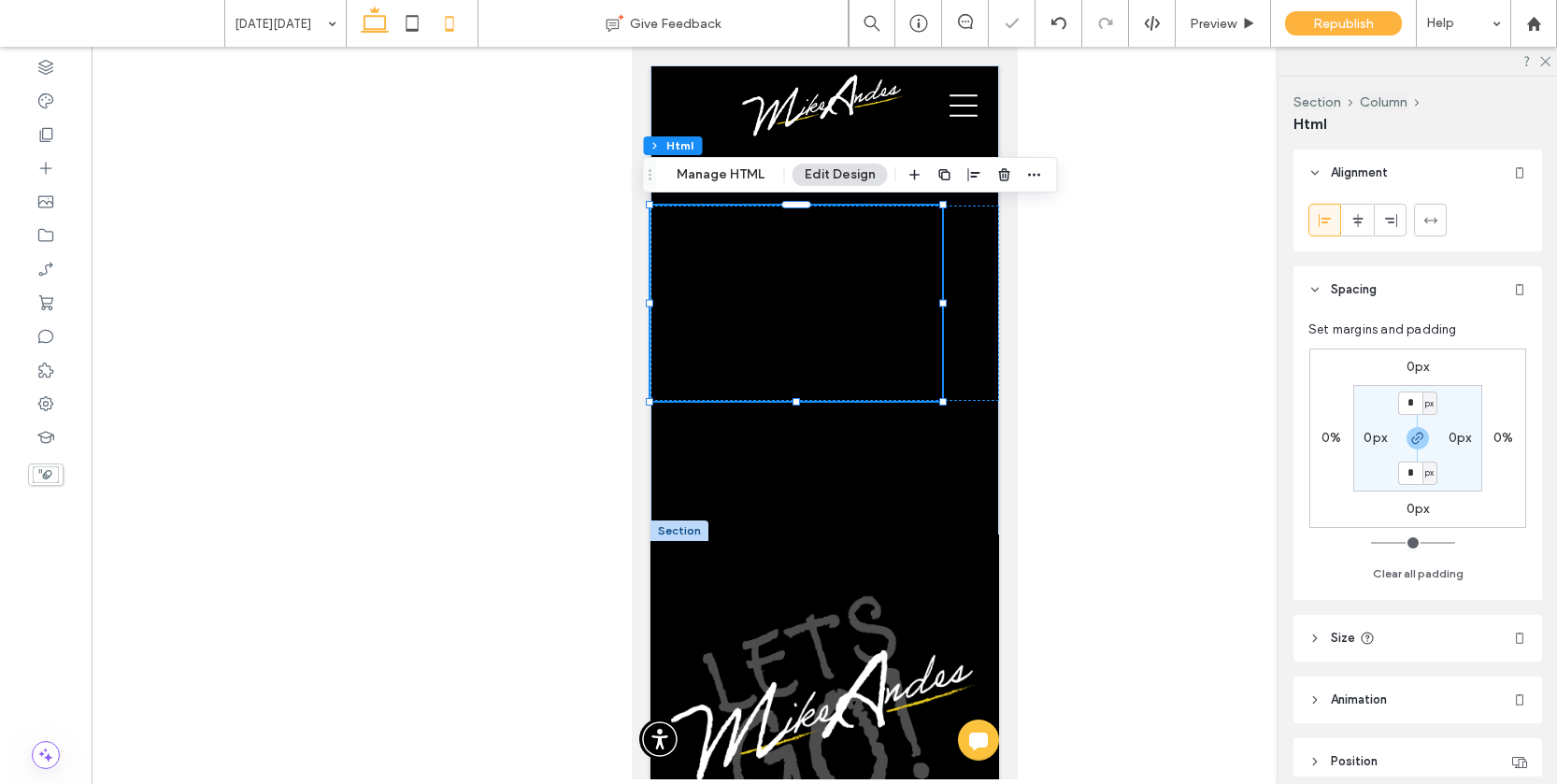
click at [375, 21] on icon at bounding box center [375, 24] width 38 height 38
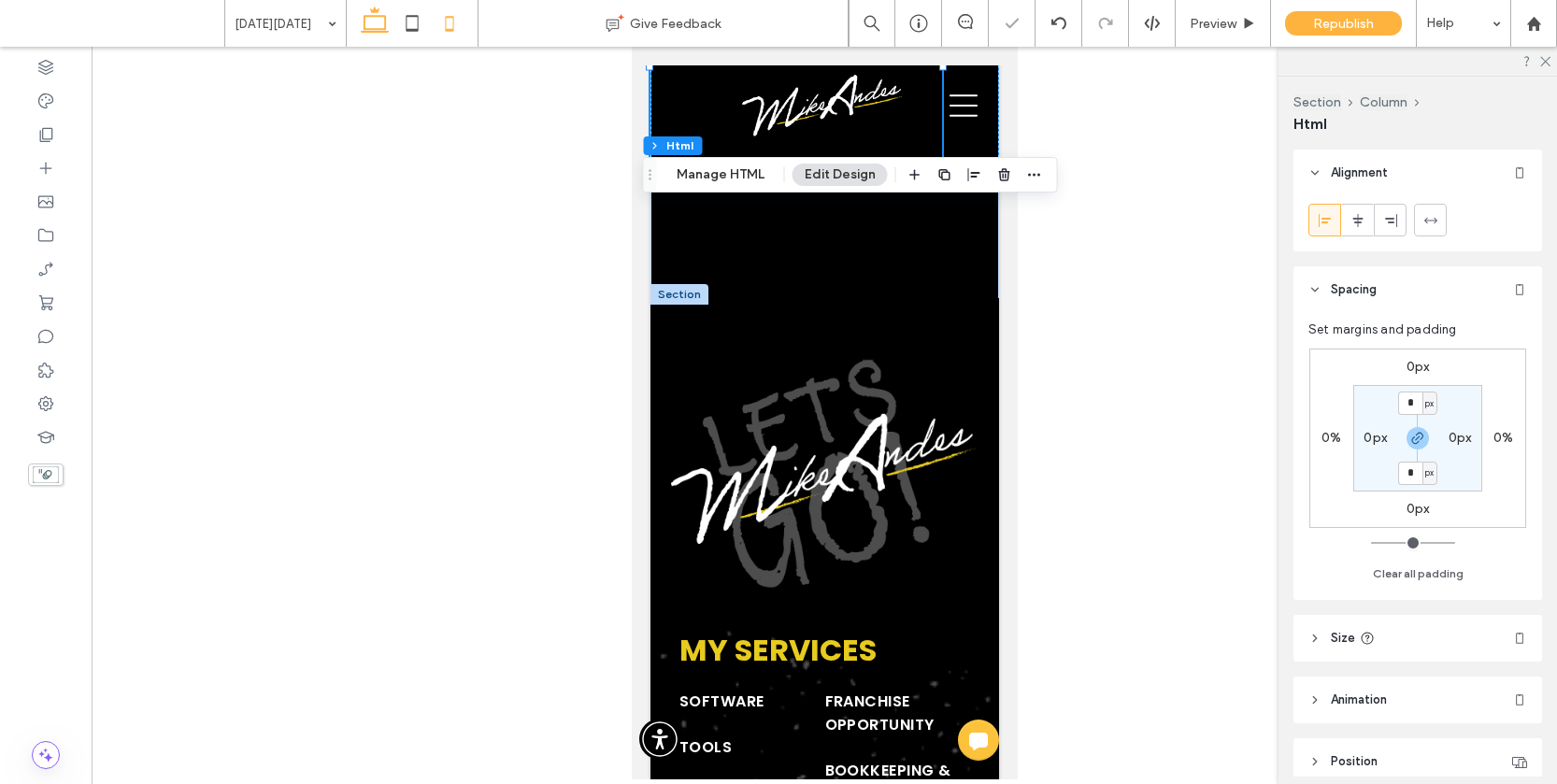
type input "***"
type input "*"
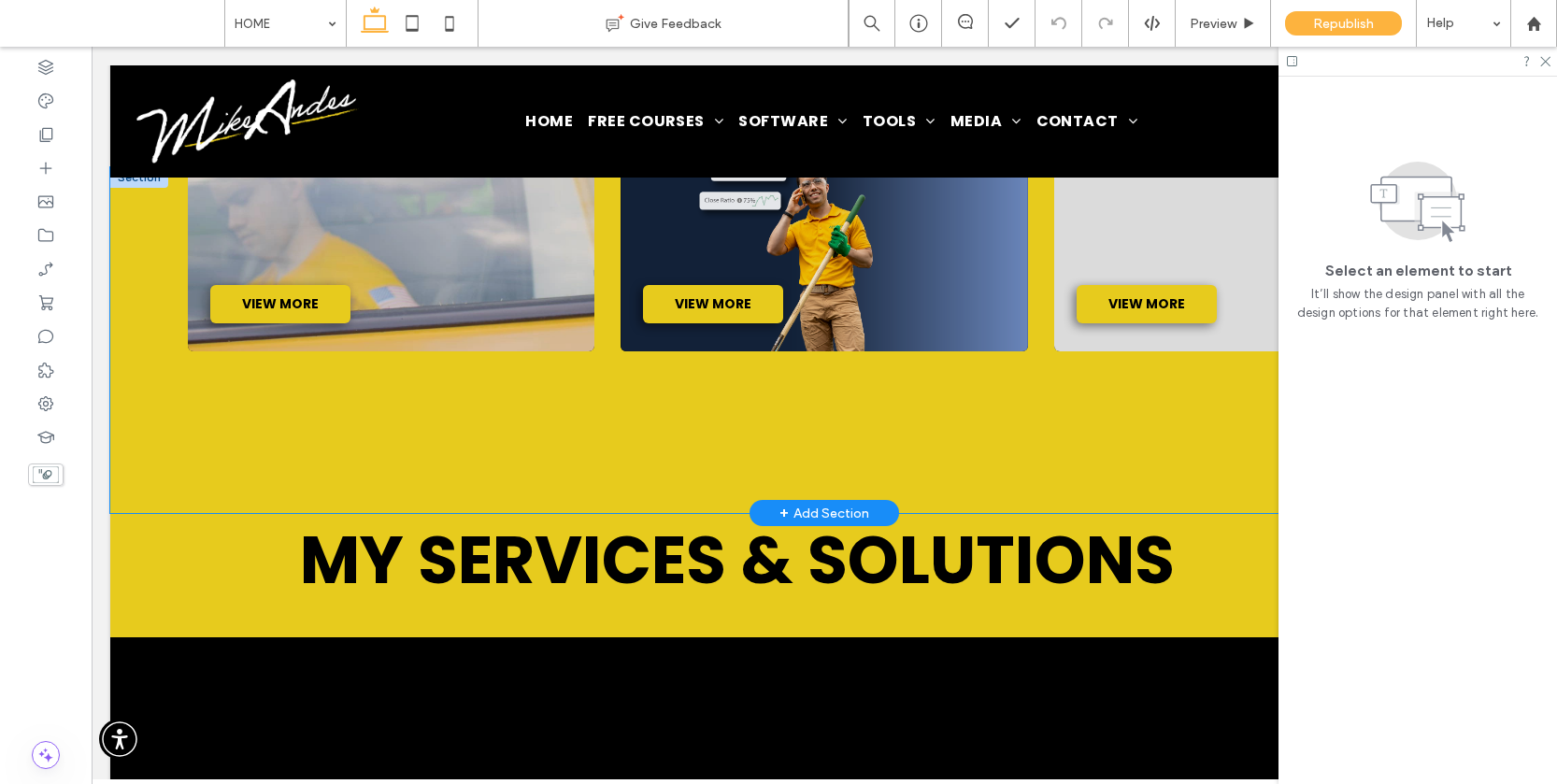
scroll to position [2074, 0]
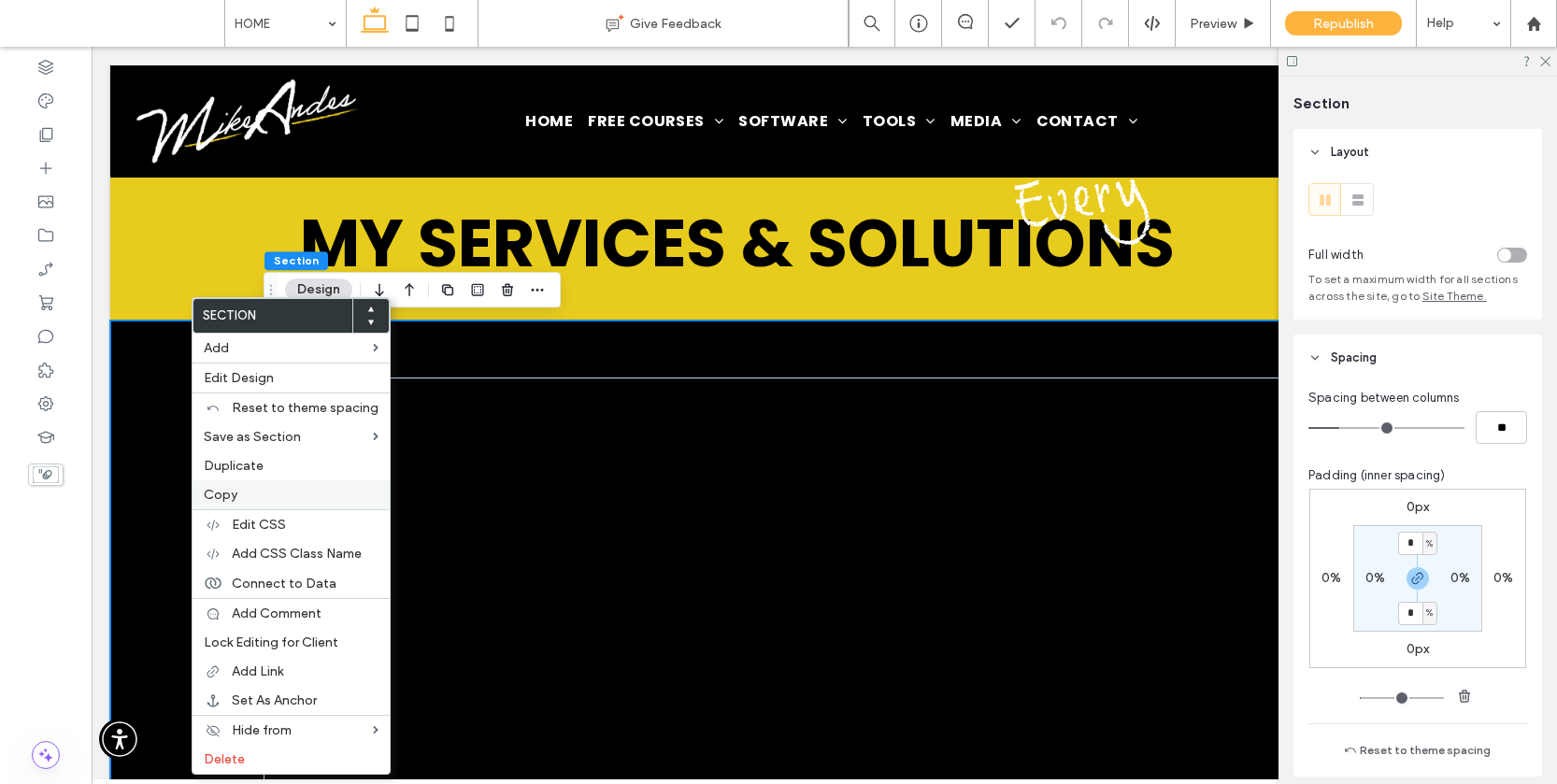
click at [242, 488] on label "Copy" at bounding box center [291, 494] width 175 height 16
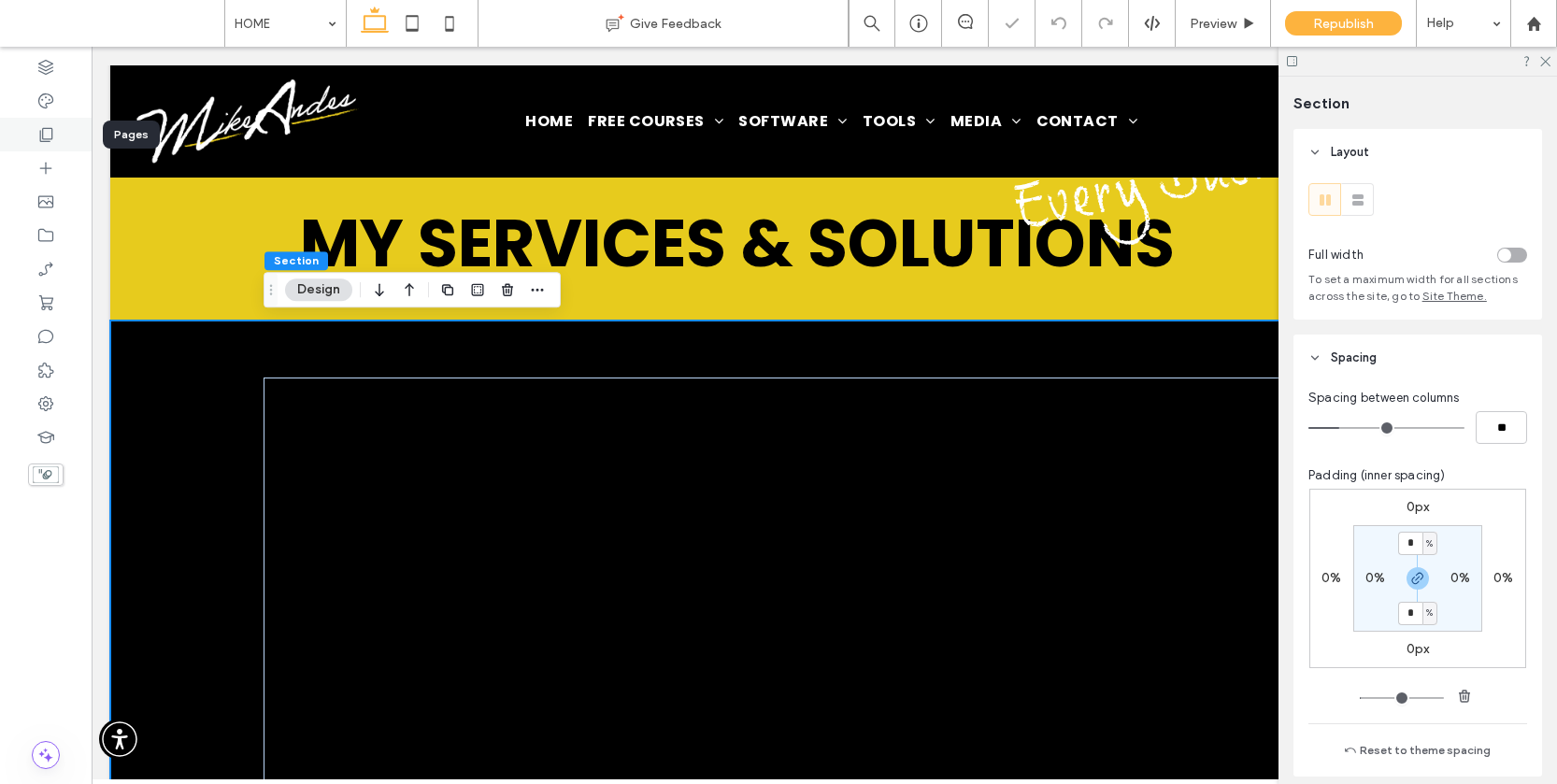
click at [51, 148] on div at bounding box center [45, 135] width 91 height 34
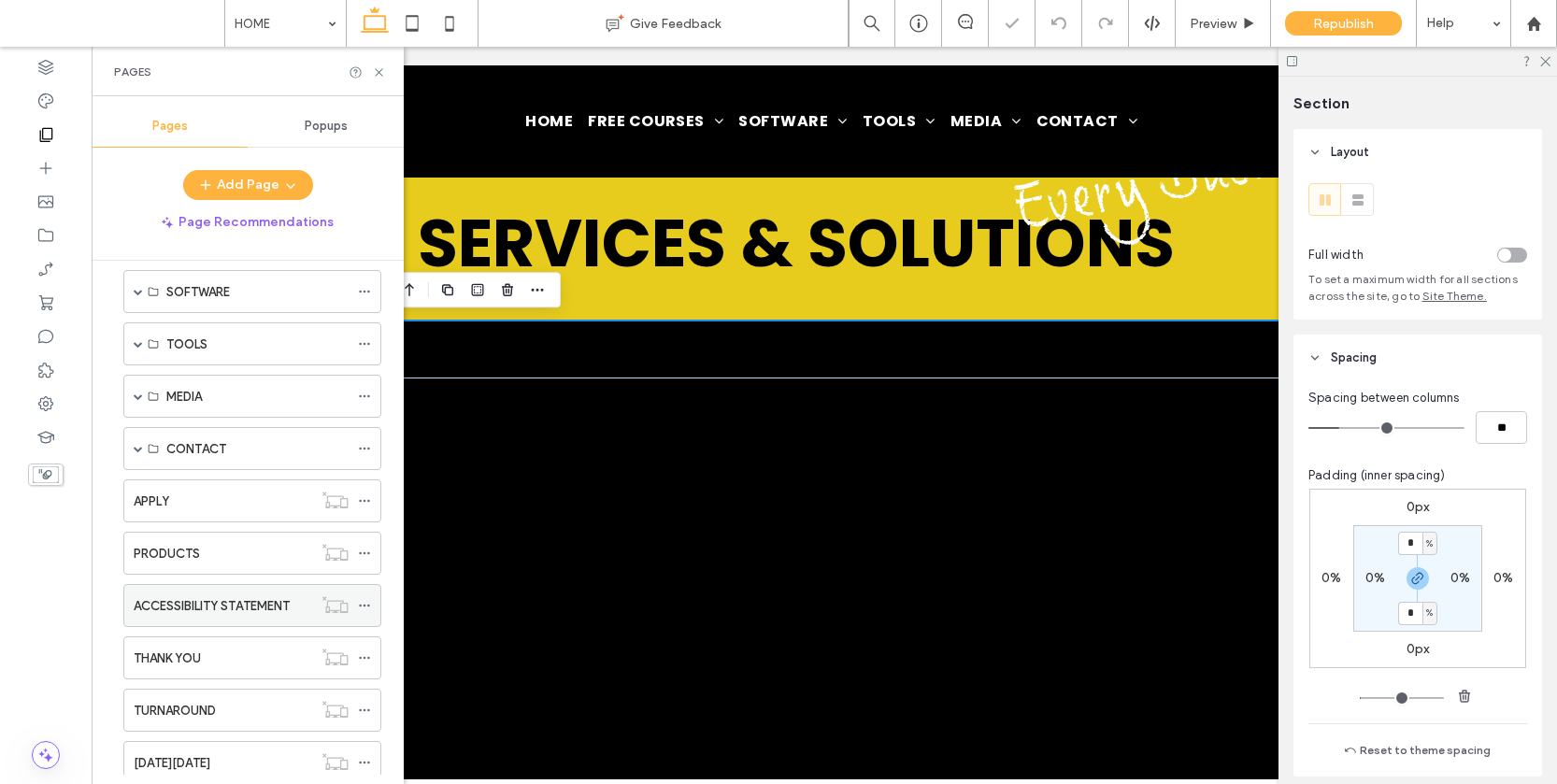
scroll to position [184, 0]
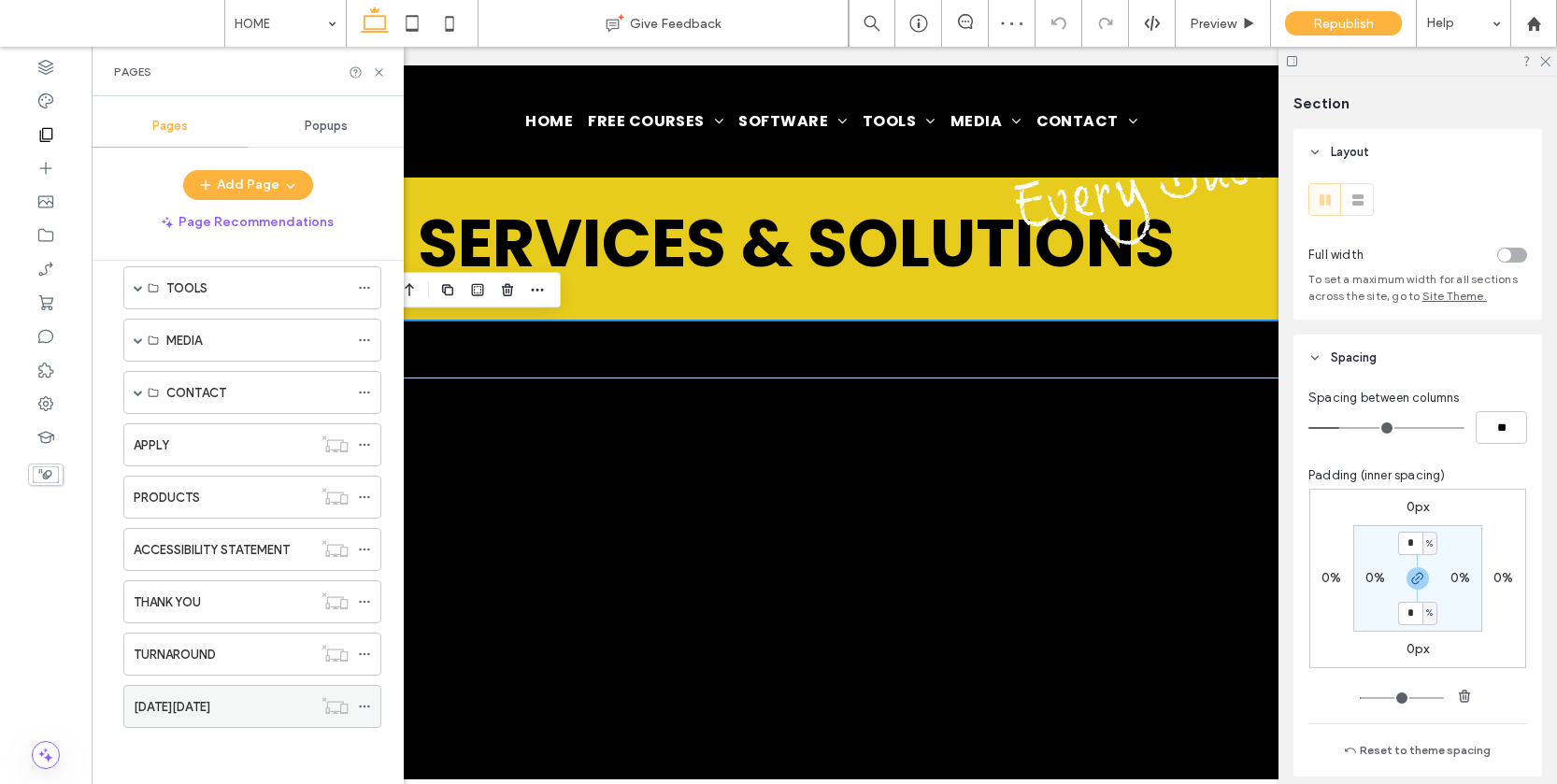
click at [187, 696] on label "[DATE][DATE]" at bounding box center [171, 706] width 76 height 33
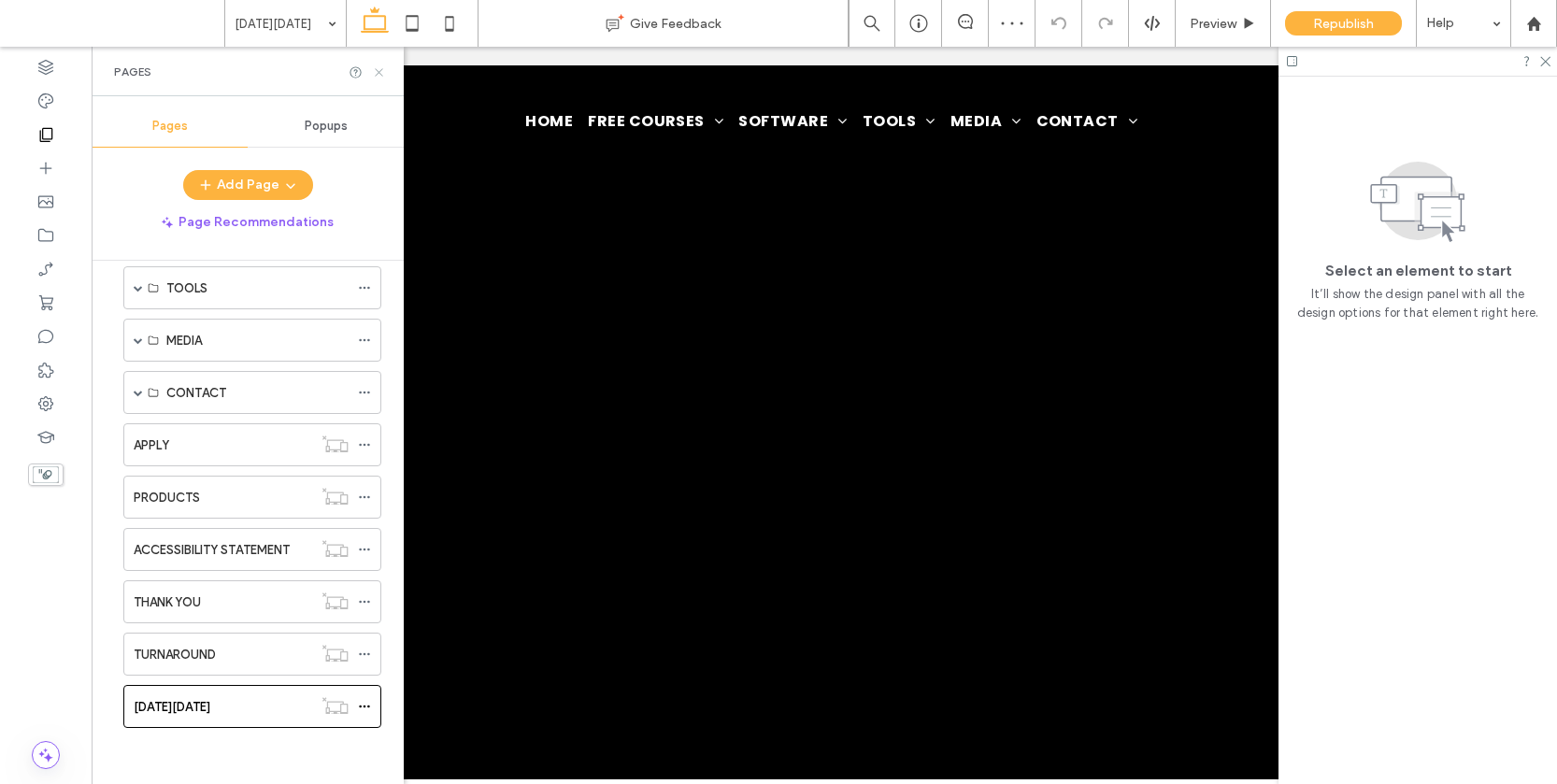
click at [384, 72] on icon at bounding box center [378, 72] width 14 height 14
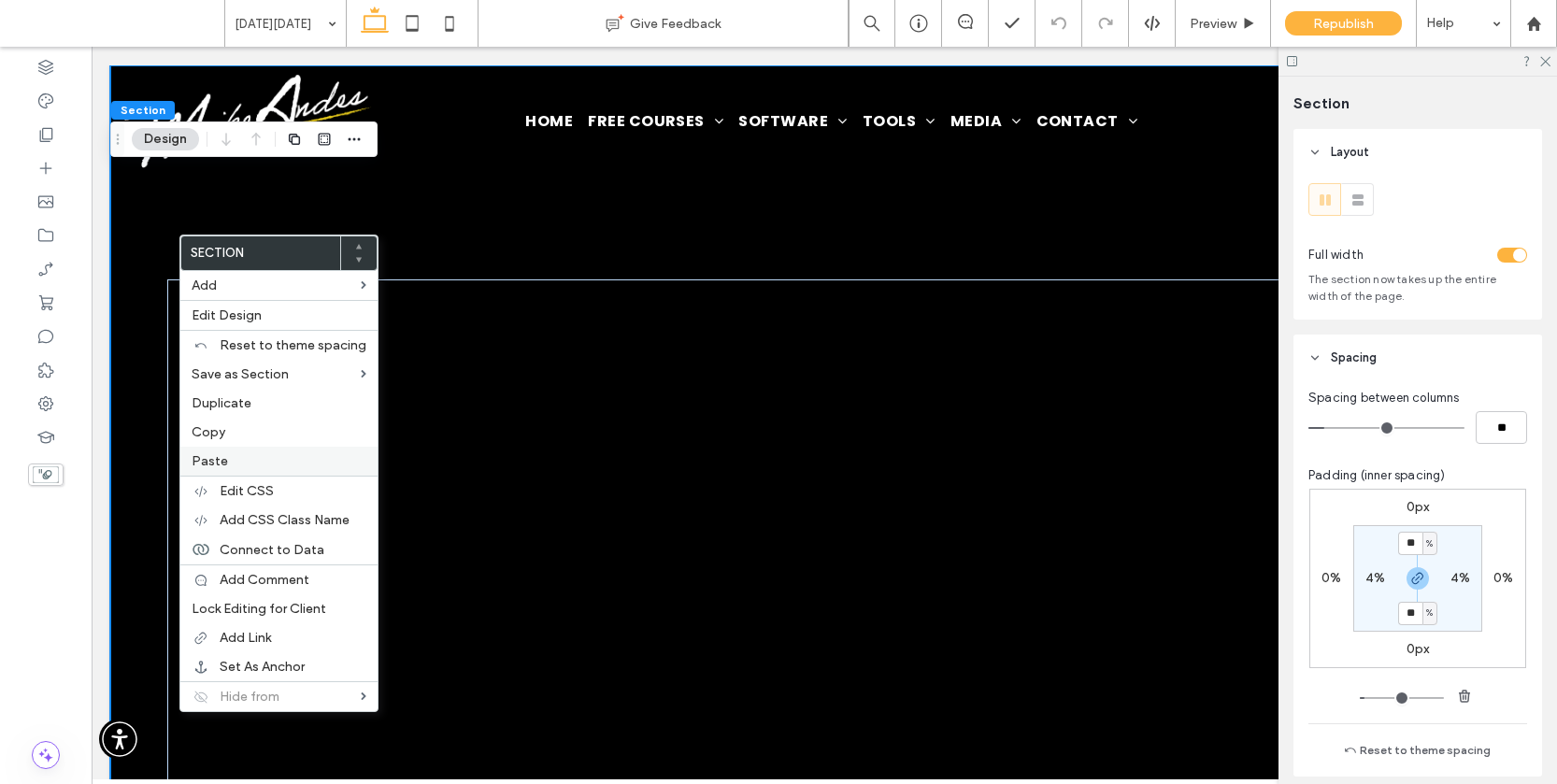
click at [212, 459] on span "Paste" at bounding box center [209, 460] width 37 height 16
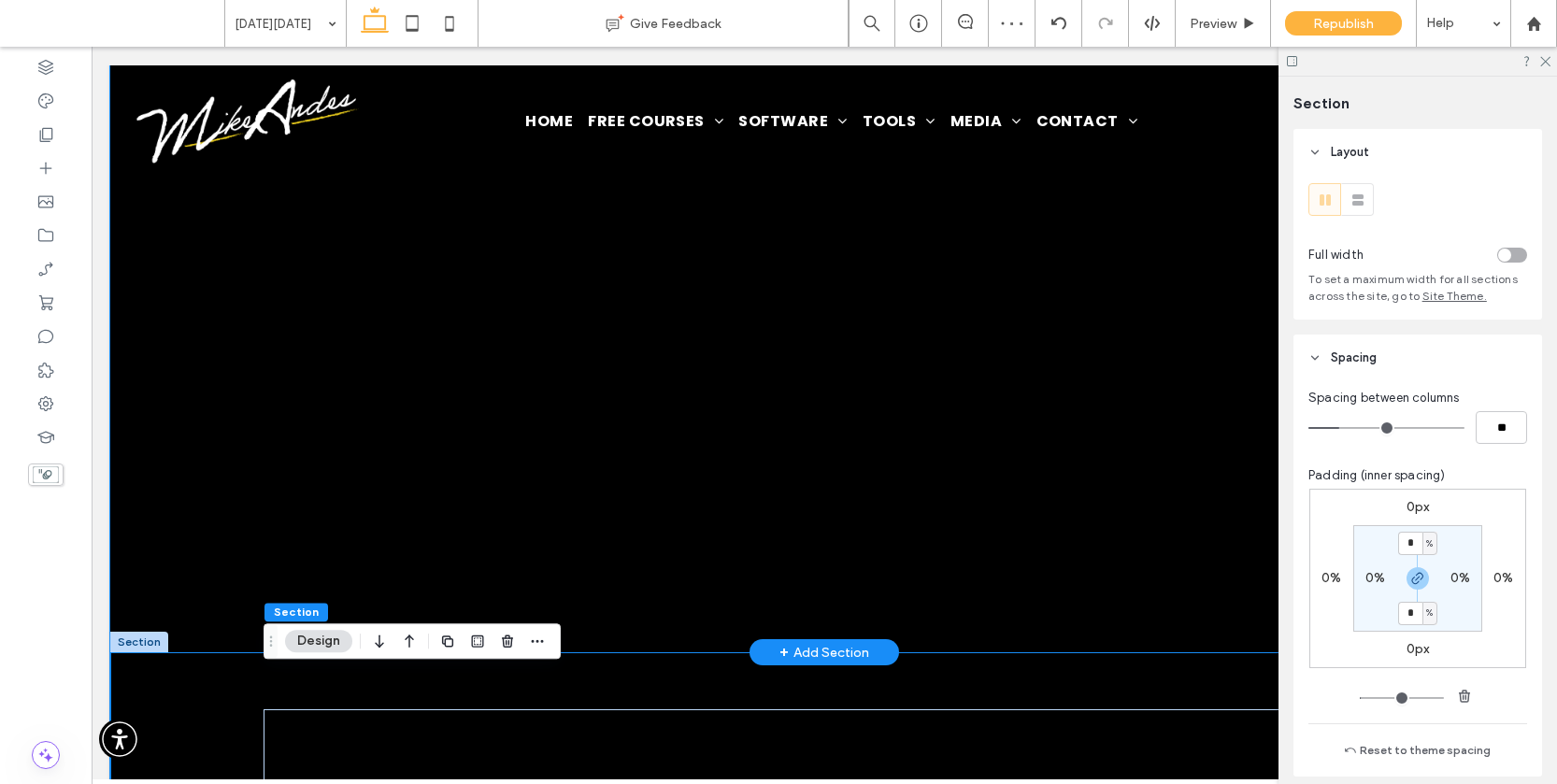
scroll to position [510, 0]
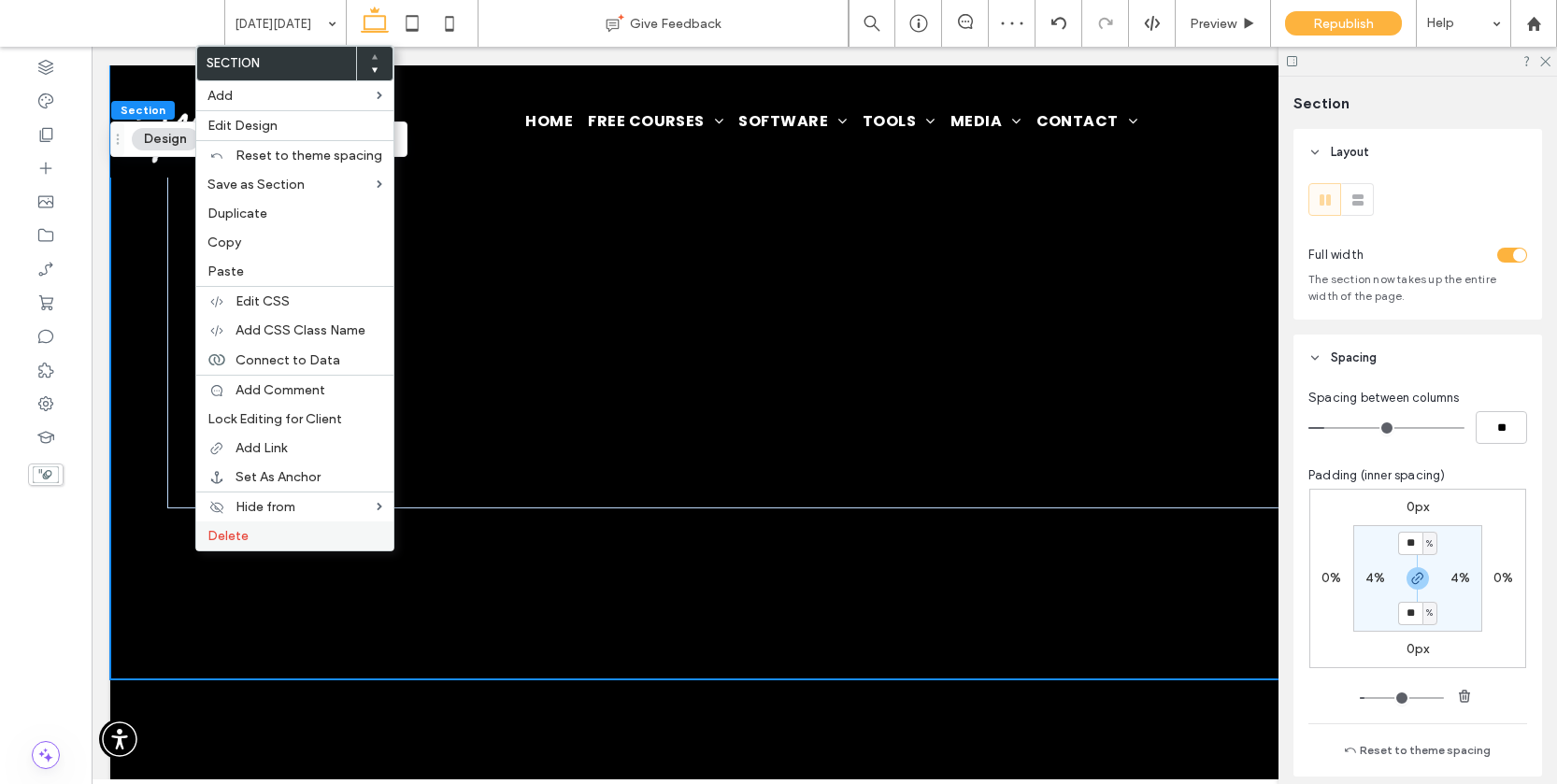
click at [231, 536] on span "Delete" at bounding box center [228, 536] width 41 height 16
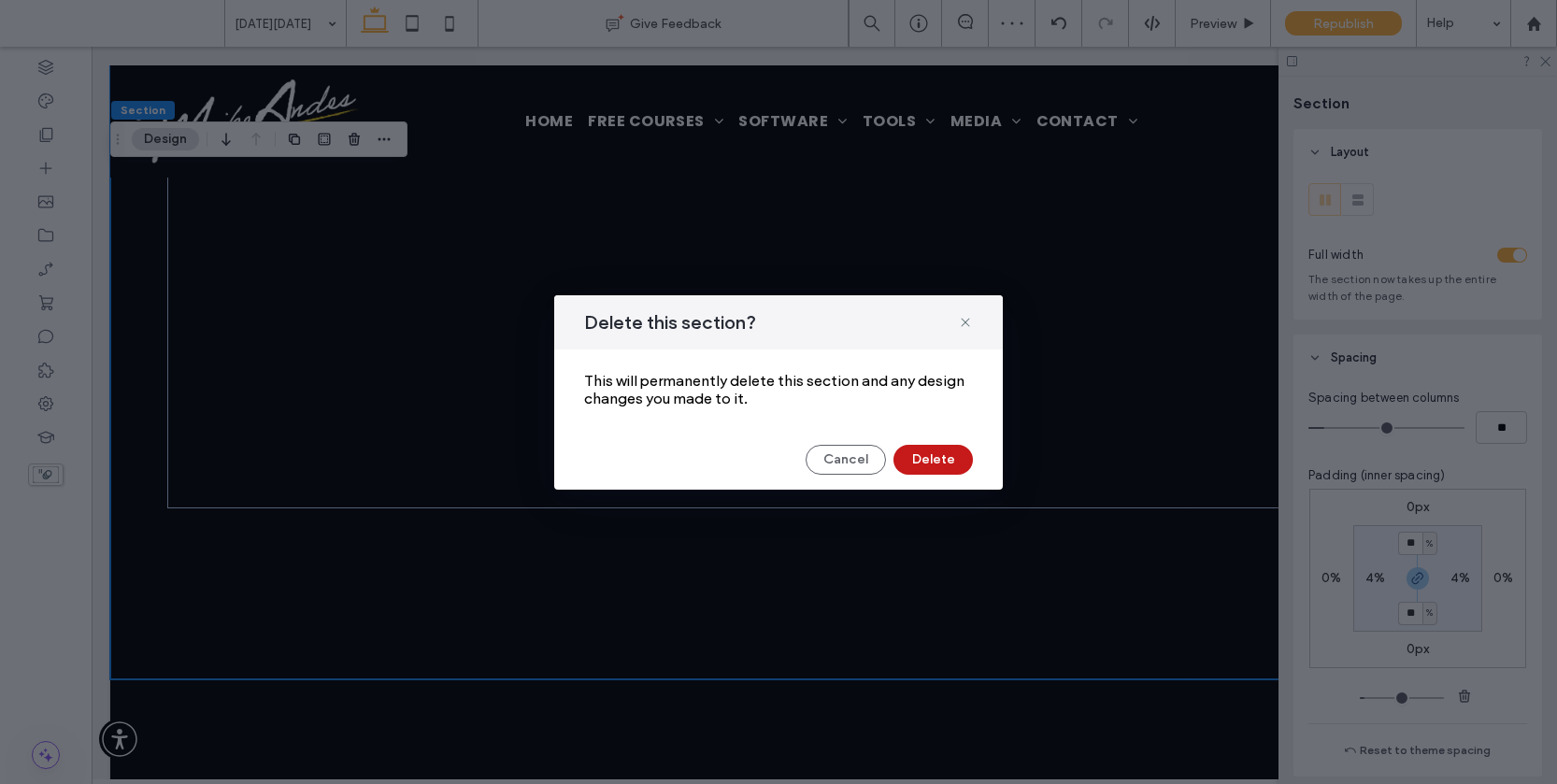
click at [952, 466] on button "Delete" at bounding box center [933, 459] width 79 height 30
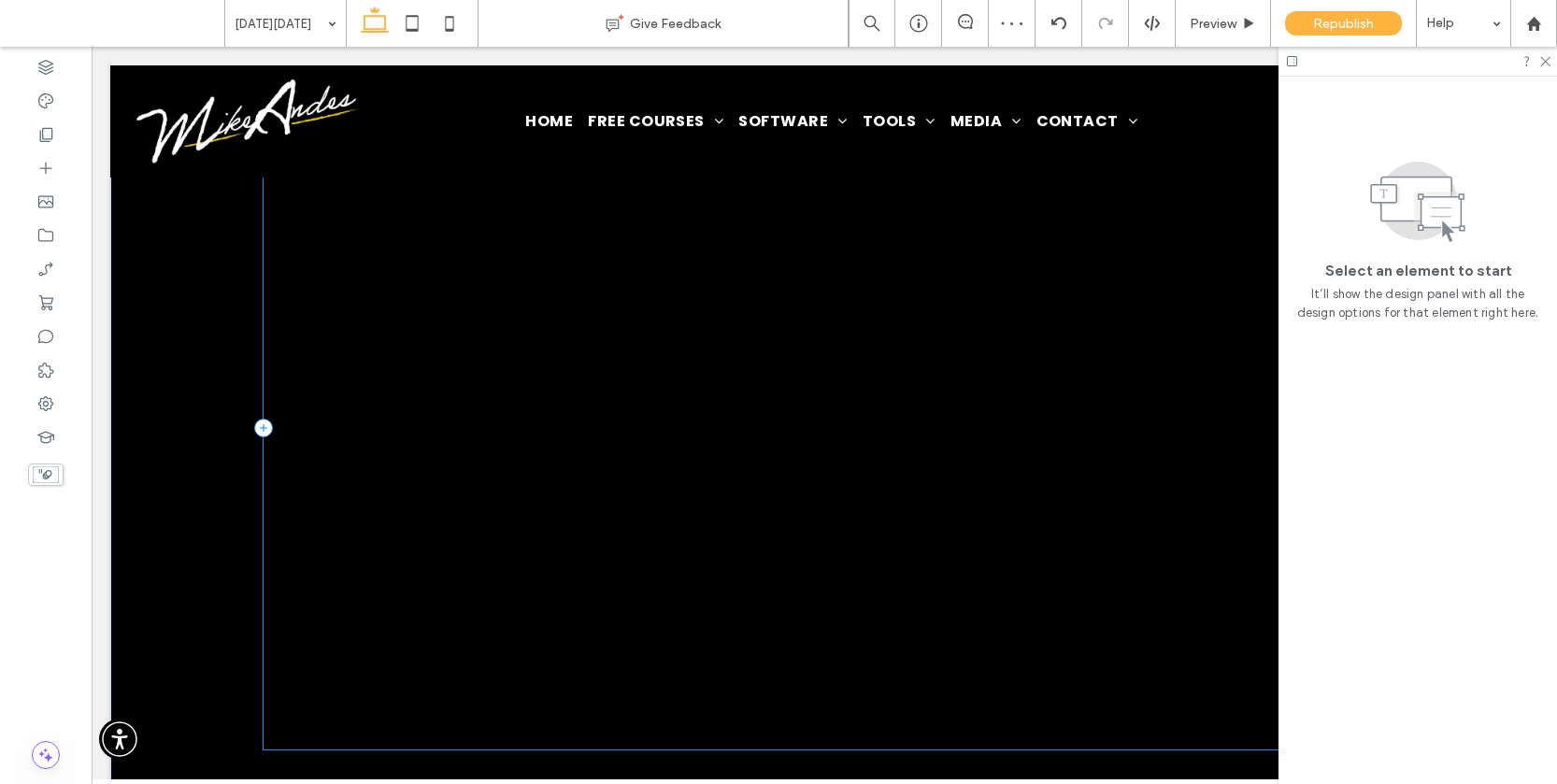
scroll to position [0, 0]
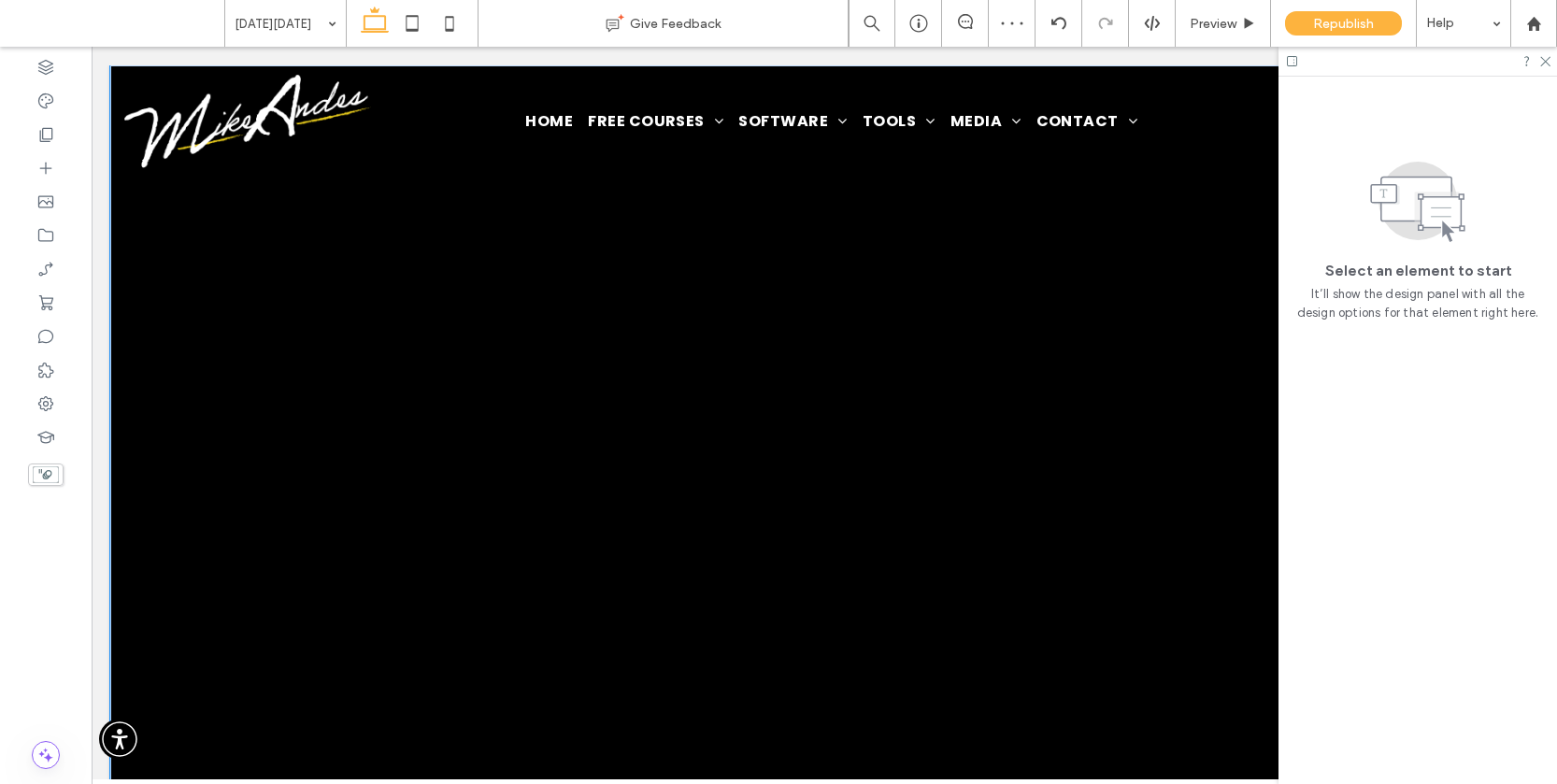
click at [185, 338] on div at bounding box center [824, 443] width 1428 height 758
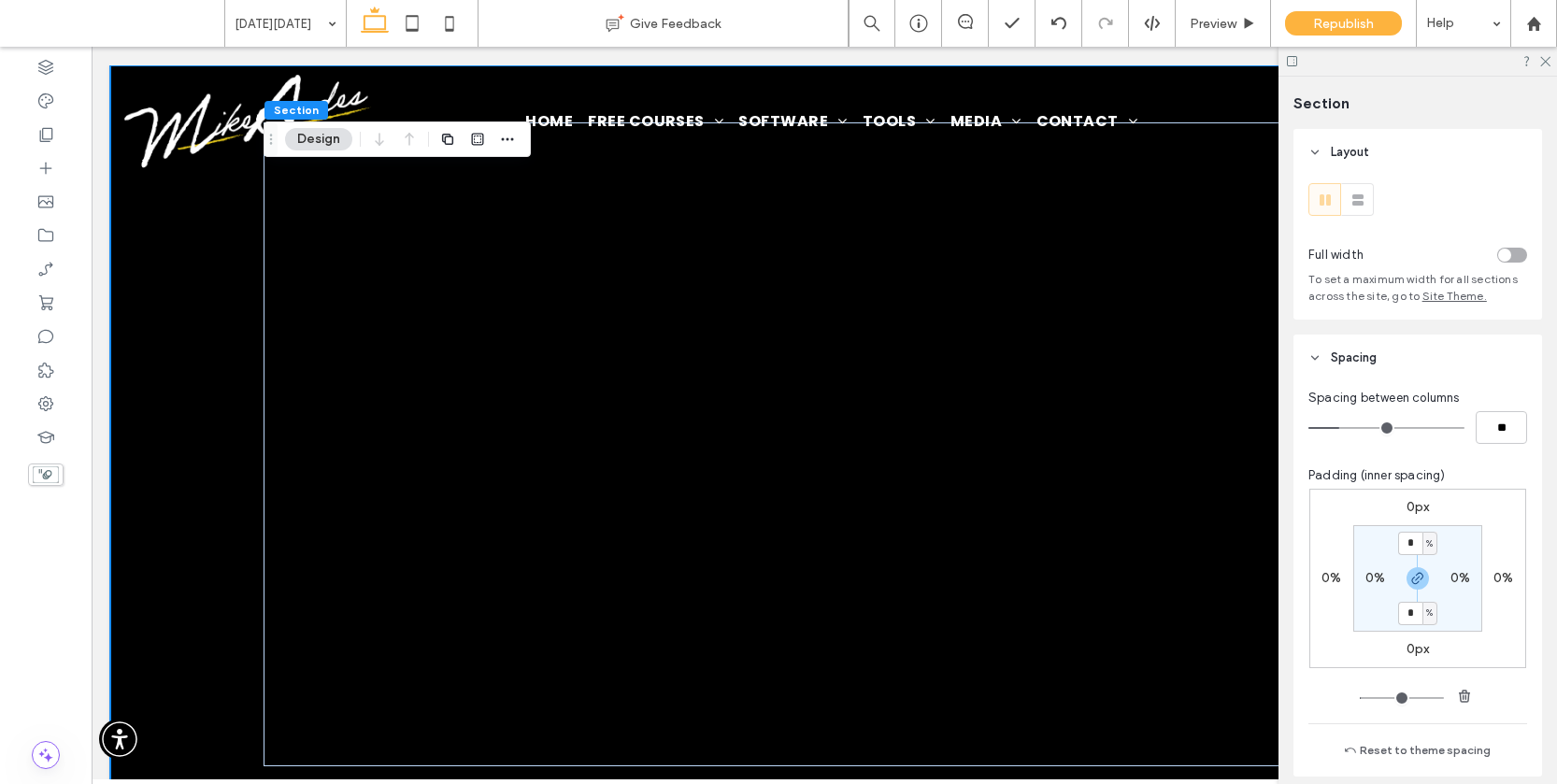
drag, startPoint x: 1415, startPoint y: 574, endPoint x: 1413, endPoint y: 556, distance: 18.1
click at [1415, 573] on icon "button" at bounding box center [1418, 578] width 15 height 15
click at [1408, 537] on input "*" at bounding box center [1410, 543] width 24 height 24
type input "**"
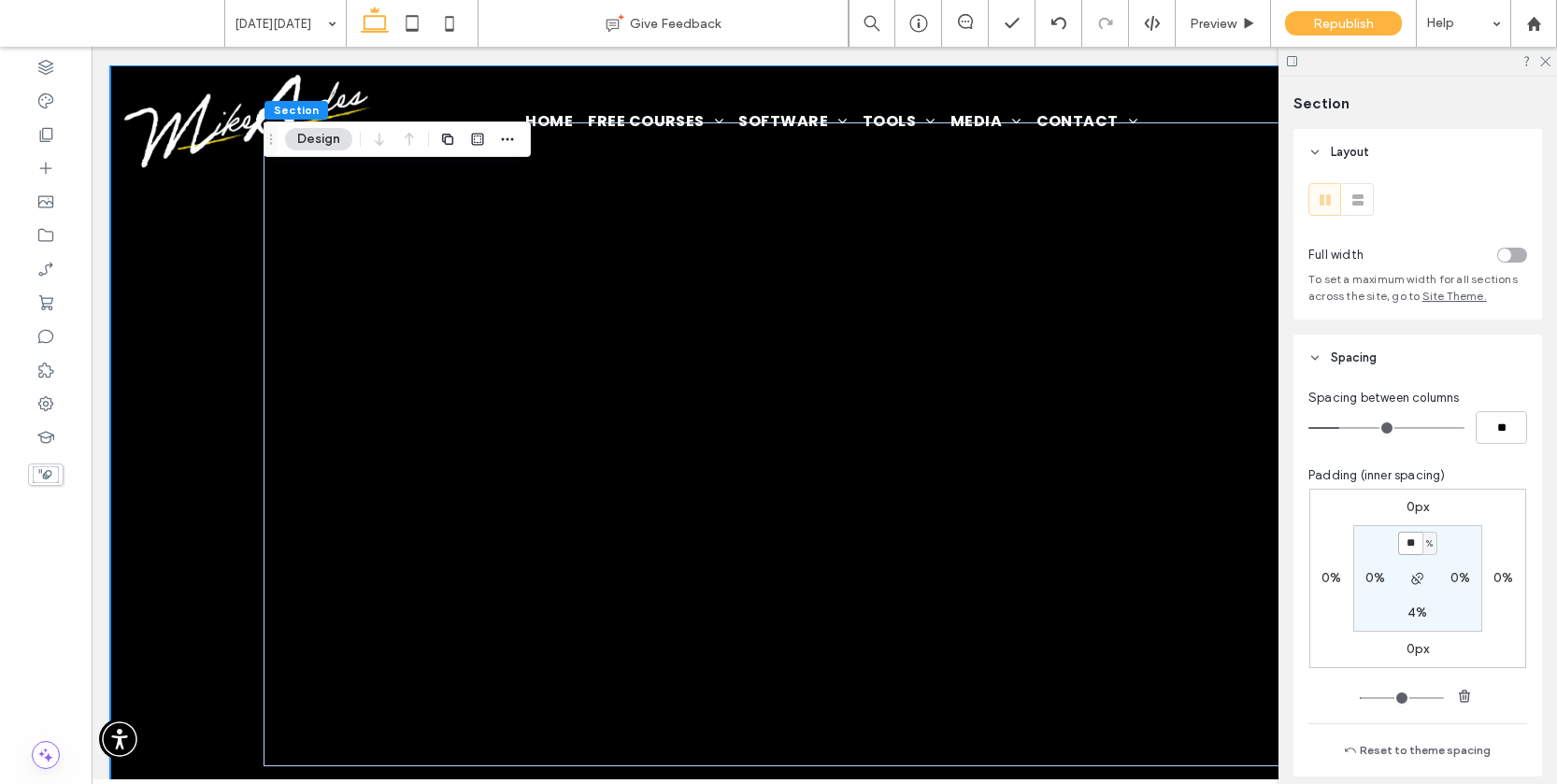
type input "**"
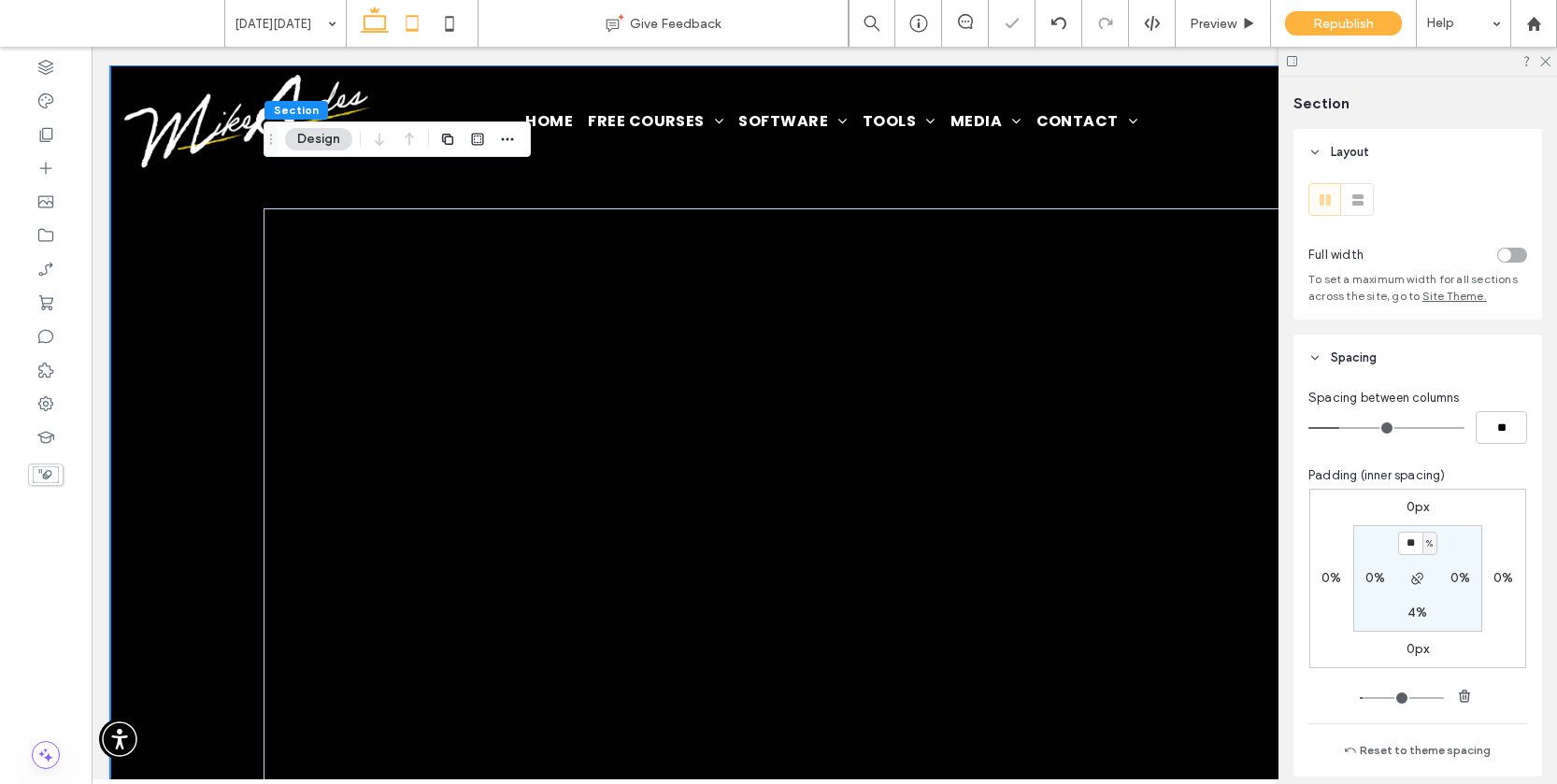
click at [404, 19] on icon at bounding box center [412, 24] width 38 height 38
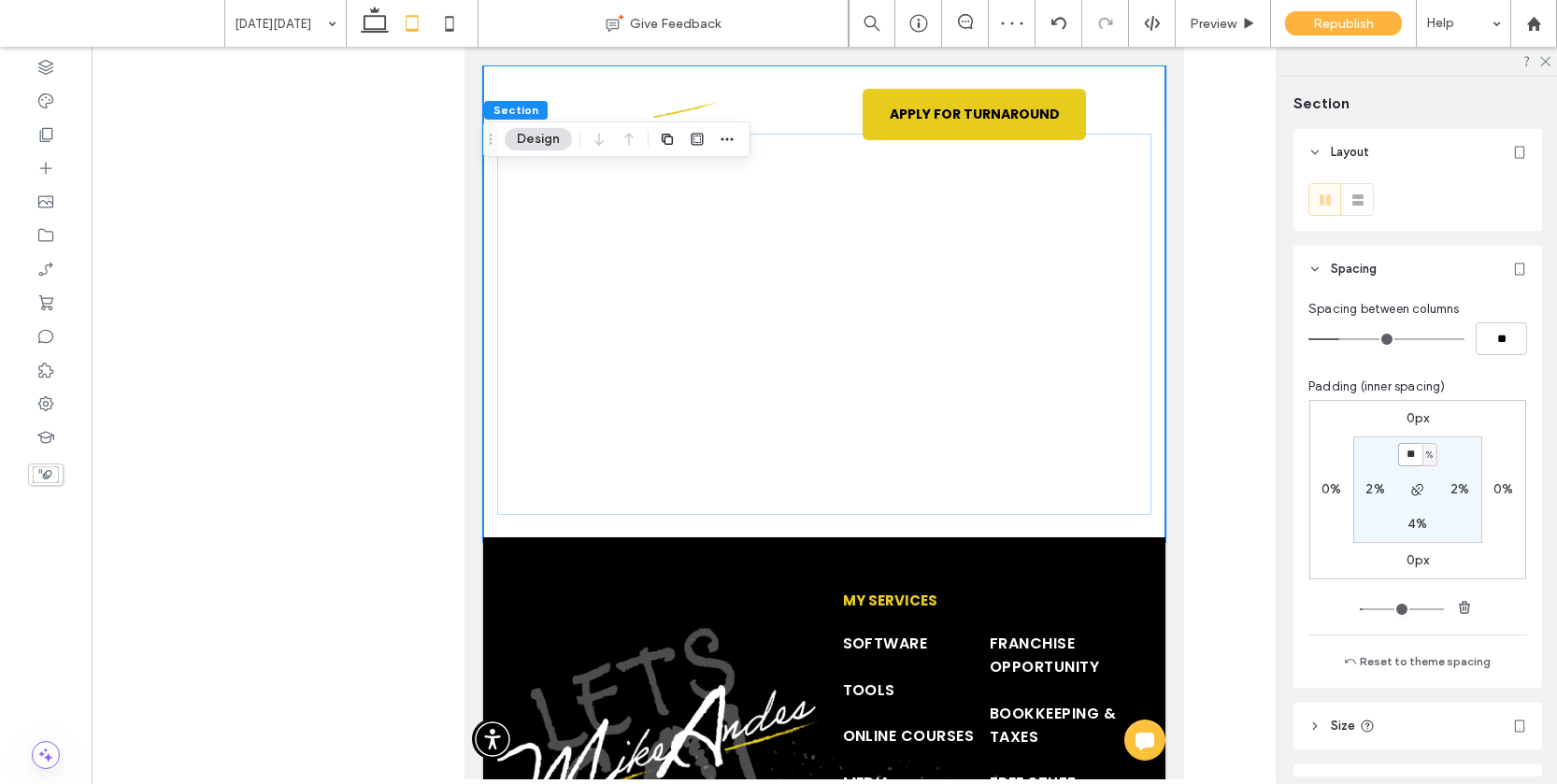
click at [1416, 457] on input "**" at bounding box center [1410, 454] width 24 height 24
type input "**"
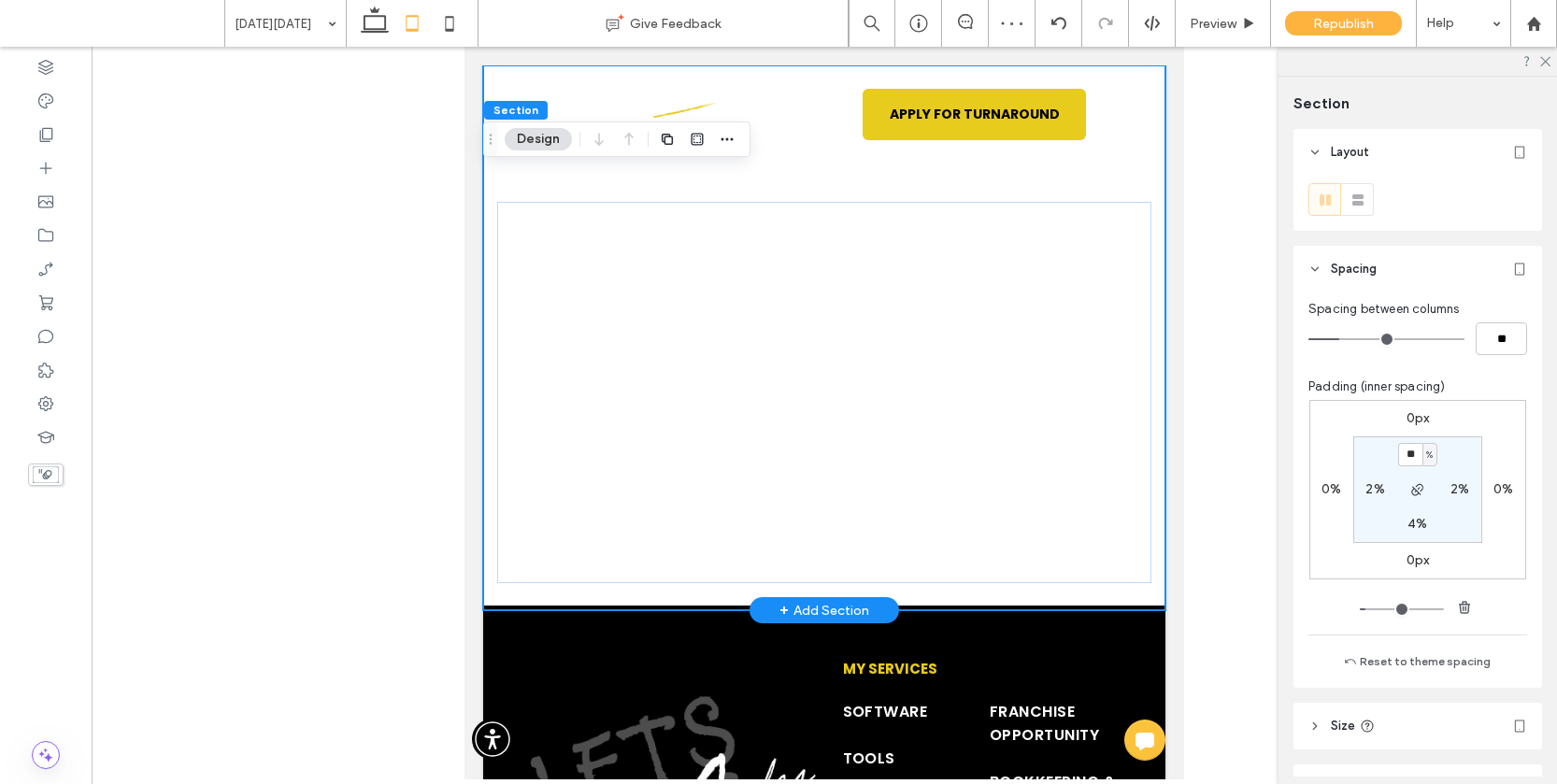
click at [1030, 188] on div at bounding box center [824, 337] width 682 height 545
click at [1160, 195] on div at bounding box center [824, 337] width 682 height 545
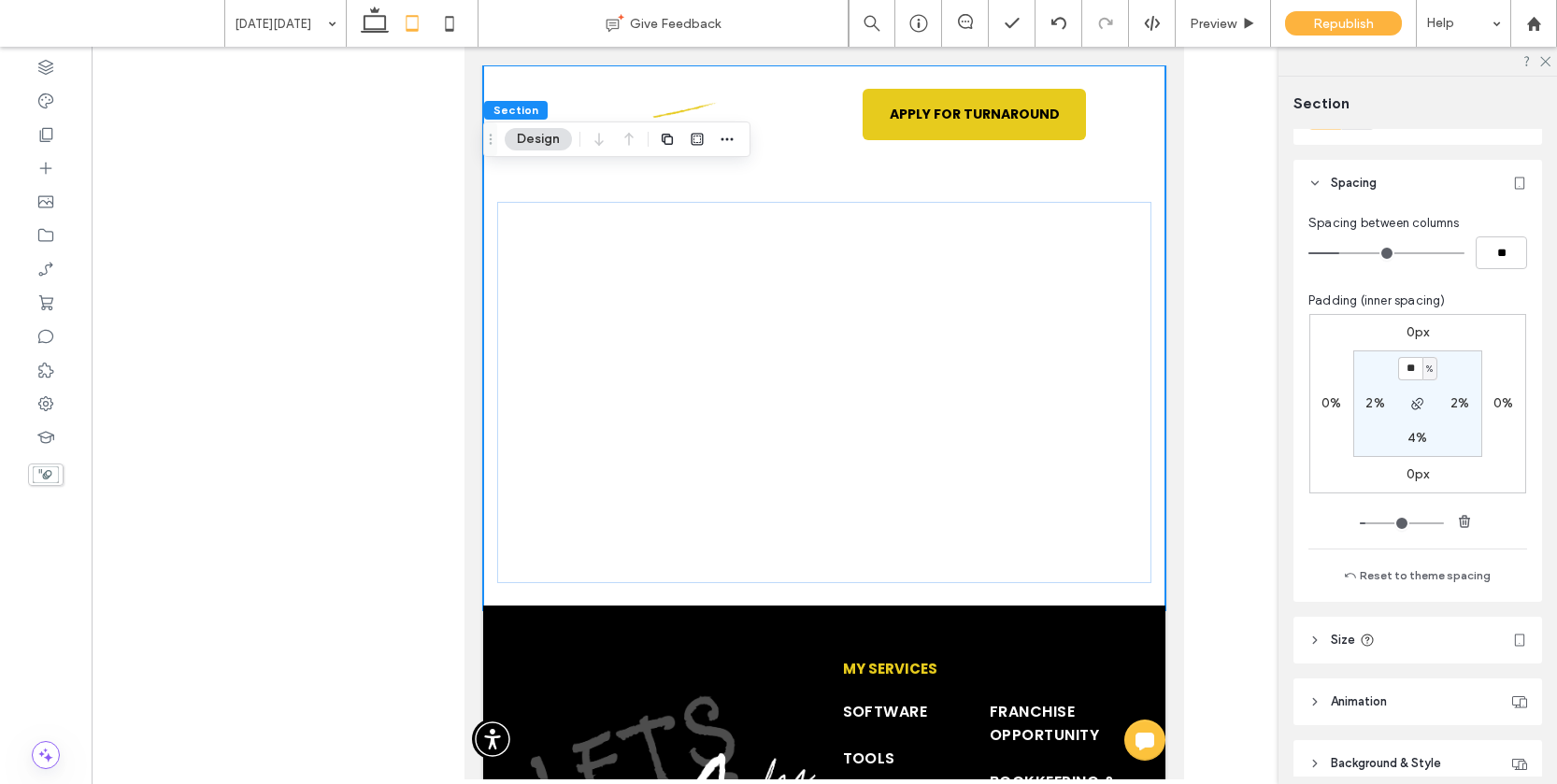
scroll to position [171, 0]
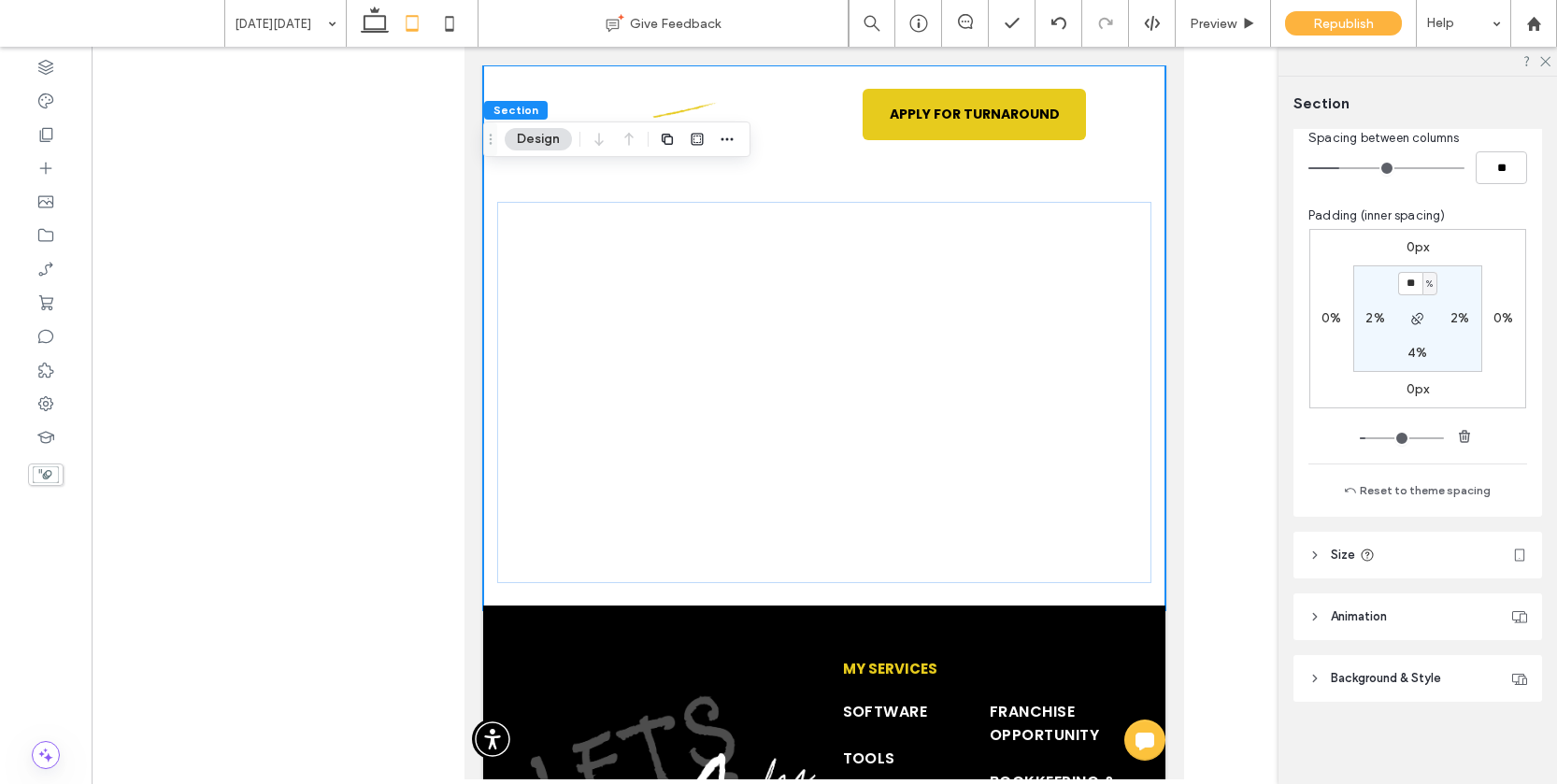
click at [1397, 680] on span "Background & Style" at bounding box center [1385, 679] width 110 height 19
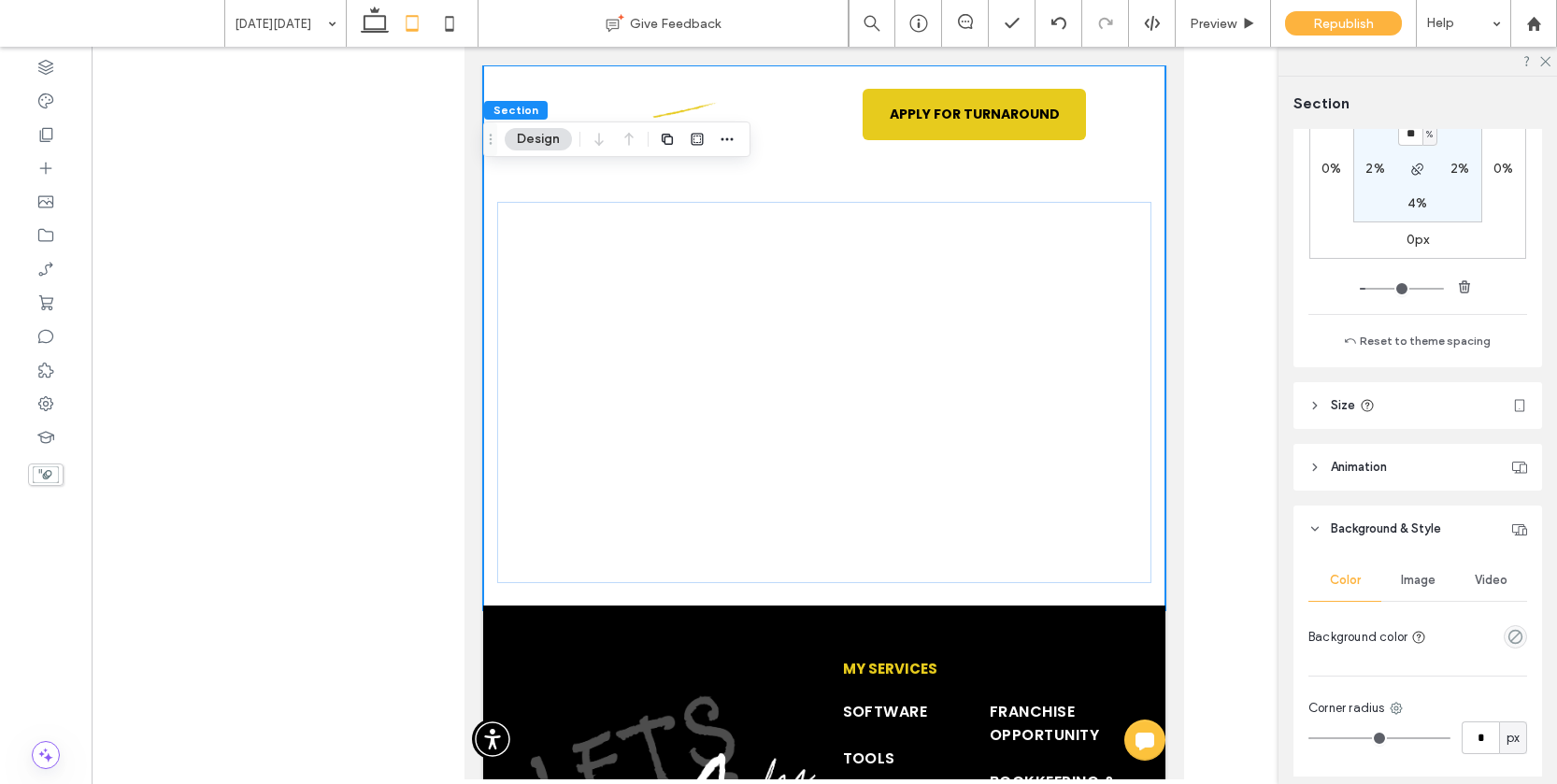
scroll to position [475, 0]
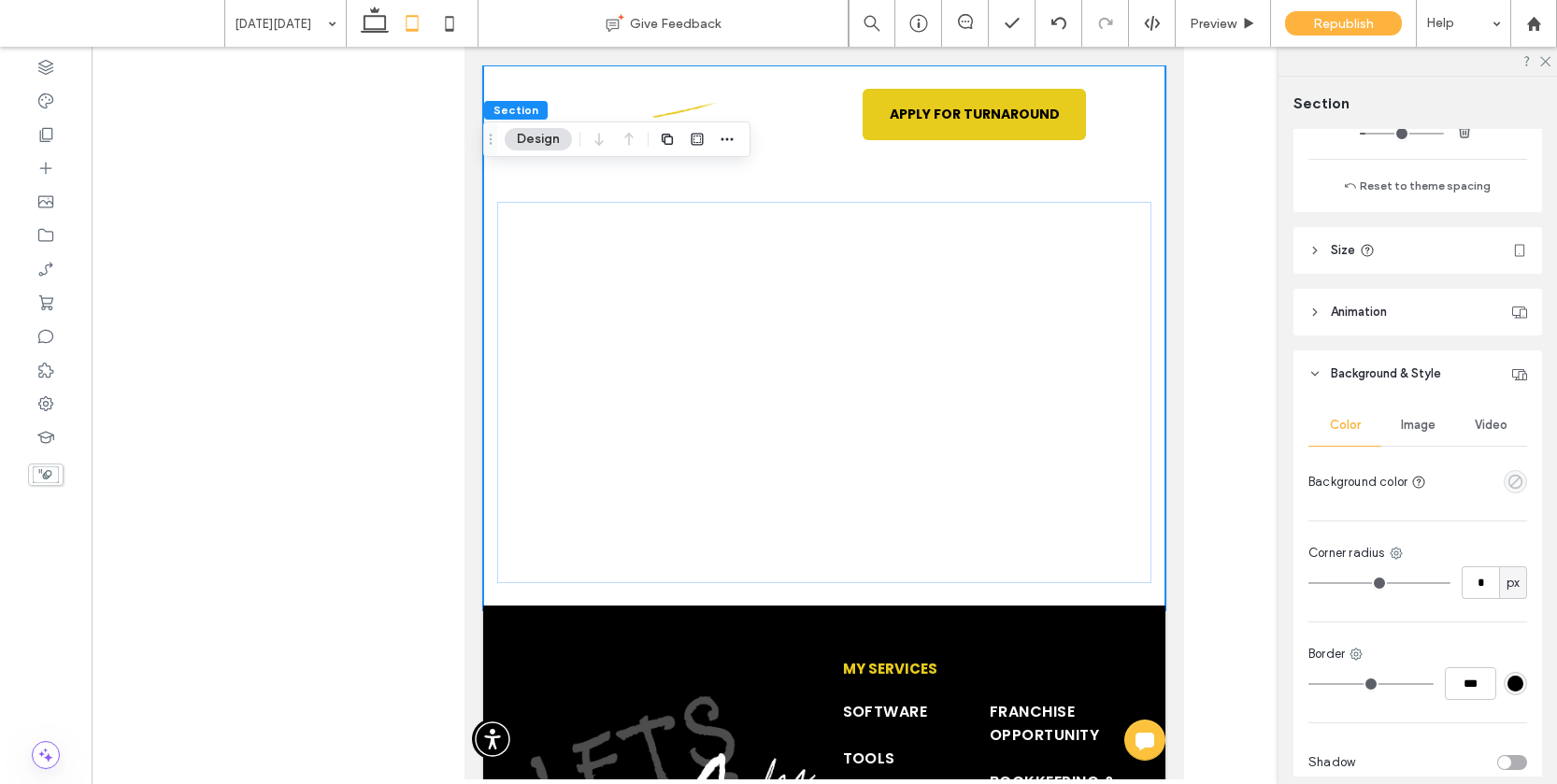
click at [1513, 487] on icon "empty color" at bounding box center [1515, 481] width 16 height 16
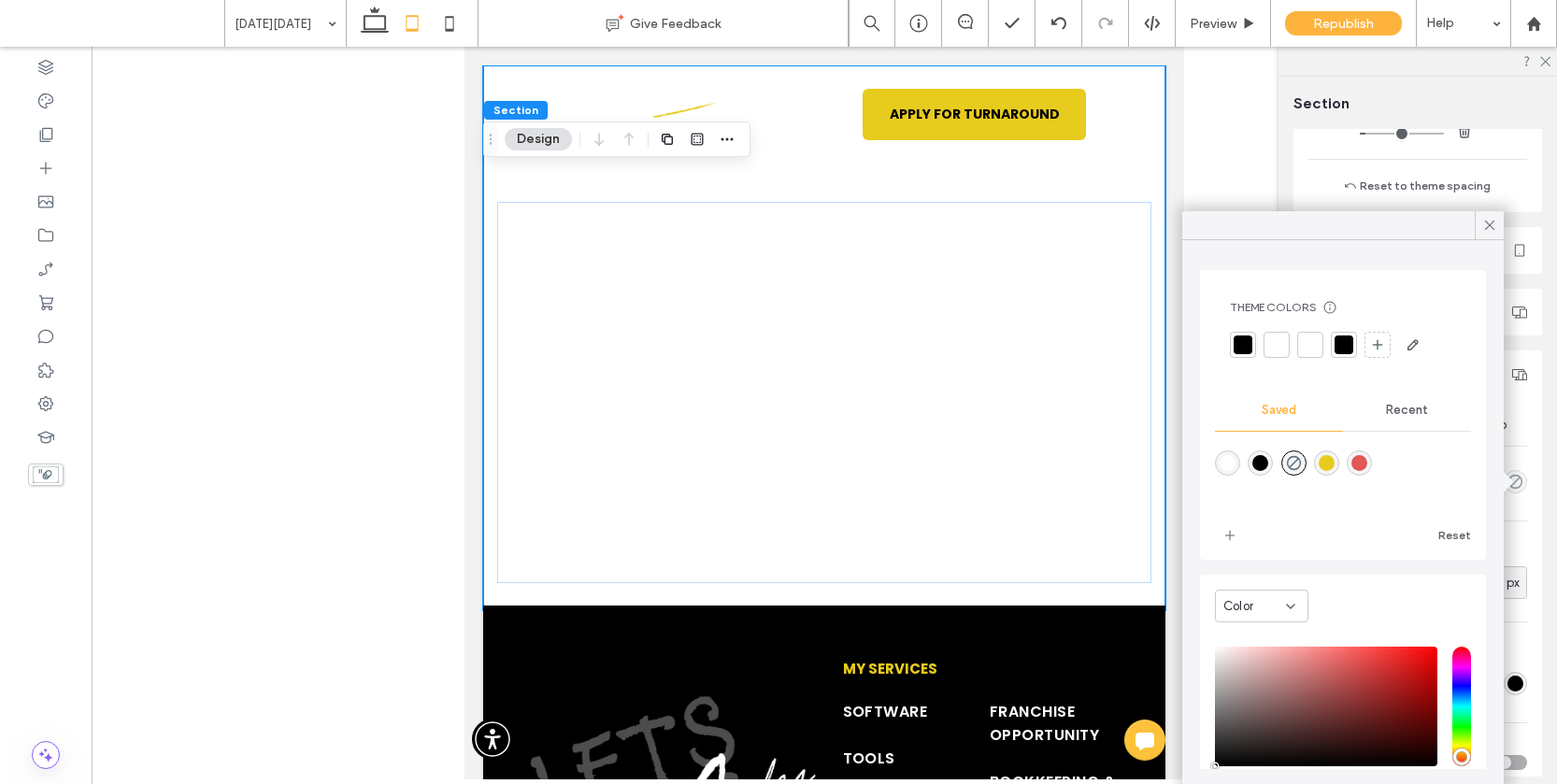
click at [1260, 457] on div "rgba(0,0,0,1)" at bounding box center [1260, 462] width 16 height 16
type input "***"
type input "****"
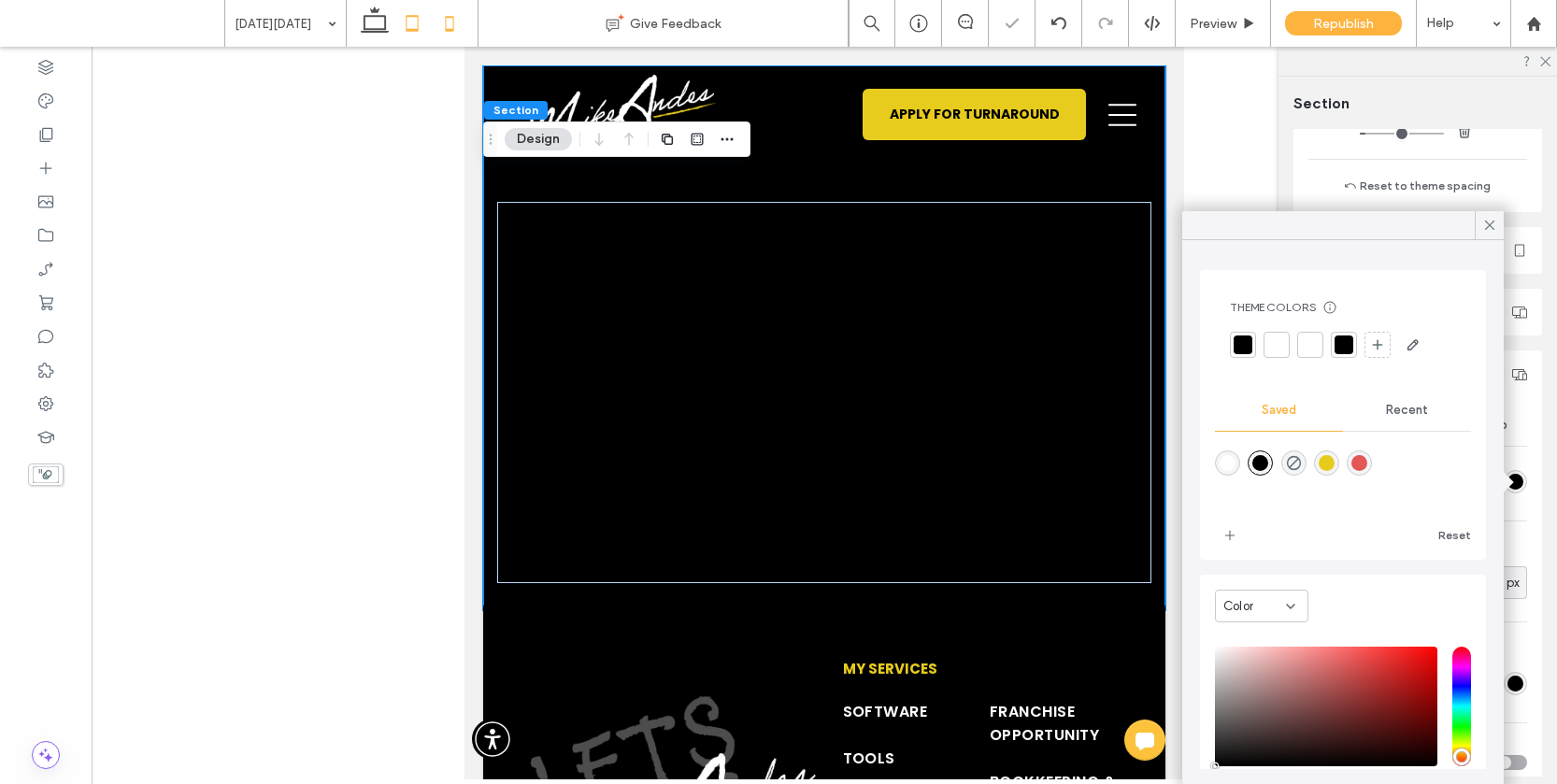
click at [445, 21] on icon at bounding box center [450, 24] width 38 height 38
type input "**"
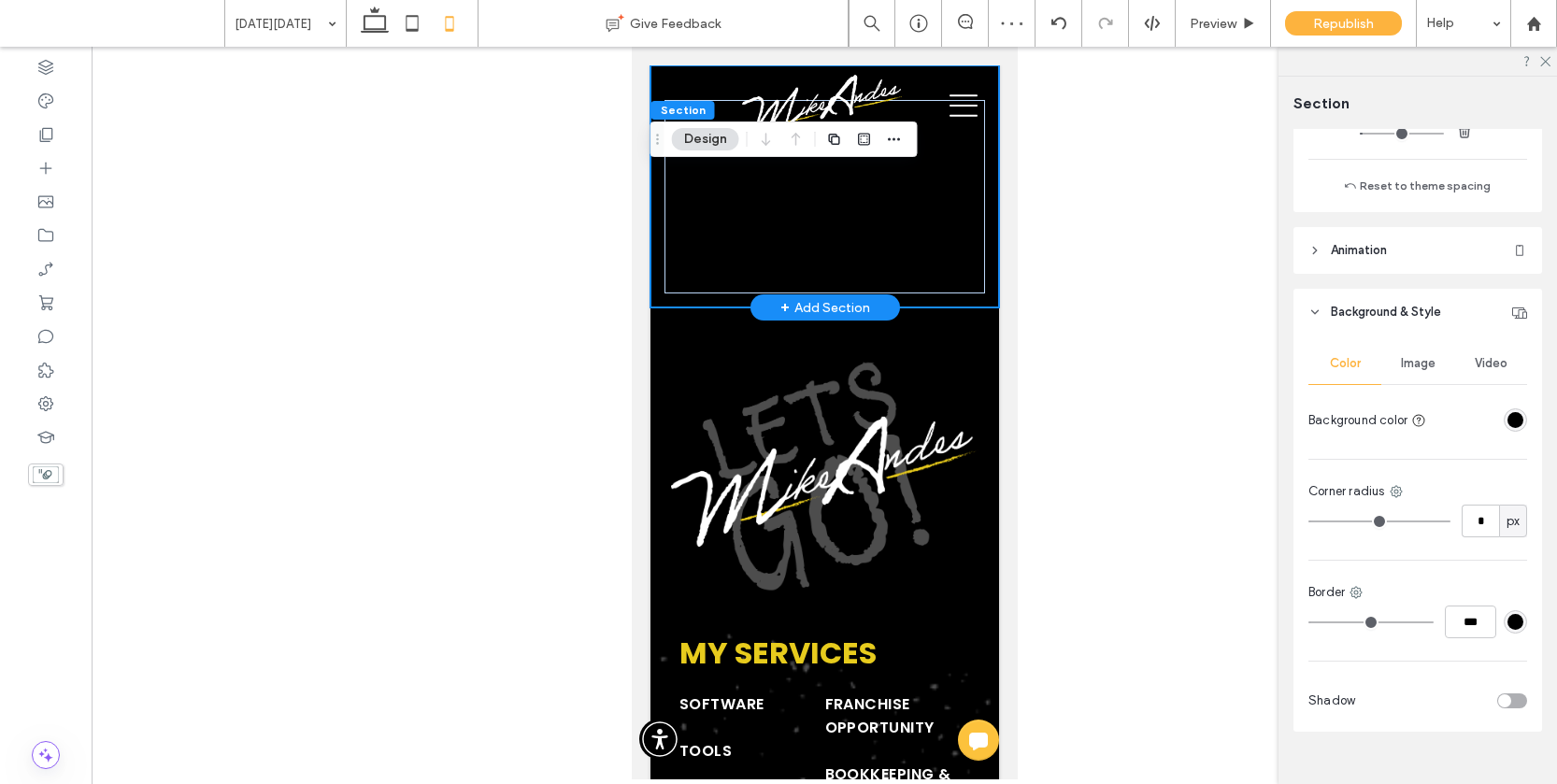
click at [994, 265] on div at bounding box center [824, 185] width 348 height 242
click at [978, 264] on div at bounding box center [824, 196] width 320 height 193
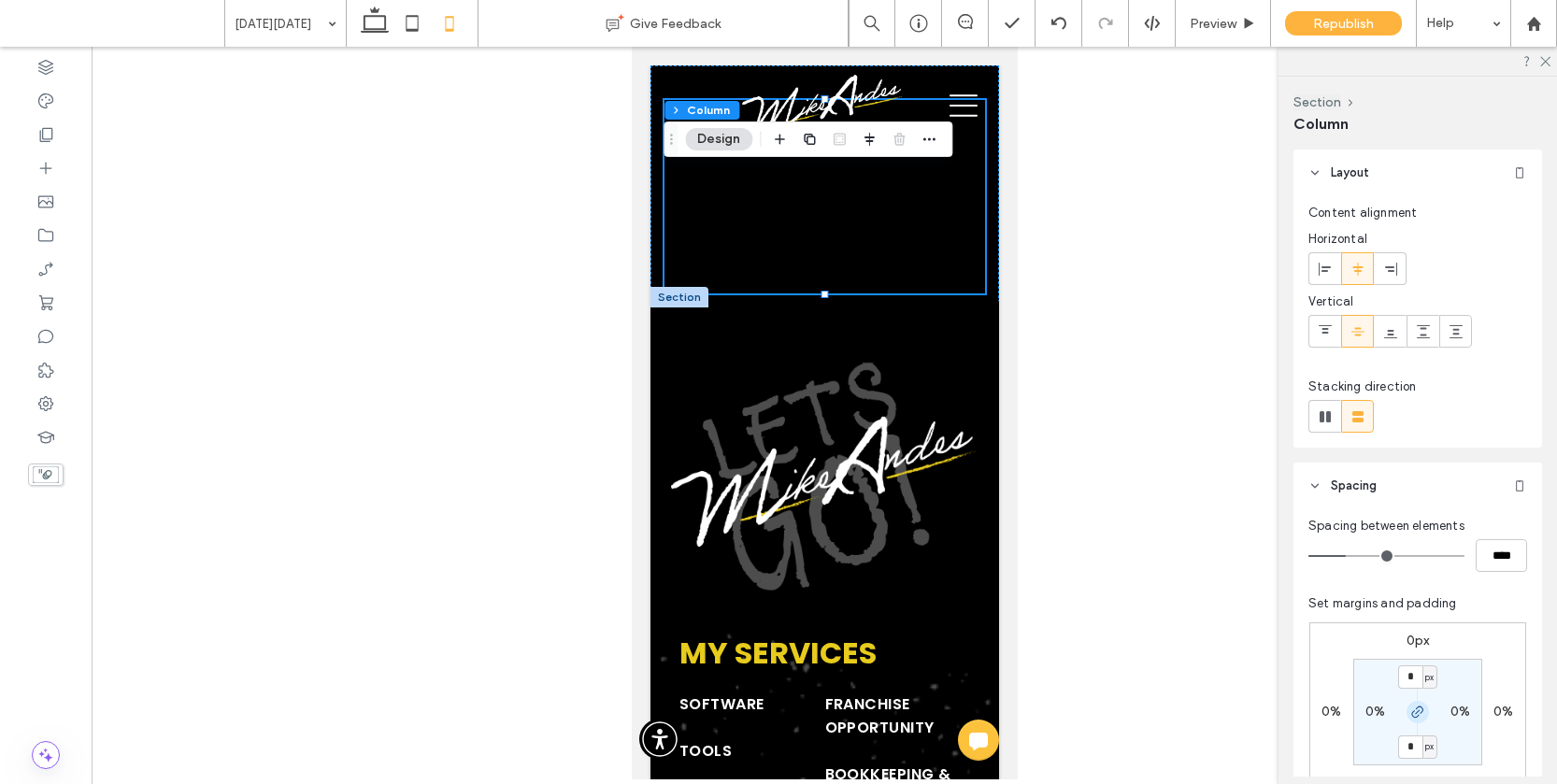
click at [1415, 707] on icon "button" at bounding box center [1418, 712] width 15 height 15
click at [1412, 676] on input "*" at bounding box center [1410, 677] width 24 height 24
type input "**"
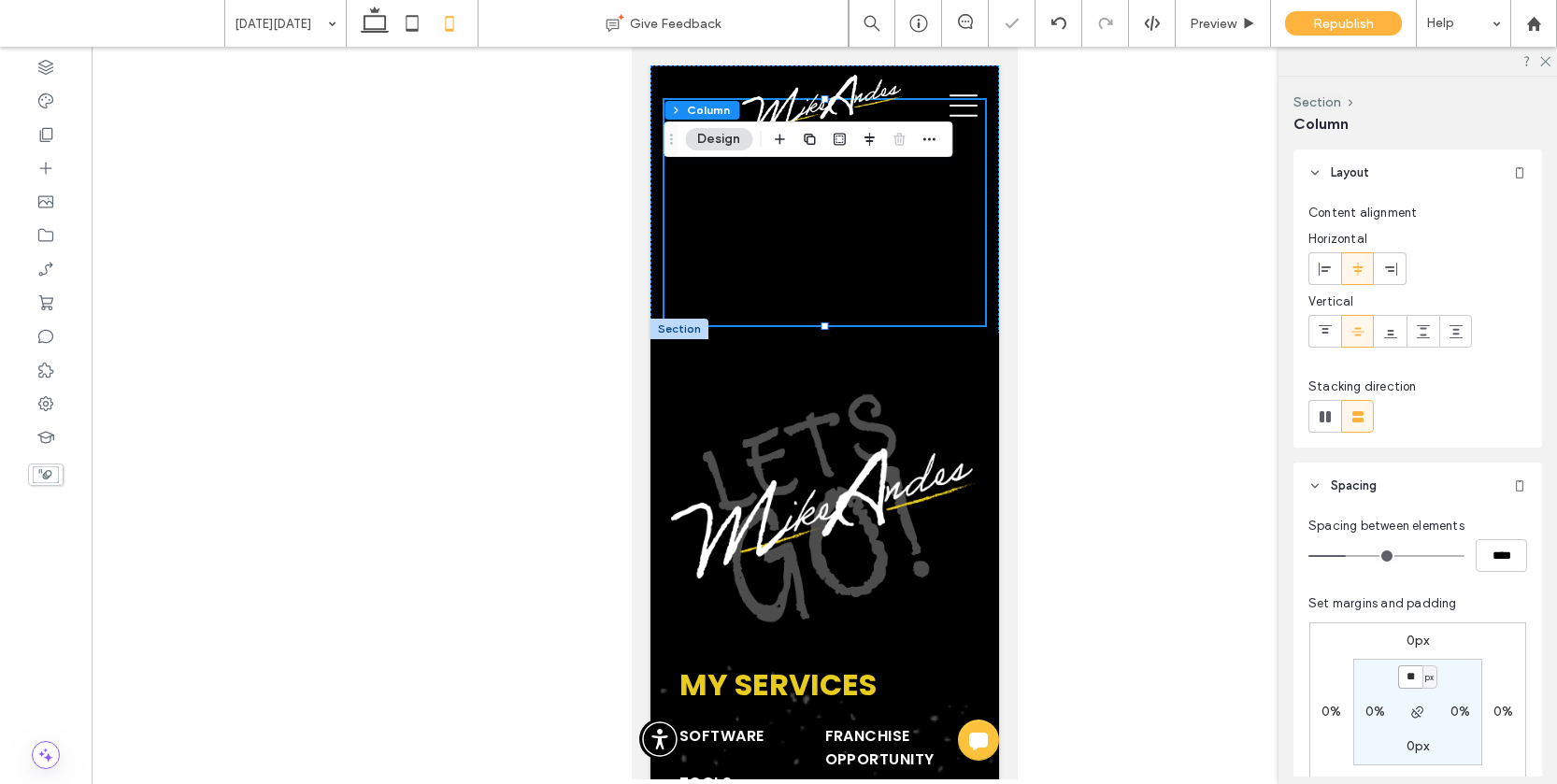
click at [1412, 676] on input "**" at bounding box center [1410, 677] width 24 height 24
type input "***"
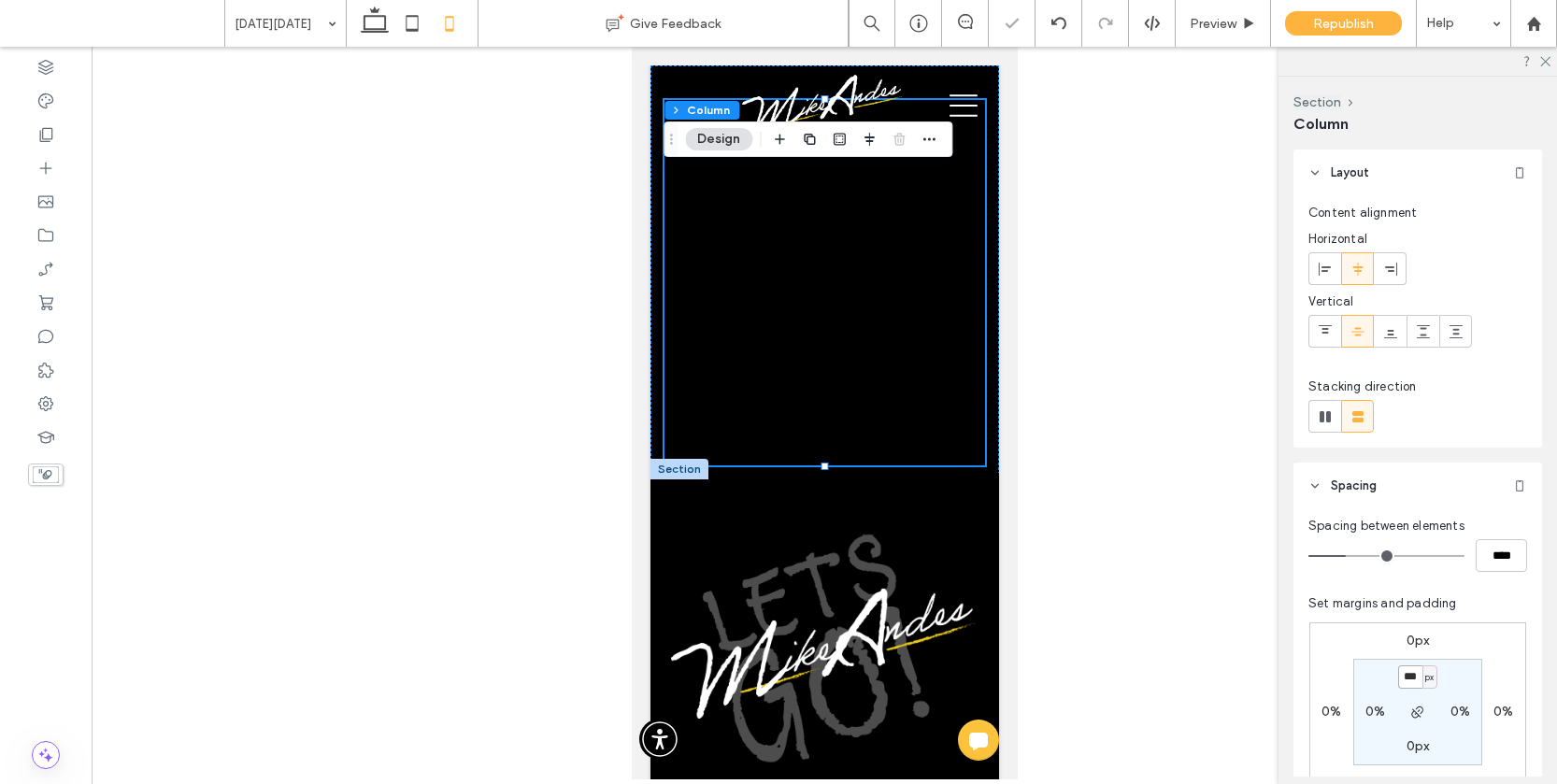
click at [1412, 676] on input "***" at bounding box center [1410, 677] width 24 height 24
type input "***"
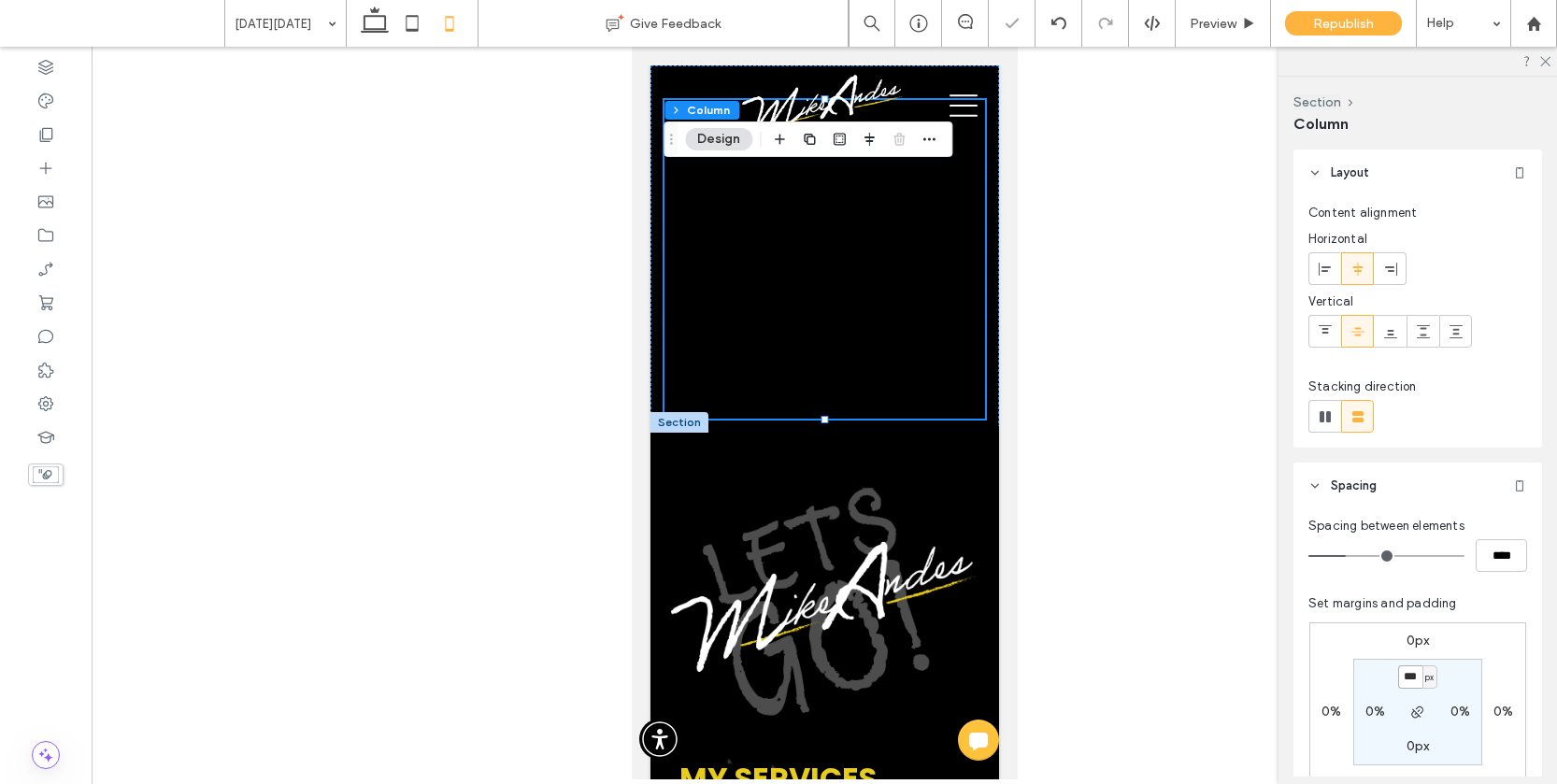
click at [1412, 676] on input "***" at bounding box center [1410, 677] width 24 height 24
type input "***"
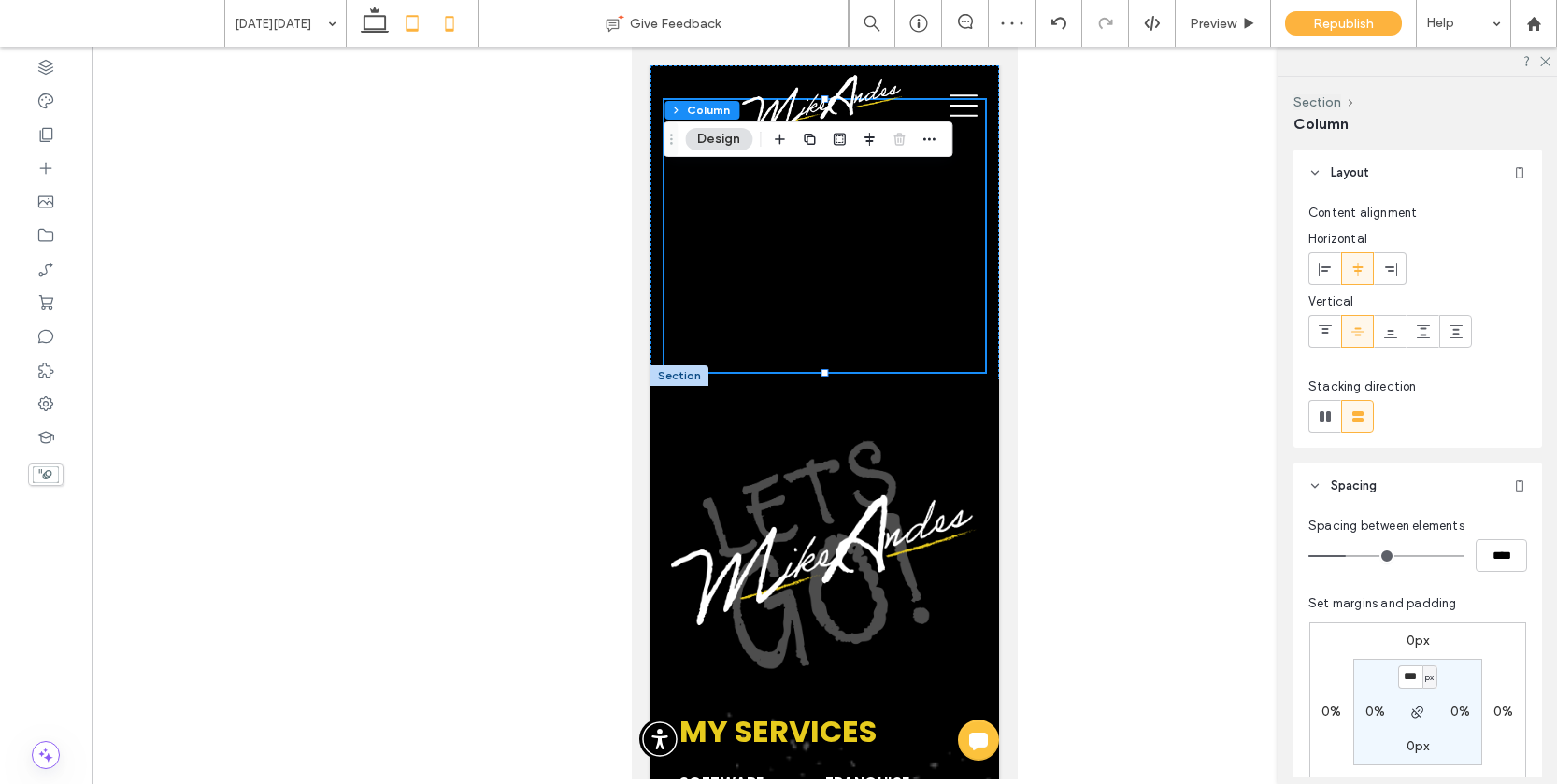
click at [393, 23] on icon at bounding box center [412, 24] width 38 height 38
type input "*"
type input "***"
type input "****"
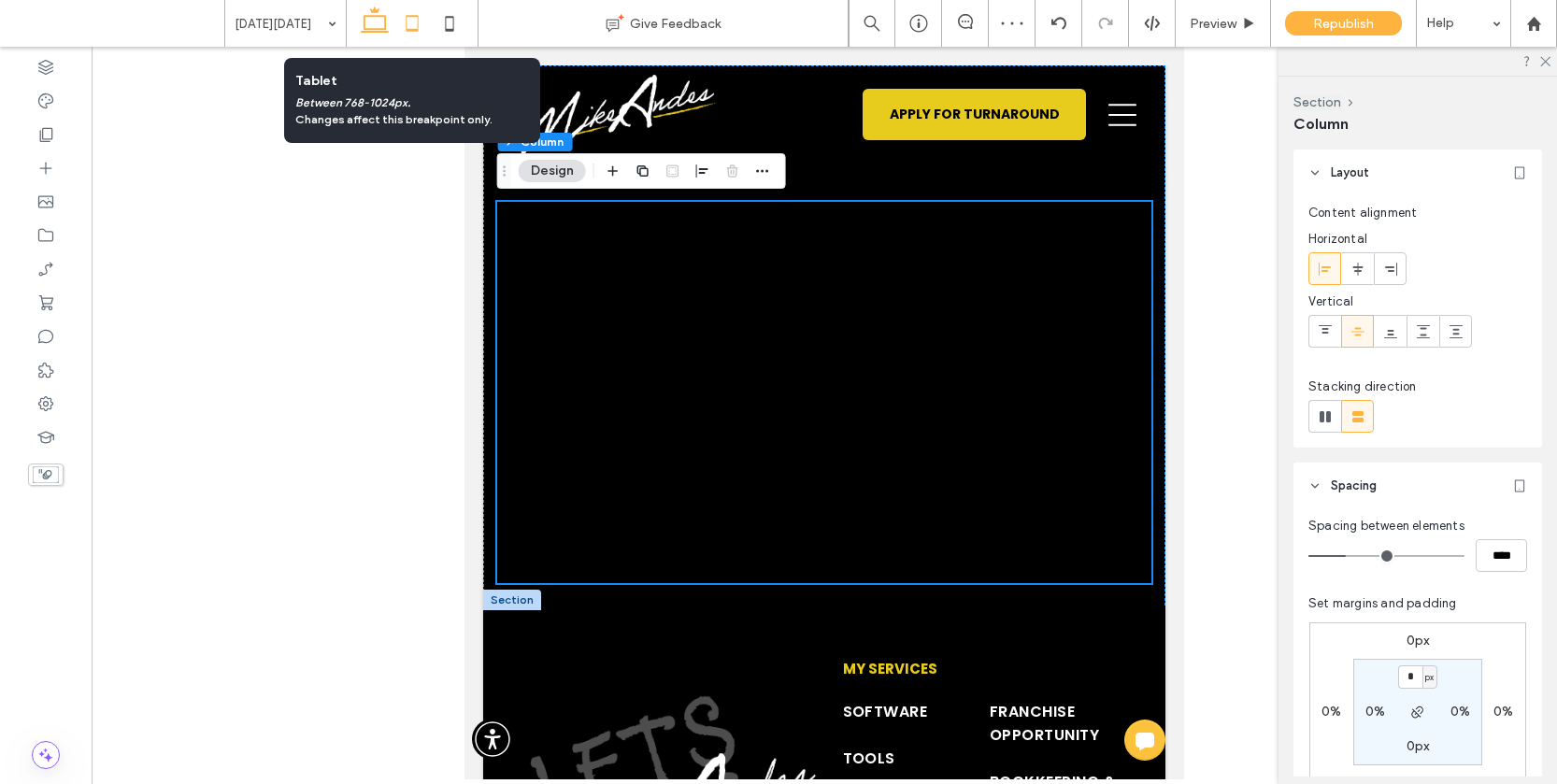
click at [382, 22] on icon at bounding box center [375, 24] width 38 height 38
type input "**"
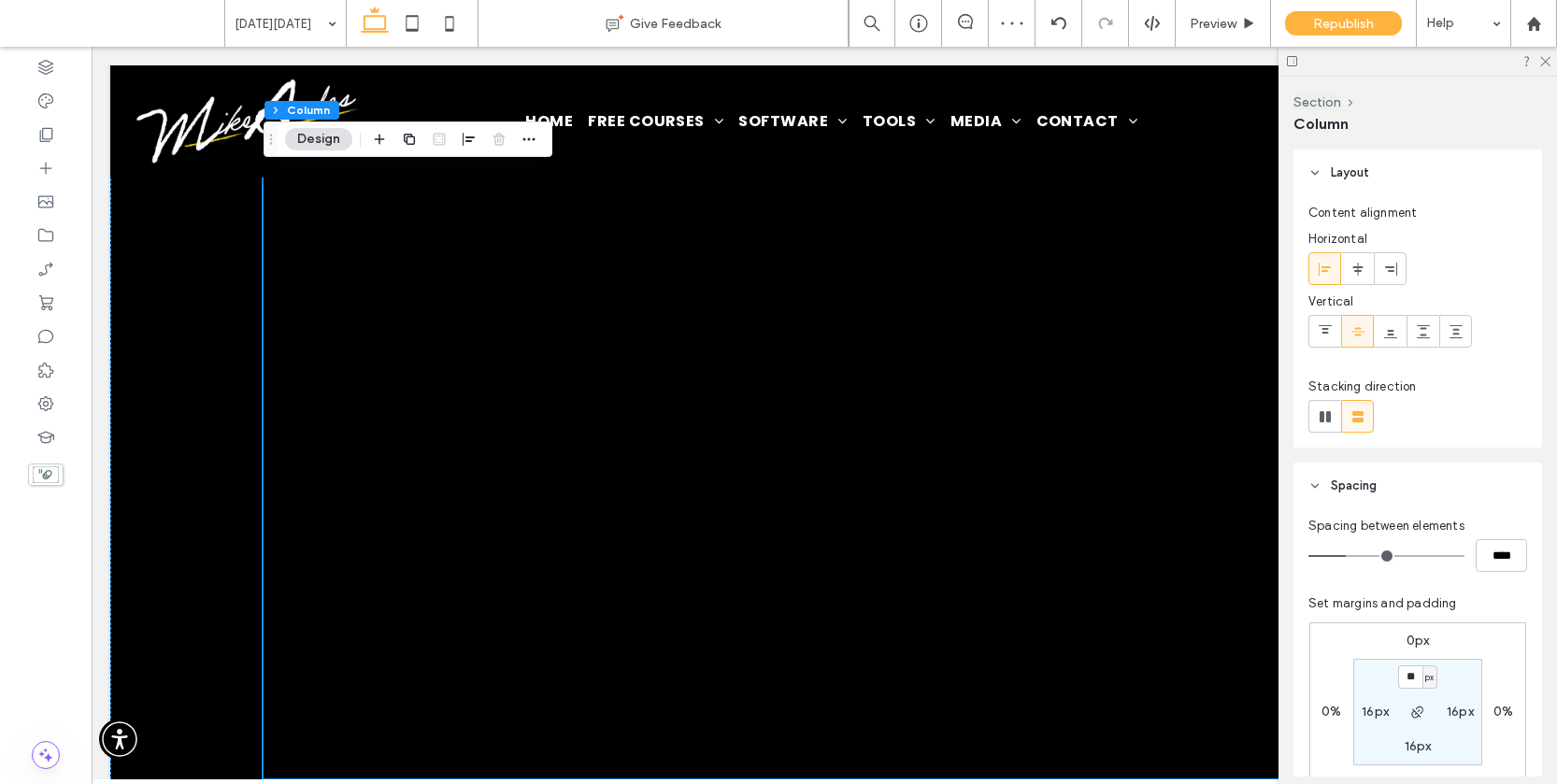
click at [1548, 66] on div at bounding box center [1418, 61] width 279 height 29
click at [1544, 62] on icon at bounding box center [1544, 60] width 12 height 12
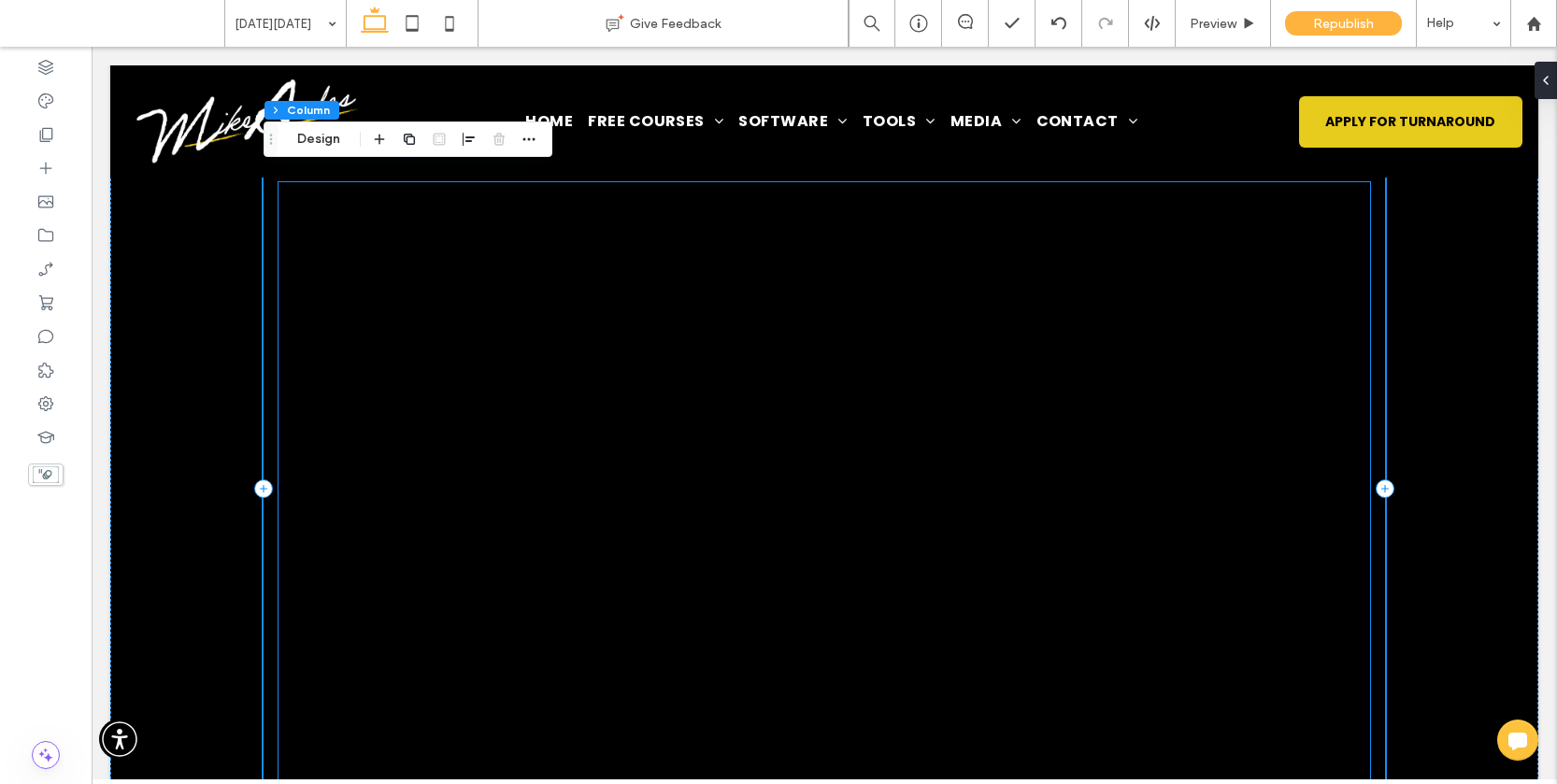
scroll to position [0, 0]
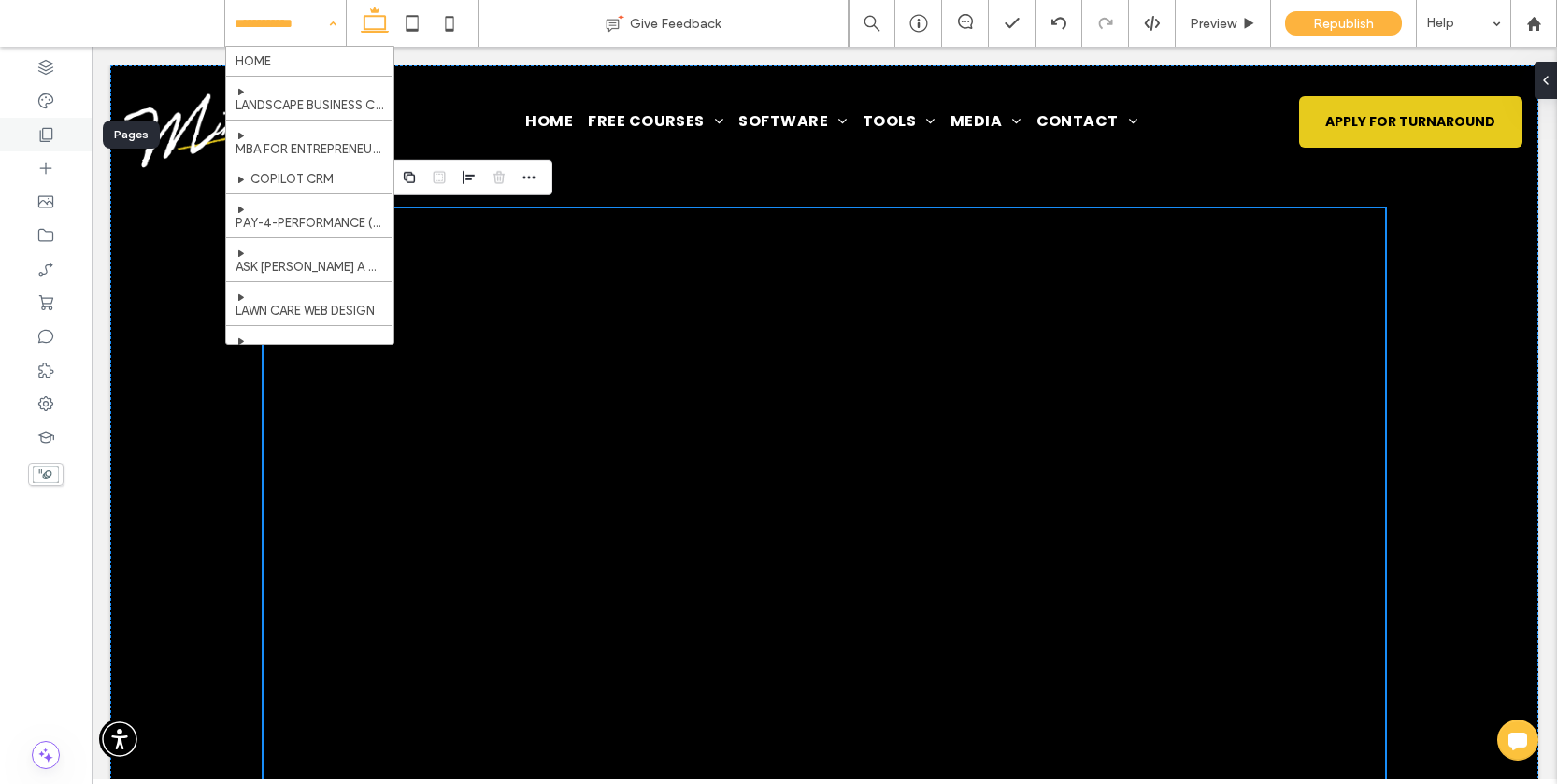
click at [67, 136] on div at bounding box center [45, 135] width 91 height 34
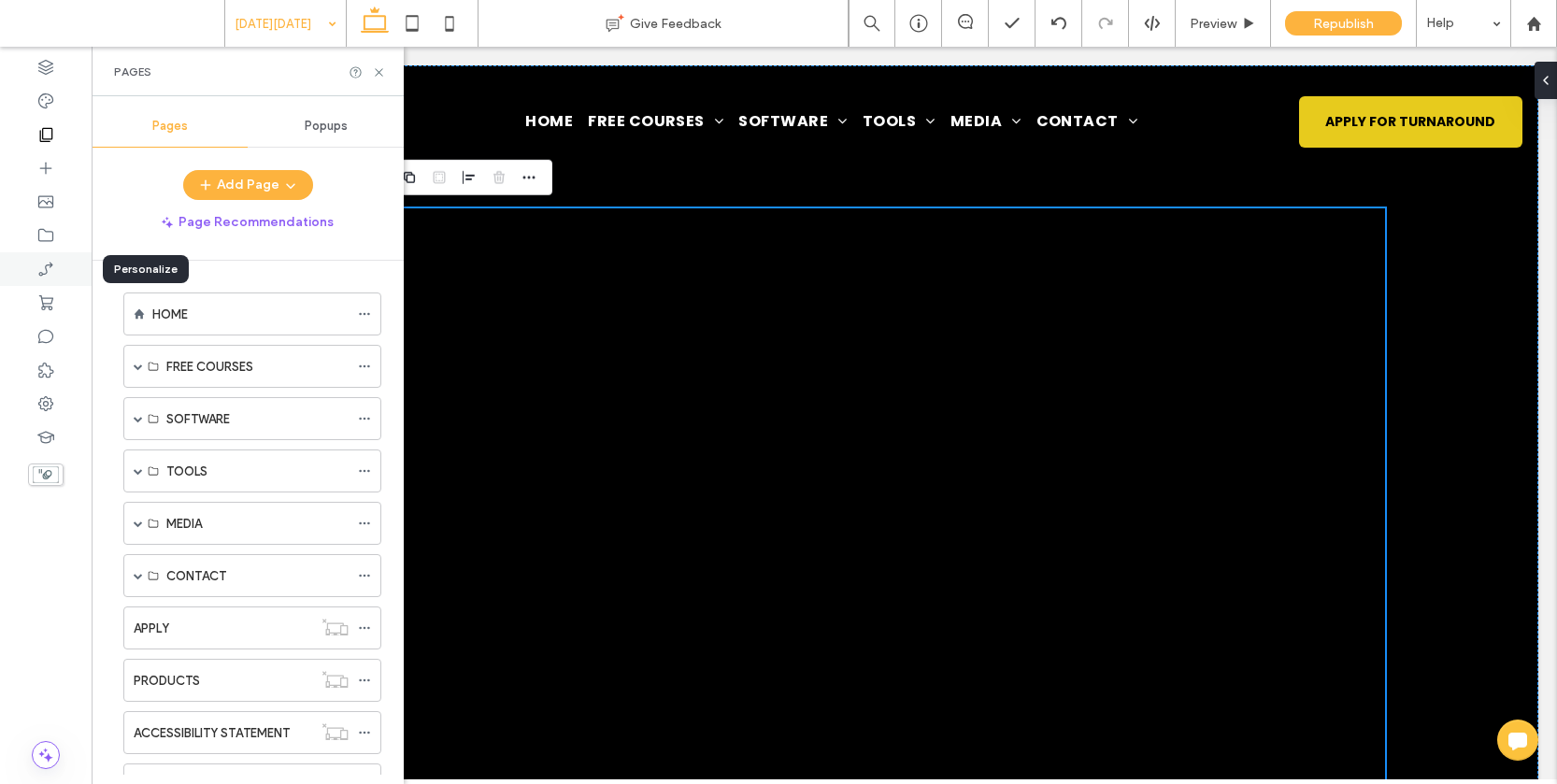
click at [40, 265] on icon at bounding box center [46, 269] width 19 height 19
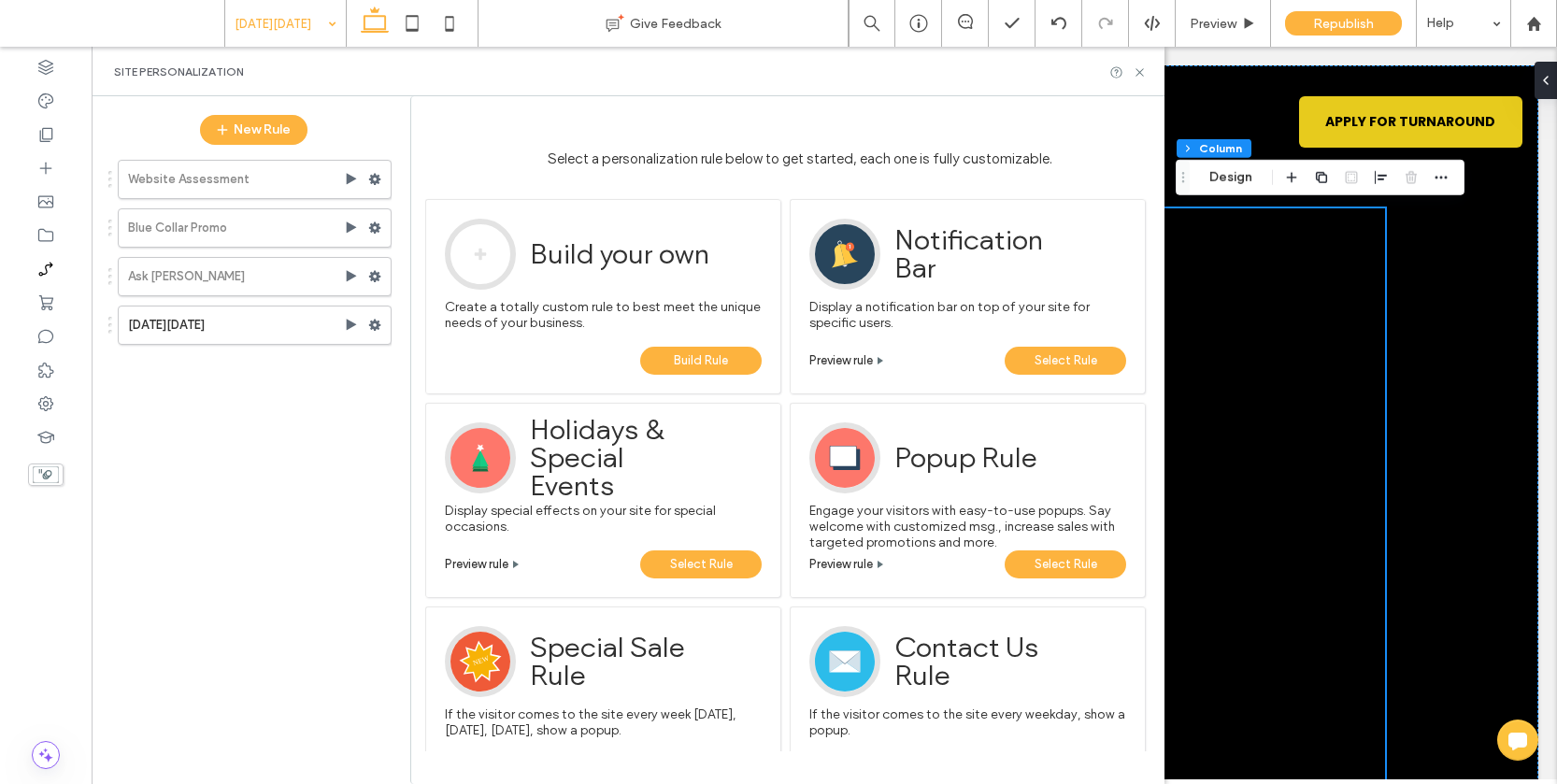
click at [251, 312] on label "[DATE][DATE]" at bounding box center [235, 326] width 216 height 38
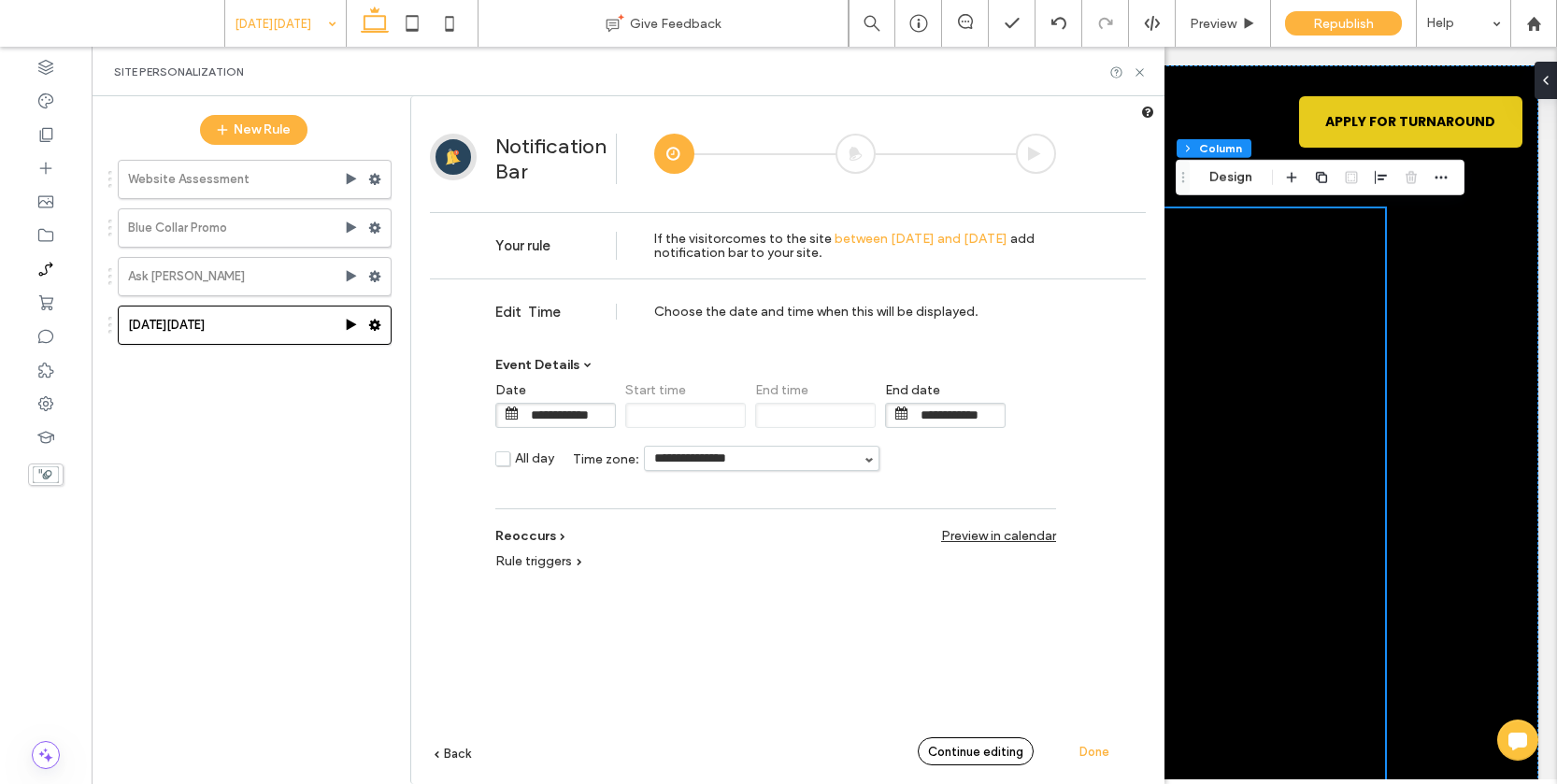
click at [955, 756] on span "Continue editing" at bounding box center [975, 751] width 95 height 14
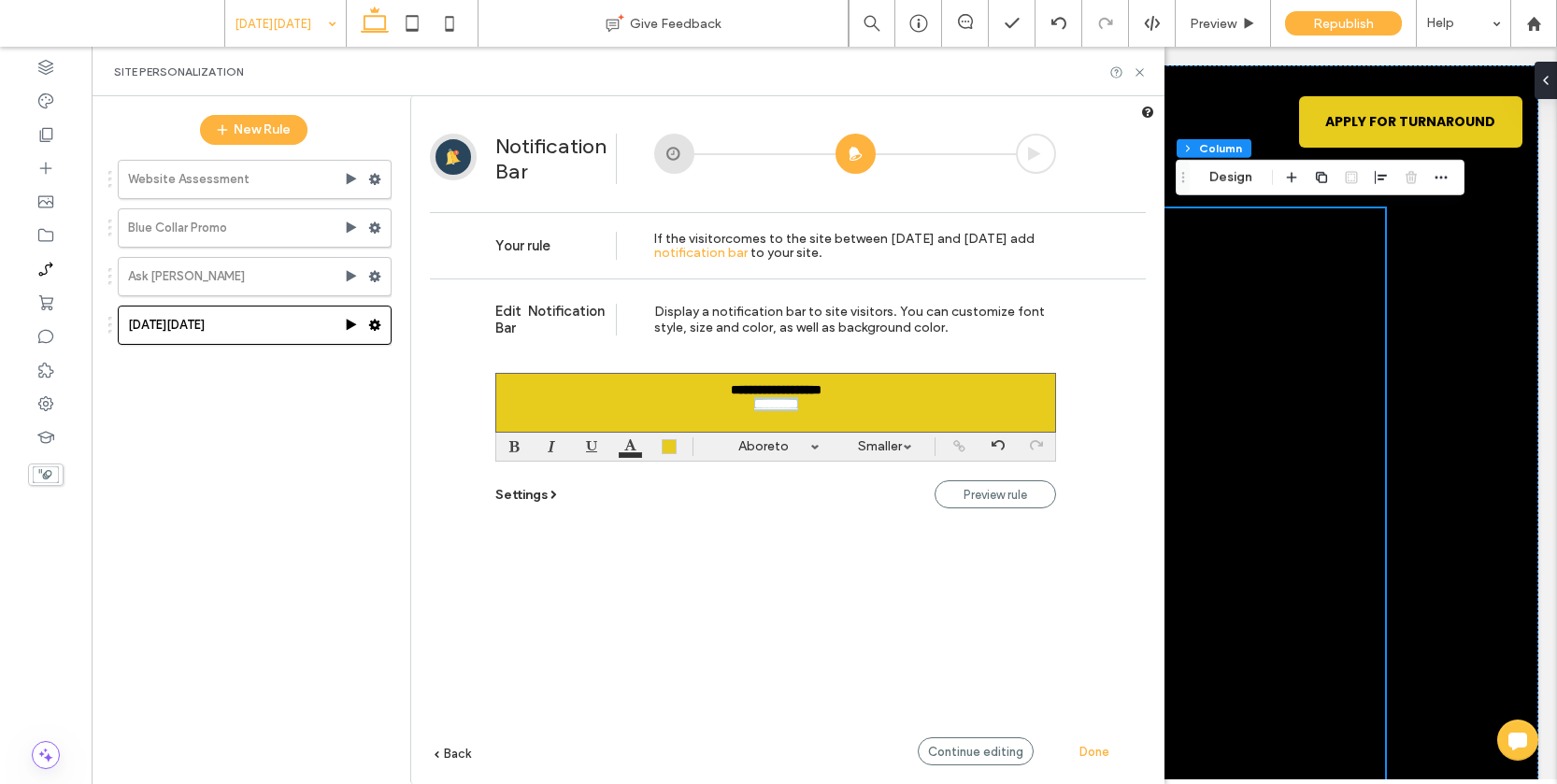
drag, startPoint x: 811, startPoint y: 414, endPoint x: 744, endPoint y: 412, distance: 67.0
click at [744, 411] on div "*********" at bounding box center [776, 404] width 544 height 14
click at [961, 437] on body ".wqwq-1{fill:#231f20;} .cls-1q, .cls-2q { fill-rule: evenodd; } .cls-2q { fill:…" at bounding box center [778, 392] width 1557 height 784
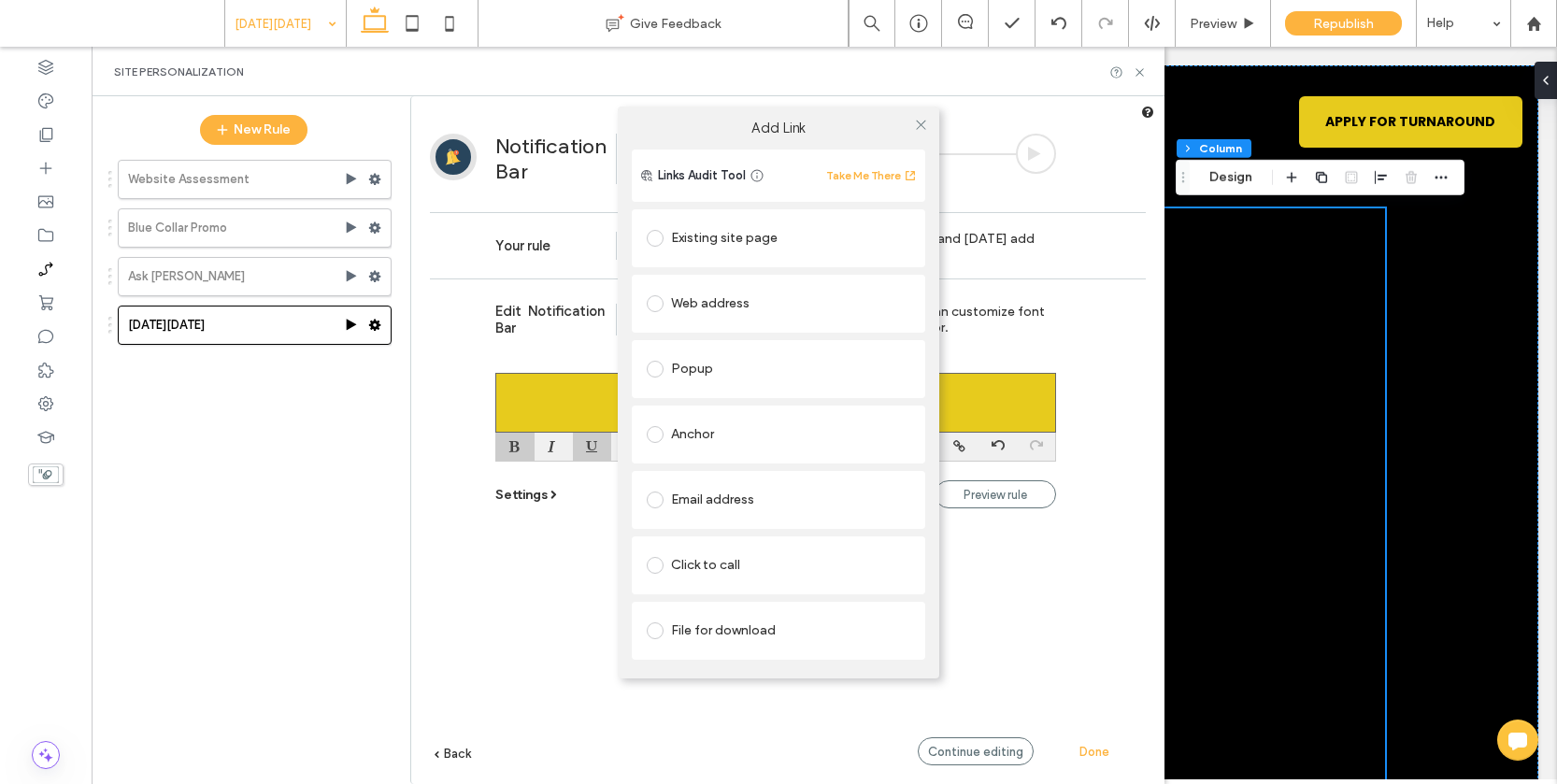
click at [713, 241] on div "Existing site page" at bounding box center [778, 238] width 264 height 30
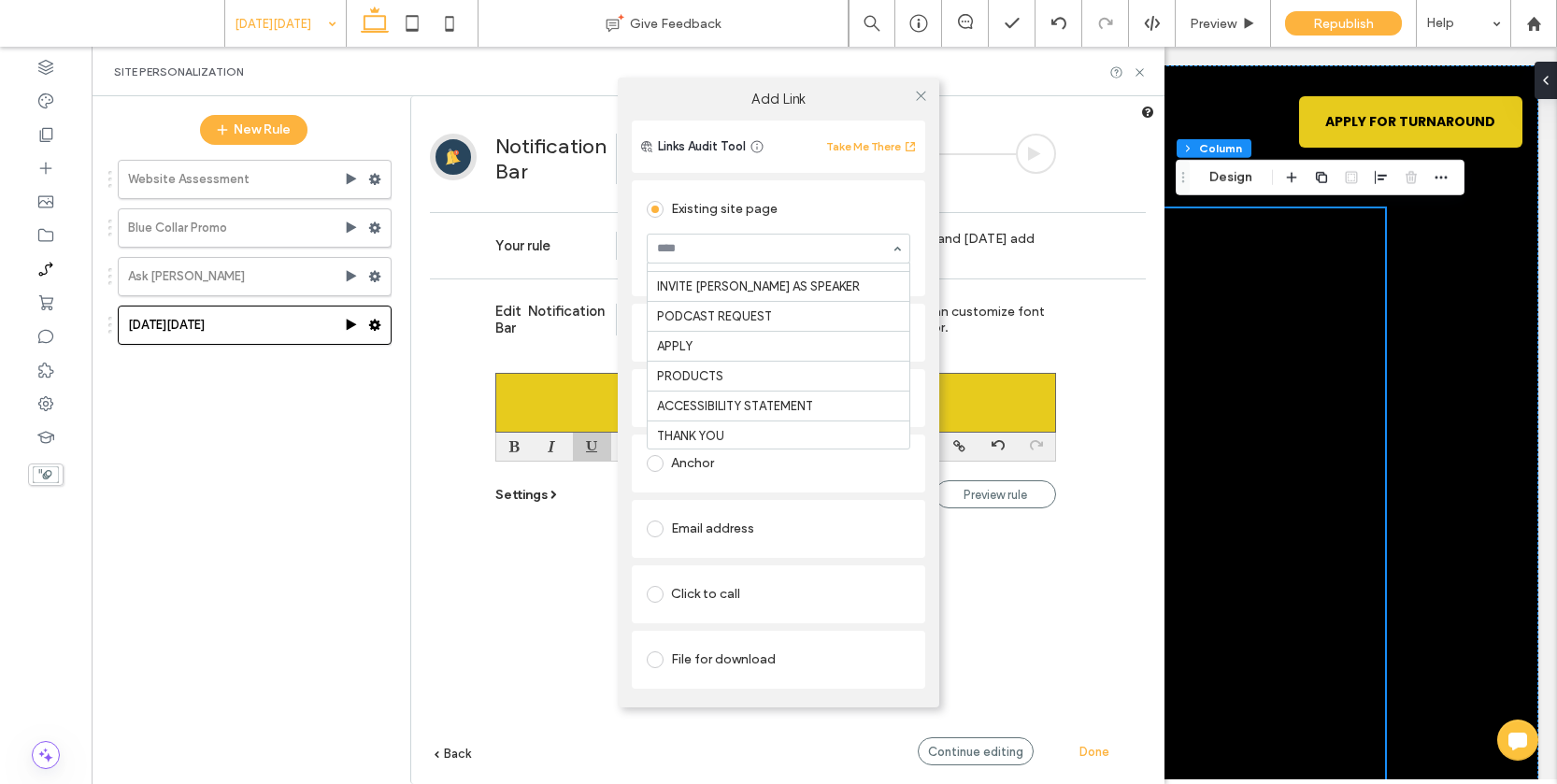
scroll to position [591, 0]
click at [925, 96] on icon at bounding box center [921, 95] width 14 height 14
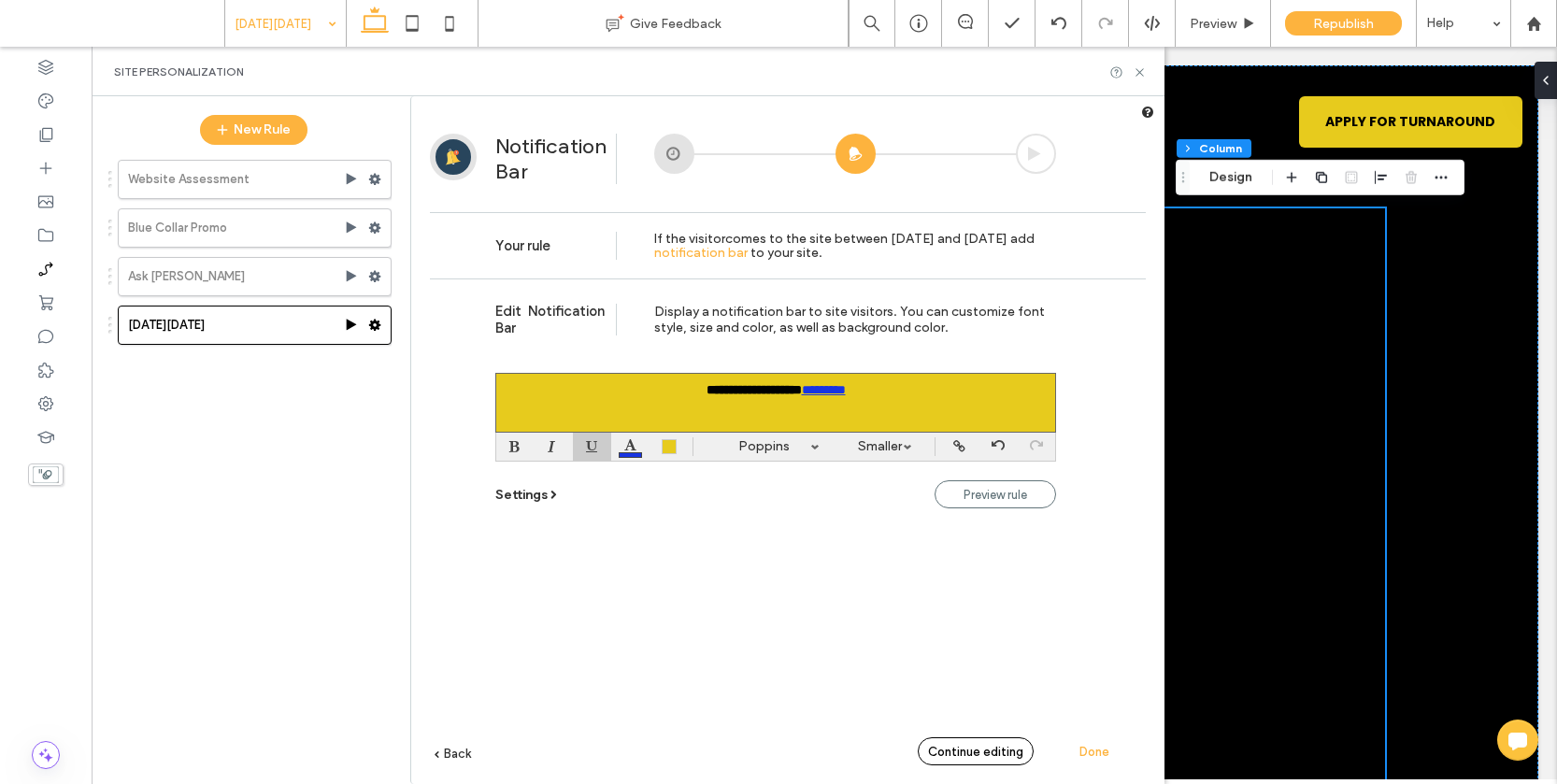
click at [994, 744] on span "Continue editing" at bounding box center [975, 751] width 95 height 14
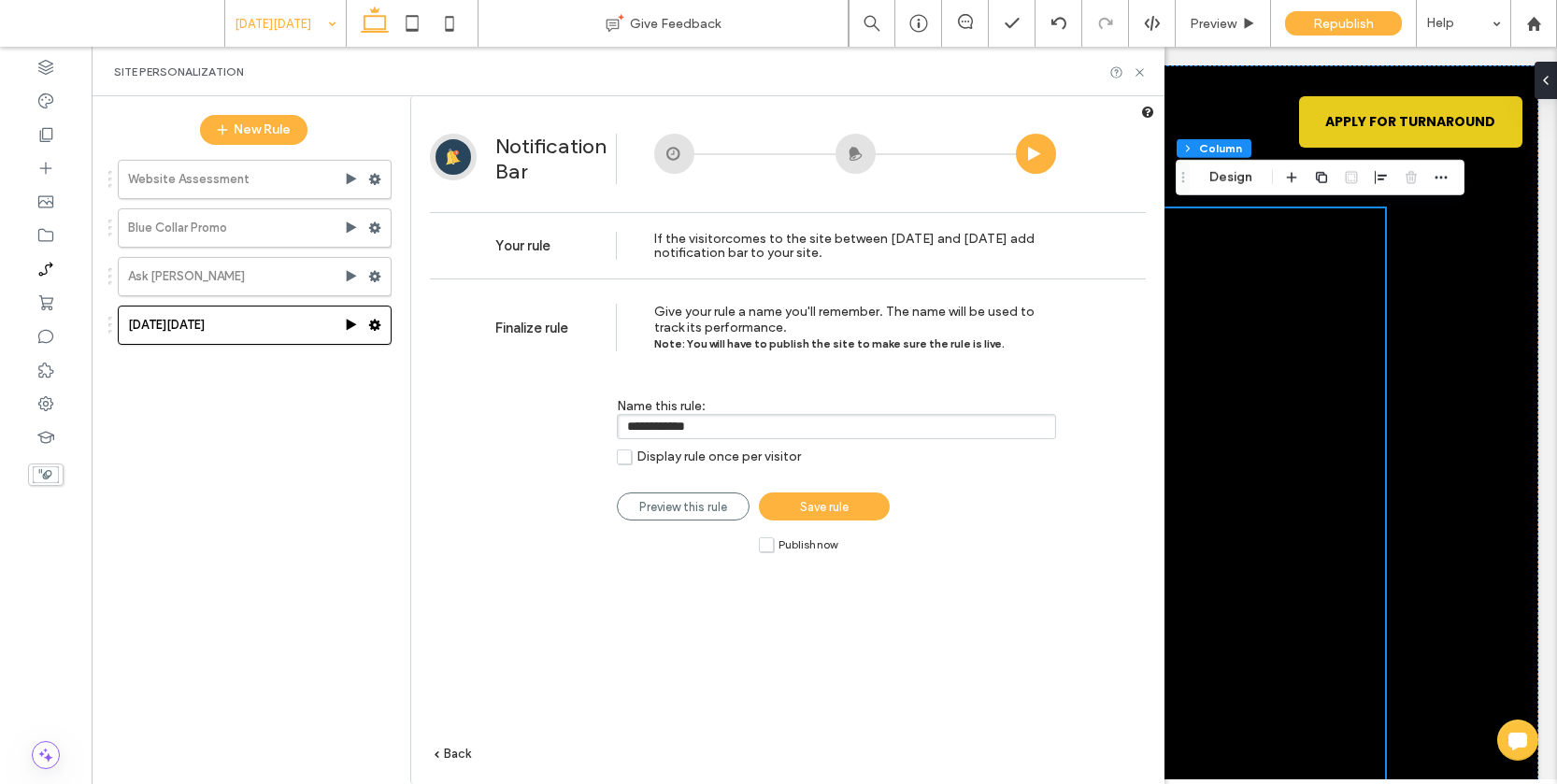
click at [852, 514] on link "Save rule" at bounding box center [824, 506] width 131 height 28
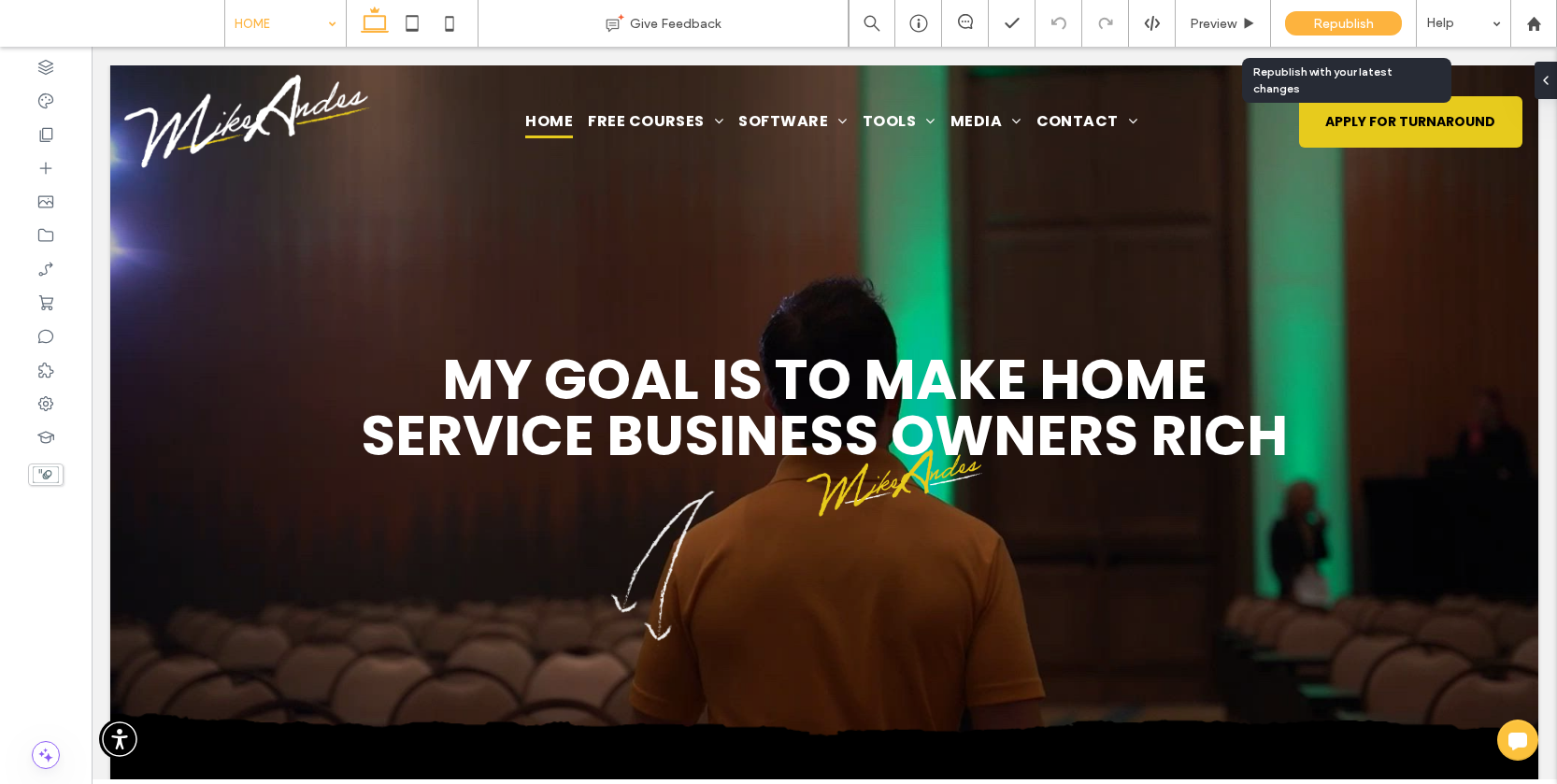
click at [1337, 26] on span "Republish" at bounding box center [1343, 24] width 61 height 16
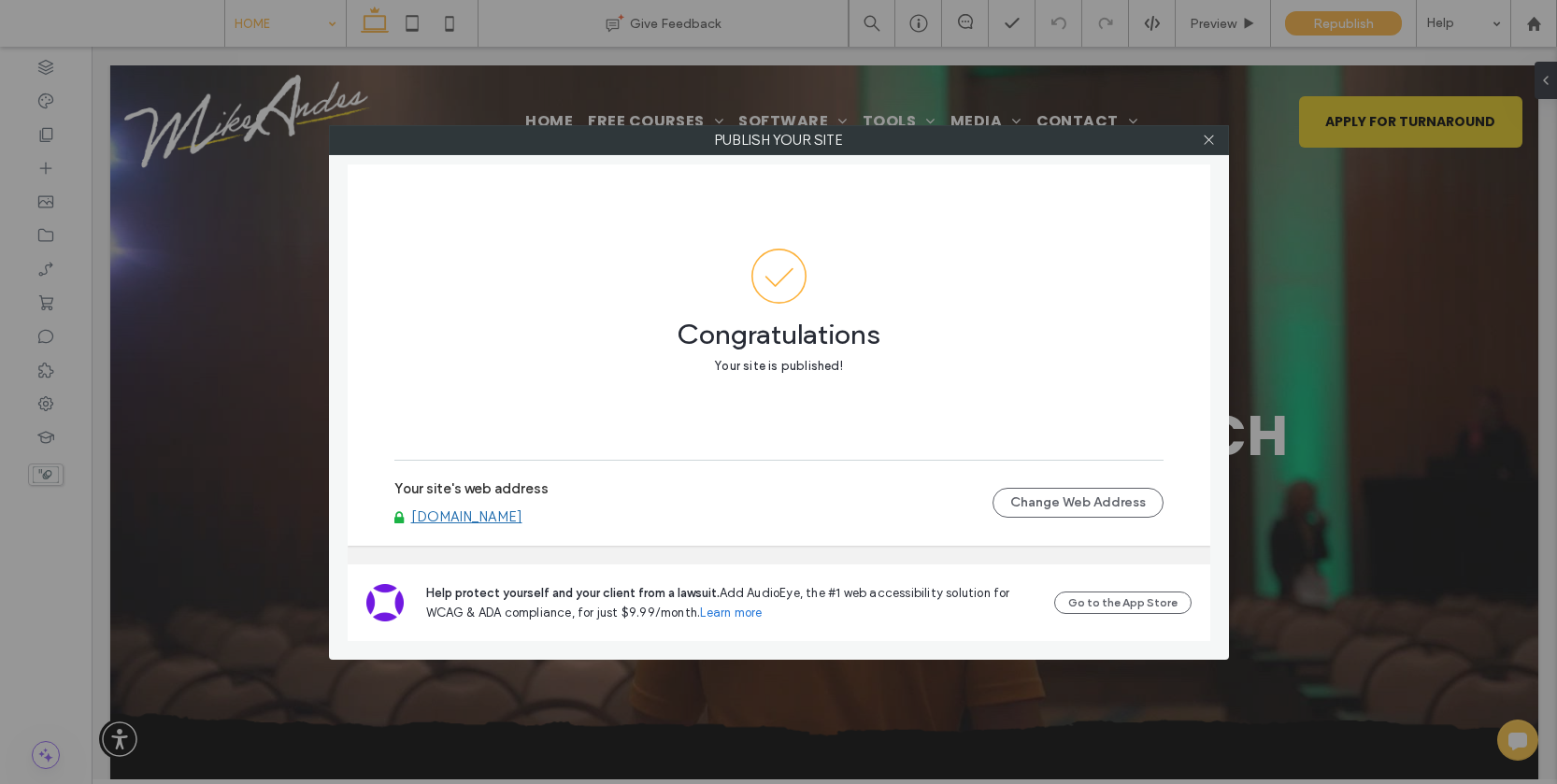
click at [493, 512] on link "[DOMAIN_NAME]" at bounding box center [467, 517] width 111 height 17
click at [502, 520] on link "[DOMAIN_NAME]" at bounding box center [467, 517] width 111 height 17
click at [1207, 140] on use at bounding box center [1208, 140] width 9 height 9
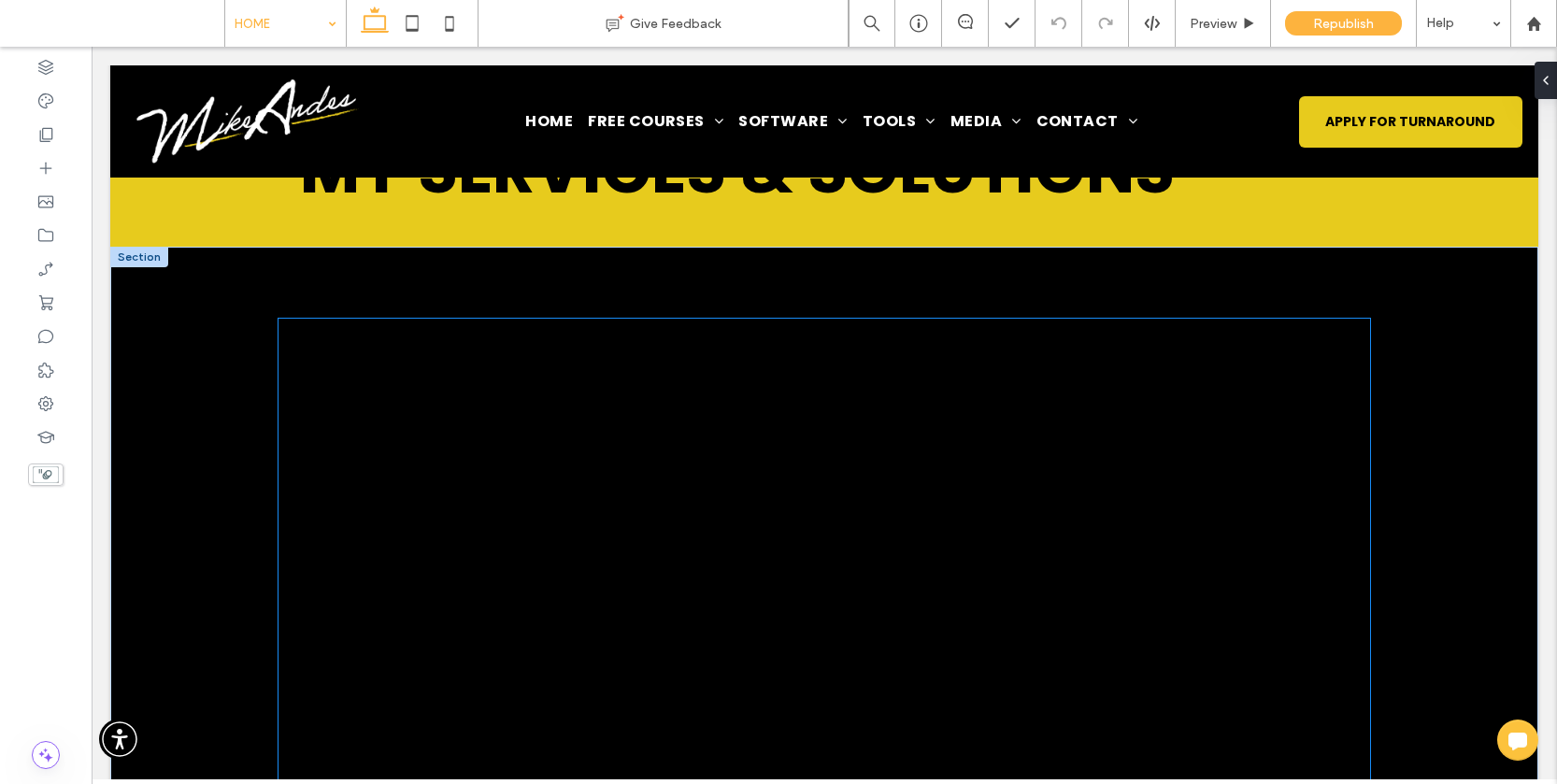
scroll to position [2071, 0]
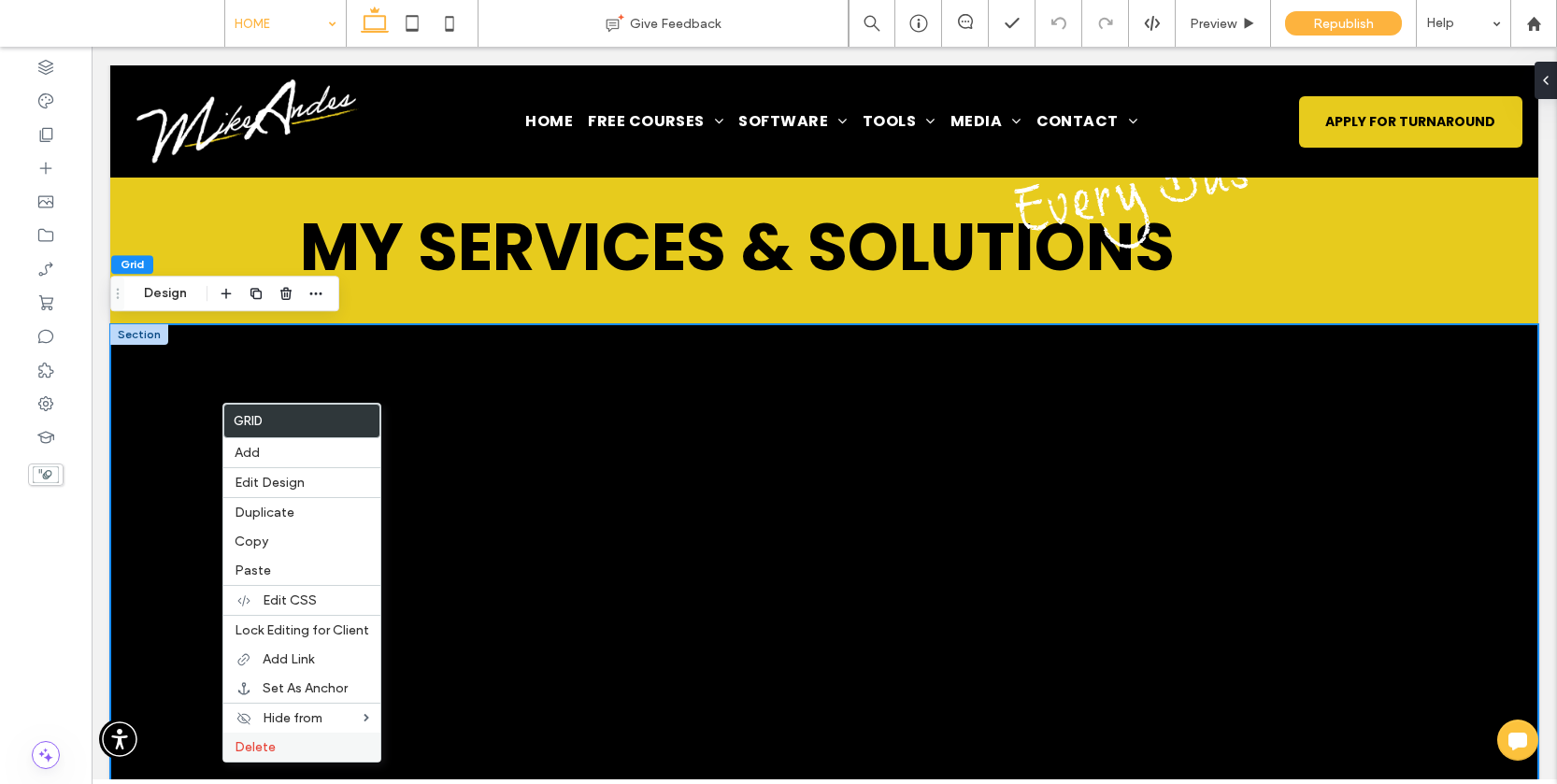
click at [258, 744] on span "Delete" at bounding box center [255, 746] width 41 height 16
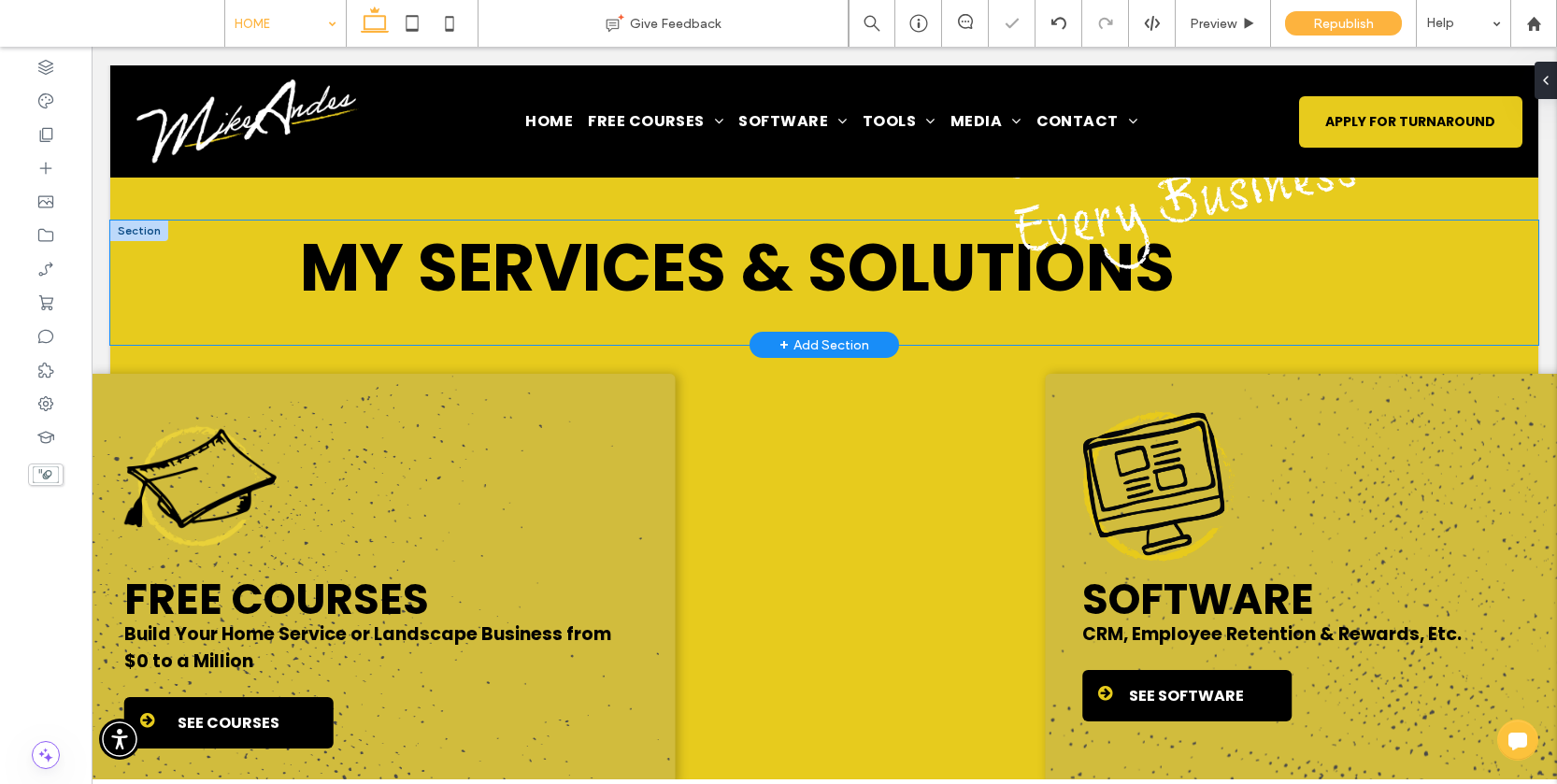
scroll to position [0, 0]
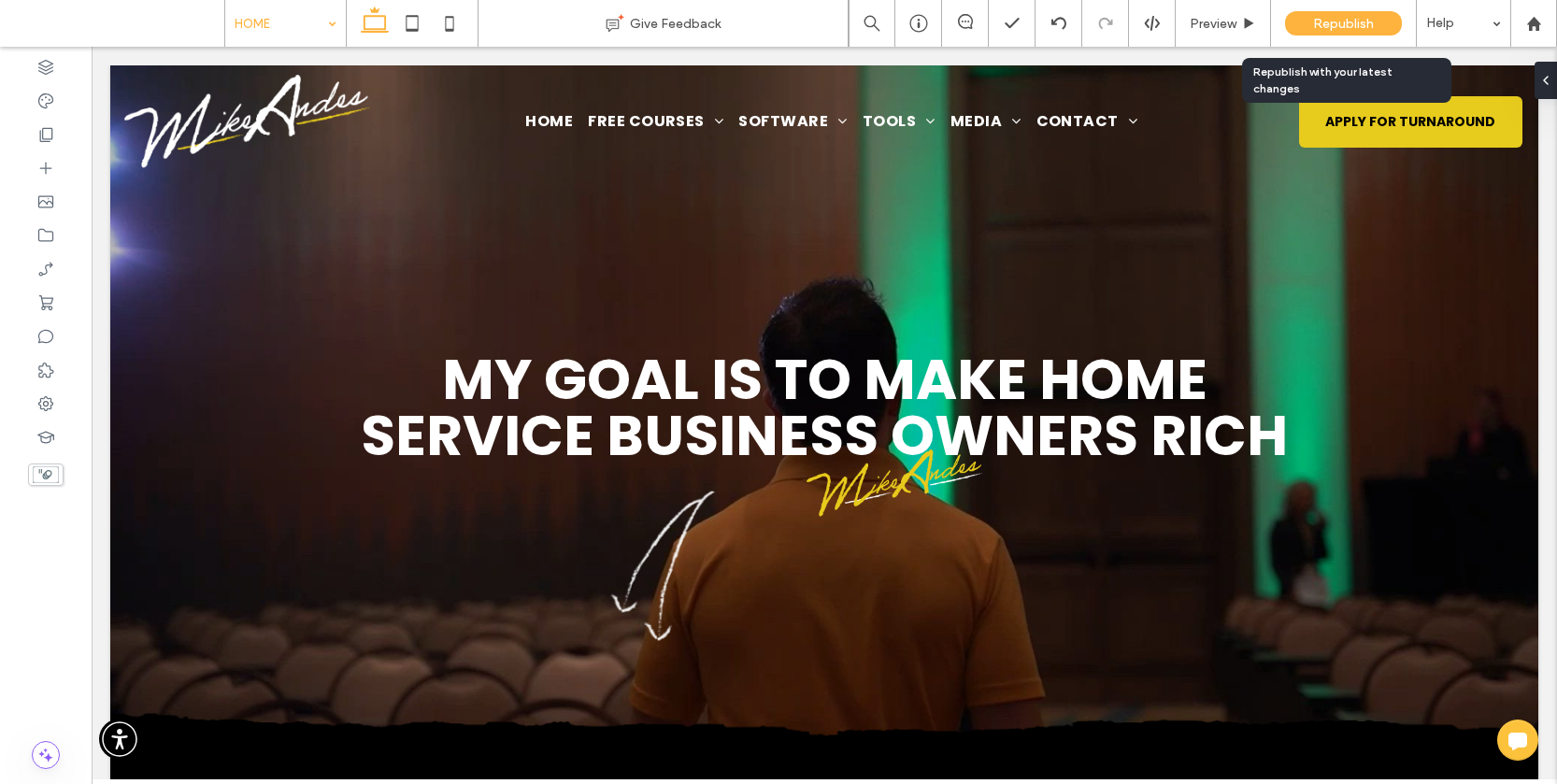
click at [1314, 19] on span "Republish" at bounding box center [1343, 24] width 61 height 16
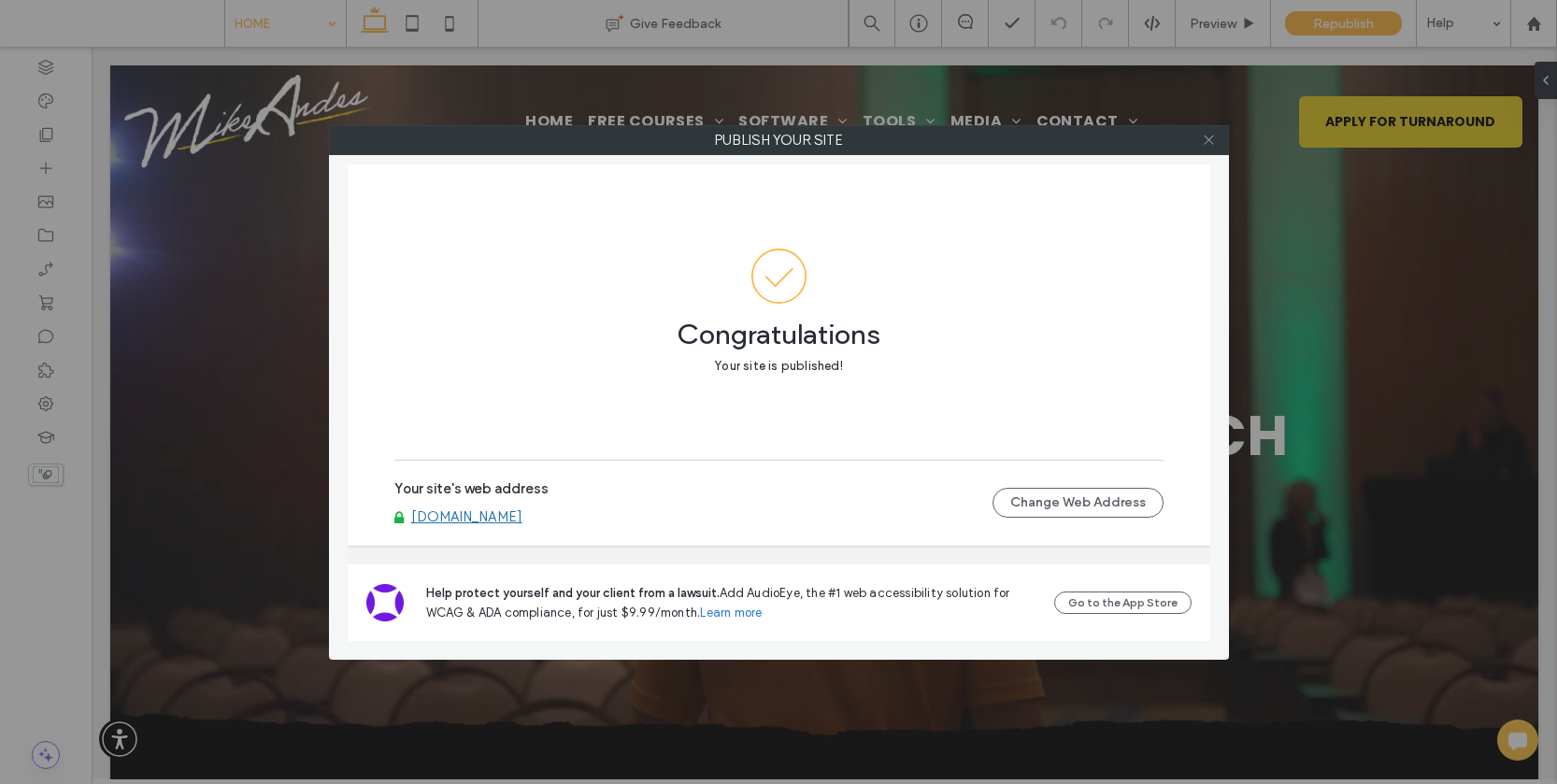
click at [1207, 138] on use at bounding box center [1208, 140] width 9 height 9
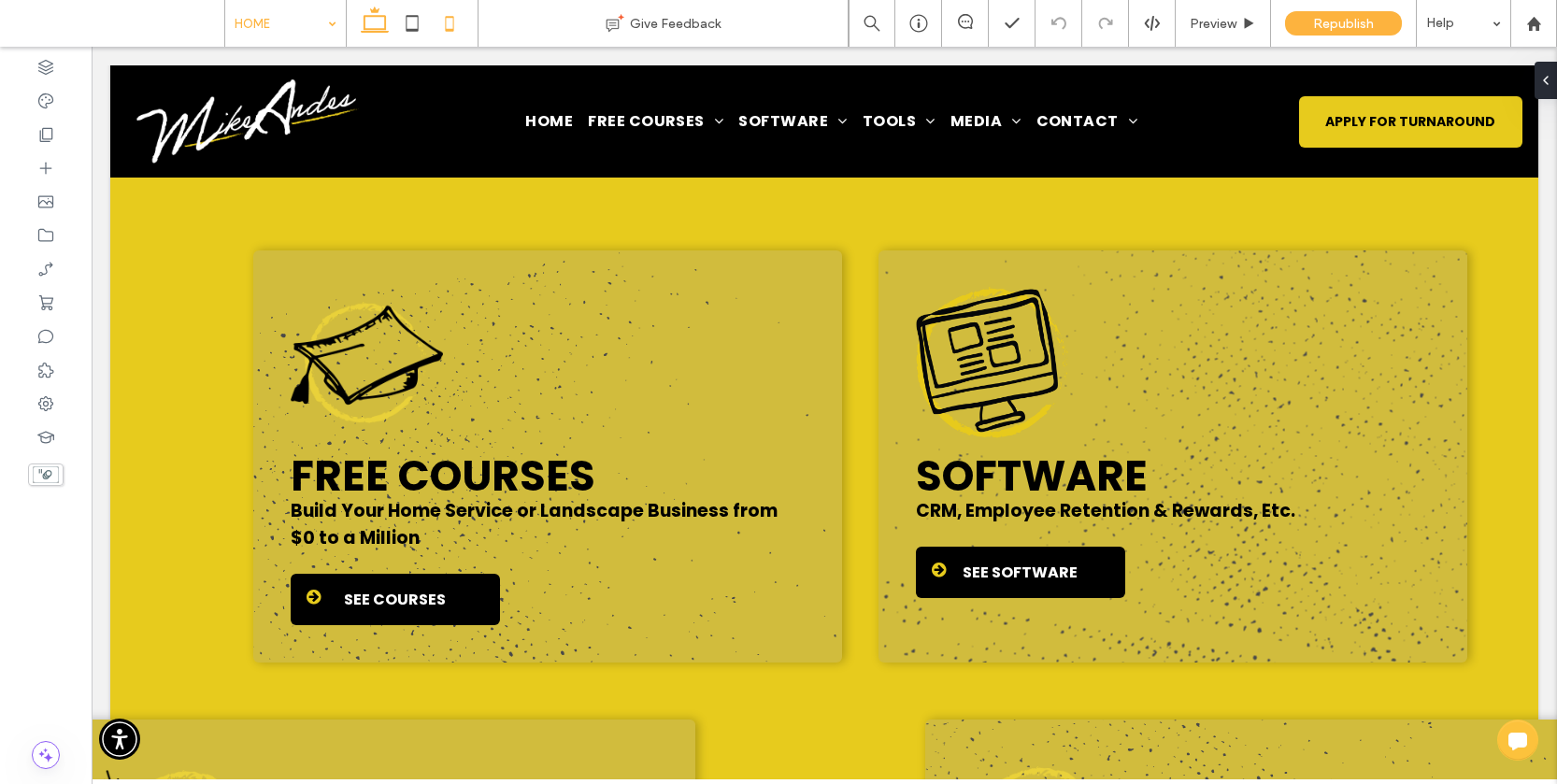
click at [452, 22] on icon at bounding box center [450, 24] width 38 height 38
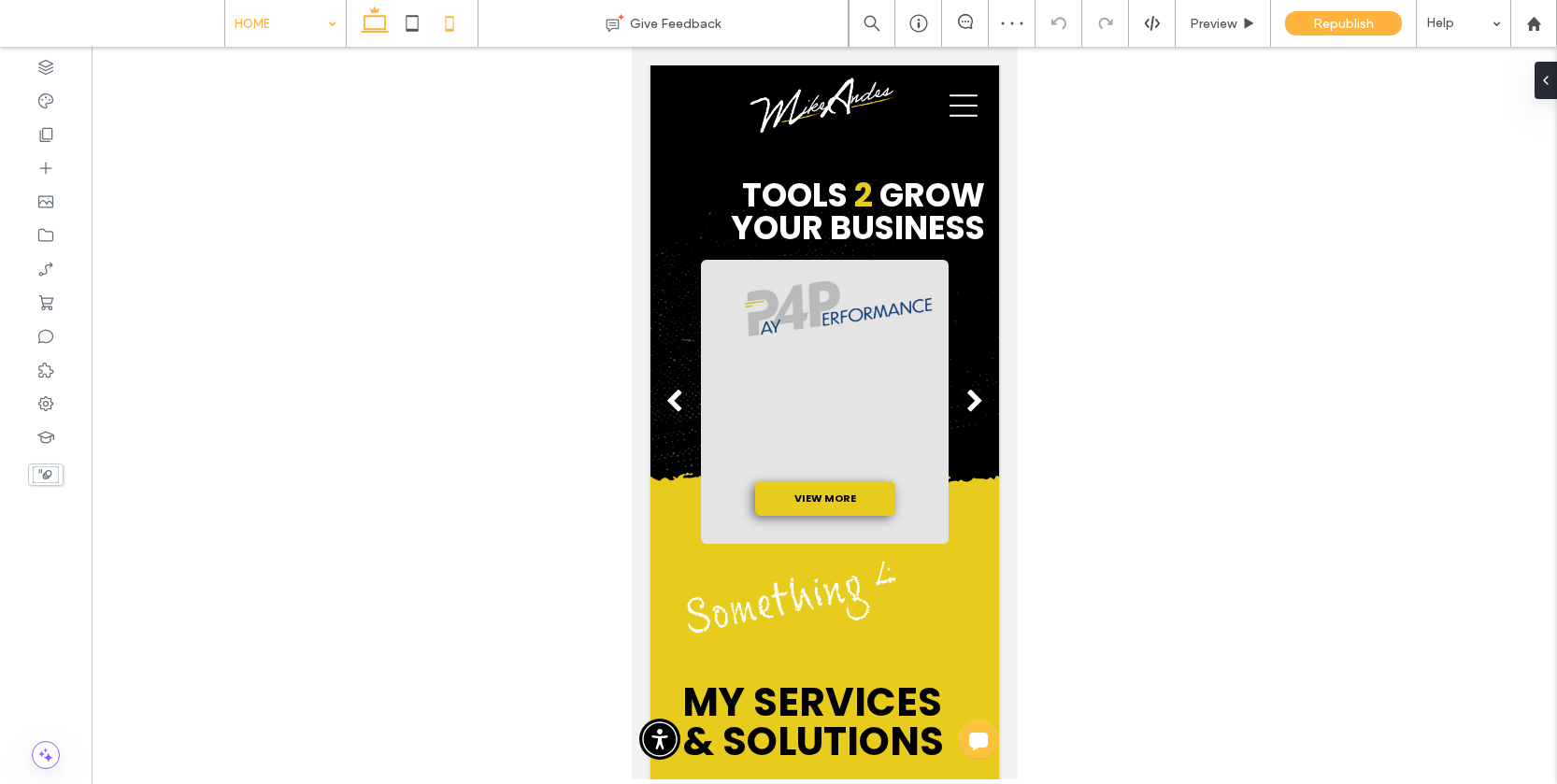
click at [370, 21] on icon at bounding box center [375, 24] width 38 height 38
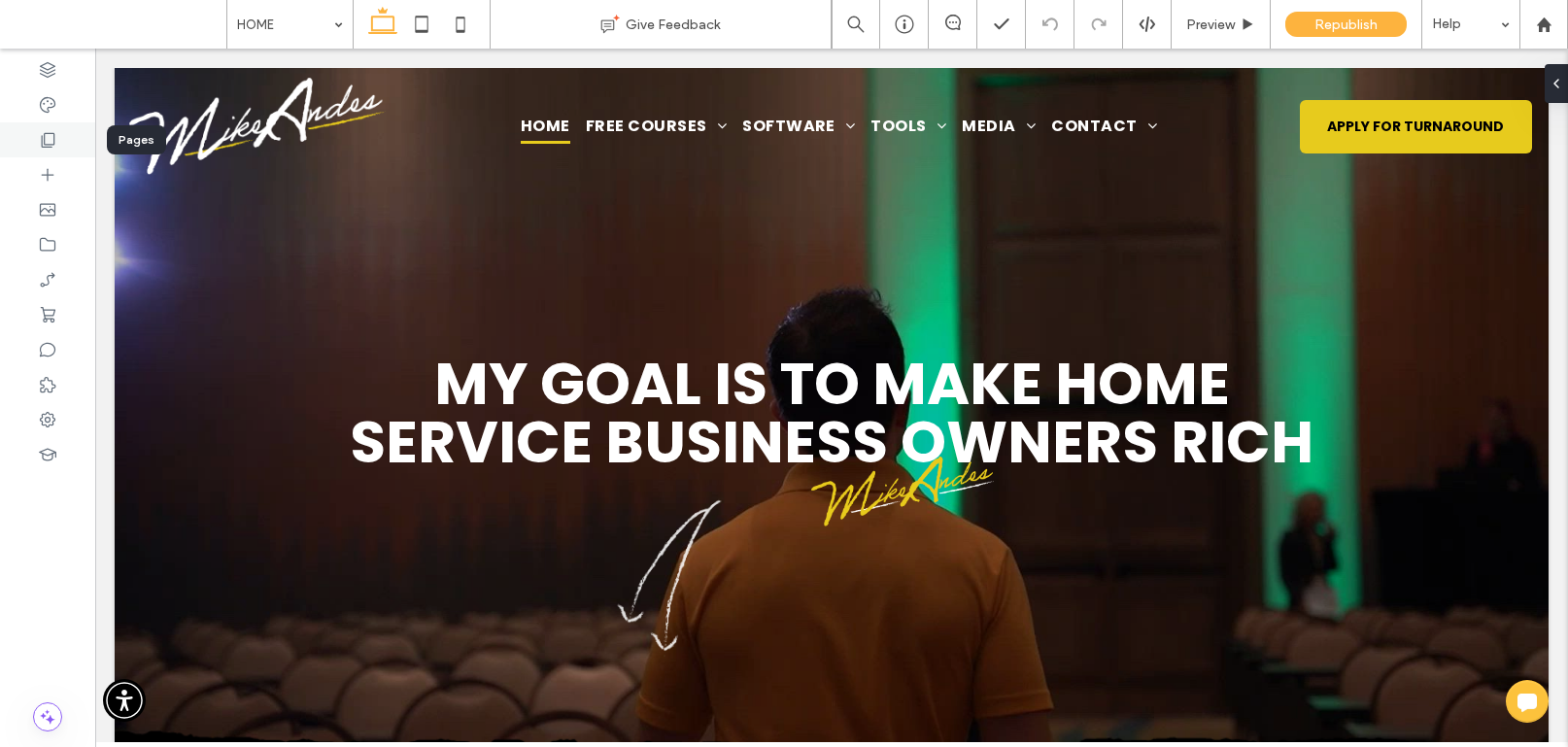
click at [62, 144] on div at bounding box center [47, 140] width 95 height 35
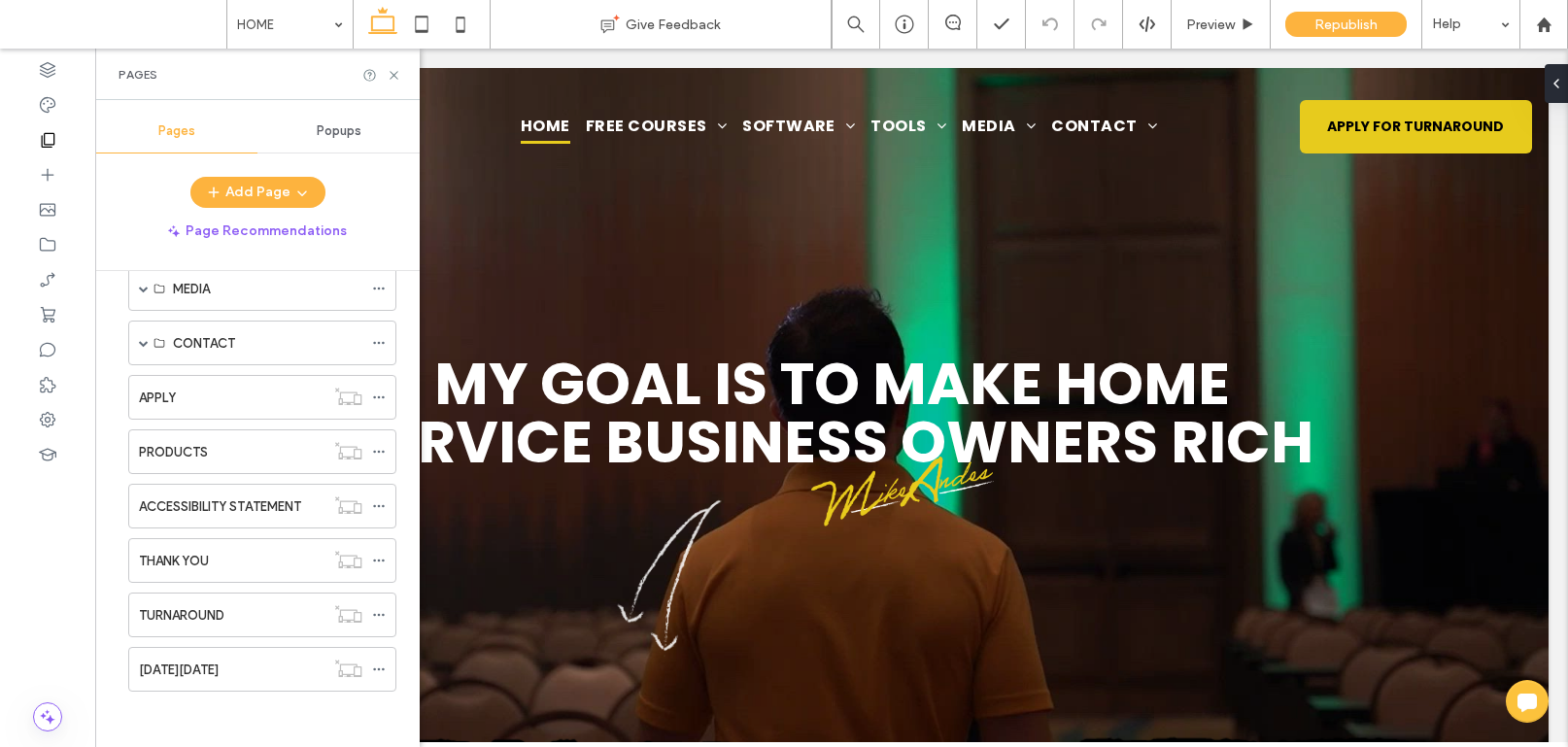
scroll to position [258, 0]
click at [252, 663] on div "[DATE][DATE]" at bounding box center [232, 667] width 186 height 21
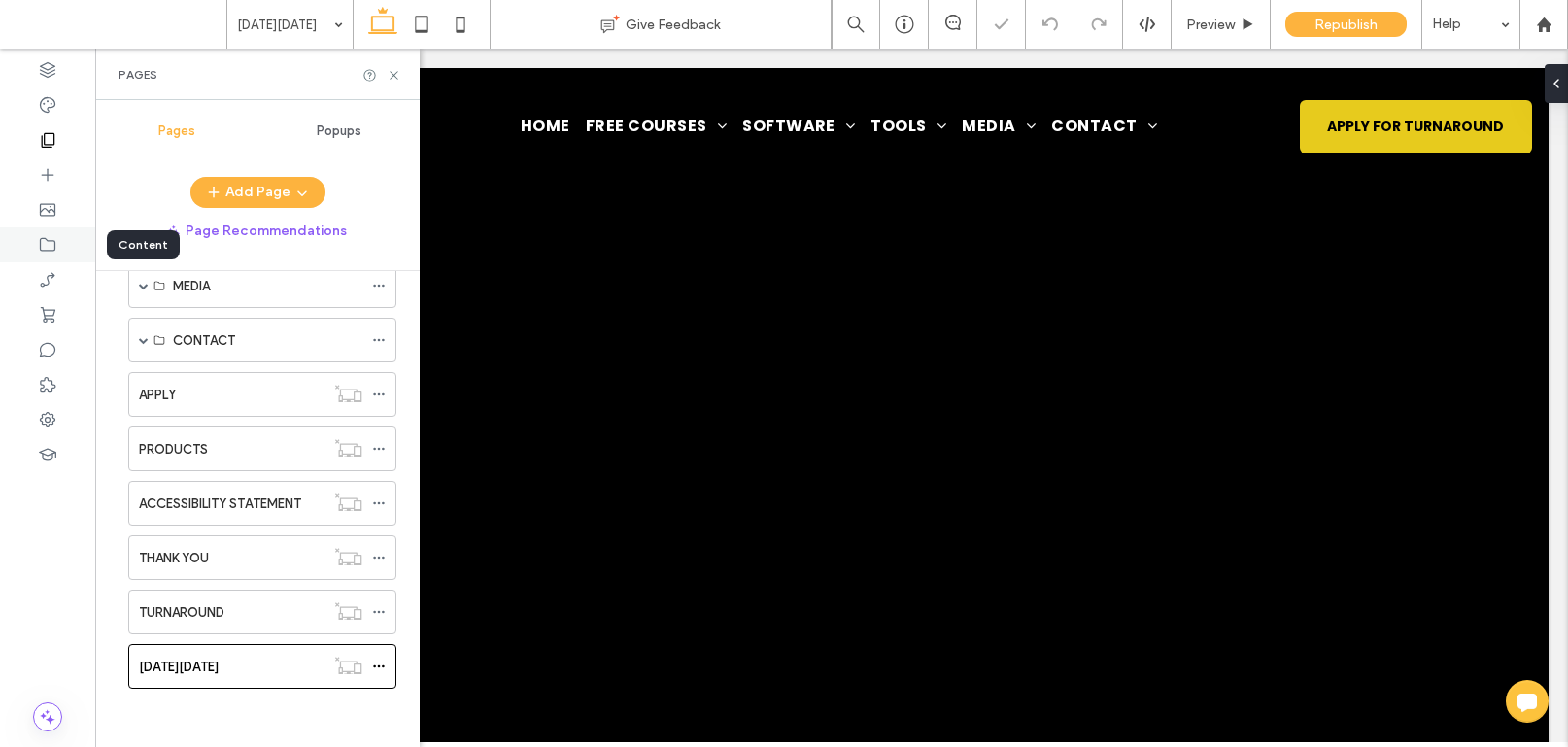
click at [45, 237] on icon at bounding box center [48, 245] width 20 height 20
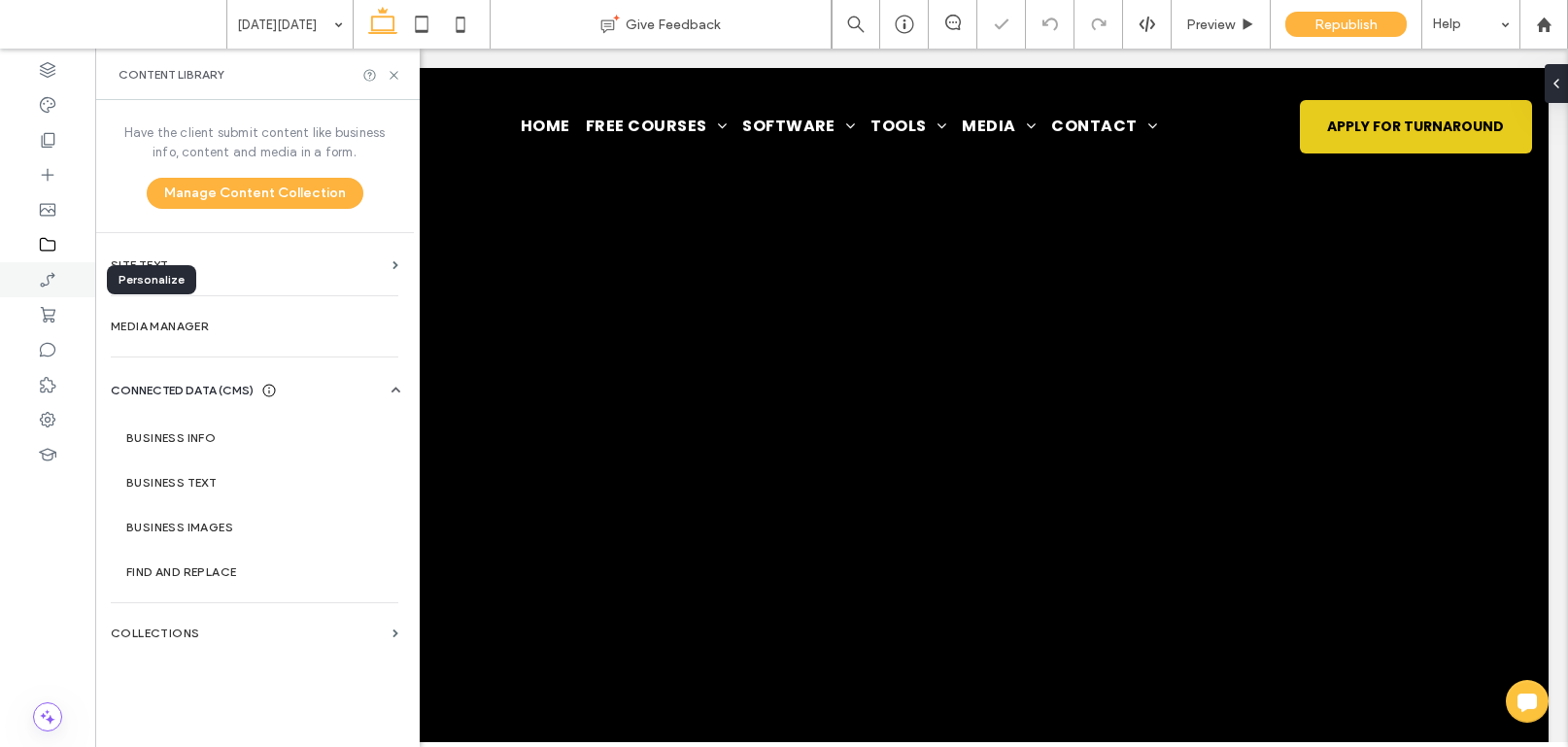
click at [49, 285] on icon at bounding box center [48, 280] width 20 height 20
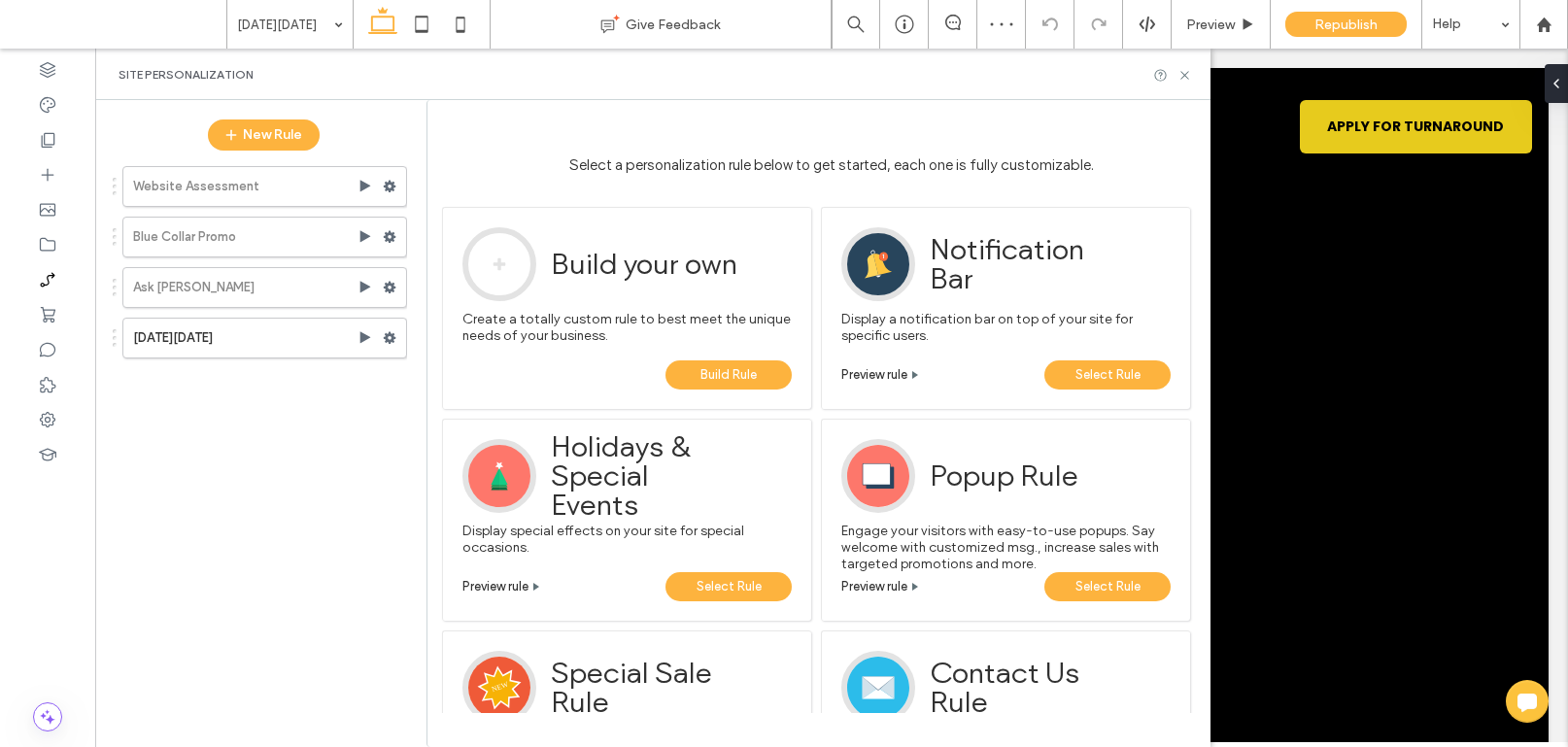
click at [264, 357] on div "[DATE][DATE]" at bounding box center [264, 339] width 285 height 41
click at [262, 345] on label "[DATE][DATE]" at bounding box center [245, 339] width 224 height 39
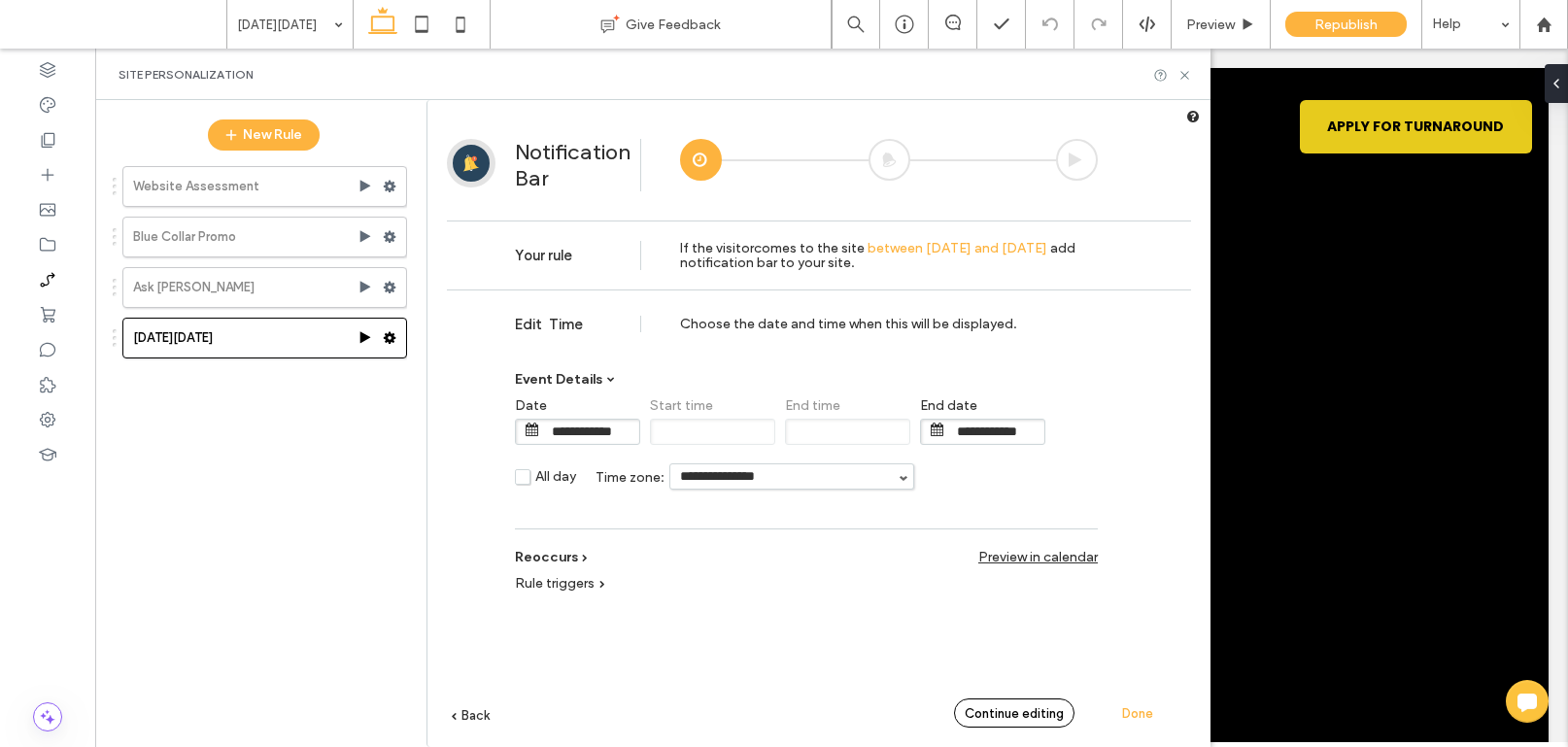
click at [987, 717] on span "Continue editing" at bounding box center [1014, 714] width 99 height 15
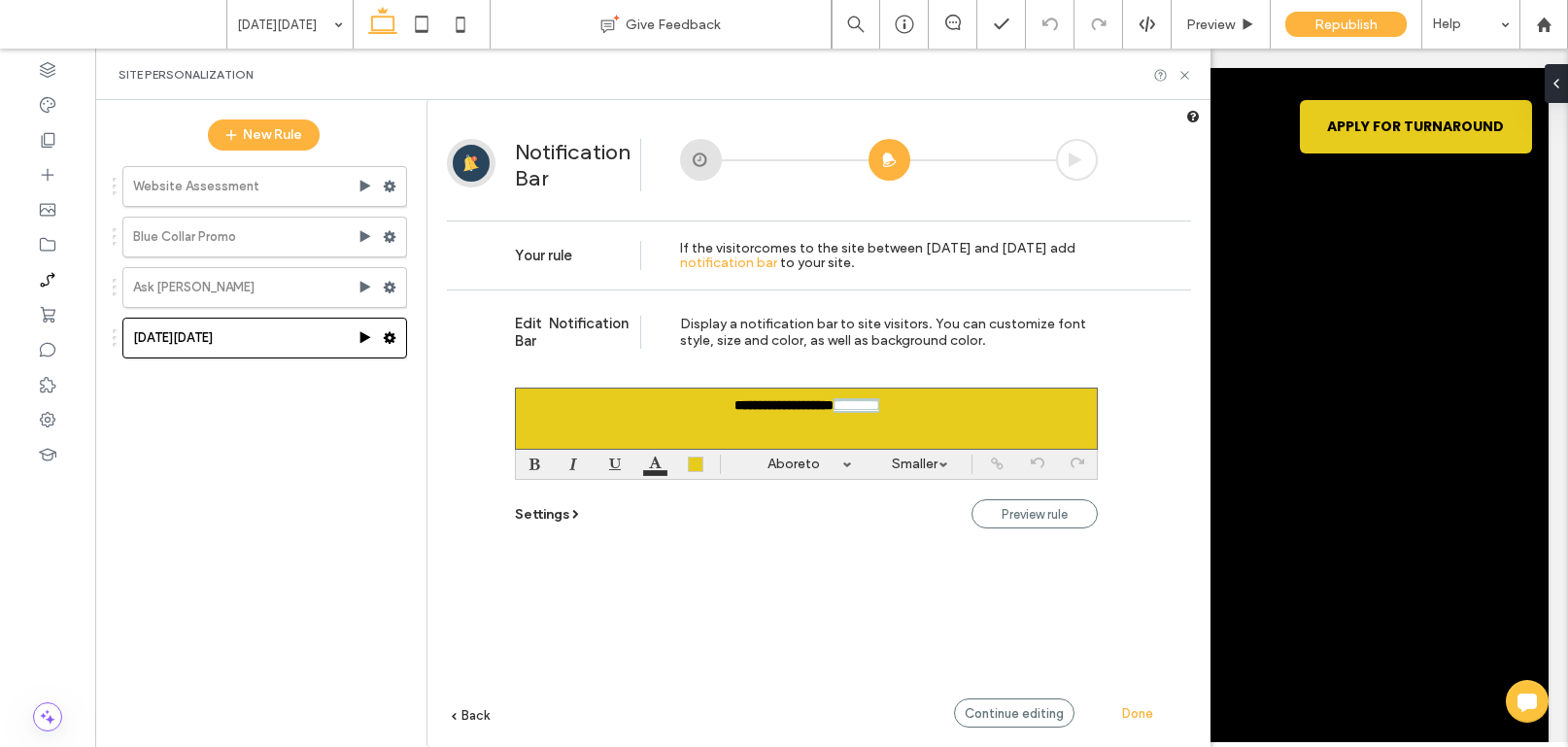
drag, startPoint x: 839, startPoint y: 412, endPoint x: 939, endPoint y: 409, distance: 100.0
click at [939, 409] on div "**********" at bounding box center [807, 419] width 583 height 63
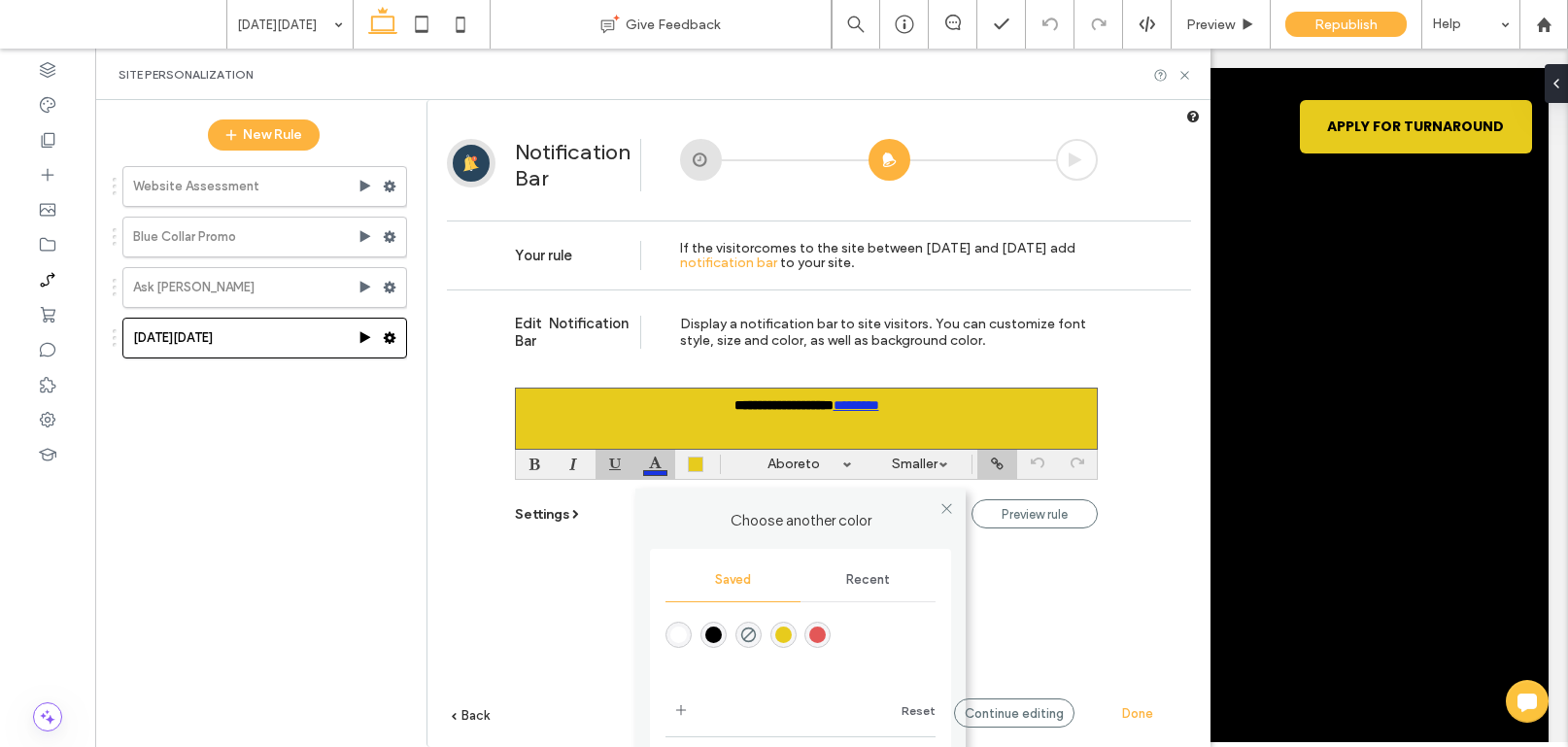
click at [654, 466] on div "Choose another color Saved Recent Reset More colors" at bounding box center [655, 465] width 40 height 29
click at [686, 634] on div "rgba(255,255,255,1)" at bounding box center [678, 634] width 17 height 17
click at [822, 474] on link "Aboreto" at bounding box center [793, 465] width 136 height 29
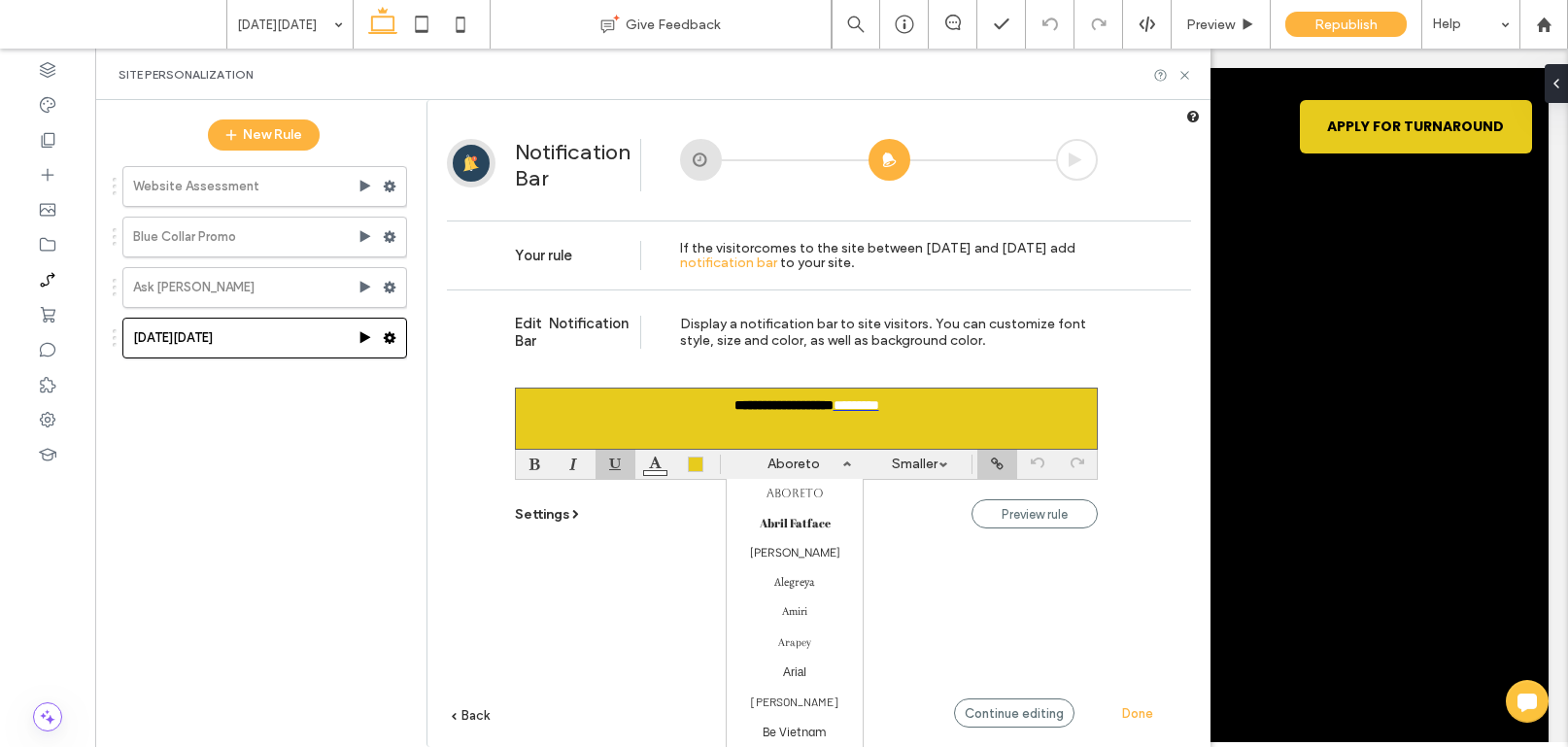
click at [754, 418] on div "**********" at bounding box center [807, 419] width 583 height 63
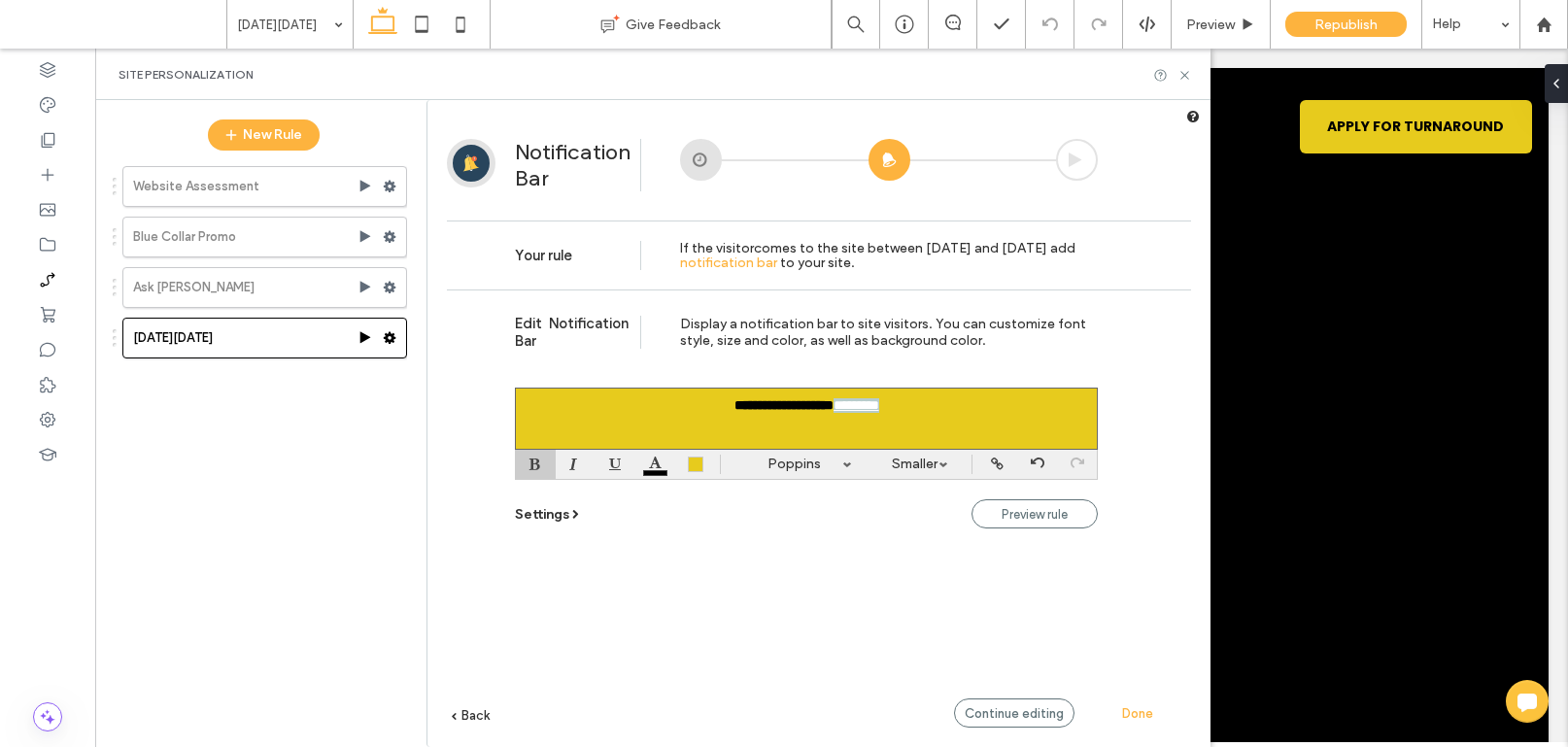
drag, startPoint x: 841, startPoint y: 414, endPoint x: 943, endPoint y: 413, distance: 102.0
click at [943, 413] on div "**********" at bounding box center [807, 419] width 583 height 63
click at [798, 463] on link "Poppins" at bounding box center [793, 465] width 136 height 29
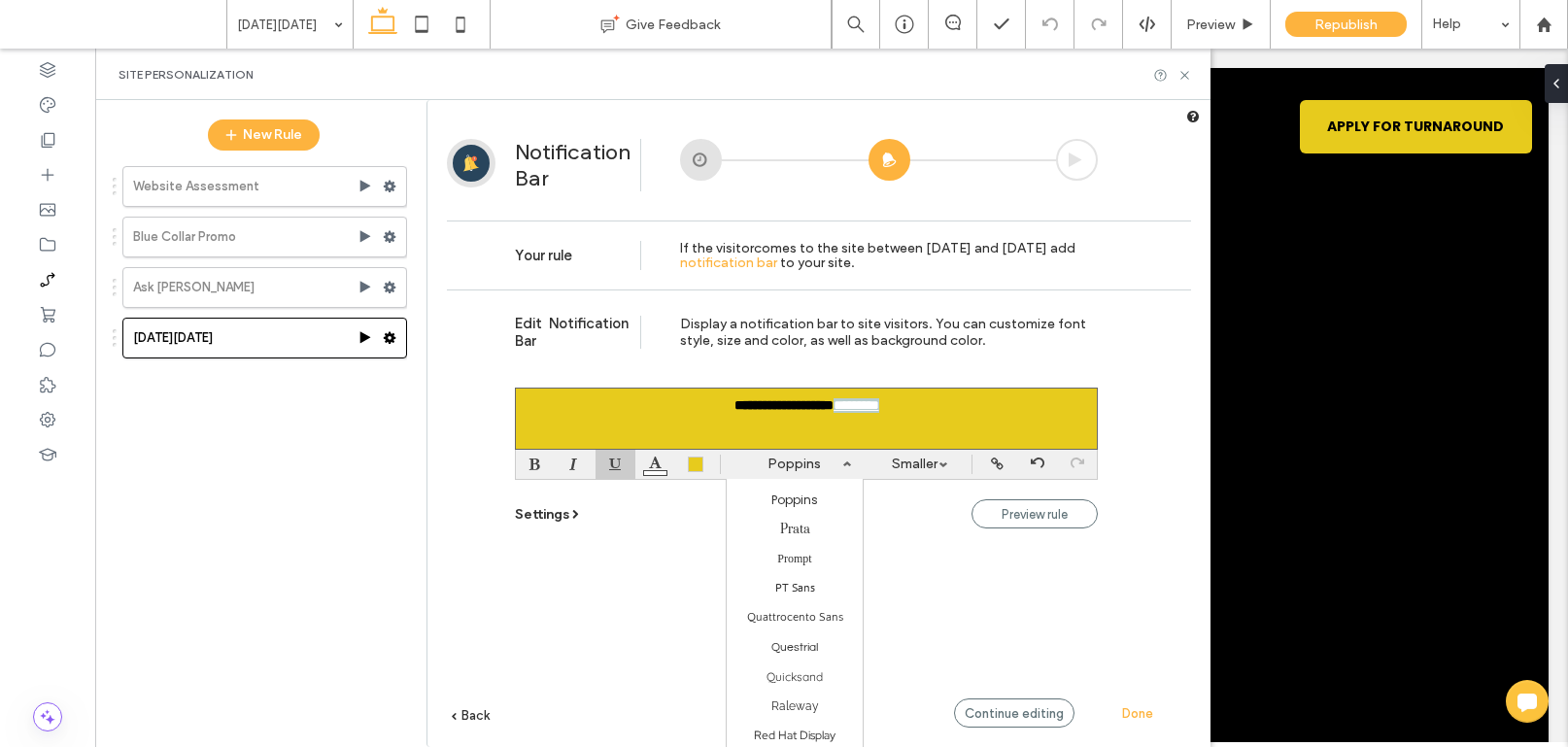
scroll to position [1288, 0]
click at [796, 497] on label "Poppins" at bounding box center [795, 498] width 47 height 17
click at [537, 460] on div at bounding box center [535, 465] width 40 height 29
click at [623, 468] on div at bounding box center [615, 465] width 40 height 29
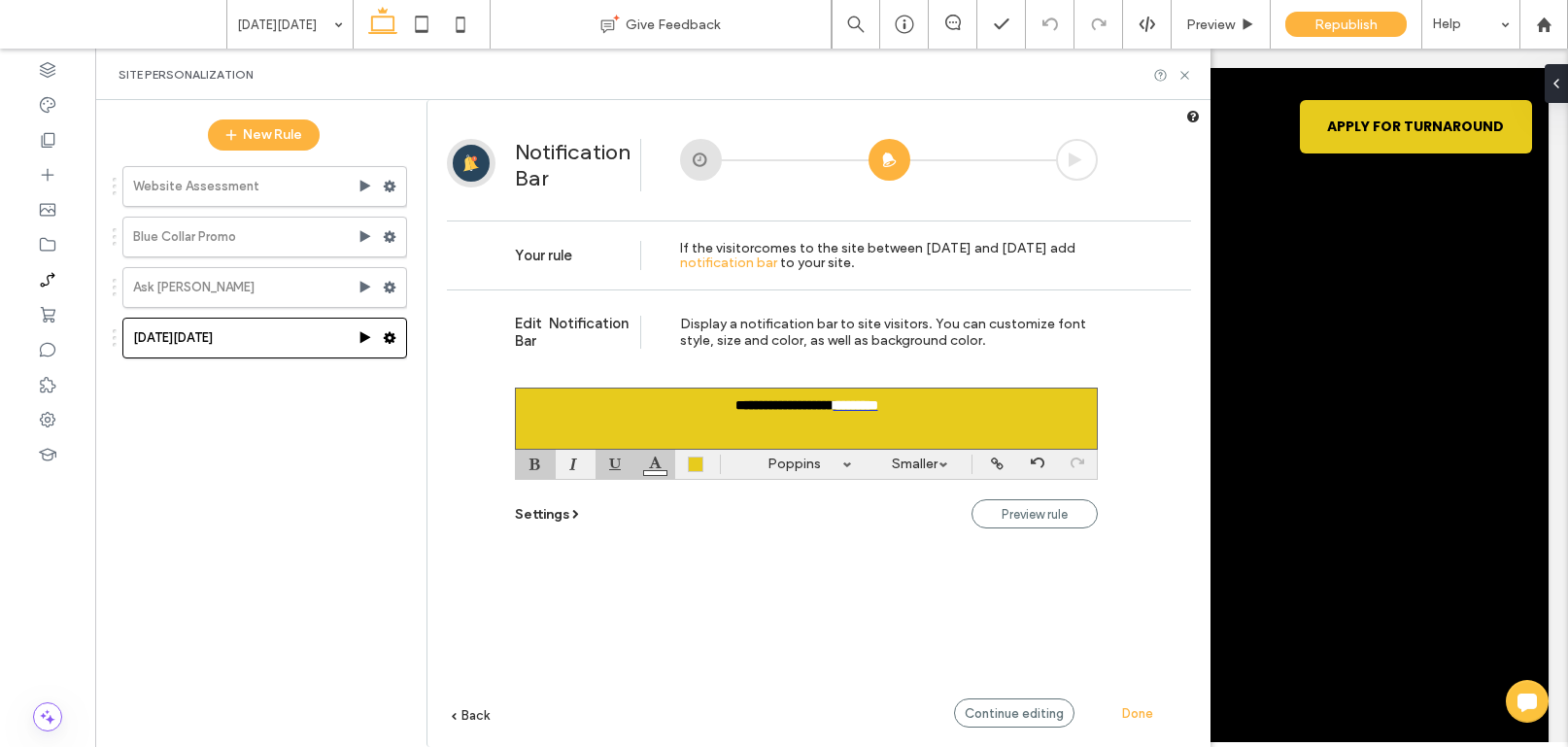
click at [649, 468] on div at bounding box center [655, 465] width 40 height 29
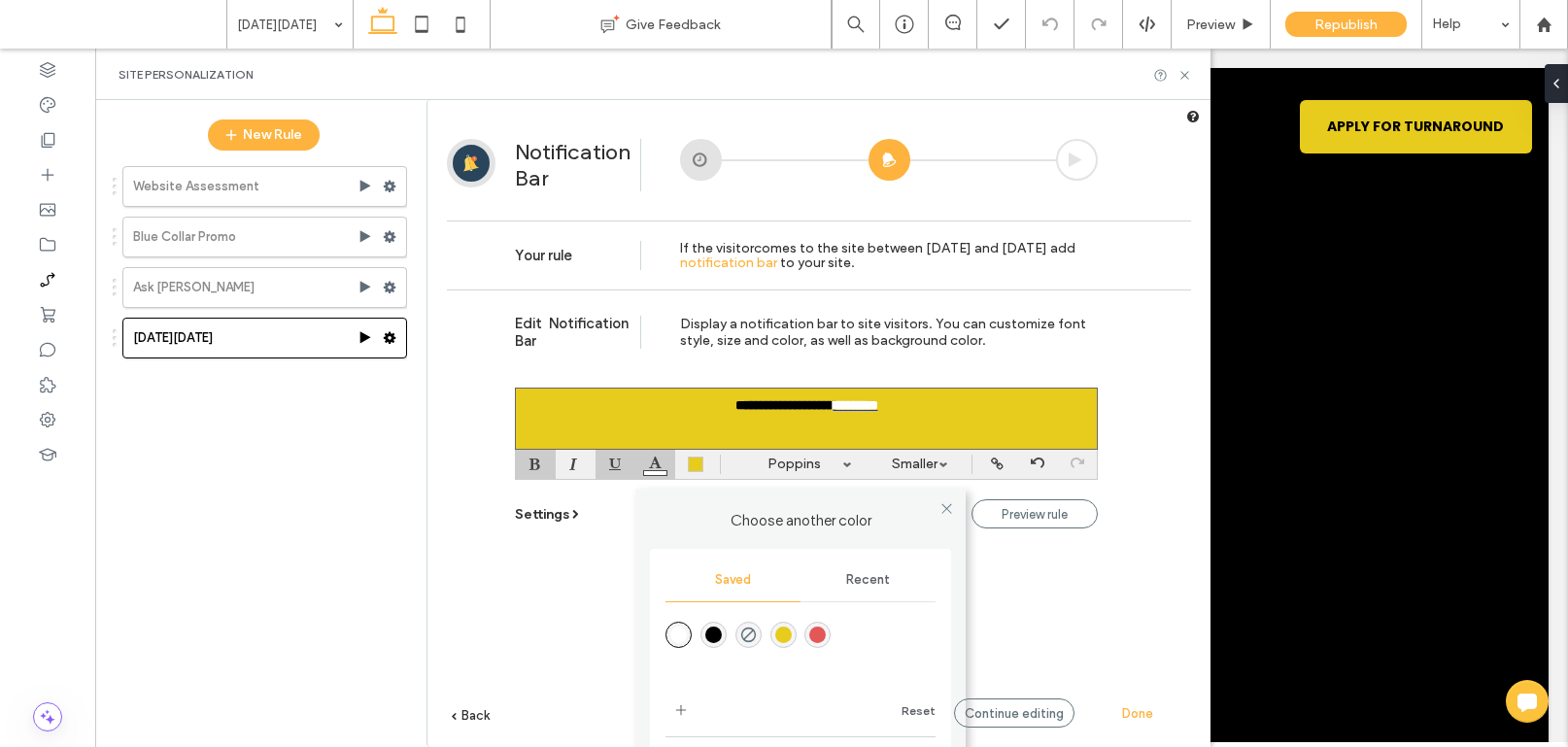
click at [679, 635] on div "rgba(255,255,255,1)" at bounding box center [678, 634] width 17 height 17
click at [1017, 419] on div "**********" at bounding box center [807, 419] width 583 height 63
drag, startPoint x: 900, startPoint y: 411, endPoint x: 837, endPoint y: 415, distance: 63.1
click at [837, 415] on div "**********" at bounding box center [807, 419] width 583 height 63
click at [654, 465] on div "Choose another color Saved Recent Reset More colors" at bounding box center [655, 465] width 40 height 29
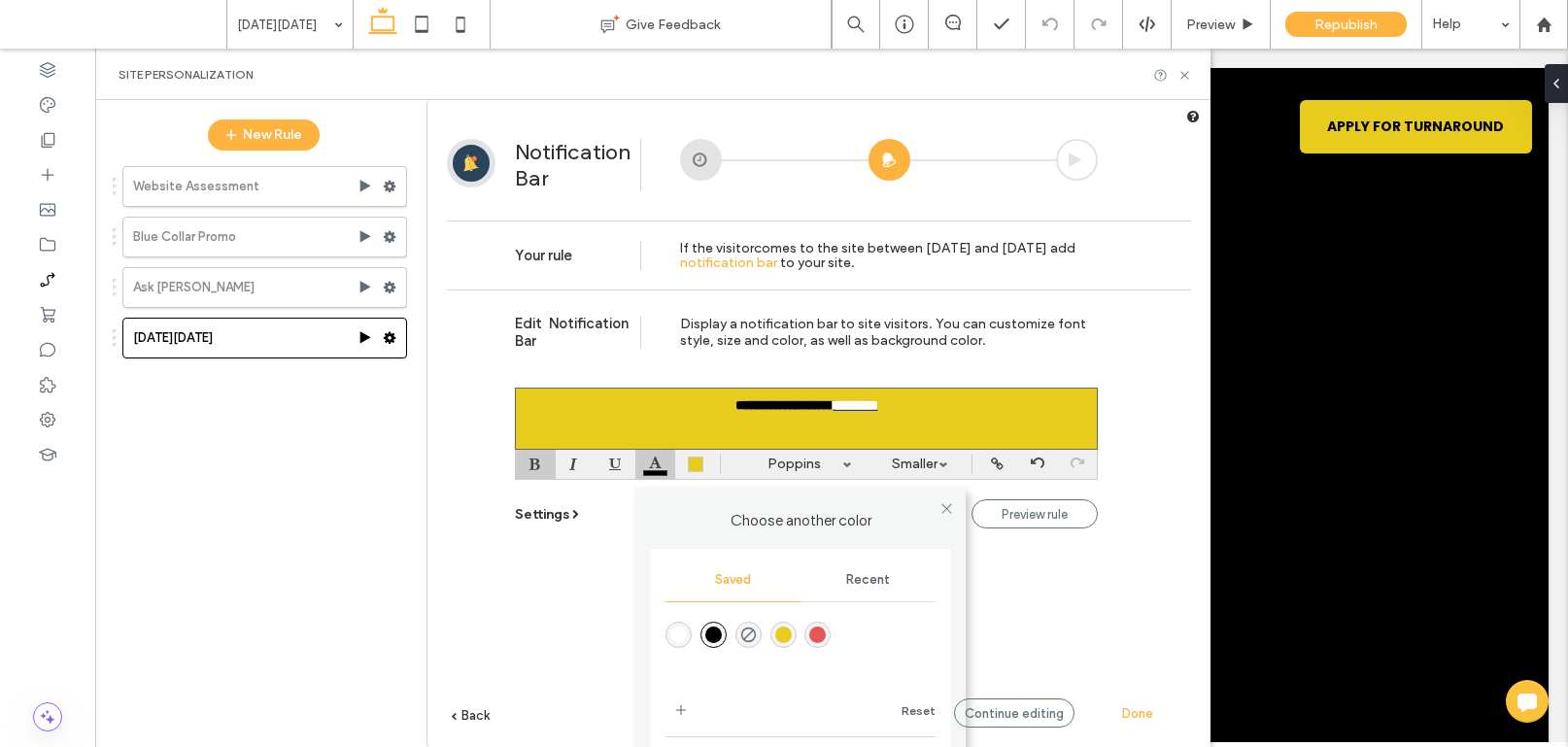
click at [717, 638] on div "rgba(0,0,0,1)" at bounding box center [714, 634] width 17 height 17
click at [956, 436] on div "**********" at bounding box center [807, 419] width 583 height 63
click at [841, 408] on b "*********" at bounding box center [855, 405] width 46 height 14
drag, startPoint x: 858, startPoint y: 422, endPoint x: 761, endPoint y: 428, distance: 97.2
click at [761, 428] on div "*********" at bounding box center [807, 420] width 566 height 15
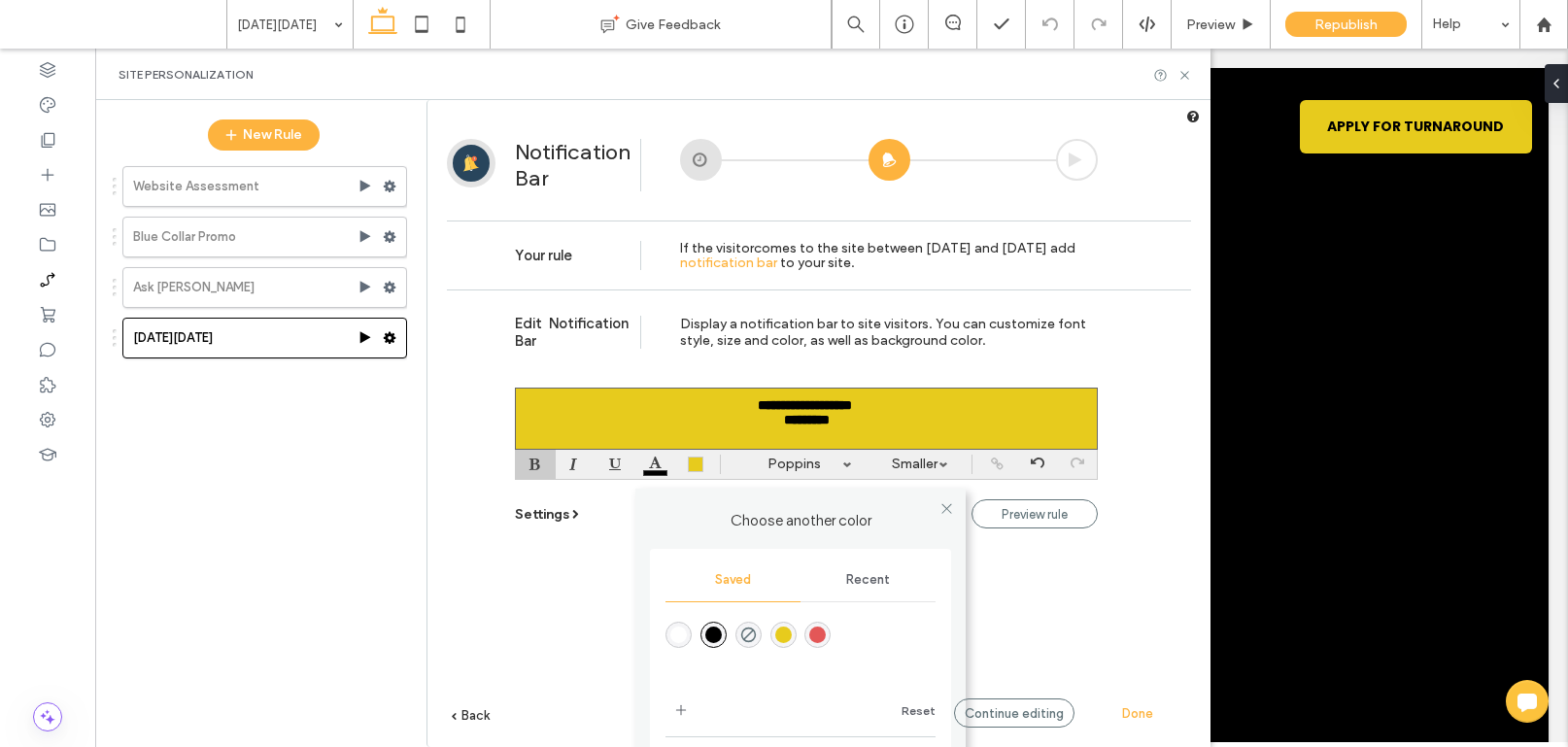
click at [830, 426] on b "*********" at bounding box center [807, 420] width 46 height 14
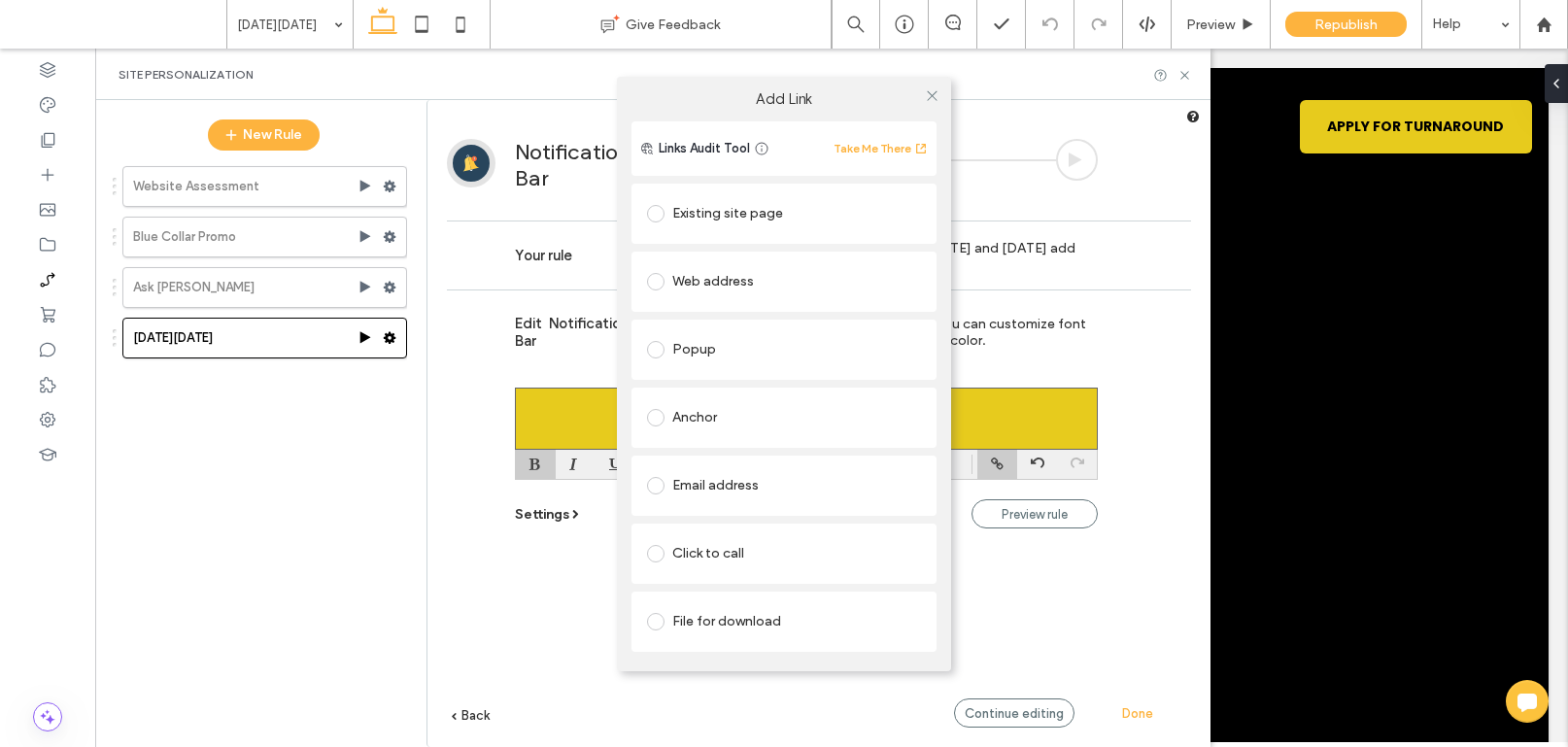
click at [999, 460] on body ".wqwq-1{fill:#231f20;} .cls-1q, .cls-2q { fill-rule: evenodd; } .cls-2q { fill:…" at bounding box center [784, 373] width 1568 height 747
click at [1056, 405] on div "Add Link Links Audit Tool Take Me There Existing site page Web address Popup An…" at bounding box center [784, 373] width 1568 height 747
click at [1036, 409] on div "Add Link Links Audit Tool Take Me There Existing site page Web address Popup An…" at bounding box center [784, 373] width 1568 height 747
click at [932, 95] on use at bounding box center [932, 96] width 10 height 10
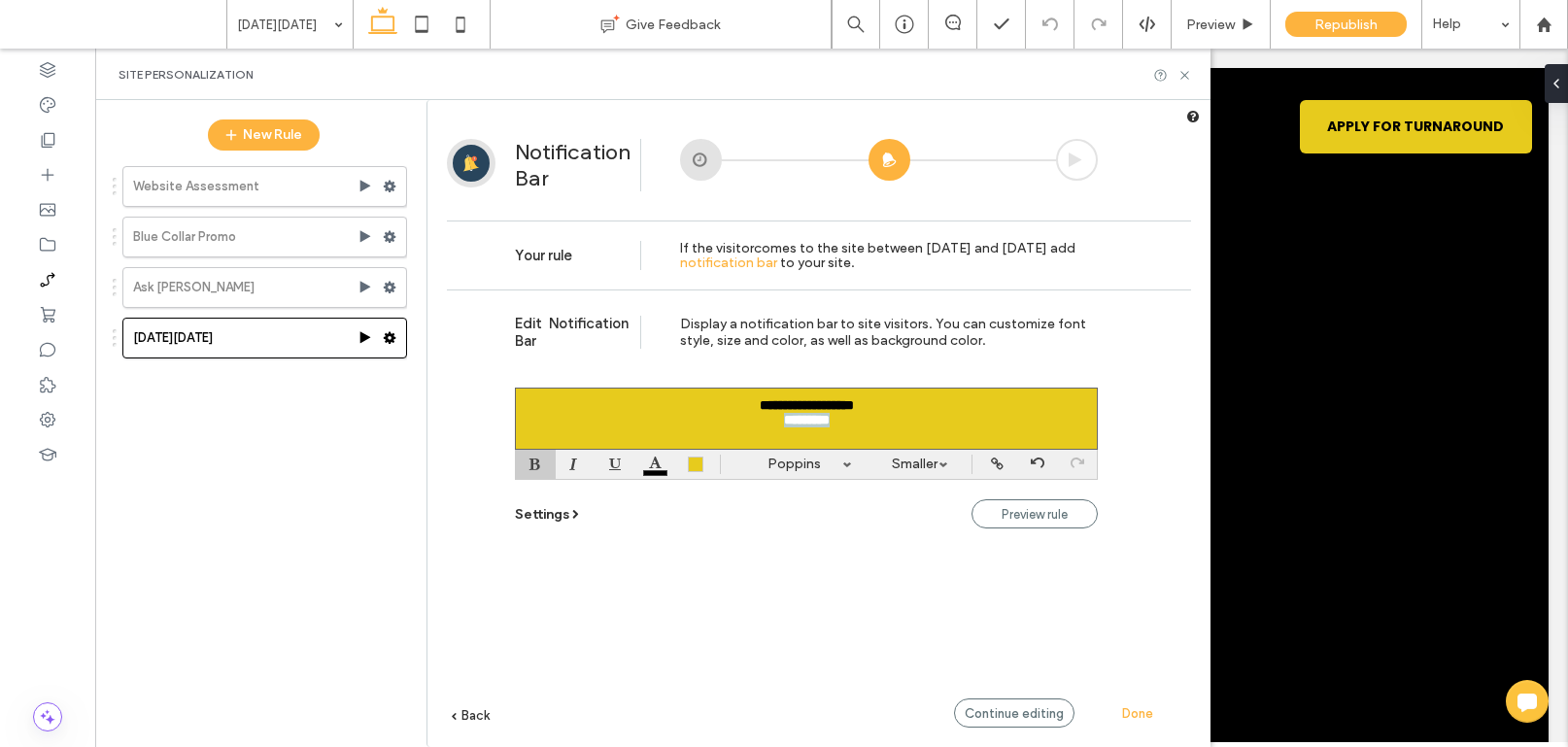
drag, startPoint x: 774, startPoint y: 424, endPoint x: 844, endPoint y: 425, distance: 70.0
click at [844, 425] on div "*********" at bounding box center [807, 420] width 566 height 15
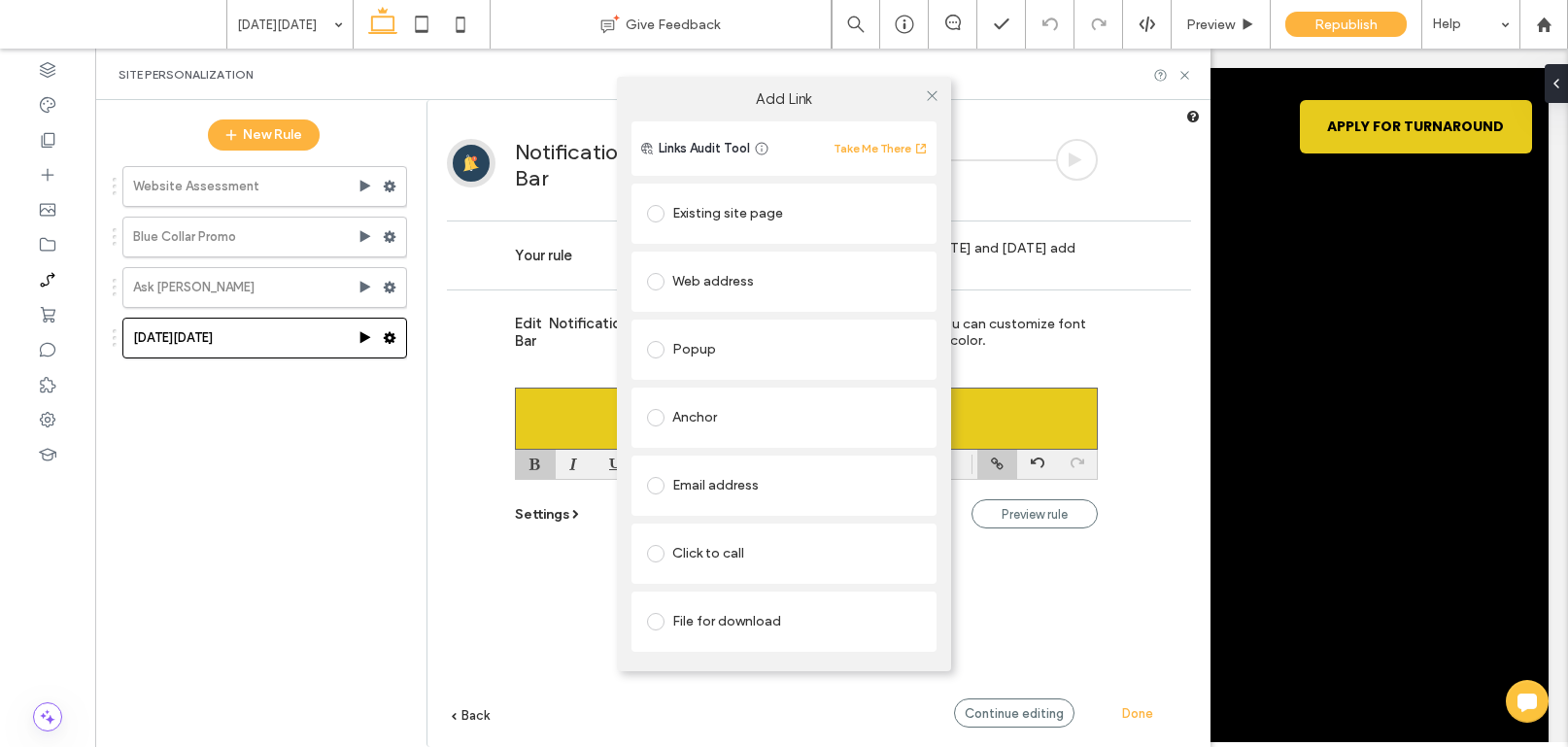
click at [994, 458] on body ".wqwq-1{fill:#231f20;} .cls-1q, .cls-2q { fill-rule: evenodd; } .cls-2q { fill:…" at bounding box center [784, 373] width 1568 height 747
click at [728, 216] on div "Existing site page" at bounding box center [784, 213] width 274 height 31
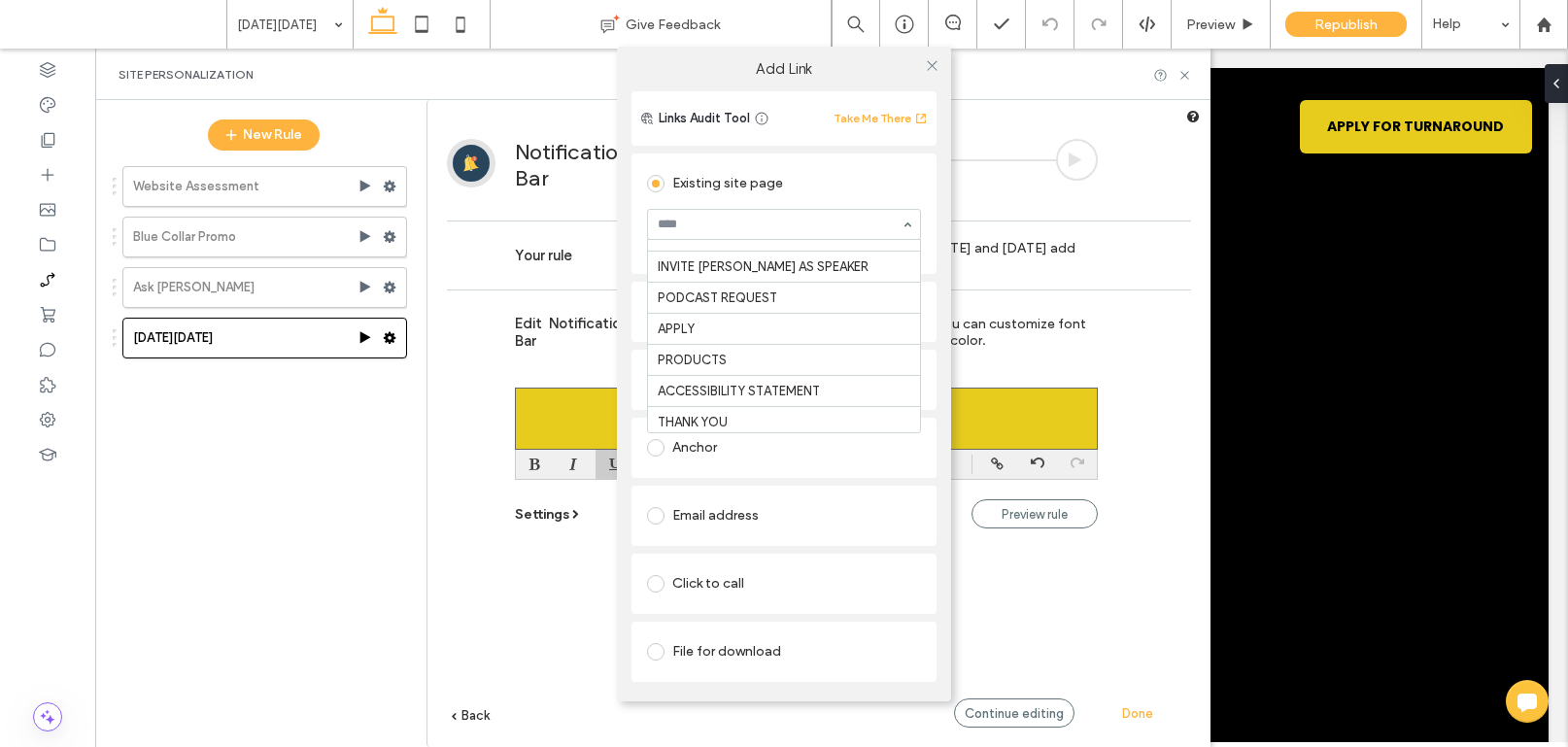
scroll to position [615, 0]
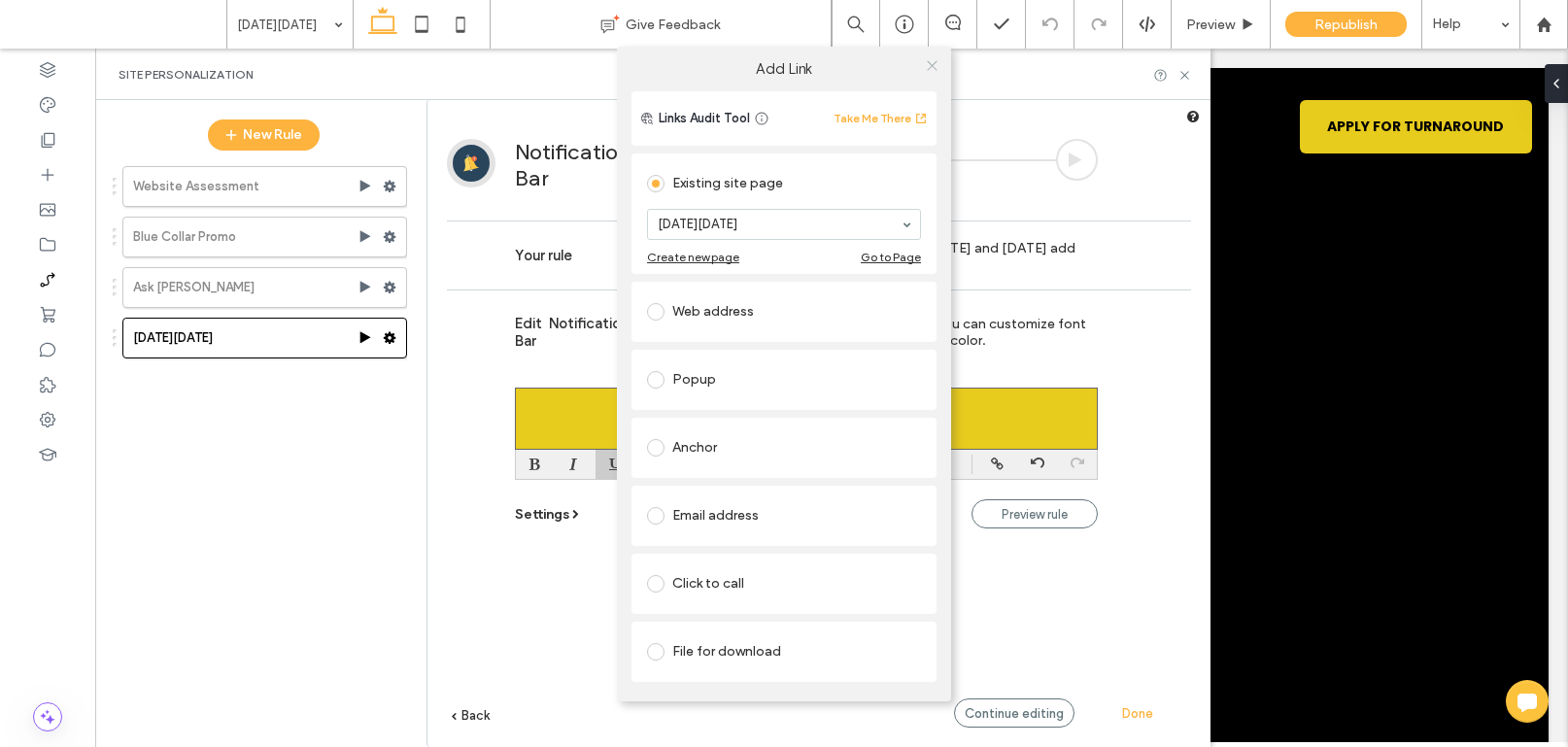
click at [934, 65] on icon at bounding box center [932, 66] width 15 height 15
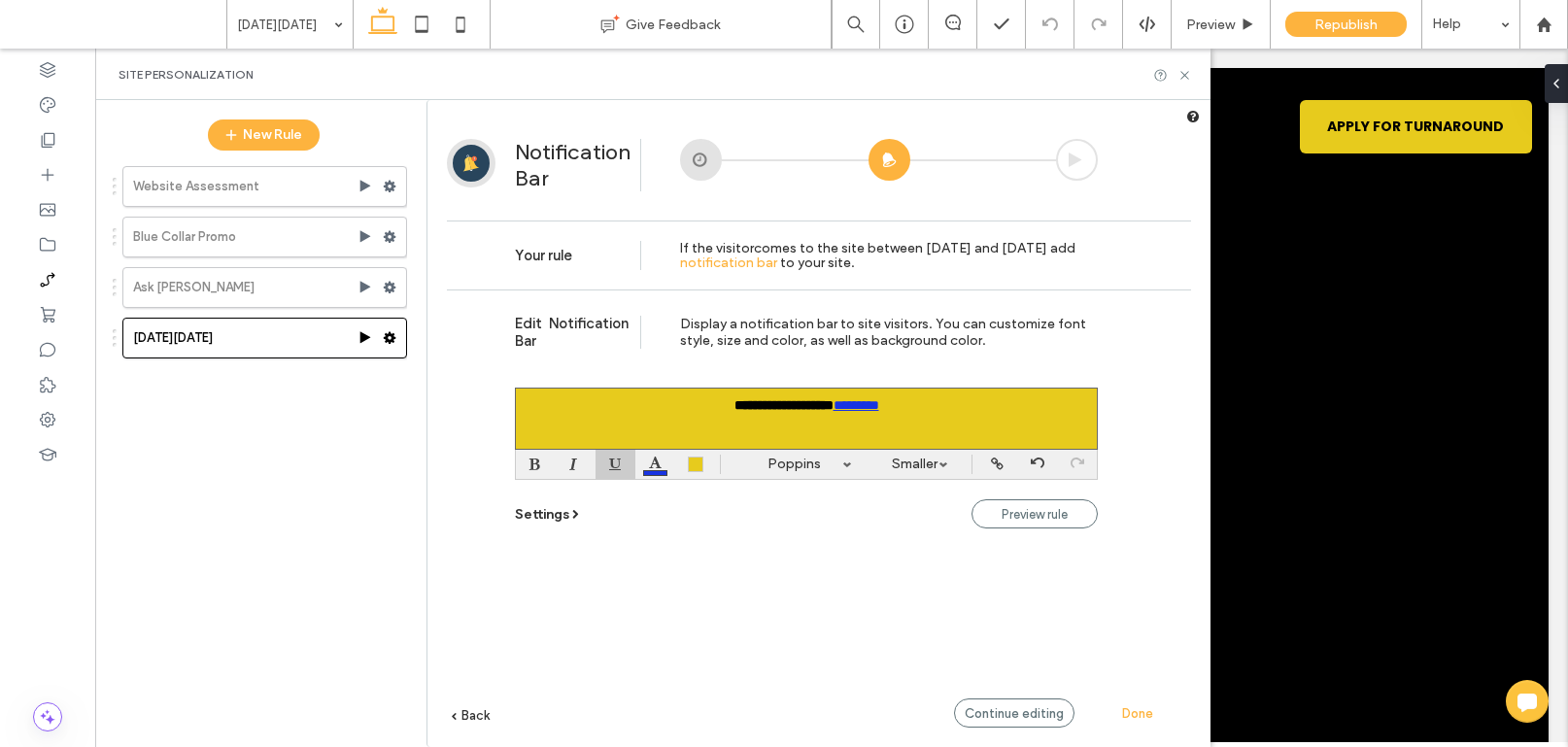
click at [839, 407] on link "*********" at bounding box center [856, 405] width 46 height 14
click at [796, 427] on link "*********" at bounding box center [807, 420] width 46 height 14
click at [669, 461] on div at bounding box center [655, 465] width 40 height 29
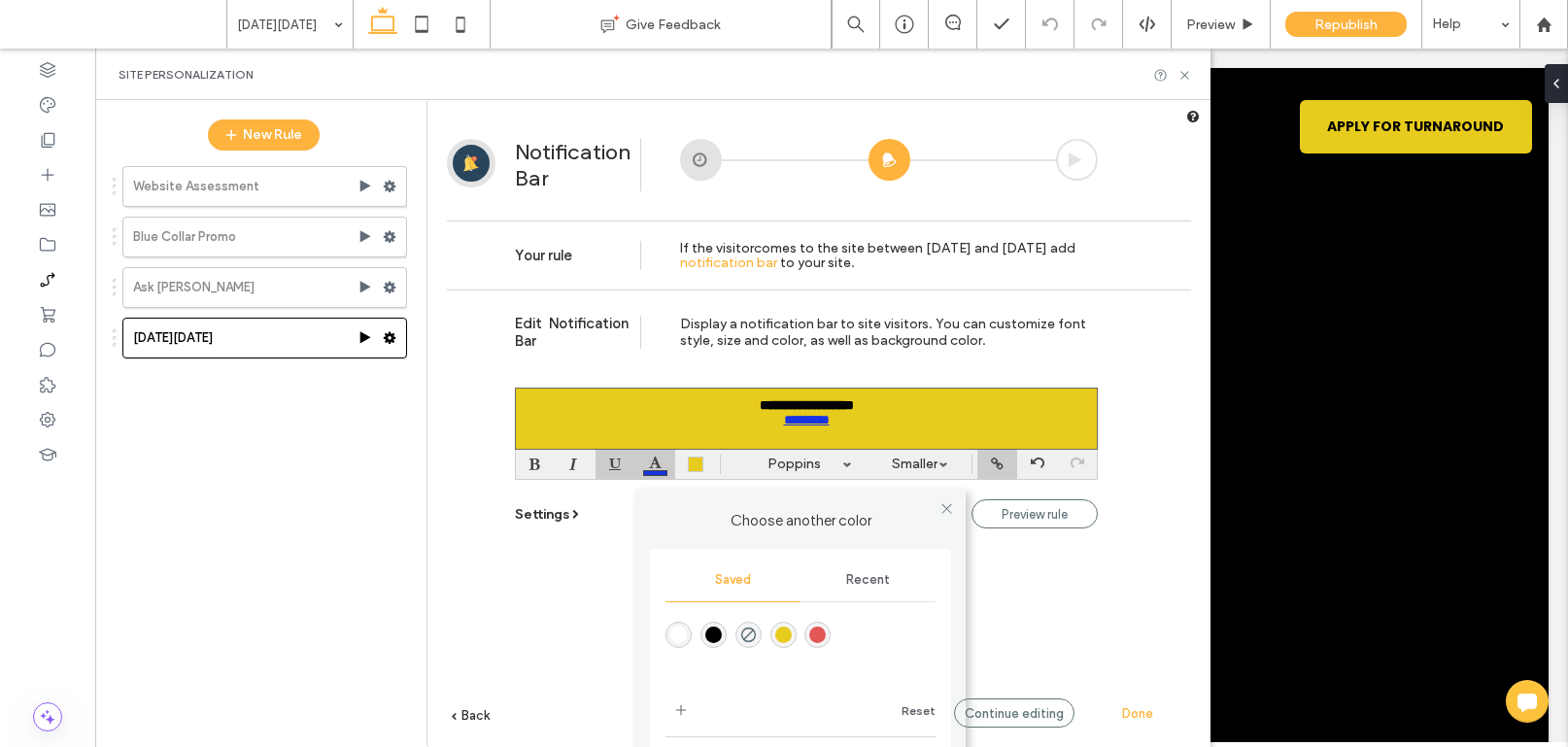
click at [670, 628] on div "rgba(255,255,255,1)" at bounding box center [678, 634] width 17 height 17
click at [539, 463] on div at bounding box center [535, 465] width 40 height 29
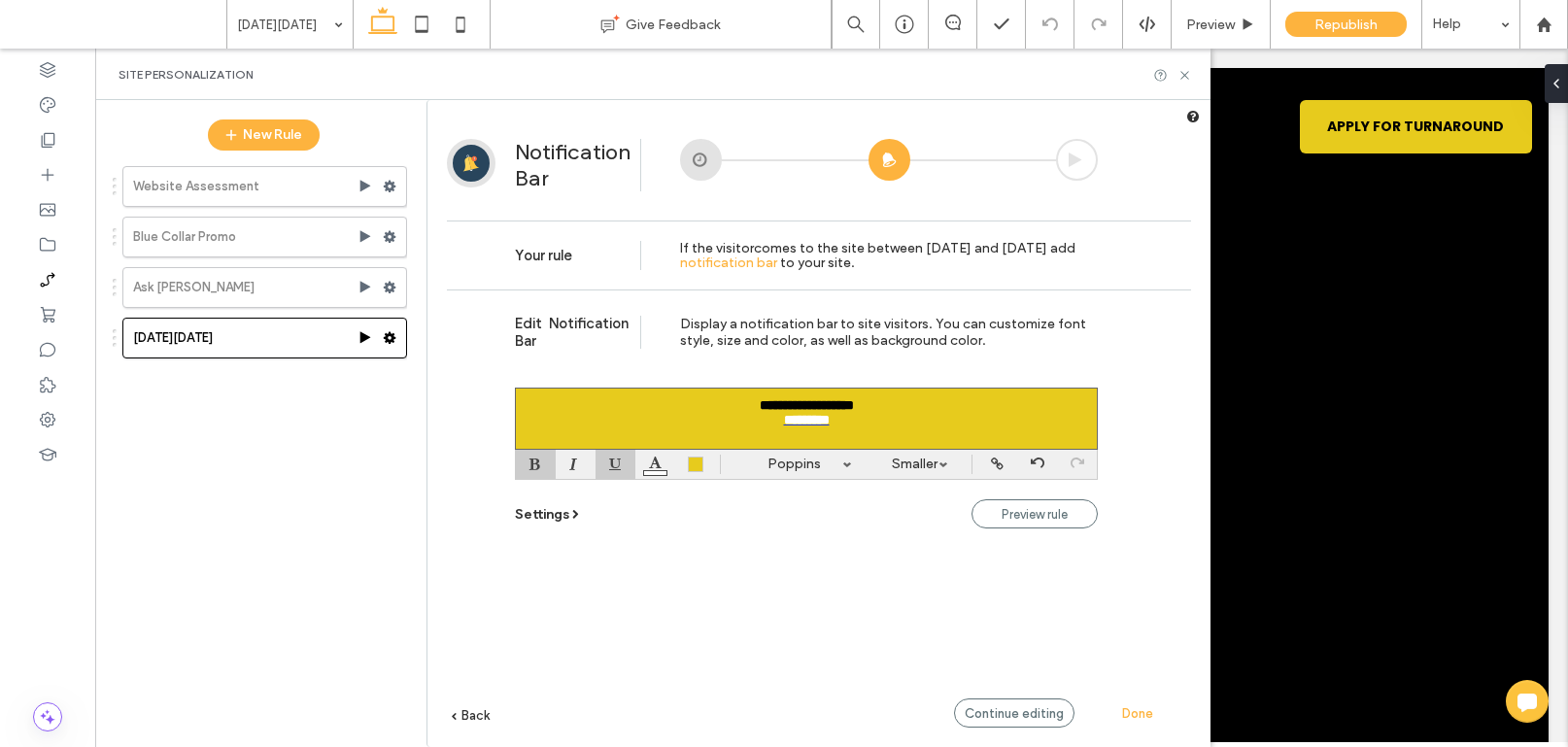
click at [811, 465] on link "Poppins" at bounding box center [793, 465] width 136 height 29
click at [805, 551] on label "Poppins" at bounding box center [795, 551] width 47 height 17
click at [894, 423] on div "*********" at bounding box center [807, 420] width 566 height 15
drag, startPoint x: 865, startPoint y: 428, endPoint x: 744, endPoint y: 432, distance: 121.1
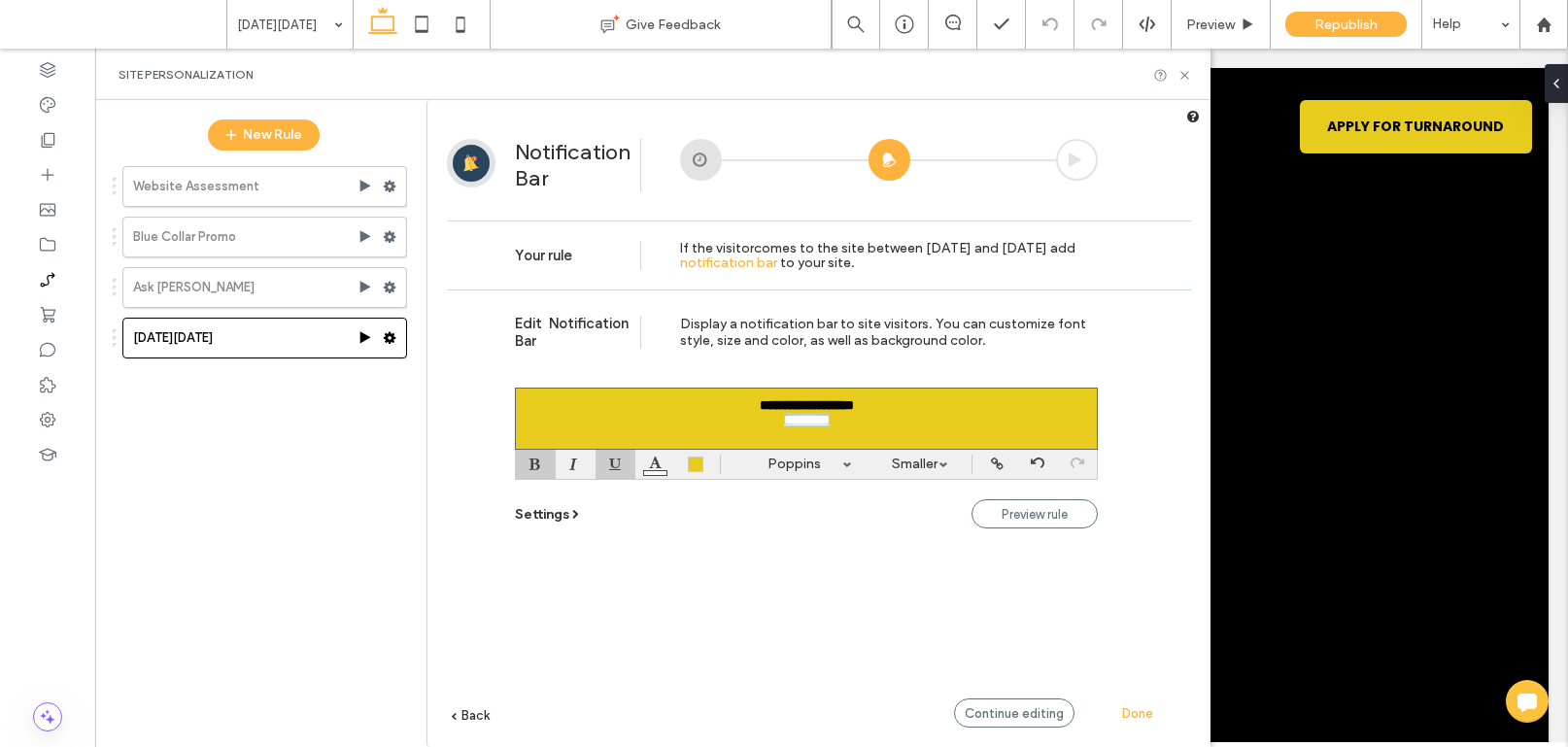
click at [744, 428] on div "*********" at bounding box center [807, 420] width 566 height 15
click at [638, 463] on div at bounding box center [655, 465] width 40 height 29
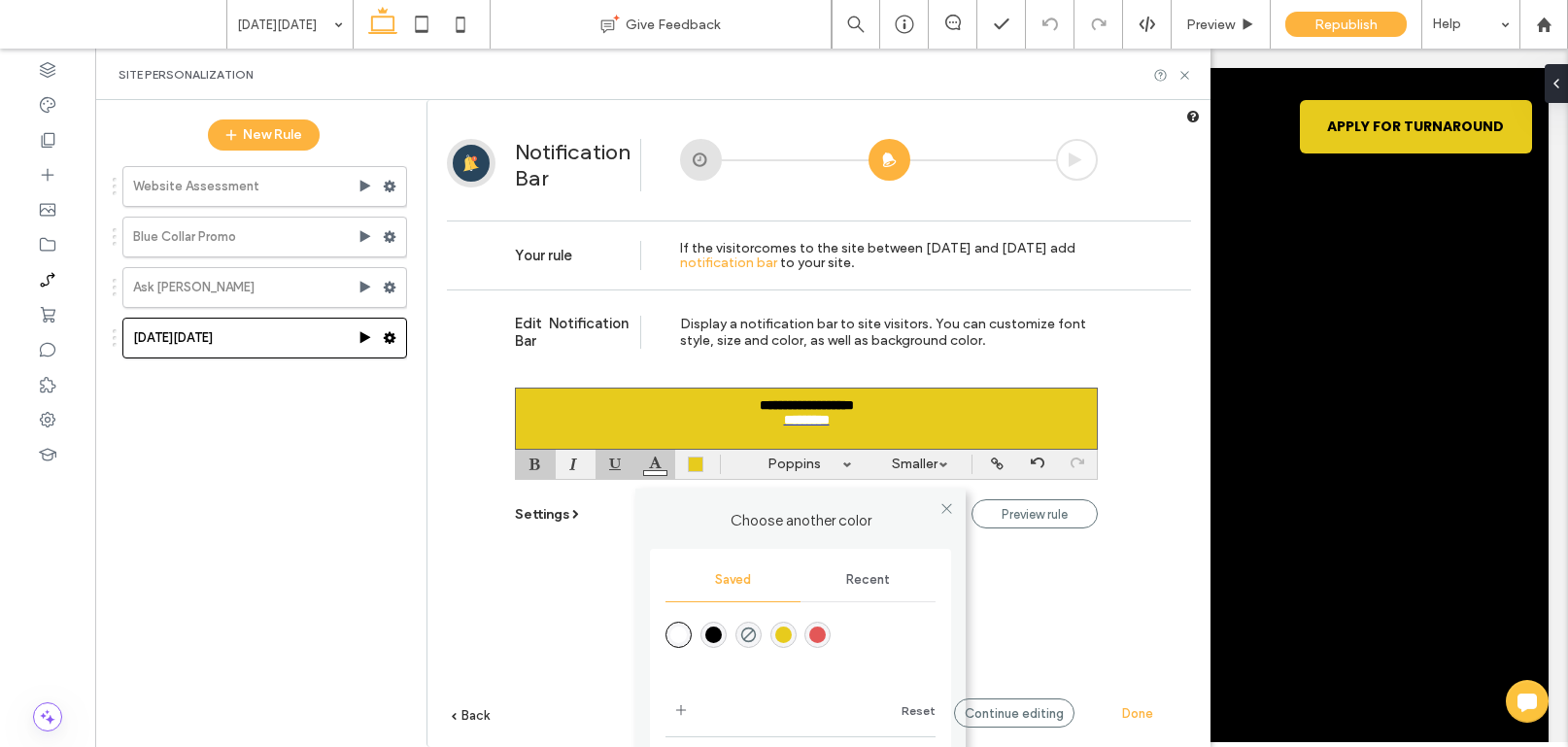
click at [709, 630] on div "rgba(0,0,0,1)" at bounding box center [714, 634] width 17 height 17
click at [920, 425] on div "*********" at bounding box center [807, 420] width 566 height 15
click at [846, 401] on b "**********" at bounding box center [807, 405] width 94 height 14
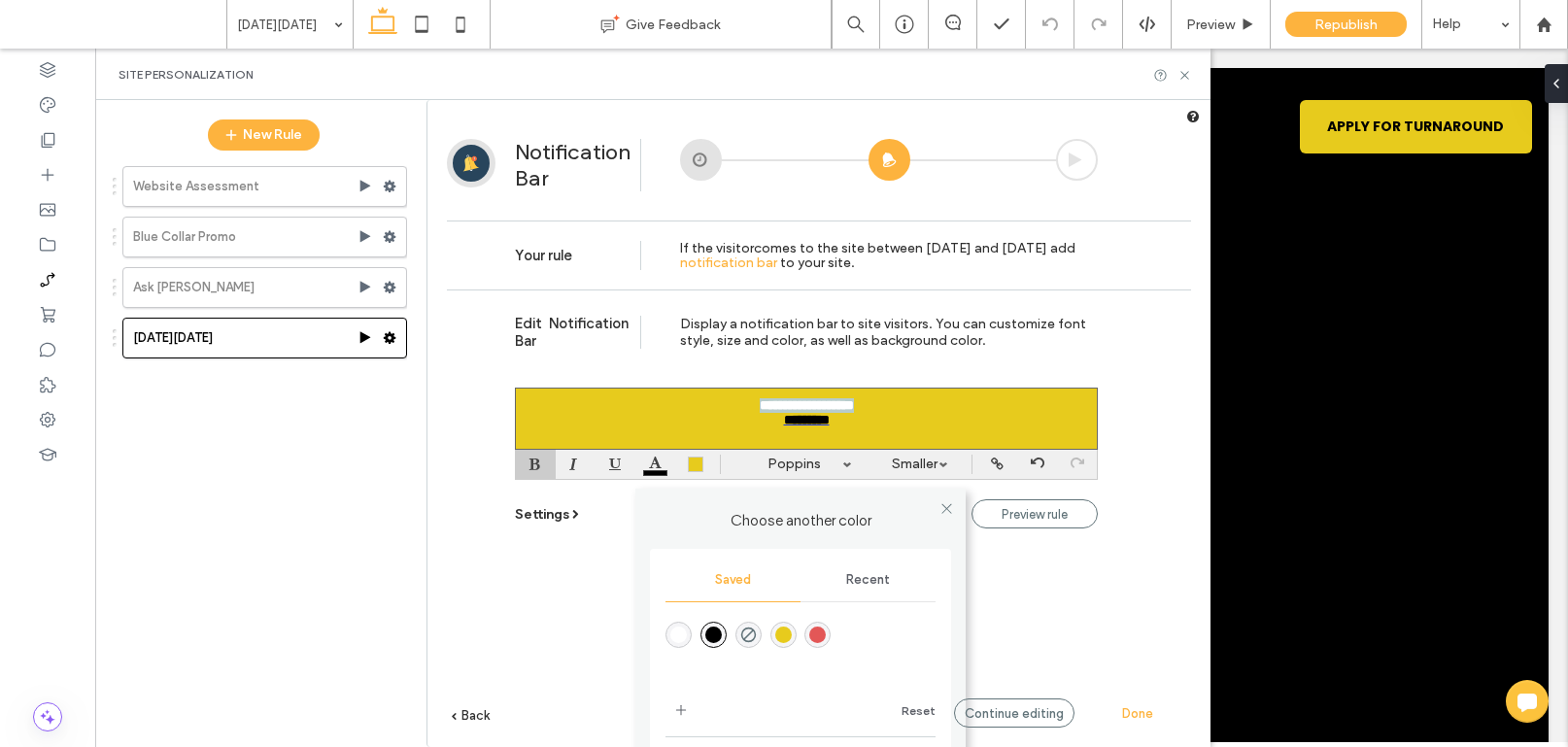
click at [853, 407] on b "**********" at bounding box center [807, 405] width 94 height 14
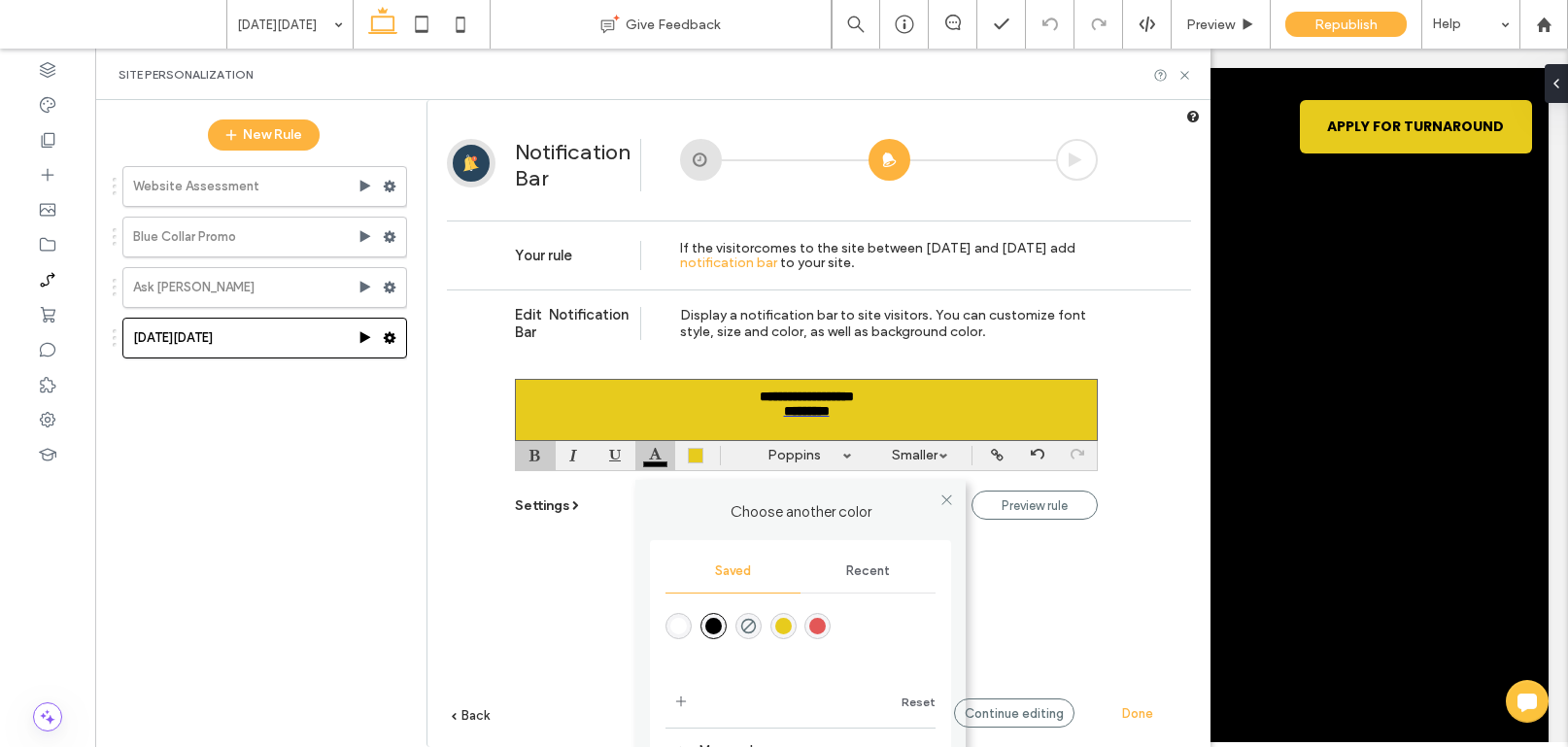
scroll to position [11, 0]
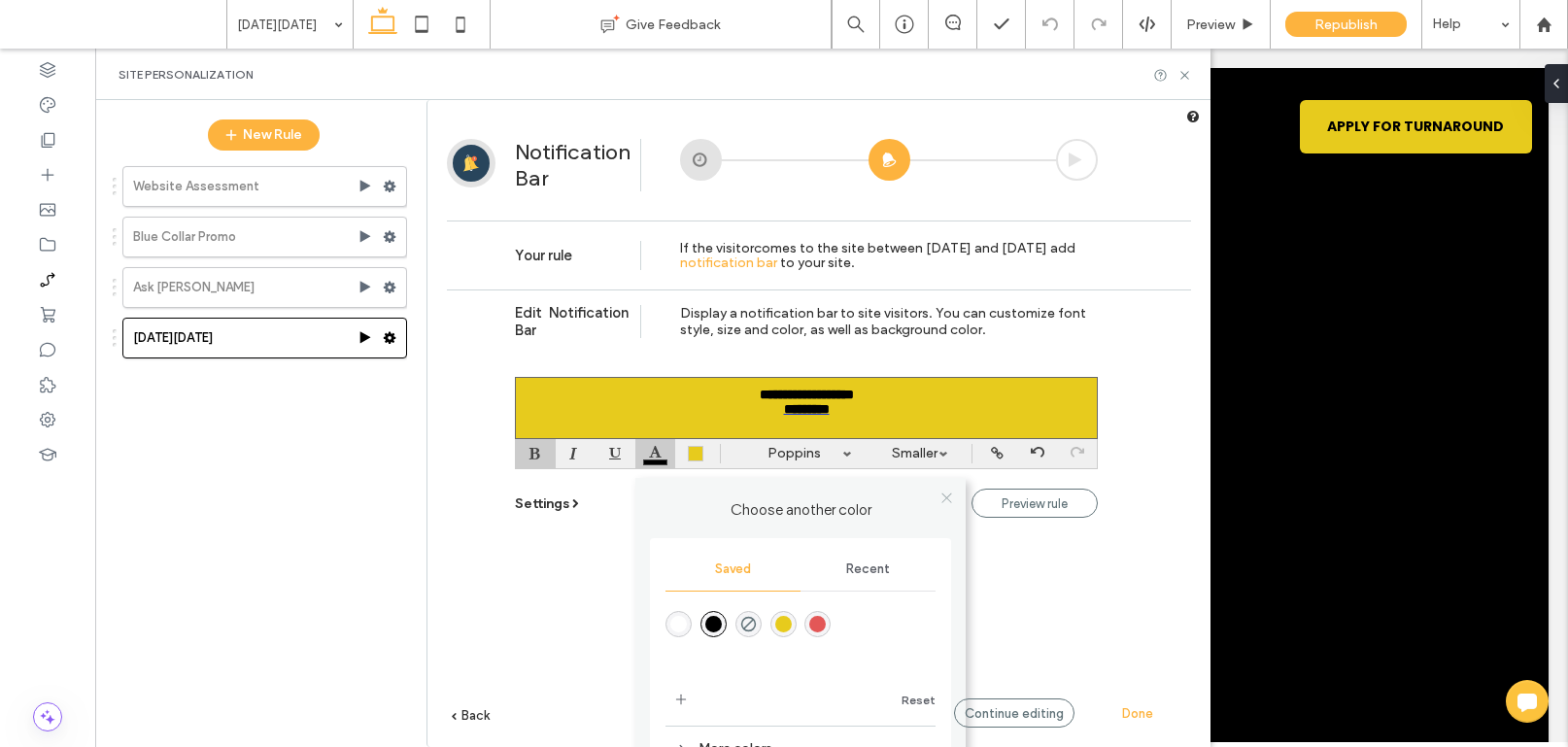
click at [945, 495] on span at bounding box center [946, 497] width 15 height 29
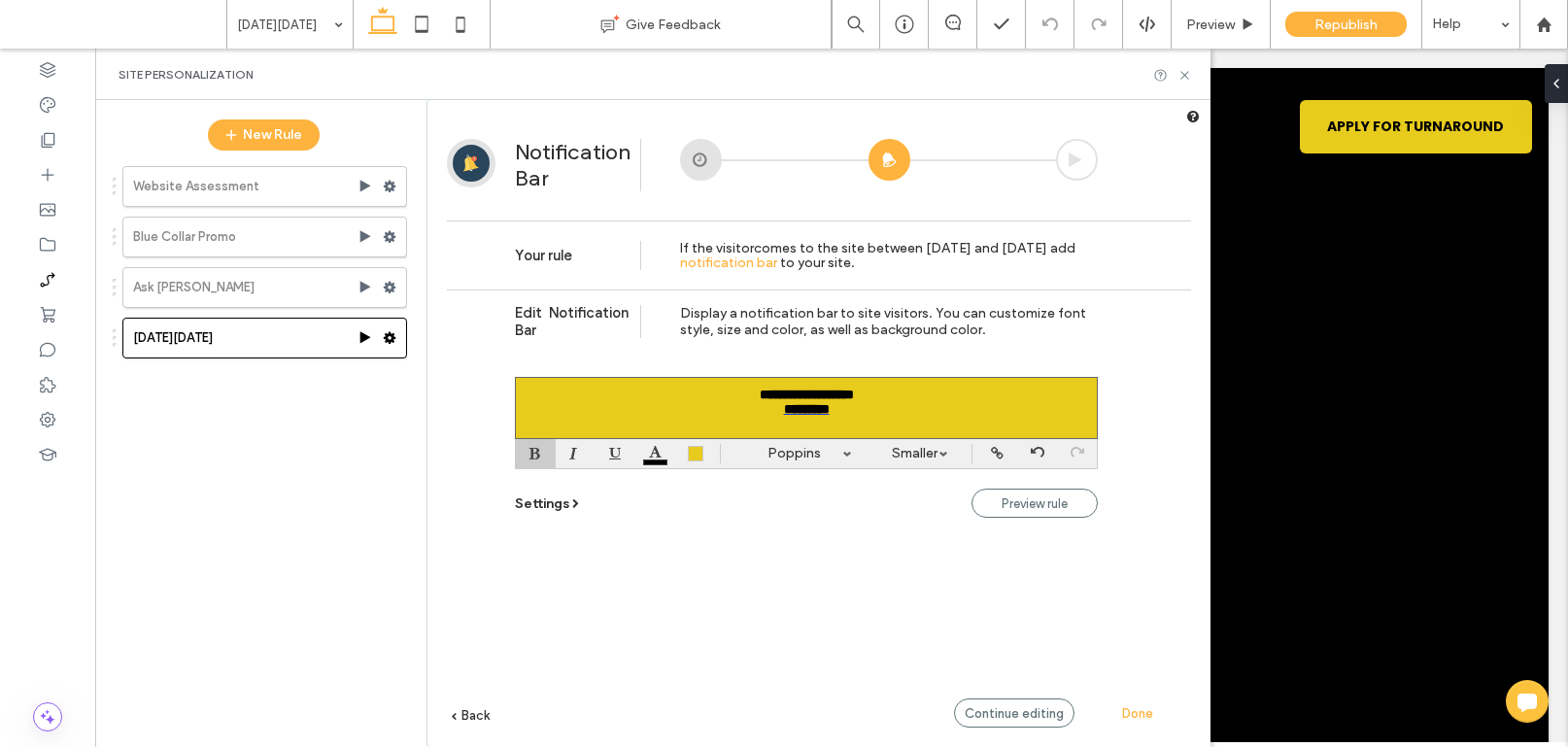
scroll to position [0, 0]
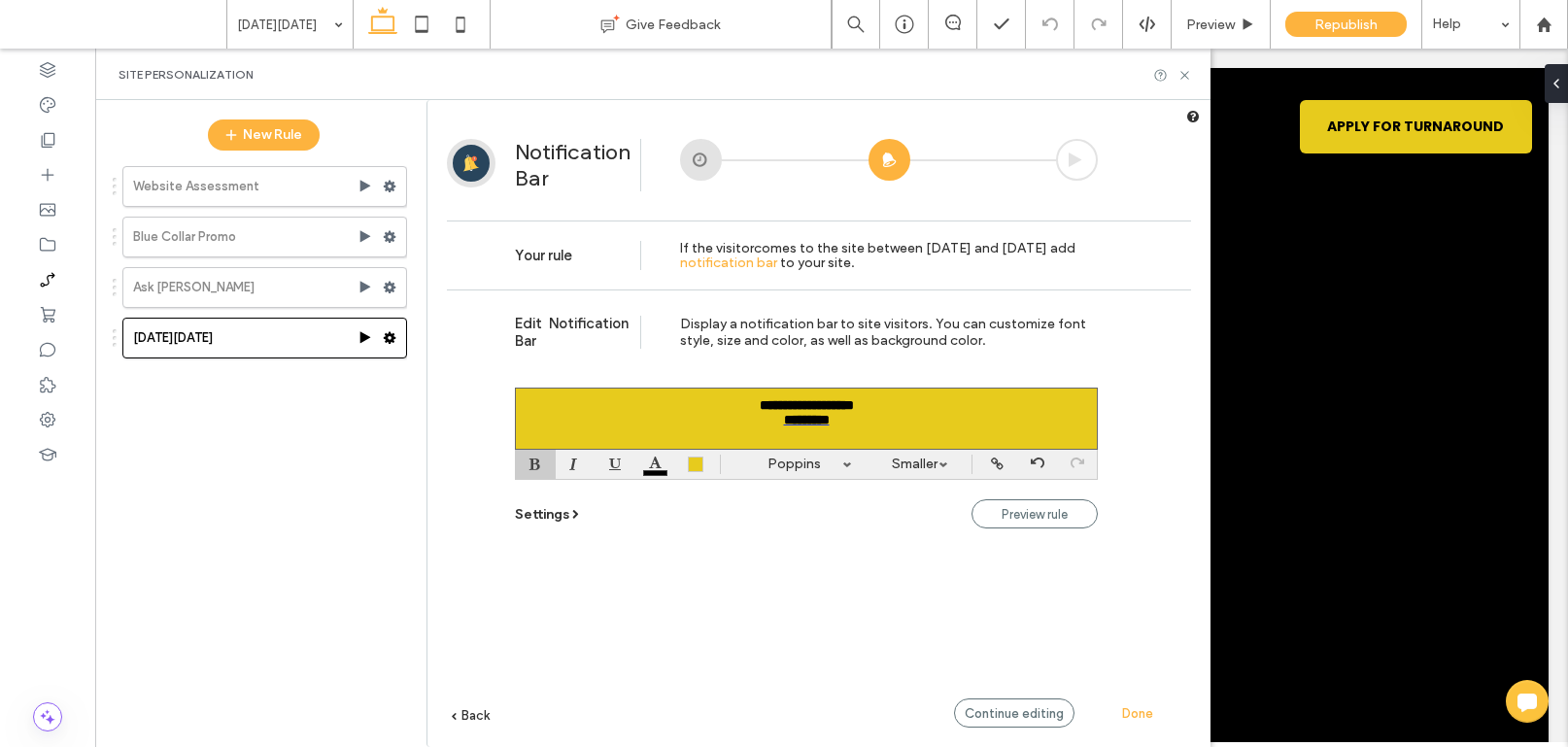
click at [1133, 707] on span "Done" at bounding box center [1137, 714] width 31 height 15
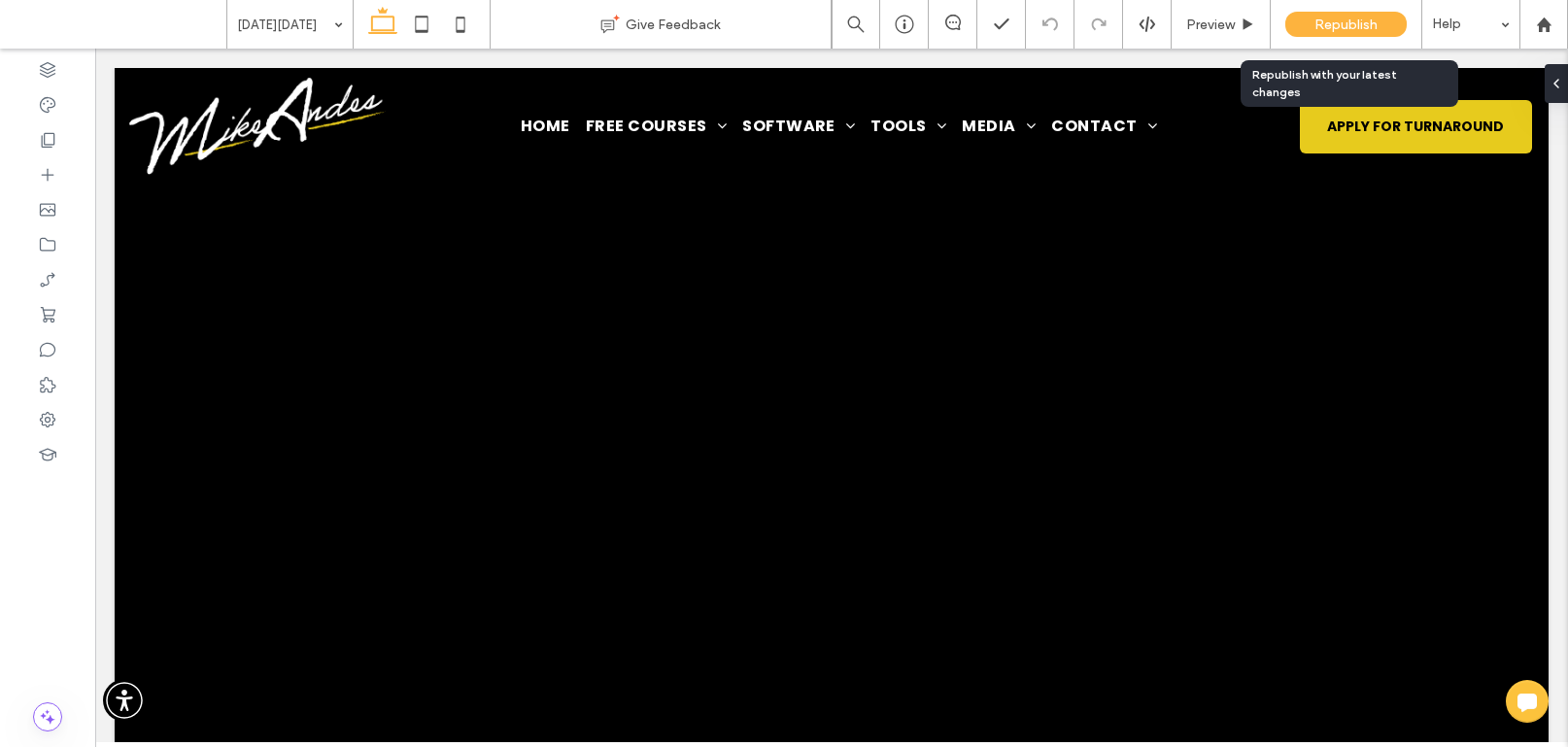
click at [1363, 19] on span "Republish" at bounding box center [1346, 24] width 64 height 17
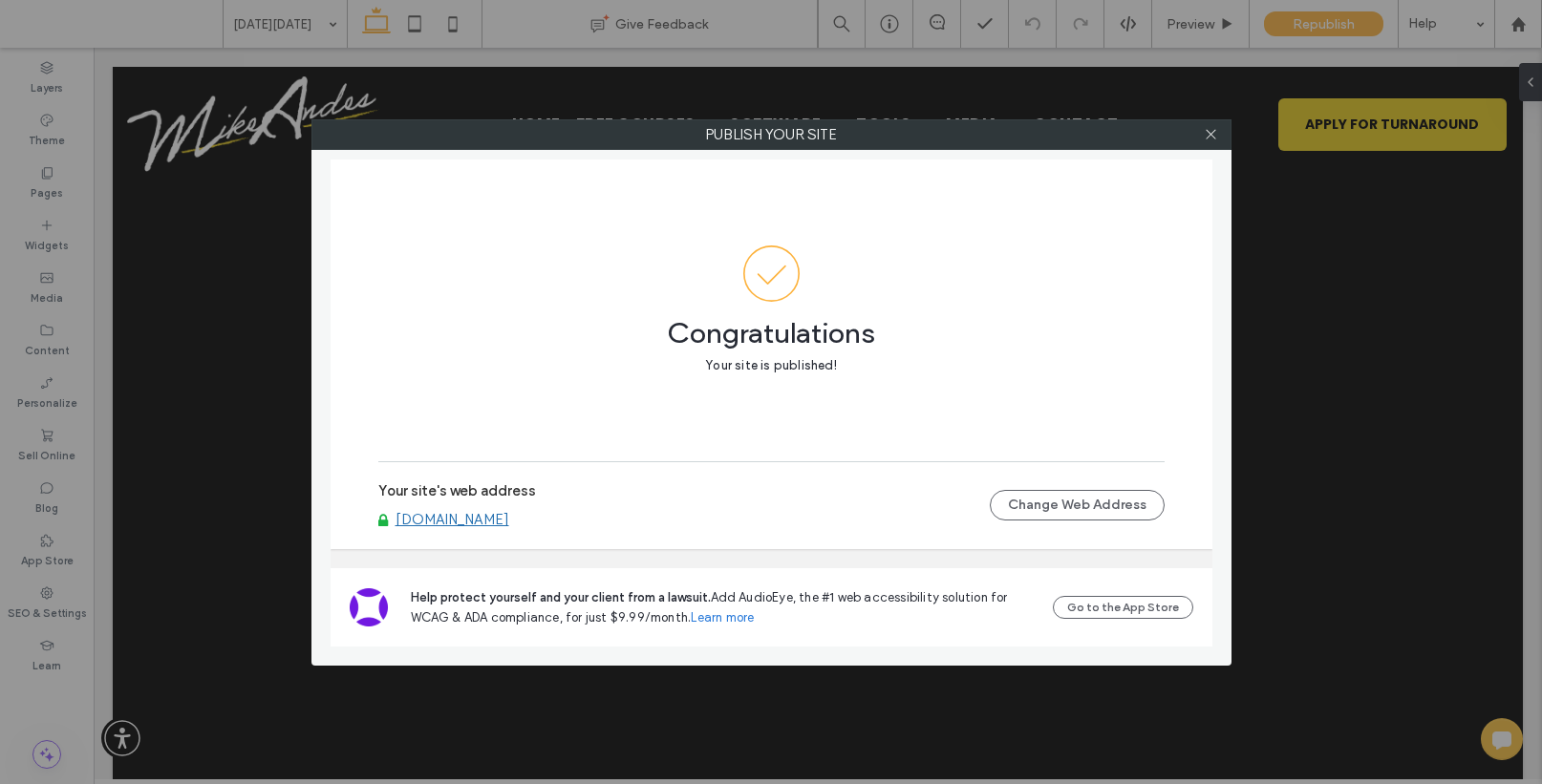
click at [469, 515] on link "[DOMAIN_NAME]" at bounding box center [452, 519] width 114 height 17
click at [1213, 132] on use at bounding box center [1211, 135] width 10 height 10
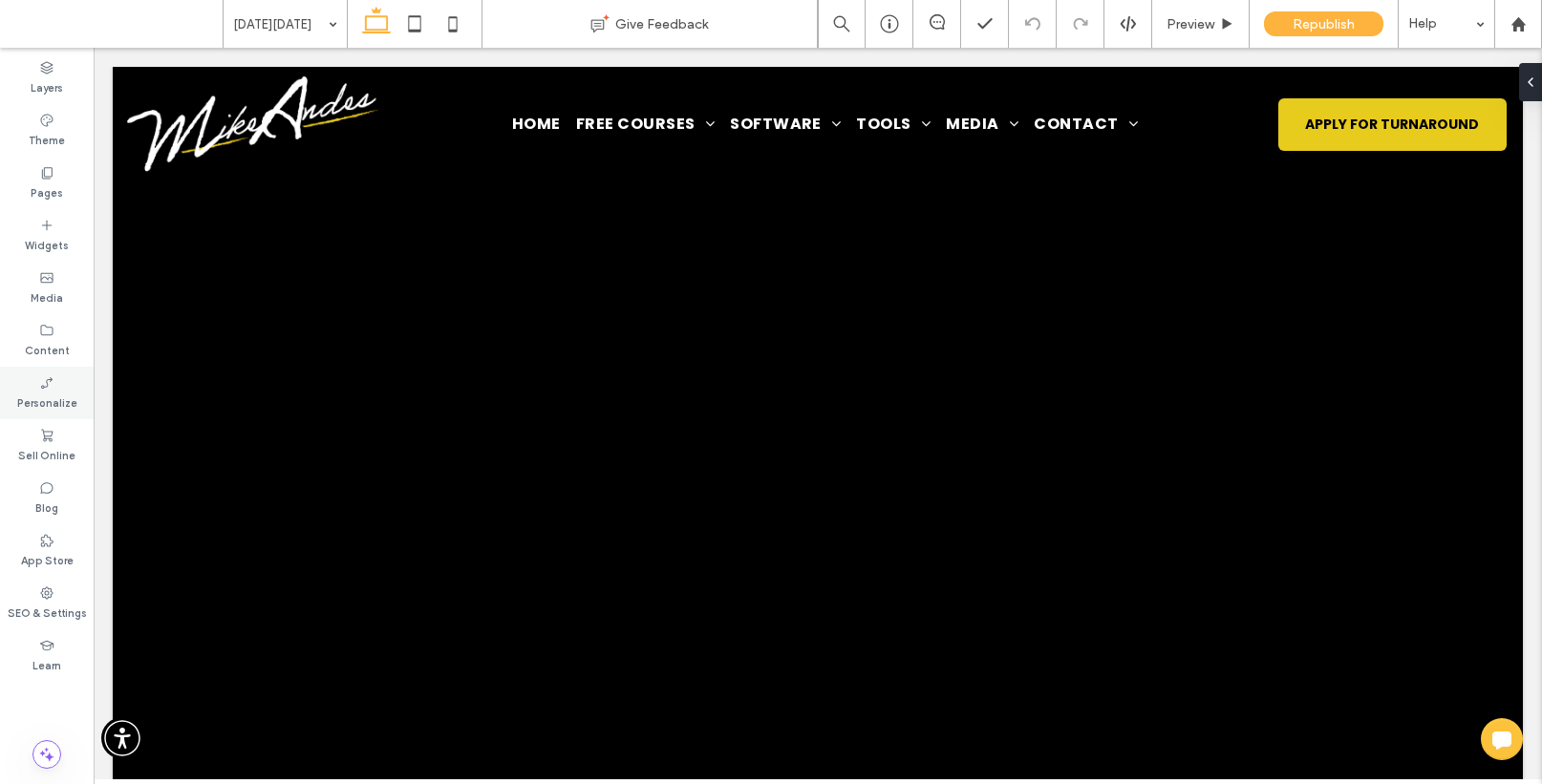
click at [32, 387] on div "Personalize" at bounding box center [46, 392] width 93 height 53
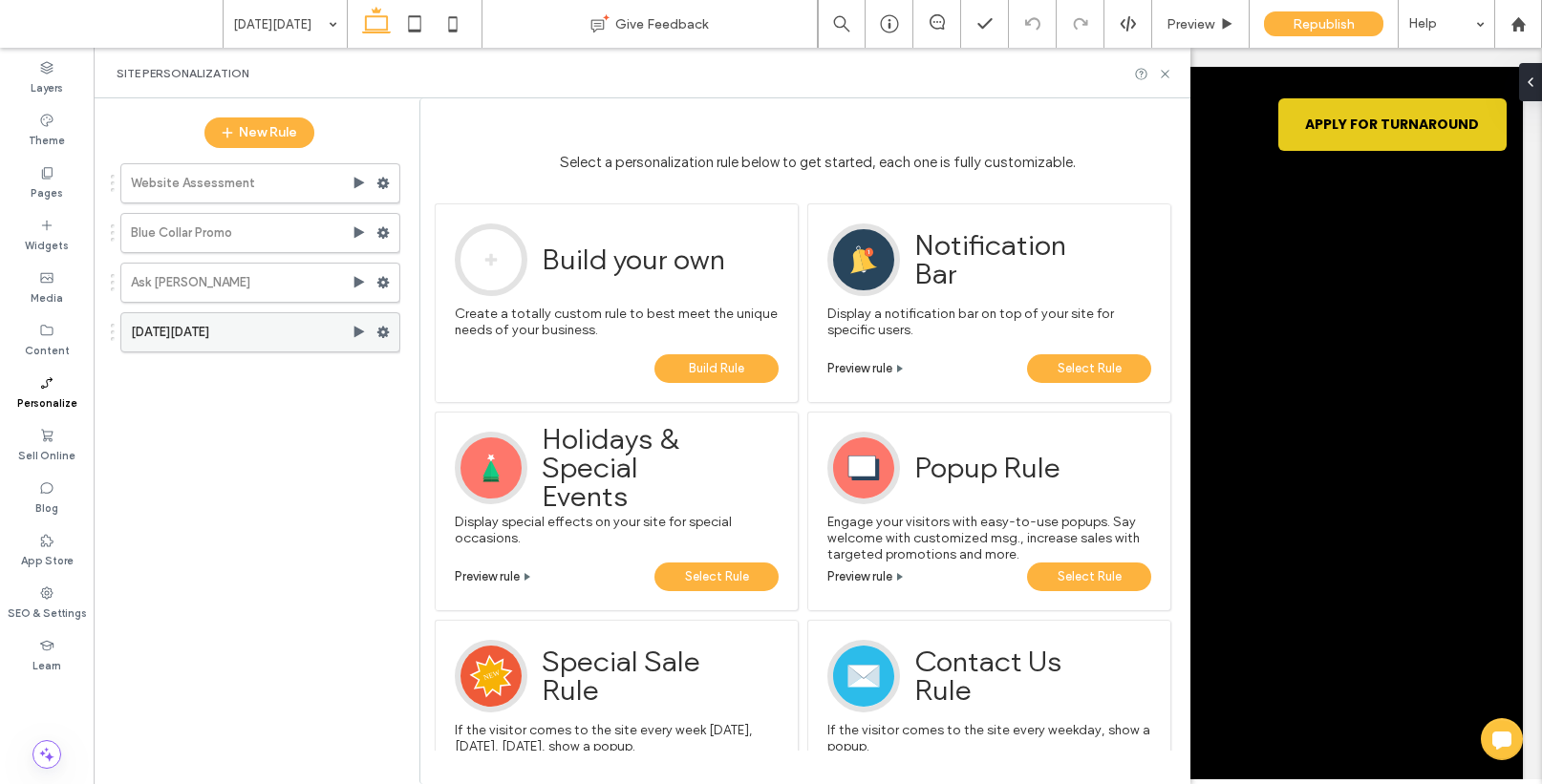
click at [231, 332] on label "[DATE][DATE]" at bounding box center [241, 333] width 220 height 38
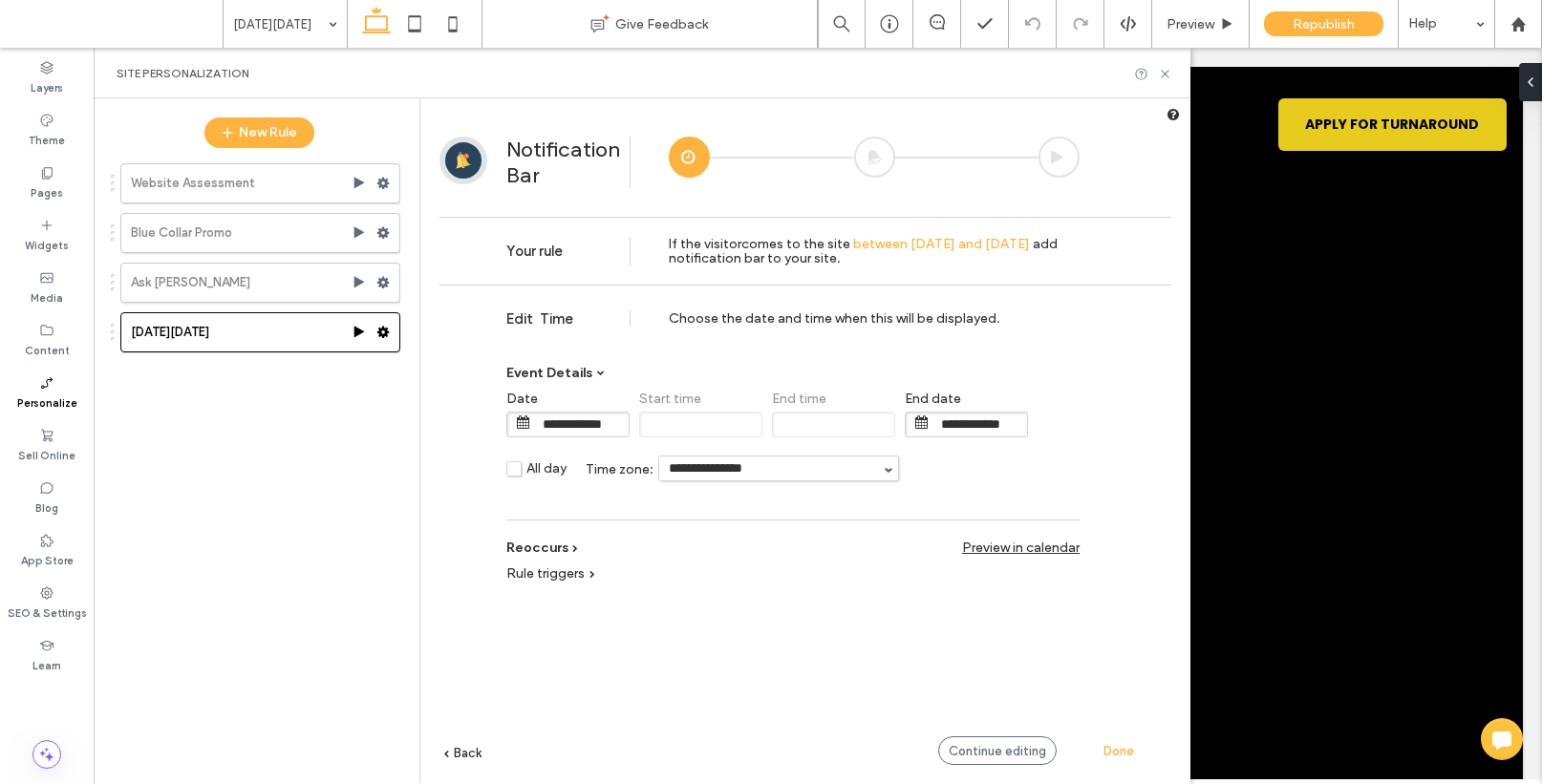
click at [558, 577] on span "Rule triggers" at bounding box center [545, 573] width 78 height 16
click at [996, 733] on div "Continue editing" at bounding box center [997, 750] width 118 height 29
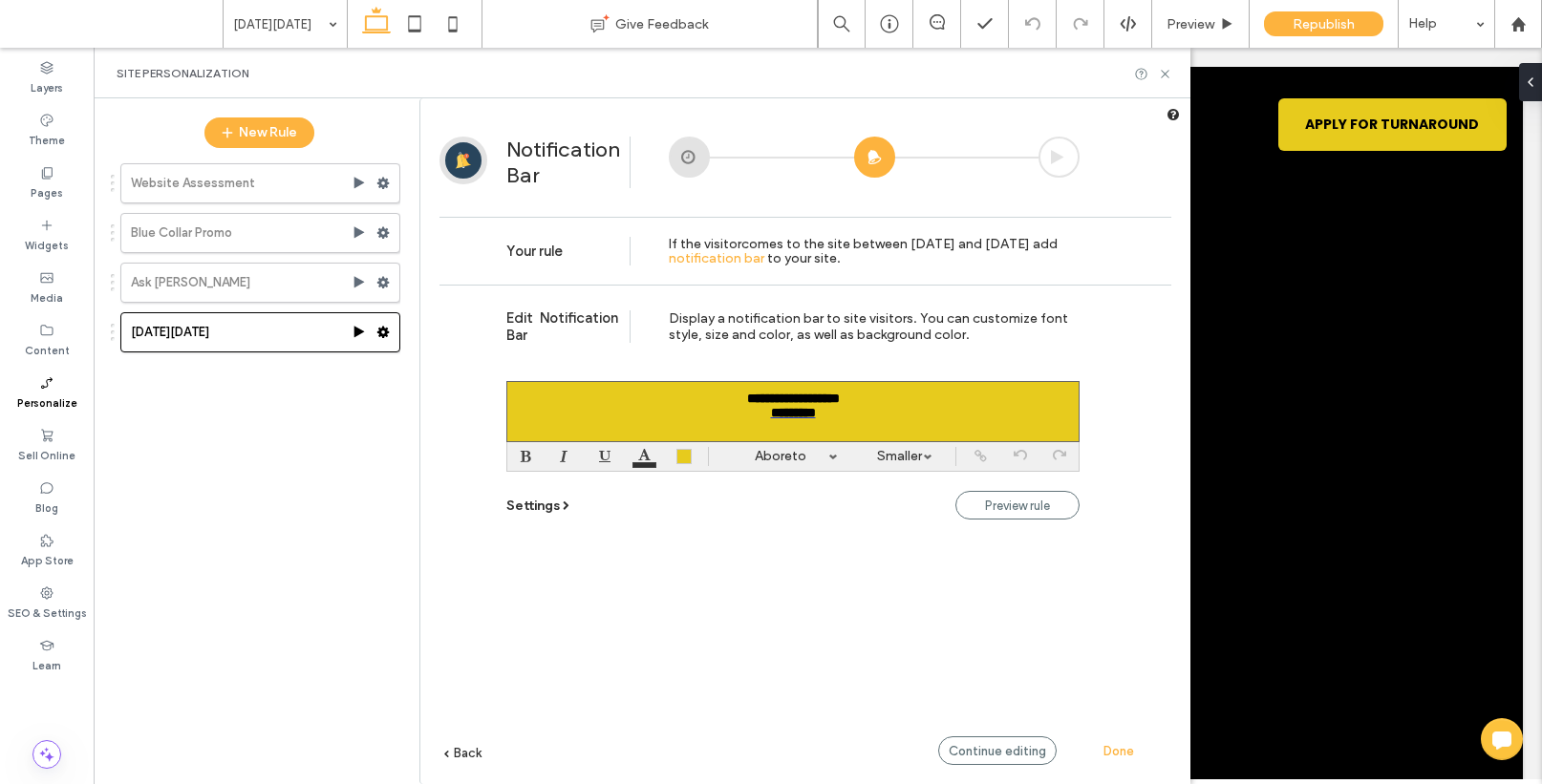
click at [523, 509] on span "Settings" at bounding box center [533, 505] width 54 height 16
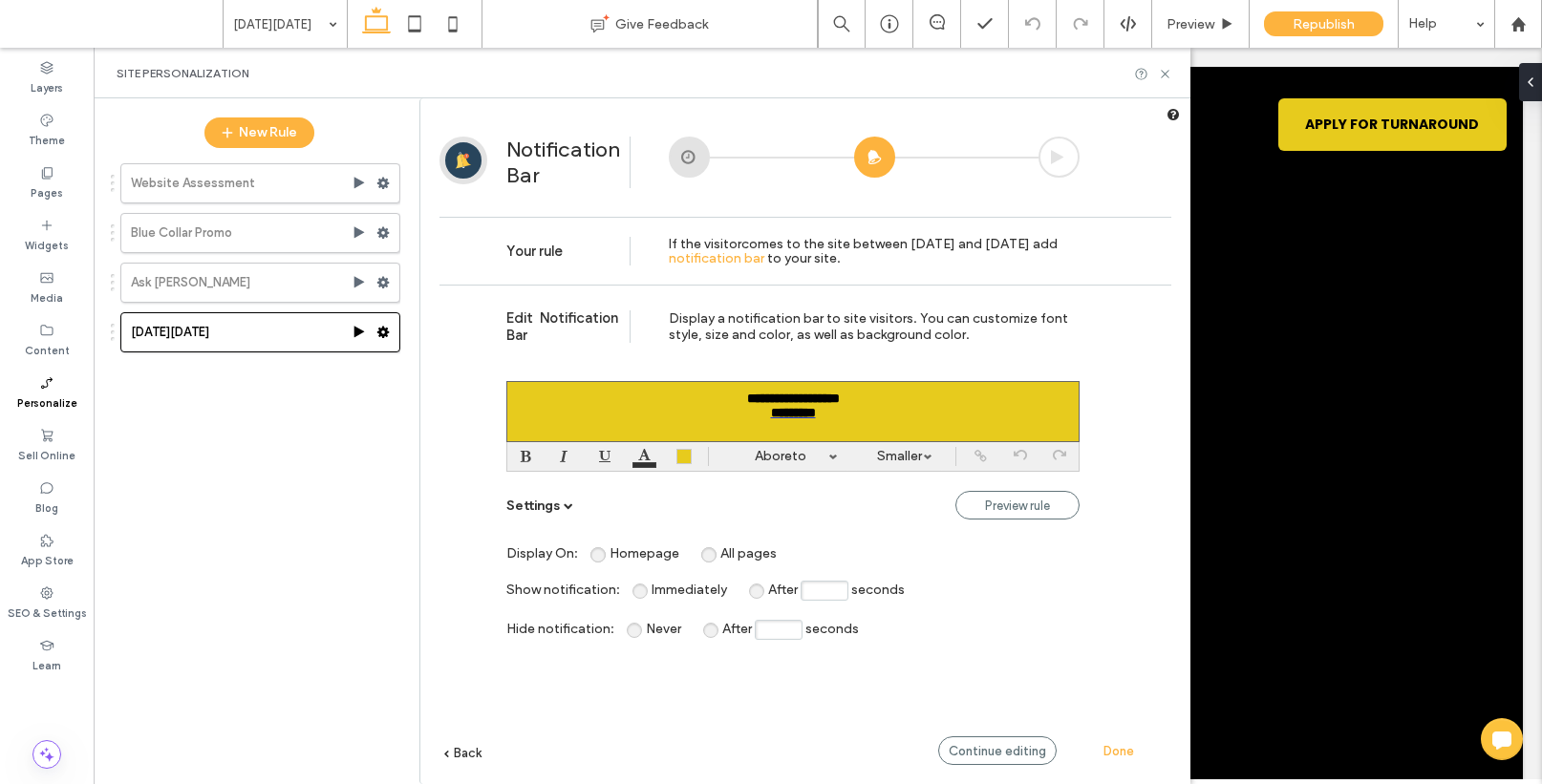
click at [768, 589] on span "After" at bounding box center [783, 589] width 30 height 16
click at [652, 593] on span "Immediately" at bounding box center [689, 589] width 75 height 16
click at [722, 635] on span "After" at bounding box center [736, 628] width 30 height 16
click at [777, 634] on input "After seconds" at bounding box center [779, 629] width 48 height 20
click at [778, 634] on input "After seconds" at bounding box center [779, 629] width 48 height 20
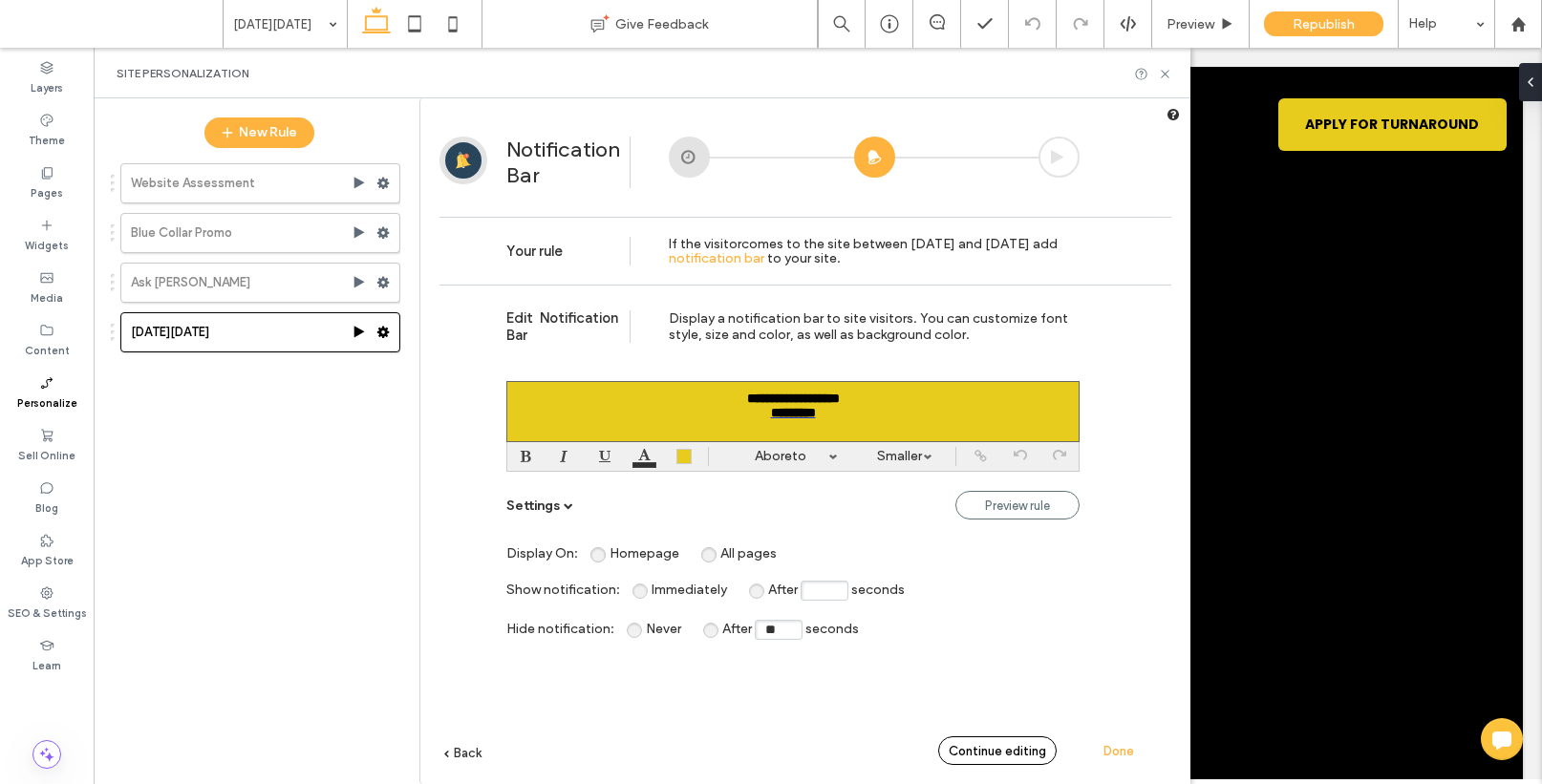
type input "**"
click at [971, 733] on div "Continue editing" at bounding box center [997, 750] width 118 height 29
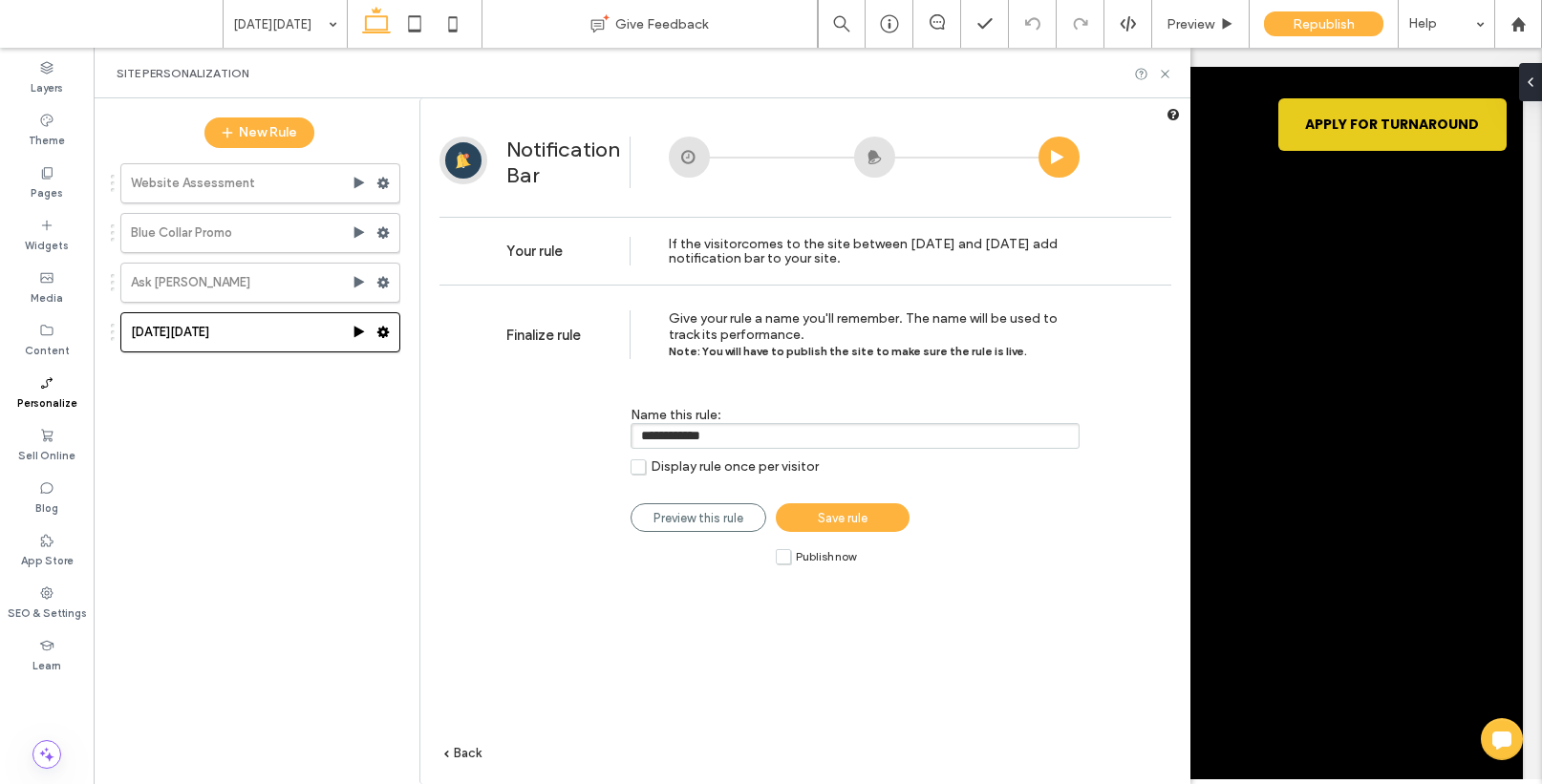
click at [854, 525] on span "Save rule" at bounding box center [843, 518] width 50 height 14
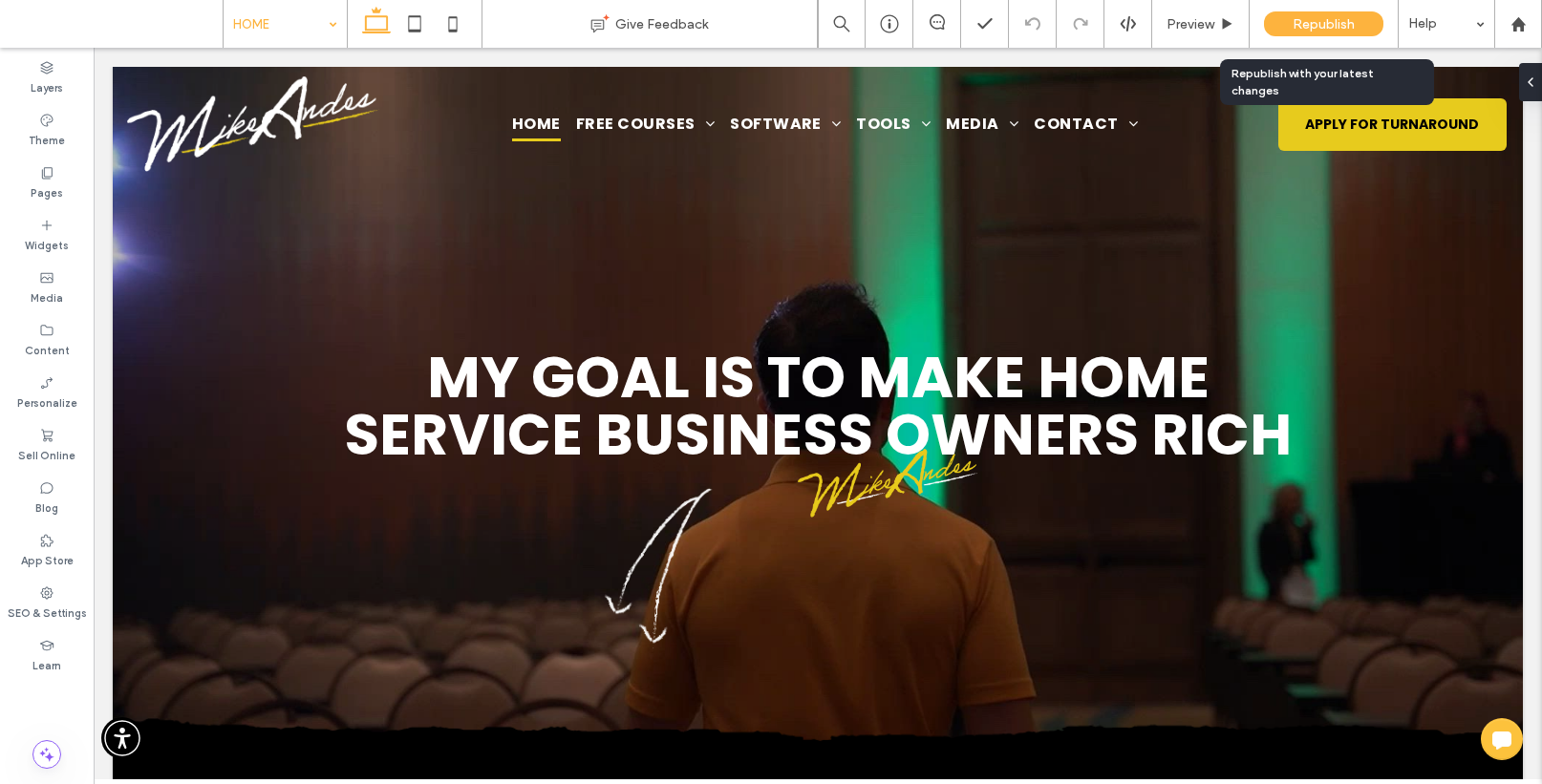
click at [1324, 17] on span "Republish" at bounding box center [1324, 24] width 63 height 16
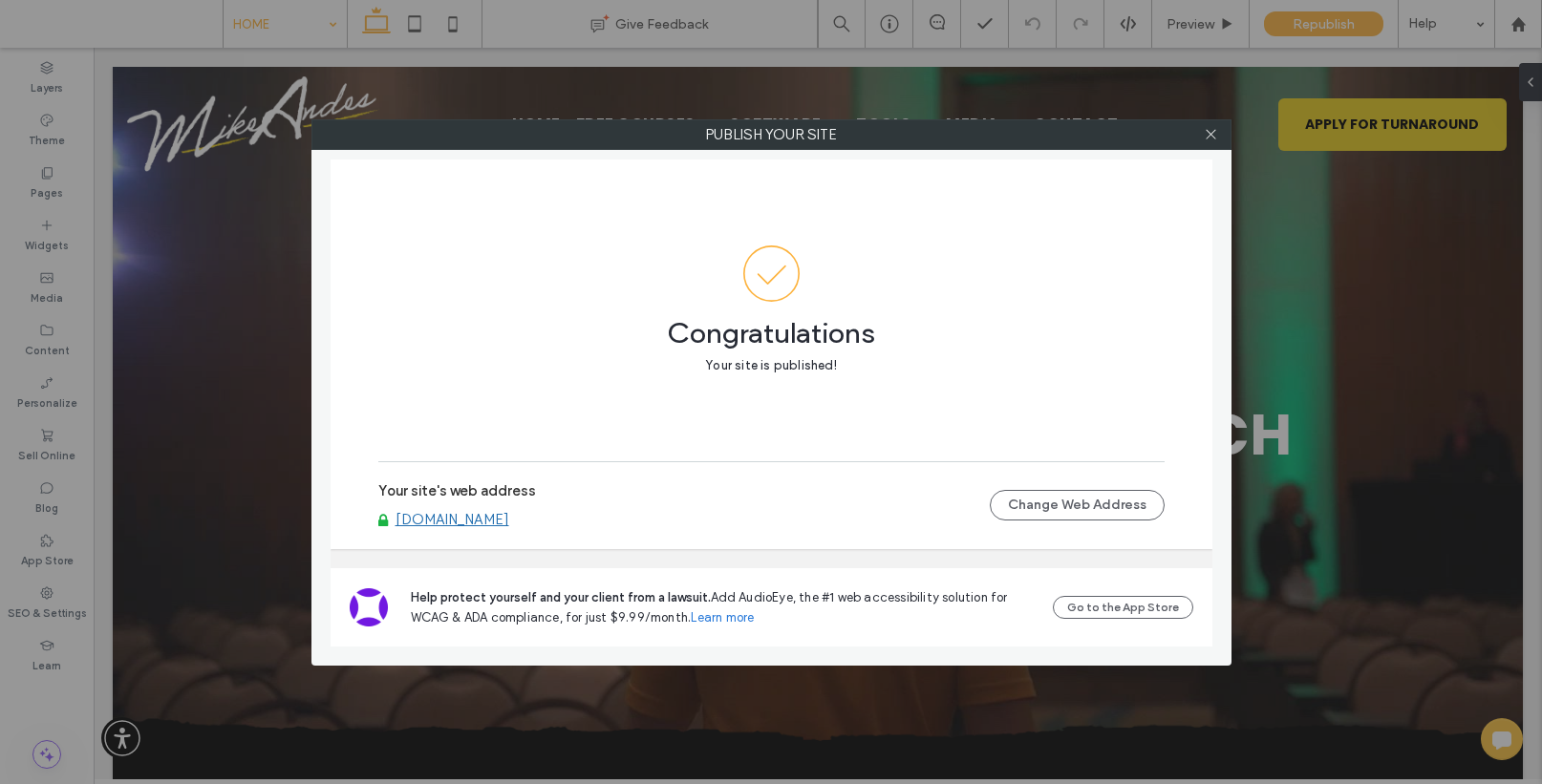
click at [449, 511] on link "[DOMAIN_NAME]" at bounding box center [452, 519] width 114 height 17
click at [1210, 134] on icon at bounding box center [1211, 134] width 14 height 14
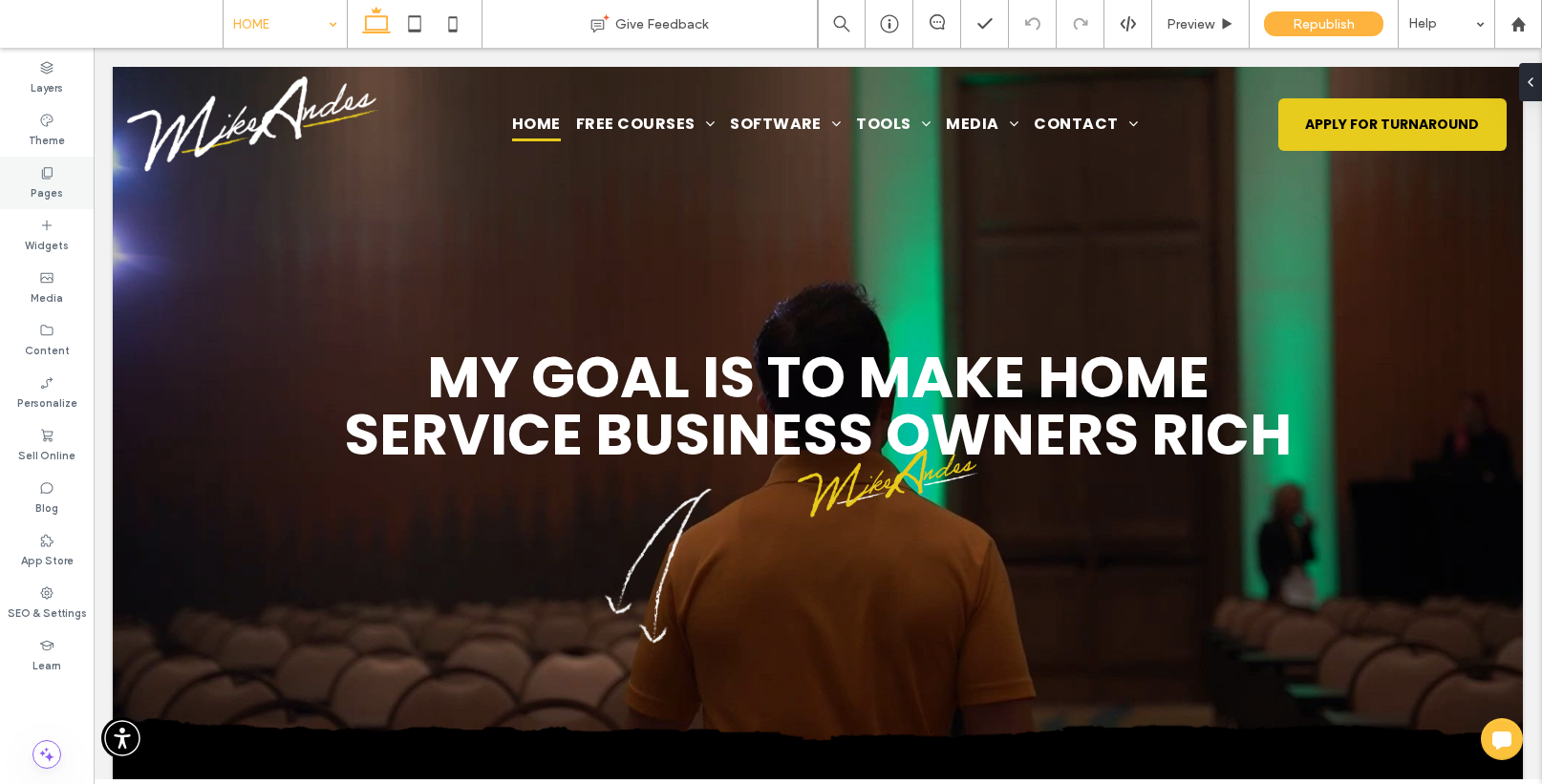
click at [42, 181] on label "Pages" at bounding box center [47, 191] width 33 height 21
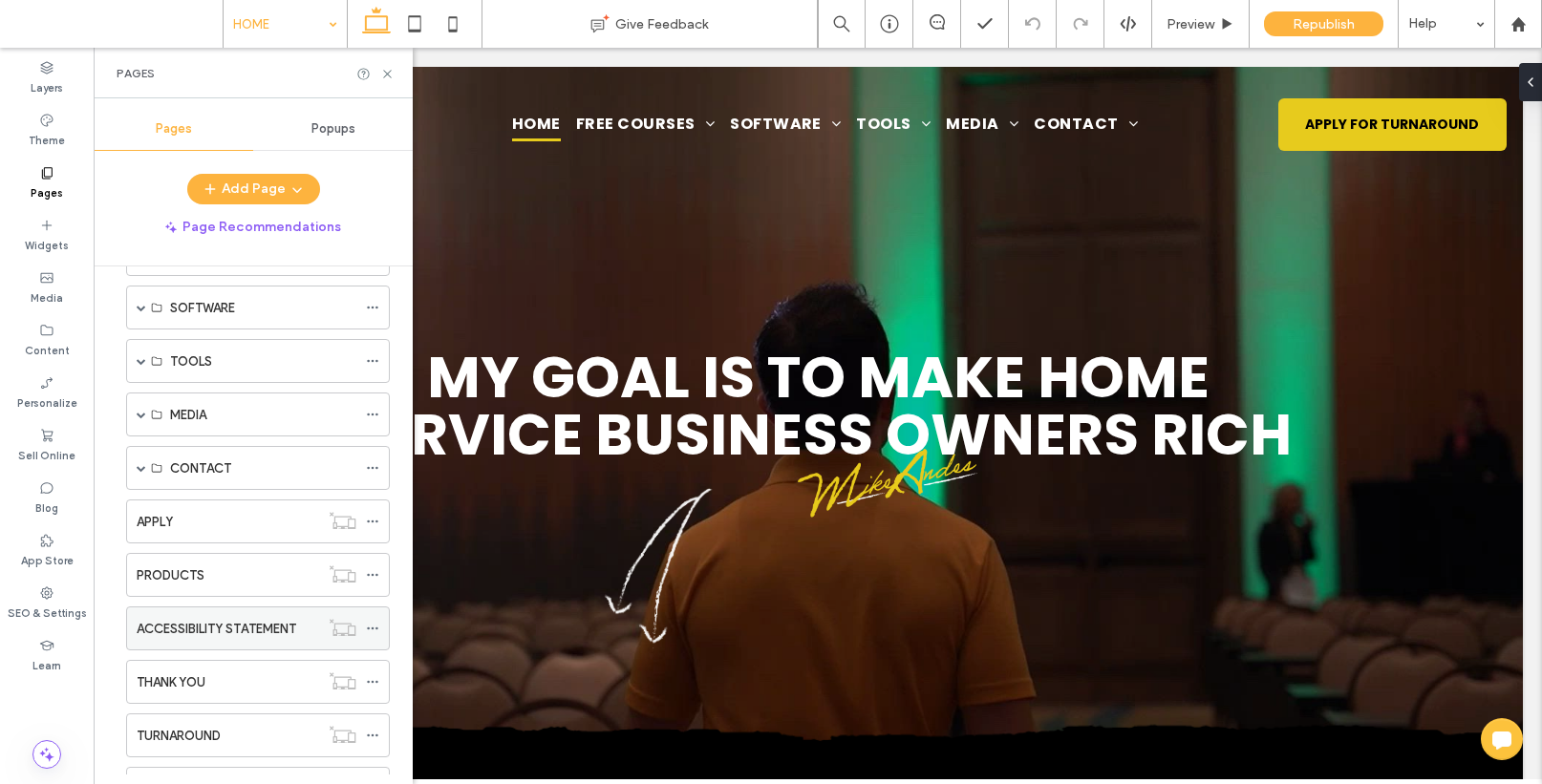
scroll to position [204, 0]
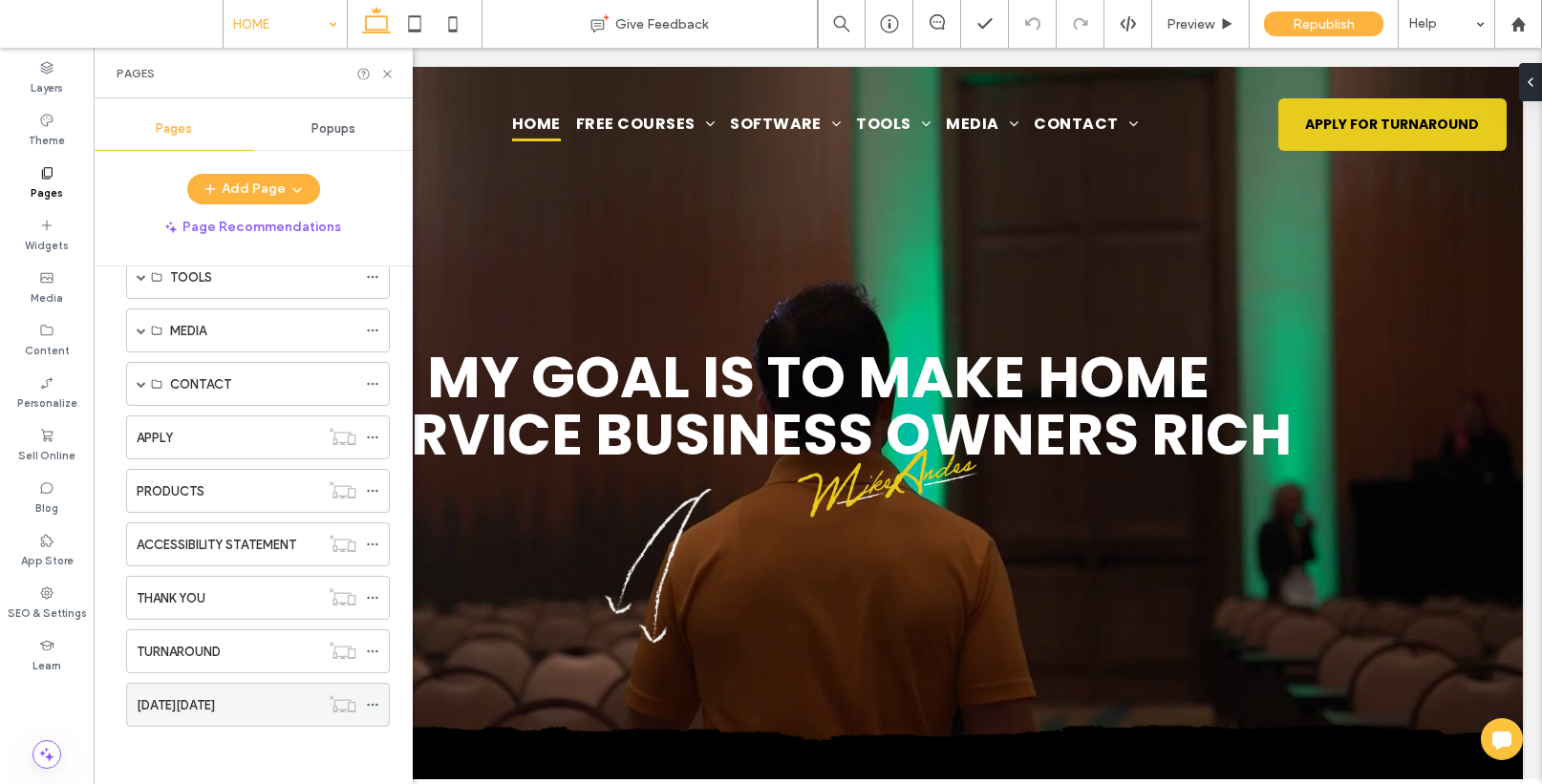
click at [209, 701] on label "BLACK FRIDAY" at bounding box center [175, 705] width 78 height 34
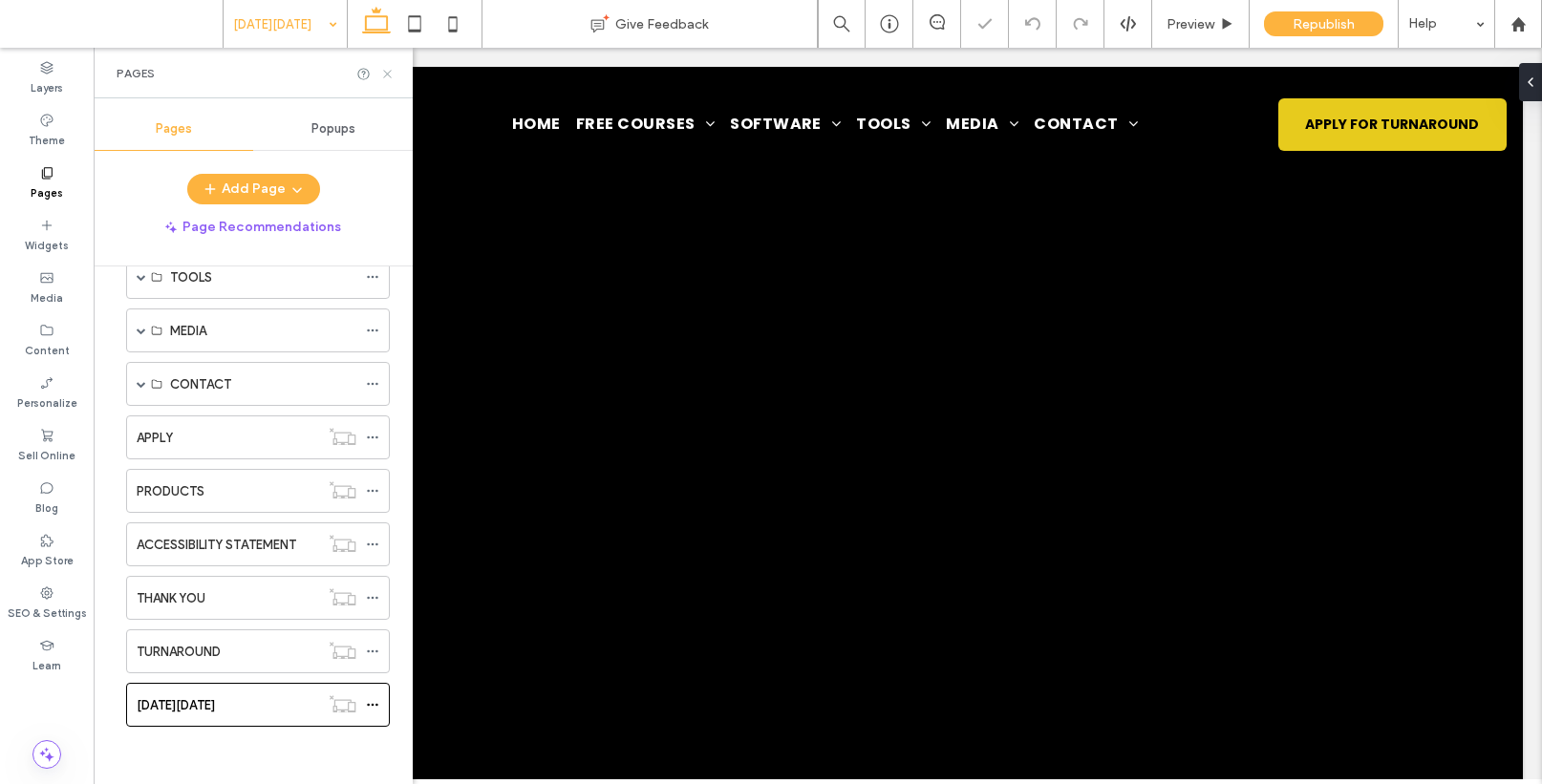
click at [387, 69] on icon at bounding box center [387, 73] width 14 height 14
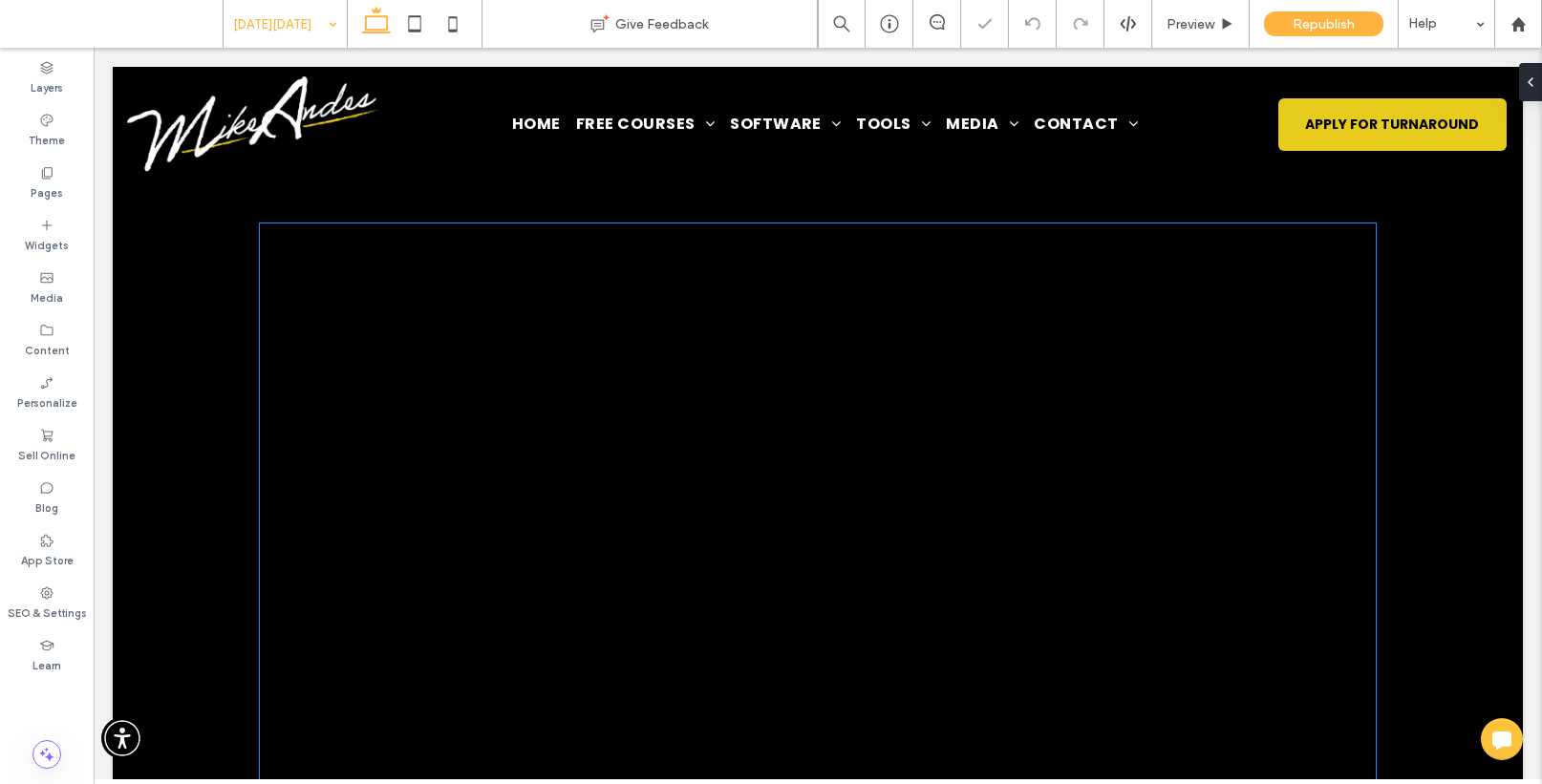
click at [471, 266] on div at bounding box center [817, 537] width 1116 height 627
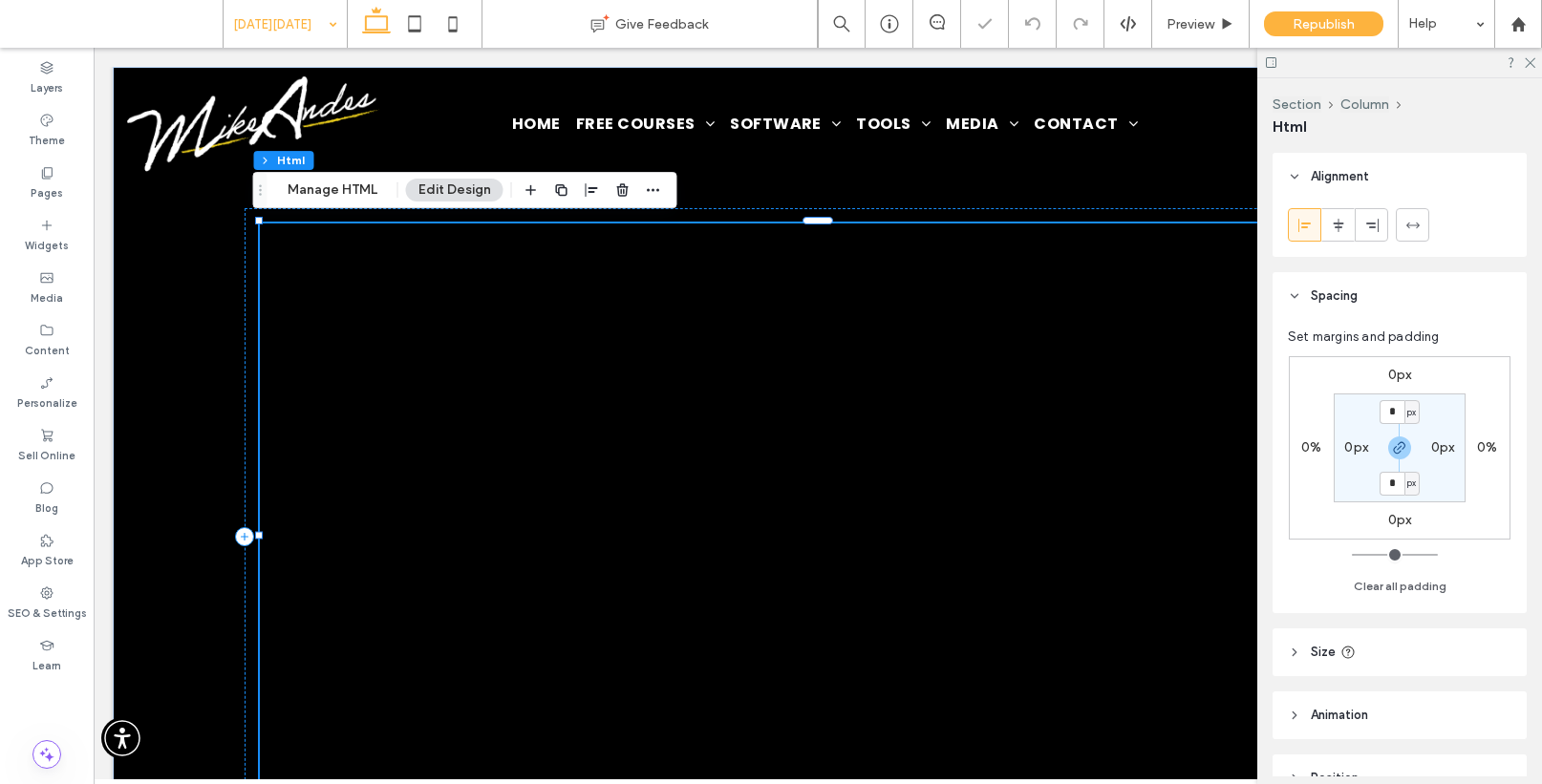
click at [471, 266] on div at bounding box center [817, 537] width 1116 height 627
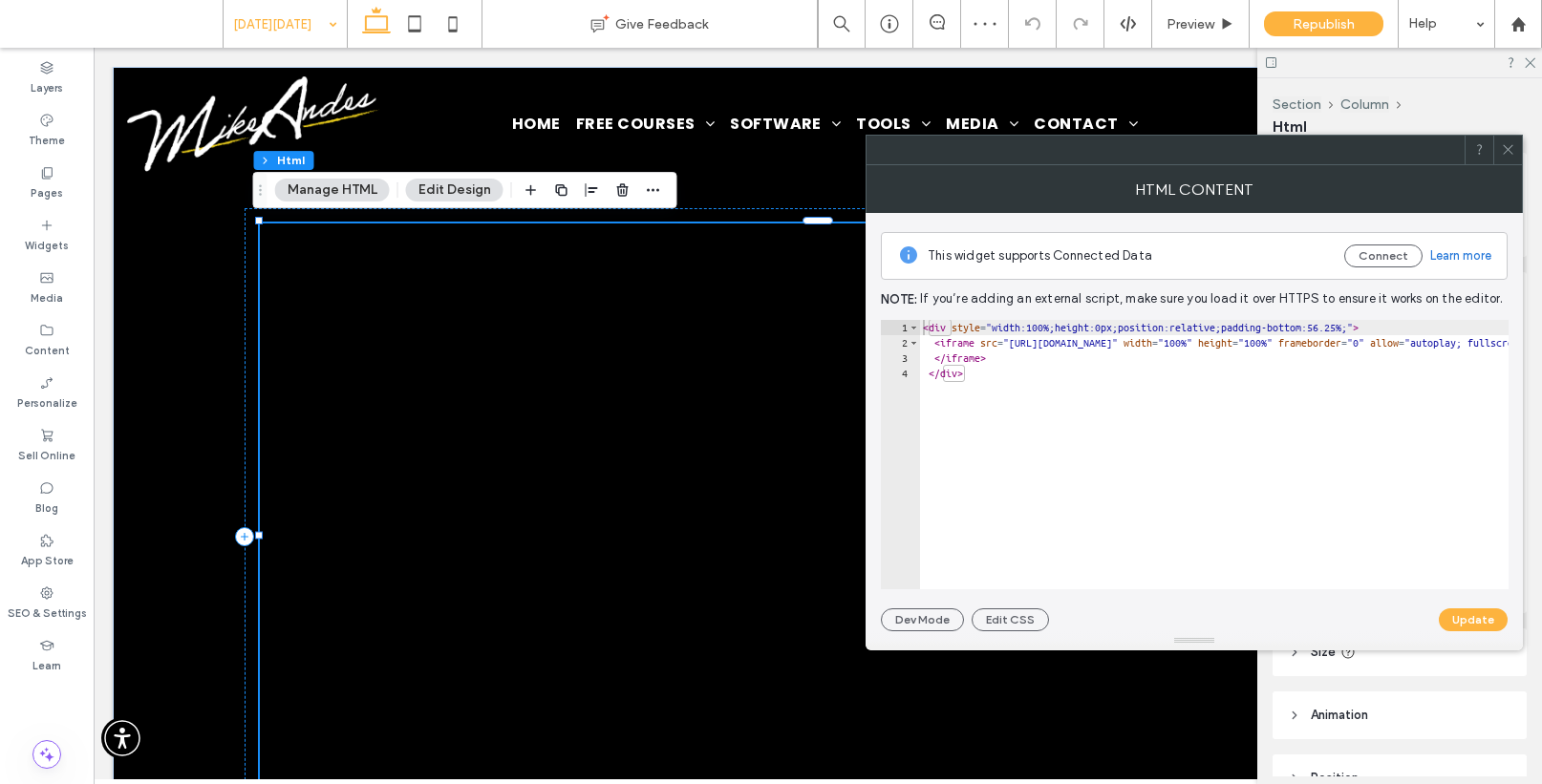
type textarea "**********"
click at [453, 23] on icon at bounding box center [453, 24] width 39 height 38
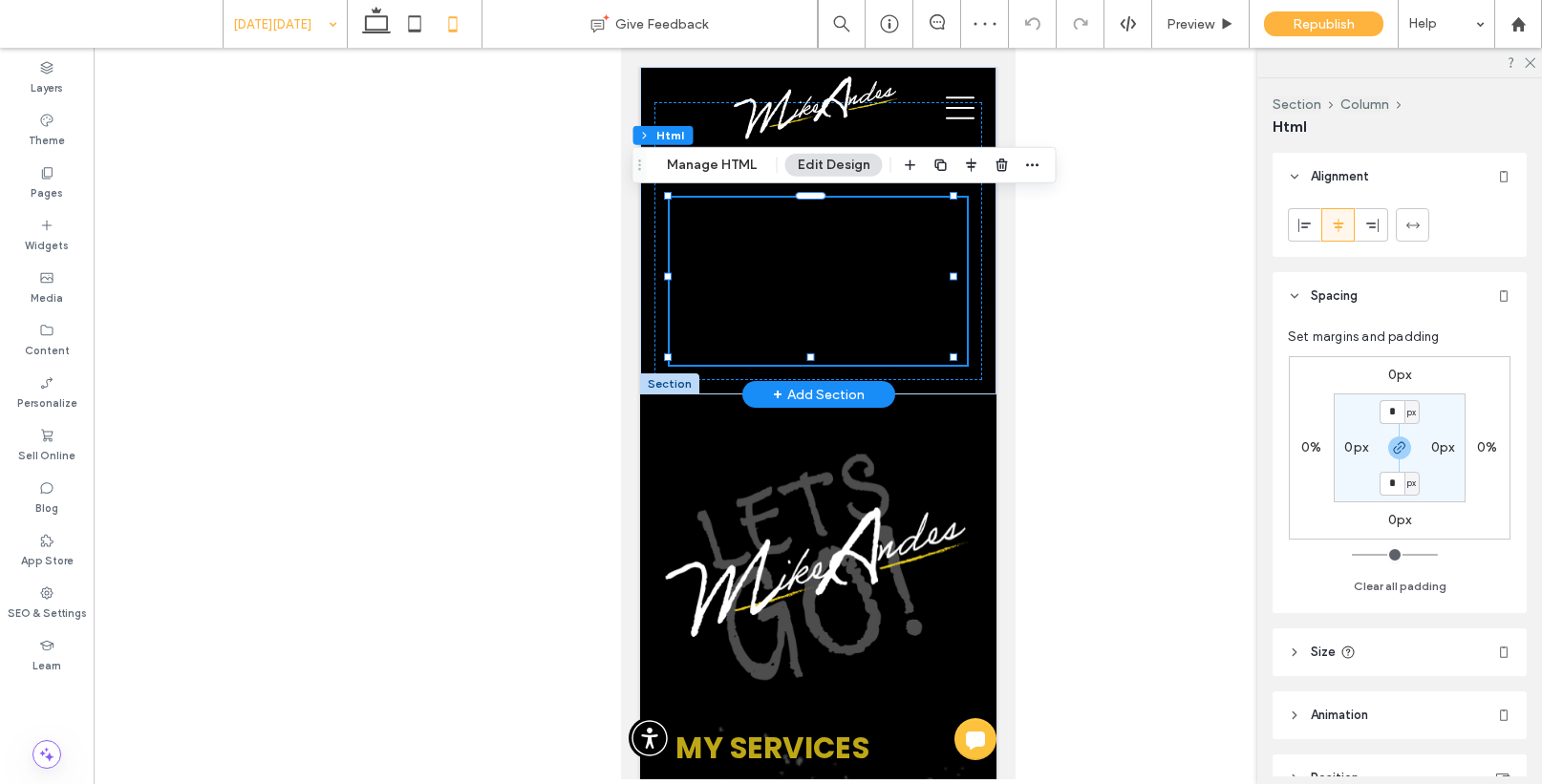
click at [781, 297] on div at bounding box center [817, 281] width 297 height 167
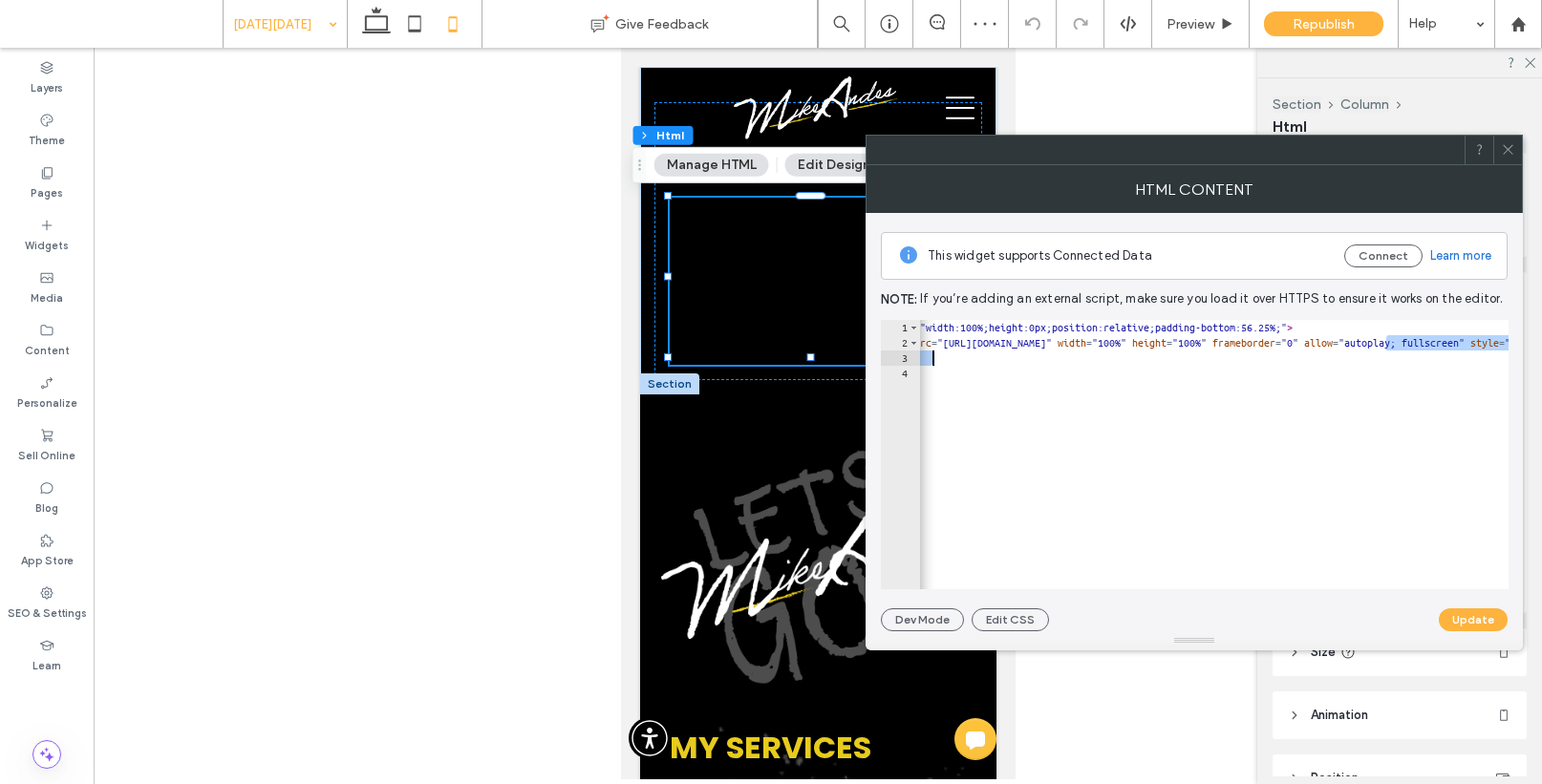
scroll to position [0, 65]
drag, startPoint x: 1452, startPoint y: 344, endPoint x: 1257, endPoint y: 358, distance: 195.5
drag, startPoint x: 1317, startPoint y: 335, endPoint x: 1448, endPoint y: 337, distance: 131.0
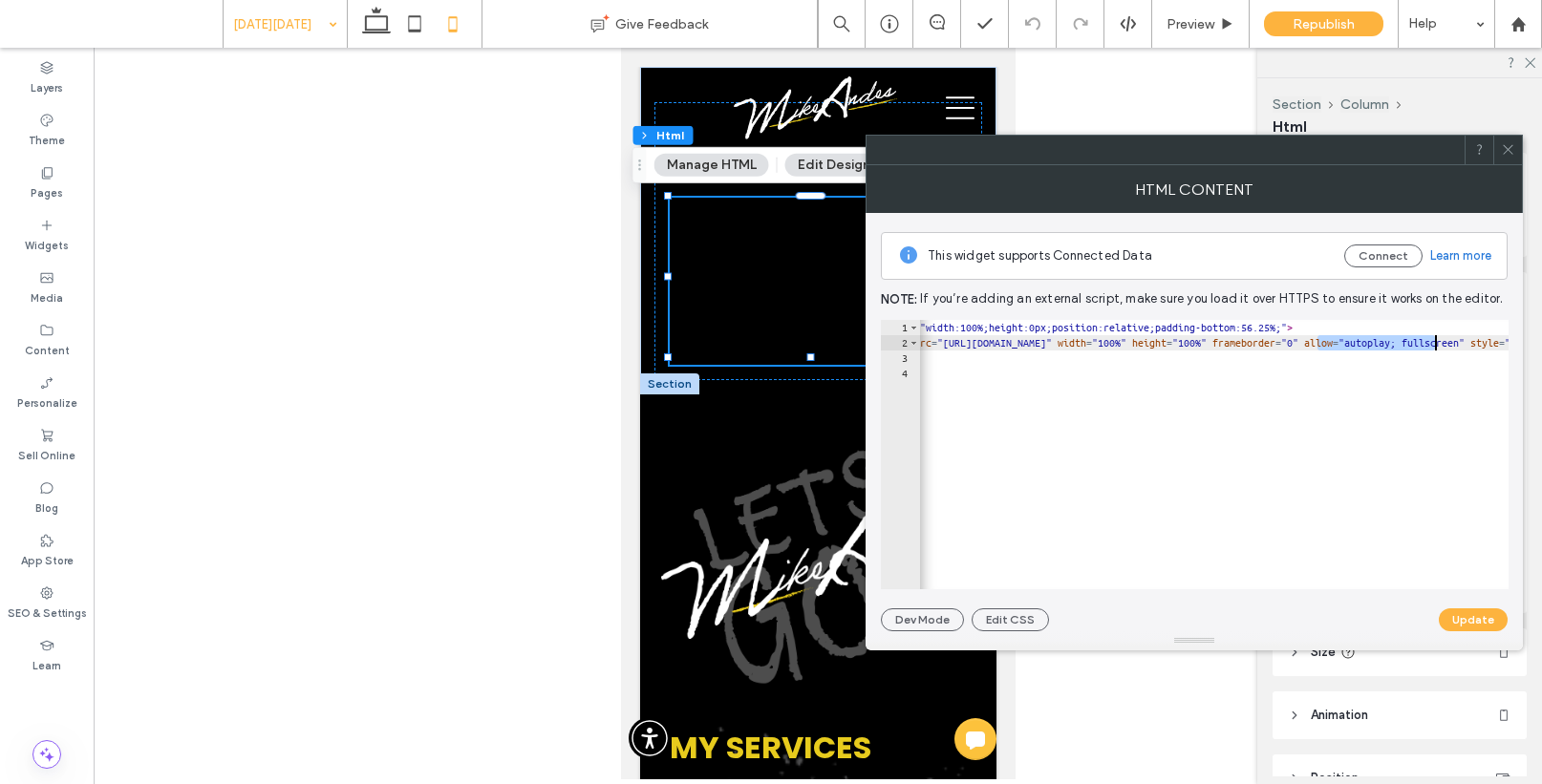
type textarea "**********"
click at [1485, 622] on button "Update" at bounding box center [1473, 620] width 68 height 23
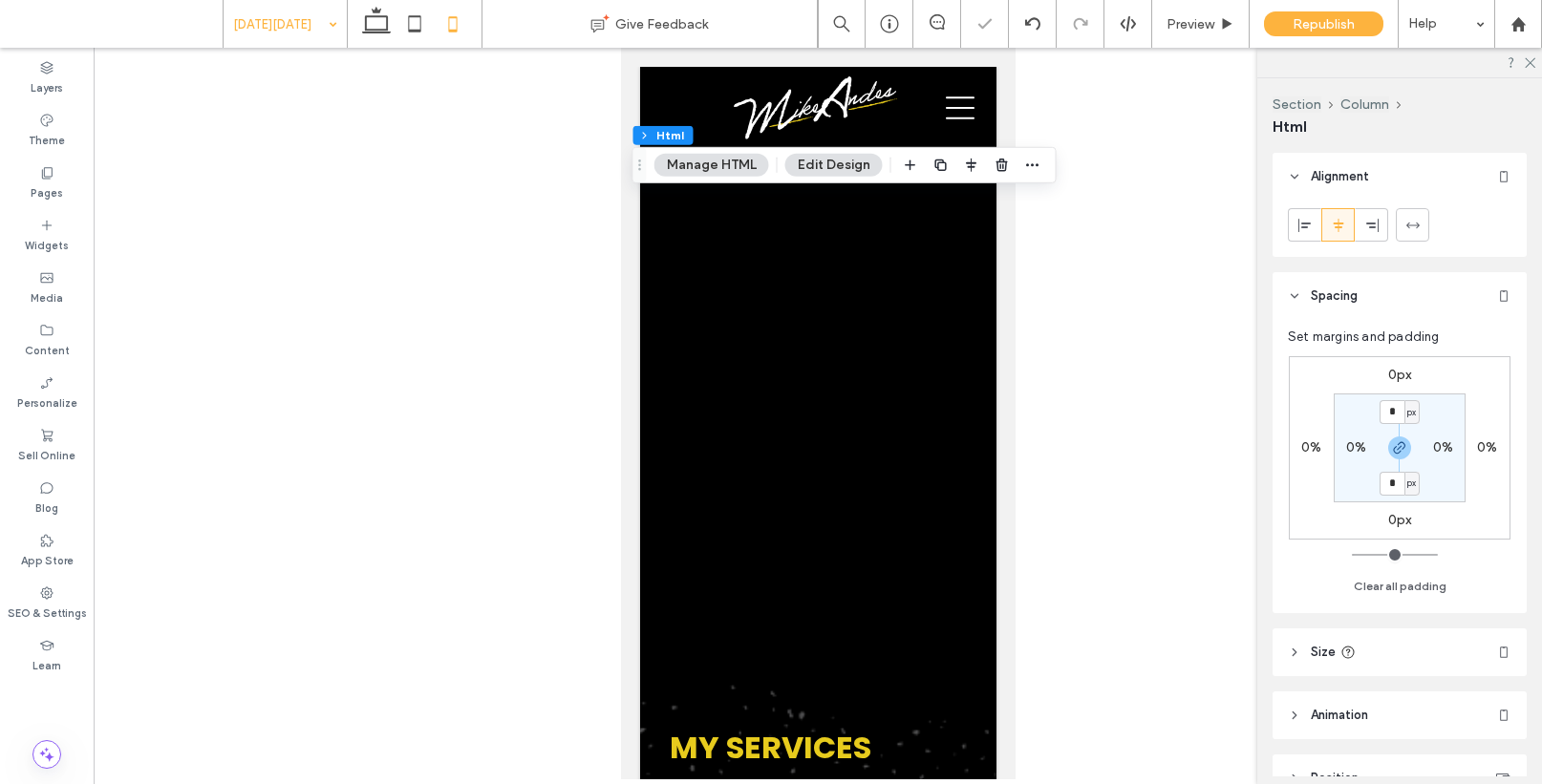
scroll to position [0, 0]
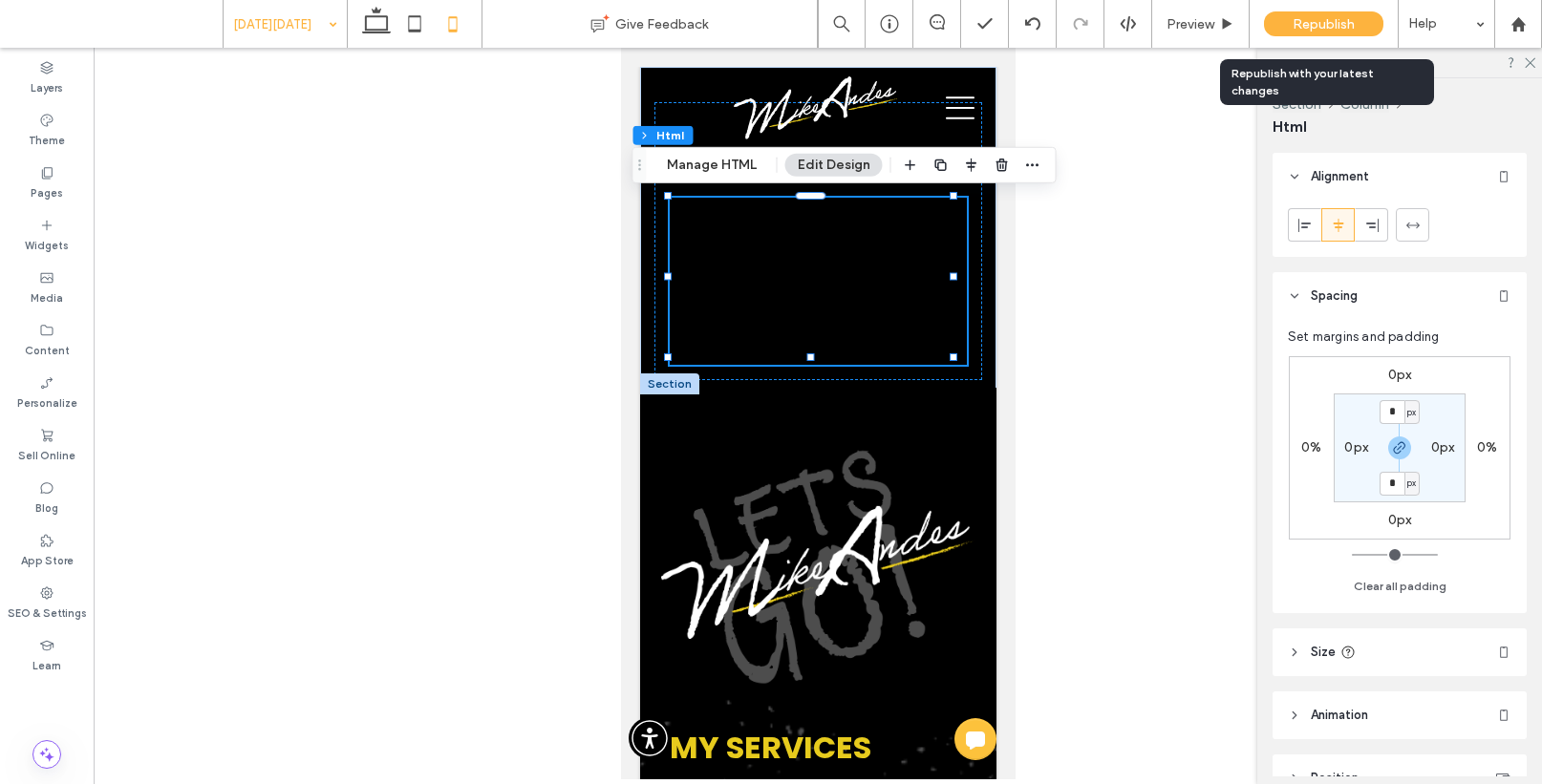
click at [1357, 27] on div "Republish" at bounding box center [1324, 24] width 119 height 25
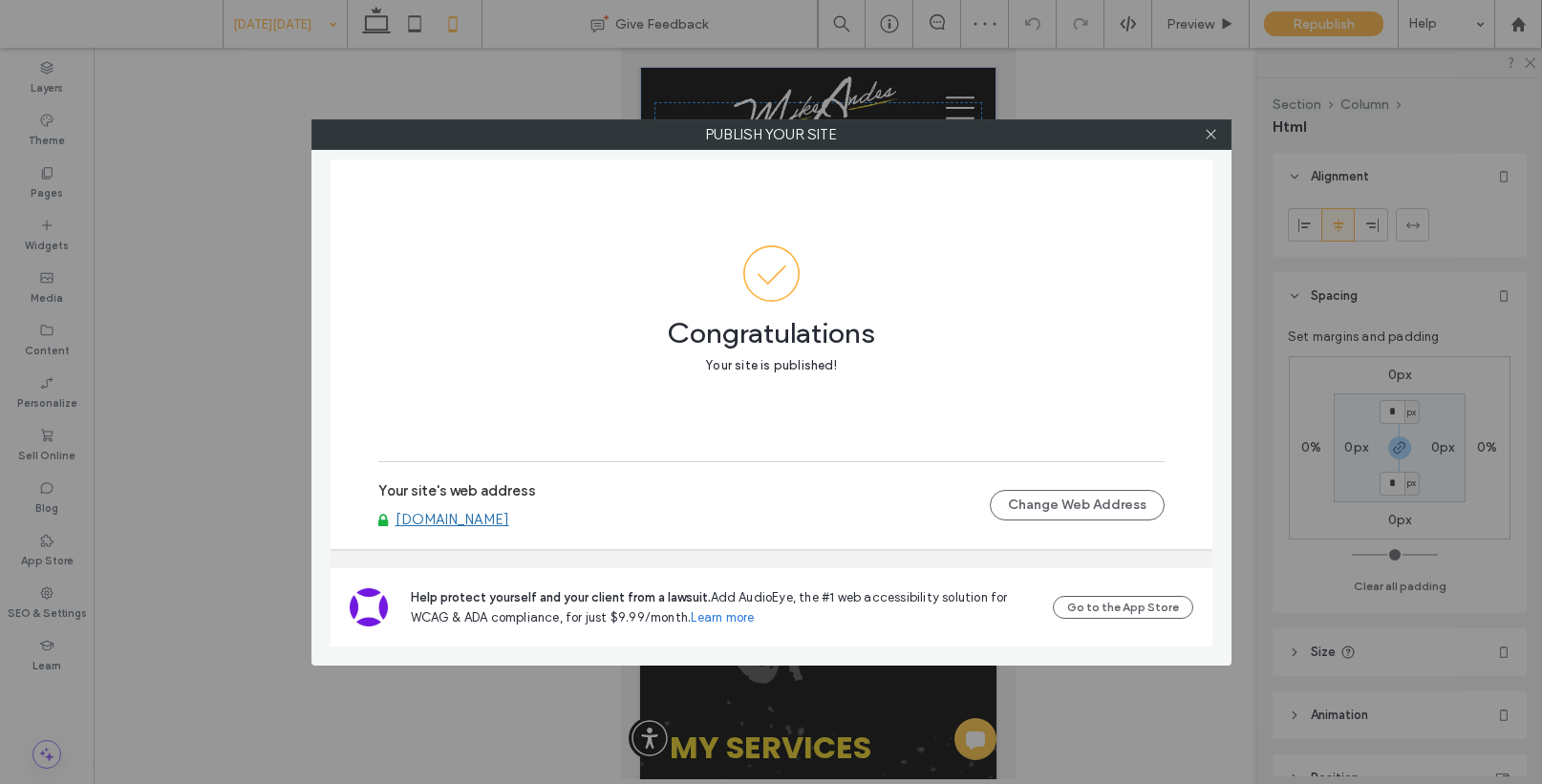
click at [489, 519] on link "[DOMAIN_NAME]" at bounding box center [452, 519] width 114 height 17
click at [1206, 131] on icon at bounding box center [1211, 134] width 14 height 14
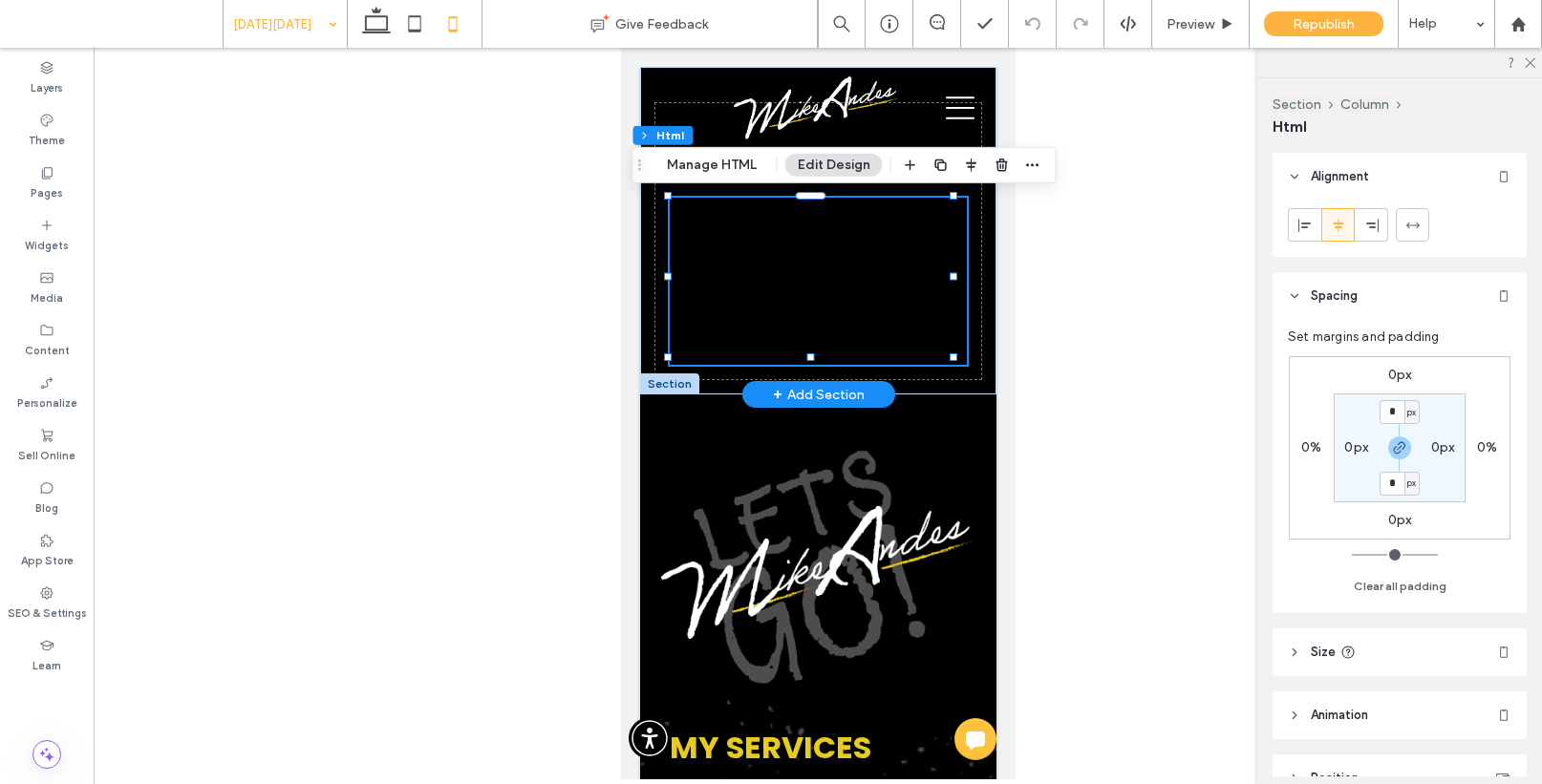
click at [877, 268] on div at bounding box center [817, 281] width 297 height 167
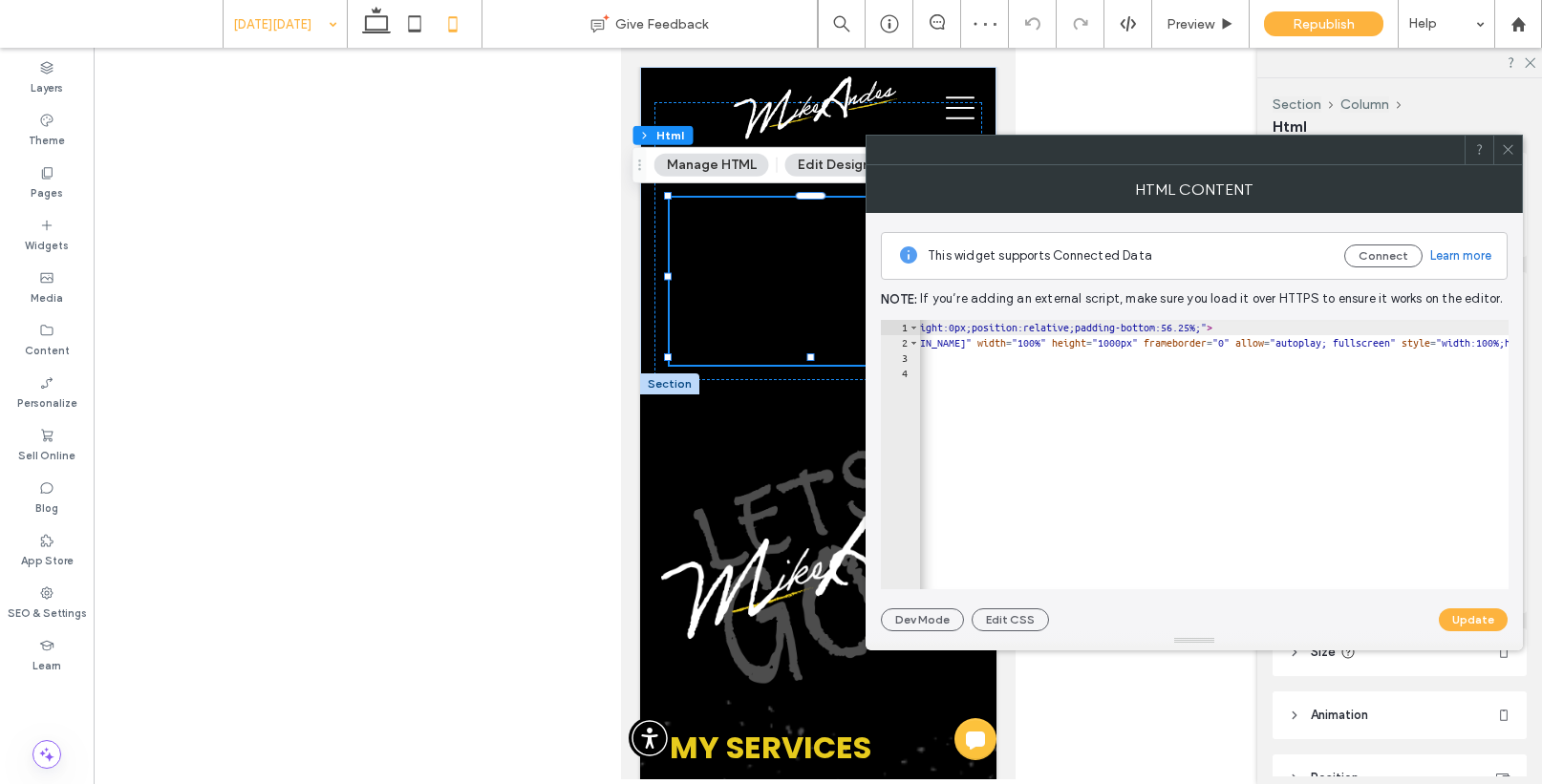
scroll to position [0, 222]
click at [1347, 341] on div "< div style = "width:100%;height:0px;position:relative;padding-bottom:56.25%;" …" at bounding box center [1478, 462] width 1562 height 286
type textarea "**********"
click at [1467, 617] on button "Update" at bounding box center [1473, 620] width 68 height 23
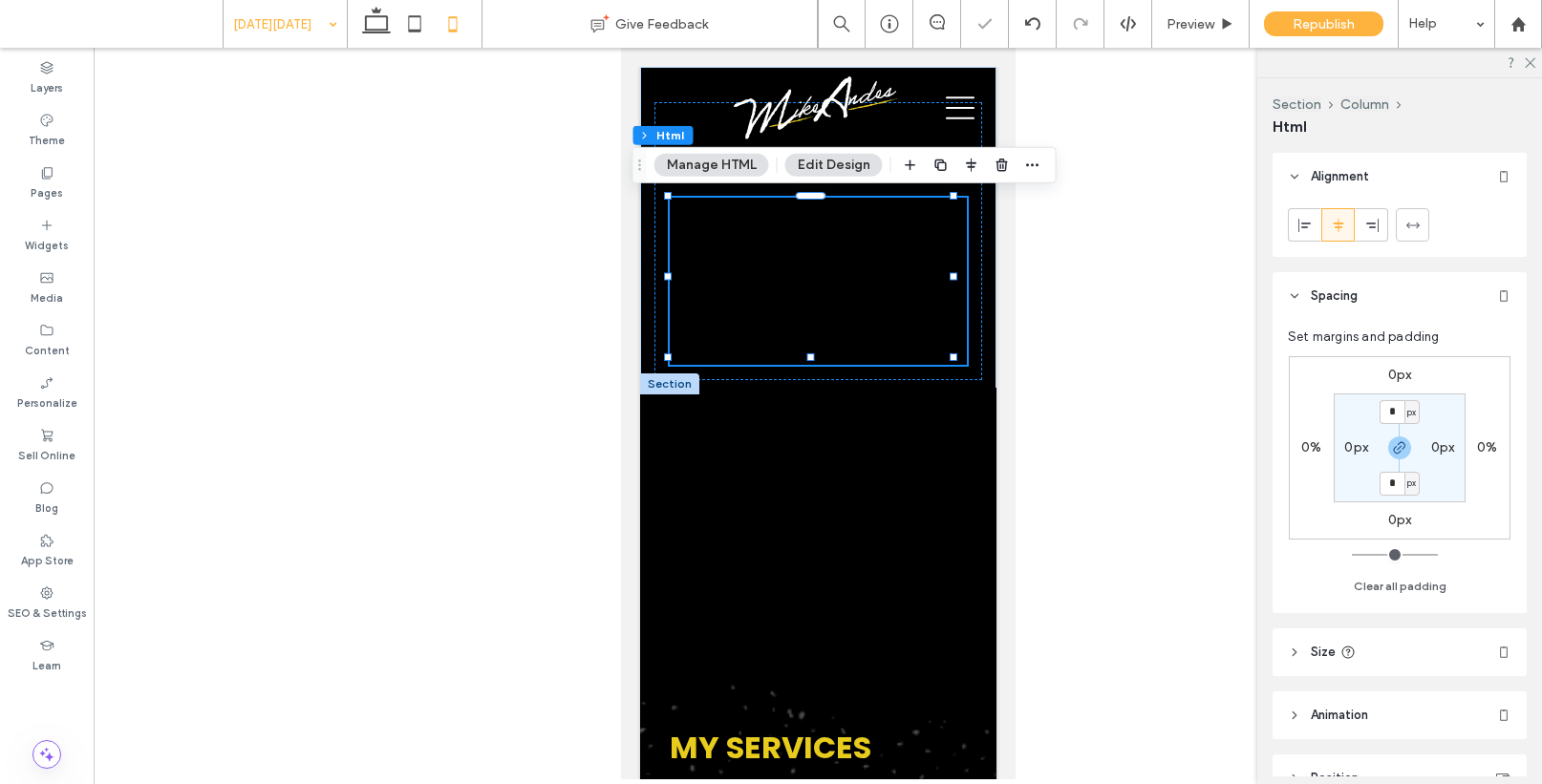
scroll to position [0, 0]
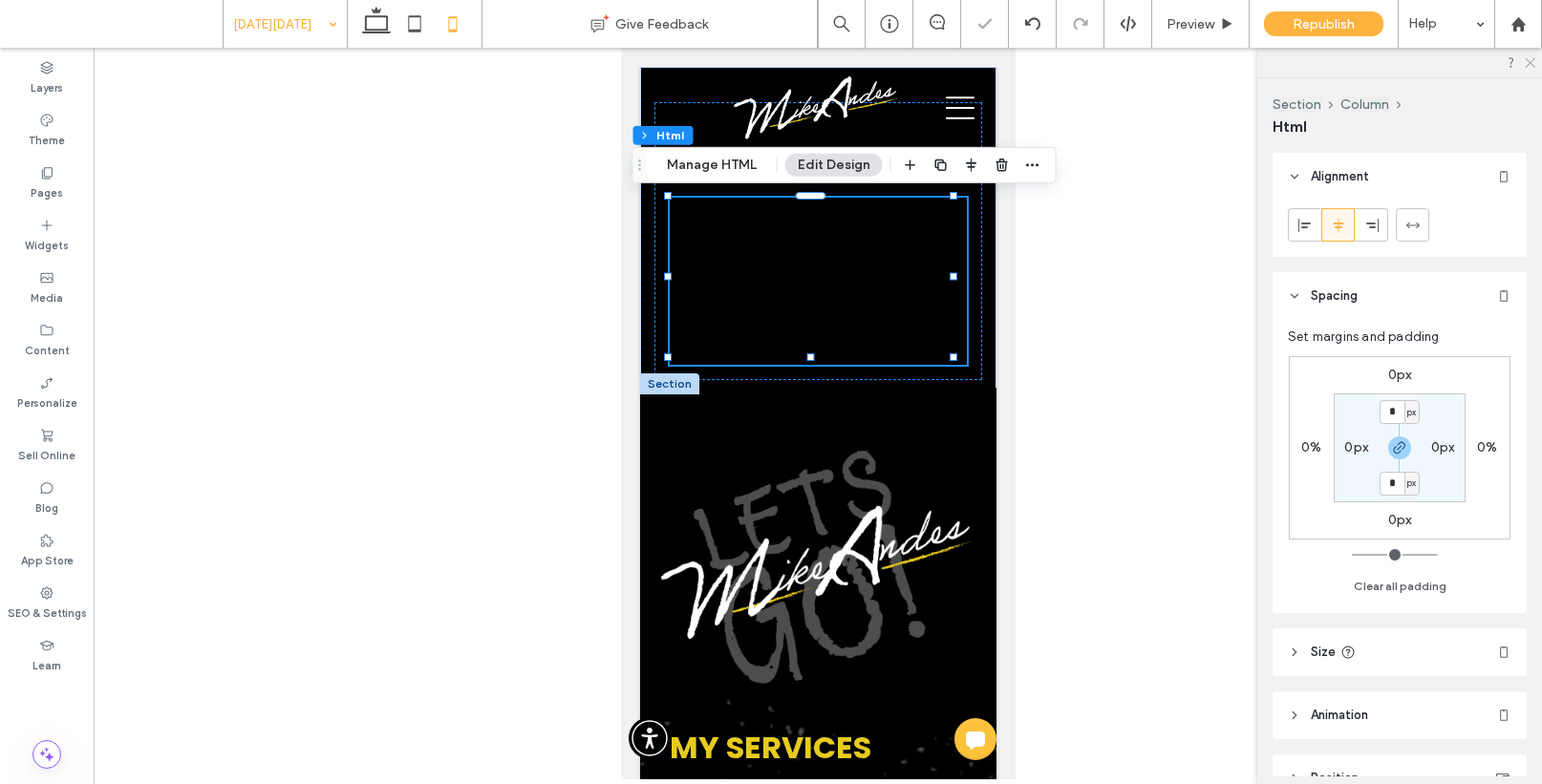
click at [1534, 63] on icon at bounding box center [1529, 62] width 13 height 13
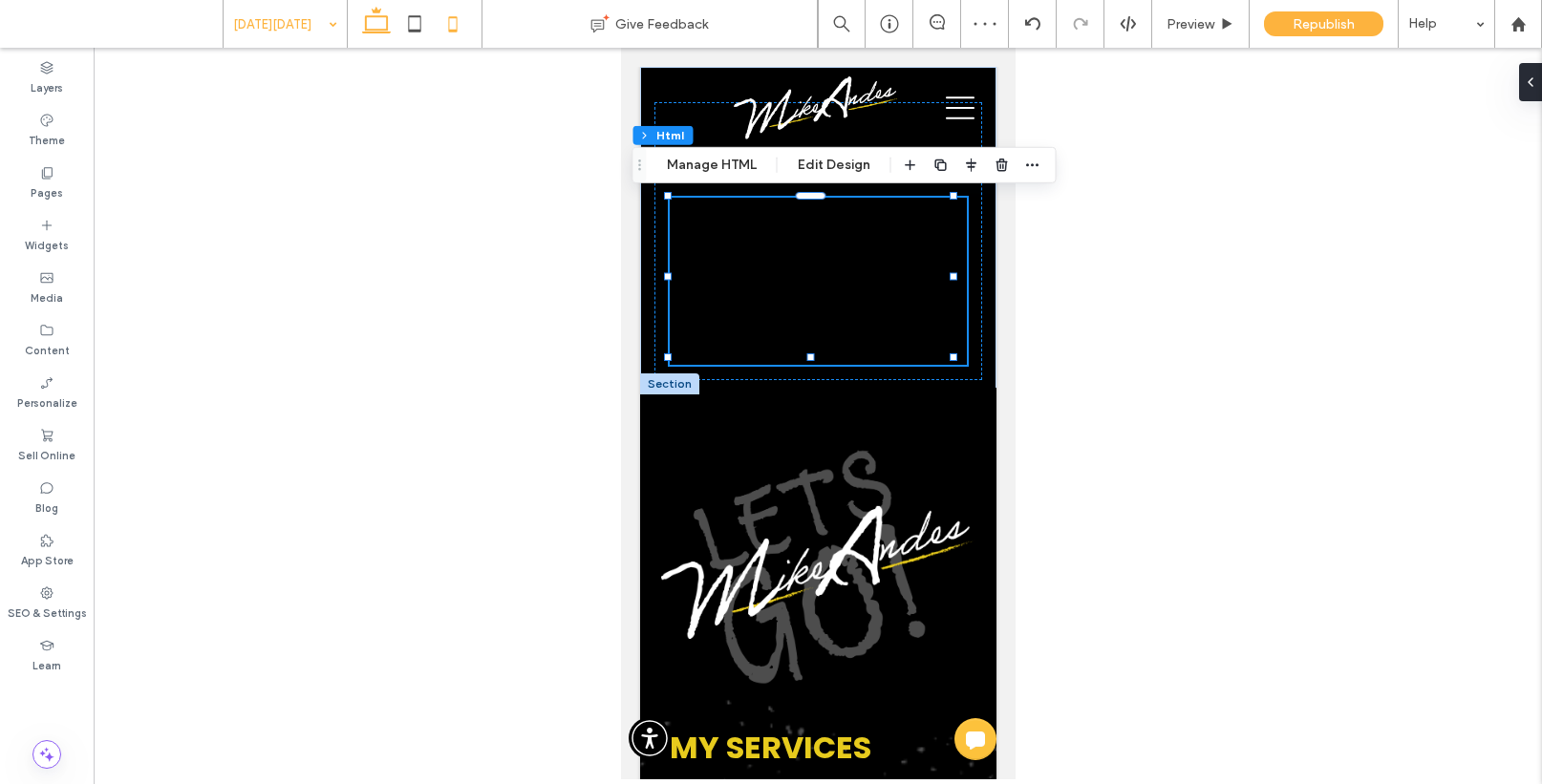
click at [362, 28] on icon at bounding box center [376, 24] width 39 height 38
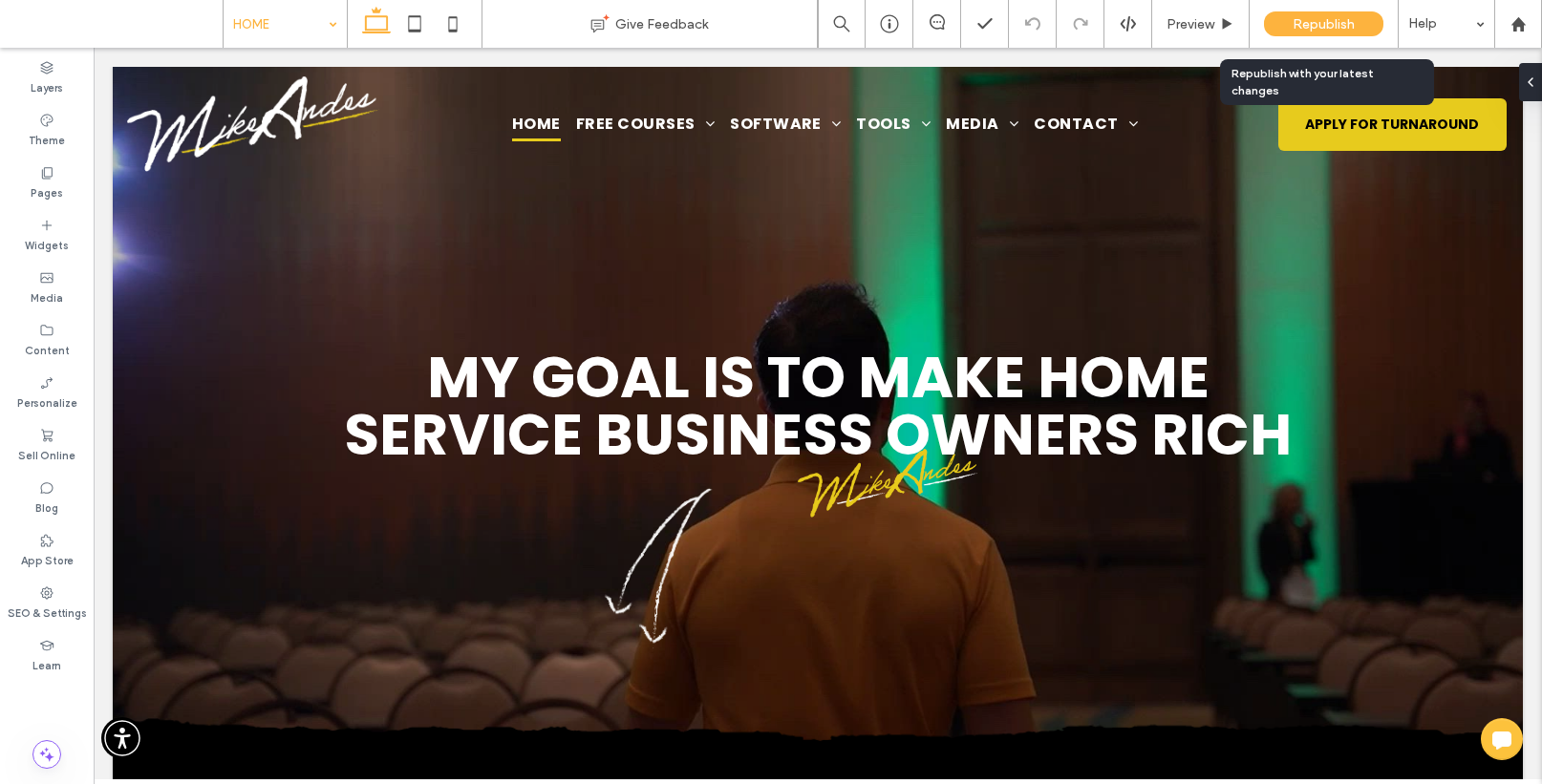
click at [1293, 20] on span "Republish" at bounding box center [1324, 24] width 63 height 16
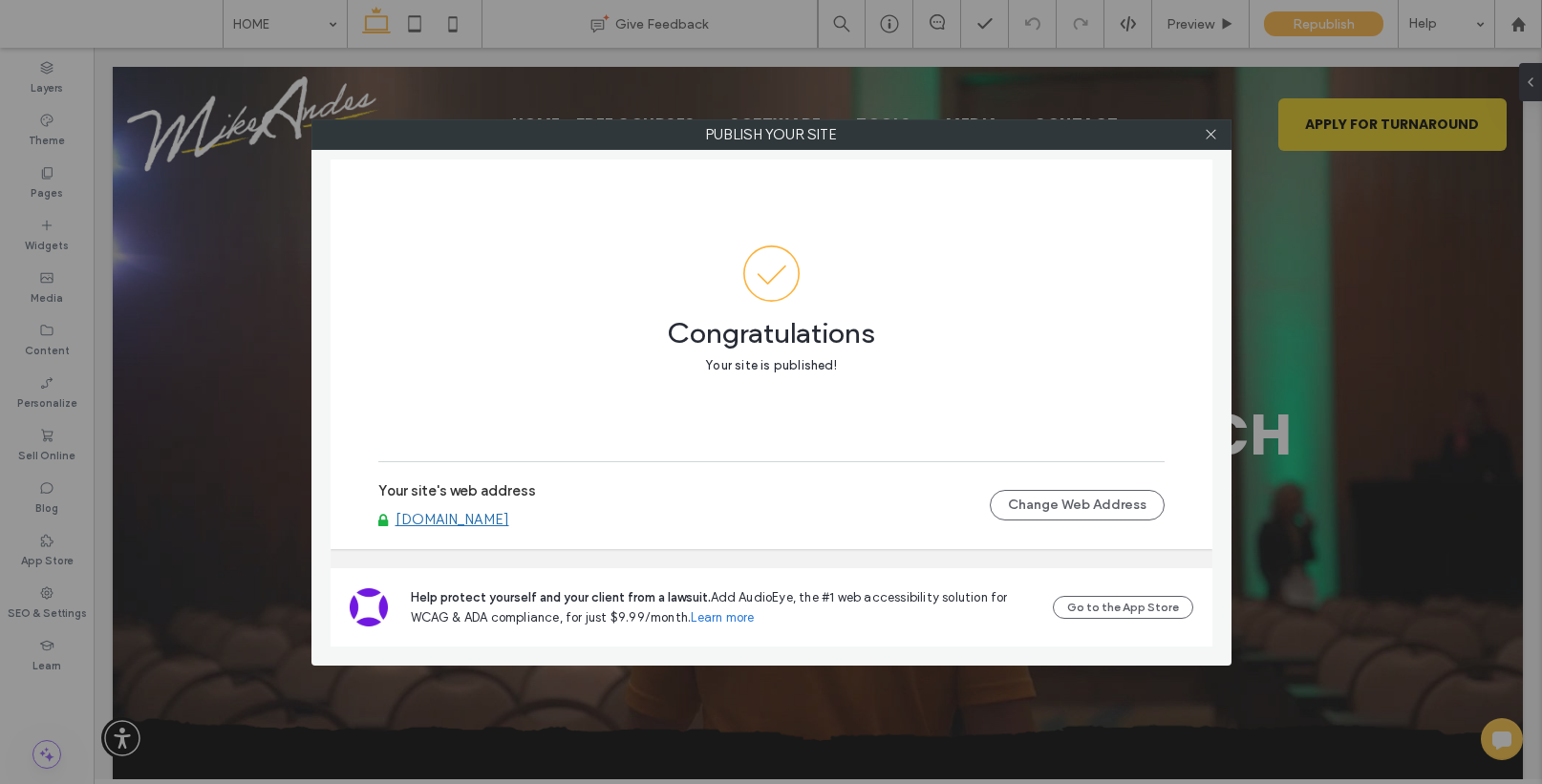
click at [488, 521] on link "[DOMAIN_NAME]" at bounding box center [452, 519] width 114 height 17
click at [491, 522] on link "[DOMAIN_NAME]" at bounding box center [452, 519] width 114 height 17
click at [1208, 135] on icon at bounding box center [1211, 134] width 14 height 14
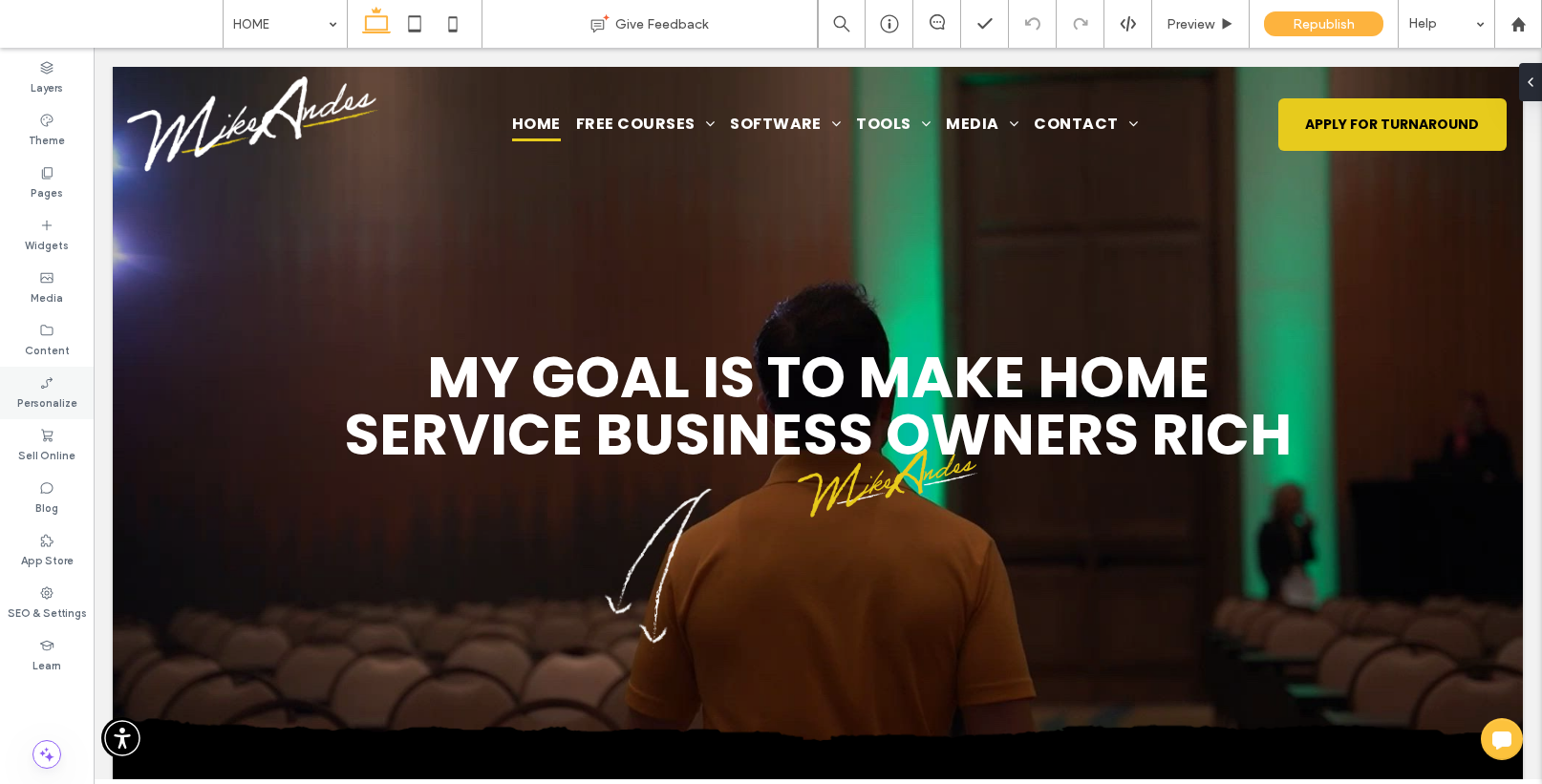
click at [48, 376] on icon at bounding box center [47, 383] width 15 height 15
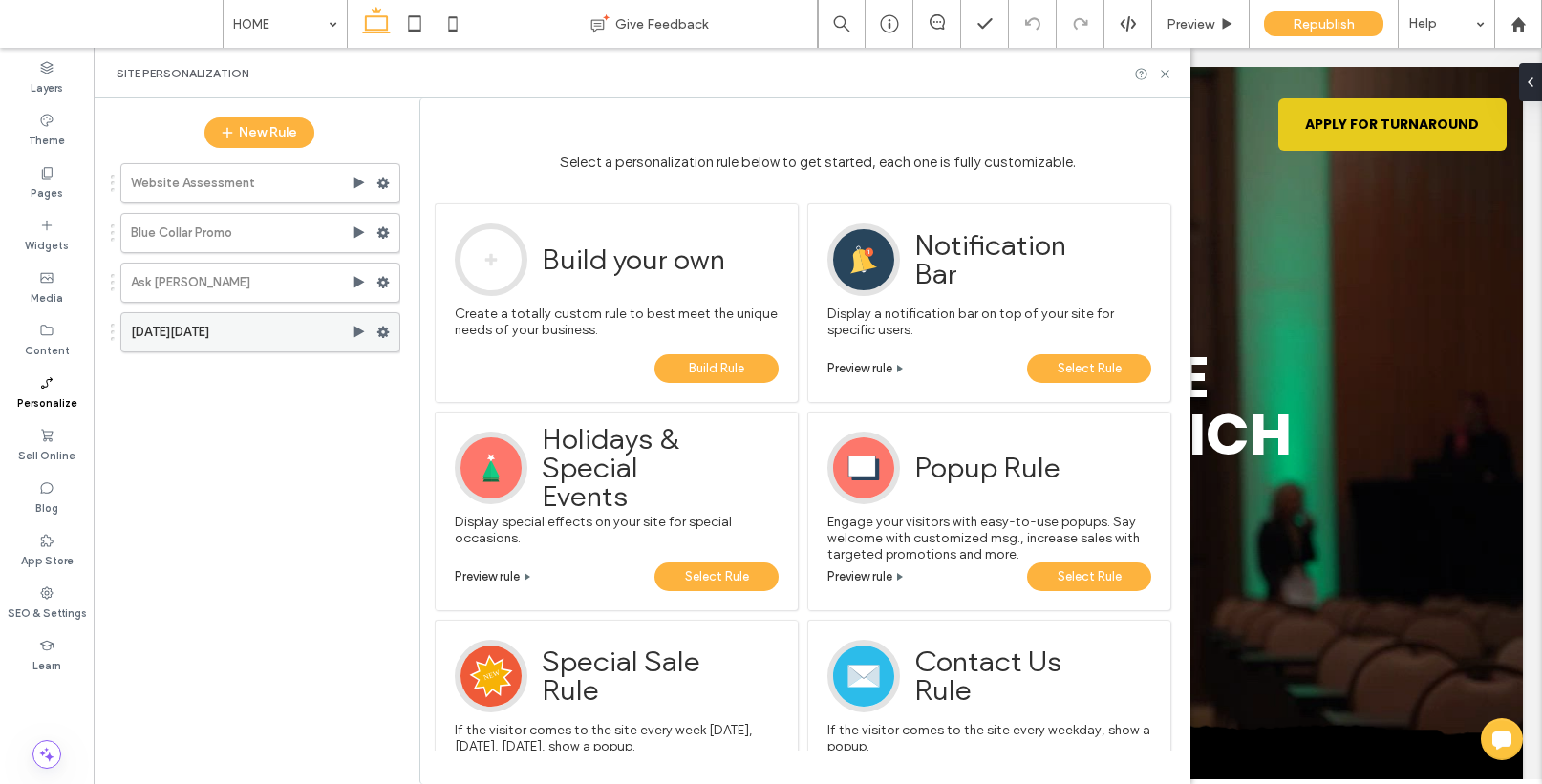
click at [166, 338] on label "[DATE][DATE]" at bounding box center [241, 333] width 220 height 38
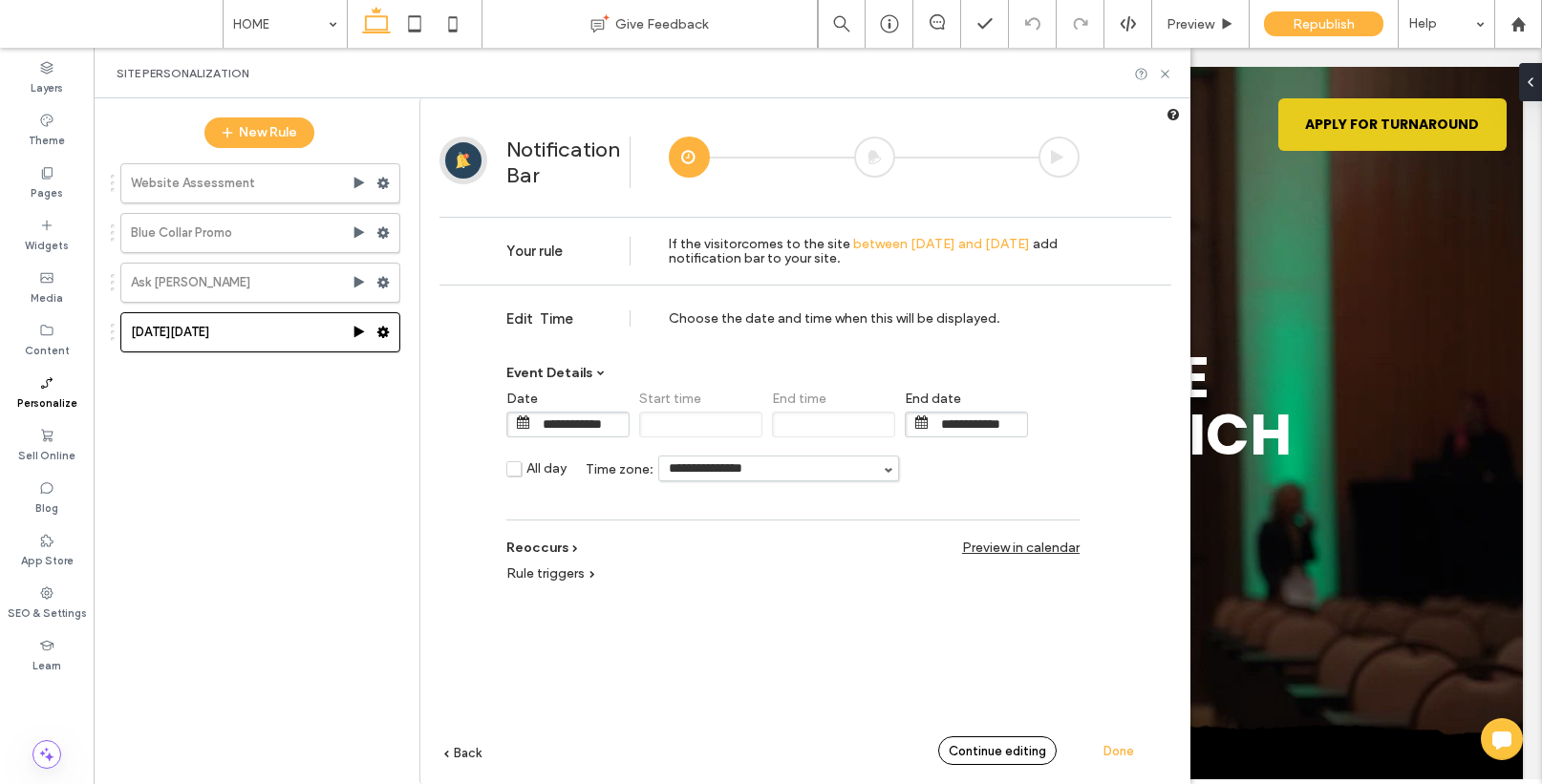
click at [970, 746] on span "Continue editing" at bounding box center [997, 750] width 97 height 14
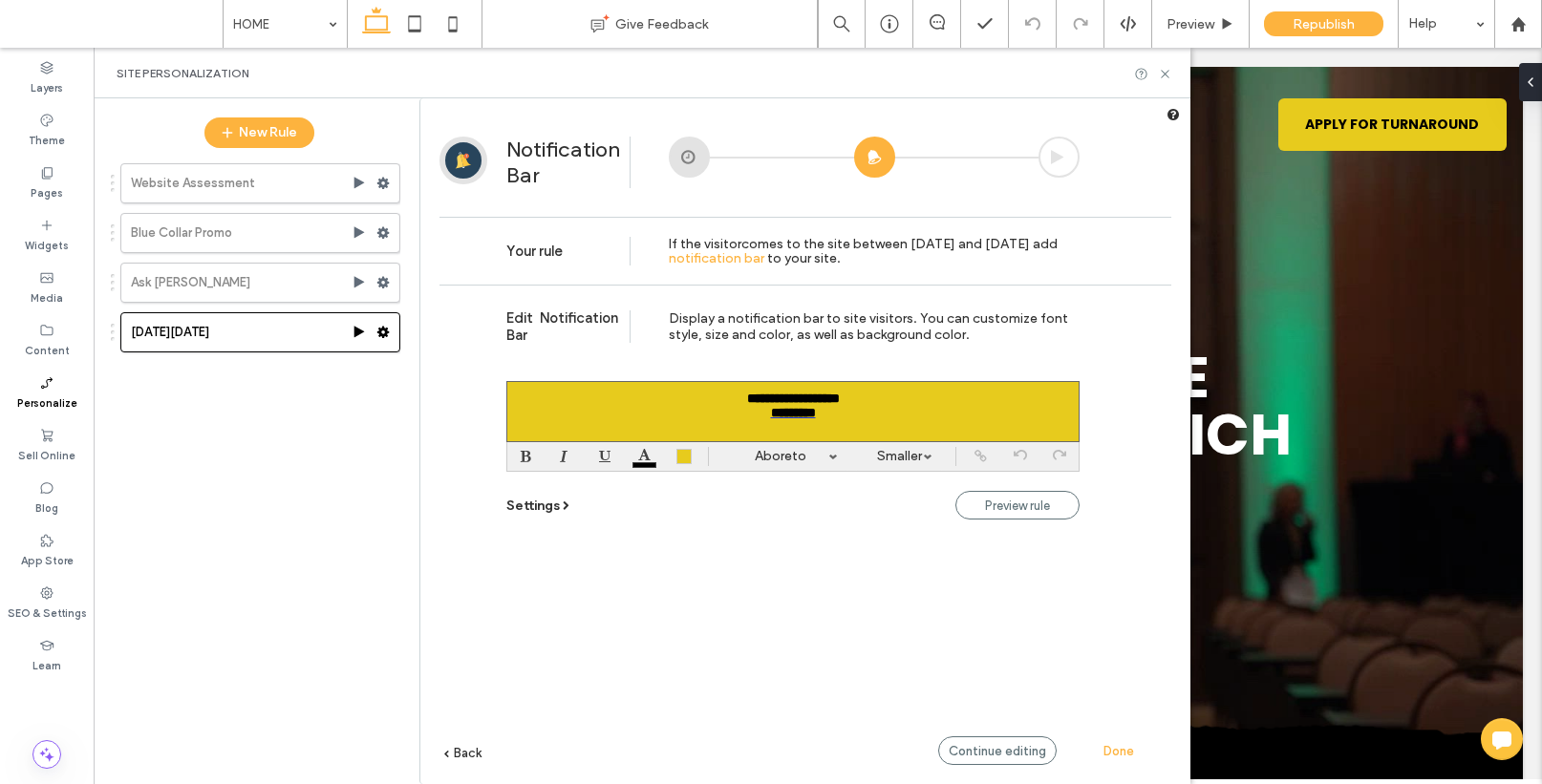
click at [869, 402] on div "**********" at bounding box center [793, 412] width 574 height 62
click at [539, 511] on span "Settings" at bounding box center [533, 505] width 54 height 16
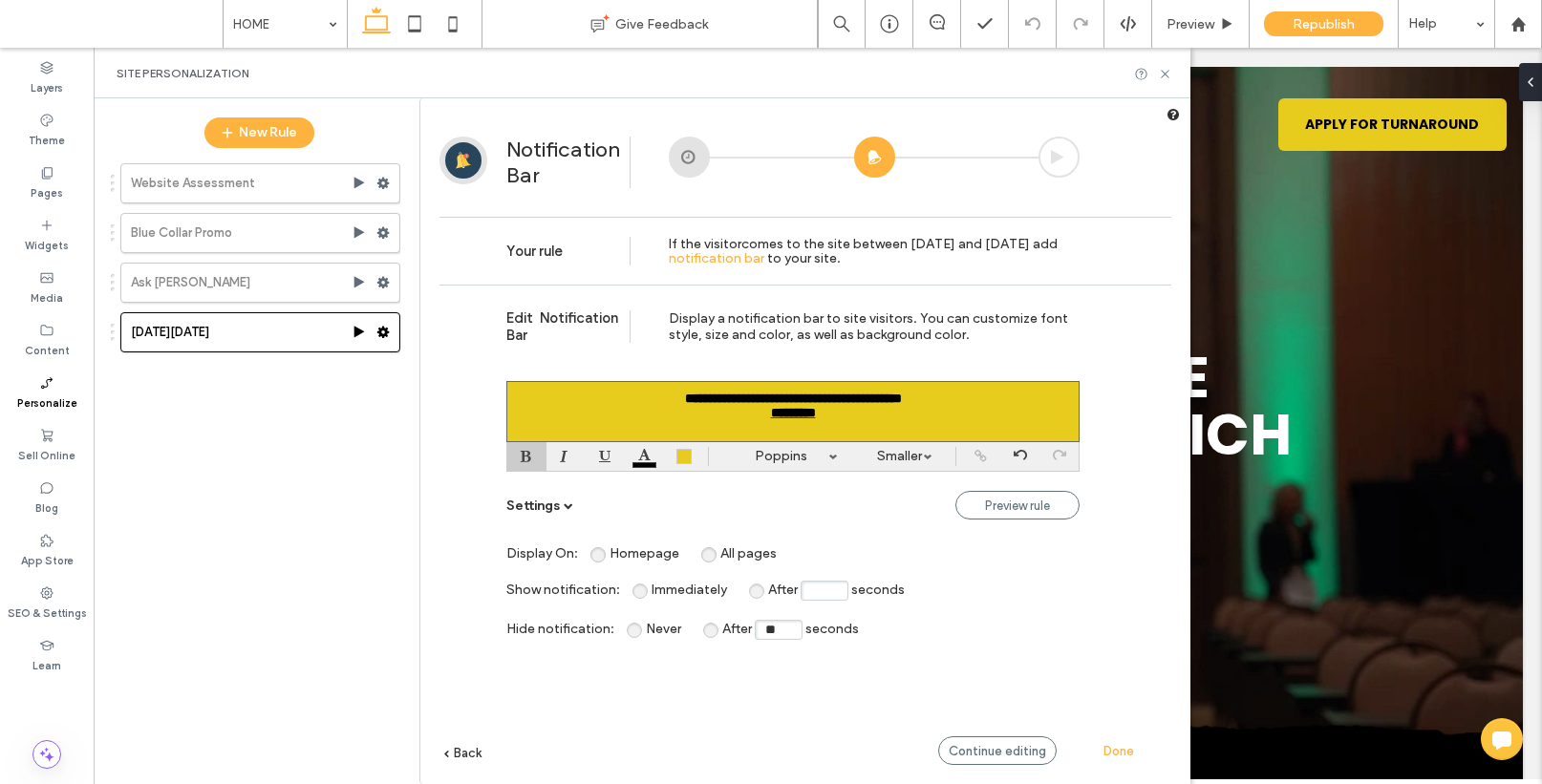
click at [1135, 747] on div "Done" at bounding box center [1118, 750] width 105 height 29
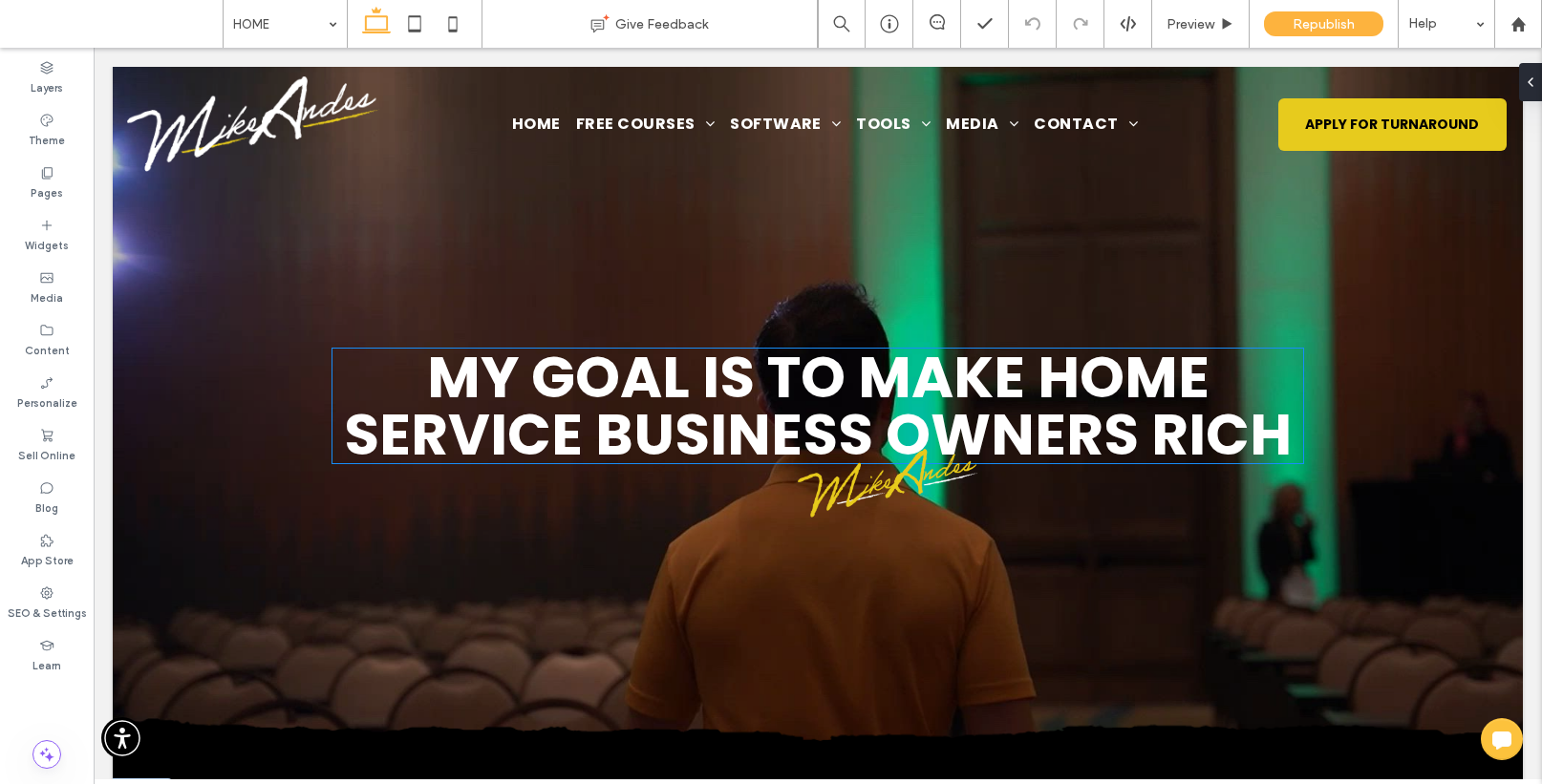
click at [1209, 434] on span "My Goal Is To Make Home Service Business Owners rich" at bounding box center [817, 405] width 948 height 138
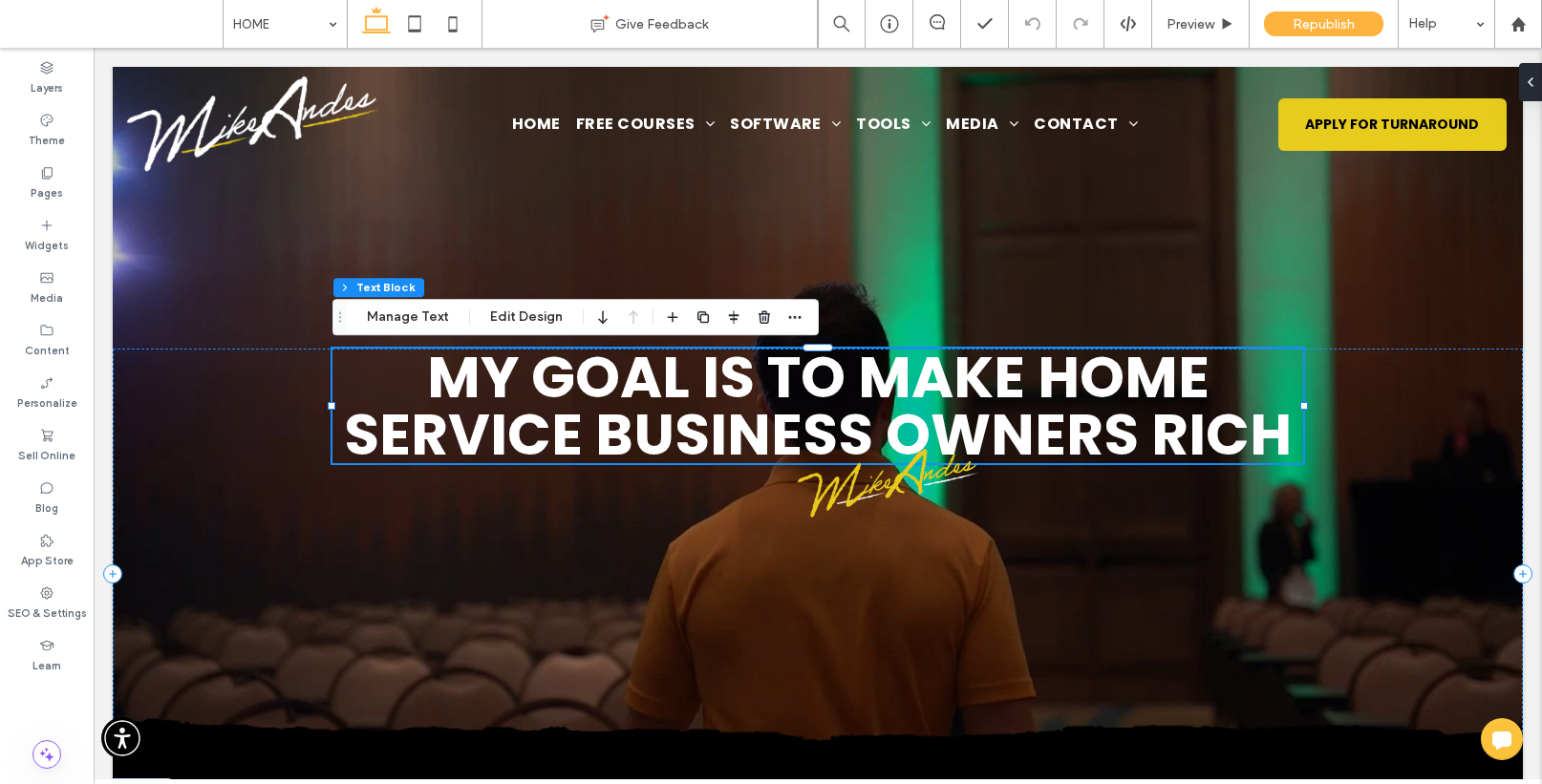
click at [1209, 434] on span "My Goal Is To Make Home Service Business Owners rich" at bounding box center [817, 405] width 948 height 138
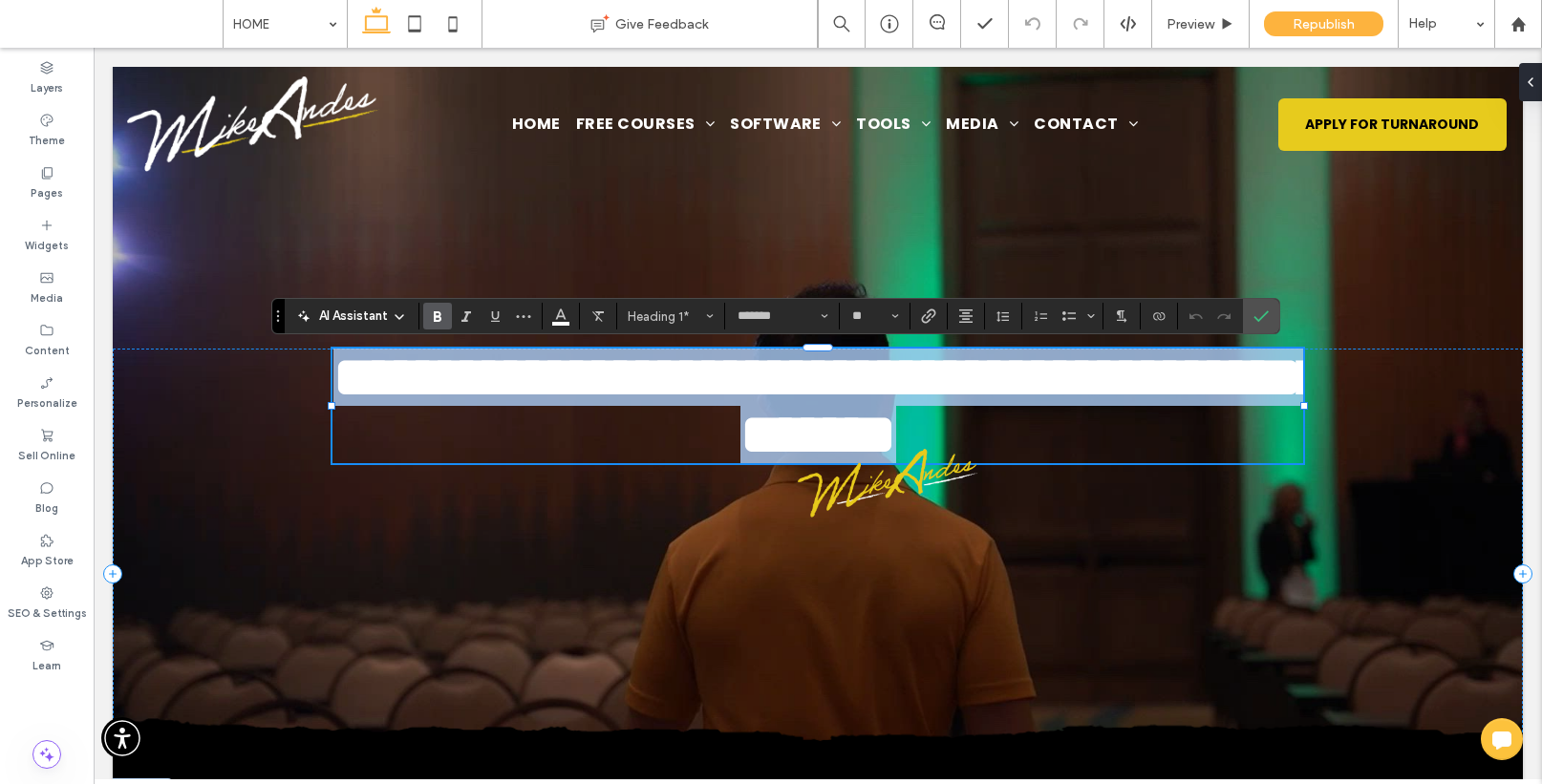
click at [1276, 423] on span "**********" at bounding box center [828, 405] width 990 height 114
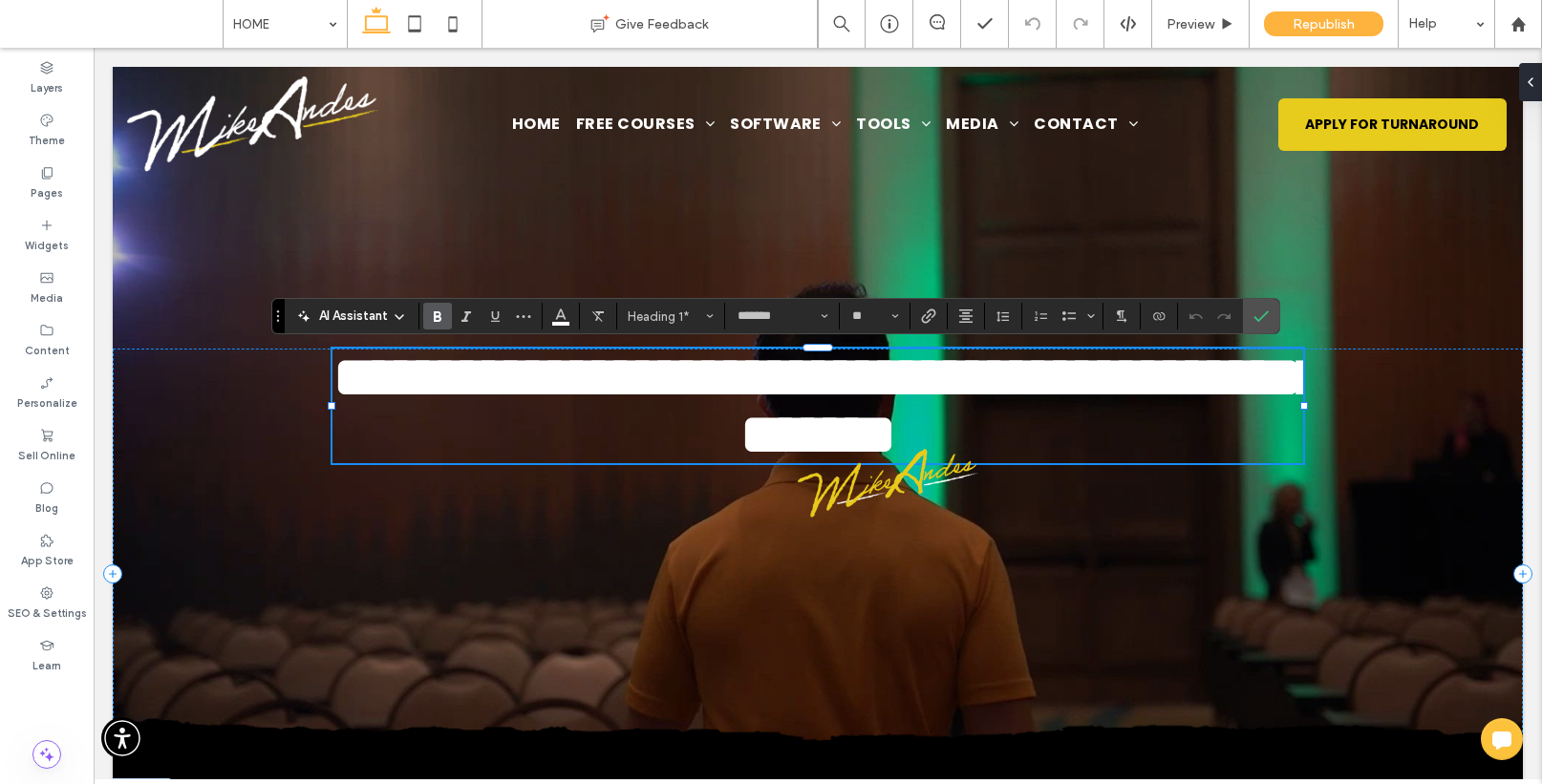
scroll to position [12, 0]
click at [1265, 316] on icon "Confirm" at bounding box center [1261, 316] width 15 height 15
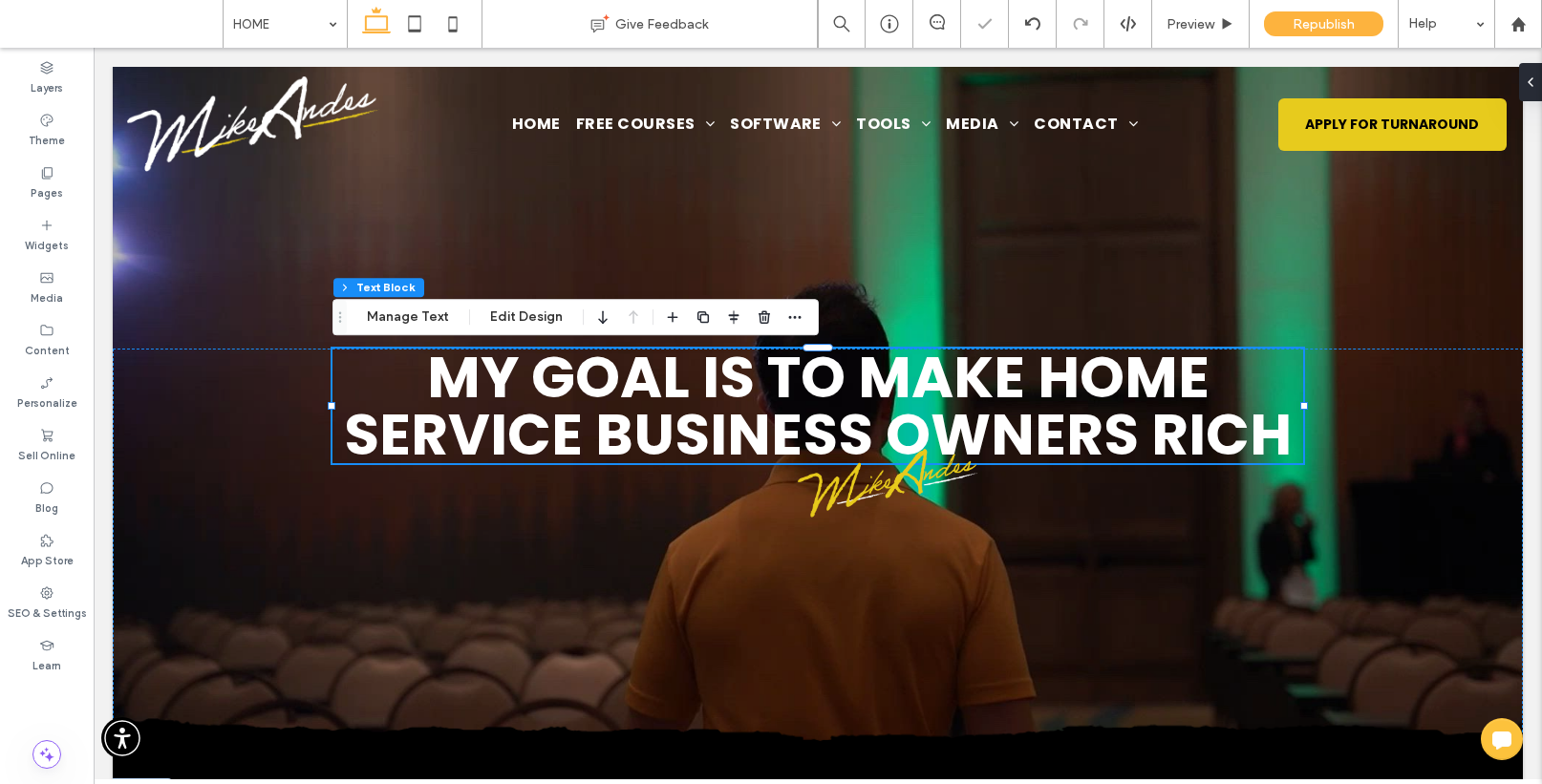
click at [1261, 250] on div "My Goal Is To Make Home Service Business Owners rich" at bounding box center [817, 432] width 1410 height 732
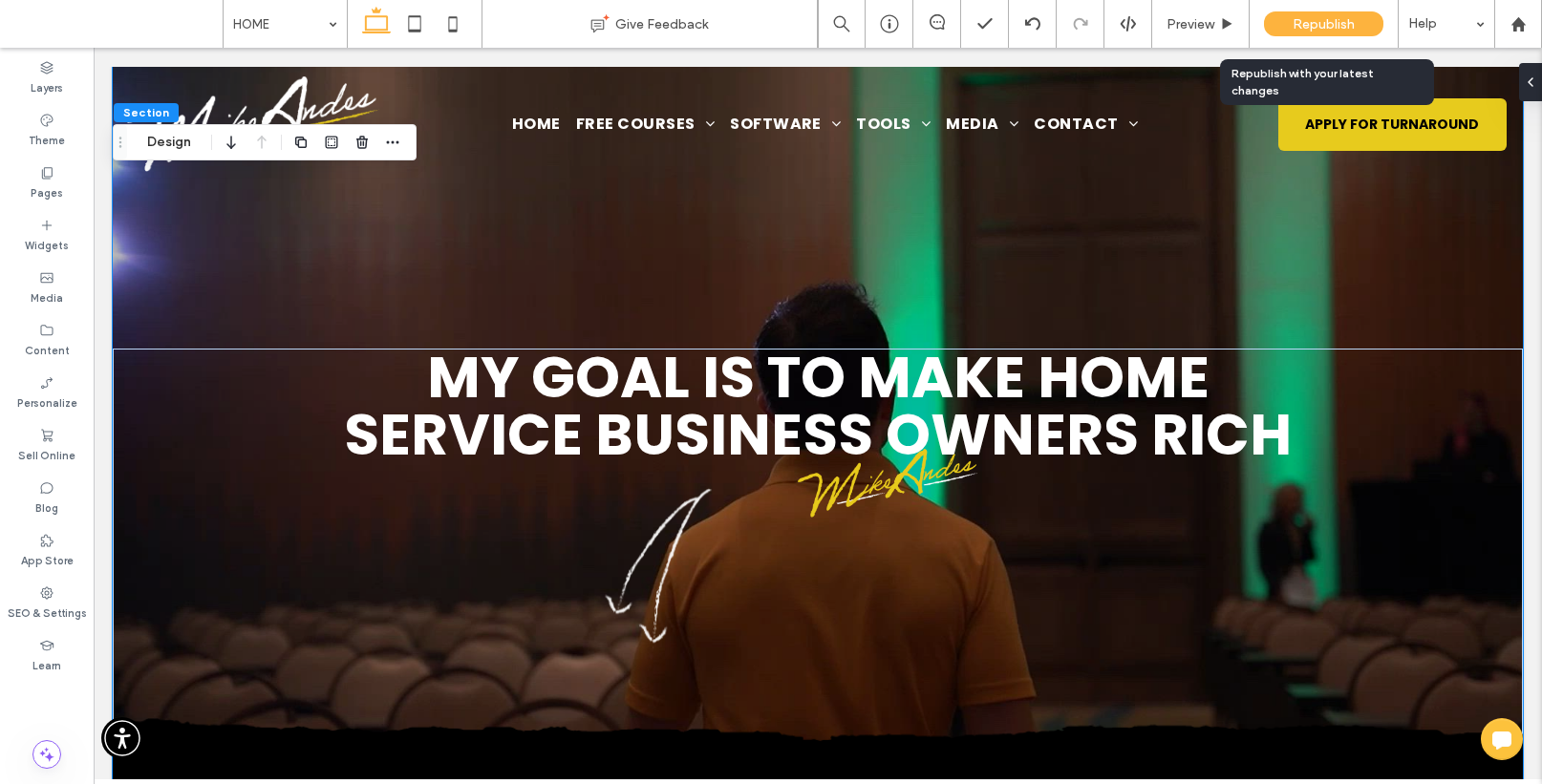
click at [1289, 19] on div "Republish" at bounding box center [1324, 24] width 119 height 25
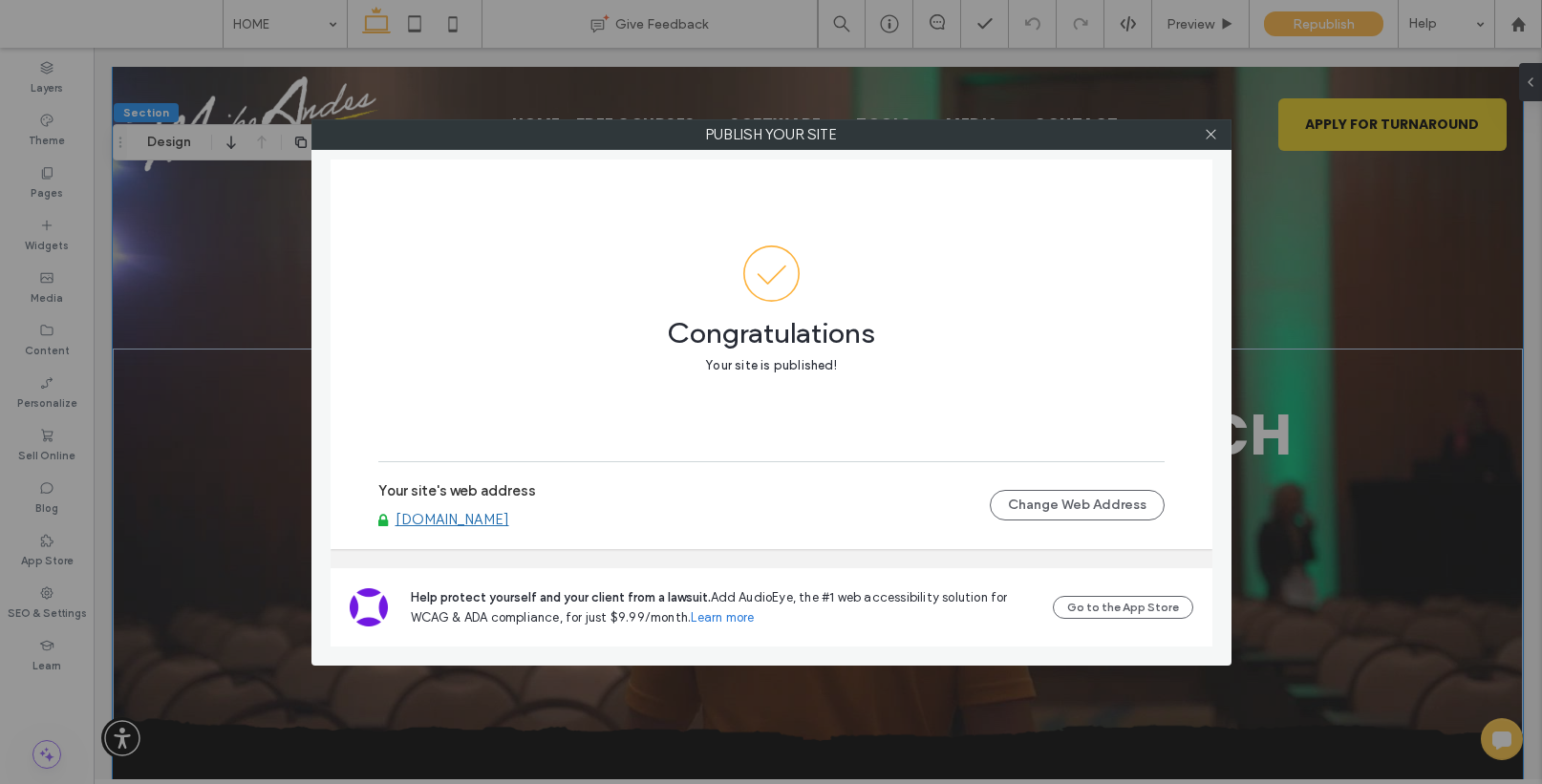
click at [478, 515] on link "[DOMAIN_NAME]" at bounding box center [452, 519] width 114 height 17
click at [1213, 138] on icon at bounding box center [1211, 134] width 14 height 14
